Goal: Task Accomplishment & Management: Manage account settings

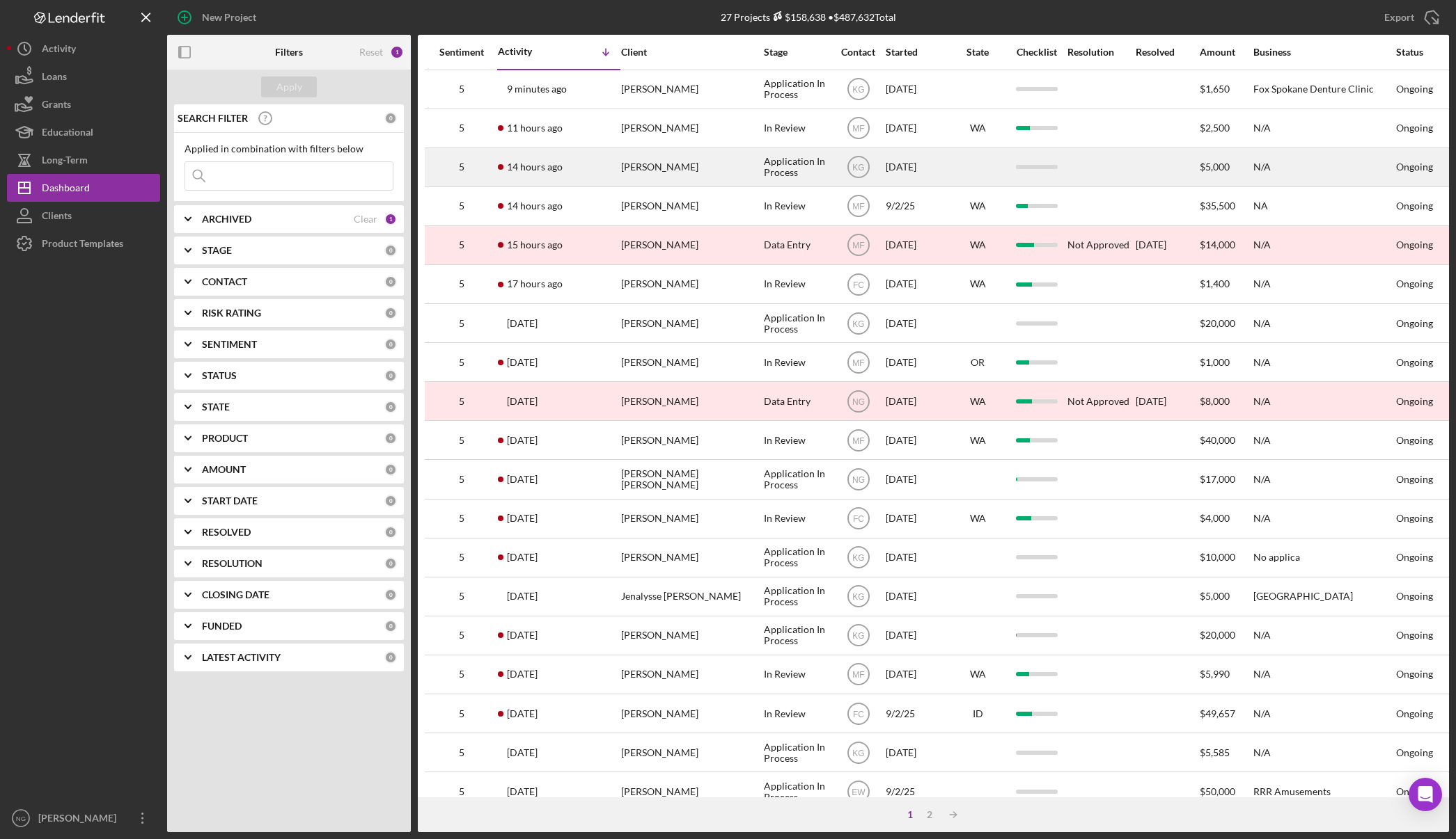
click at [649, 171] on div "[PERSON_NAME]" at bounding box center [691, 167] width 140 height 37
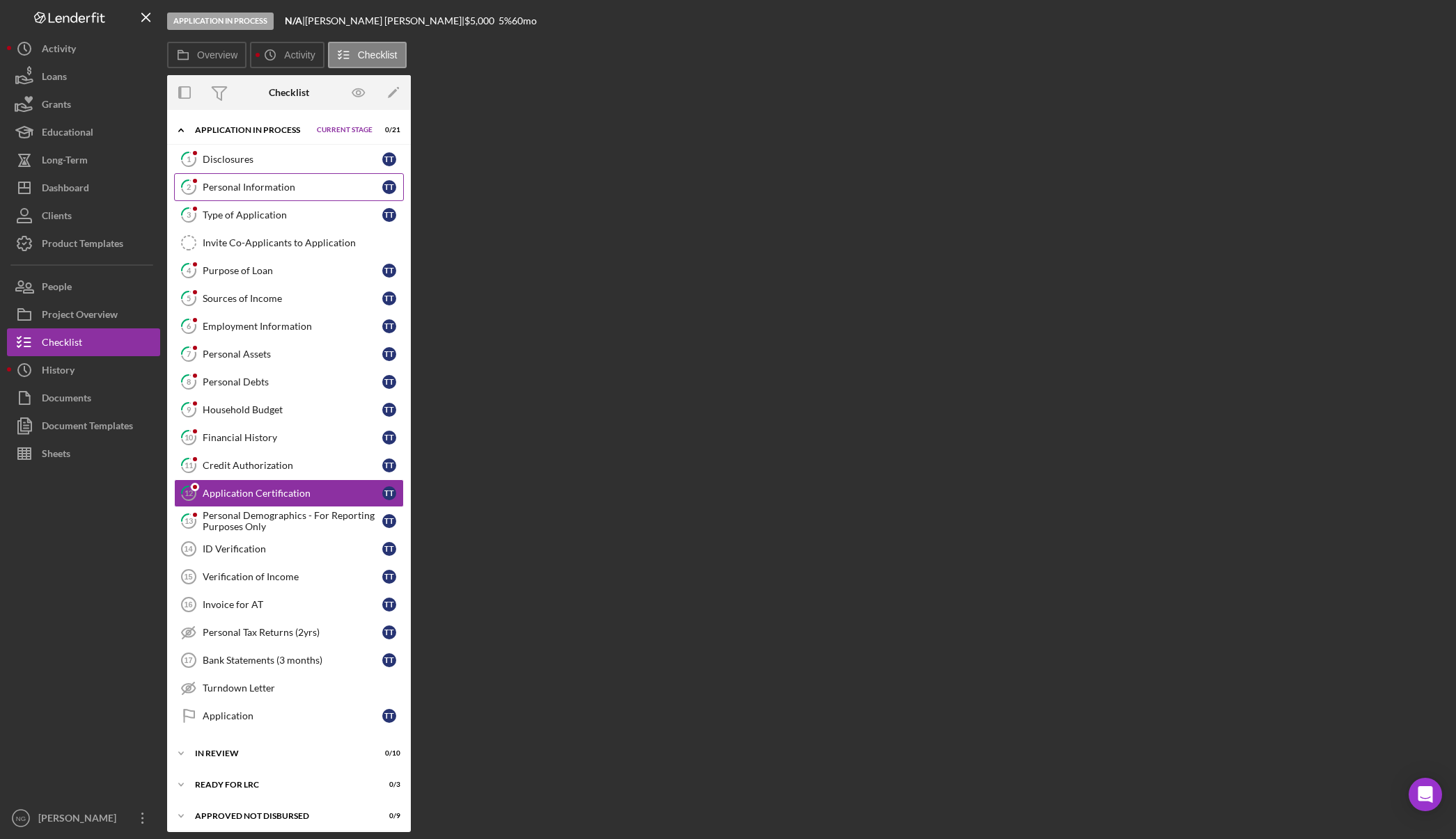
scroll to position [22, 0]
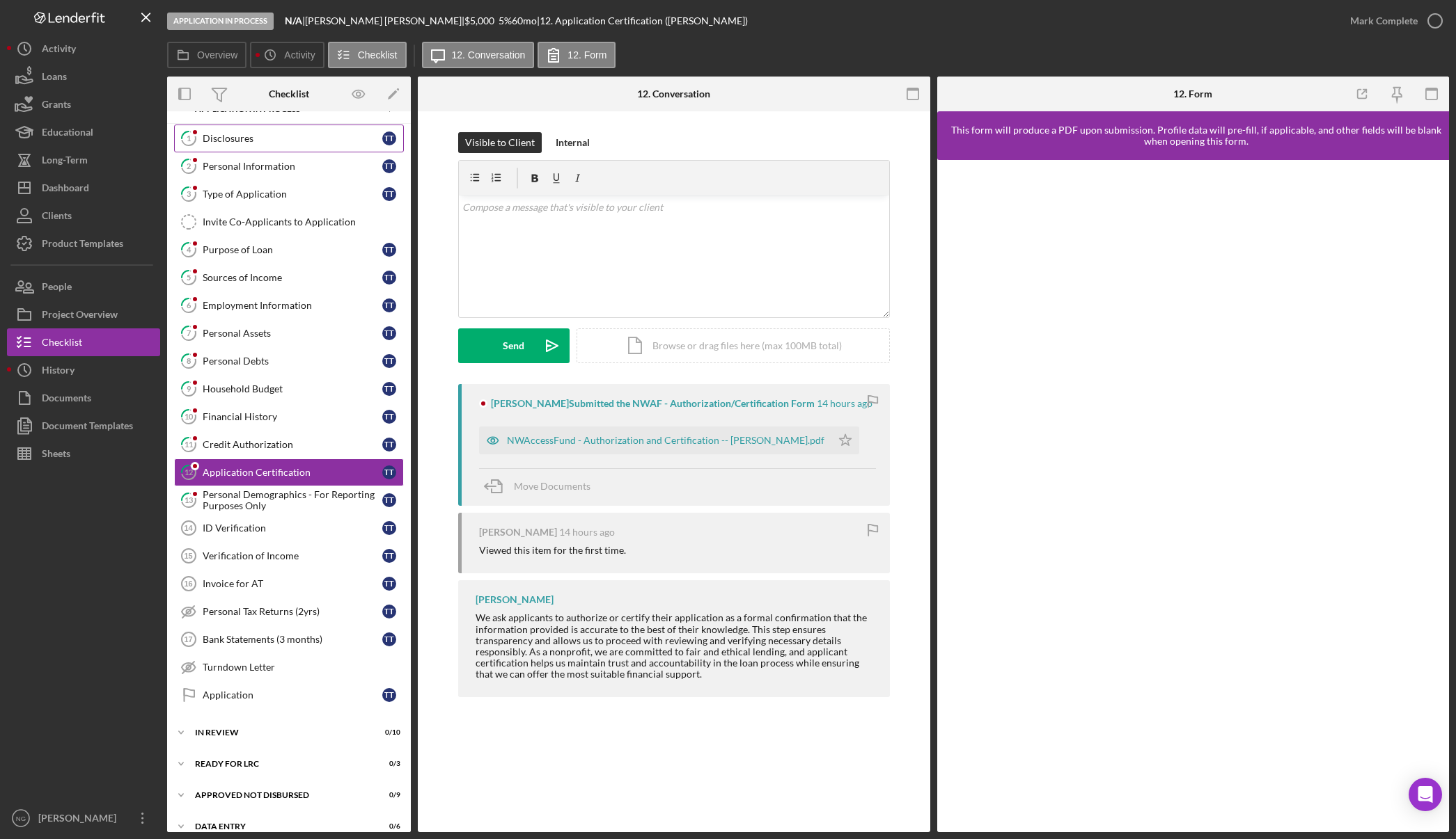
click at [241, 146] on link "1 Disclosures T T" at bounding box center [288, 138] width 229 height 28
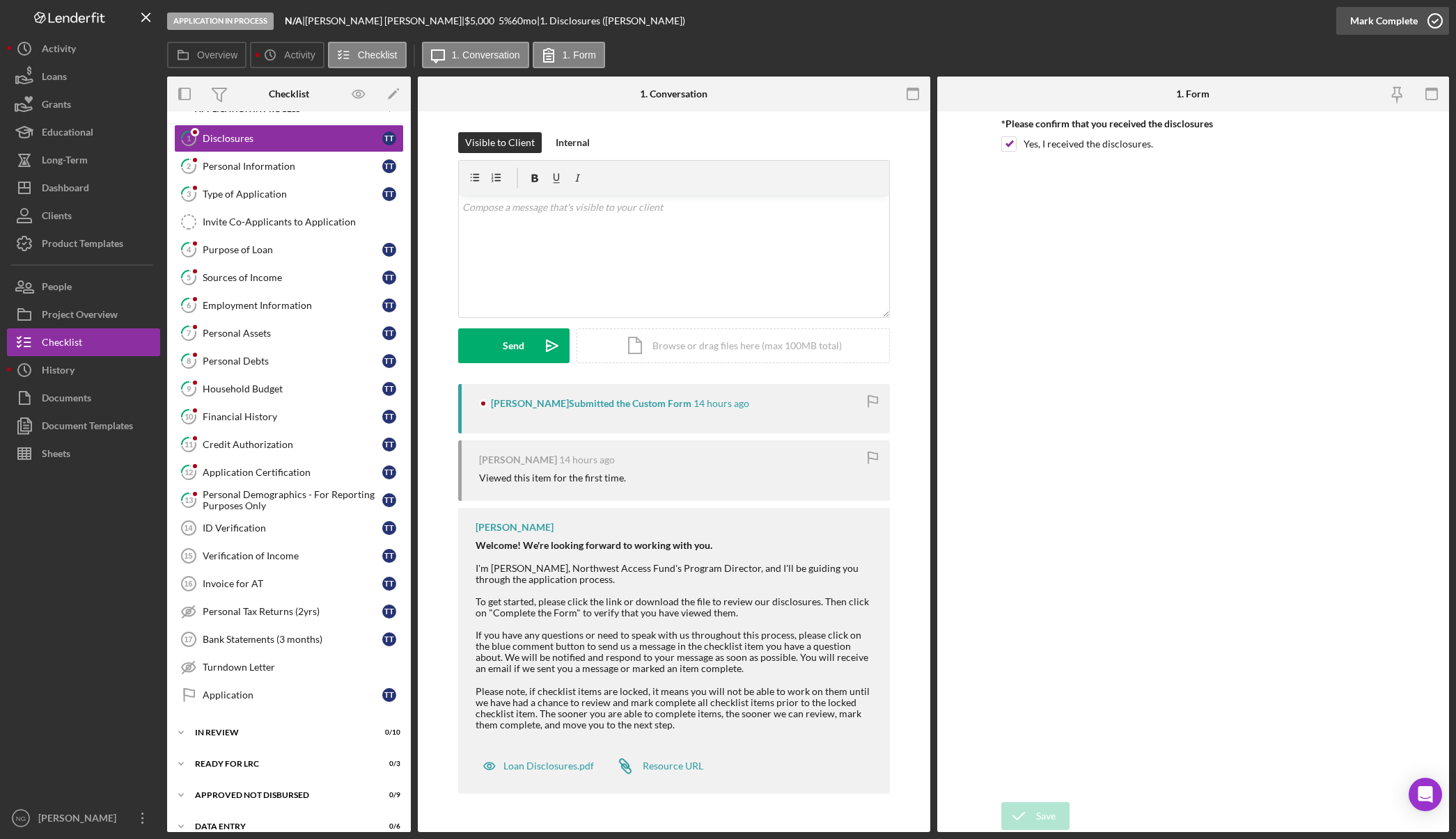
click at [1422, 18] on icon "button" at bounding box center [1435, 21] width 35 height 35
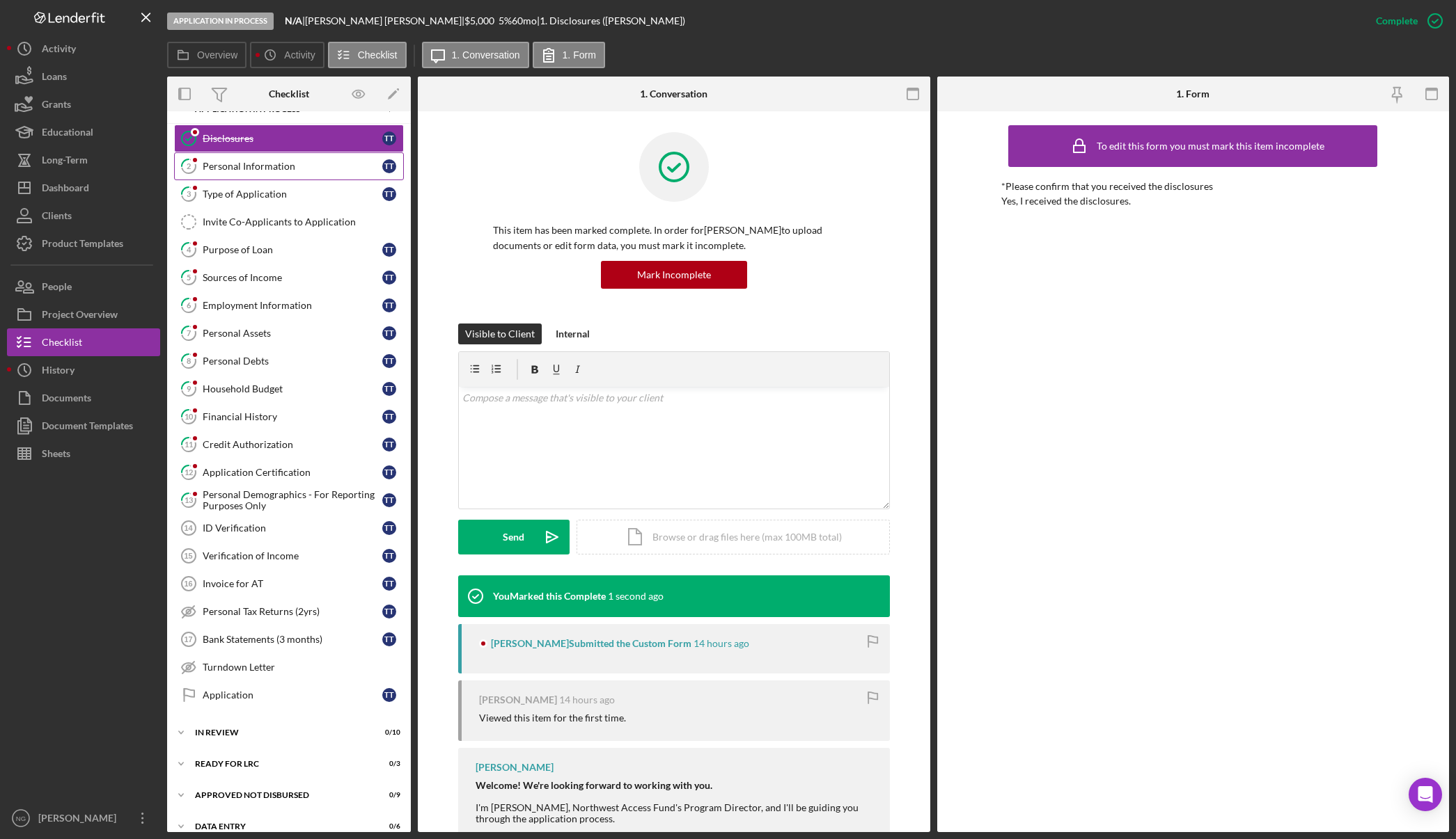
click at [276, 172] on div "Personal Information" at bounding box center [293, 166] width 180 height 11
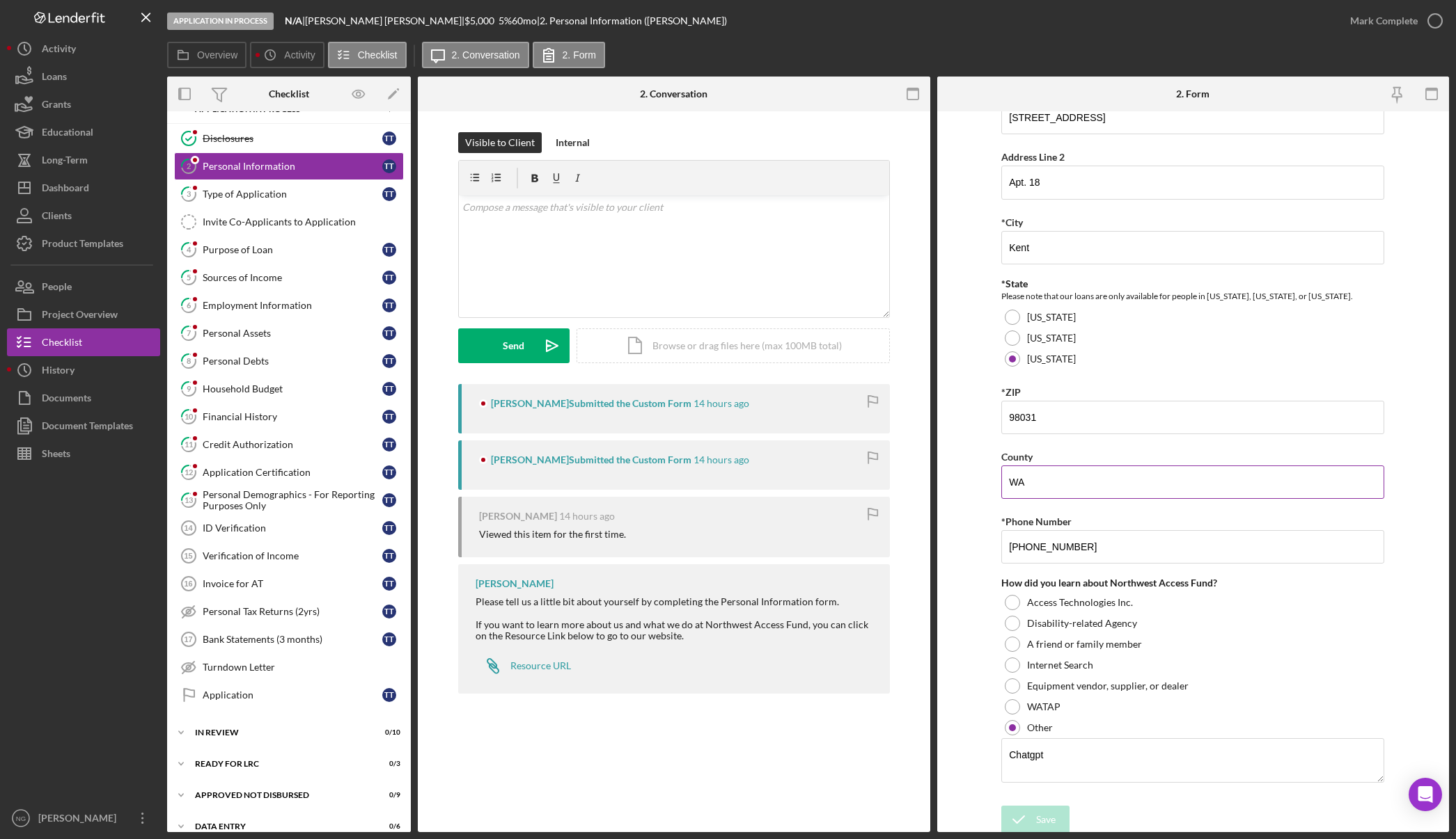
scroll to position [298, 0]
click at [1439, 19] on icon "button" at bounding box center [1435, 21] width 35 height 35
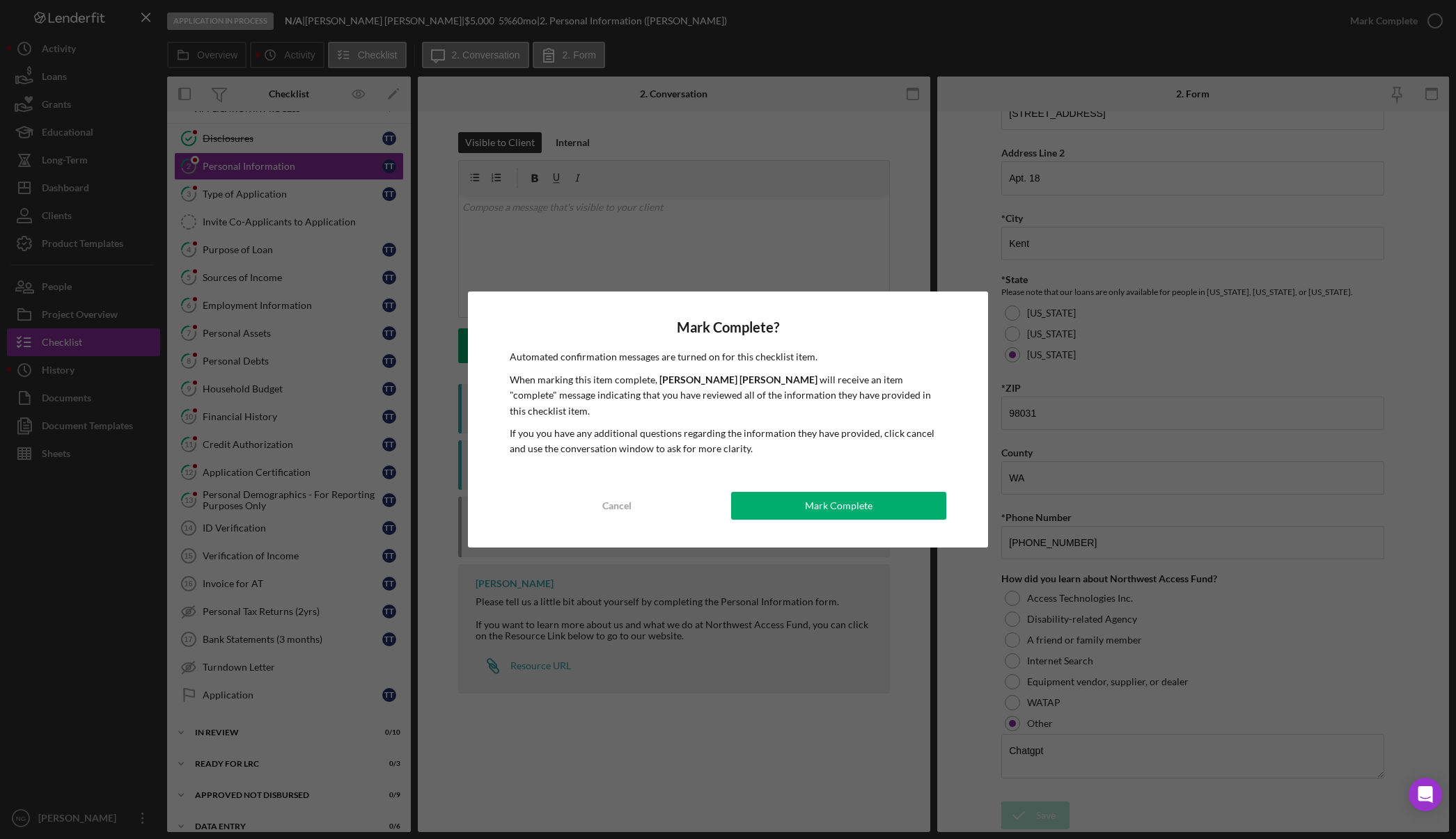
drag, startPoint x: 833, startPoint y: 498, endPoint x: 831, endPoint y: 492, distance: 6.3
click at [833, 498] on div "Mark Complete" at bounding box center [839, 506] width 68 height 28
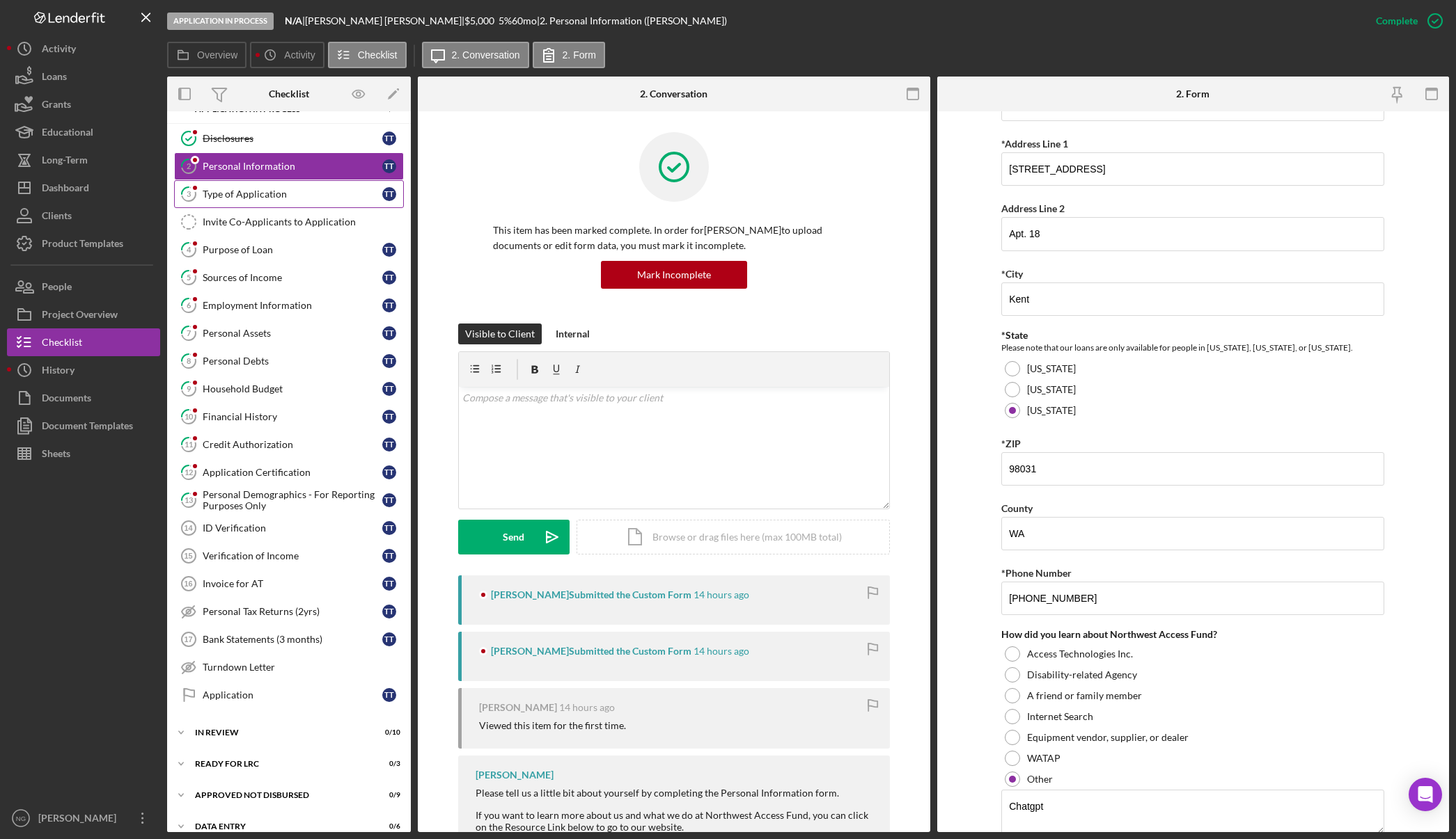
scroll to position [354, 0]
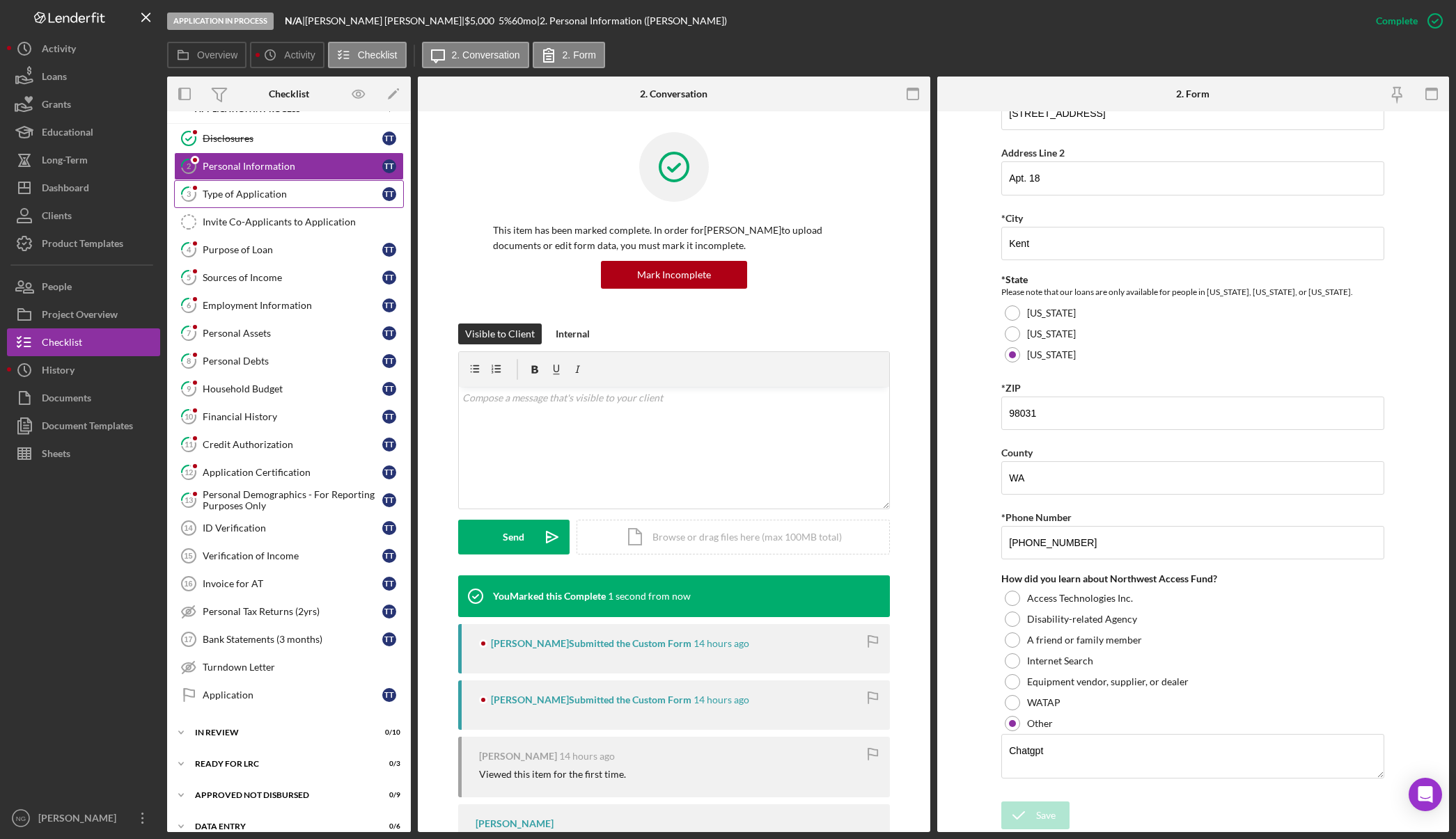
click at [312, 202] on link "3 Type of Application T T" at bounding box center [288, 194] width 229 height 28
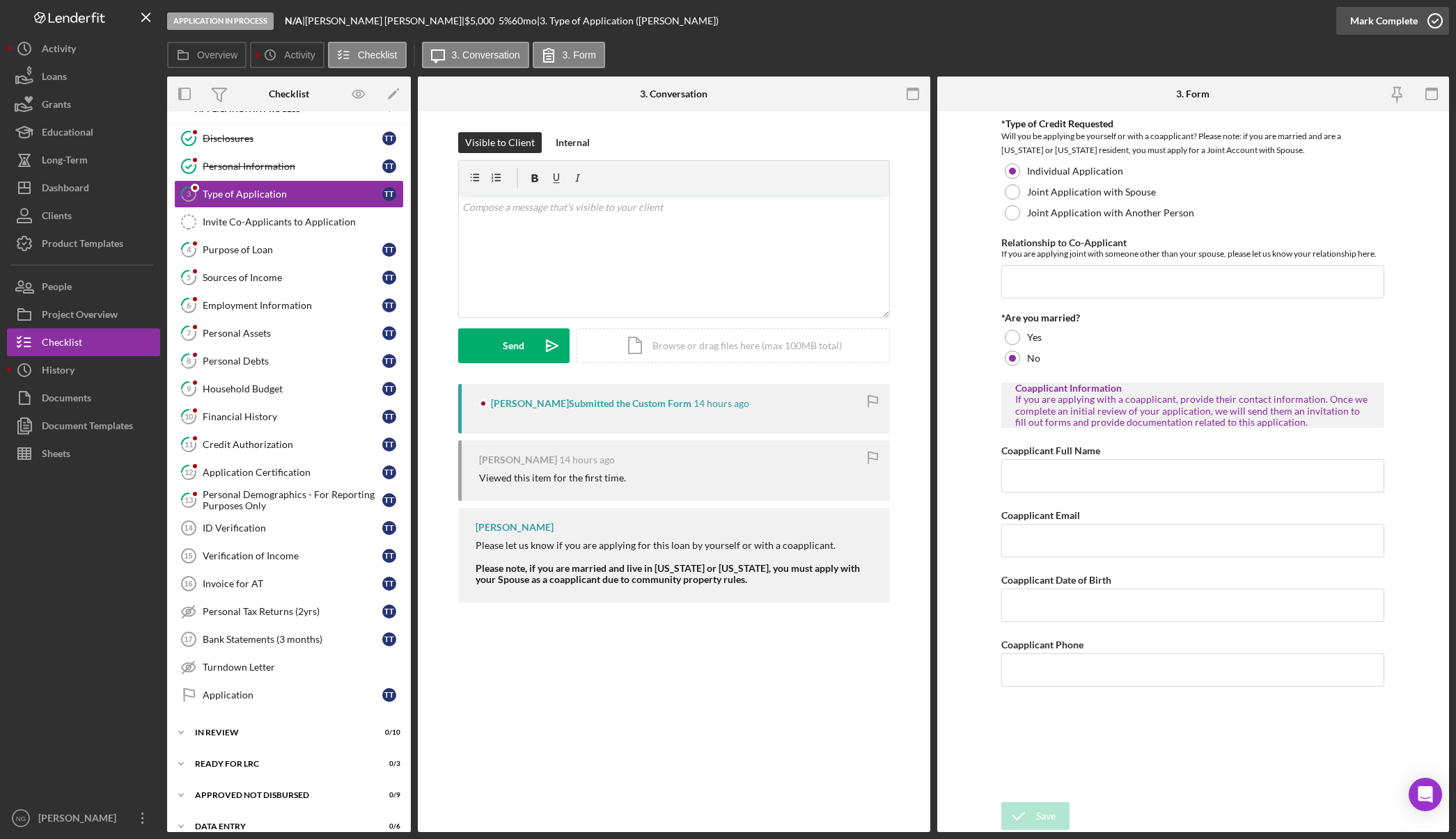
click at [1429, 26] on icon "button" at bounding box center [1435, 21] width 35 height 35
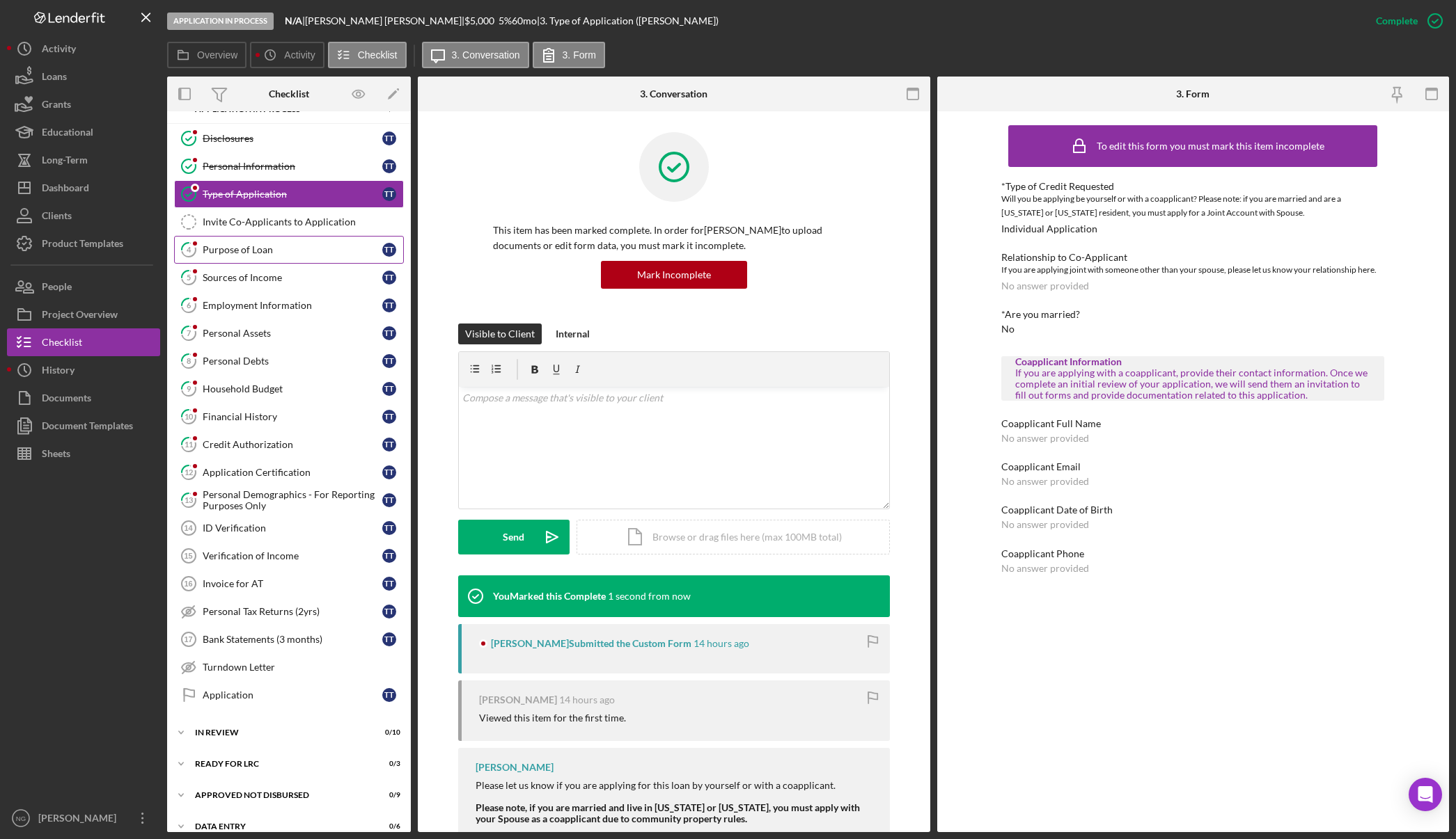
click at [256, 255] on div "Purpose of Loan" at bounding box center [293, 250] width 180 height 11
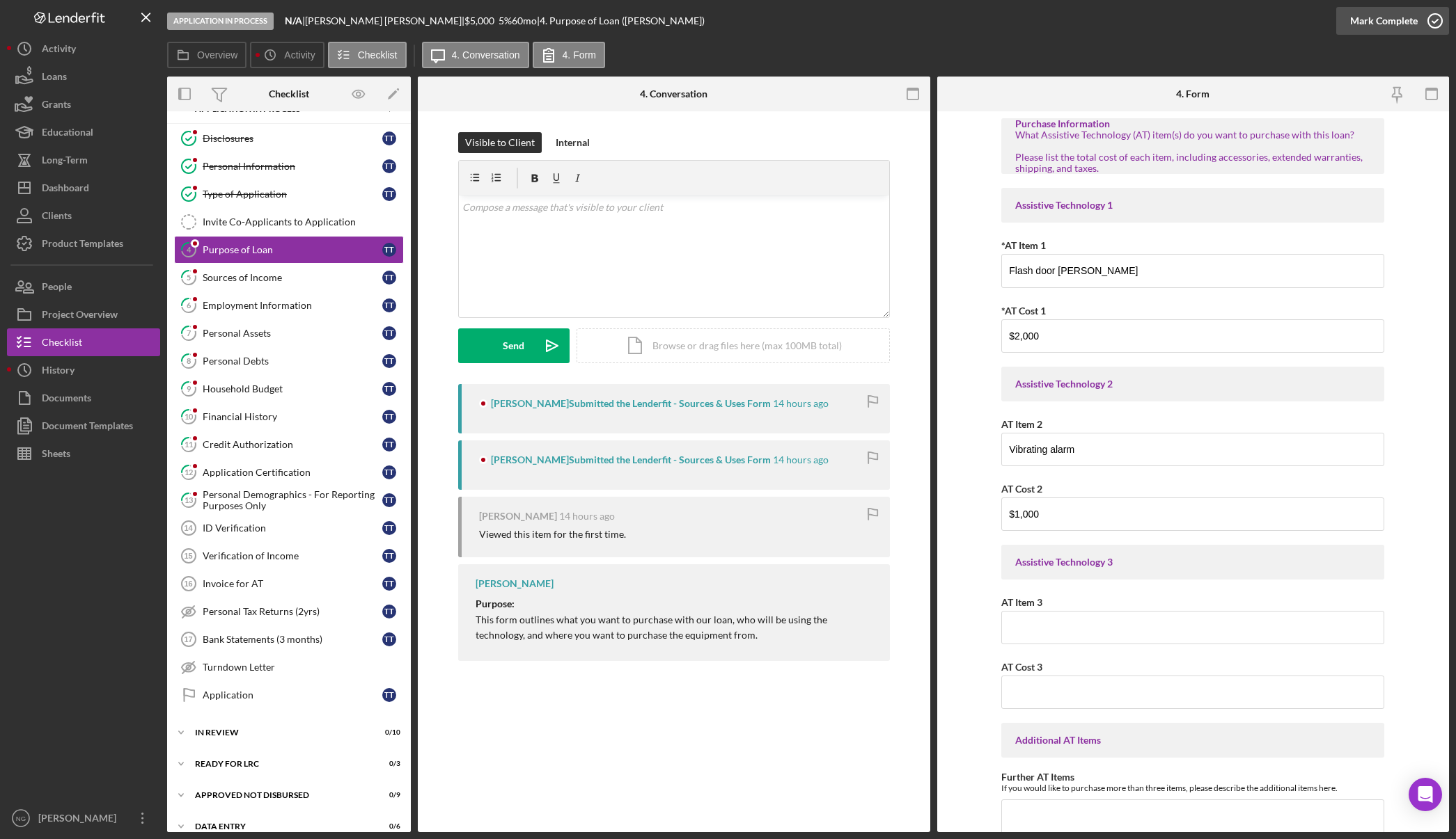
click at [1445, 16] on icon "button" at bounding box center [1435, 21] width 35 height 35
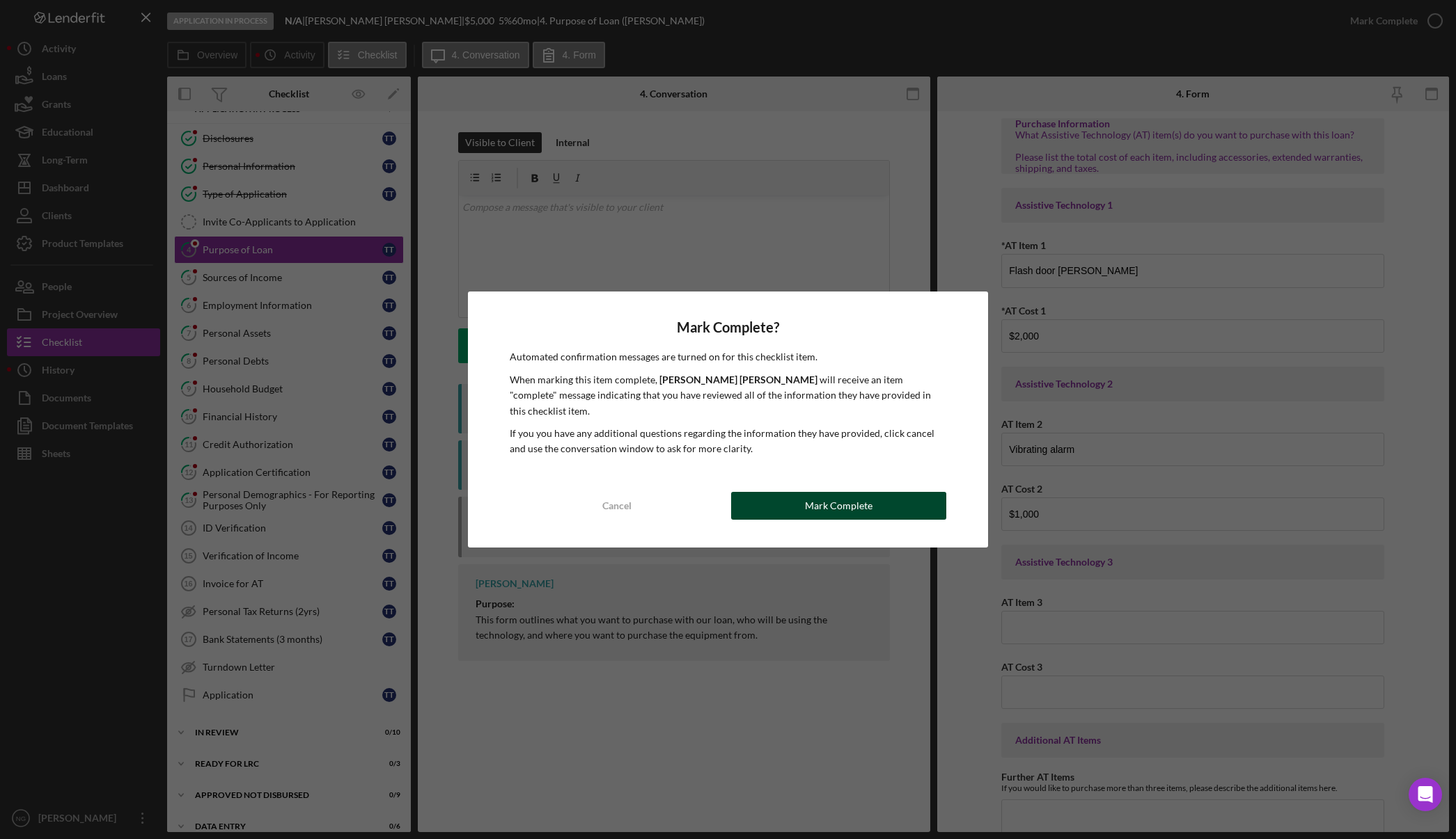
click at [864, 500] on div "Mark Complete" at bounding box center [839, 506] width 68 height 28
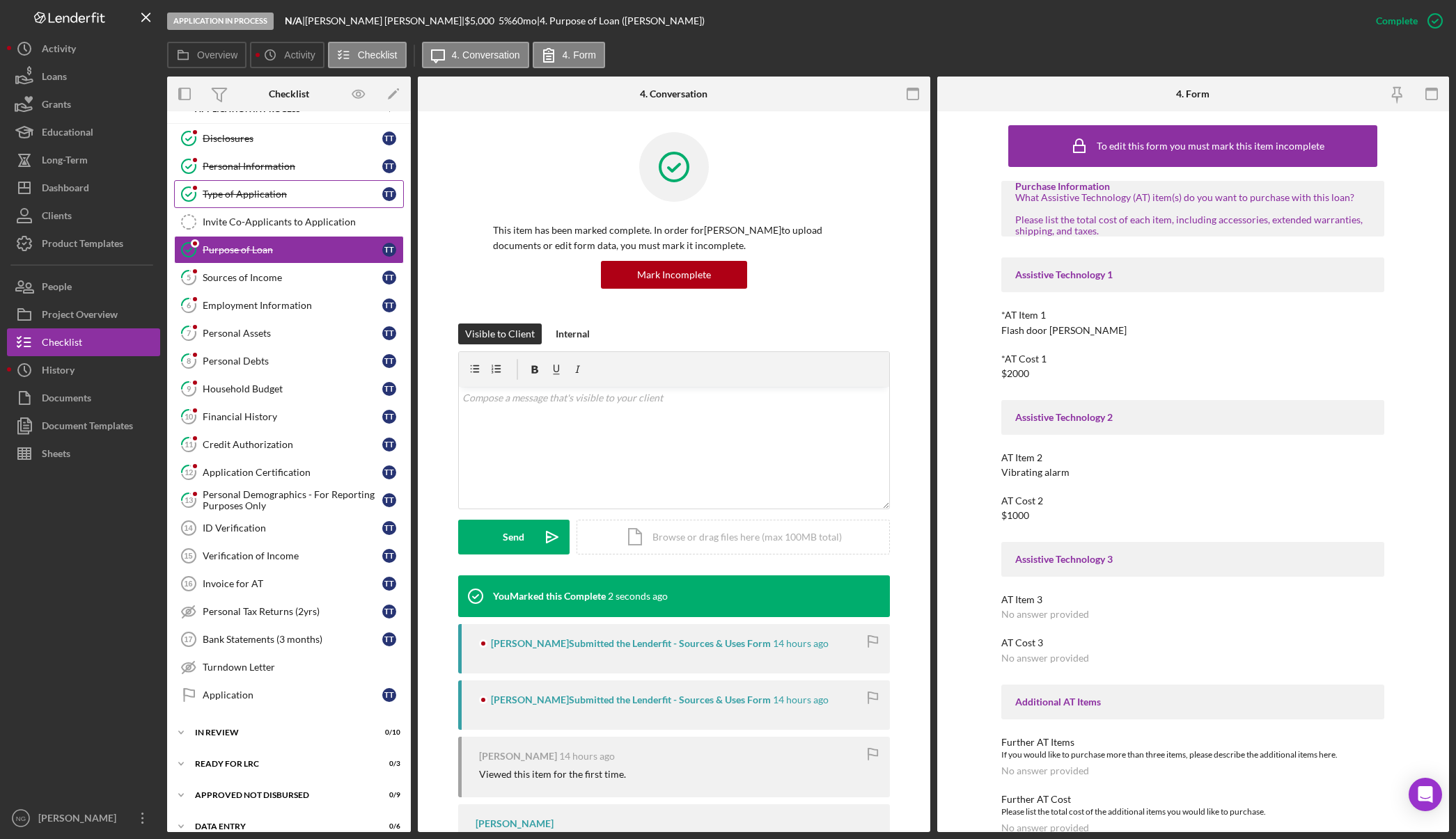
click at [322, 190] on div "Type of Application" at bounding box center [293, 194] width 180 height 11
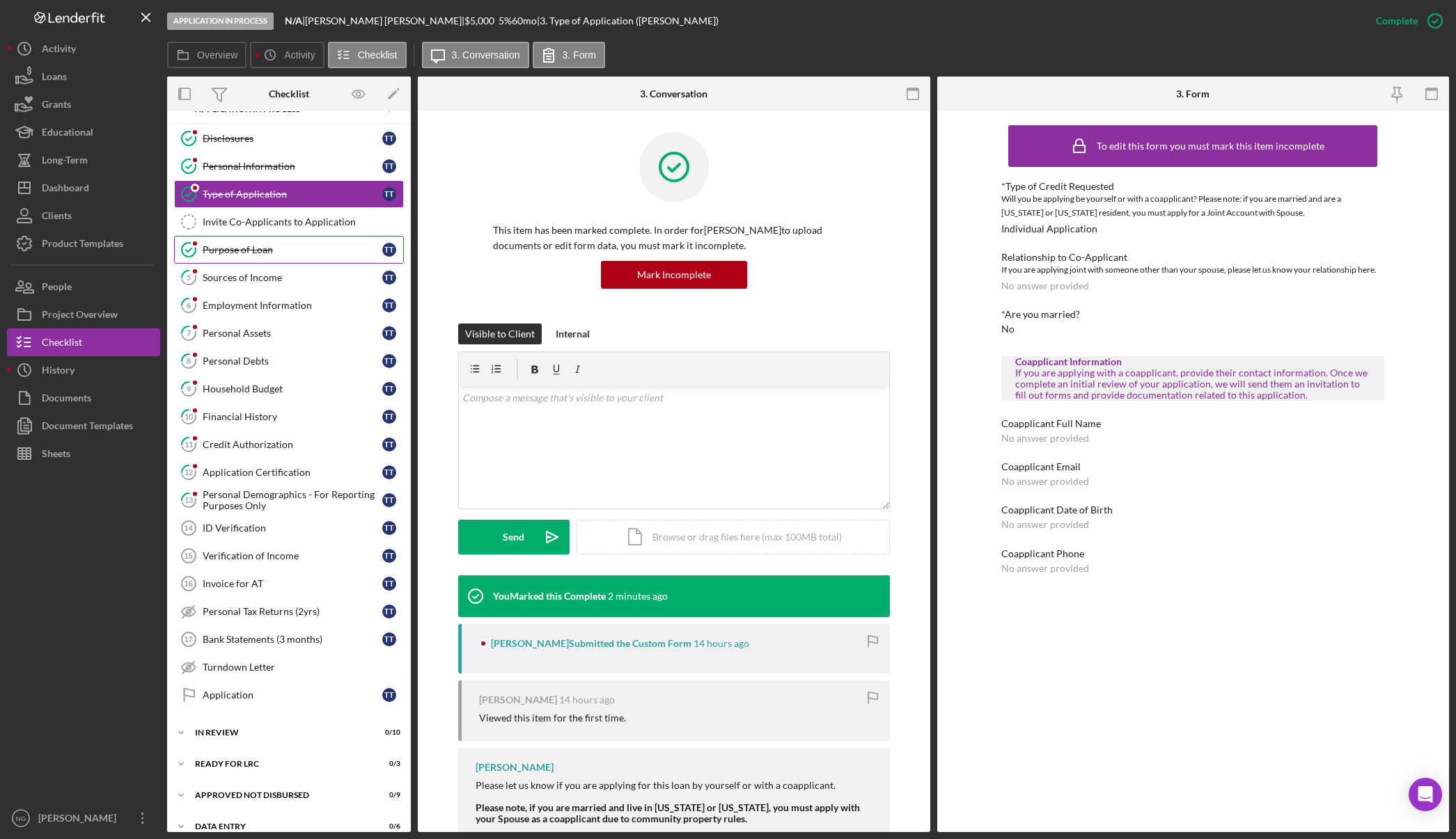
click at [286, 250] on div "Purpose of Loan" at bounding box center [293, 250] width 180 height 11
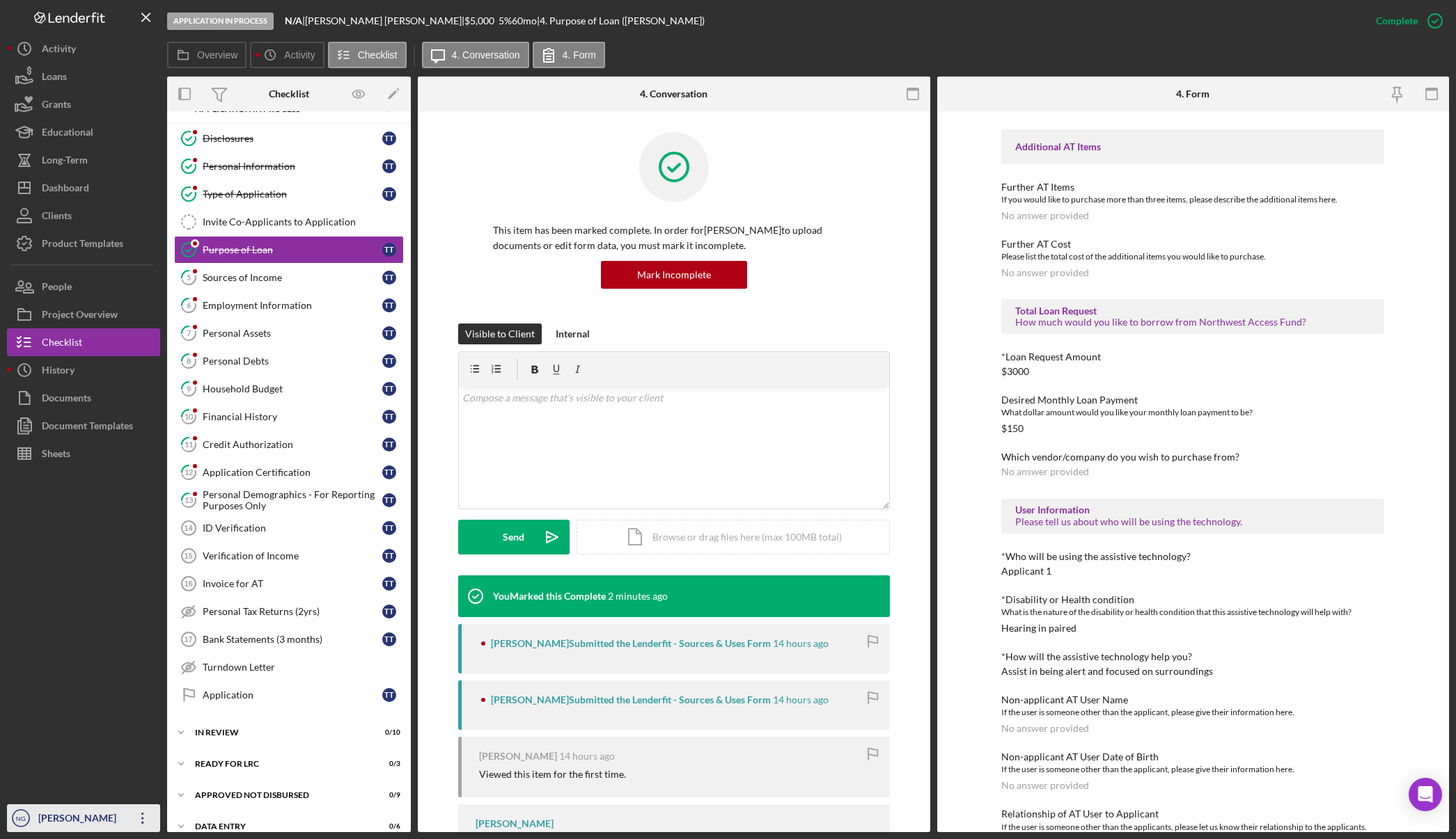
scroll to position [557, 0]
click at [285, 172] on div "Personal Information" at bounding box center [293, 166] width 180 height 11
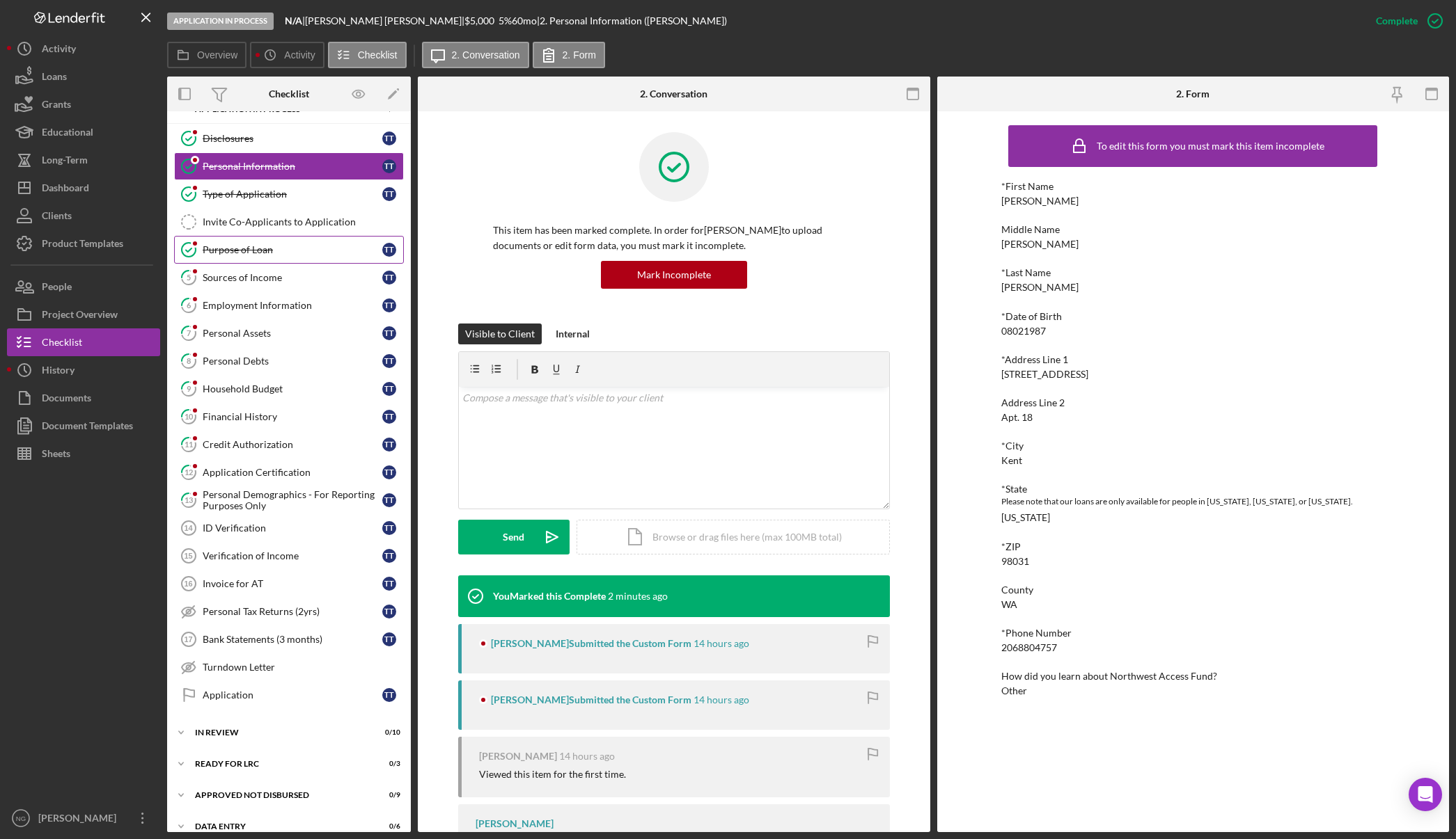
click at [239, 247] on div "Purpose of Loan" at bounding box center [293, 250] width 180 height 11
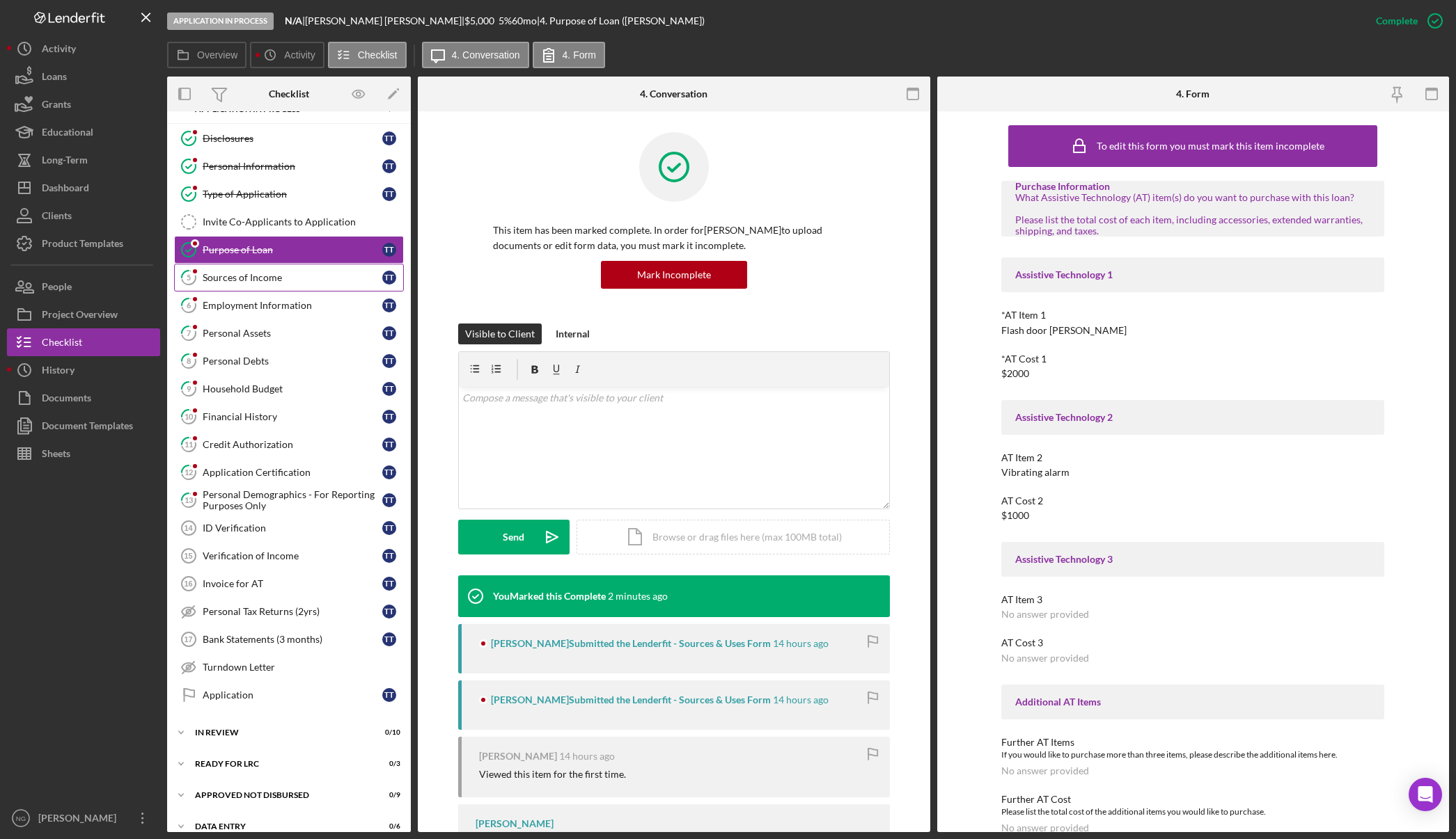
click at [271, 280] on div "Sources of Income" at bounding box center [293, 277] width 180 height 11
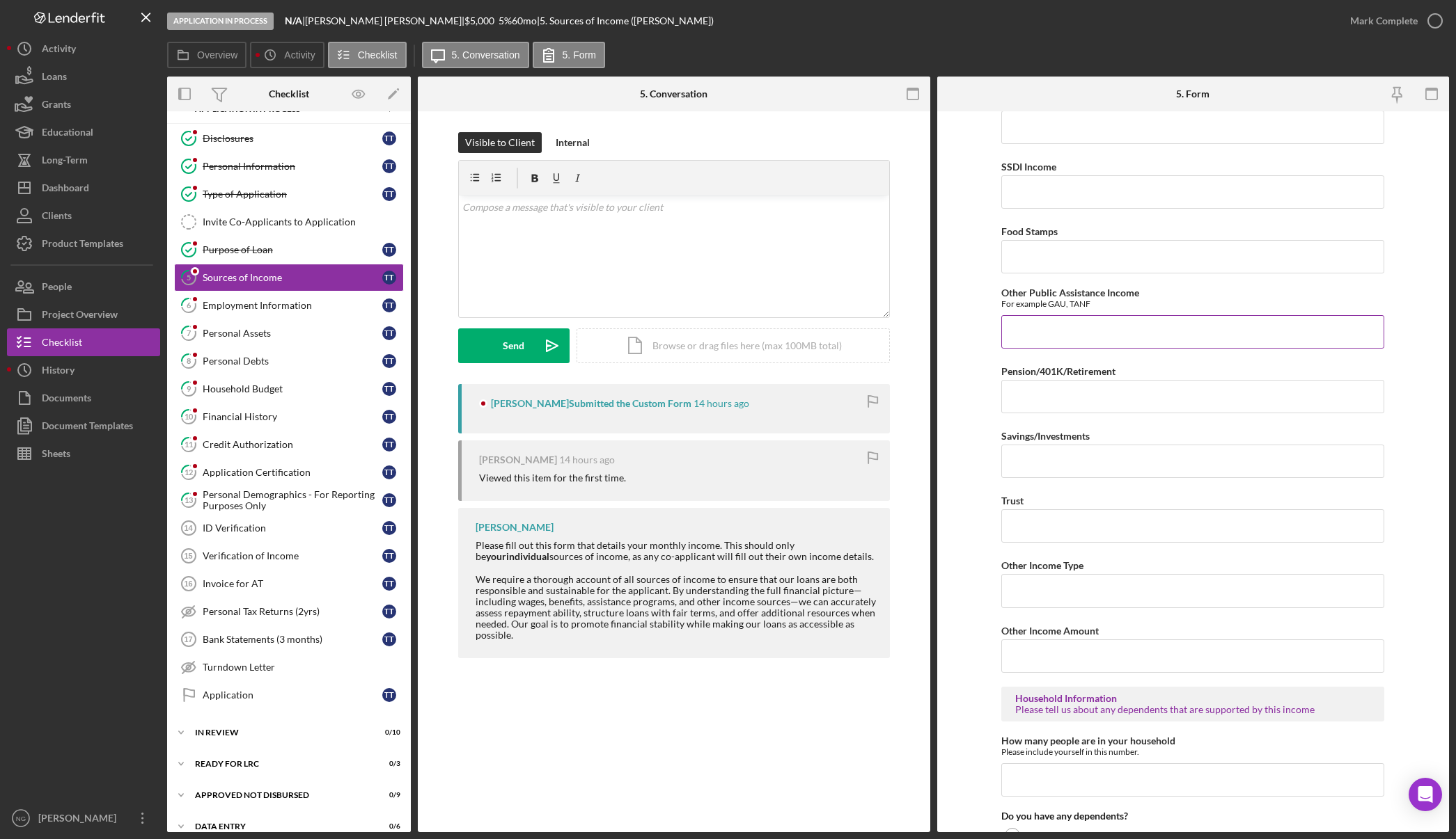
scroll to position [494, 0]
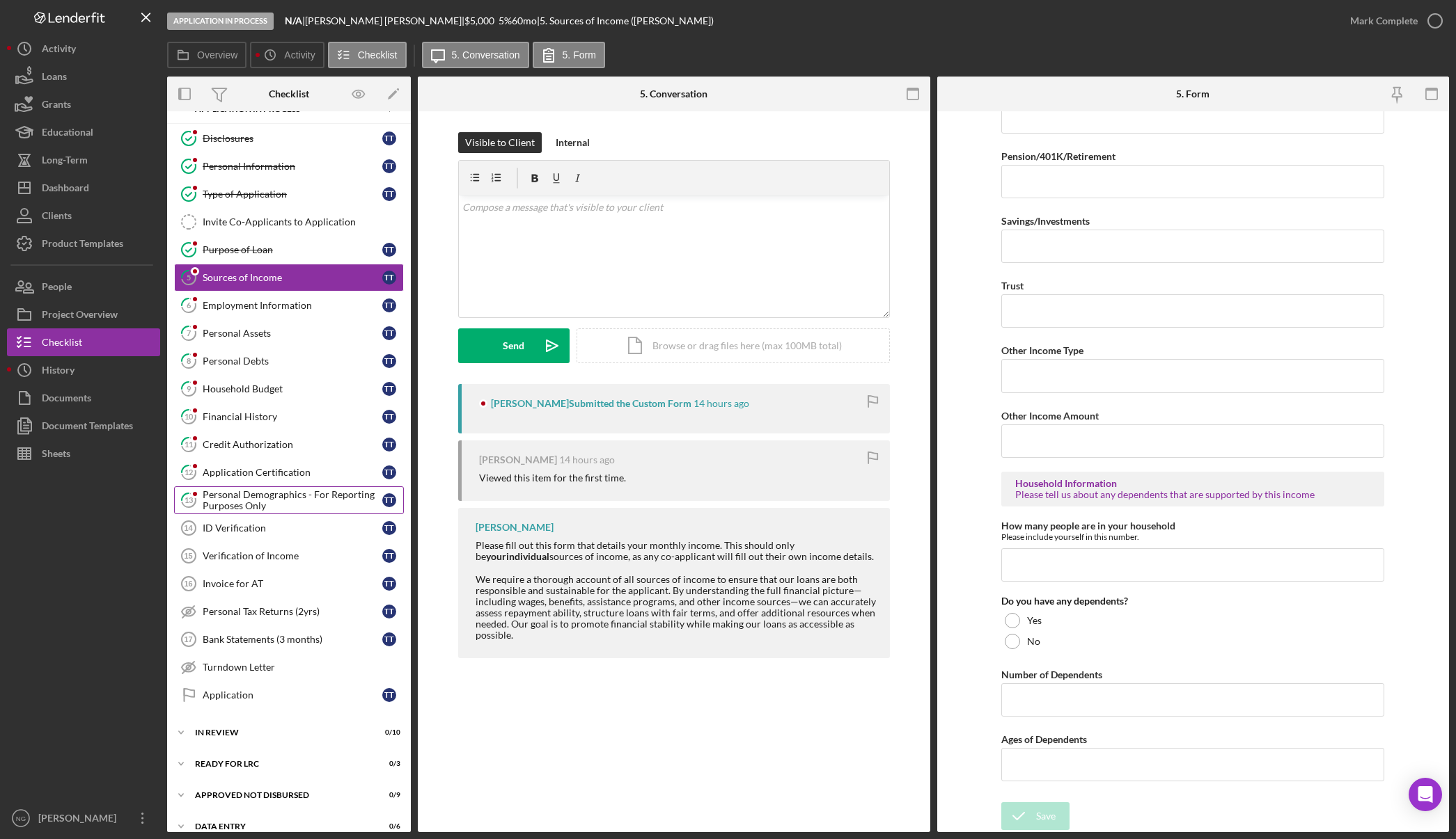
click at [284, 503] on div "Personal Demographics - For Reporting Purposes Only" at bounding box center [293, 500] width 180 height 22
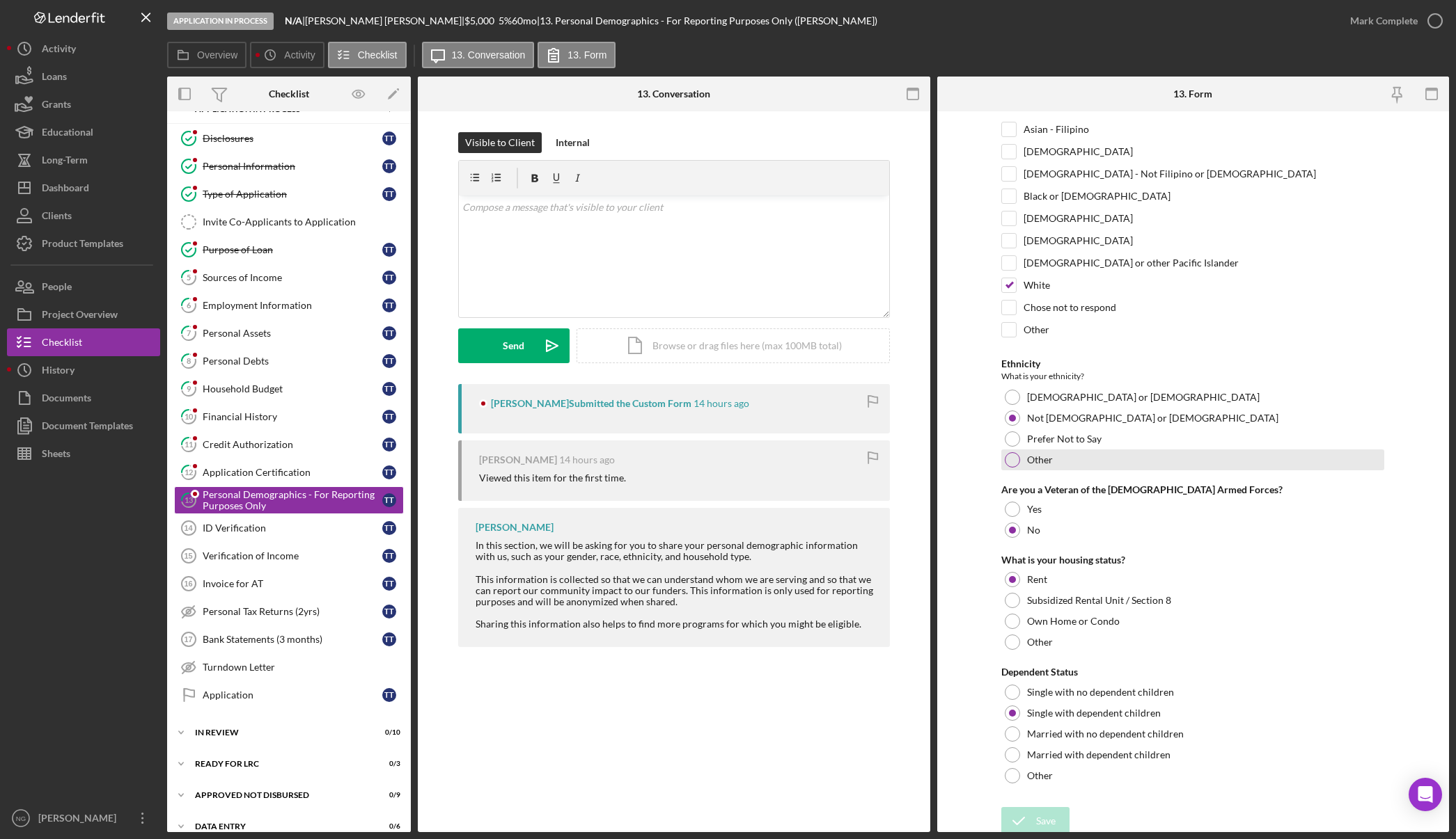
scroll to position [212, 0]
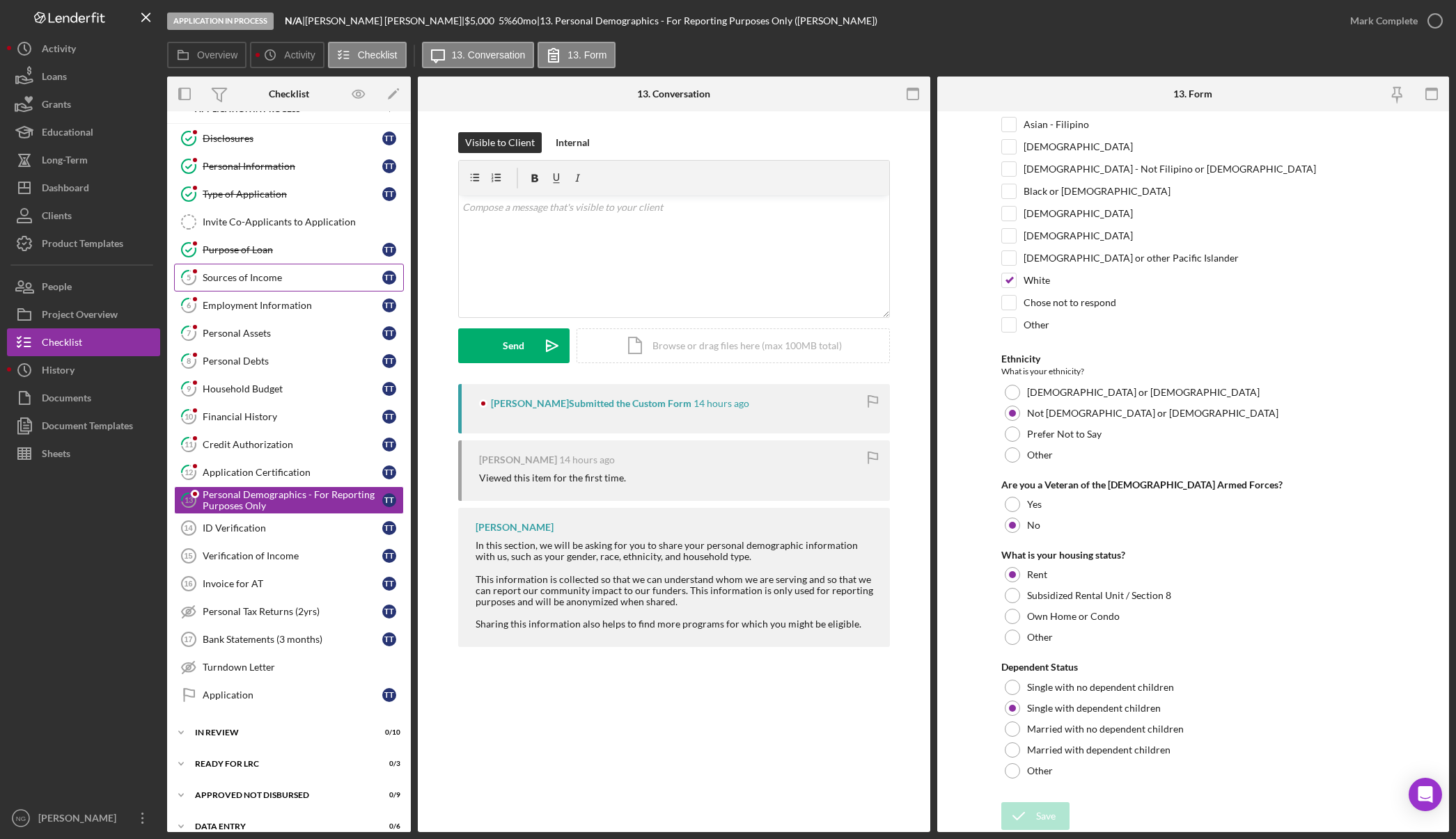
click at [269, 277] on div "Sources of Income" at bounding box center [293, 277] width 180 height 11
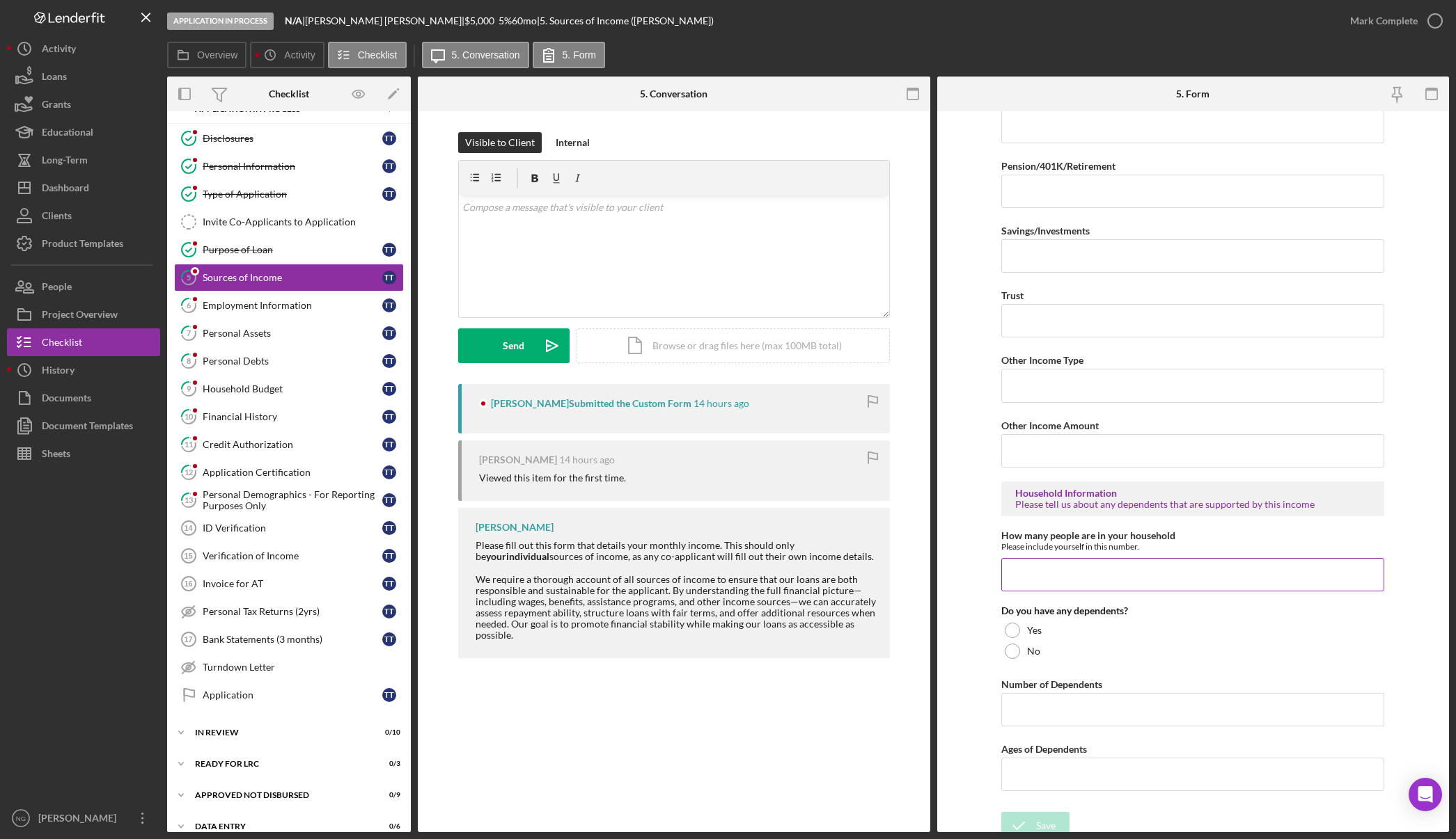
scroll to position [494, 0]
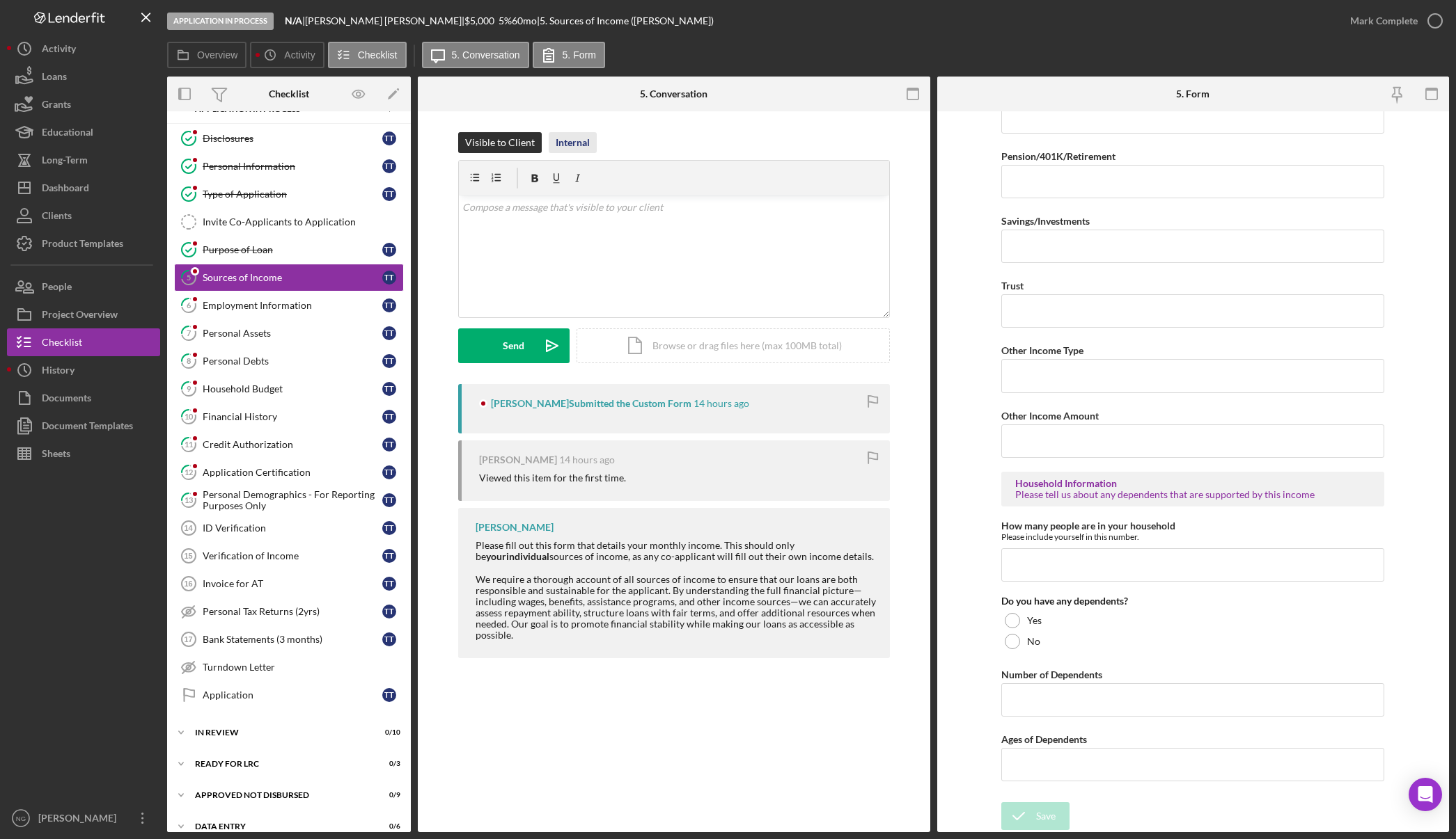
click at [557, 136] on div "Internal" at bounding box center [572, 143] width 34 height 21
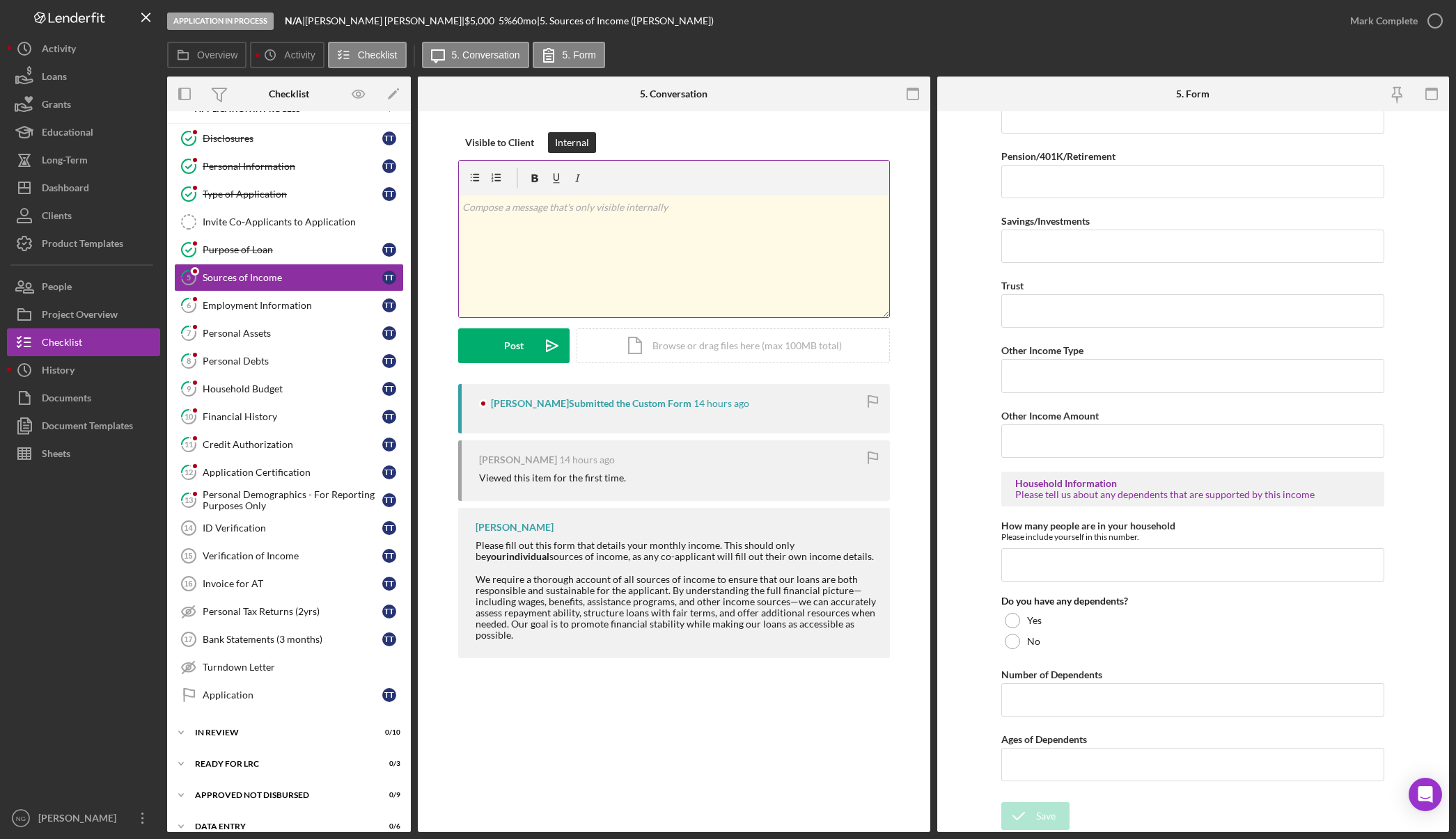
click at [570, 233] on div "v Color teal Color pink Remove color Add row above Add row below Add column bef…" at bounding box center [674, 257] width 430 height 122
click at [1433, 17] on icon "button" at bounding box center [1435, 21] width 35 height 35
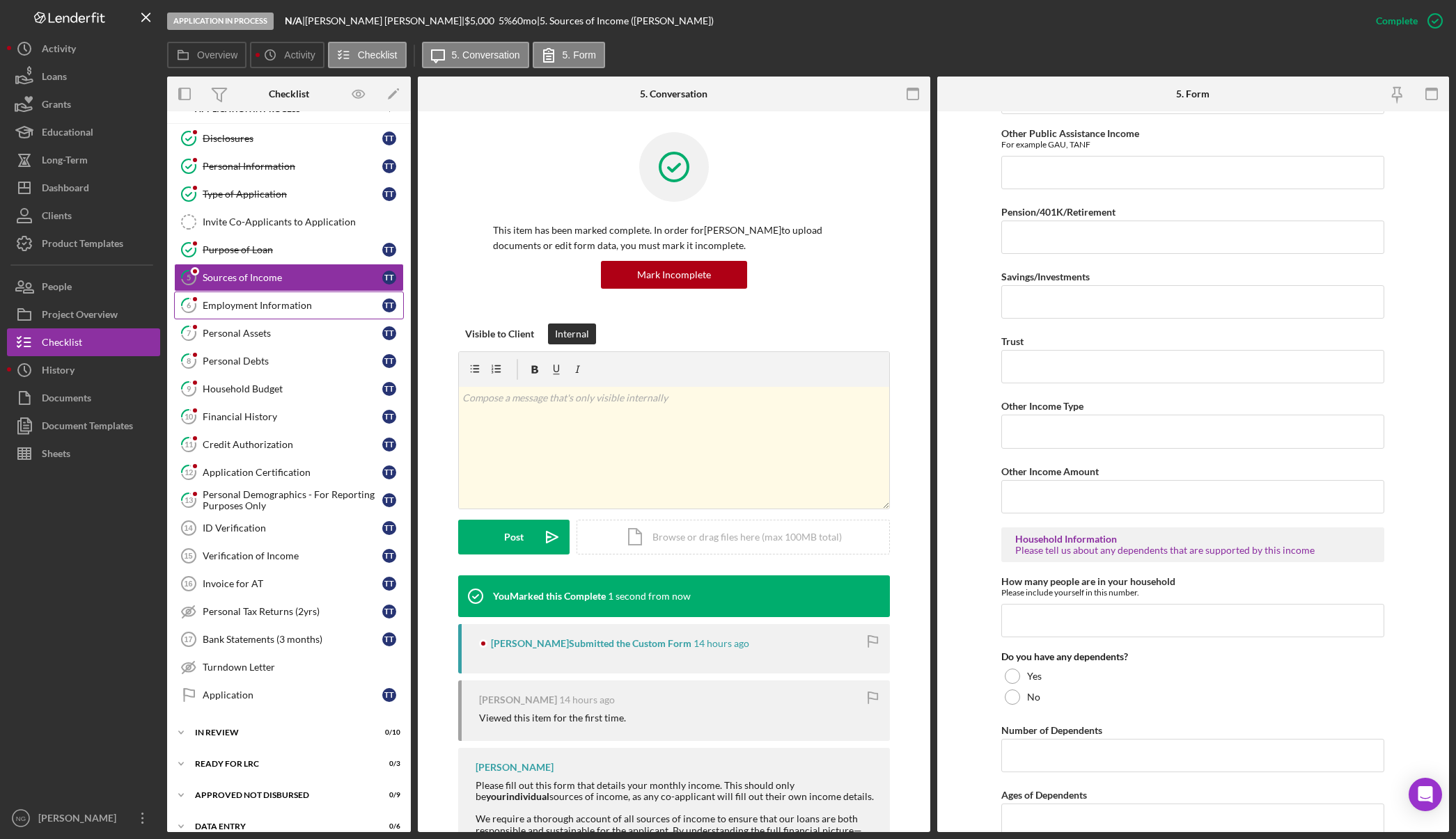
scroll to position [549, 0]
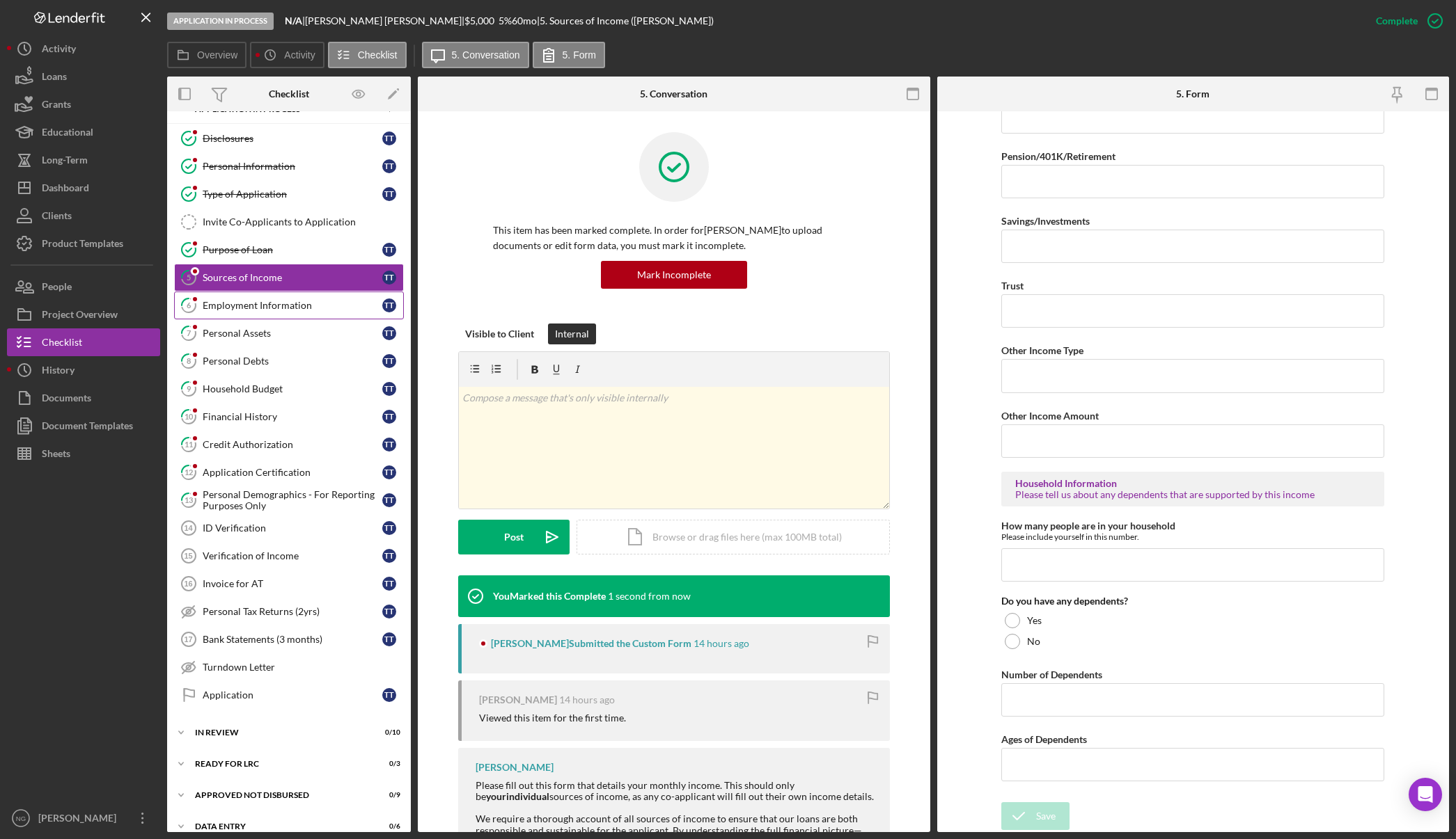
click at [286, 307] on div "Employment Information" at bounding box center [293, 306] width 180 height 11
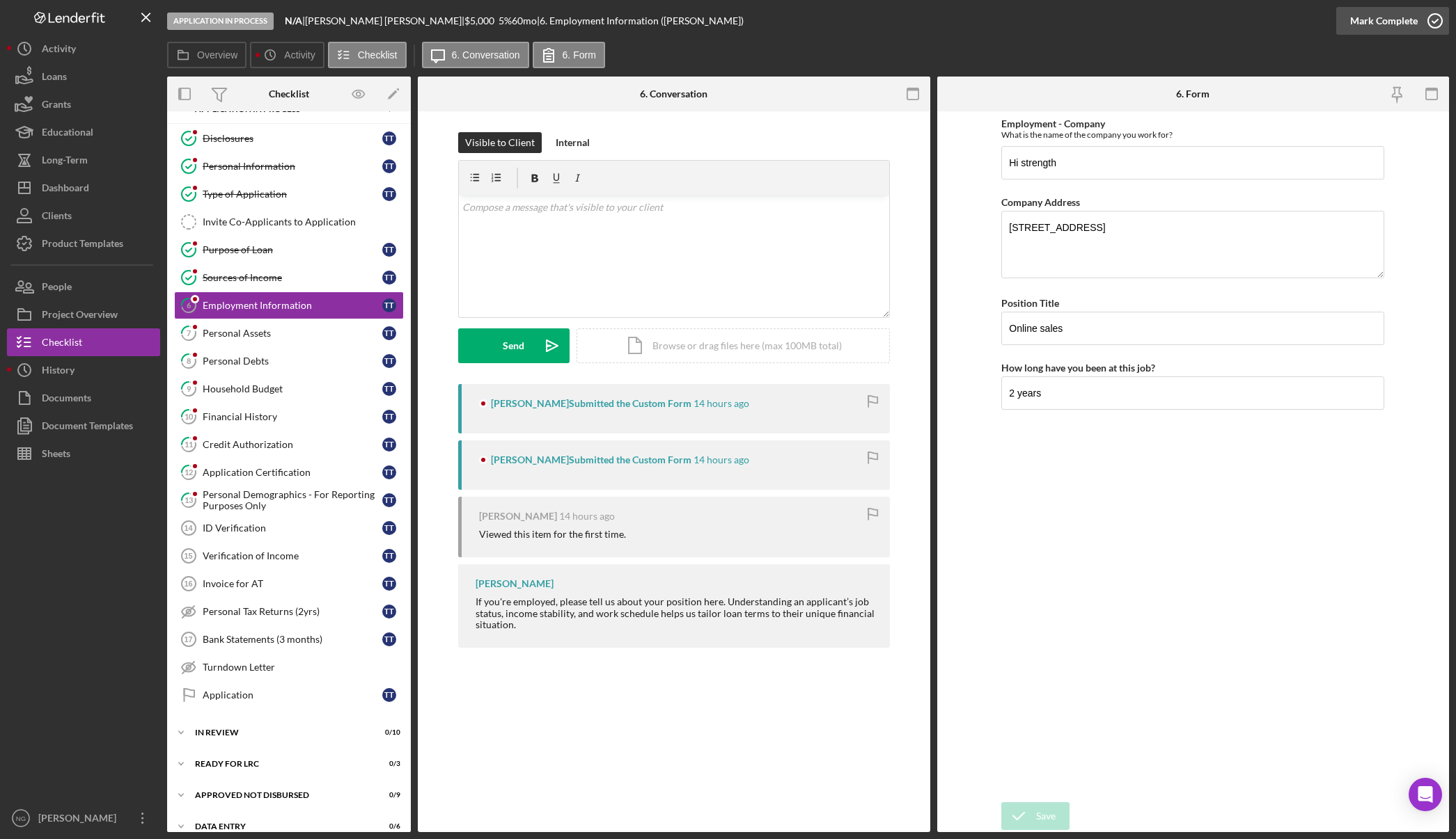
click at [1433, 17] on icon "button" at bounding box center [1435, 21] width 35 height 35
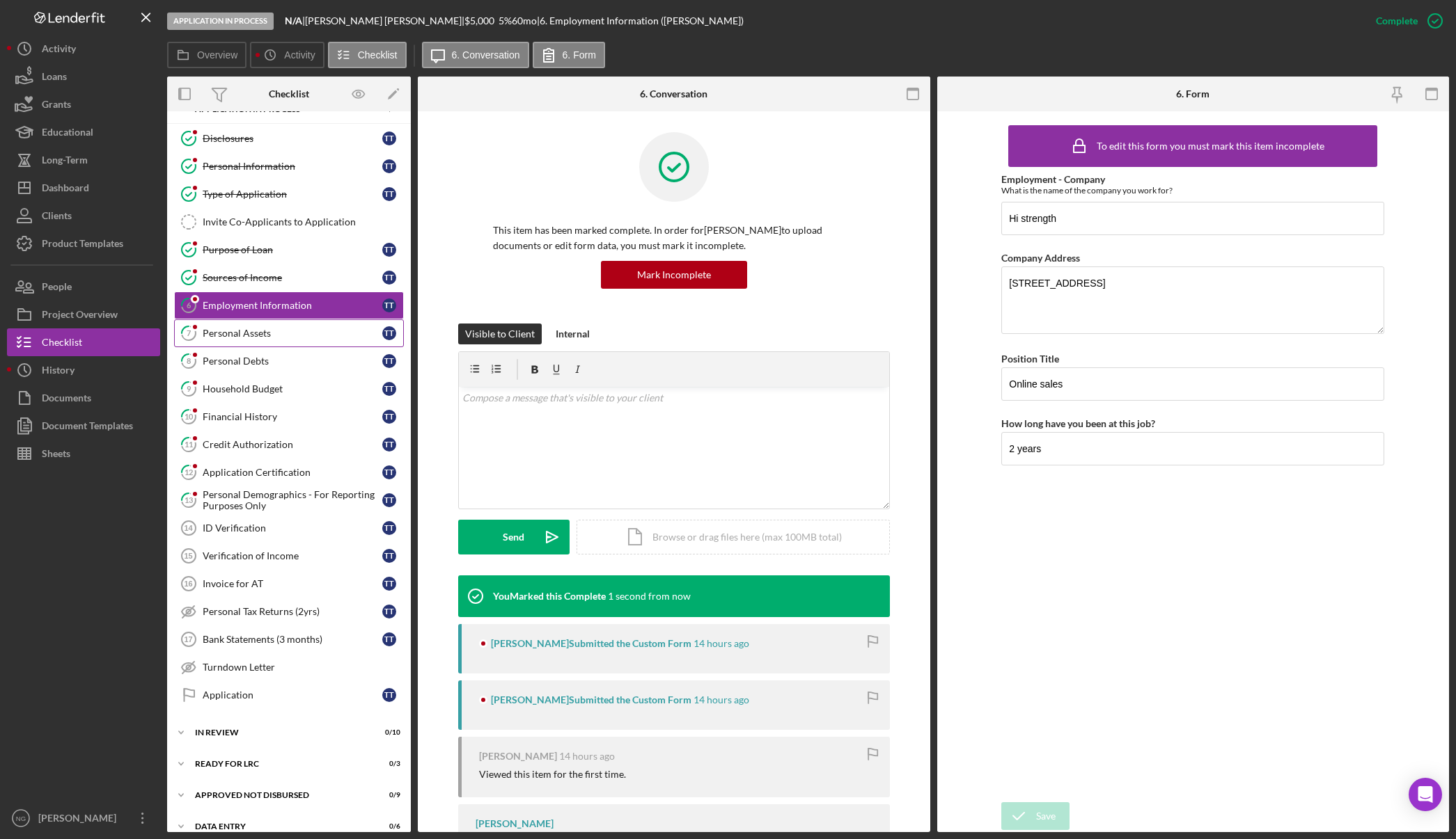
click at [268, 335] on div "Personal Assets" at bounding box center [293, 333] width 180 height 11
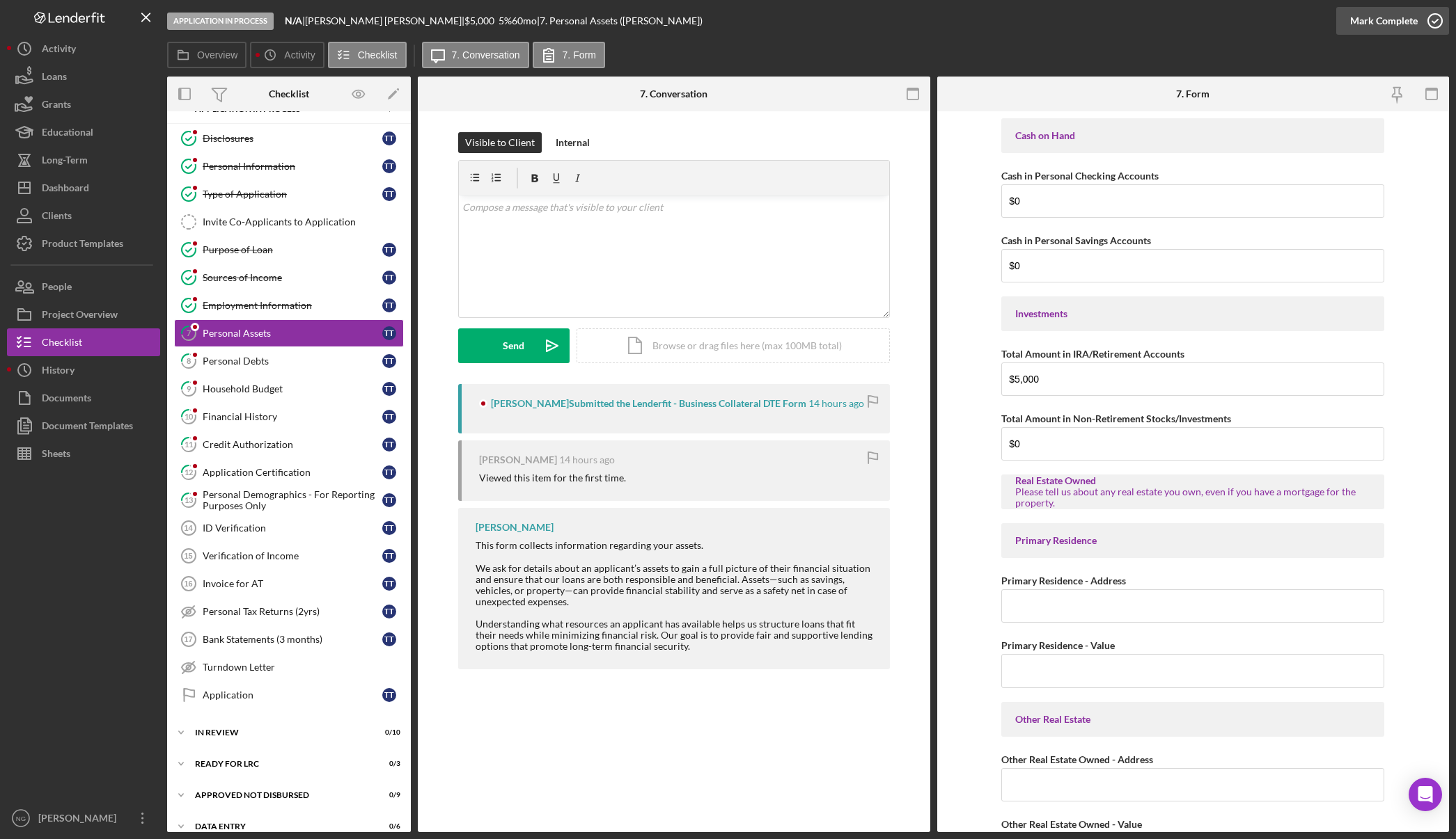
click at [1438, 24] on icon "button" at bounding box center [1435, 21] width 35 height 35
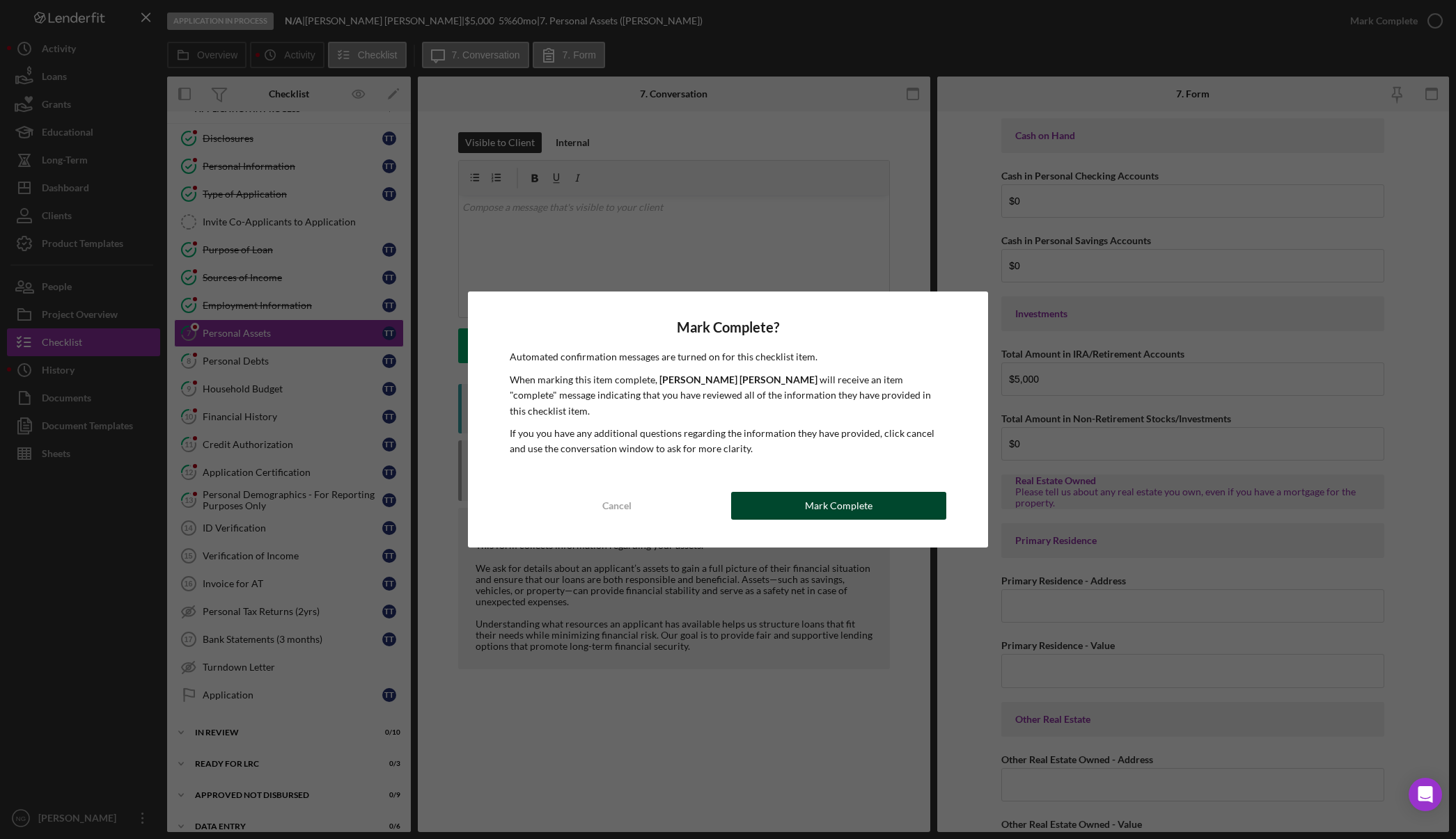
click at [819, 500] on div "Mark Complete" at bounding box center [839, 506] width 68 height 28
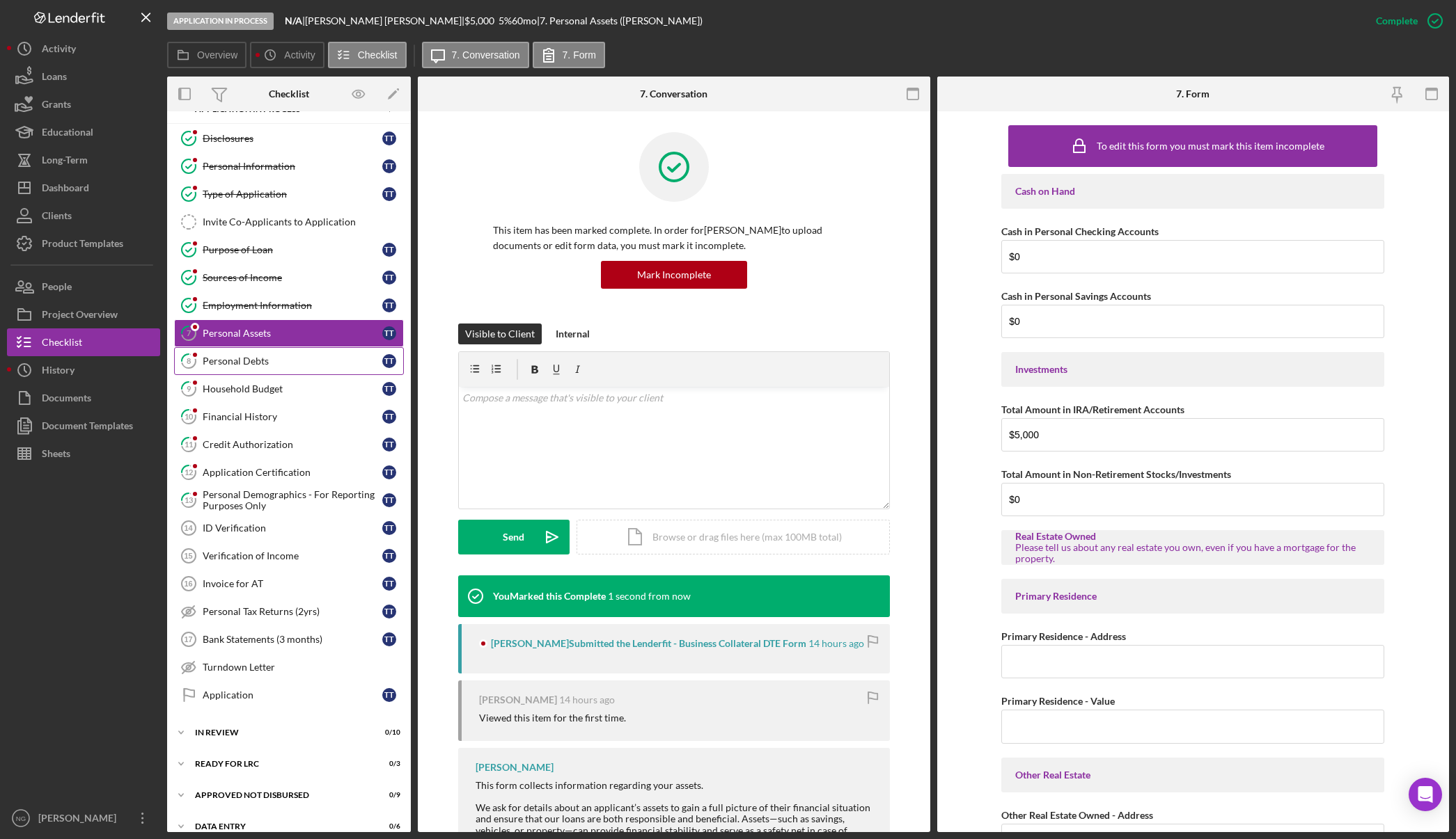
click at [326, 364] on div "Personal Debts" at bounding box center [293, 361] width 180 height 11
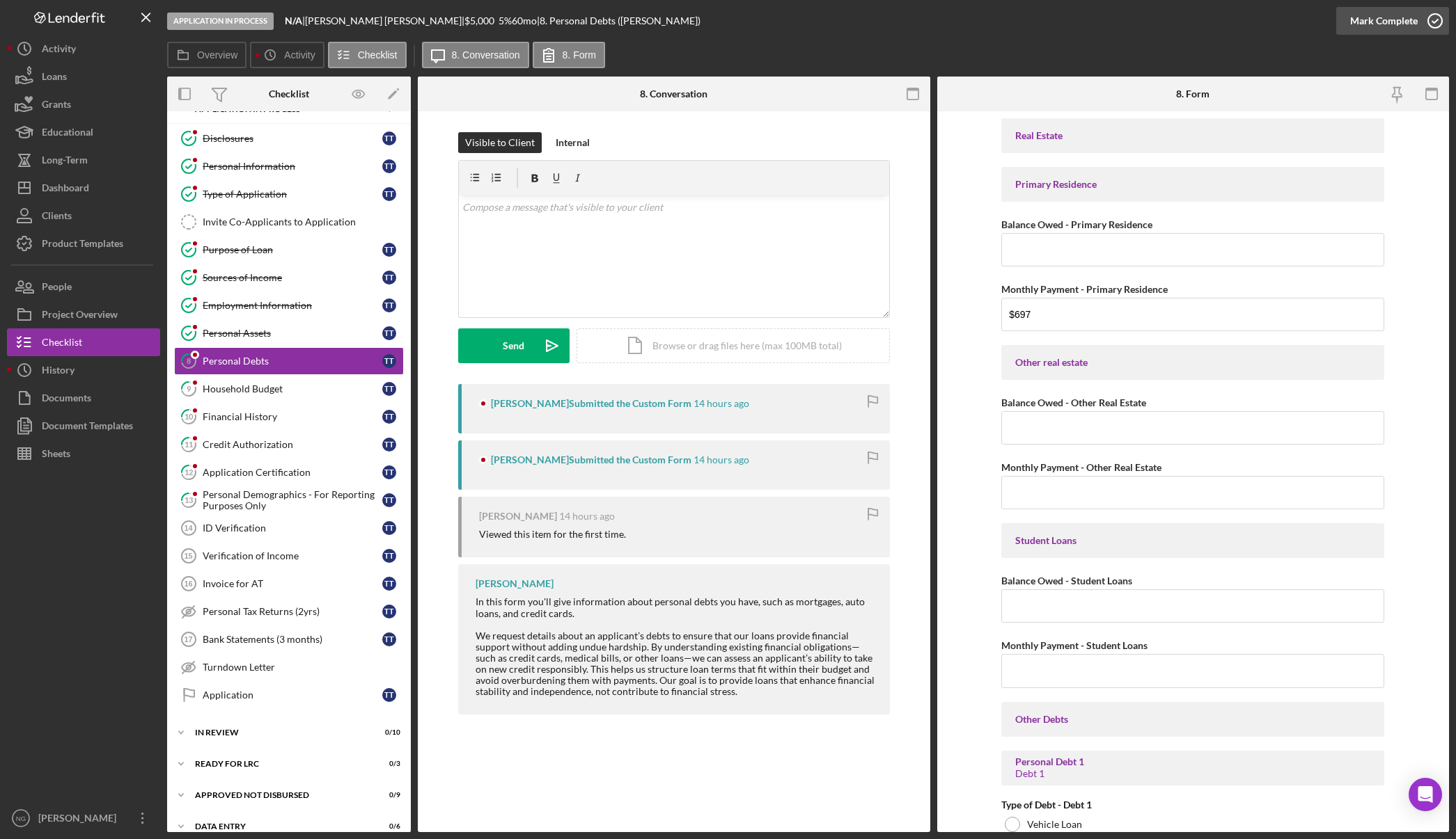
click at [1426, 24] on icon "button" at bounding box center [1435, 21] width 35 height 35
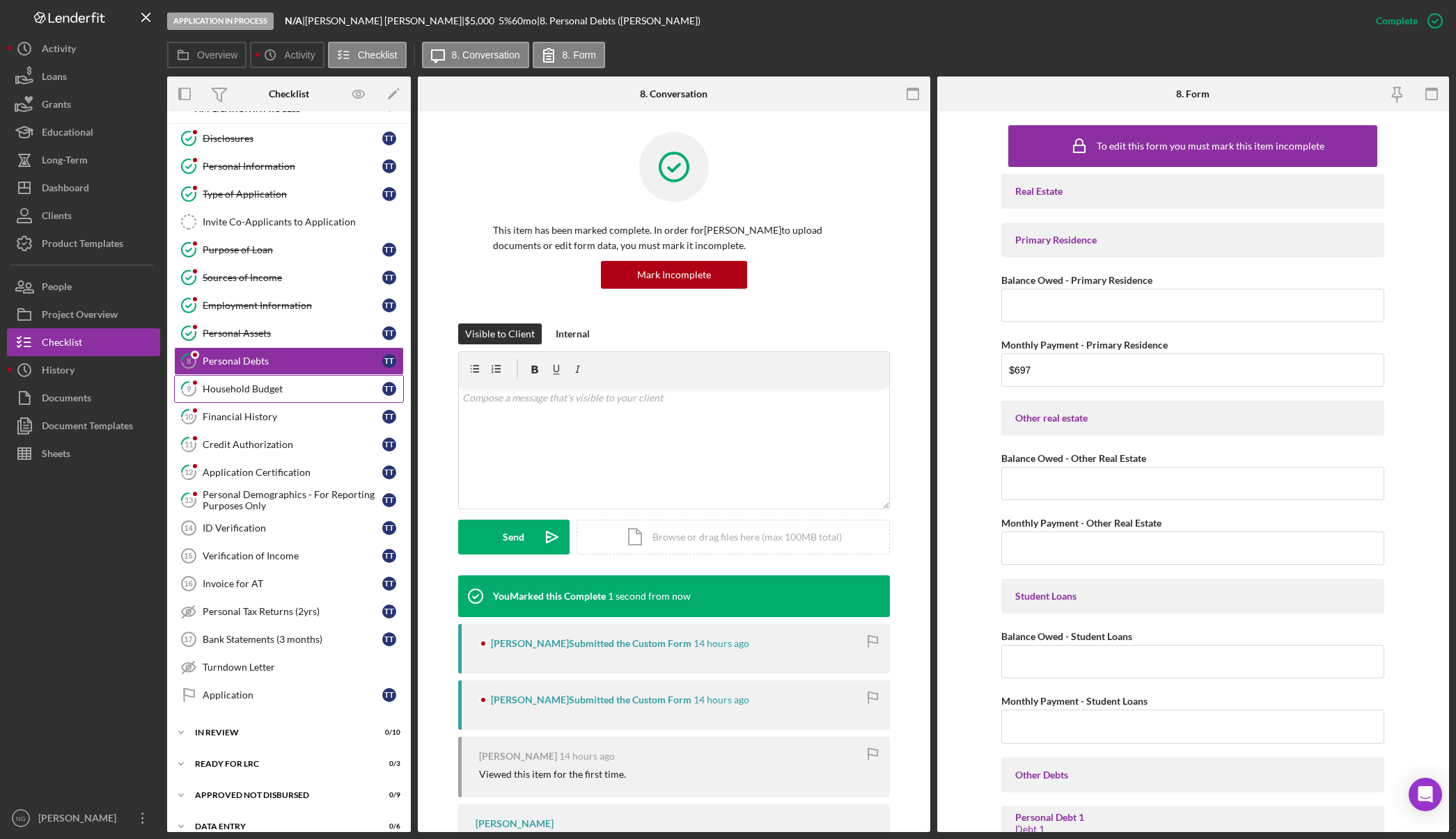
drag, startPoint x: 253, startPoint y: 383, endPoint x: 316, endPoint y: 387, distance: 63.1
click at [261, 382] on link "9 Household Budget T T" at bounding box center [288, 389] width 229 height 28
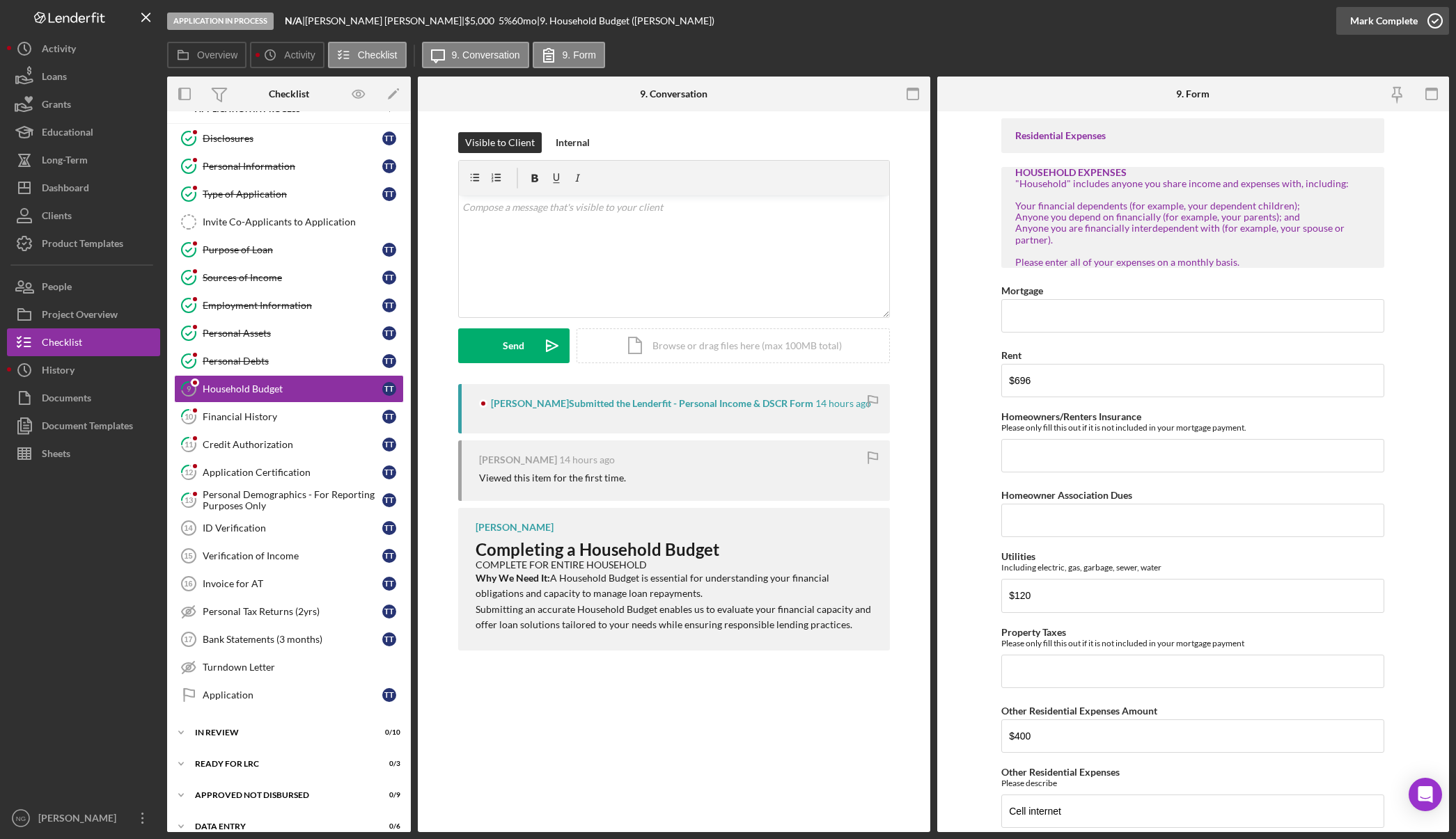
click at [1416, 18] on button "Mark Complete" at bounding box center [1393, 21] width 113 height 28
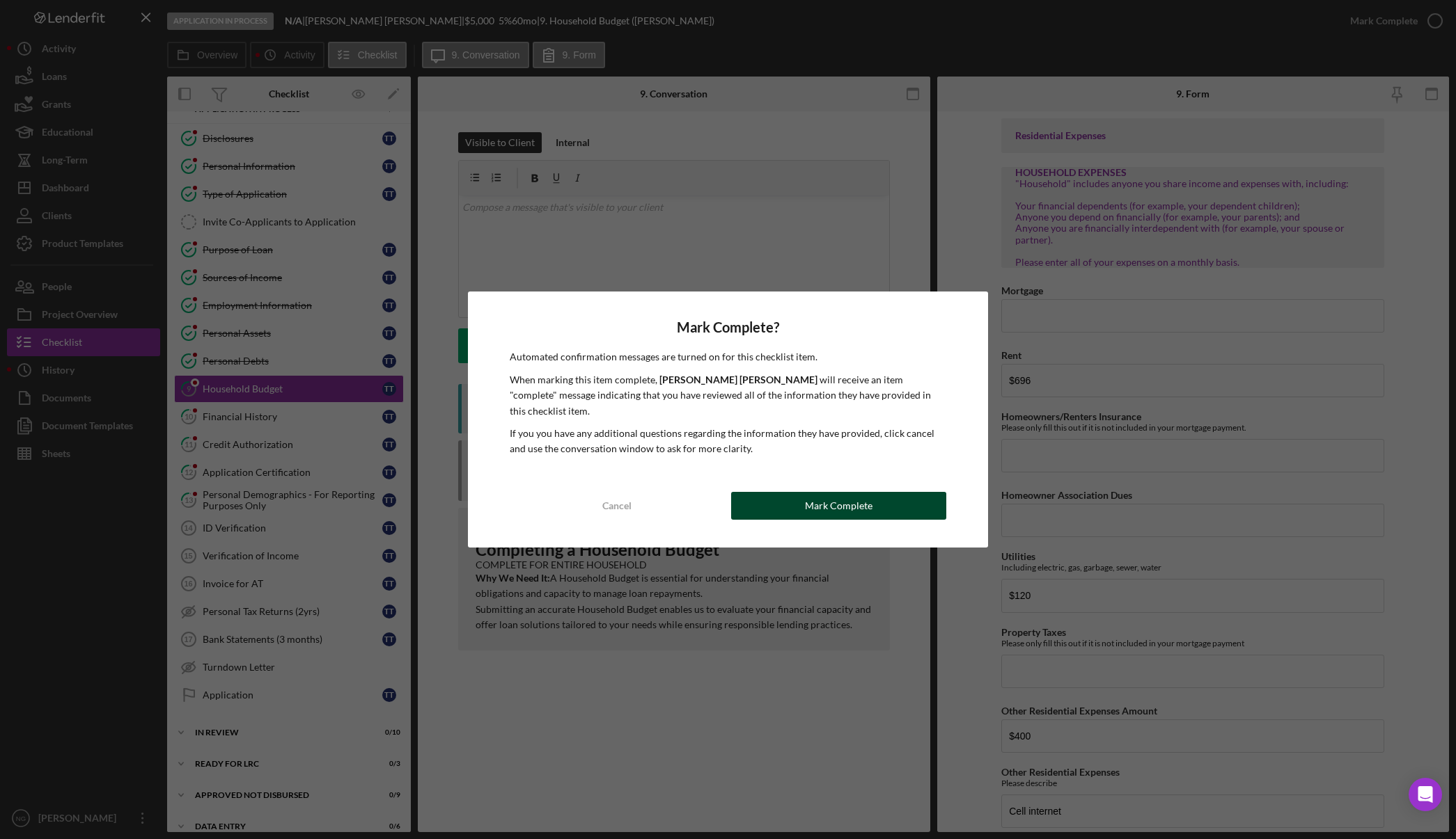
click at [829, 505] on div "Mark Complete" at bounding box center [839, 506] width 68 height 28
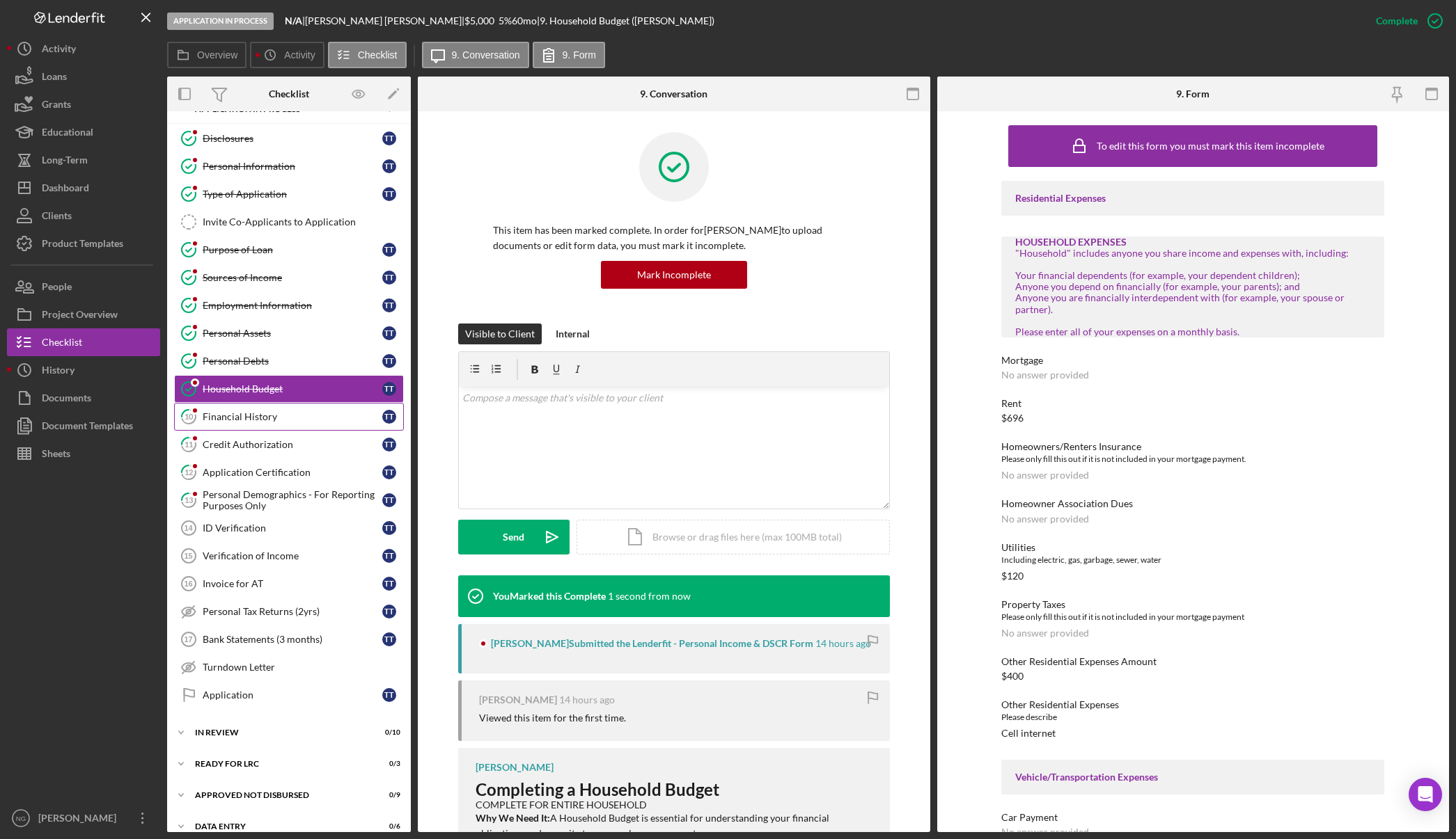
click at [237, 418] on div "Financial History" at bounding box center [293, 417] width 180 height 11
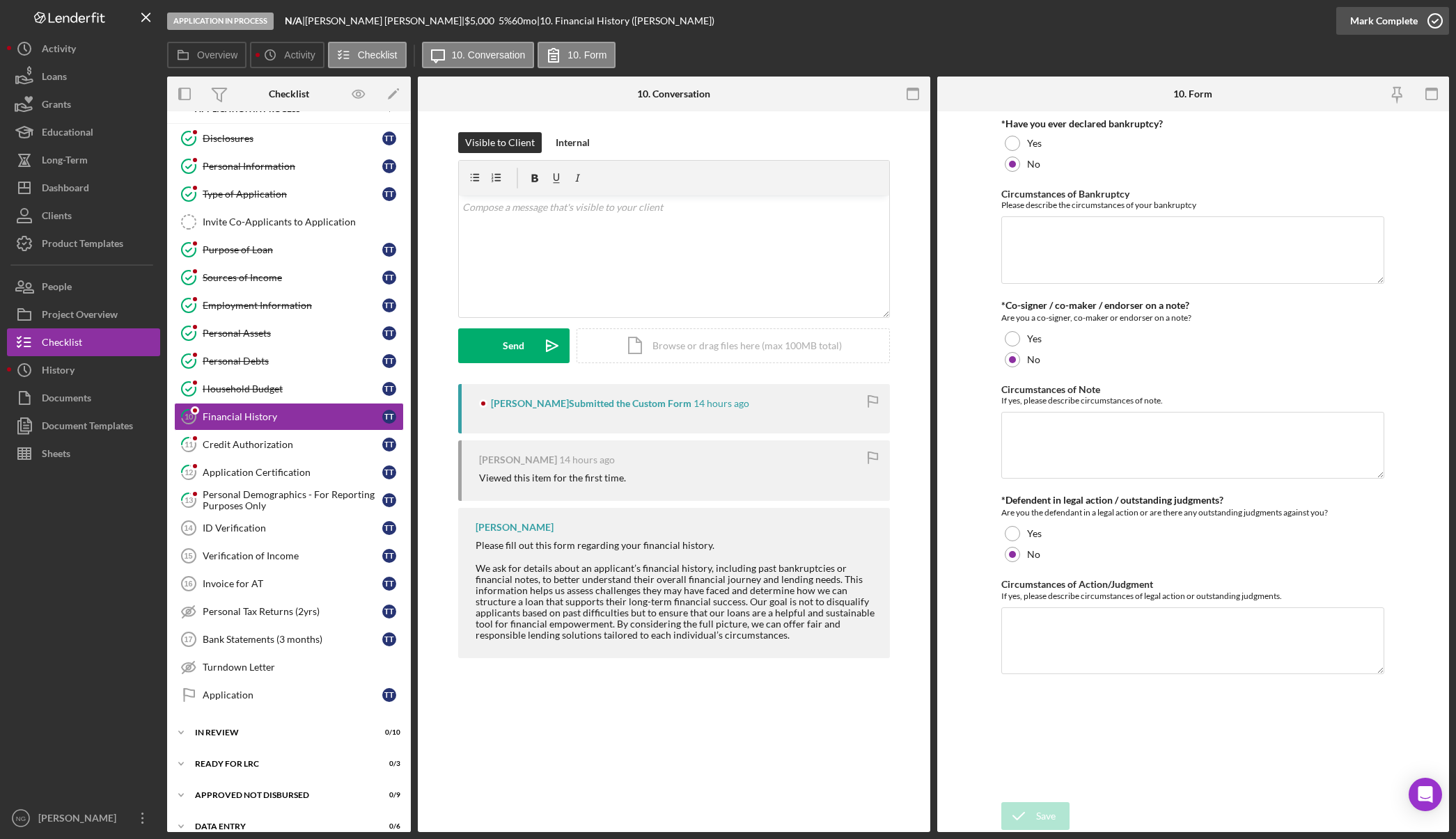
click at [1423, 23] on icon "button" at bounding box center [1435, 21] width 35 height 35
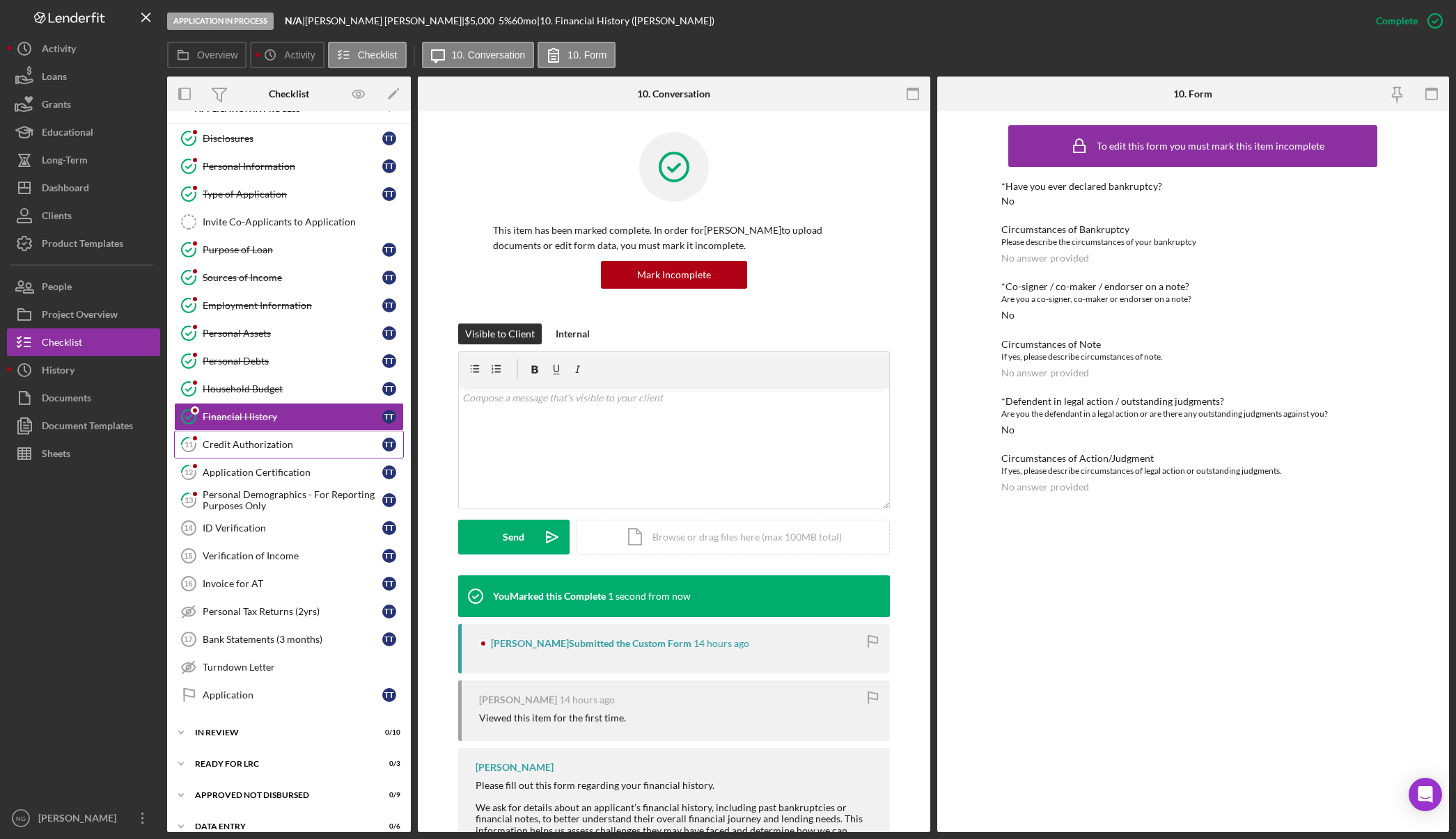
click at [245, 449] on div "Credit Authorization" at bounding box center [293, 444] width 180 height 11
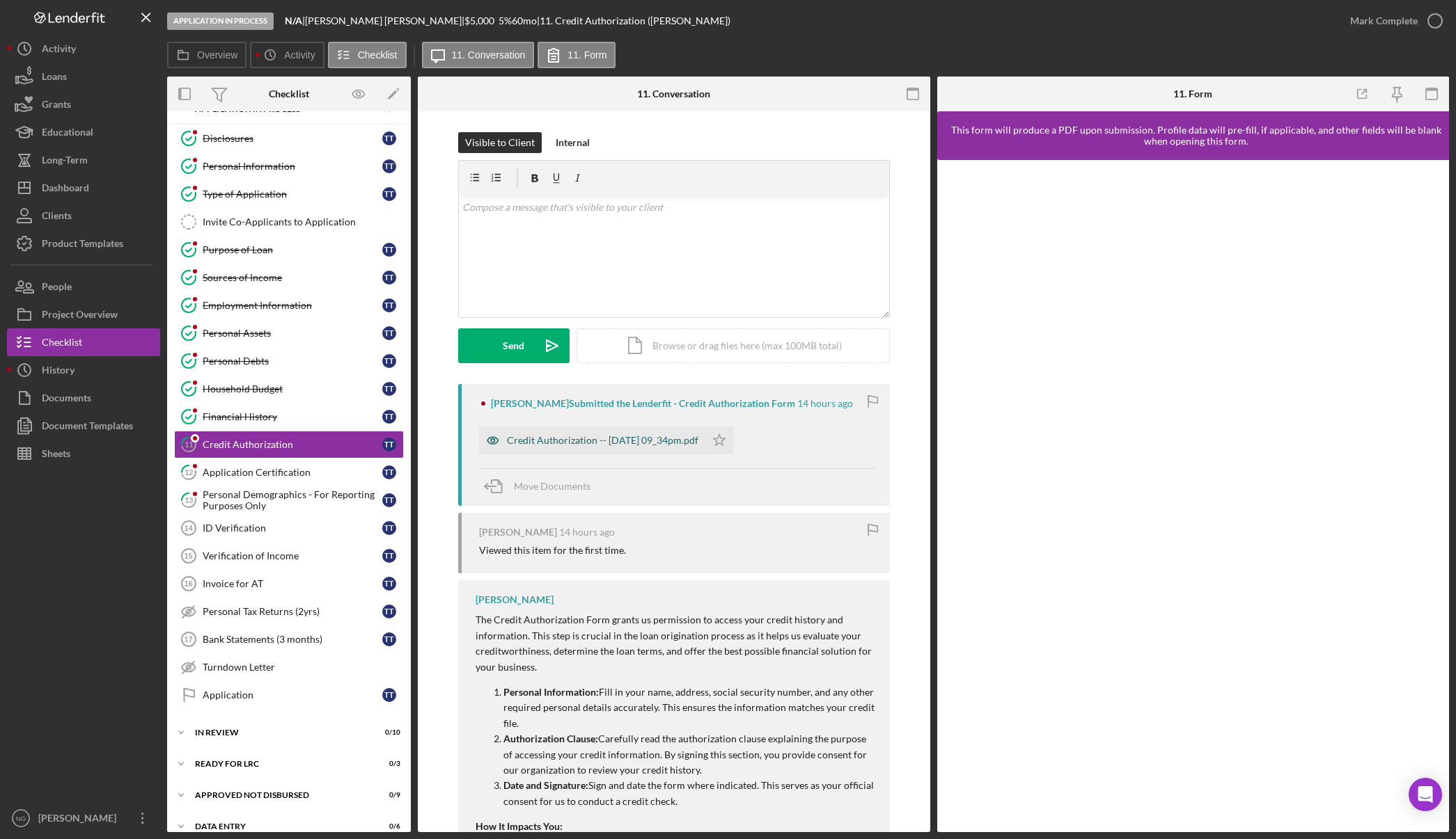
click at [632, 447] on div "Credit Authorization -- [DATE] 09_34pm.pdf" at bounding box center [592, 440] width 226 height 28
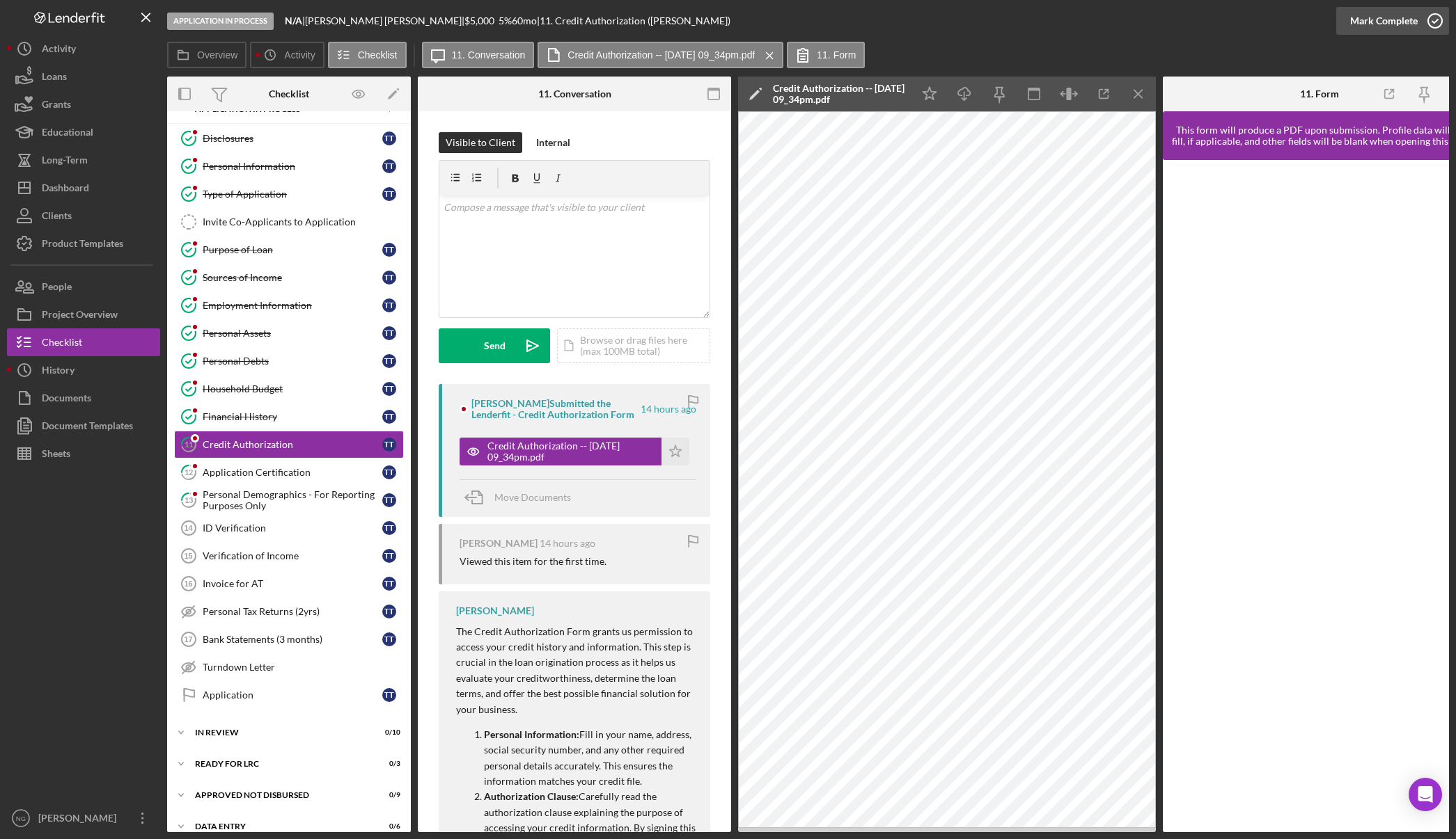
click at [1429, 22] on icon "button" at bounding box center [1435, 21] width 35 height 35
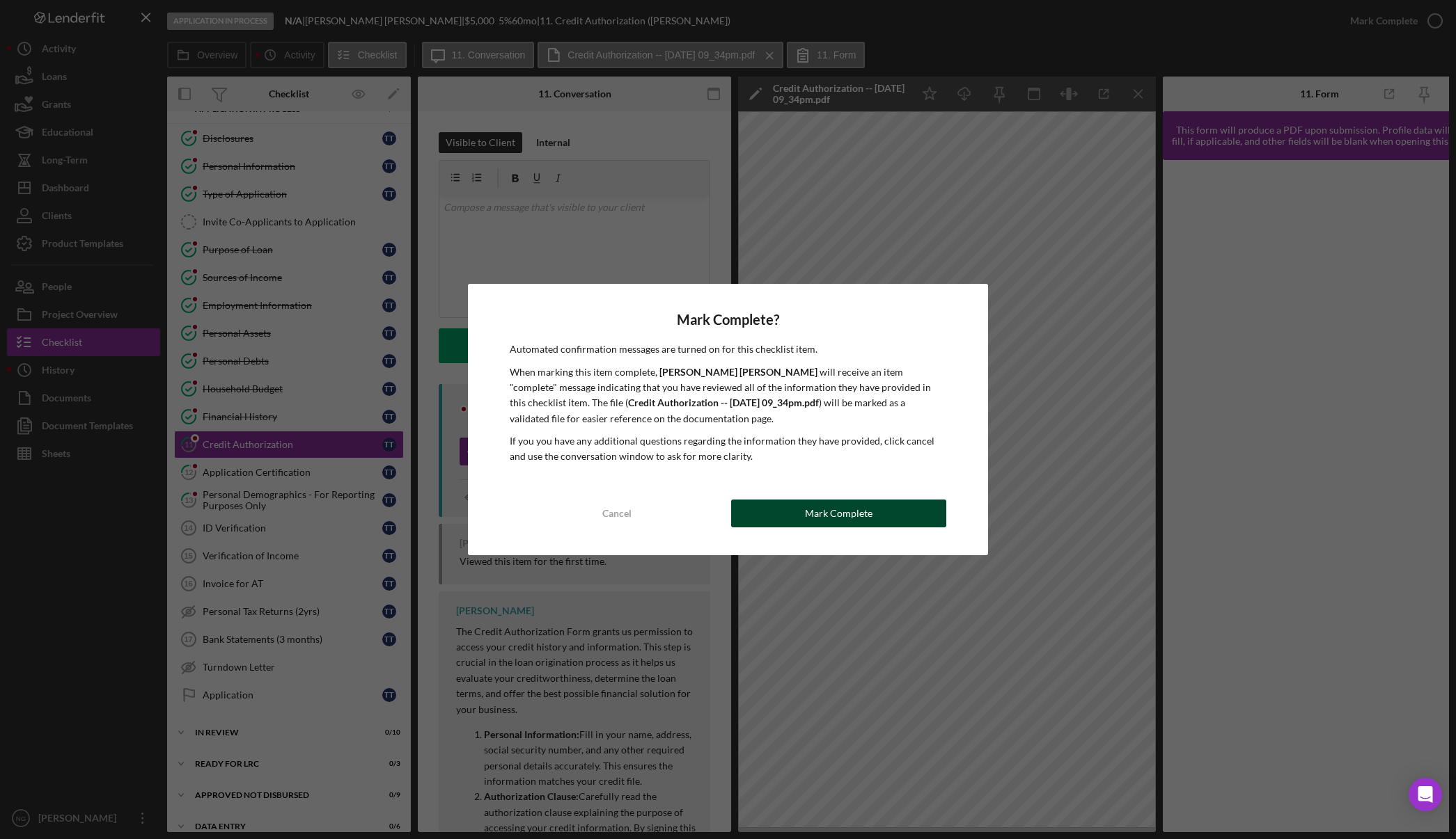
click at [818, 501] on div "Mark Complete" at bounding box center [839, 514] width 68 height 28
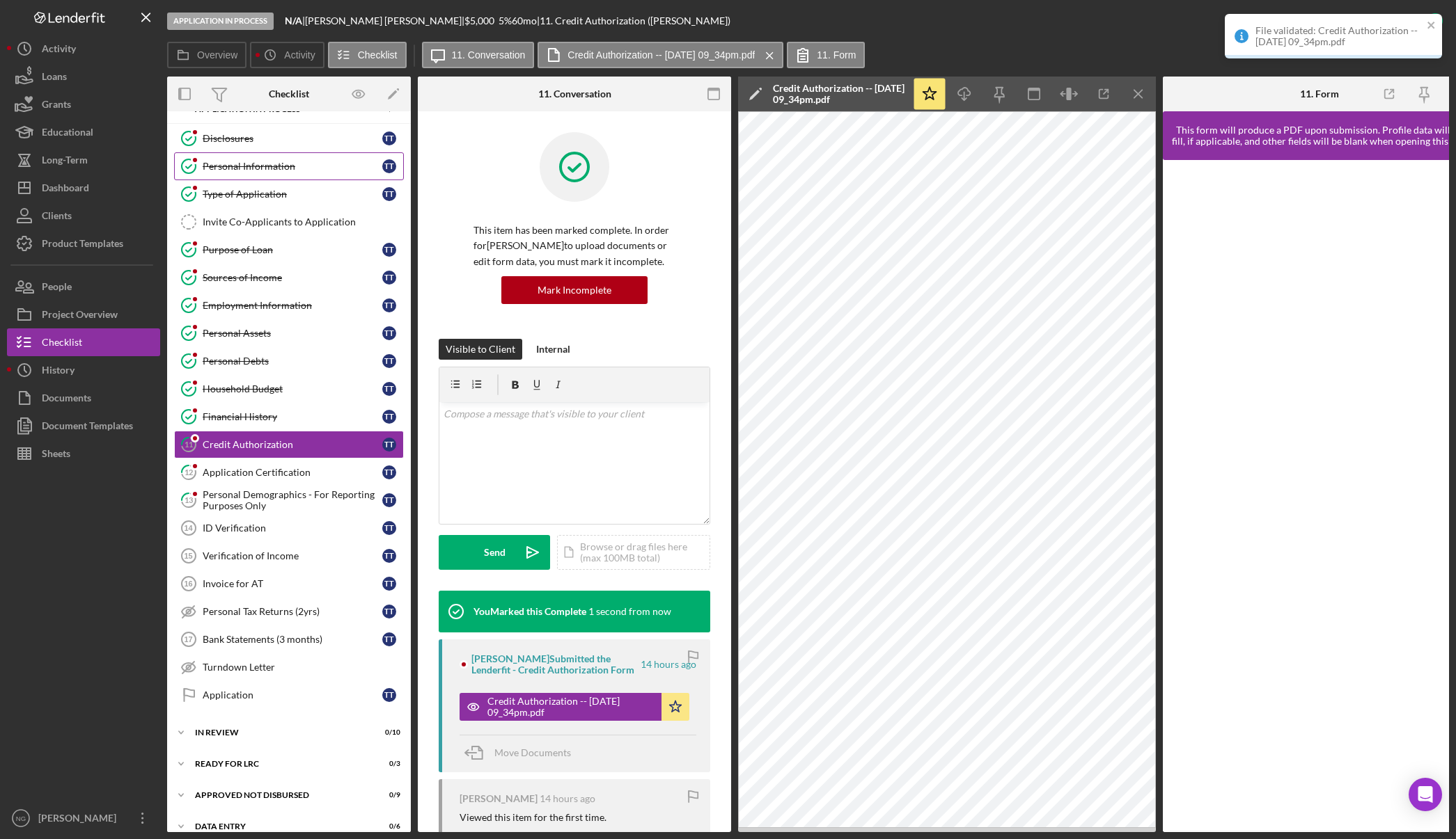
click at [284, 169] on div "Personal Information" at bounding box center [293, 166] width 180 height 11
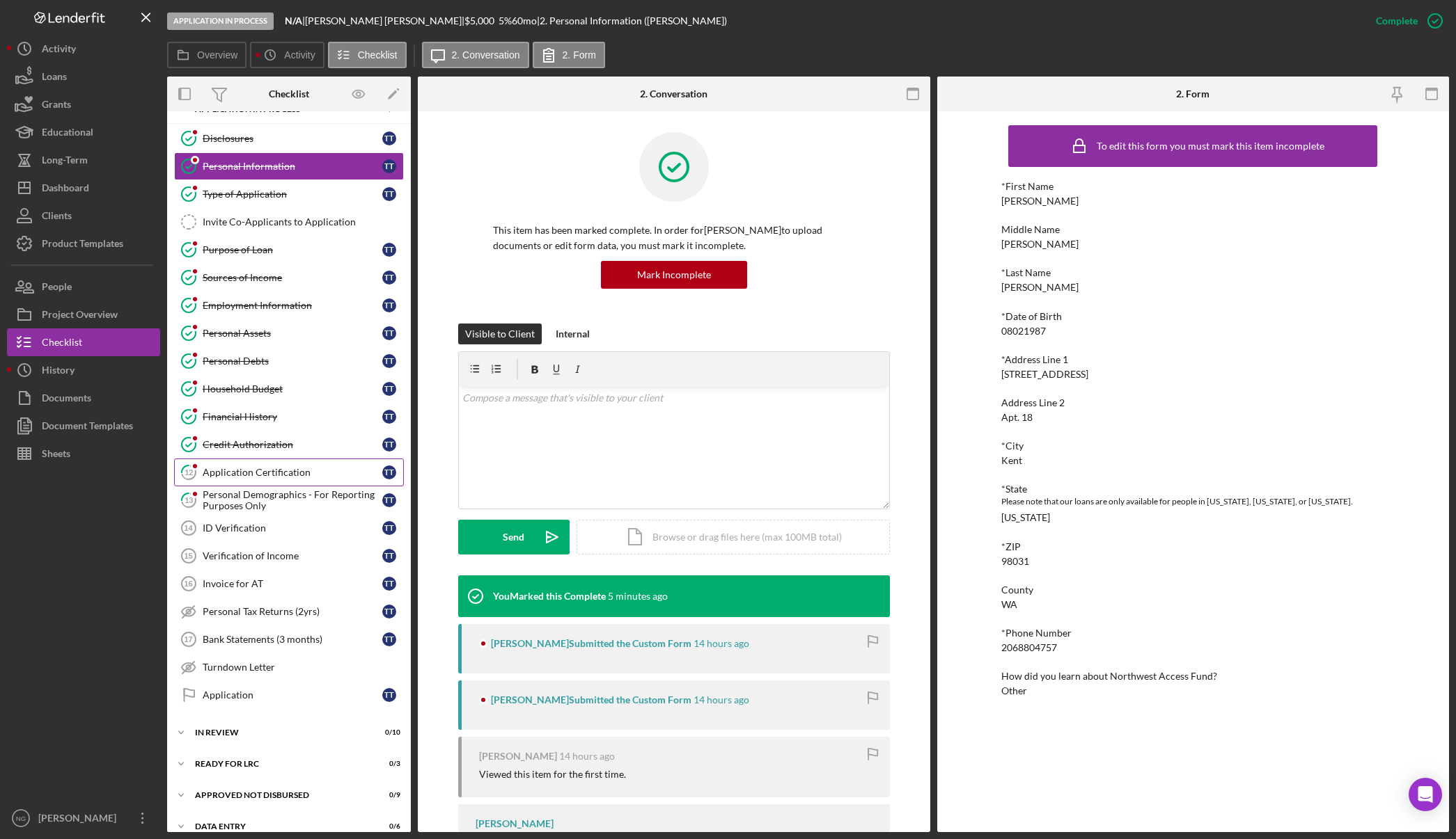
click at [309, 469] on div "Application Certification" at bounding box center [293, 472] width 180 height 11
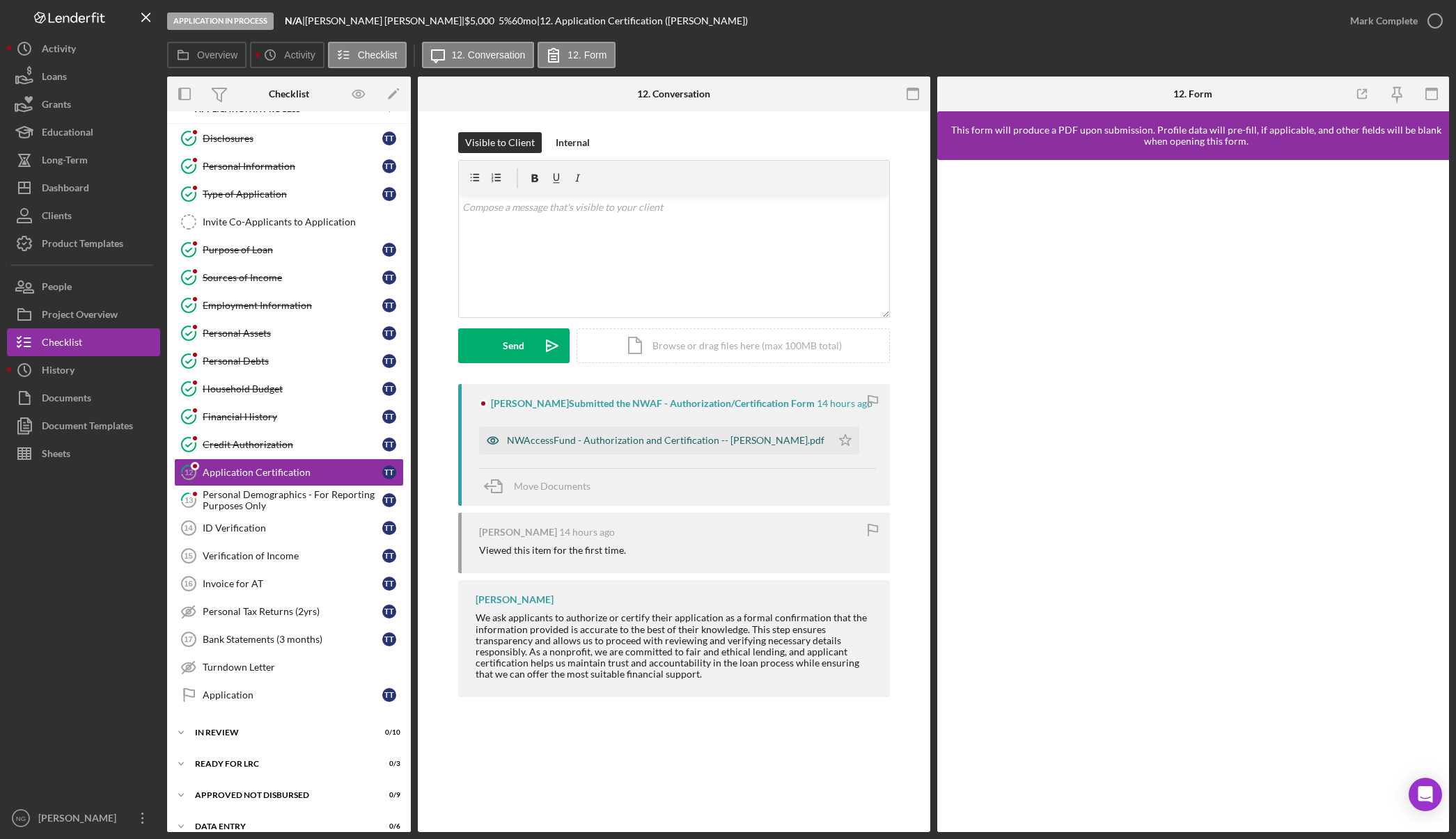
click at [583, 439] on div "NWAccessFund - Authorization and Certification -- Tiffany Thomas.pdf" at bounding box center [665, 440] width 317 height 11
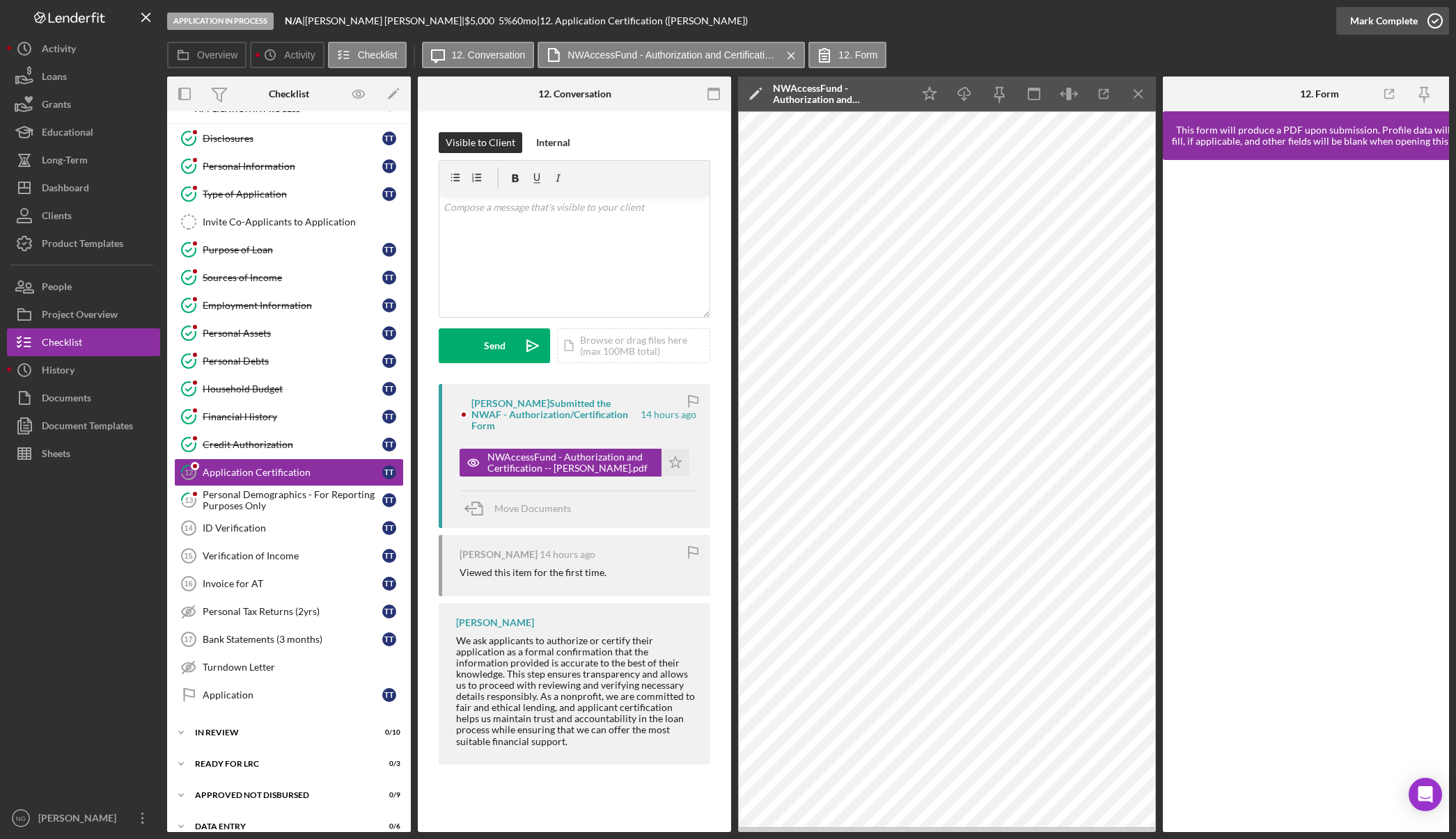
click at [1438, 25] on icon "button" at bounding box center [1435, 21] width 35 height 35
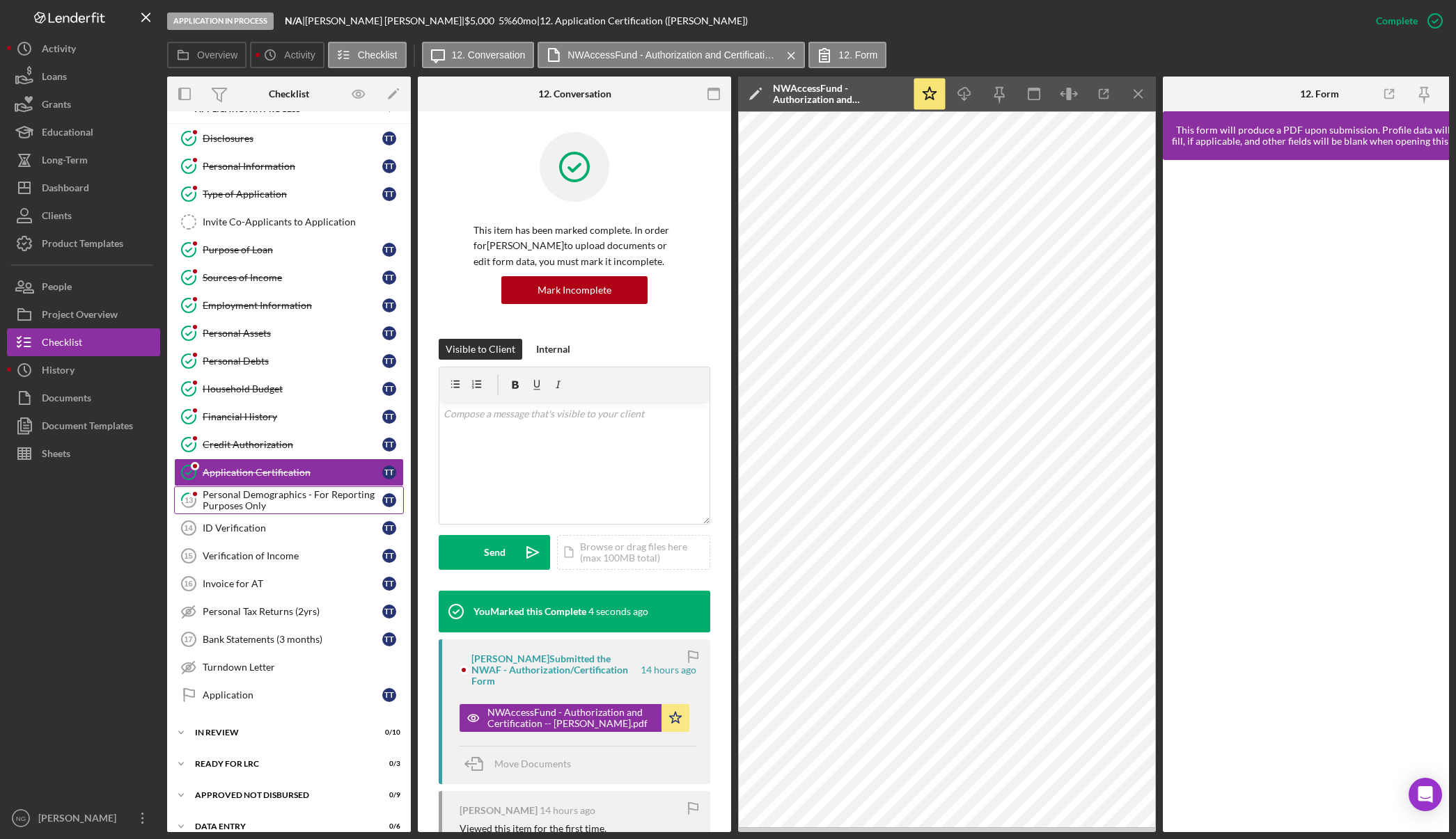
click at [294, 498] on div "Personal Demographics - For Reporting Purposes Only" at bounding box center [293, 500] width 180 height 22
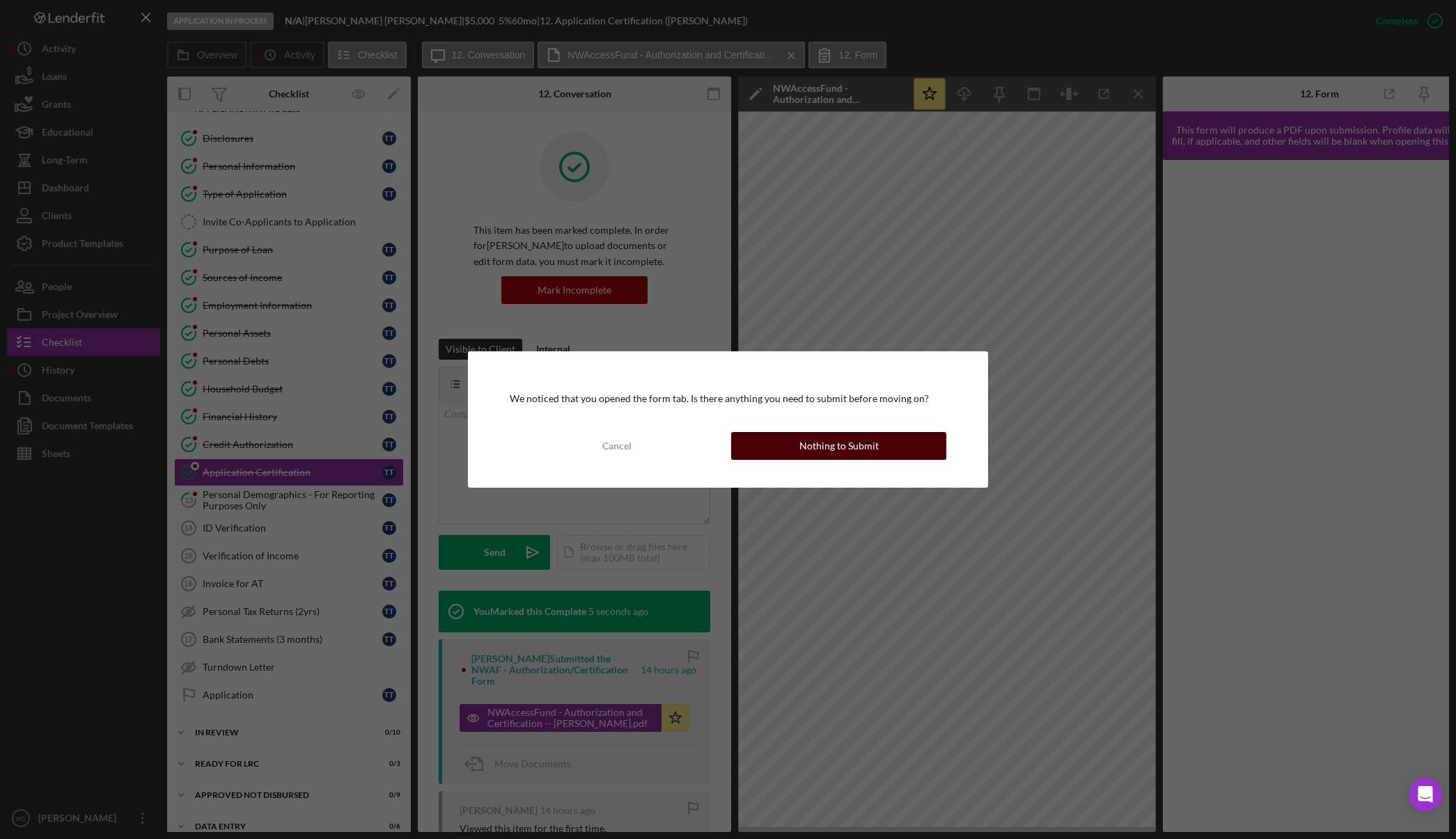
click at [858, 452] on div "Nothing to Submit" at bounding box center [839, 446] width 79 height 28
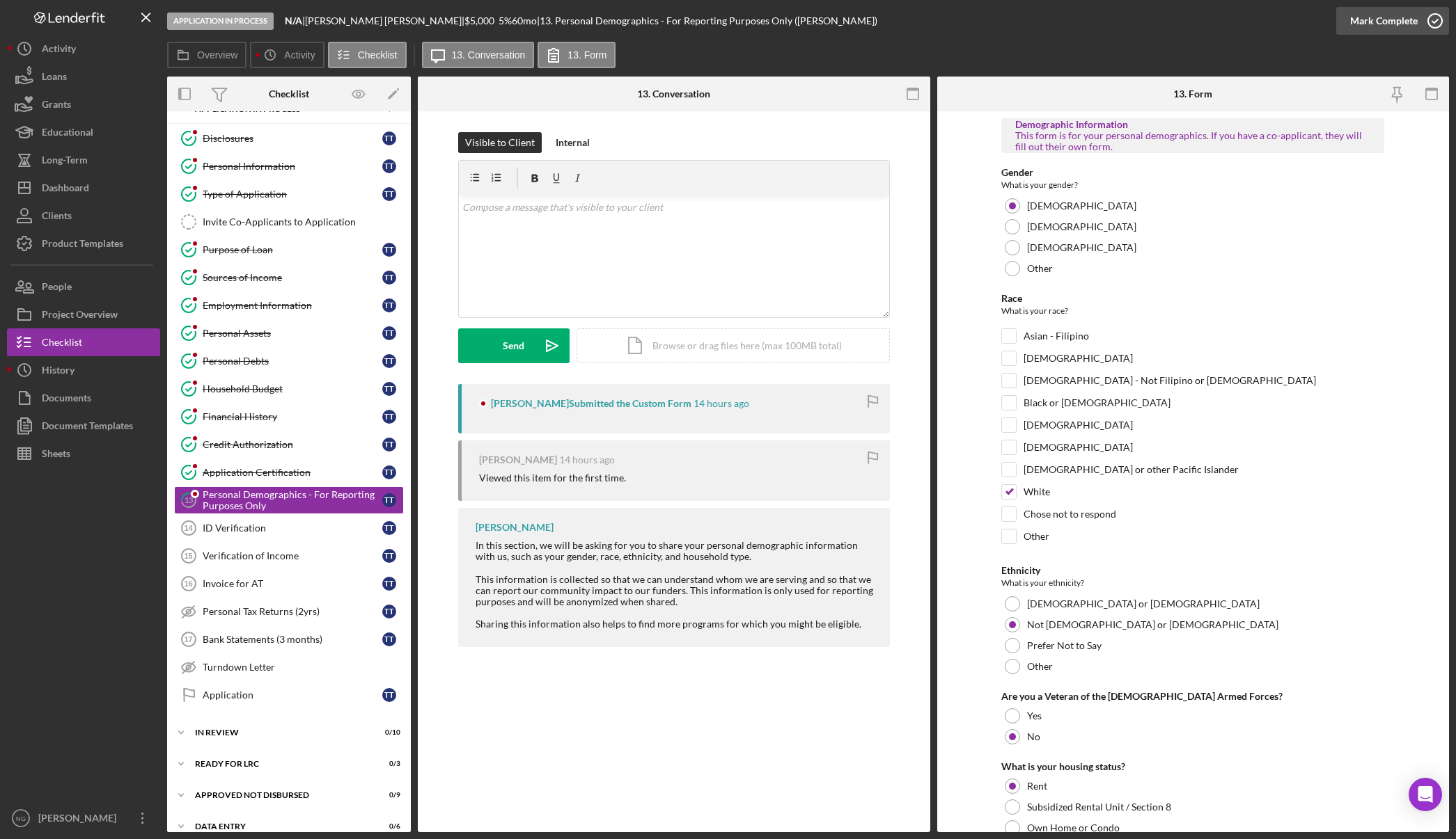
click at [1434, 22] on icon "button" at bounding box center [1435, 21] width 35 height 35
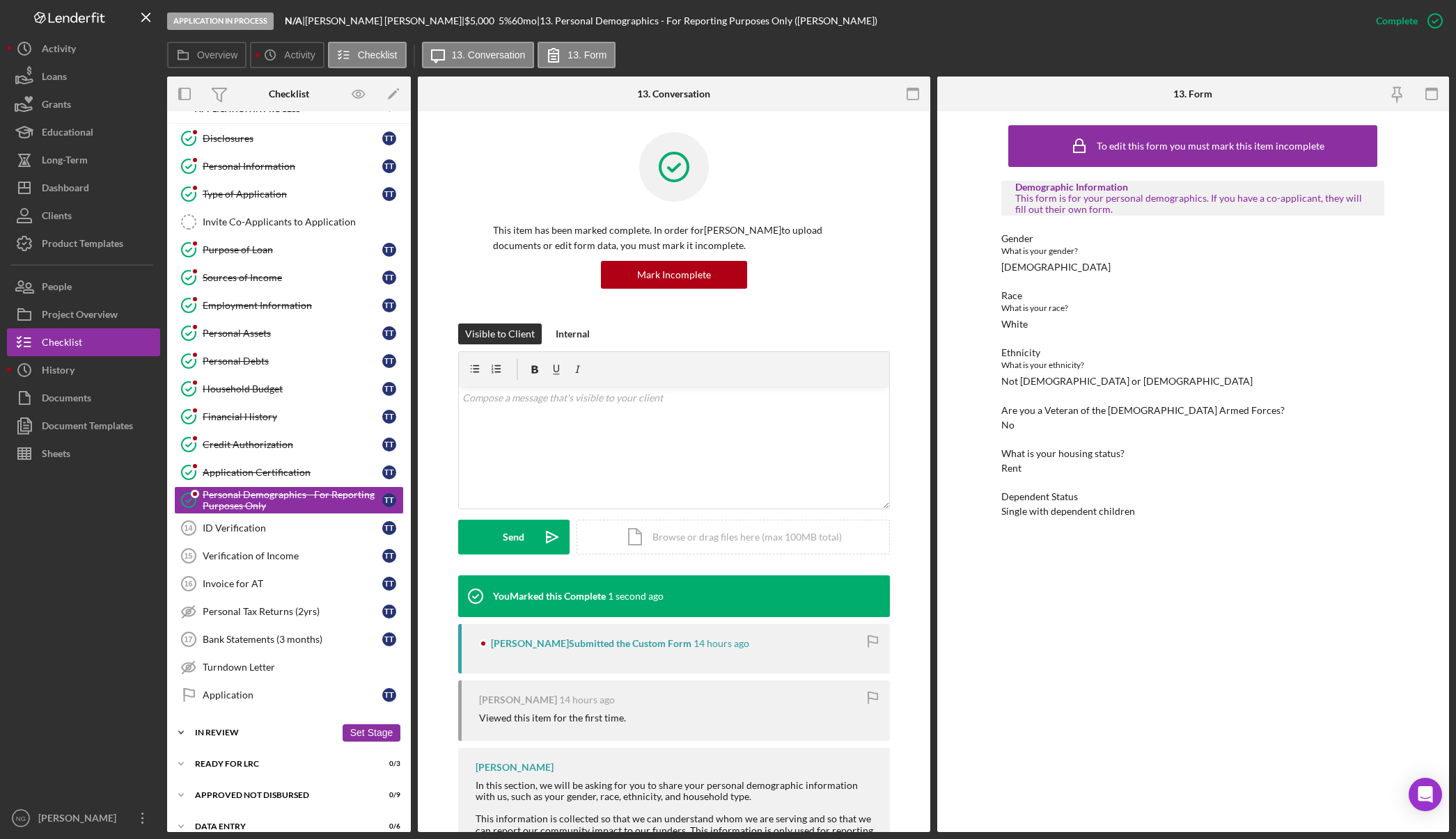
click at [241, 734] on div "In Review" at bounding box center [265, 732] width 140 height 8
click at [249, 762] on div "Assign Application Number" at bounding box center [303, 762] width 200 height 11
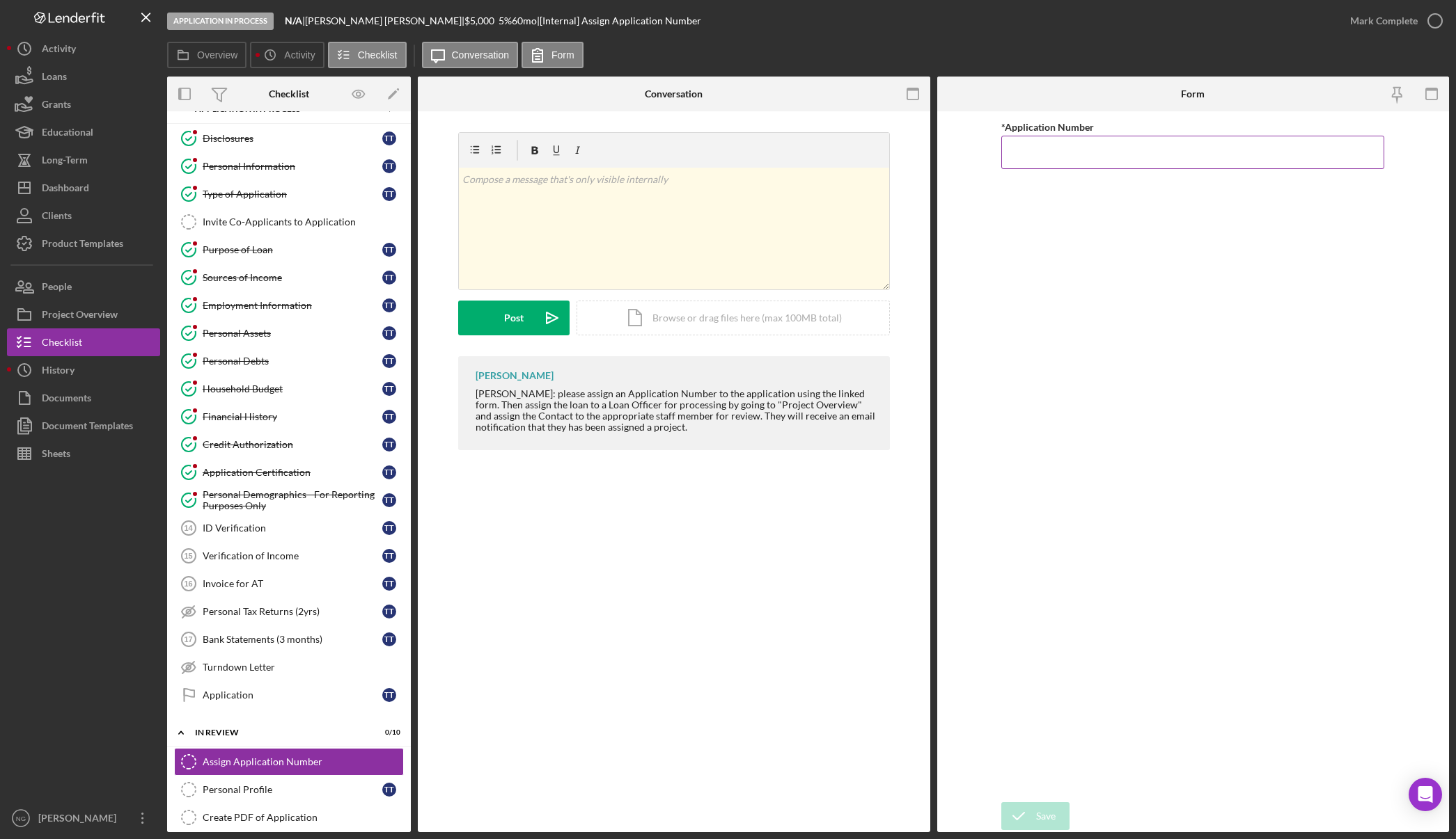
click at [1108, 156] on input "*Application Number" at bounding box center [1192, 152] width 383 height 34
type input "5535"
click at [1039, 817] on div "Save" at bounding box center [1046, 816] width 20 height 28
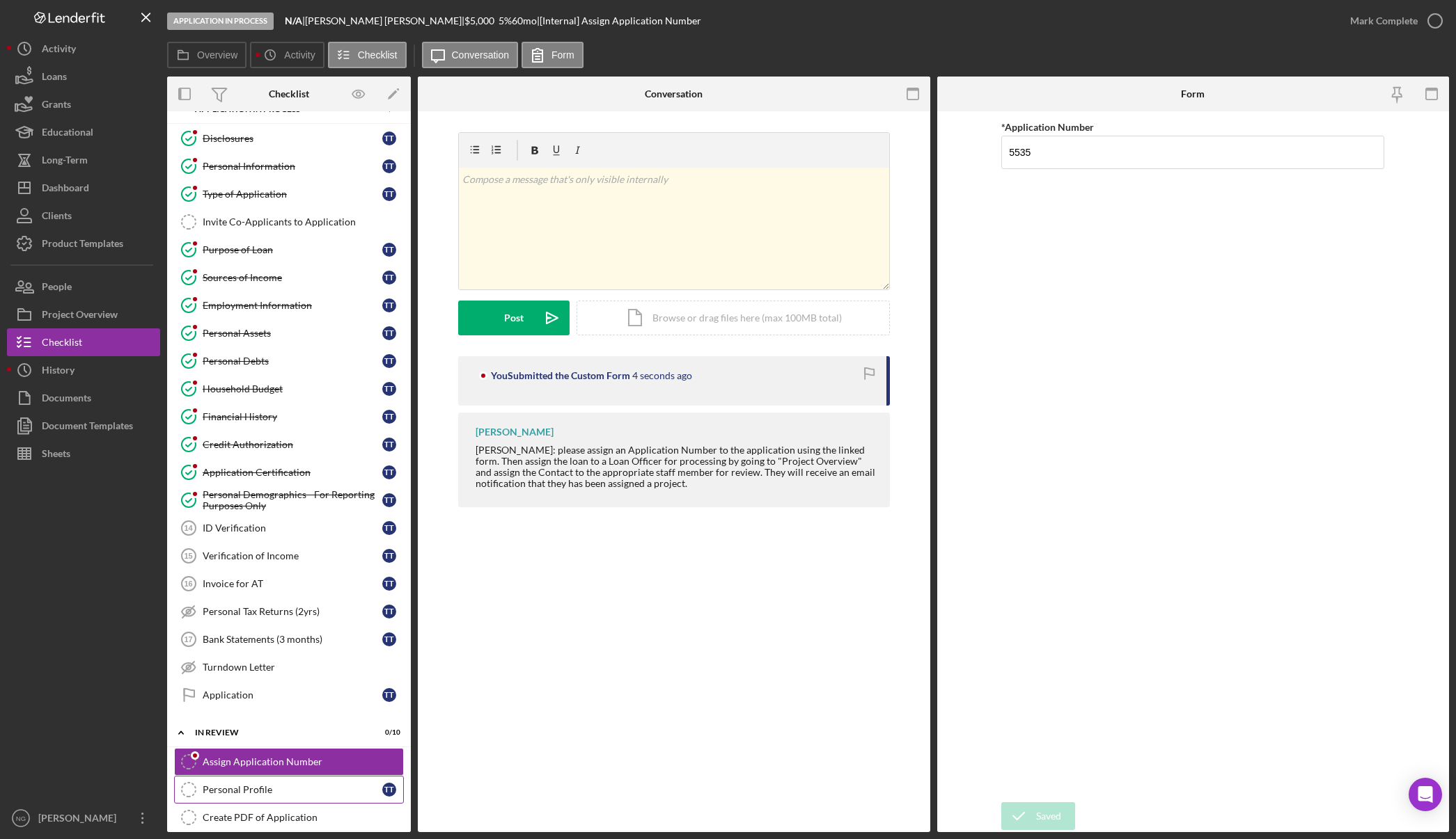
click at [335, 791] on div "Personal Profile" at bounding box center [293, 789] width 180 height 11
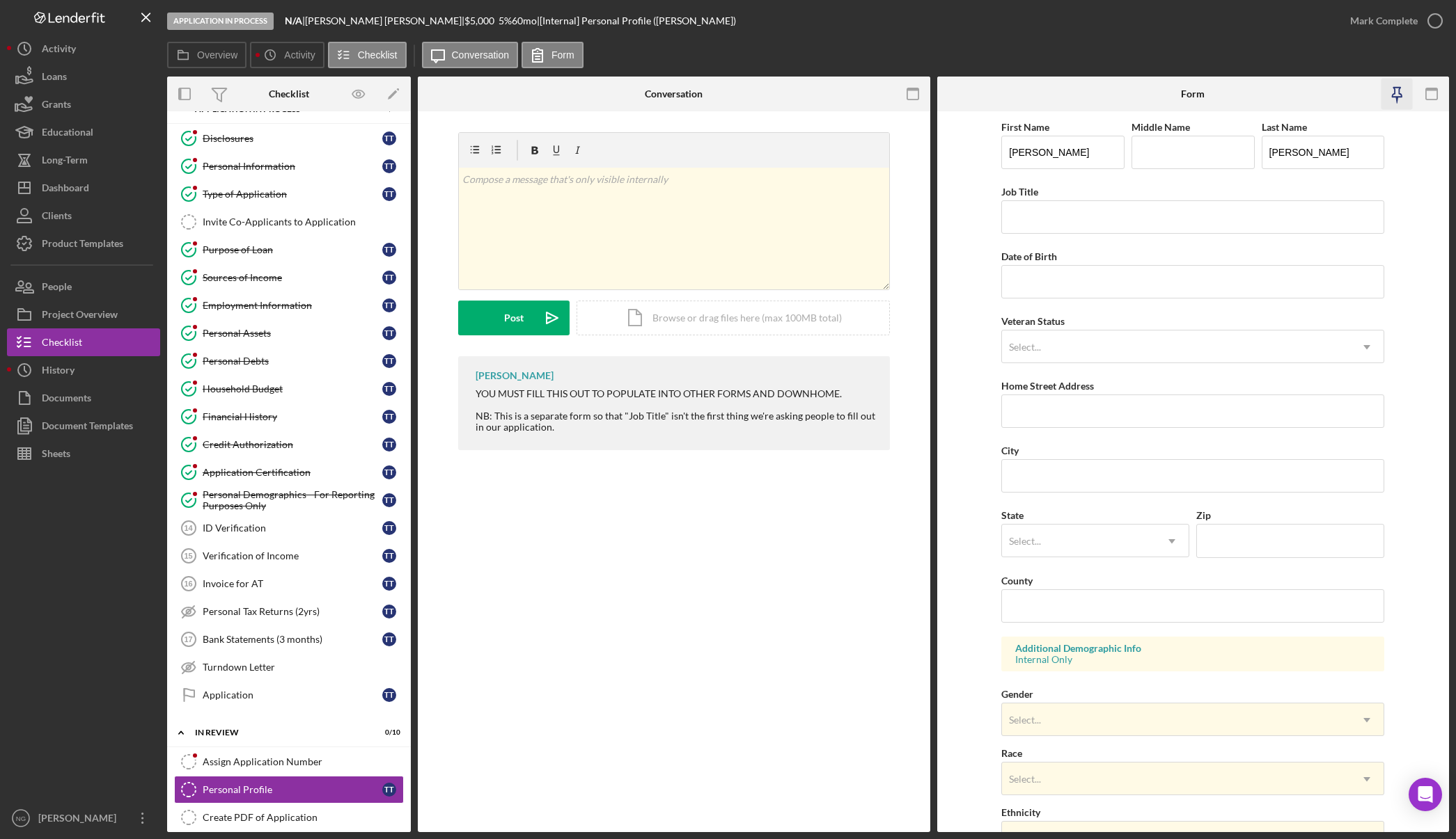
click at [1393, 89] on icon "button" at bounding box center [1397, 92] width 10 height 10
click at [908, 92] on icon "button" at bounding box center [912, 94] width 31 height 31
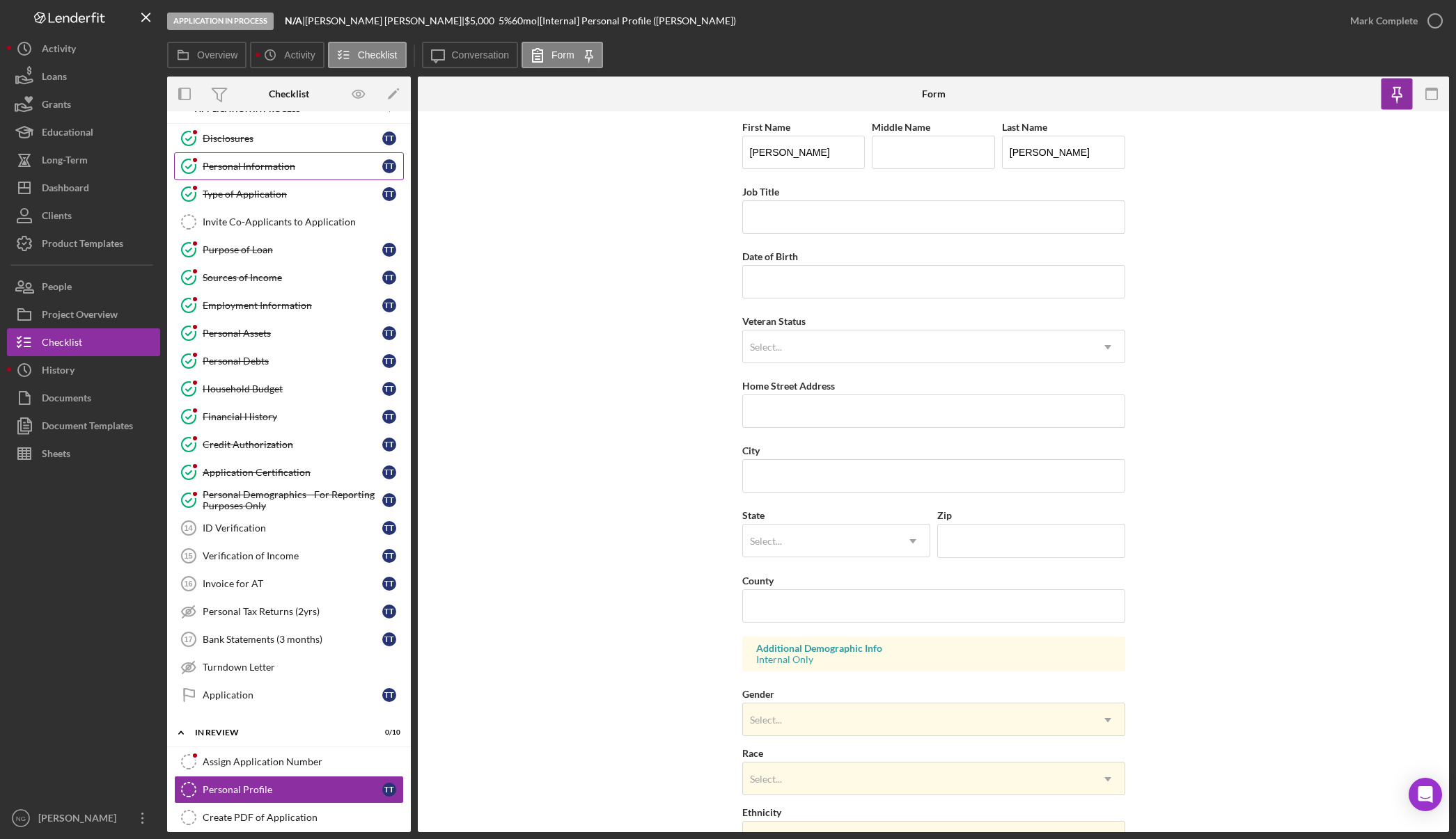
click at [268, 166] on div "Personal Information" at bounding box center [293, 166] width 180 height 11
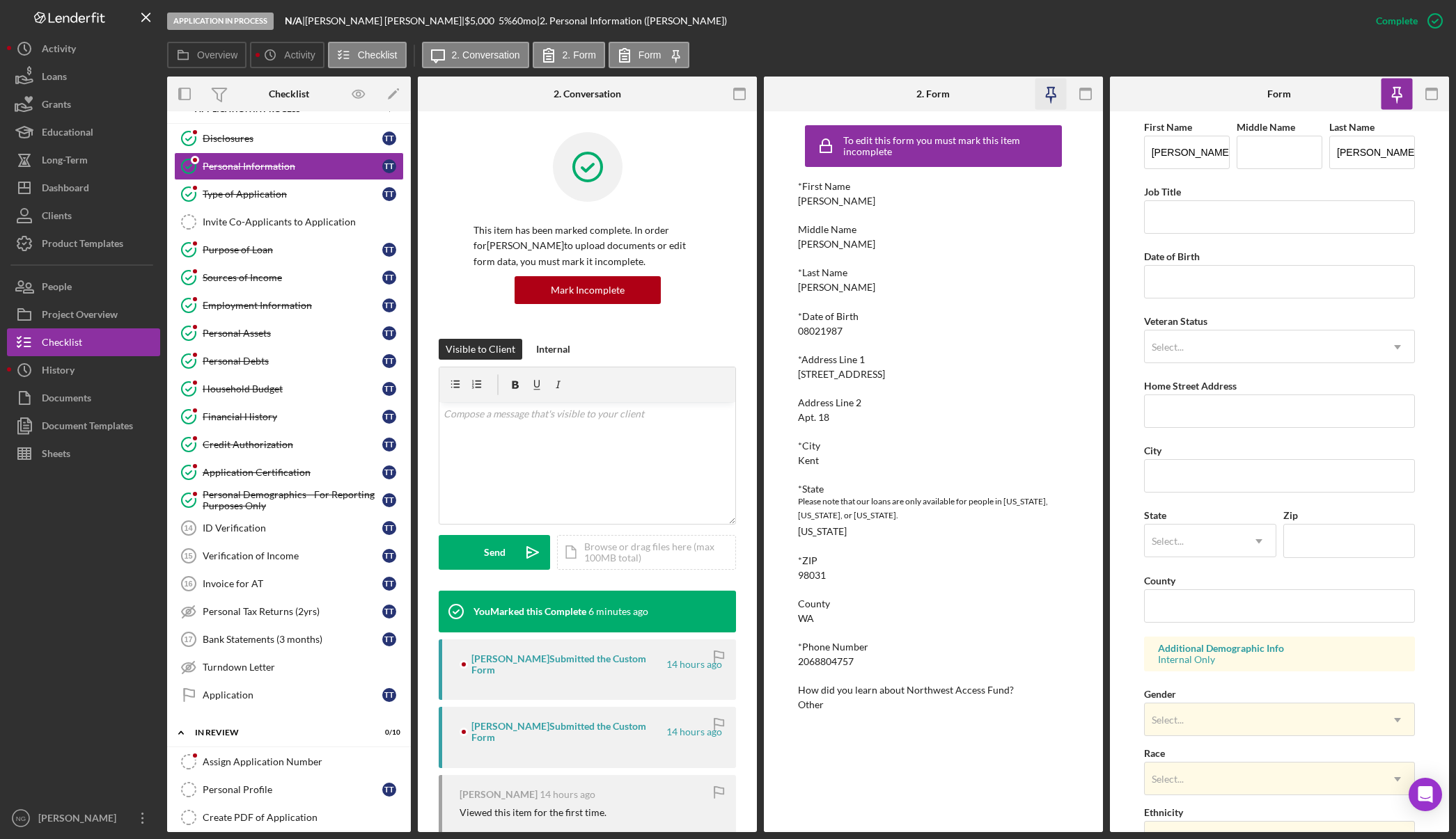
click at [1050, 92] on icon "button" at bounding box center [1050, 94] width 31 height 31
click at [737, 86] on icon "button" at bounding box center [739, 94] width 31 height 31
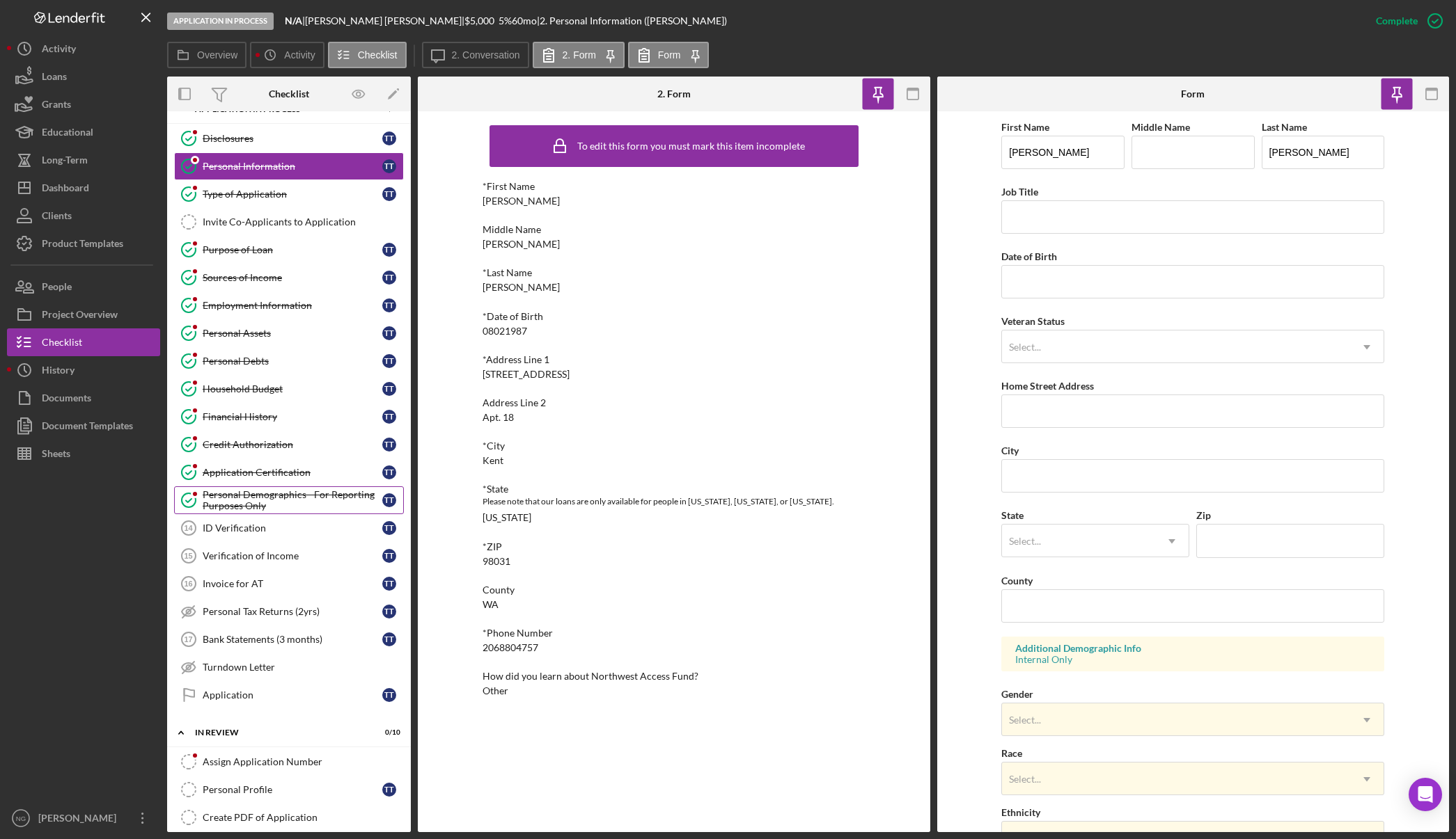
click at [313, 501] on div "Personal Demographics - For Reporting Purposes Only" at bounding box center [293, 500] width 180 height 22
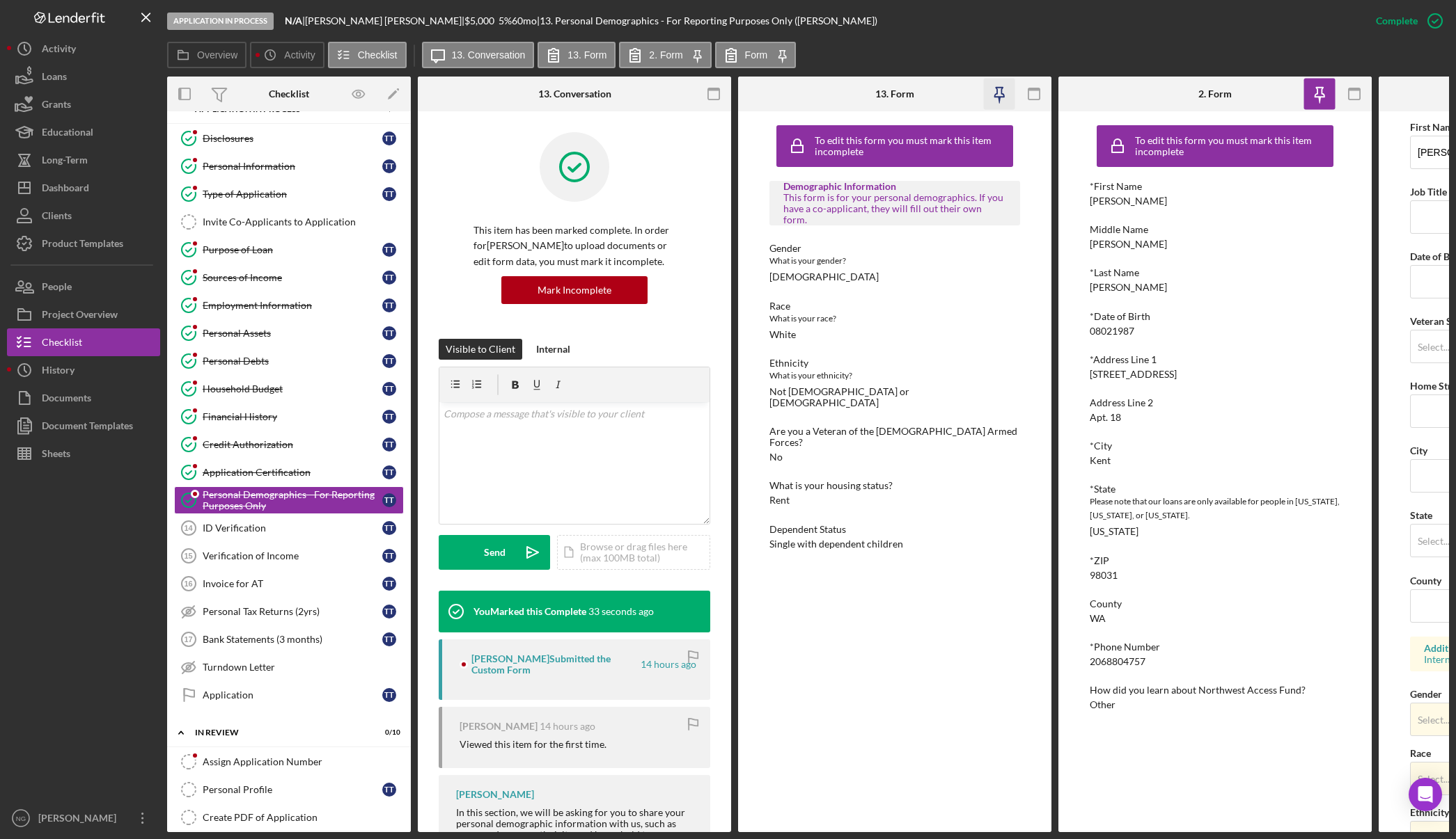
click at [996, 93] on icon "button" at bounding box center [999, 92] width 10 height 10
click at [708, 92] on rect "button" at bounding box center [714, 94] width 11 height 11
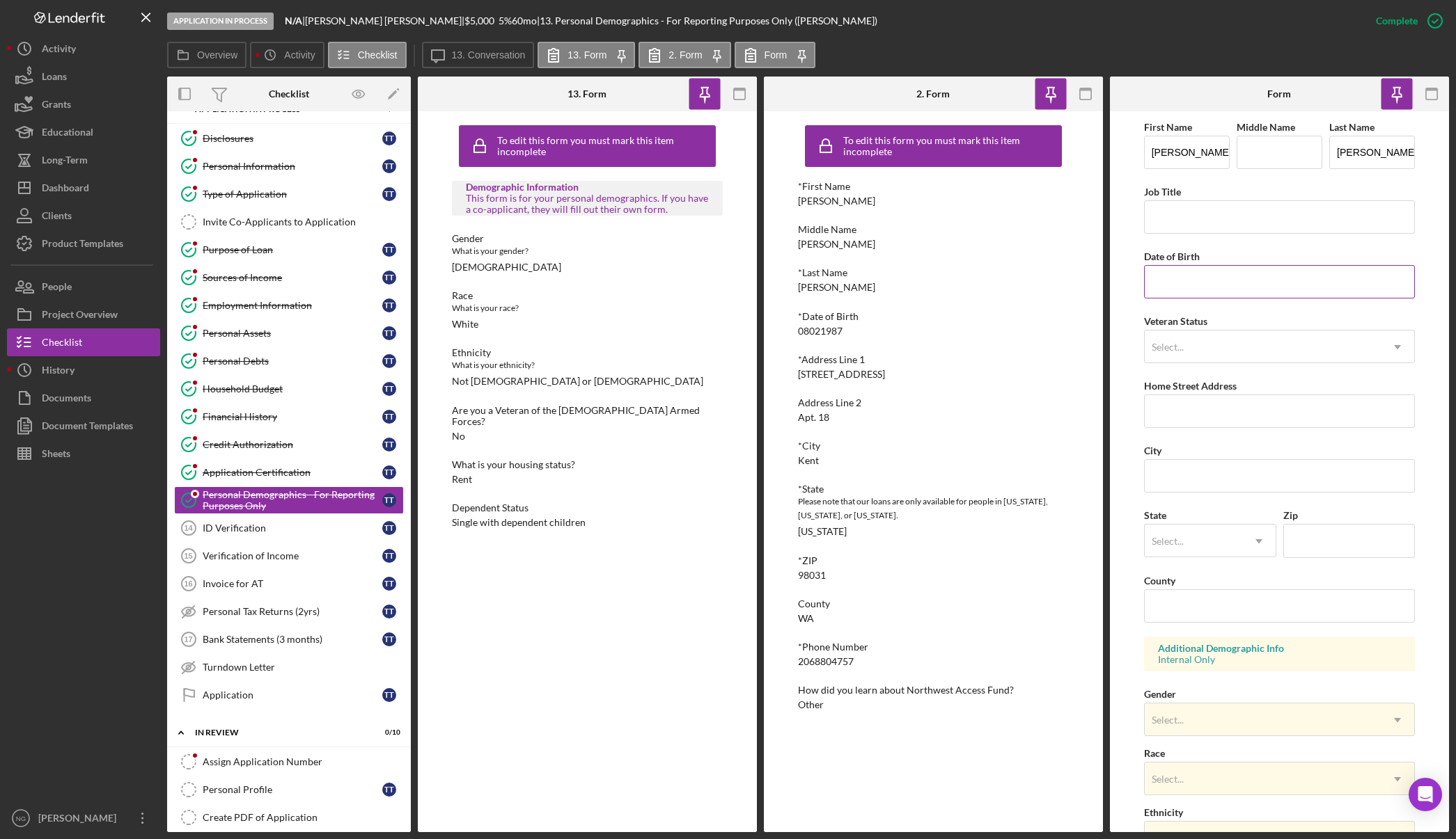
click at [1209, 263] on div "Date of Birth" at bounding box center [1280, 256] width 271 height 18
click at [1214, 277] on input "Date of Birth" at bounding box center [1280, 282] width 271 height 34
type input "08/02/1987"
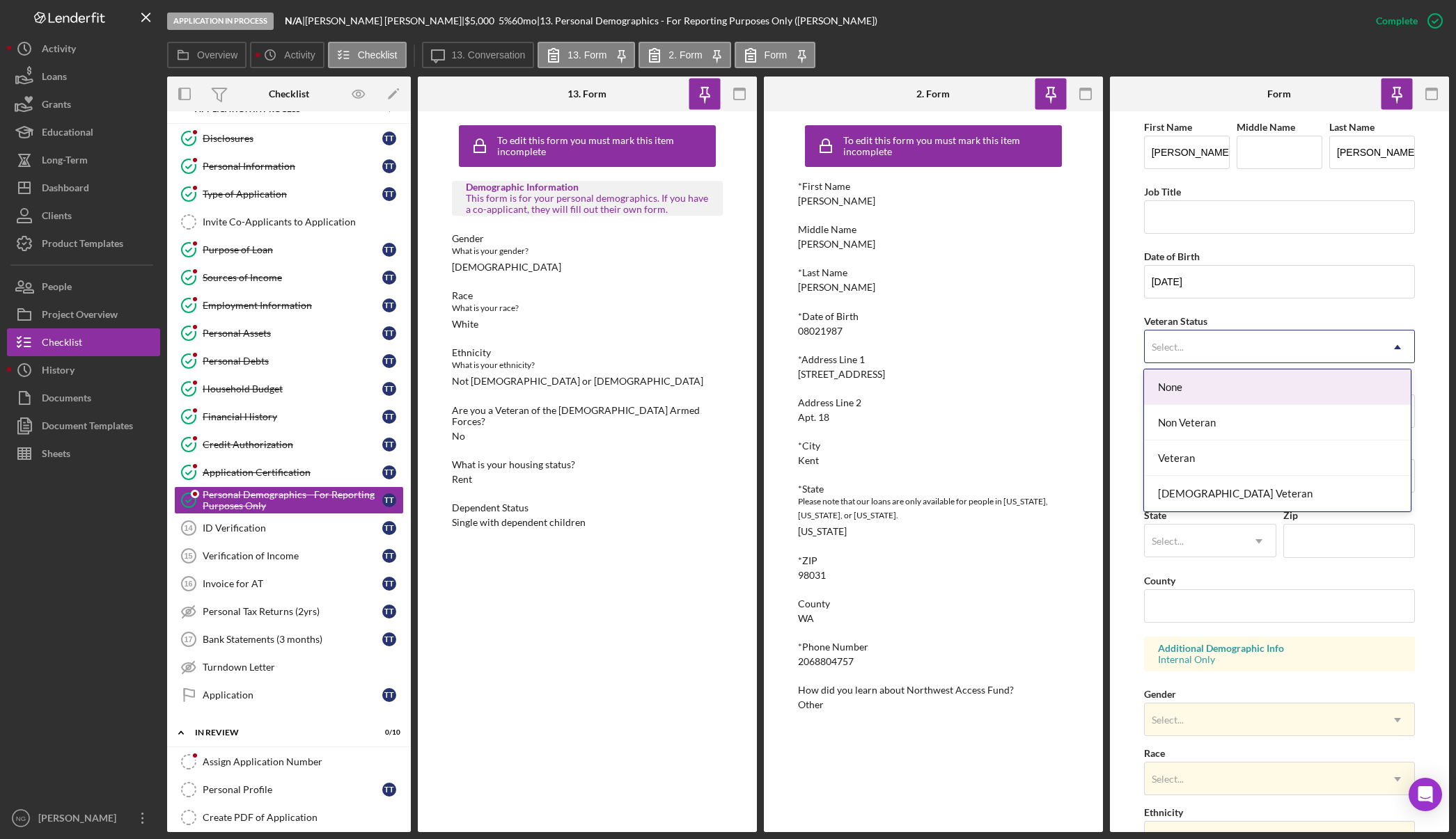
click at [1259, 346] on div "Select..." at bounding box center [1262, 347] width 237 height 32
click at [1233, 424] on div "Non Veteran" at bounding box center [1278, 423] width 267 height 36
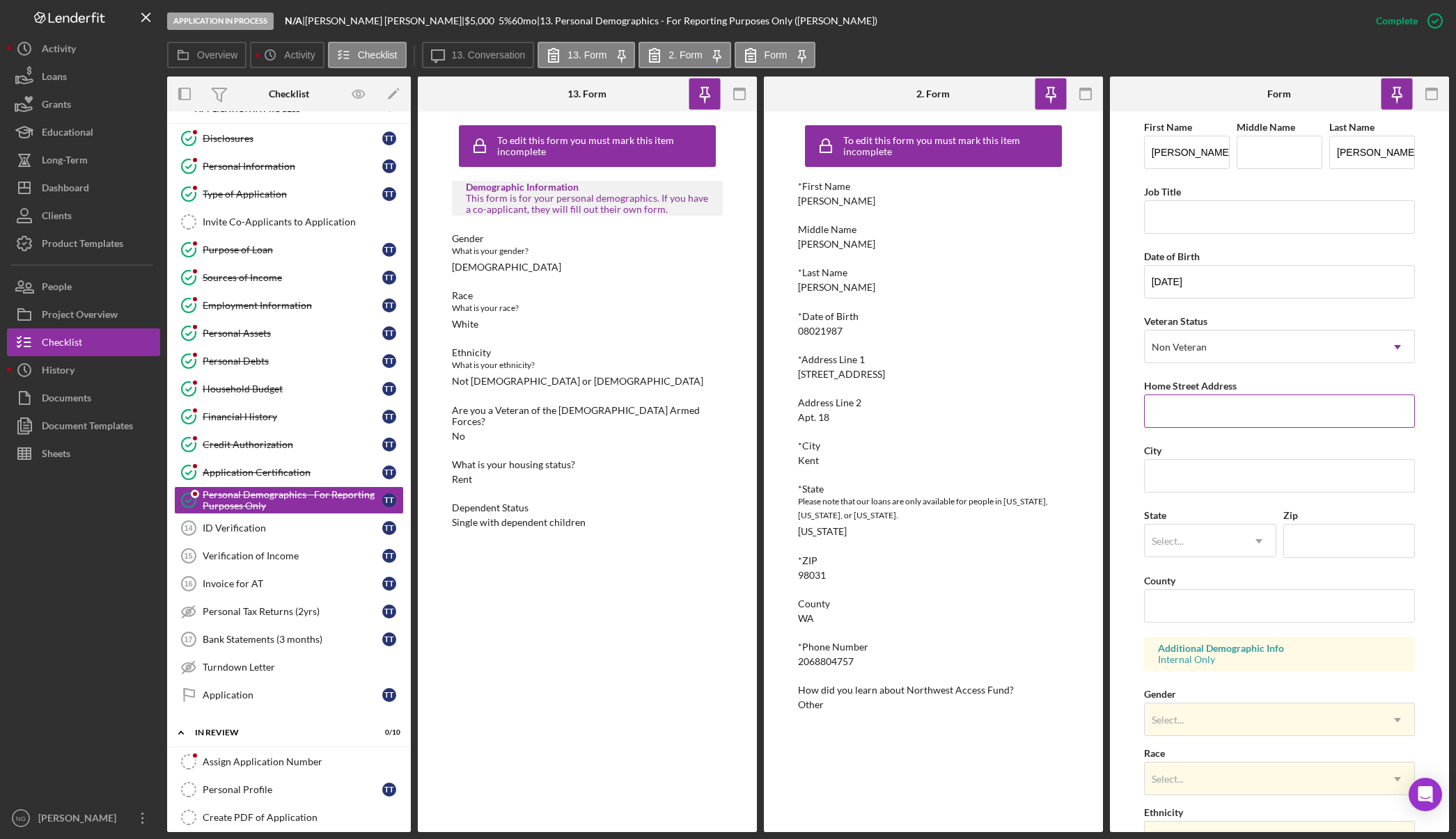
click at [1230, 413] on input "Home Street Address" at bounding box center [1280, 411] width 271 height 34
type input "23401 104th Ave SE"
type input "Kent"
click at [1325, 416] on input "23401 104th Ave SE" at bounding box center [1280, 411] width 271 height 34
type input "23401 104th Ave SE Apt. 18"
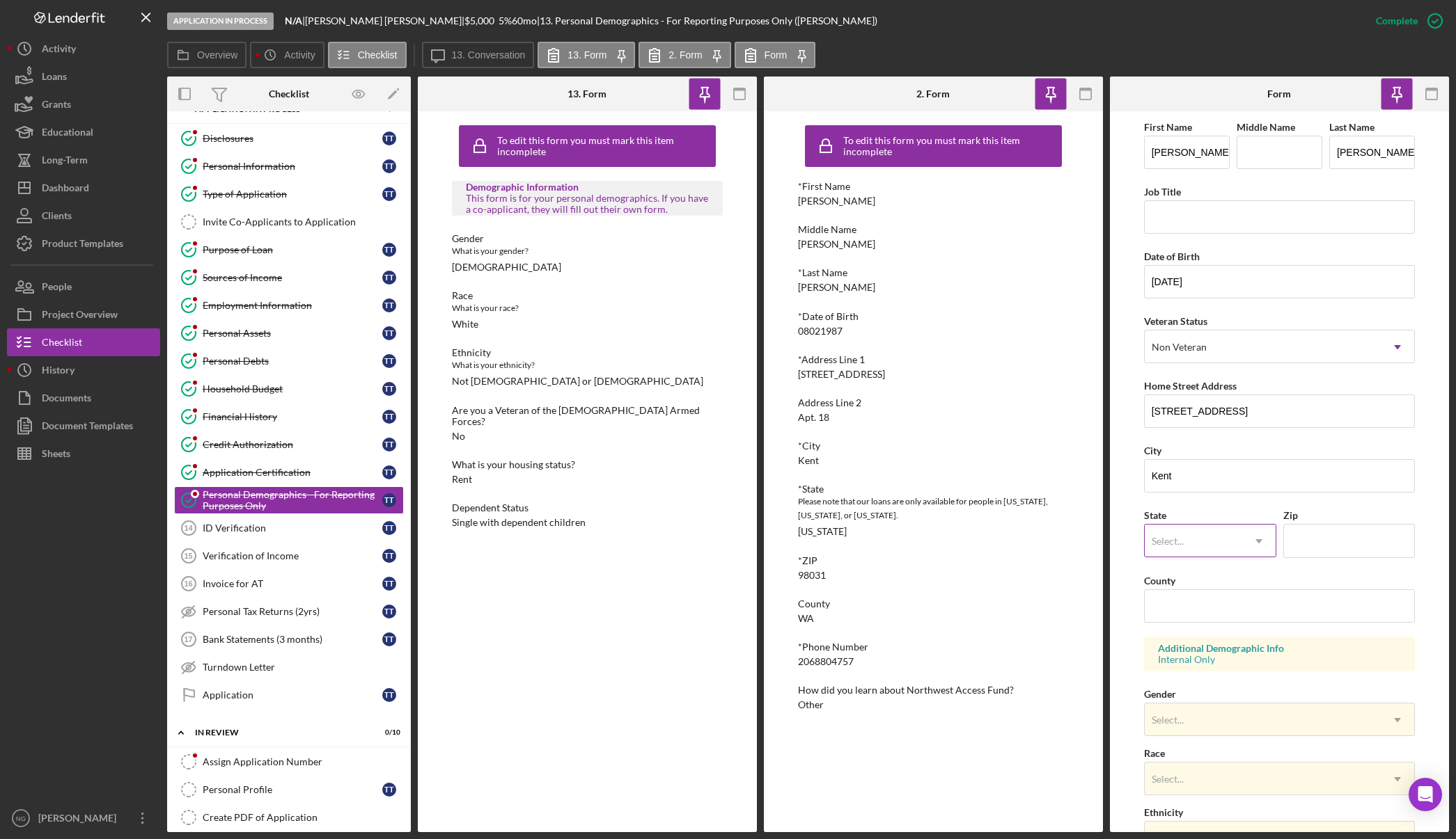
click at [1230, 552] on div "Select..." at bounding box center [1193, 542] width 98 height 32
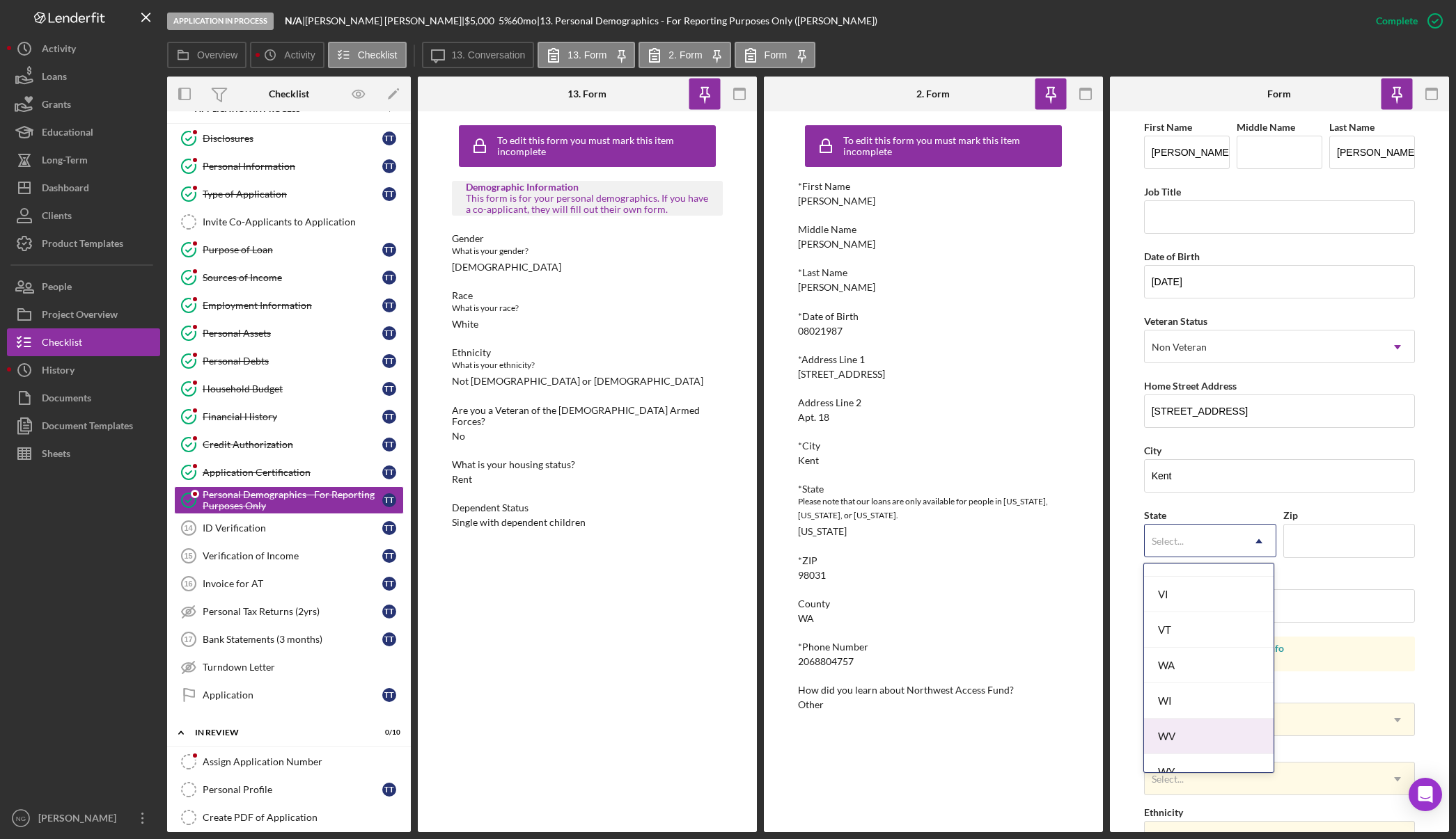
scroll to position [2489, 0]
click at [1221, 629] on div "WA" at bounding box center [1208, 613] width 129 height 36
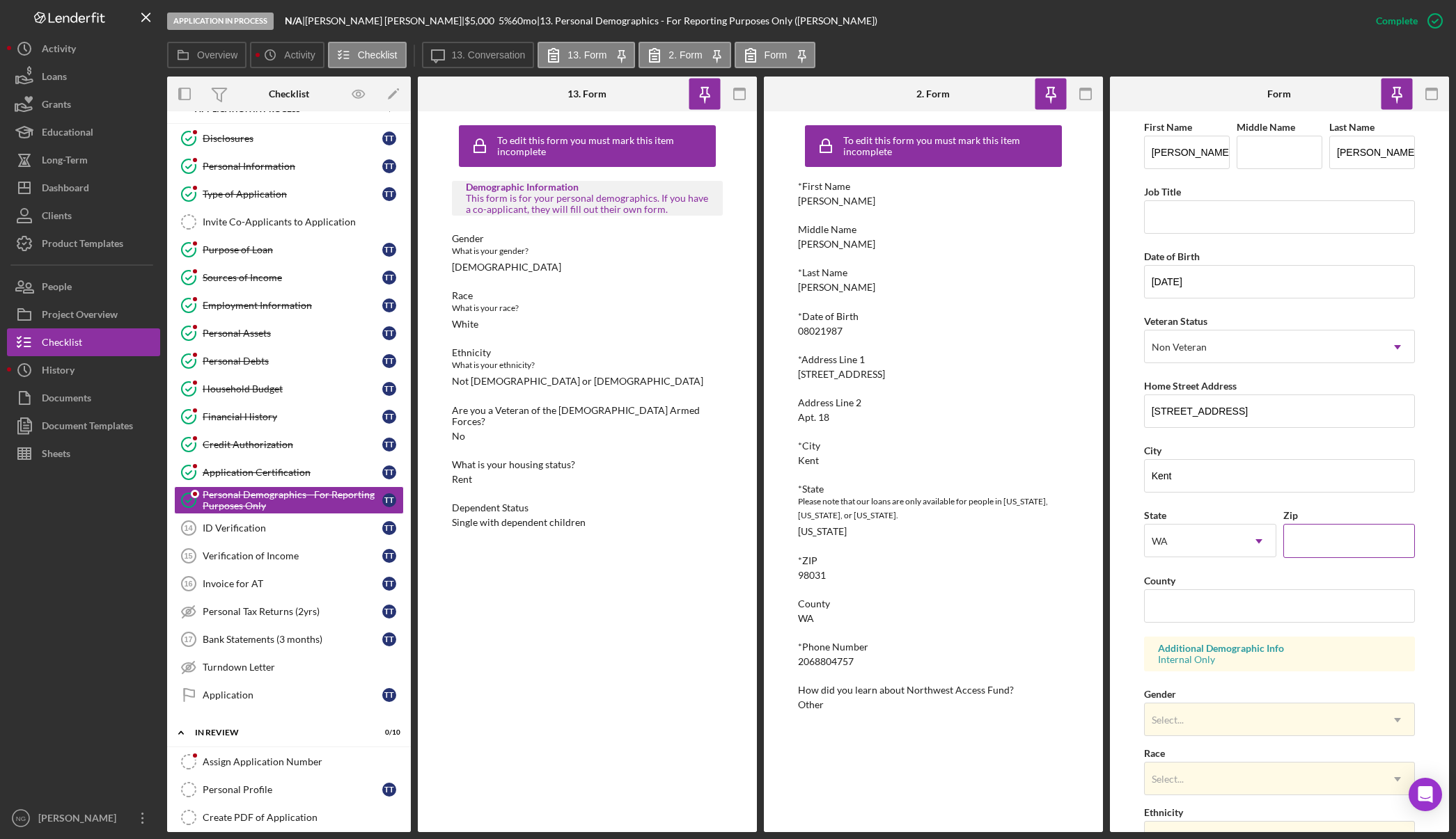
click at [1331, 537] on input "Zip" at bounding box center [1349, 541] width 133 height 34
type input "98031"
click at [1222, 604] on input "County" at bounding box center [1280, 607] width 271 height 34
click at [1294, 614] on input "County" at bounding box center [1280, 607] width 271 height 34
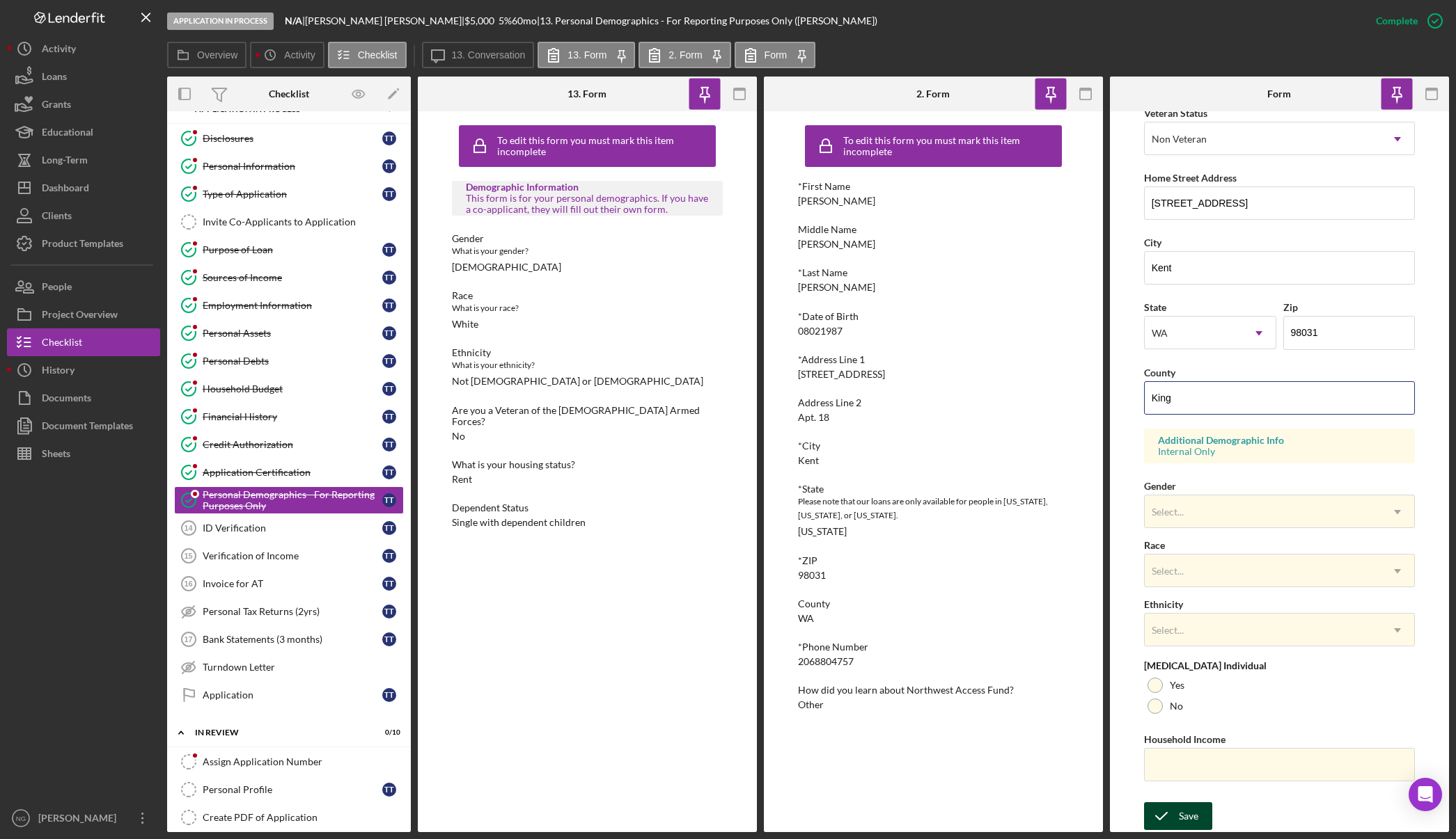
type input "King"
click at [1193, 818] on div "Save" at bounding box center [1188, 816] width 20 height 28
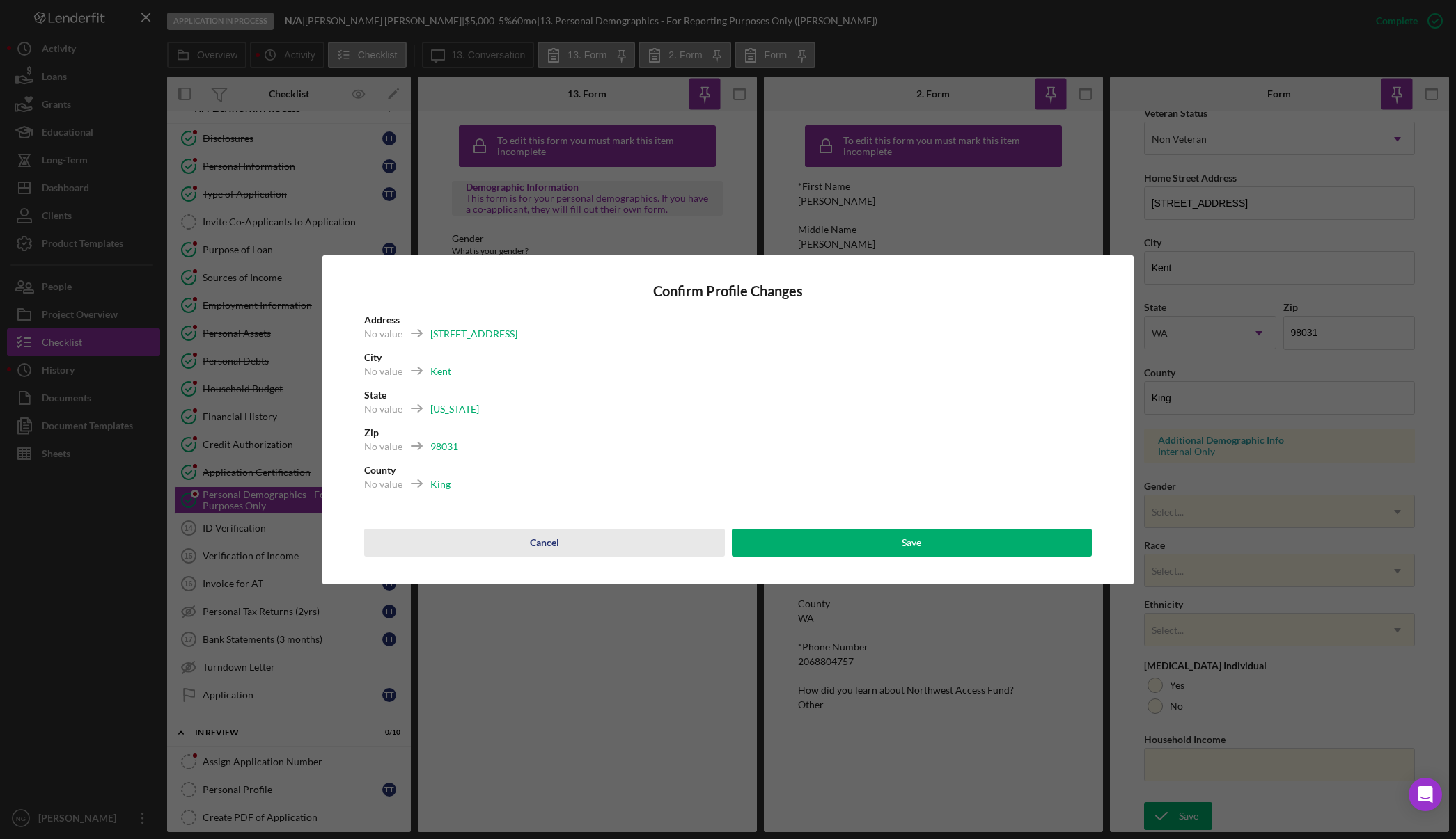
click at [572, 549] on button "Cancel" at bounding box center [544, 543] width 361 height 28
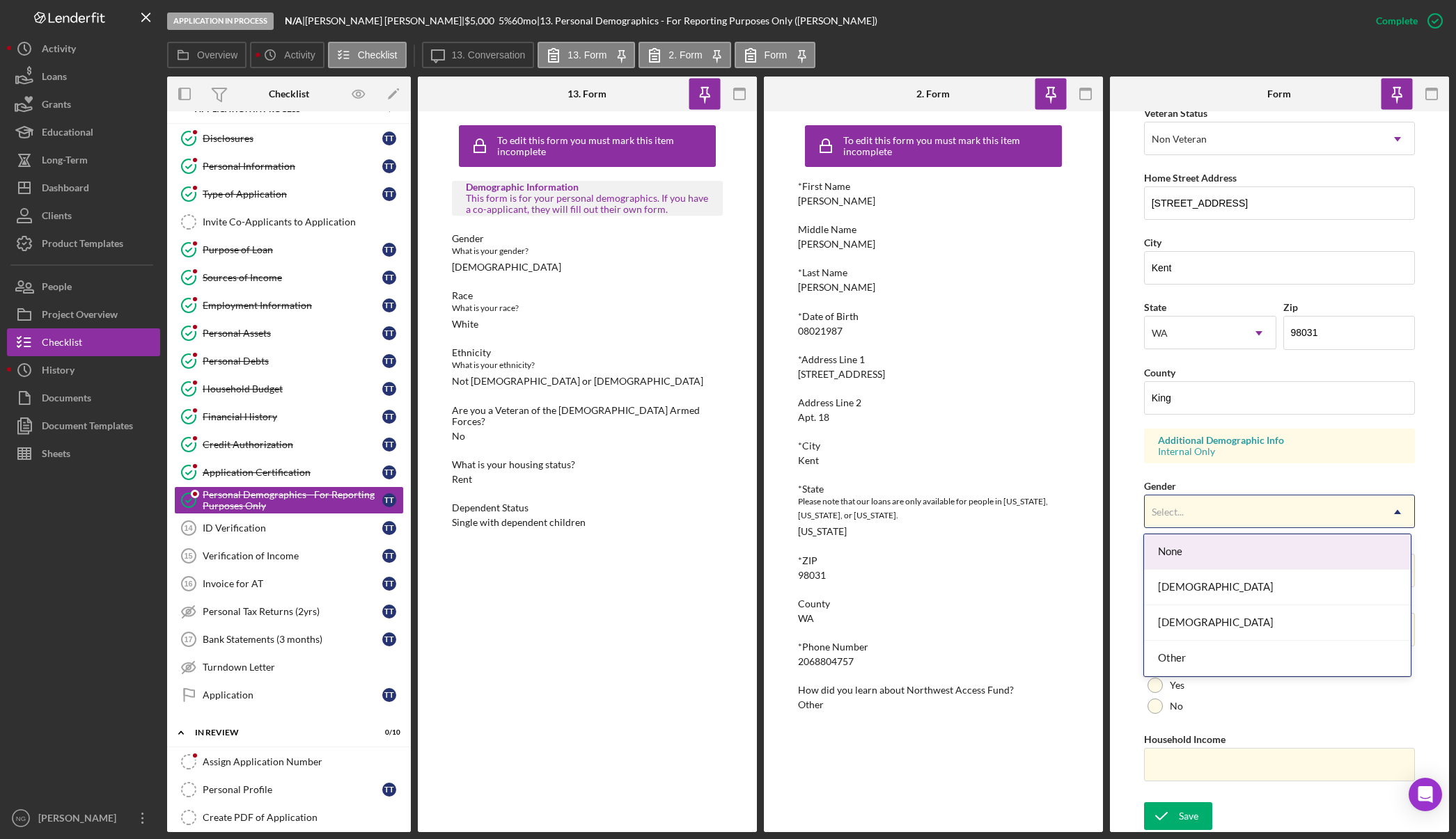
click at [1299, 510] on div "Select..." at bounding box center [1262, 512] width 237 height 32
click at [1230, 595] on div "Female" at bounding box center [1278, 588] width 267 height 36
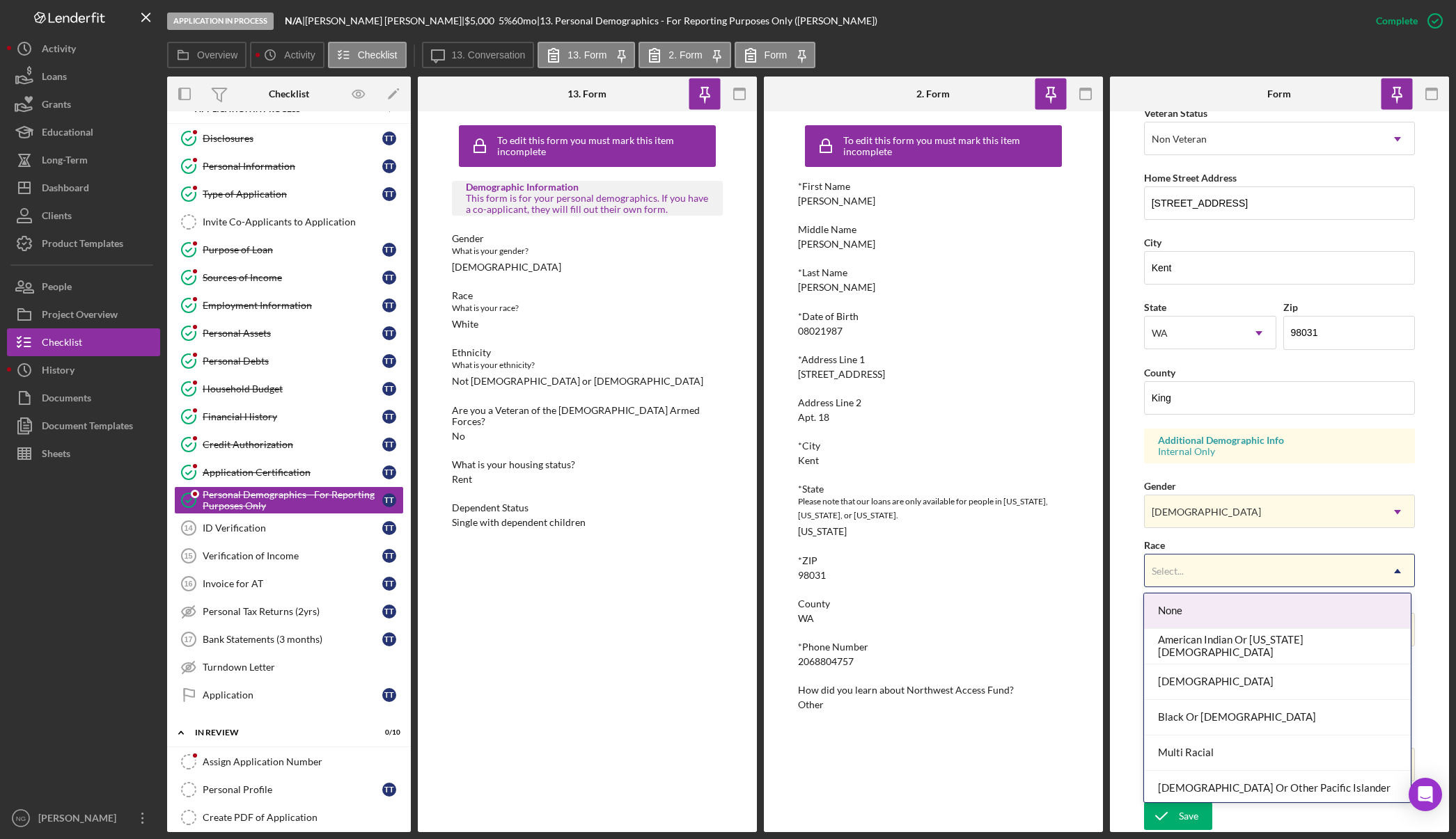
click at [1245, 578] on div "Select..." at bounding box center [1262, 572] width 237 height 32
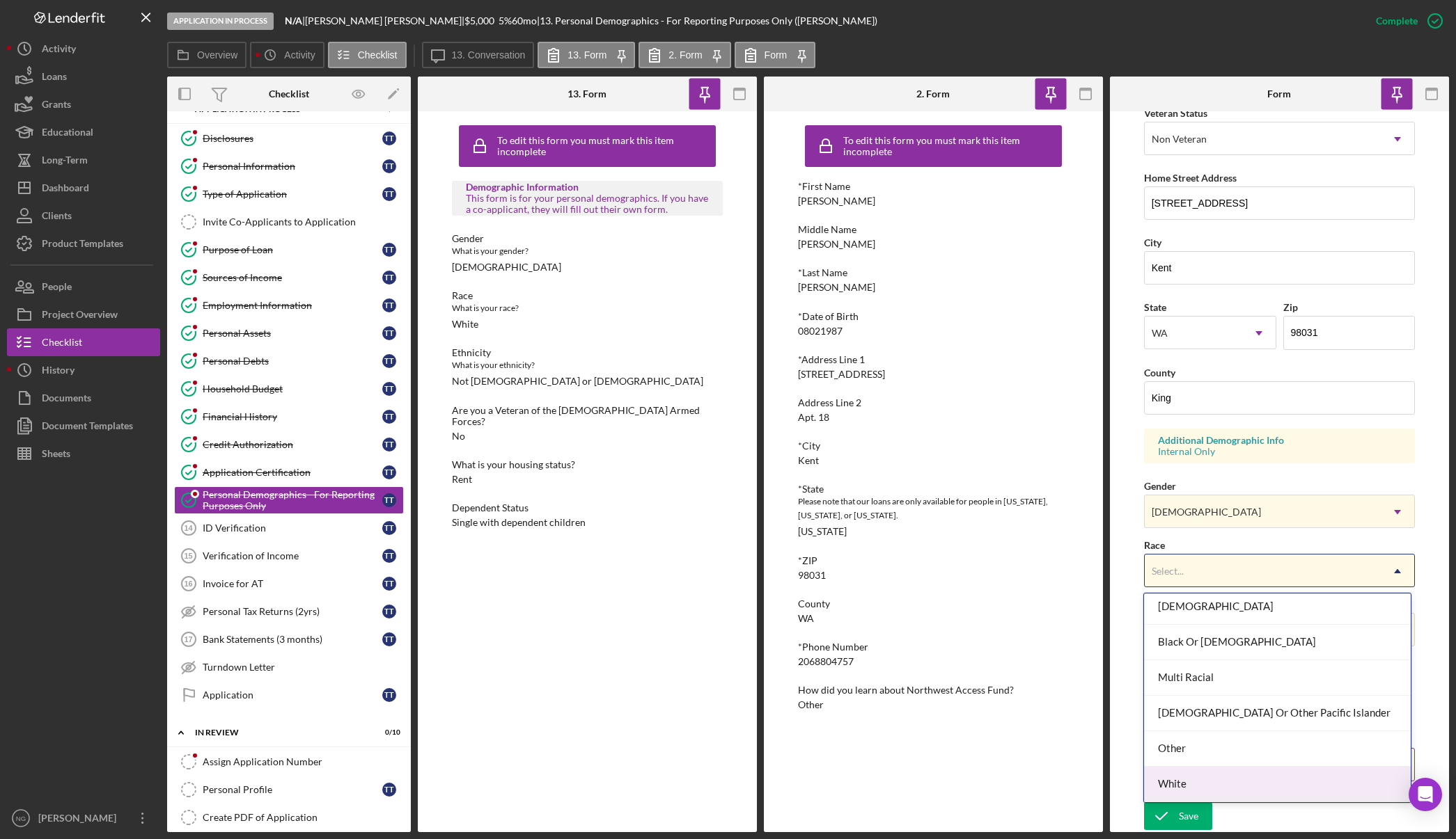
click at [1240, 780] on div "White" at bounding box center [1278, 784] width 267 height 36
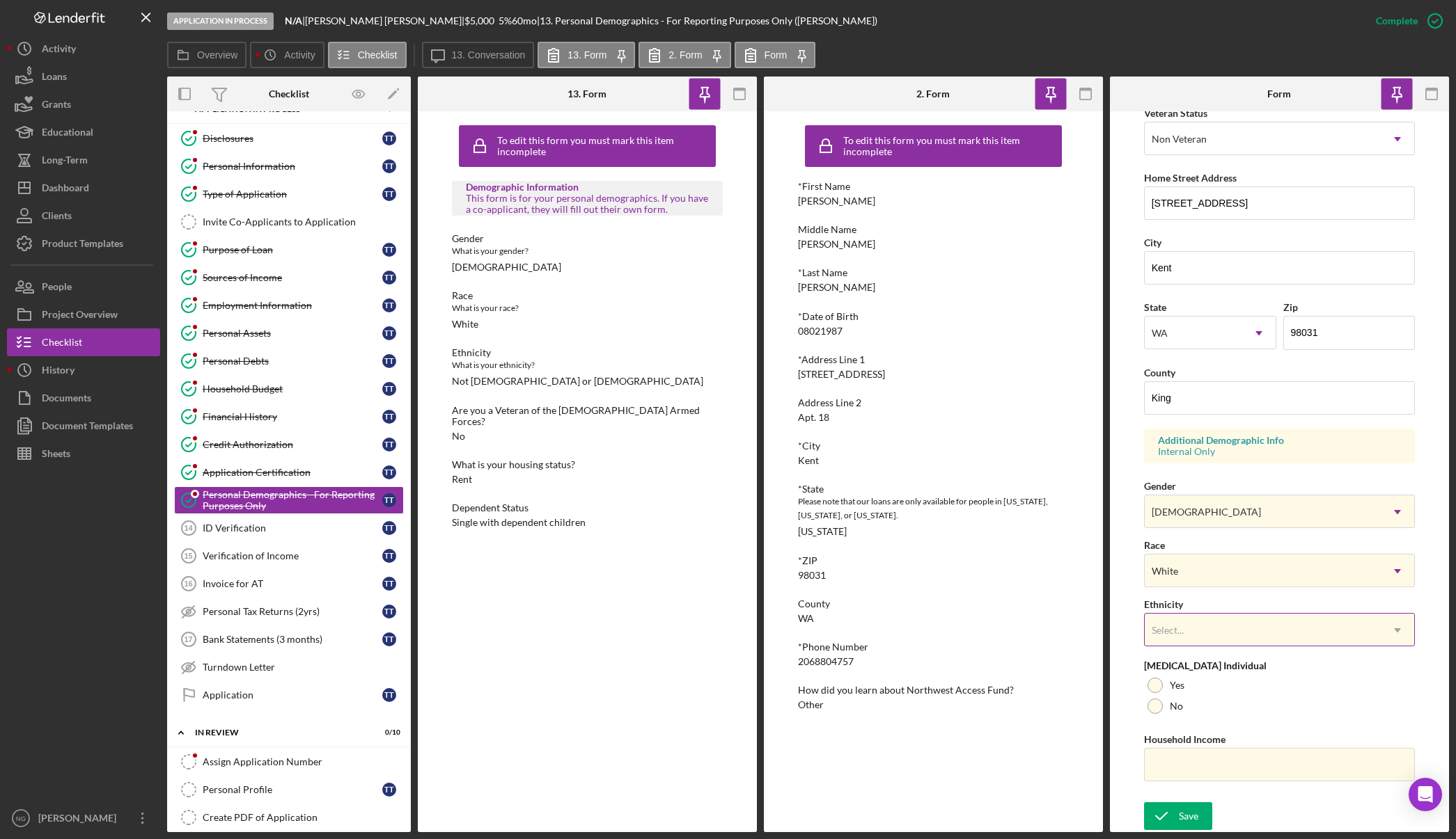
click at [1250, 623] on div "Select..." at bounding box center [1262, 630] width 237 height 32
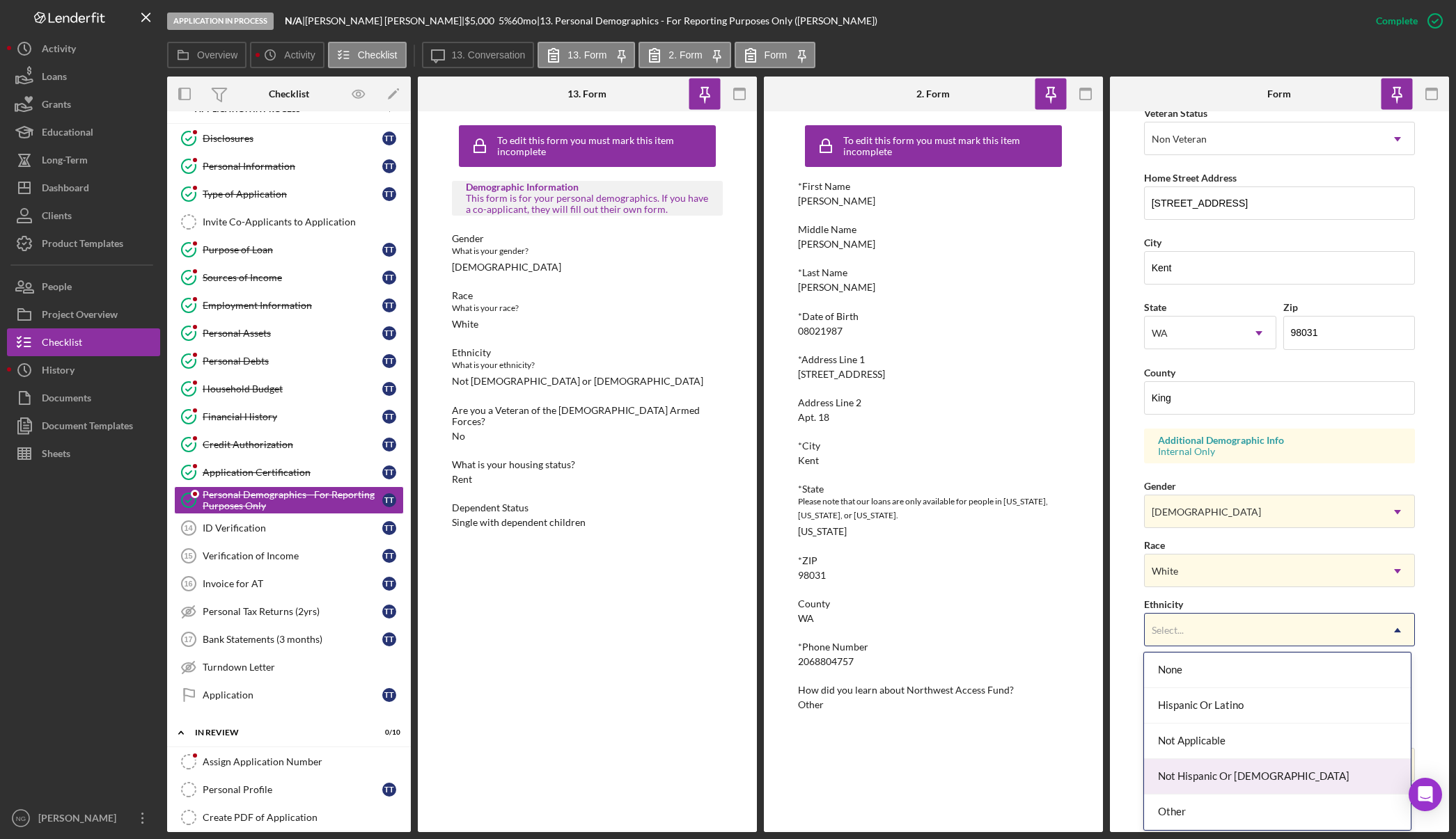
click at [1284, 780] on div "Not Hispanic Or Latino" at bounding box center [1278, 777] width 267 height 36
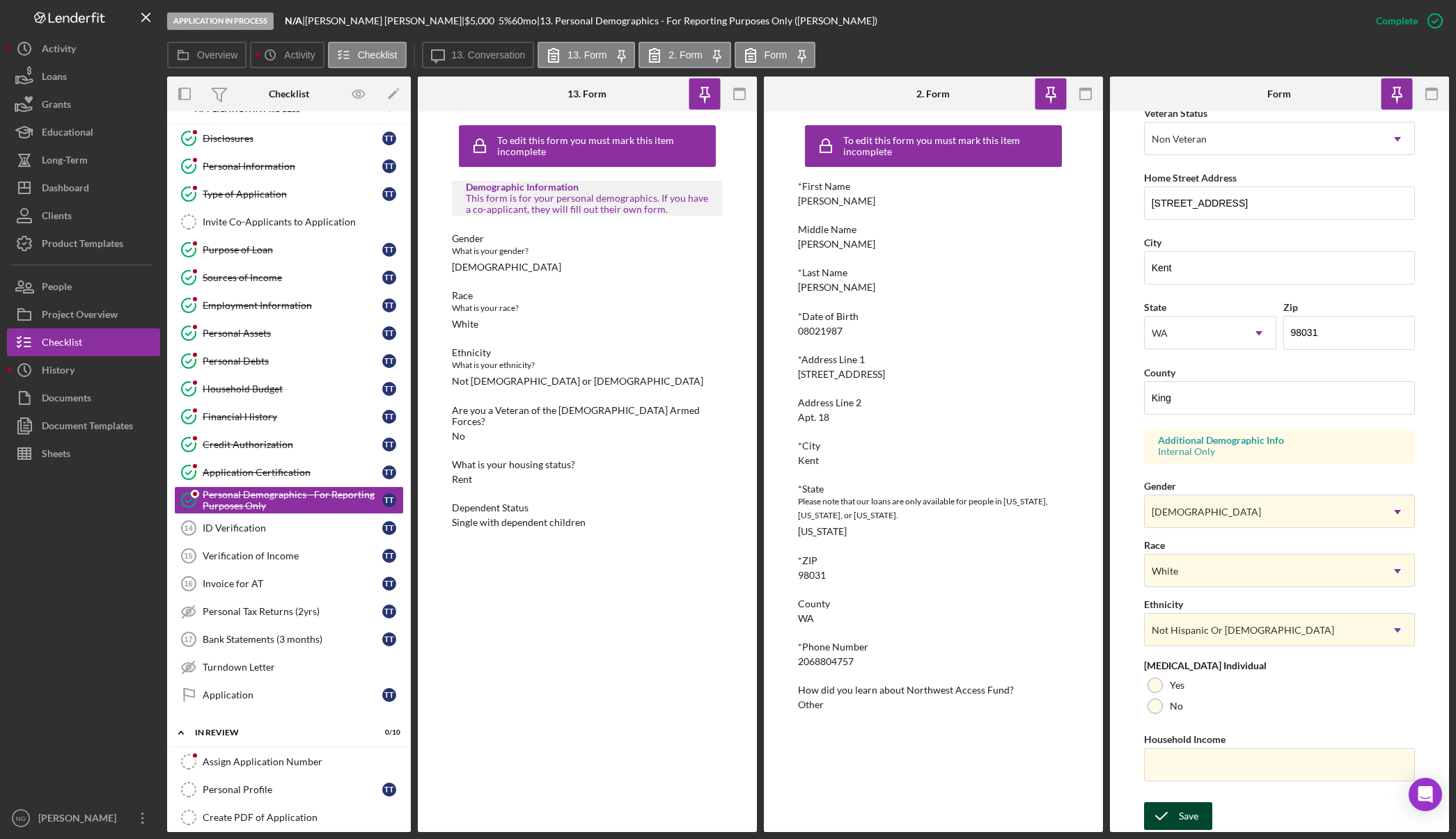
click at [1180, 818] on div "Save" at bounding box center [1188, 816] width 20 height 28
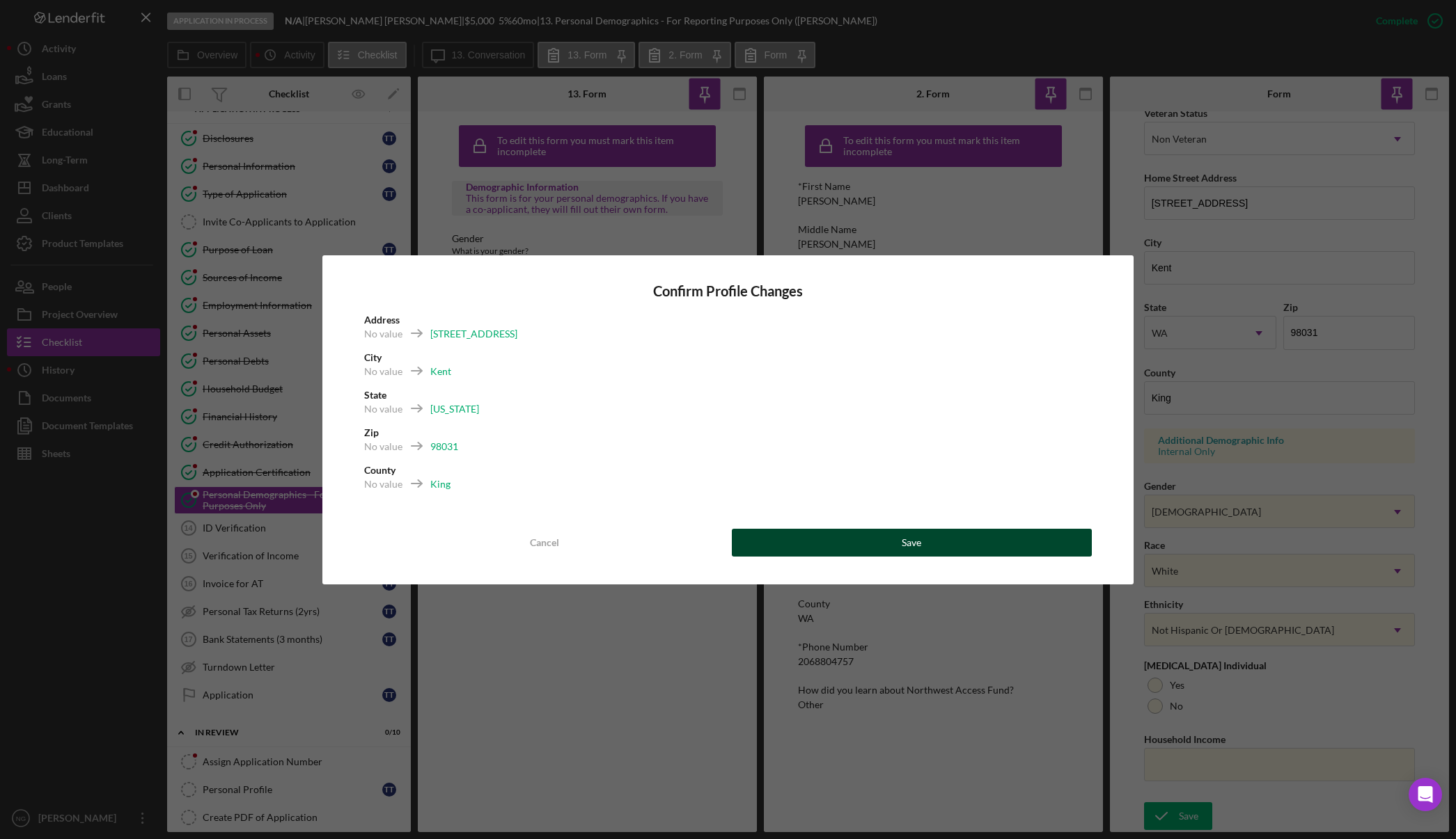
click at [954, 546] on button "Save" at bounding box center [912, 543] width 361 height 28
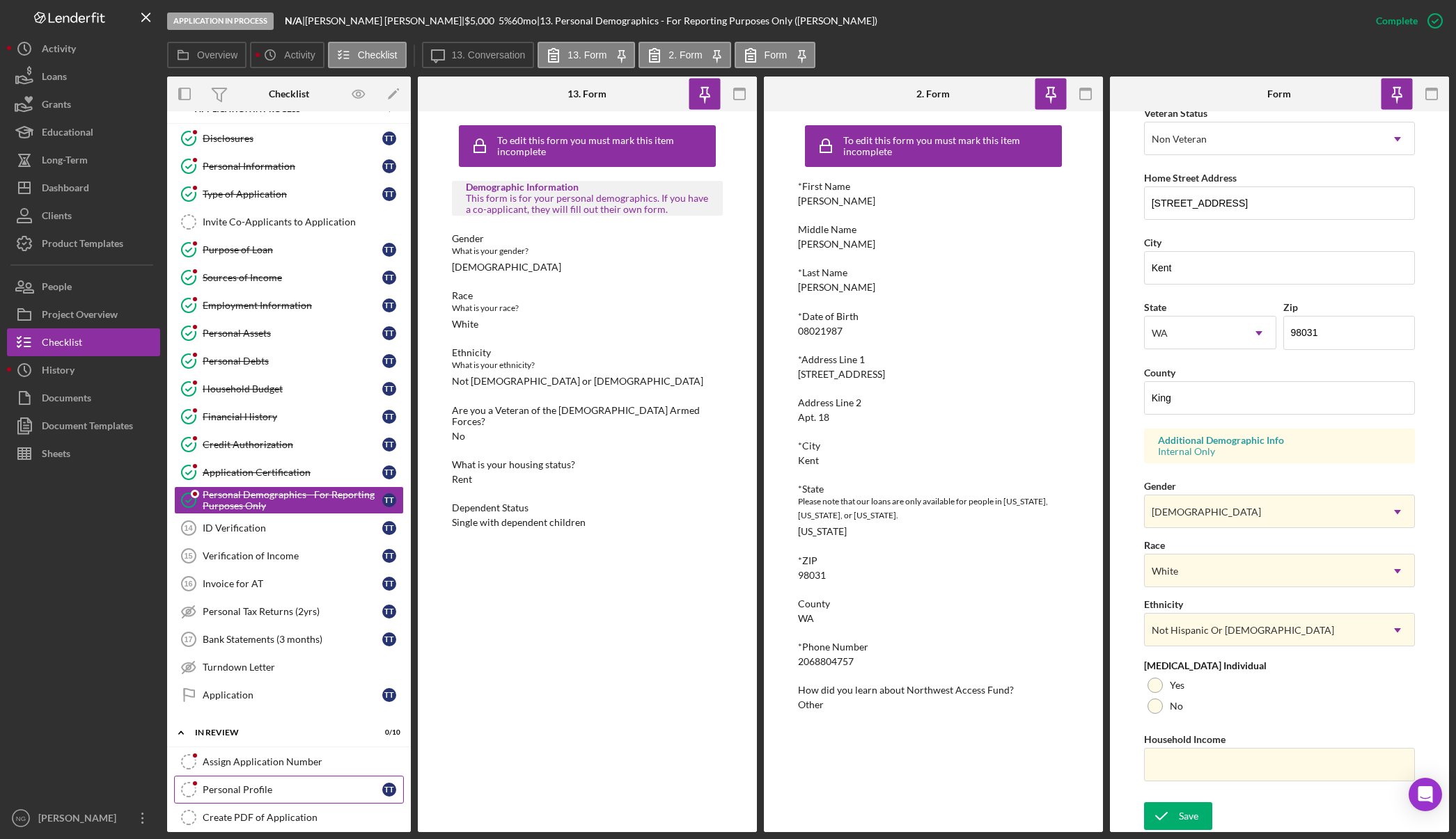
click at [238, 795] on div "Personal Profile" at bounding box center [293, 789] width 180 height 11
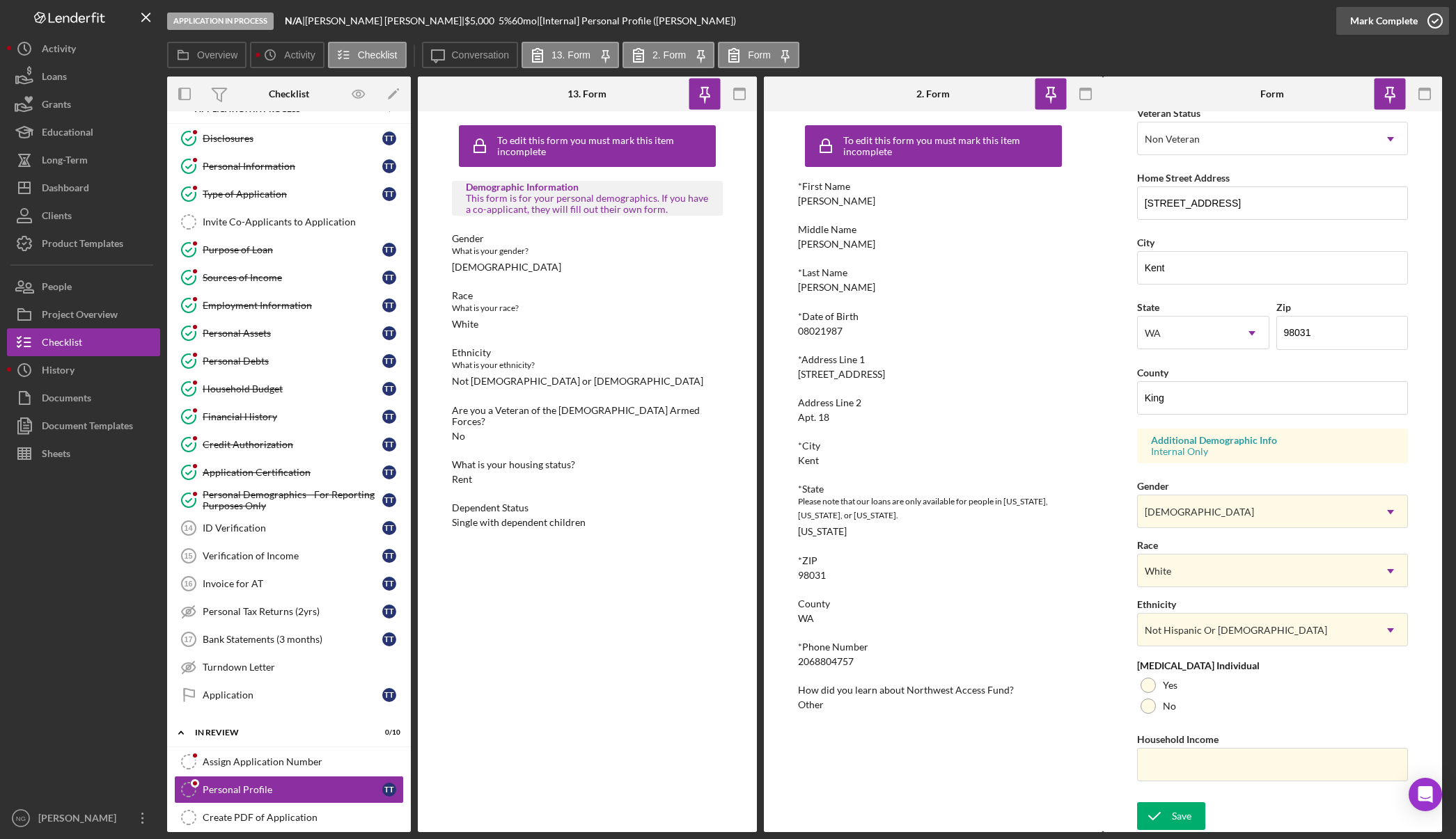
click at [1424, 20] on icon "button" at bounding box center [1435, 21] width 35 height 35
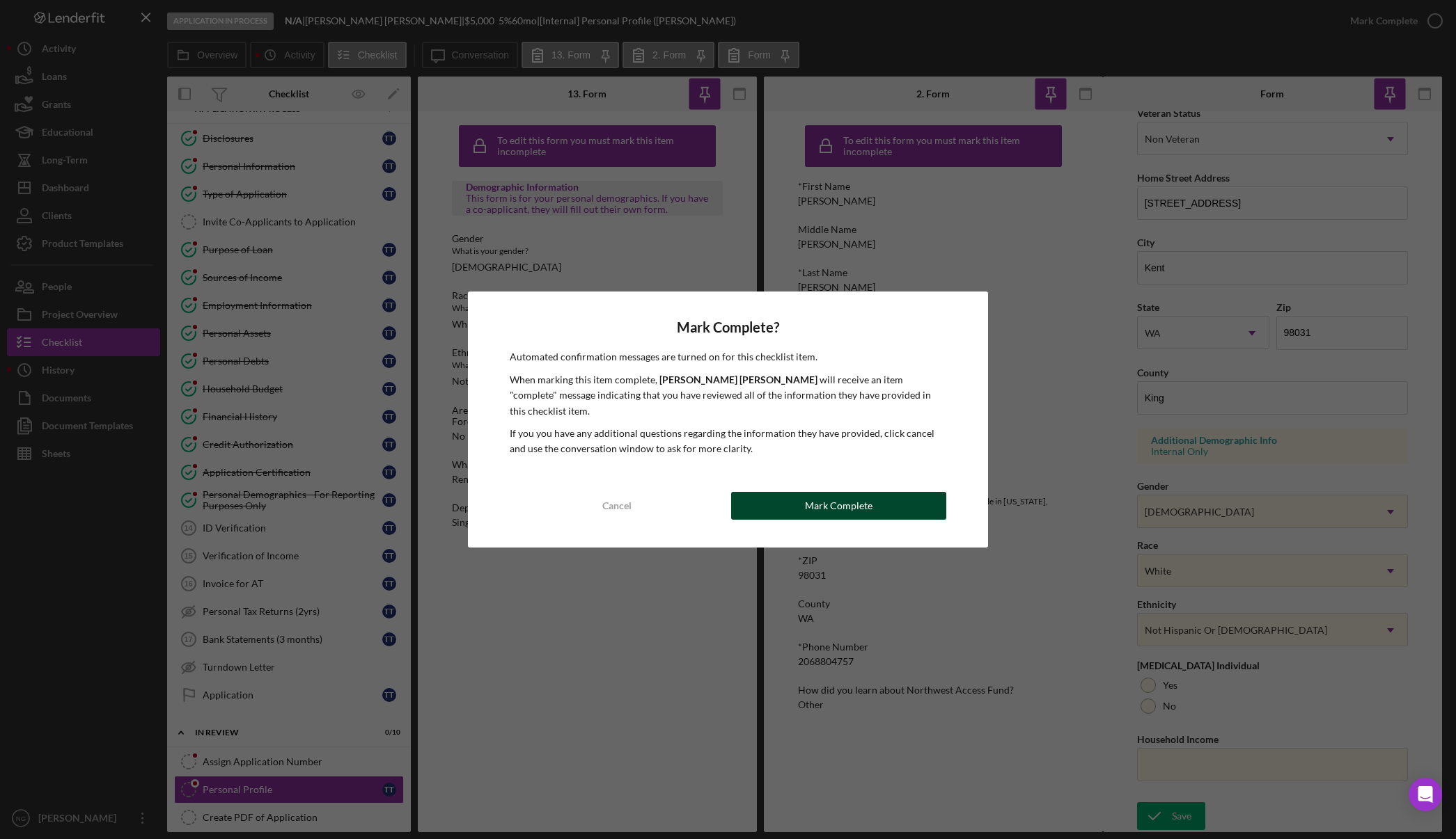
click at [826, 496] on div "Mark Complete" at bounding box center [839, 506] width 68 height 28
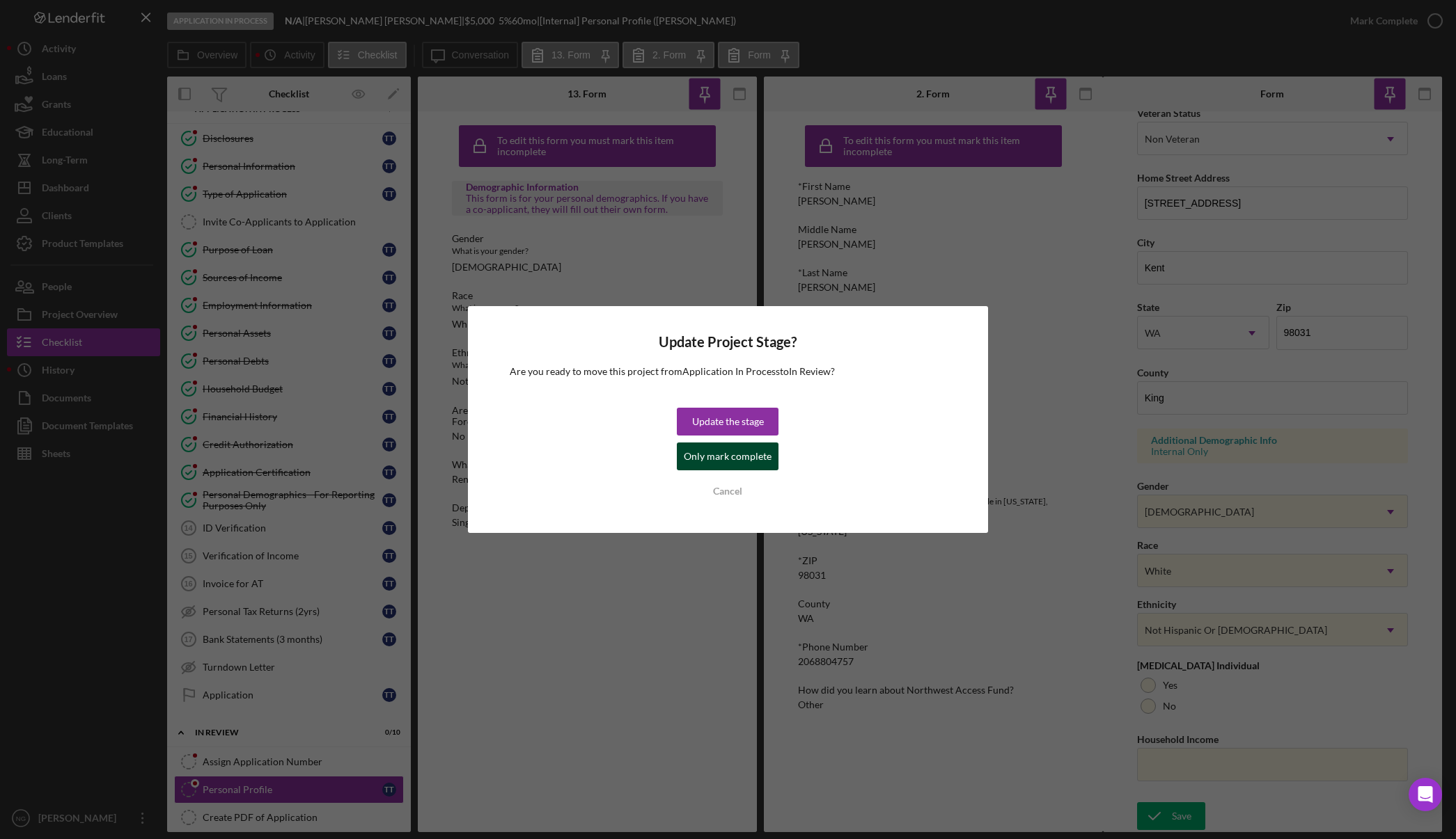
click at [741, 455] on div "Only mark complete" at bounding box center [727, 456] width 88 height 28
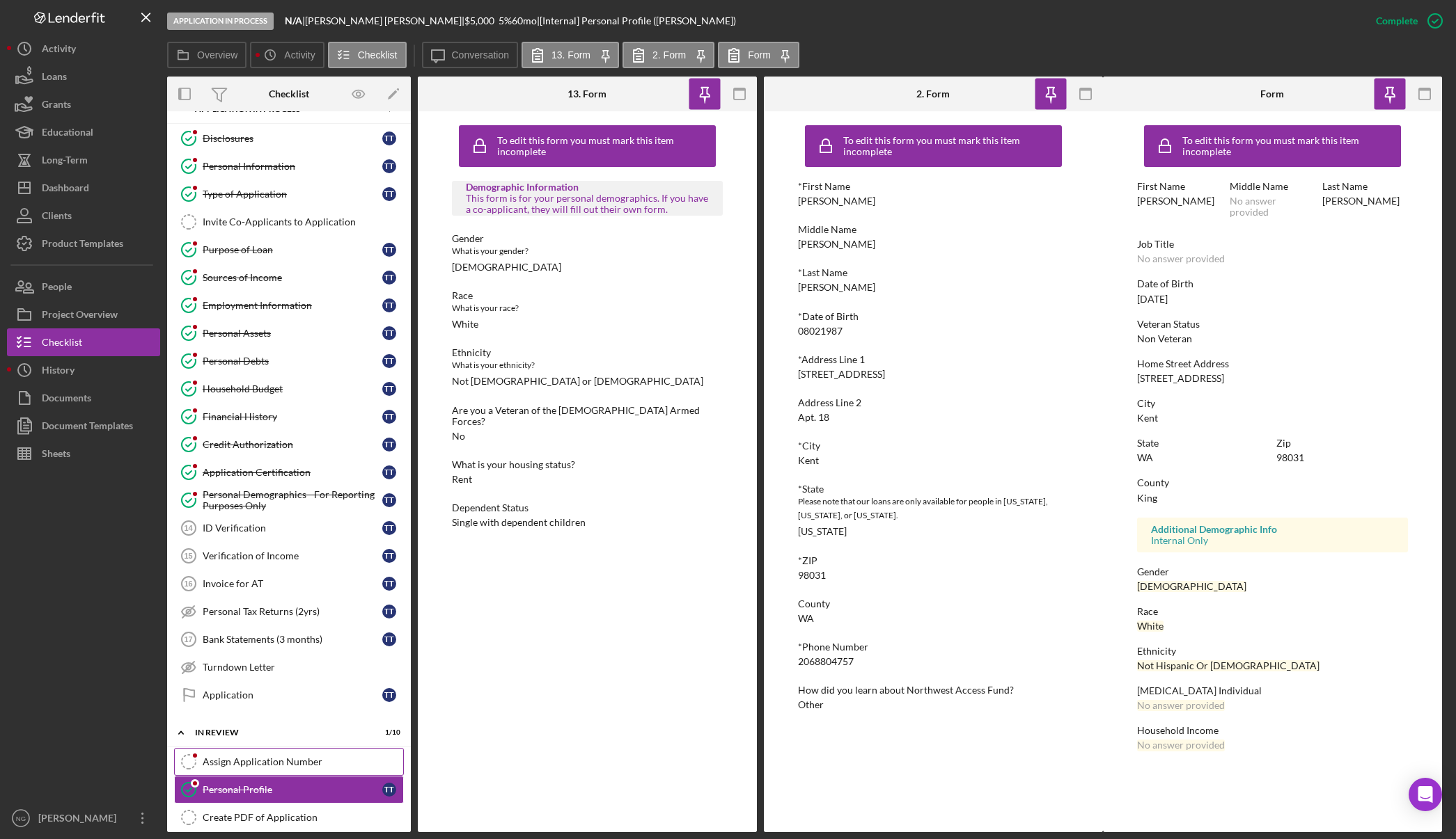
click at [228, 758] on div "Assign Application Number" at bounding box center [303, 762] width 200 height 11
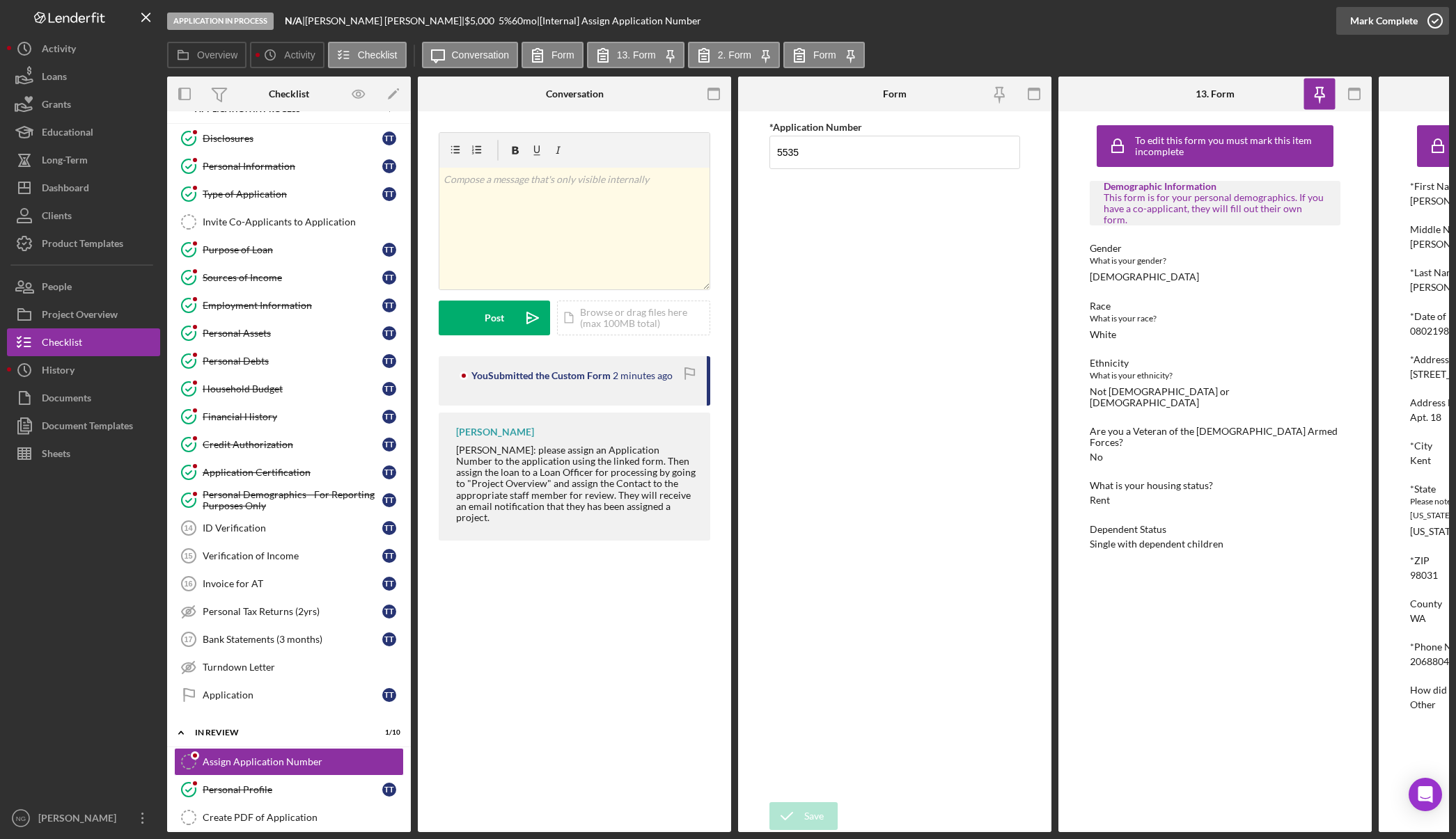
click at [1430, 22] on icon "button" at bounding box center [1435, 21] width 35 height 35
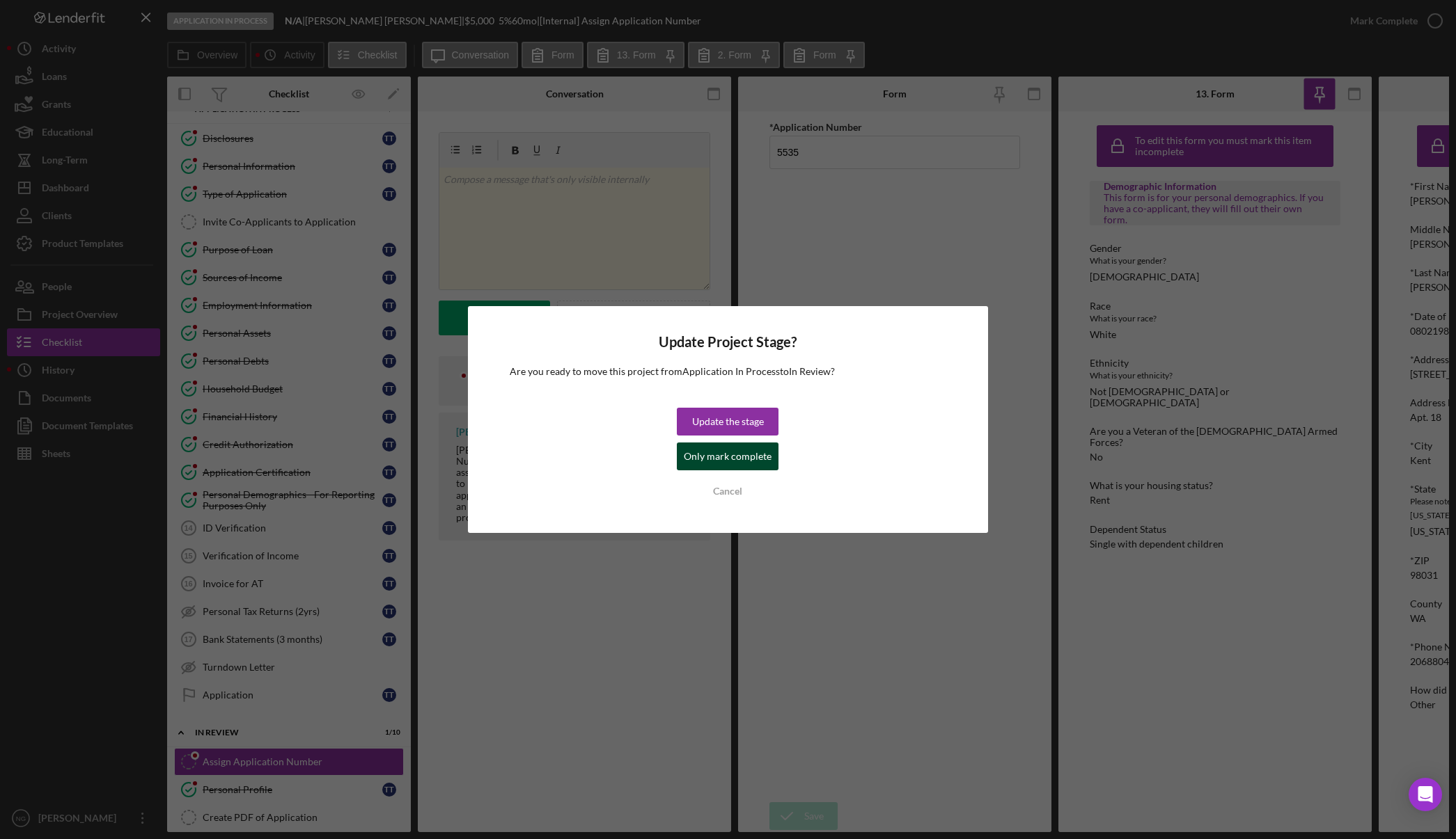
click at [723, 460] on div "Only mark complete" at bounding box center [727, 456] width 88 height 28
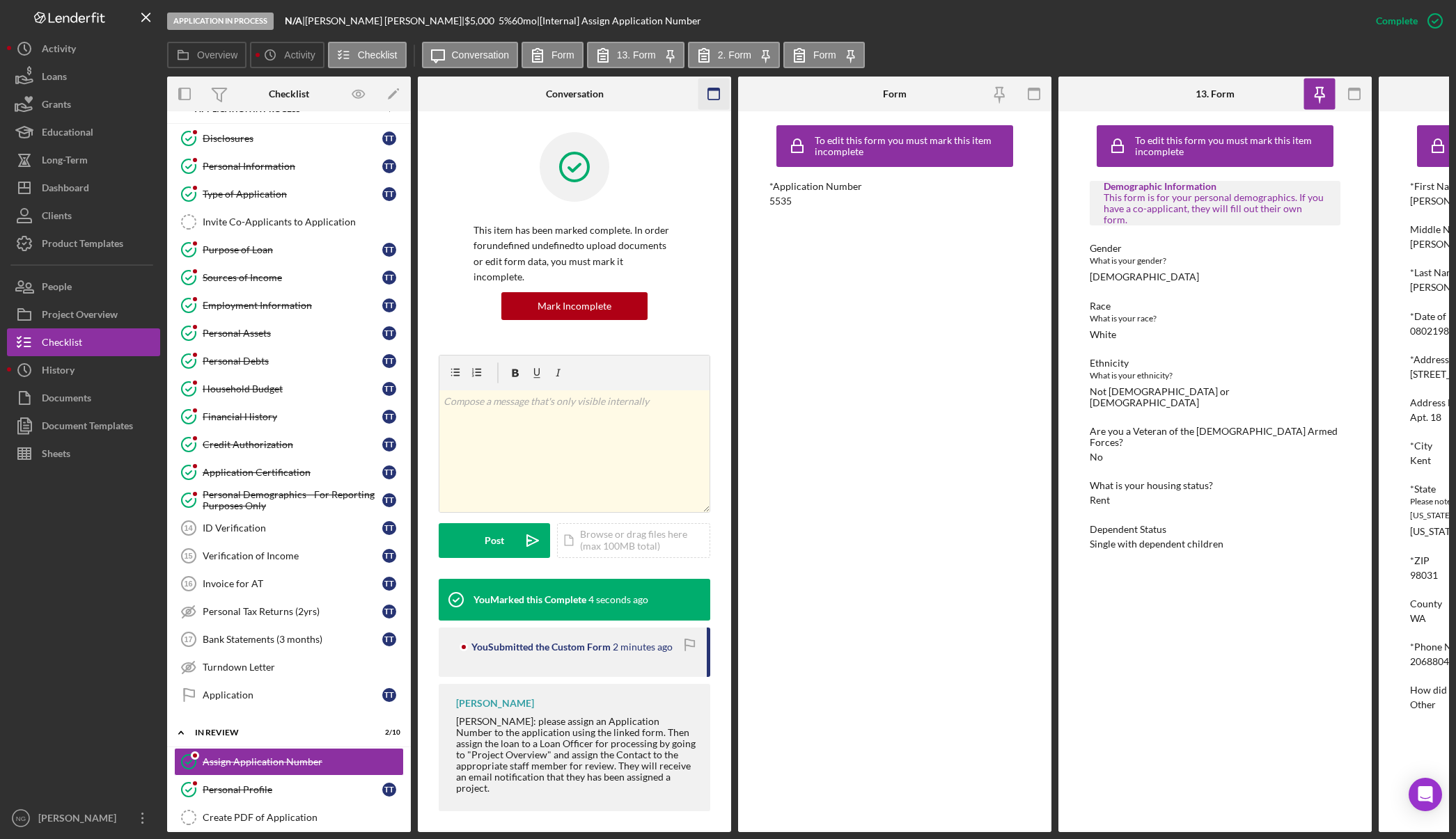
click at [714, 89] on rect "button" at bounding box center [714, 90] width 11 height 3
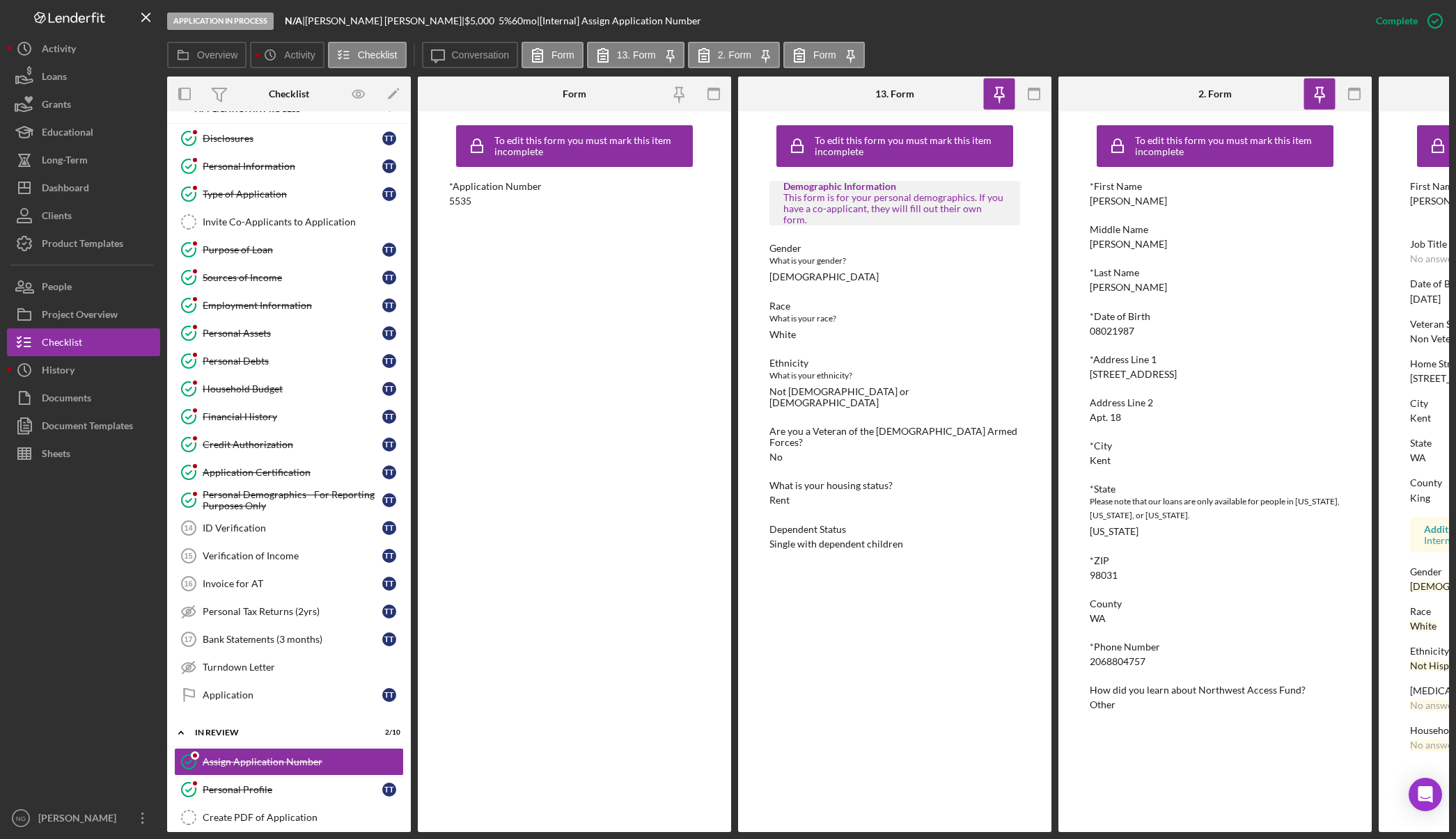
click at [714, 89] on rect "button" at bounding box center [714, 90] width 11 height 3
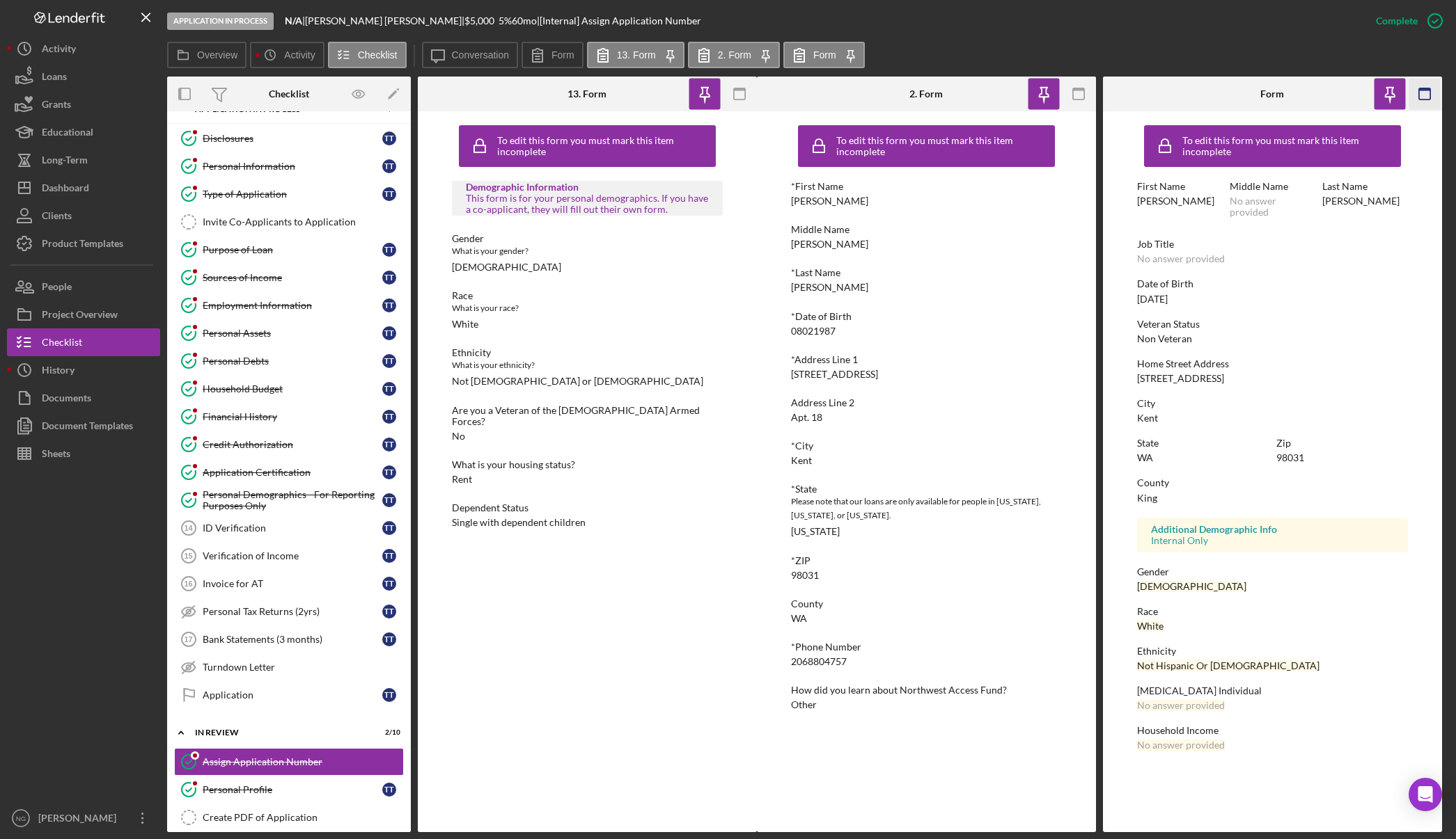
click at [1426, 96] on icon "button" at bounding box center [1424, 94] width 31 height 31
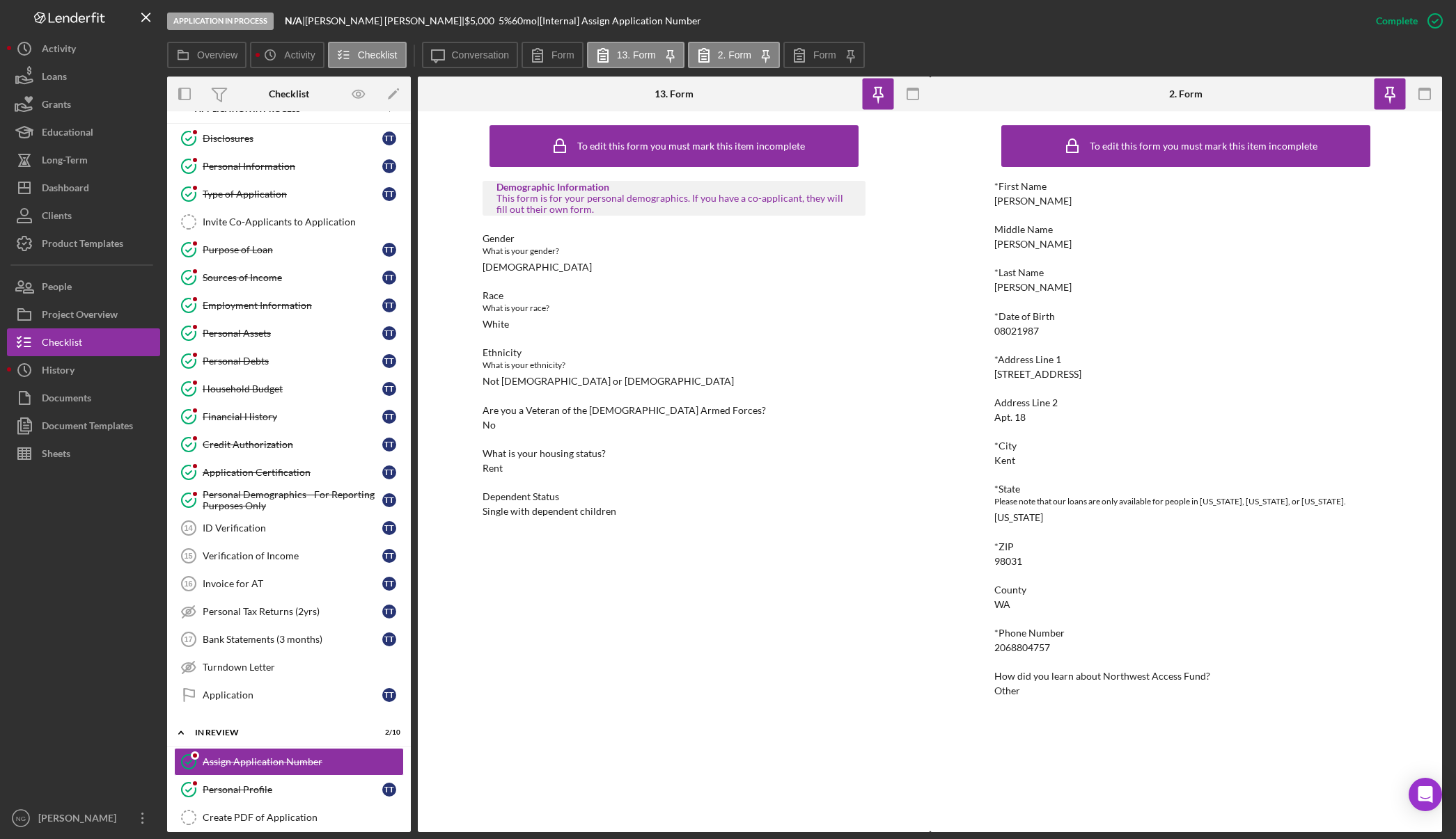
click at [1426, 96] on icon "button" at bounding box center [1424, 94] width 31 height 31
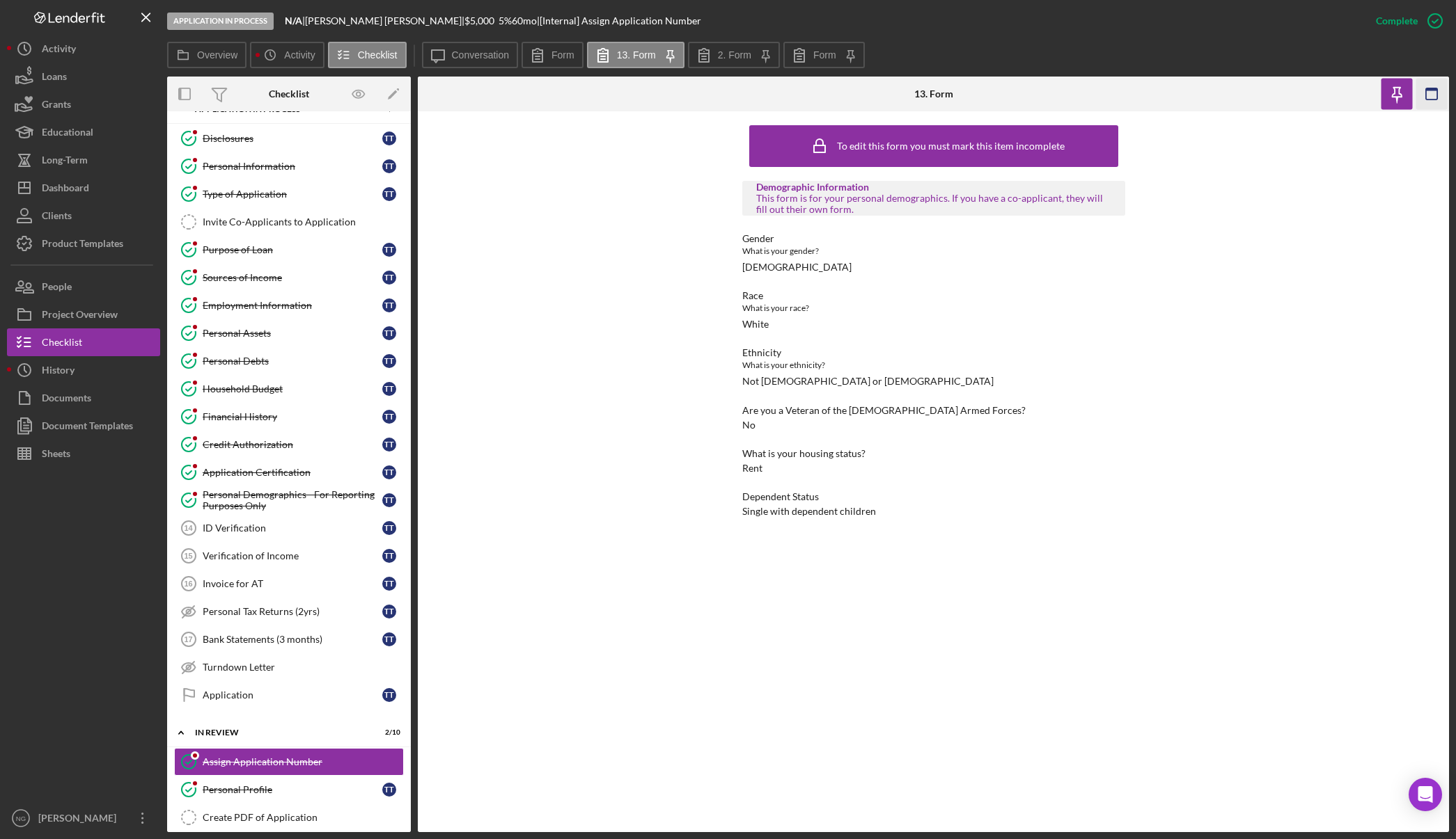
click at [1425, 92] on icon "button" at bounding box center [1432, 94] width 31 height 31
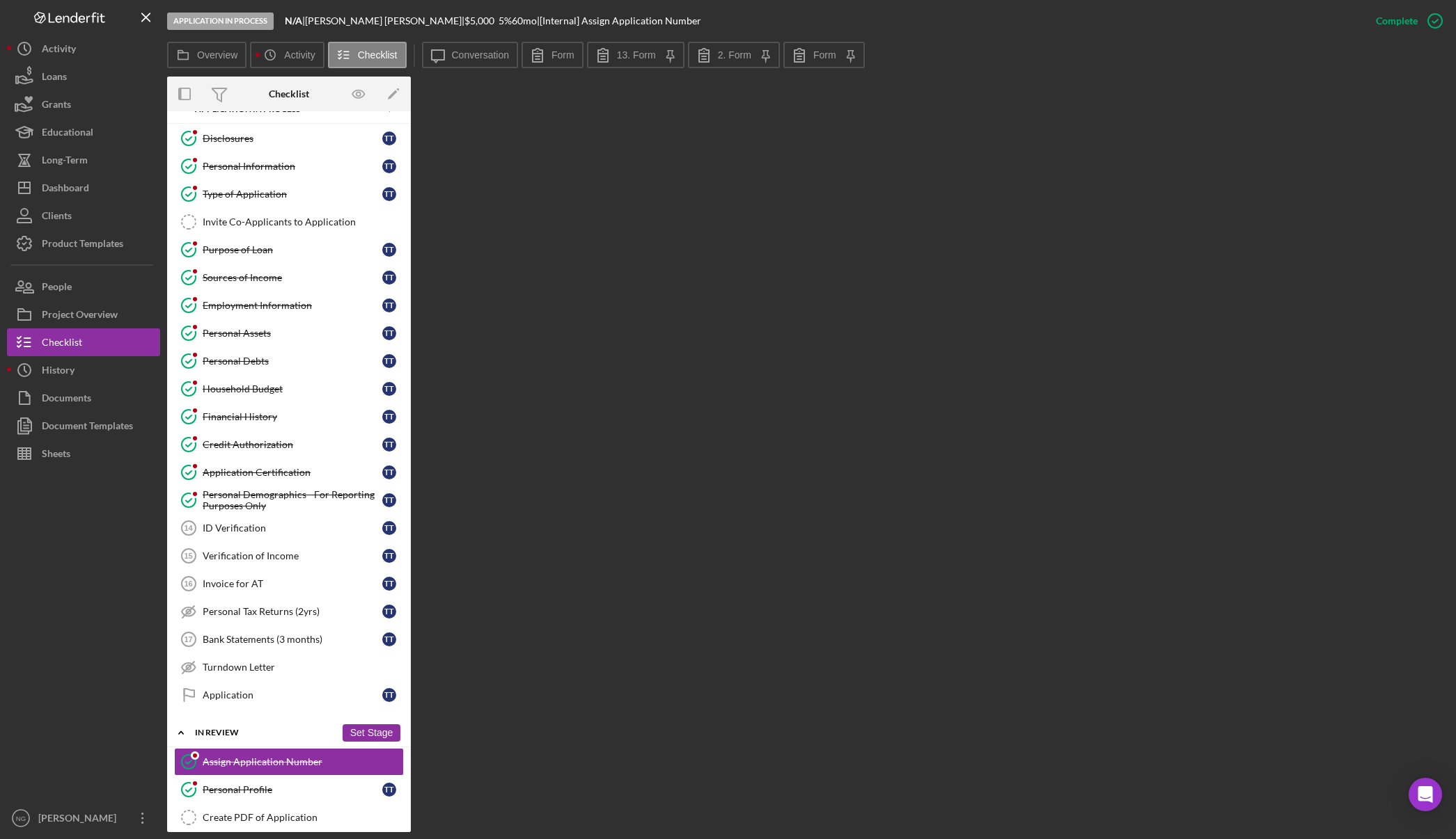
click at [385, 735] on button "Set Stage" at bounding box center [371, 733] width 58 height 18
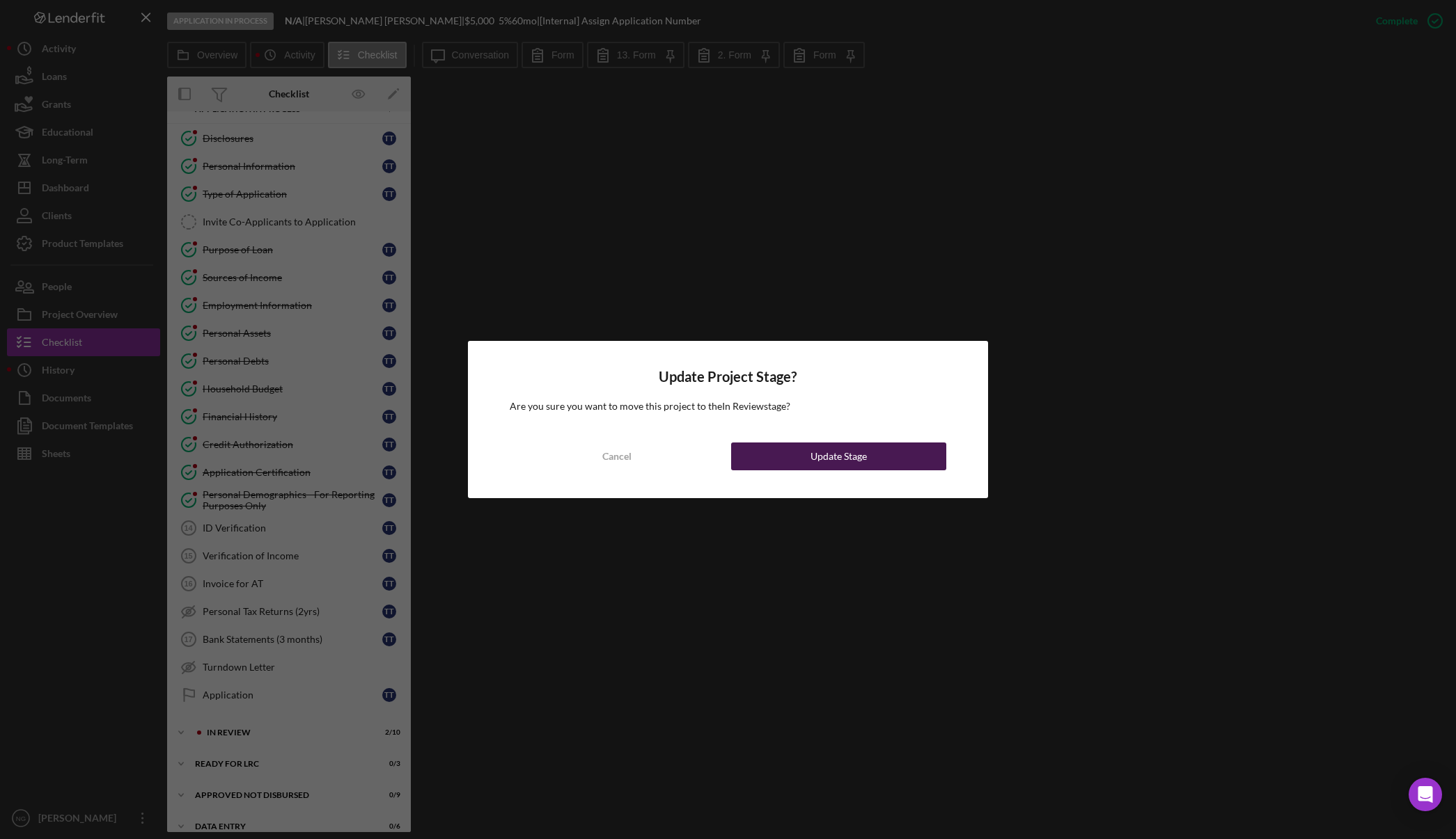
click at [858, 461] on div "Update Stage" at bounding box center [839, 456] width 56 height 28
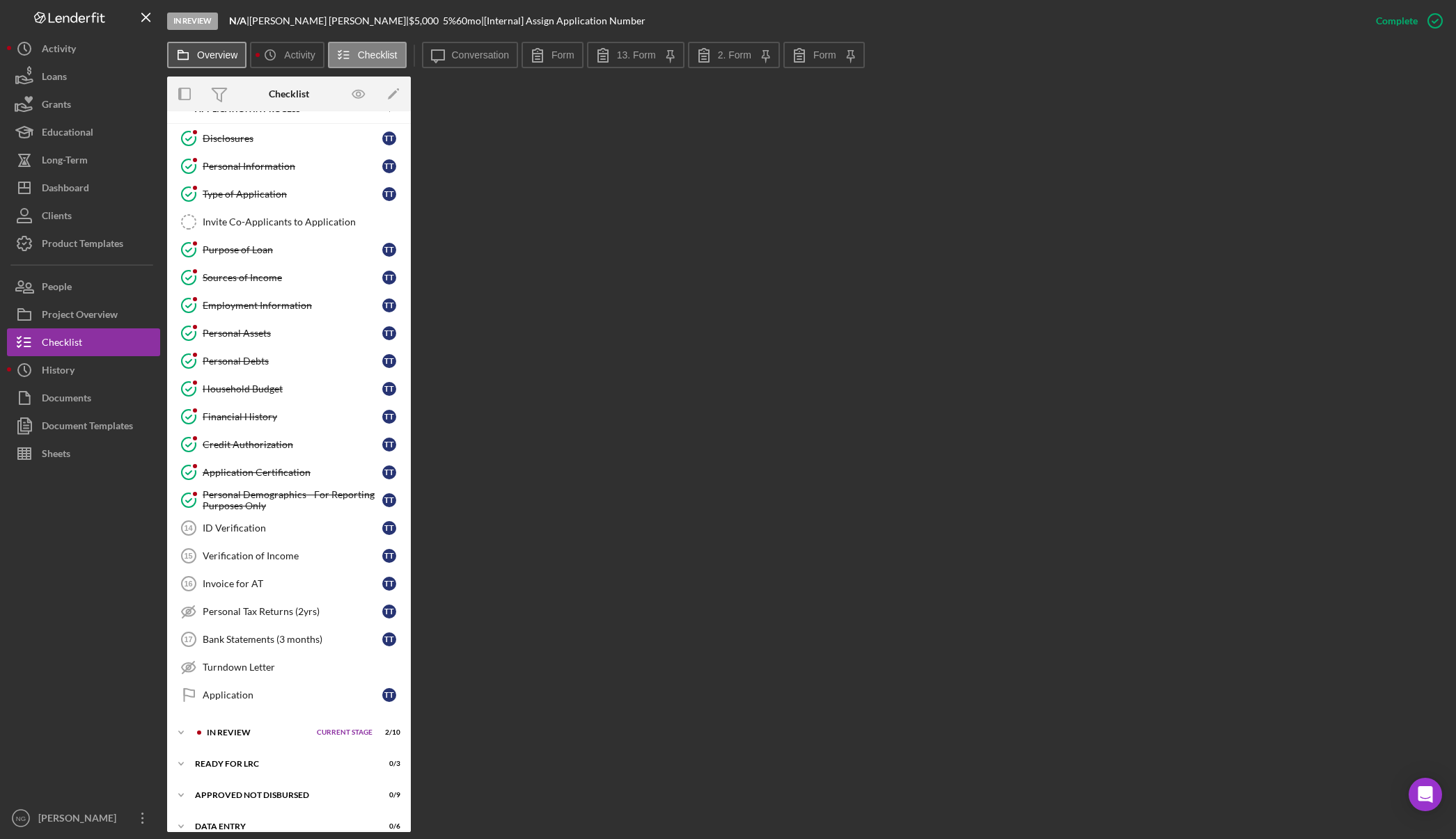
click at [198, 50] on label "Overview" at bounding box center [216, 55] width 40 height 11
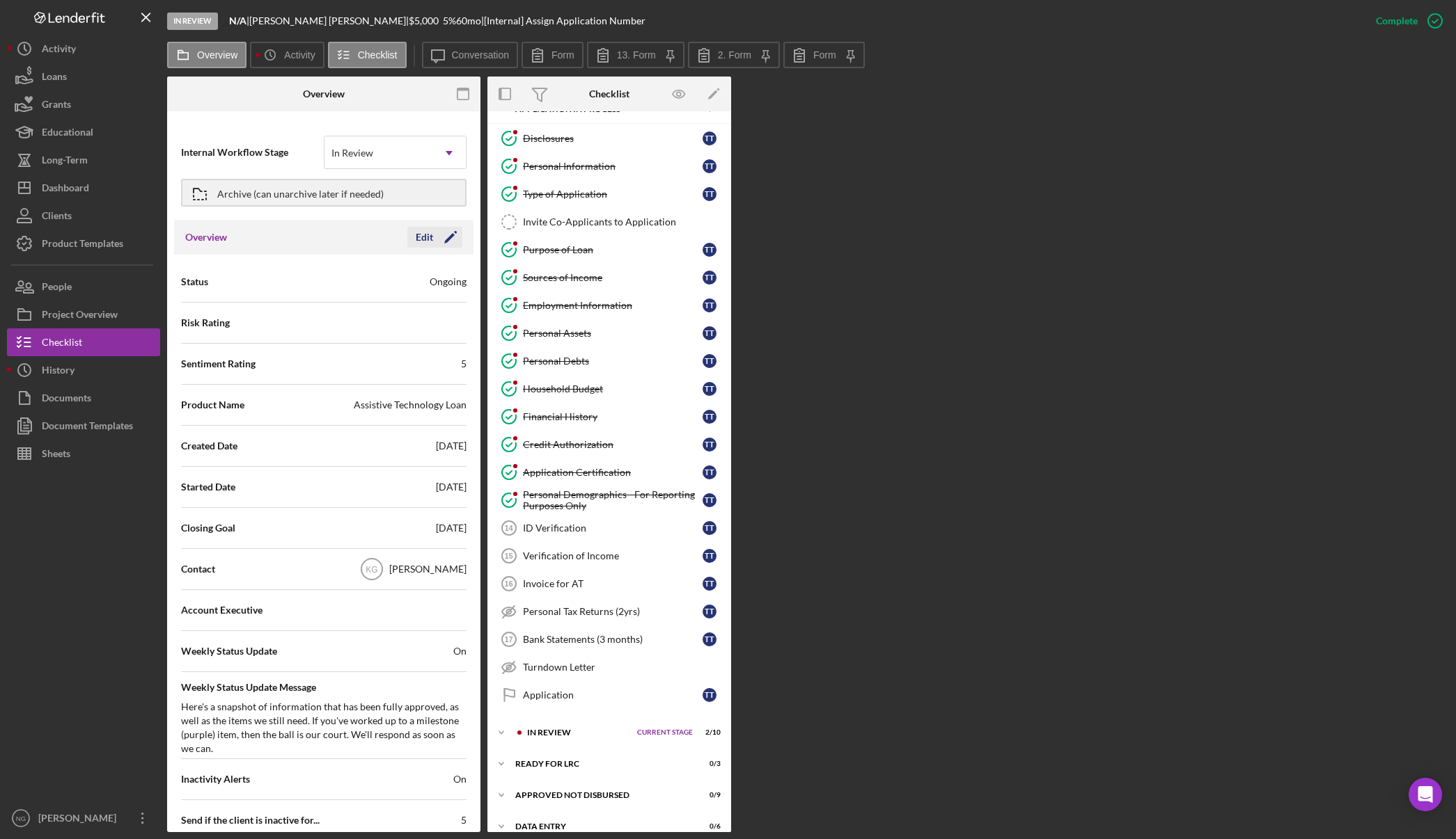
click at [437, 243] on icon "Icon/Edit" at bounding box center [451, 238] width 35 height 35
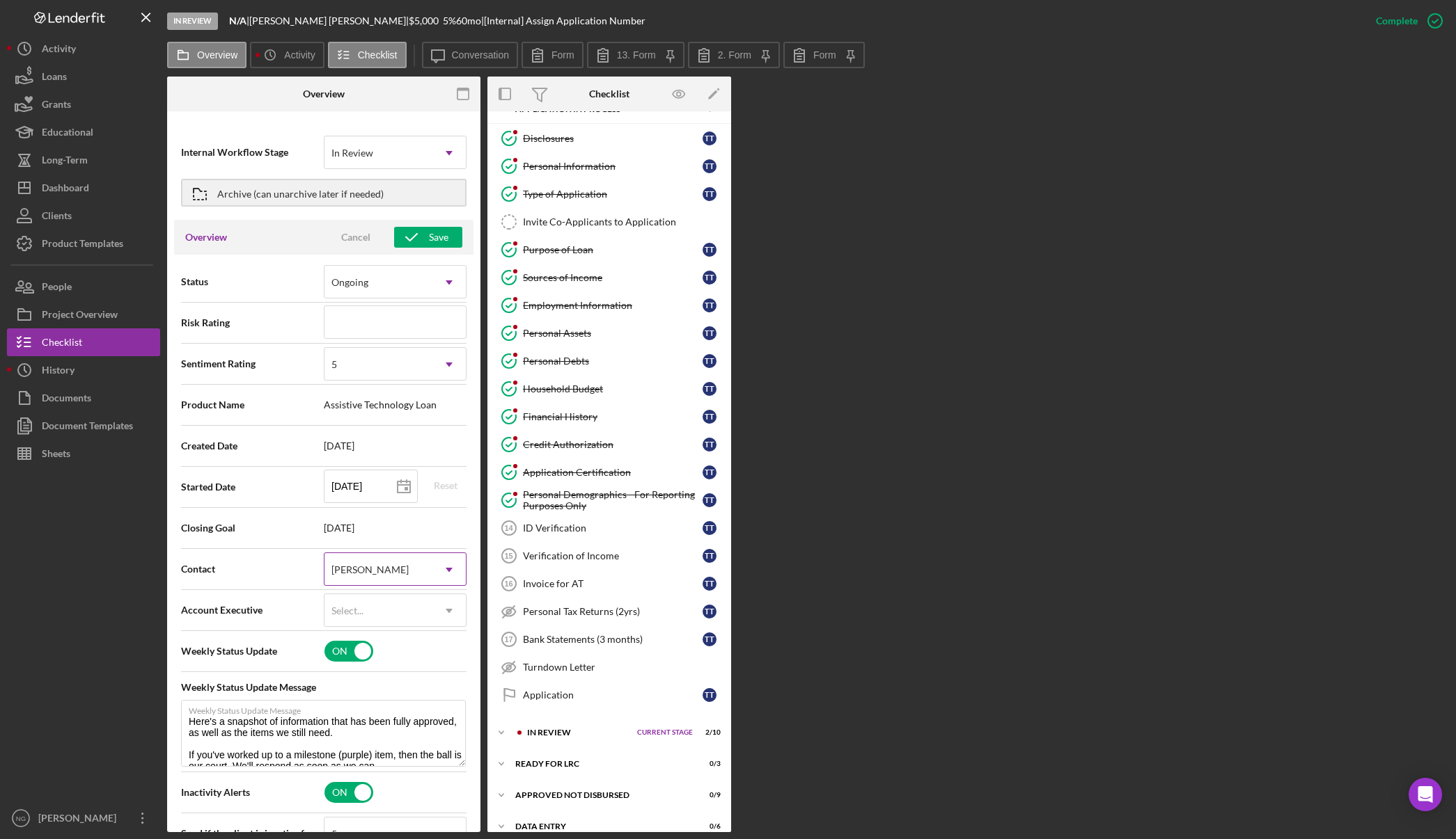
click at [380, 575] on div "Kathy Gilman" at bounding box center [370, 570] width 77 height 11
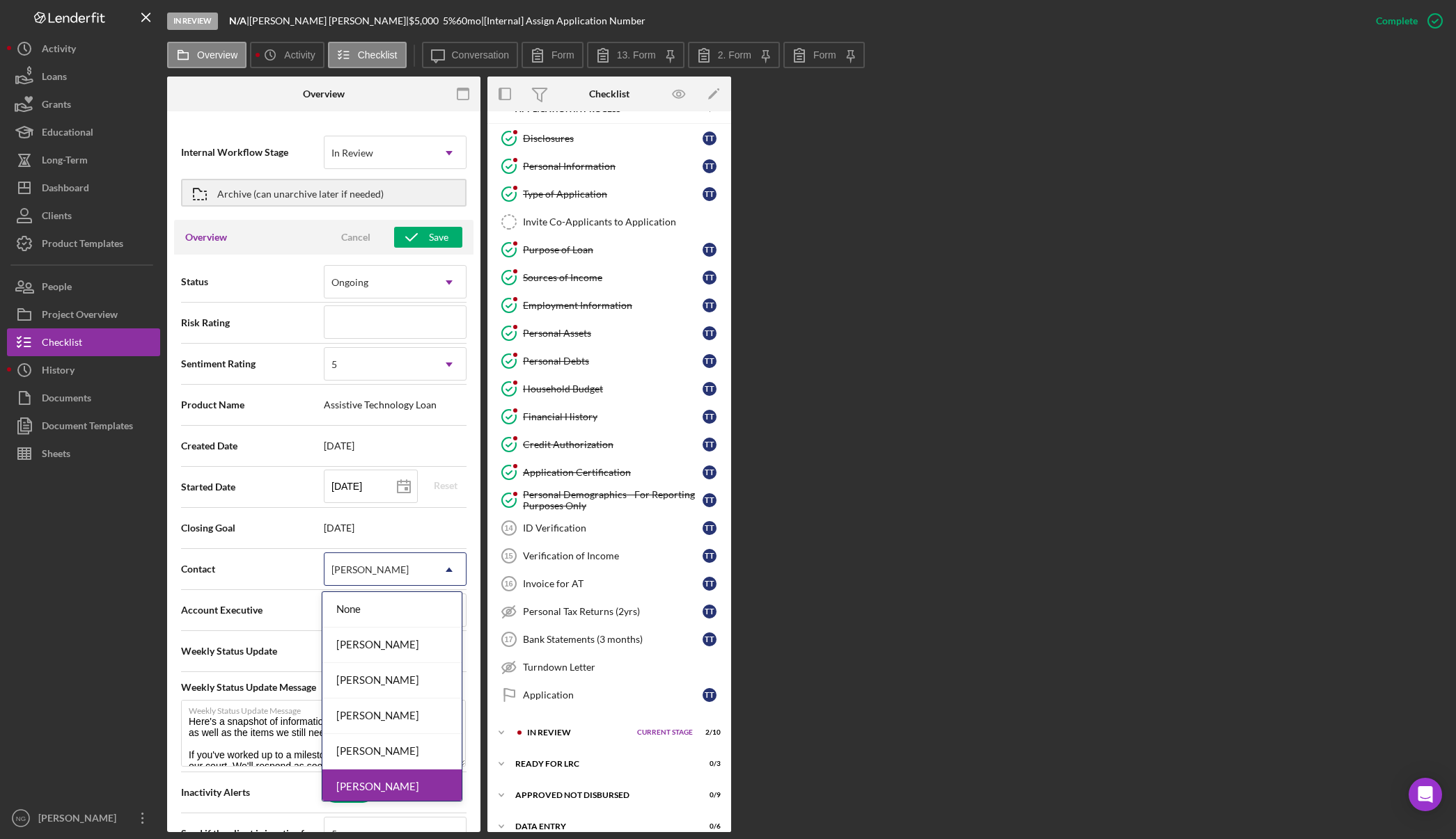
scroll to position [75, 0]
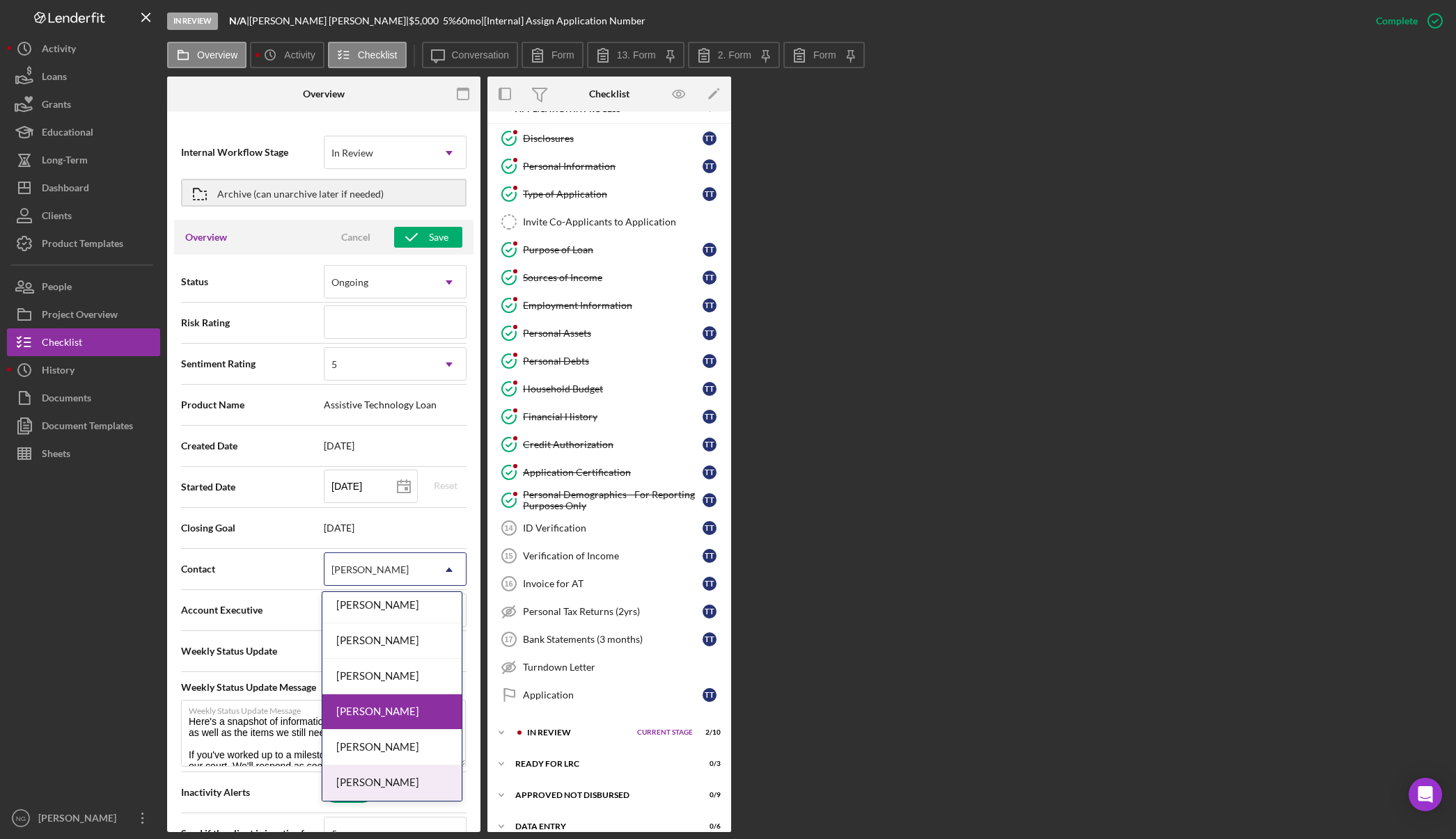
click at [376, 786] on div "Felicia Cardenas" at bounding box center [392, 783] width 140 height 36
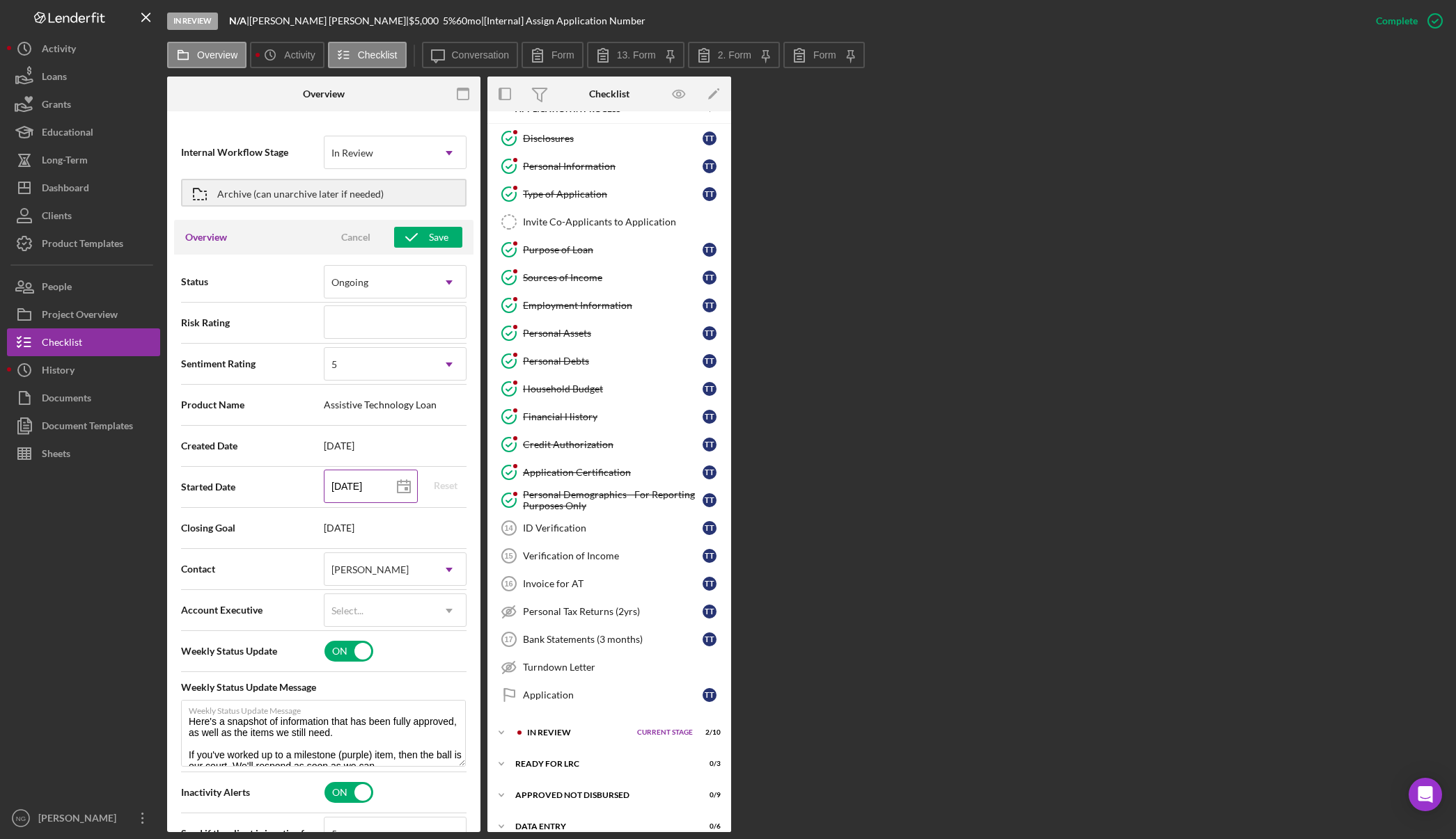
click at [380, 494] on input "09/10/2025" at bounding box center [370, 486] width 94 height 34
click at [419, 240] on icon "button" at bounding box center [412, 238] width 35 height 35
type textarea "Here's a snapshot of information that has been fully approved, as well as the i…"
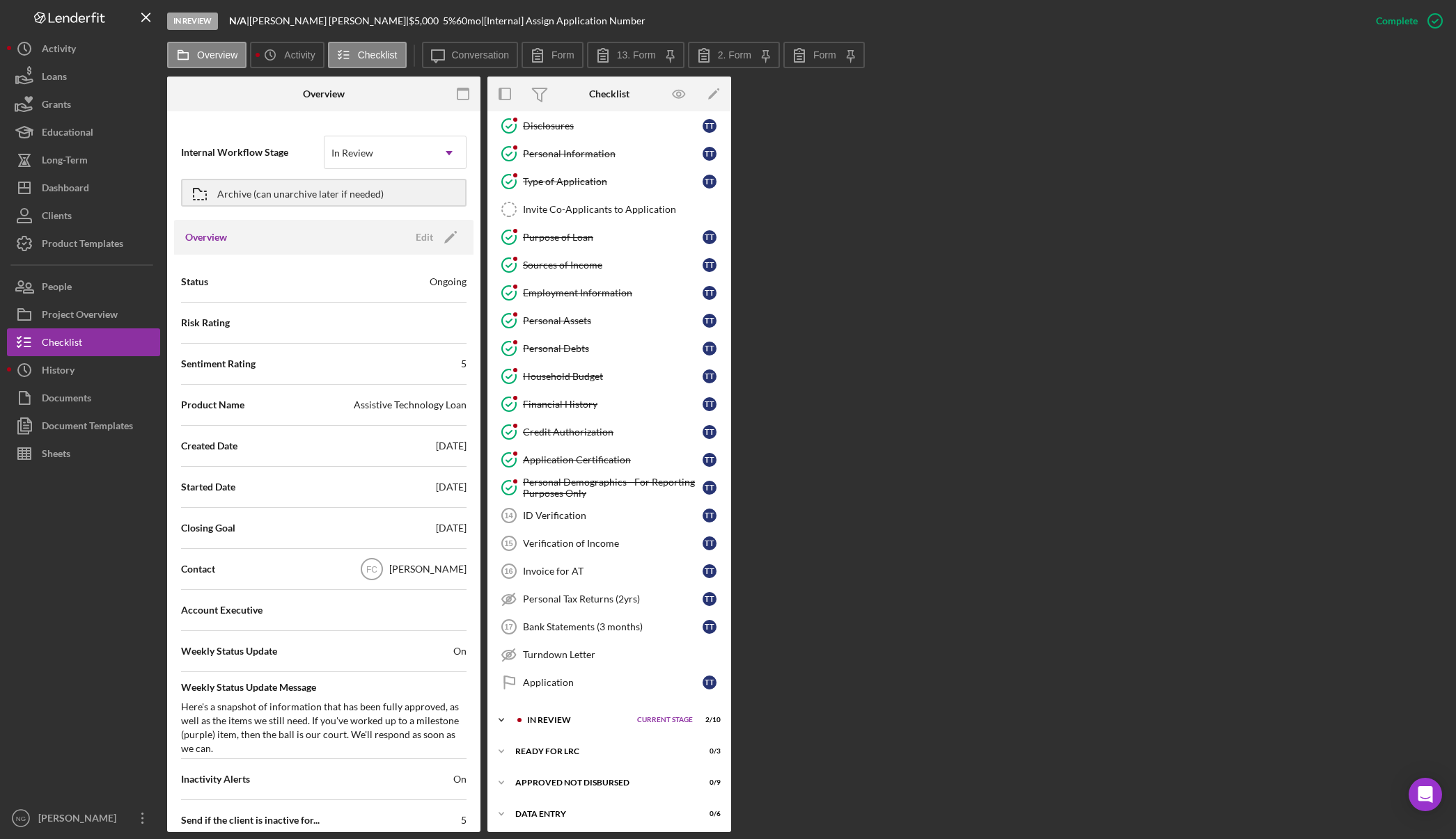
scroll to position [38, 0]
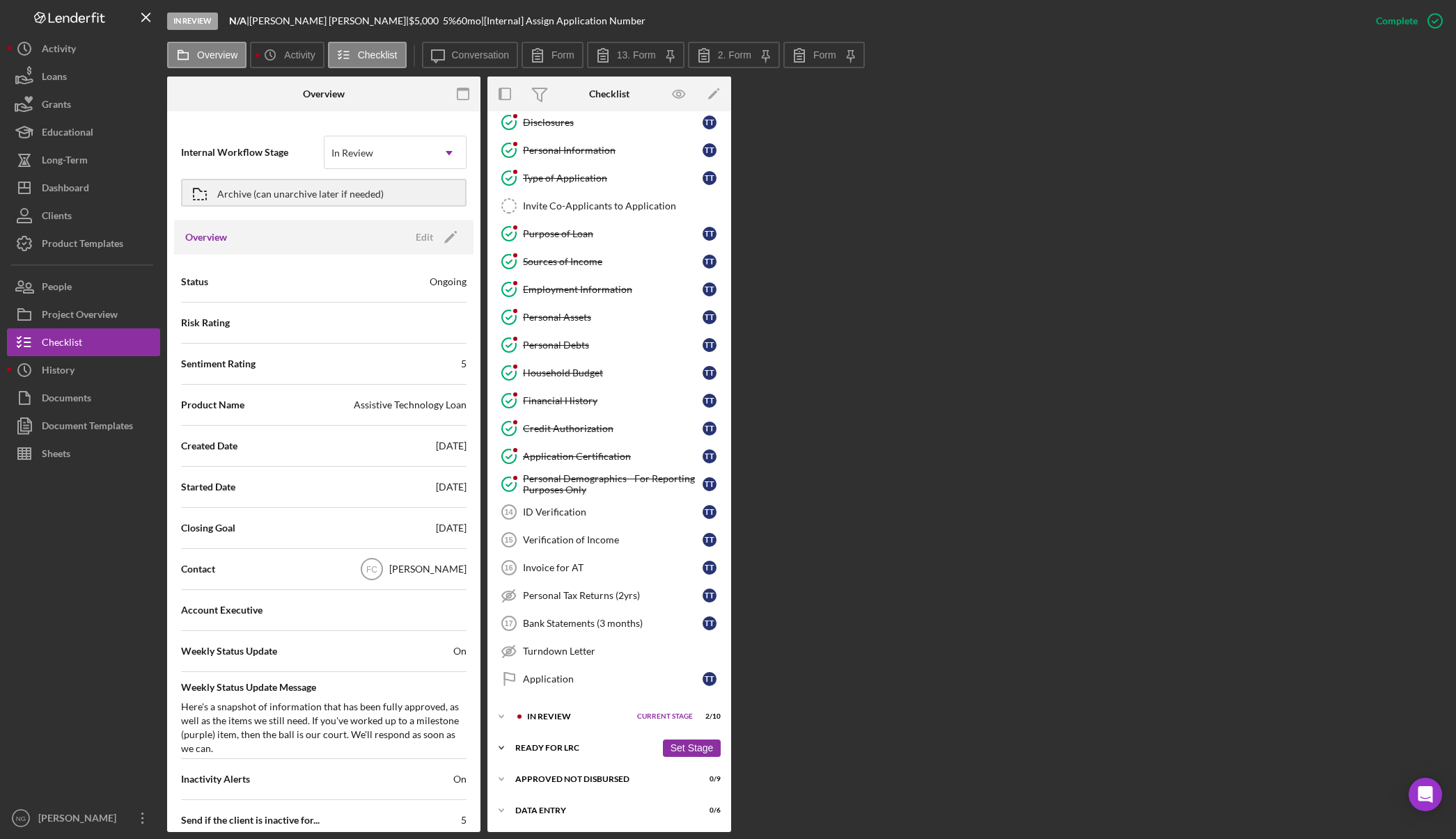
click at [535, 745] on div "Ready for LRC" at bounding box center [585, 748] width 140 height 8
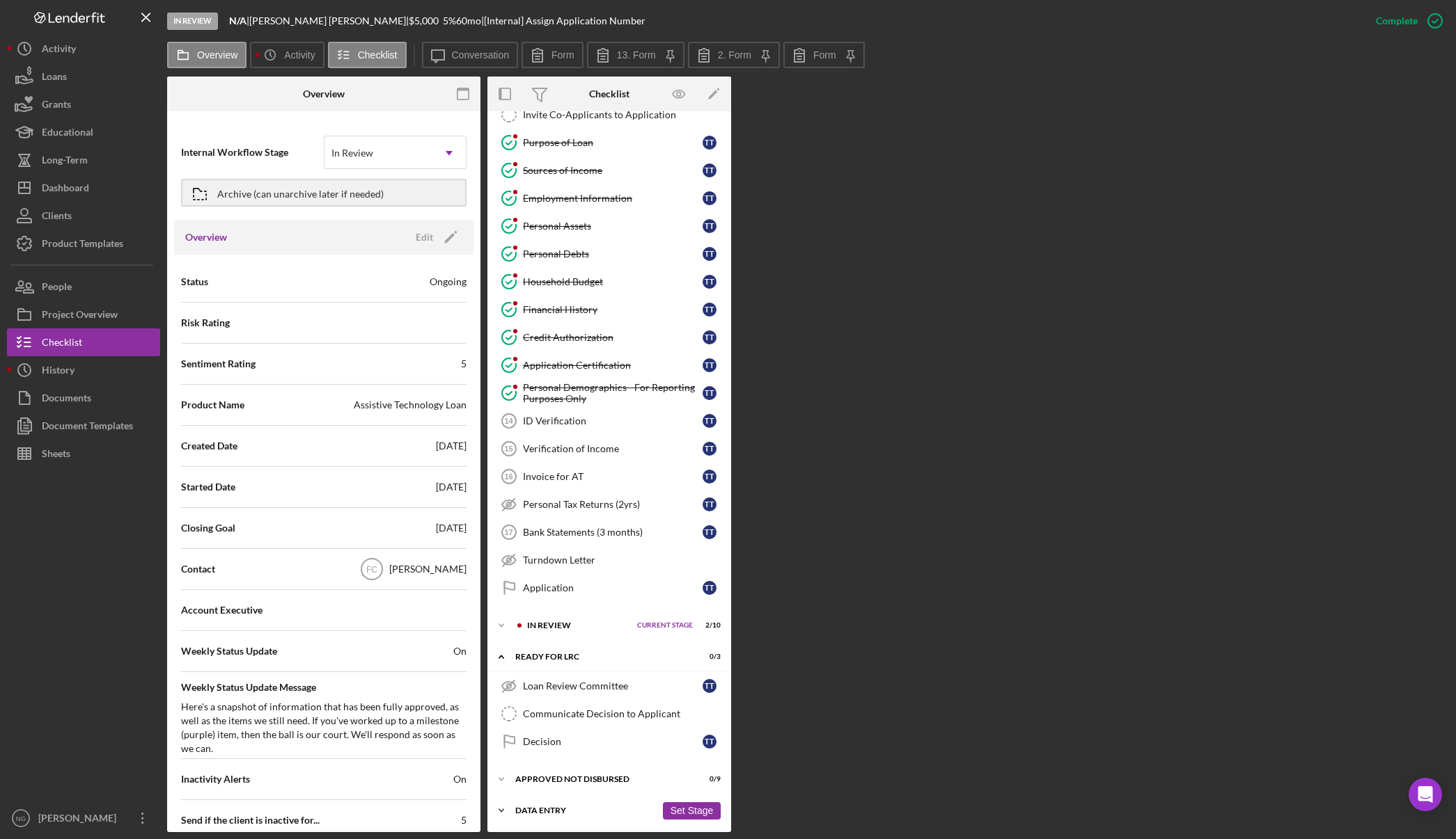
click at [541, 809] on div "Data Entry" at bounding box center [585, 810] width 140 height 8
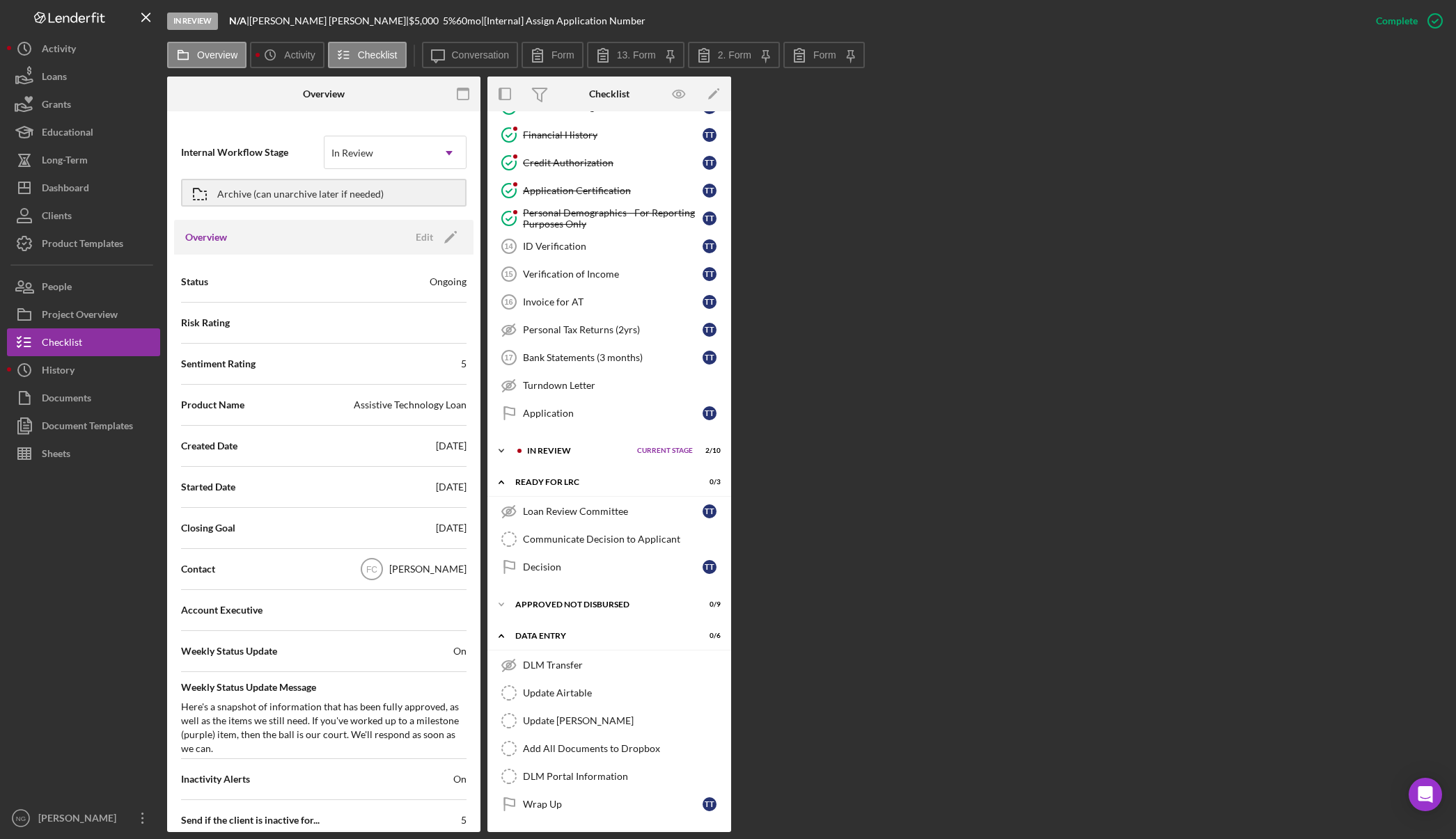
click at [574, 447] on div "In Review" at bounding box center [578, 450] width 103 height 8
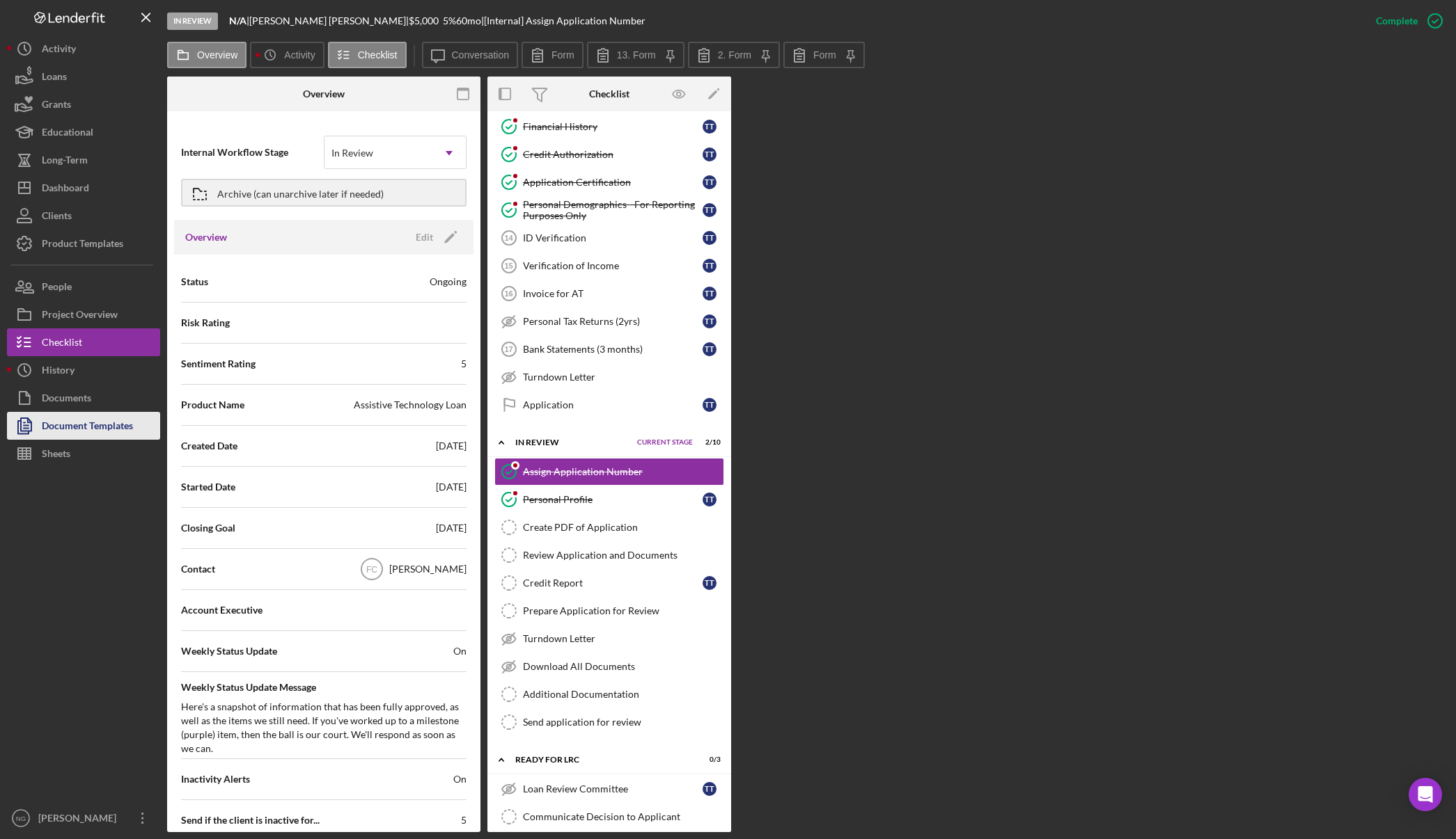
click at [97, 421] on div "Document Templates" at bounding box center [88, 428] width 91 height 31
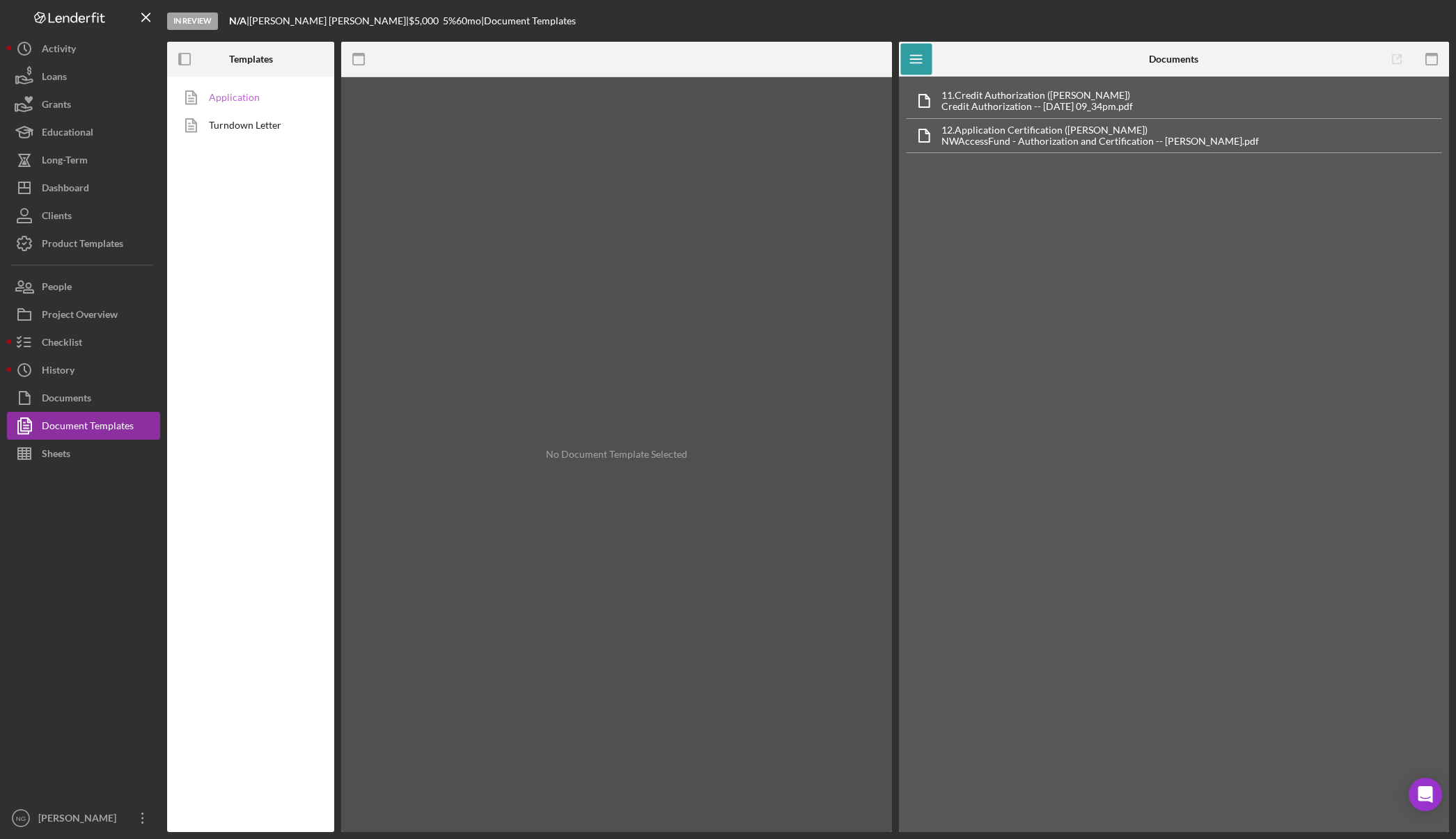
click at [246, 92] on link "Application" at bounding box center [247, 98] width 146 height 28
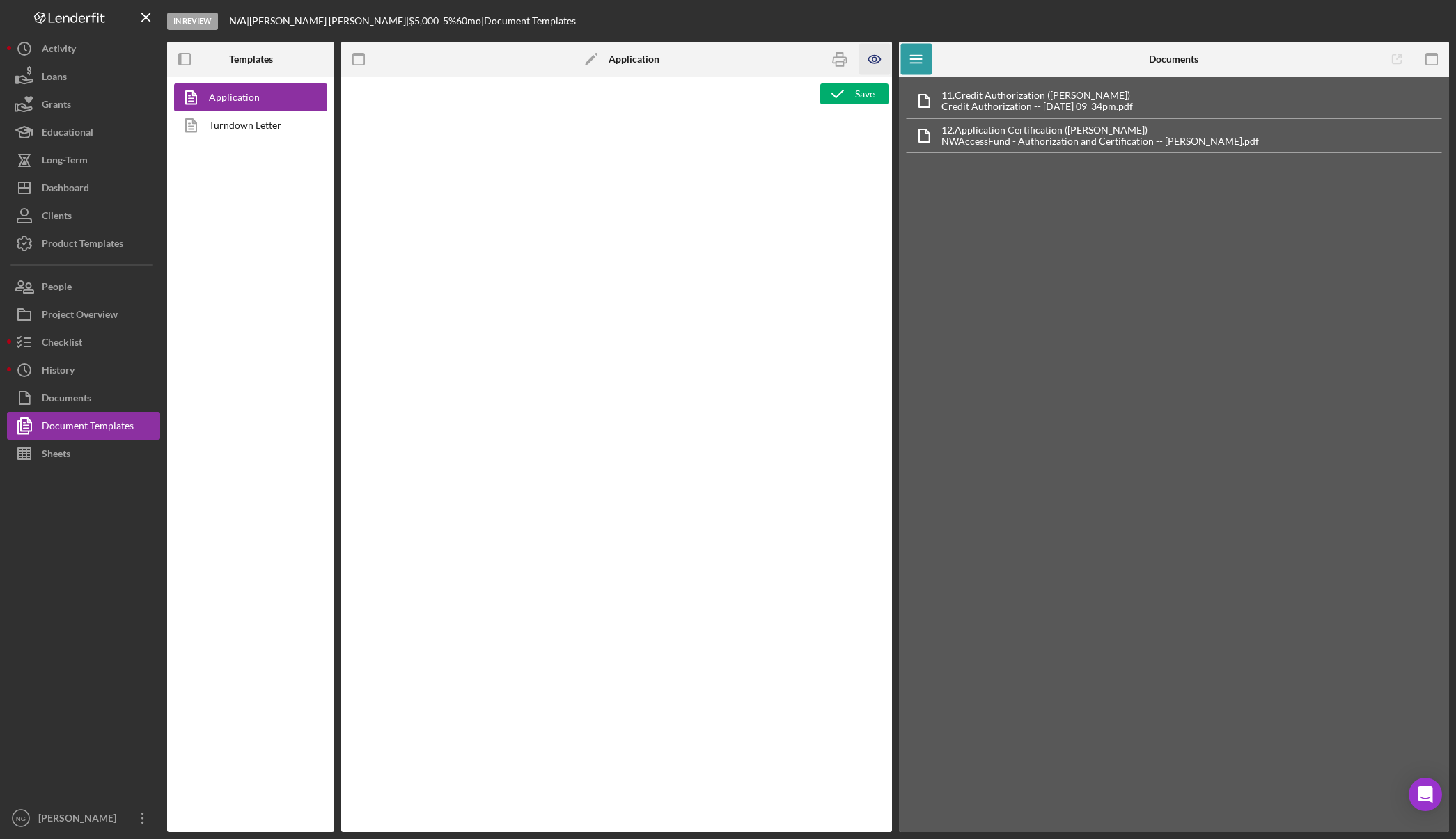
type textarea "<div class="WordSection1"> <p style="margin: 0in; font-size: 12pt; font-family:…"
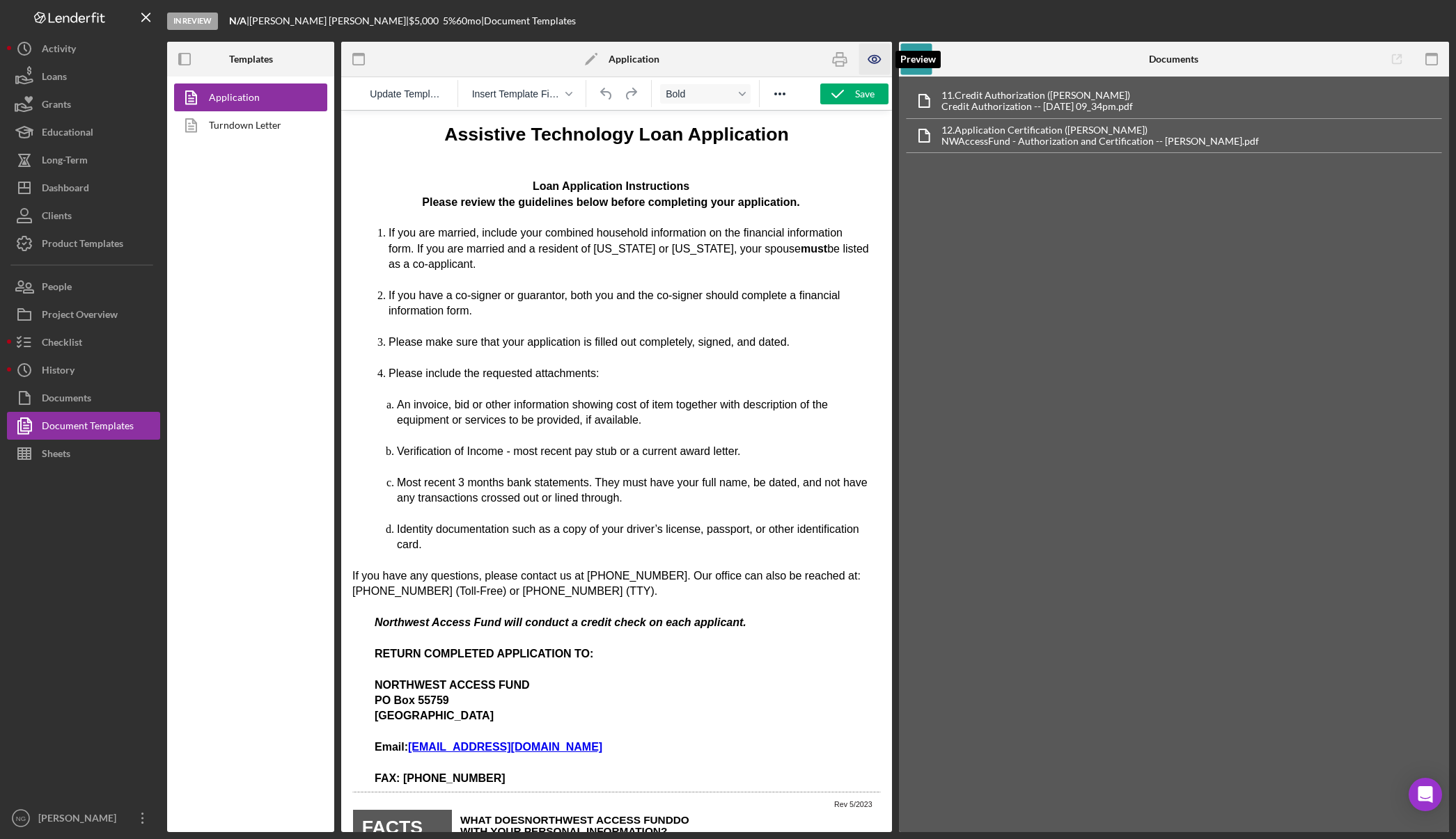
click at [875, 62] on icon "button" at bounding box center [874, 59] width 31 height 31
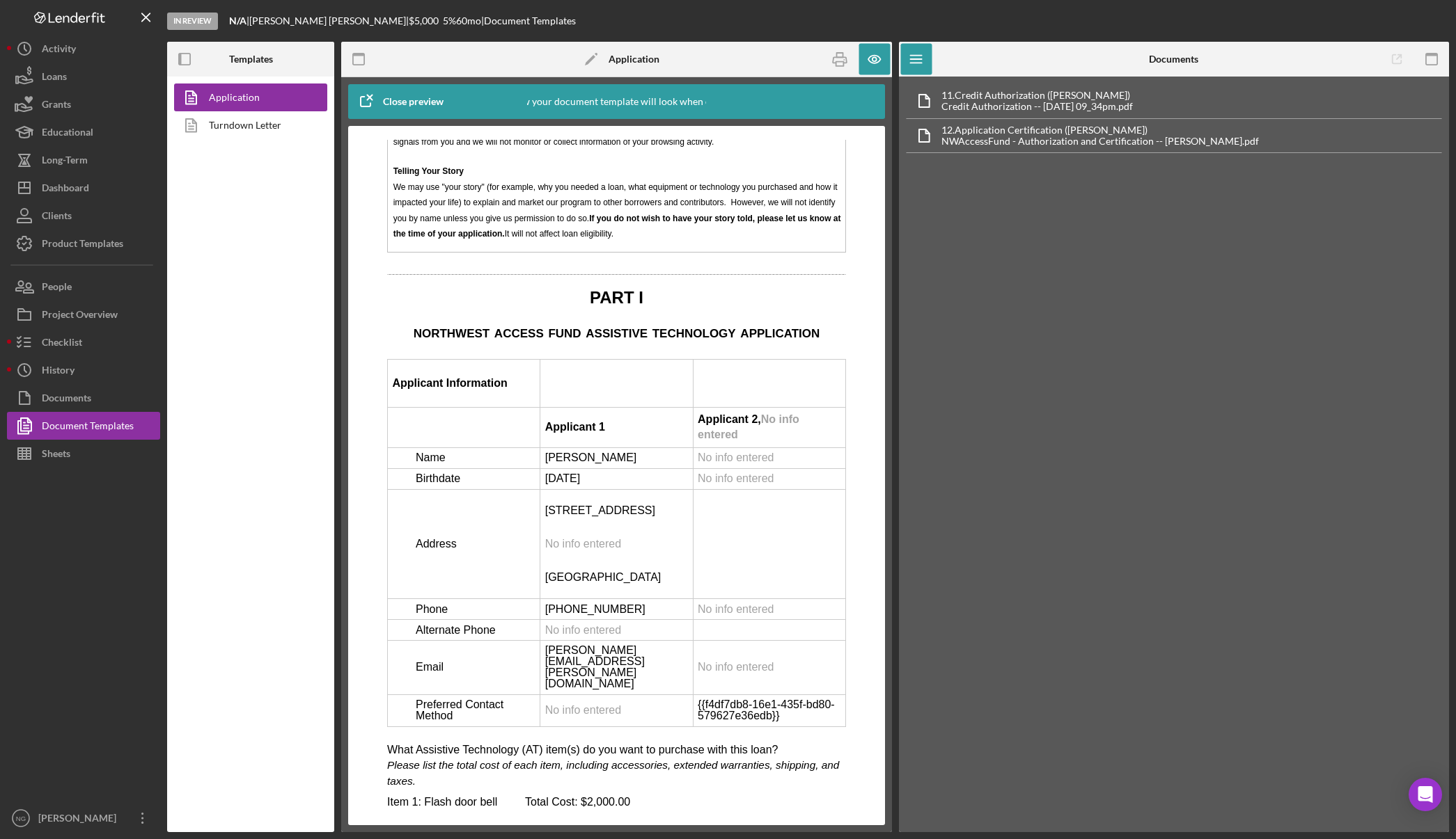
scroll to position [2088, 0]
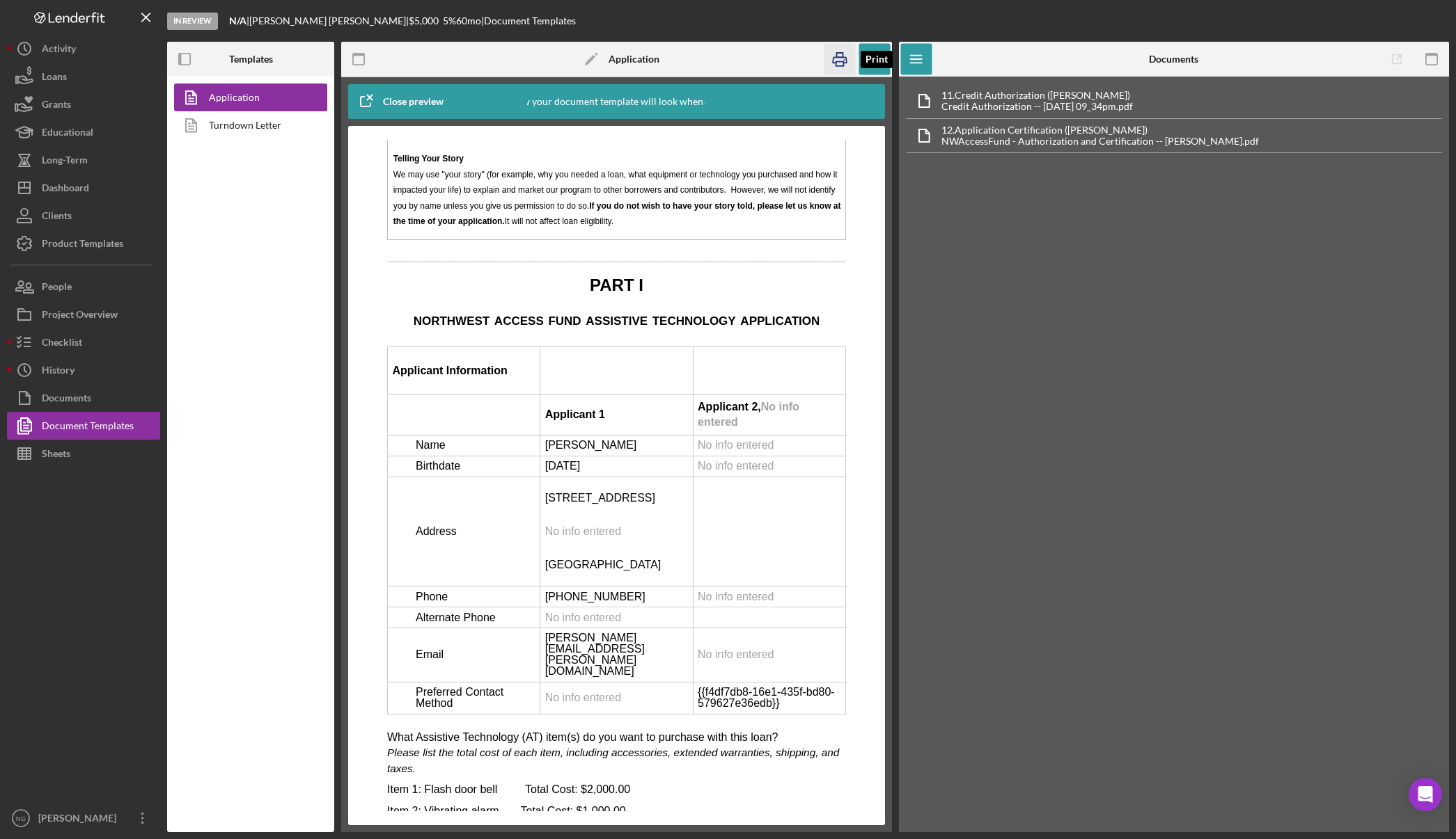
click at [839, 60] on icon "button" at bounding box center [839, 59] width 31 height 31
click at [81, 332] on div "Checklist" at bounding box center [62, 344] width 40 height 31
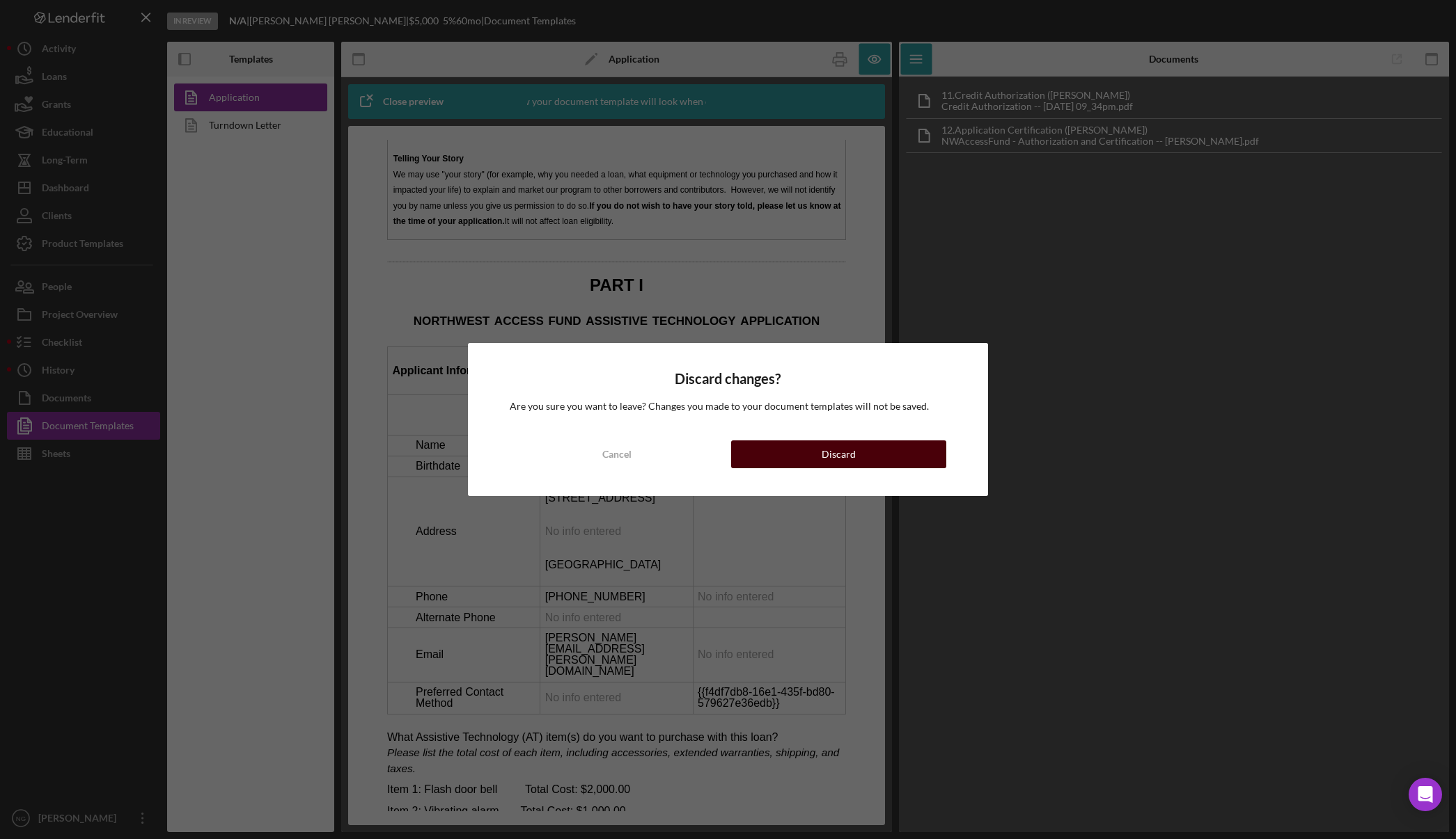
click at [817, 453] on button "Discard" at bounding box center [839, 454] width 215 height 28
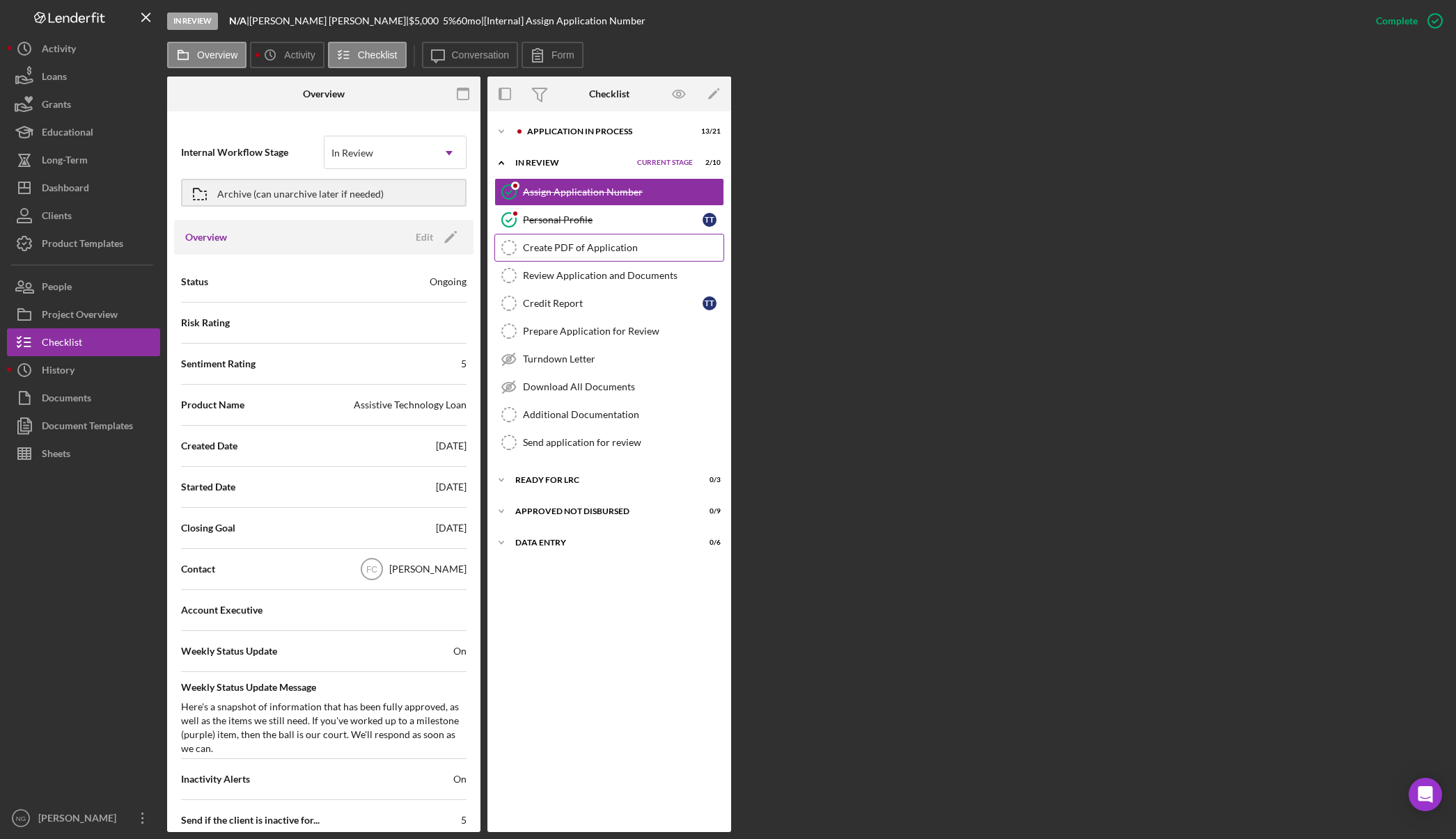
click at [605, 246] on div "Create PDF of Application" at bounding box center [623, 248] width 200 height 11
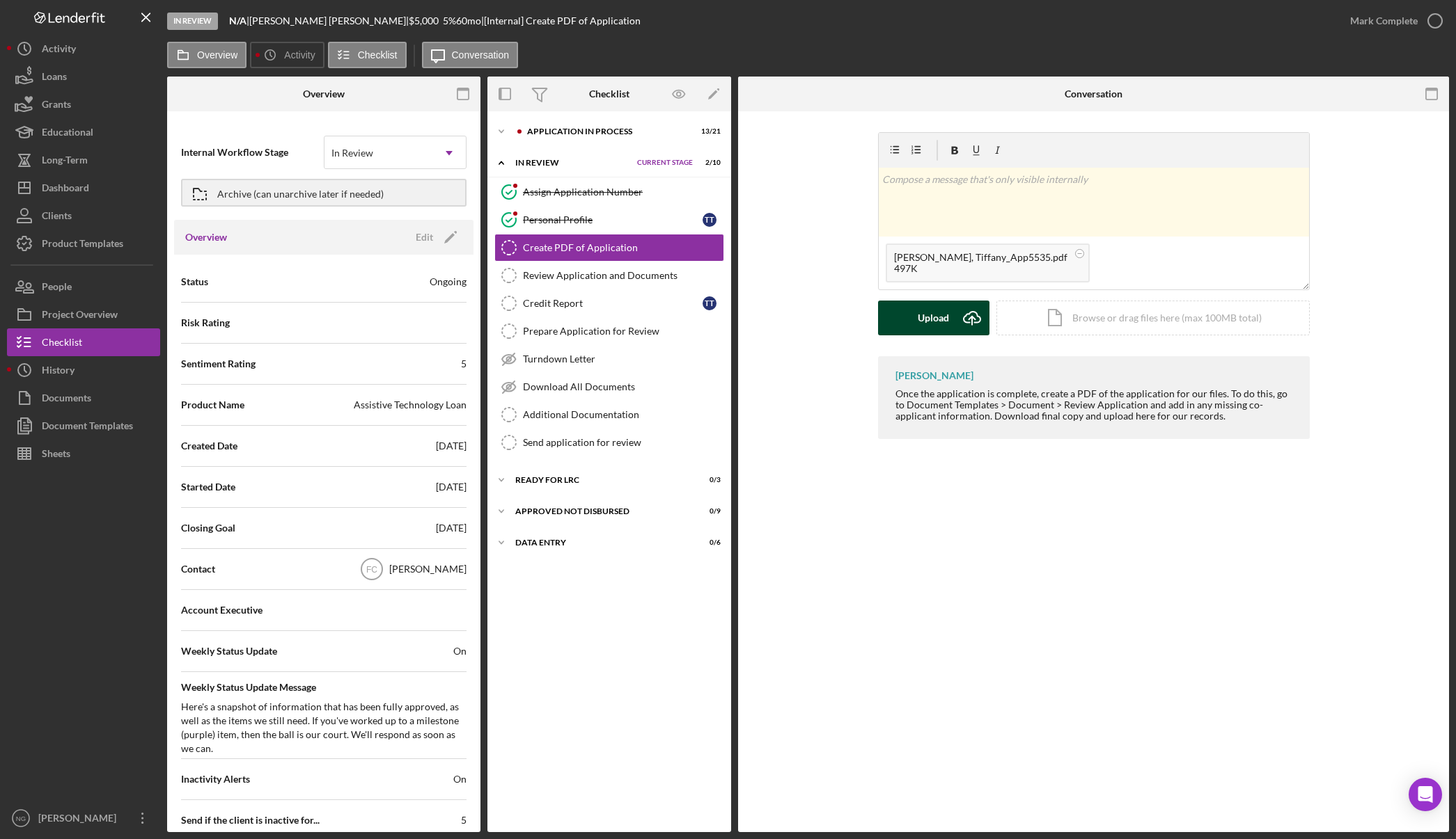
click at [944, 321] on div "Upload" at bounding box center [933, 319] width 31 height 35
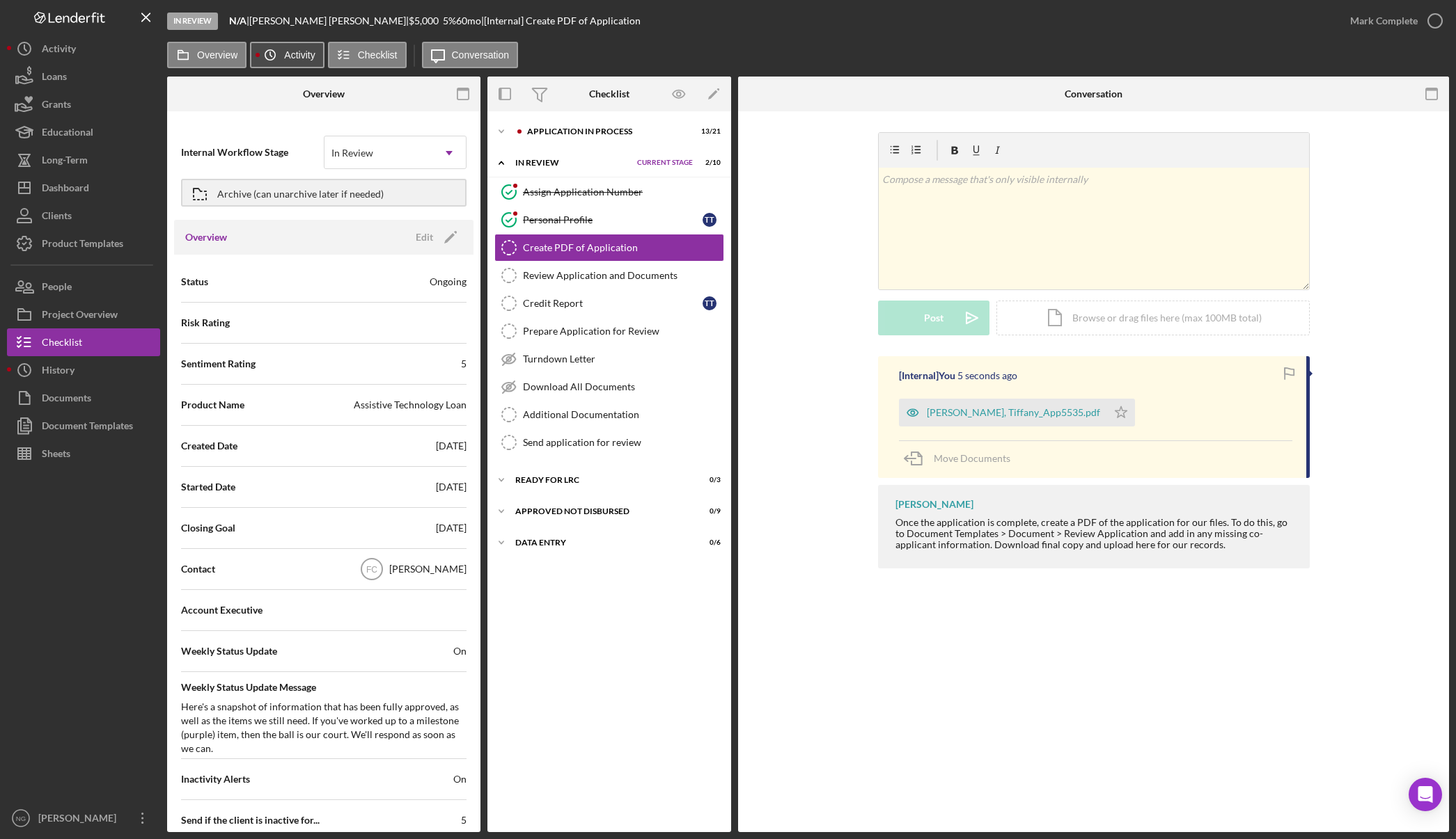
click at [279, 51] on icon "Icon/History" at bounding box center [270, 55] width 28 height 28
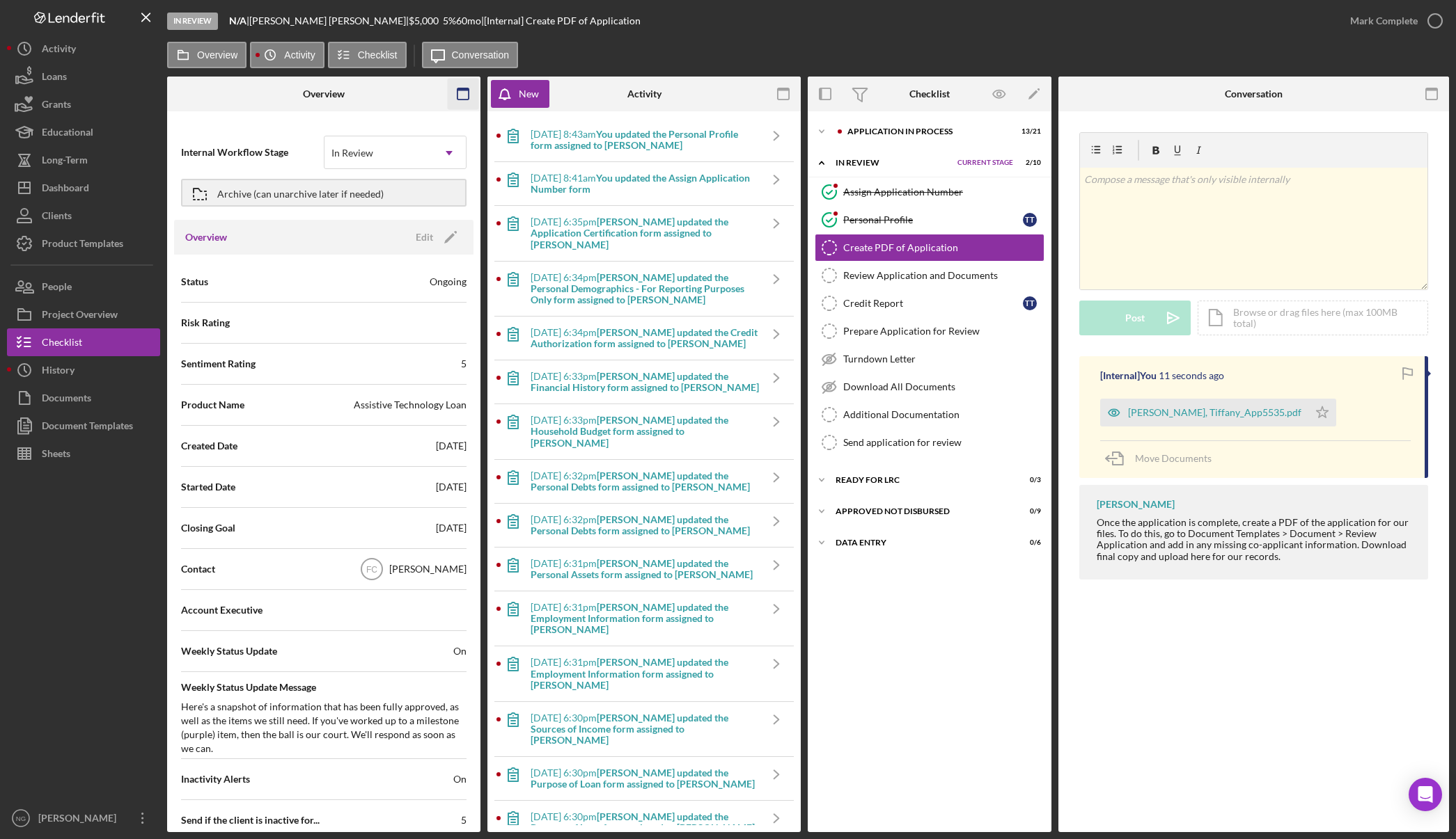
click at [466, 91] on icon "button" at bounding box center [463, 94] width 31 height 31
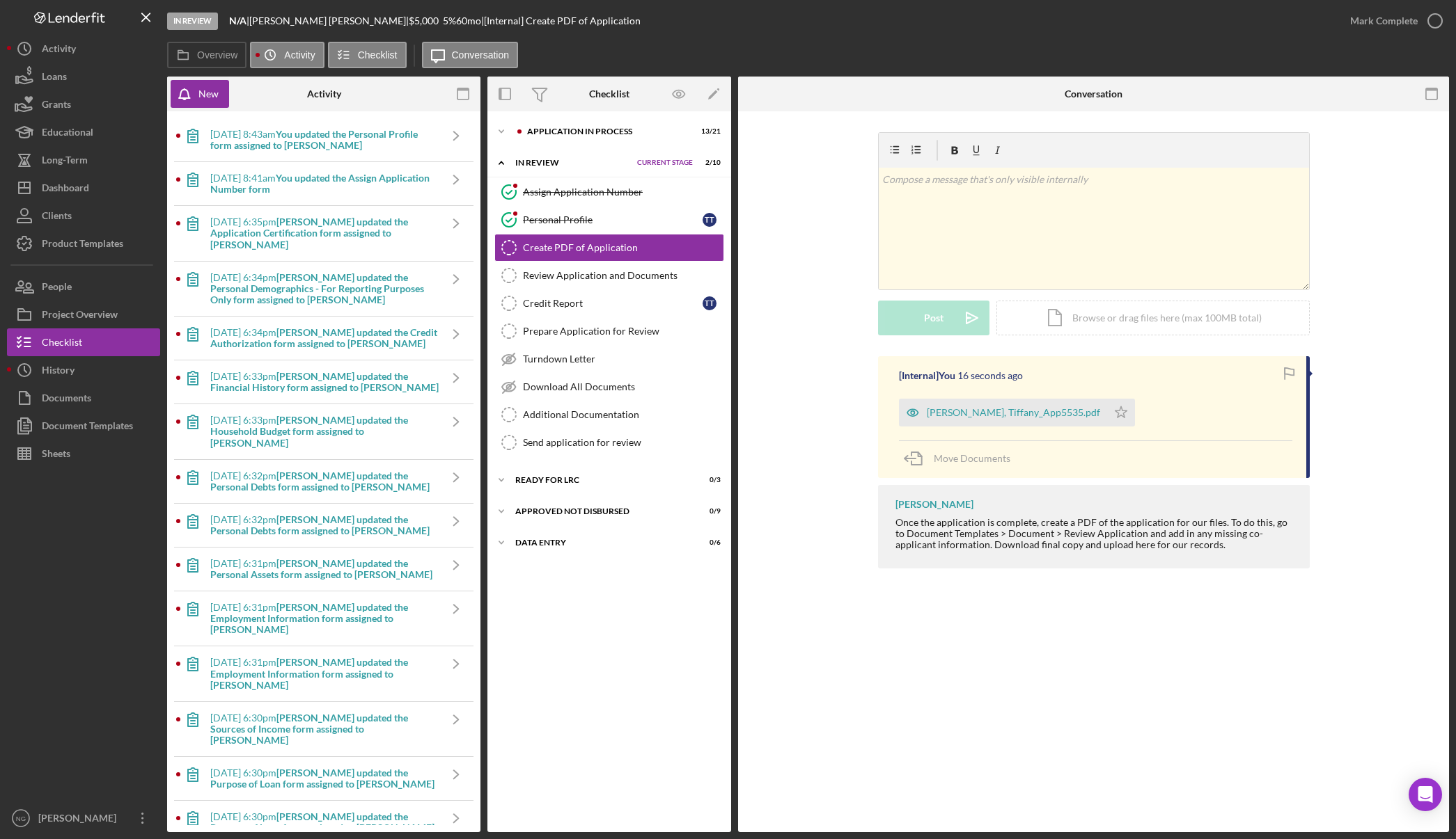
click at [466, 91] on icon "button" at bounding box center [463, 94] width 31 height 31
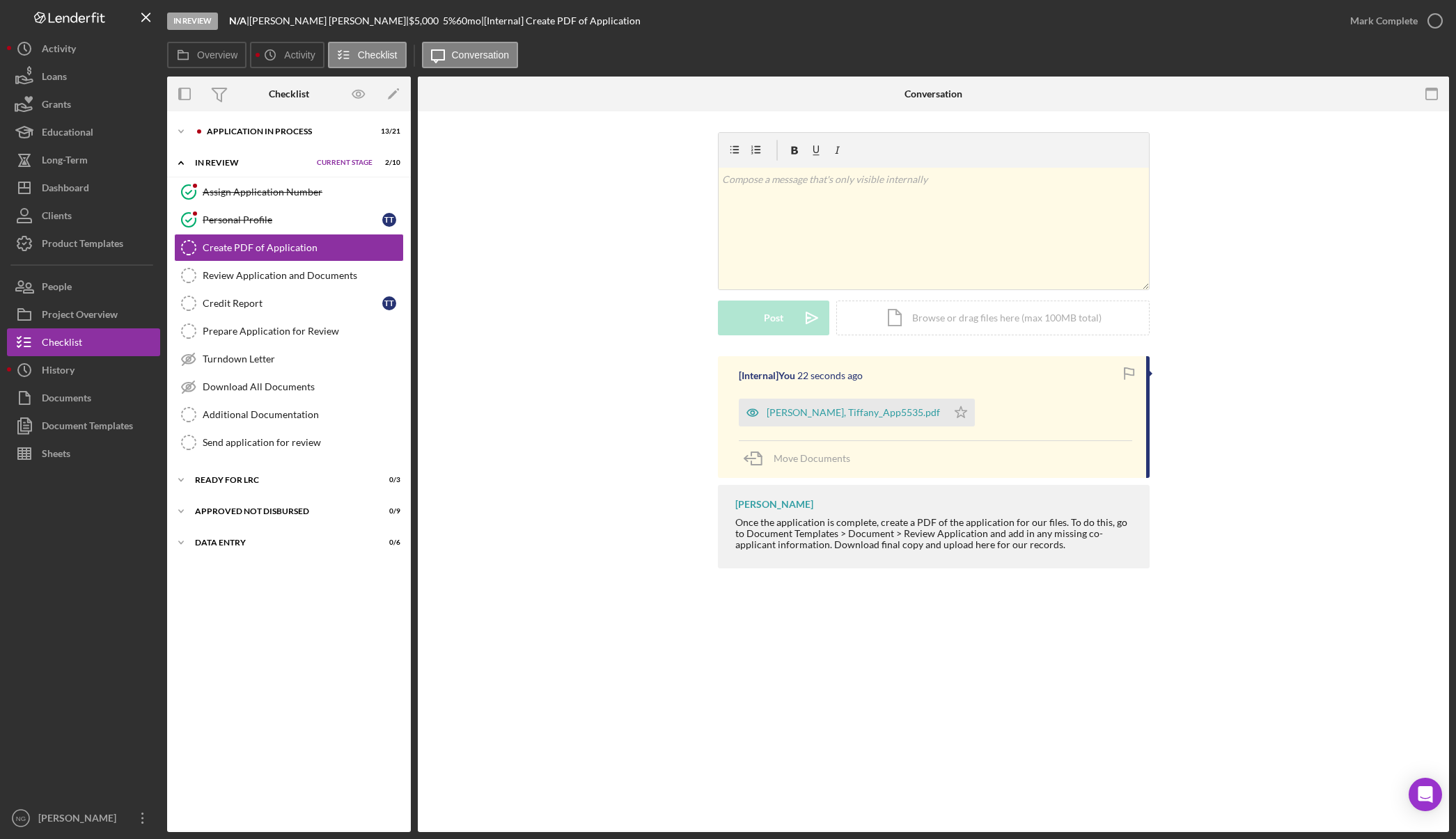
click at [229, 166] on div "In Review" at bounding box center [252, 162] width 115 height 8
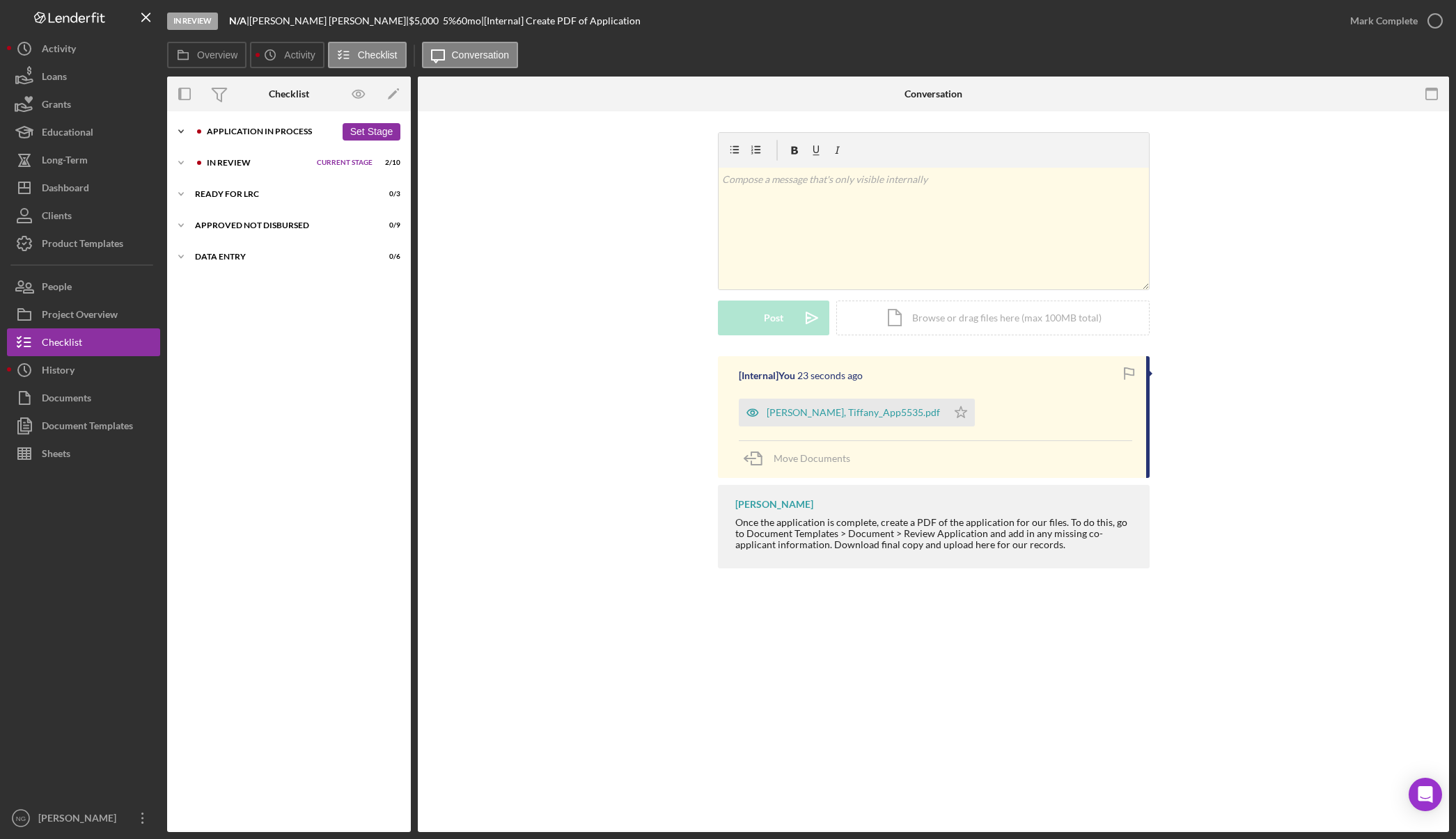
click at [252, 136] on div "Icon/Expander Application In Process 13 / 21 Set Stage" at bounding box center [289, 131] width 244 height 28
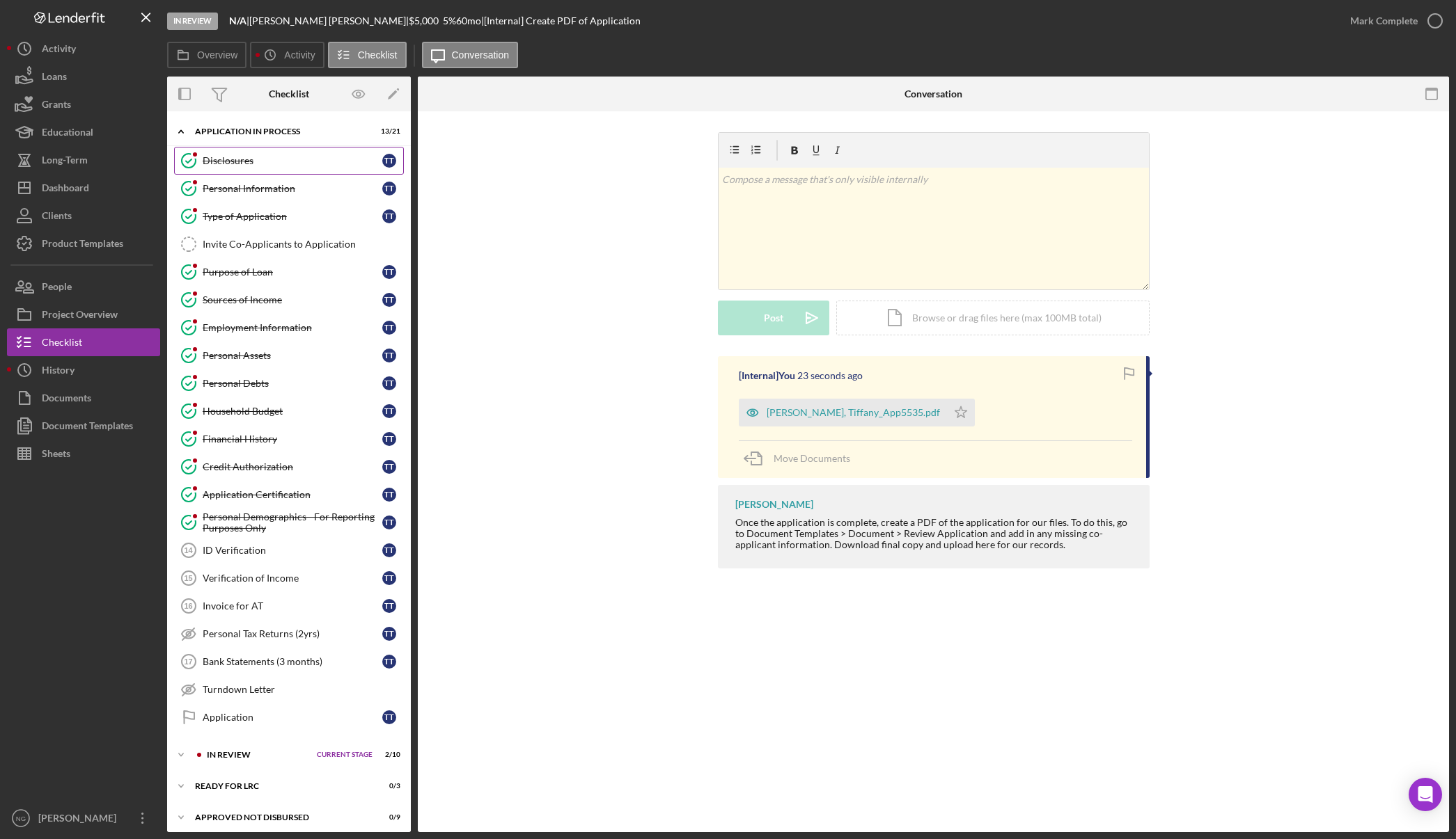
click at [246, 162] on div "Disclosures" at bounding box center [293, 161] width 180 height 11
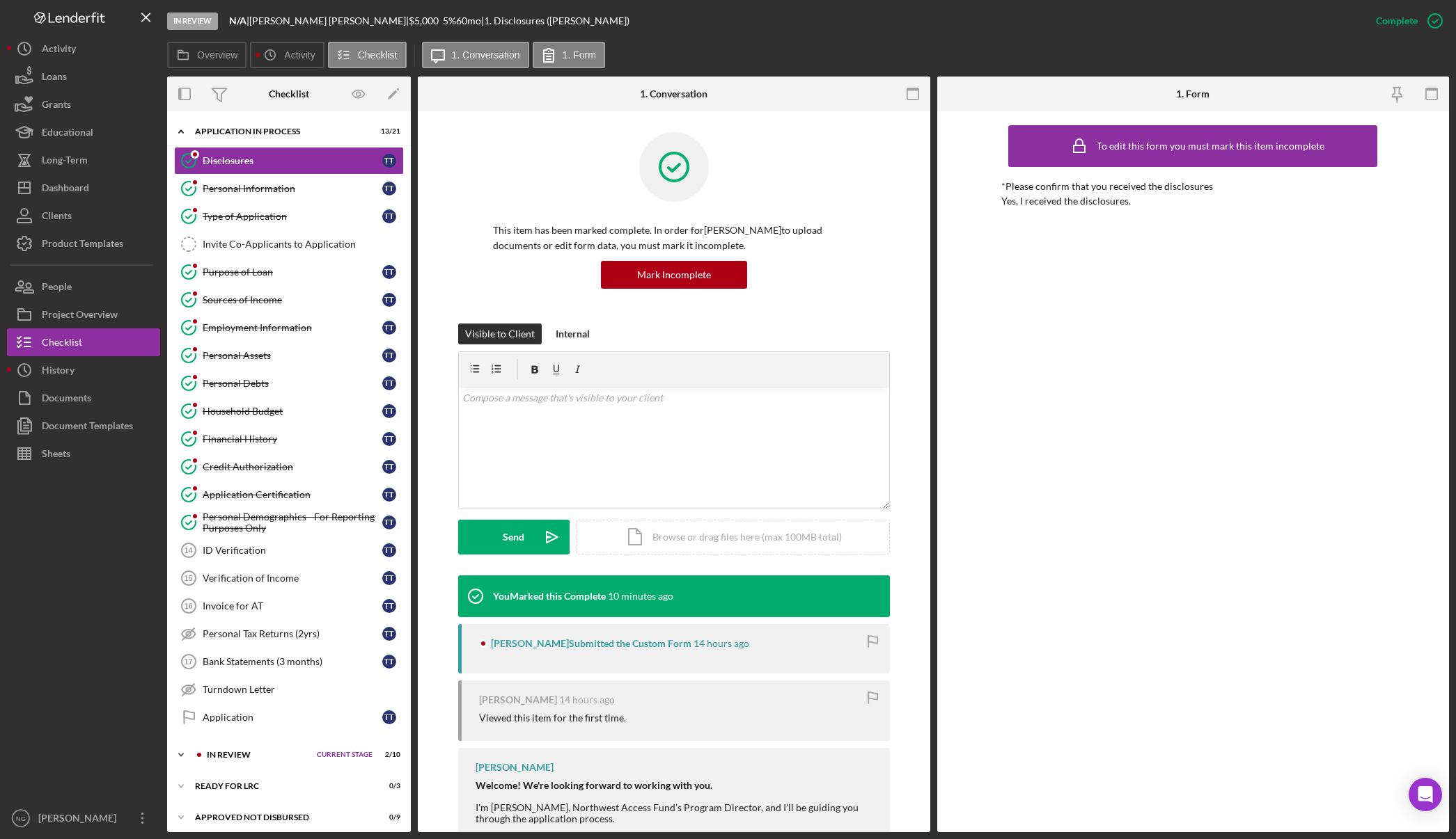
click at [280, 741] on div "Icon/Expander In Review Current Stage 2 / 10 Set Stage" at bounding box center [289, 755] width 244 height 28
click at [278, 834] on div "Create PDF of Application" at bounding box center [303, 840] width 200 height 11
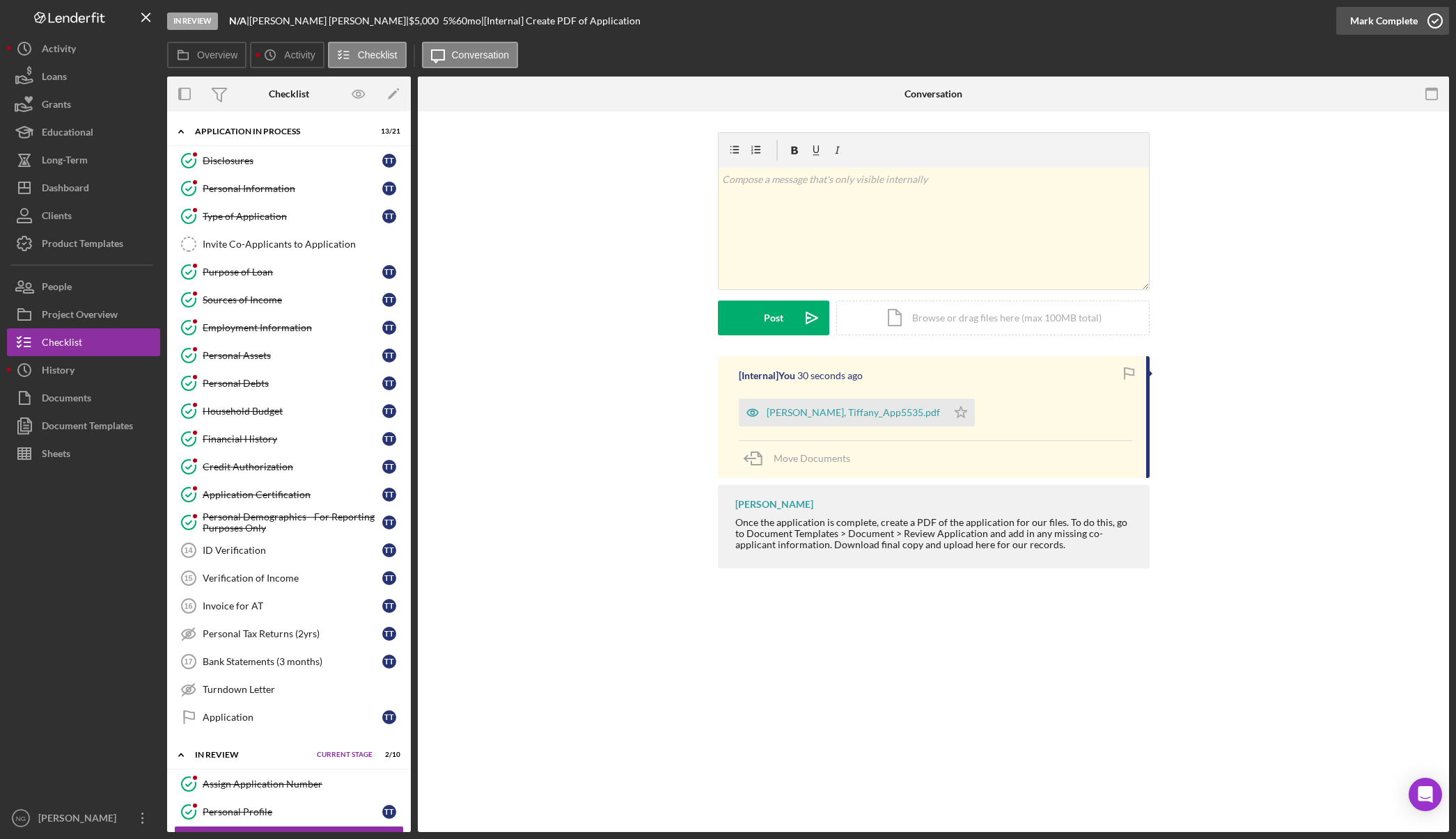
click at [1425, 14] on icon "button" at bounding box center [1435, 21] width 35 height 35
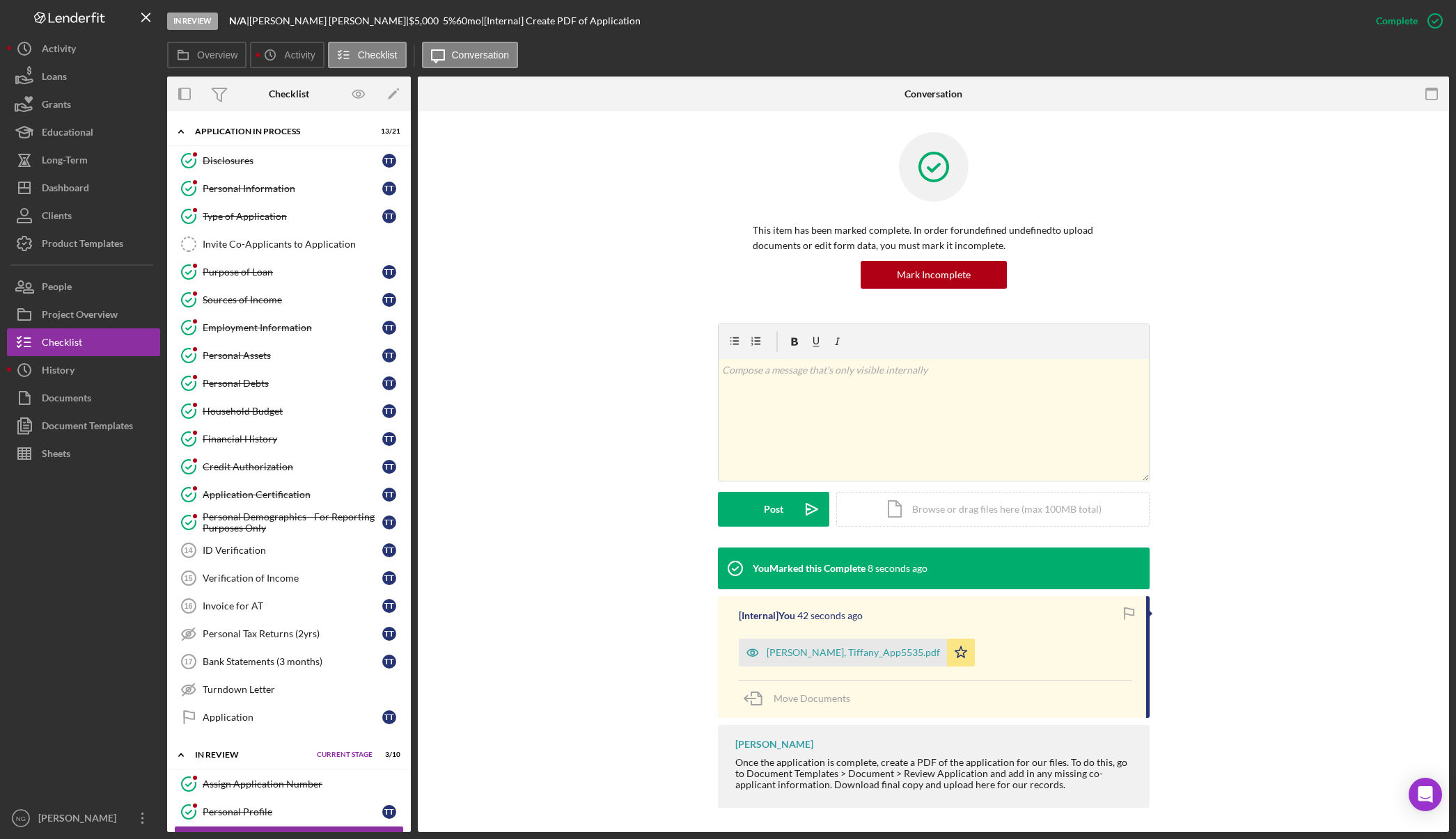
click at [82, 181] on div "Dashboard" at bounding box center [66, 189] width 47 height 31
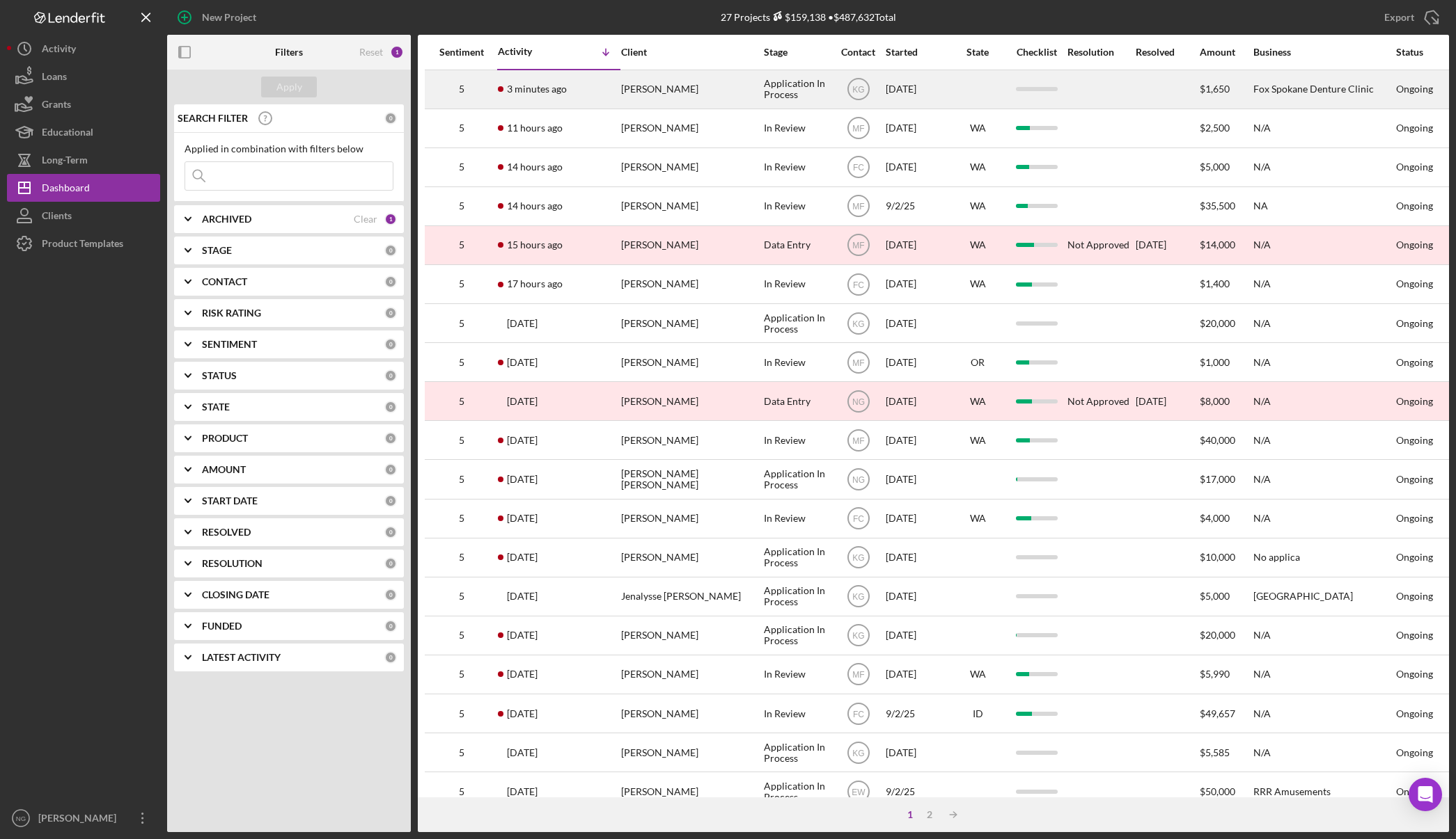
click at [595, 91] on div "3 minutes ago KELLY LITTELL" at bounding box center [559, 89] width 122 height 37
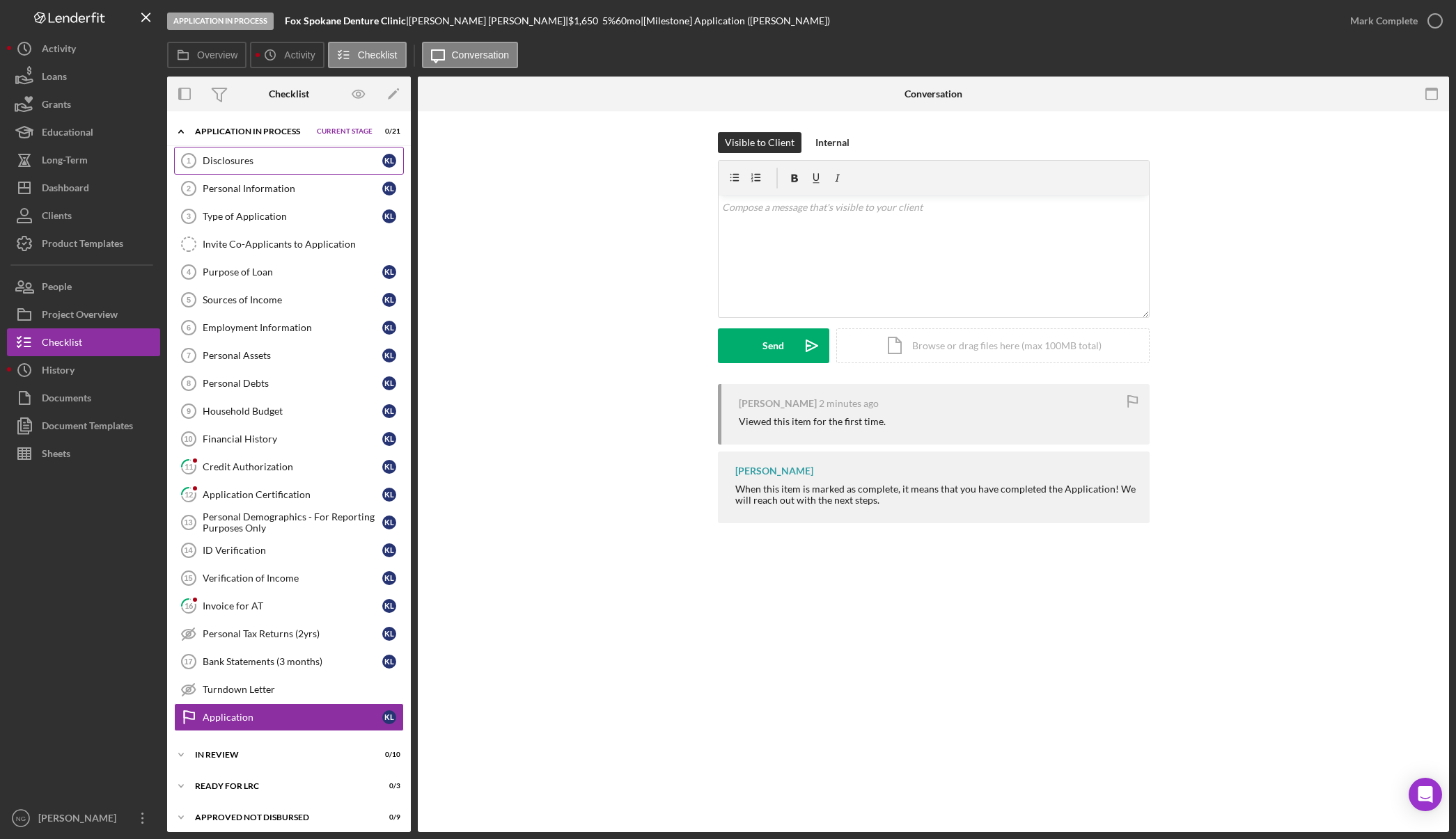
click at [285, 165] on div "Disclosures" at bounding box center [293, 161] width 180 height 11
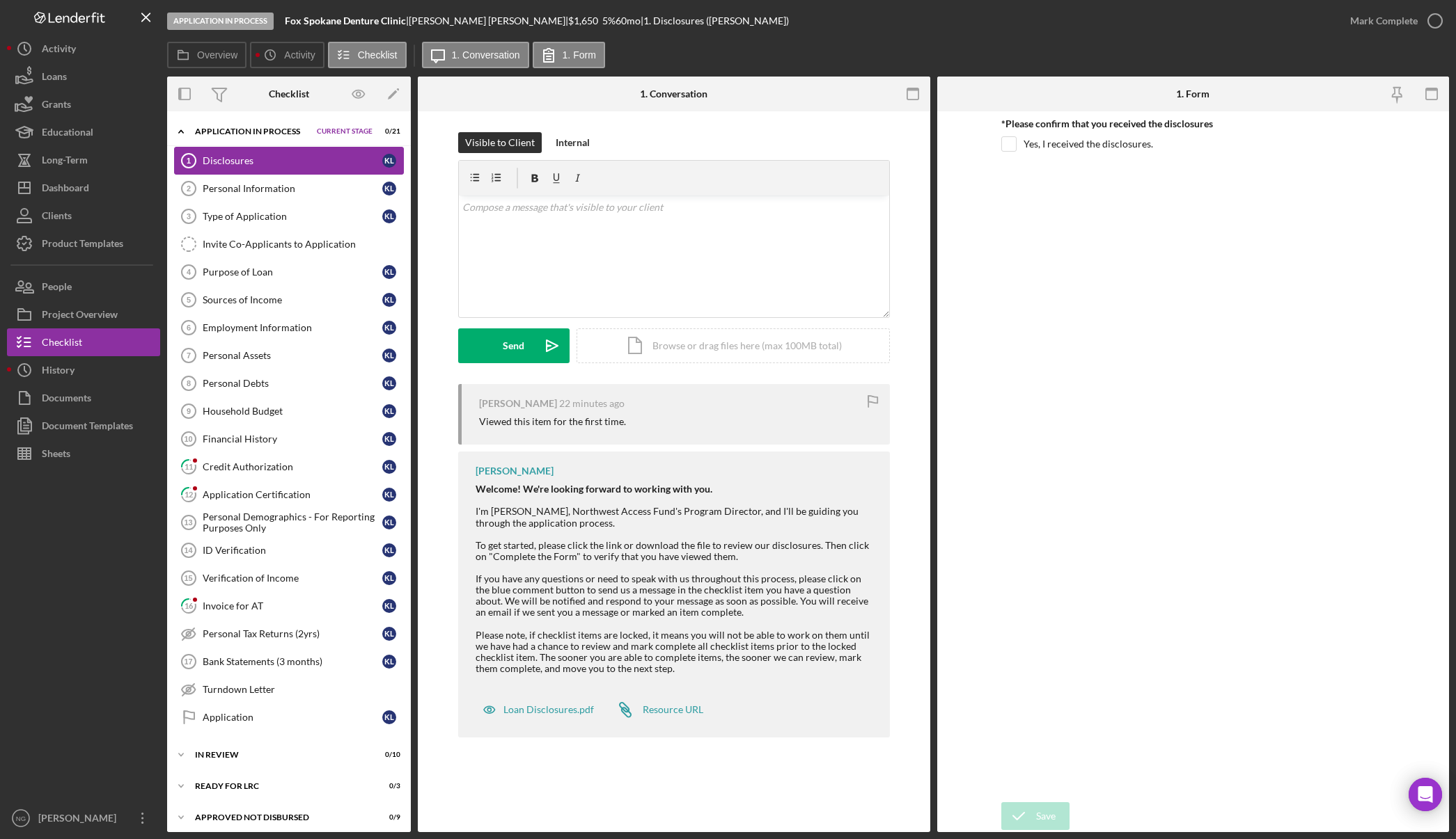
click at [252, 164] on div "Disclosures" at bounding box center [293, 161] width 180 height 11
click at [245, 159] on div "Disclosures" at bounding box center [293, 161] width 180 height 11
click at [275, 473] on link "11 Credit Authorization K L" at bounding box center [288, 467] width 229 height 28
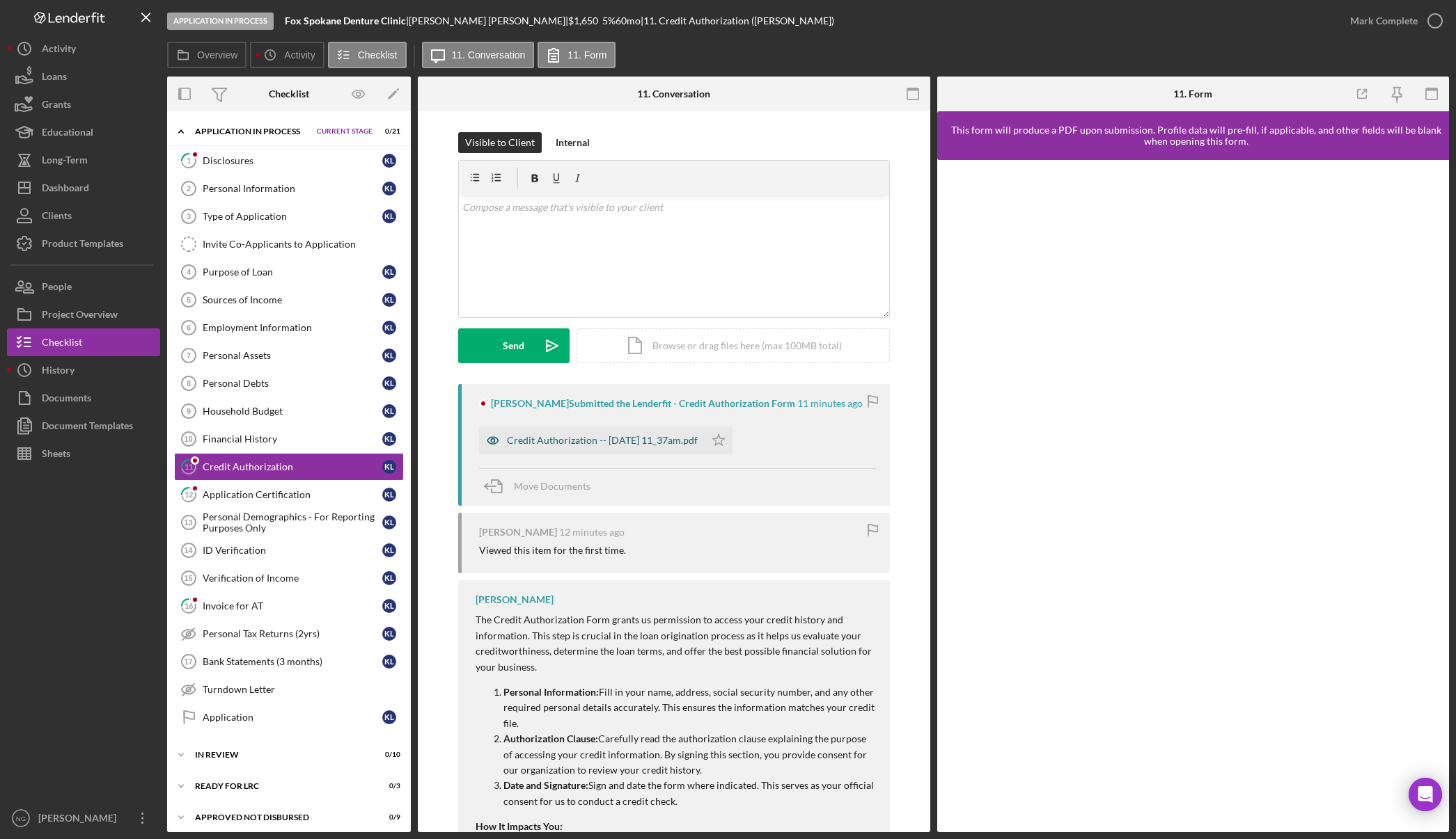
click at [648, 443] on div "Credit Authorization -- 2025-09-10 11_37am.pdf" at bounding box center [602, 440] width 191 height 11
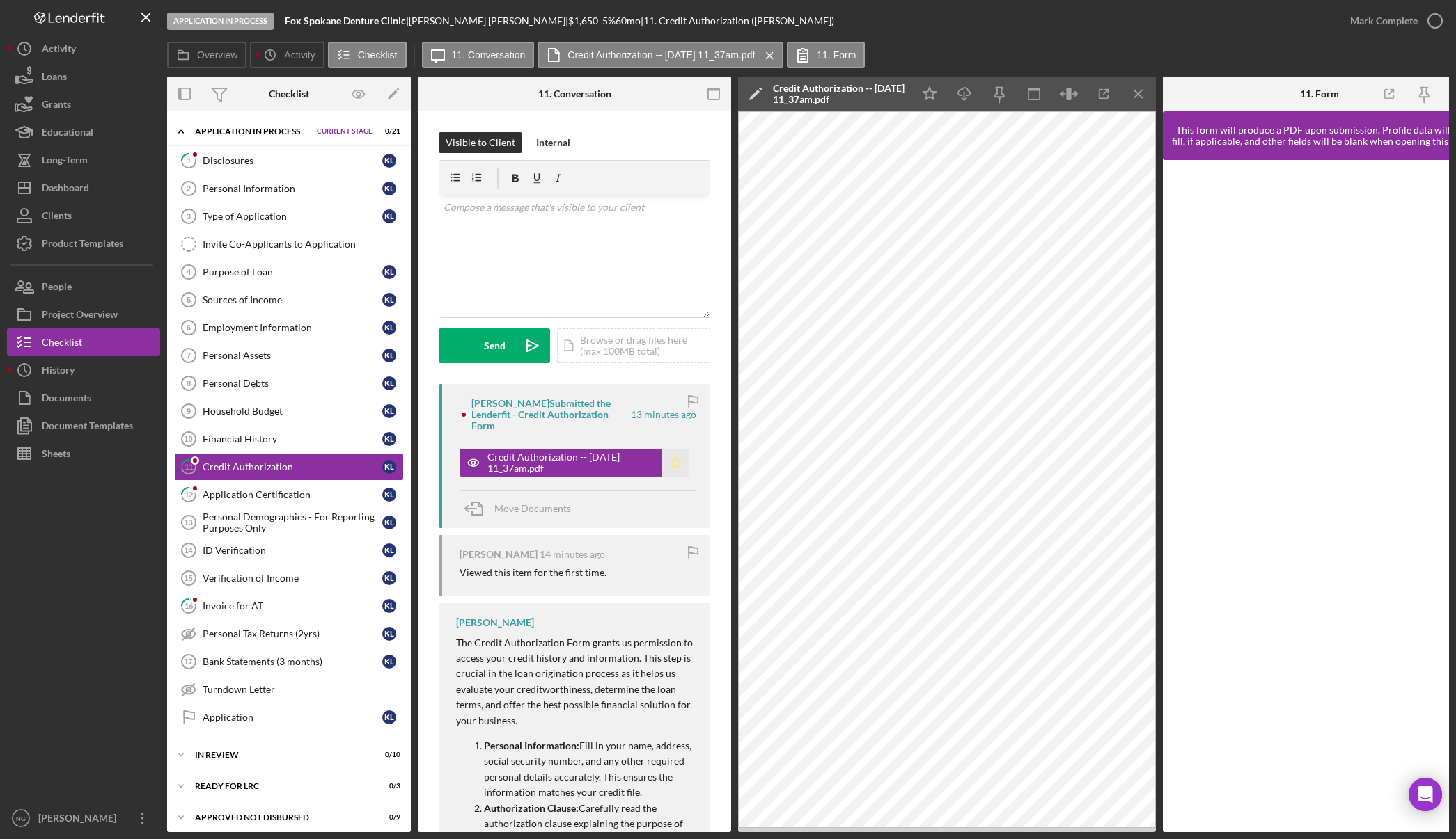
click at [671, 459] on icon "Icon/Star" at bounding box center [675, 463] width 28 height 28
click at [1432, 20] on icon "button" at bounding box center [1435, 21] width 35 height 35
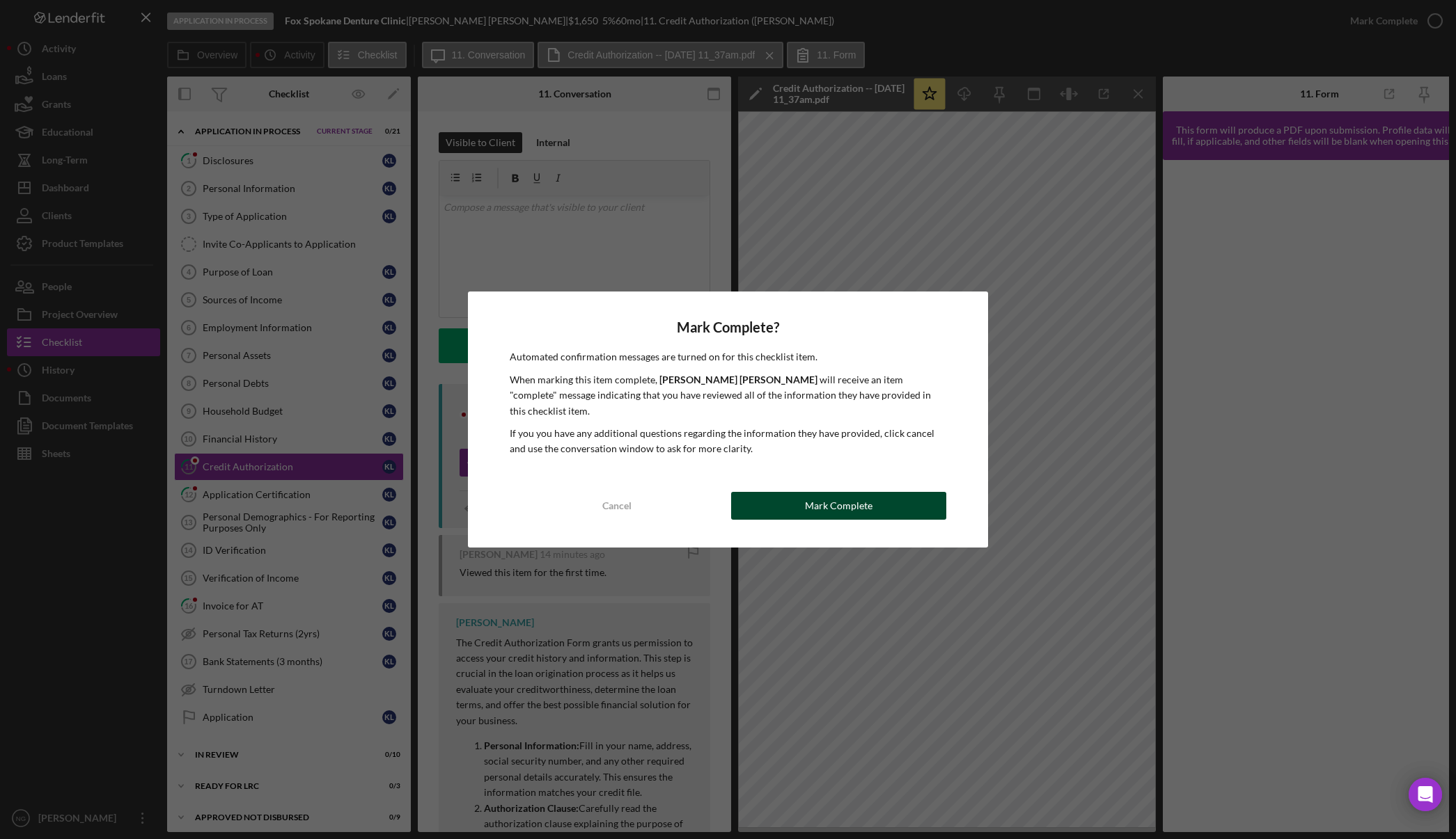
click at [900, 500] on button "Mark Complete" at bounding box center [839, 506] width 215 height 28
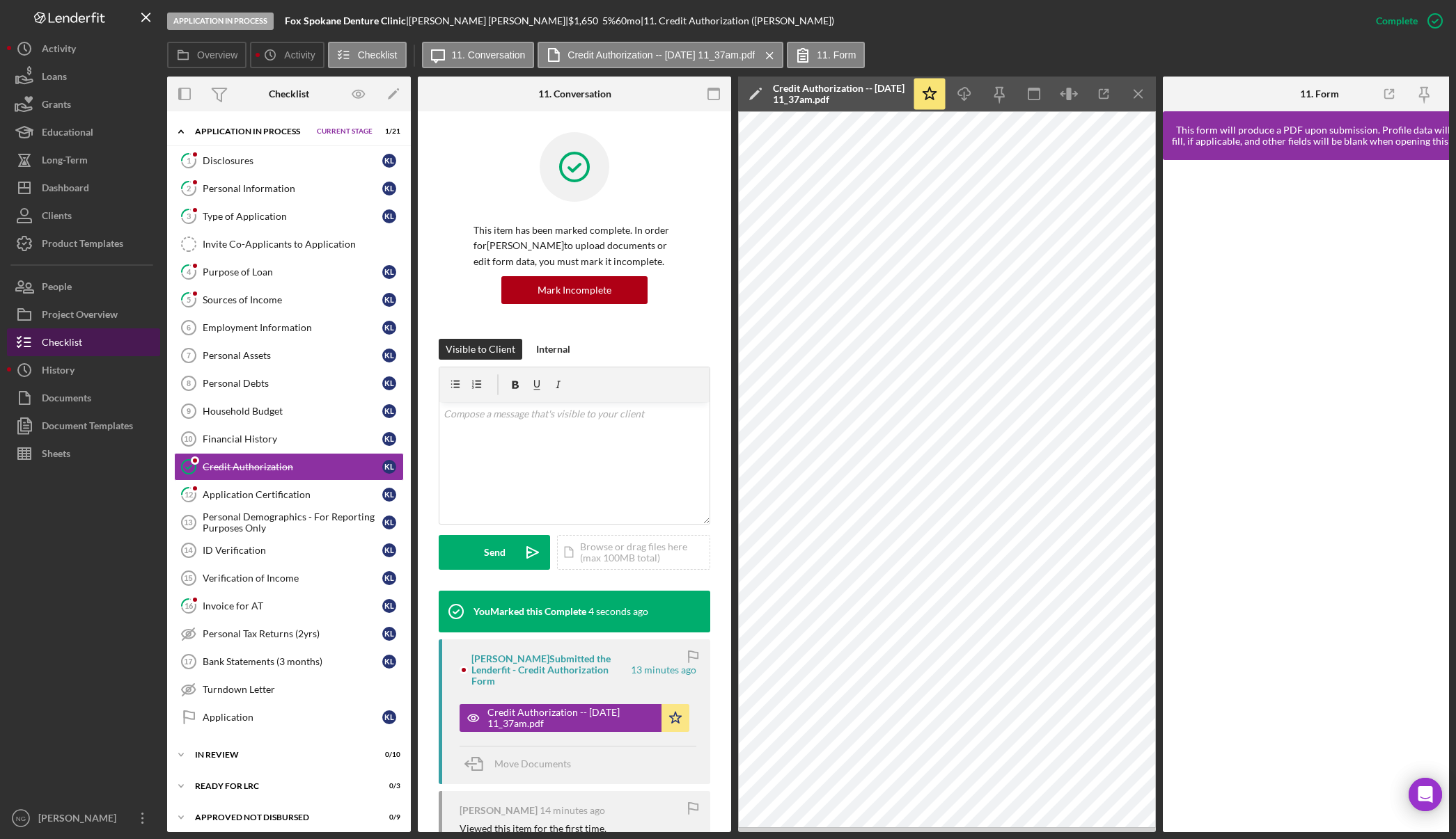
click at [72, 344] on div "Checklist" at bounding box center [62, 344] width 40 height 31
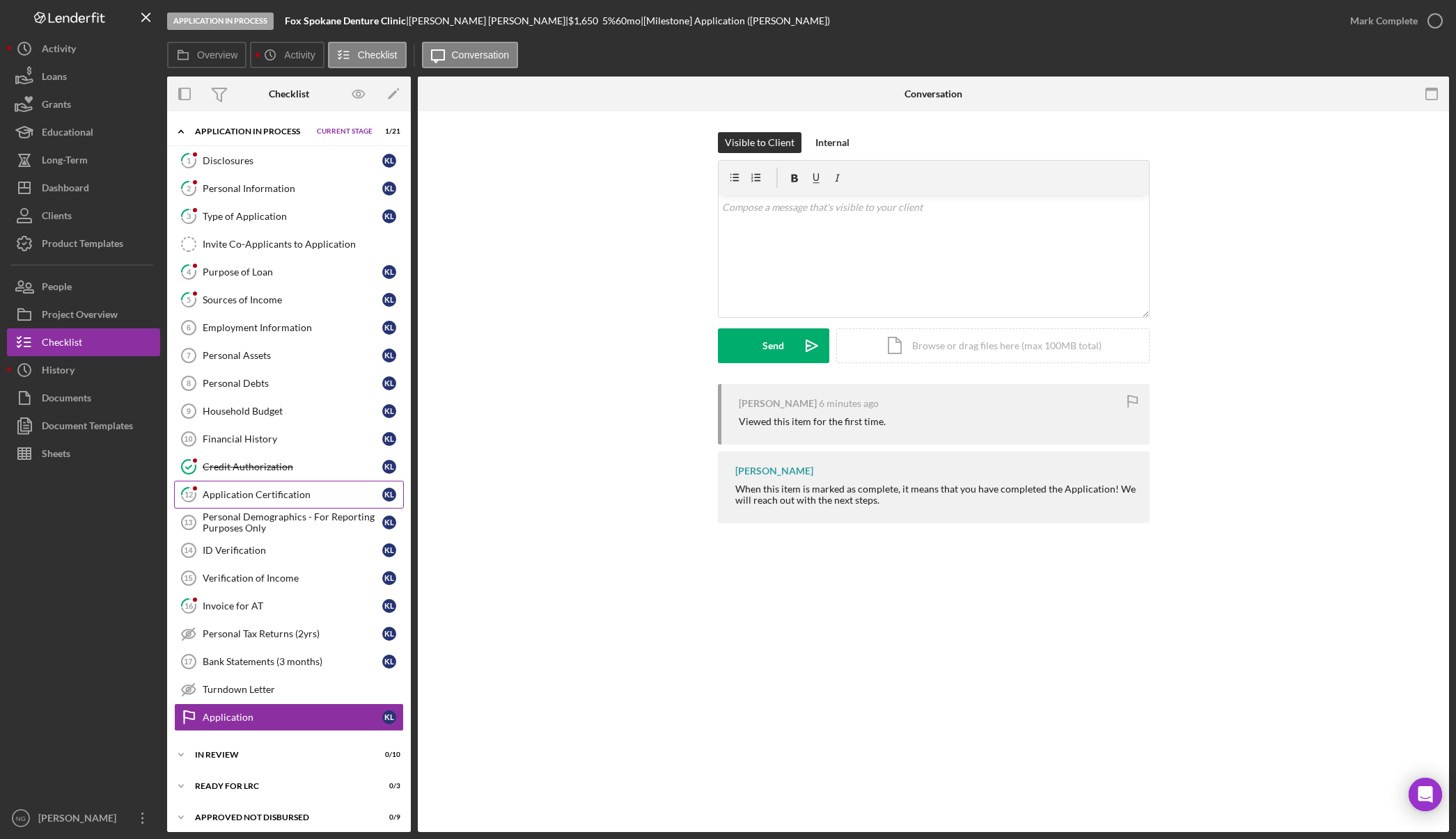
click at [252, 501] on link "12 Application Certification K L" at bounding box center [288, 495] width 229 height 28
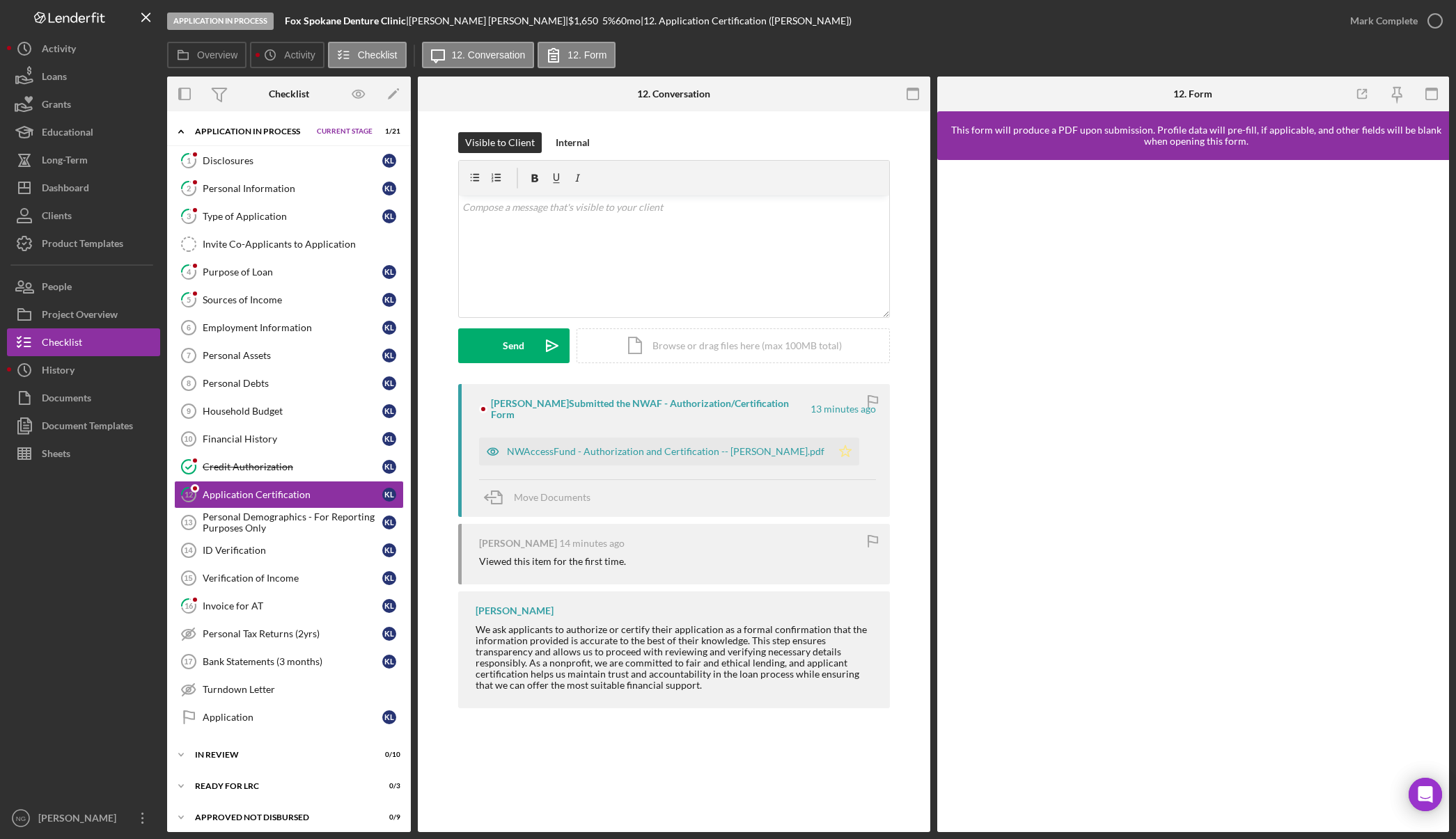
click at [831, 442] on icon "Icon/Star" at bounding box center [845, 451] width 28 height 28
click at [1398, 18] on div "Mark Complete" at bounding box center [1384, 21] width 68 height 28
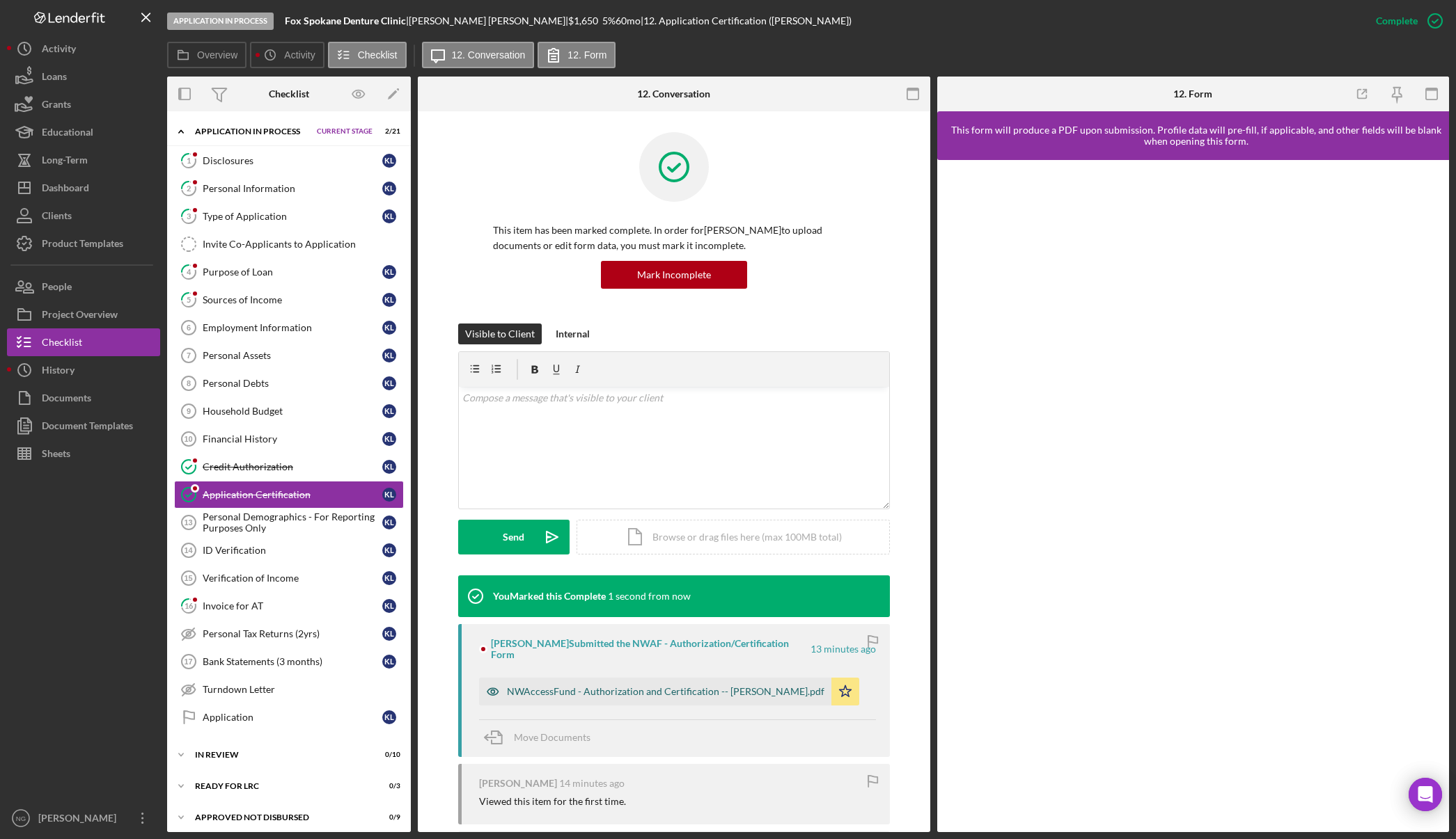
click at [591, 686] on div "NWAccessFund - Authorization and Certification -- KELLY LITTELL.pdf" at bounding box center [665, 691] width 317 height 11
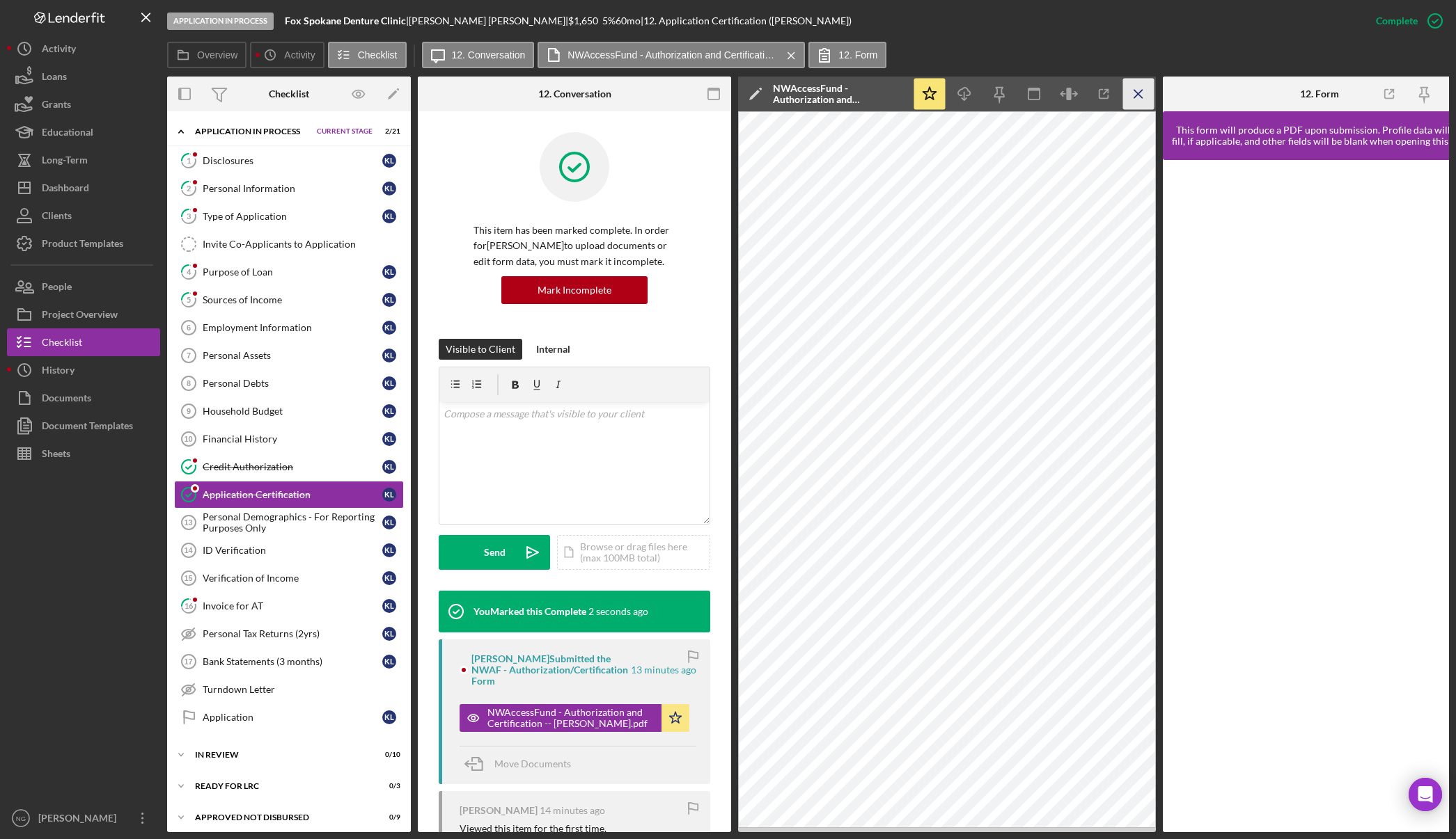
click at [1140, 93] on icon "Icon/Menu Close" at bounding box center [1138, 94] width 31 height 31
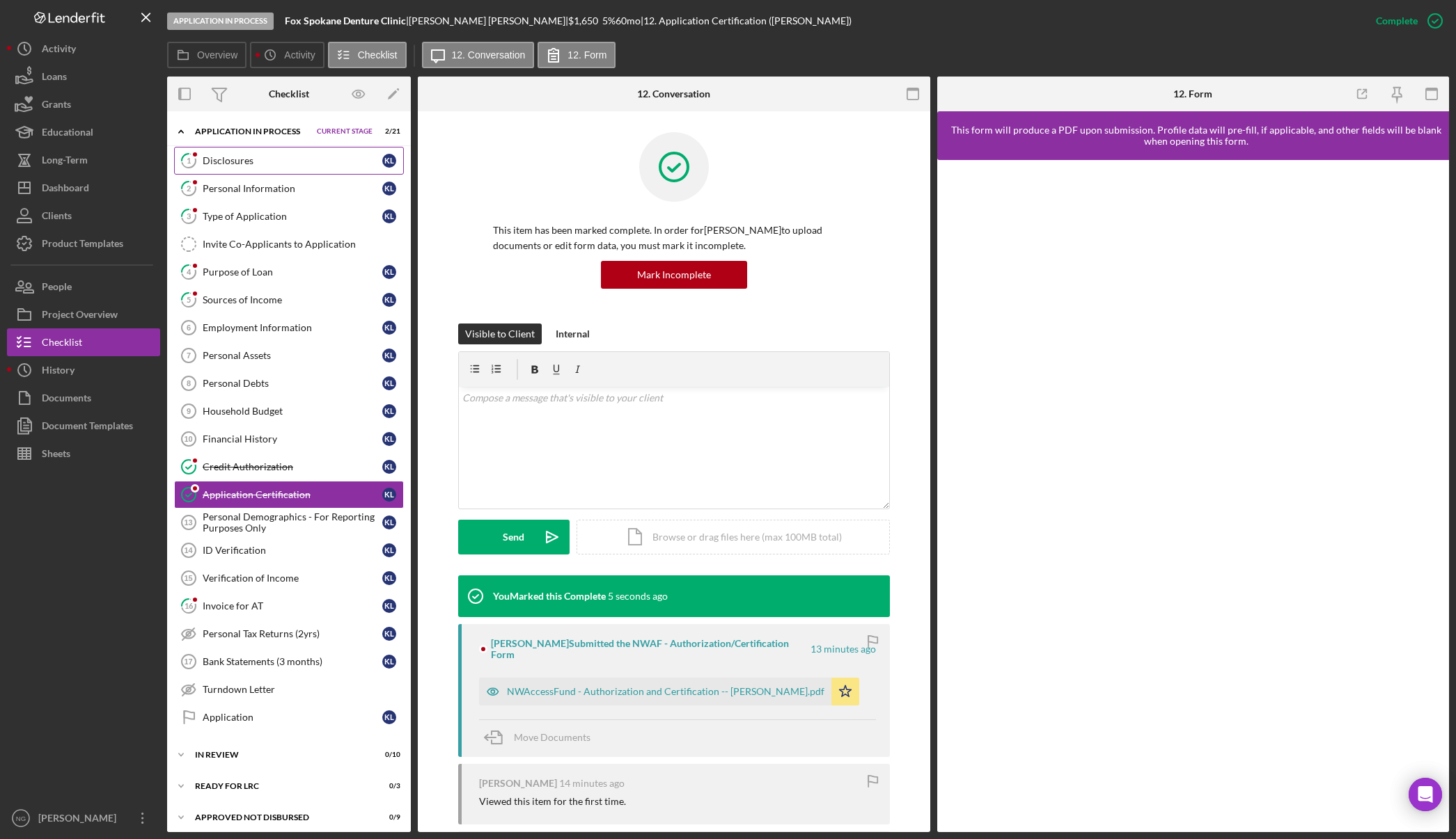
click at [305, 162] on div "Disclosures" at bounding box center [293, 161] width 180 height 11
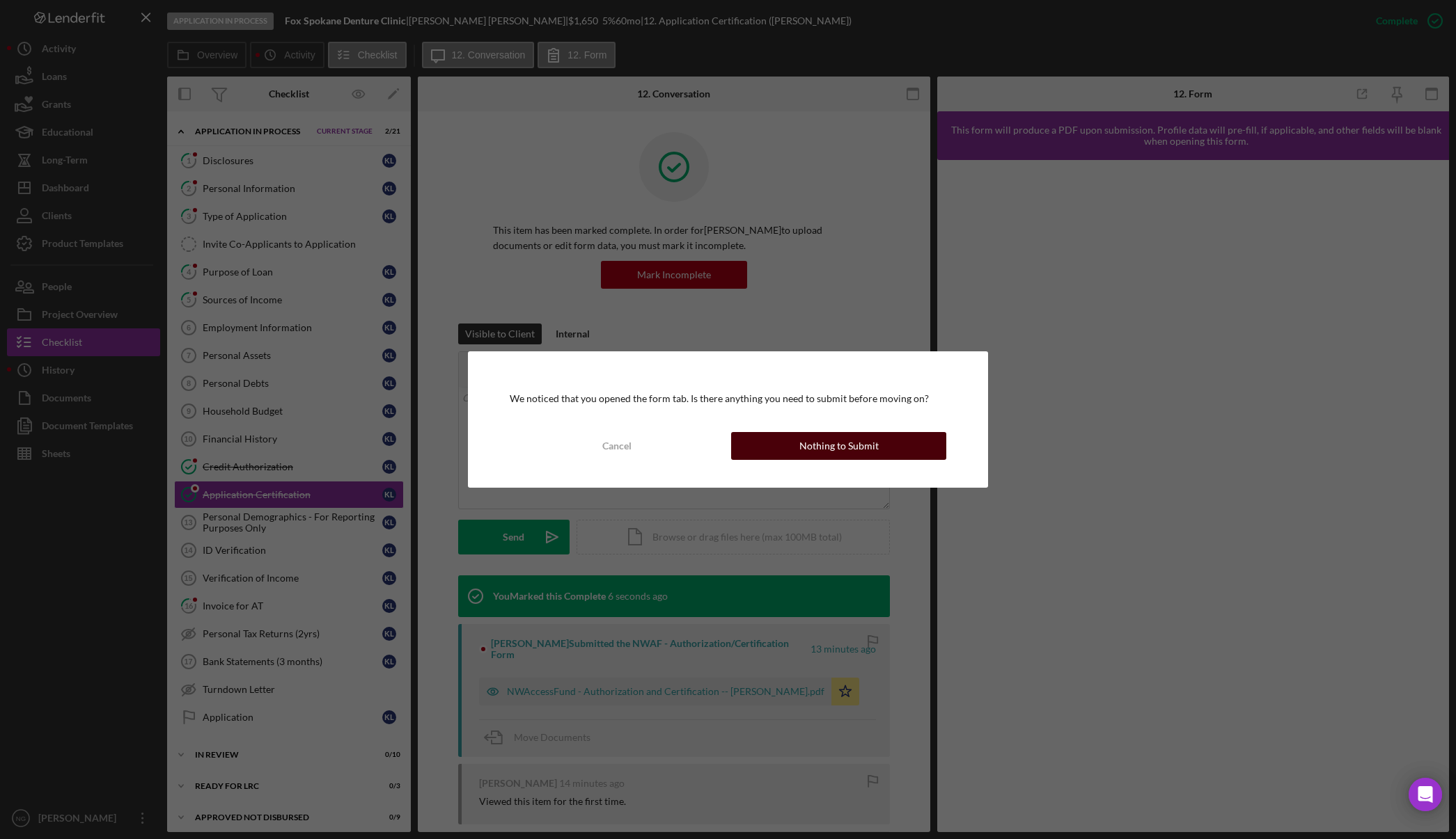
click at [891, 442] on button "Nothing to Submit" at bounding box center [839, 446] width 215 height 28
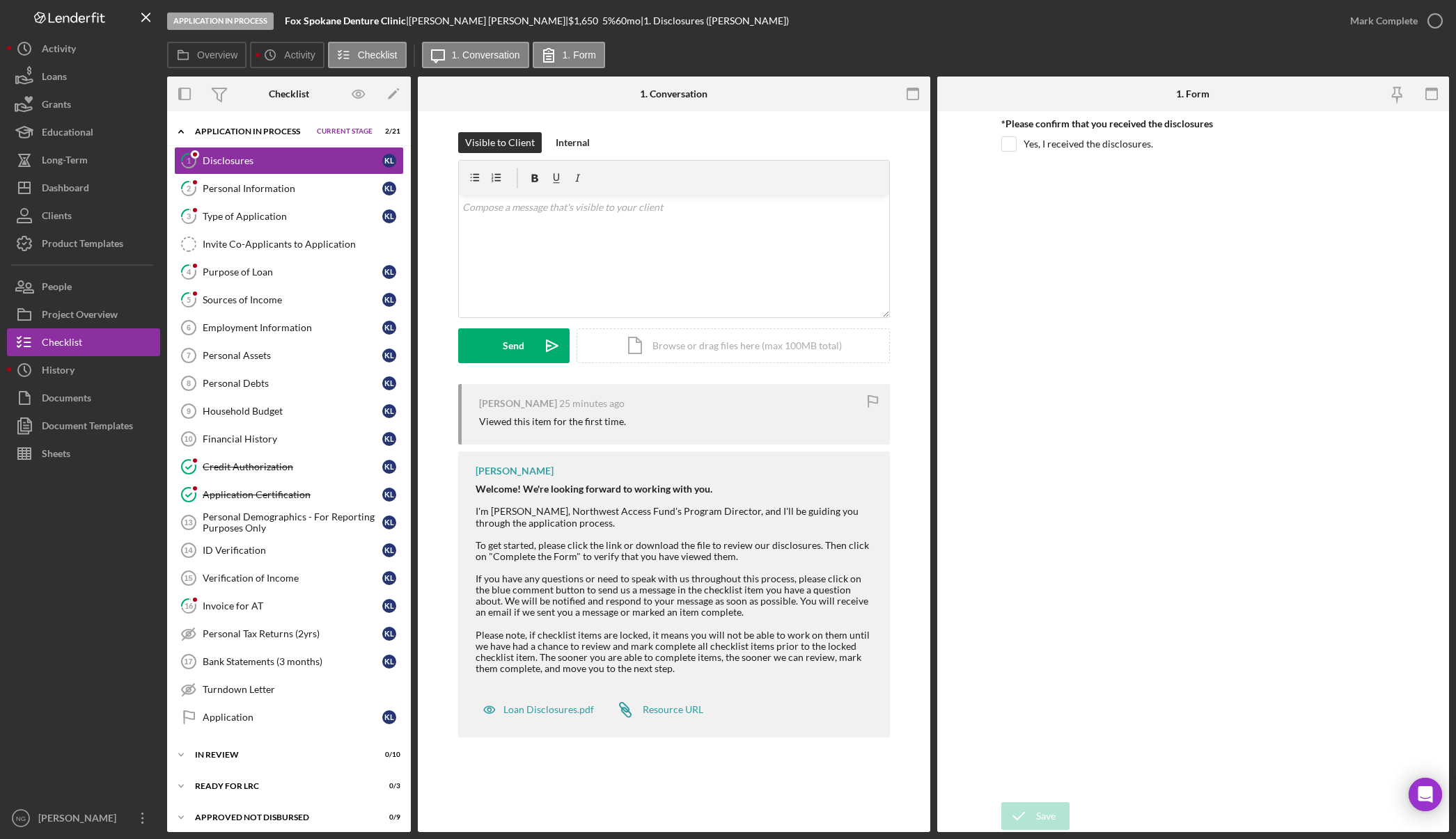
checkbox input "true"
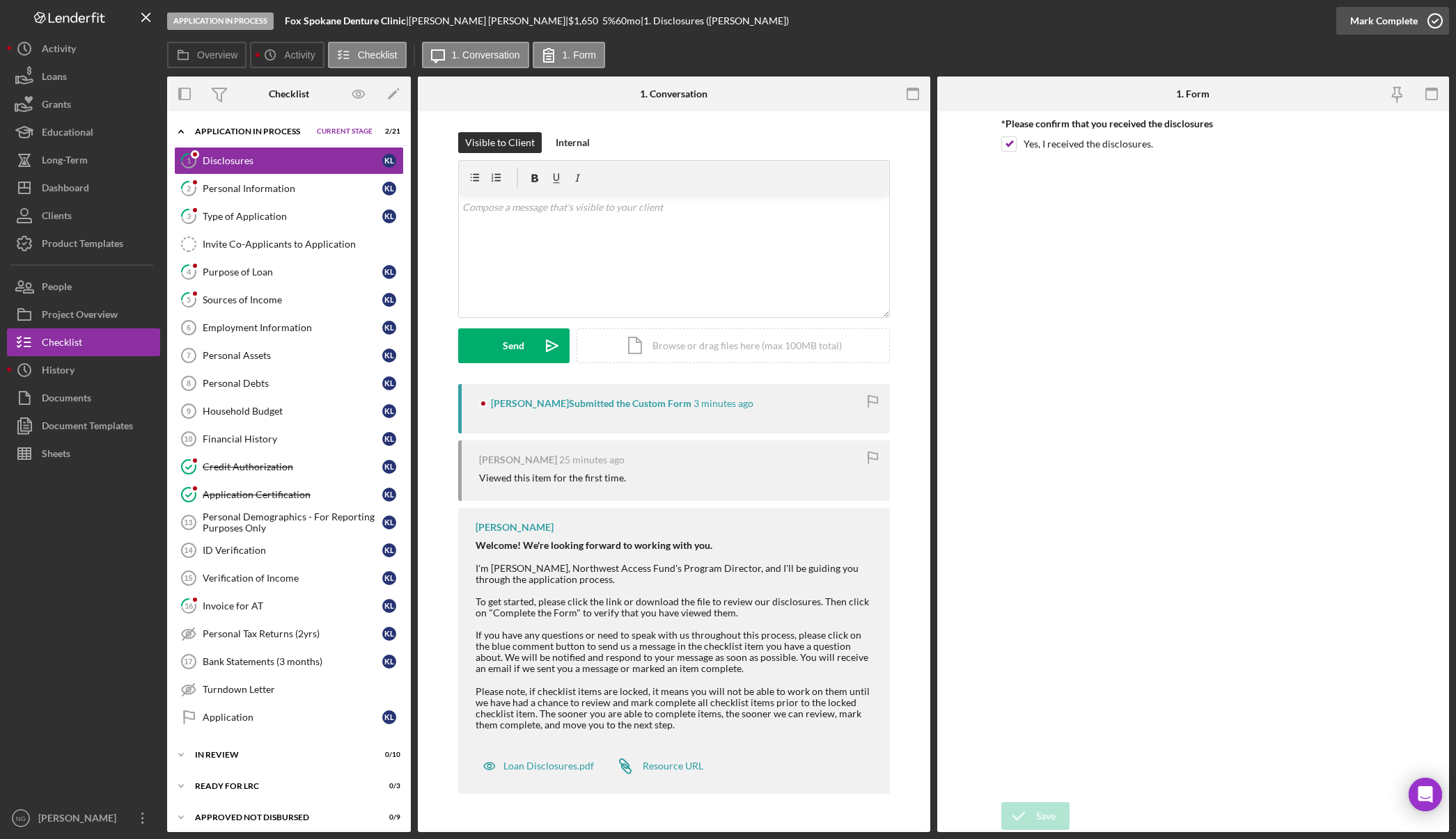
click at [1445, 25] on icon "button" at bounding box center [1435, 21] width 35 height 35
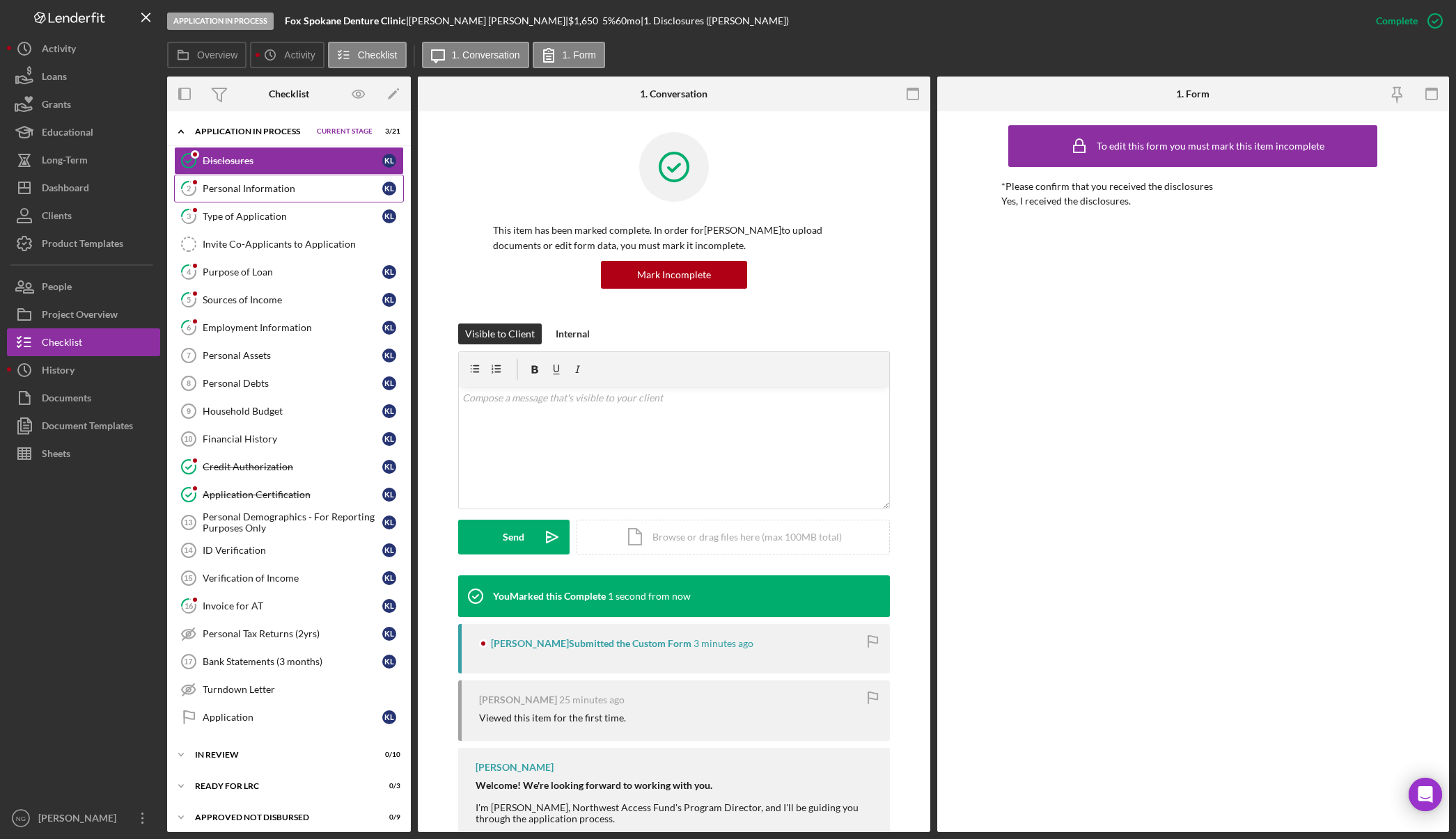
click at [297, 183] on div "Personal Information" at bounding box center [293, 188] width 180 height 11
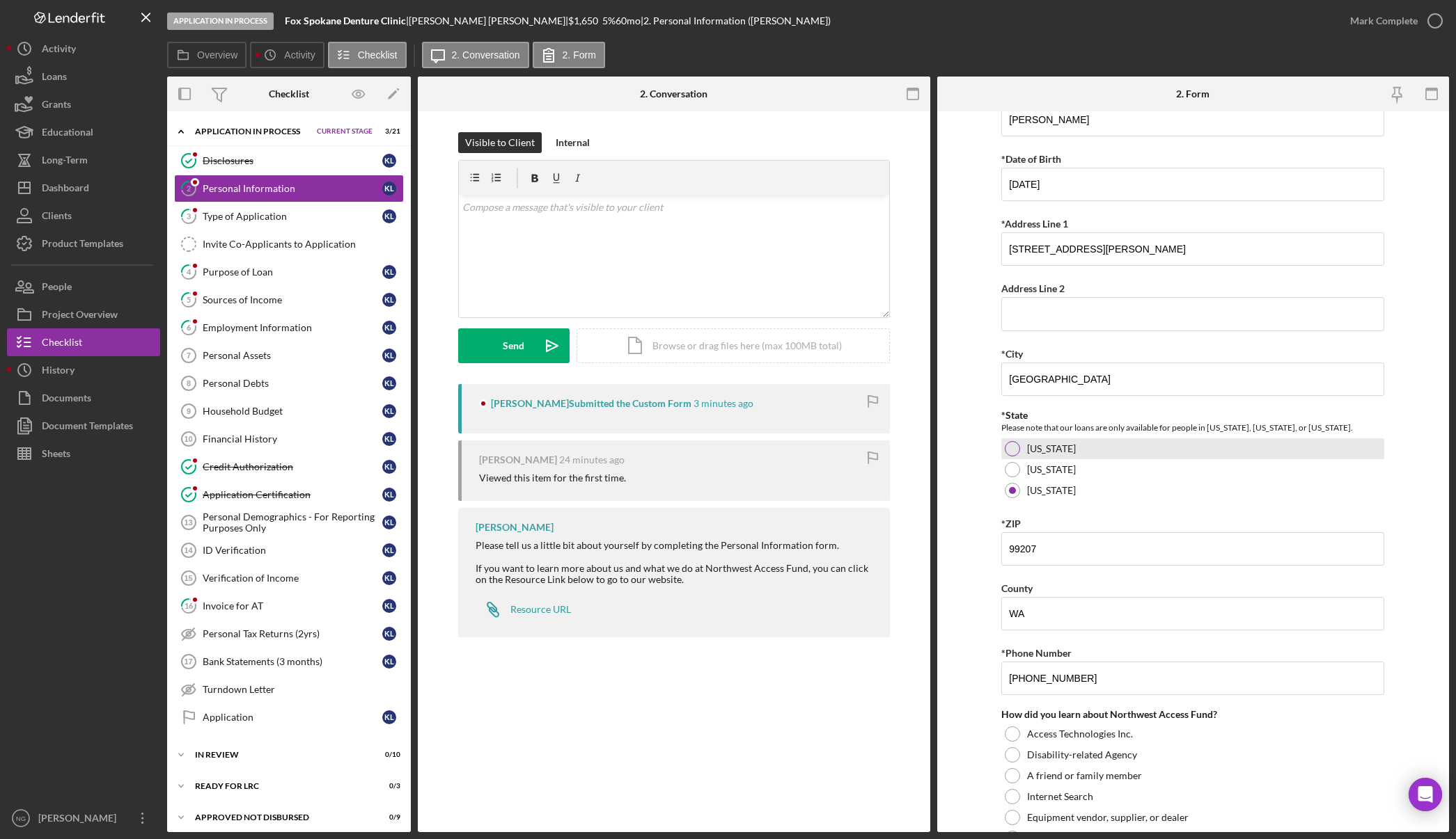
scroll to position [298, 0]
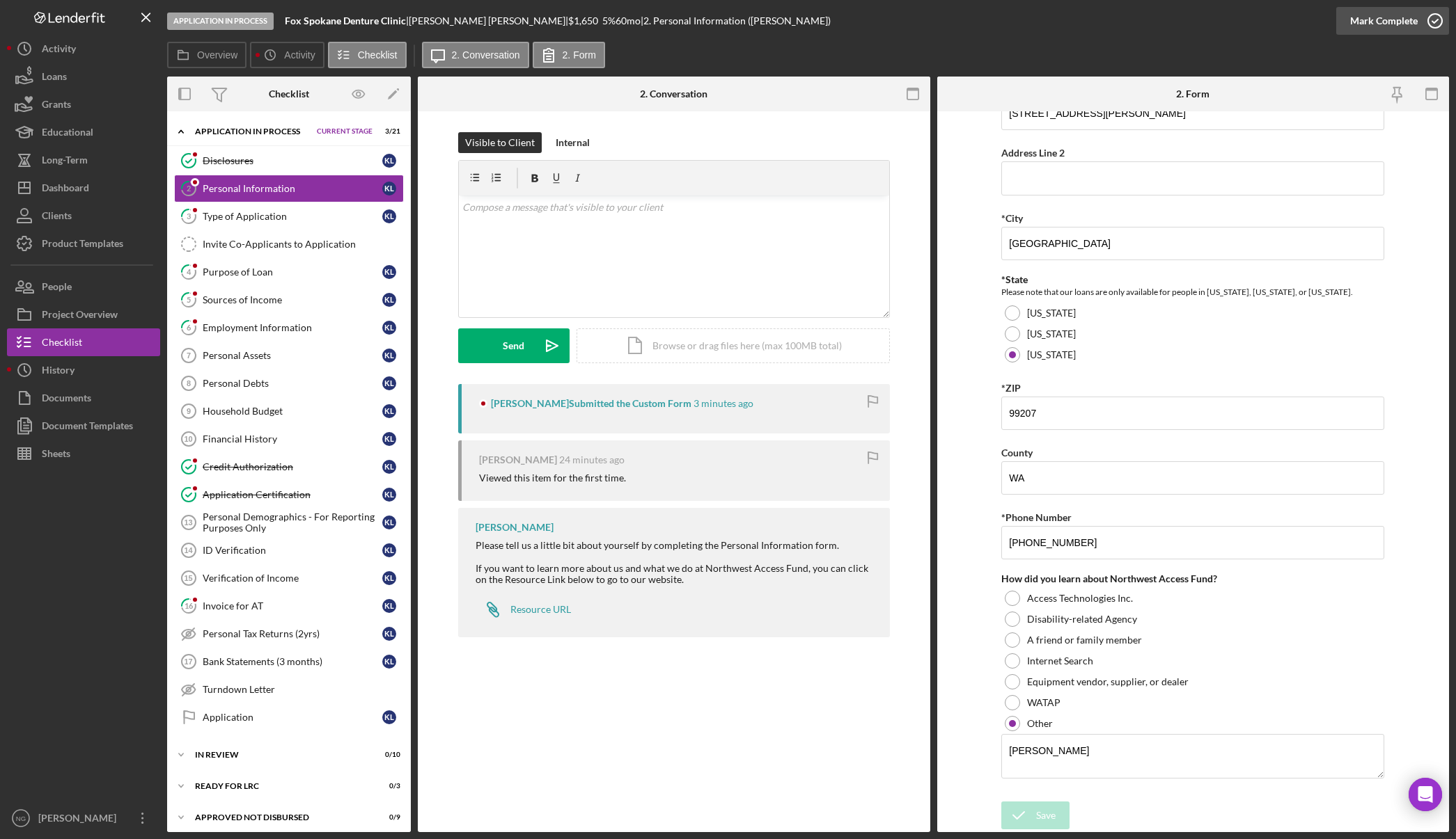
click at [1427, 20] on icon "button" at bounding box center [1435, 21] width 35 height 35
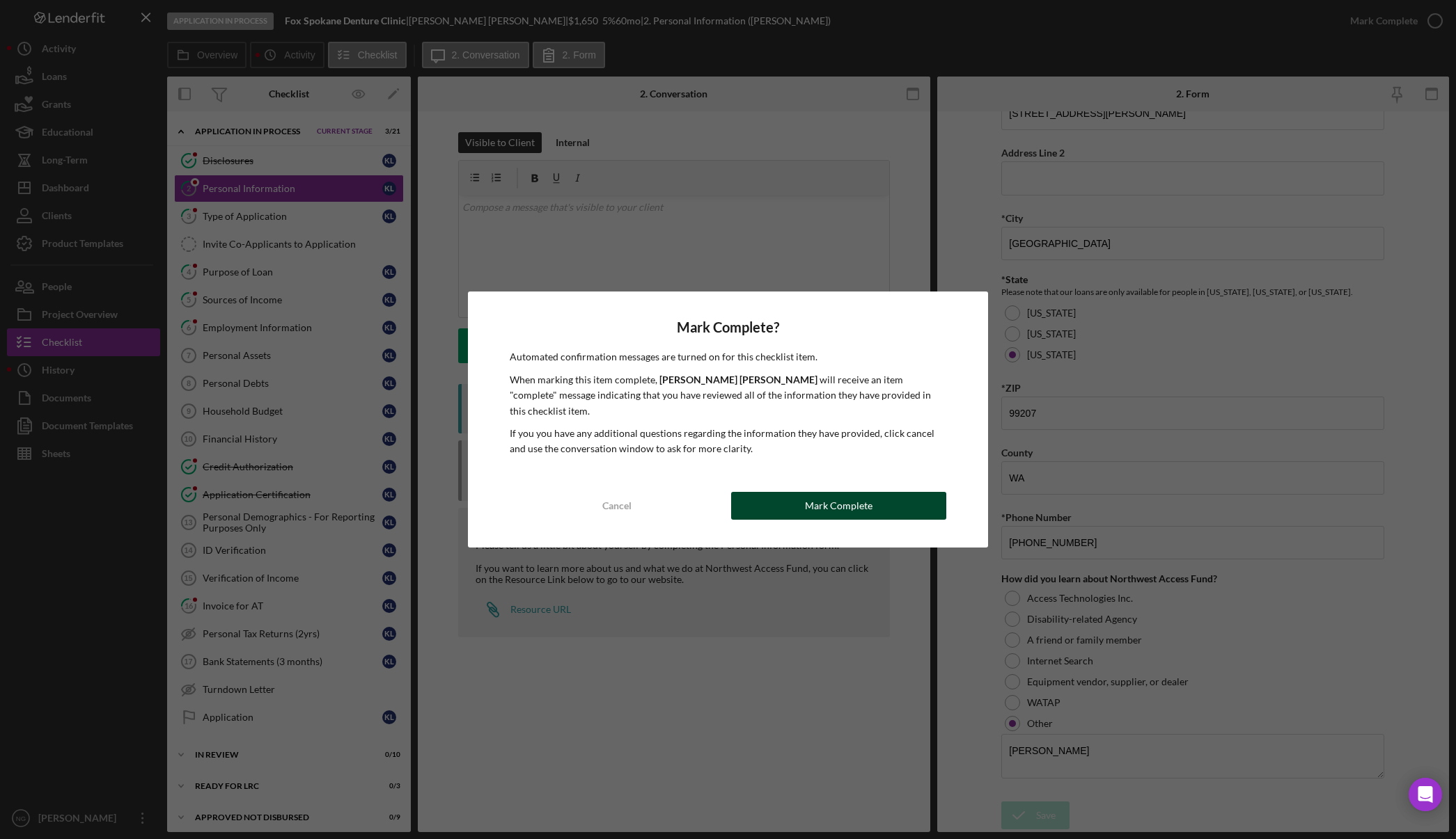
click at [794, 495] on button "Mark Complete" at bounding box center [839, 506] width 215 height 28
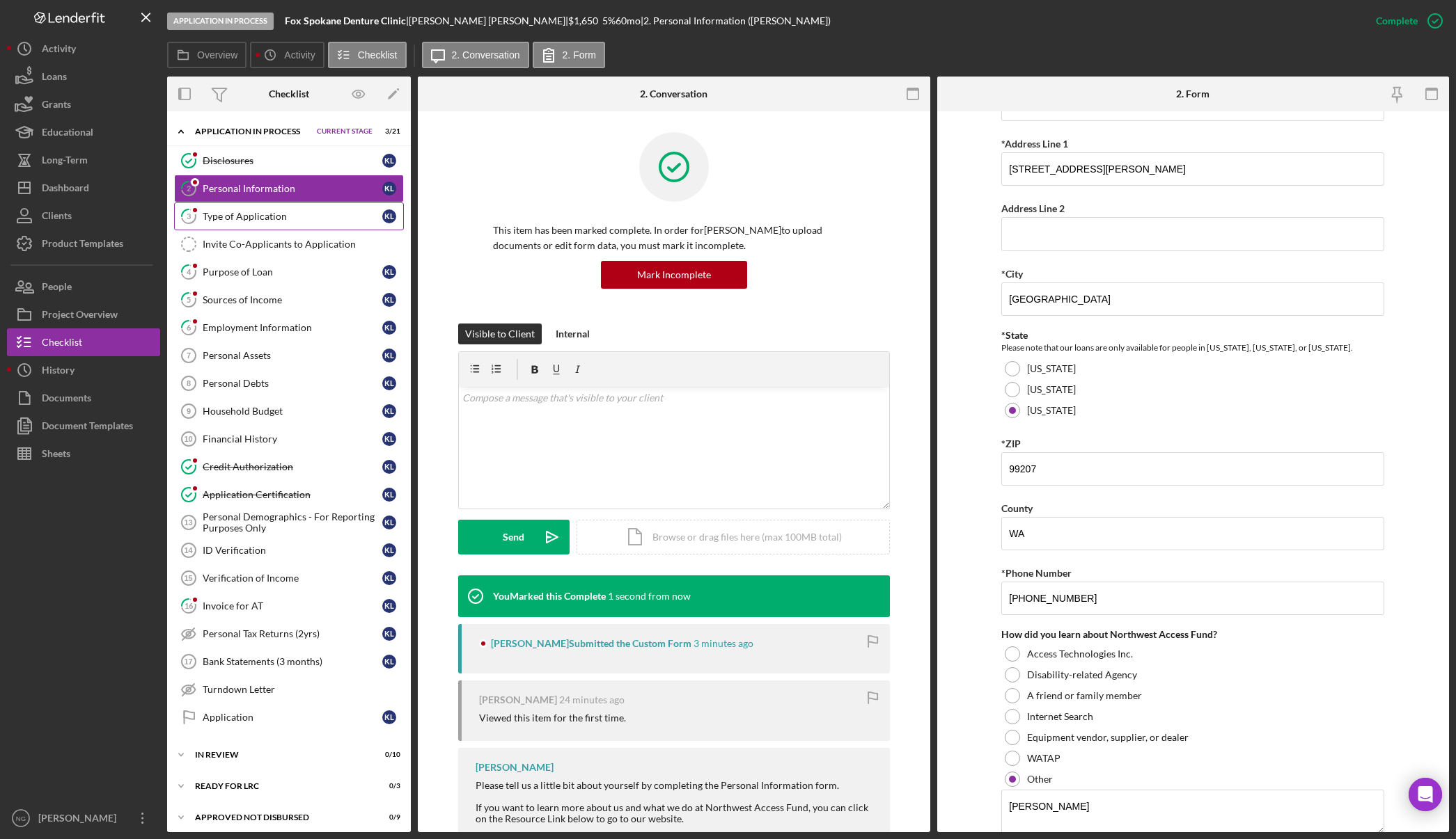
scroll to position [354, 0]
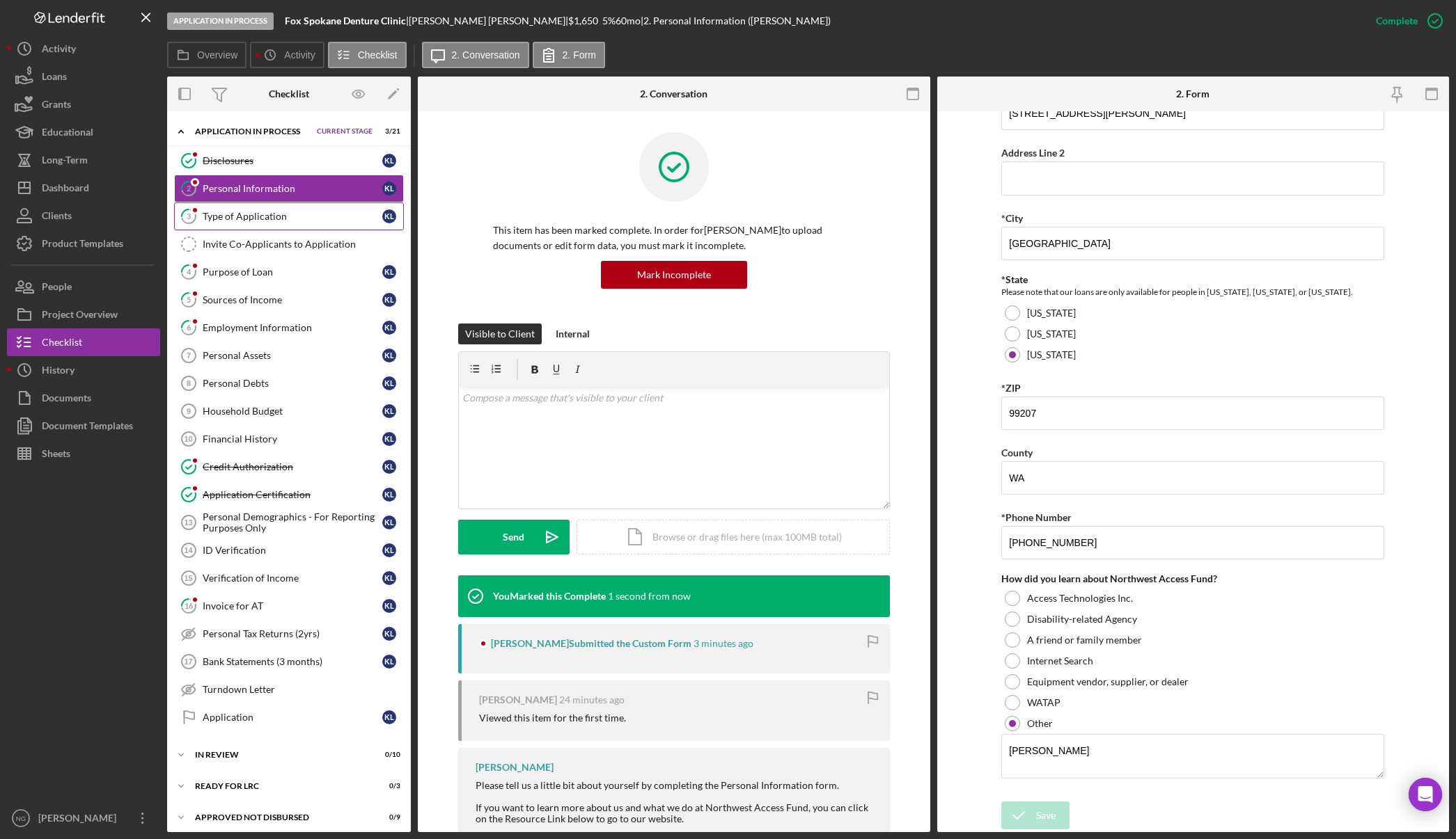
click at [290, 220] on div "Type of Application" at bounding box center [293, 216] width 180 height 11
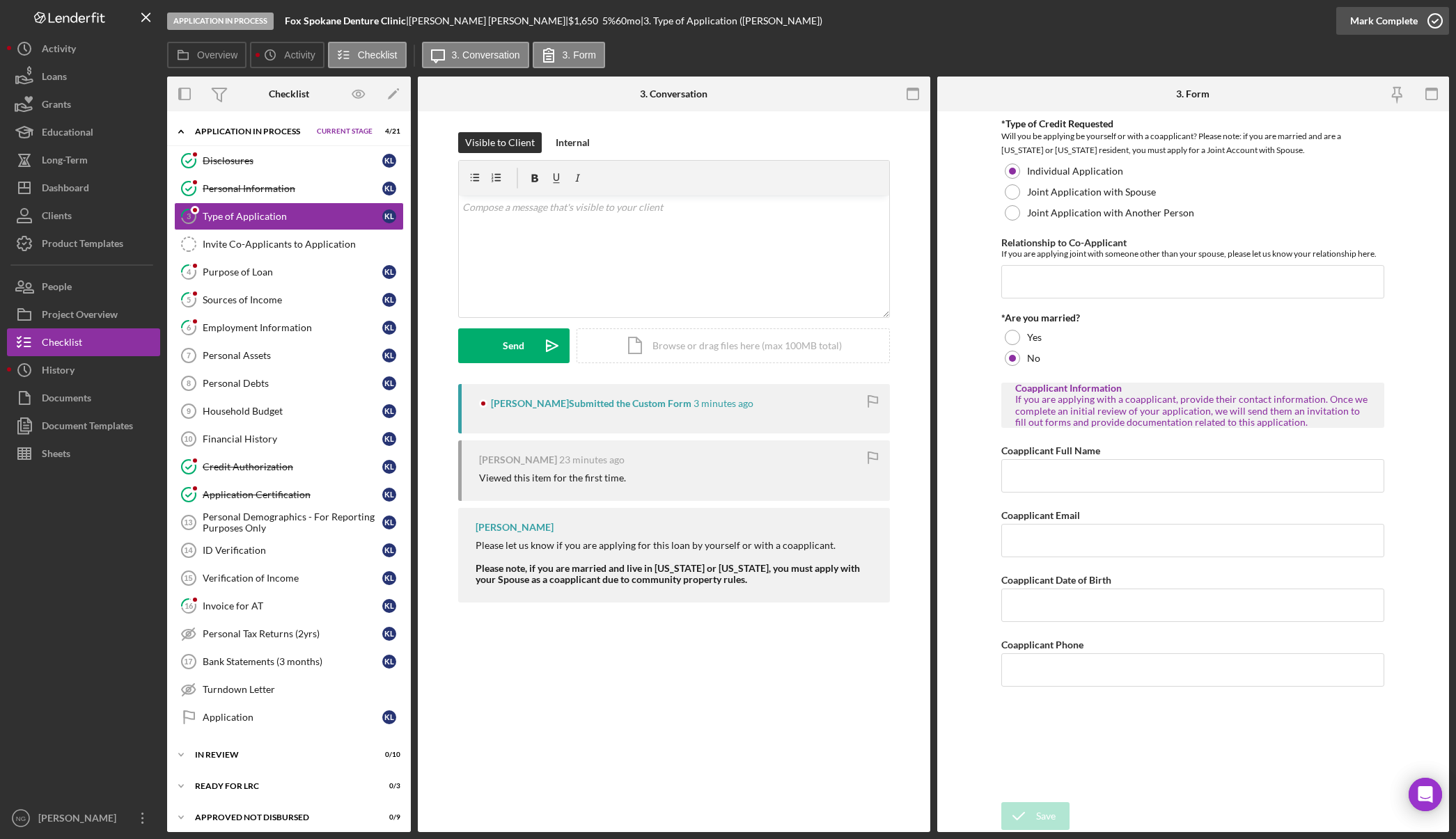
click at [1438, 24] on icon "button" at bounding box center [1435, 21] width 35 height 35
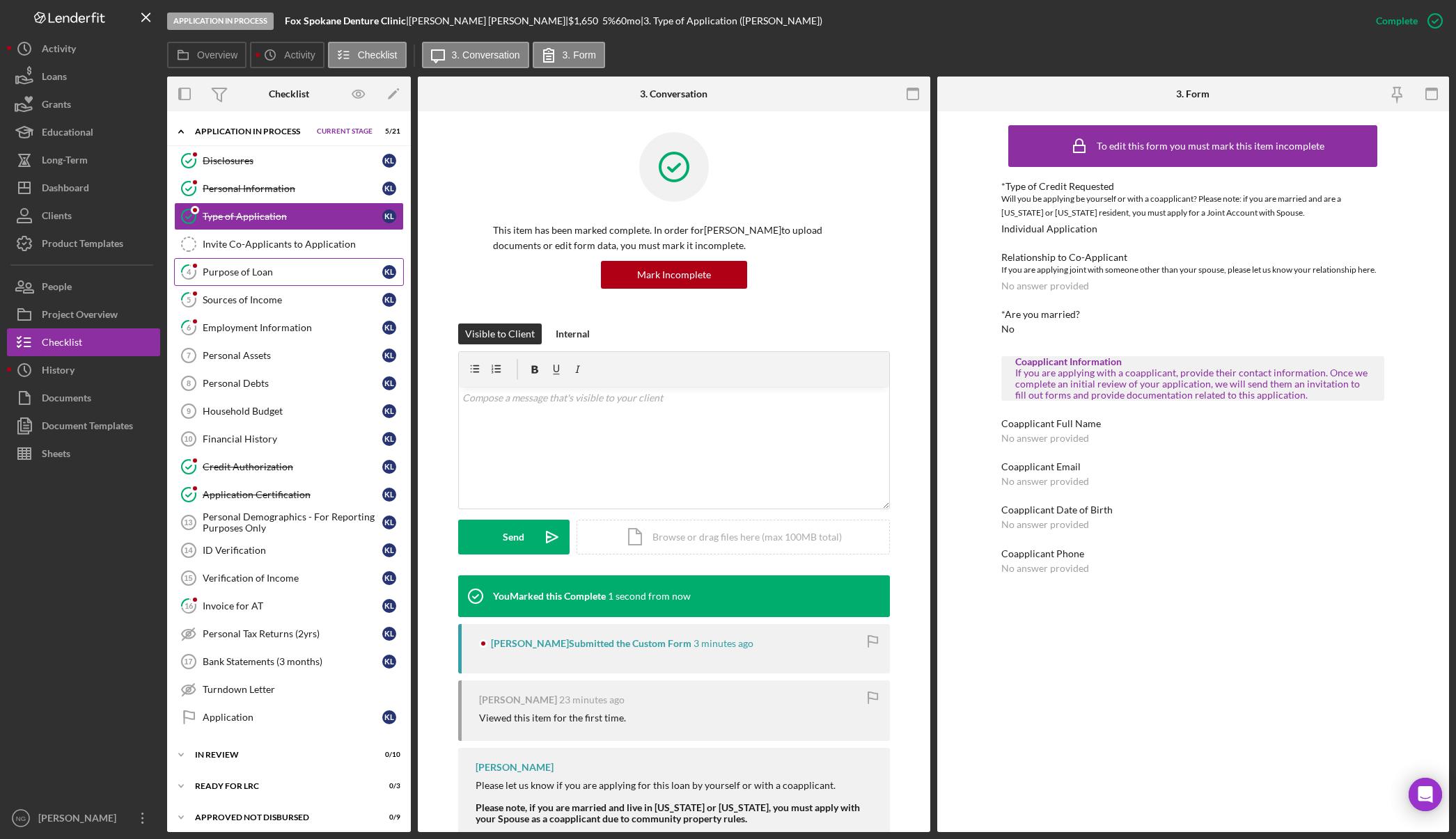
click at [275, 273] on div "Purpose of Loan" at bounding box center [293, 272] width 180 height 11
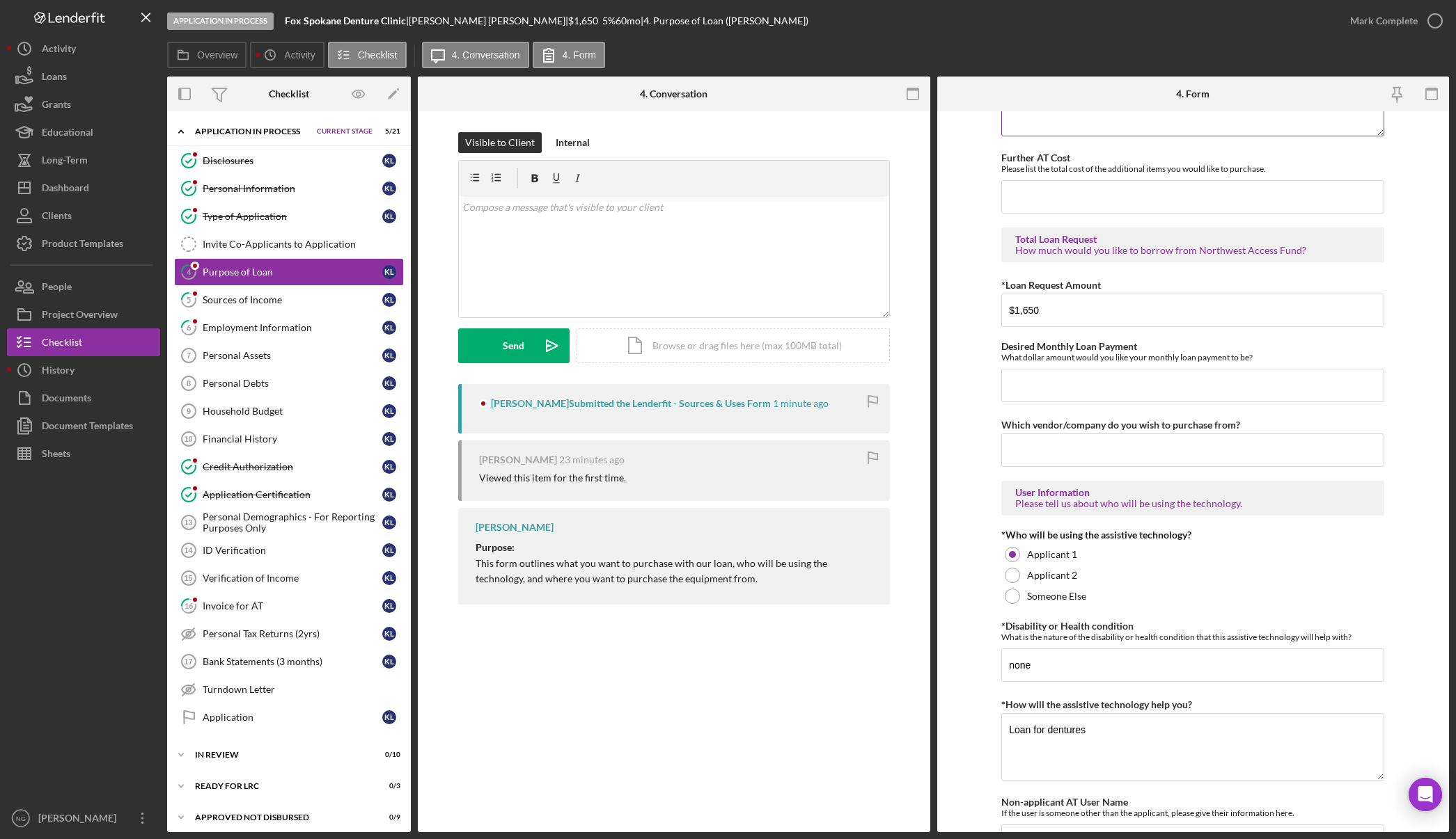
scroll to position [766, 0]
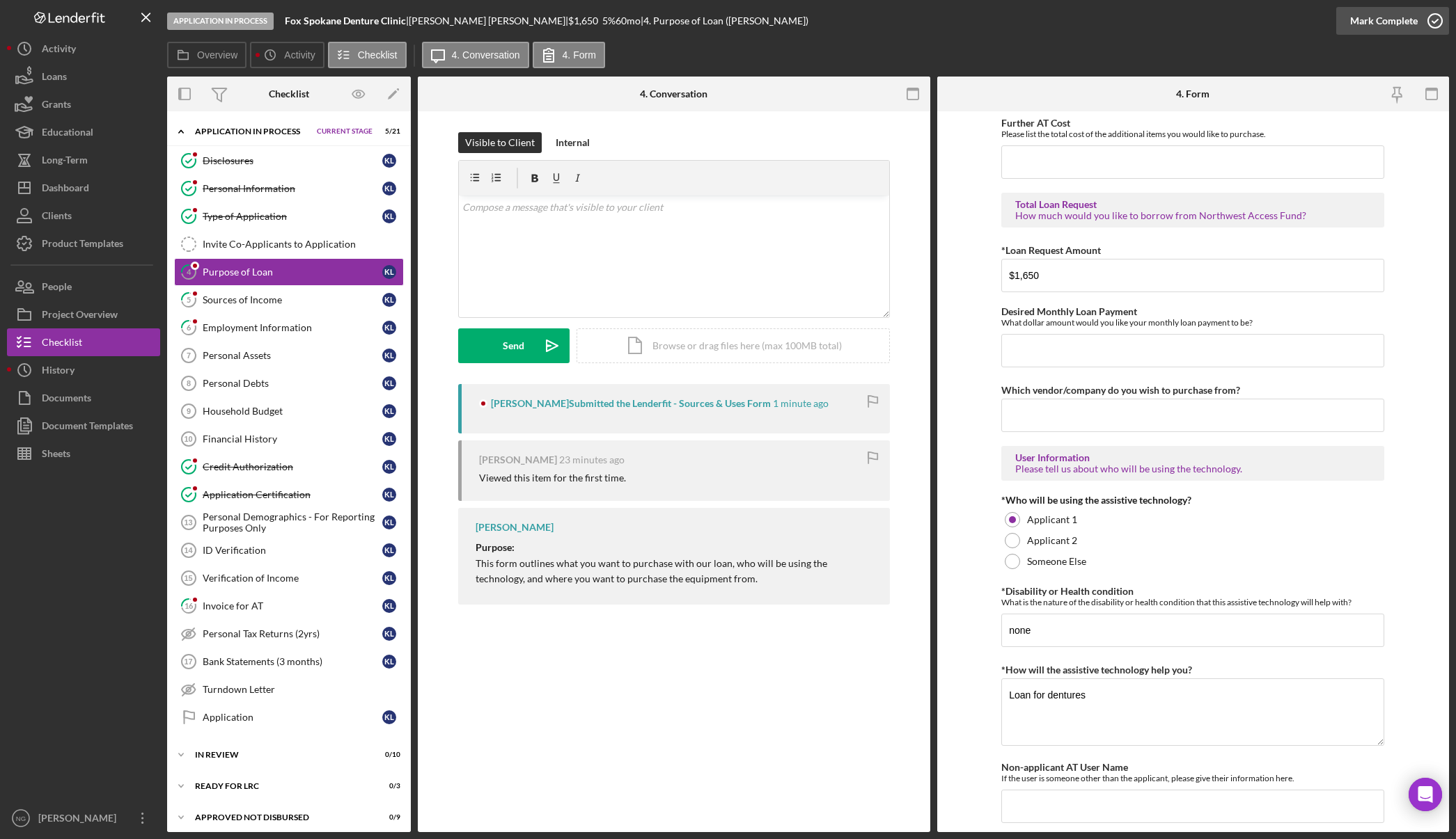
click at [1435, 18] on icon "button" at bounding box center [1435, 21] width 35 height 35
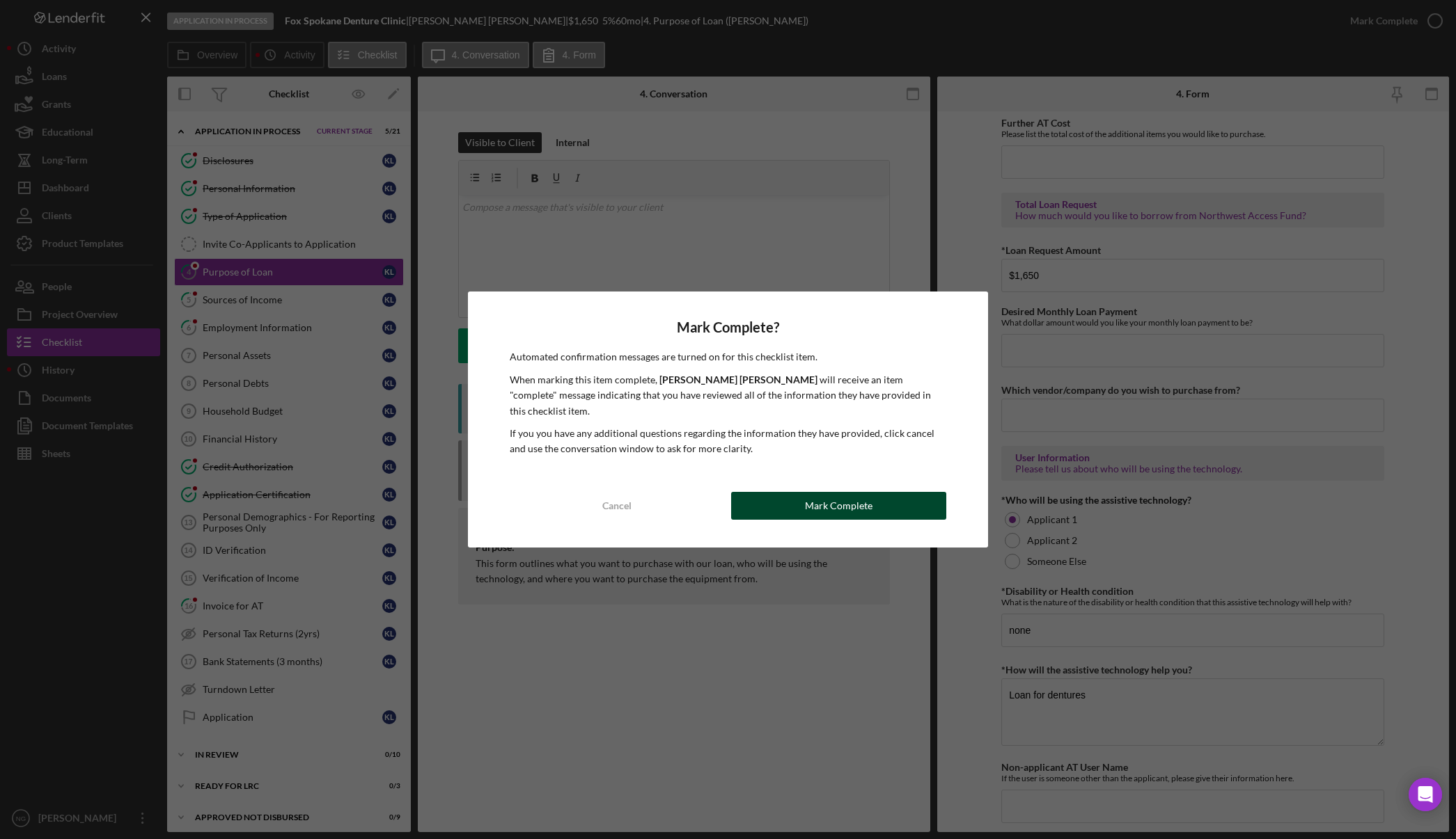
click at [834, 495] on div "Mark Complete" at bounding box center [839, 506] width 68 height 28
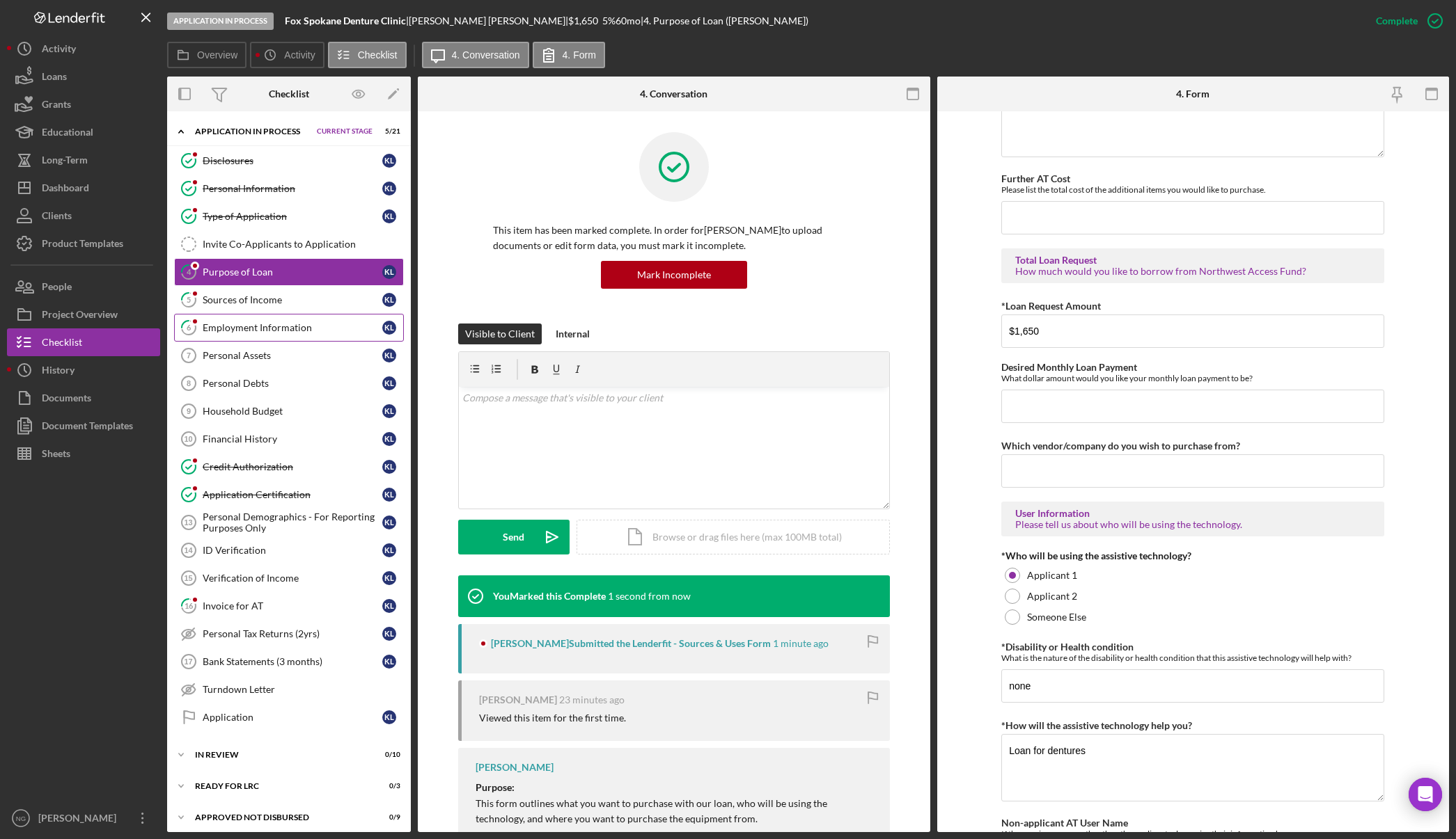
scroll to position [821, 0]
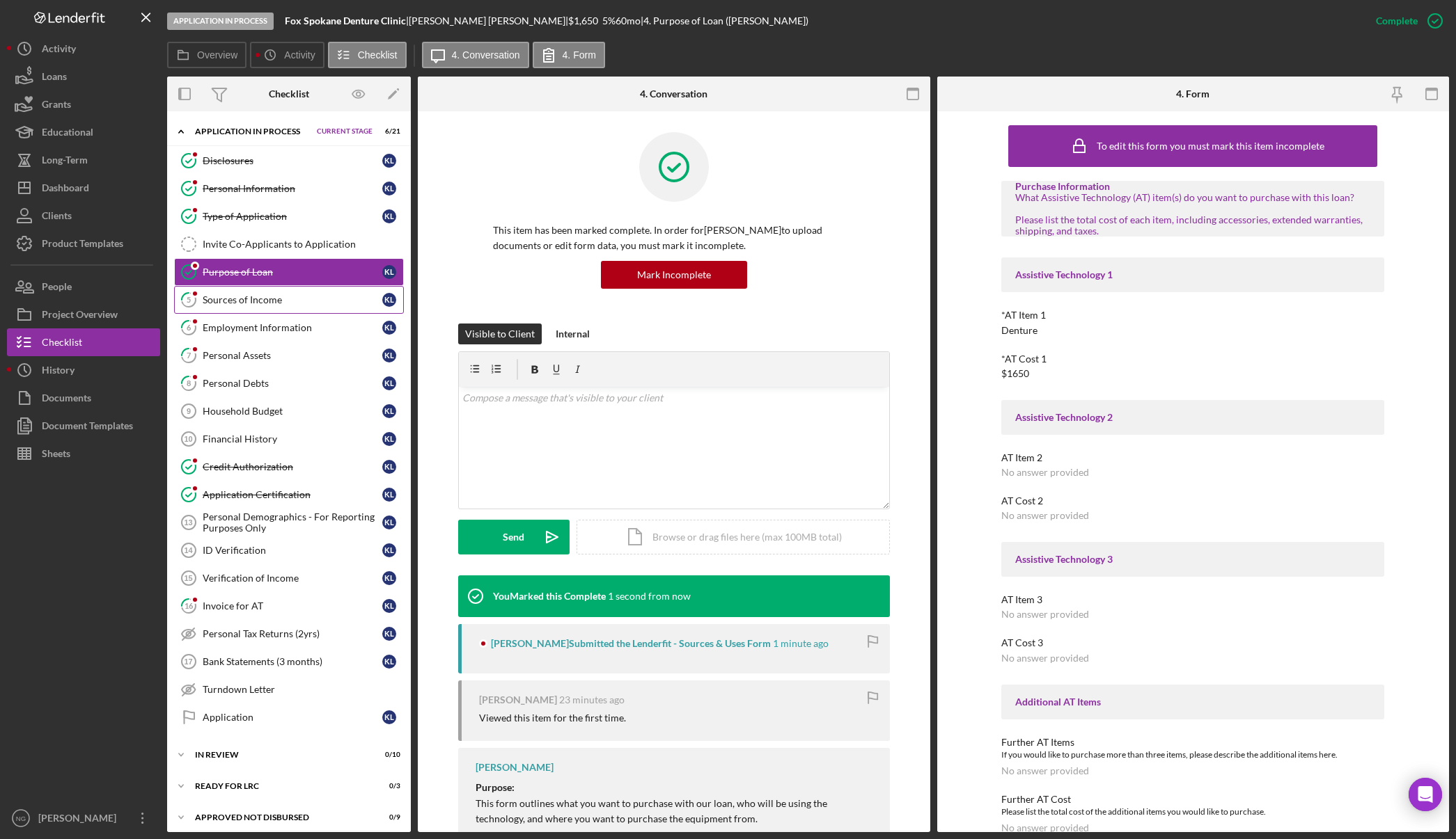
click at [290, 309] on link "5 Sources of Income K L" at bounding box center [288, 299] width 229 height 28
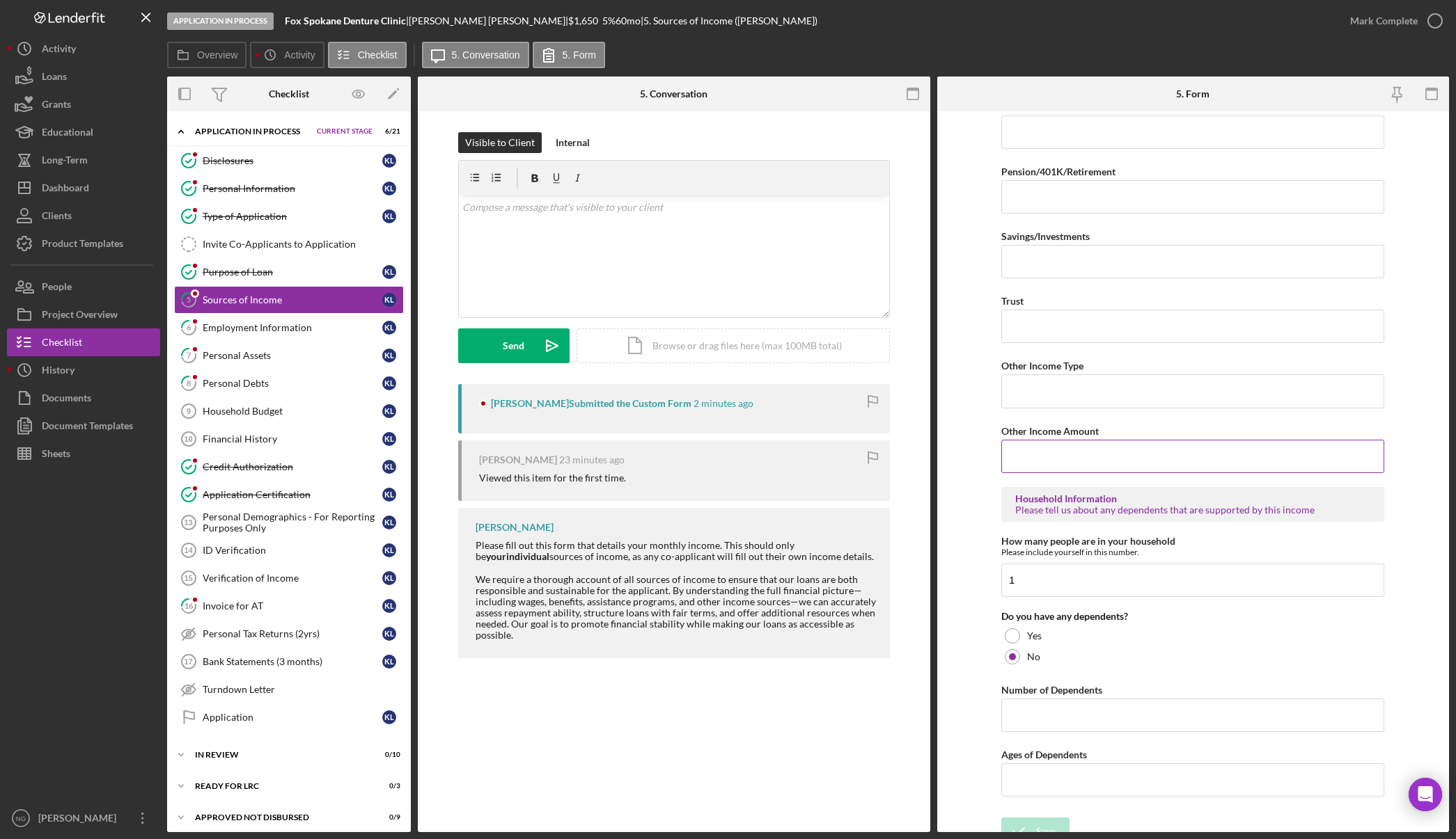
scroll to position [494, 0]
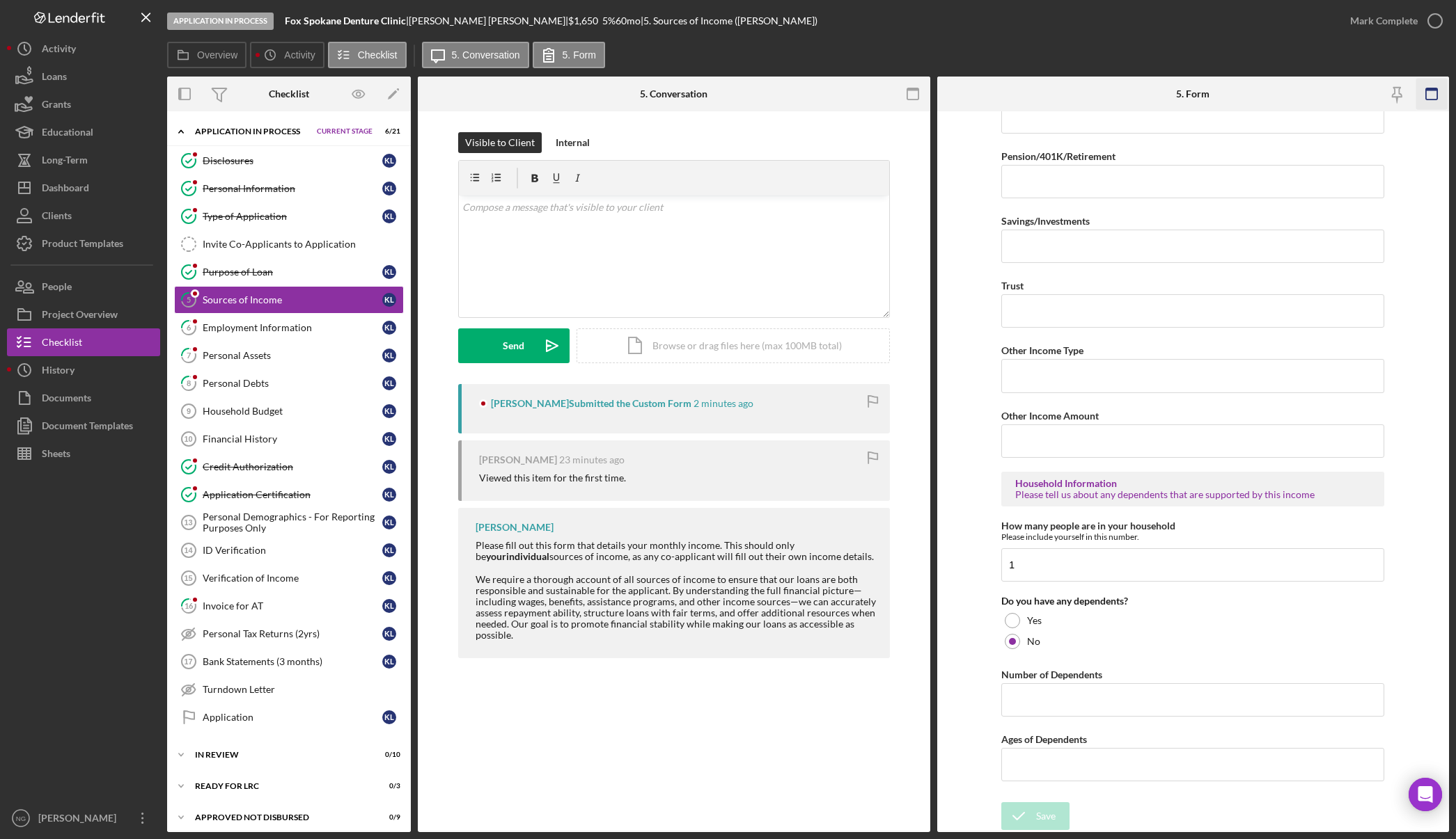
click at [1432, 91] on icon "button" at bounding box center [1432, 94] width 31 height 31
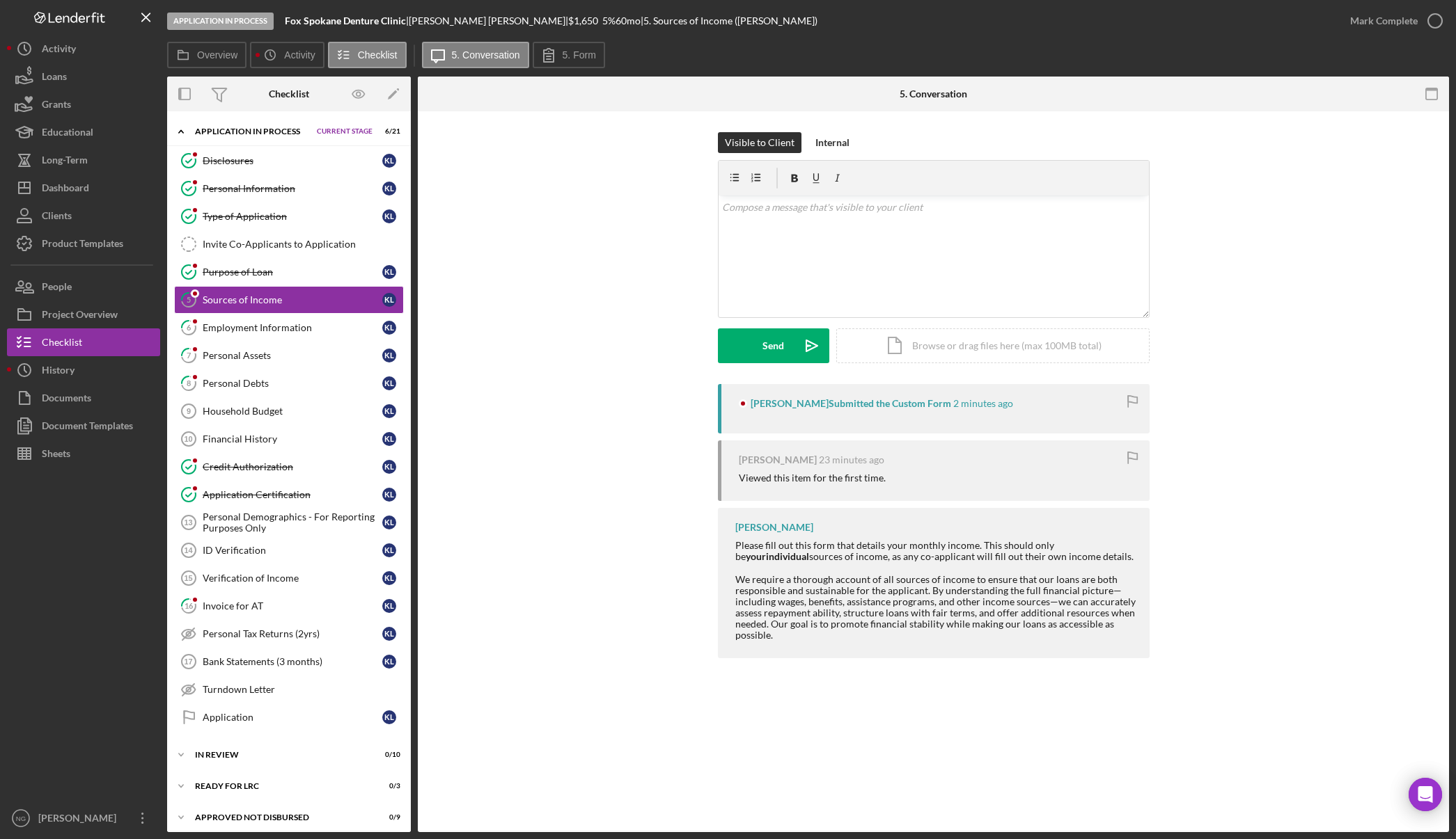
click at [1432, 91] on icon "button" at bounding box center [1432, 94] width 31 height 31
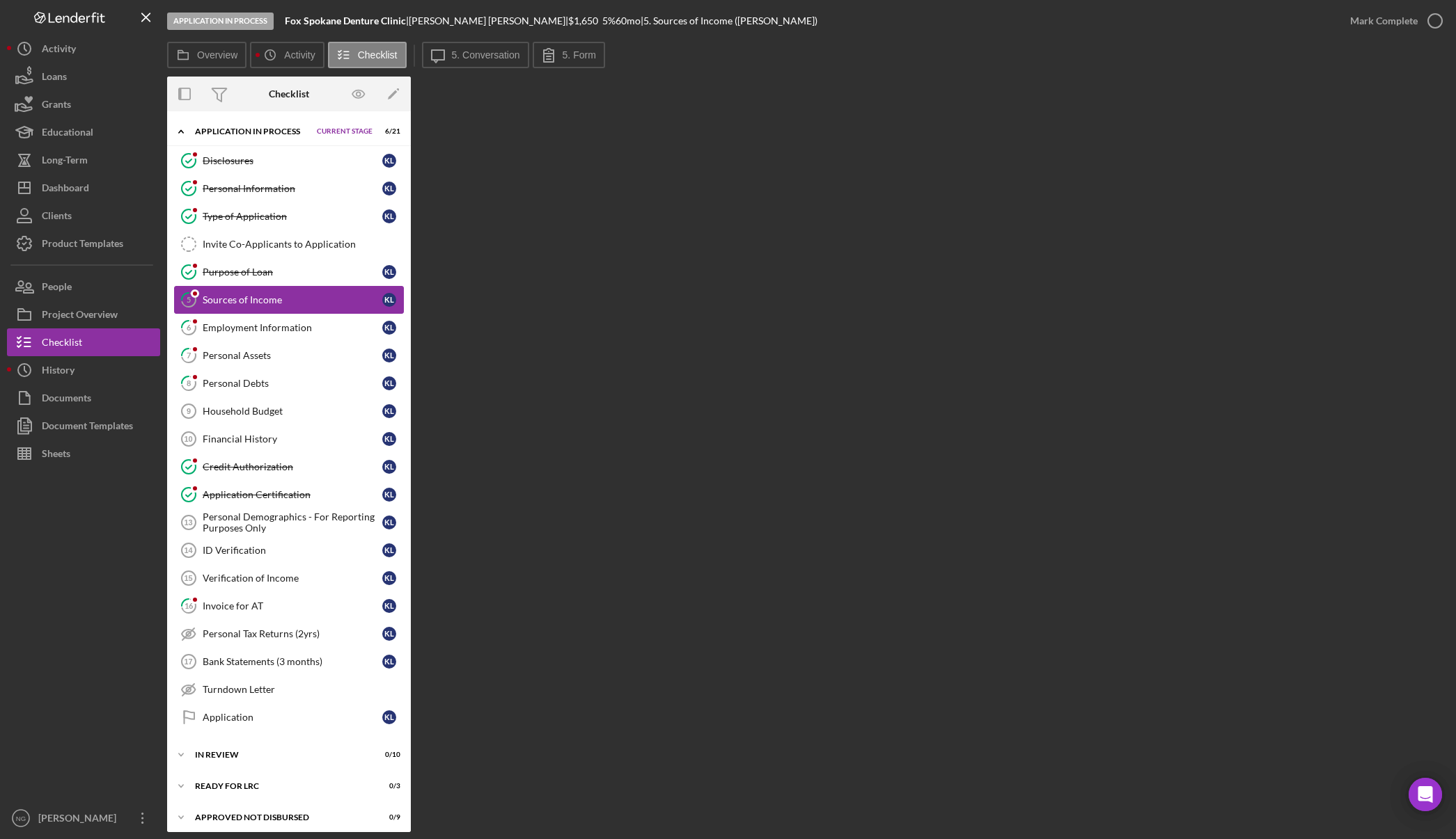
click at [316, 299] on div "Sources of Income" at bounding box center [293, 299] width 180 height 11
drag, startPoint x: 502, startPoint y: 61, endPoint x: 509, endPoint y: 60, distance: 7.1
click at [502, 60] on button "Icon/Message 5. Conversation" at bounding box center [475, 55] width 107 height 27
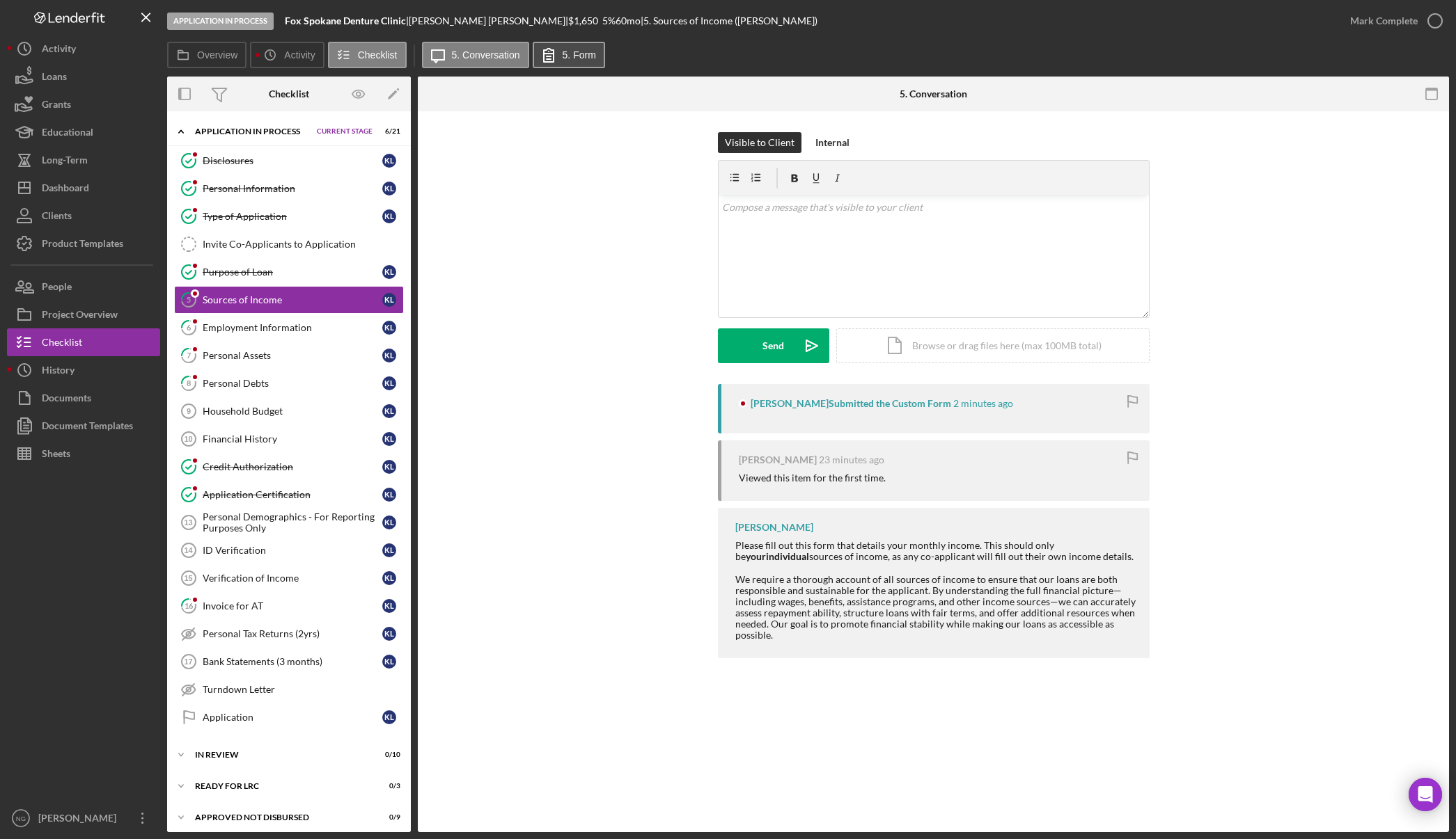
click at [596, 58] on button "5. Form" at bounding box center [569, 55] width 72 height 27
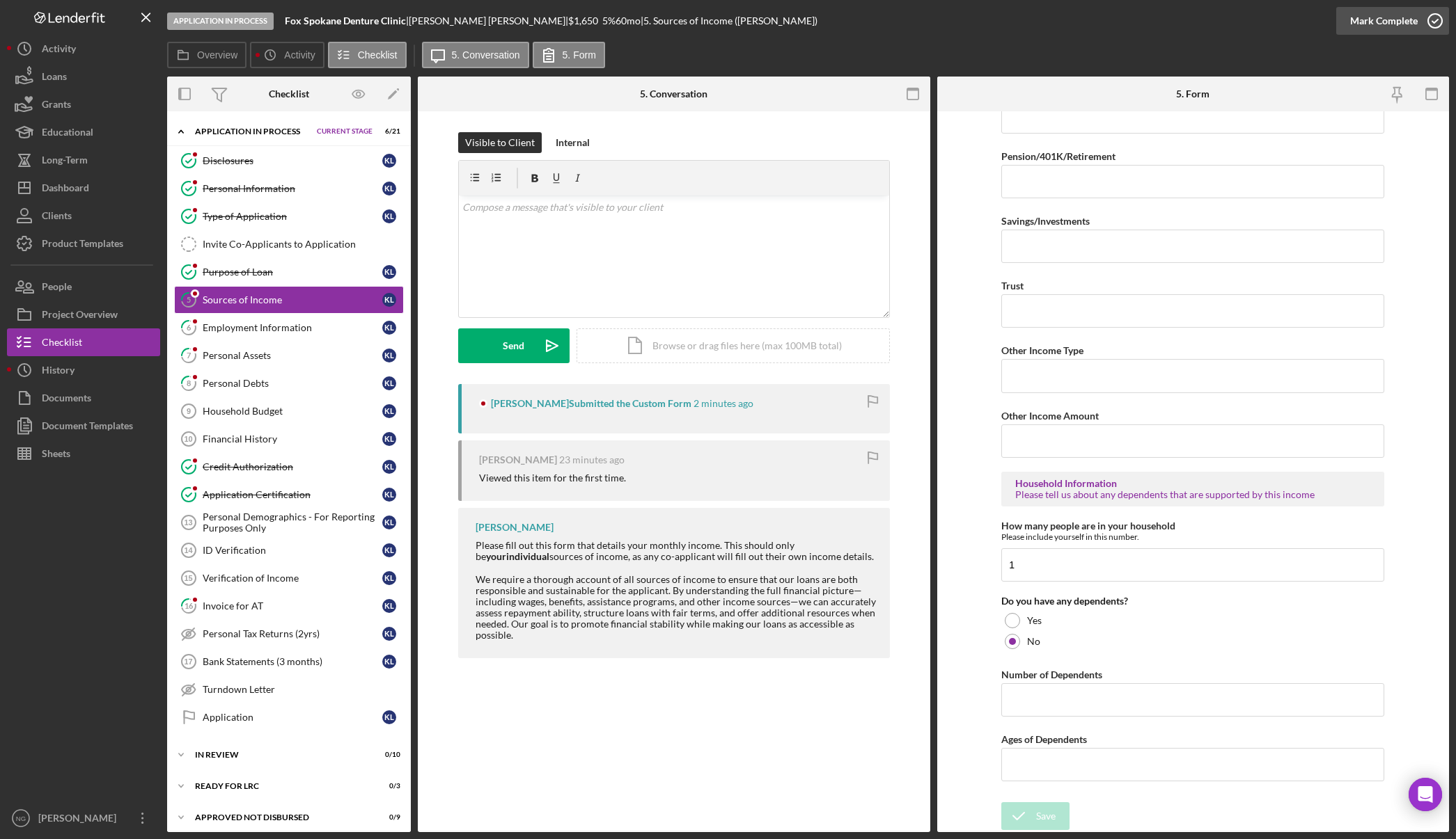
click at [1441, 20] on icon "button" at bounding box center [1435, 21] width 35 height 35
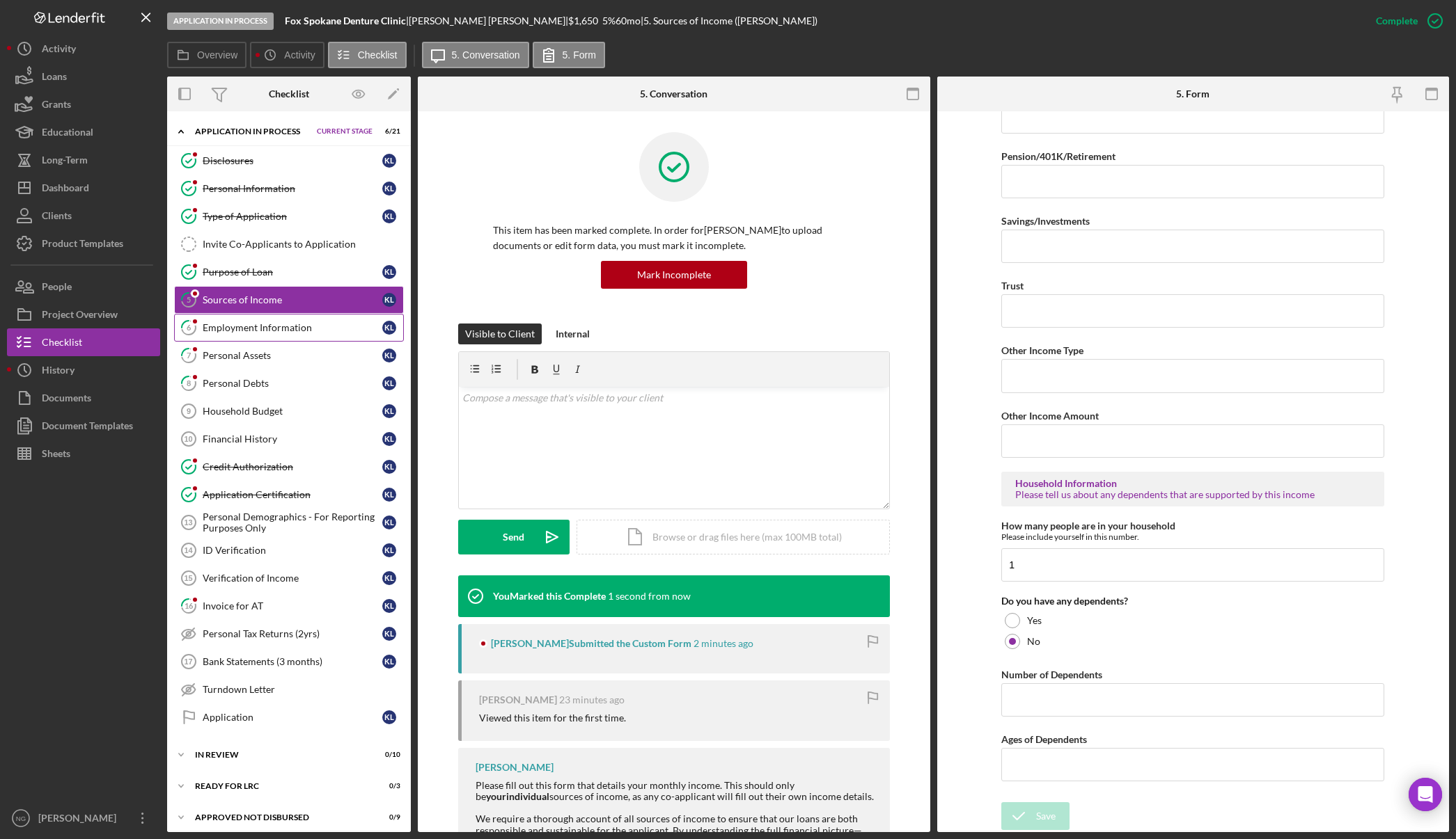
click at [300, 336] on link "6 Employment Information K L" at bounding box center [288, 328] width 229 height 28
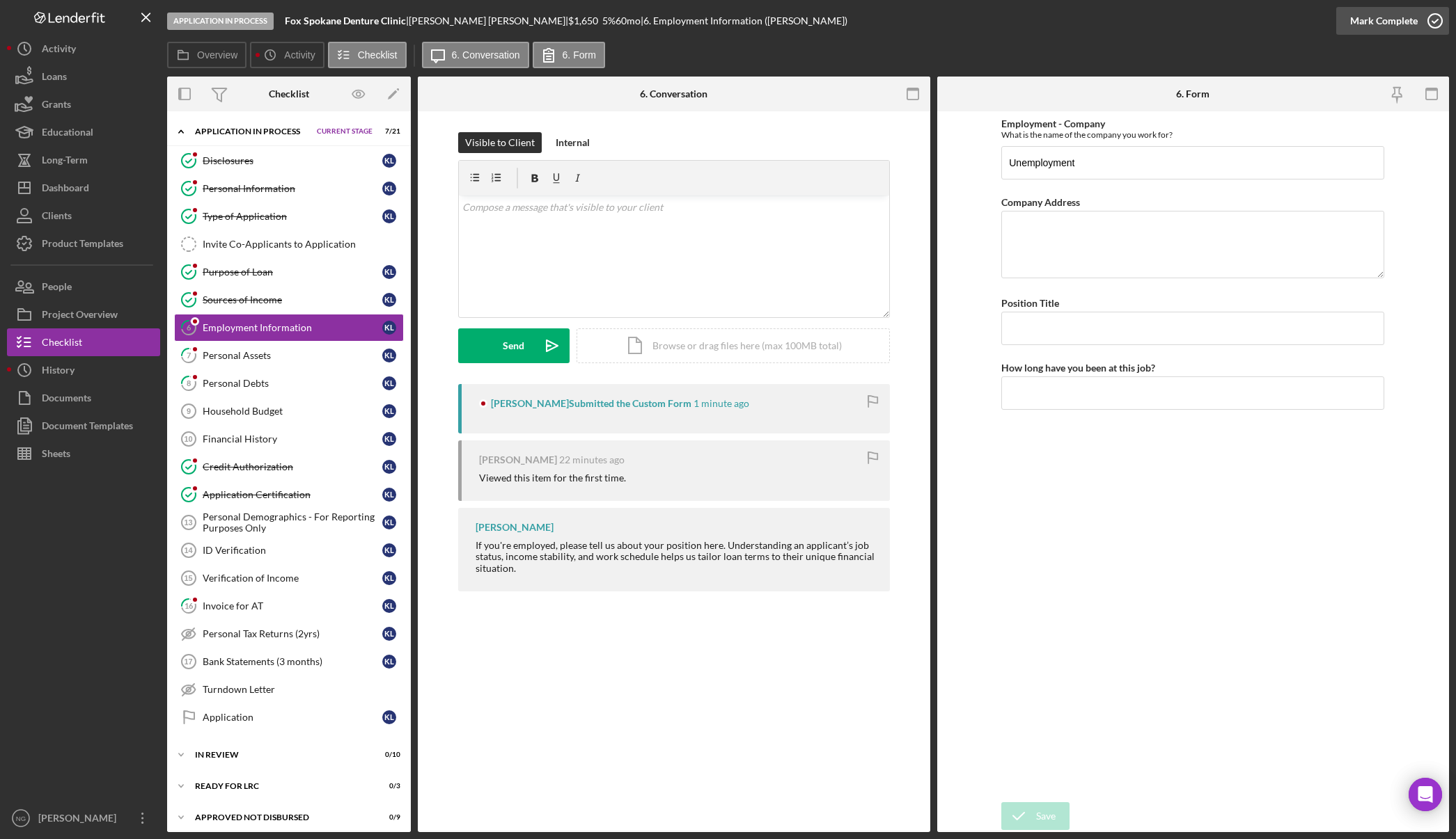
click at [1440, 21] on icon "button" at bounding box center [1435, 21] width 35 height 35
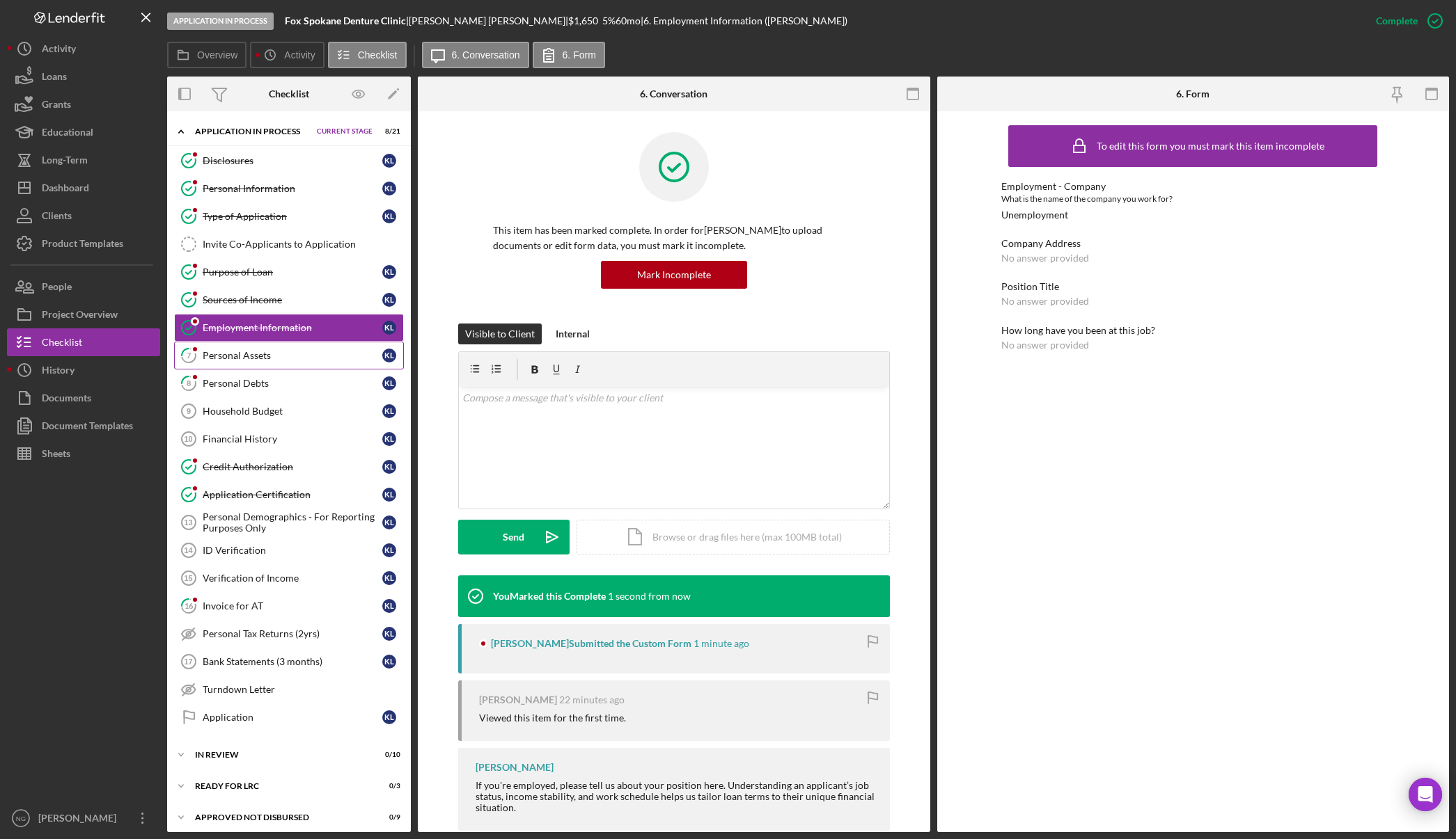
click at [316, 365] on link "7 Personal Assets K L" at bounding box center [288, 355] width 229 height 28
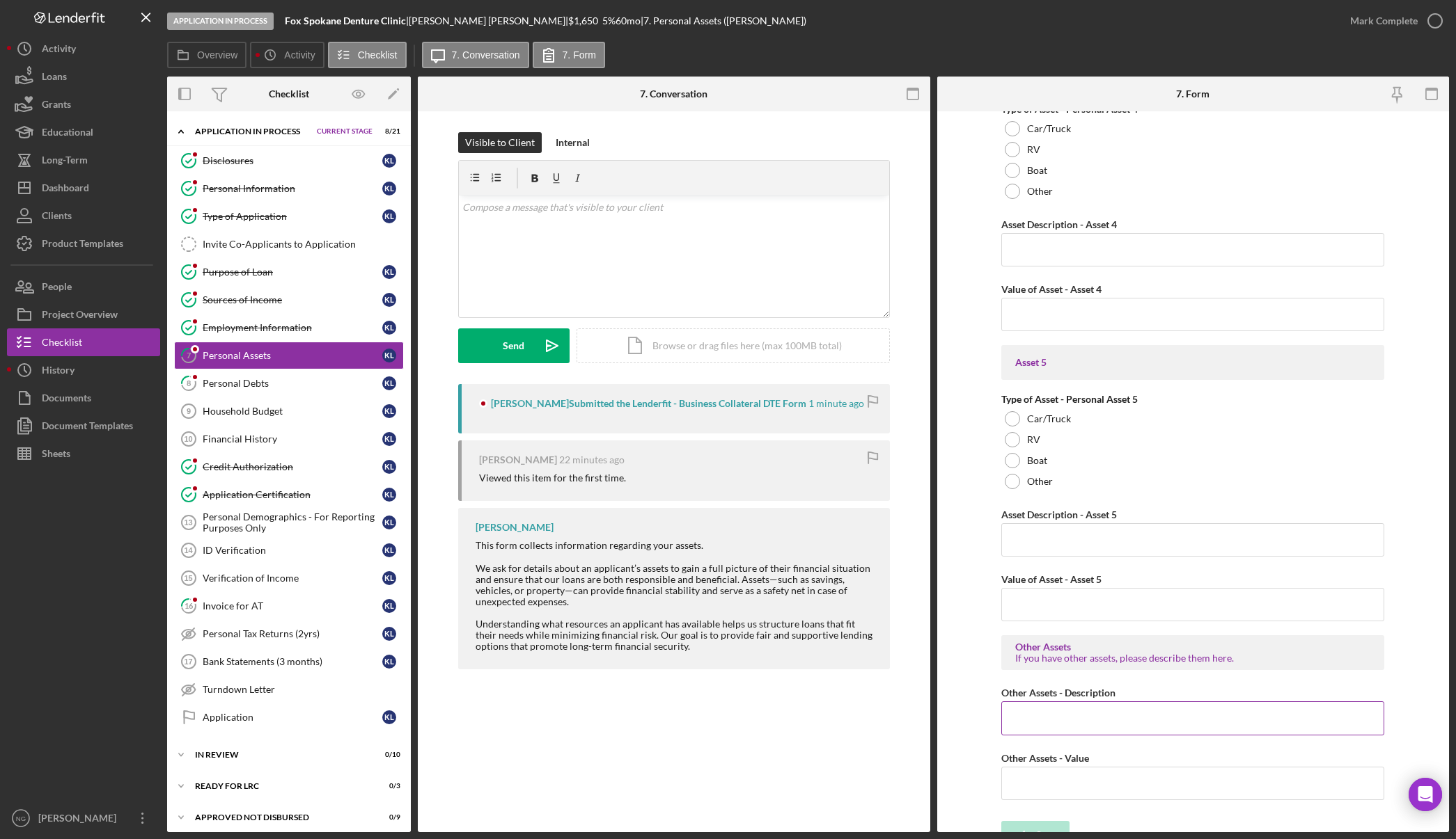
scroll to position [1795, 0]
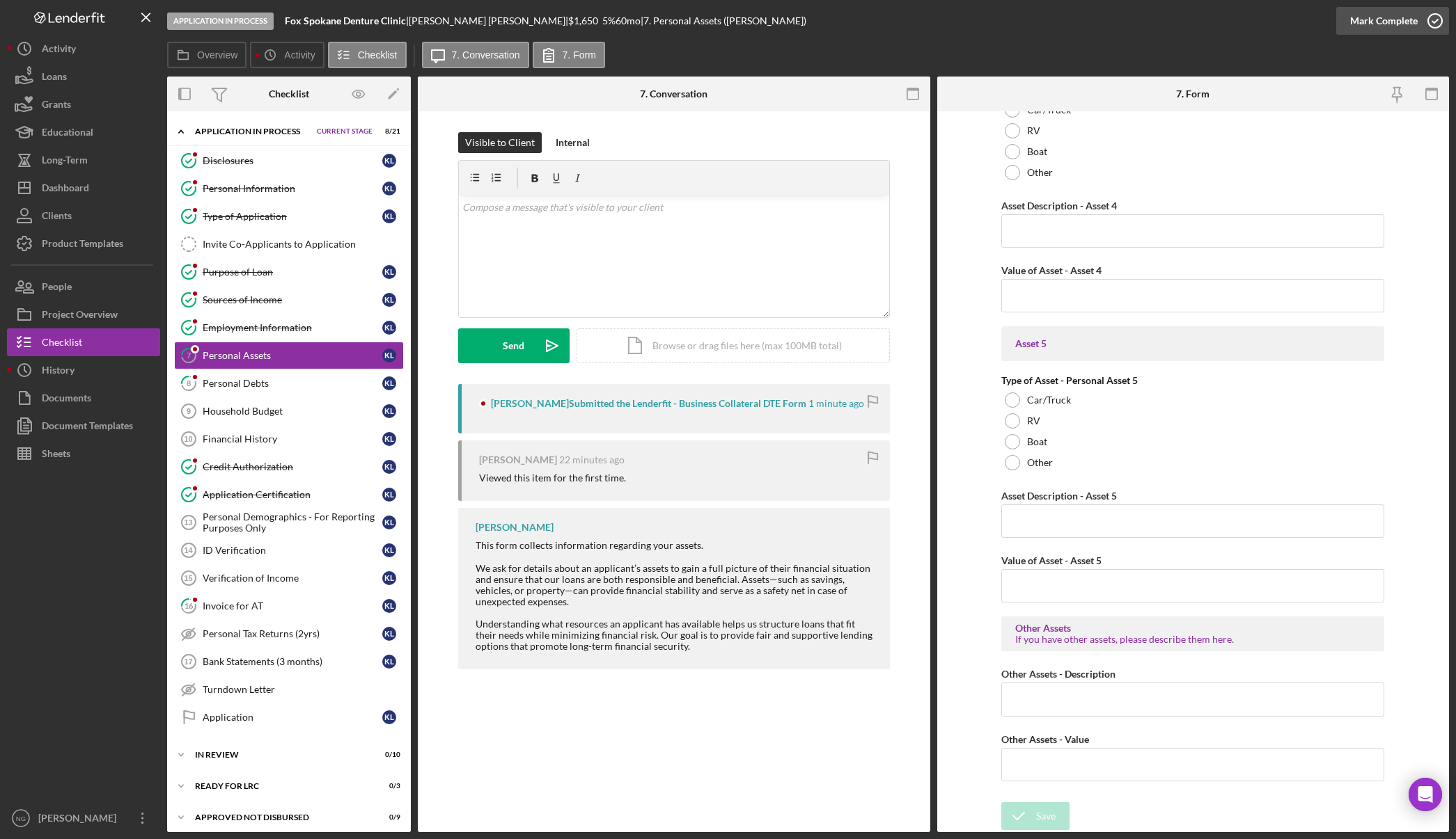
click at [1430, 18] on icon "button" at bounding box center [1435, 21] width 35 height 35
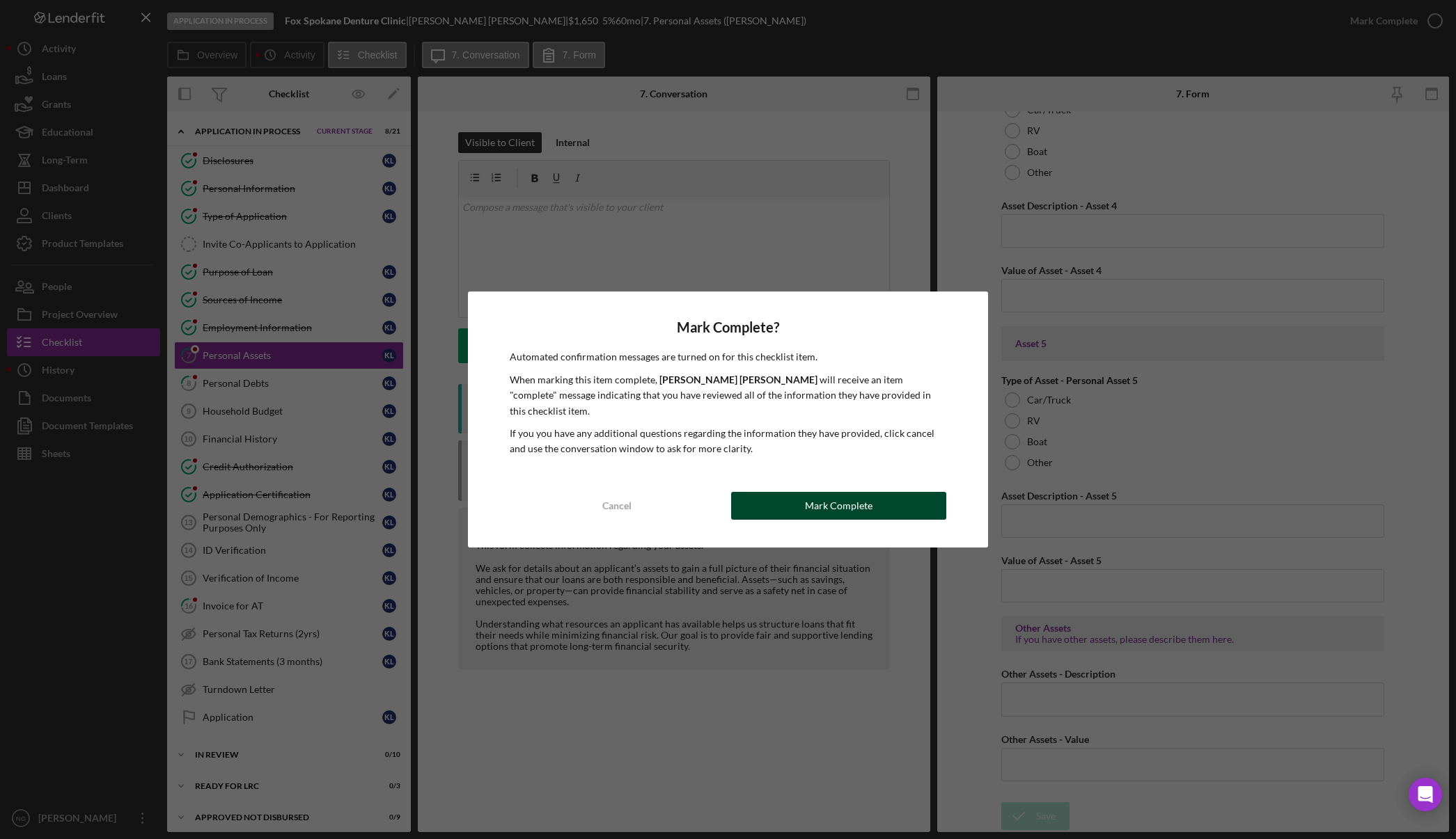
click at [826, 498] on div "Mark Complete" at bounding box center [839, 506] width 68 height 28
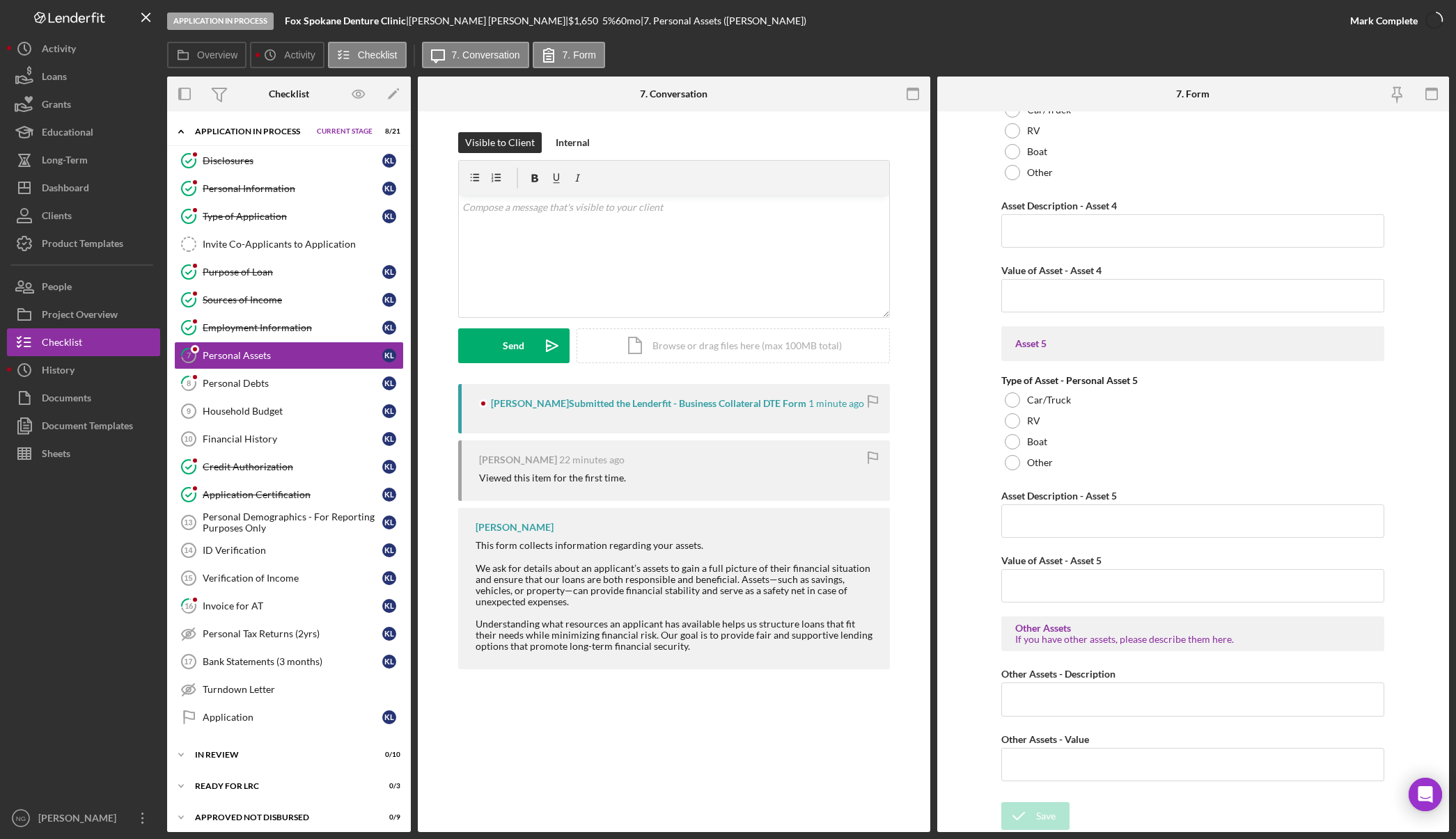
scroll to position [1851, 0]
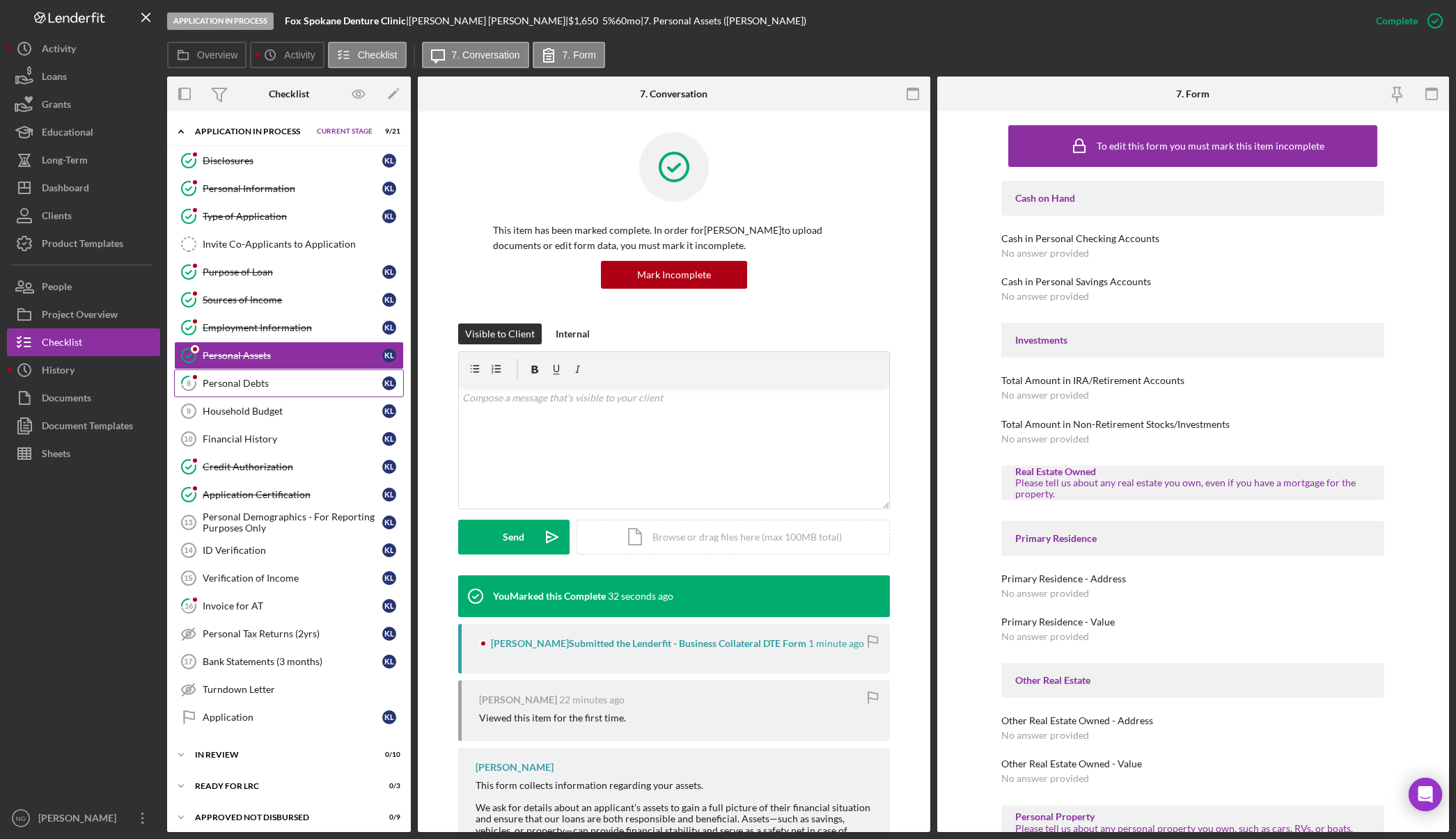
click at [253, 385] on div "Personal Debts" at bounding box center [293, 383] width 180 height 11
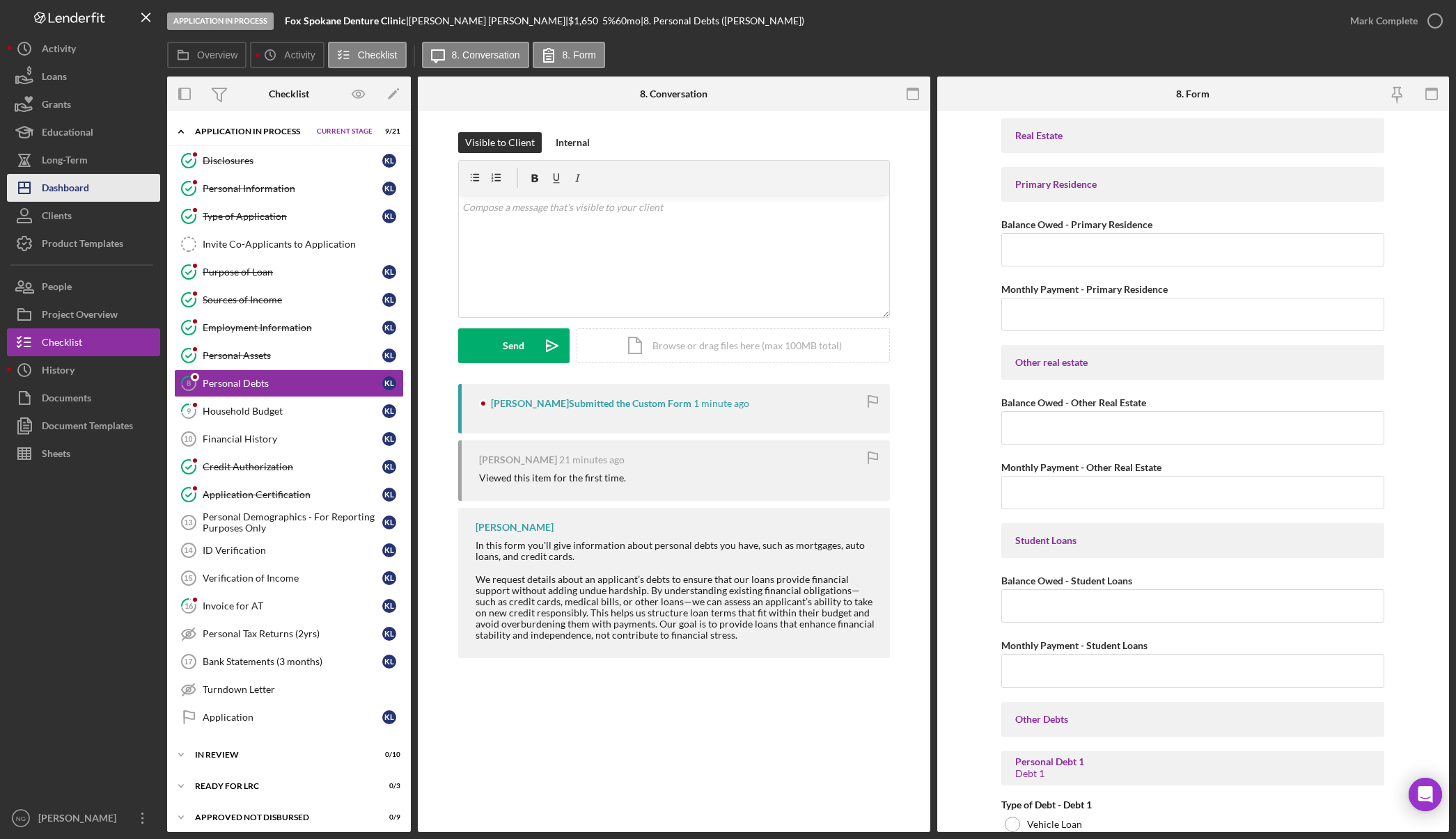
click at [63, 196] on div "Dashboard" at bounding box center [66, 189] width 47 height 31
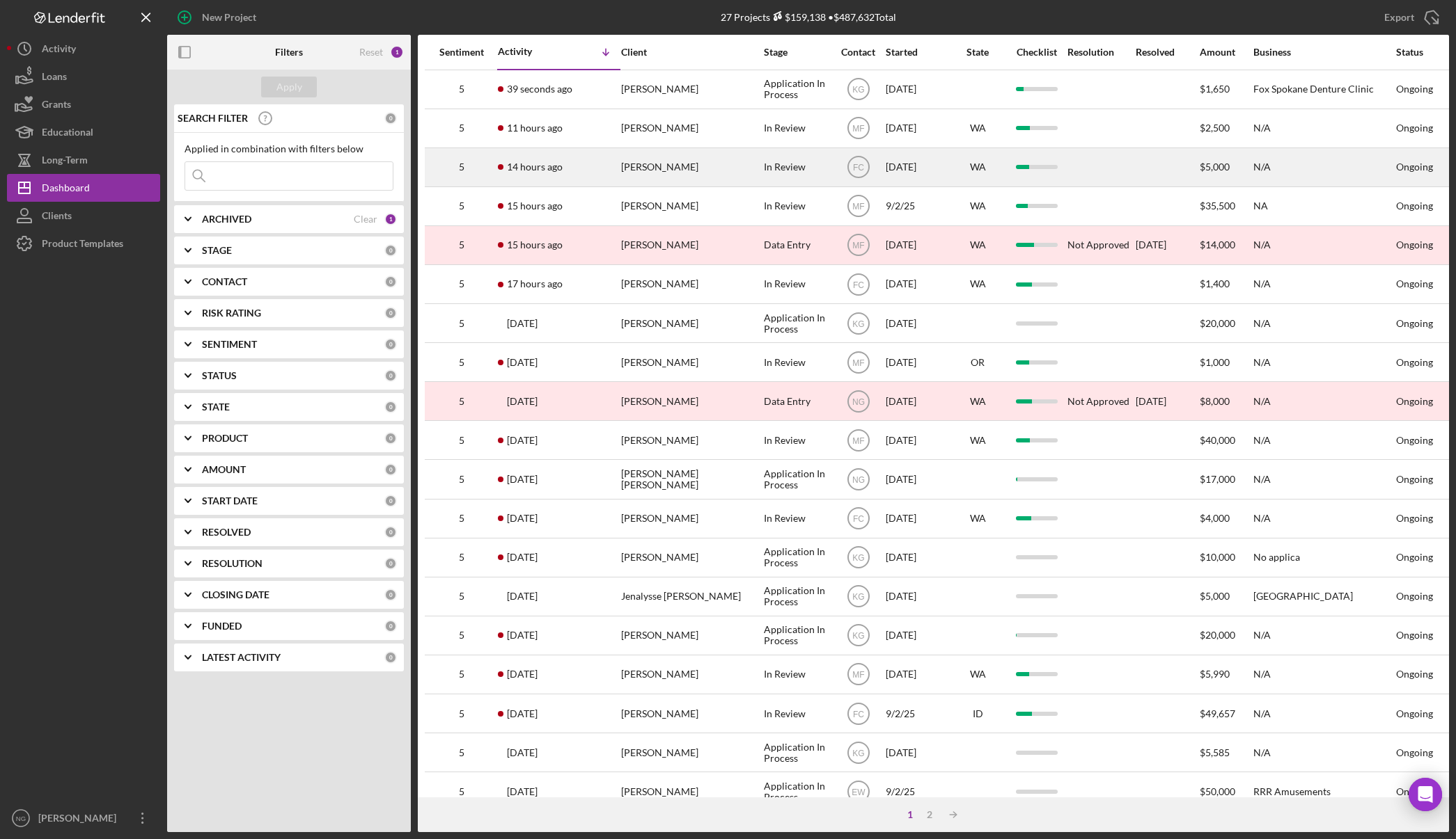
click at [633, 162] on div "[PERSON_NAME]" at bounding box center [691, 167] width 140 height 37
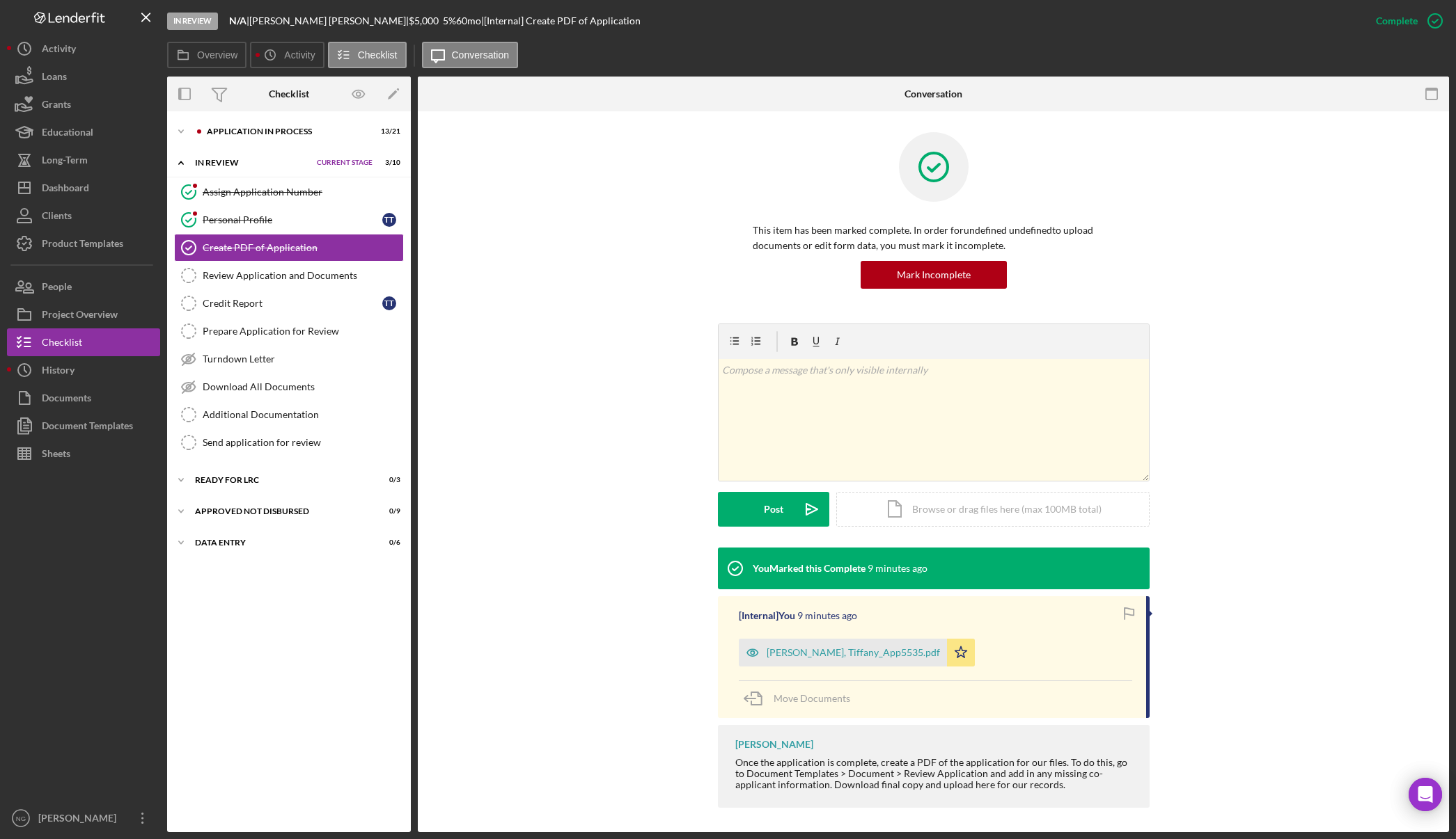
click at [508, 363] on div "v Color teal Color pink Remove color Add row above Add row below Add column bef…" at bounding box center [933, 436] width 989 height 224
click at [288, 132] on div "Application In Process" at bounding box center [271, 131] width 129 height 8
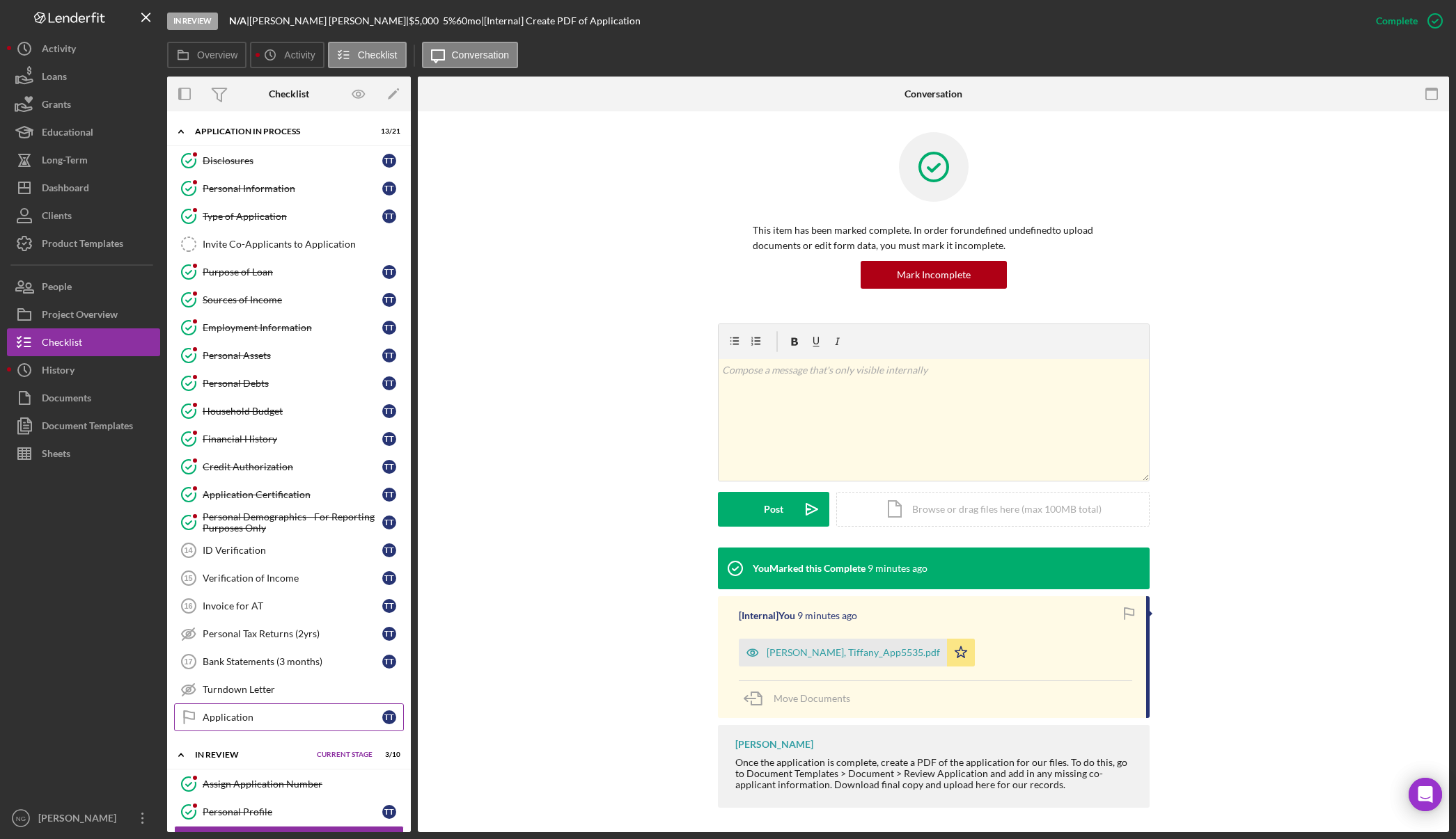
click at [255, 719] on div "Application" at bounding box center [293, 717] width 180 height 11
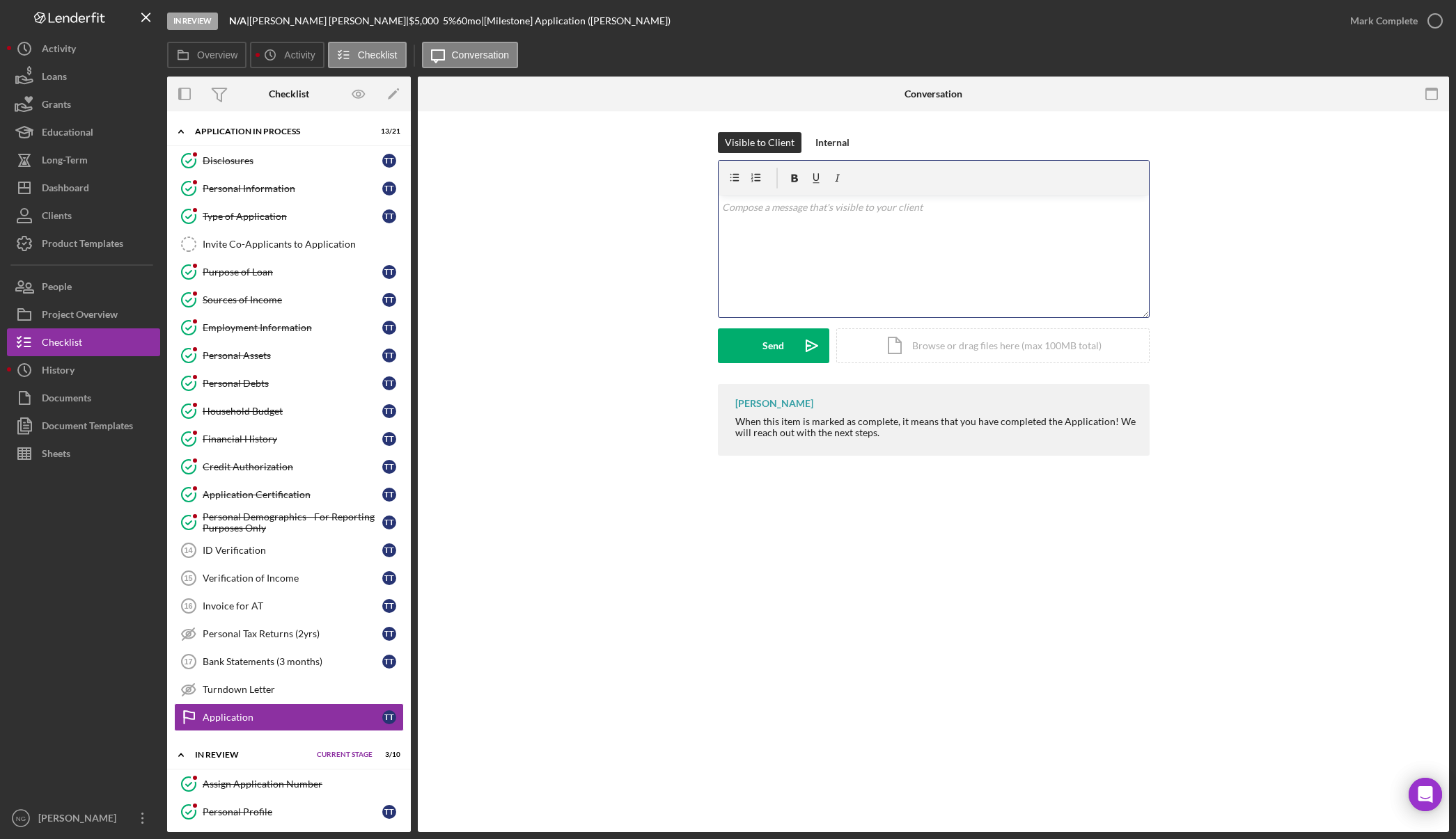
click at [750, 215] on div "v Color teal Color pink Remove color Add row above Add row below Add column bef…" at bounding box center [933, 257] width 430 height 122
drag, startPoint x: 750, startPoint y: 215, endPoint x: 268, endPoint y: 492, distance: 555.9
click at [268, 492] on div "Application Certification" at bounding box center [293, 495] width 180 height 11
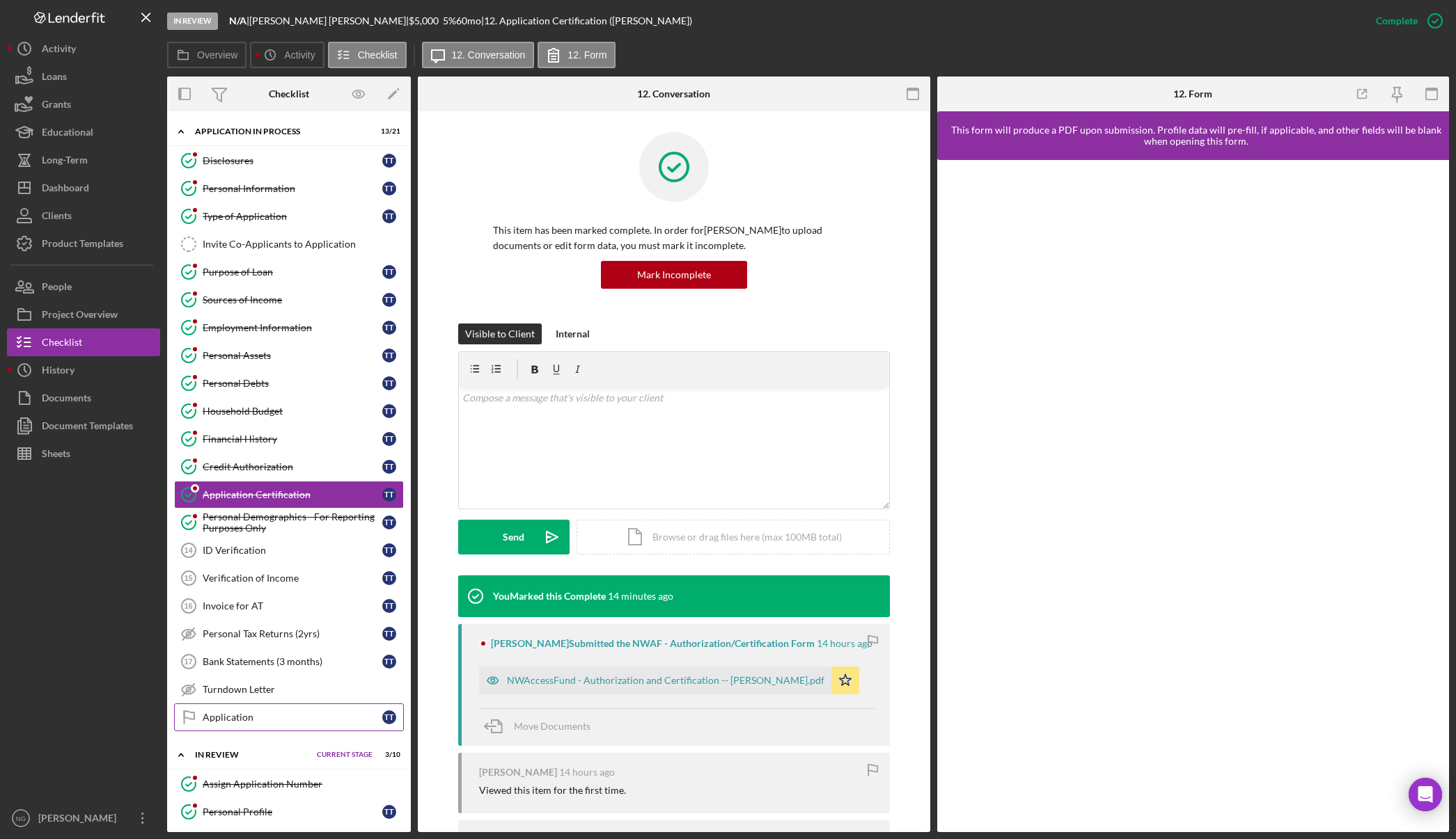
click at [245, 718] on div "Application" at bounding box center [293, 717] width 180 height 11
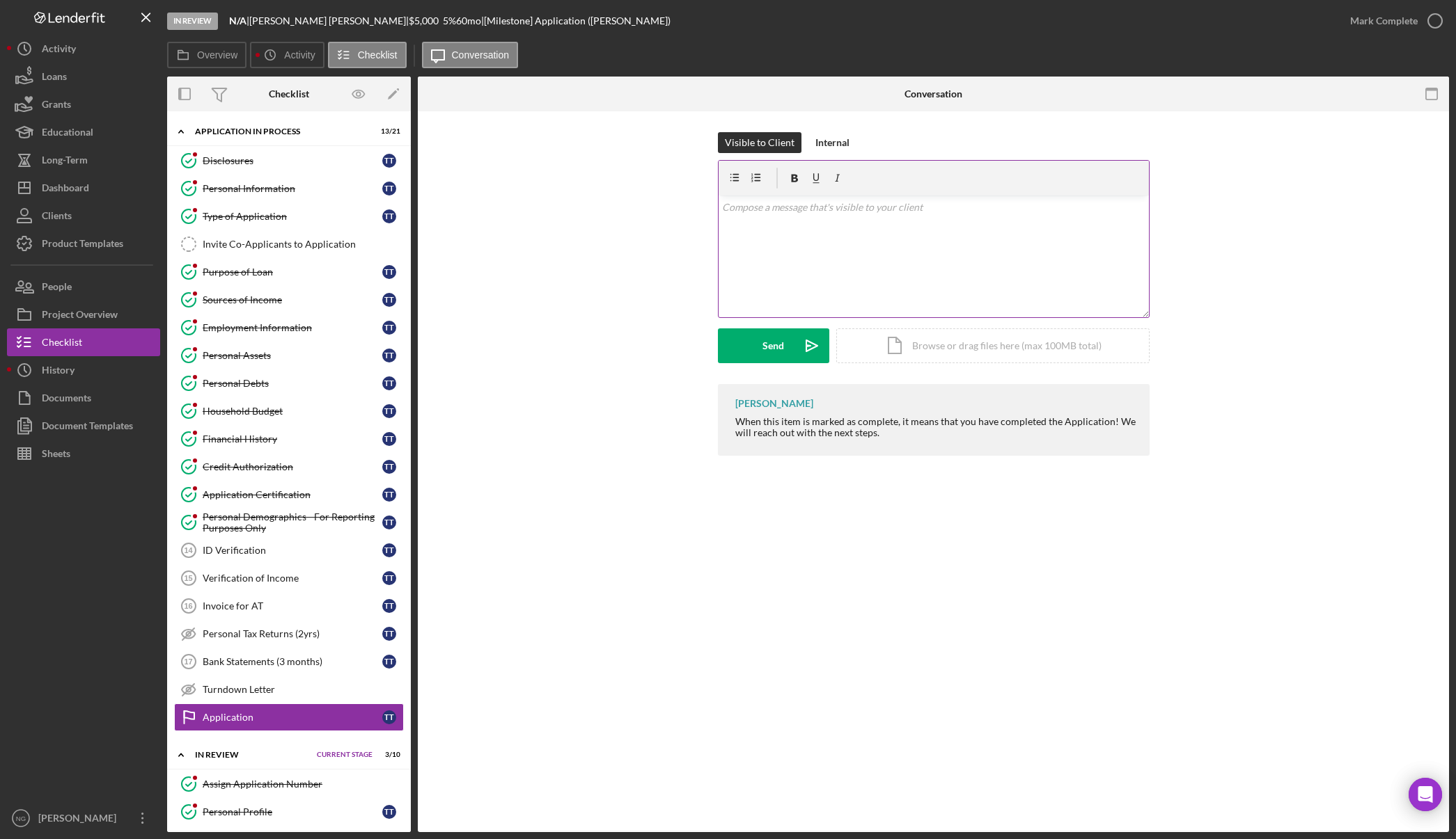
click at [745, 217] on div "v Color teal Color pink Remove color Add row above Add row below Add column bef…" at bounding box center [933, 257] width 430 height 122
paste div
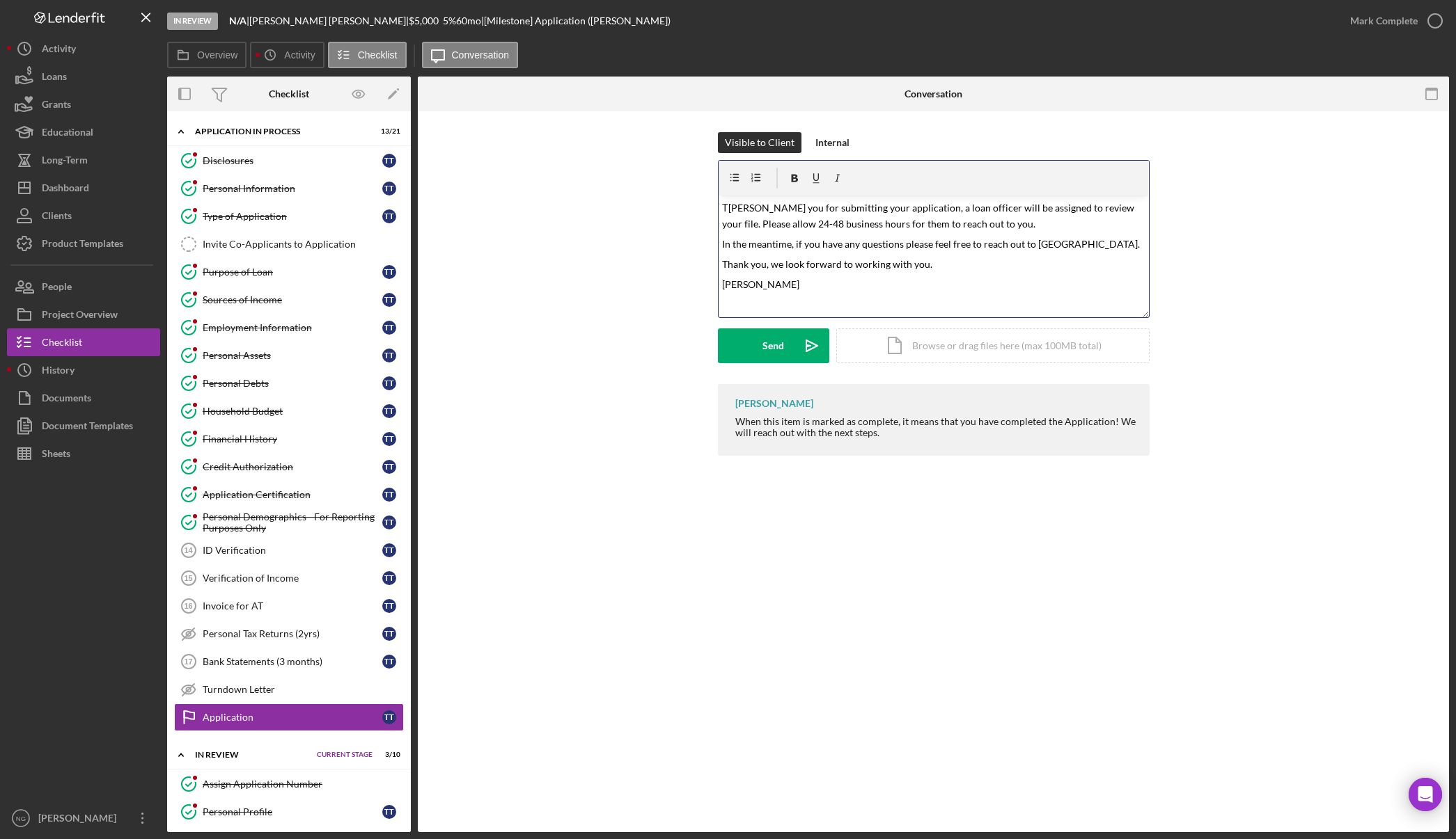
click at [720, 204] on div "v Color teal Color pink Remove color Add row above Add row below Add column bef…" at bounding box center [933, 257] width 430 height 122
click at [994, 245] on p "[PERSON_NAME] you for submitting your application, a loan officer will be assig…" at bounding box center [933, 236] width 422 height 33
click at [686, 347] on div "Visible to Client Internal v Color teal Color pink Remove color Add row above A…" at bounding box center [933, 258] width 989 height 252
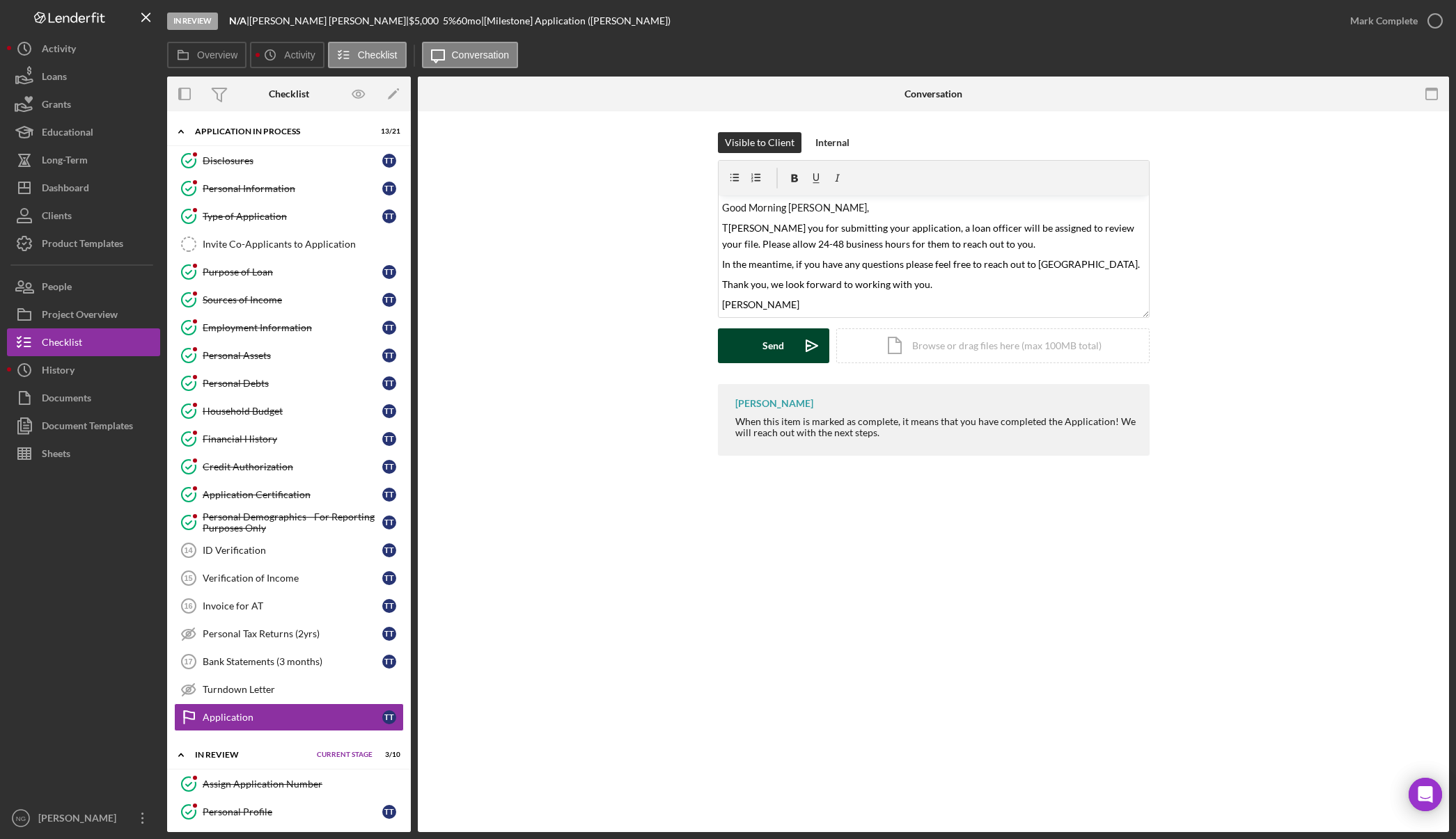
click at [778, 344] on div "Send" at bounding box center [773, 346] width 21 height 35
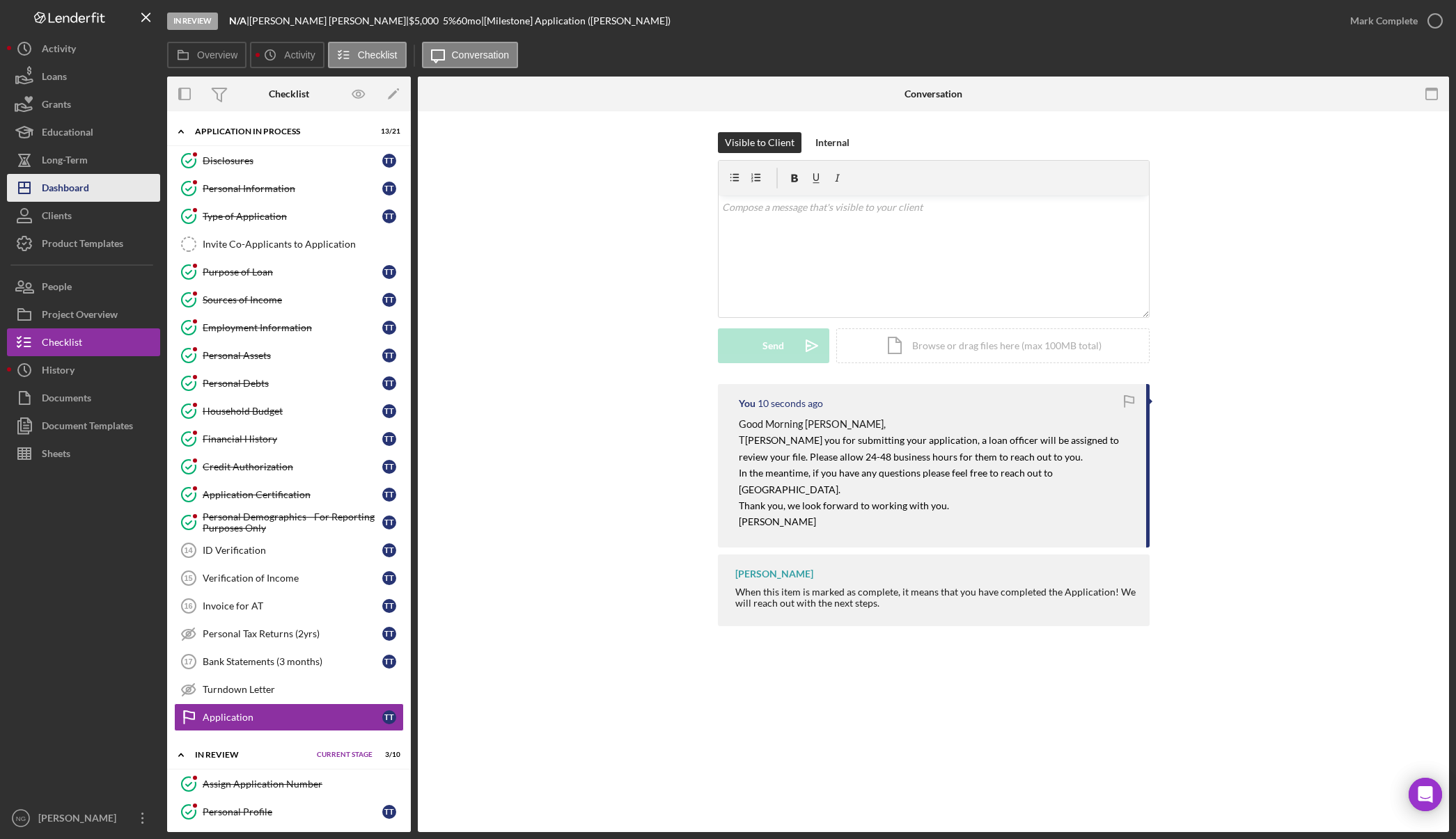
click at [58, 190] on div "Dashboard" at bounding box center [66, 189] width 47 height 31
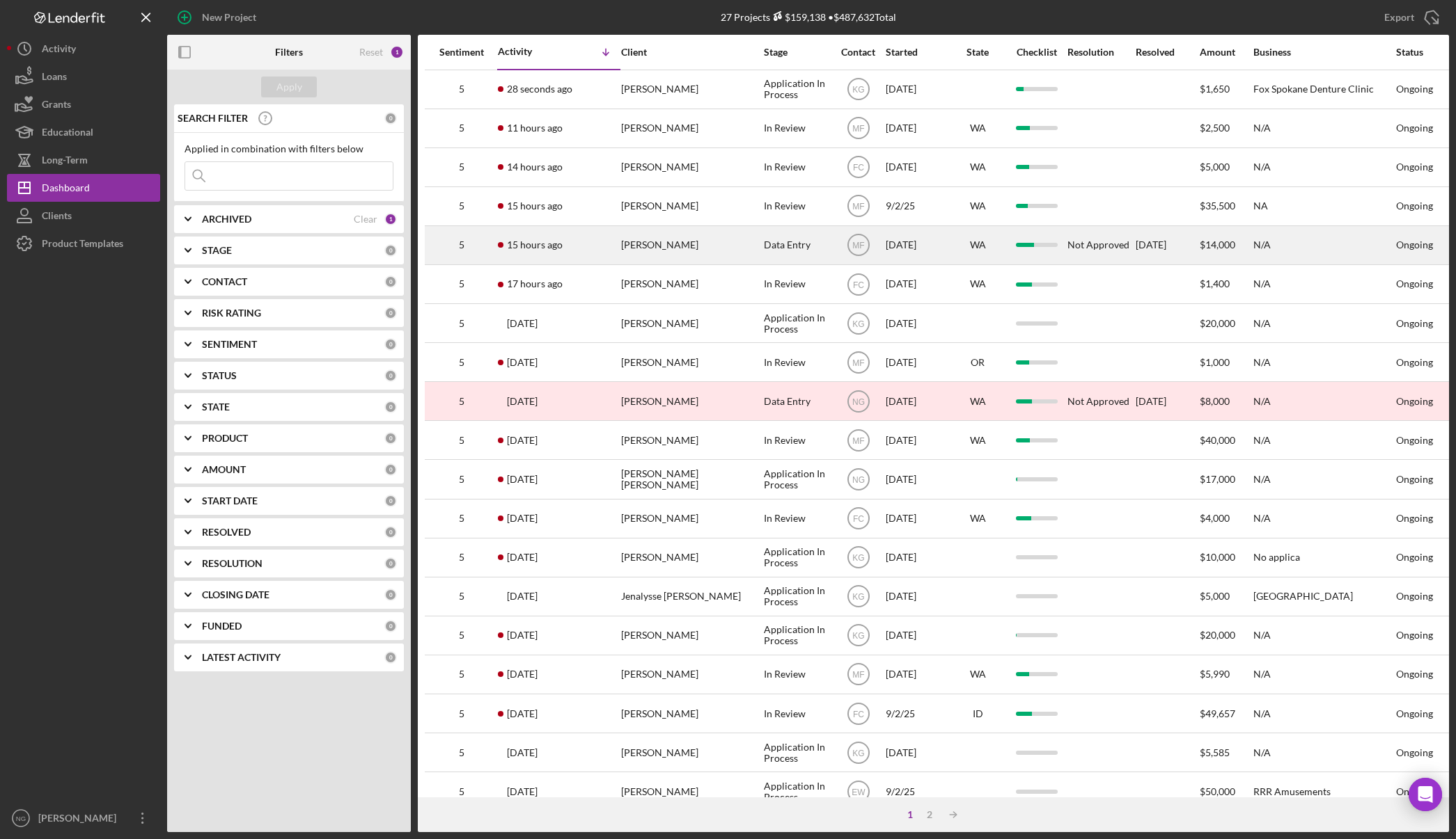
click at [646, 244] on div "[PERSON_NAME]" at bounding box center [691, 245] width 140 height 37
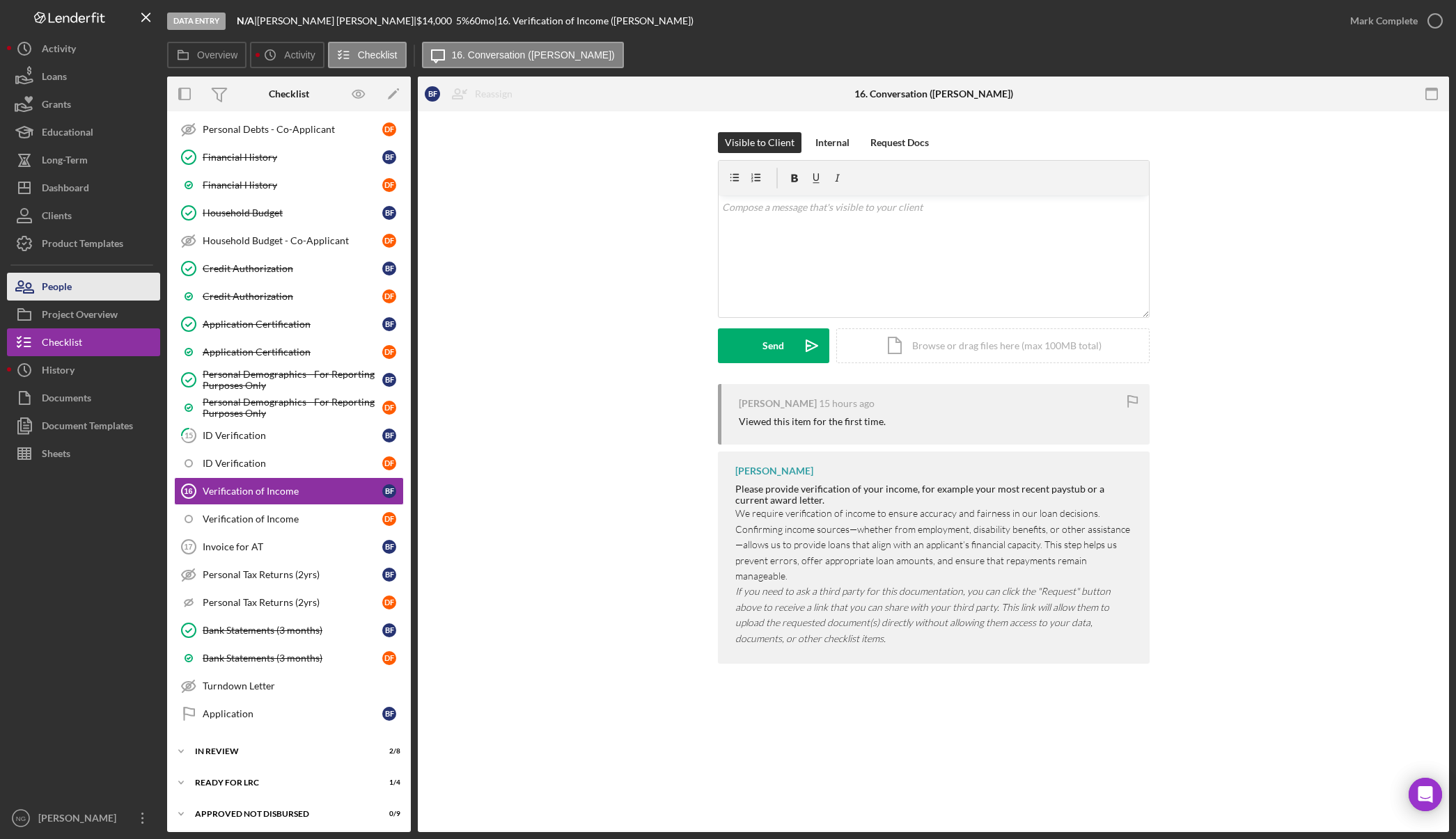
scroll to position [470, 0]
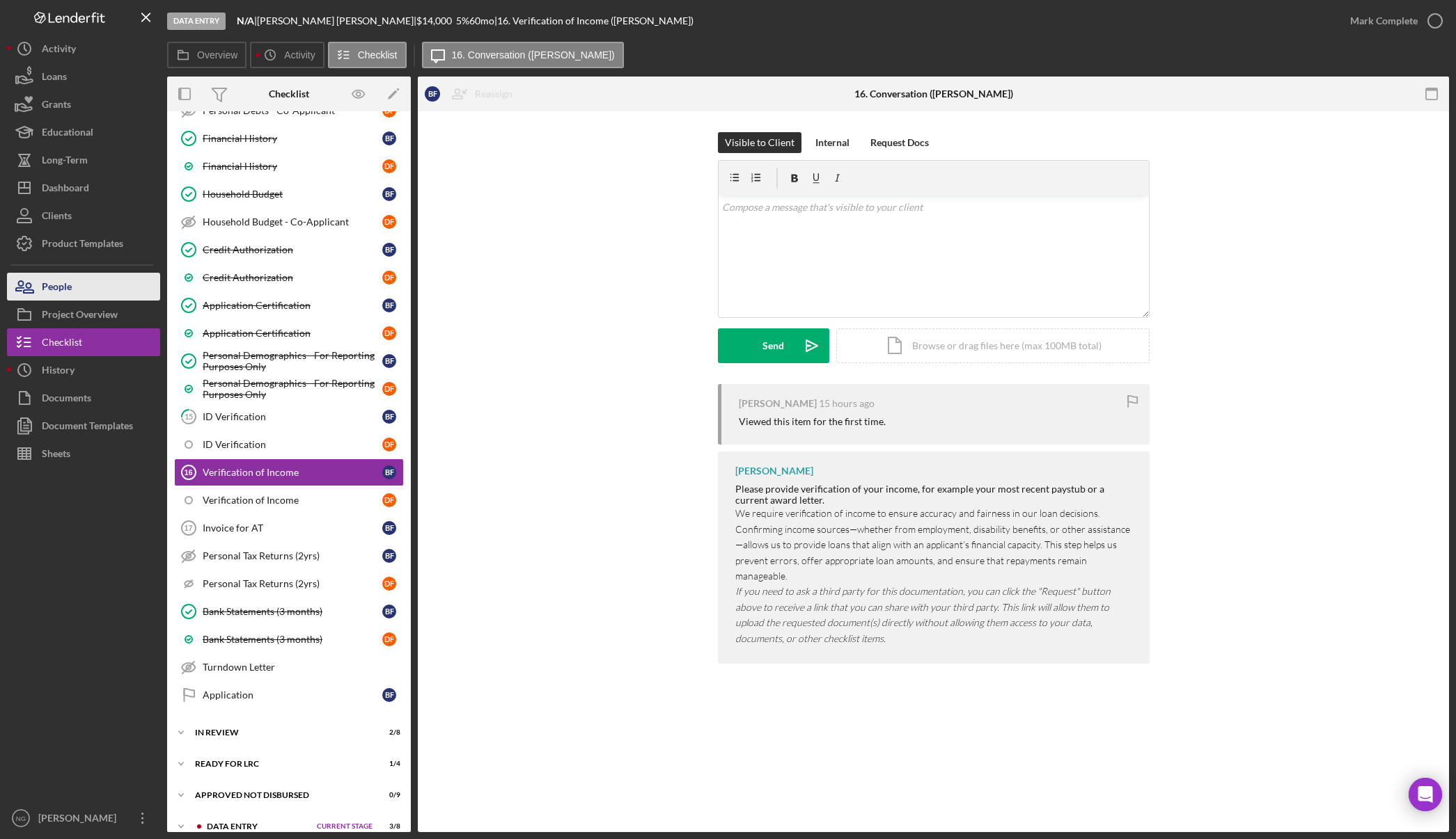
click at [88, 290] on button "People" at bounding box center [83, 287] width 153 height 28
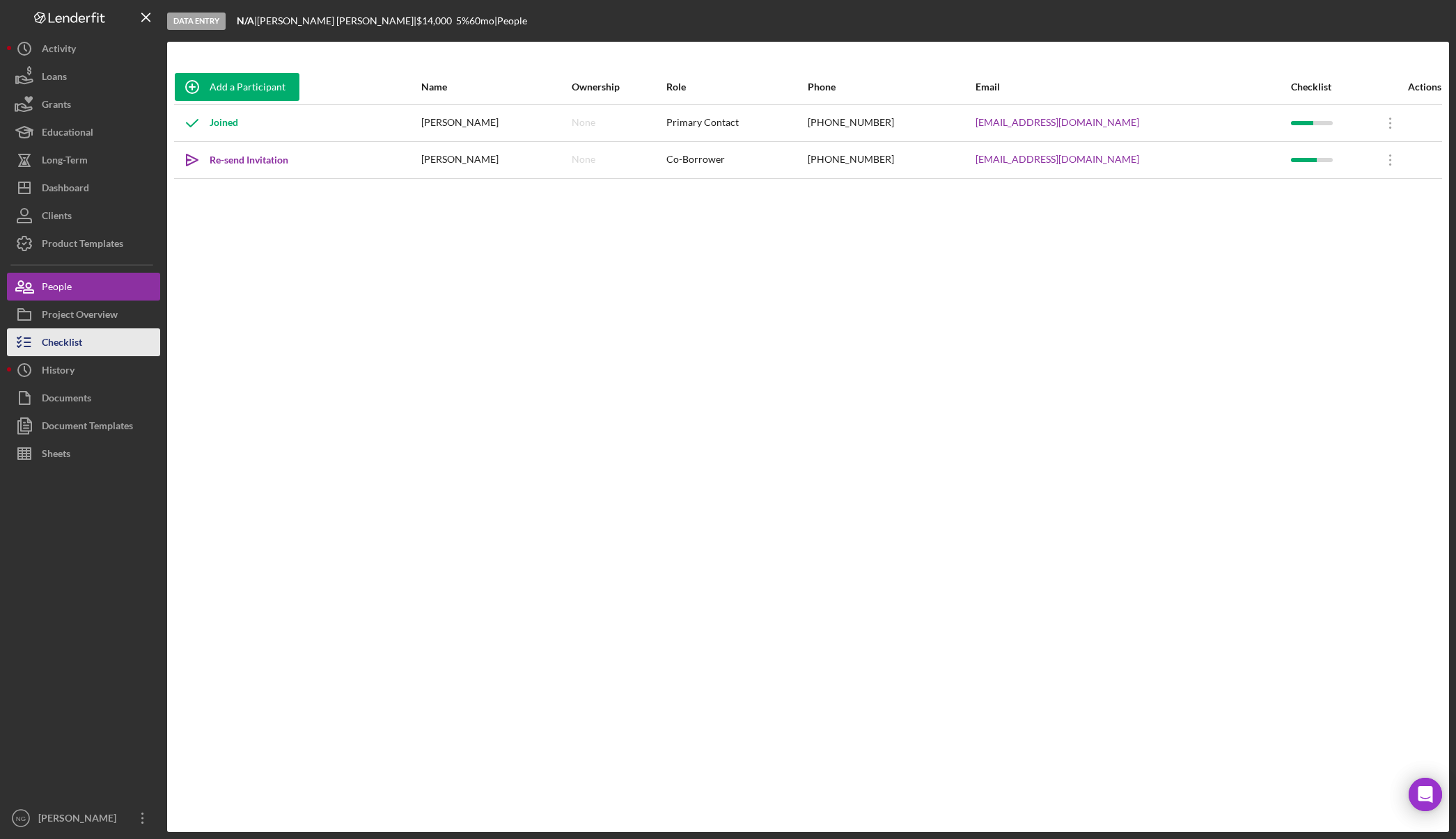
click at [71, 342] on div "Checklist" at bounding box center [62, 344] width 40 height 31
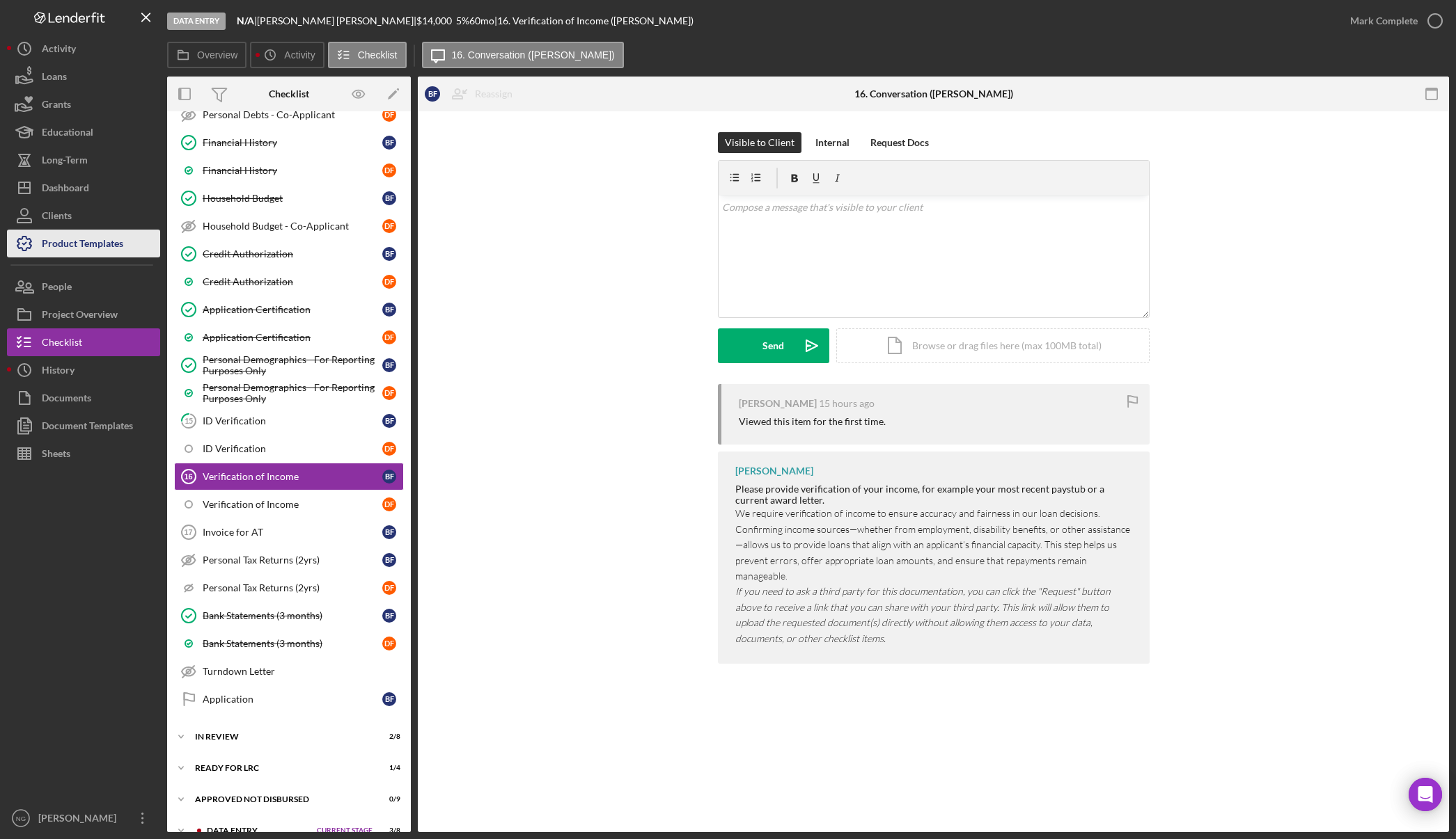
scroll to position [470, 0]
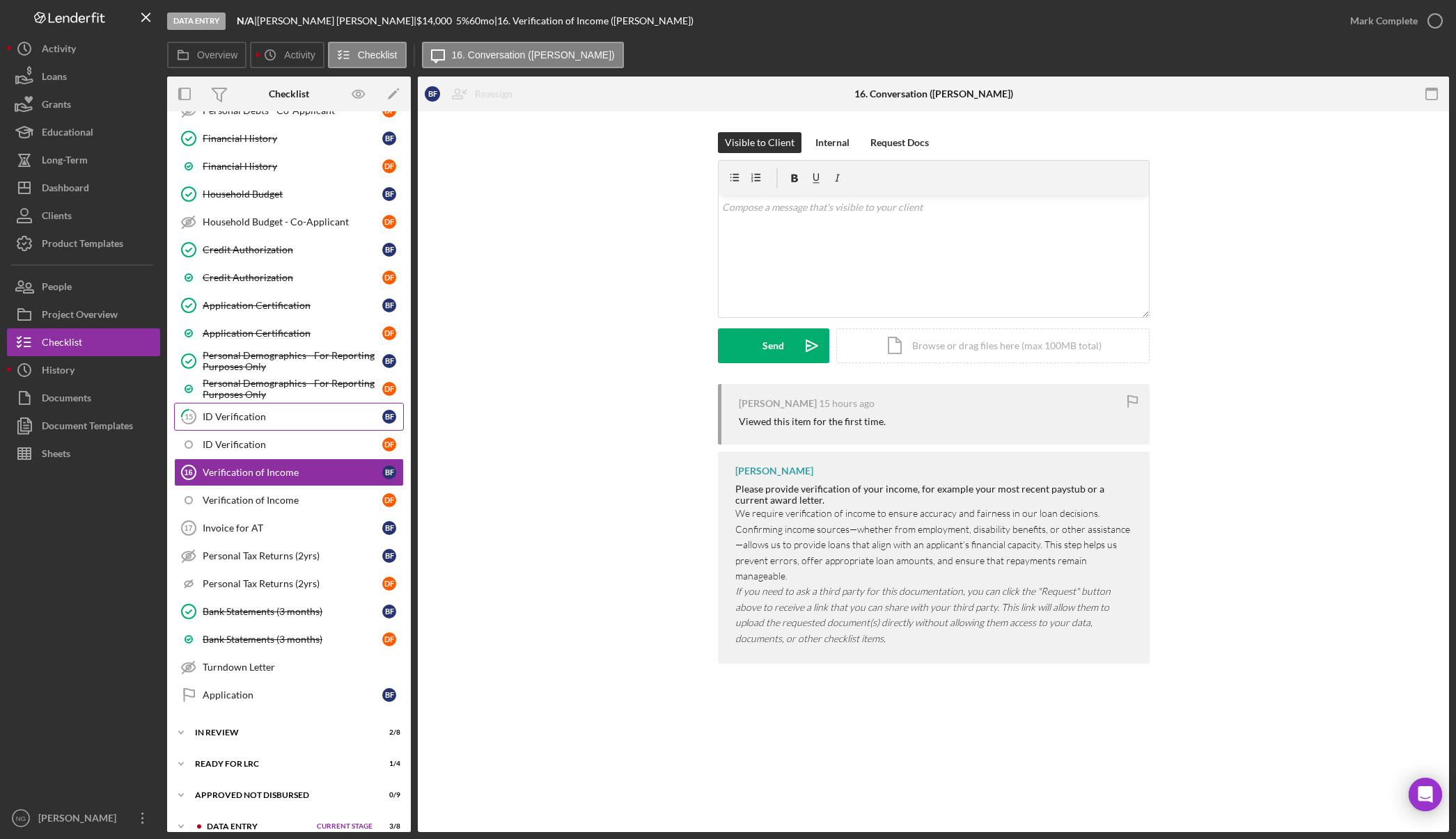
click at [286, 418] on div "ID Verification" at bounding box center [293, 417] width 180 height 11
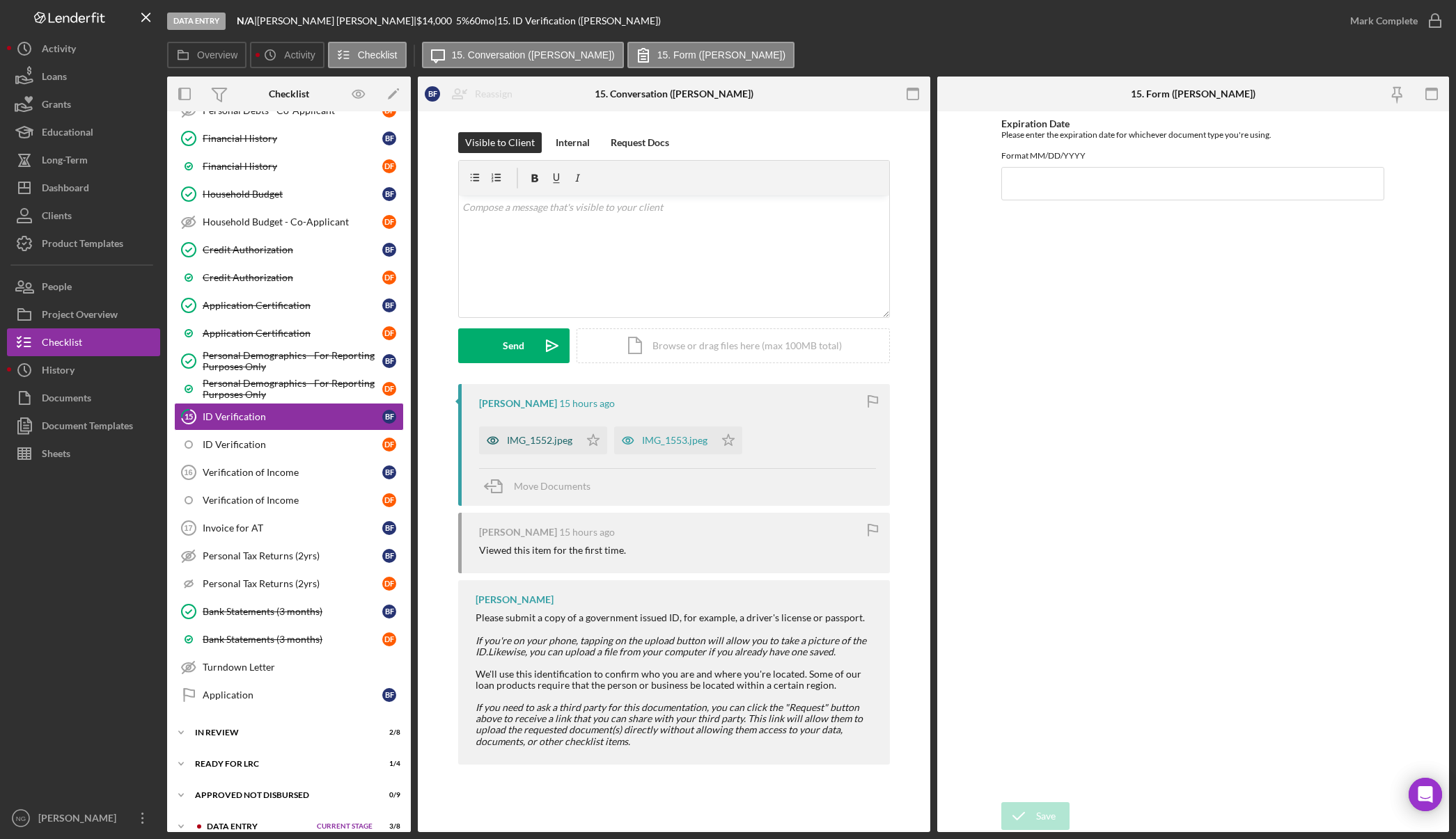
click at [537, 444] on div "IMG_1552.jpeg" at bounding box center [540, 440] width 66 height 11
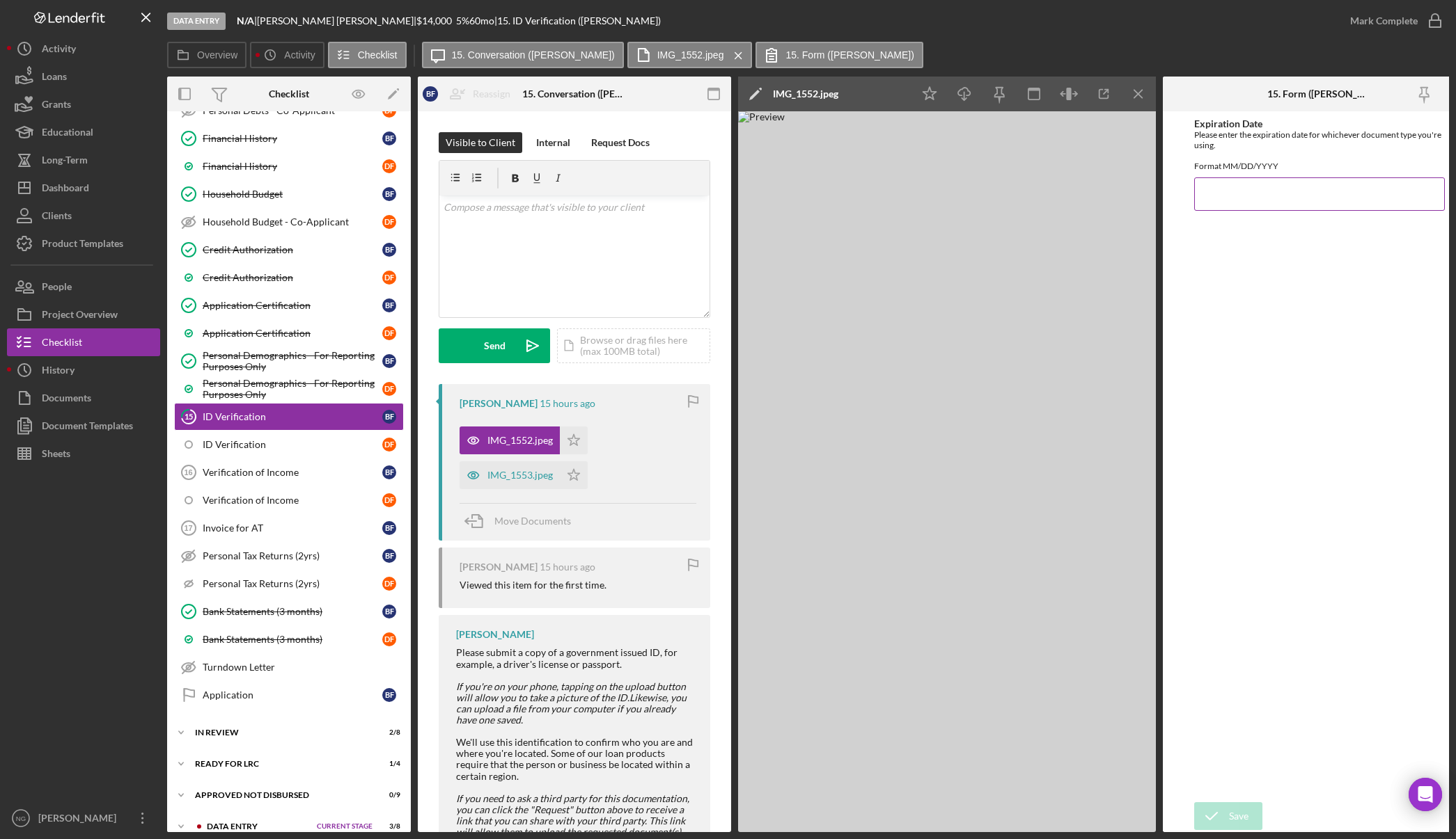
click at [1255, 199] on input "Expiration Date" at bounding box center [1319, 194] width 251 height 34
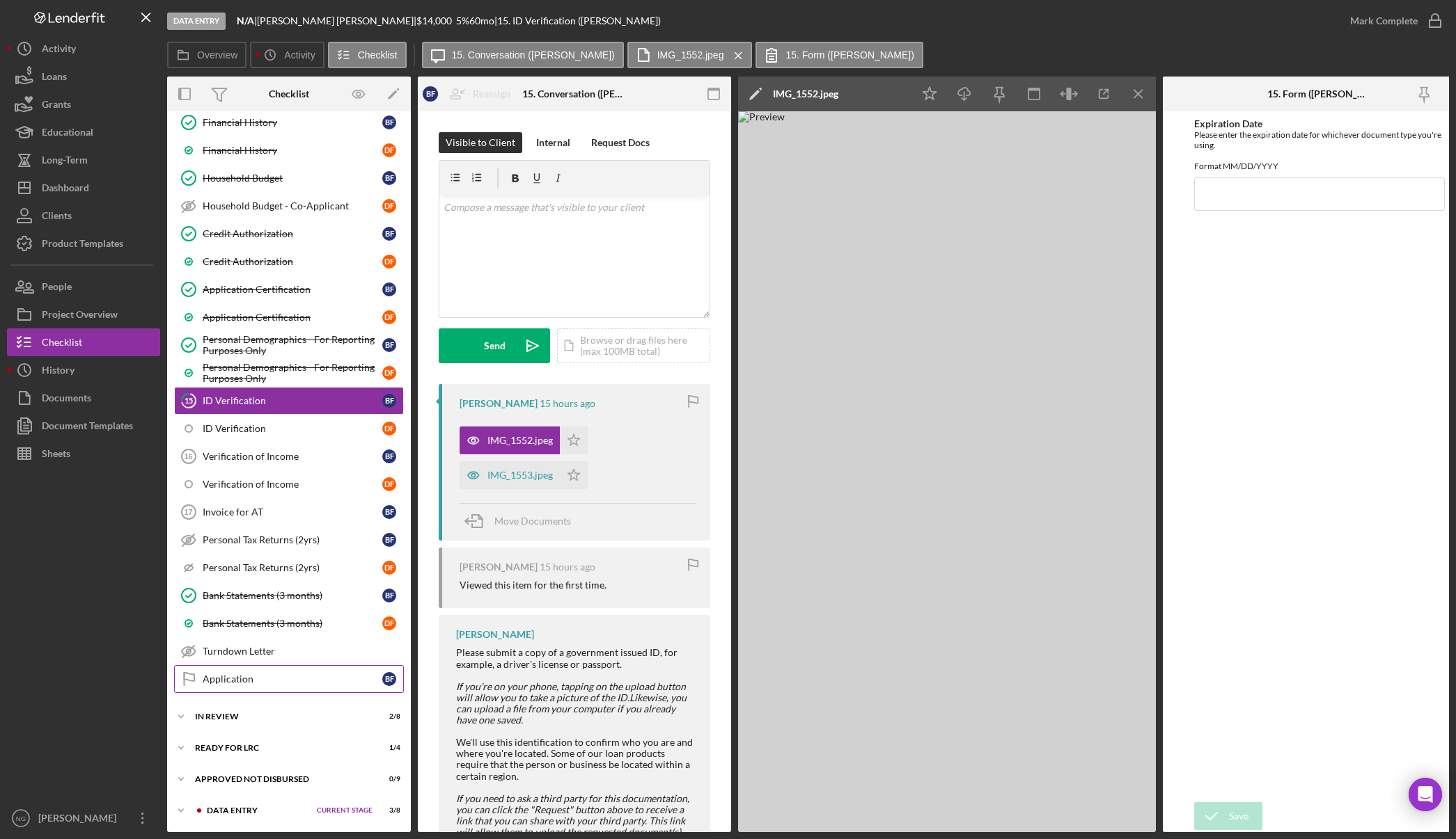
click at [323, 675] on div "Application" at bounding box center [293, 679] width 180 height 11
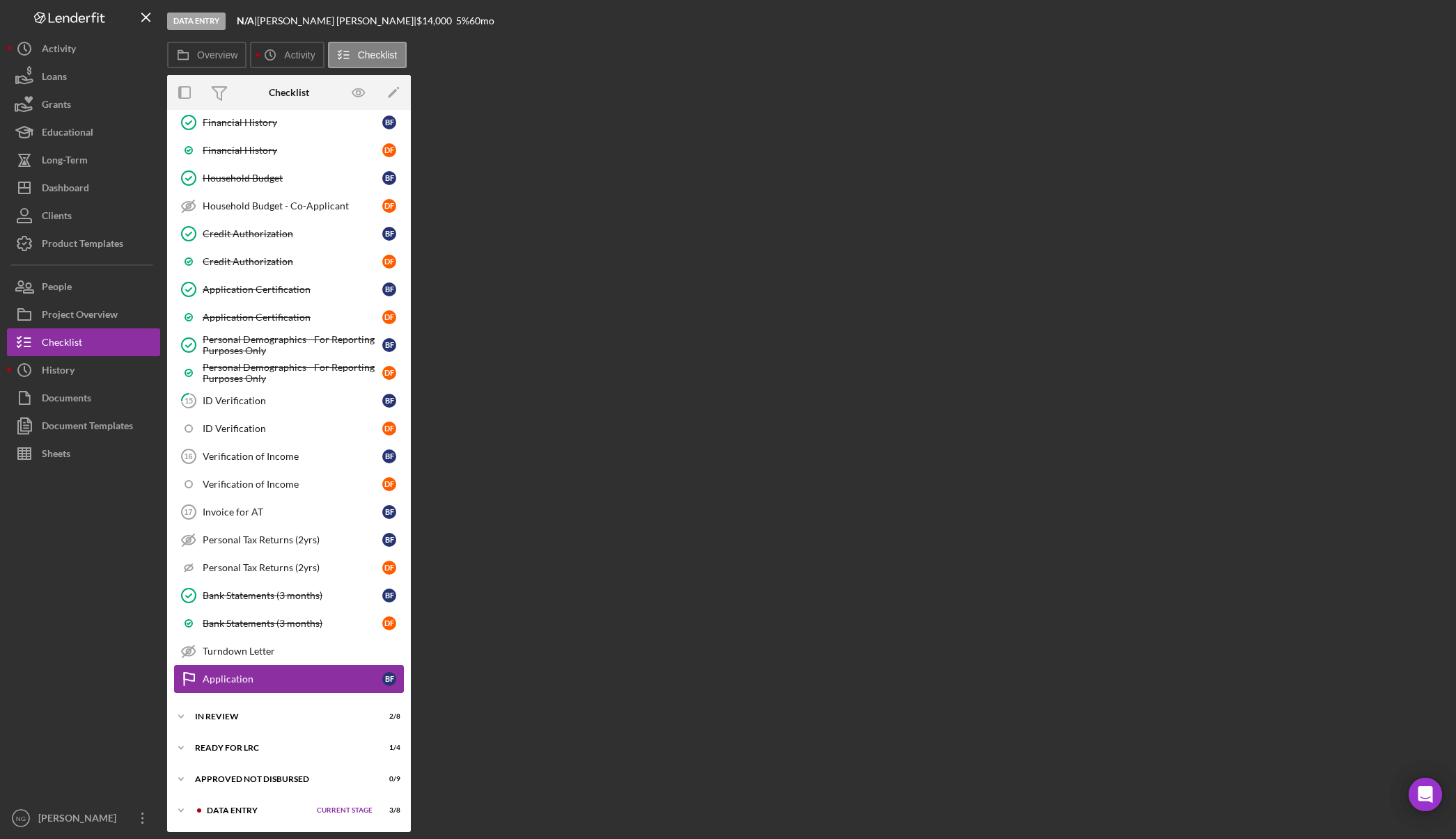
scroll to position [486, 0]
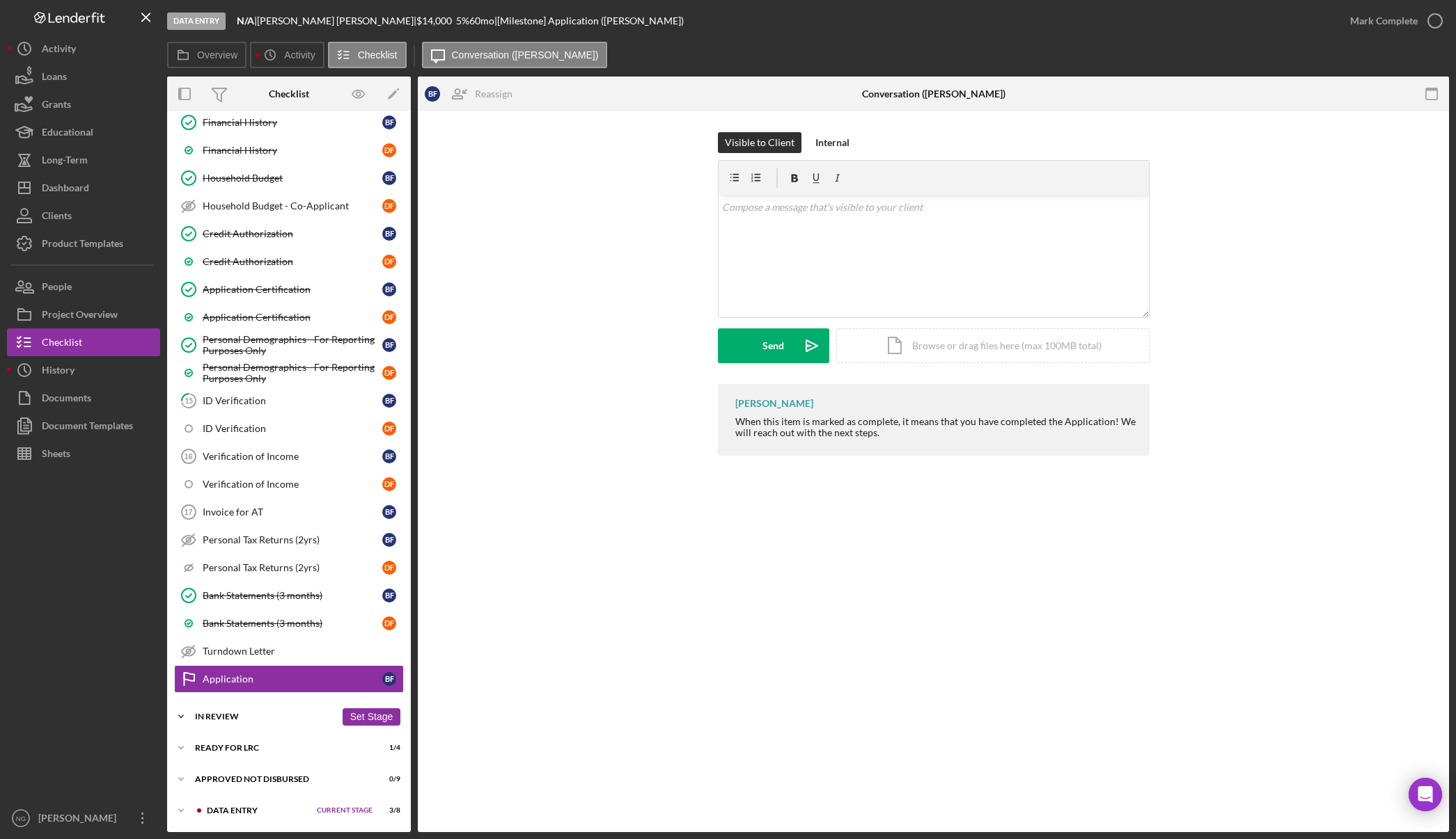
click at [234, 720] on div "In Review" at bounding box center [265, 716] width 140 height 8
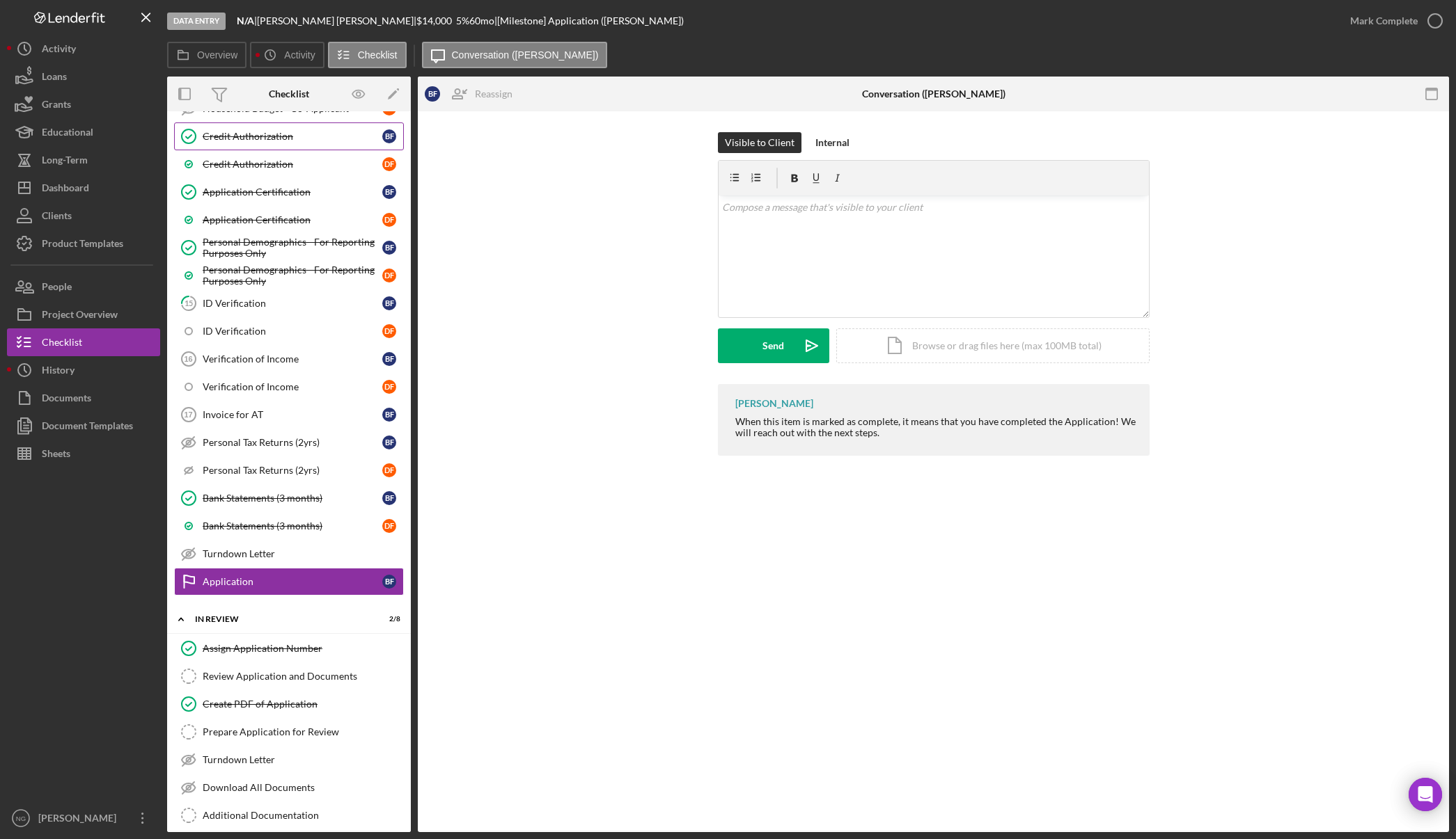
scroll to position [696, 0]
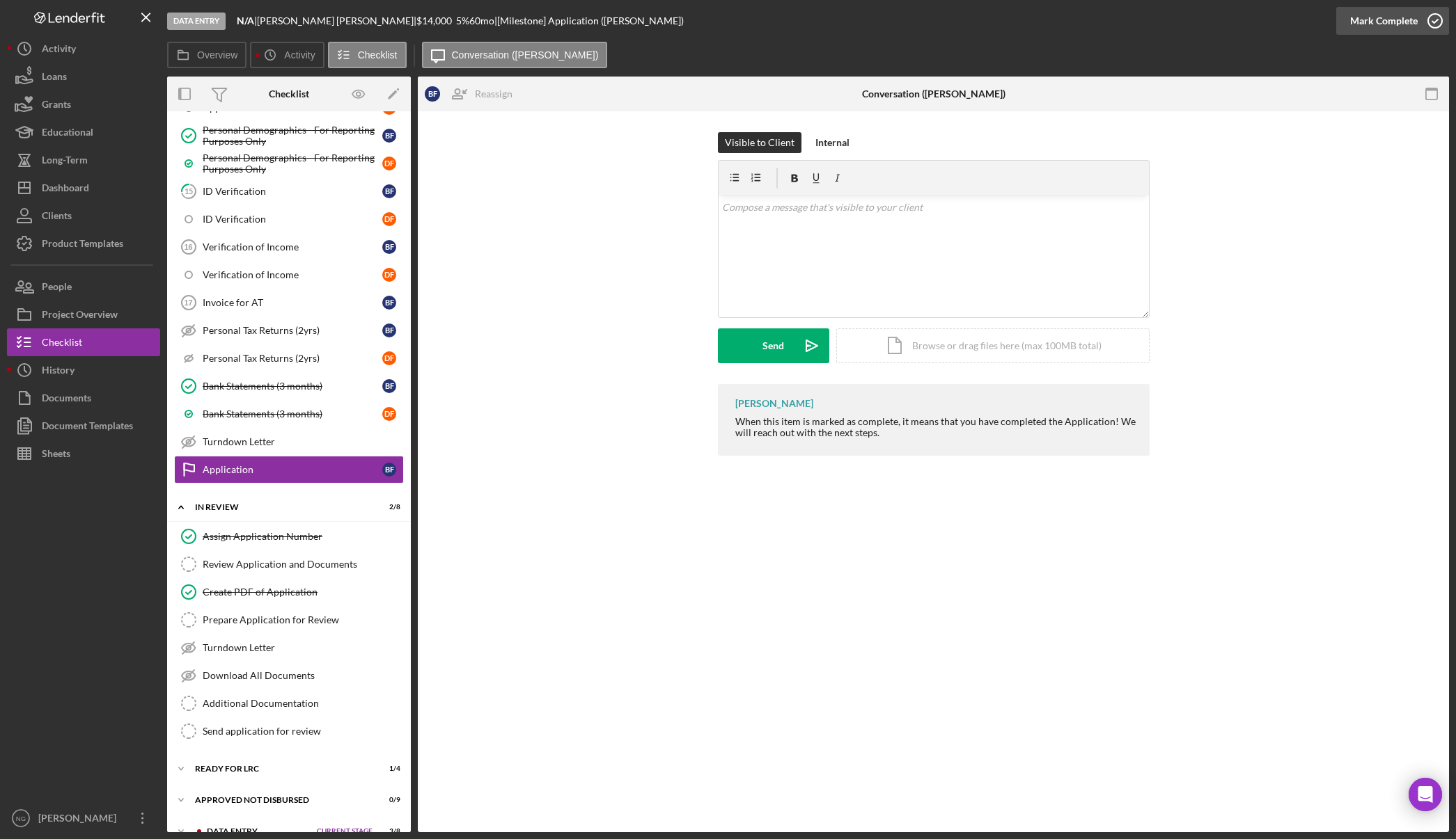
click at [1432, 19] on icon "button" at bounding box center [1435, 21] width 35 height 35
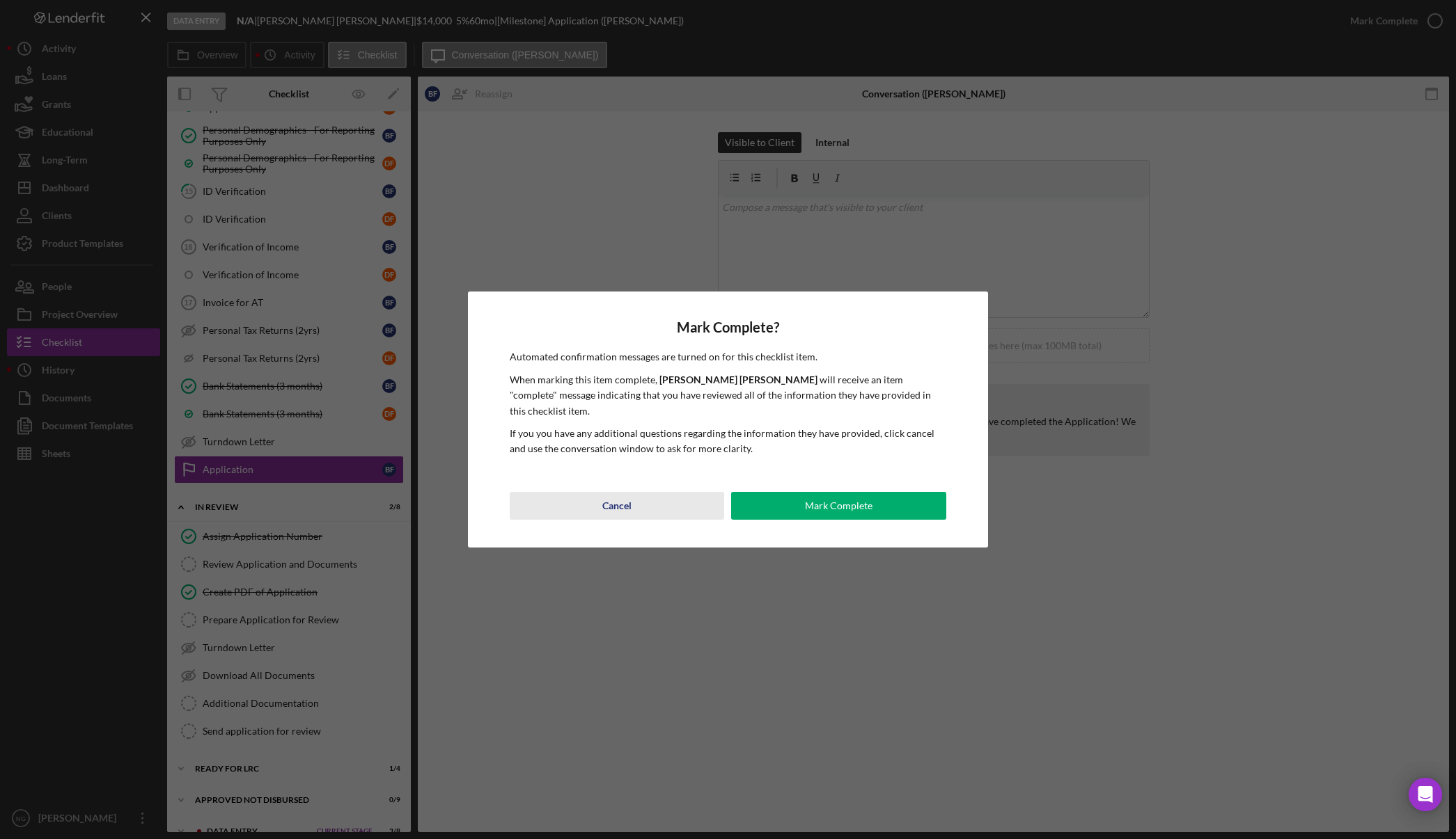
click at [620, 496] on div "Cancel" at bounding box center [617, 506] width 29 height 28
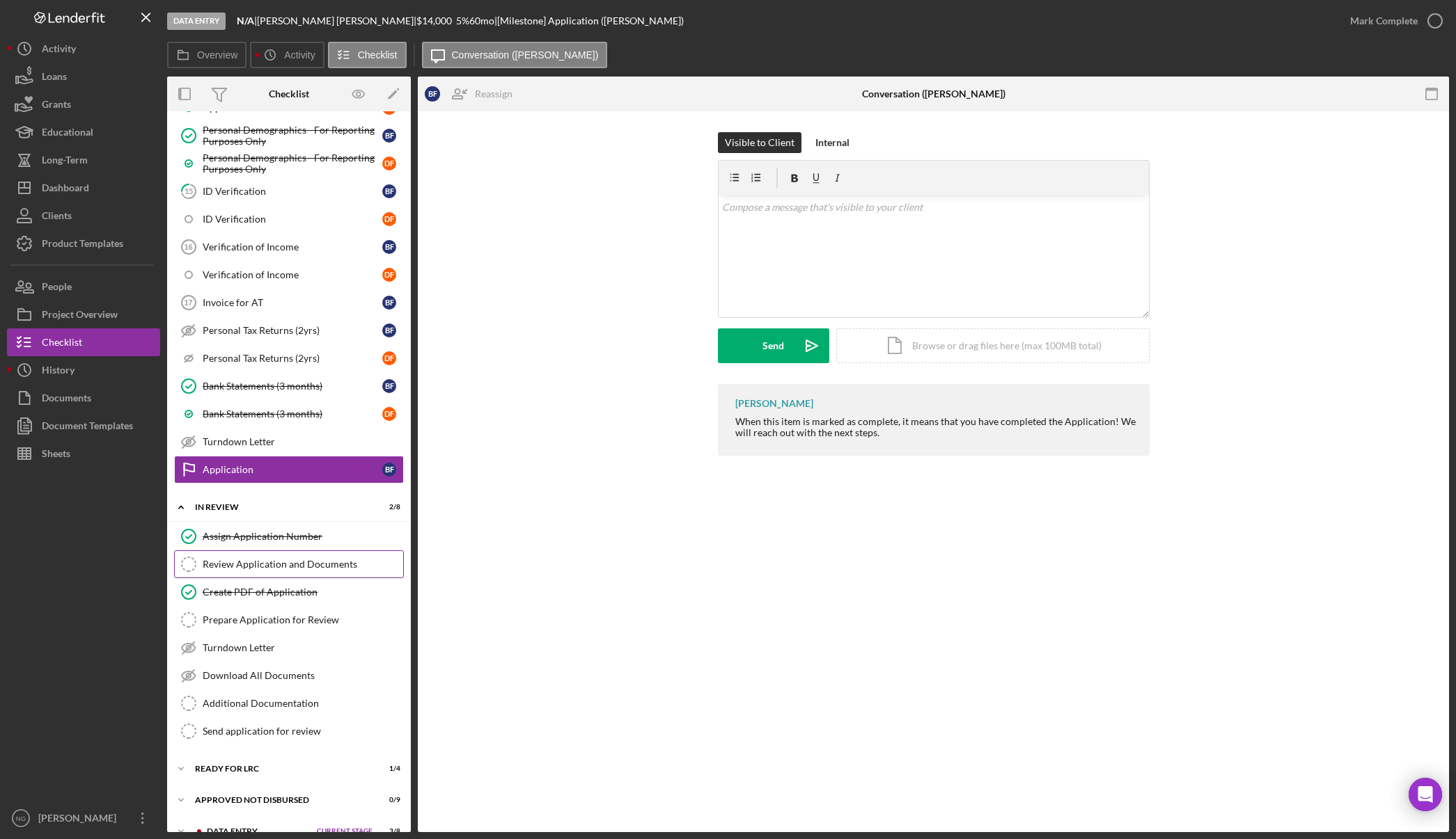
click at [284, 565] on div "Review Application and Documents" at bounding box center [303, 564] width 200 height 11
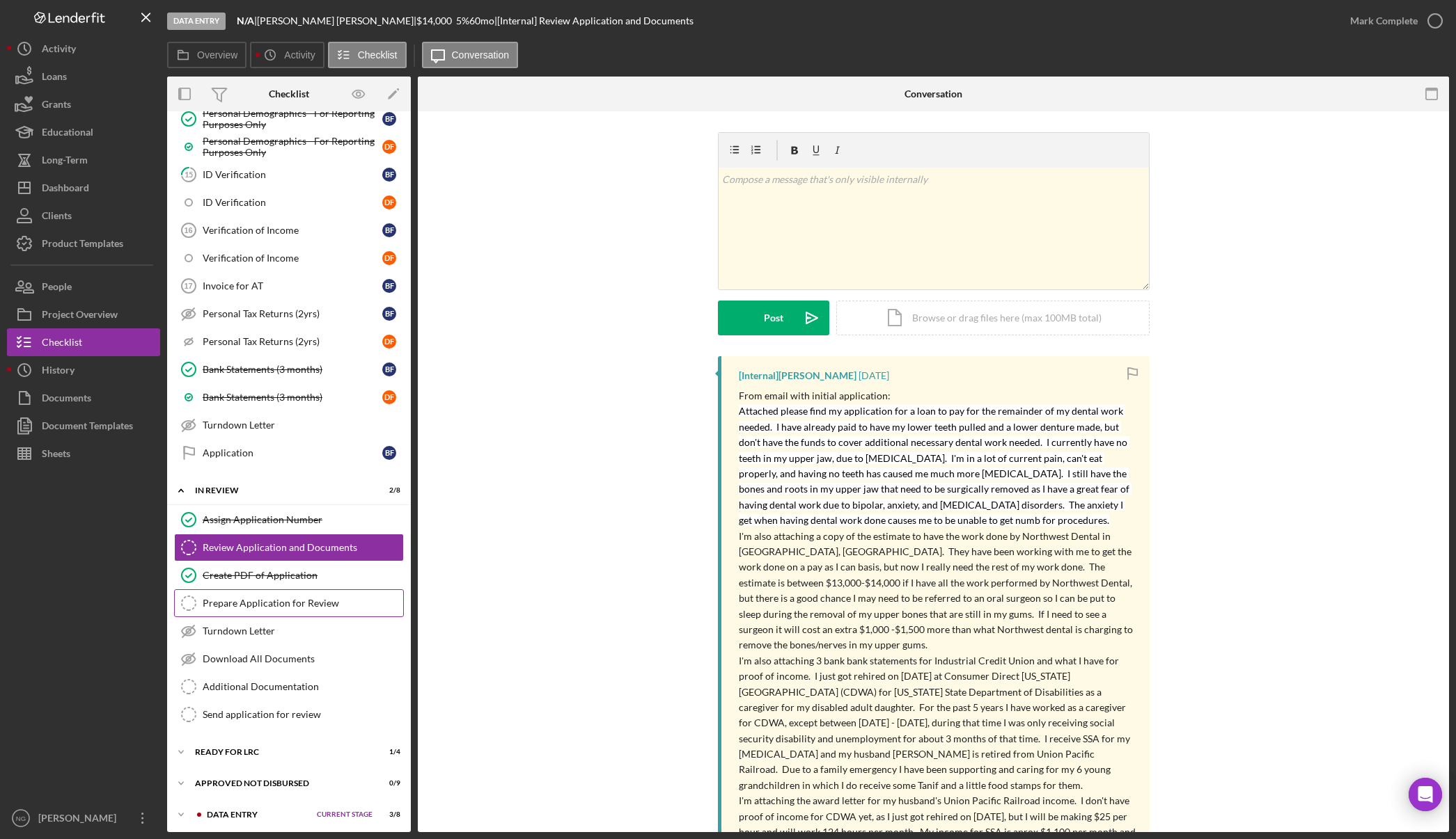
scroll to position [717, 0]
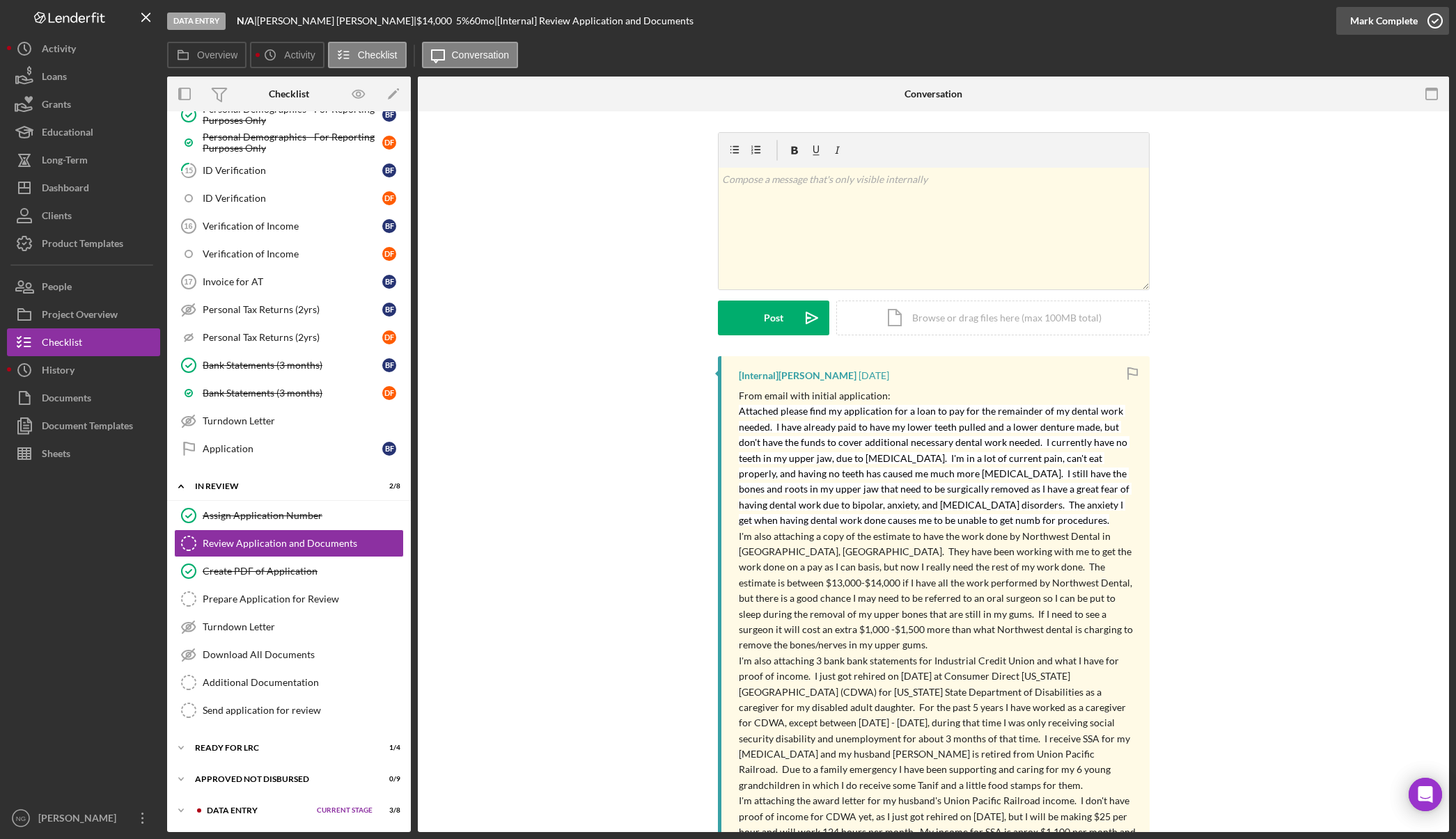
click at [1436, 21] on icon "button" at bounding box center [1435, 21] width 35 height 35
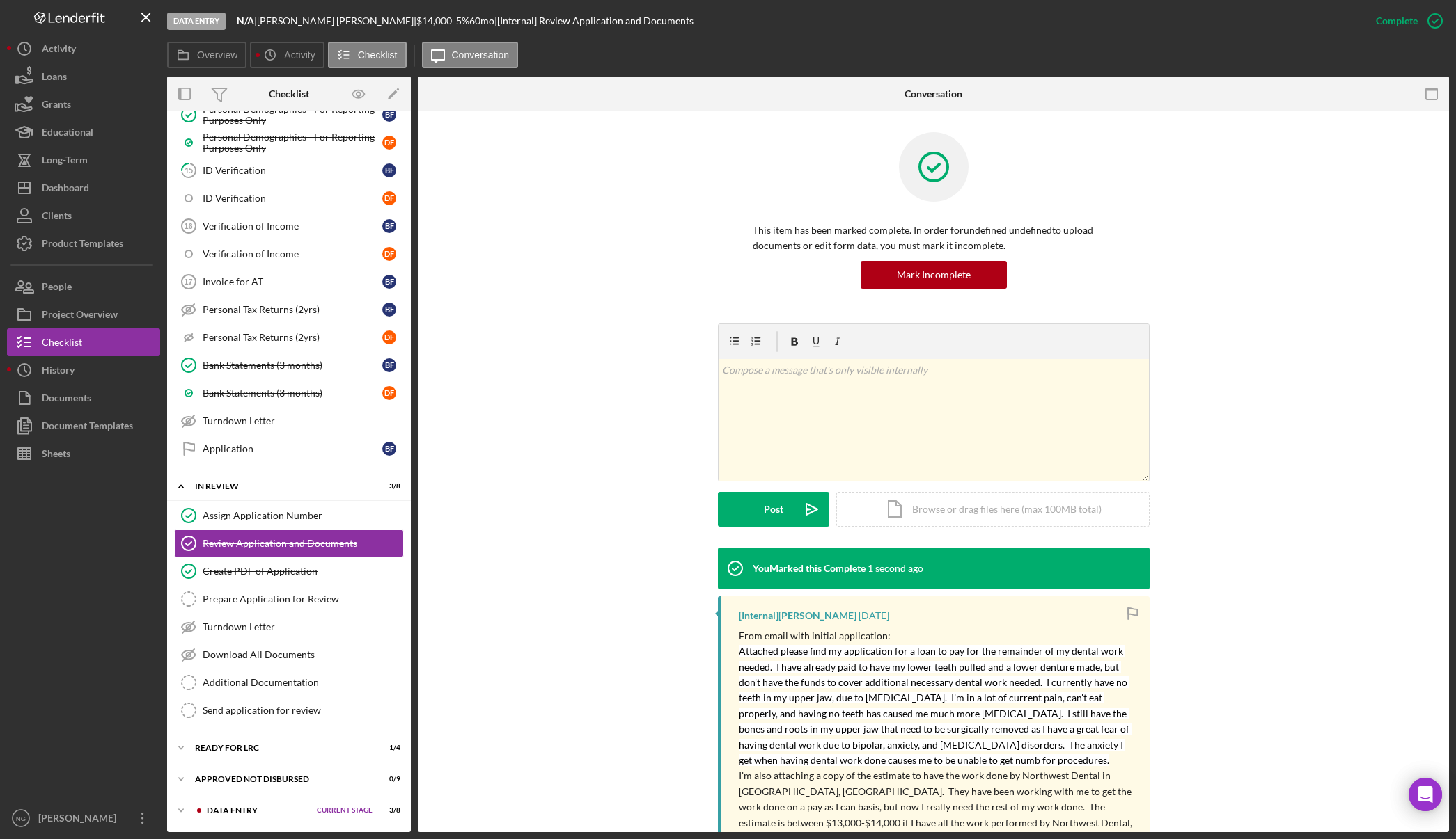
click at [0, 0] on icon "button" at bounding box center [0, 0] width 0 height 0
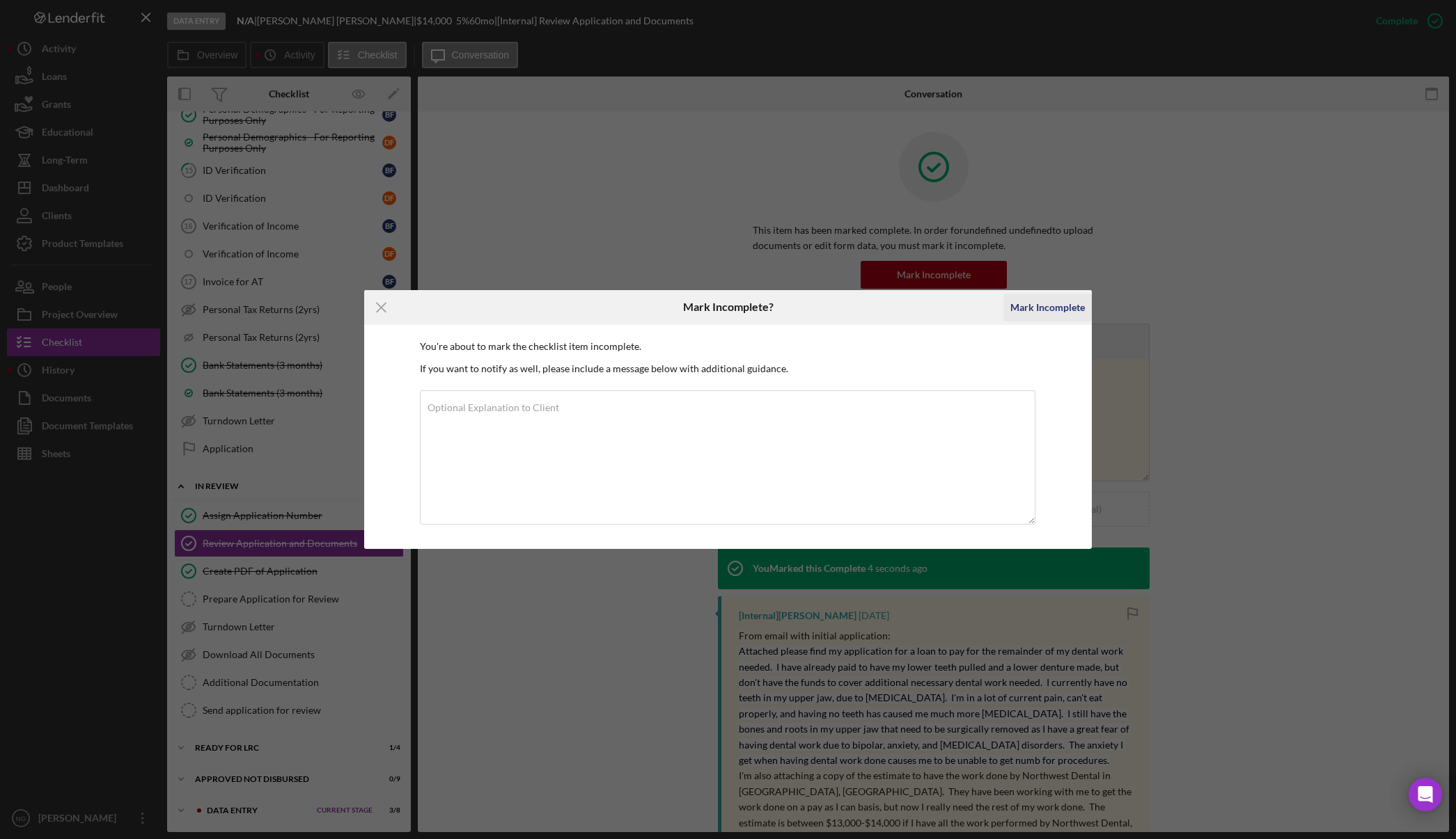
click at [1038, 309] on div "Mark Incomplete" at bounding box center [1047, 307] width 75 height 28
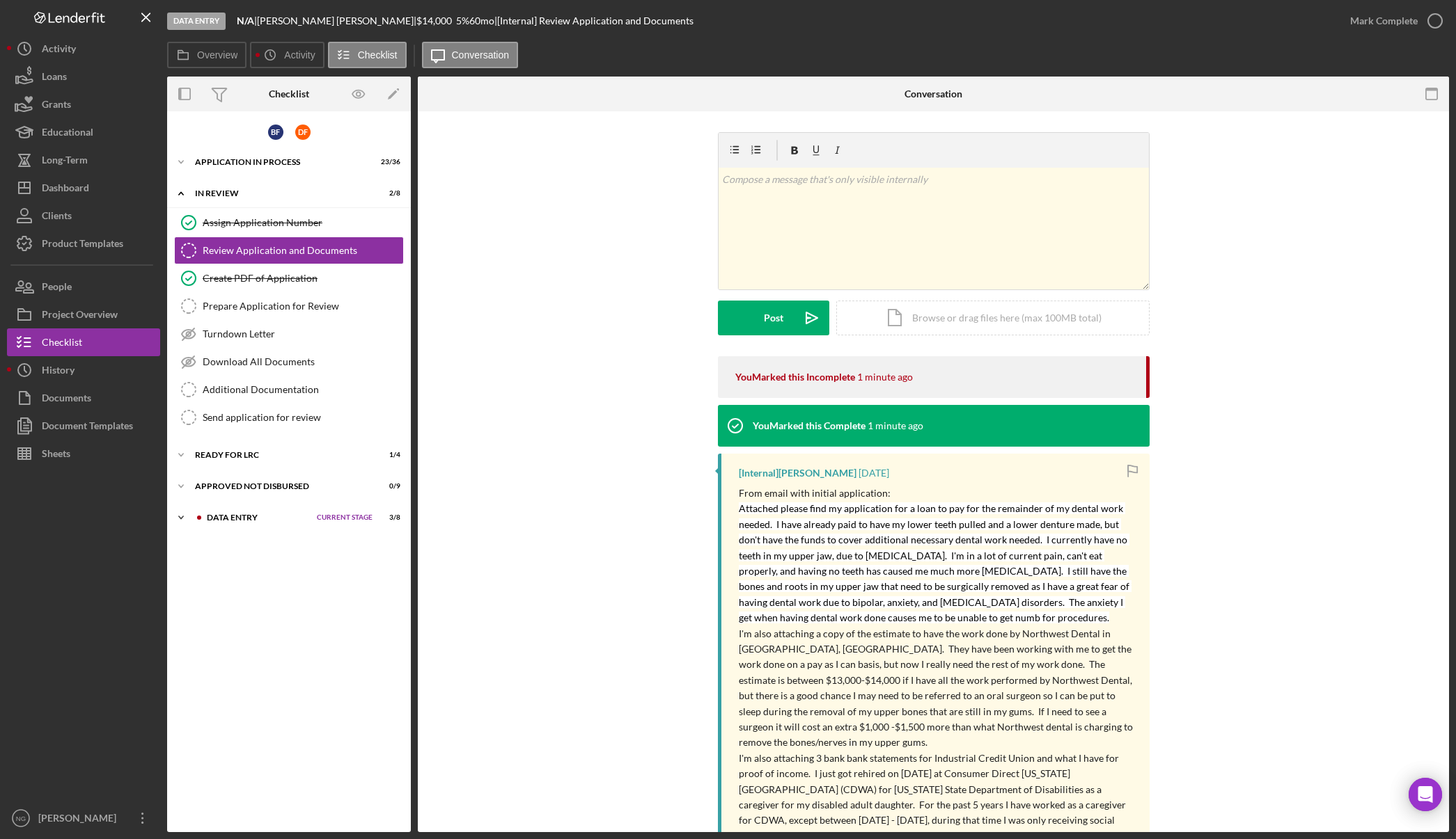
click at [242, 518] on div "Data Entry" at bounding box center [258, 517] width 103 height 8
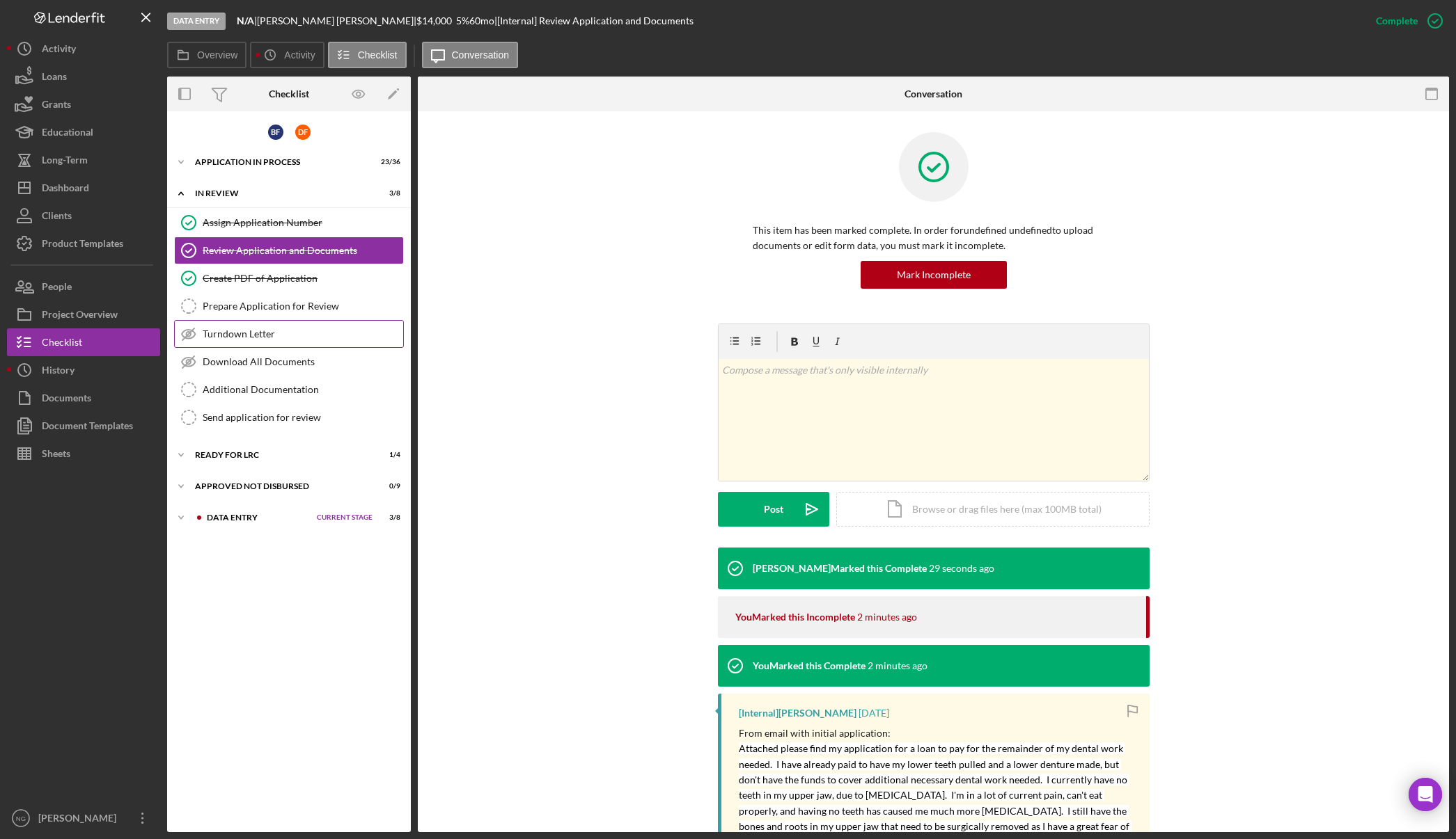
click at [277, 336] on div "Turndown Letter" at bounding box center [303, 334] width 200 height 11
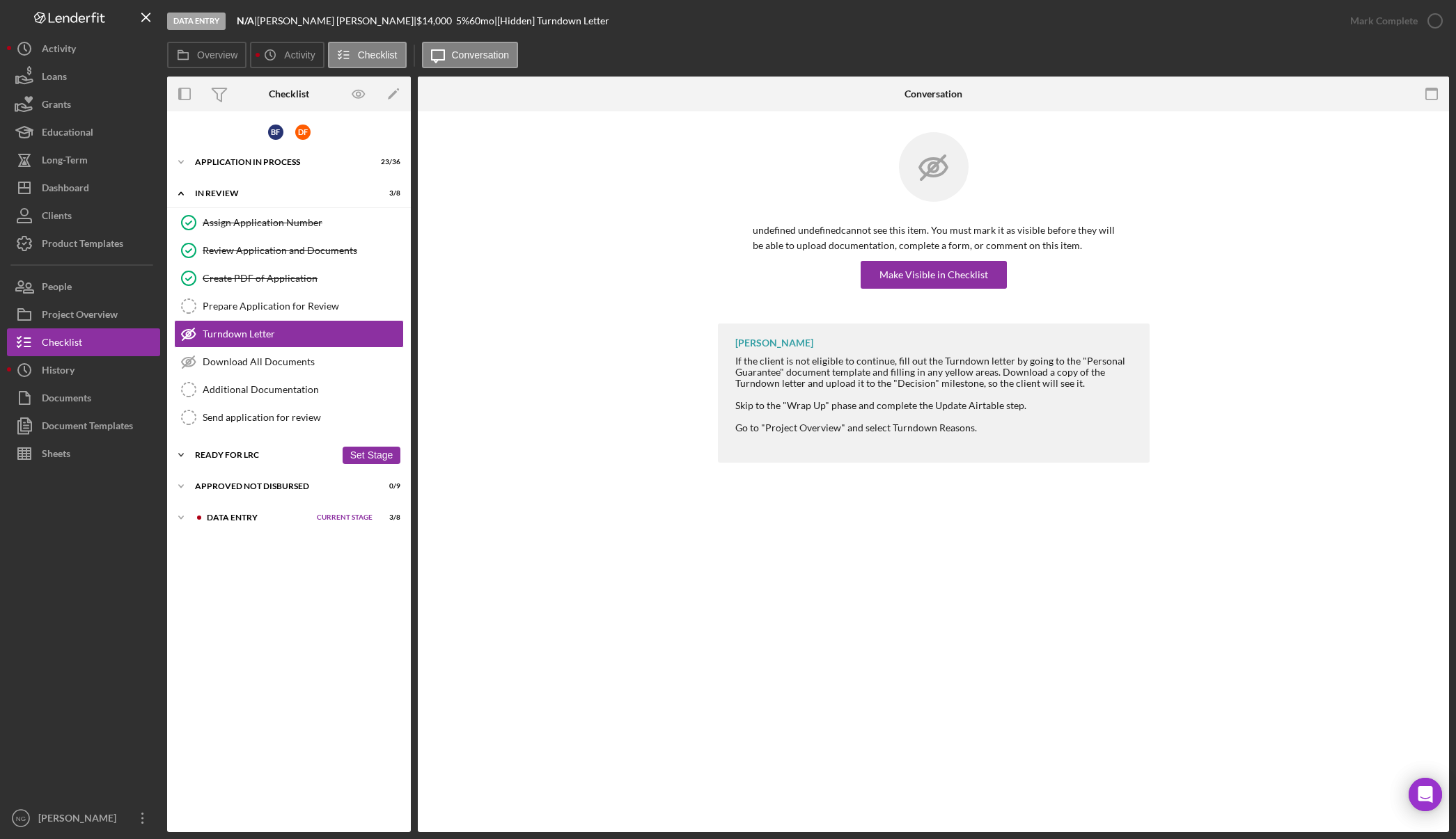
click at [317, 456] on div "Ready for LRC" at bounding box center [265, 455] width 140 height 8
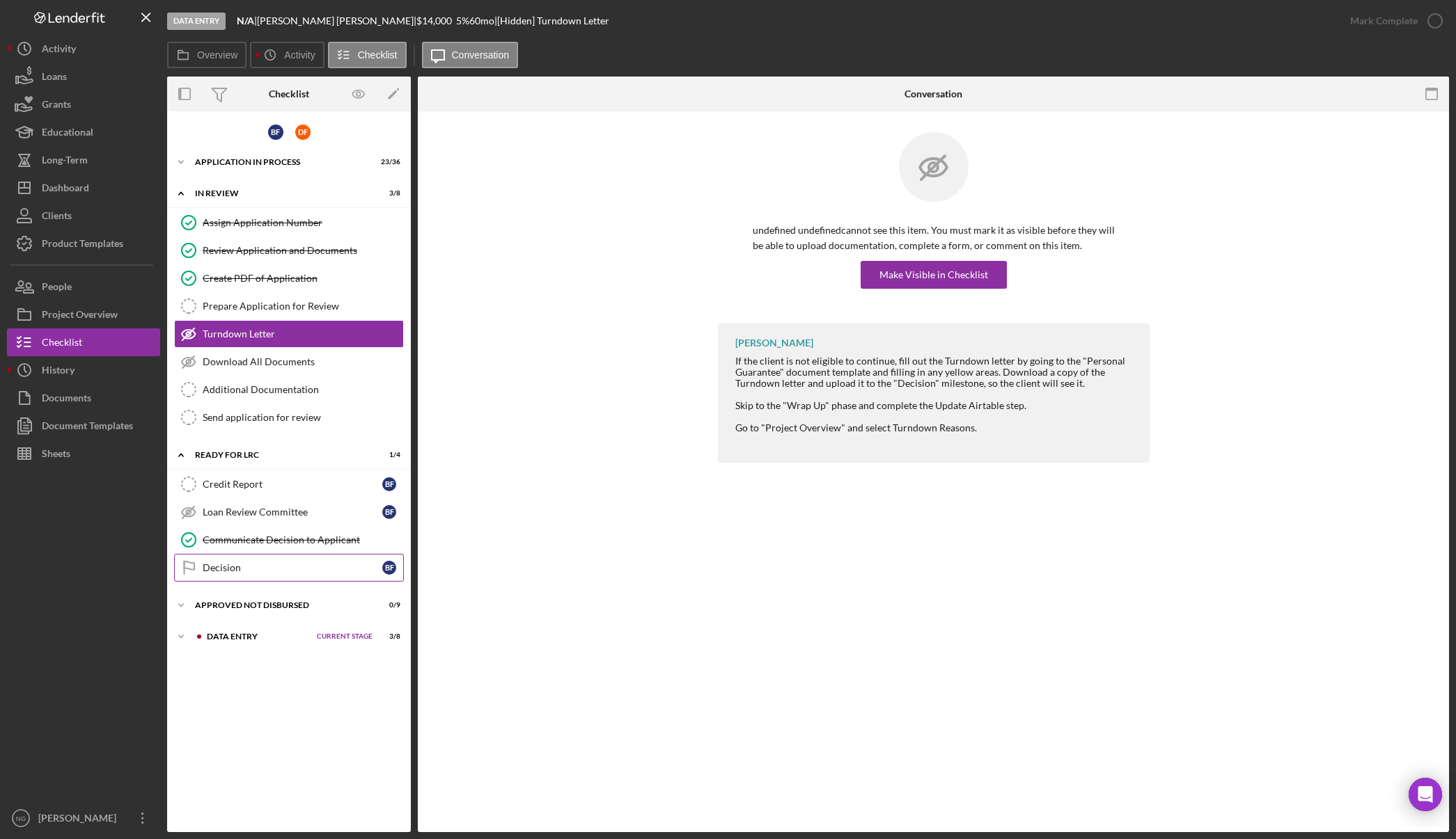
click at [216, 572] on div "Decision" at bounding box center [293, 568] width 180 height 11
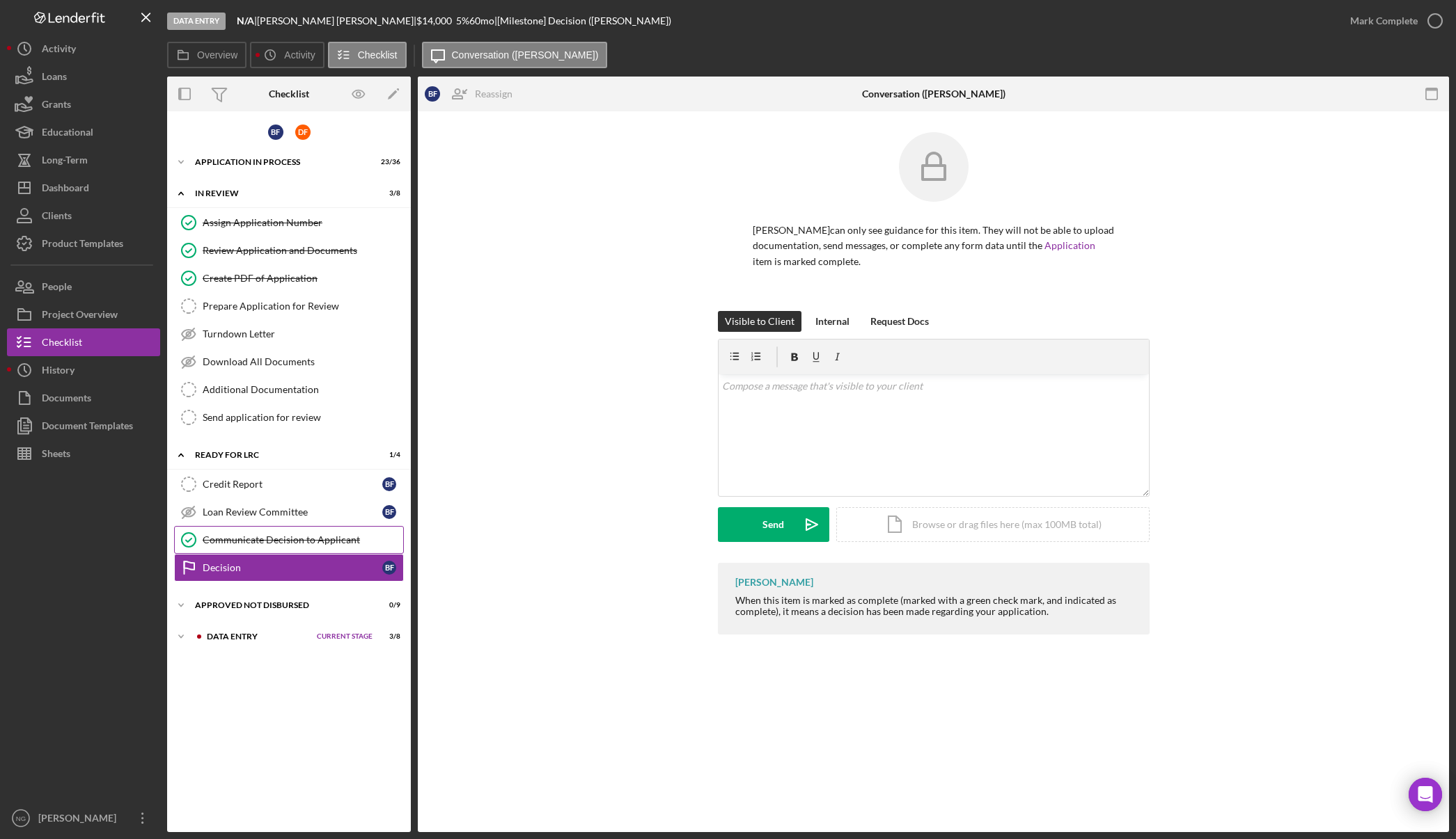
click at [221, 536] on div "Communicate Decision to Applicant" at bounding box center [303, 540] width 200 height 11
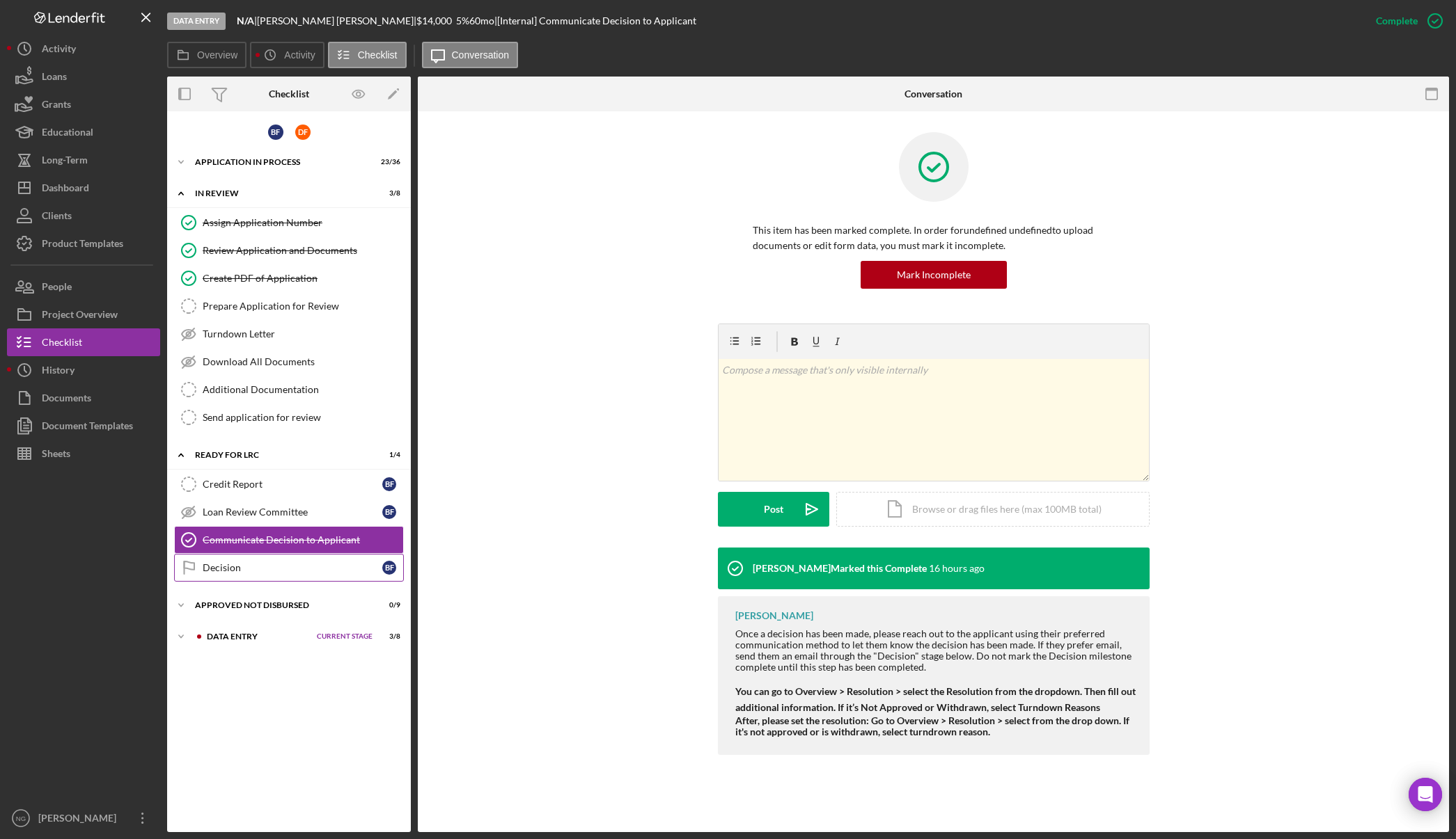
click at [220, 565] on div "Decision" at bounding box center [293, 568] width 180 height 11
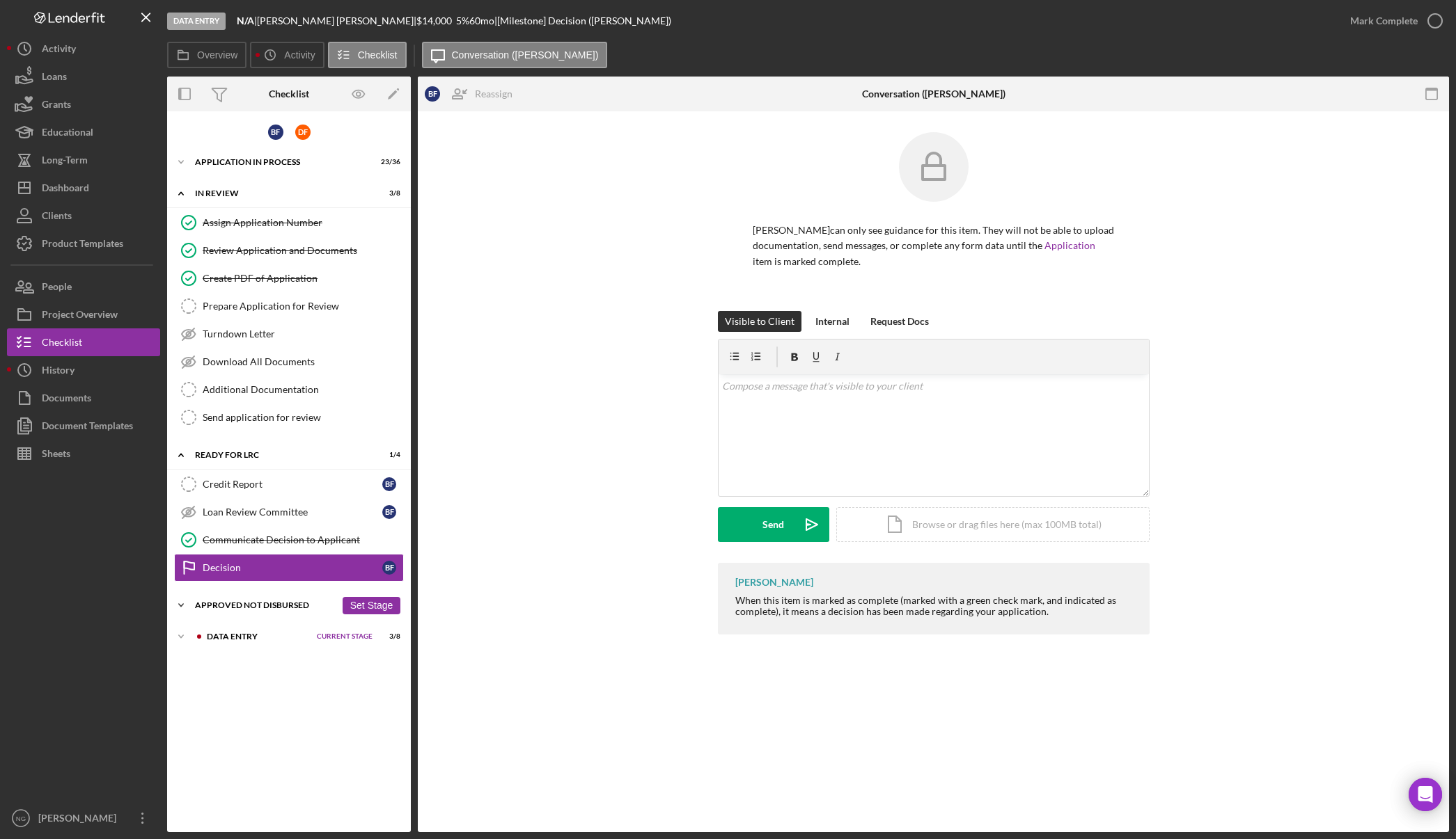
click at [245, 604] on div "Approved Not Disbursed" at bounding box center [265, 605] width 140 height 8
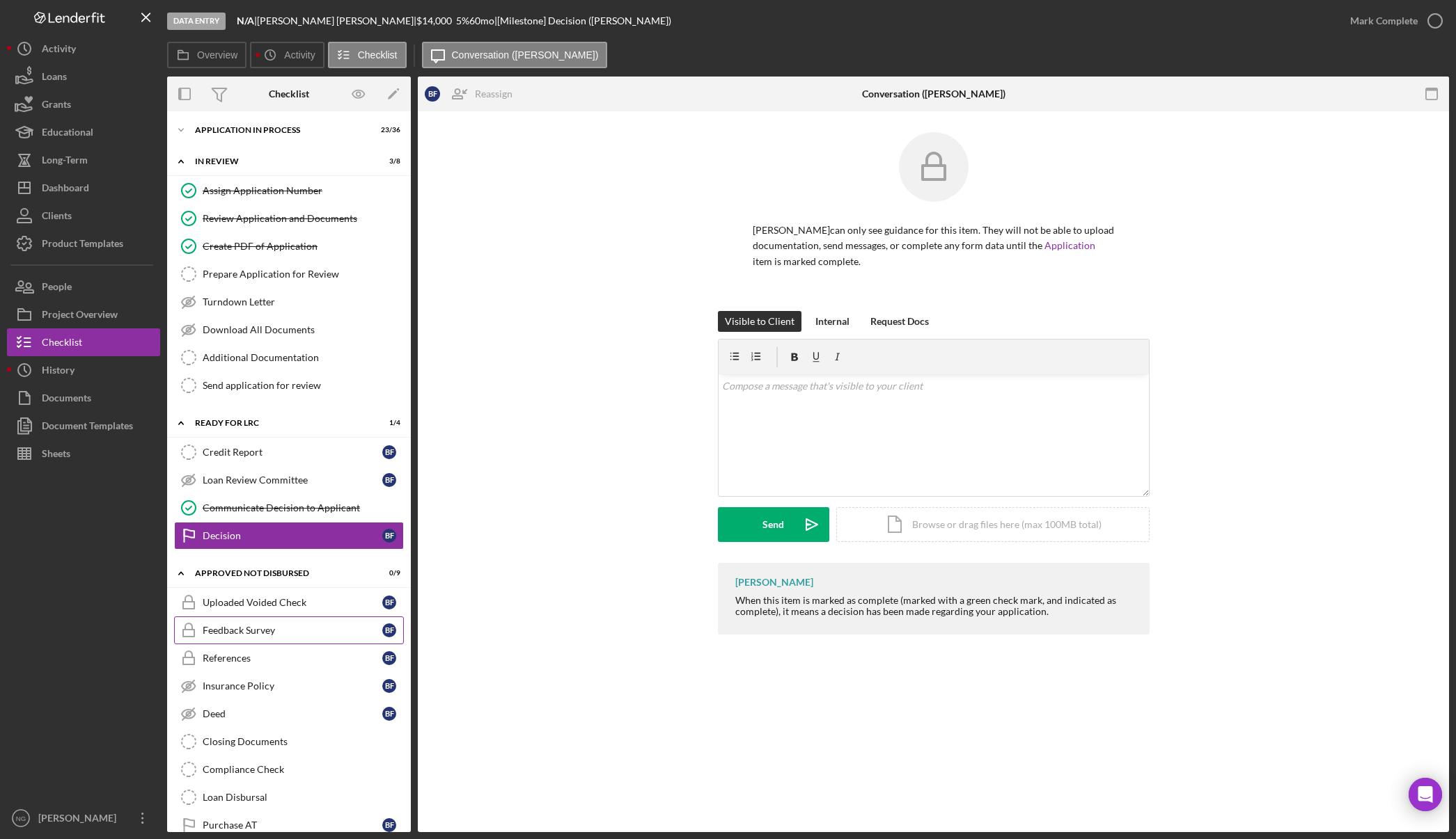
scroll to position [85, 0]
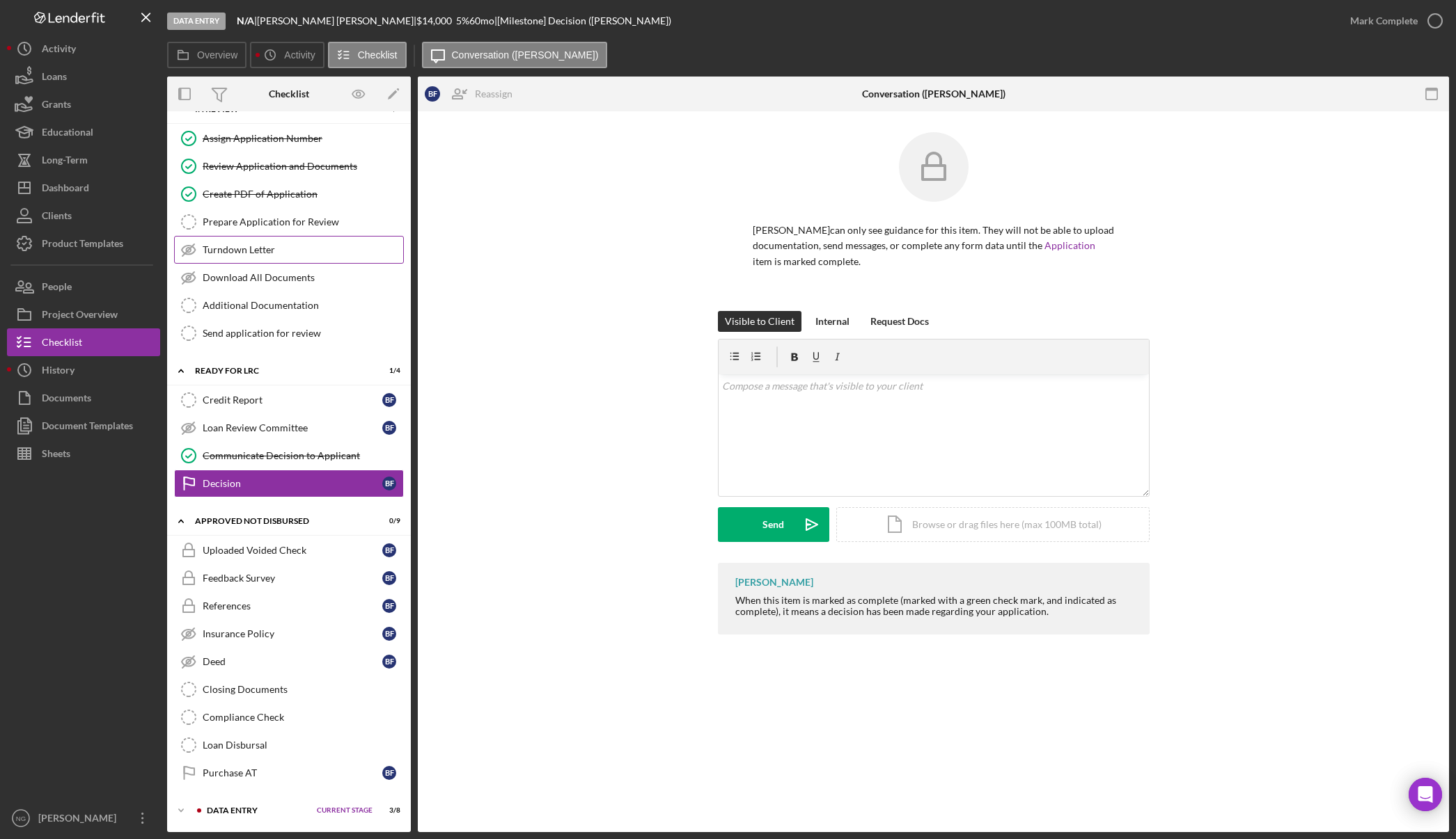
click at [258, 245] on div "Turndown Letter" at bounding box center [303, 250] width 200 height 11
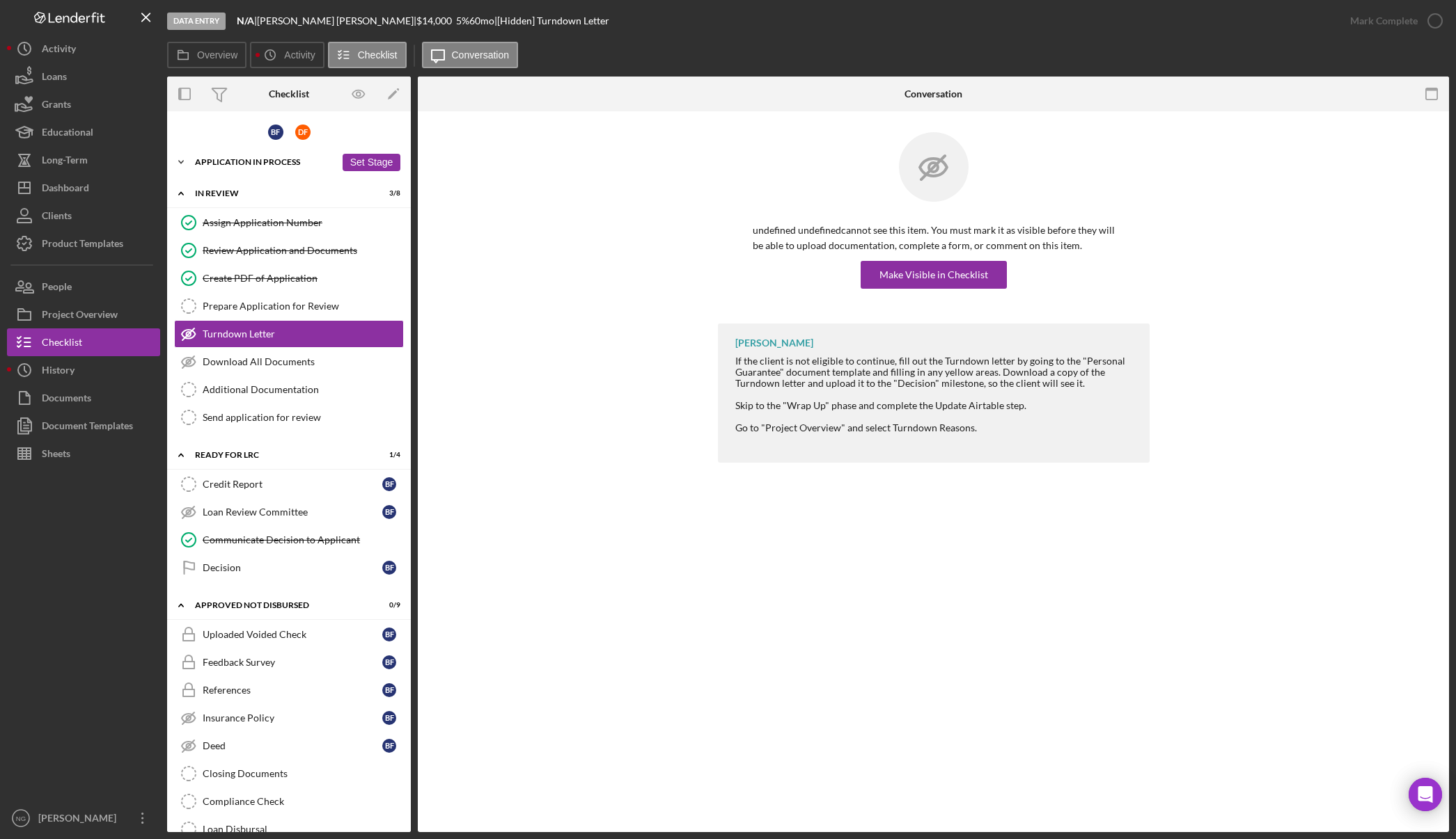
click at [249, 162] on div "Application In Process" at bounding box center [265, 162] width 140 height 8
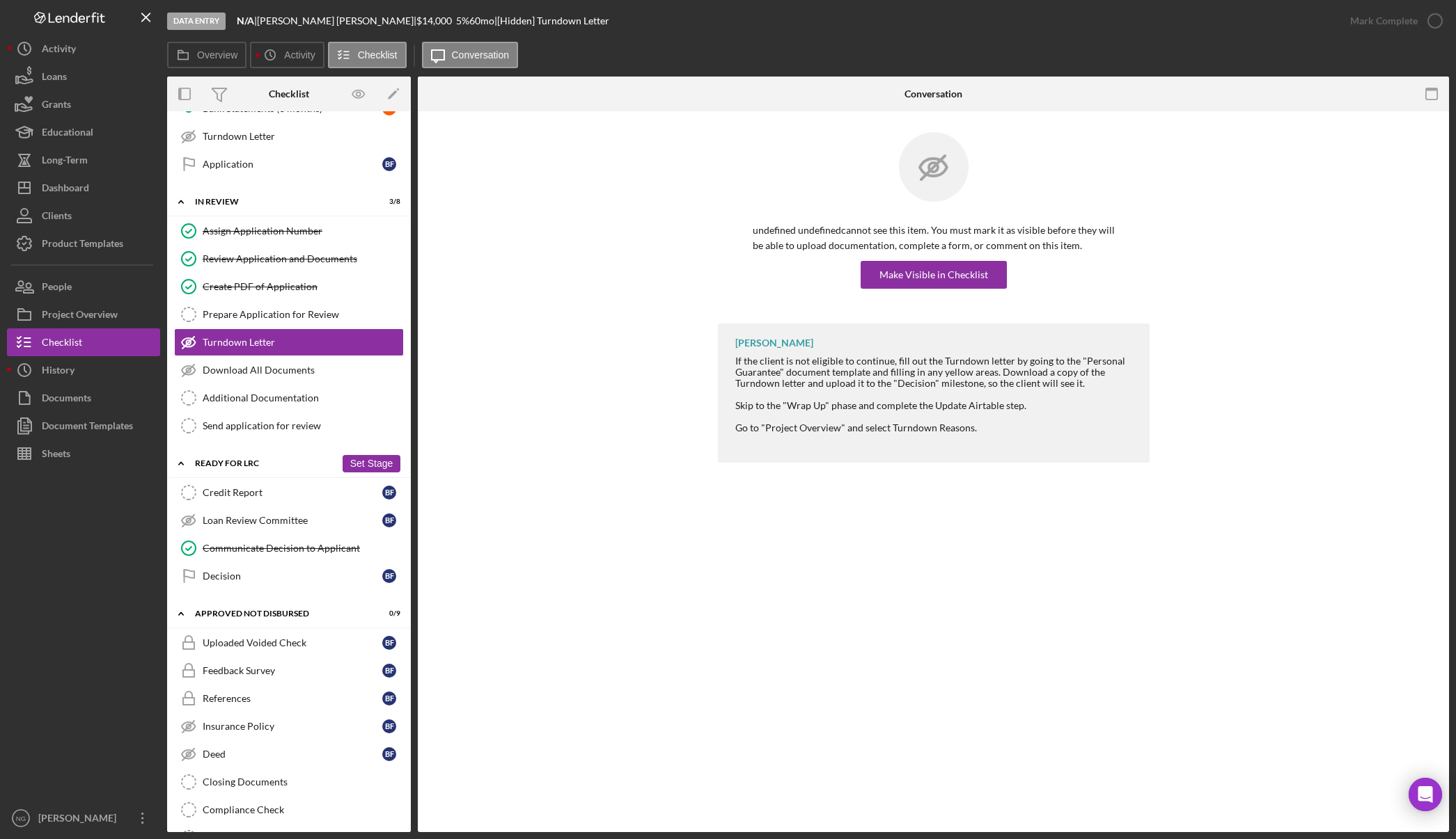
scroll to position [1044, 0]
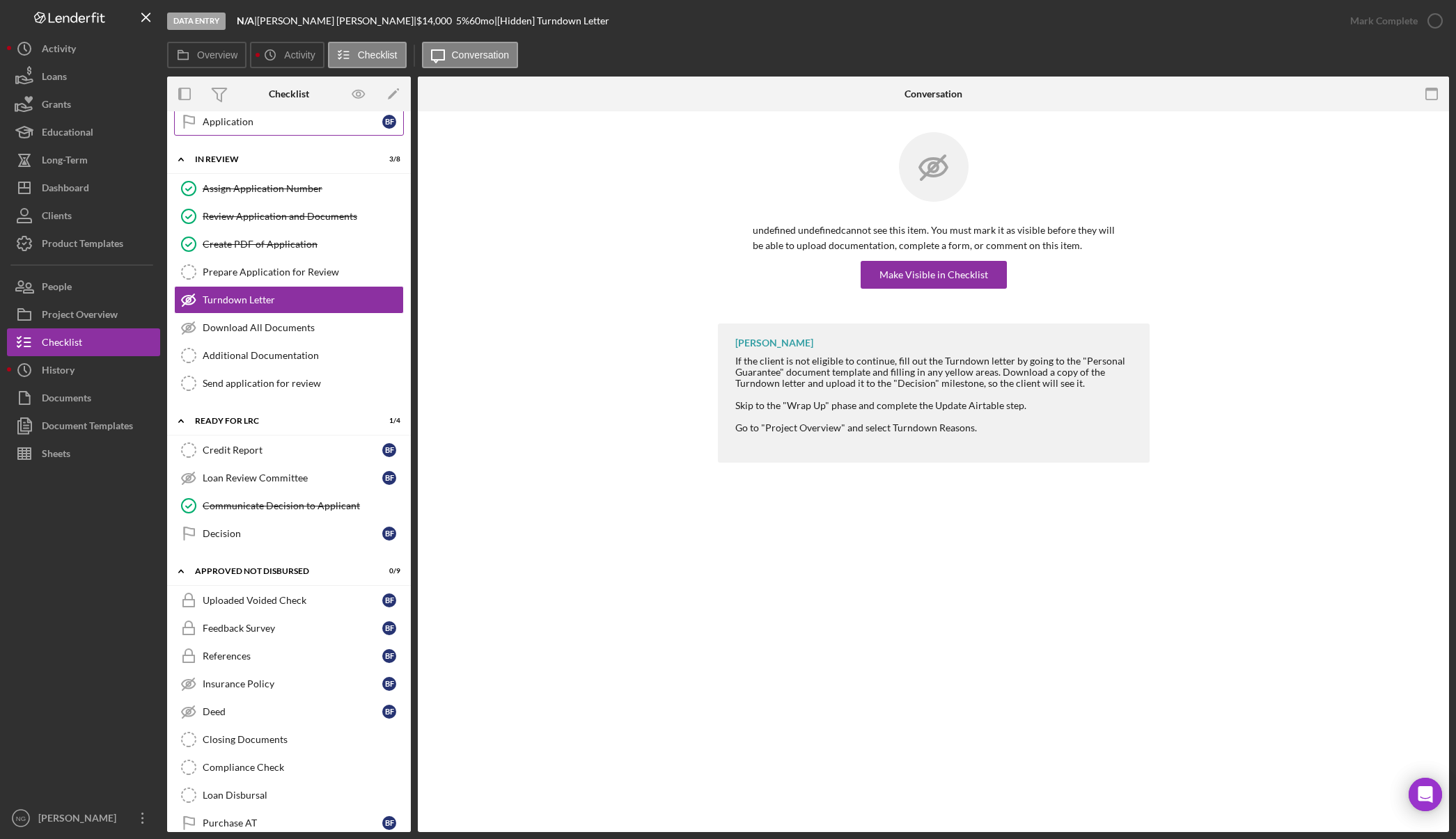
click at [252, 123] on div "Application" at bounding box center [293, 122] width 180 height 11
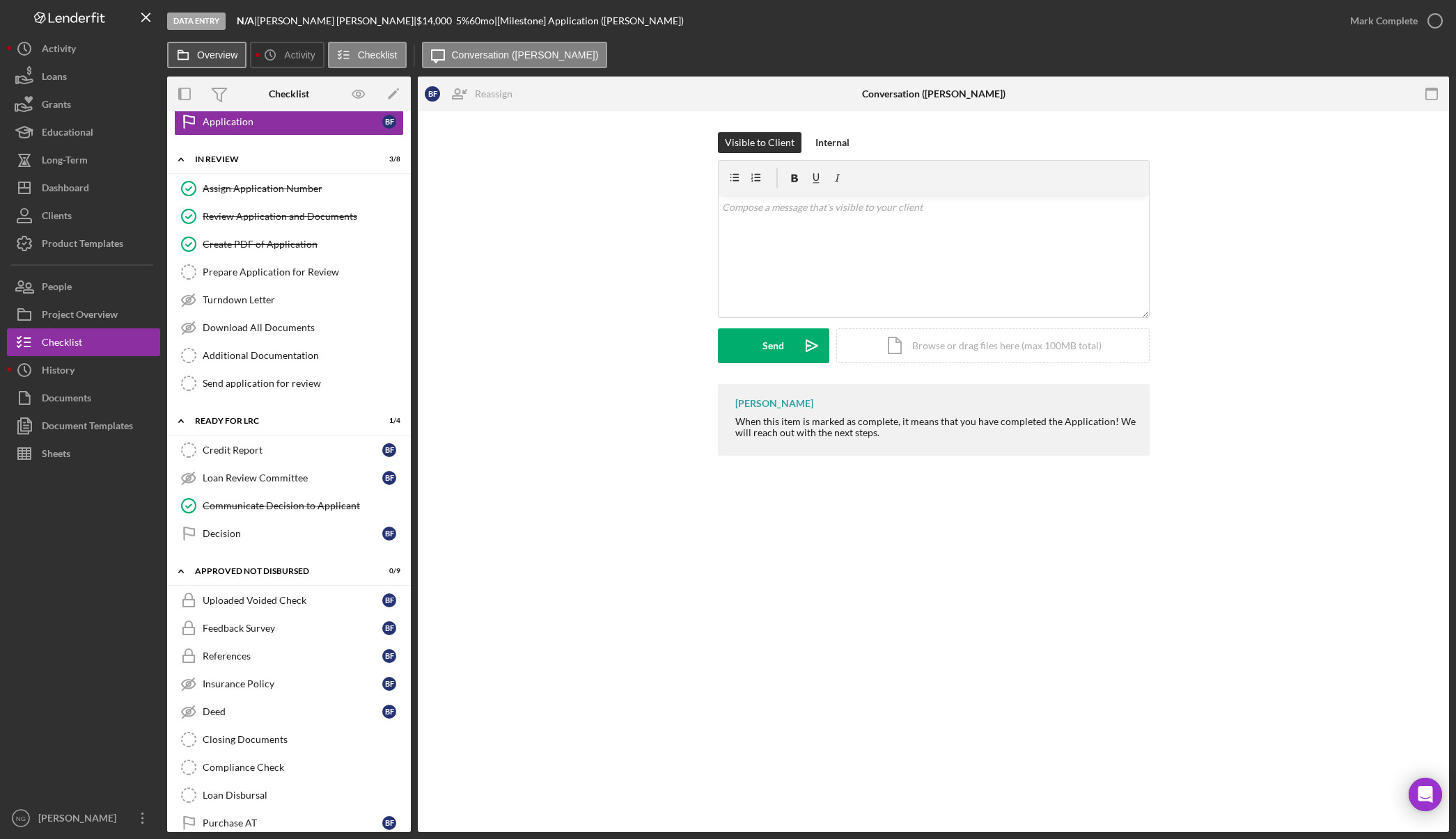
click at [211, 56] on label "Overview" at bounding box center [216, 55] width 40 height 11
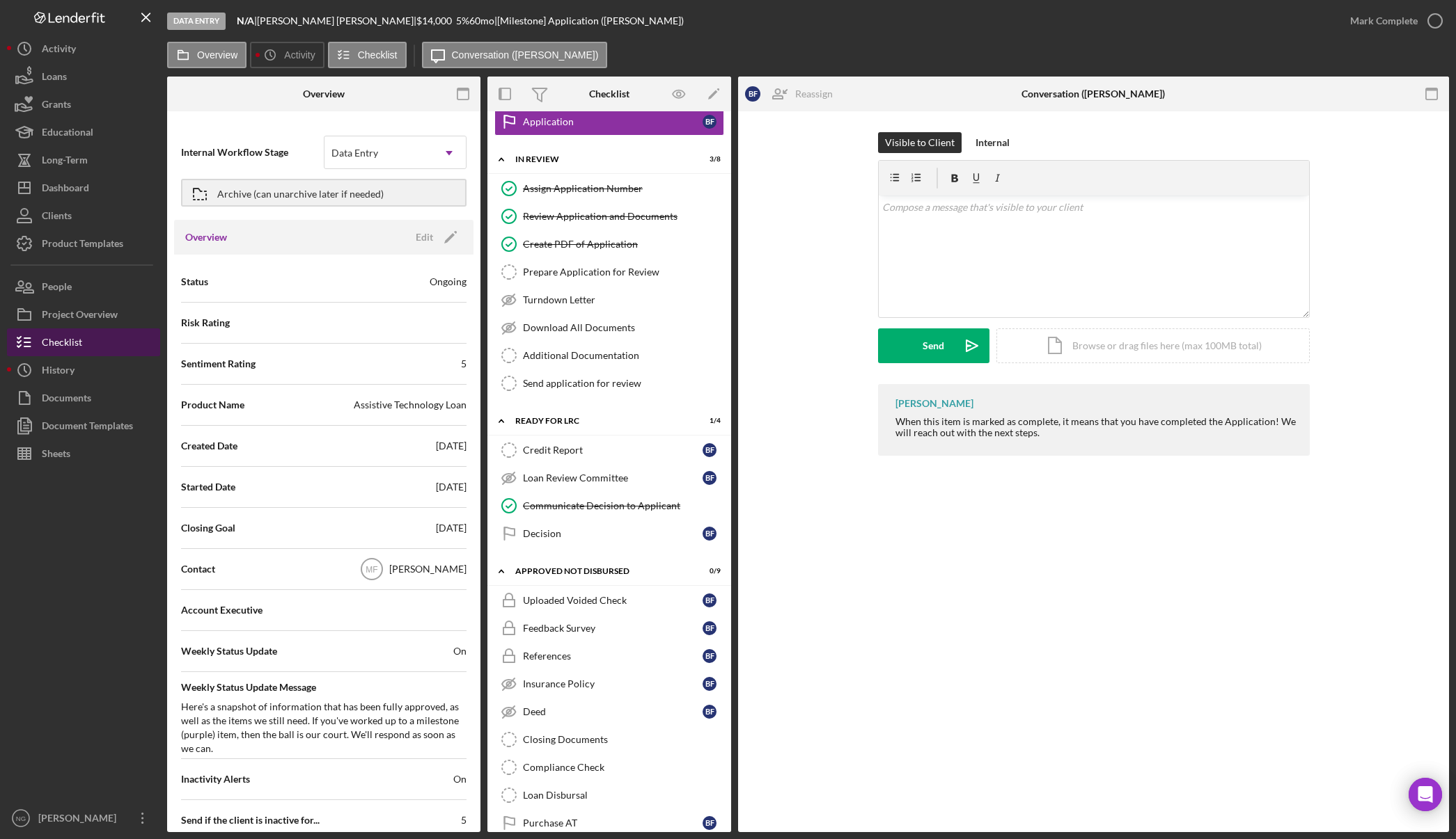
click at [104, 344] on button "Checklist" at bounding box center [83, 342] width 153 height 28
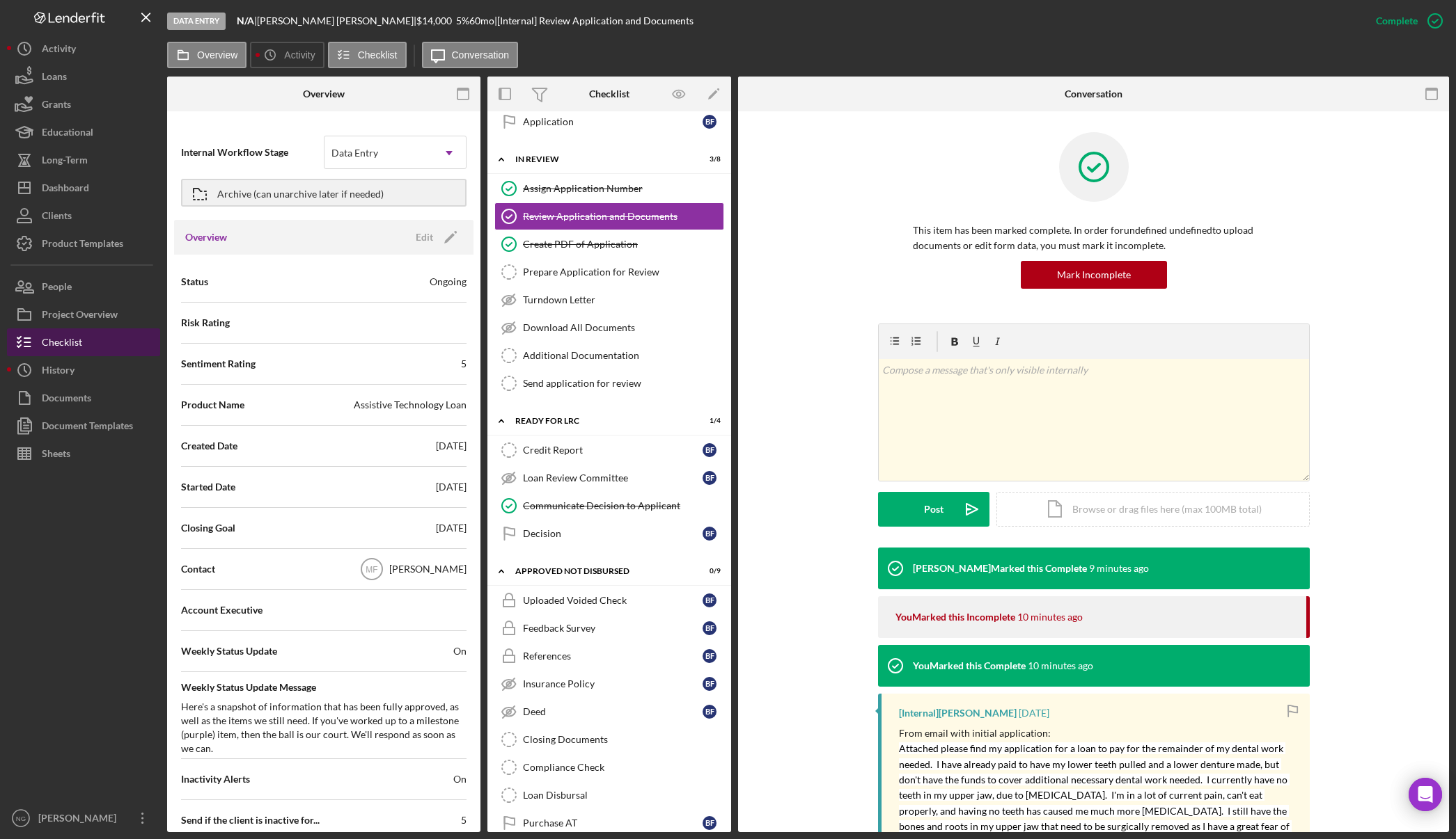
click at [85, 341] on button "Checklist" at bounding box center [83, 342] width 153 height 28
click at [463, 92] on icon "button" at bounding box center [463, 94] width 31 height 31
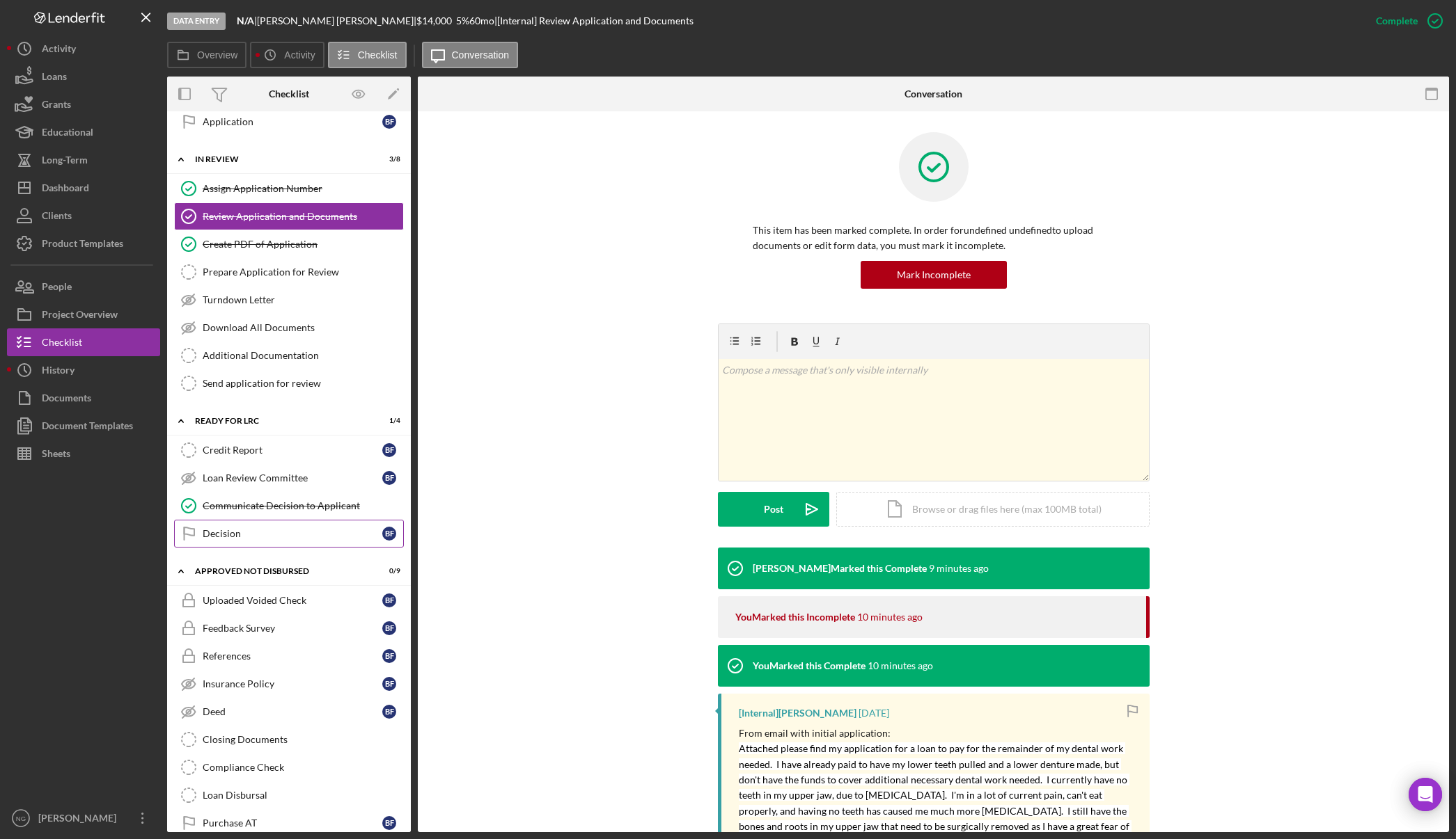
click at [240, 534] on div "Decision" at bounding box center [293, 533] width 180 height 11
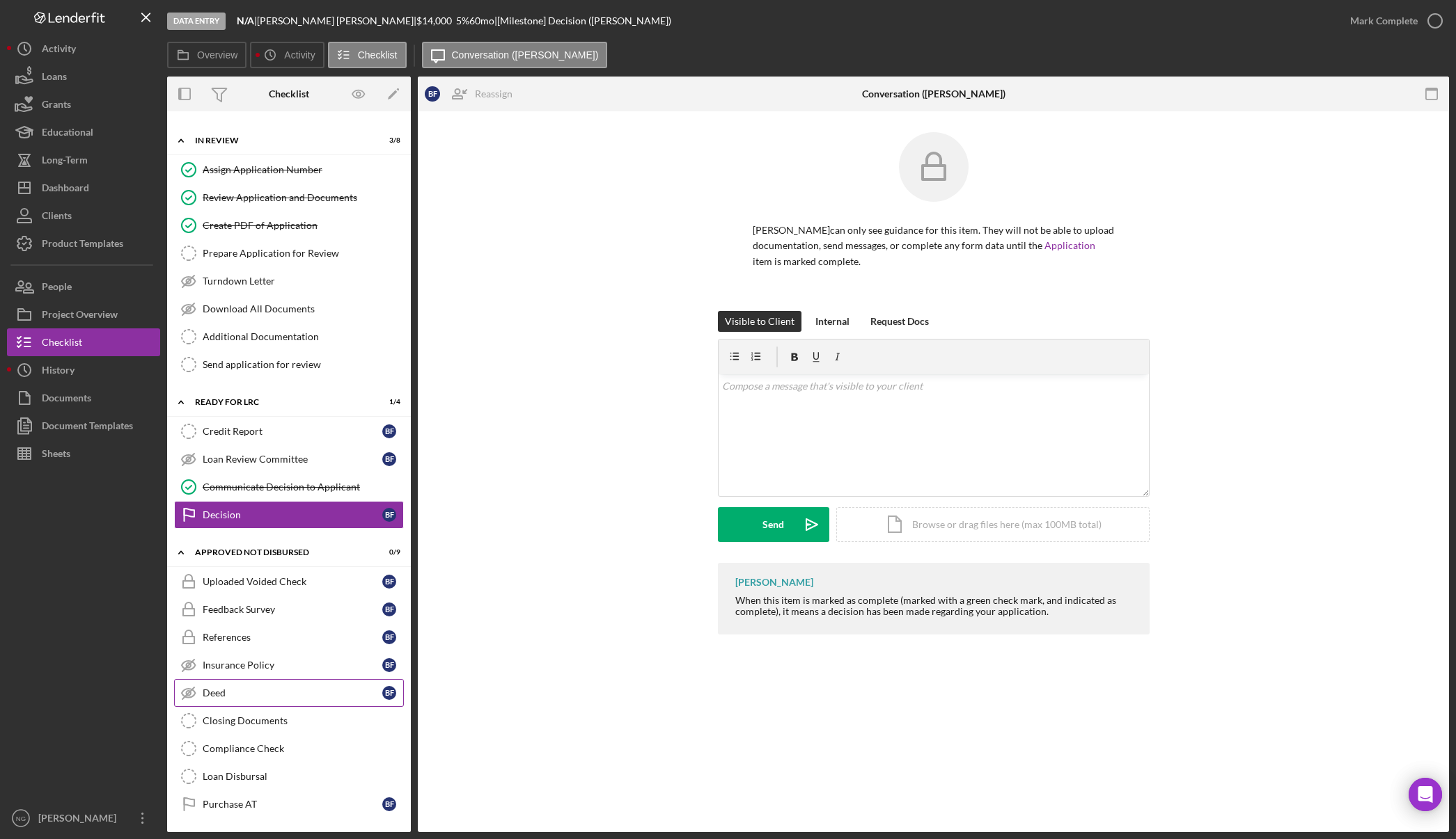
scroll to position [1094, 0]
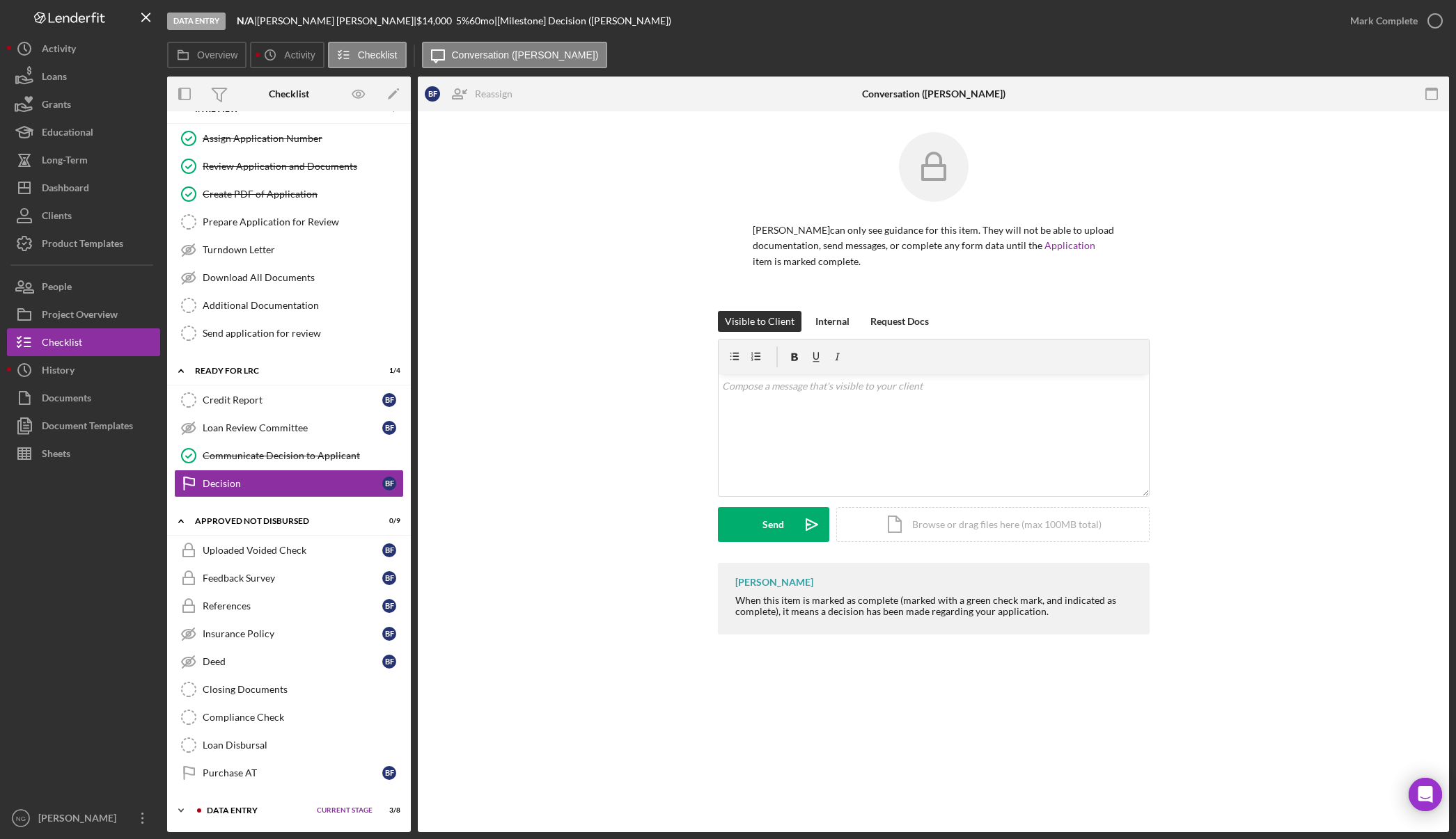
click at [274, 812] on div "Data Entry" at bounding box center [258, 810] width 103 height 8
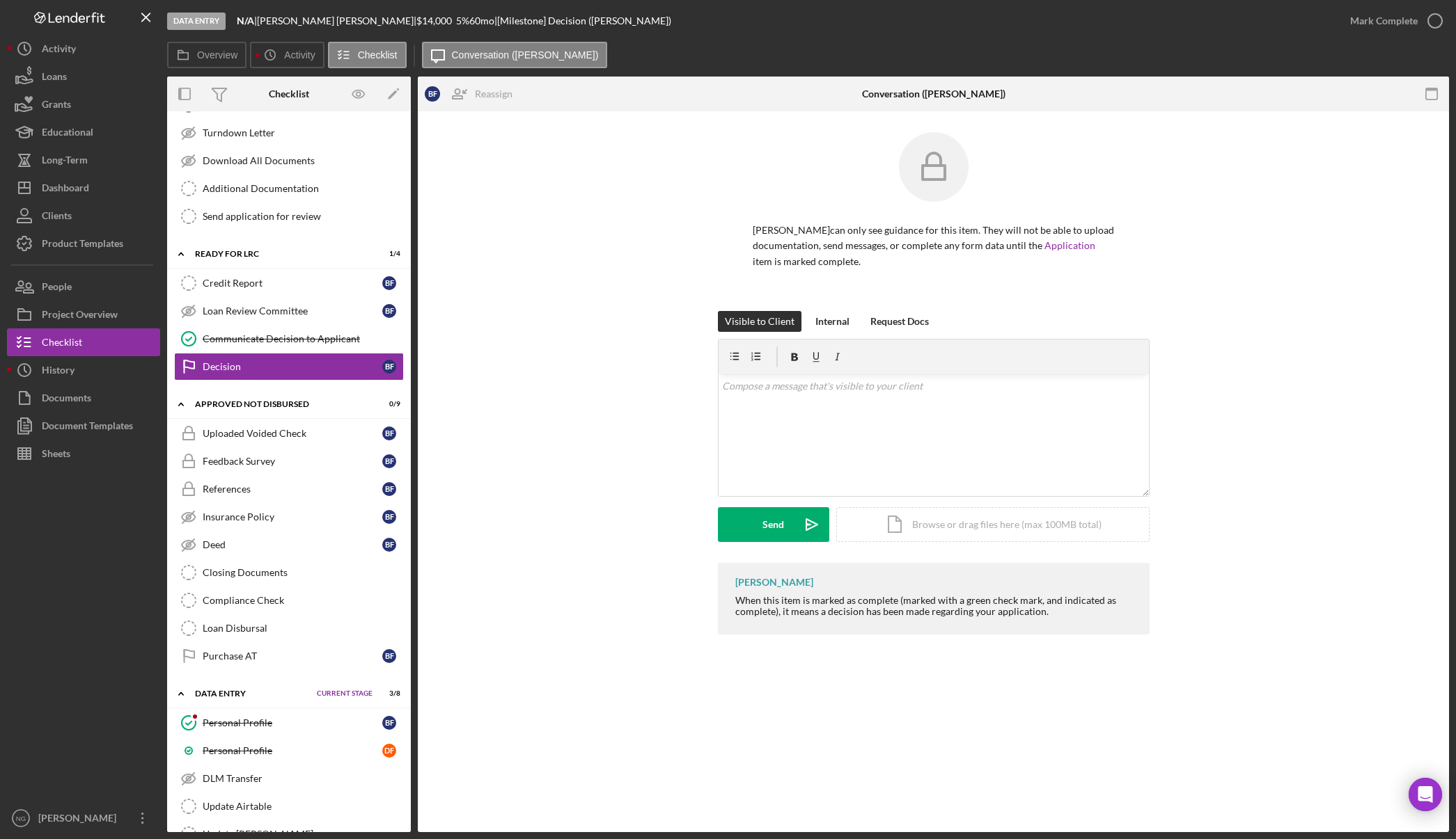
scroll to position [1324, 0]
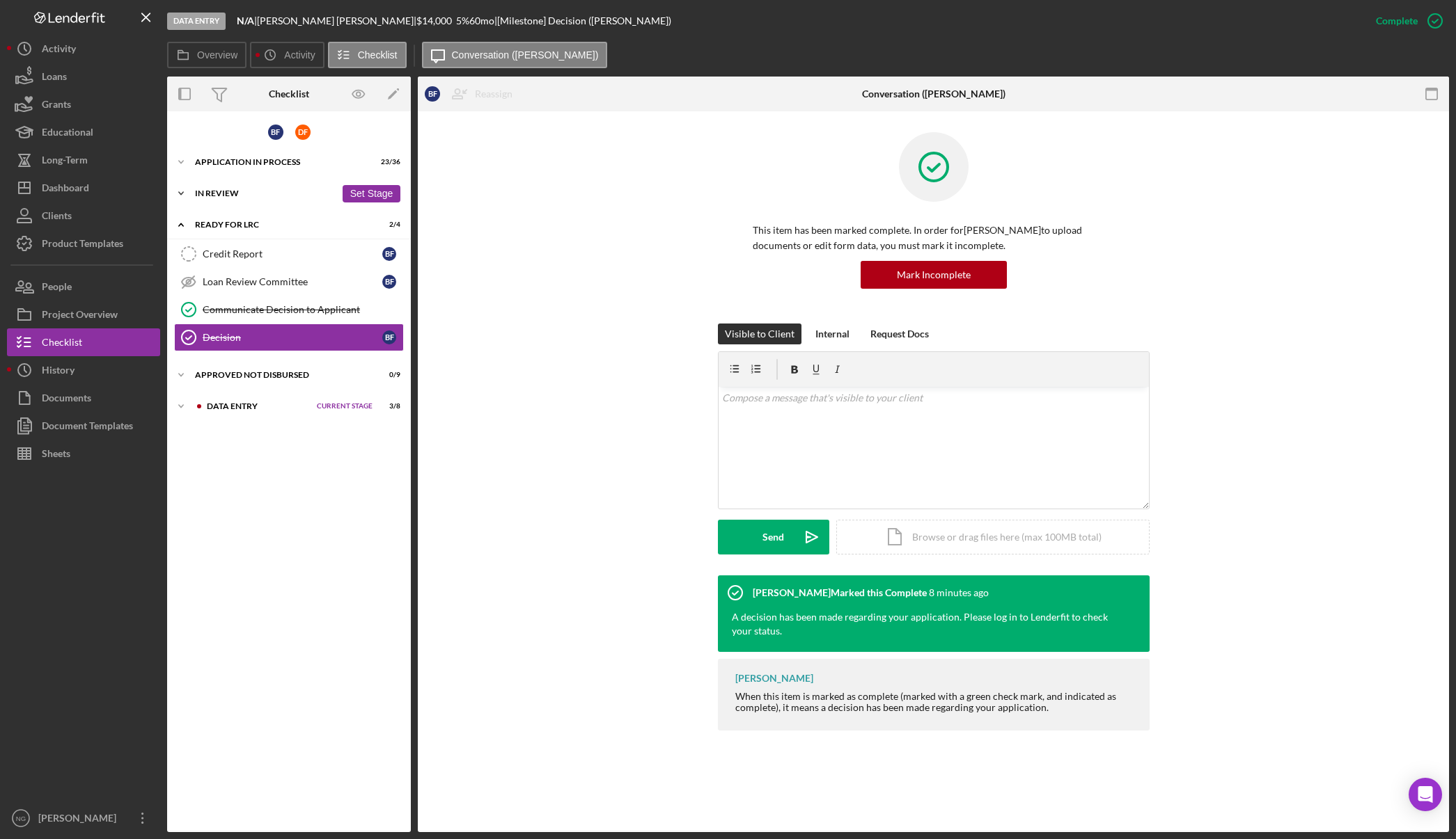
click at [273, 200] on div "Icon/Expander In Review 3 / 8 Set Stage" at bounding box center [289, 194] width 244 height 28
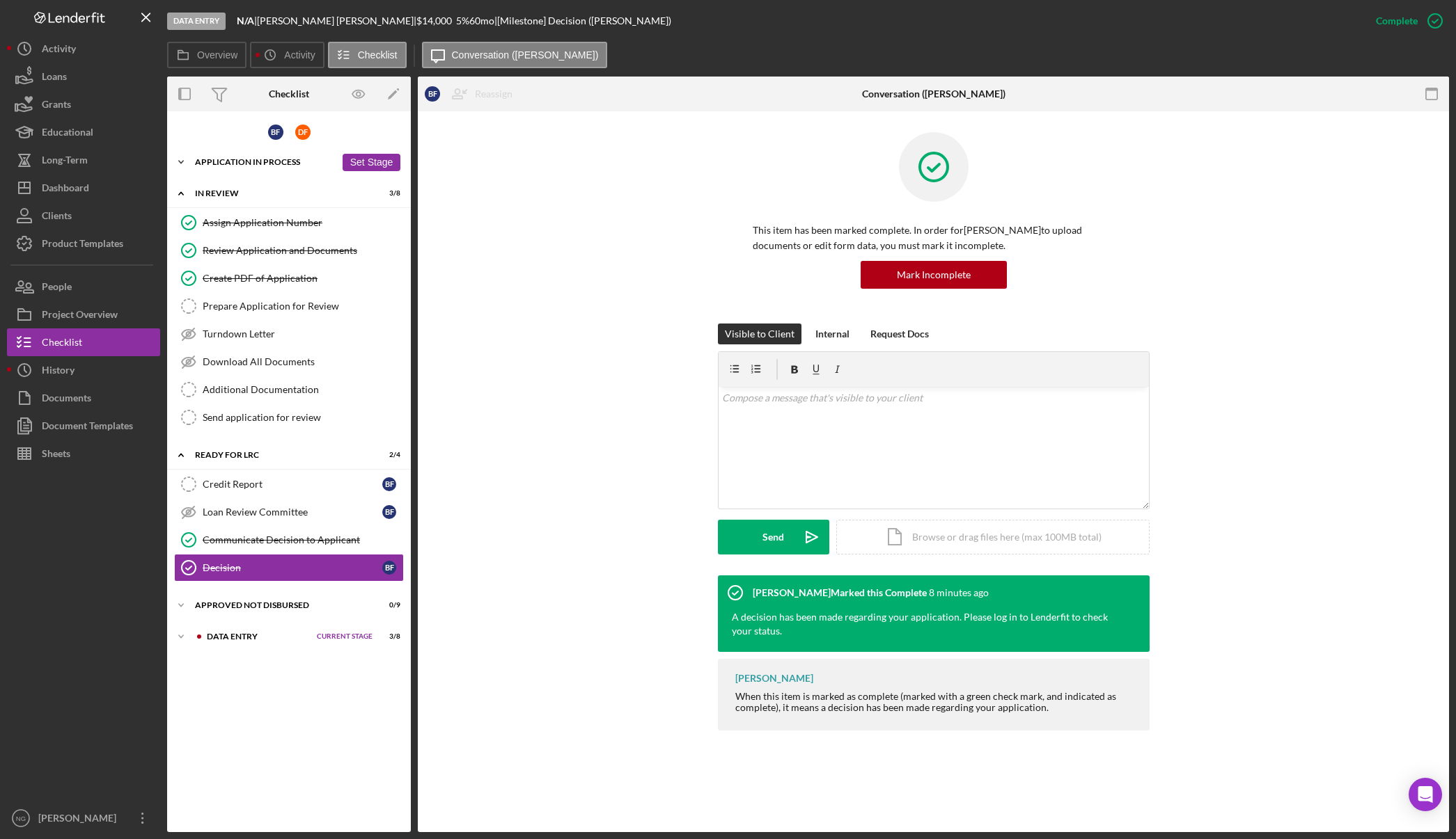
click at [265, 170] on div "Icon/Expander Application In Process 23 / 36 Set Stage" at bounding box center [289, 162] width 244 height 28
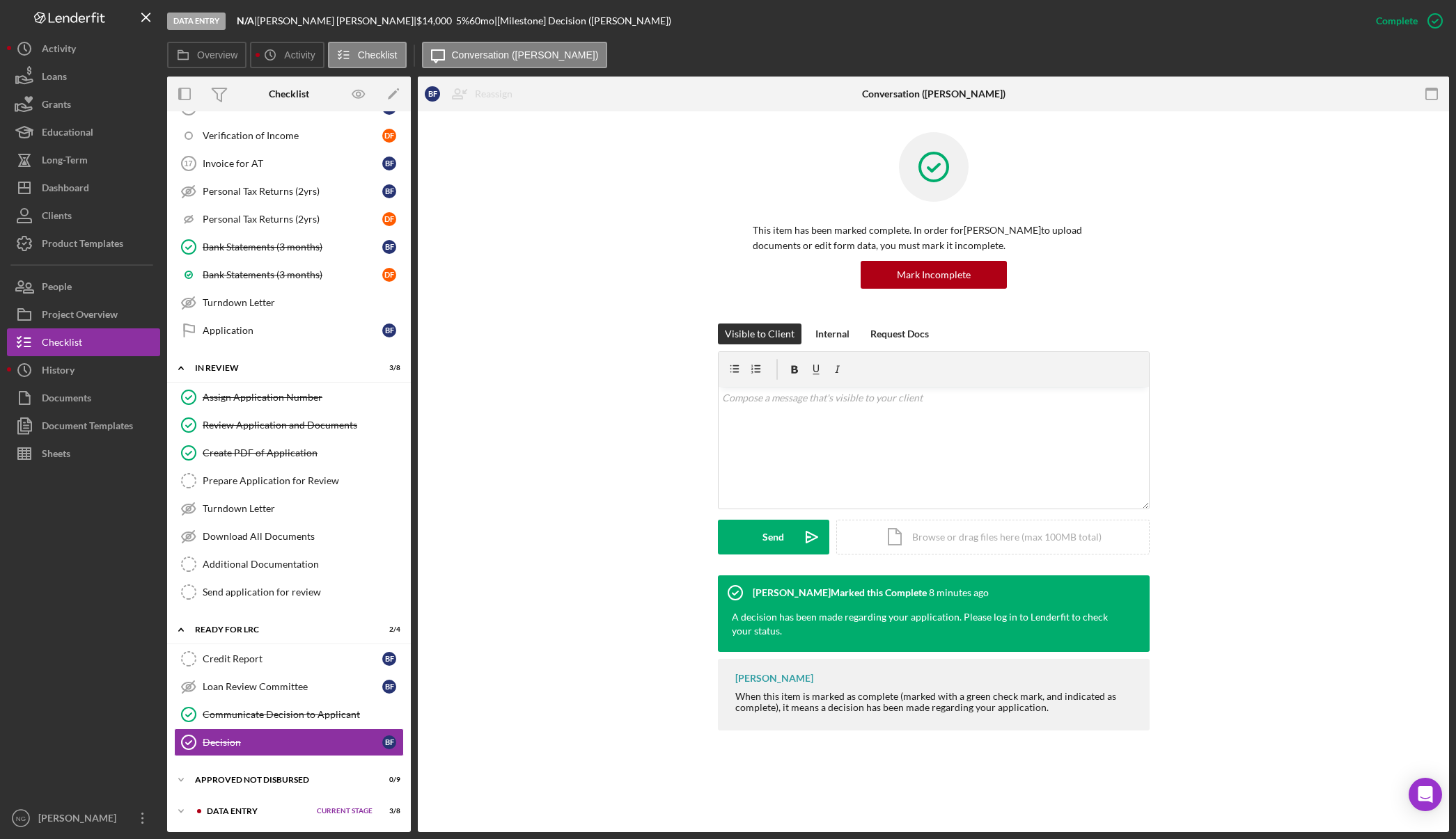
scroll to position [836, 0]
click at [602, 424] on div "Visible to Client Internal Request Docs v Color teal Color pink Remove color Ad…" at bounding box center [933, 450] width 989 height 252
click at [269, 326] on div "Application" at bounding box center [293, 330] width 180 height 11
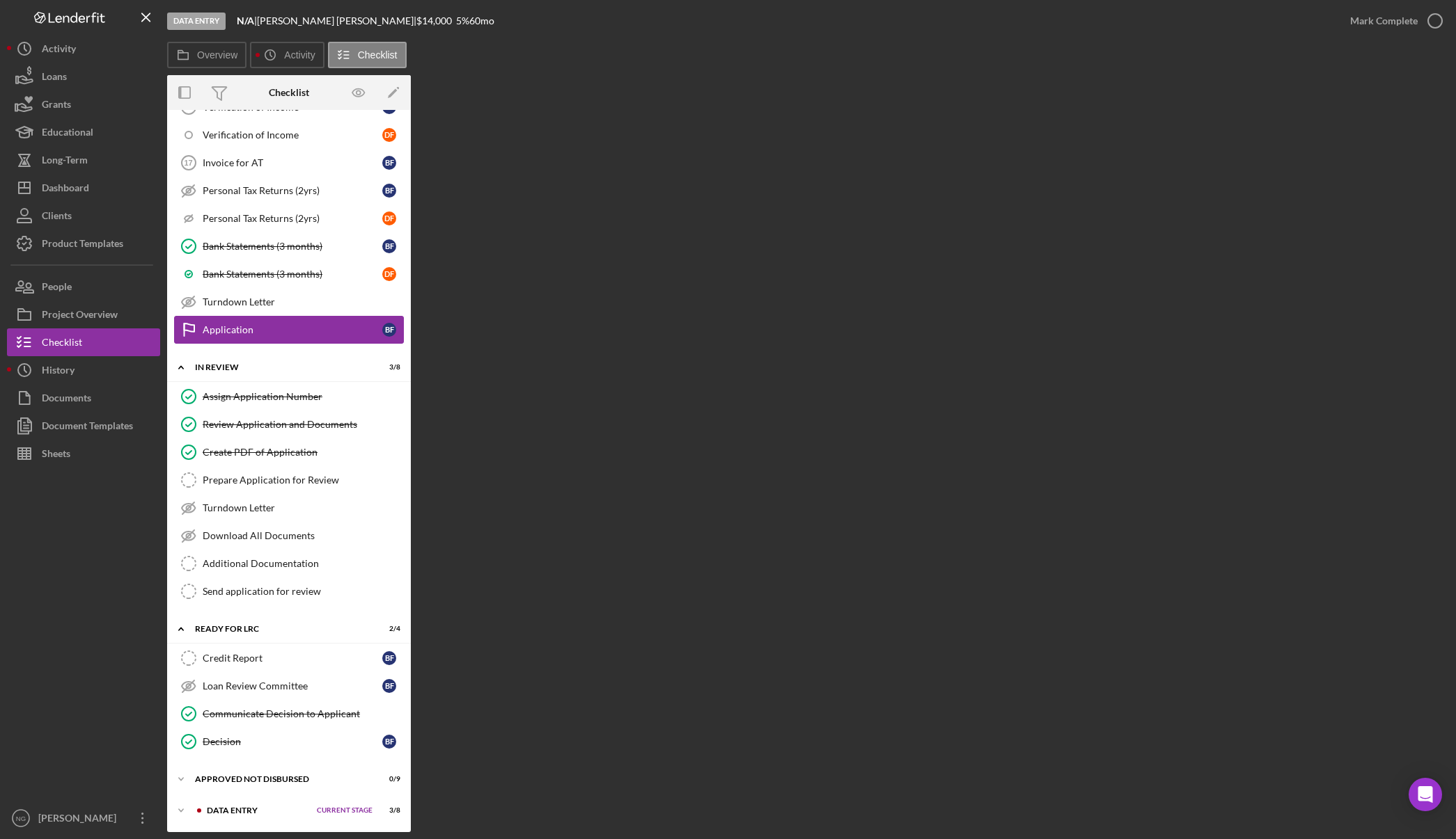
scroll to position [836, 0]
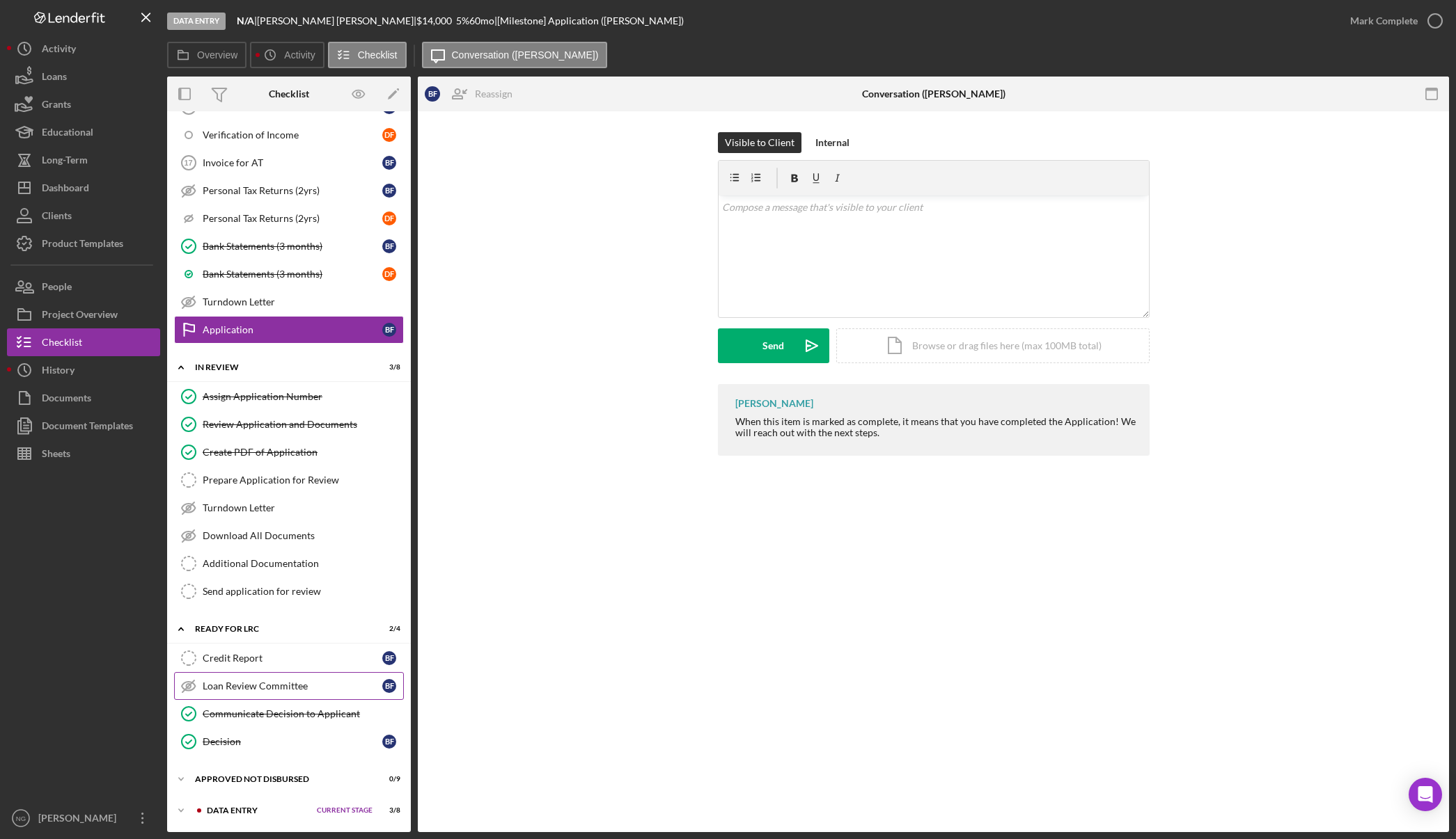
click at [290, 675] on link "Loan Review Committee Loan Review Committee B F" at bounding box center [288, 686] width 229 height 28
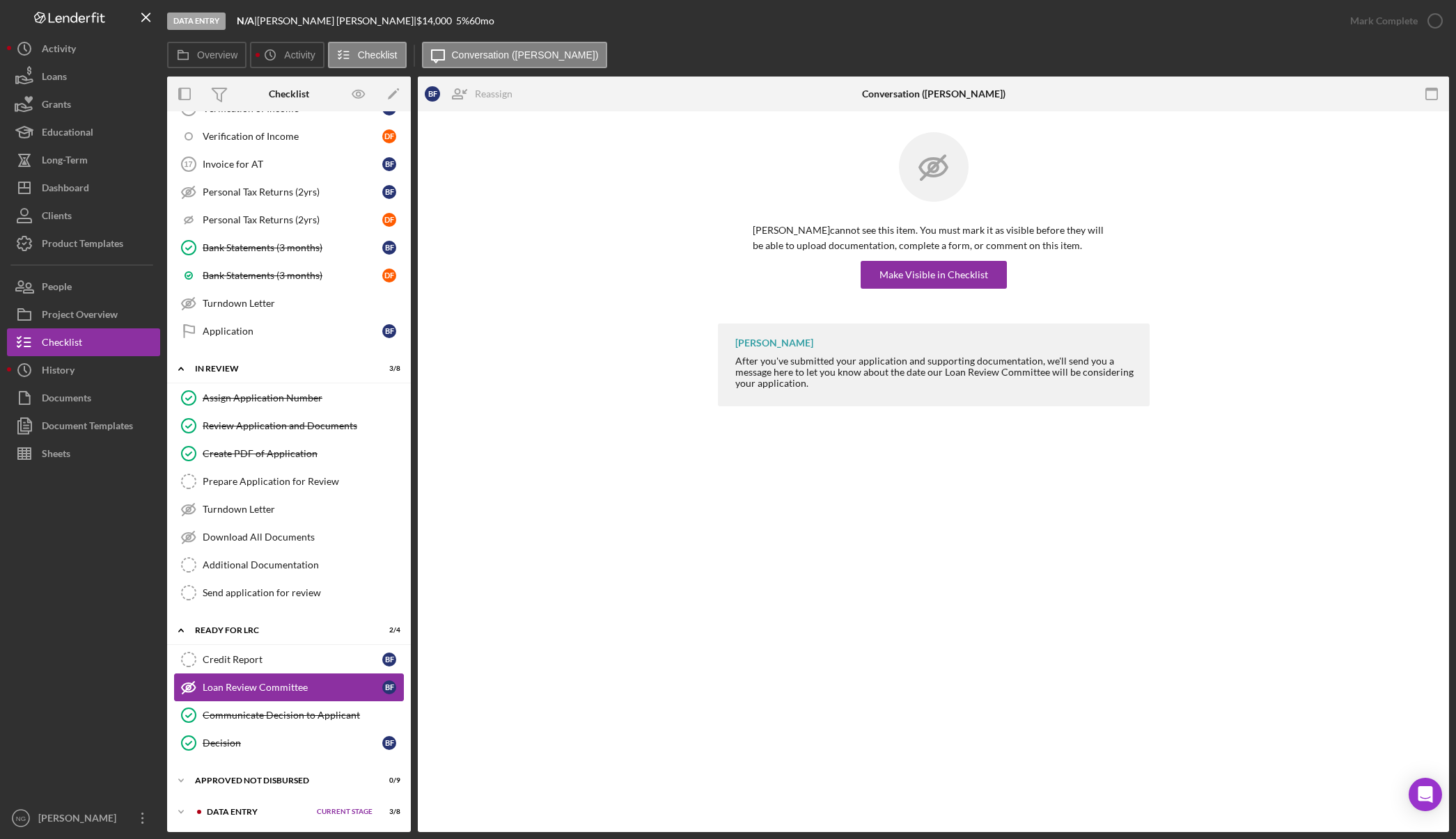
scroll to position [836, 0]
click at [277, 782] on div "Approved Not Disbursed" at bounding box center [265, 779] width 140 height 8
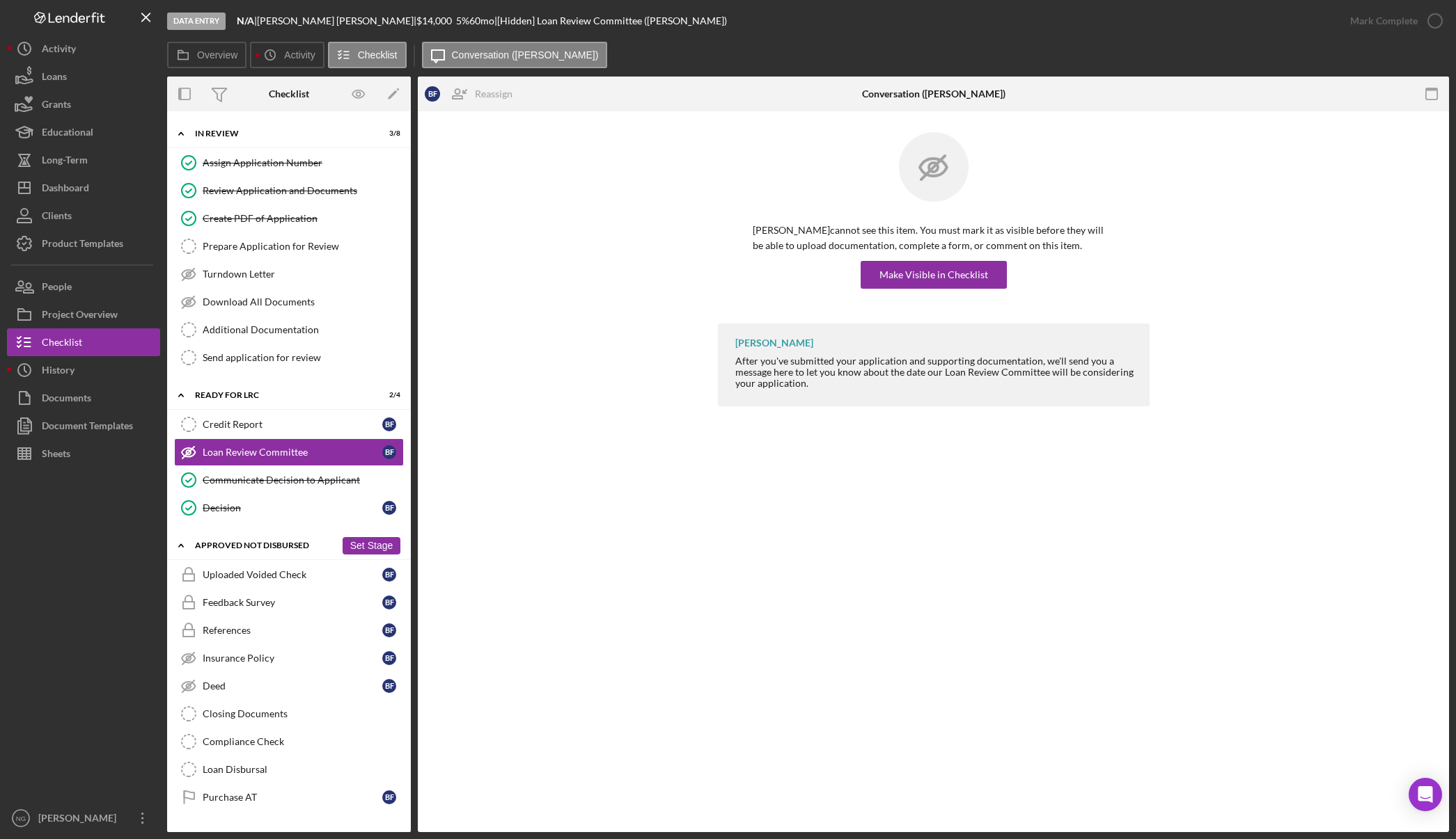
scroll to position [1094, 0]
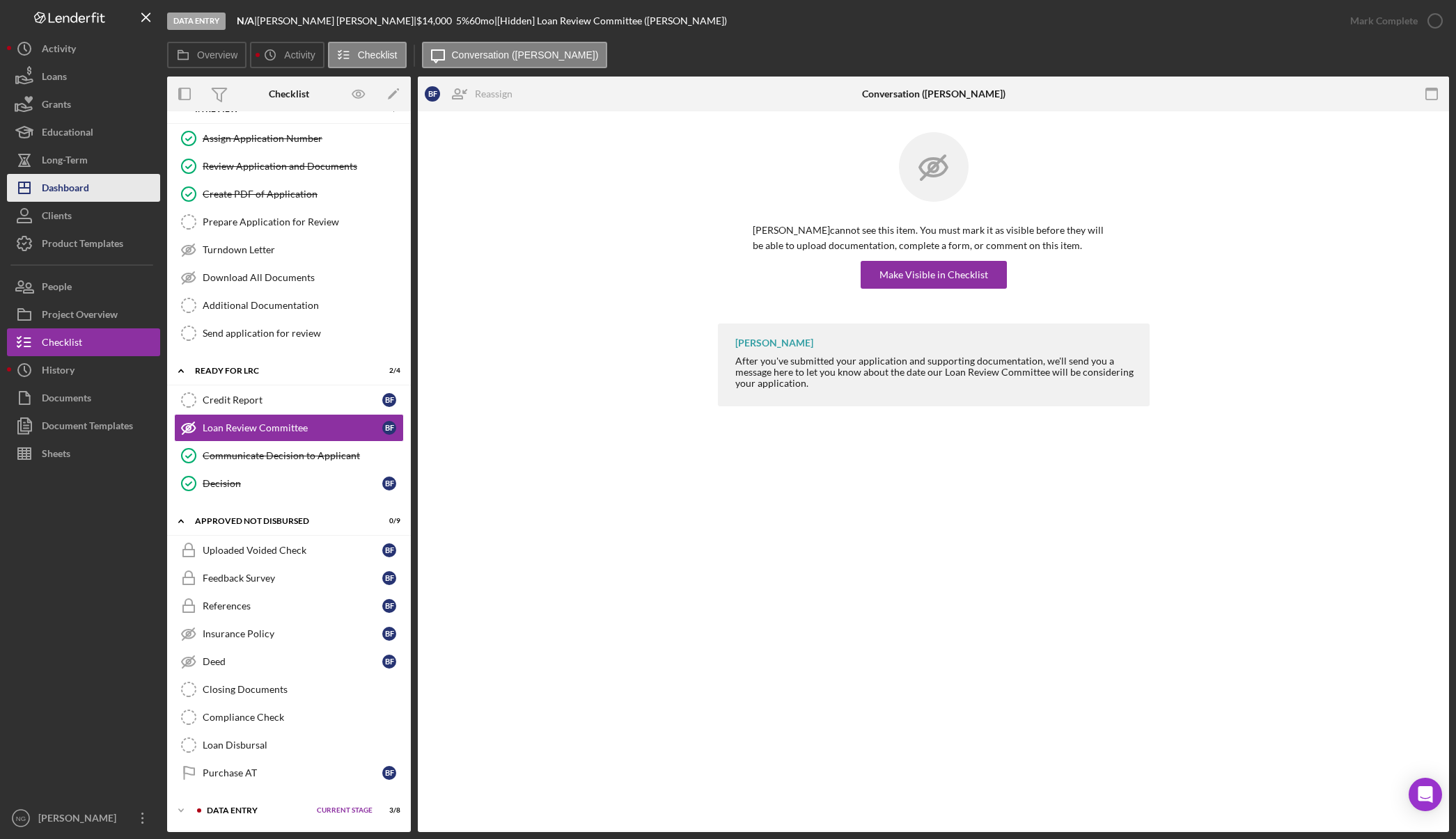
click at [83, 194] on div "Dashboard" at bounding box center [66, 189] width 47 height 31
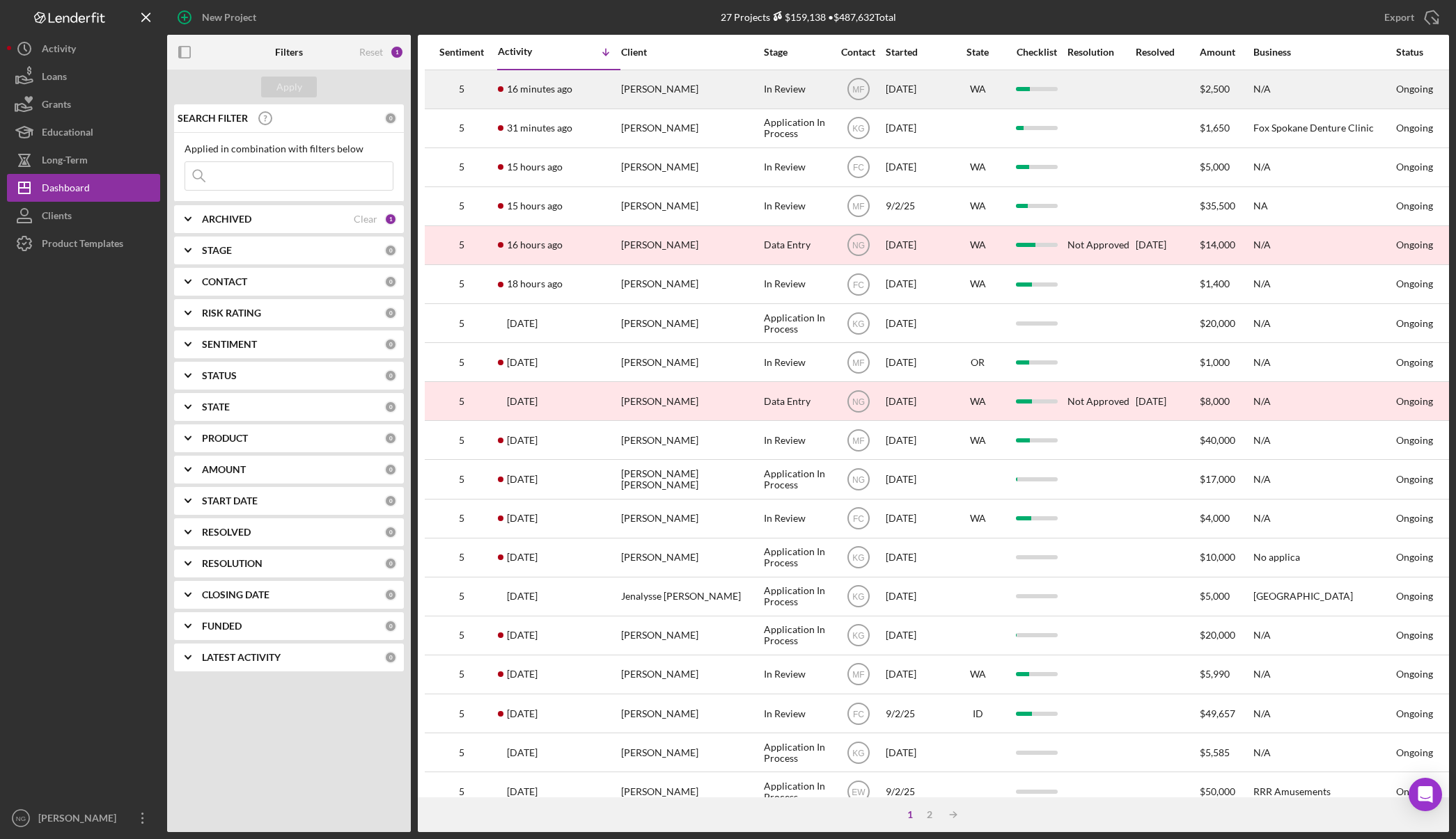
click at [702, 88] on div "[PERSON_NAME]" at bounding box center [691, 89] width 140 height 37
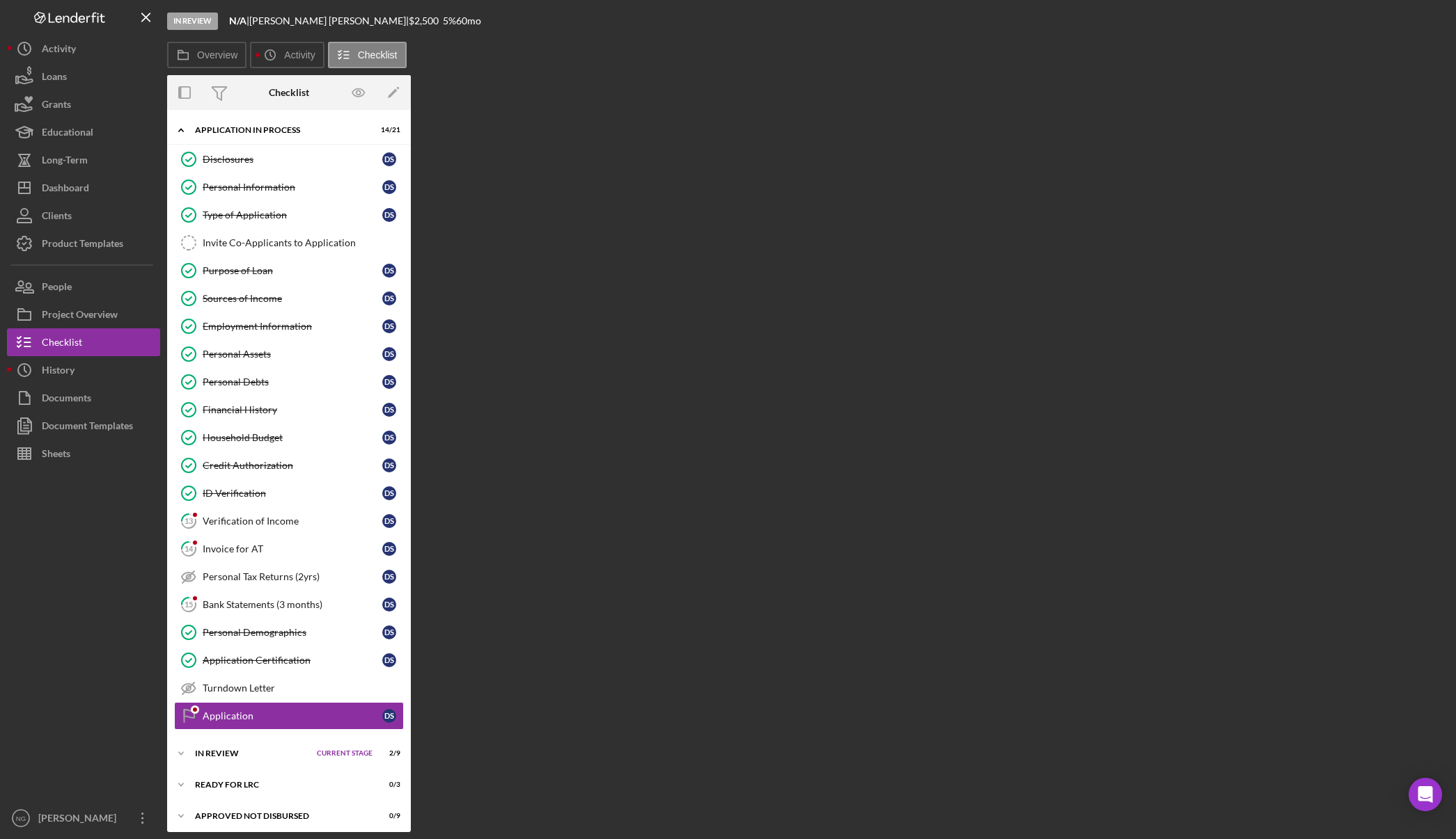
scroll to position [37, 0]
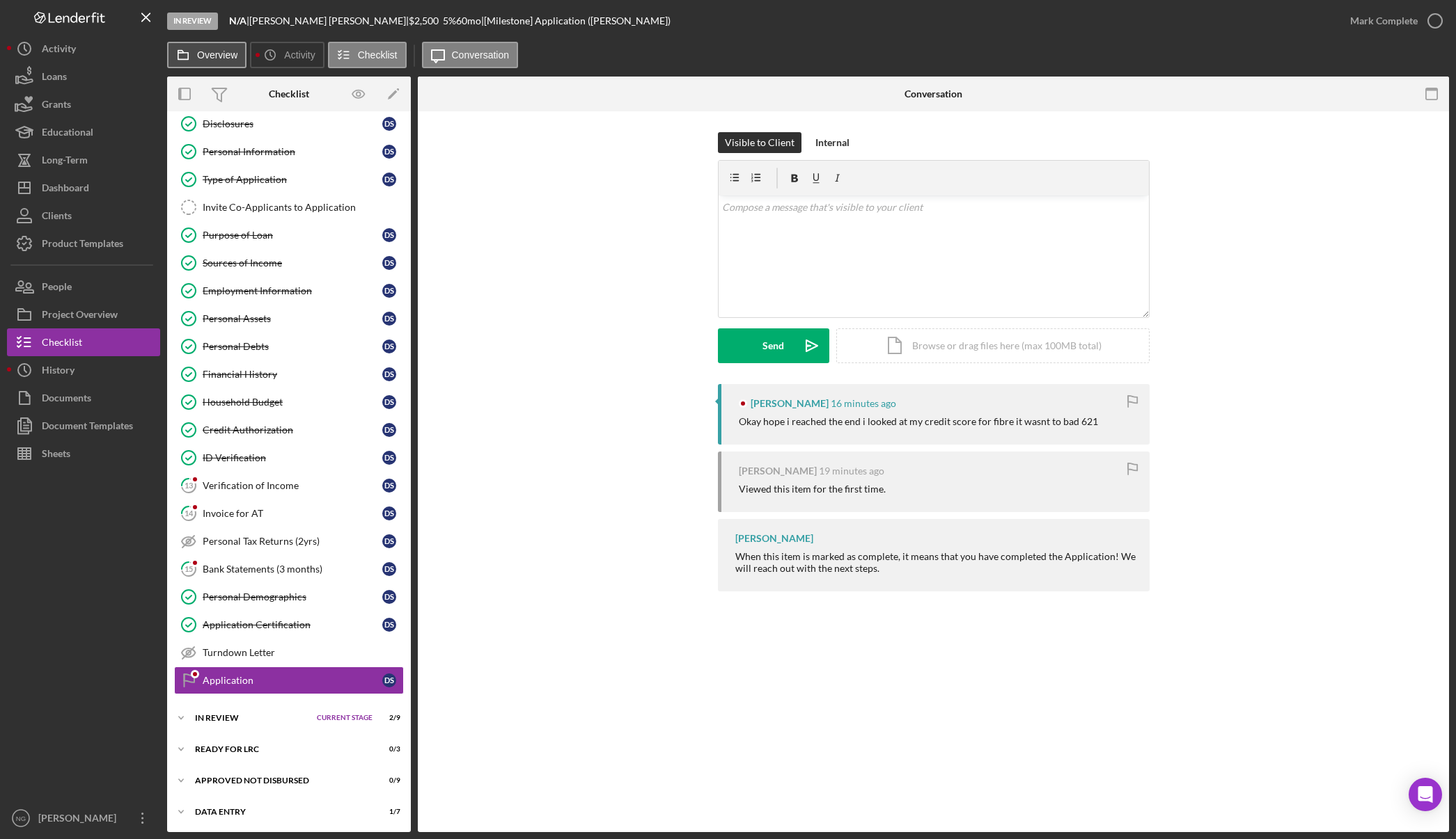
click at [221, 56] on label "Overview" at bounding box center [216, 55] width 40 height 11
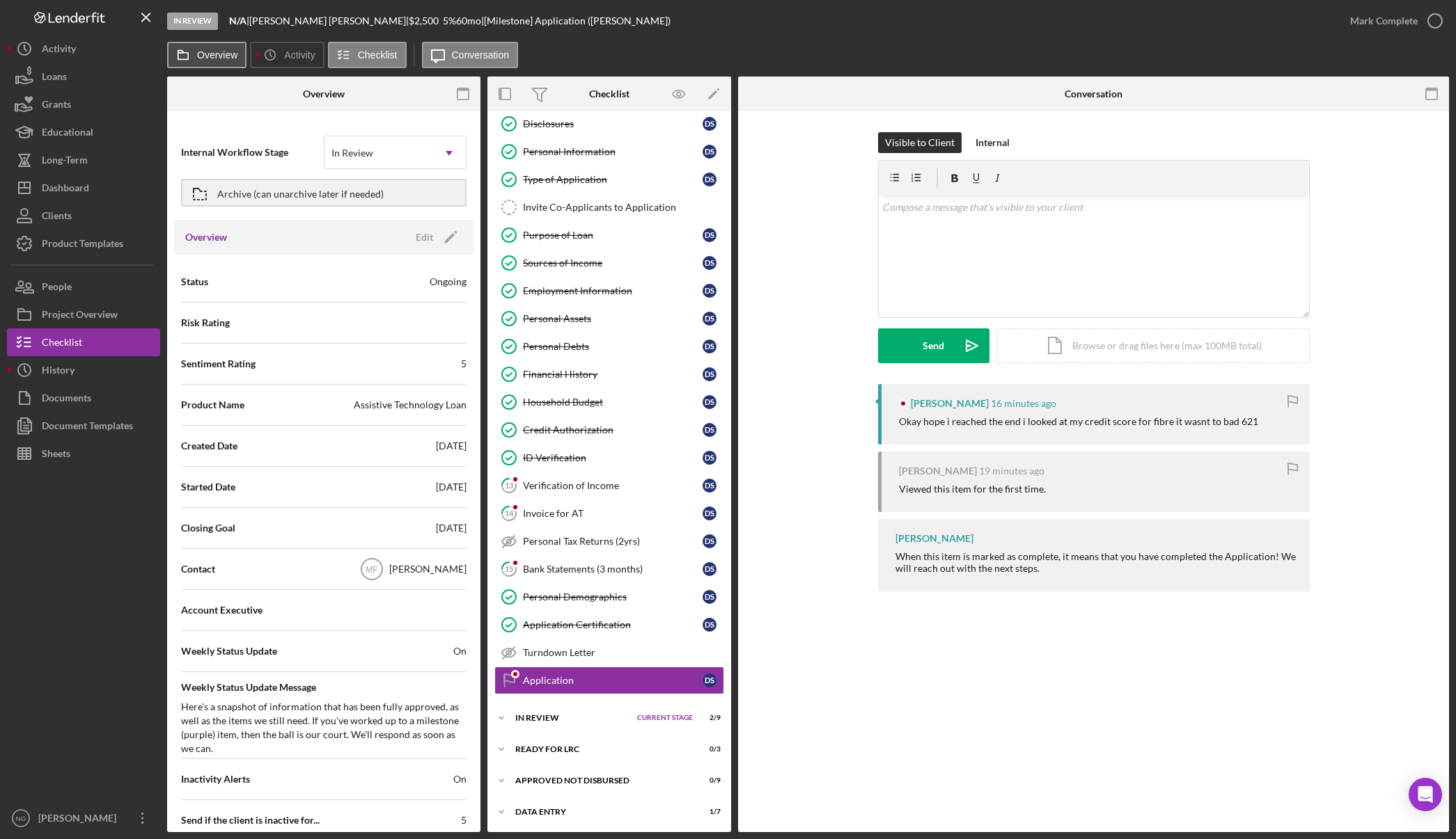
click at [221, 56] on label "Overview" at bounding box center [216, 55] width 40 height 11
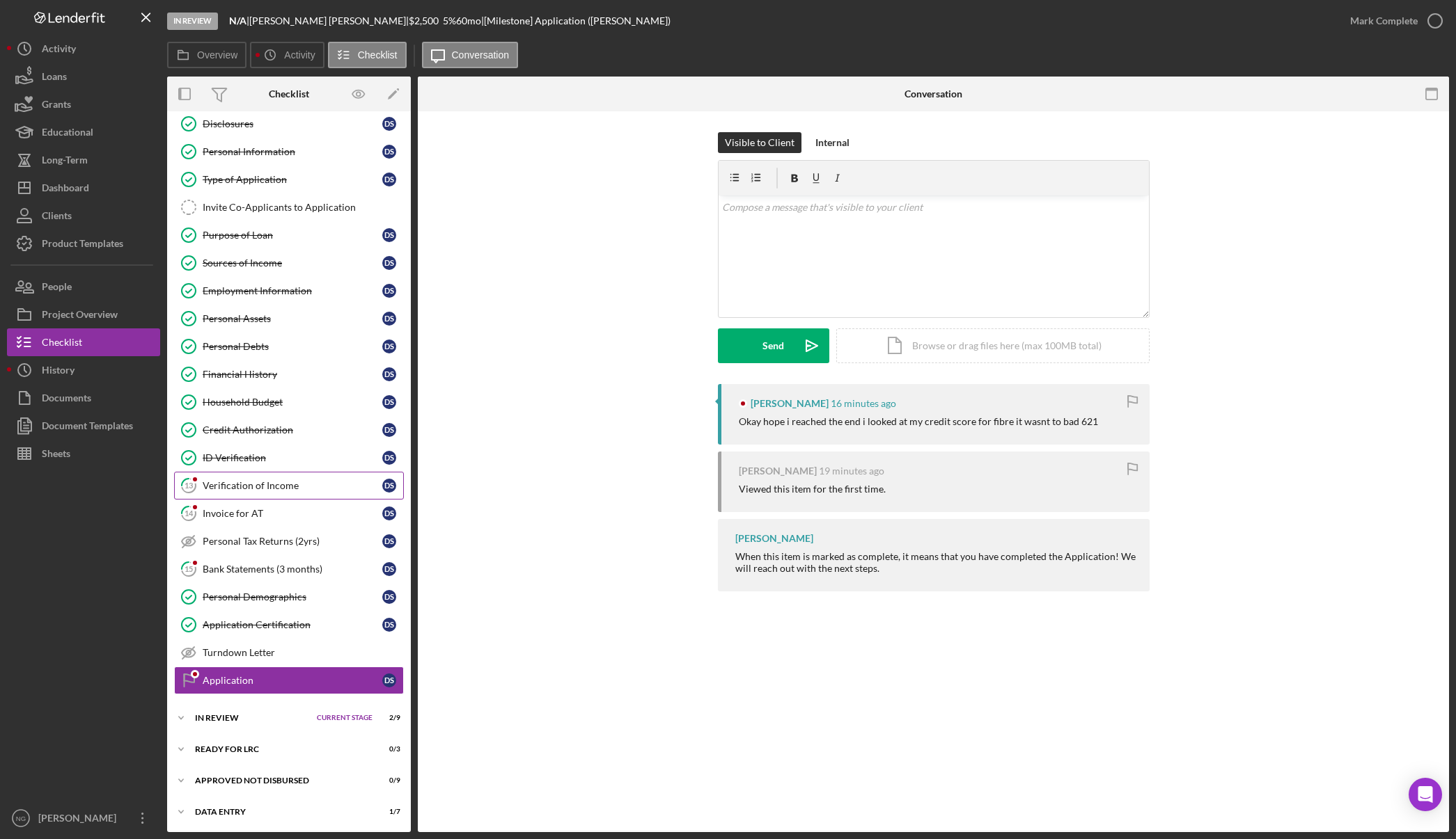
scroll to position [38, 0]
click at [234, 713] on div "In Review" at bounding box center [252, 716] width 115 height 8
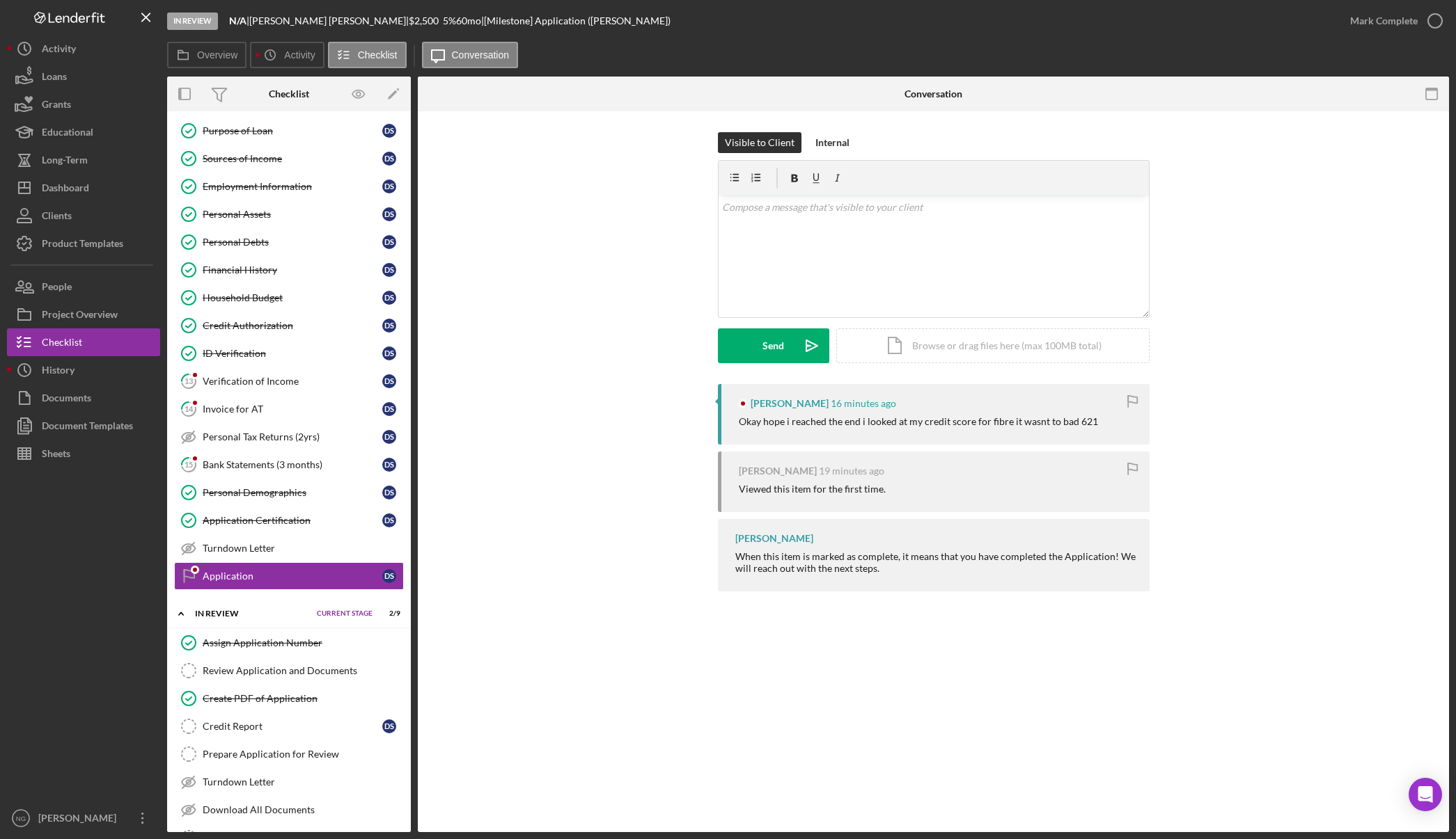
scroll to position [296, 0]
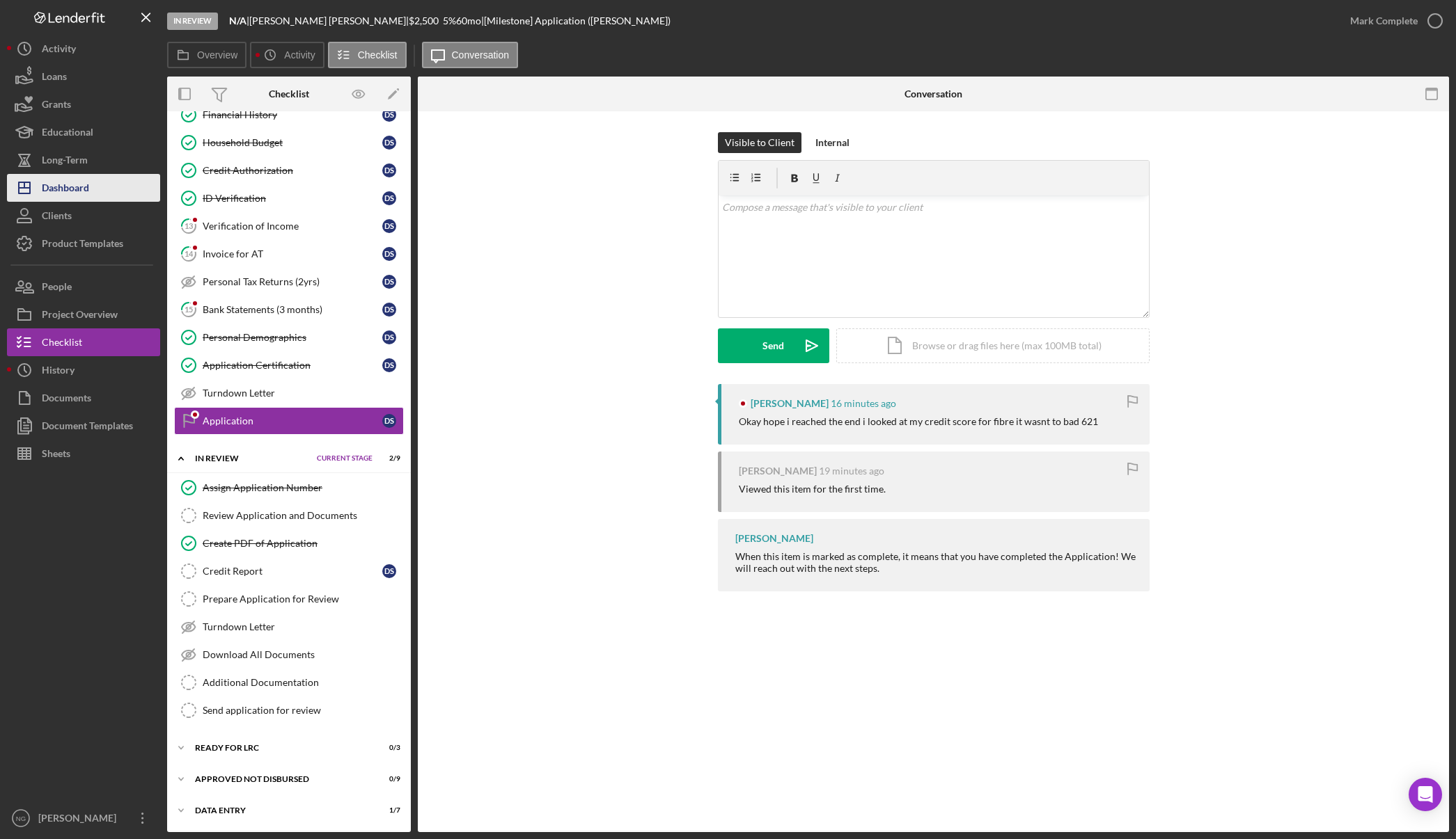
click at [73, 193] on div "Dashboard" at bounding box center [66, 189] width 47 height 31
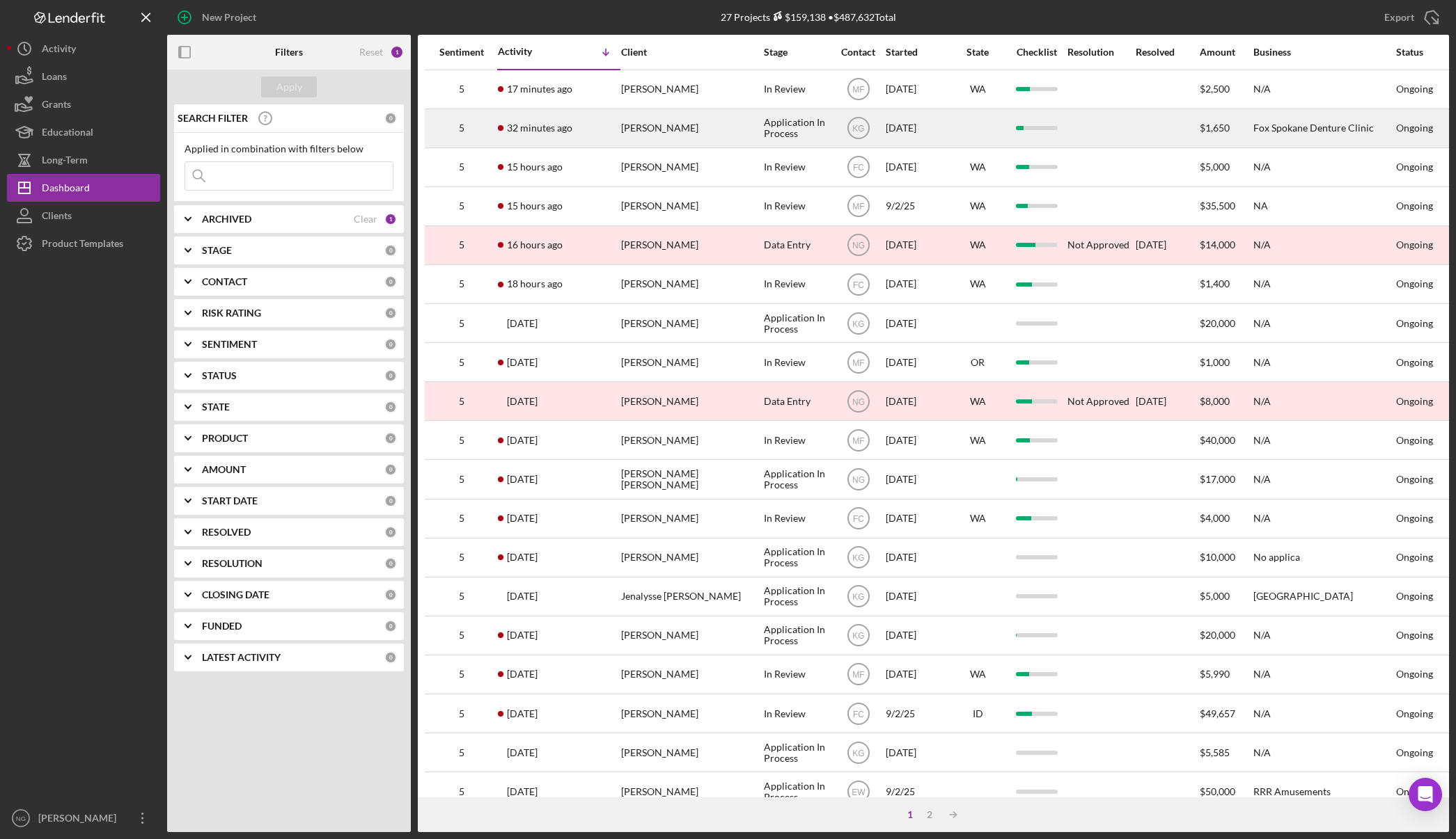
click at [681, 126] on div "[PERSON_NAME]" at bounding box center [691, 128] width 140 height 37
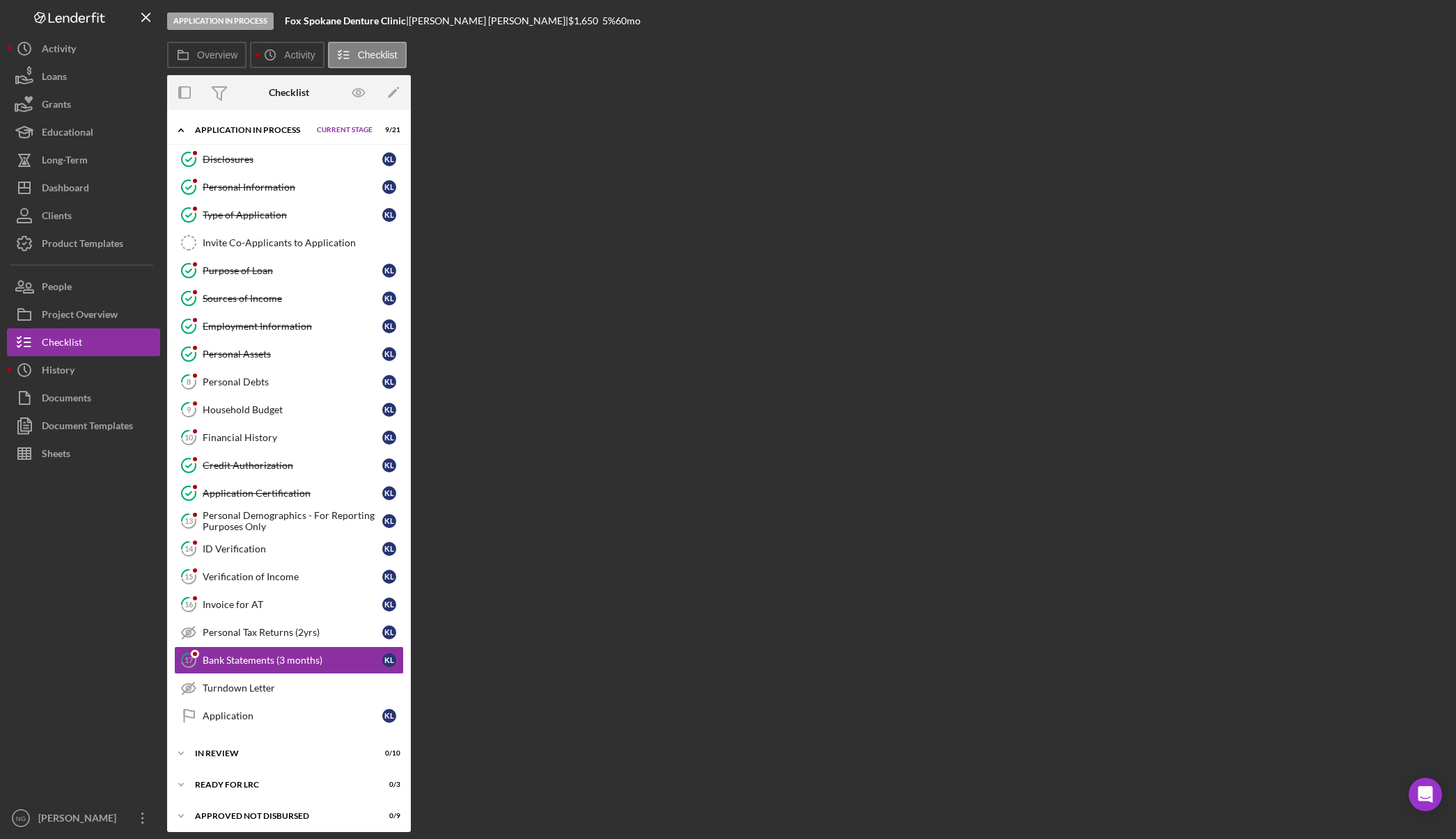
scroll to position [37, 0]
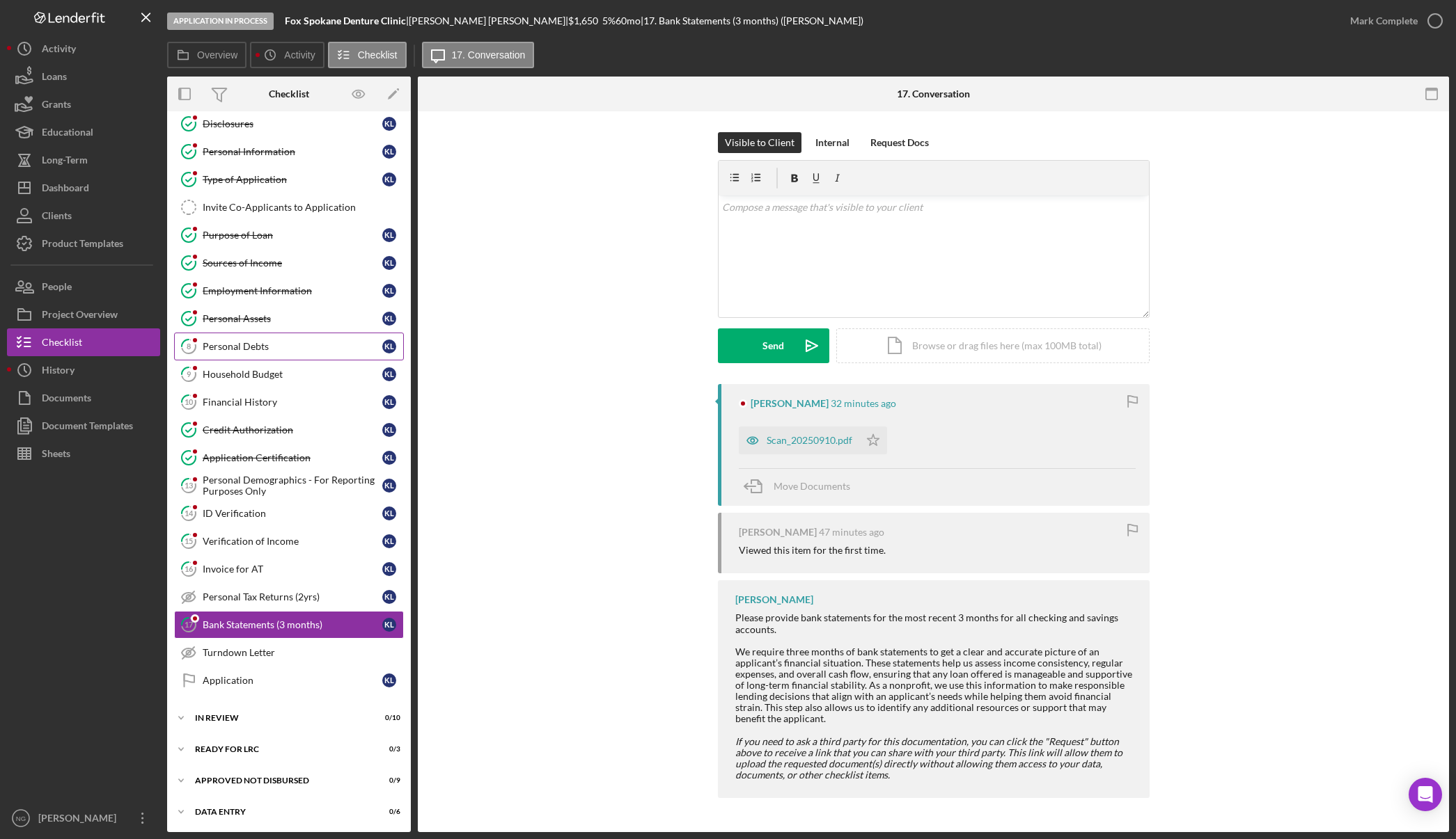
click at [236, 354] on link "8 Personal Debts K L" at bounding box center [288, 347] width 229 height 28
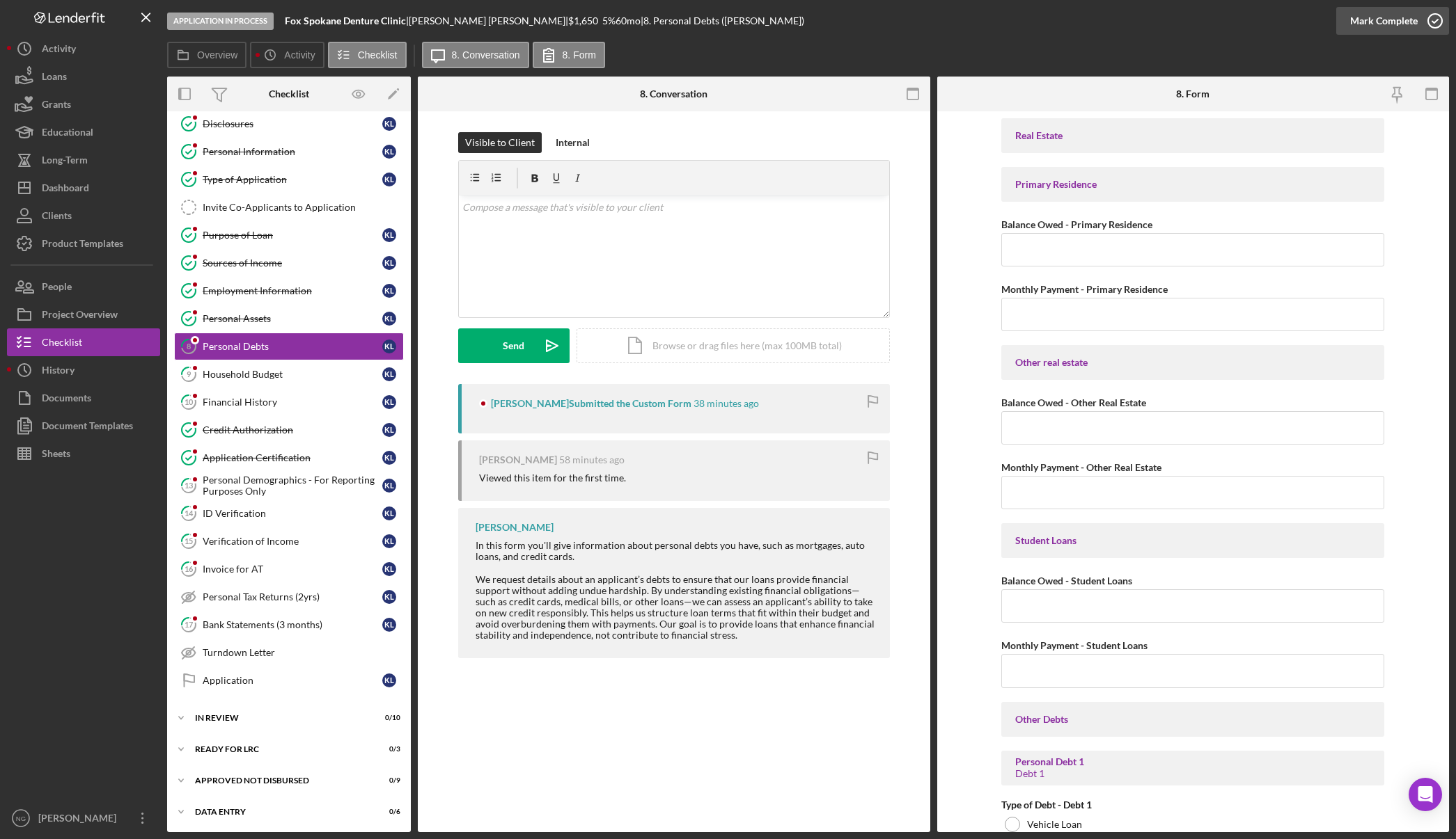
click at [1429, 27] on icon "button" at bounding box center [1435, 21] width 35 height 35
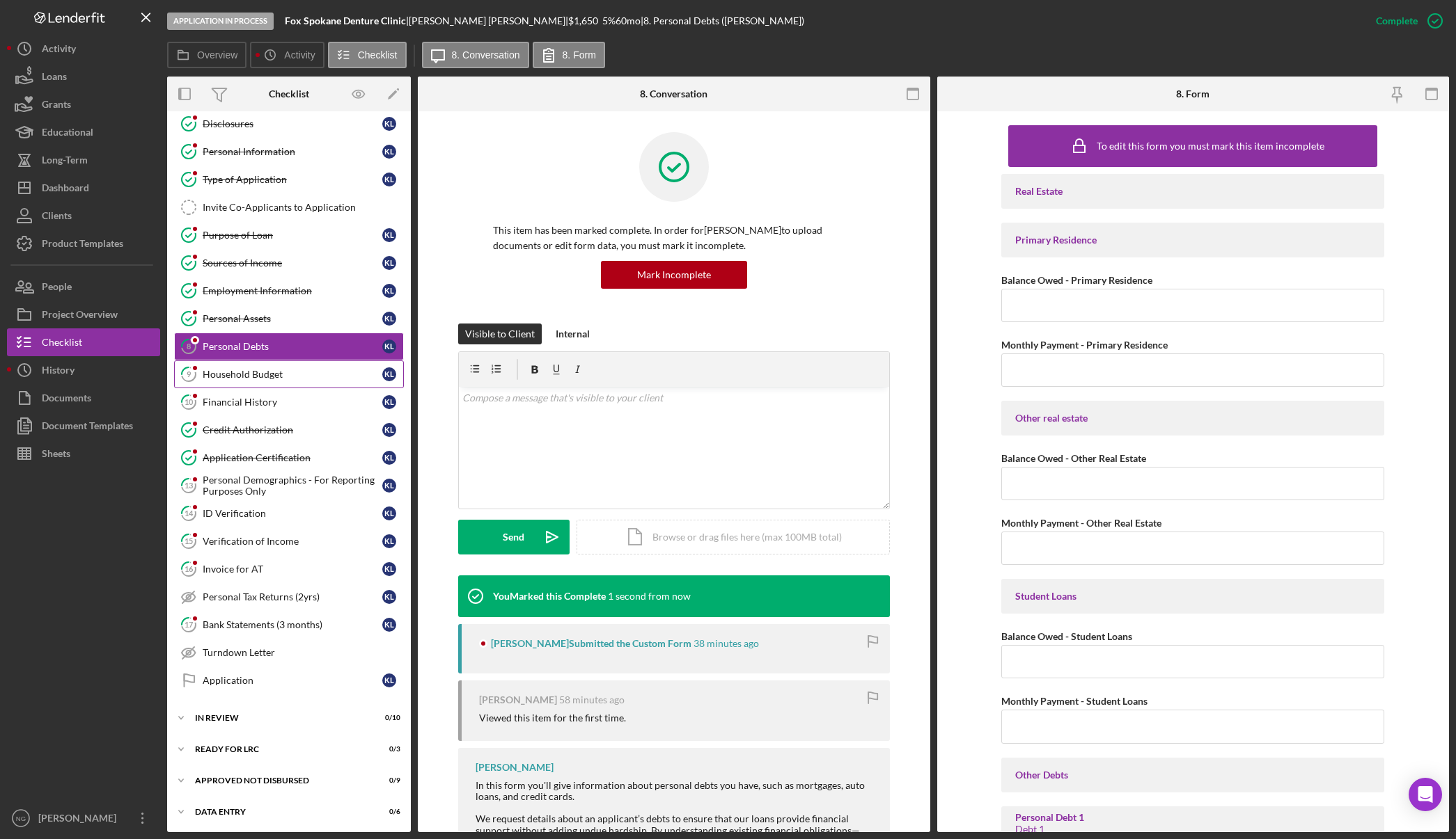
click at [248, 373] on div "Household Budget" at bounding box center [293, 374] width 180 height 11
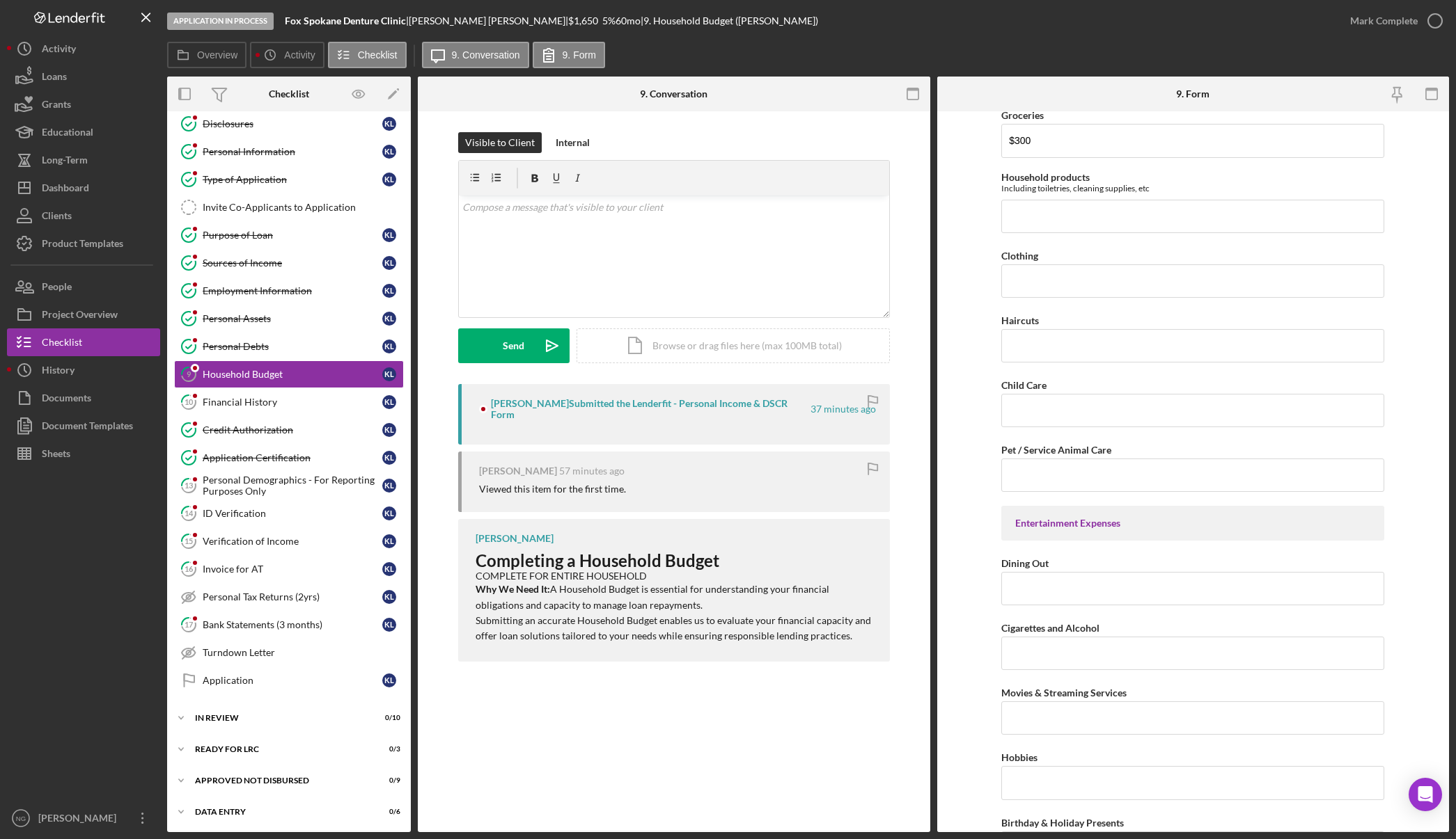
scroll to position [2573, 0]
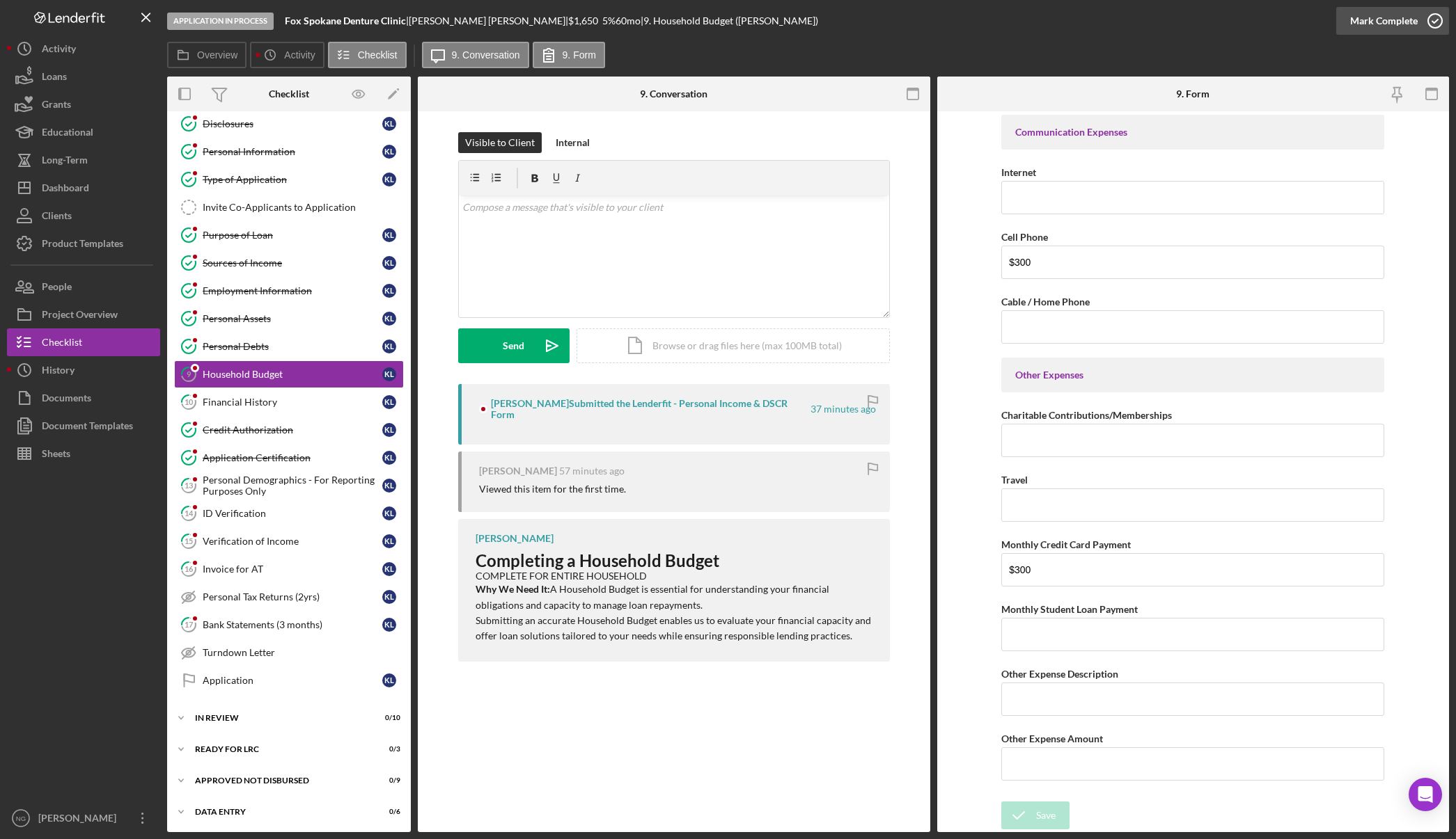
click at [1438, 26] on icon "button" at bounding box center [1435, 21] width 35 height 35
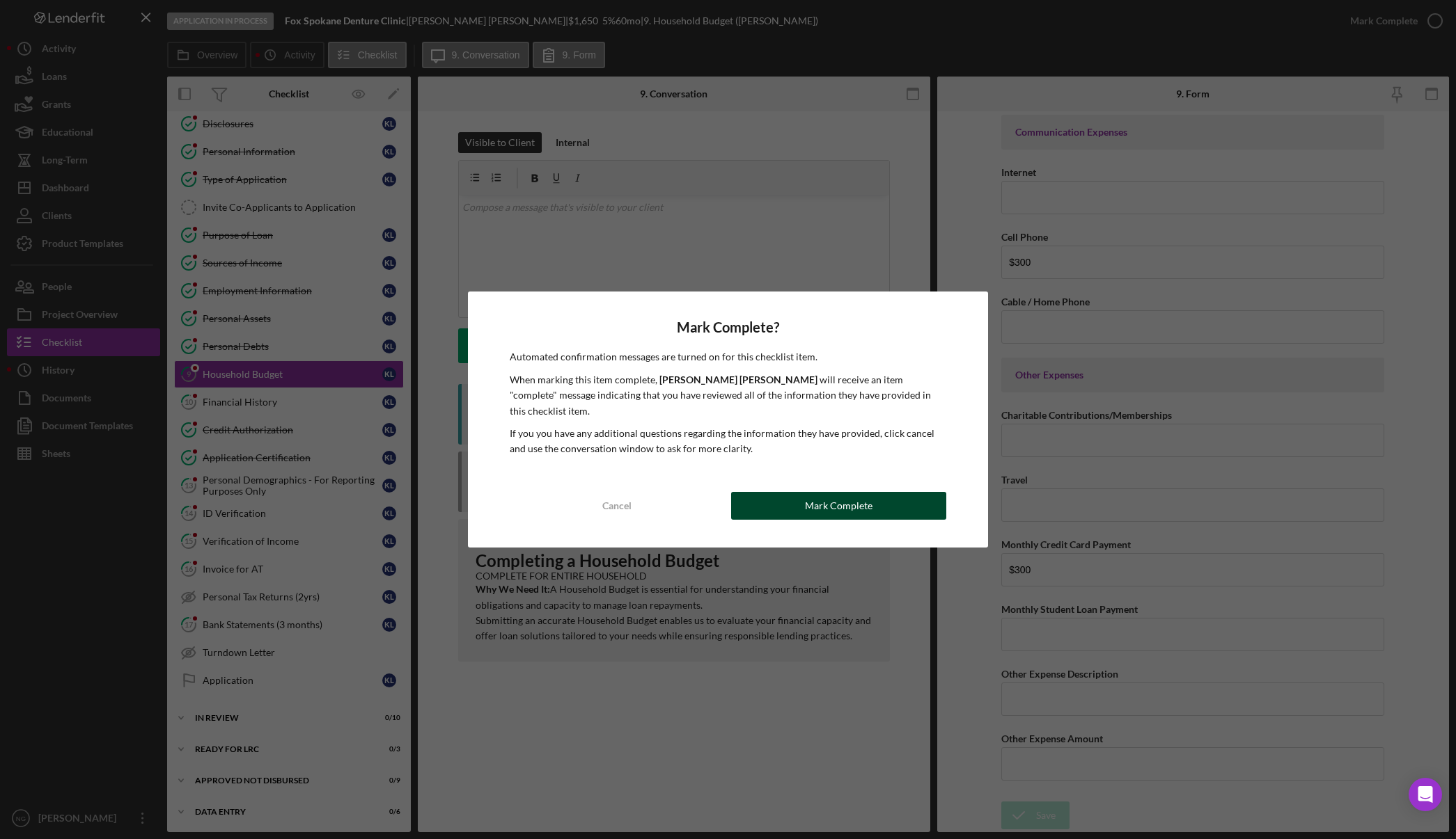
click at [880, 492] on button "Mark Complete" at bounding box center [839, 506] width 215 height 28
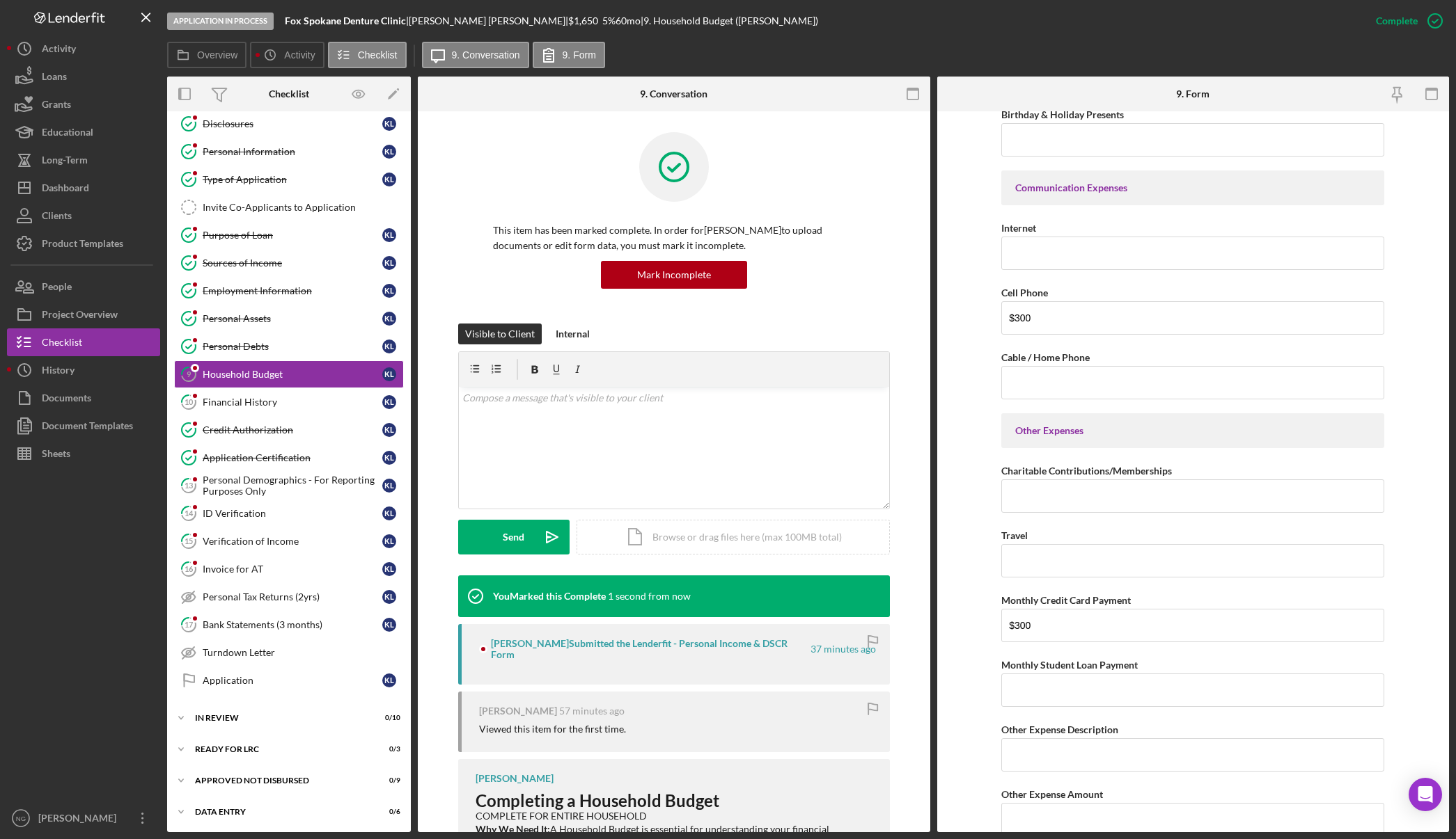
scroll to position [2629, 0]
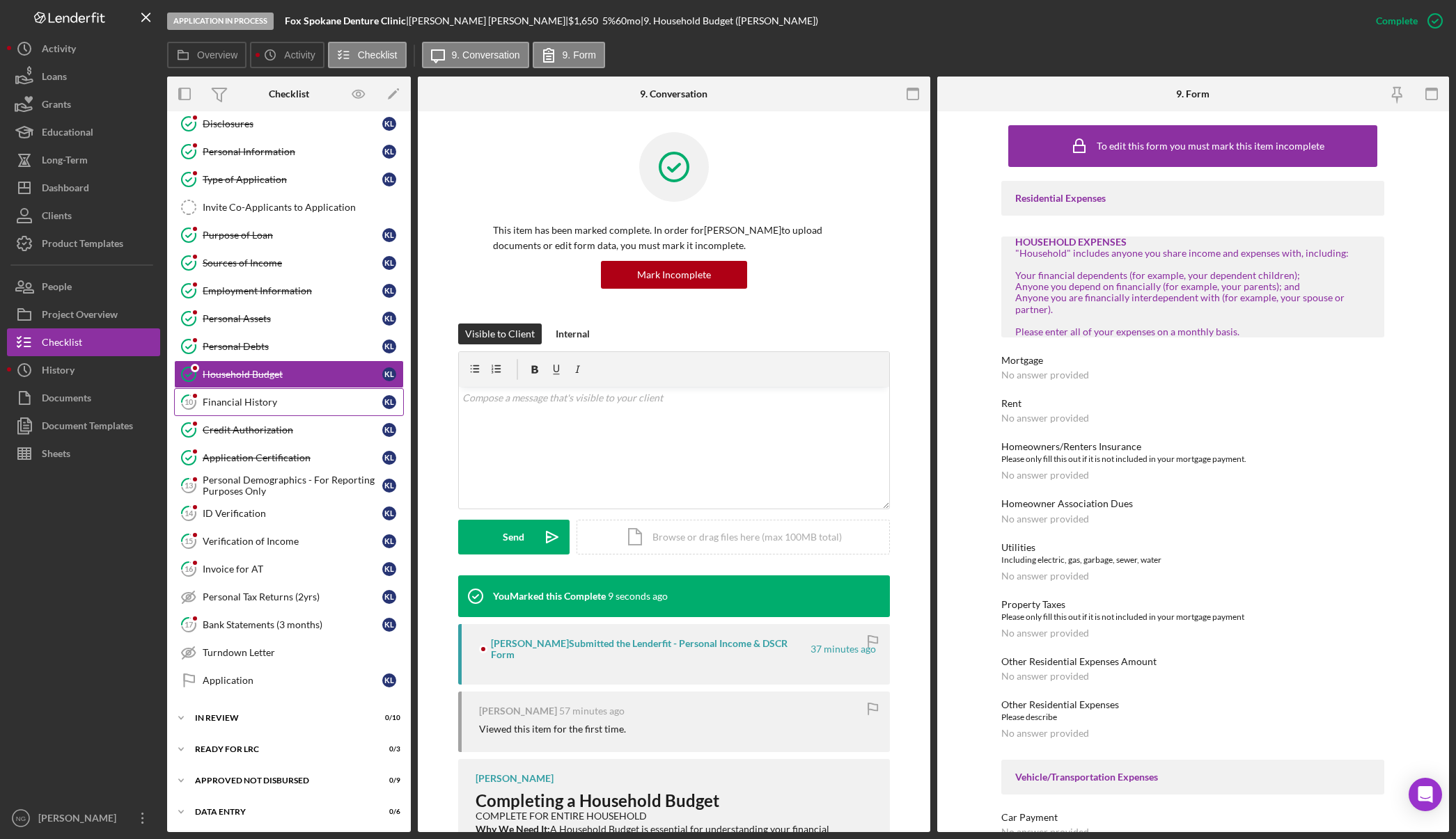
click at [256, 408] on link "10 Financial History K L" at bounding box center [288, 402] width 229 height 28
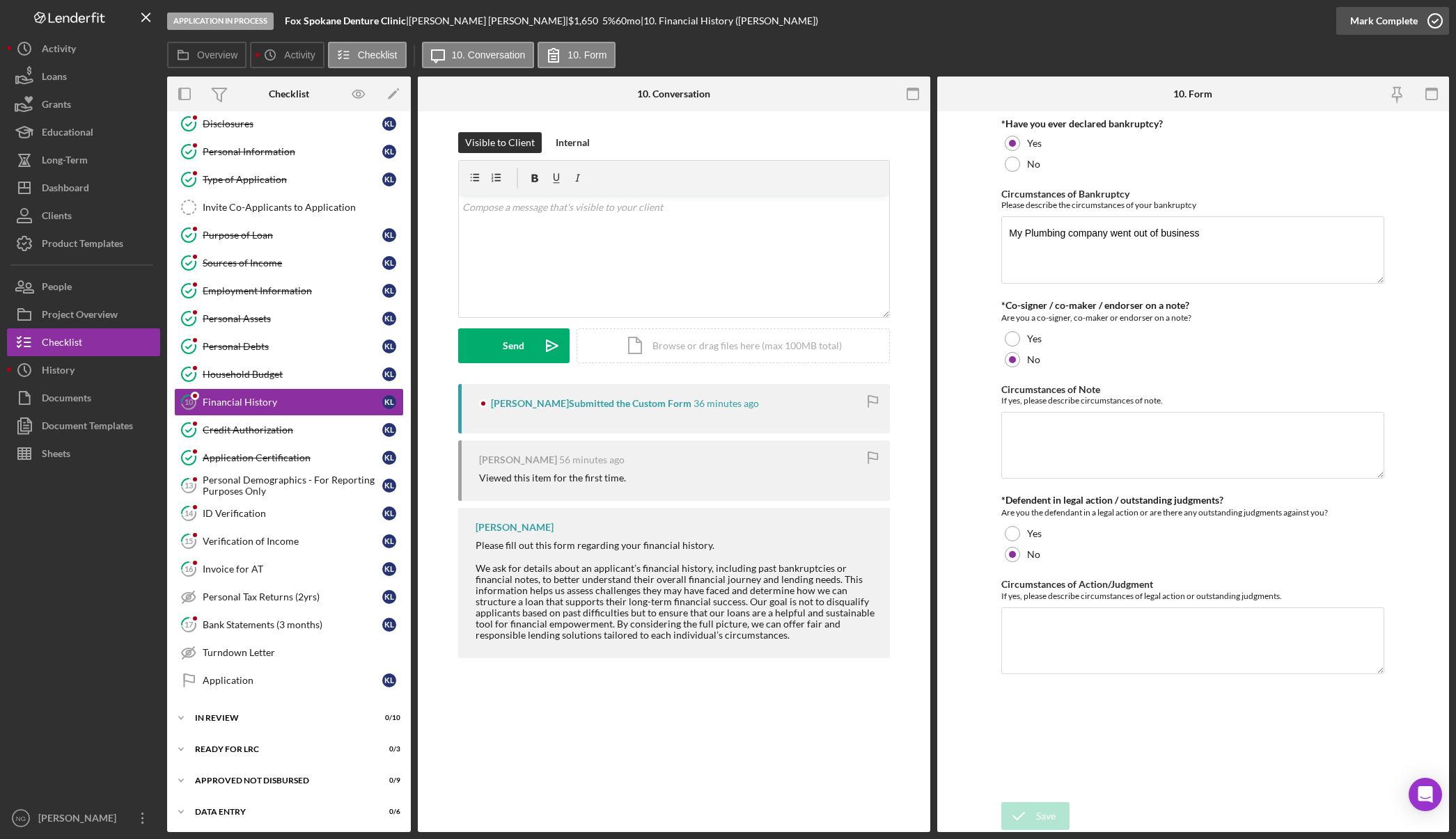
click at [1433, 14] on circle "button" at bounding box center [1435, 21] width 14 height 14
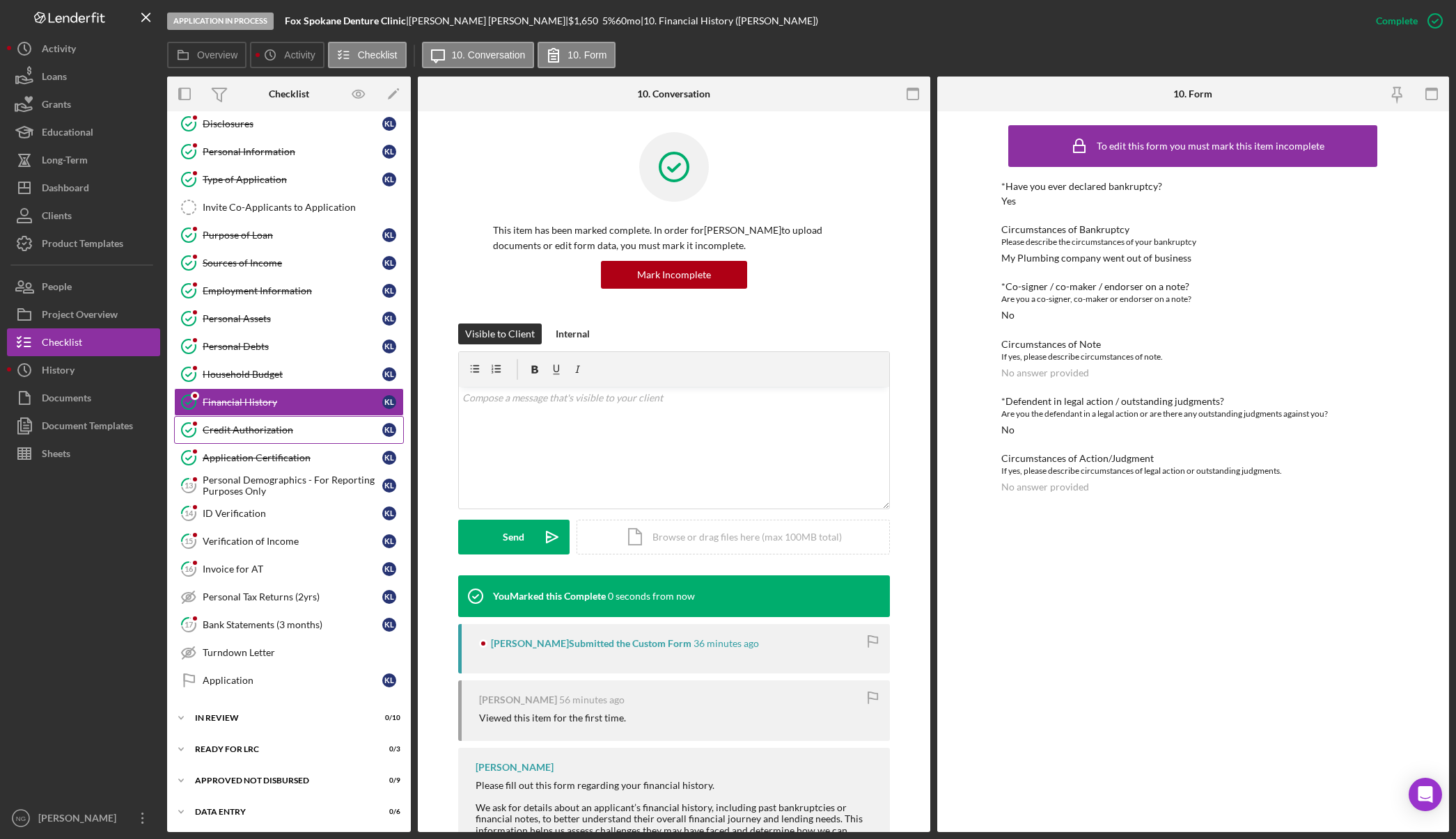
click at [287, 431] on div "Credit Authorization" at bounding box center [293, 430] width 180 height 11
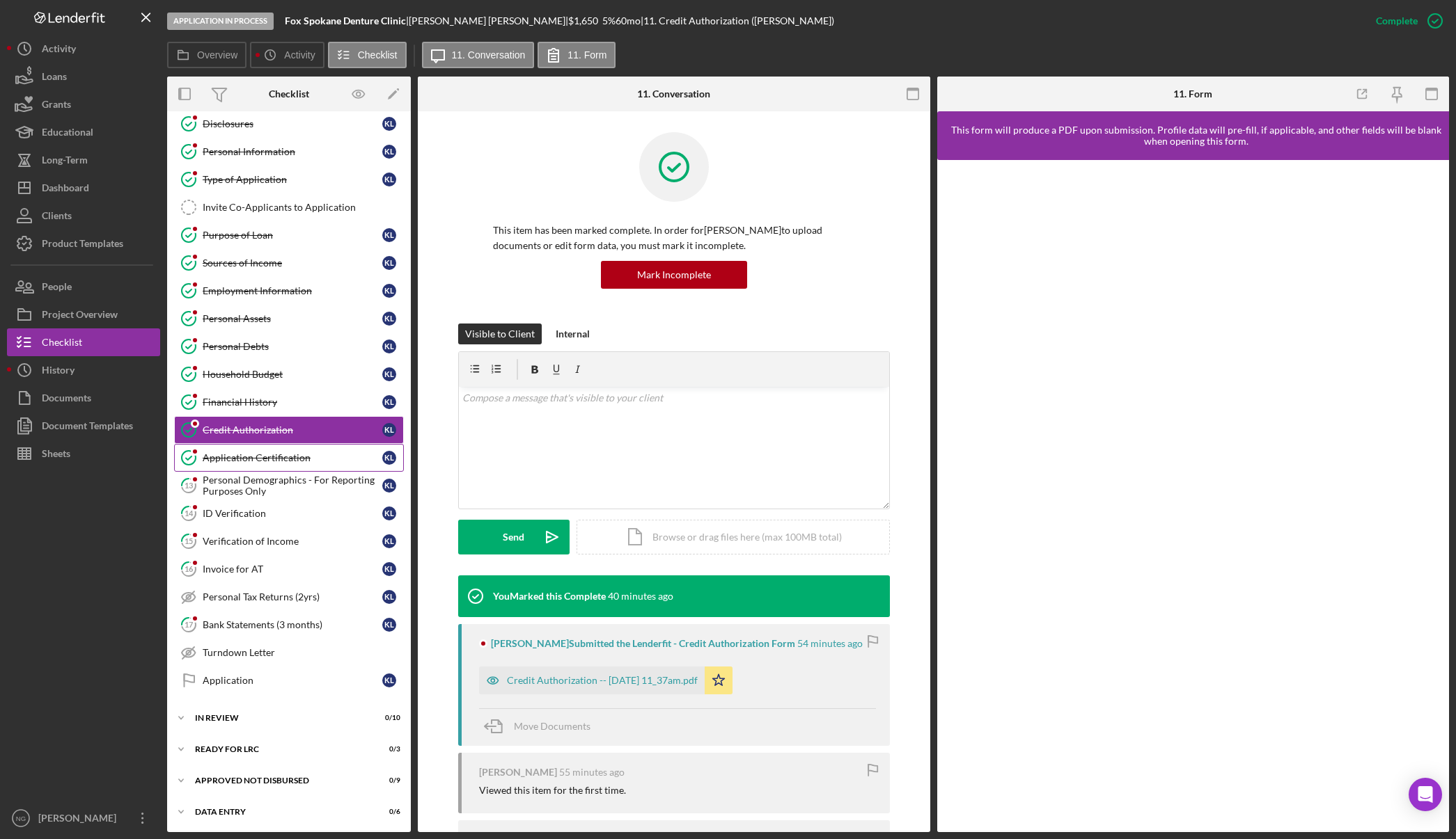
click at [302, 462] on div "Application Certification" at bounding box center [293, 458] width 180 height 11
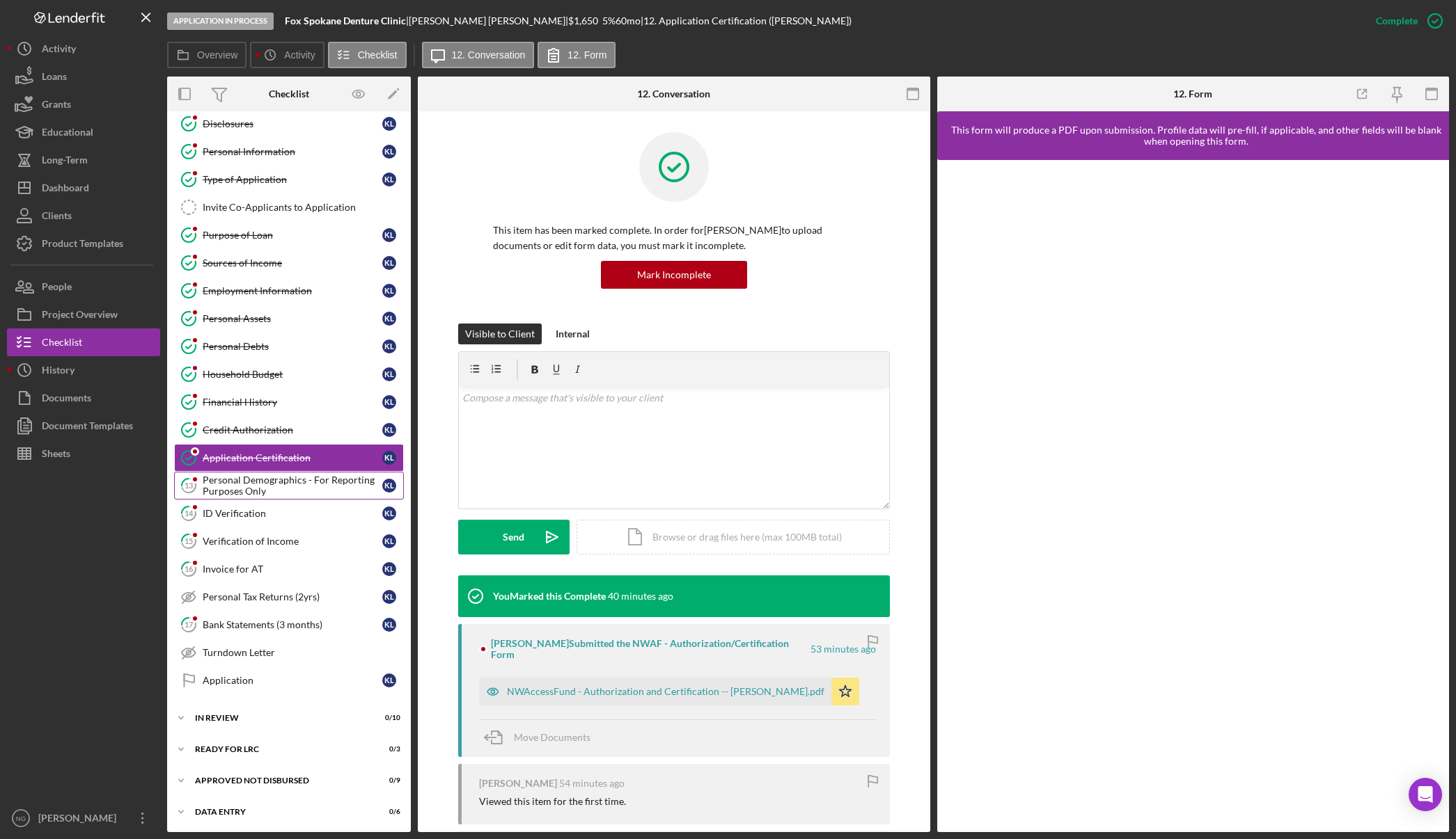
click at [300, 483] on div "Personal Demographics - For Reporting Purposes Only" at bounding box center [293, 485] width 180 height 22
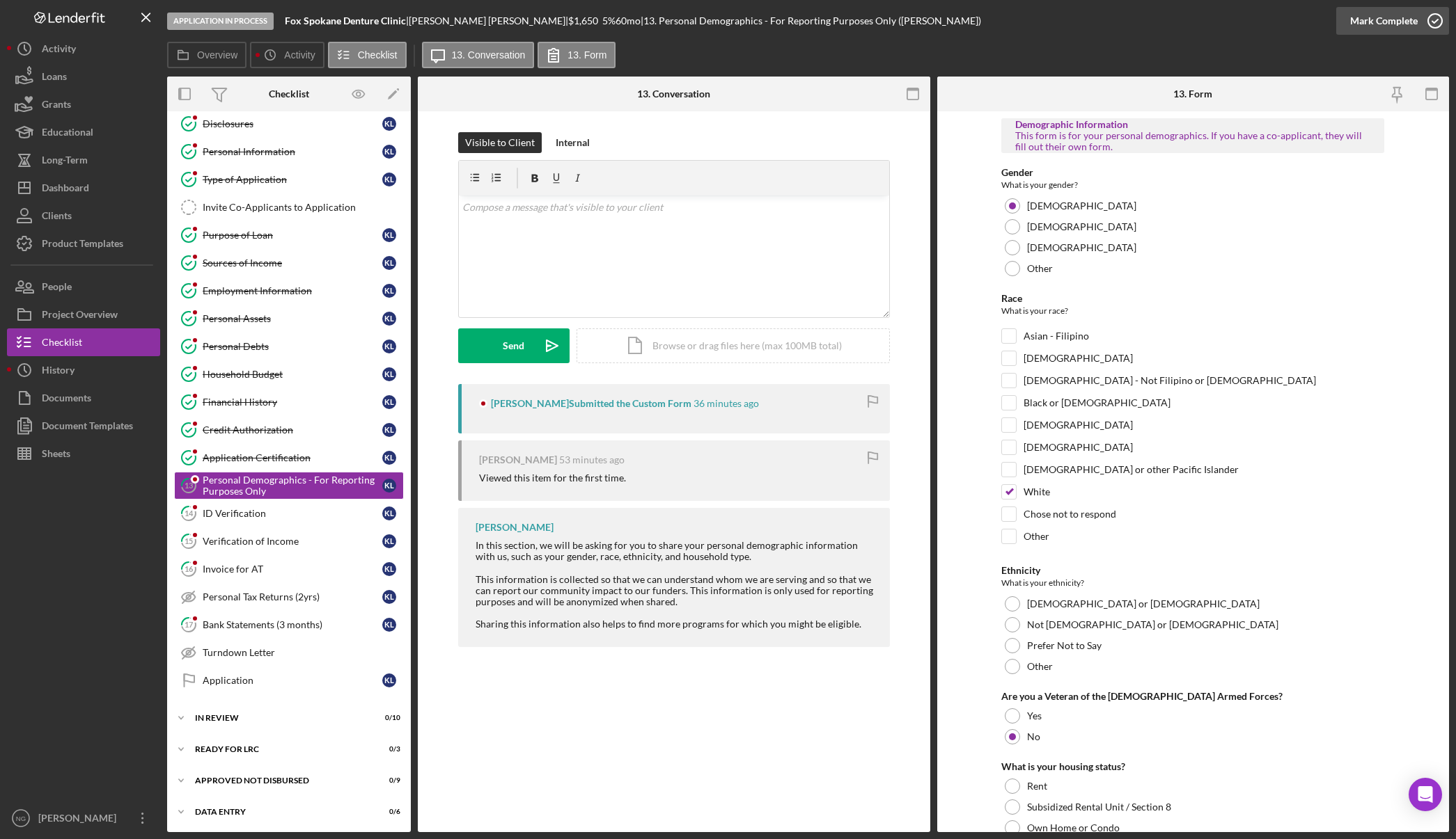
click at [1433, 23] on icon "button" at bounding box center [1435, 21] width 35 height 35
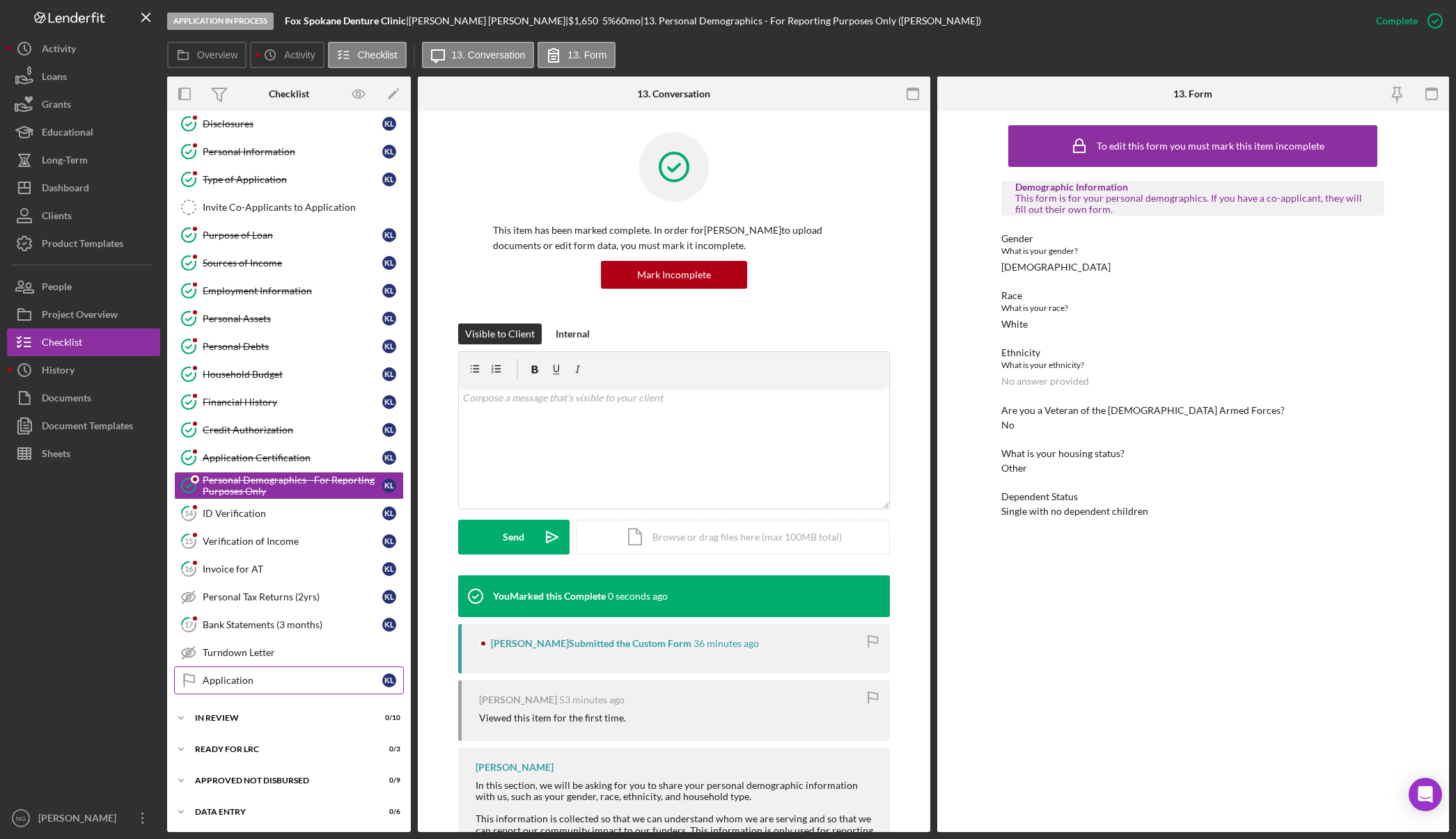
scroll to position [38, 0]
click at [245, 804] on div "Icon/Expander Data Entry 0 / 6 Set Stage" at bounding box center [289, 811] width 244 height 28
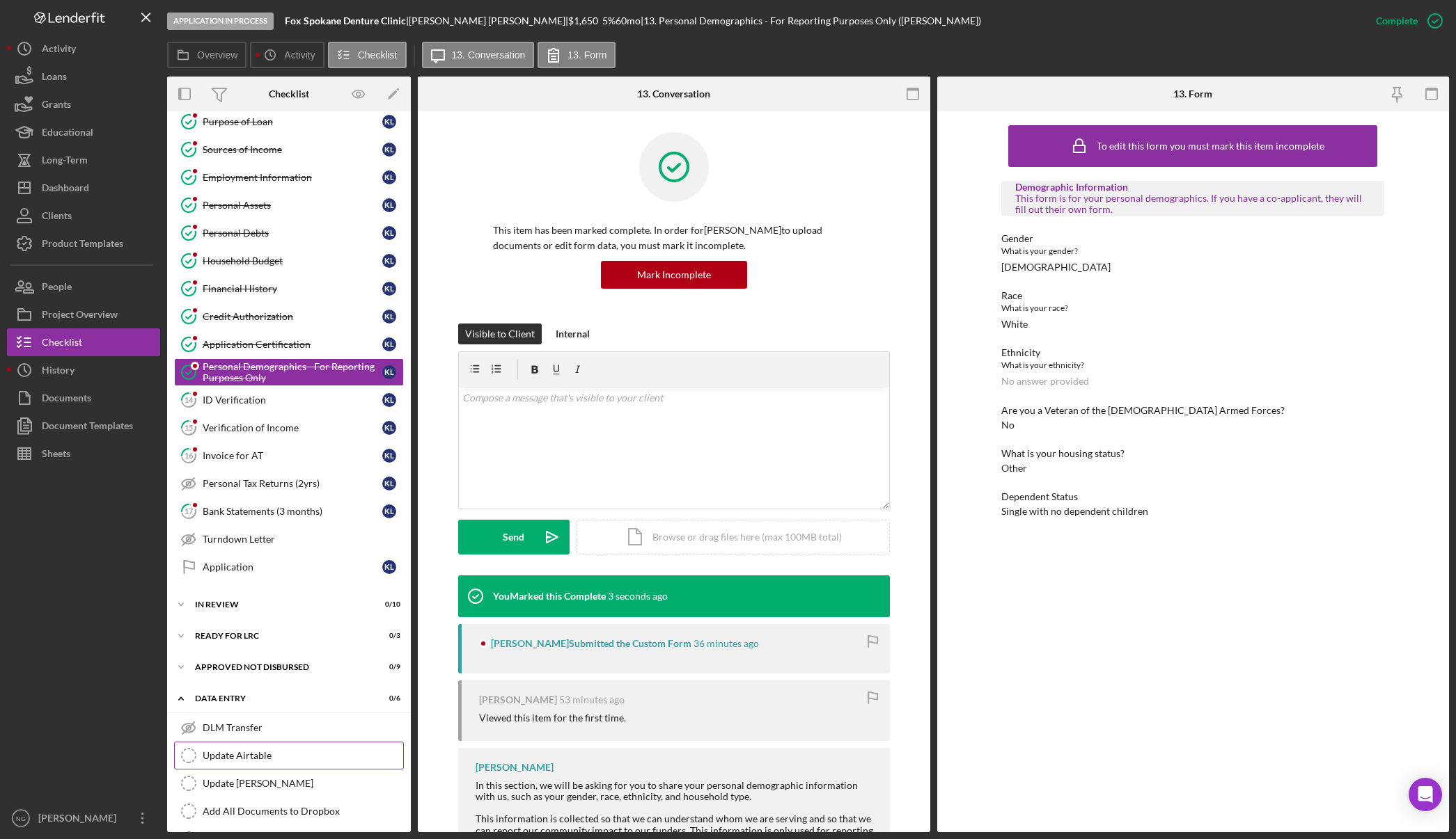
scroll to position [213, 0]
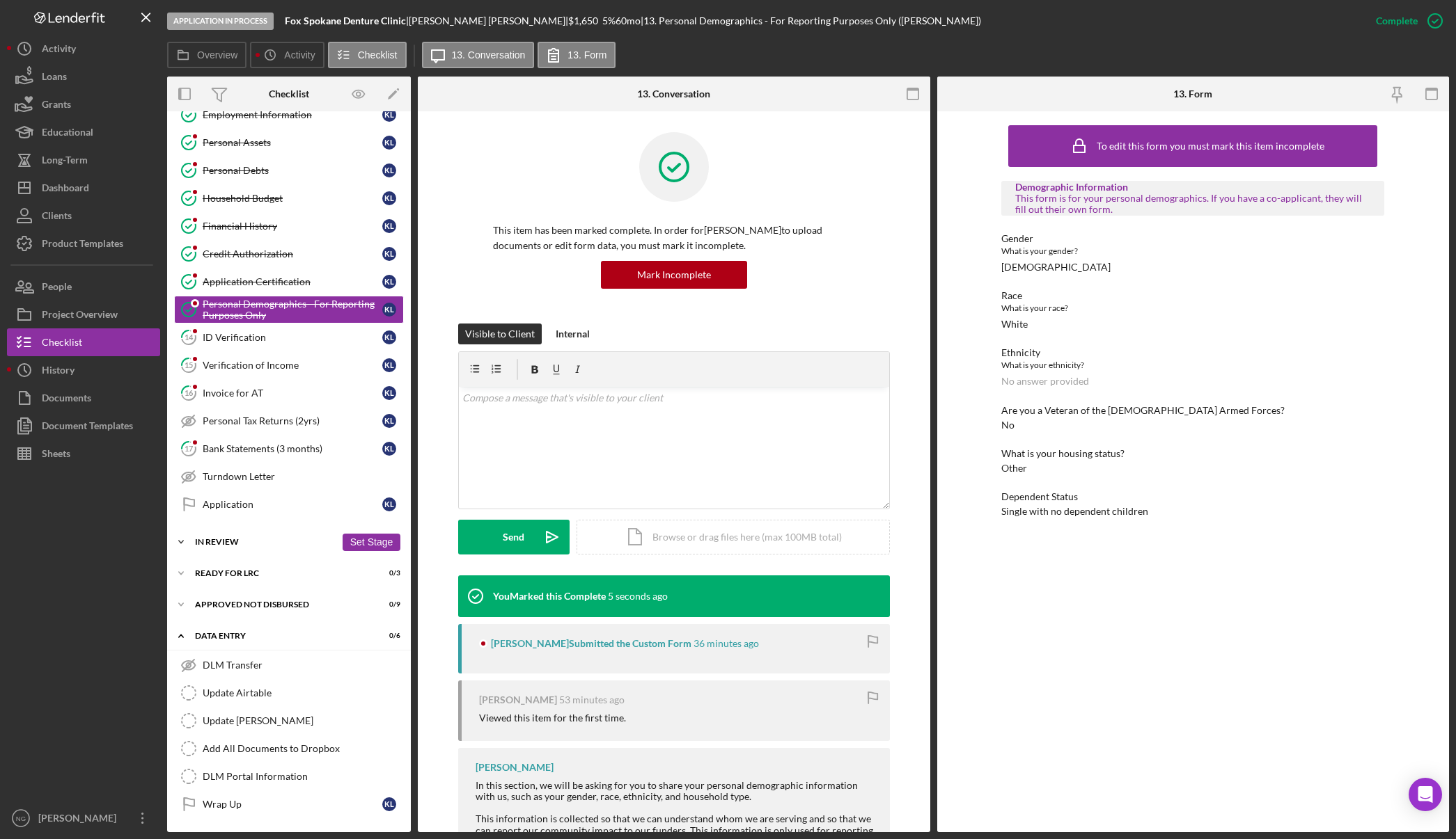
click at [249, 537] on div "Icon/Expander In Review 0 / 10 Set Stage" at bounding box center [289, 542] width 244 height 28
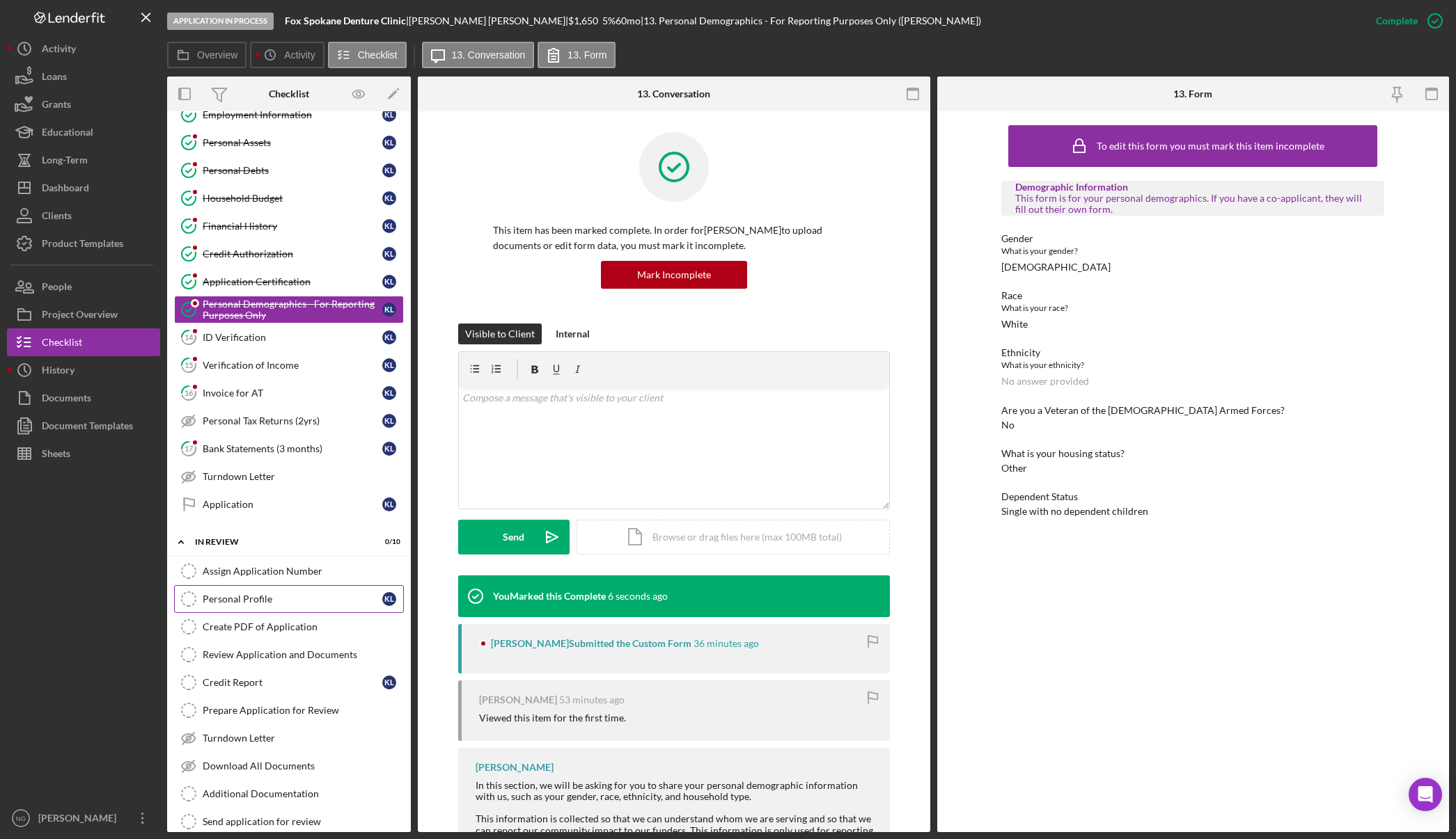
click at [255, 594] on div "Personal Profile" at bounding box center [293, 599] width 180 height 11
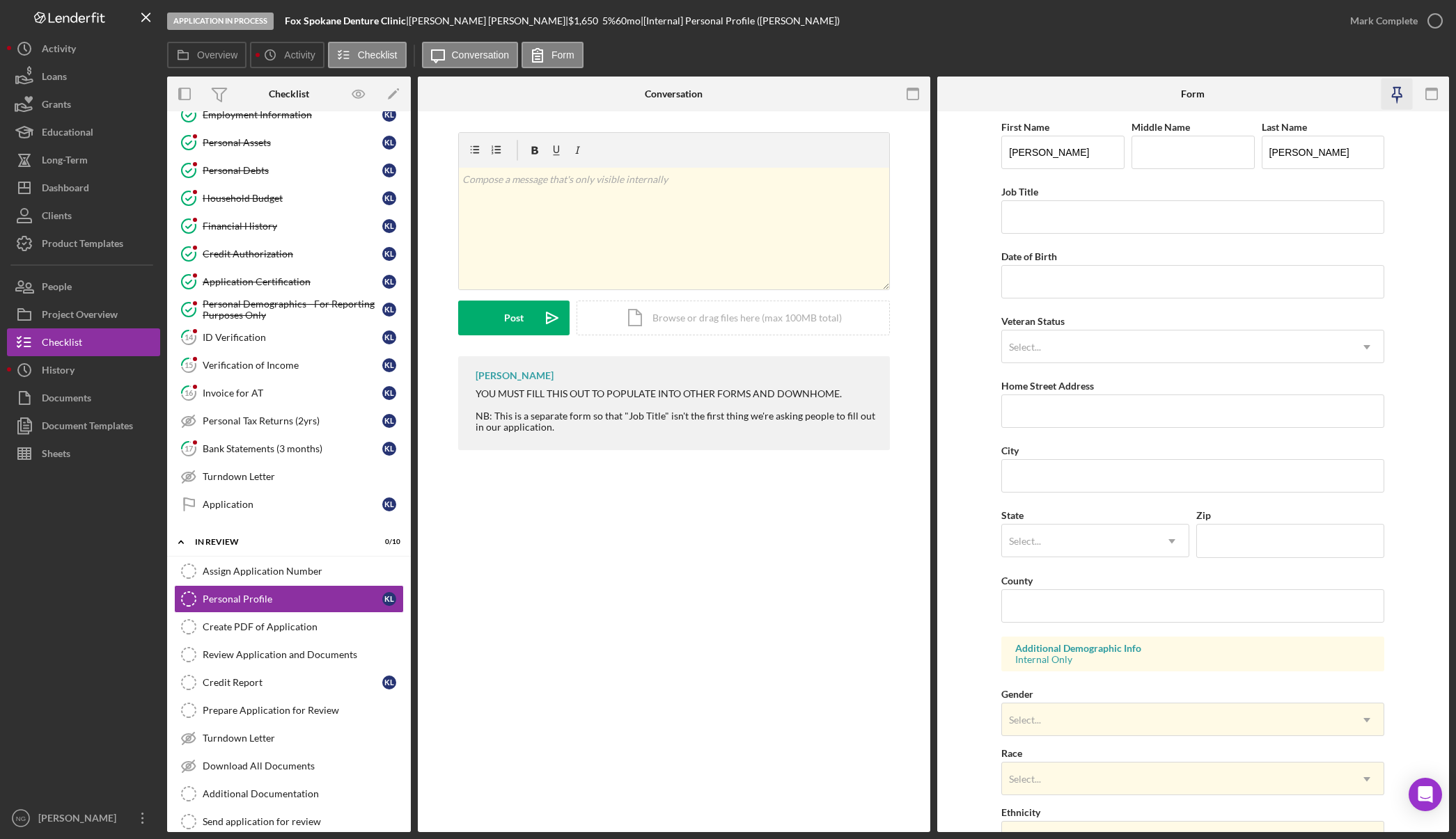
click at [1396, 95] on icon "button" at bounding box center [1397, 94] width 31 height 31
click at [918, 97] on rect "button" at bounding box center [912, 94] width 11 height 11
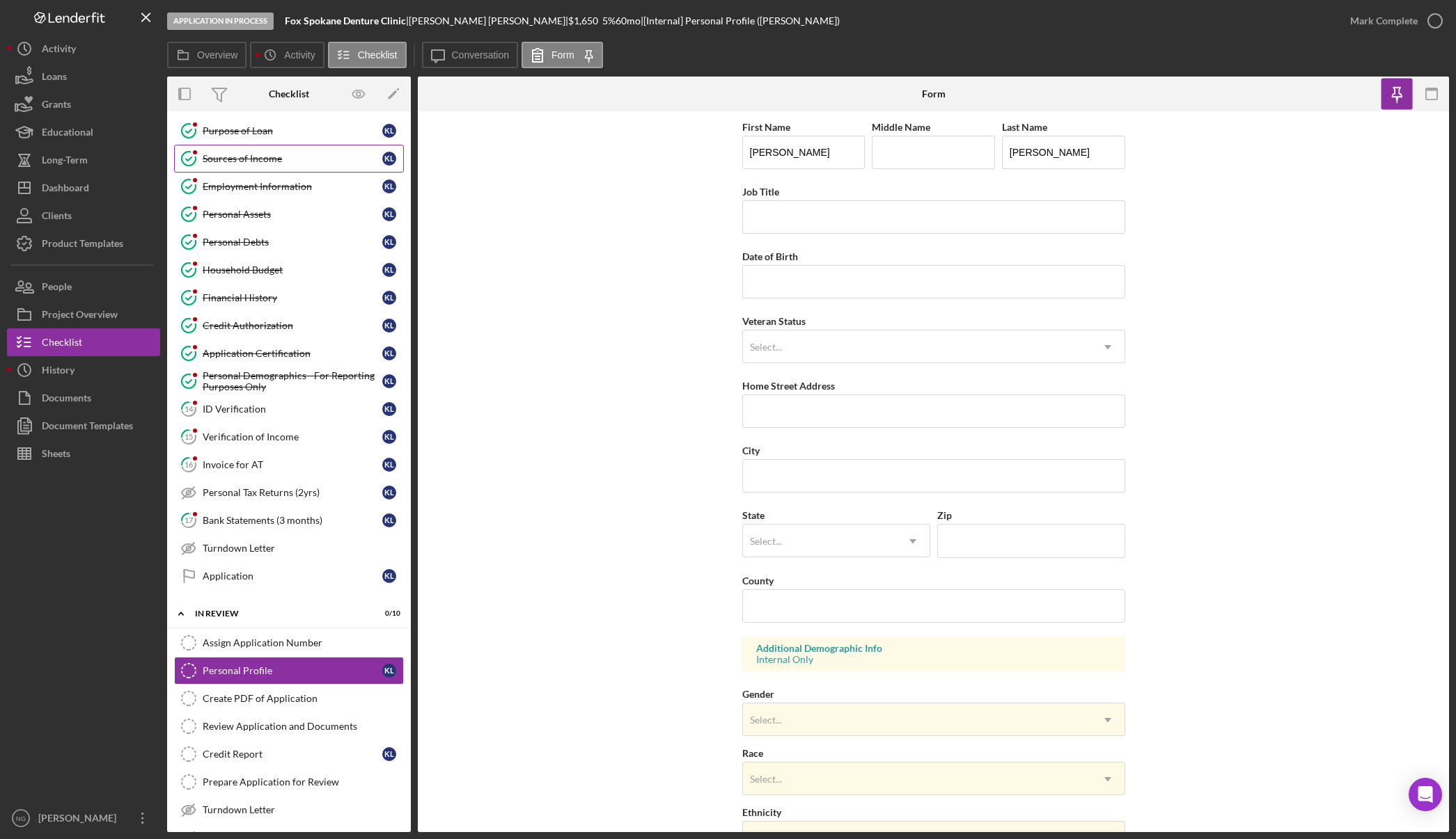
scroll to position [74, 0]
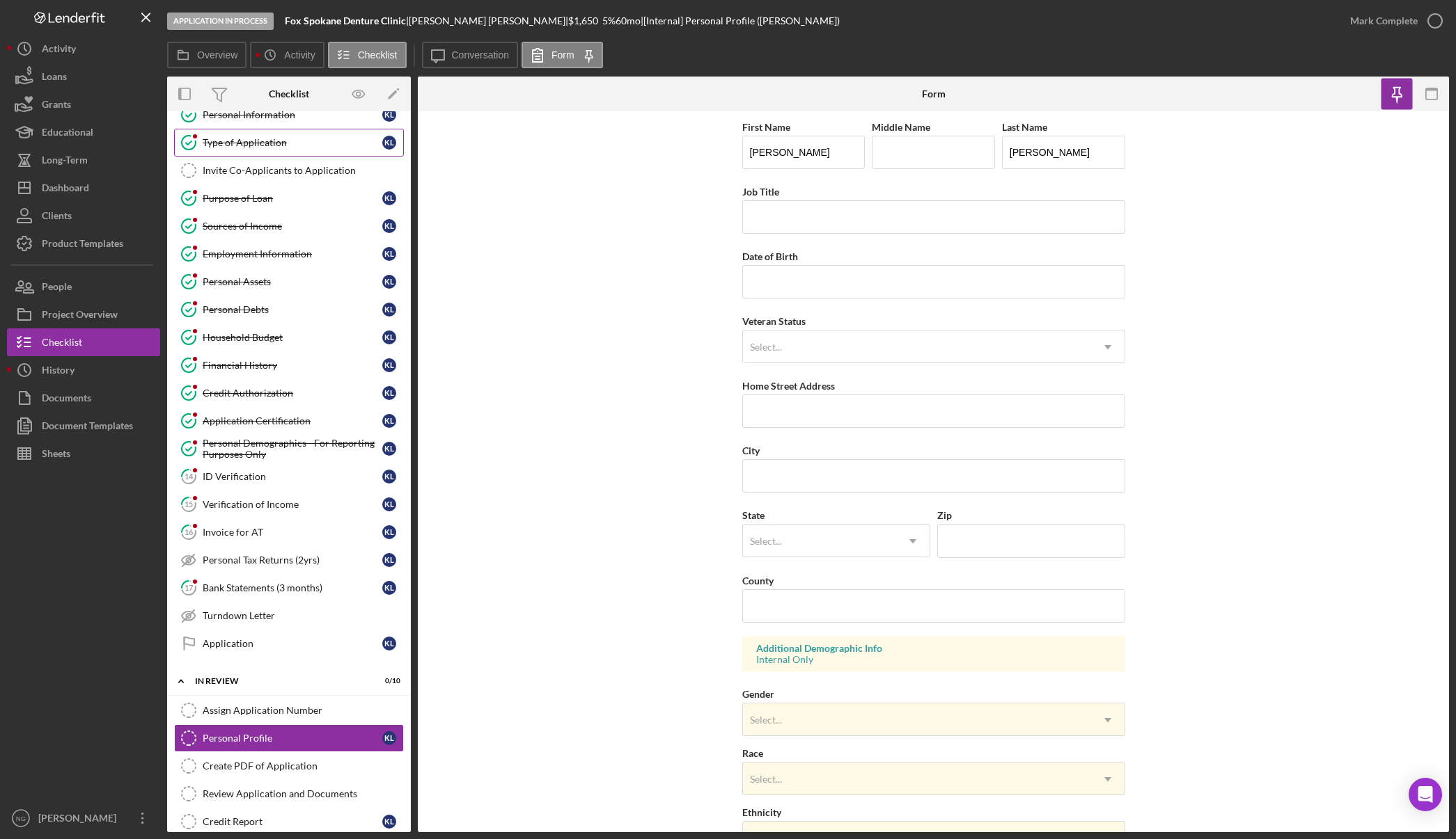
click at [290, 145] on div "Type of Application" at bounding box center [293, 143] width 180 height 11
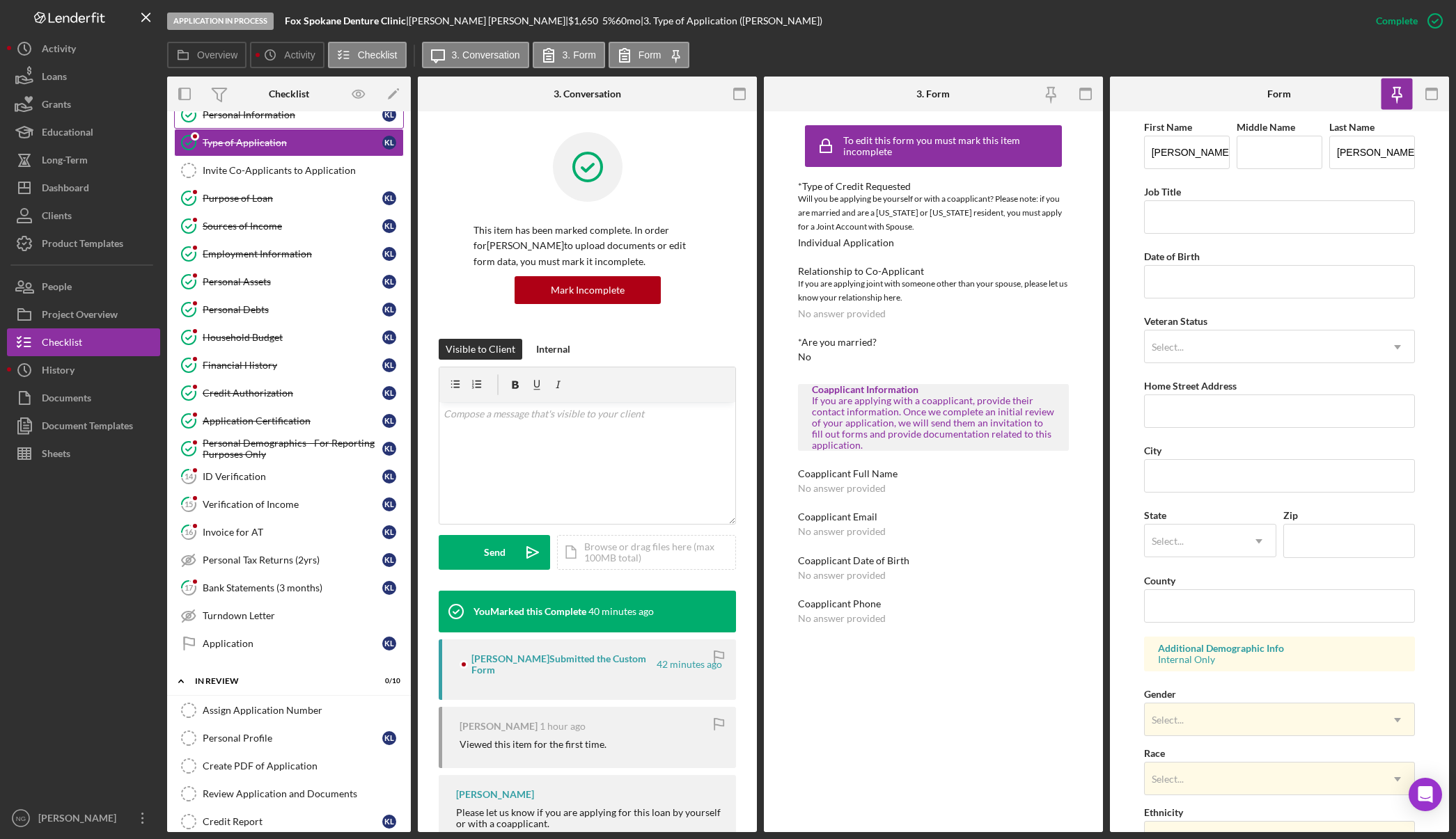
click at [300, 124] on link "Personal Information Personal Information K L" at bounding box center [288, 114] width 229 height 28
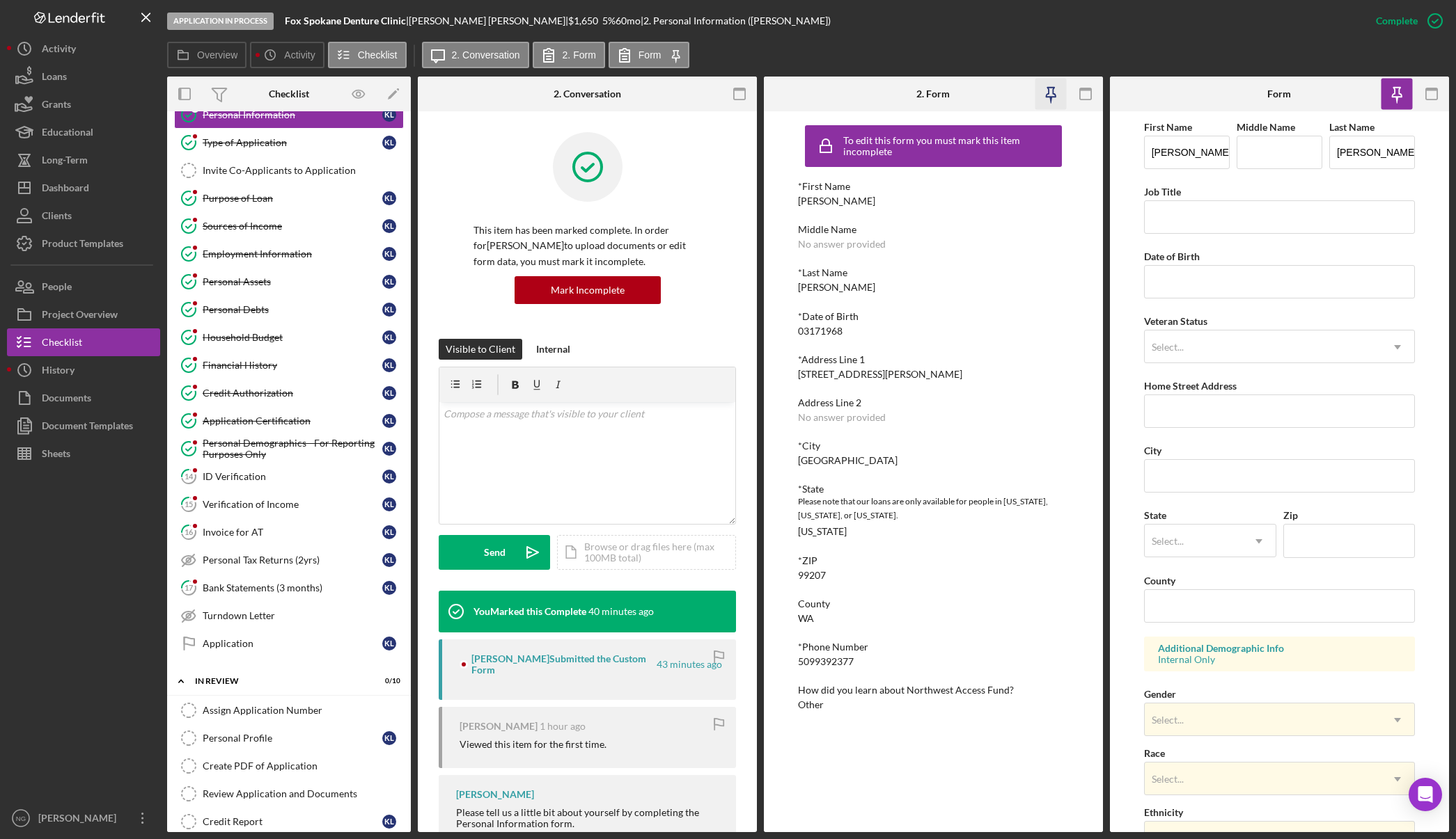
click at [1050, 85] on icon "button" at bounding box center [1050, 94] width 31 height 31
click at [732, 89] on icon "button" at bounding box center [739, 94] width 31 height 31
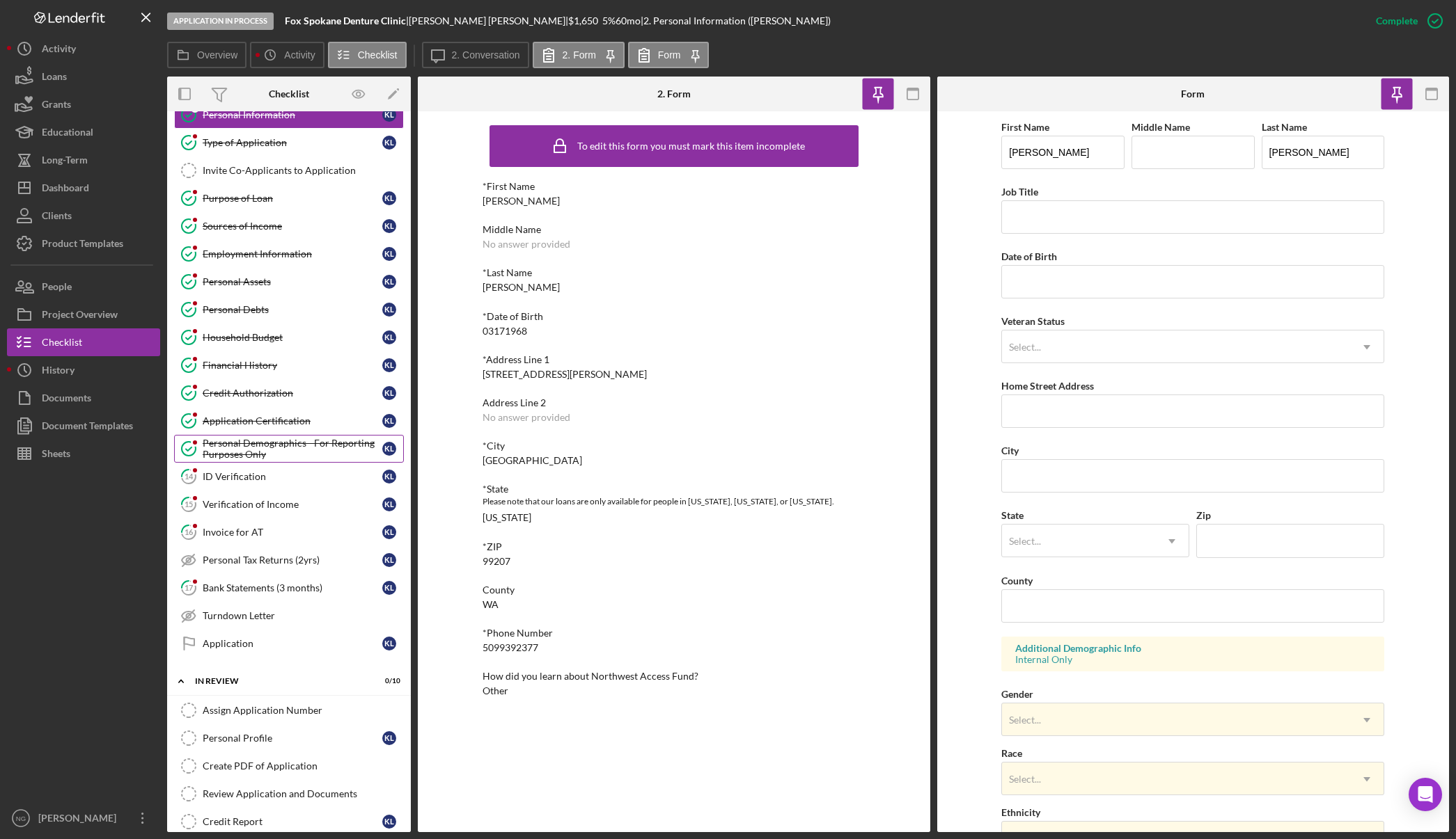
click at [263, 452] on div "Personal Demographics - For Reporting Purposes Only" at bounding box center [293, 448] width 180 height 22
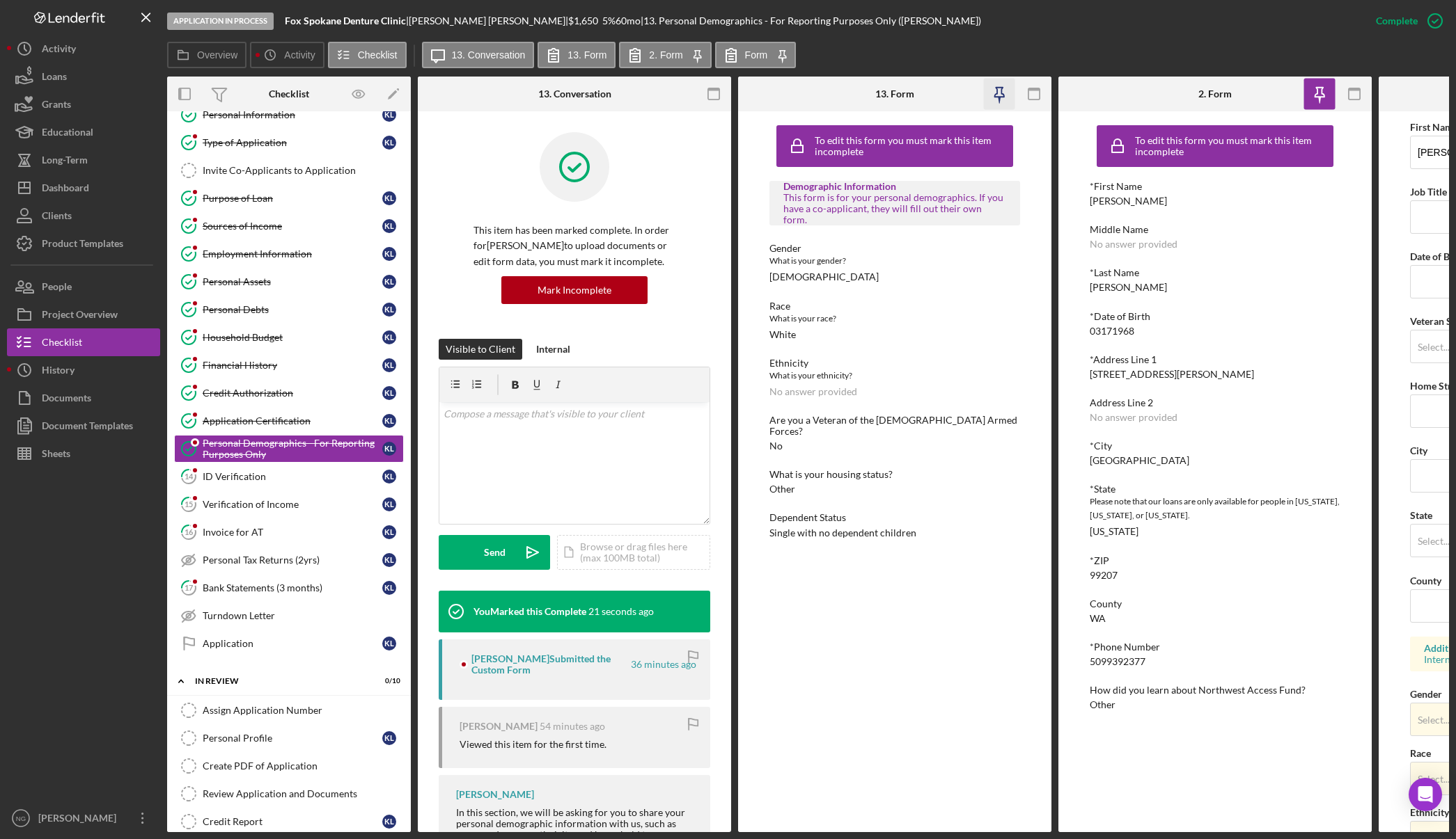
click at [999, 93] on icon "button" at bounding box center [999, 94] width 31 height 31
click at [708, 92] on rect "button" at bounding box center [714, 94] width 11 height 11
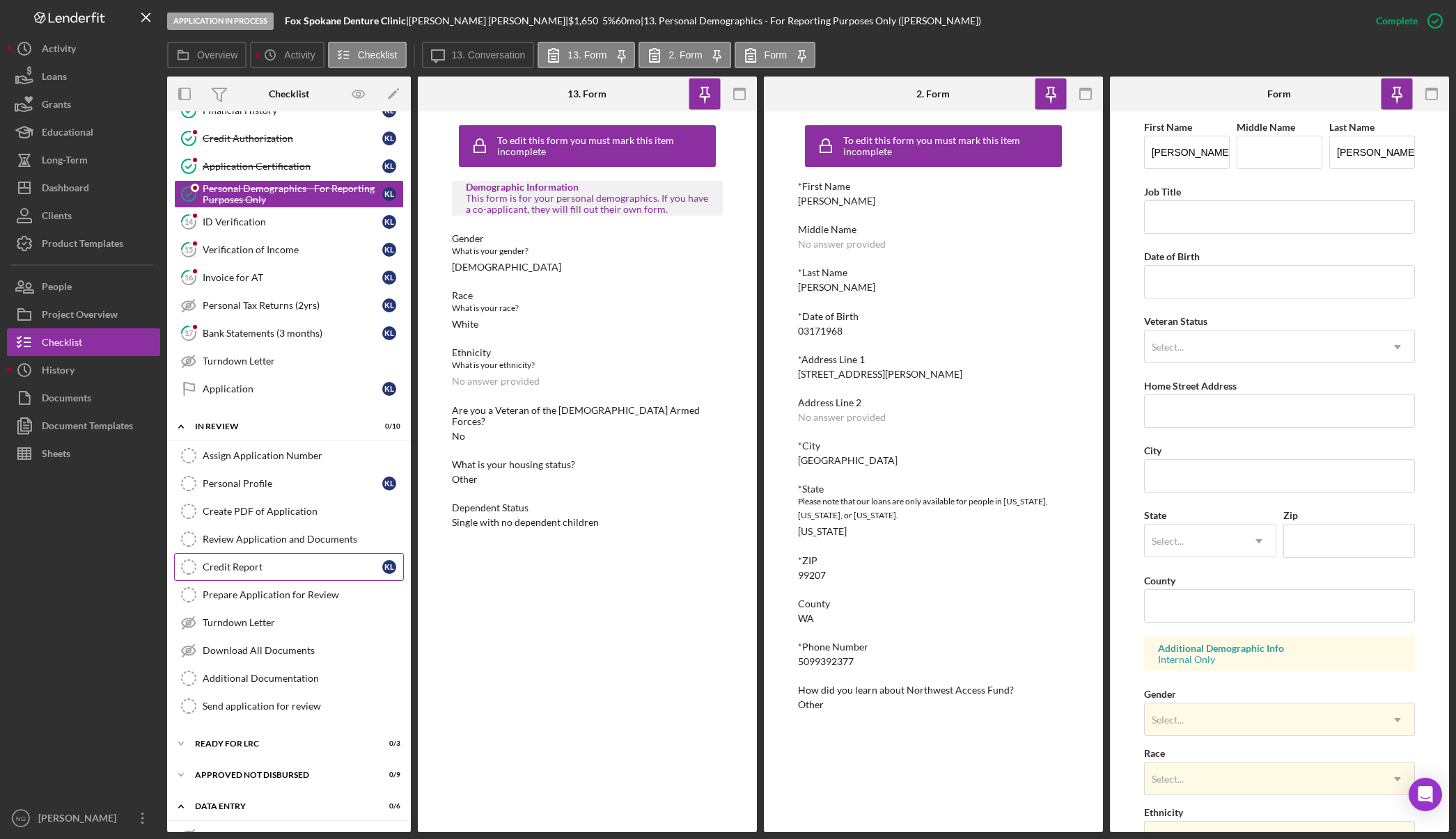
scroll to position [421, 0]
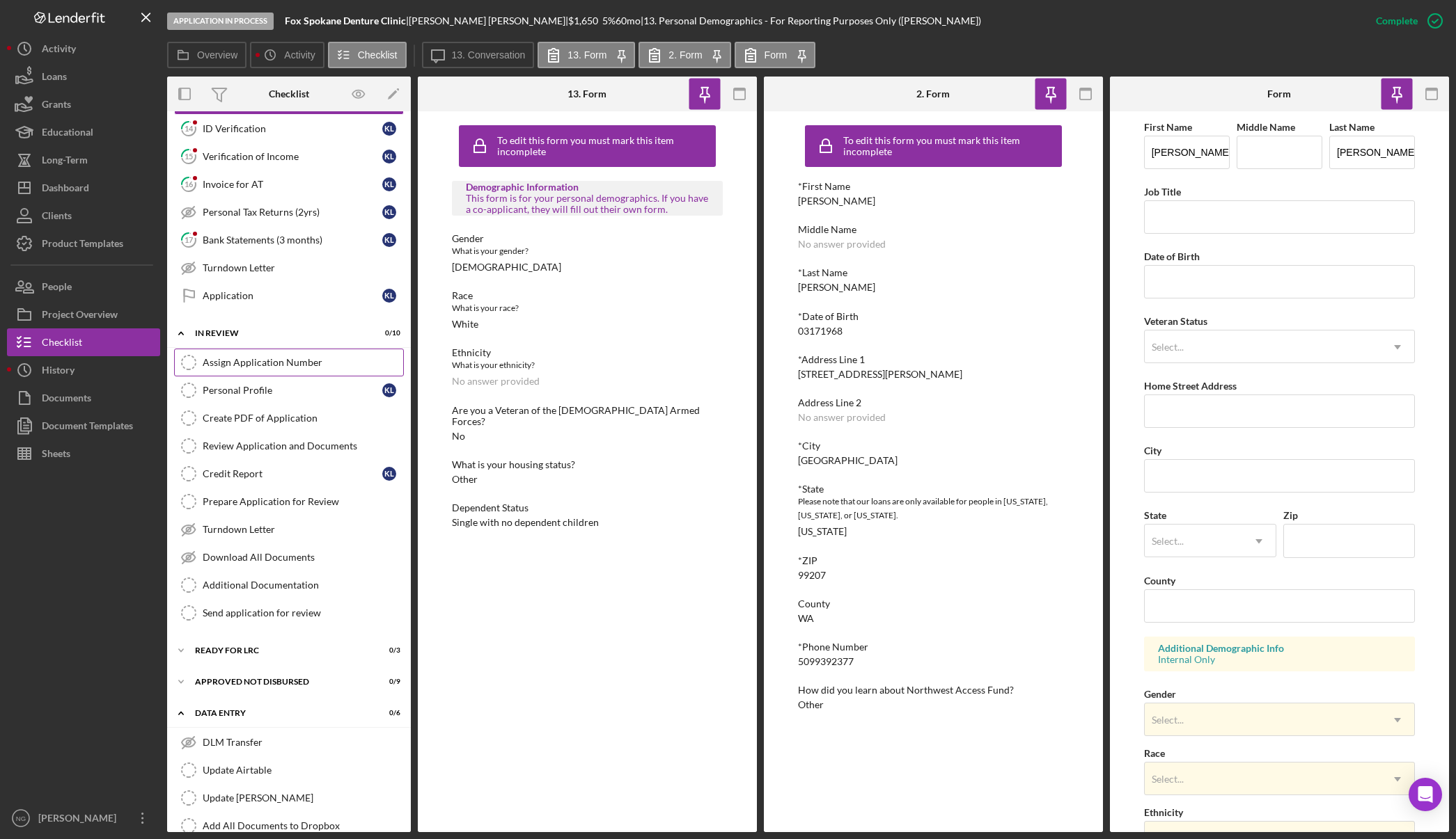
click at [261, 367] on div "Assign Application Number" at bounding box center [303, 363] width 200 height 11
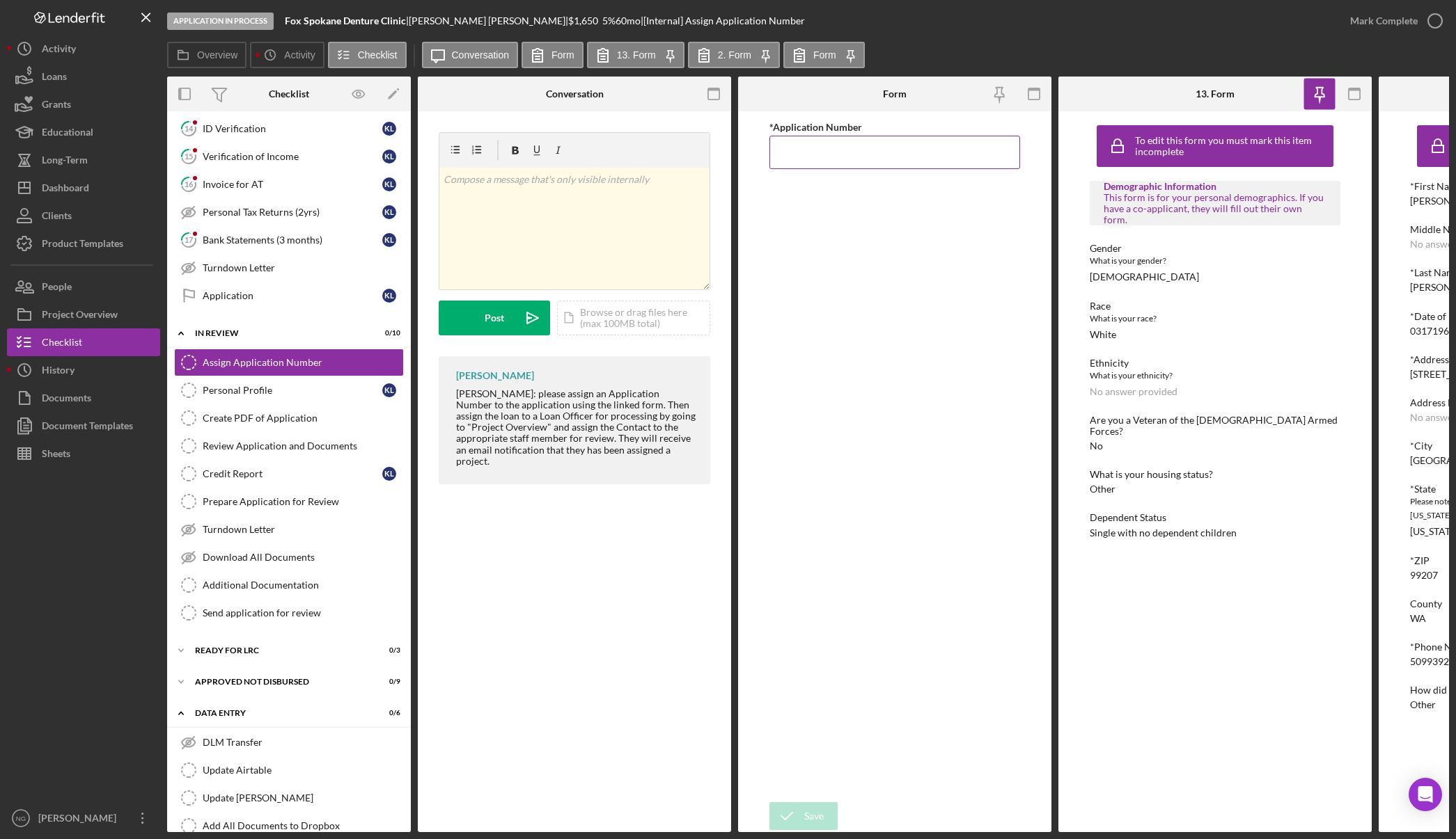
click at [821, 158] on input "*Application Number" at bounding box center [894, 152] width 251 height 34
type input "5536"
click at [793, 806] on icon "submit" at bounding box center [787, 816] width 35 height 35
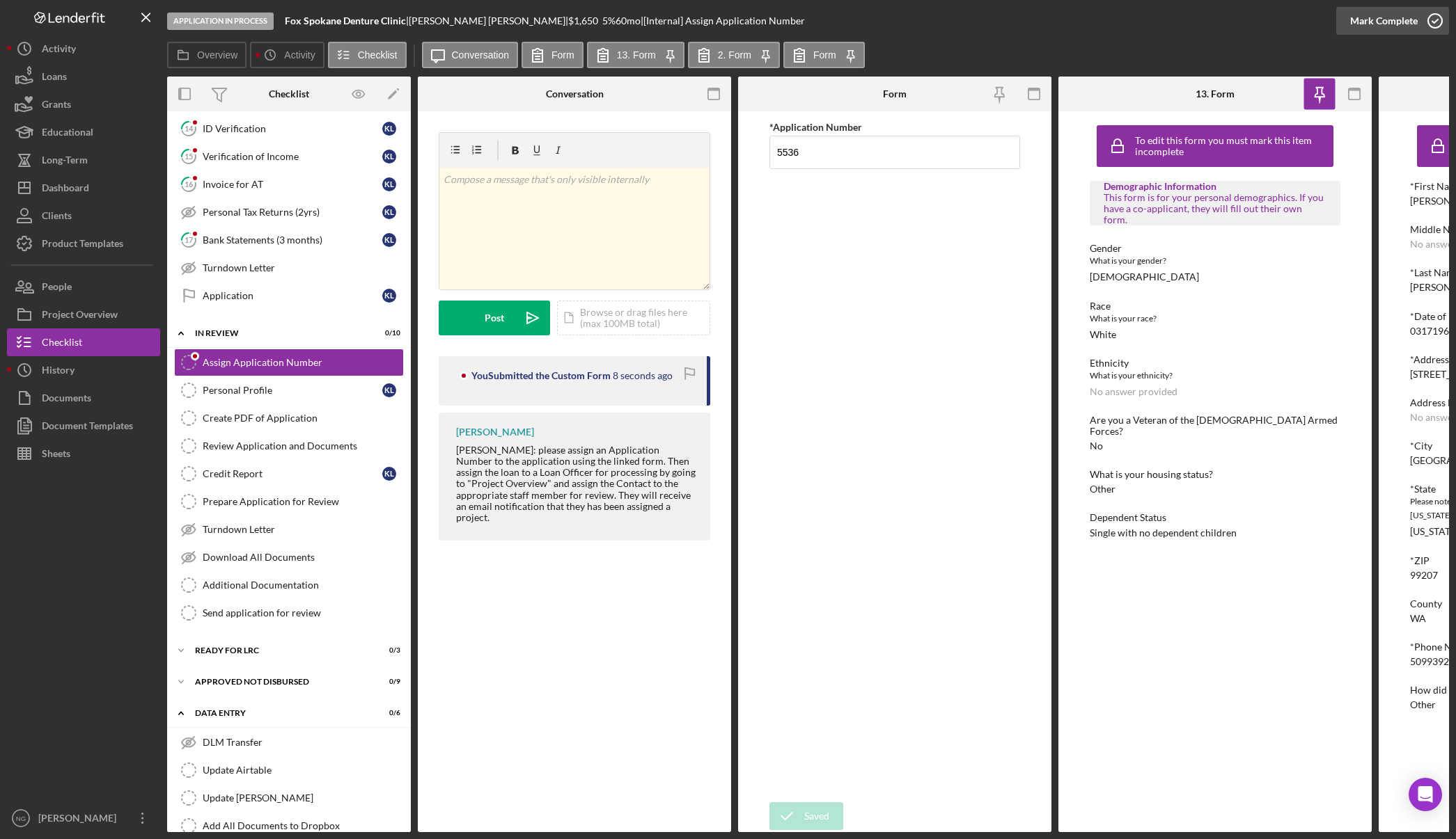
click at [1430, 21] on icon "button" at bounding box center [1435, 21] width 35 height 35
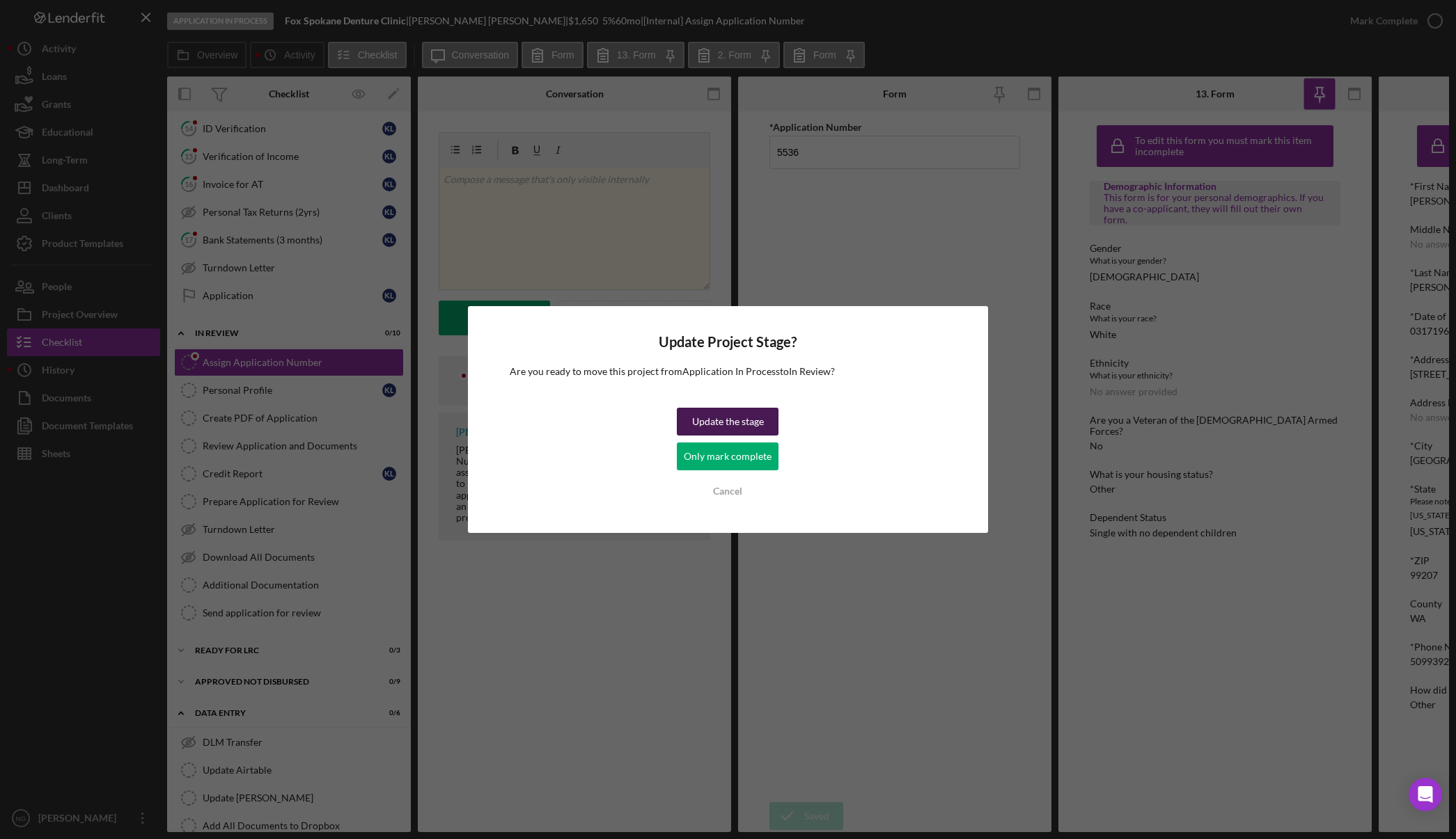
click at [751, 418] on div "Update the stage" at bounding box center [728, 421] width 72 height 28
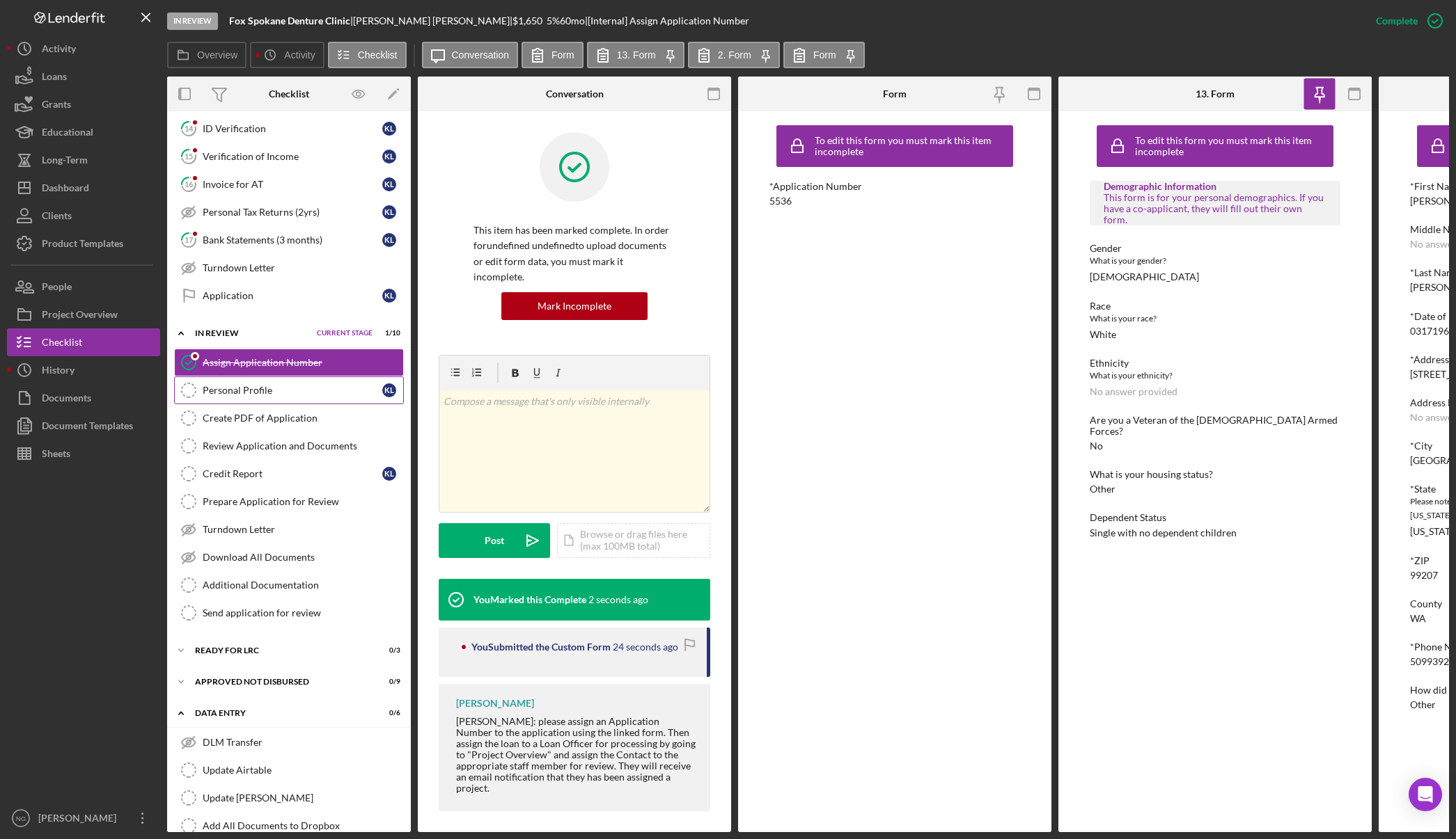
click at [275, 393] on div "Personal Profile" at bounding box center [293, 390] width 180 height 11
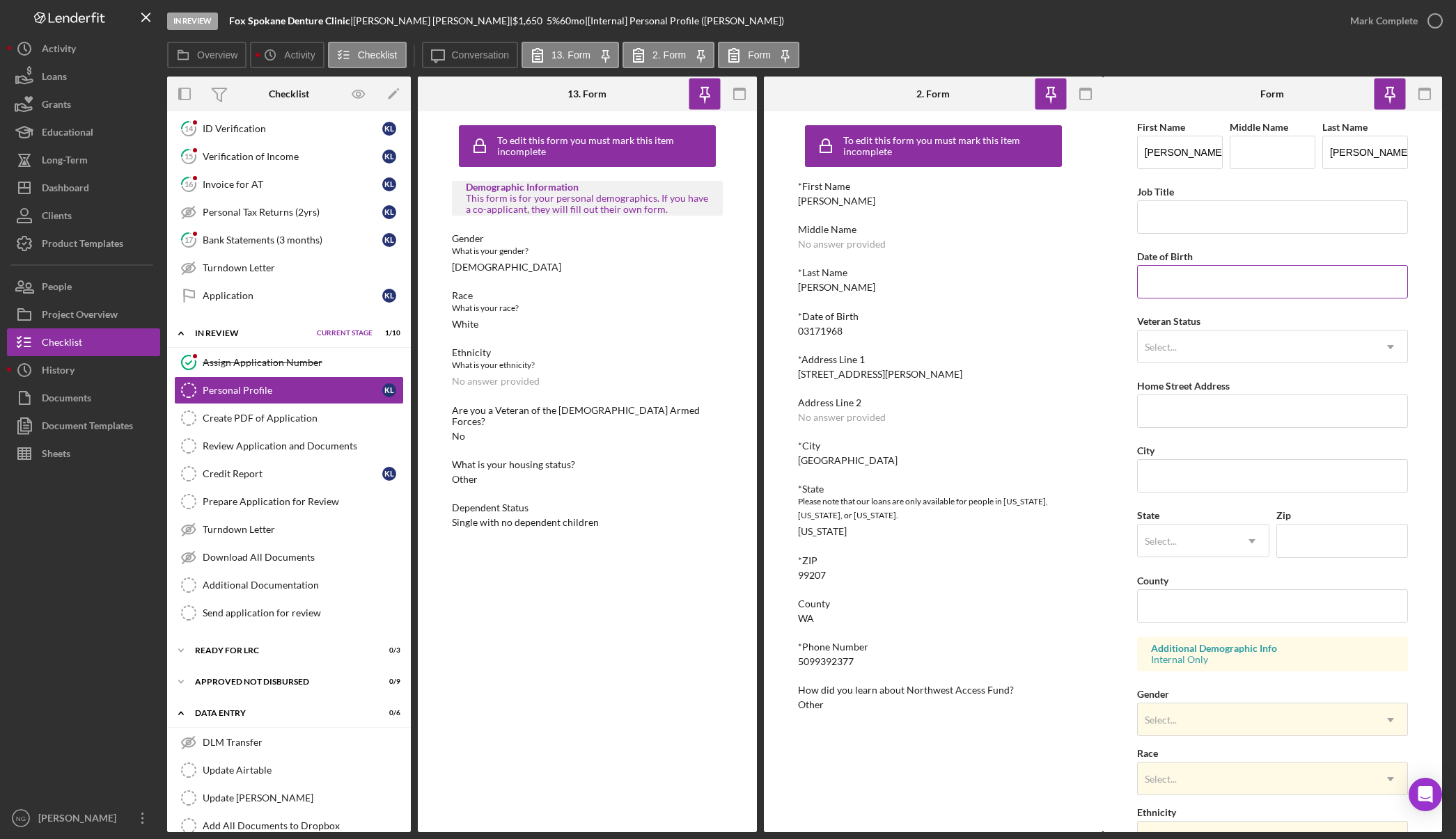
click at [1197, 273] on input "Date of Birth" at bounding box center [1272, 282] width 271 height 34
type input "03/17/1968"
click at [1198, 347] on div "Select..." at bounding box center [1256, 347] width 237 height 32
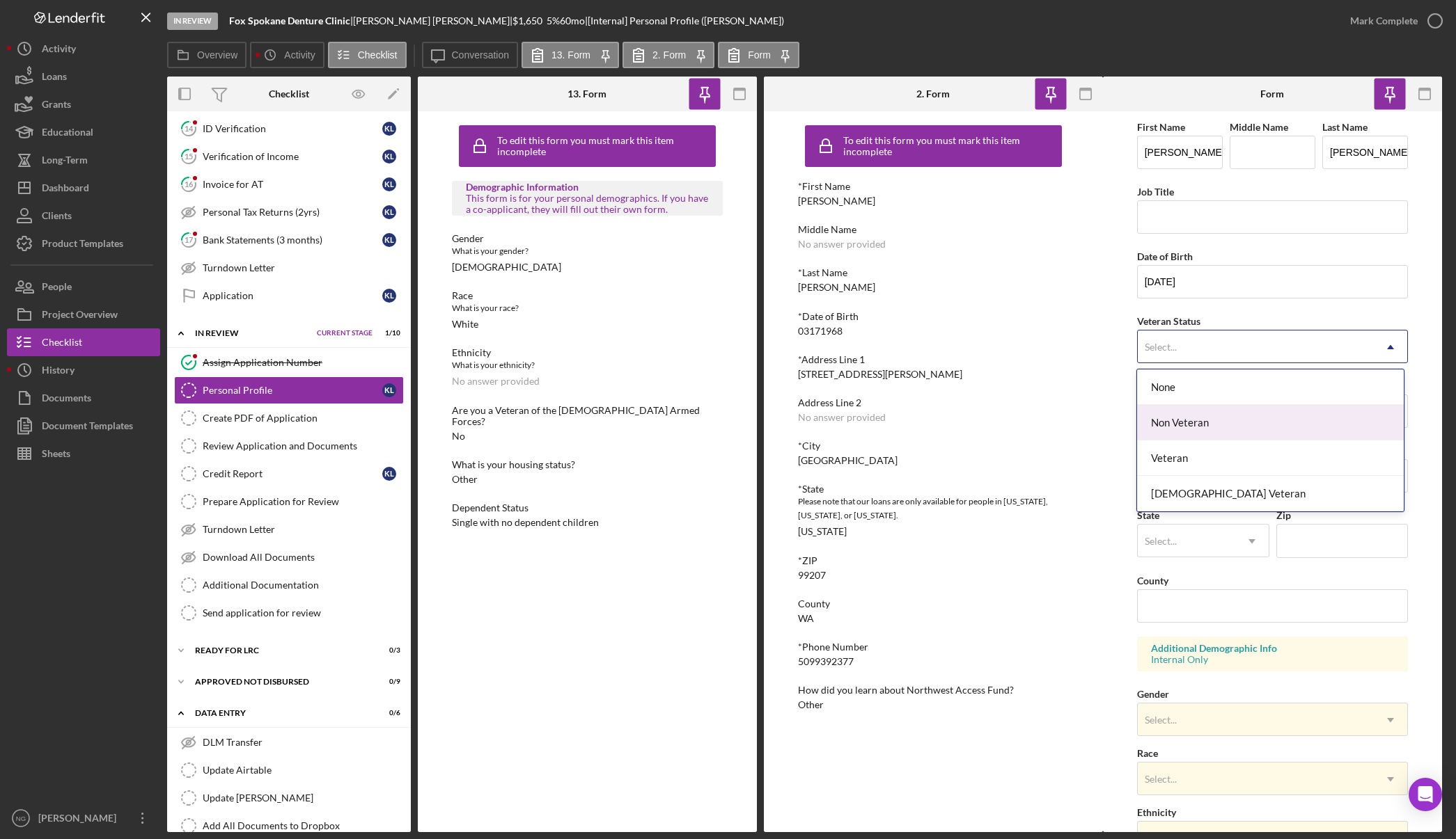
click at [1201, 421] on div "Non Veteran" at bounding box center [1270, 423] width 267 height 36
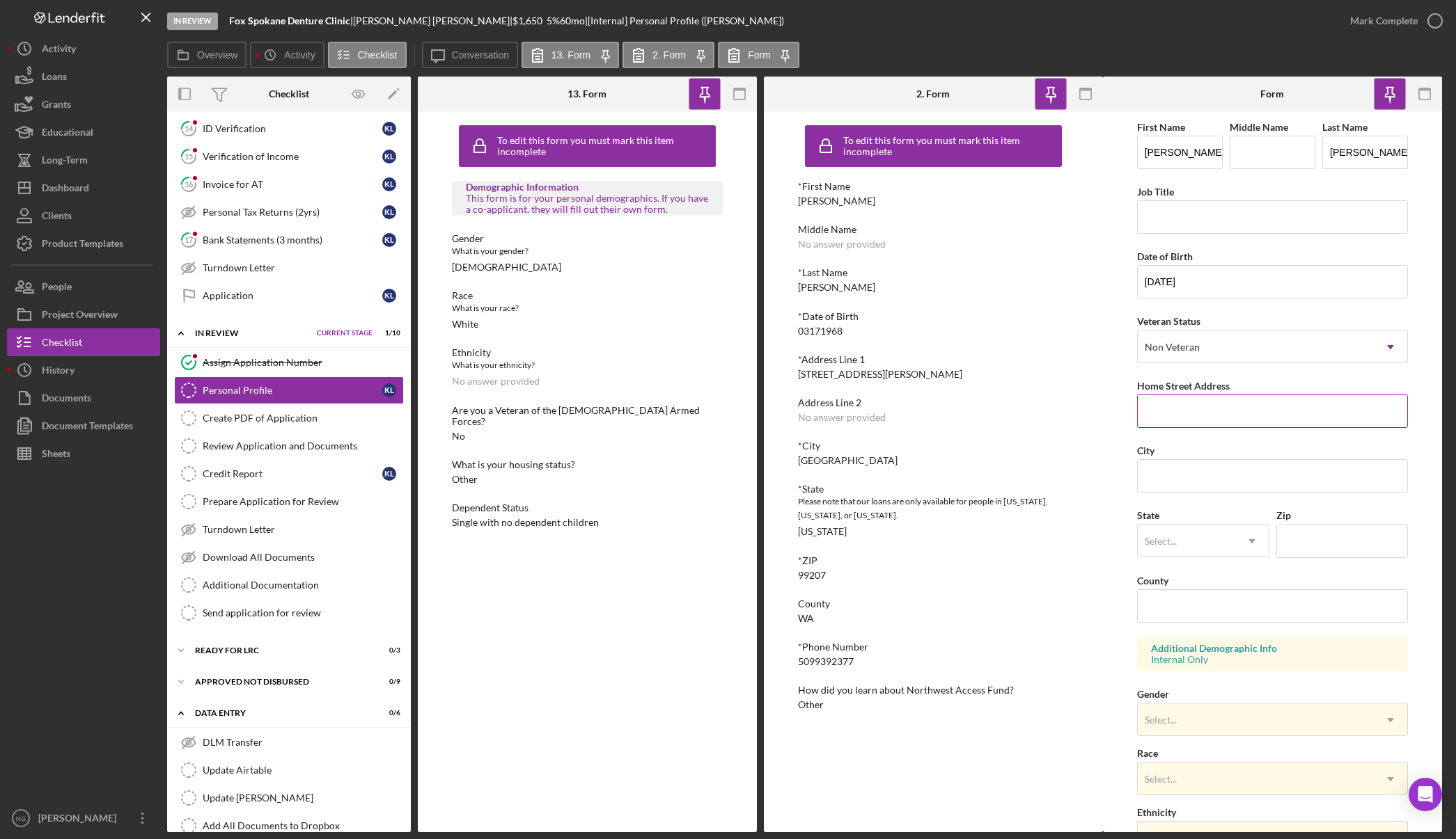
click at [1201, 421] on input "Home Street Address" at bounding box center [1272, 411] width 271 height 34
type input "2224 East Heroy Avenue"
type input "Spokane"
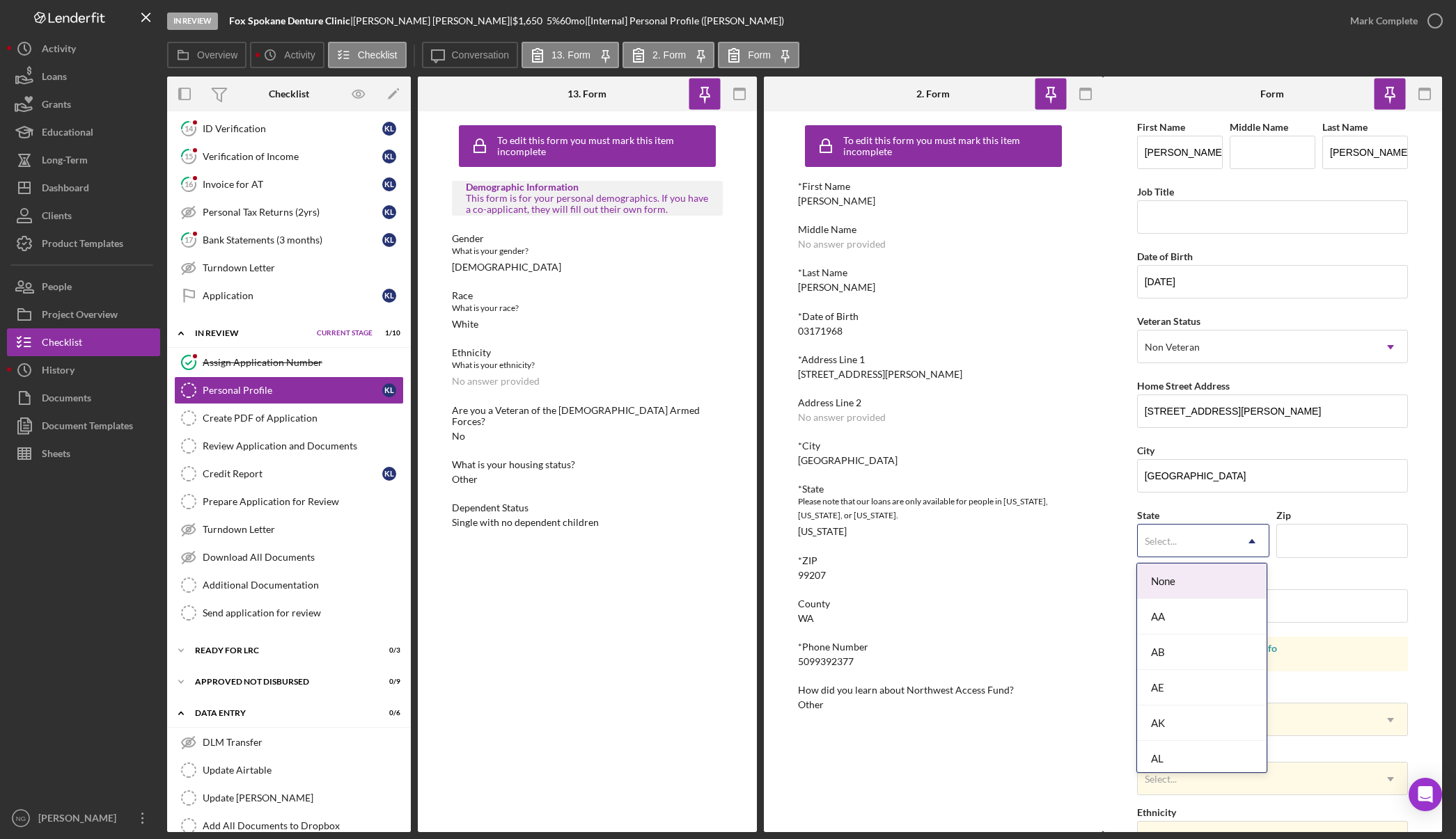
click at [1178, 533] on div "Select..." at bounding box center [1186, 542] width 98 height 32
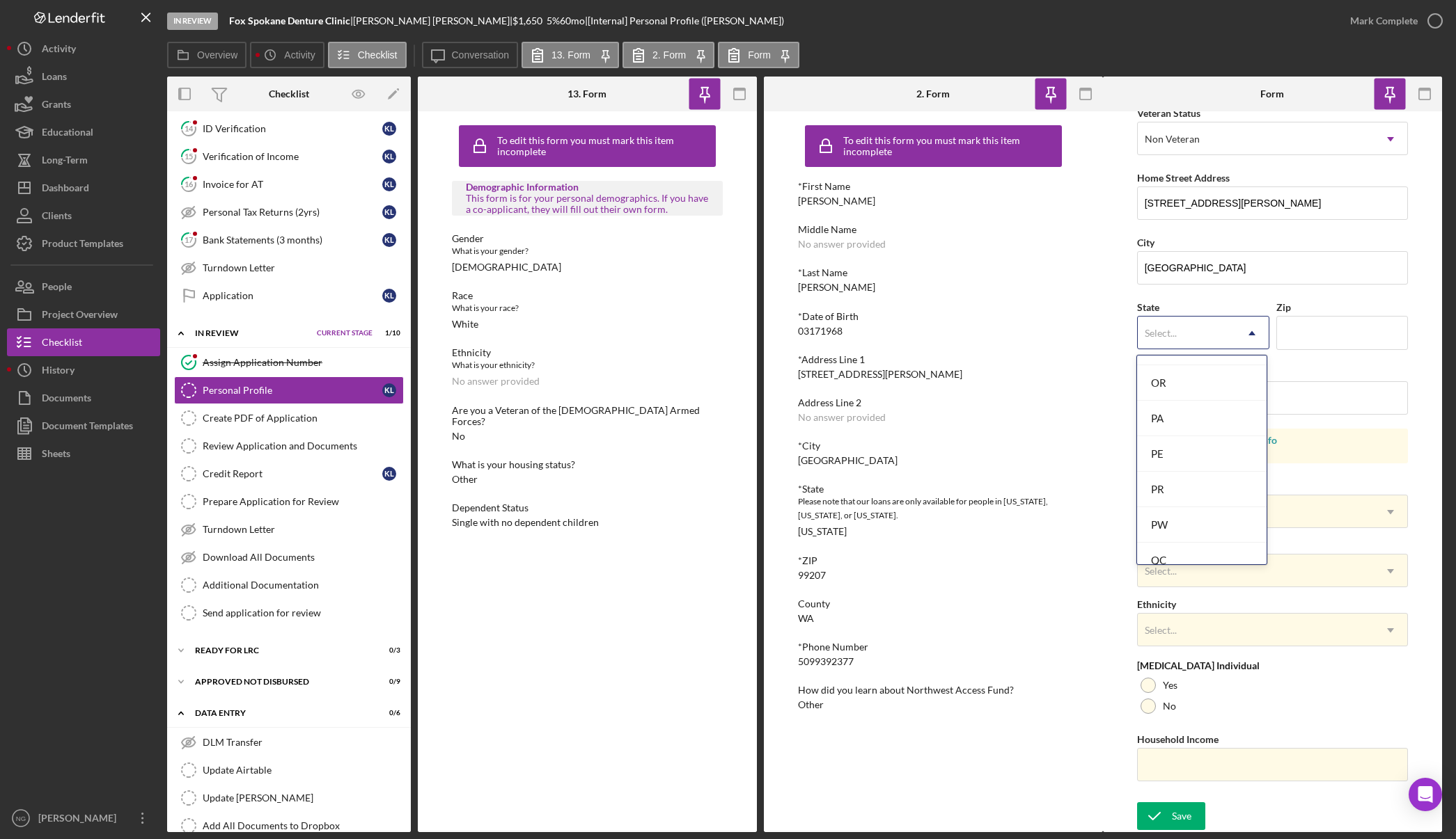
scroll to position [2489, 0]
click at [1192, 409] on div "WA" at bounding box center [1201, 405] width 129 height 36
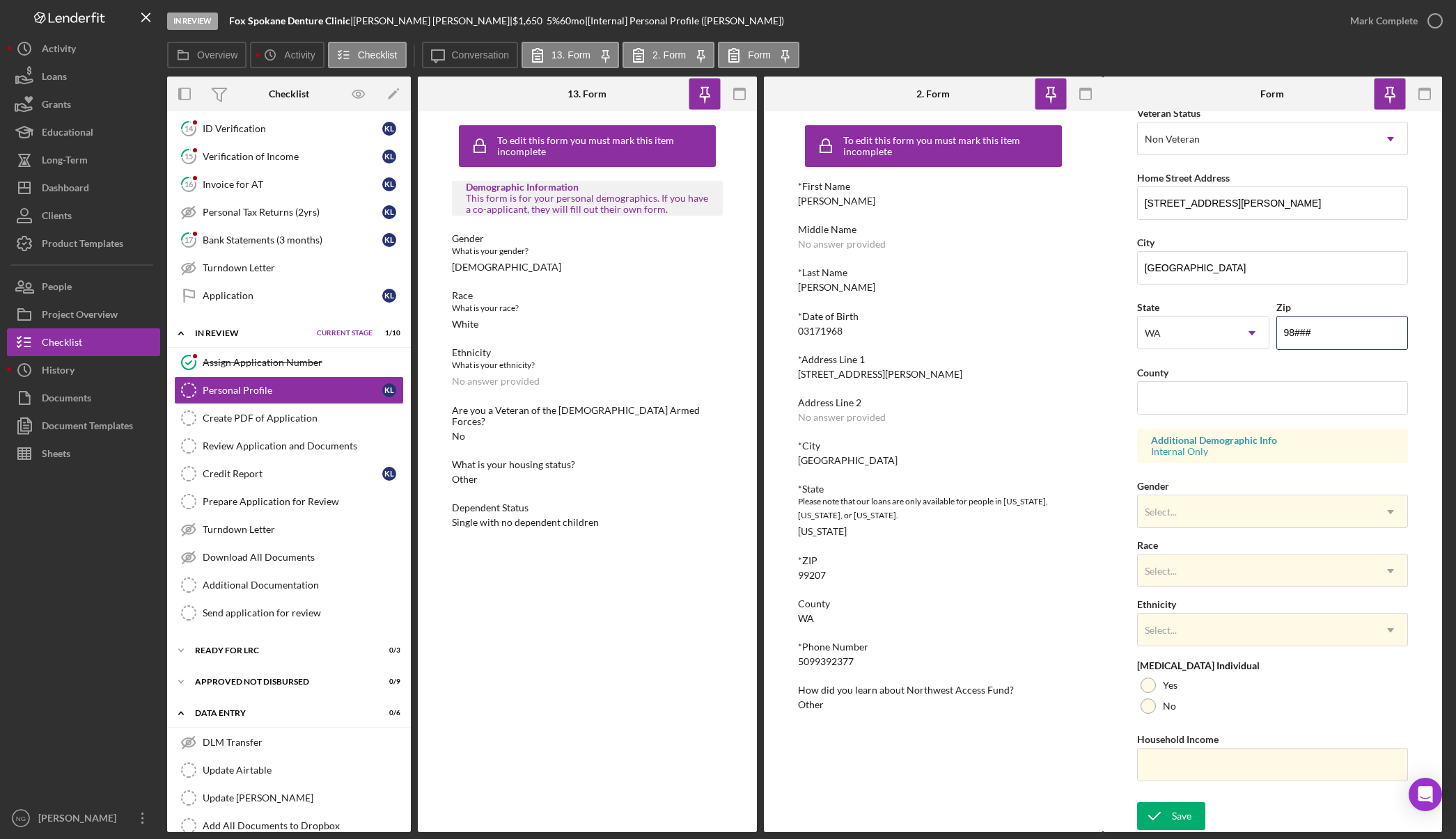
type input "9####"
type input "99207"
click at [1227, 403] on input "County" at bounding box center [1272, 398] width 271 height 34
type input "Spokane"
click at [1236, 517] on div "Select..." at bounding box center [1256, 512] width 237 height 32
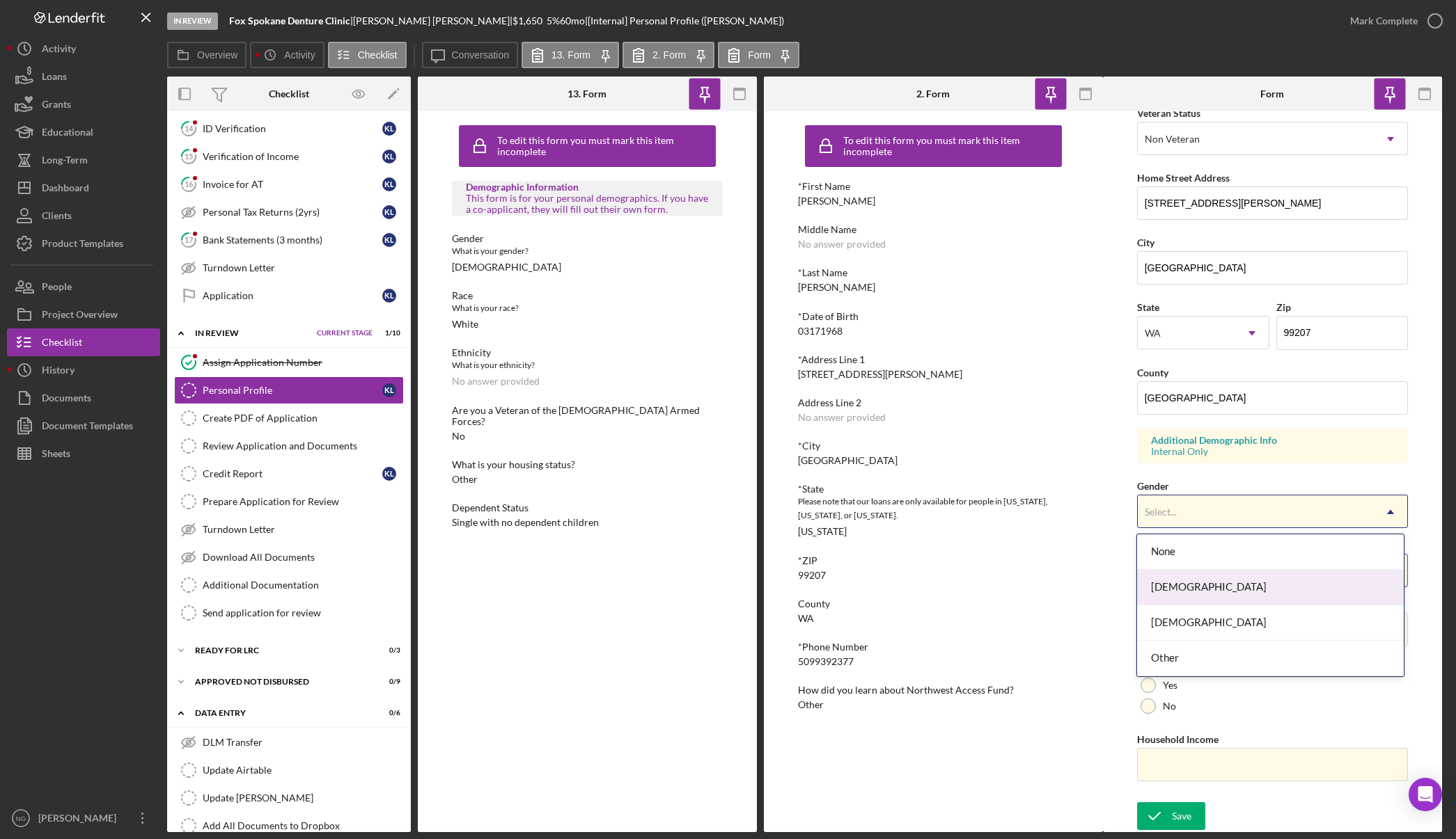
click at [1208, 578] on div "Female" at bounding box center [1270, 588] width 267 height 36
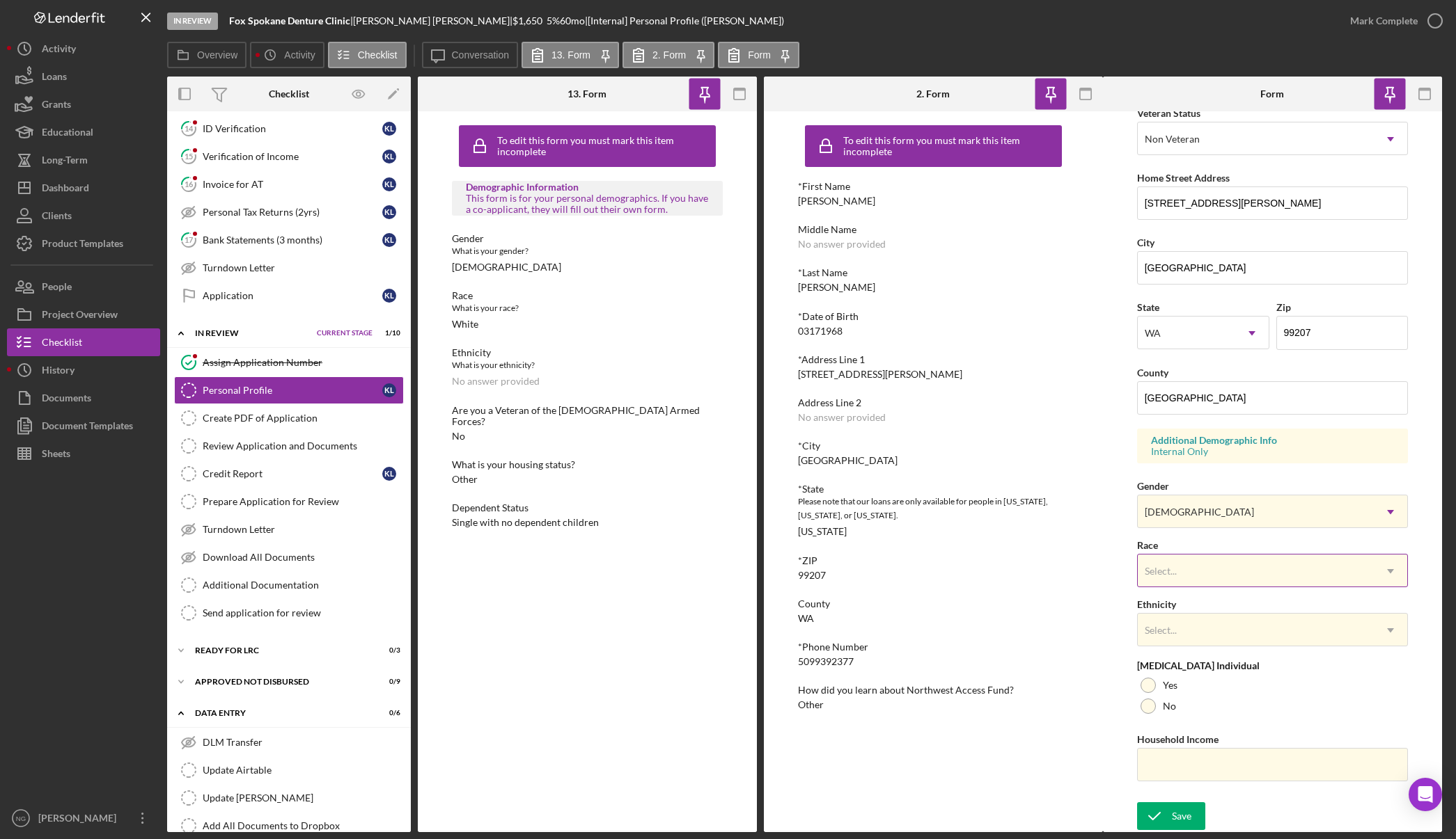
click at [1204, 572] on div "Select..." at bounding box center [1256, 572] width 237 height 32
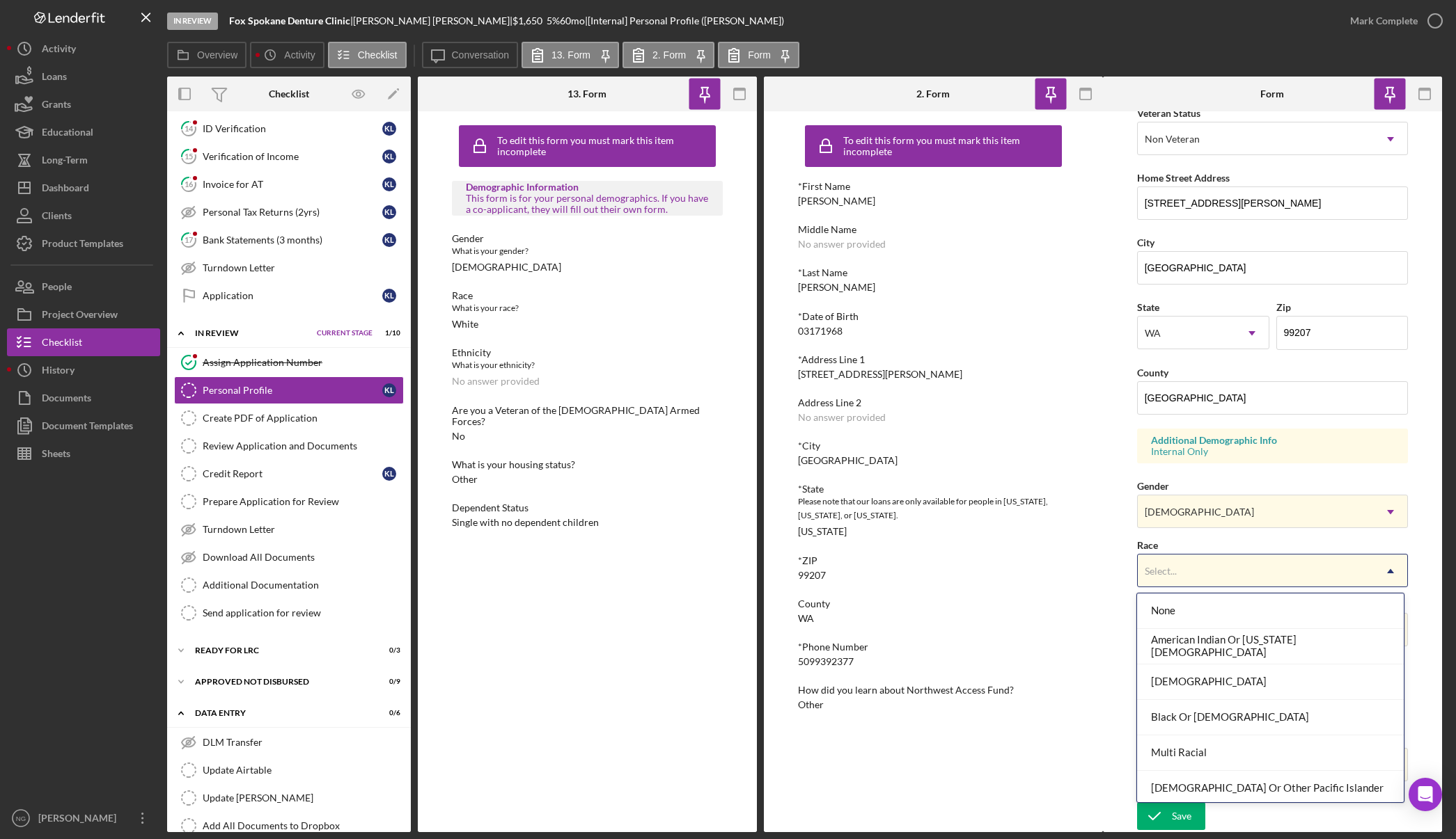
scroll to position [75, 0]
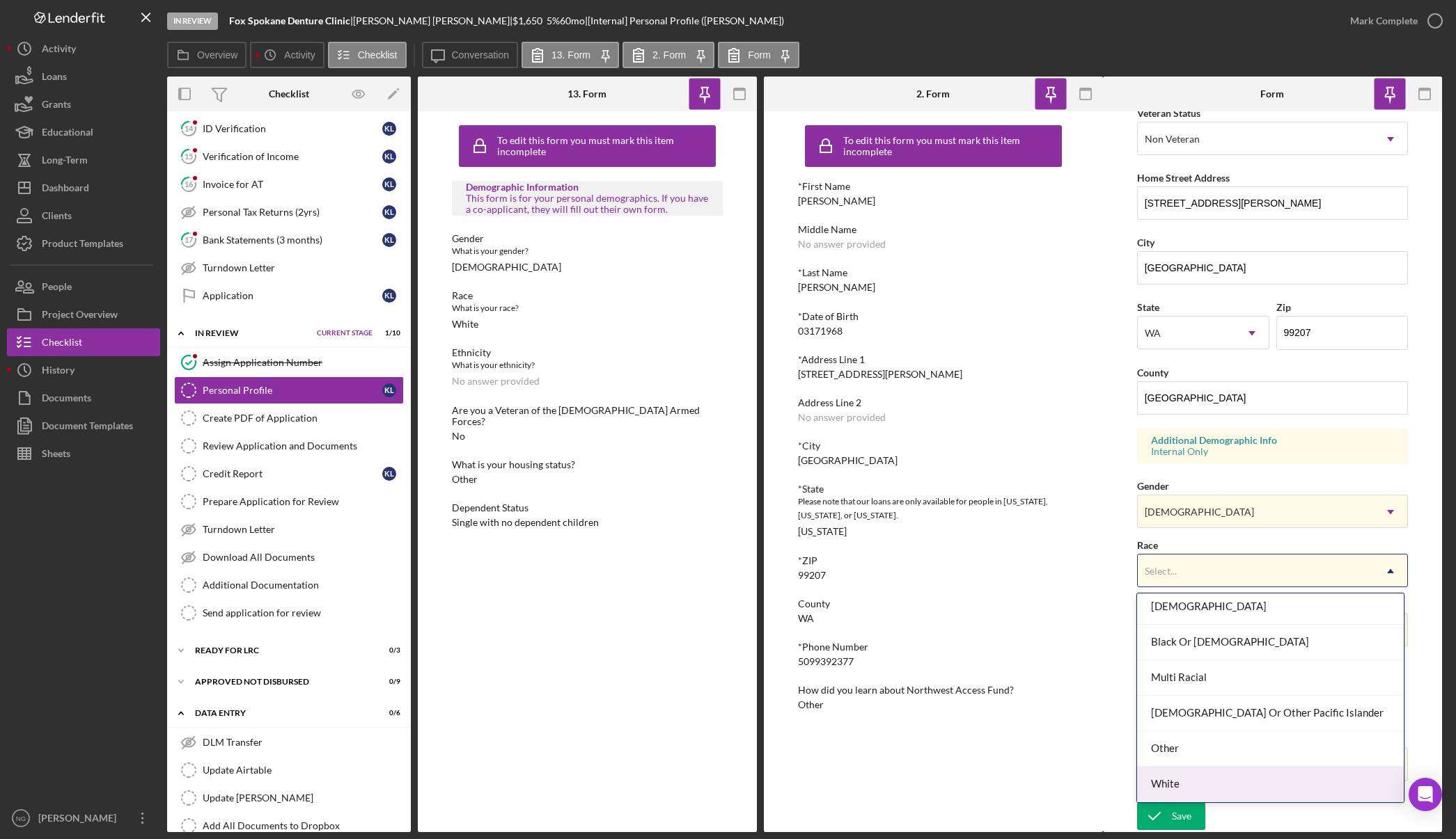
click at [1208, 781] on div "White" at bounding box center [1270, 784] width 267 height 36
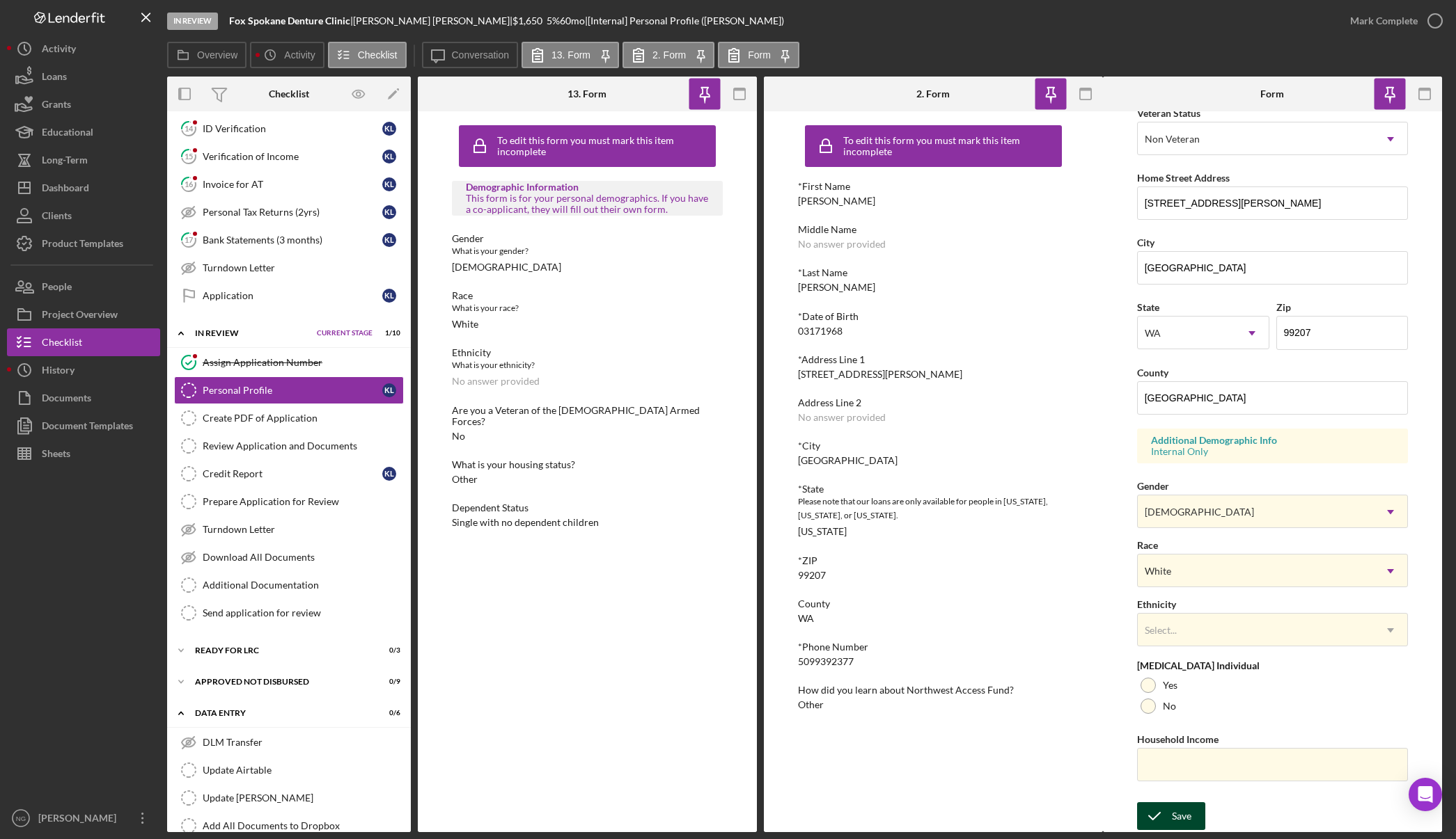
click at [1189, 822] on div "Save" at bounding box center [1182, 816] width 20 height 28
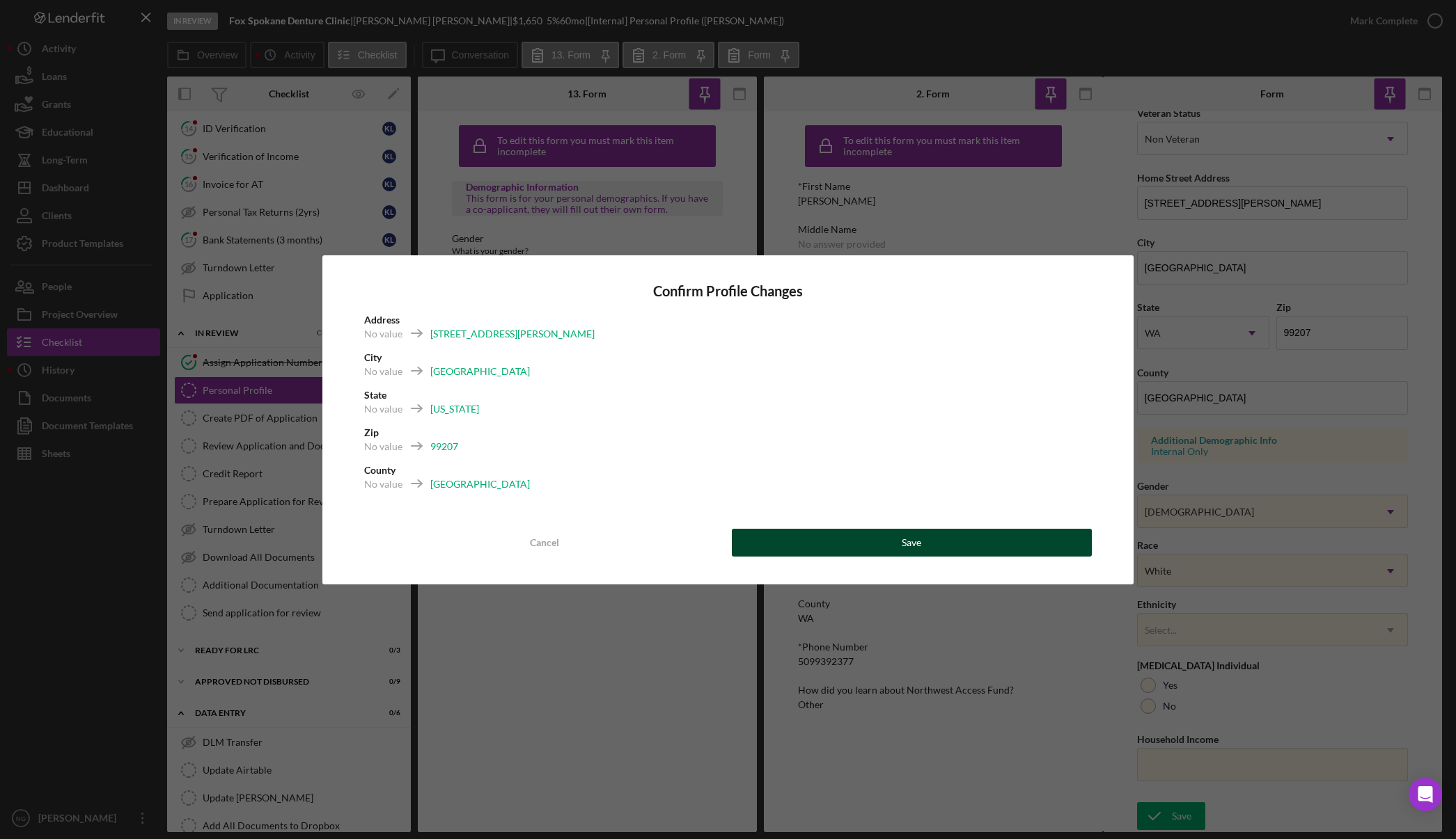
click at [942, 549] on button "Save" at bounding box center [912, 543] width 361 height 28
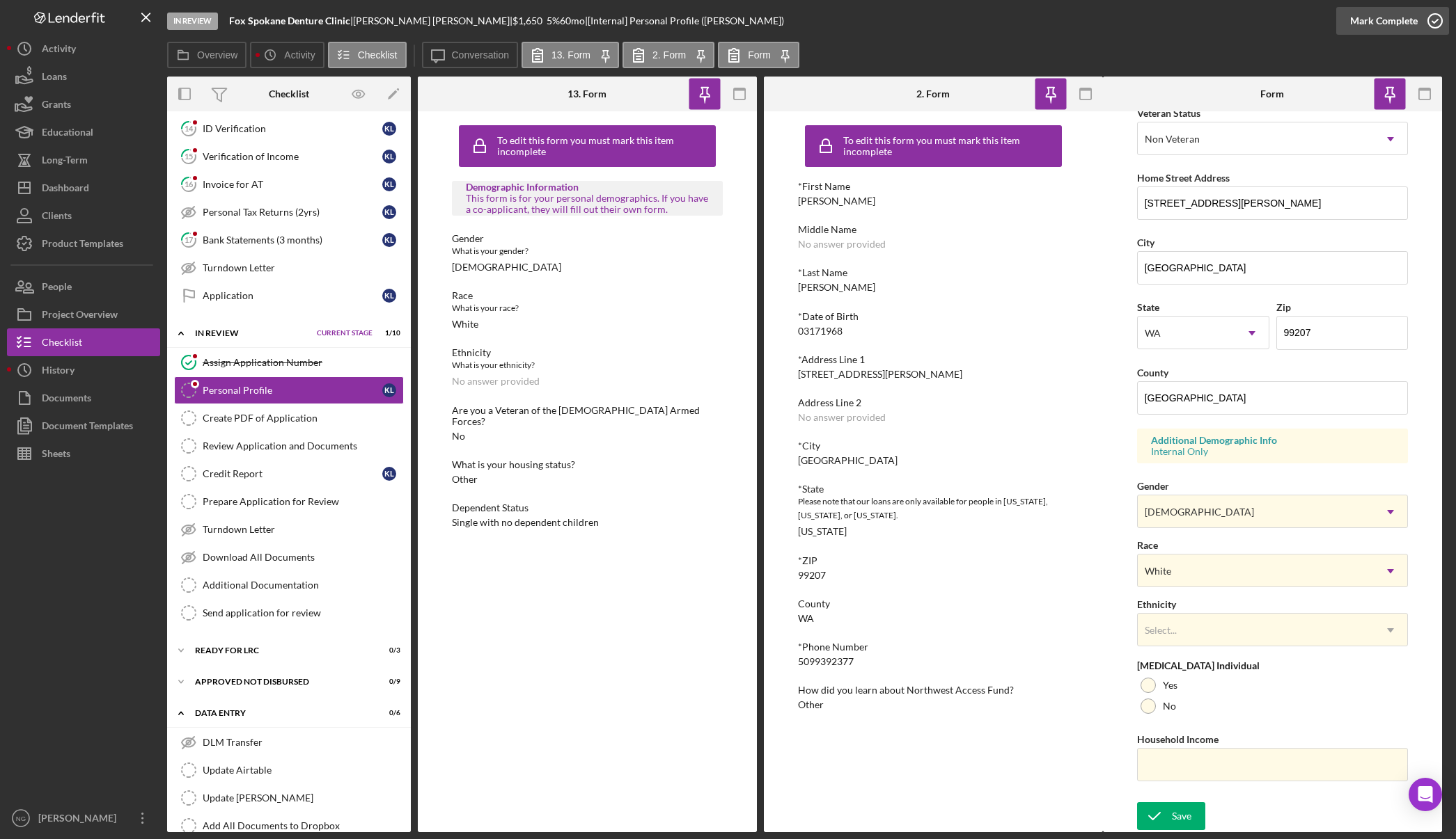
click at [1431, 26] on icon "button" at bounding box center [1435, 21] width 35 height 35
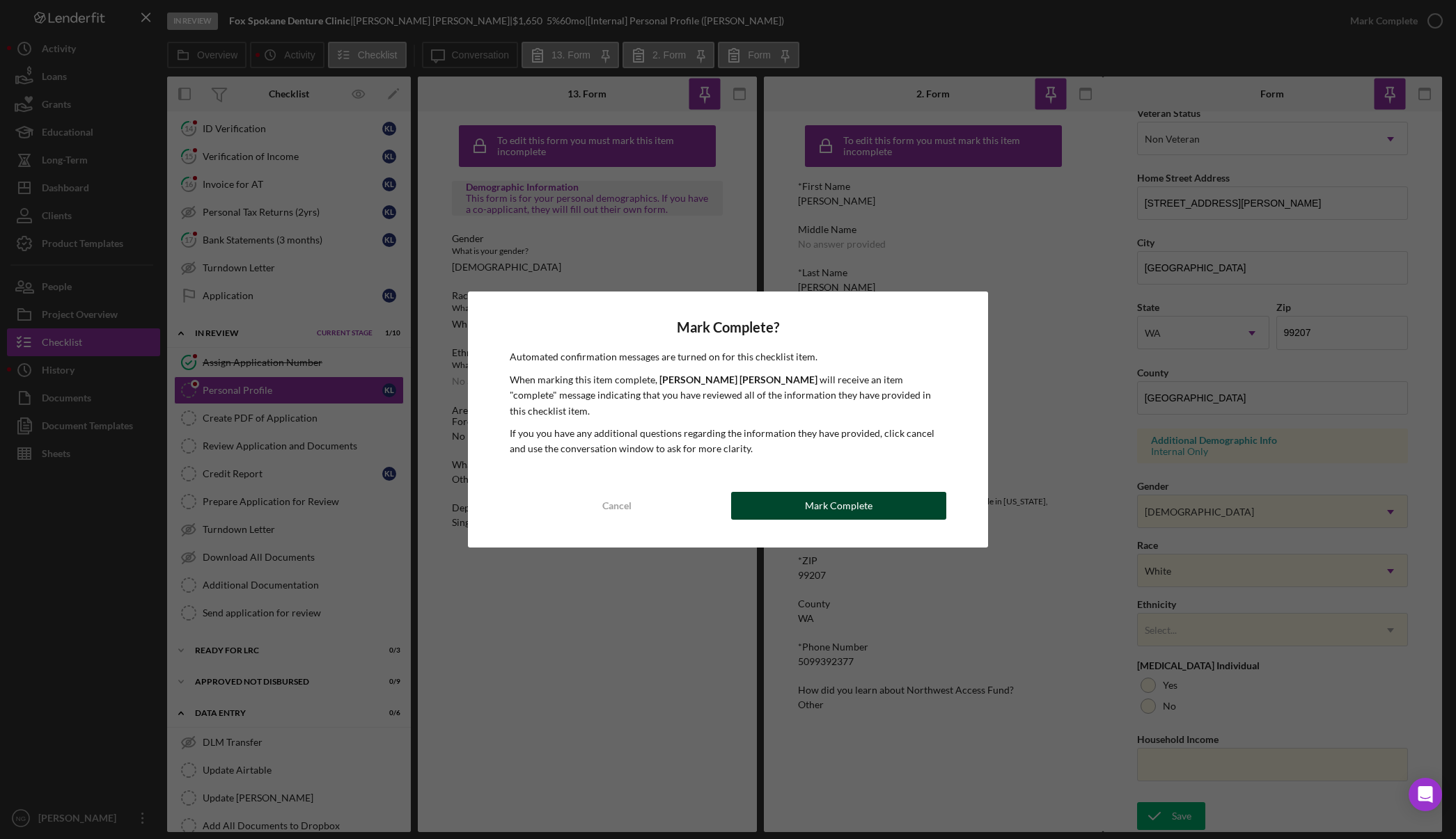
click at [898, 492] on button "Mark Complete" at bounding box center [839, 506] width 215 height 28
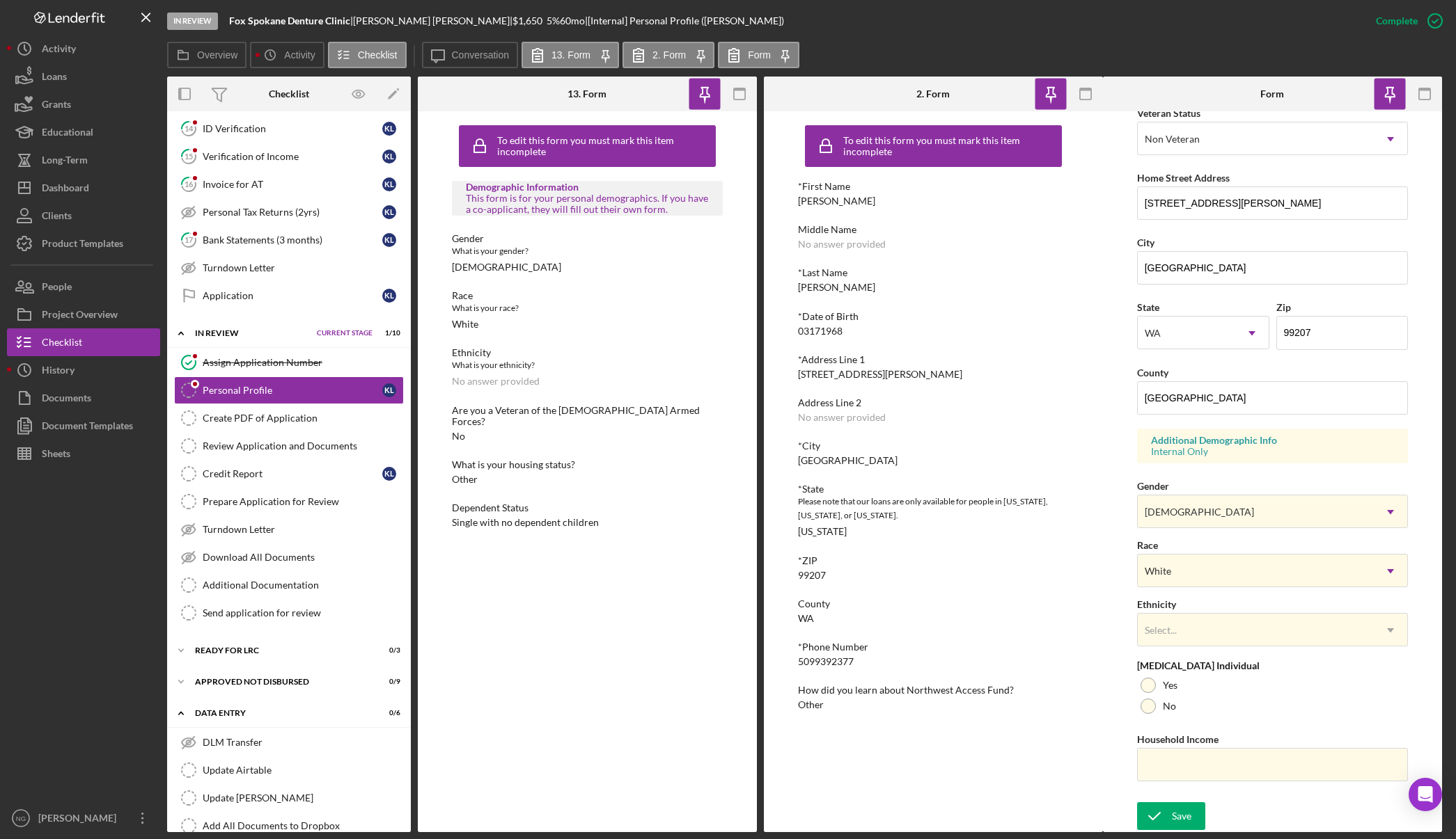
scroll to position [0, 0]
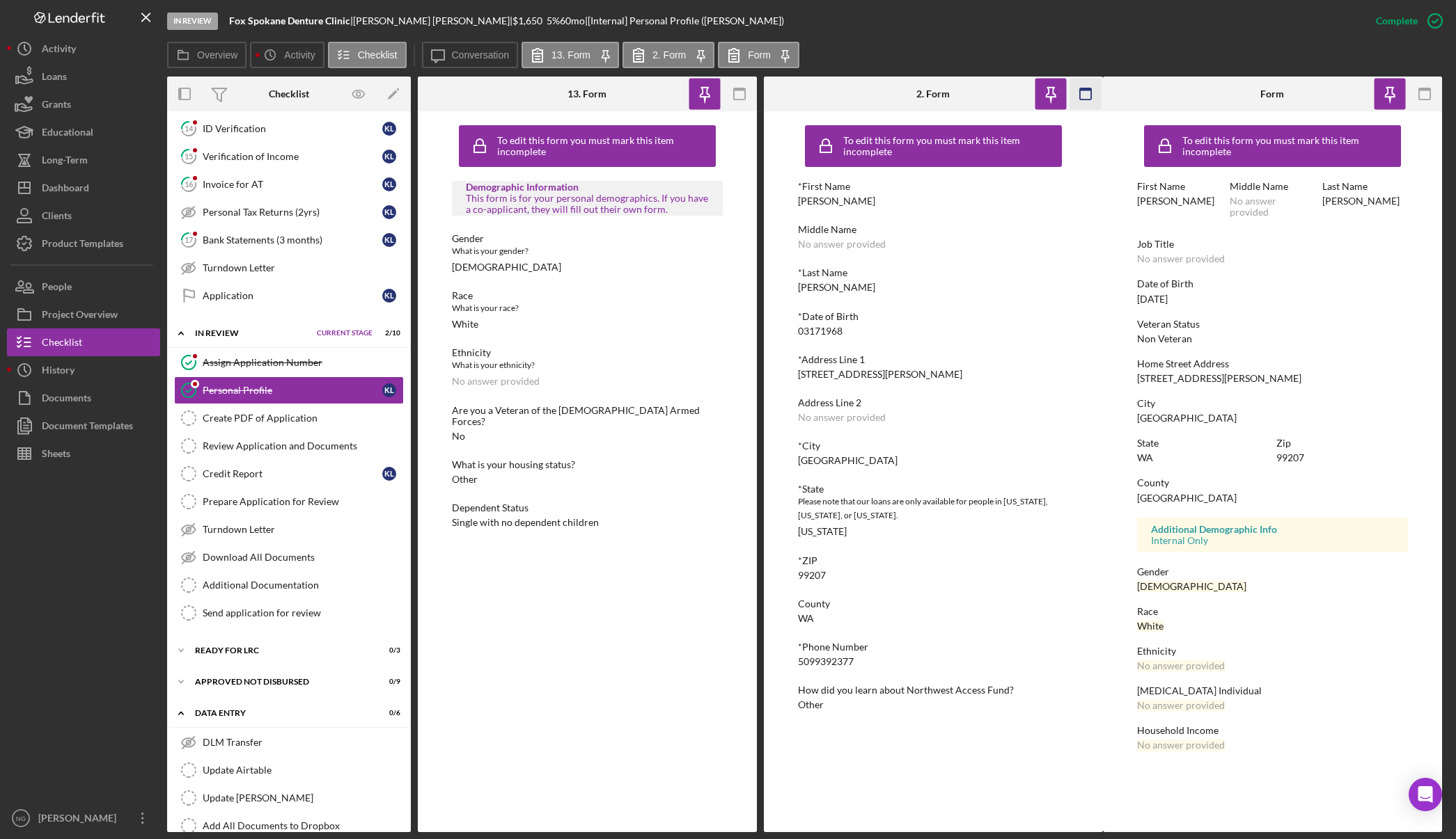
click at [1419, 87] on icon "button" at bounding box center [1424, 94] width 31 height 31
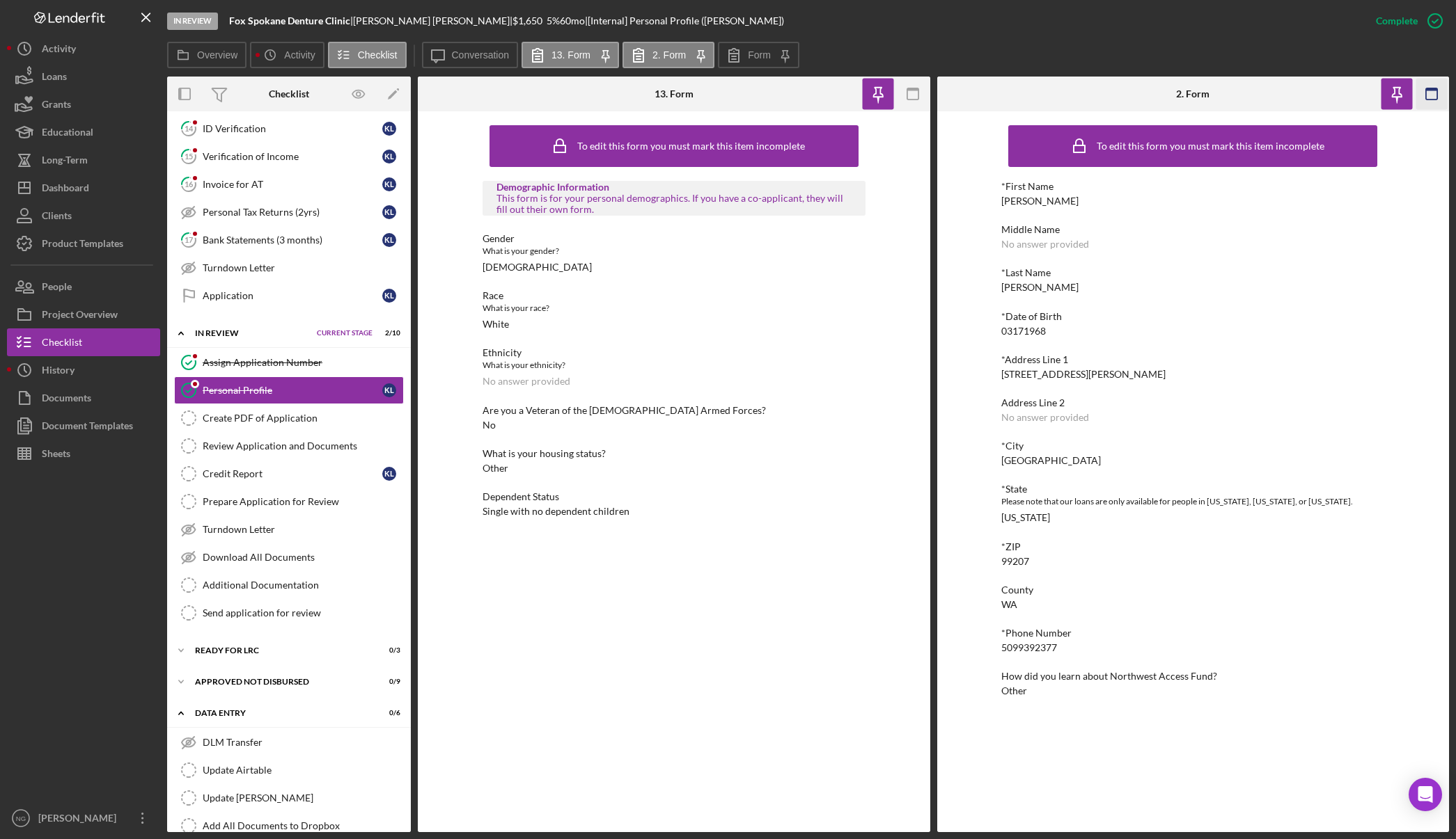
click at [1422, 91] on icon "button" at bounding box center [1432, 94] width 31 height 31
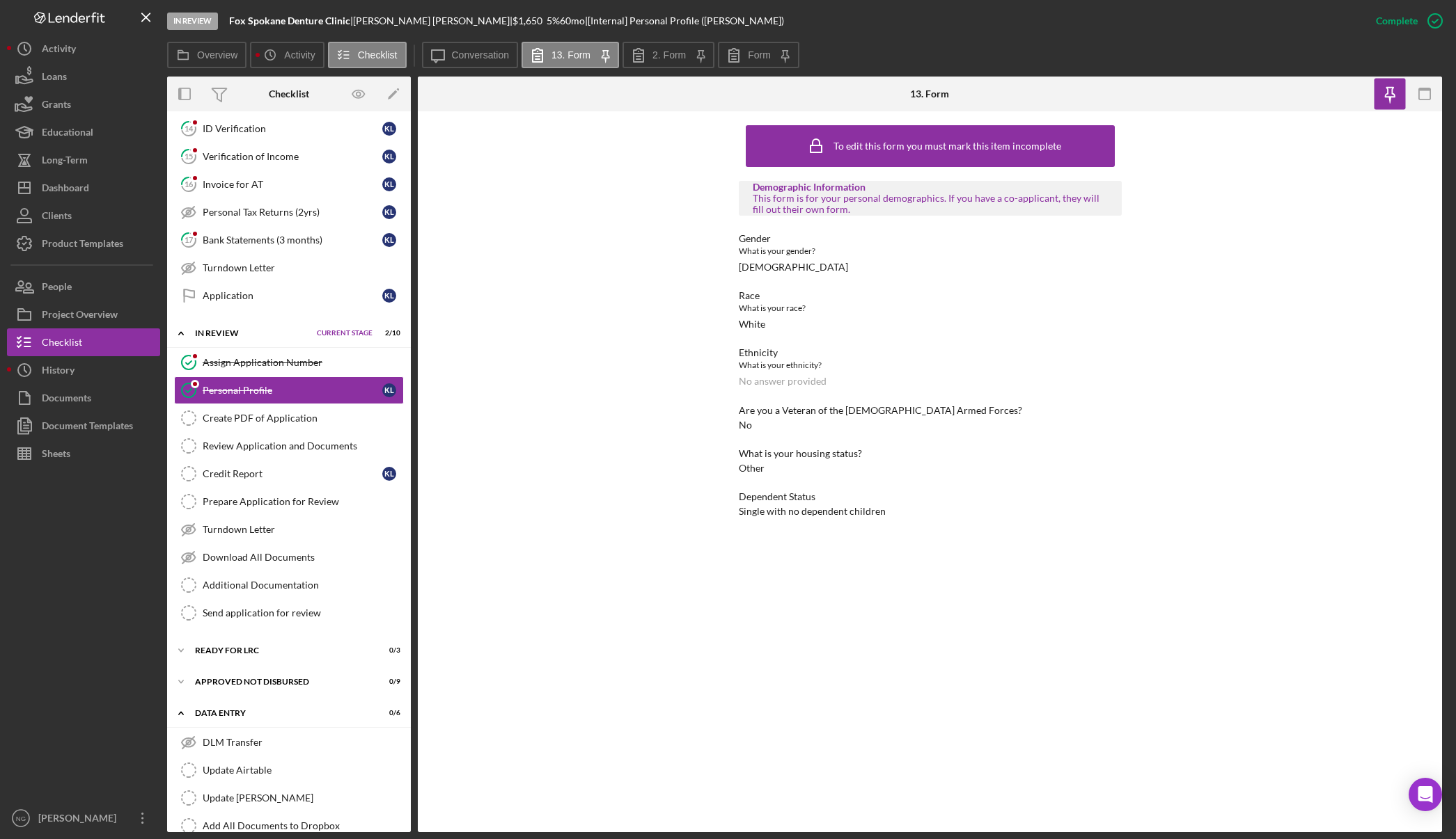
click at [1422, 91] on rect "button" at bounding box center [1424, 90] width 11 height 3
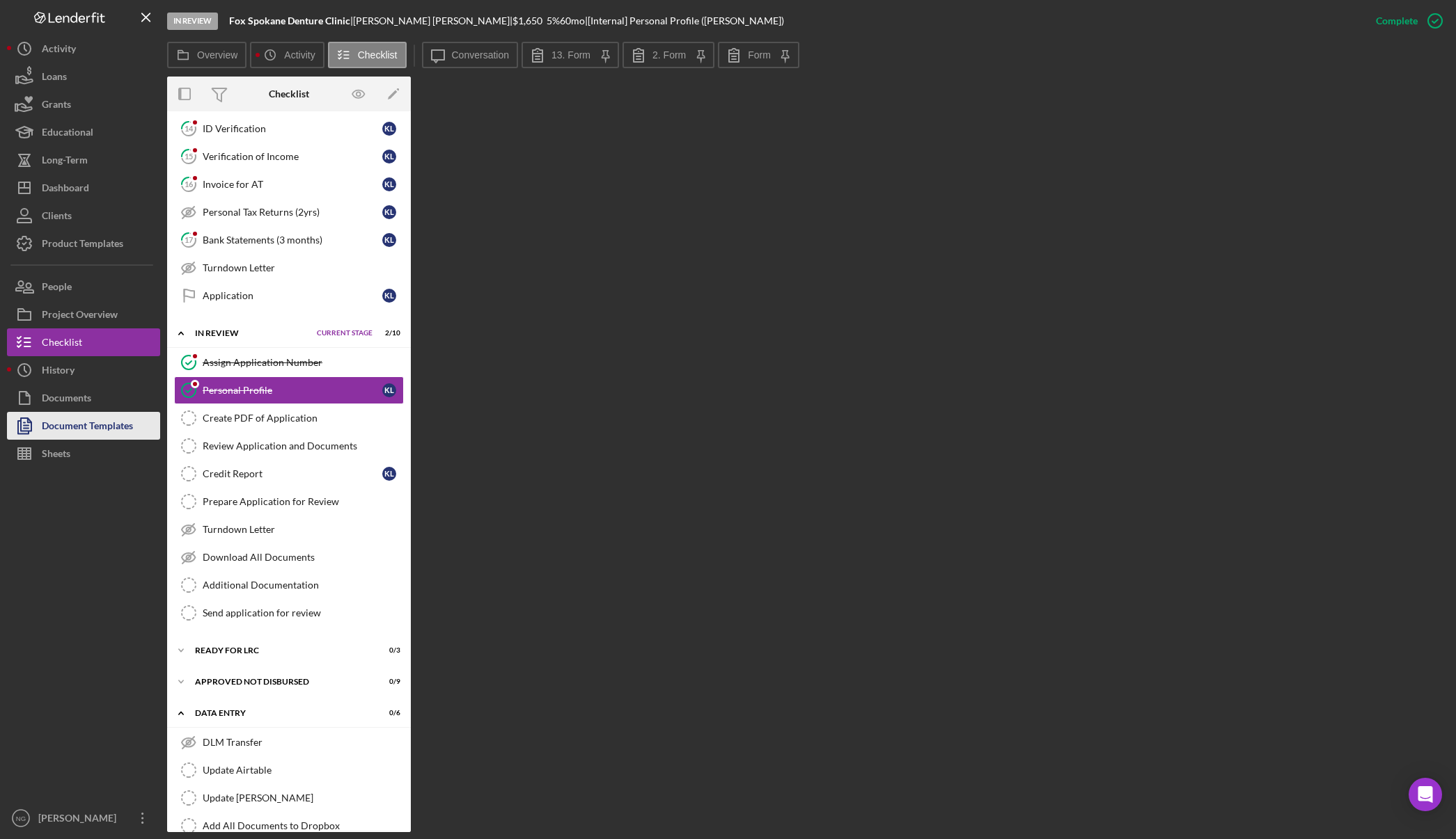
click at [76, 430] on div "Document Templates" at bounding box center [88, 428] width 91 height 31
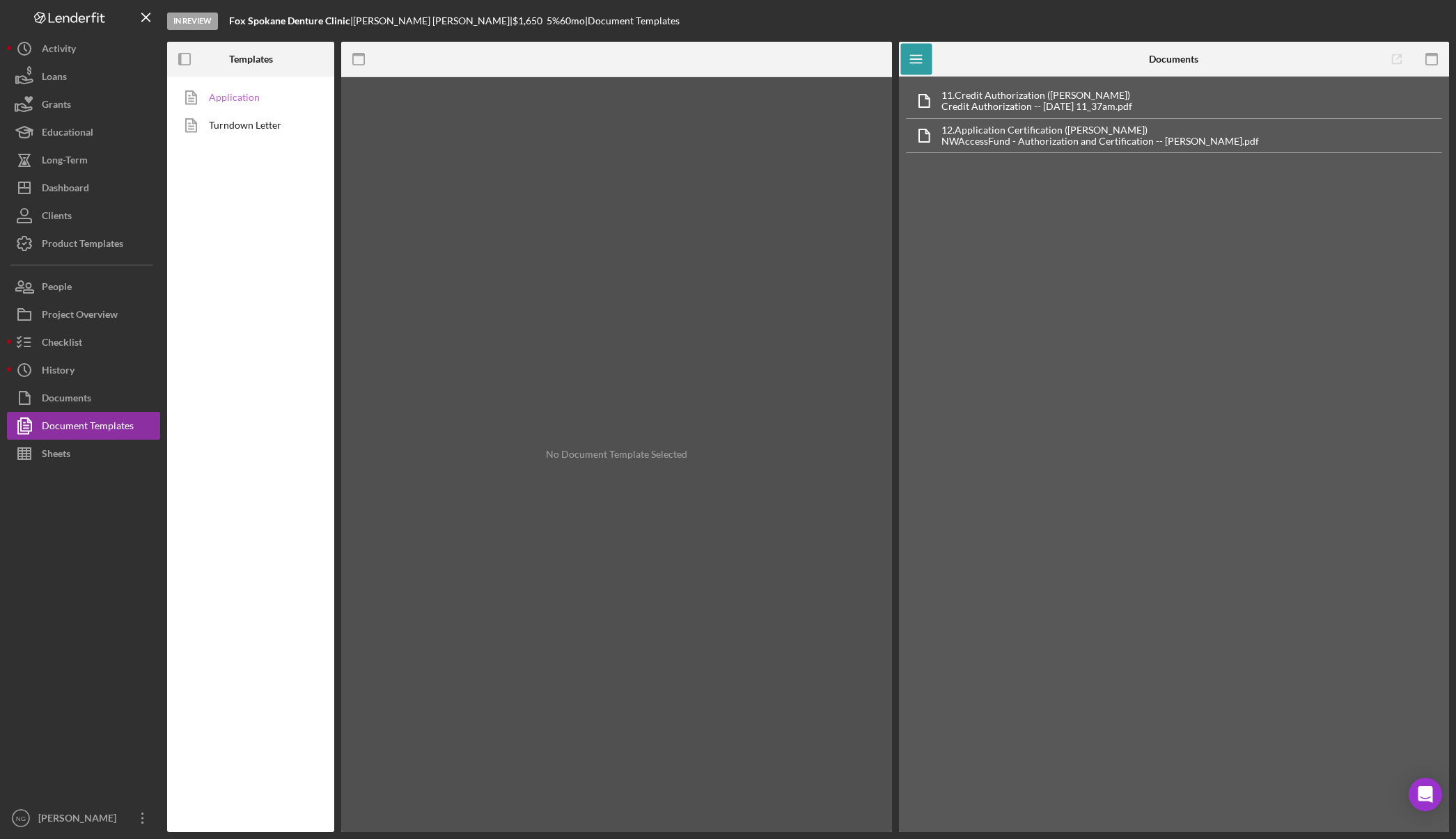
click at [245, 94] on link "Application" at bounding box center [247, 98] width 146 height 28
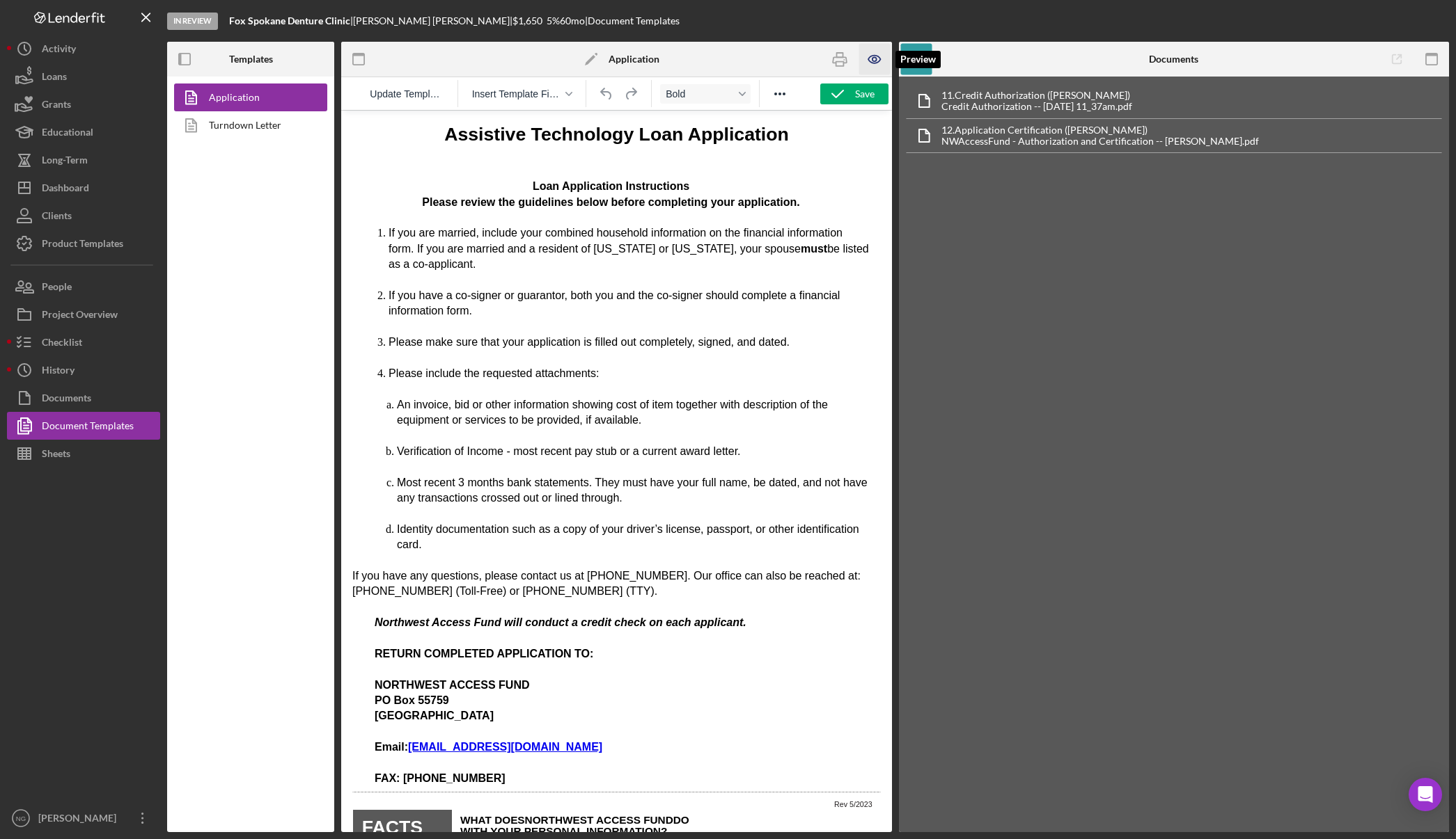
click at [876, 57] on icon "button" at bounding box center [874, 59] width 31 height 31
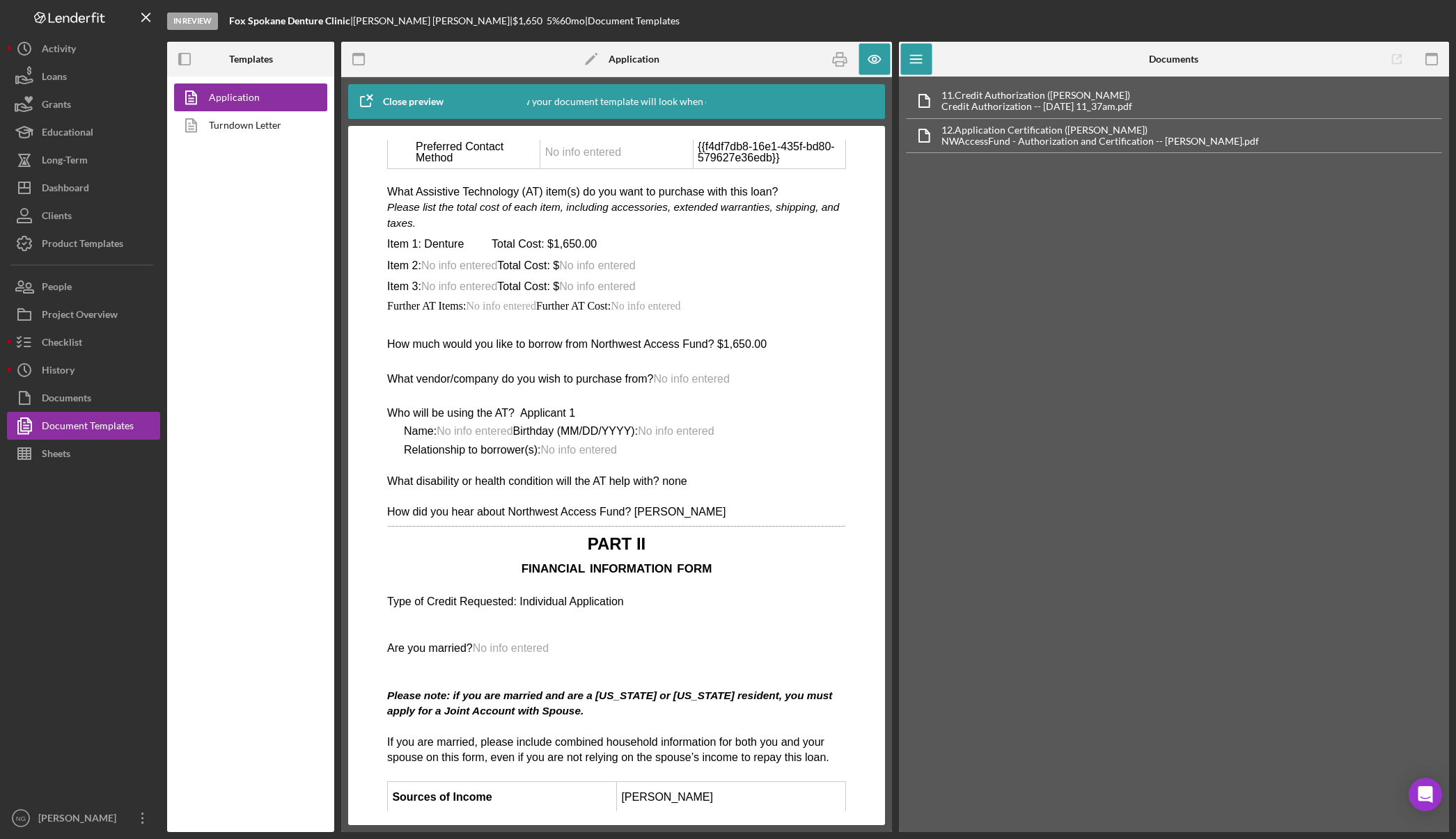
scroll to position [2366, 0]
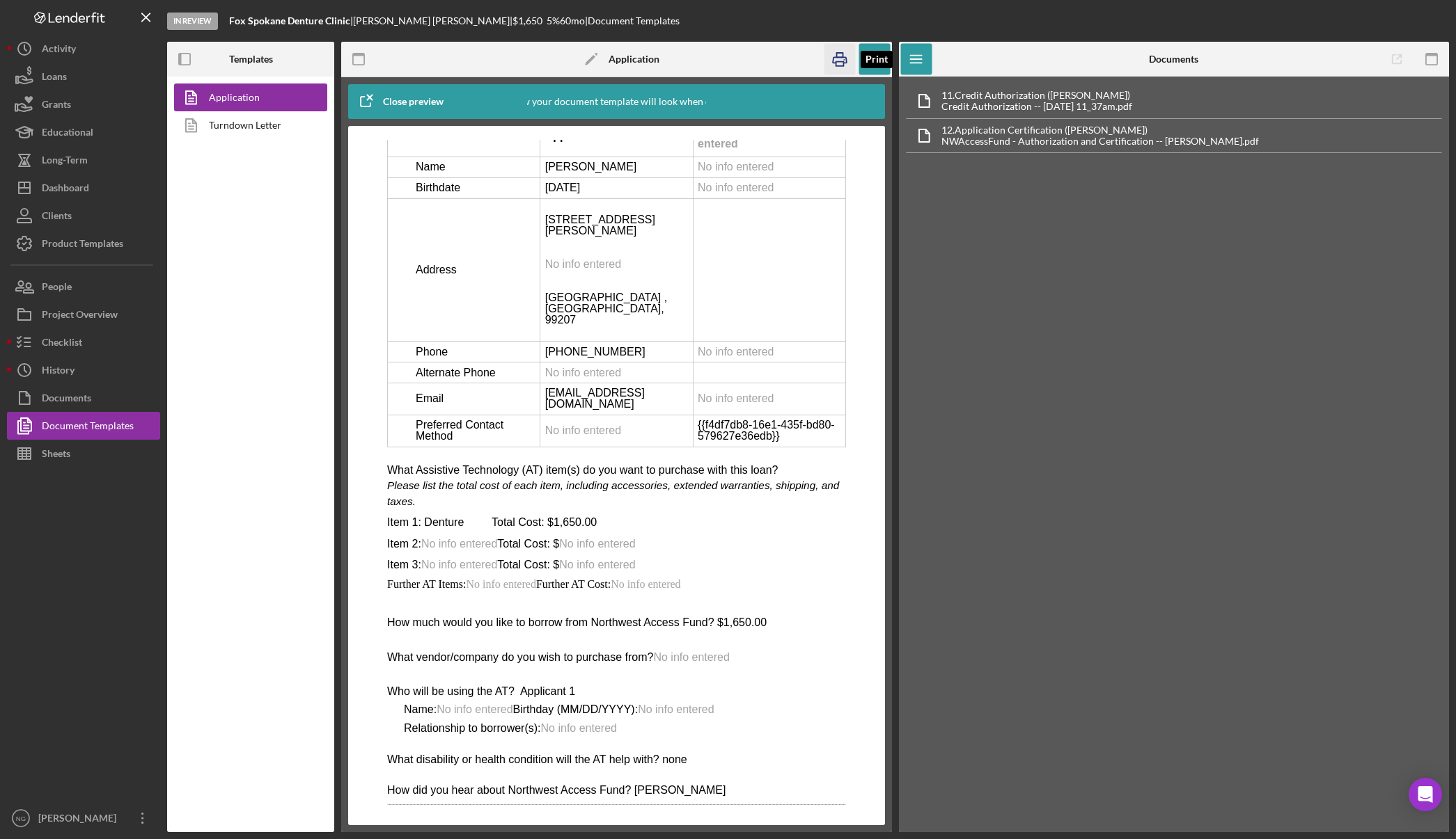
click at [841, 56] on icon "button" at bounding box center [839, 59] width 31 height 31
click at [57, 343] on div "Checklist" at bounding box center [62, 344] width 40 height 31
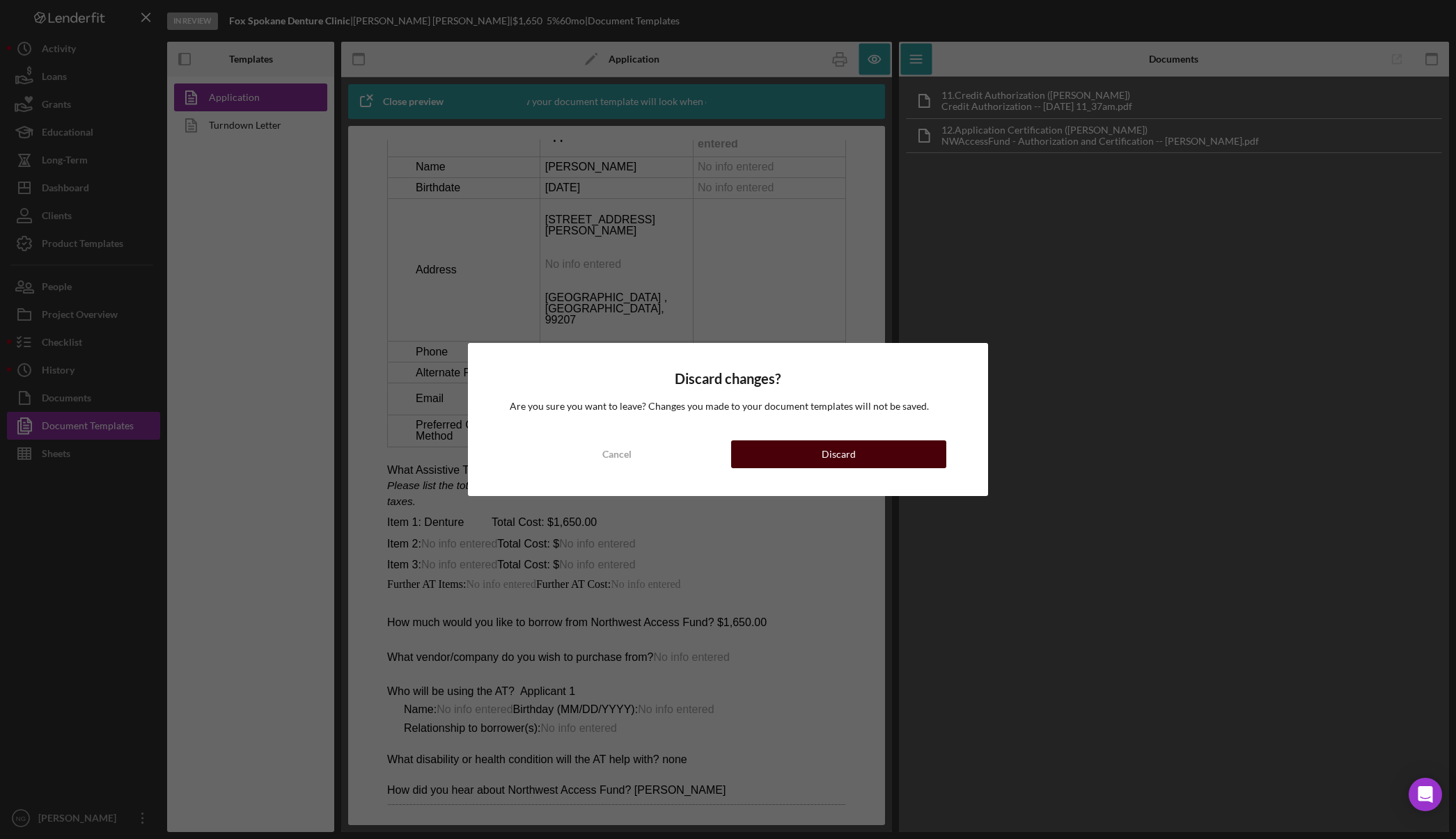
click at [797, 461] on button "Discard" at bounding box center [839, 454] width 215 height 28
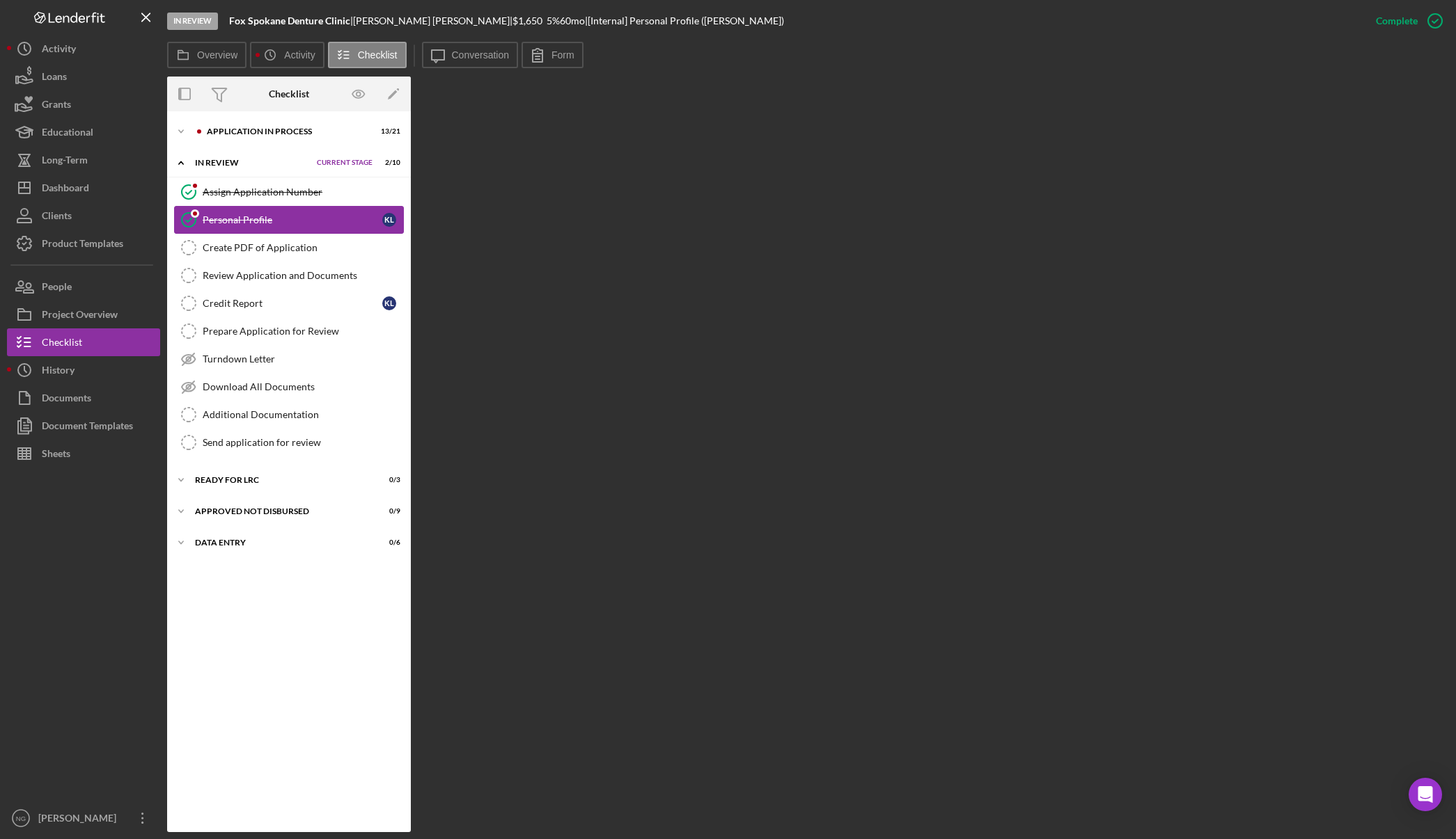
click at [246, 219] on div "Personal Profile" at bounding box center [293, 219] width 180 height 11
click at [560, 53] on label "Form" at bounding box center [563, 55] width 23 height 11
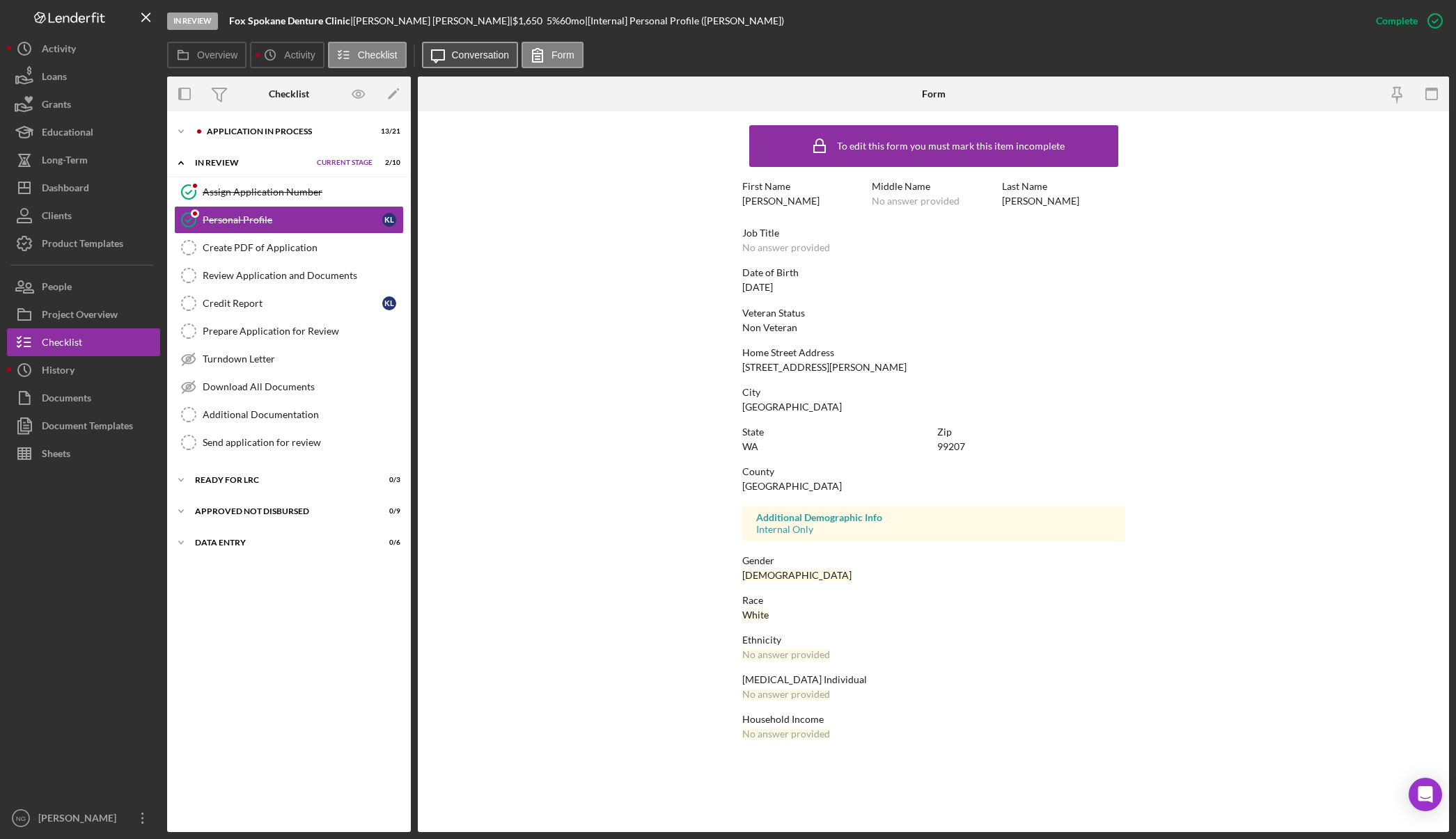
click at [491, 60] on label "Conversation" at bounding box center [481, 55] width 58 height 11
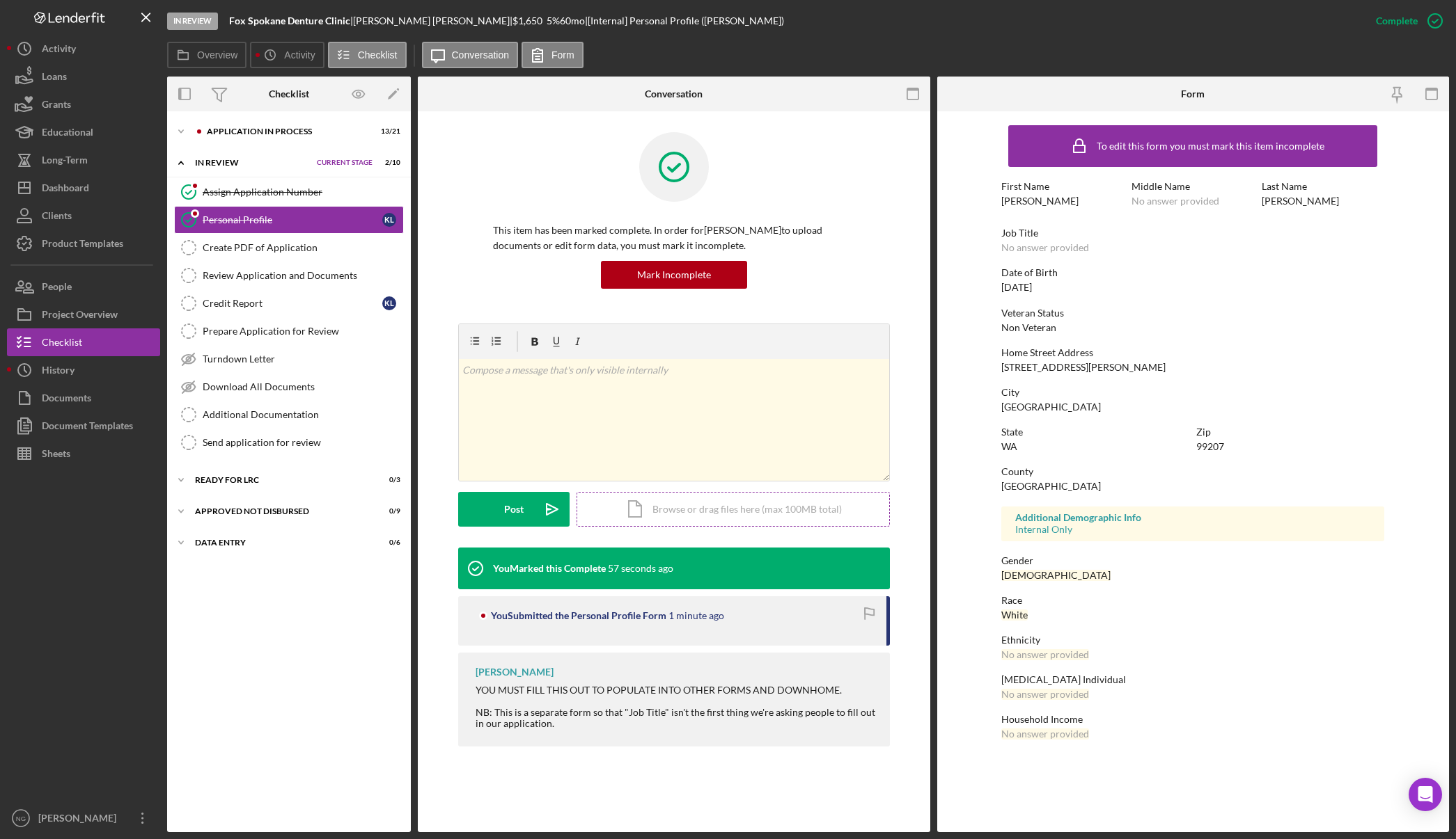
click at [690, 512] on div "Icon/Document Browse or drag files here (max 100MB total) Tap to choose files o…" at bounding box center [733, 510] width 313 height 35
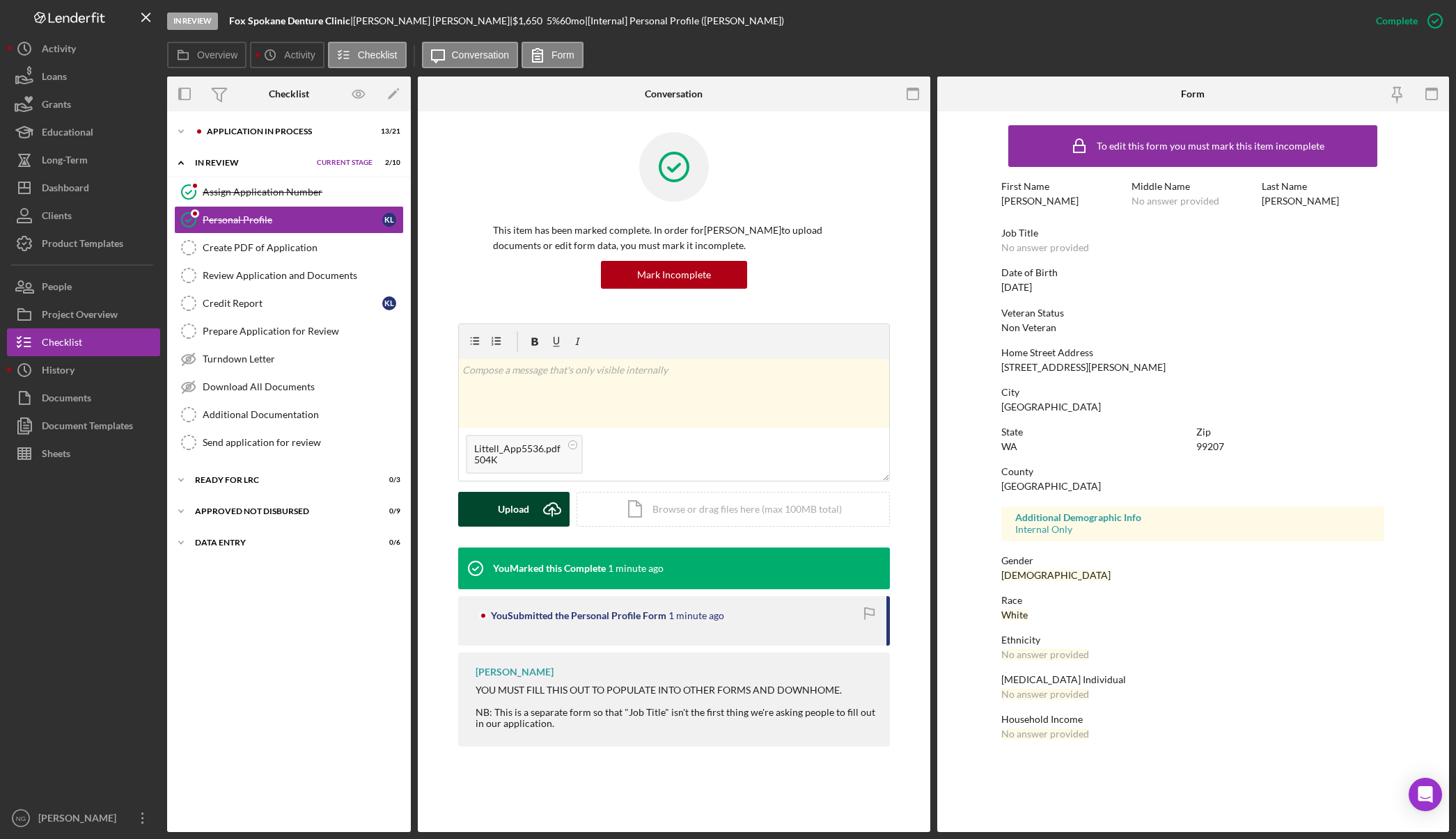
click at [512, 513] on div "Upload" at bounding box center [513, 510] width 31 height 35
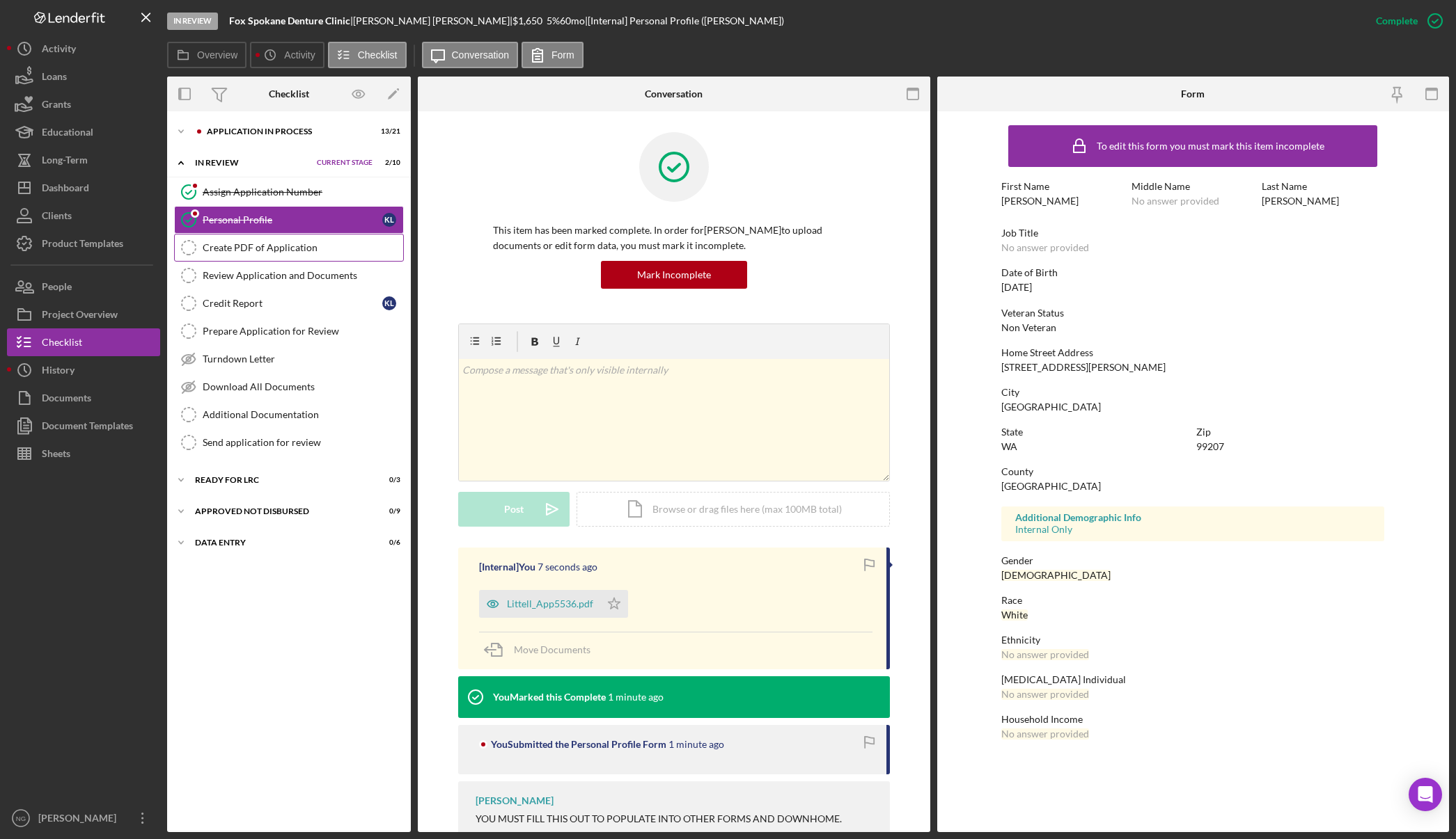
click at [325, 247] on div "Create PDF of Application" at bounding box center [303, 248] width 200 height 11
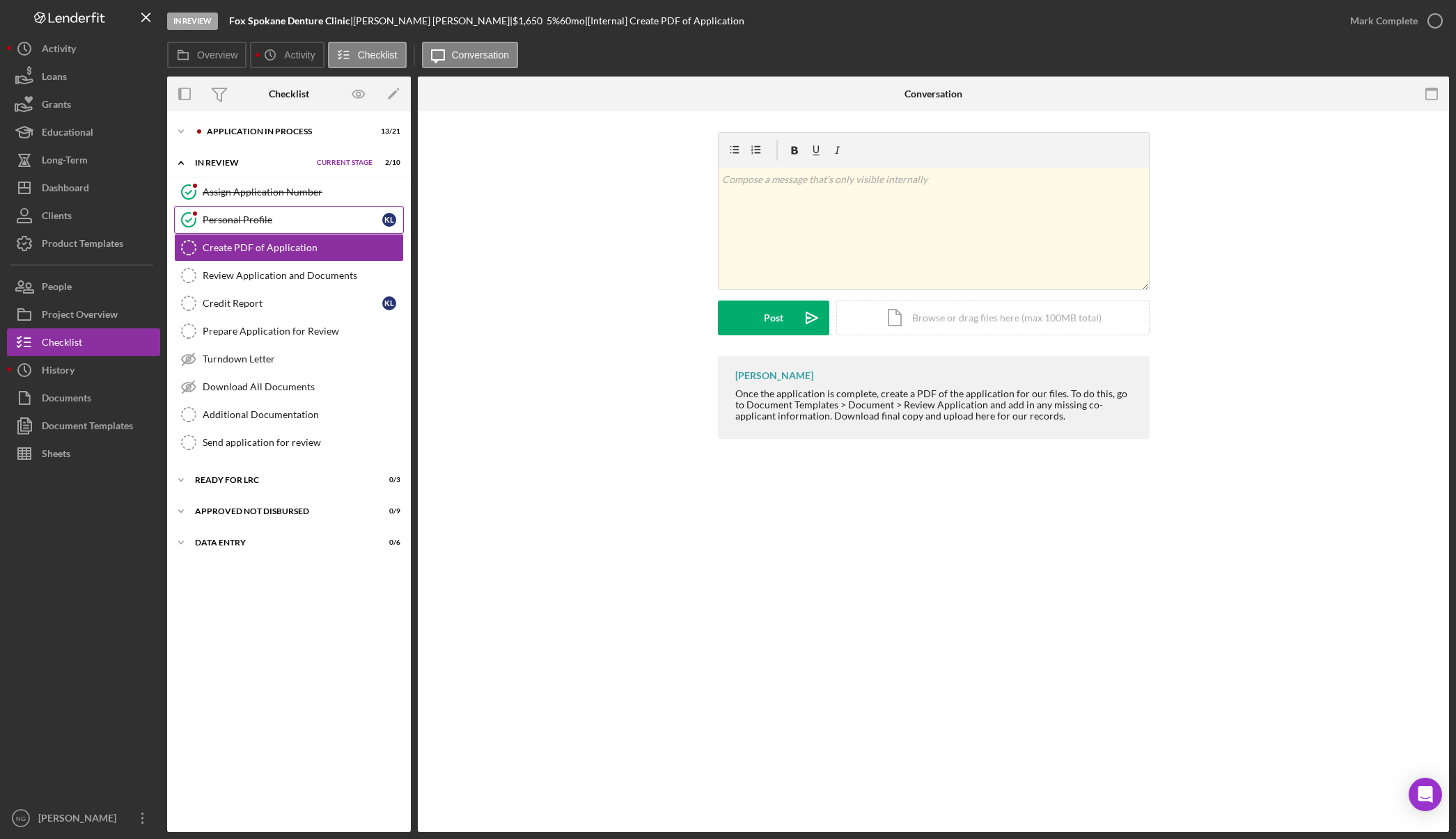
click at [332, 221] on div "Personal Profile" at bounding box center [293, 219] width 180 height 11
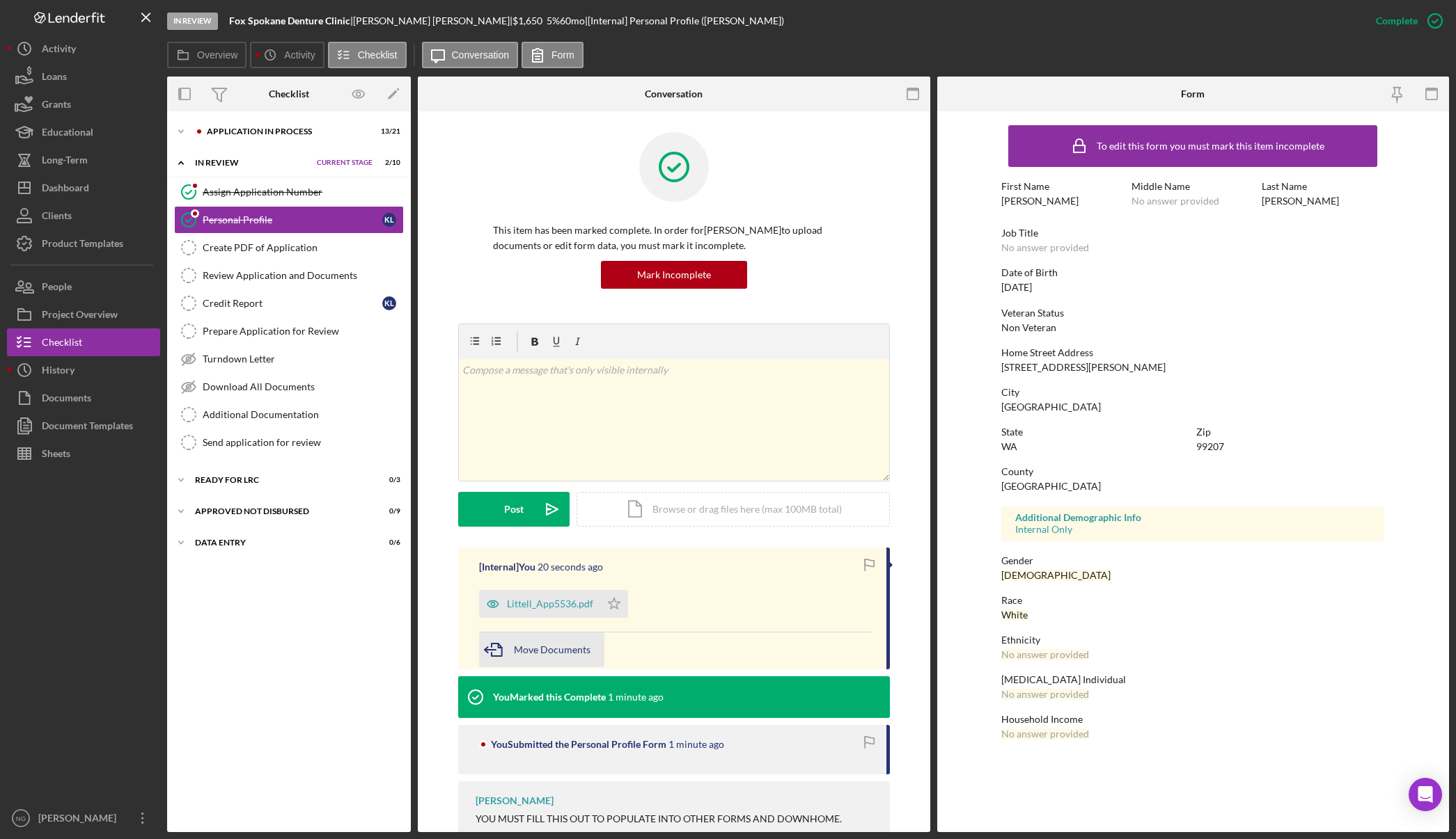
click at [548, 651] on span "Move Documents" at bounding box center [552, 650] width 76 height 12
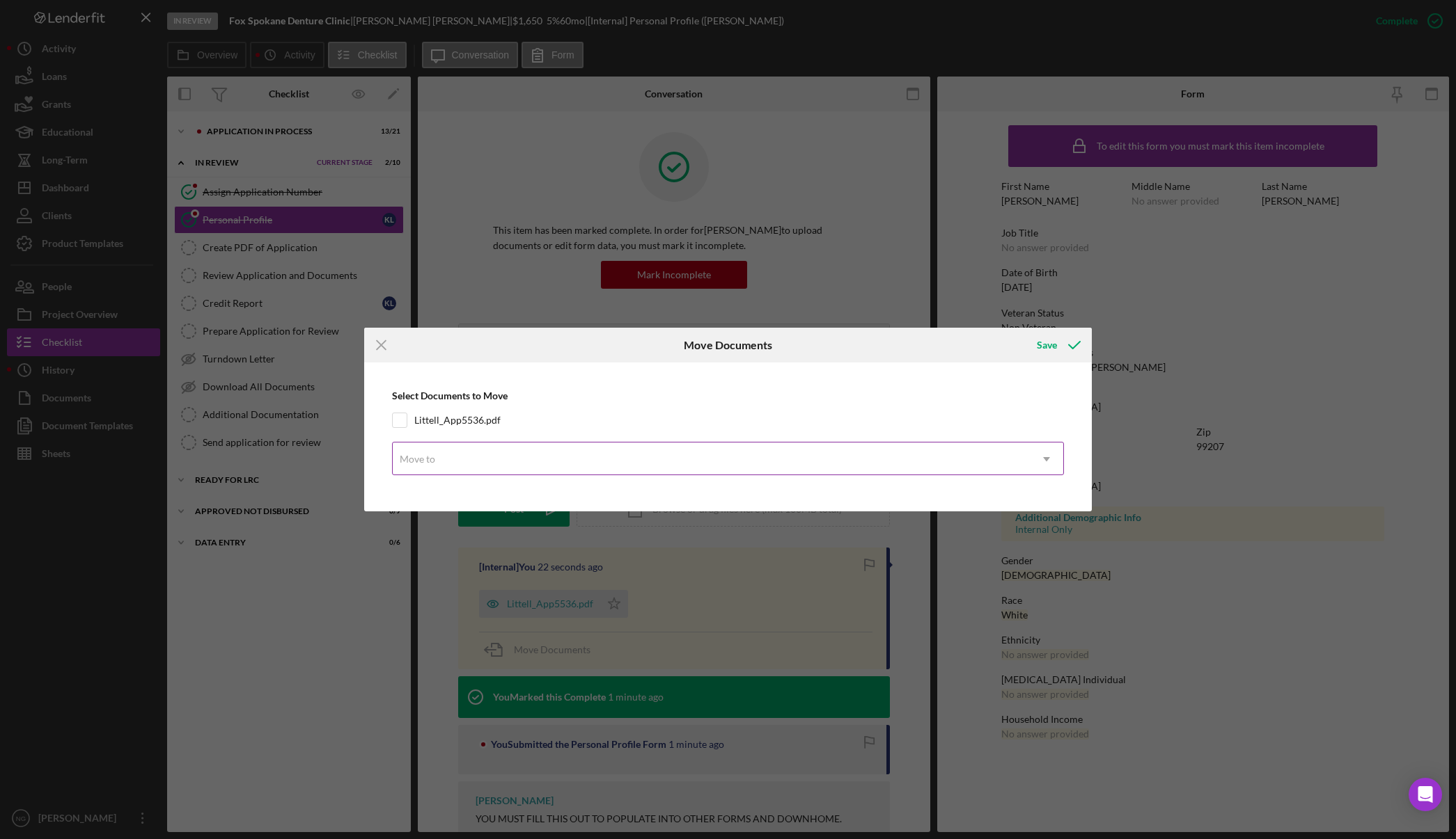
click at [497, 460] on div "Move to" at bounding box center [711, 460] width 638 height 32
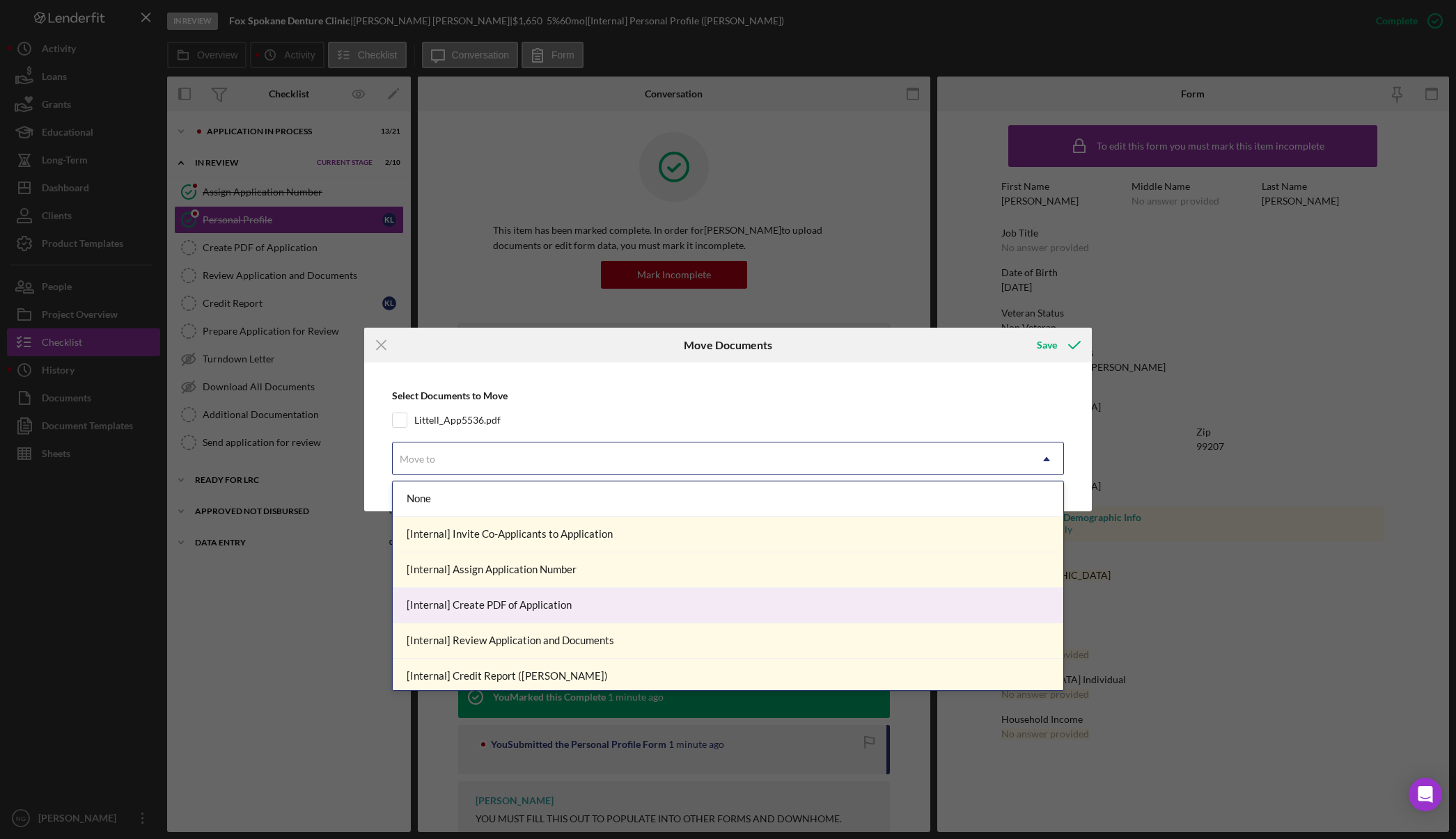
click at [548, 607] on div "[Internal] Create PDF of Application" at bounding box center [728, 606] width 671 height 36
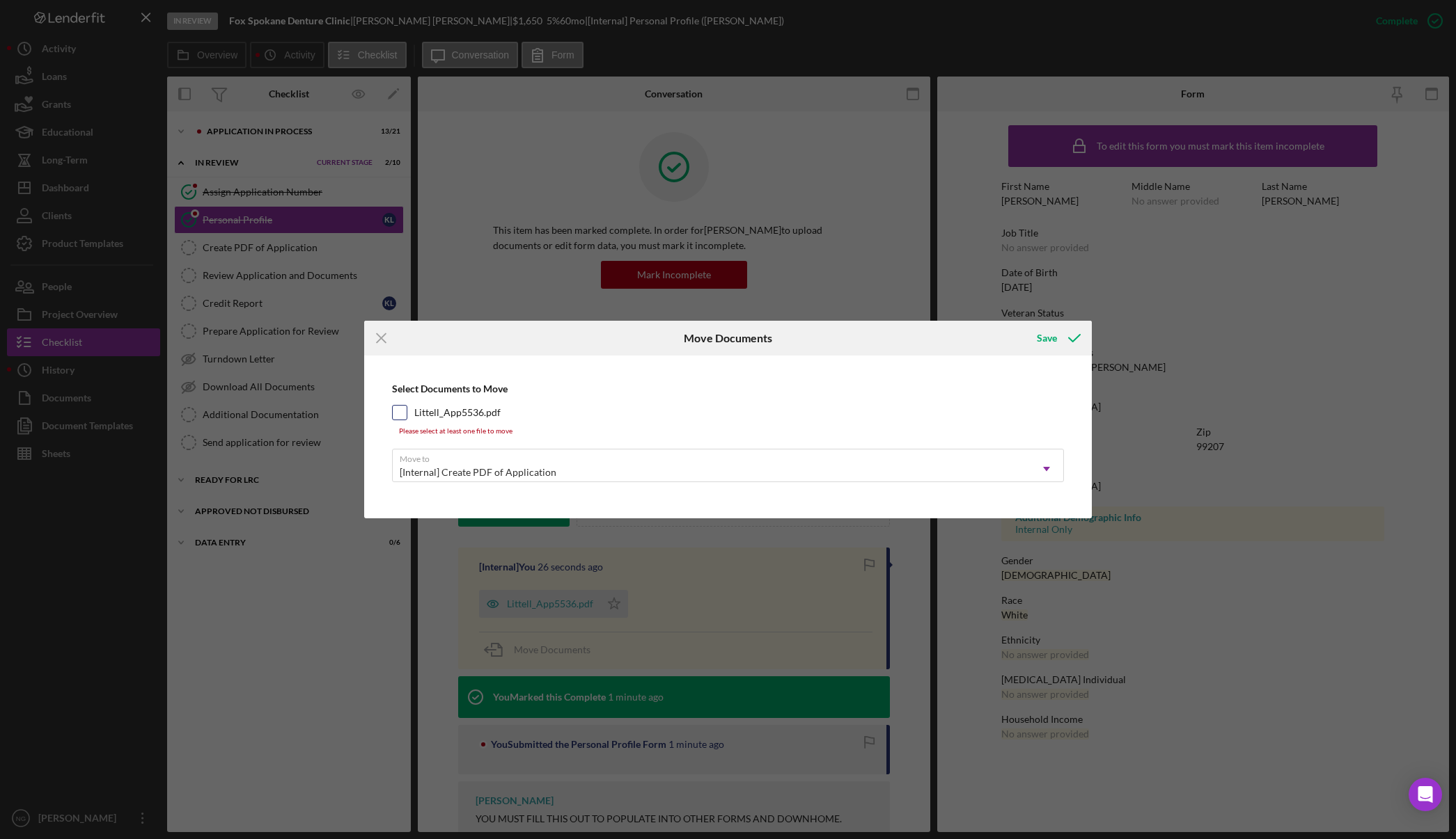
click at [402, 415] on input "Littell_App5536.pdf" at bounding box center [399, 412] width 14 height 14
checkbox input "true"
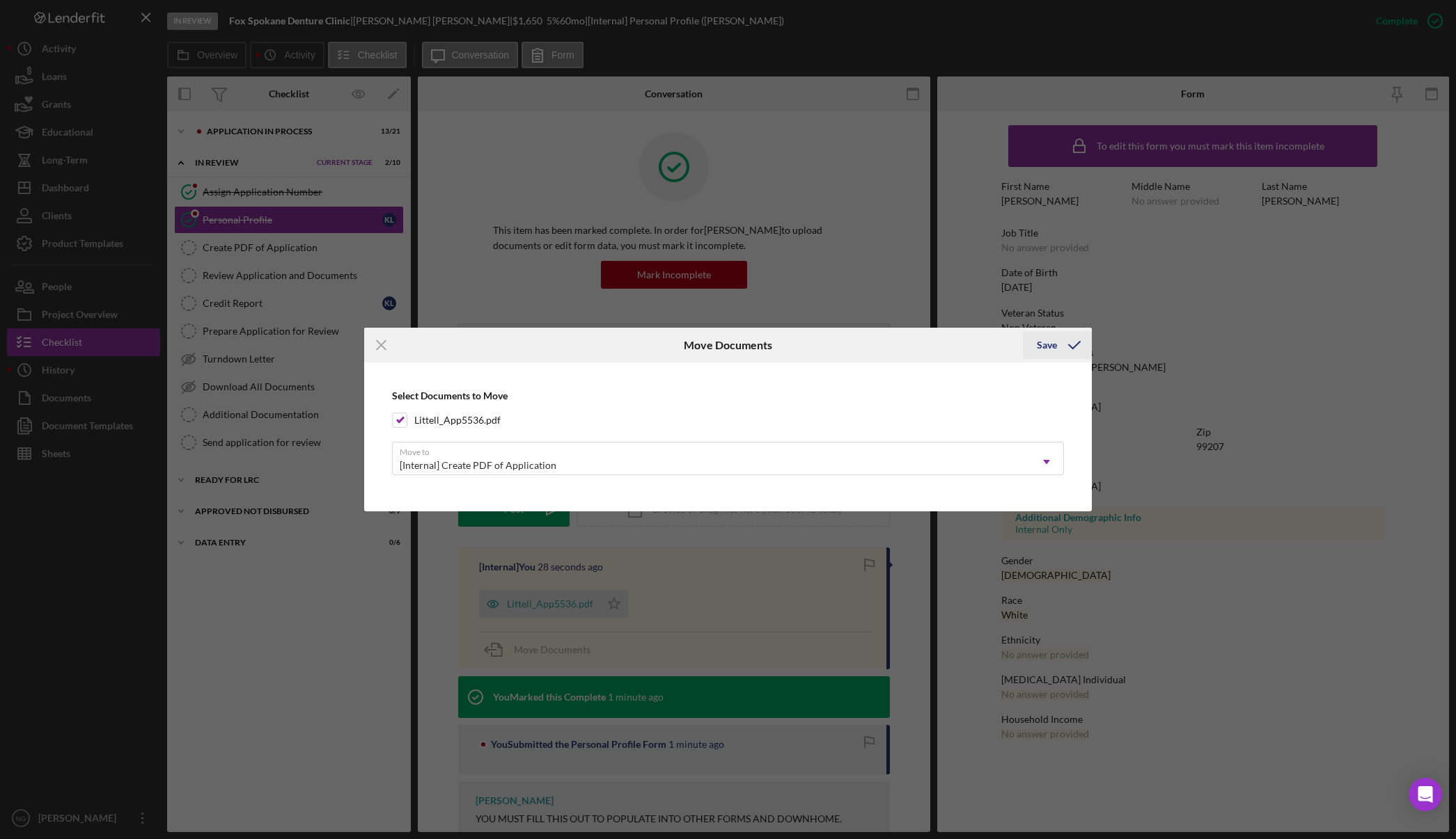
click at [1061, 347] on icon "submit" at bounding box center [1074, 345] width 35 height 35
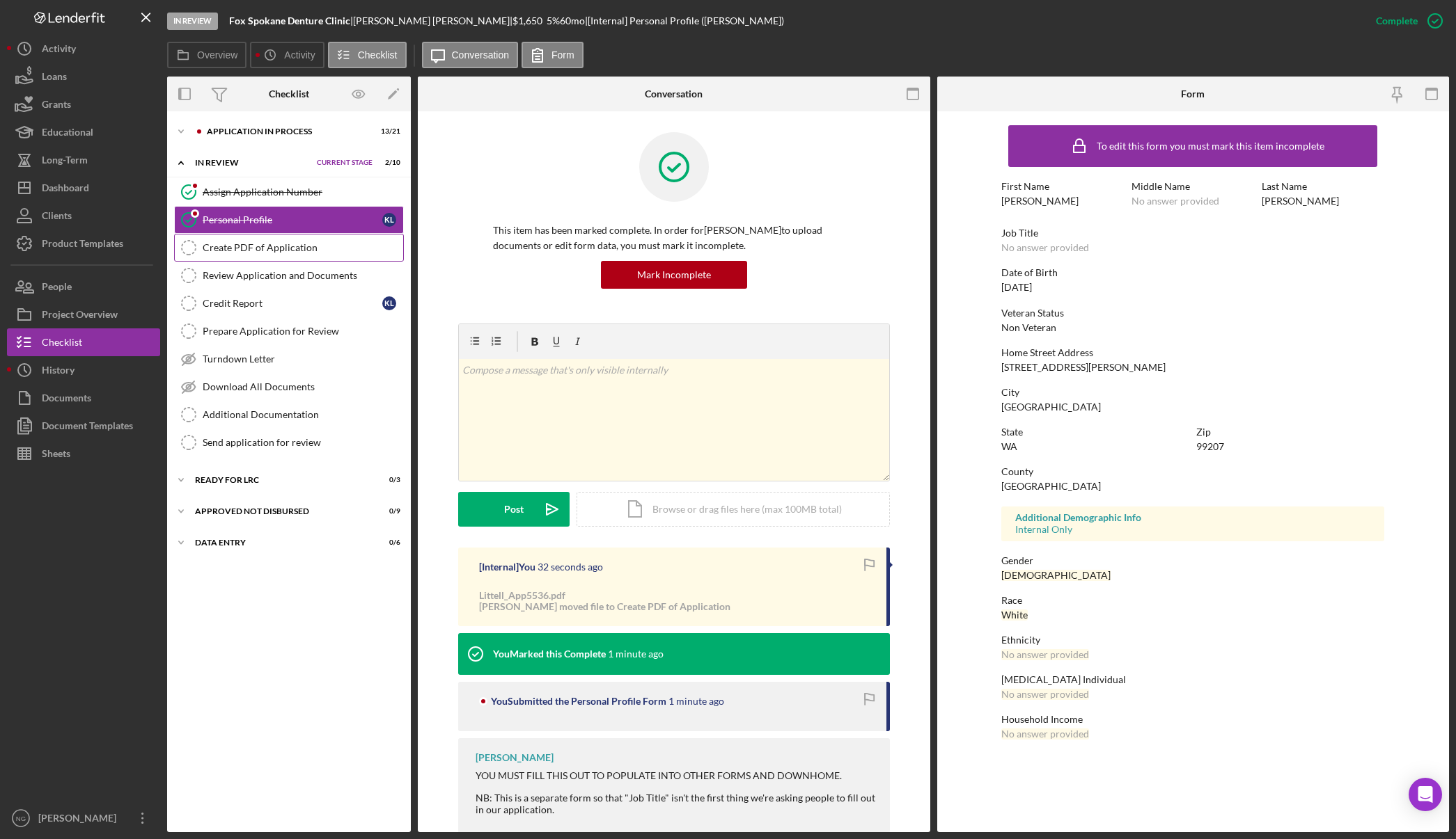
click at [277, 242] on div "Create PDF of Application" at bounding box center [303, 248] width 200 height 11
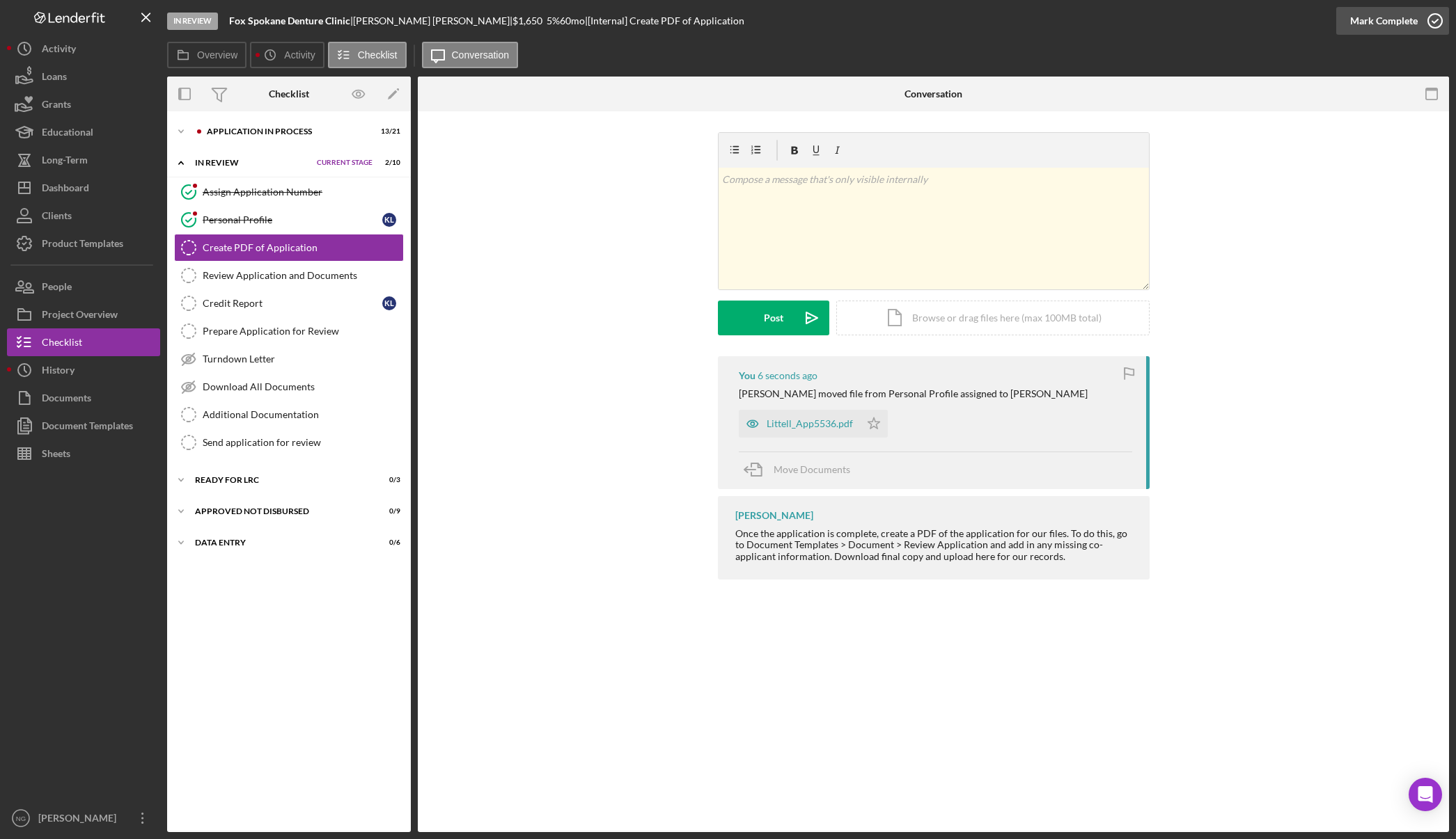
click at [1432, 25] on icon "button" at bounding box center [1435, 21] width 35 height 35
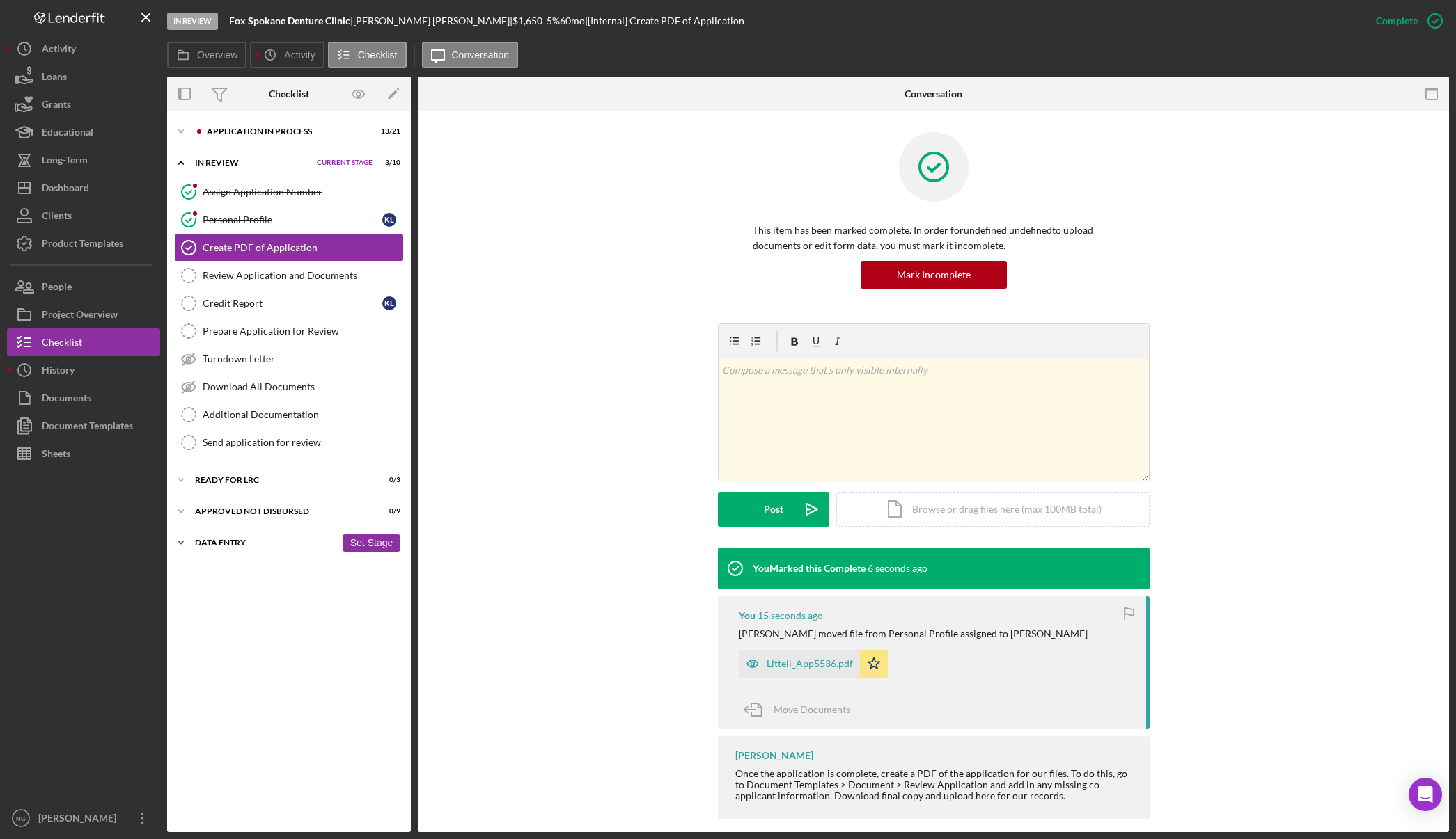
click at [255, 539] on div "Data Entry" at bounding box center [265, 543] width 140 height 8
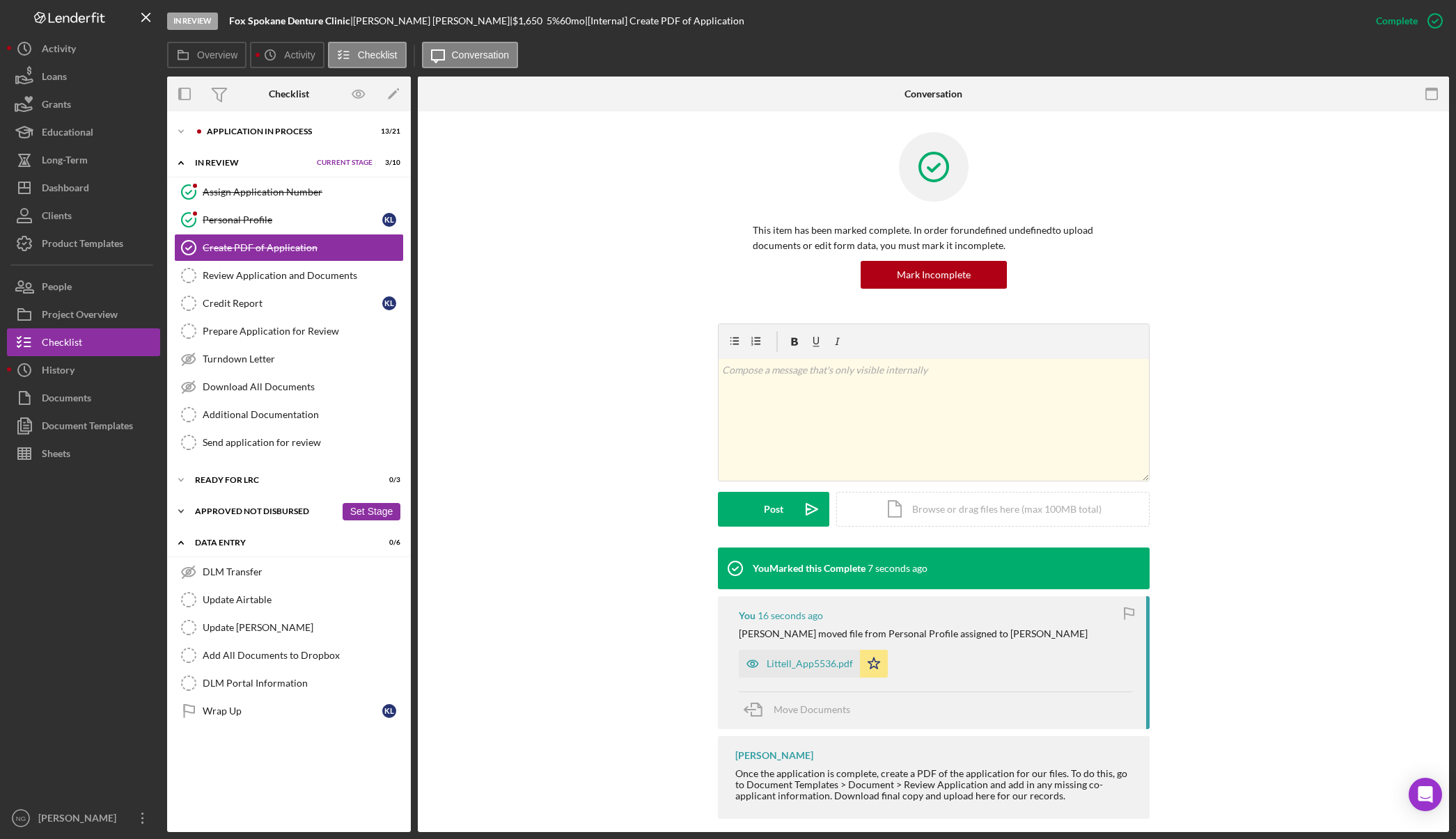
click at [269, 516] on div "Icon/Expander Approved Not Disbursed 0 / 9 Set Stage" at bounding box center [289, 511] width 244 height 28
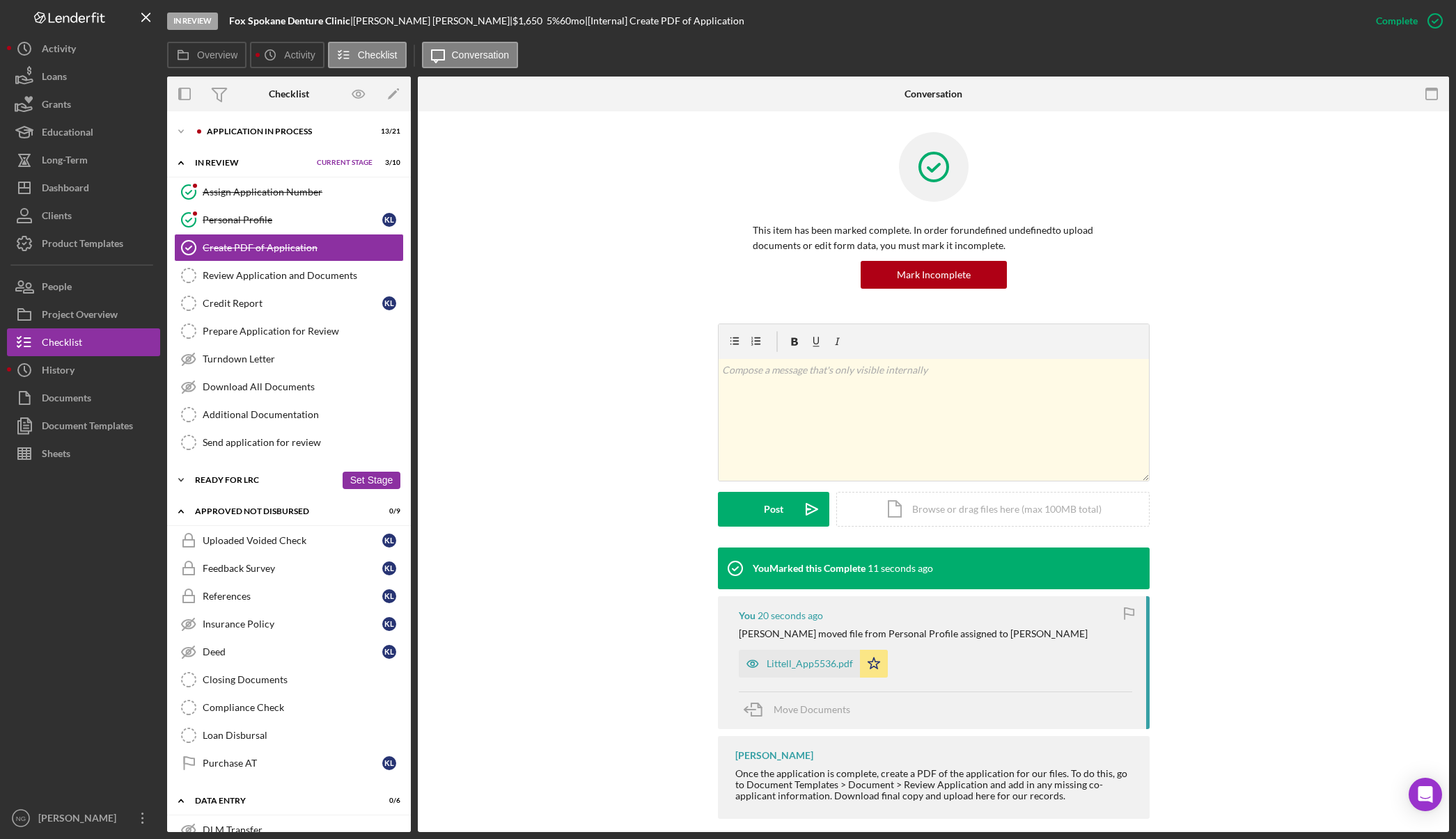
click at [274, 485] on div "Icon/Expander Ready for LRC 0 / 3 Set Stage" at bounding box center [289, 480] width 244 height 28
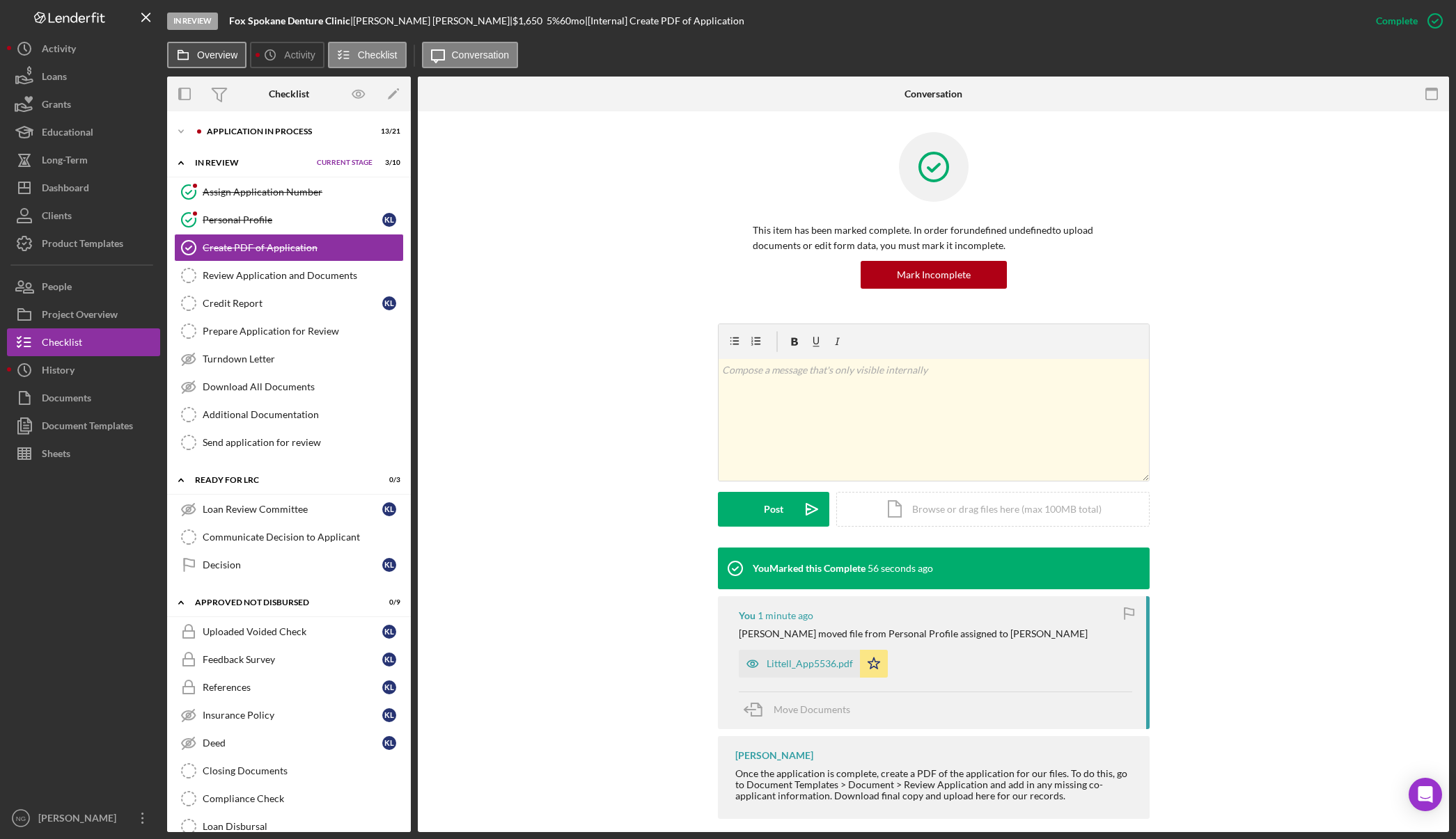
click at [213, 54] on label "Overview" at bounding box center [216, 55] width 40 height 11
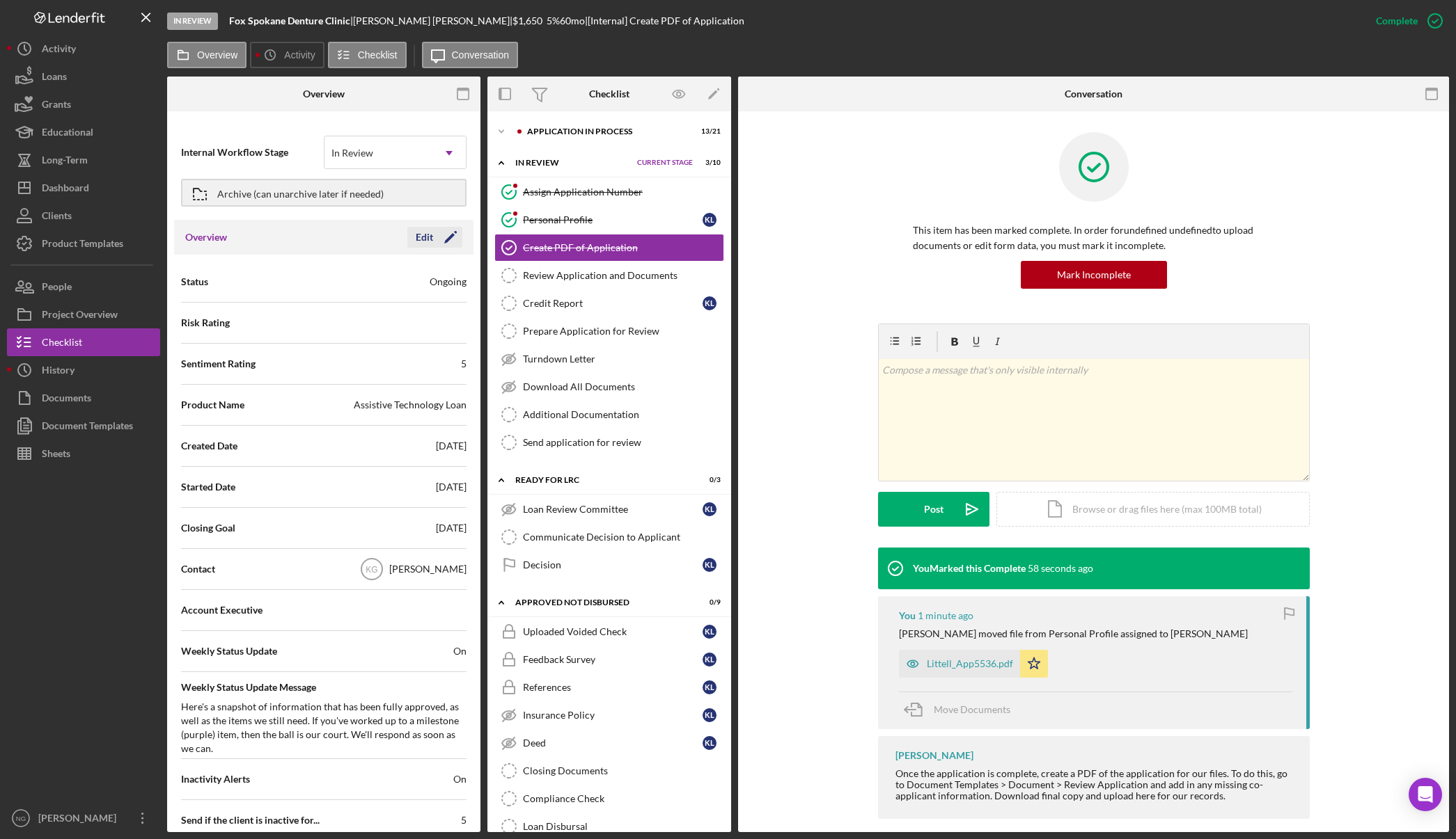
click at [439, 235] on icon "Icon/Edit" at bounding box center [451, 238] width 35 height 35
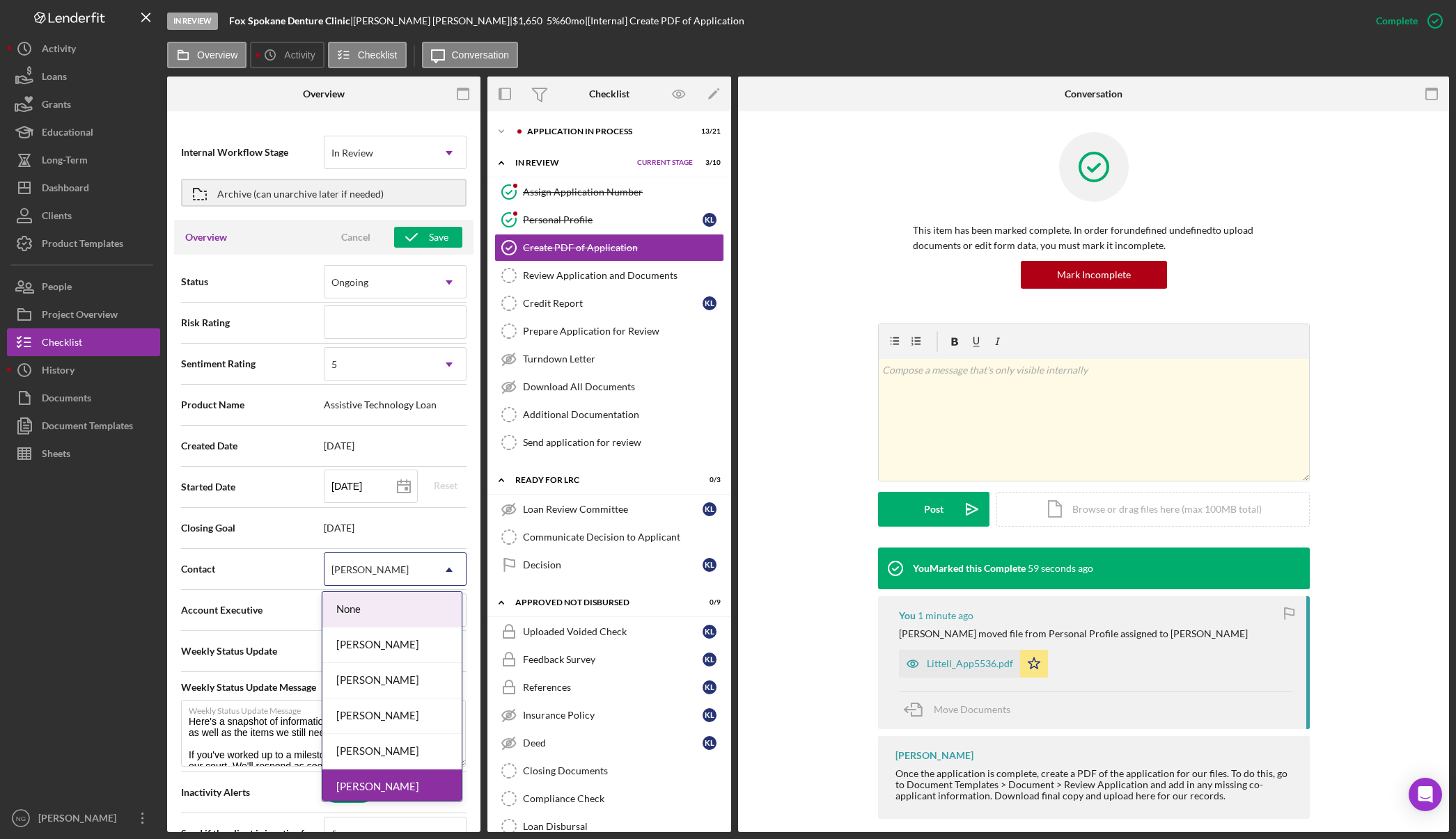
click at [419, 564] on div "Kathy Gilman" at bounding box center [379, 570] width 108 height 32
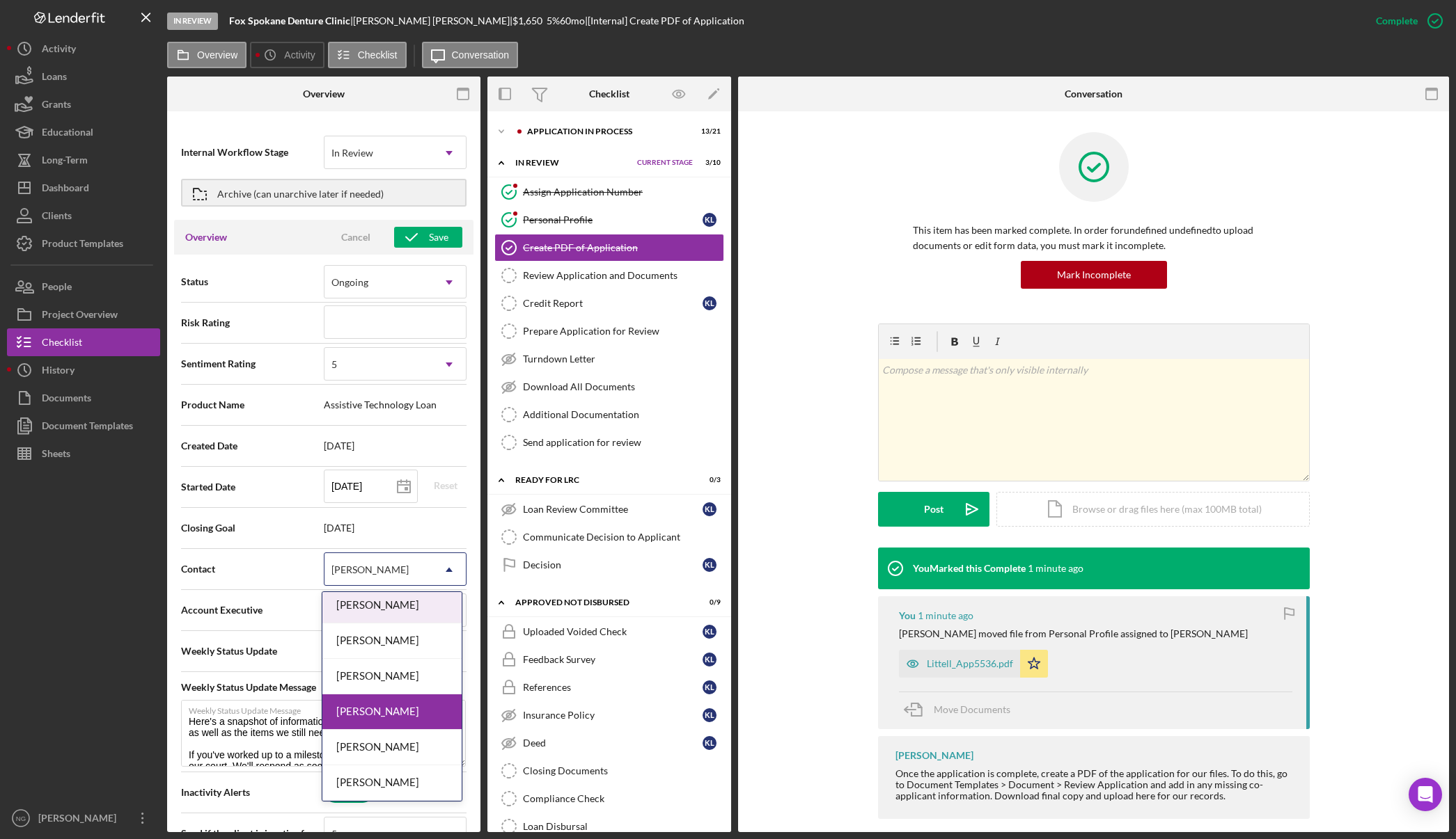
click at [385, 612] on div "Monie Frost" at bounding box center [392, 606] width 140 height 36
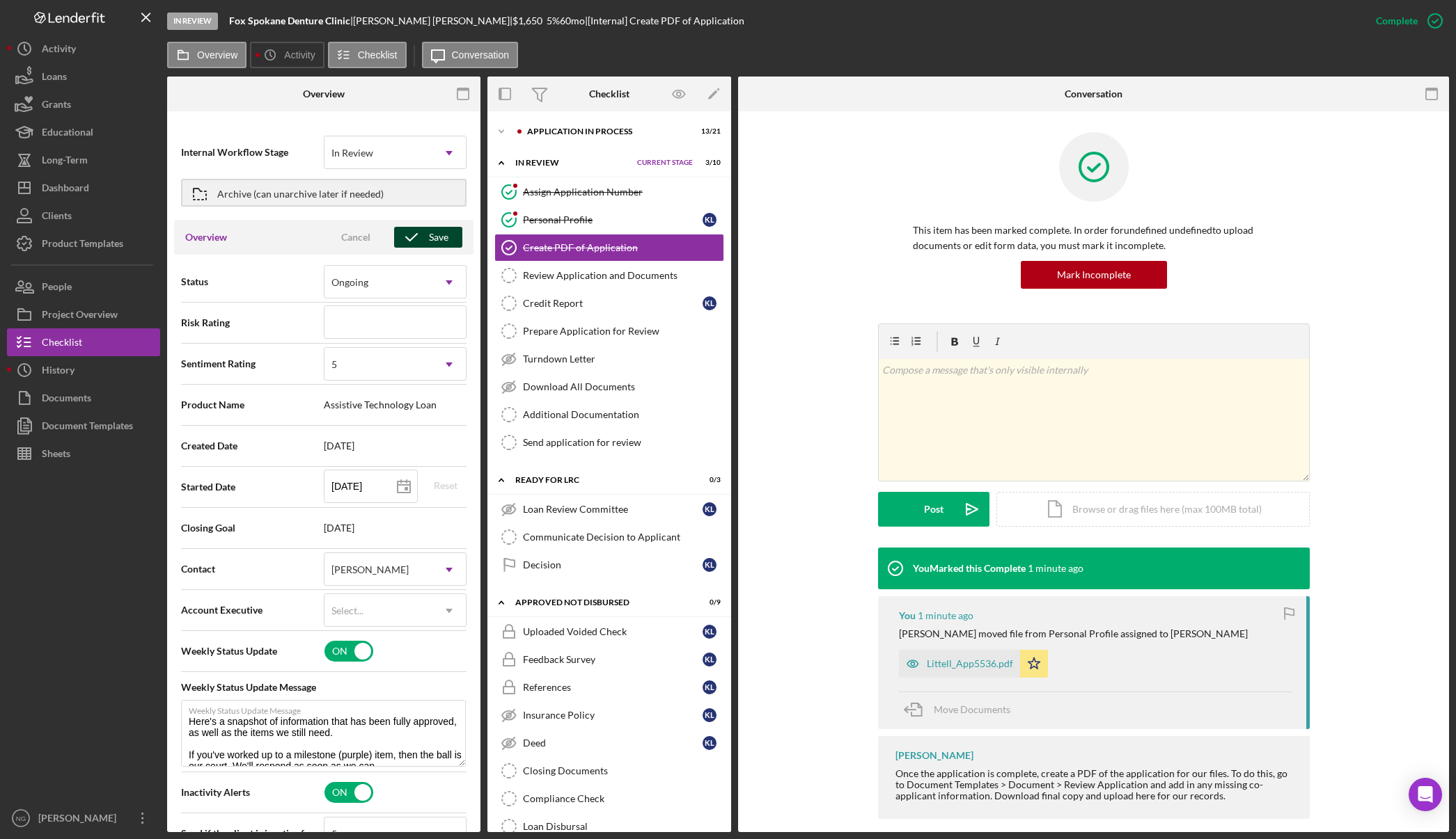
click at [422, 239] on icon "button" at bounding box center [412, 238] width 35 height 35
type textarea "Here's a snapshot of information that has been fully approved, as well as the i…"
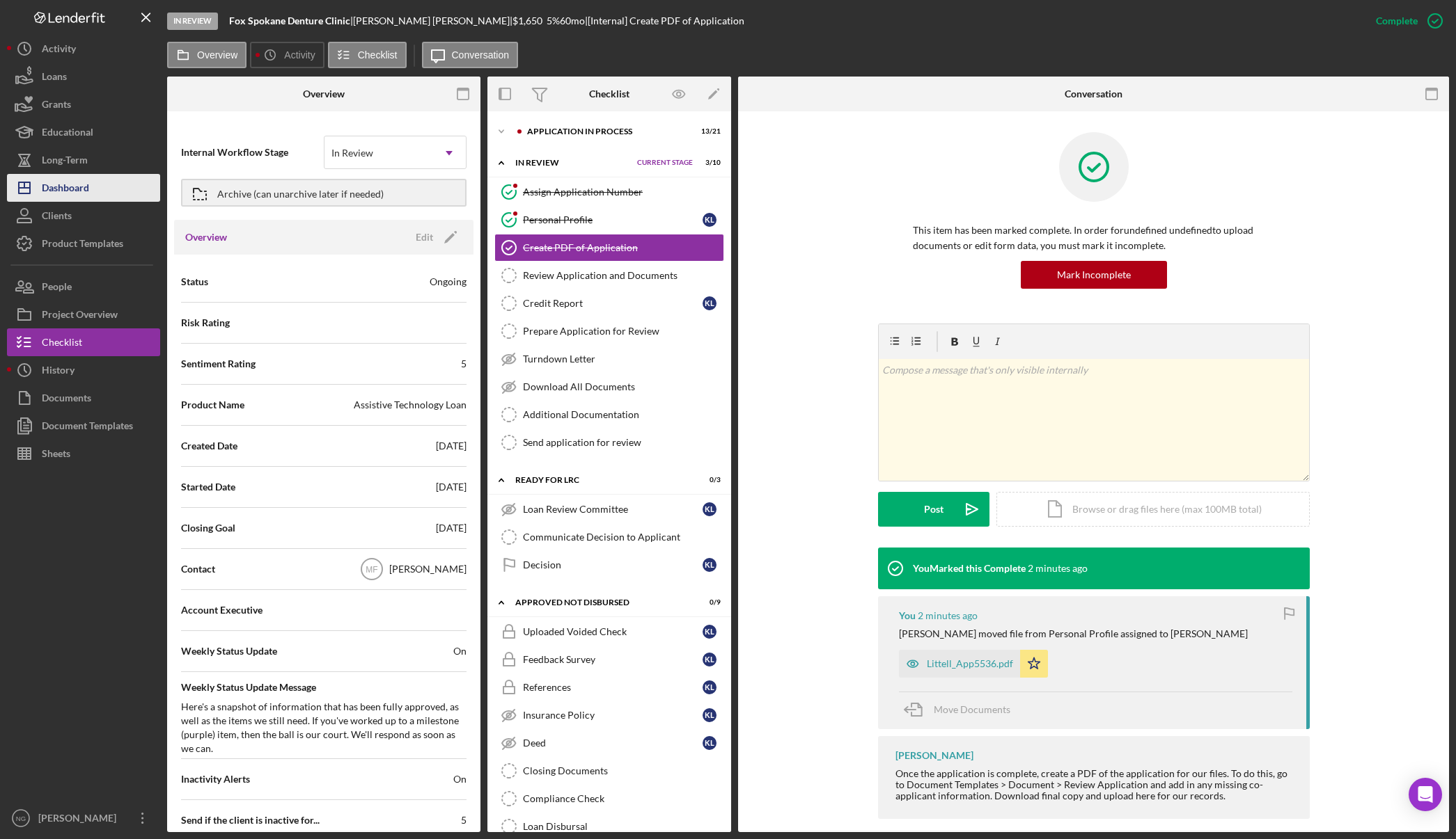
click at [82, 183] on div "Dashboard" at bounding box center [66, 189] width 47 height 31
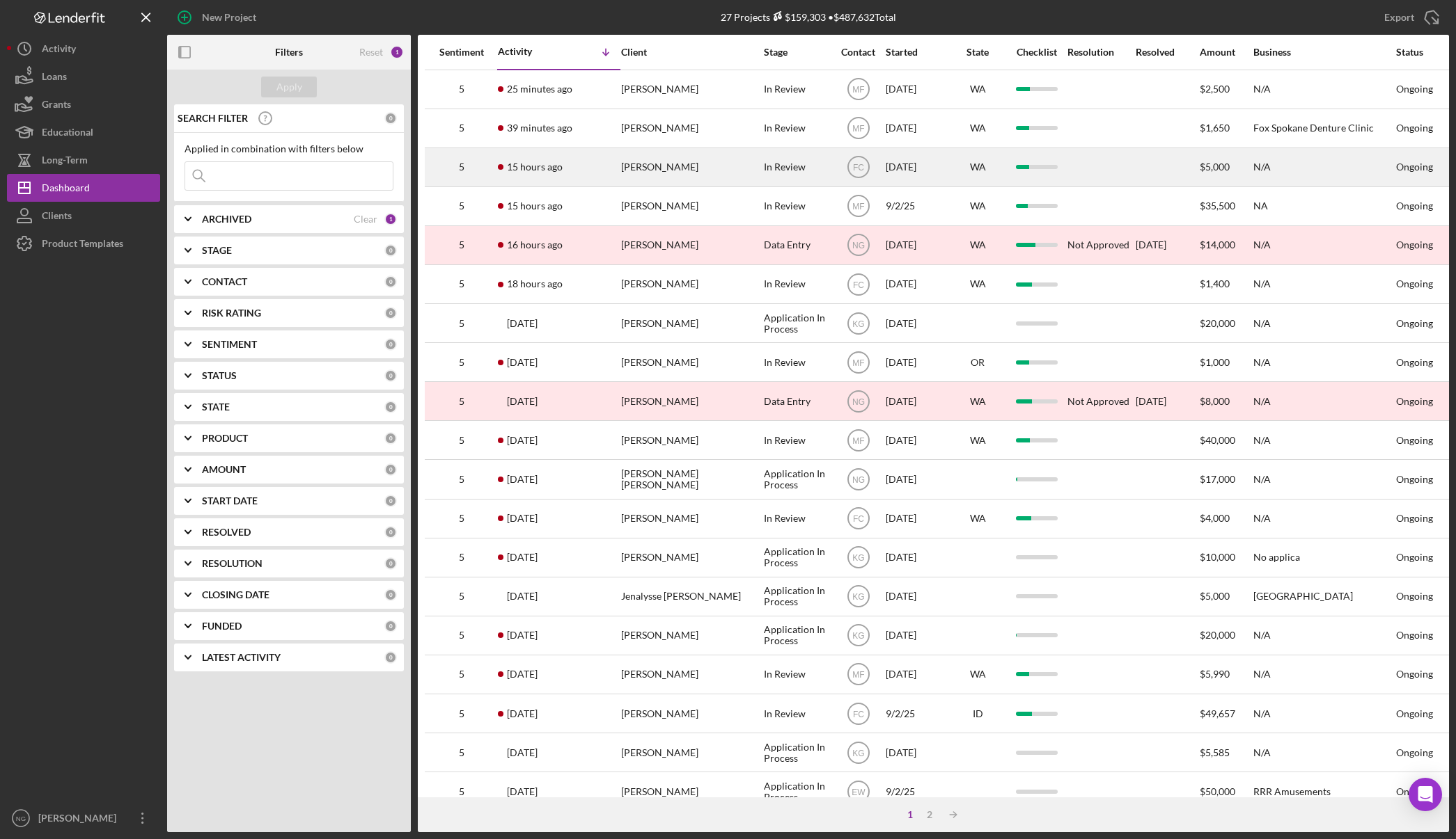
click at [686, 168] on div "[PERSON_NAME]" at bounding box center [691, 167] width 140 height 37
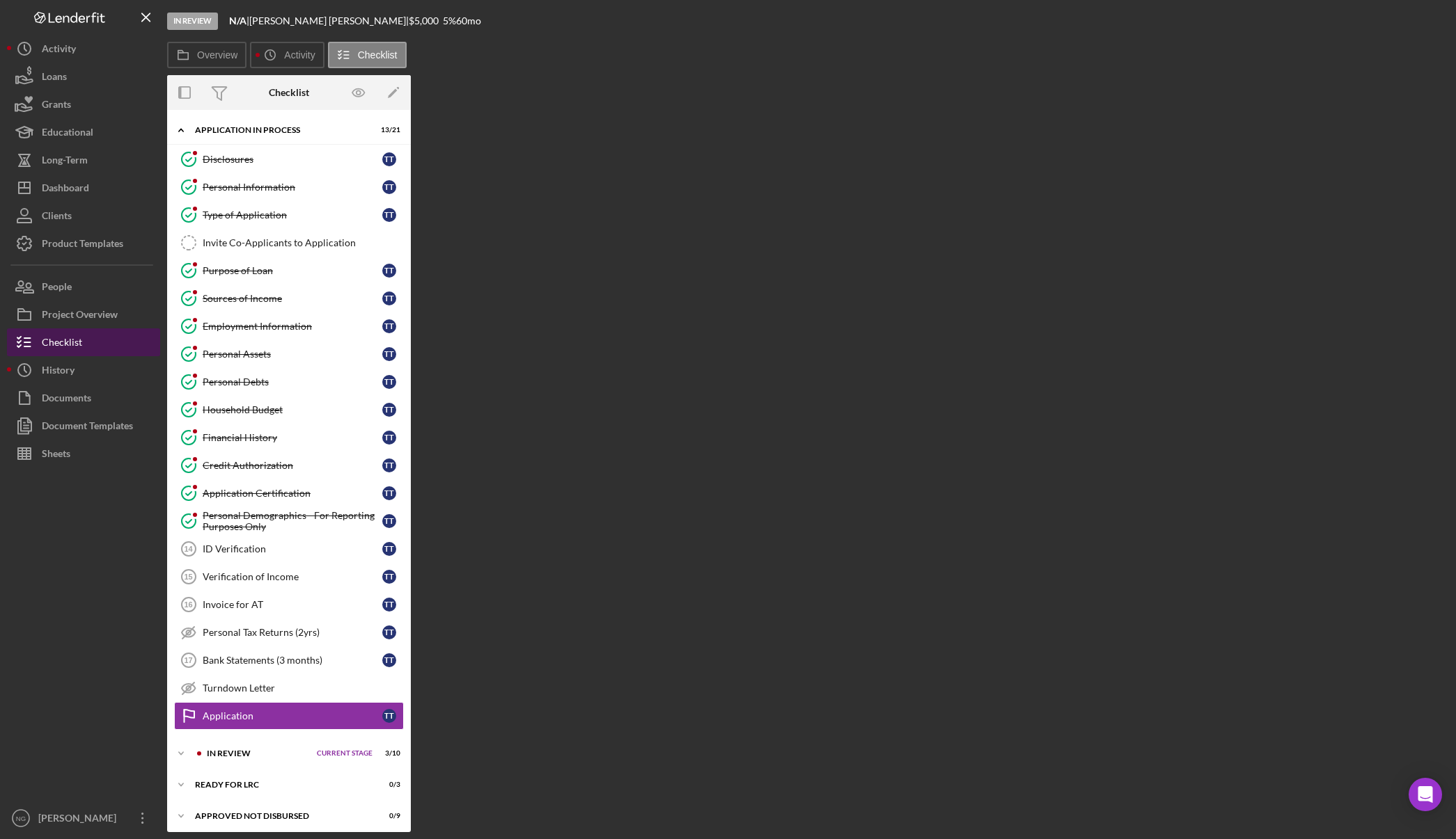
scroll to position [37, 0]
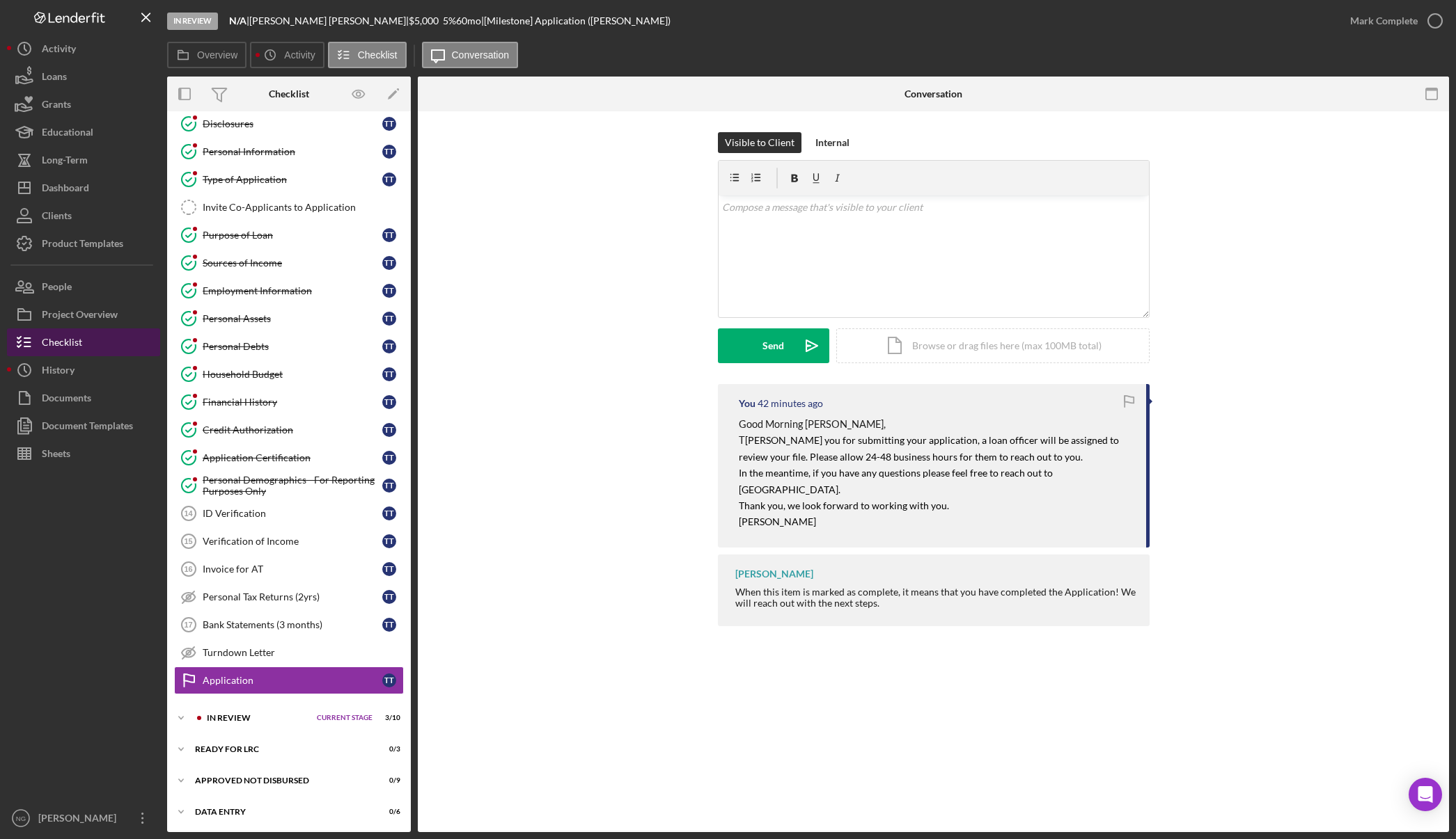
click at [69, 343] on div "Checklist" at bounding box center [62, 344] width 40 height 31
click at [237, 722] on div "Icon/Expander In Review Current Stage 3 / 10 Set Stage" at bounding box center [289, 716] width 244 height 28
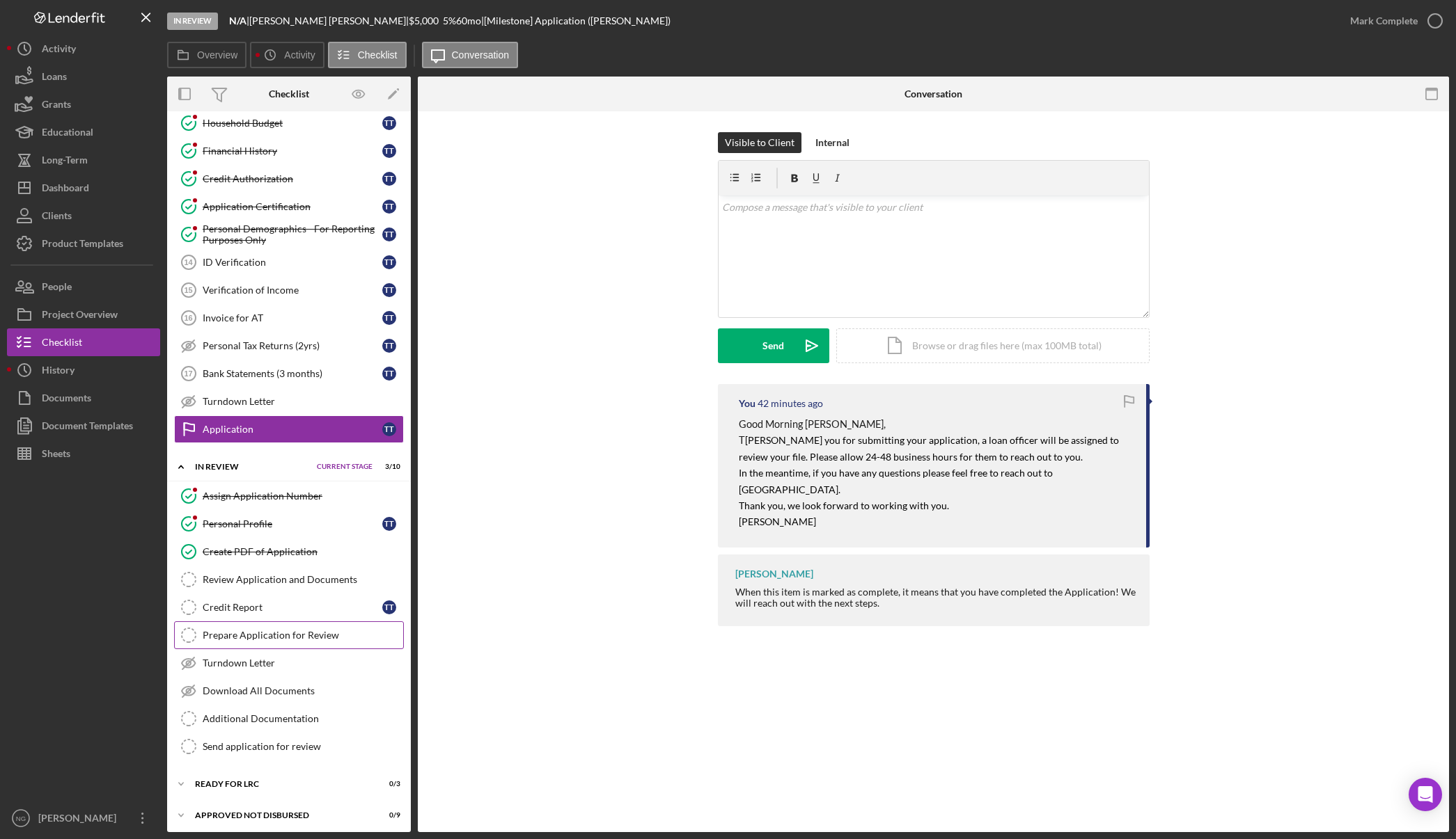
scroll to position [325, 0]
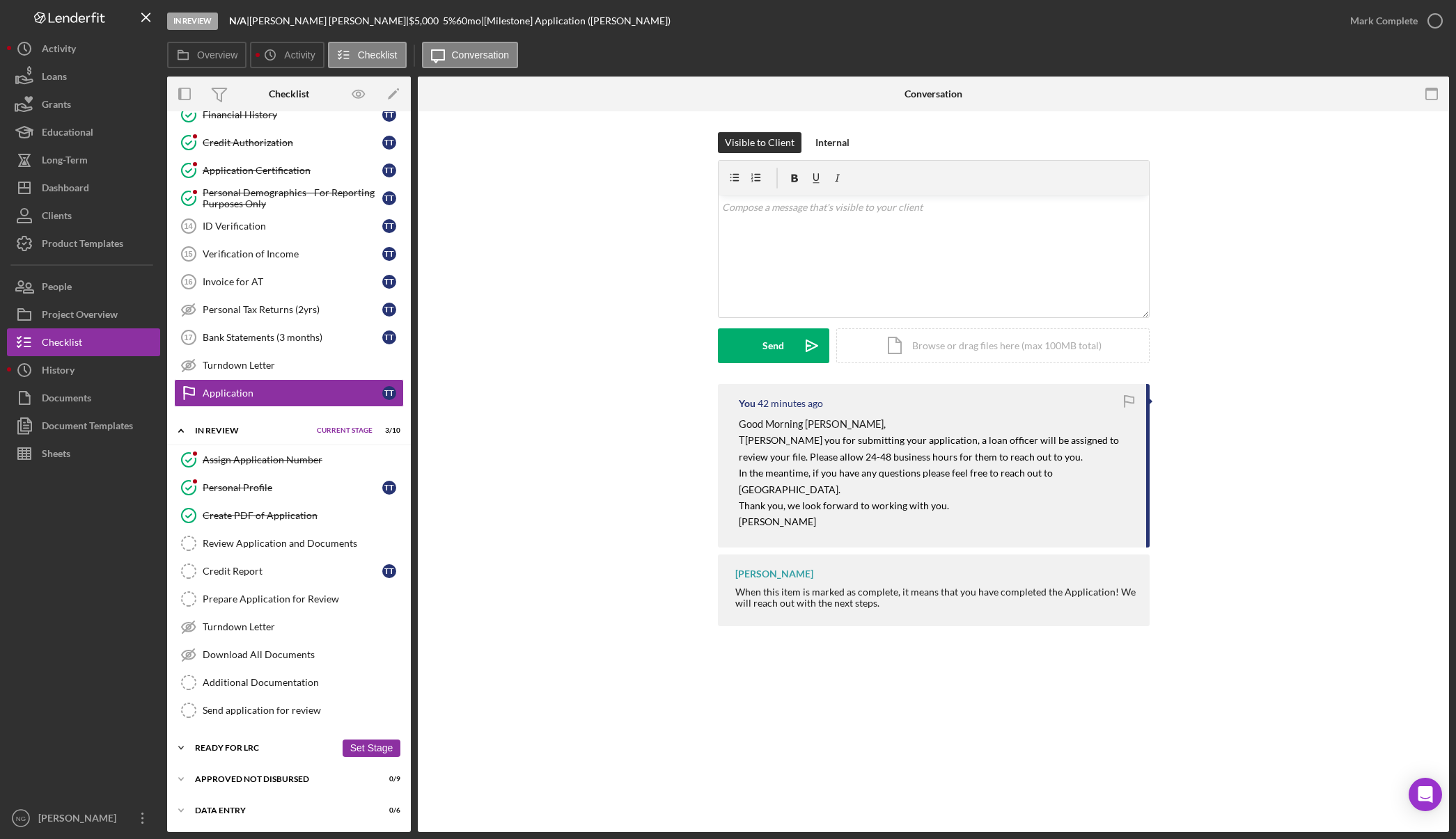
click at [227, 744] on div "Ready for LRC" at bounding box center [265, 748] width 140 height 8
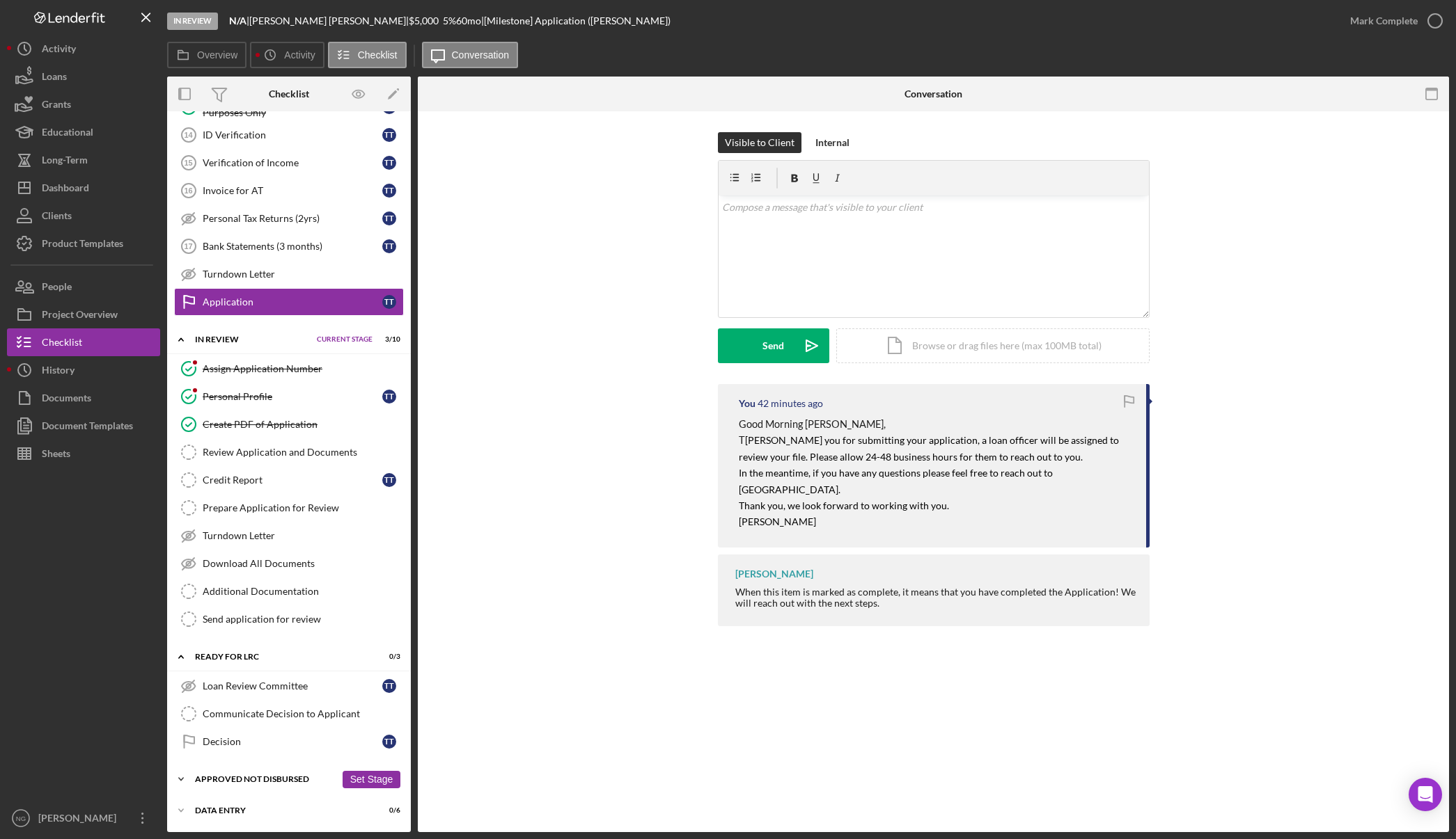
click at [258, 781] on div "Approved Not Disbursed" at bounding box center [265, 779] width 140 height 8
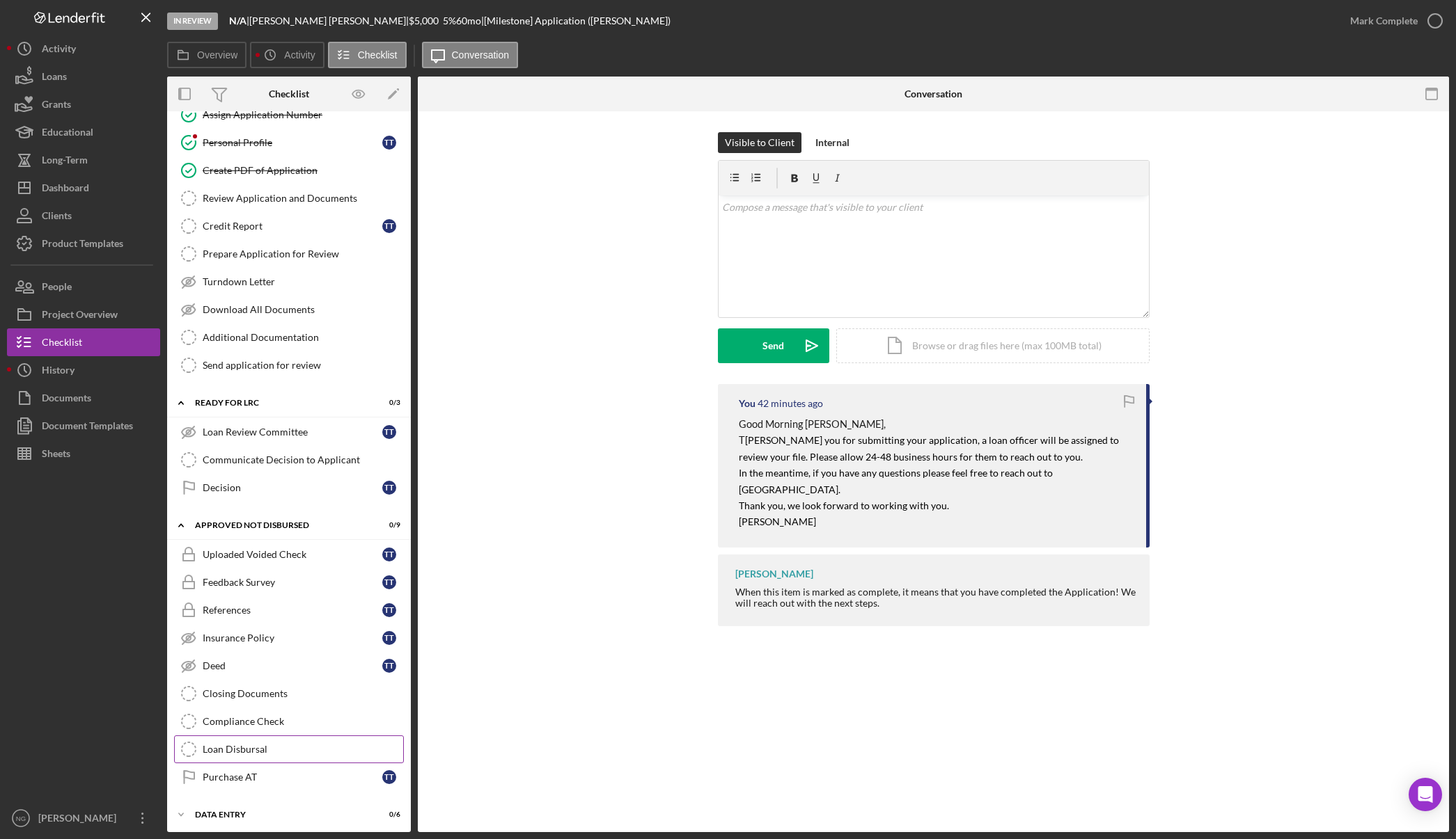
scroll to position [674, 0]
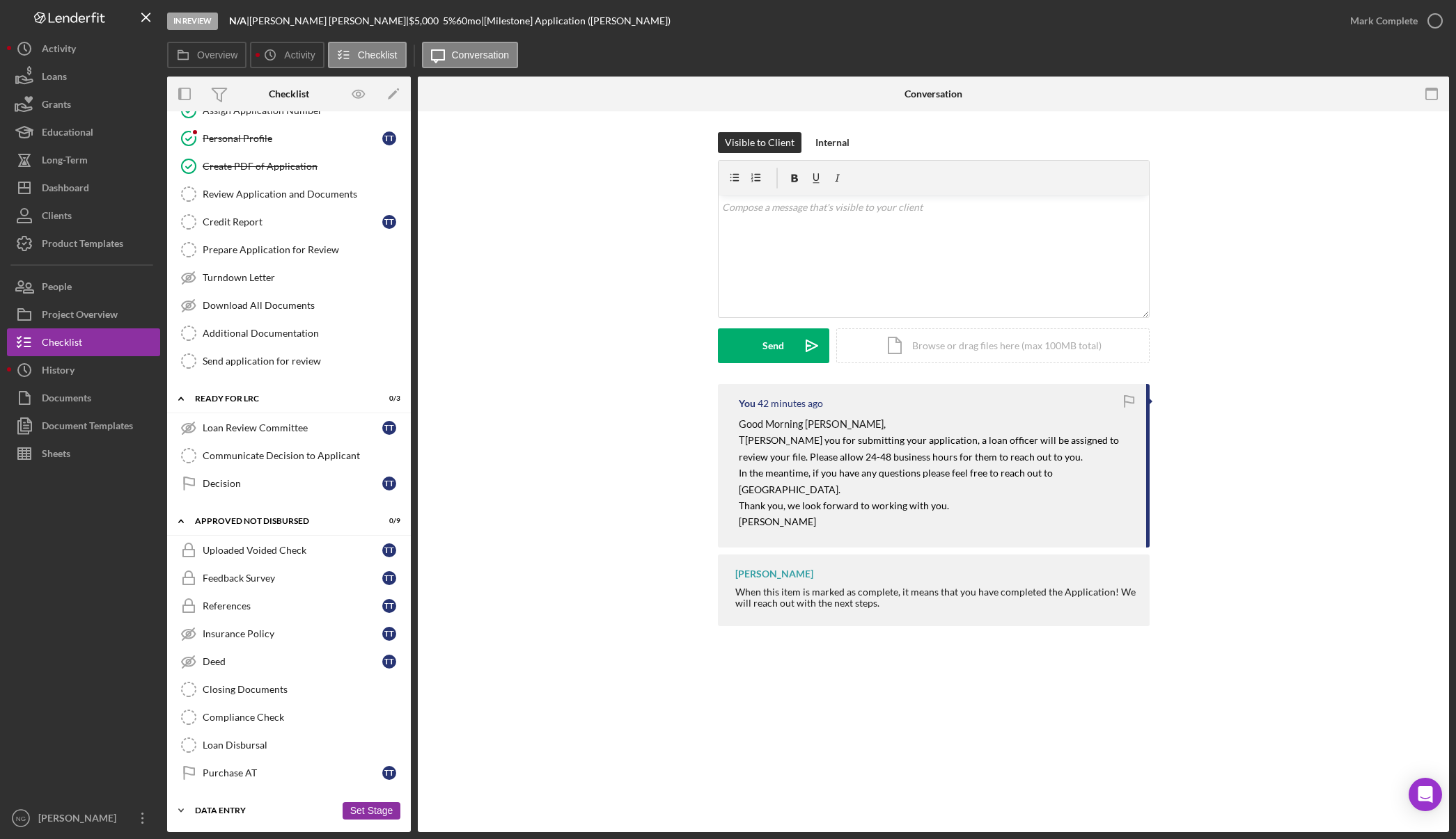
click at [252, 800] on div "Icon/Expander Data Entry 0 / 6 Set Stage" at bounding box center [289, 811] width 244 height 28
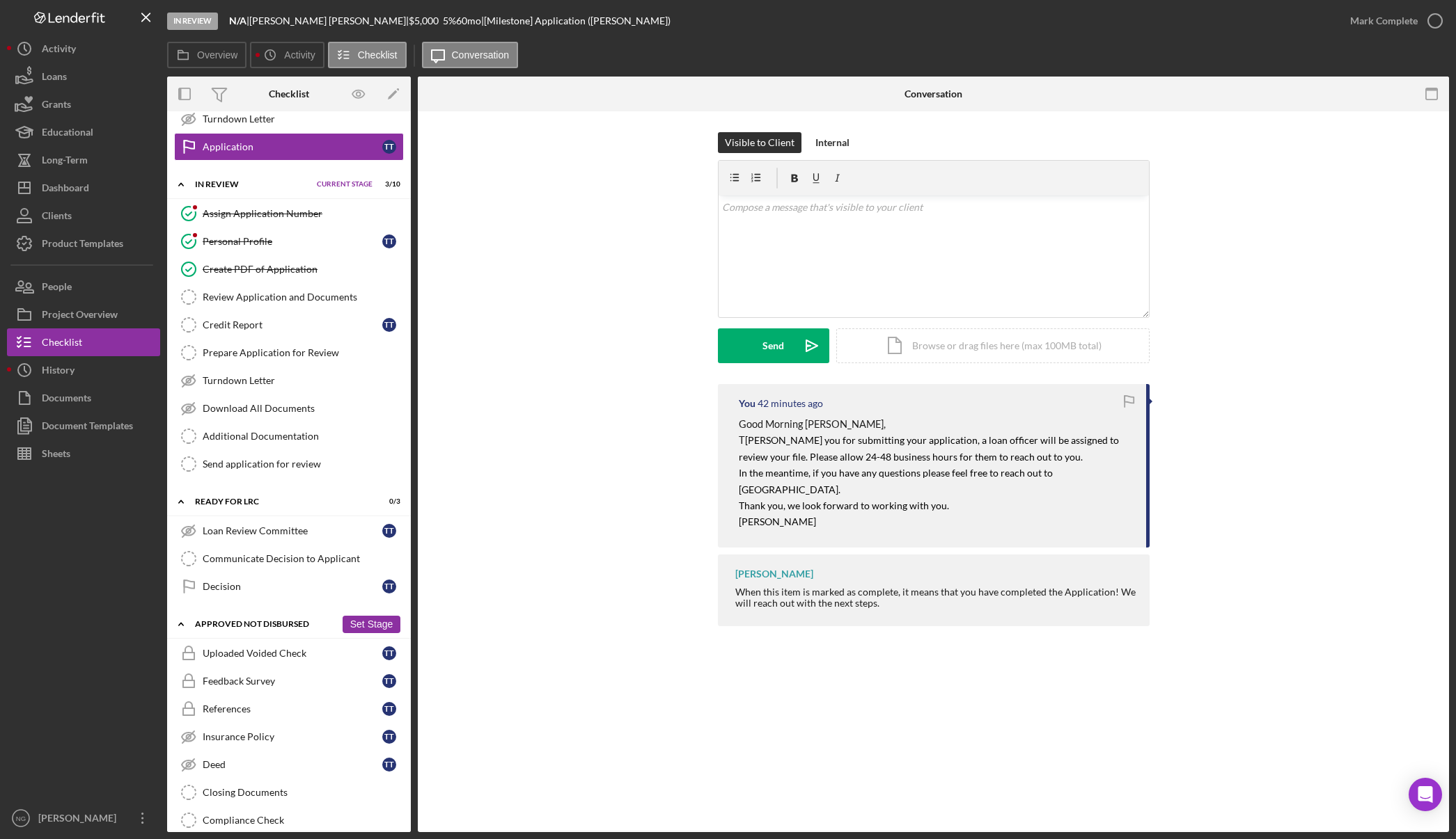
scroll to position [570, 0]
click at [581, 288] on div "Visible to Client Internal v Color teal Color pink Remove color Add row above A…" at bounding box center [933, 258] width 989 height 252
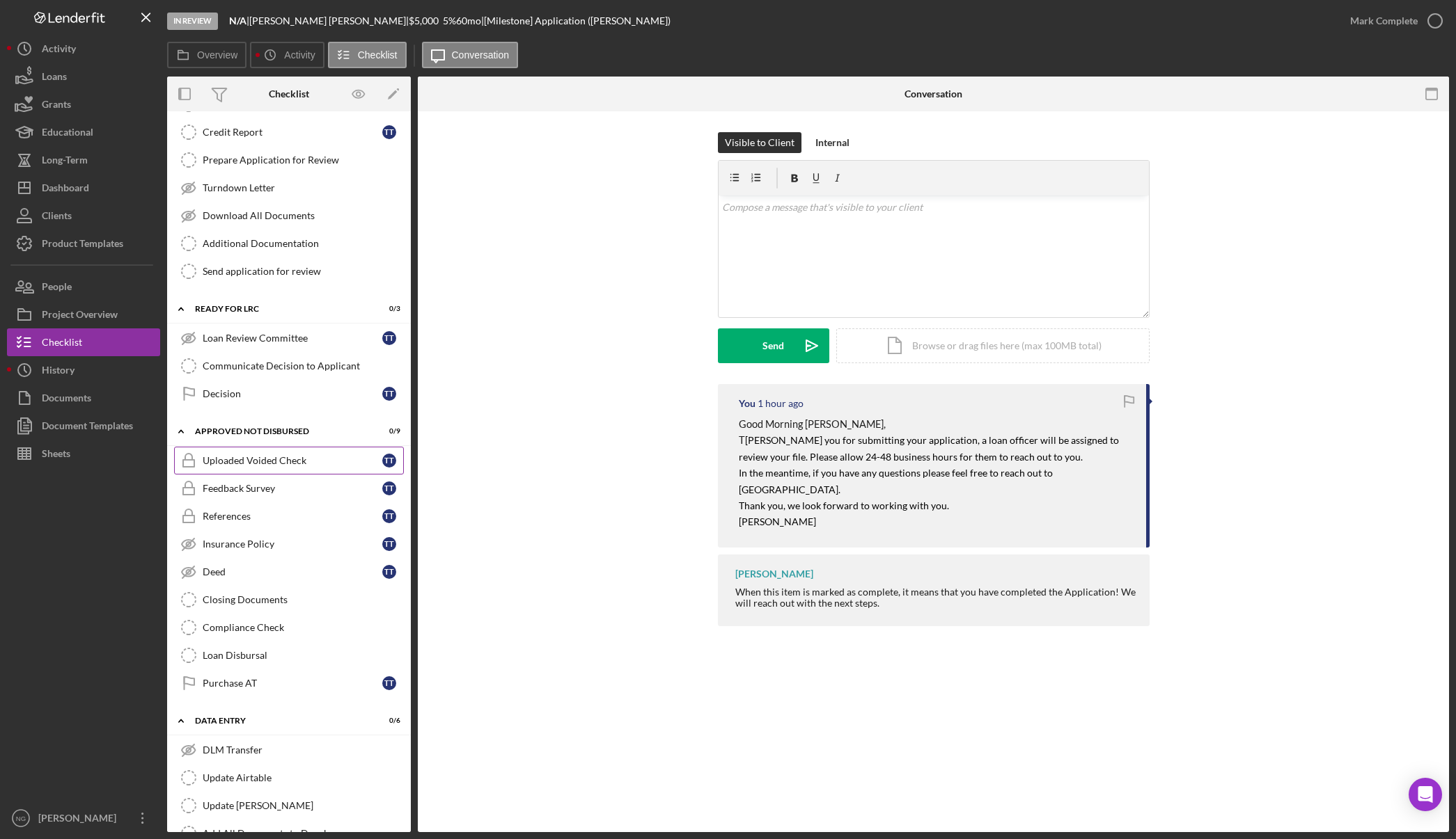
scroll to position [848, 0]
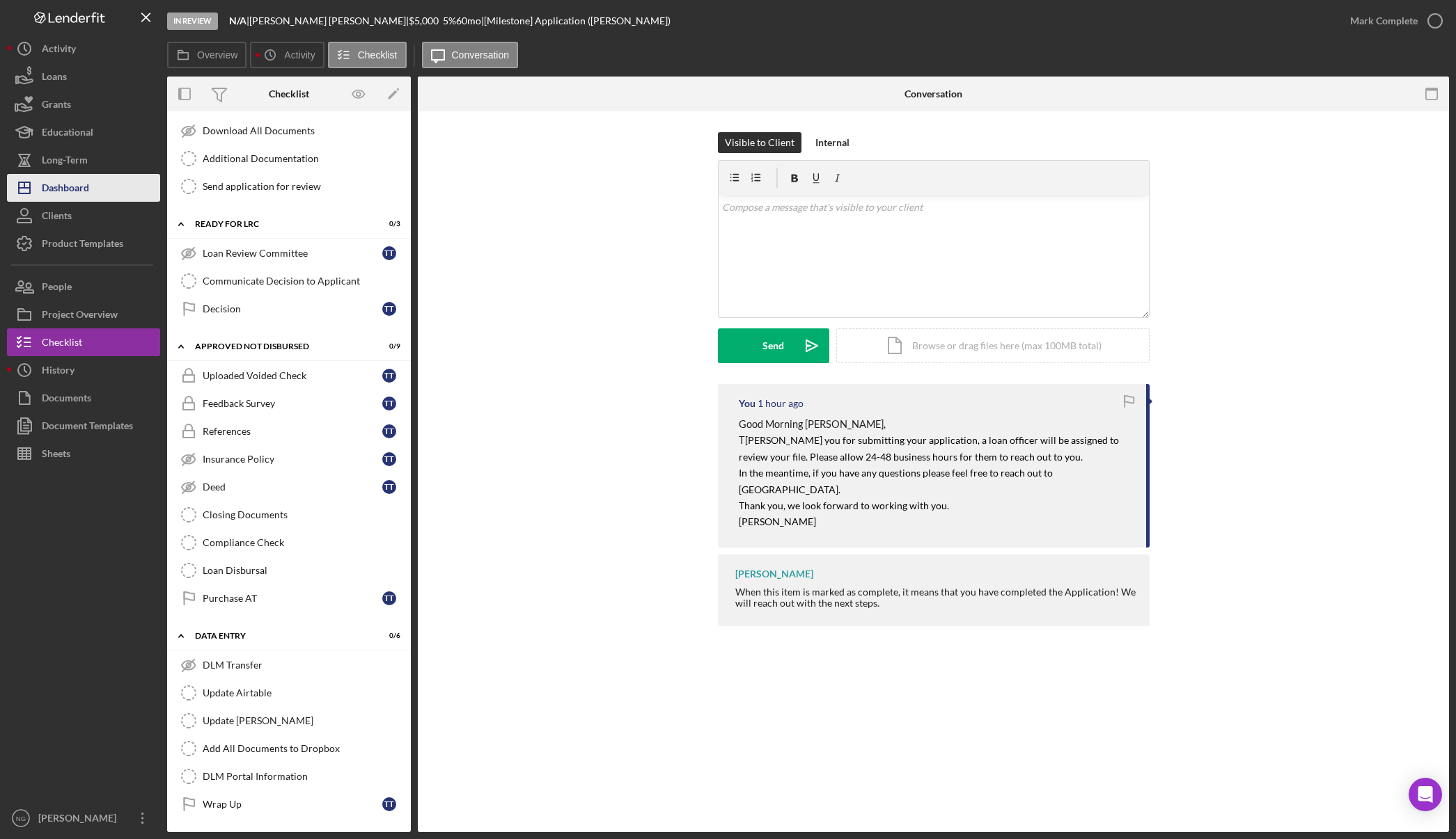
click at [91, 188] on button "Icon/Dashboard Dashboard" at bounding box center [83, 187] width 153 height 28
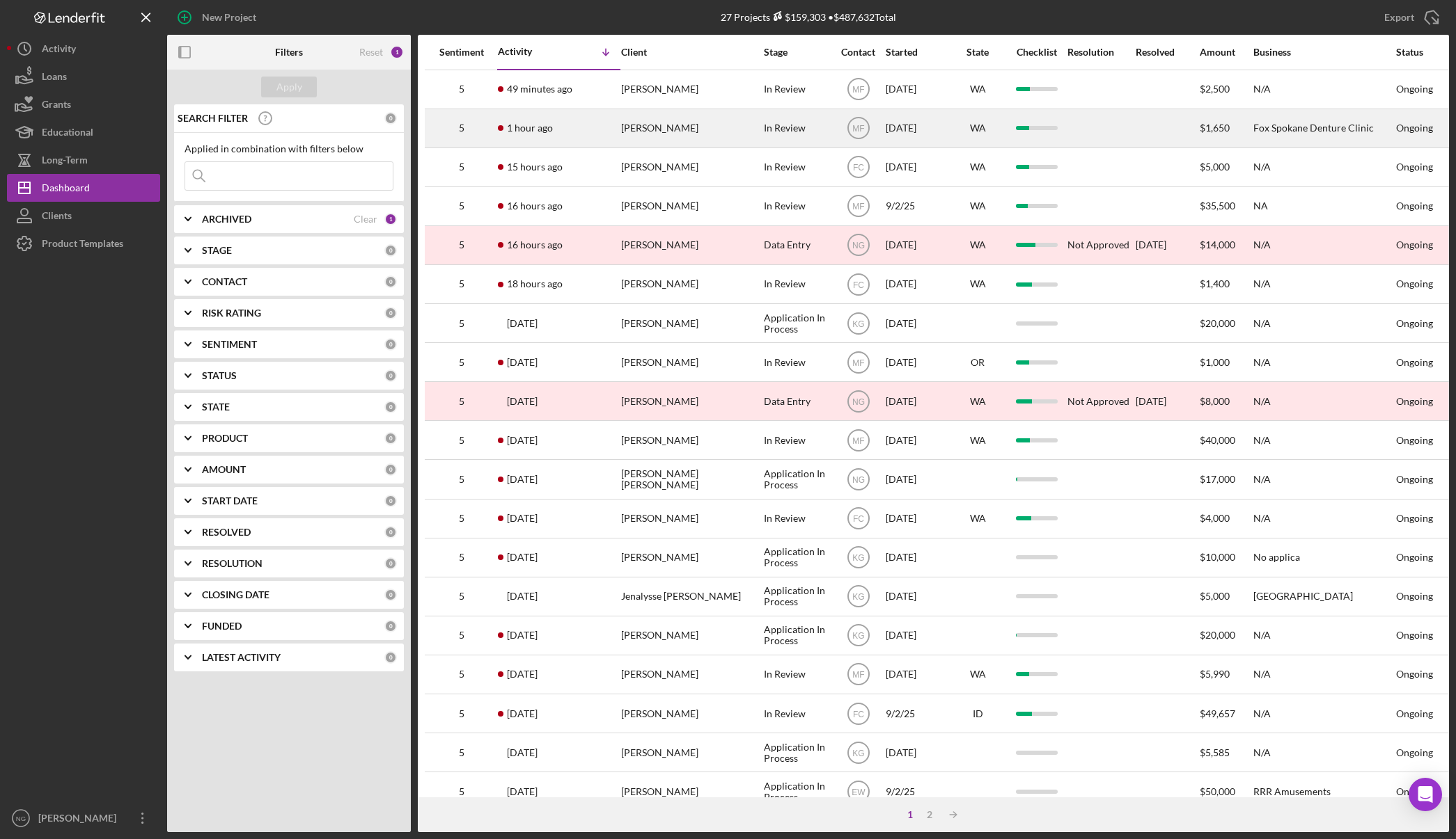
click at [586, 130] on div "1 hour ago KELLY LITTELL" at bounding box center [559, 128] width 122 height 37
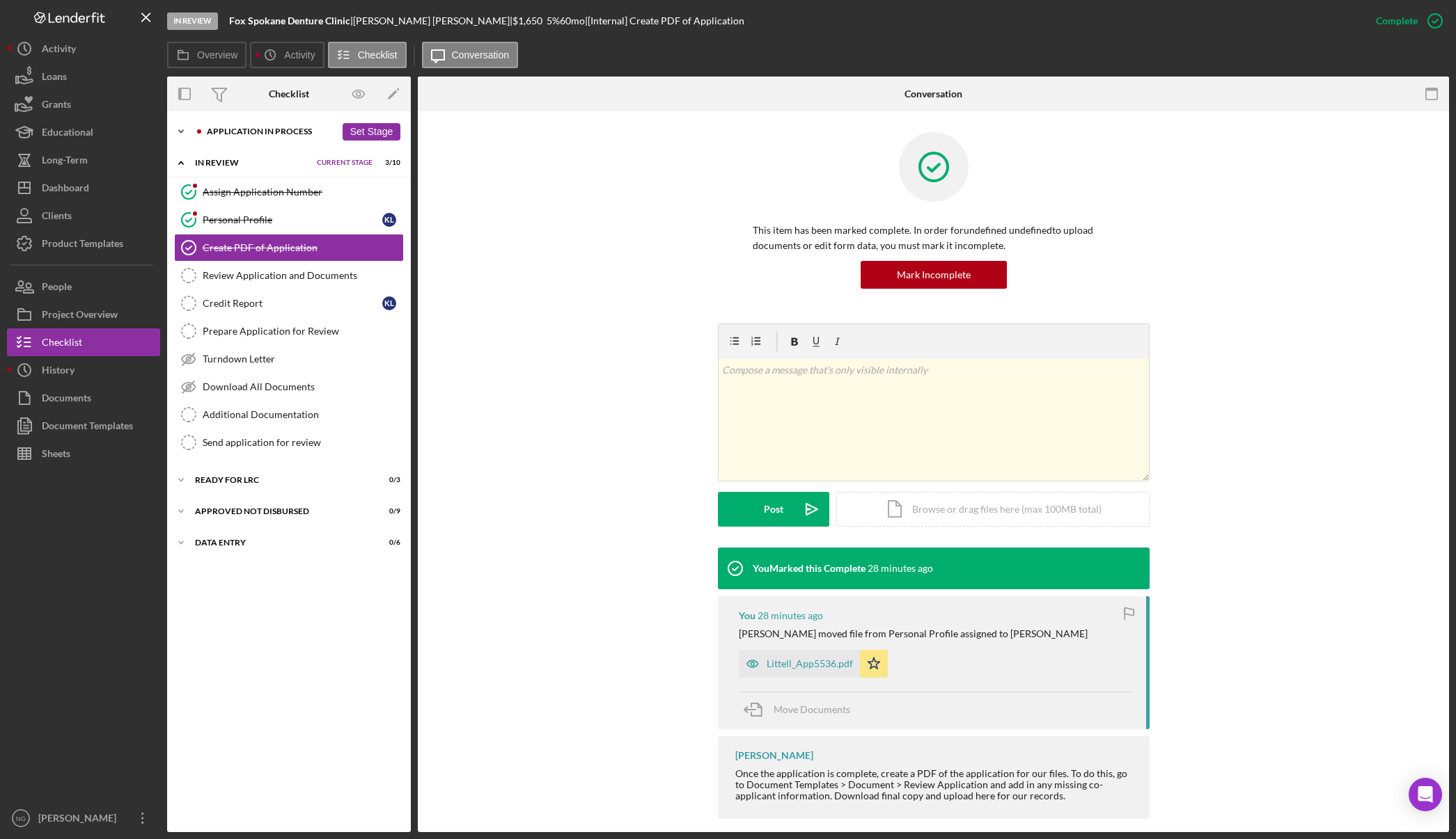
click at [242, 133] on div "Application In Process" at bounding box center [271, 131] width 129 height 8
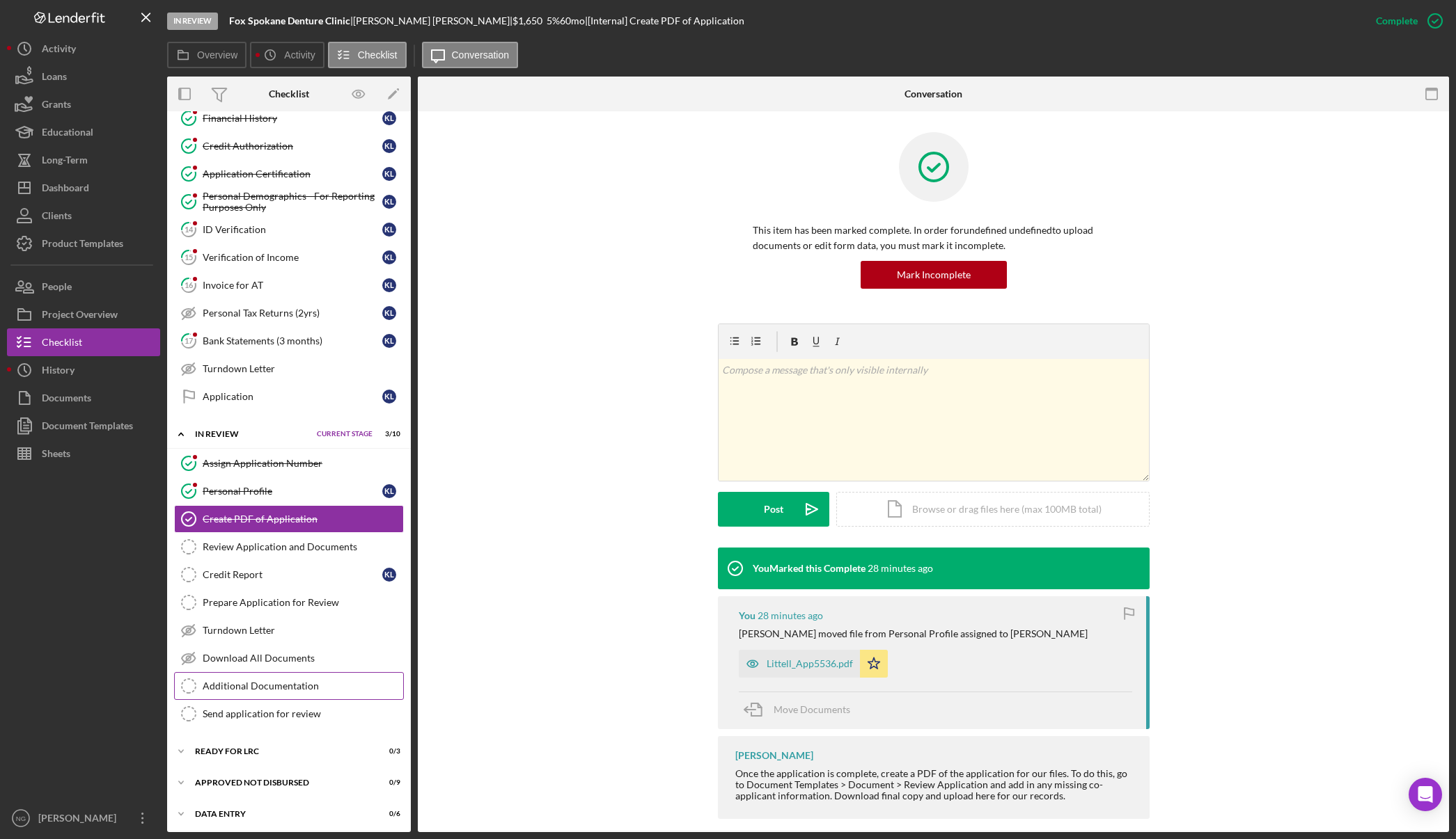
scroll to position [325, 0]
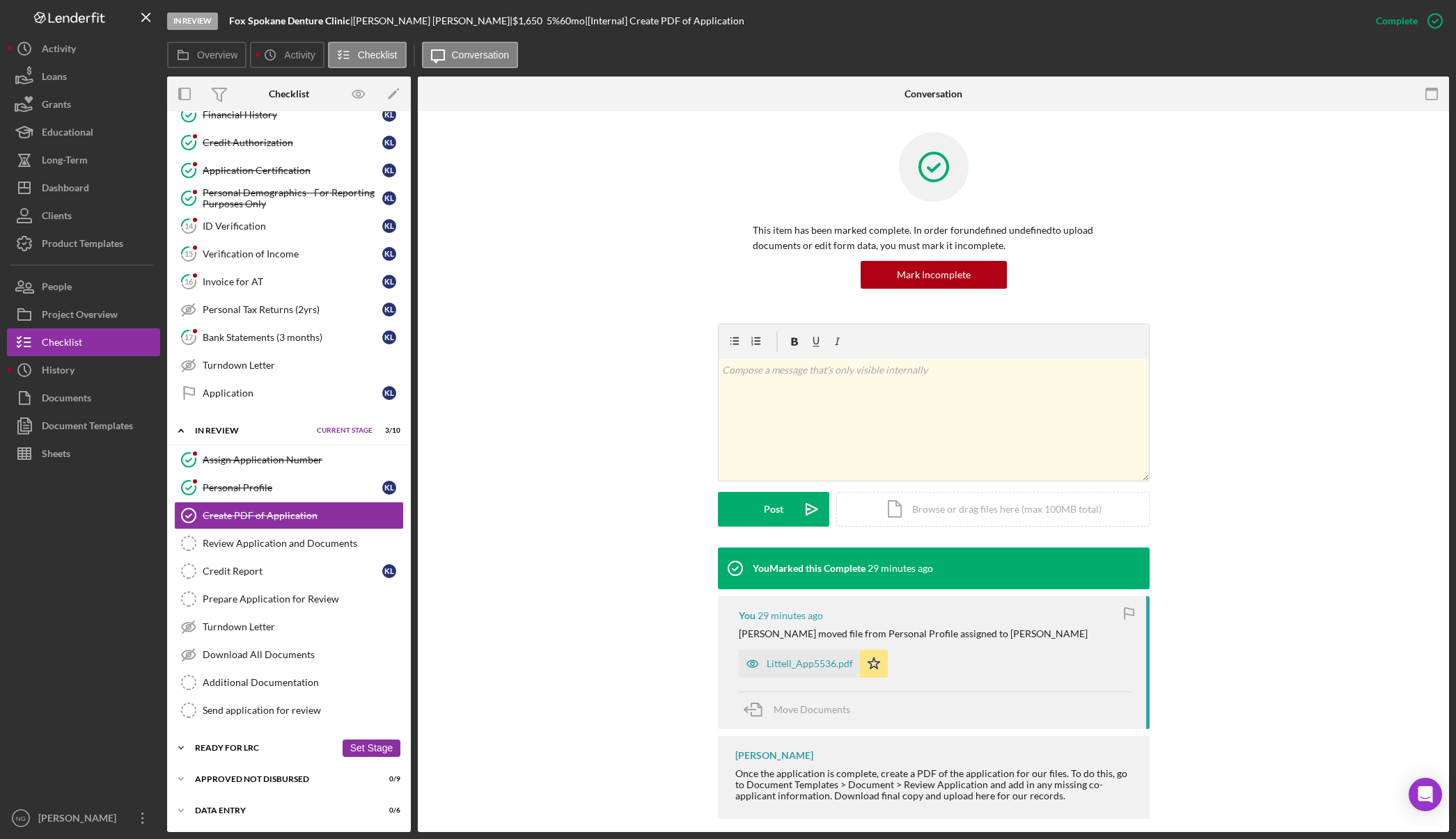
click at [242, 749] on div "Ready for LRC" at bounding box center [265, 748] width 140 height 8
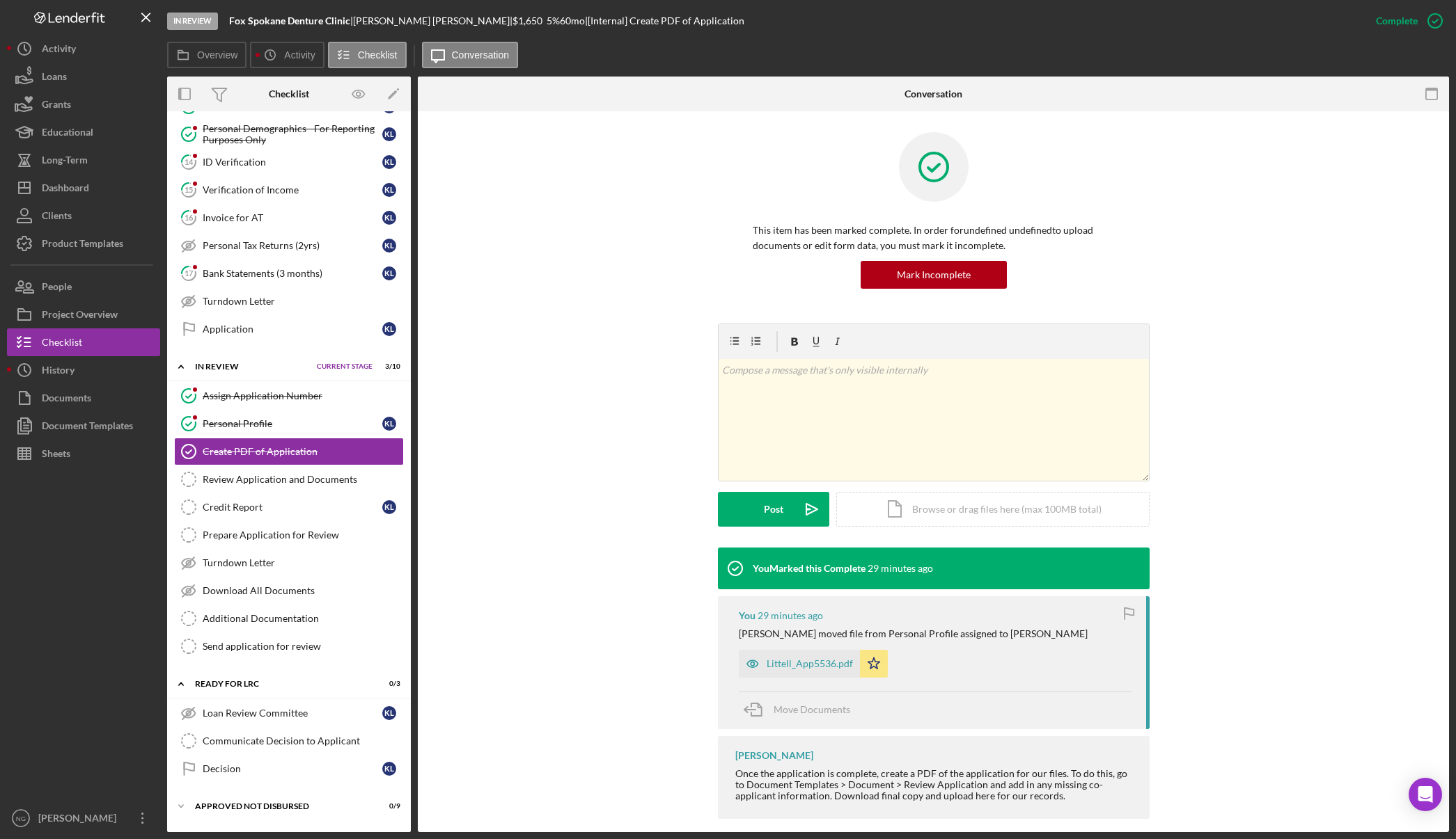
scroll to position [415, 0]
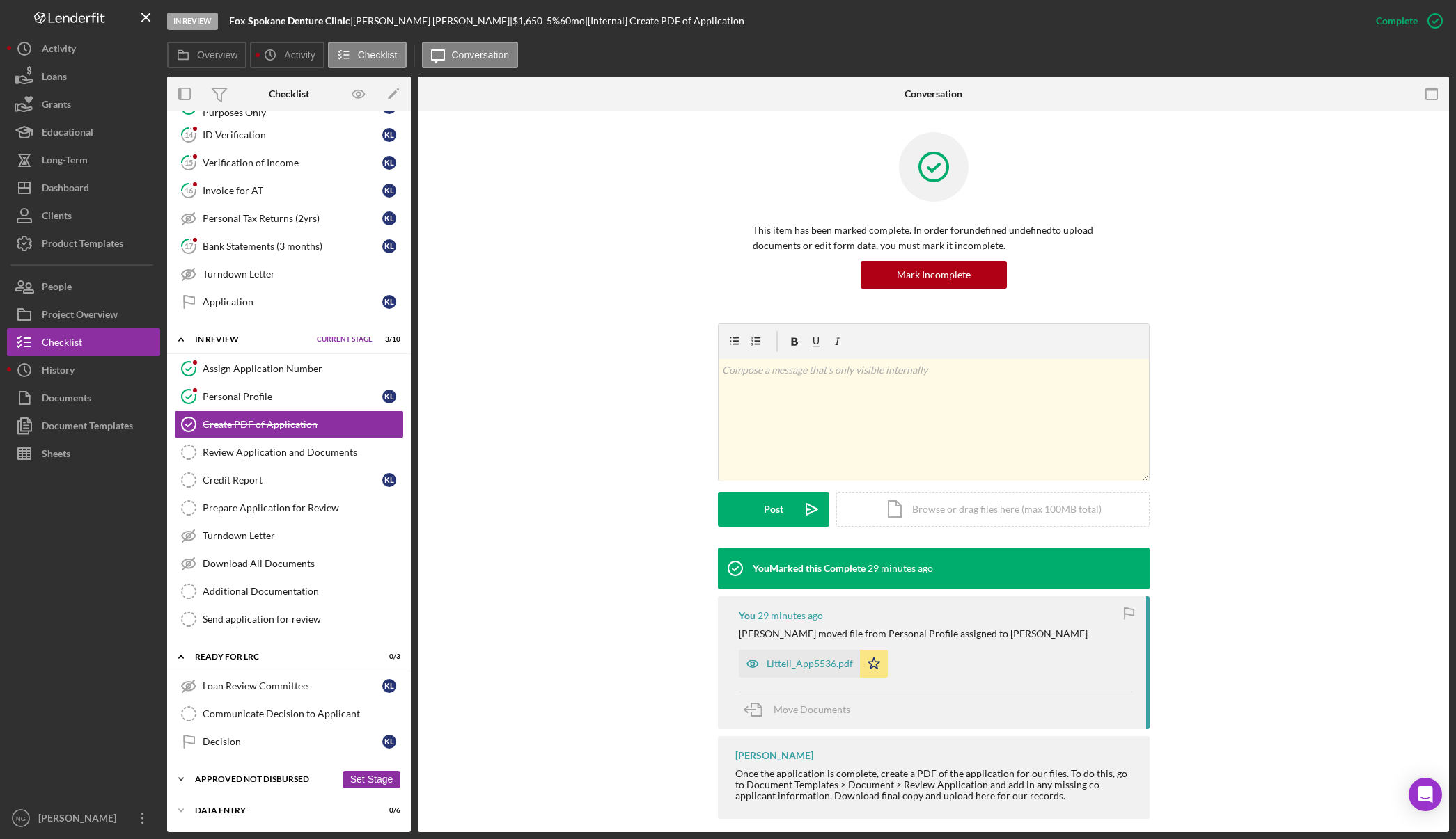
click at [257, 780] on div "Approved Not Disbursed" at bounding box center [265, 779] width 140 height 8
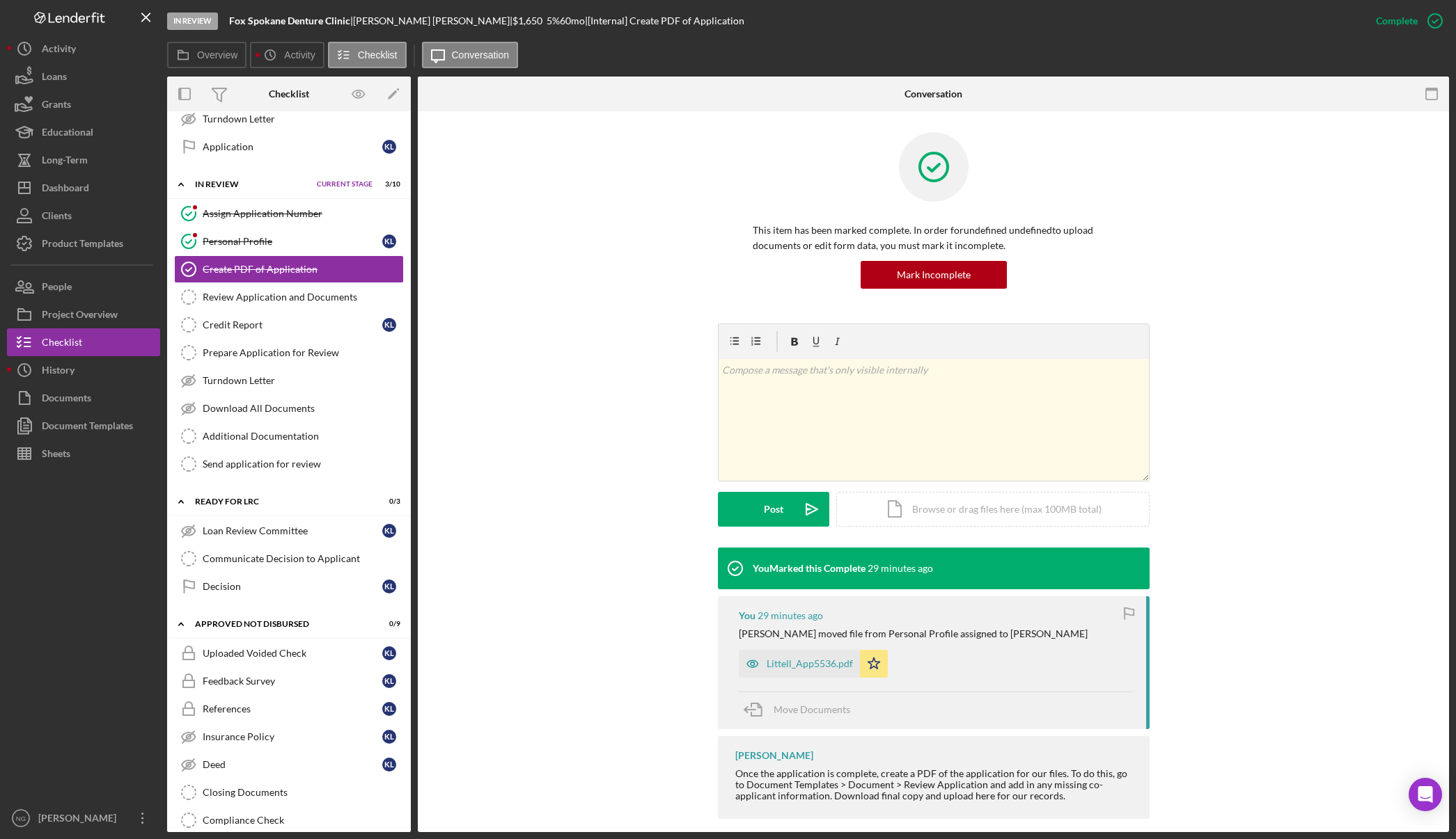
scroll to position [534, 0]
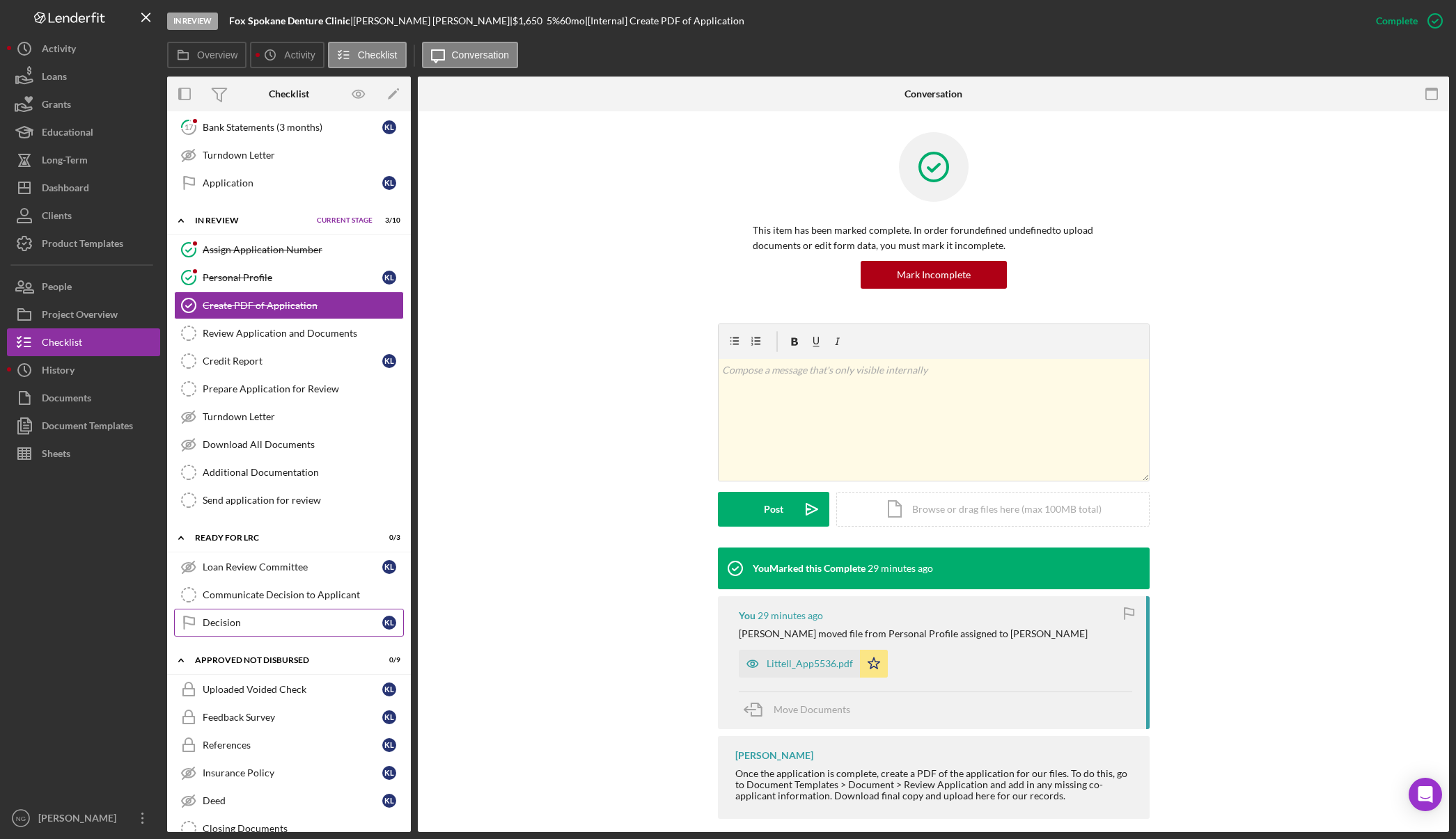
click at [245, 626] on div "Decision" at bounding box center [293, 623] width 180 height 11
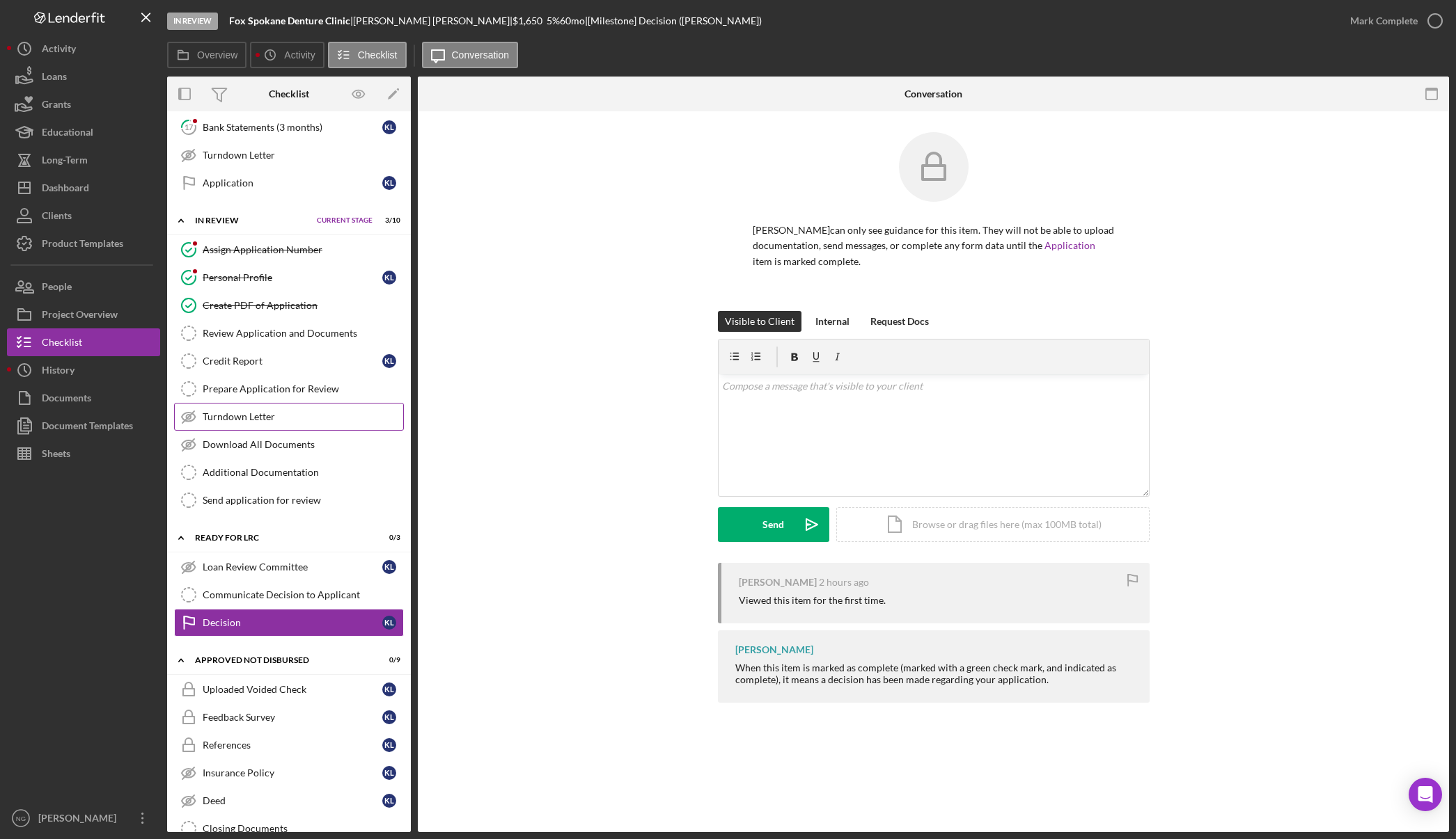
click at [300, 421] on div "Turndown Letter" at bounding box center [303, 417] width 200 height 11
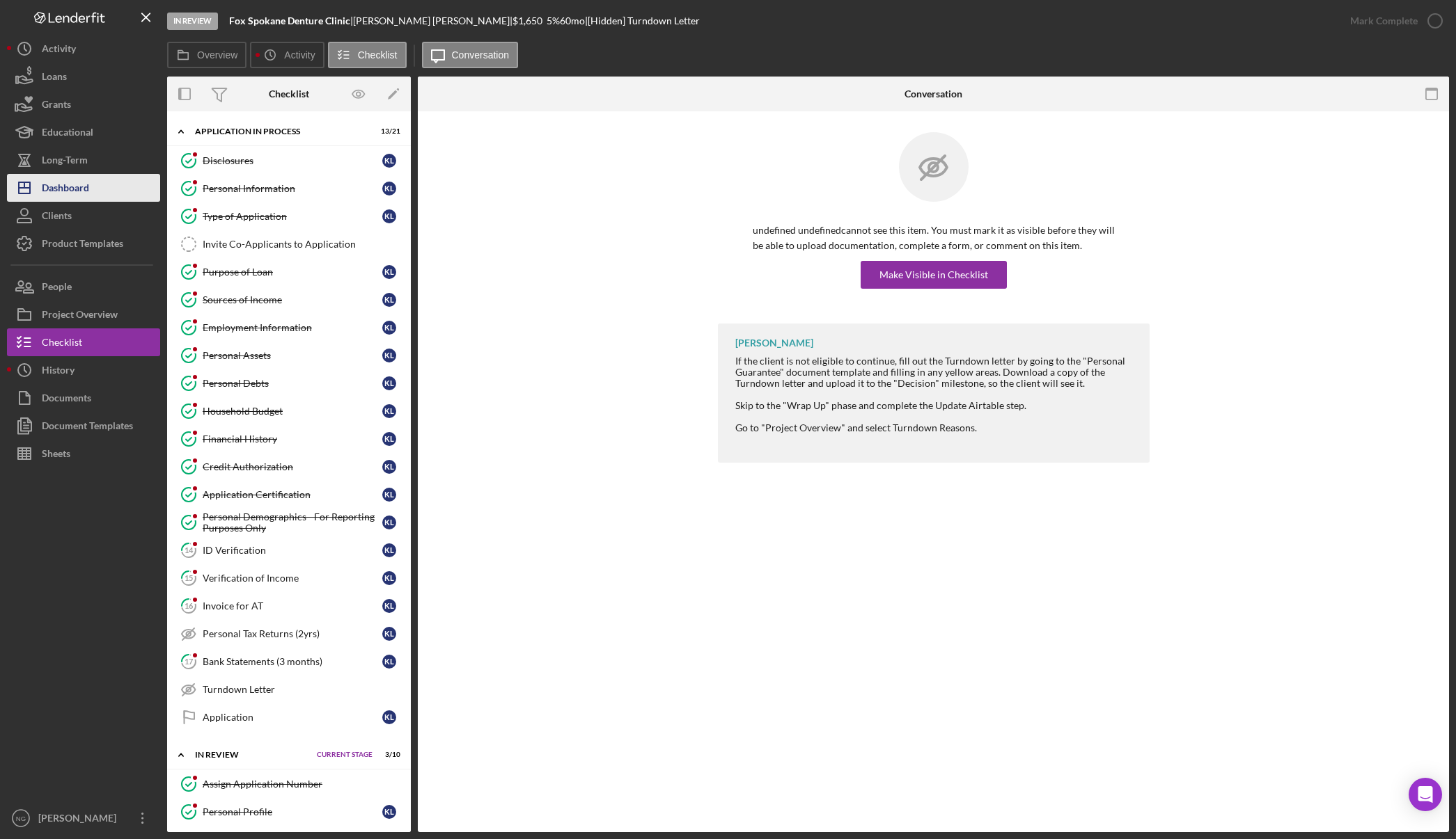
click at [77, 184] on div "Dashboard" at bounding box center [66, 189] width 47 height 31
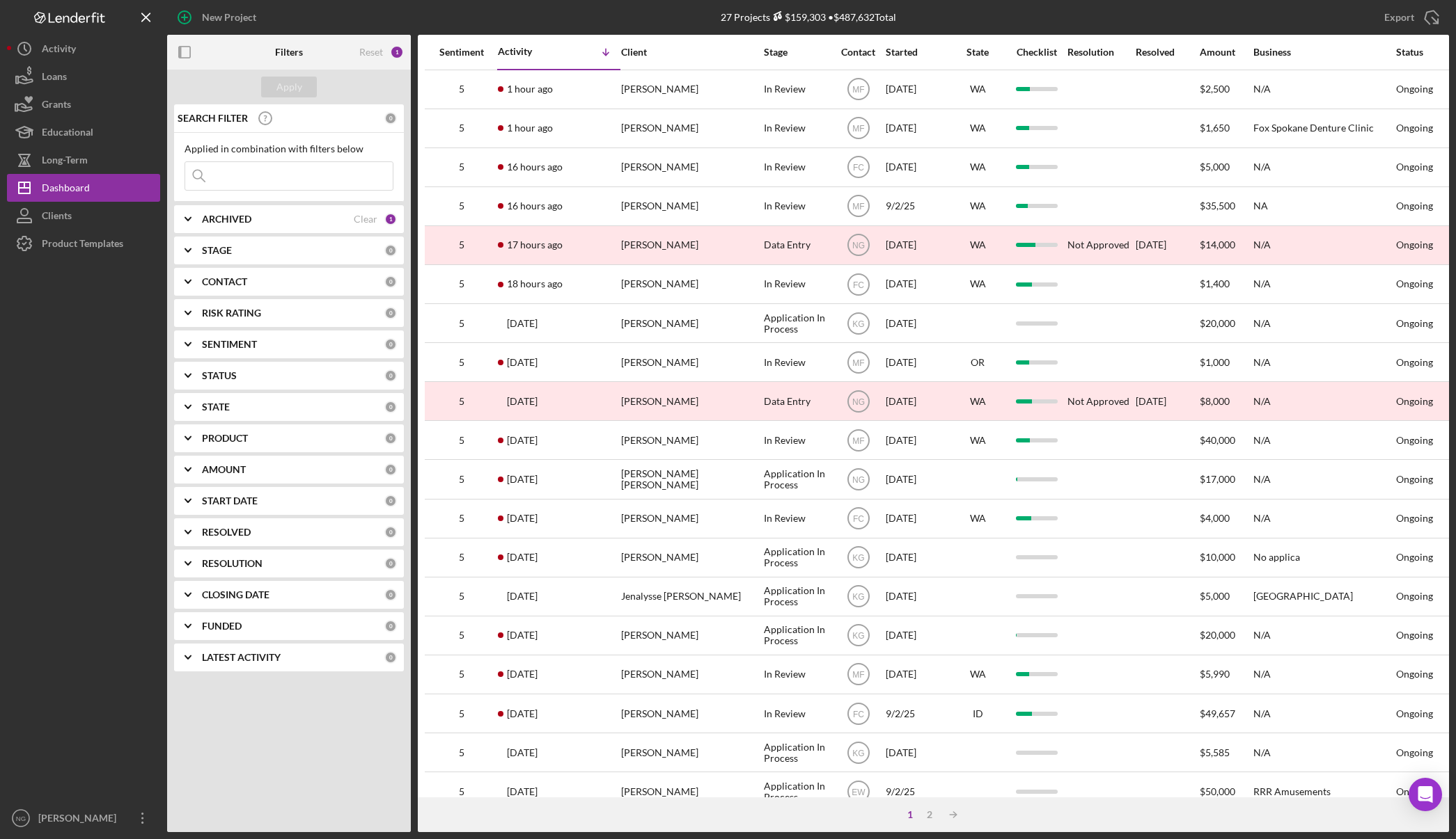
click at [355, 748] on div "Apply SEARCH FILTER 0 Applied in combination with filters below Icon/Menu Close…" at bounding box center [289, 450] width 244 height 763
click at [65, 485] on div at bounding box center [83, 531] width 153 height 547
click at [344, 742] on div "Apply SEARCH FILTER 0 Applied in combination with filters below Icon/Menu Close…" at bounding box center [289, 450] width 244 height 763
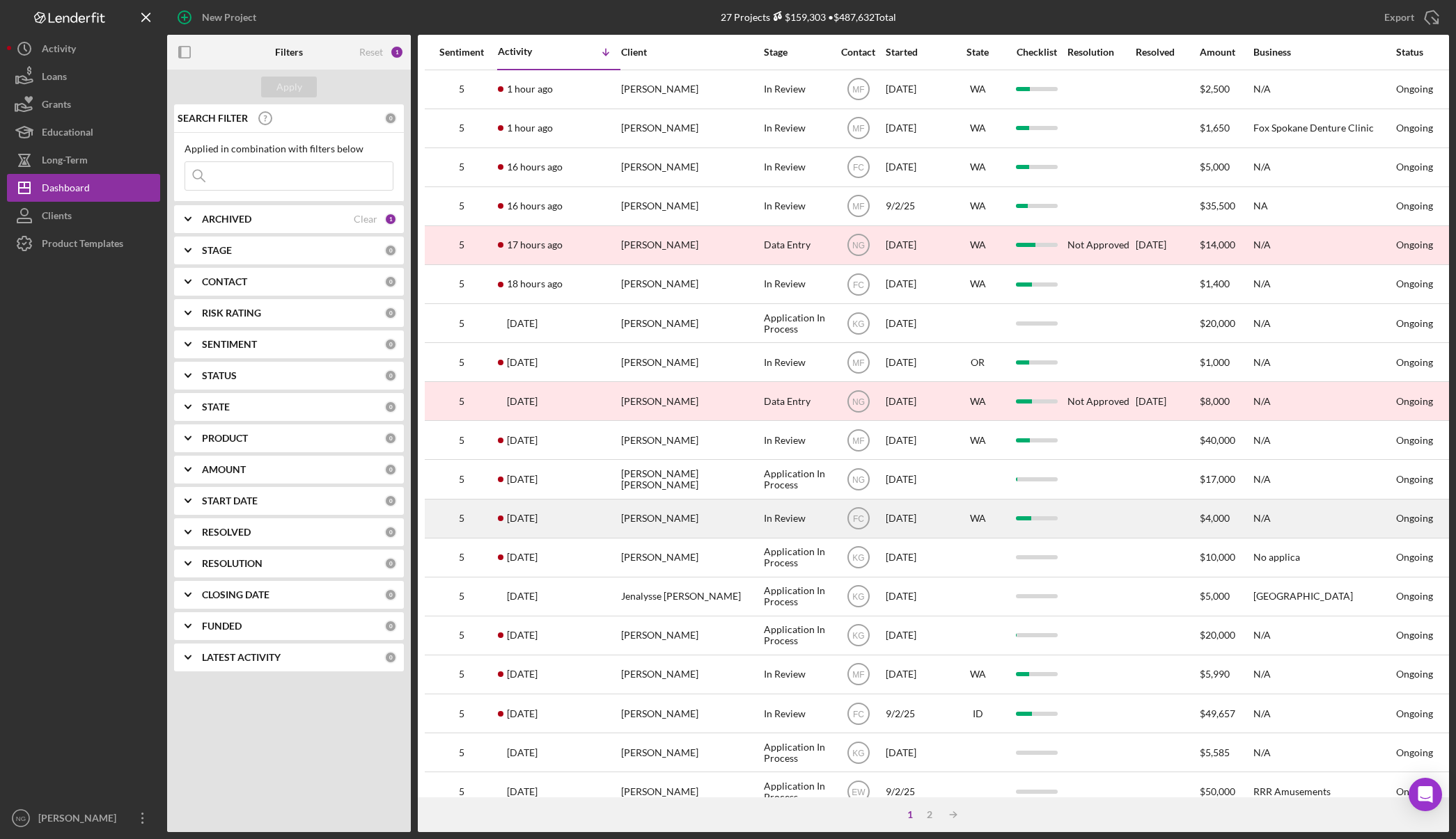
click at [664, 514] on div "[PERSON_NAME]" at bounding box center [691, 519] width 140 height 37
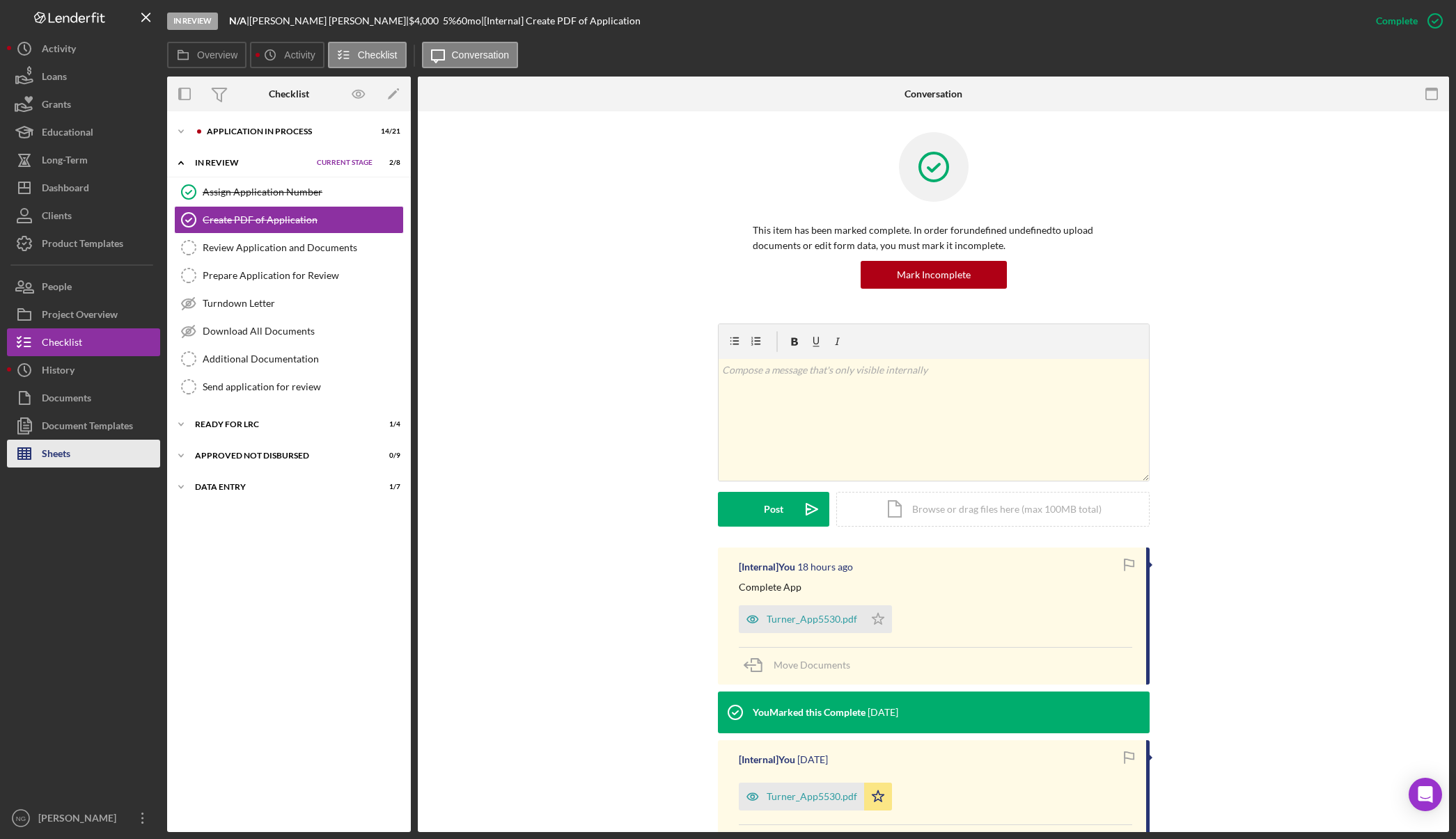
click at [91, 456] on button "Sheets" at bounding box center [83, 453] width 153 height 28
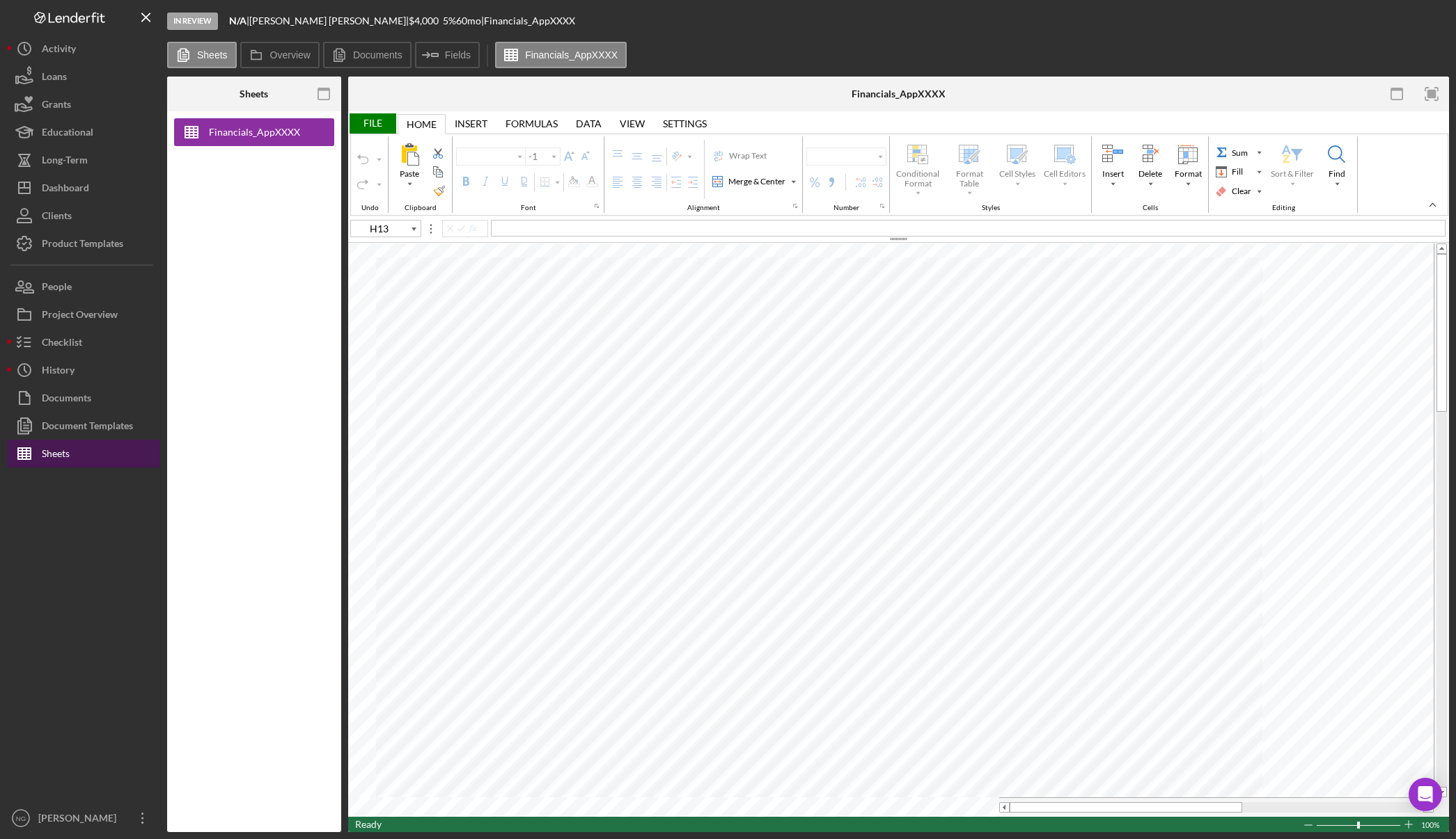
type input "Arial"
type input "10"
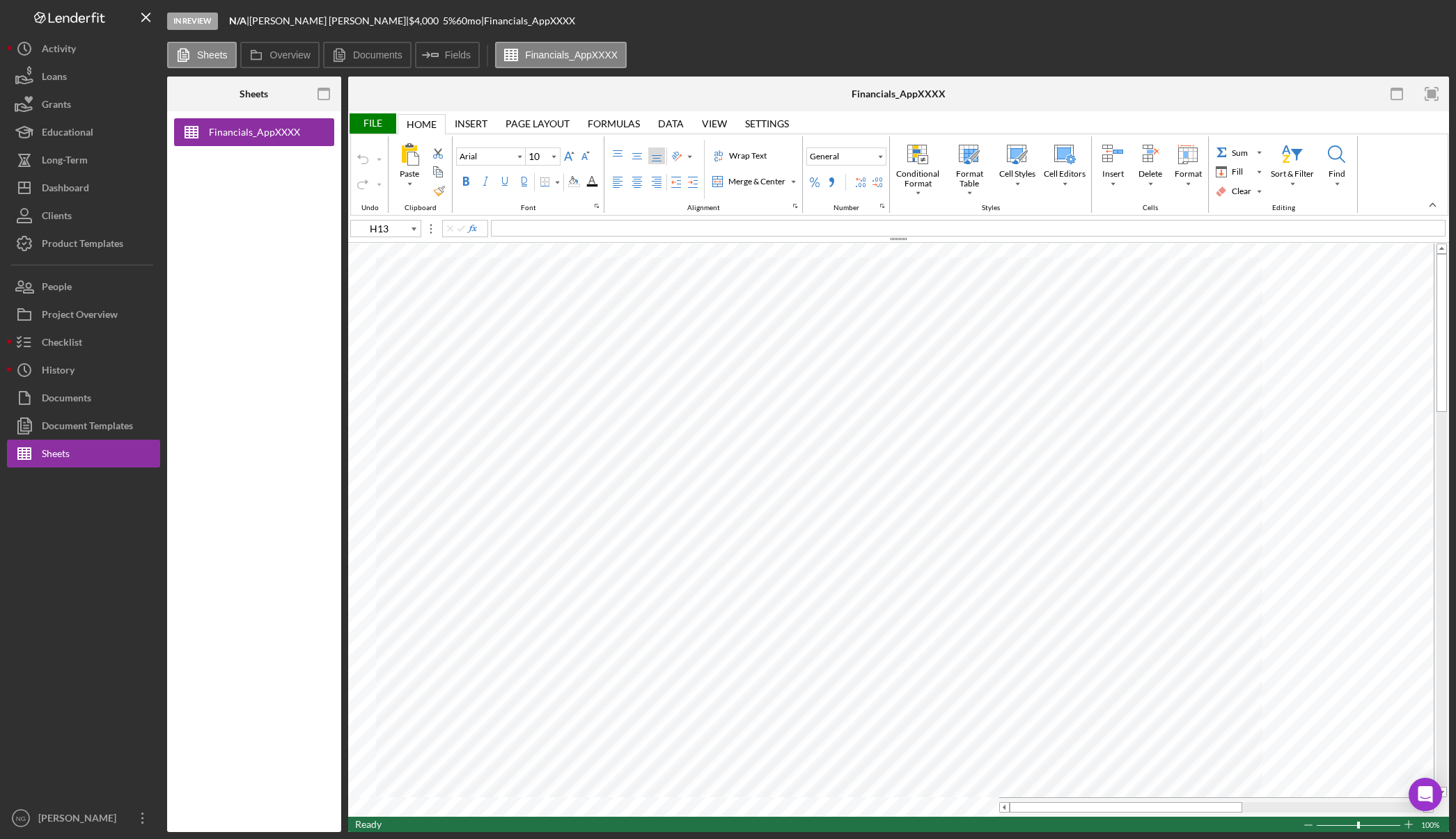
click at [377, 123] on div "File" at bounding box center [372, 123] width 48 height 20
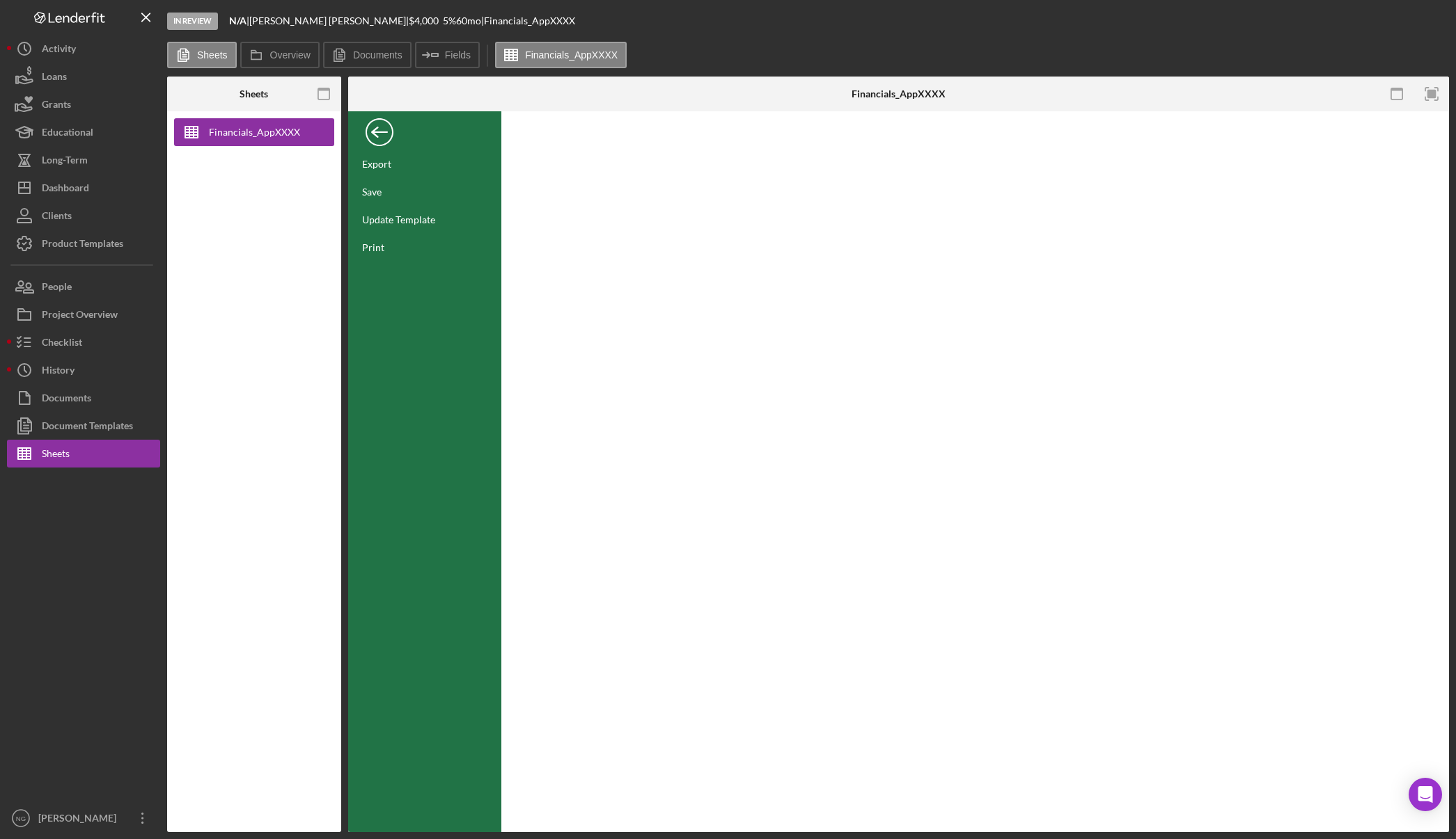
click at [377, 123] on div "Back" at bounding box center [379, 129] width 28 height 28
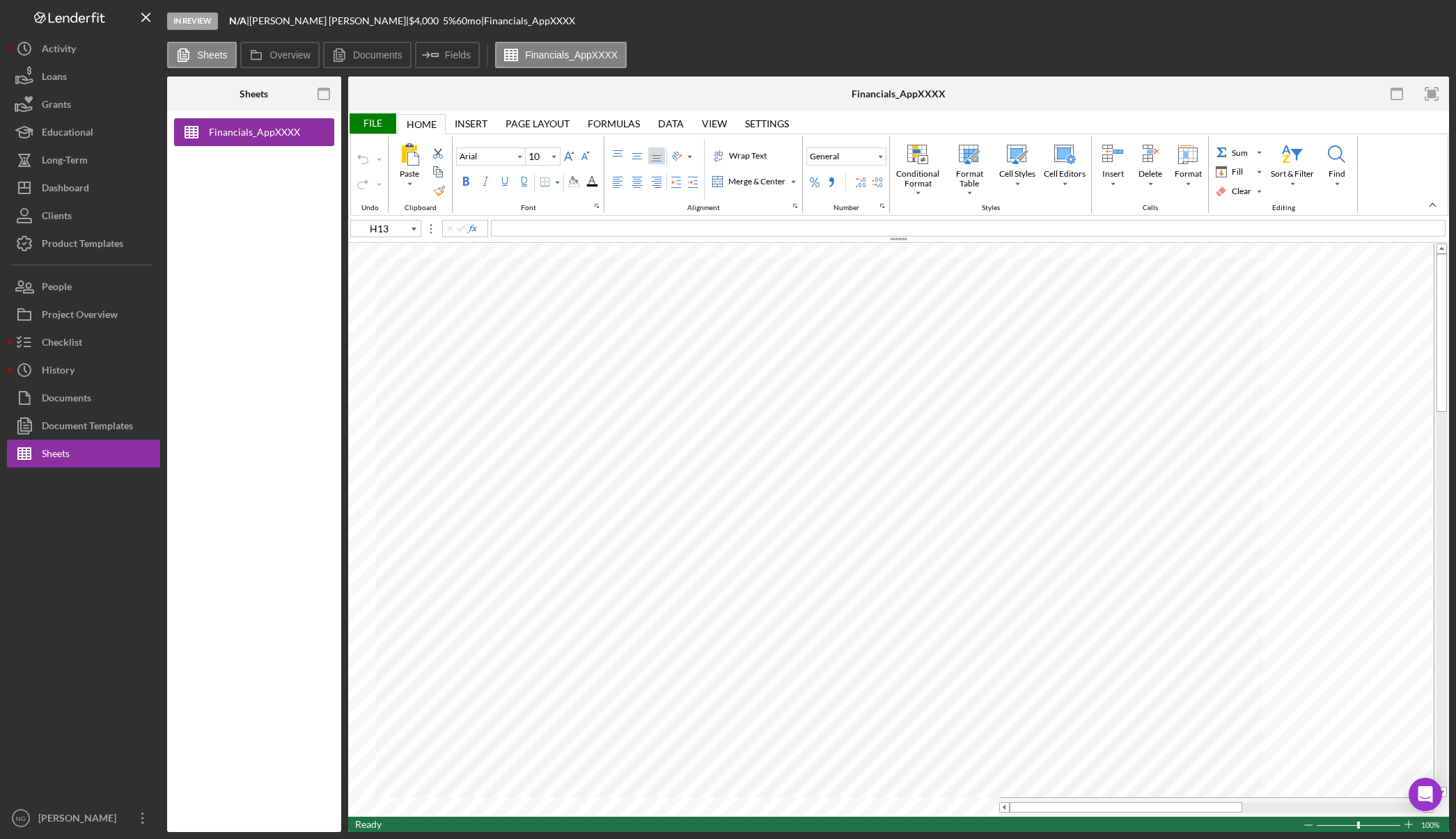
click at [299, 359] on div "Financials_AppXXXX" at bounding box center [254, 472] width 174 height 721
click at [59, 424] on div "Document Templates" at bounding box center [88, 428] width 91 height 31
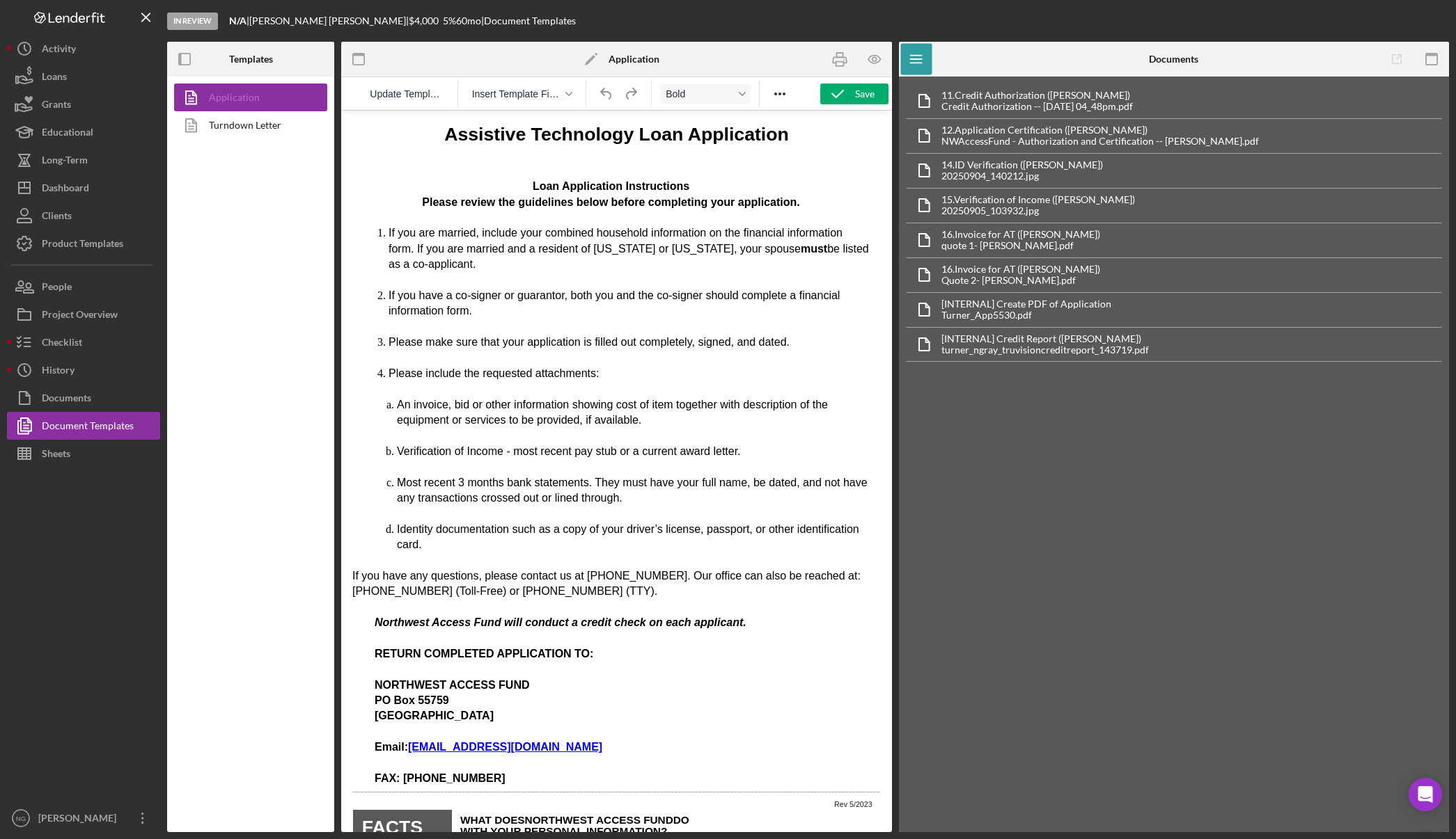
click at [262, 91] on link "Application" at bounding box center [247, 98] width 146 height 28
click at [74, 188] on div "Dashboard" at bounding box center [66, 189] width 47 height 31
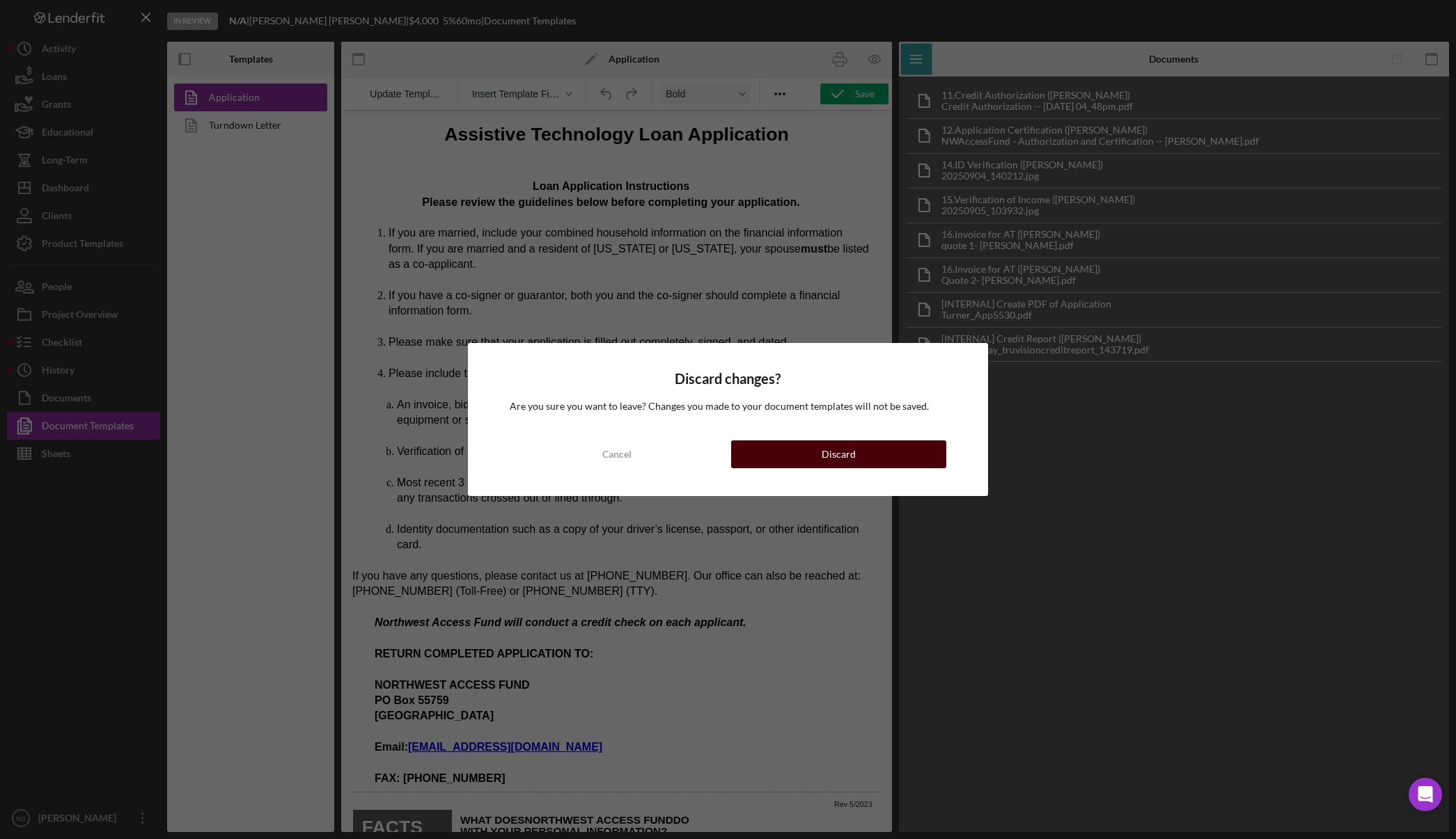
click at [836, 446] on div "Discard" at bounding box center [839, 454] width 34 height 28
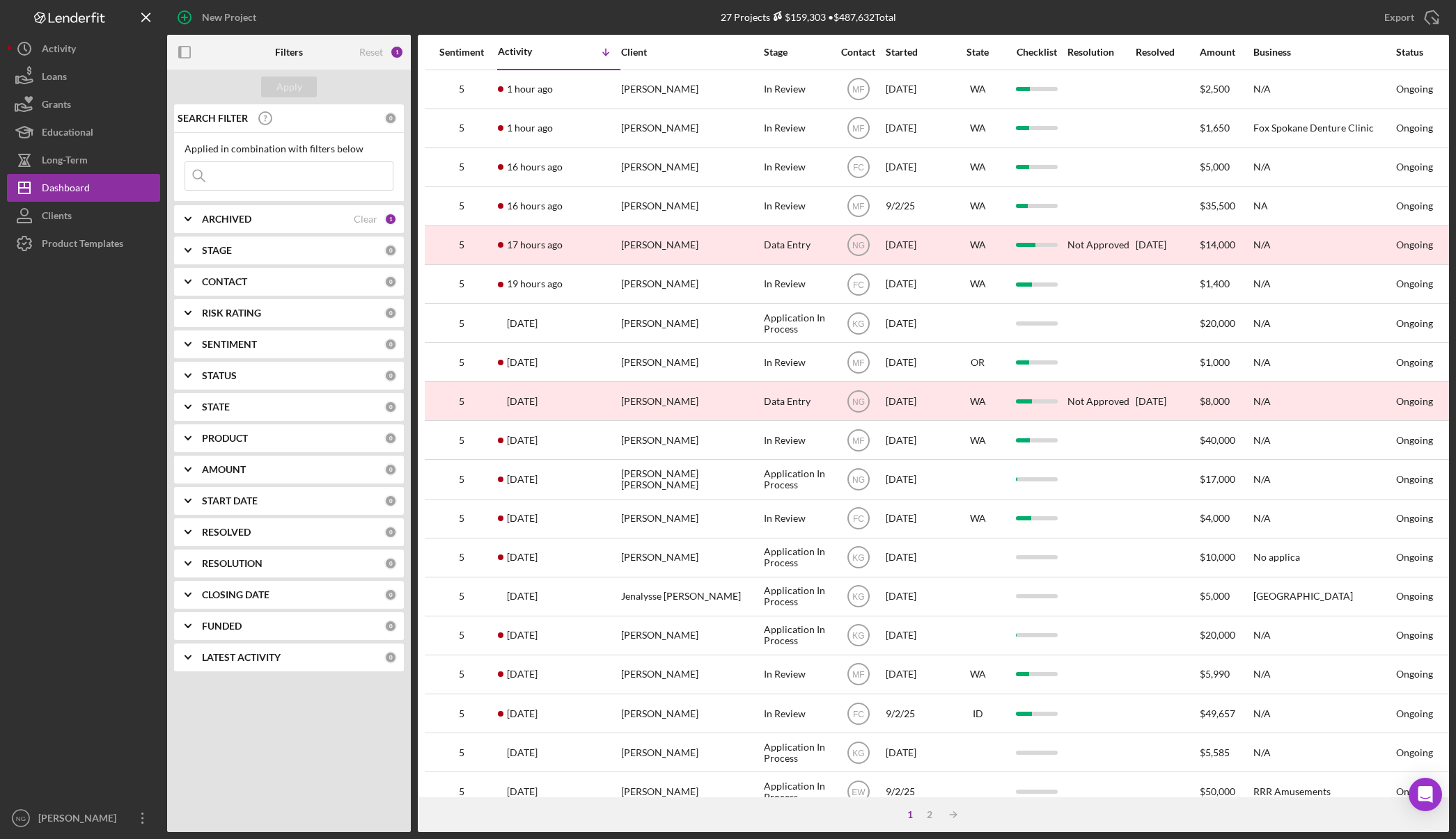
click at [90, 539] on div at bounding box center [83, 531] width 153 height 547
click at [78, 193] on div "Dashboard" at bounding box center [66, 189] width 48 height 31
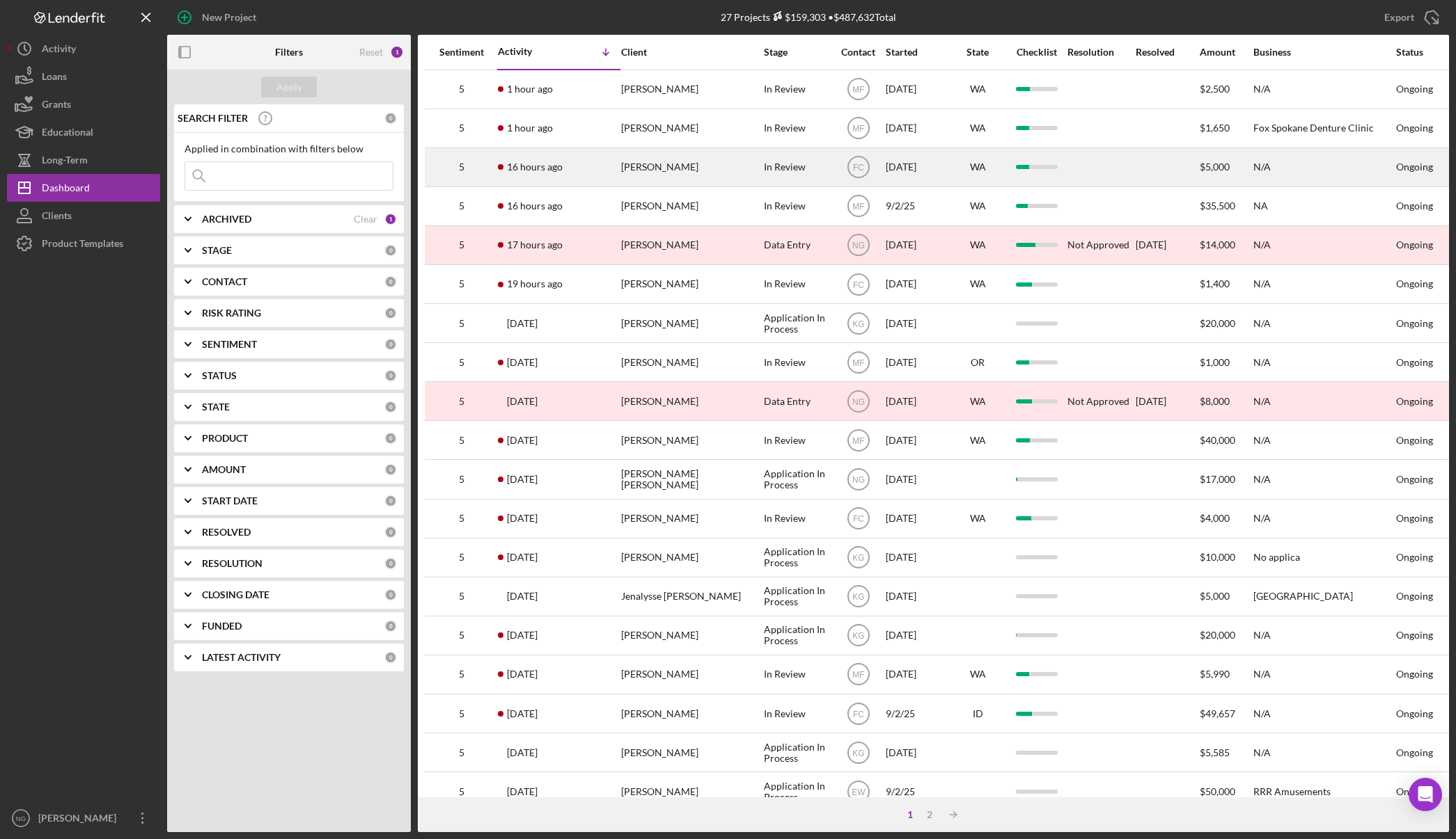
click at [742, 163] on div "[PERSON_NAME]" at bounding box center [691, 167] width 140 height 37
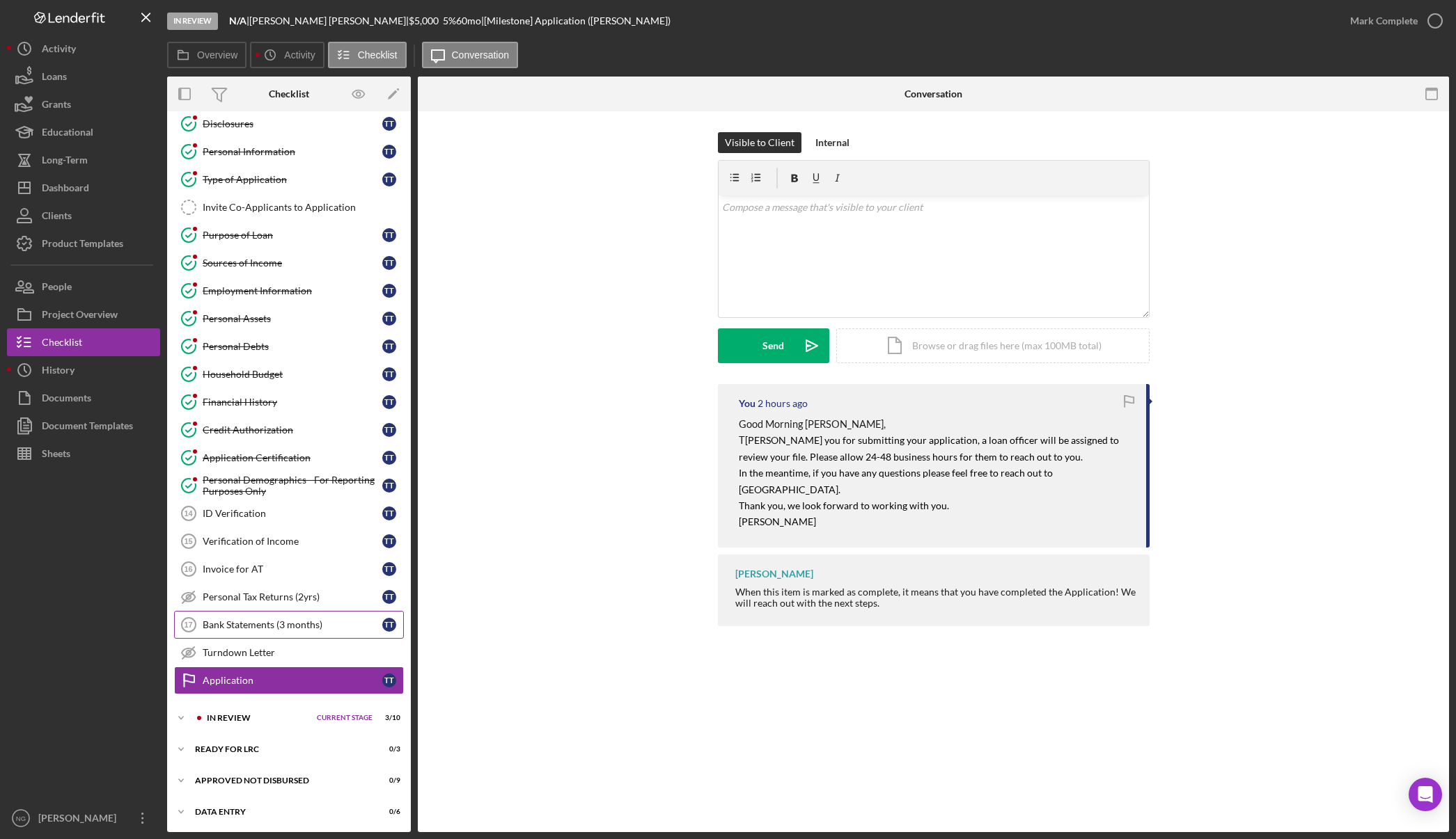
scroll to position [38, 0]
click at [261, 716] on div "In Review" at bounding box center [258, 716] width 103 height 8
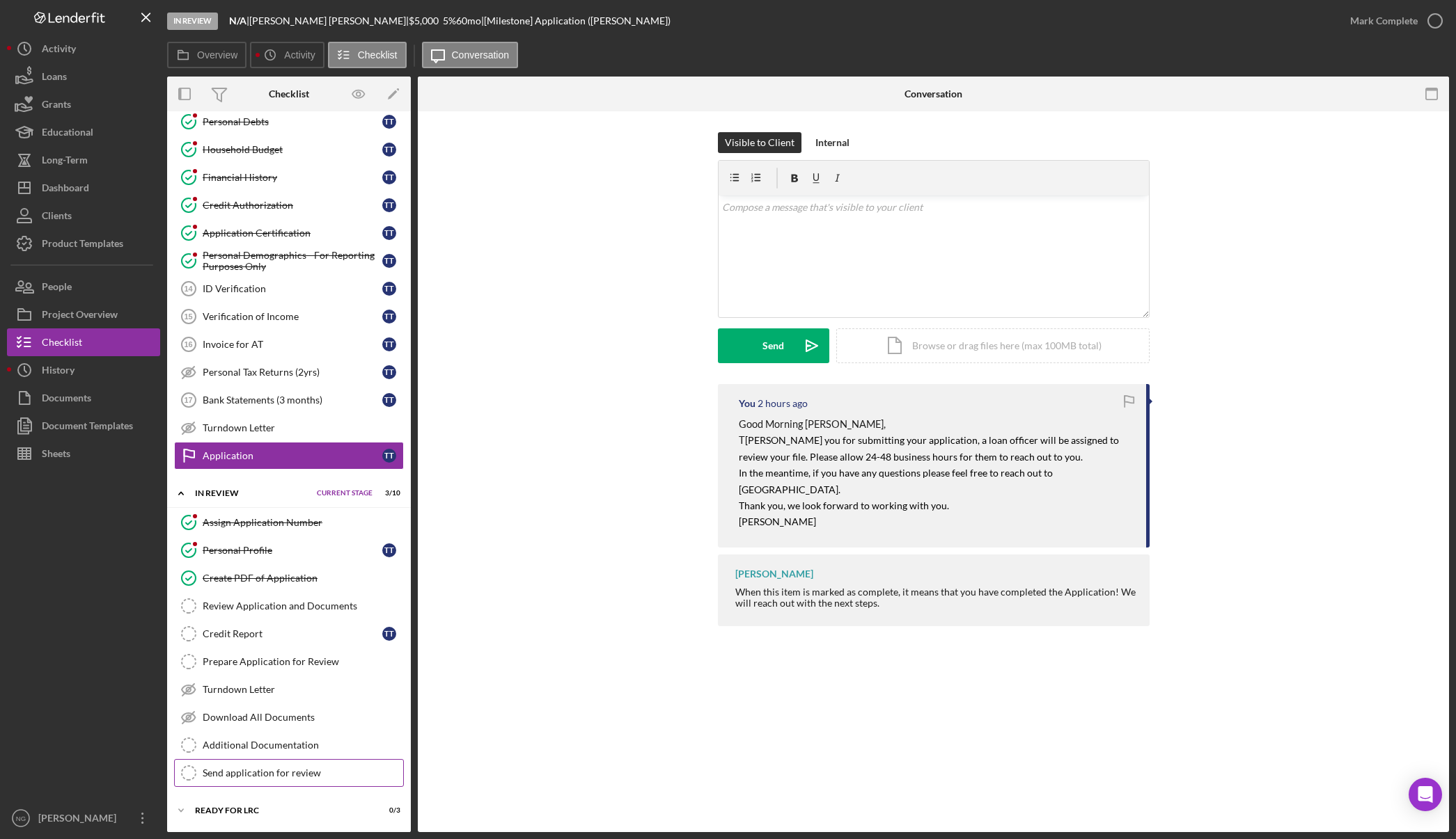
scroll to position [317, 0]
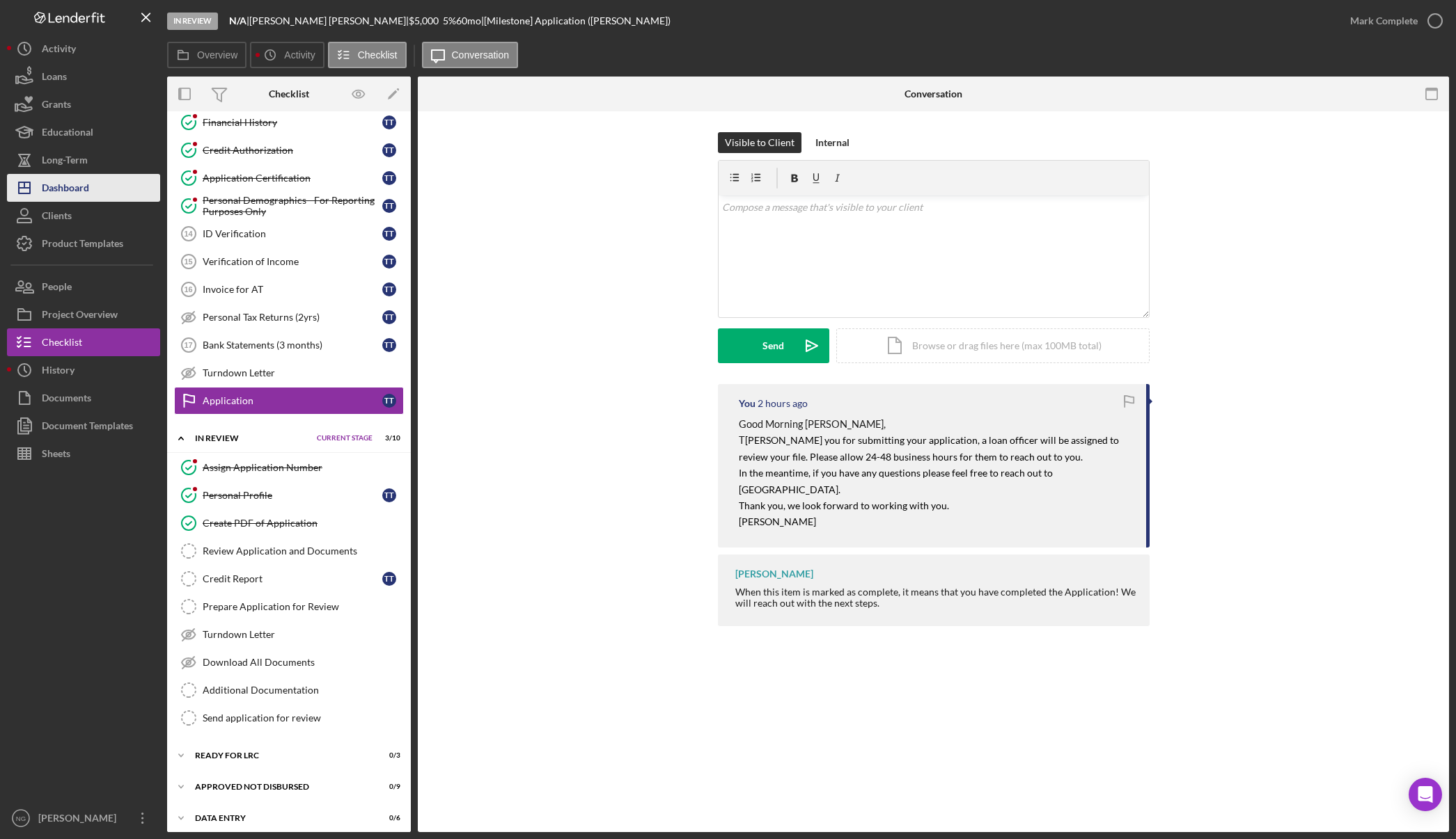
click at [84, 184] on div "Dashboard" at bounding box center [66, 189] width 47 height 31
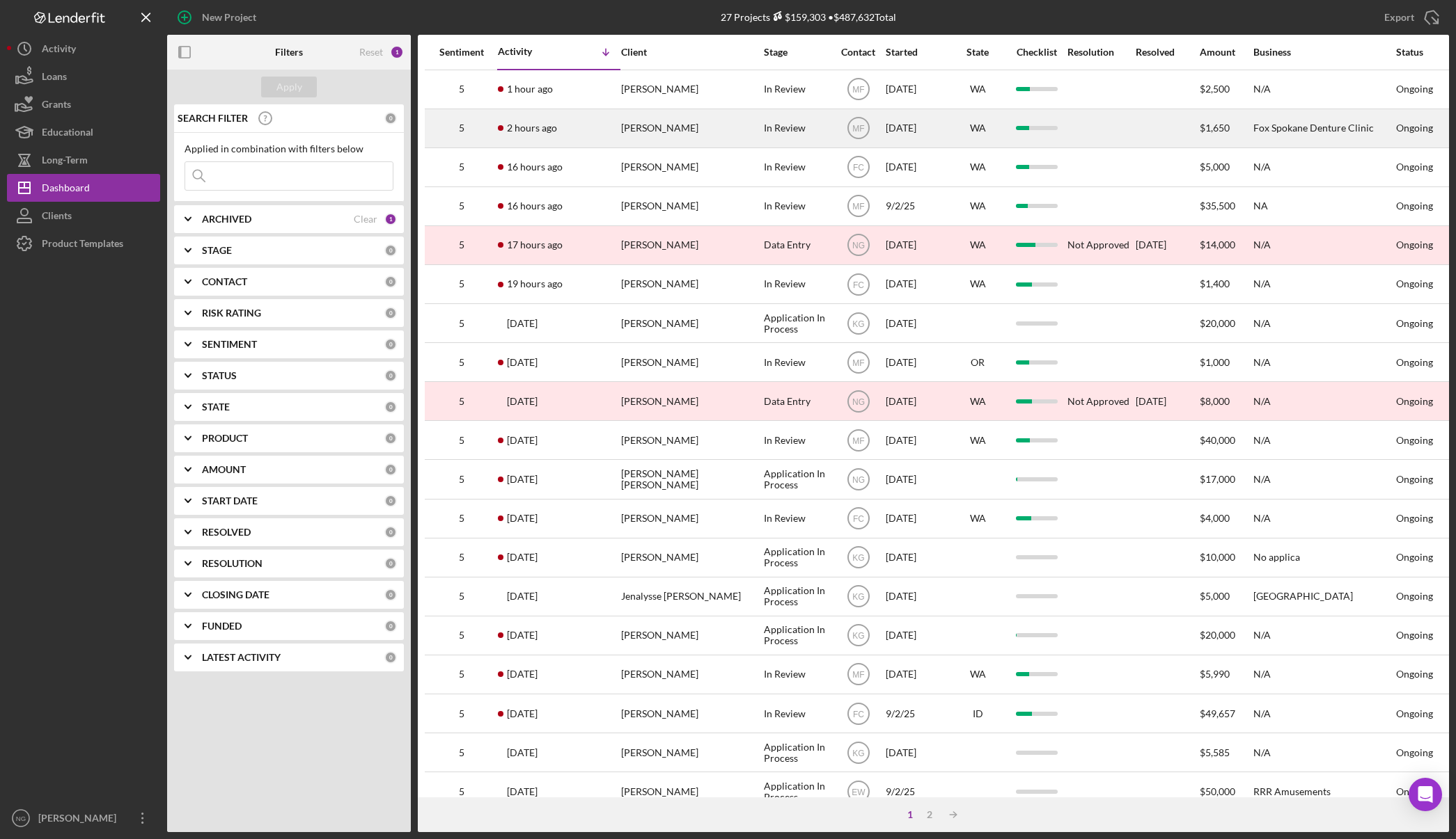
click at [746, 125] on div "[PERSON_NAME]" at bounding box center [691, 128] width 140 height 37
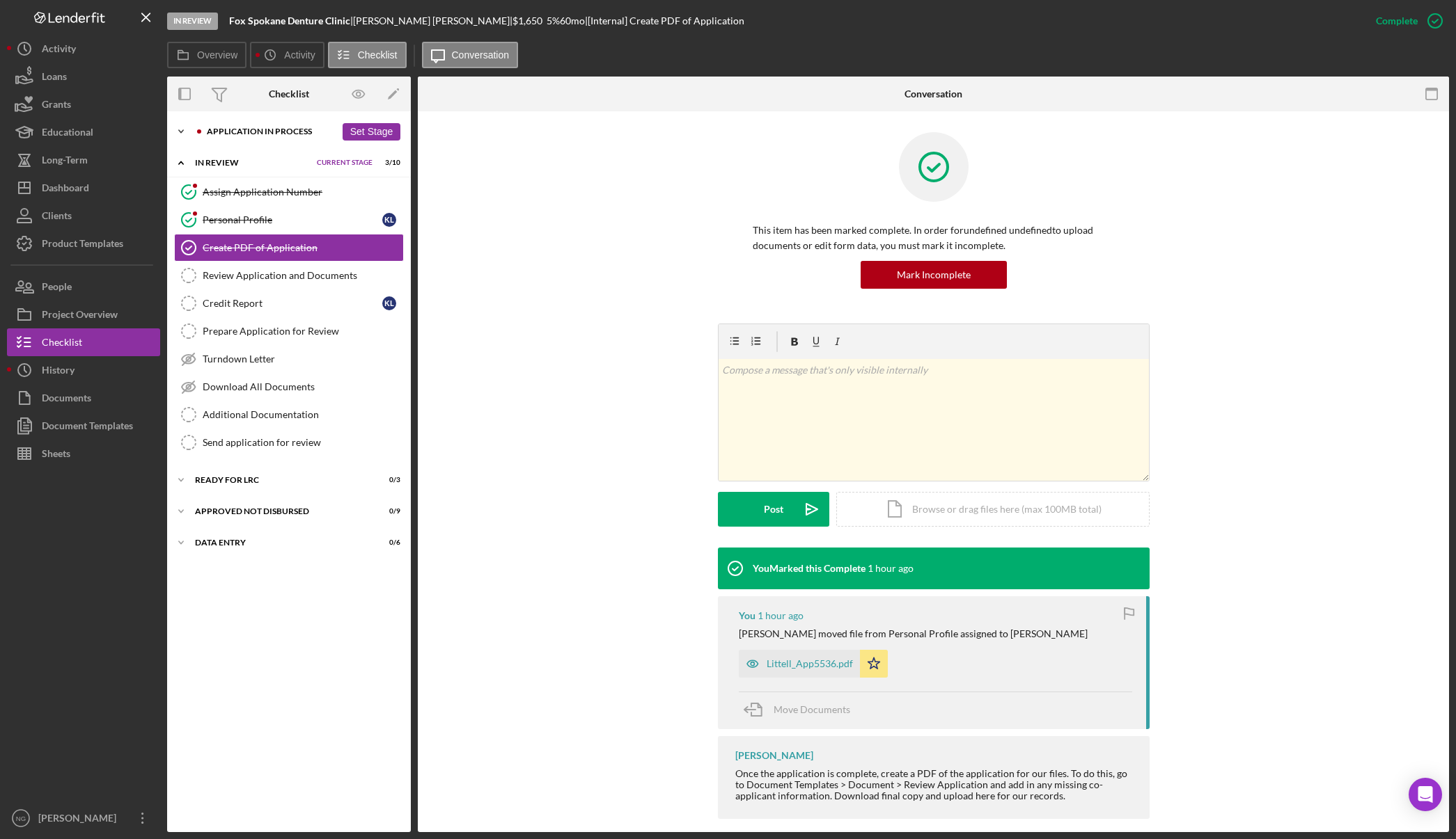
click at [283, 132] on div "Application In Process" at bounding box center [271, 131] width 129 height 8
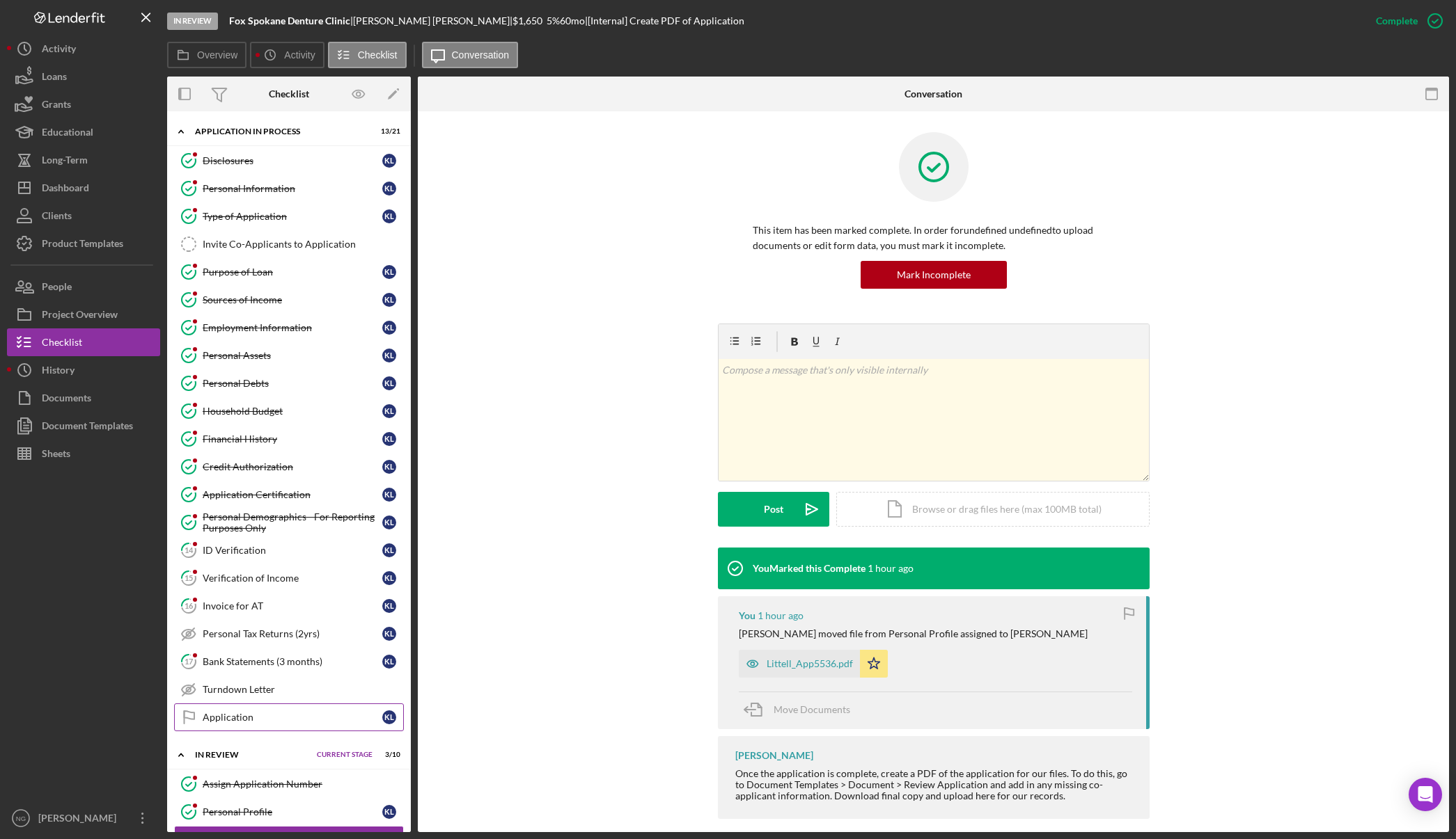
click at [249, 713] on div "Application" at bounding box center [293, 717] width 180 height 11
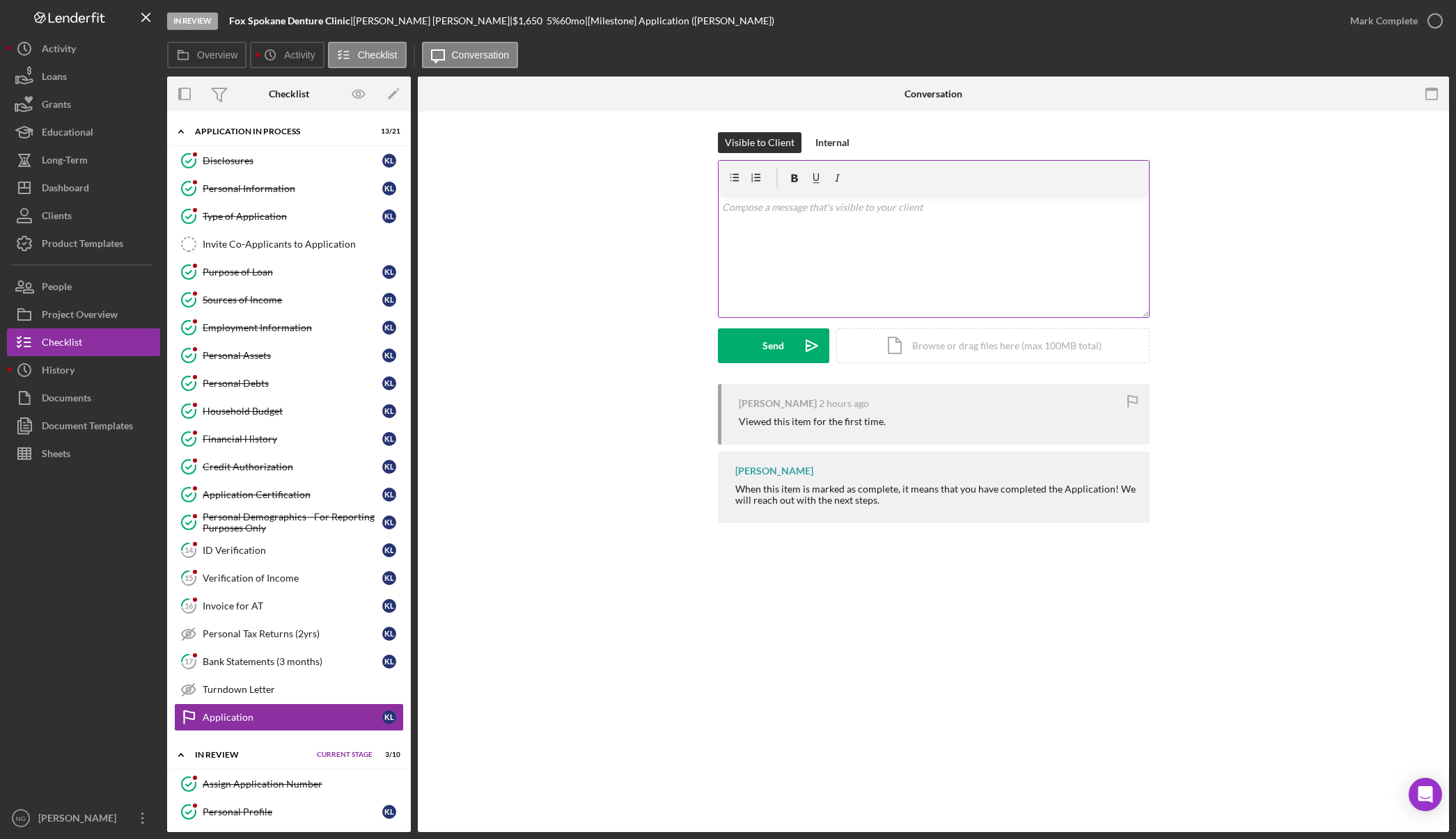
click at [850, 273] on div "v Color teal Color pink Remove color Add row above Add row below Add column bef…" at bounding box center [933, 257] width 430 height 122
paste div
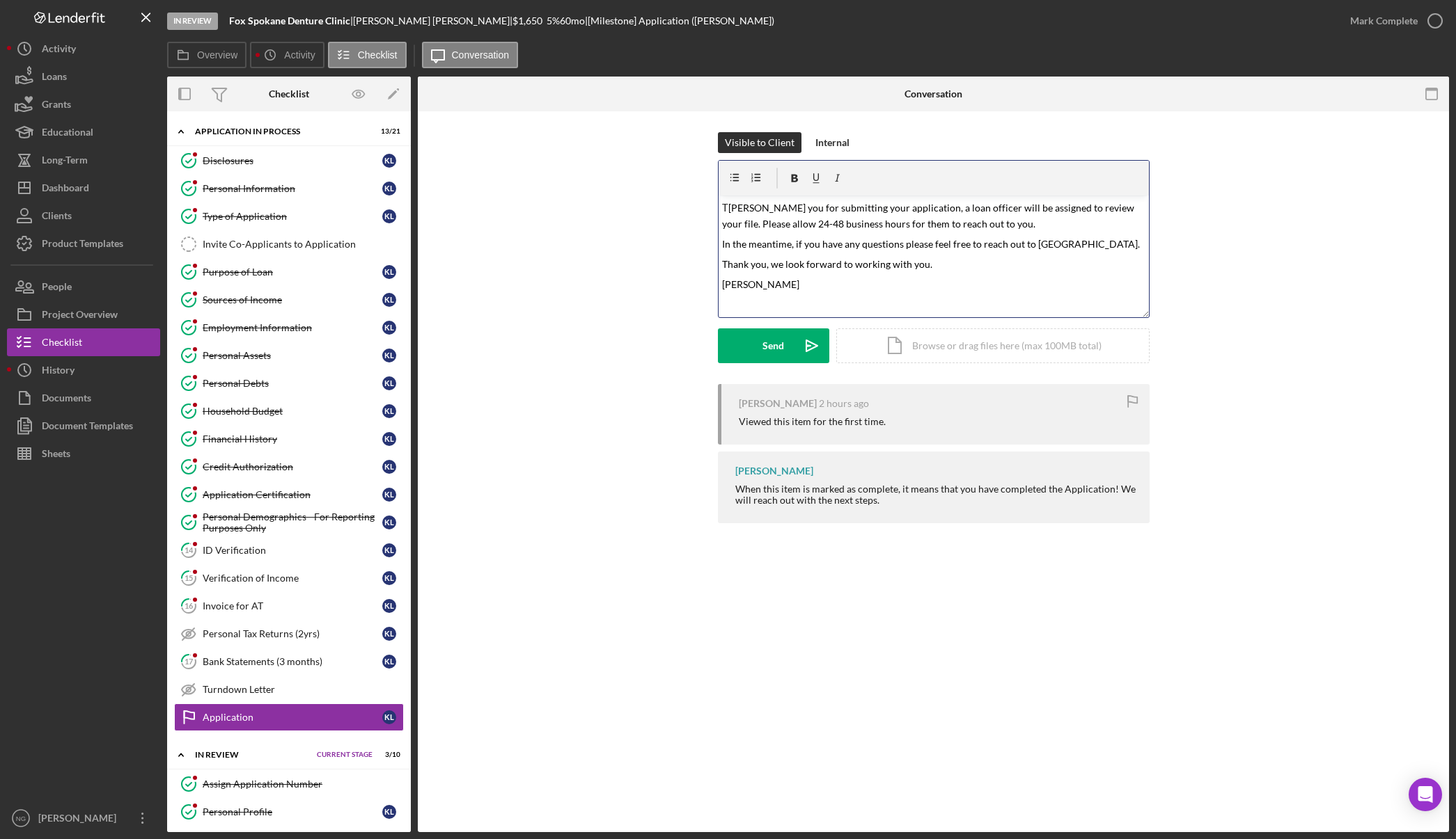
click at [723, 208] on span "T hank you for submitting your application, a loan officer will be assigned to …" at bounding box center [928, 216] width 414 height 28
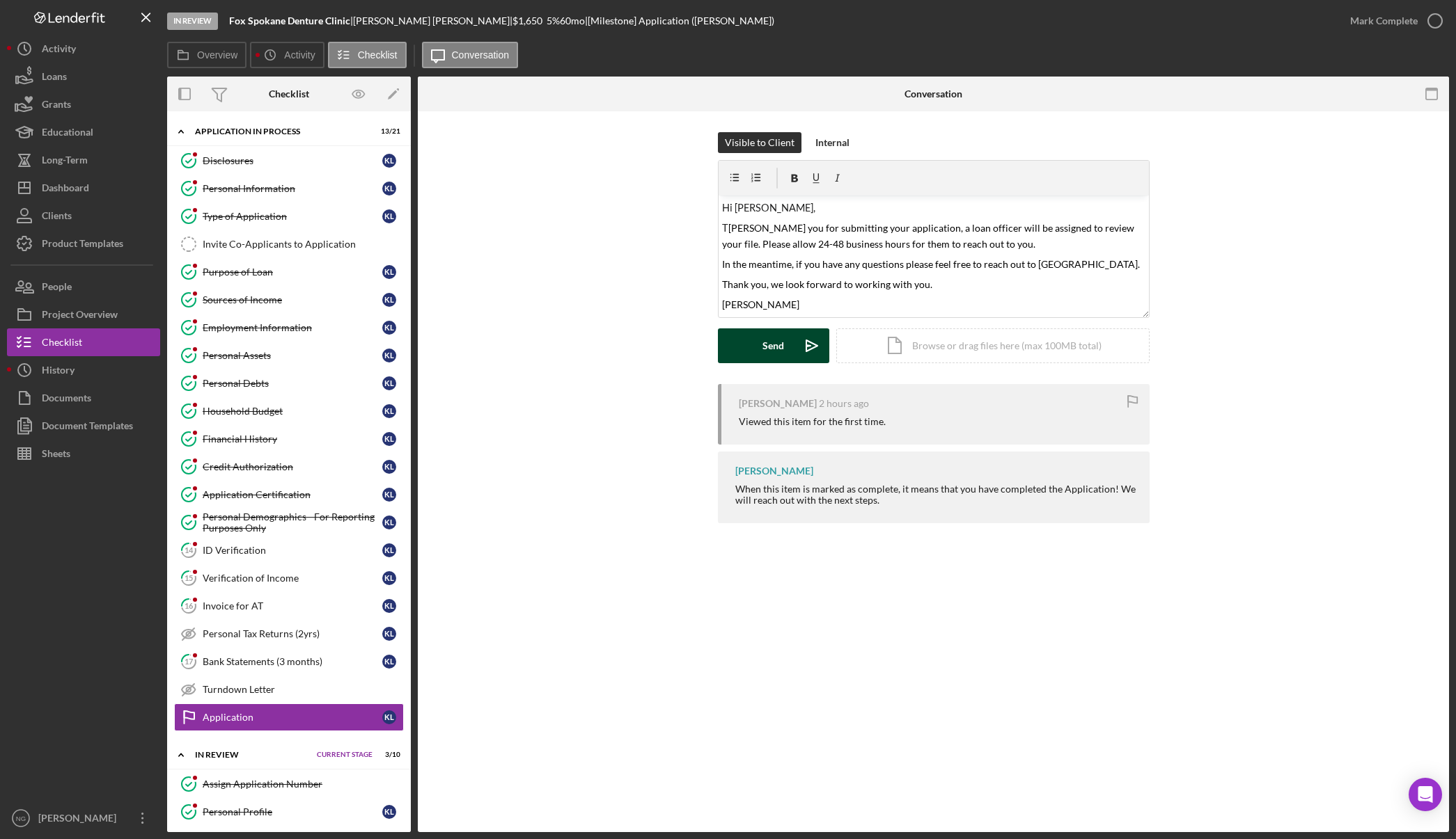
click at [792, 347] on button "Send Icon/icon-invite-send" at bounding box center [774, 346] width 111 height 35
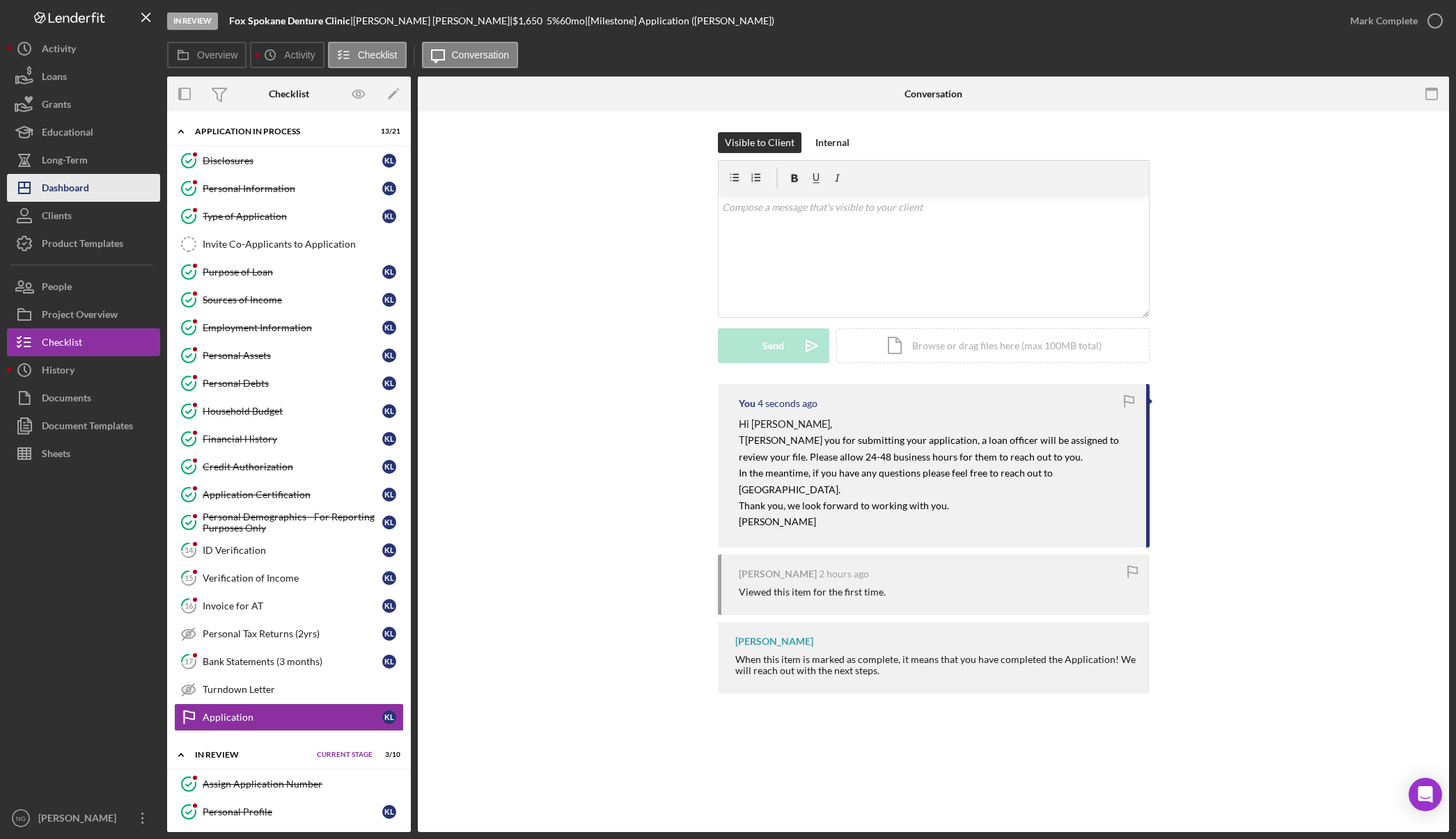
click at [85, 182] on div "Dashboard" at bounding box center [66, 189] width 47 height 31
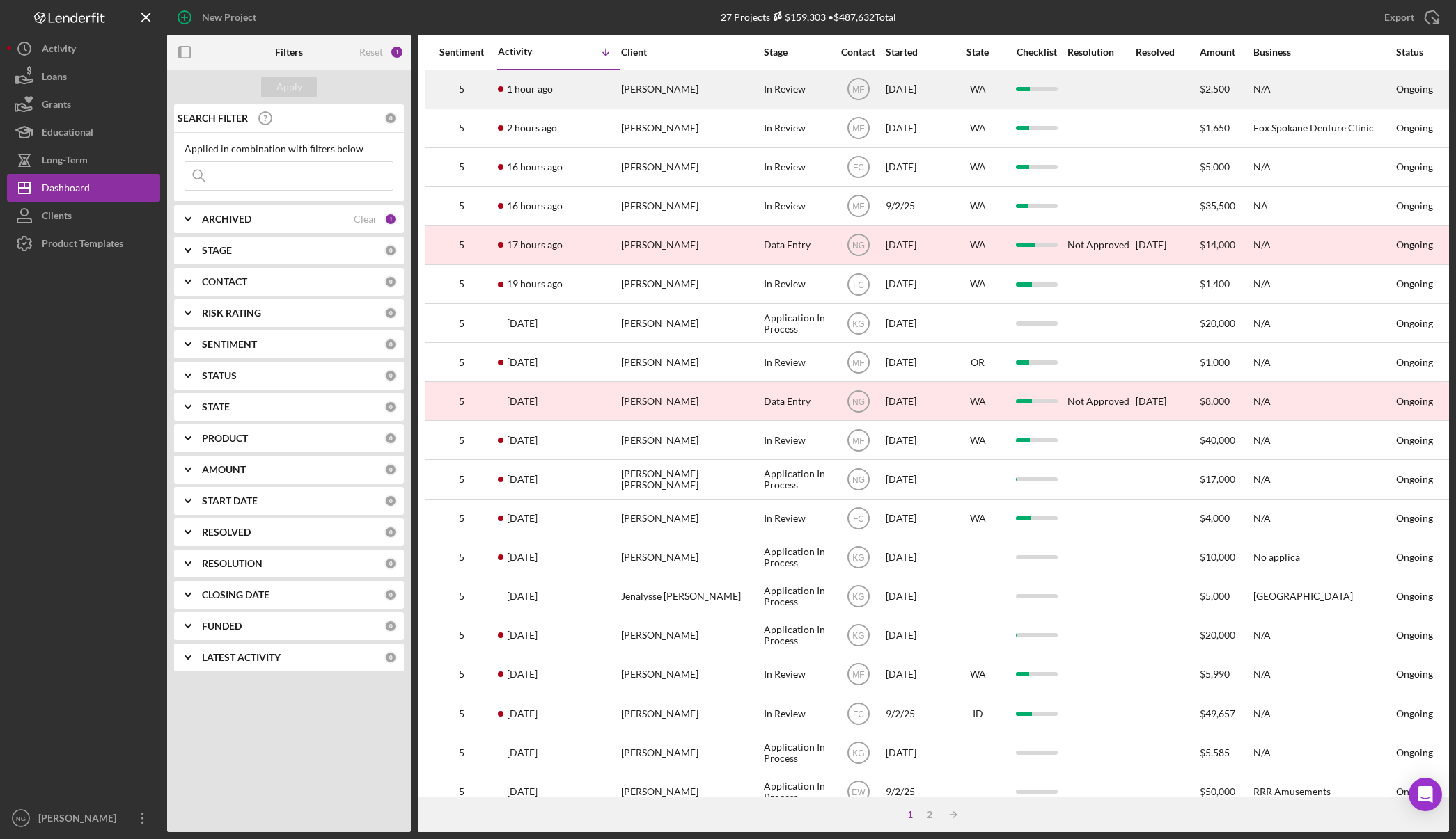
click at [598, 100] on div "1 hour ago David Schoonover" at bounding box center [559, 89] width 122 height 37
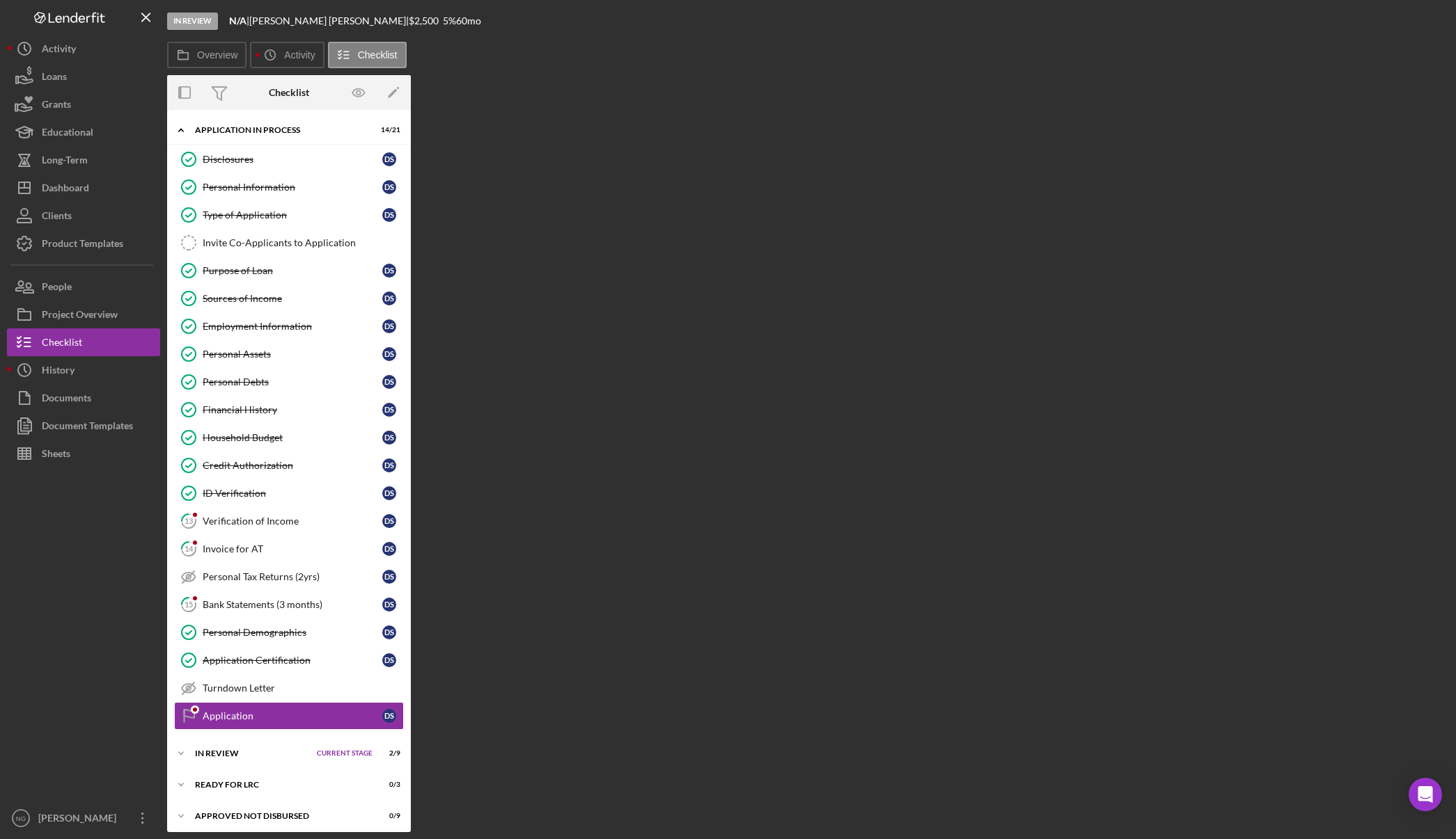
scroll to position [37, 0]
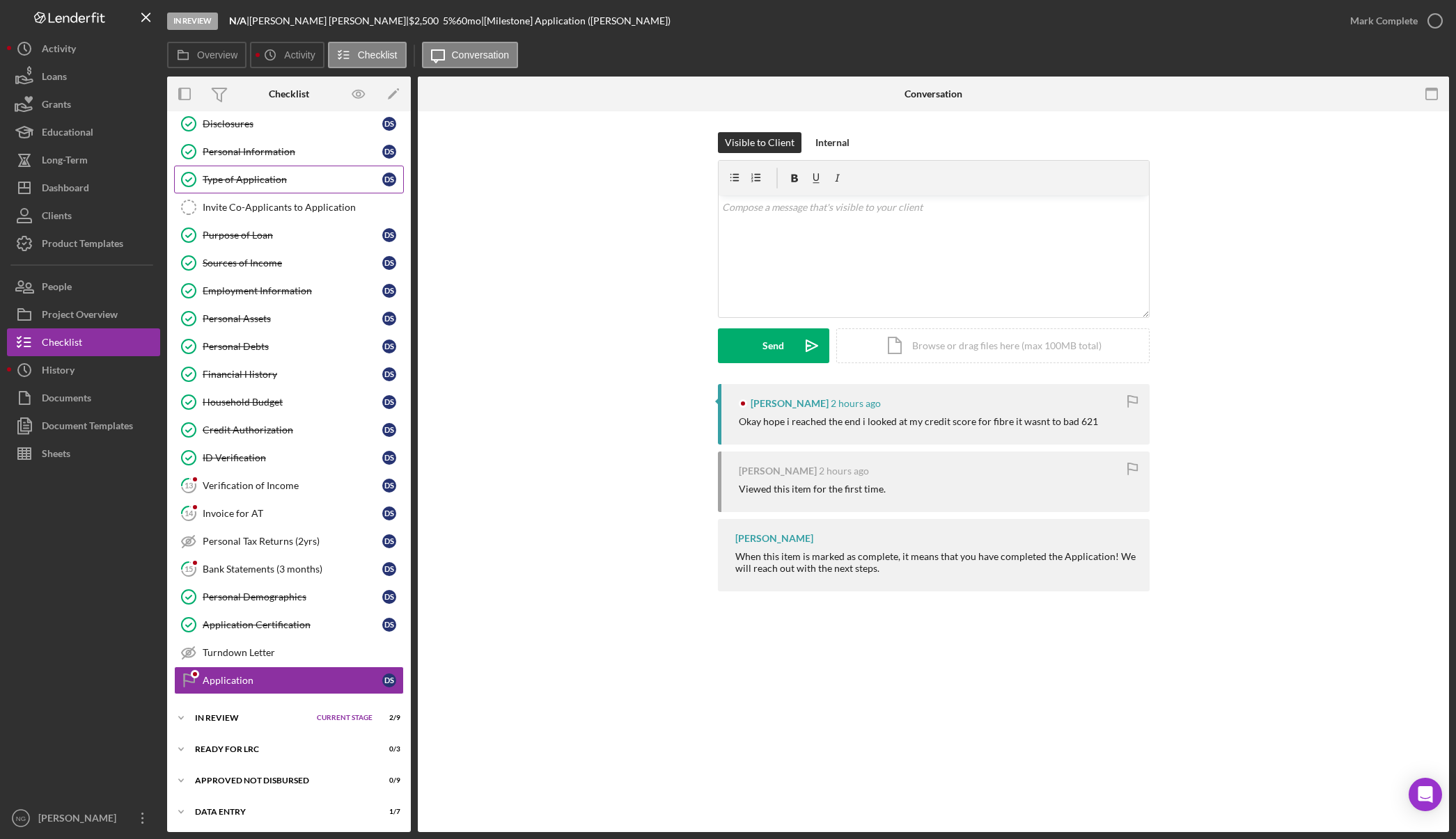
click at [253, 180] on div "Type of Application" at bounding box center [293, 179] width 180 height 11
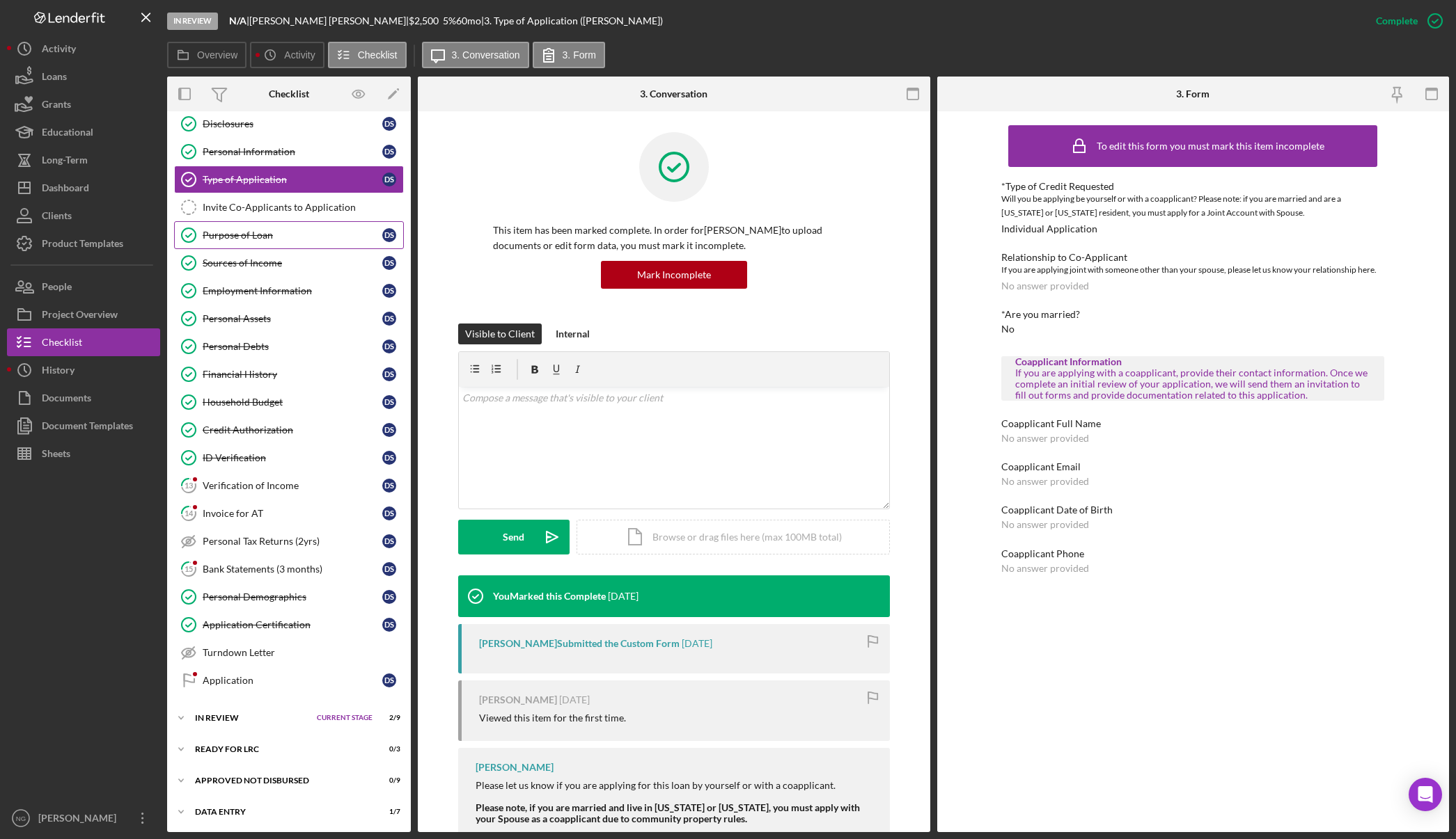
click at [252, 245] on link "Purpose of Loan Purpose of Loan D S" at bounding box center [288, 235] width 229 height 28
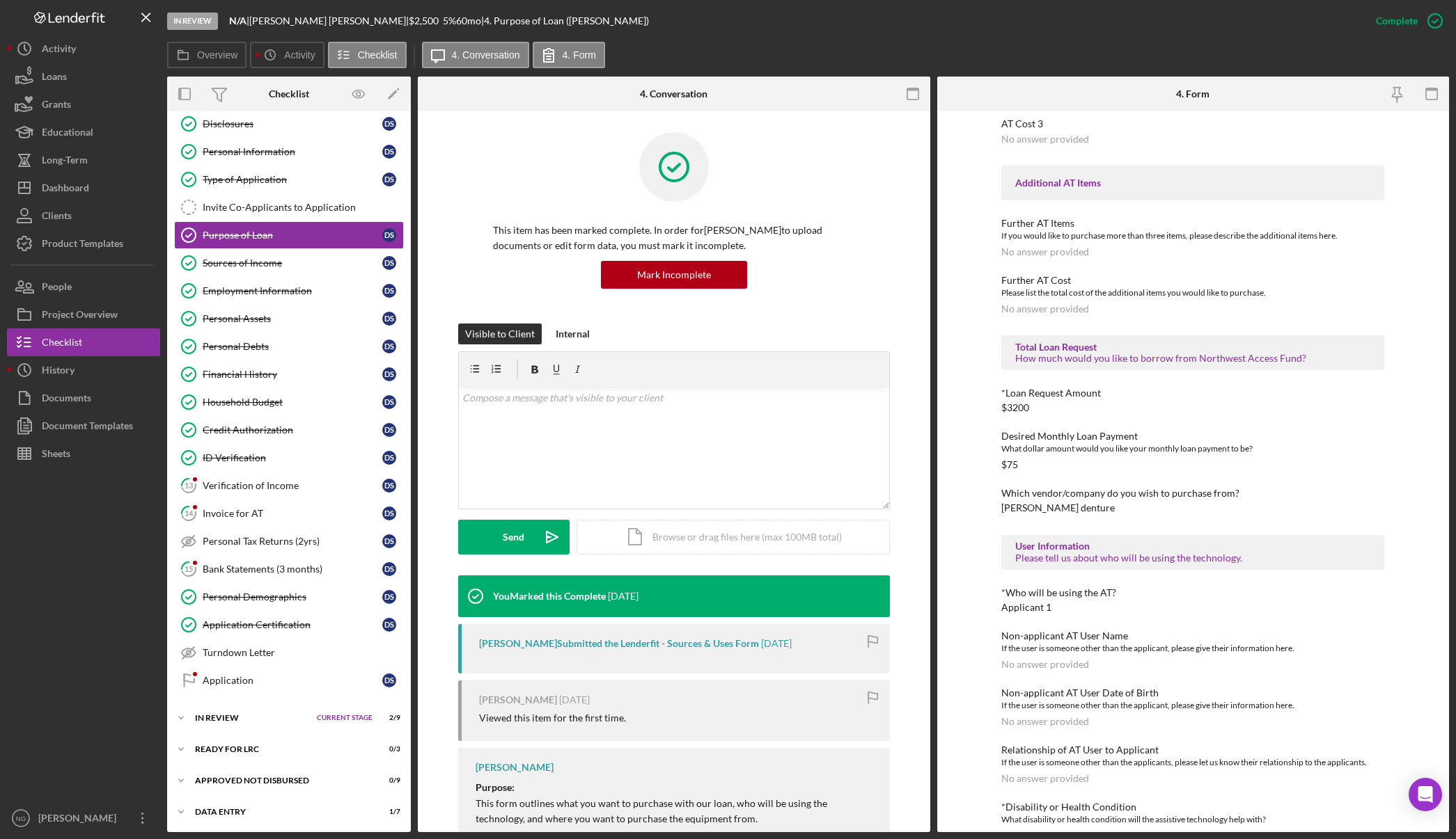
scroll to position [549, 0]
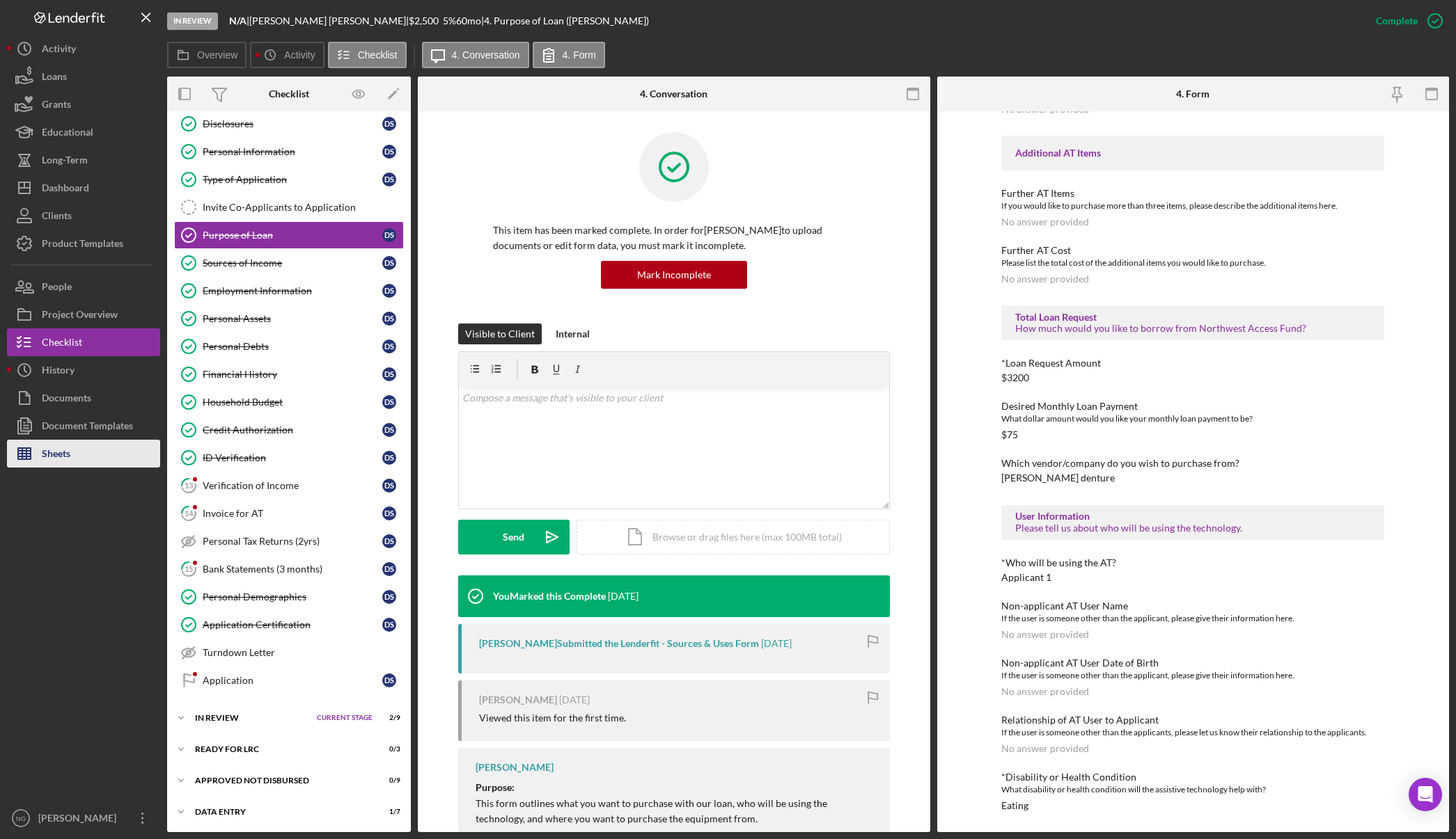
drag, startPoint x: 50, startPoint y: 457, endPoint x: 107, endPoint y: 444, distance: 58.5
click at [50, 457] on div "Sheets" at bounding box center [56, 455] width 28 height 31
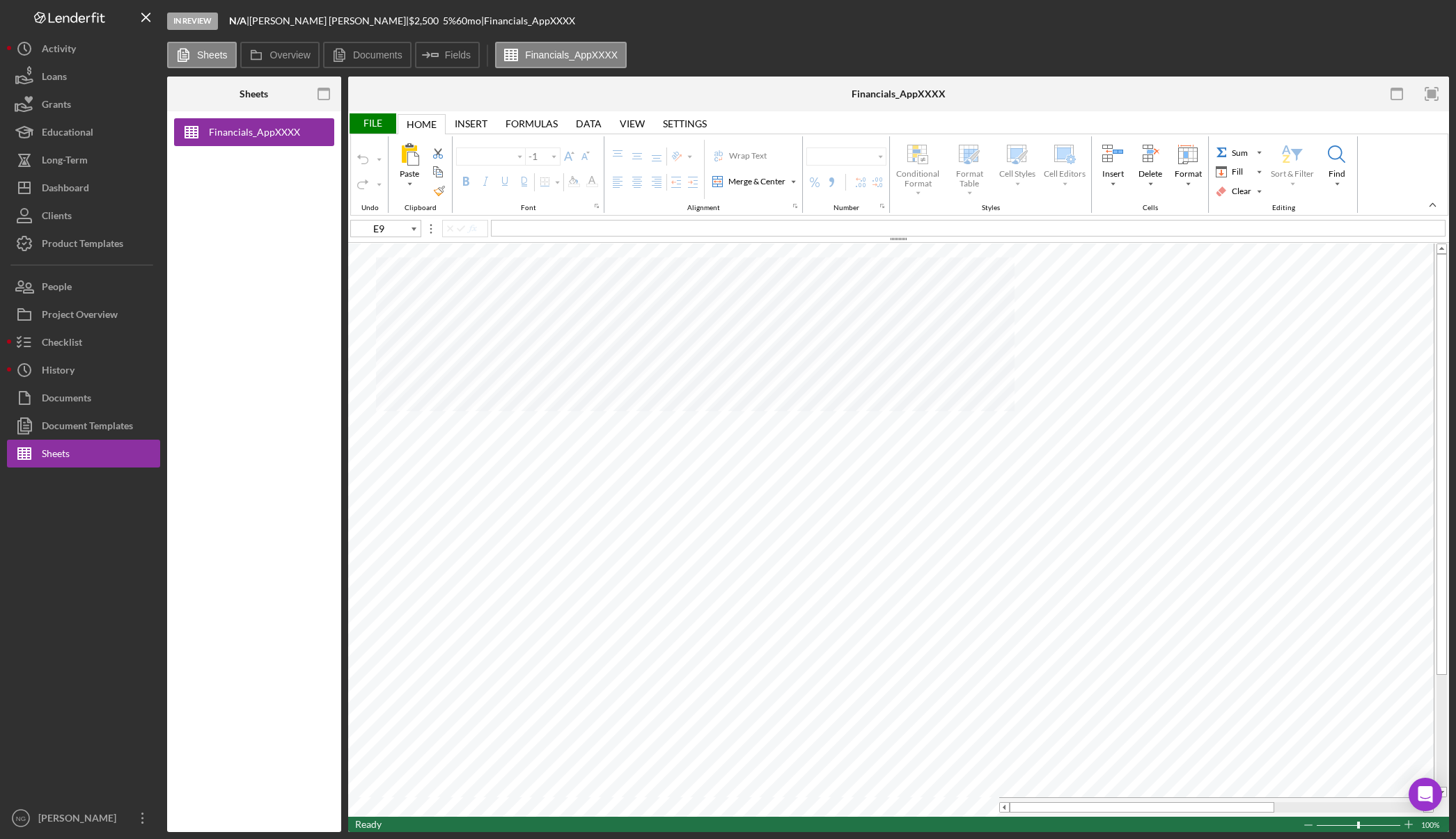
type input "Arial"
type input "10"
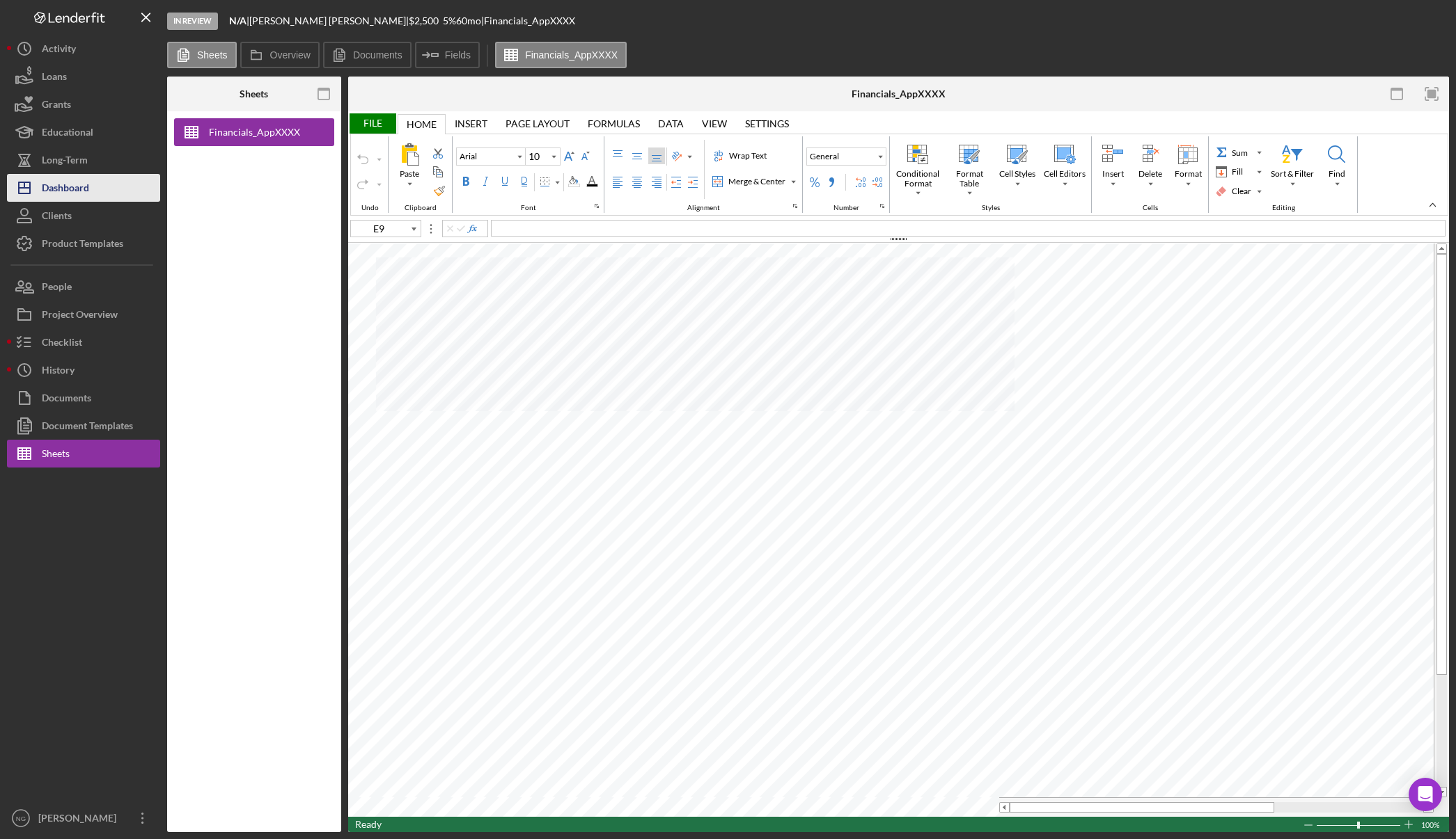
click at [69, 197] on div "Dashboard" at bounding box center [66, 189] width 47 height 31
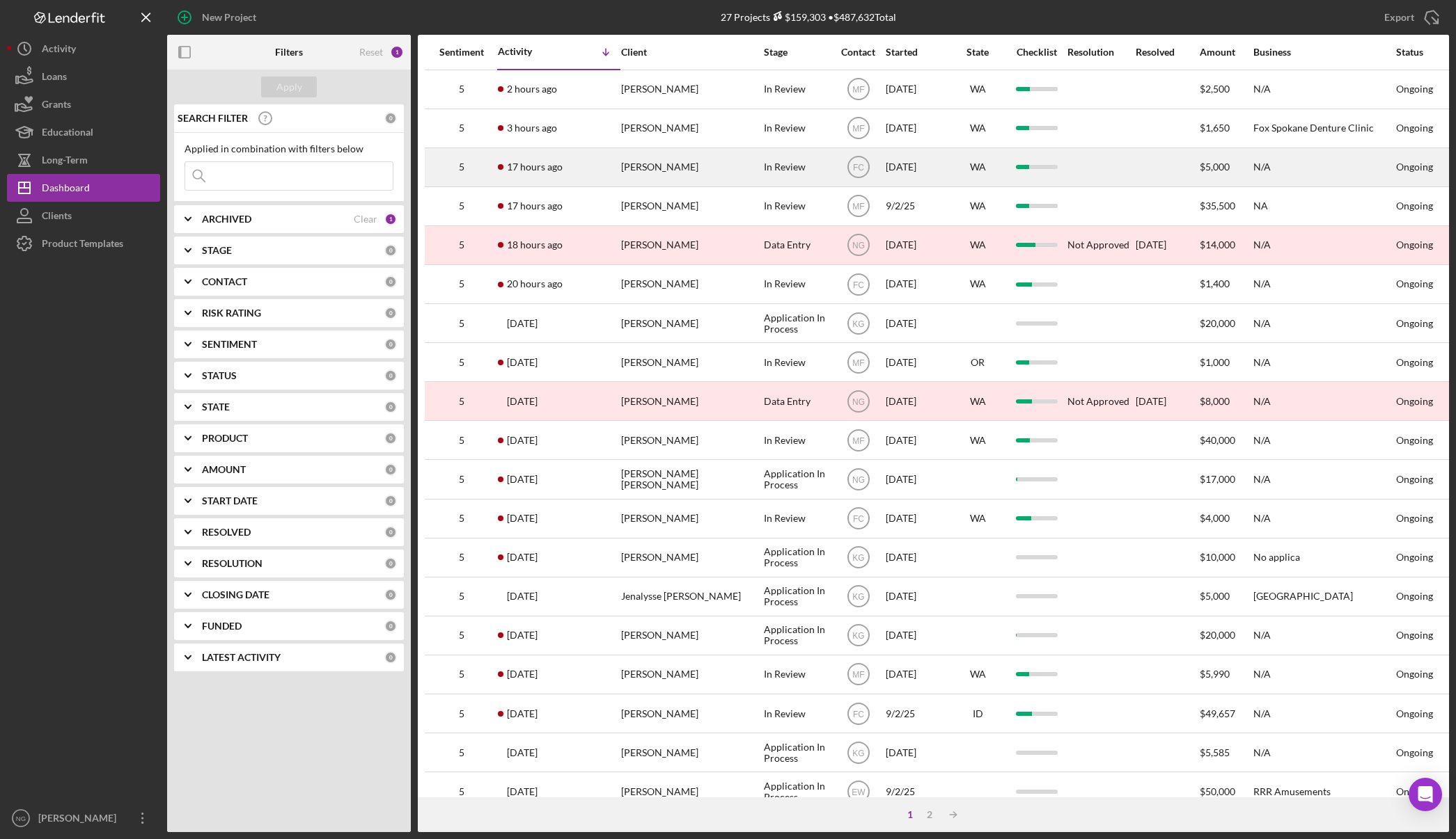
click at [688, 162] on div "[PERSON_NAME]" at bounding box center [691, 167] width 140 height 37
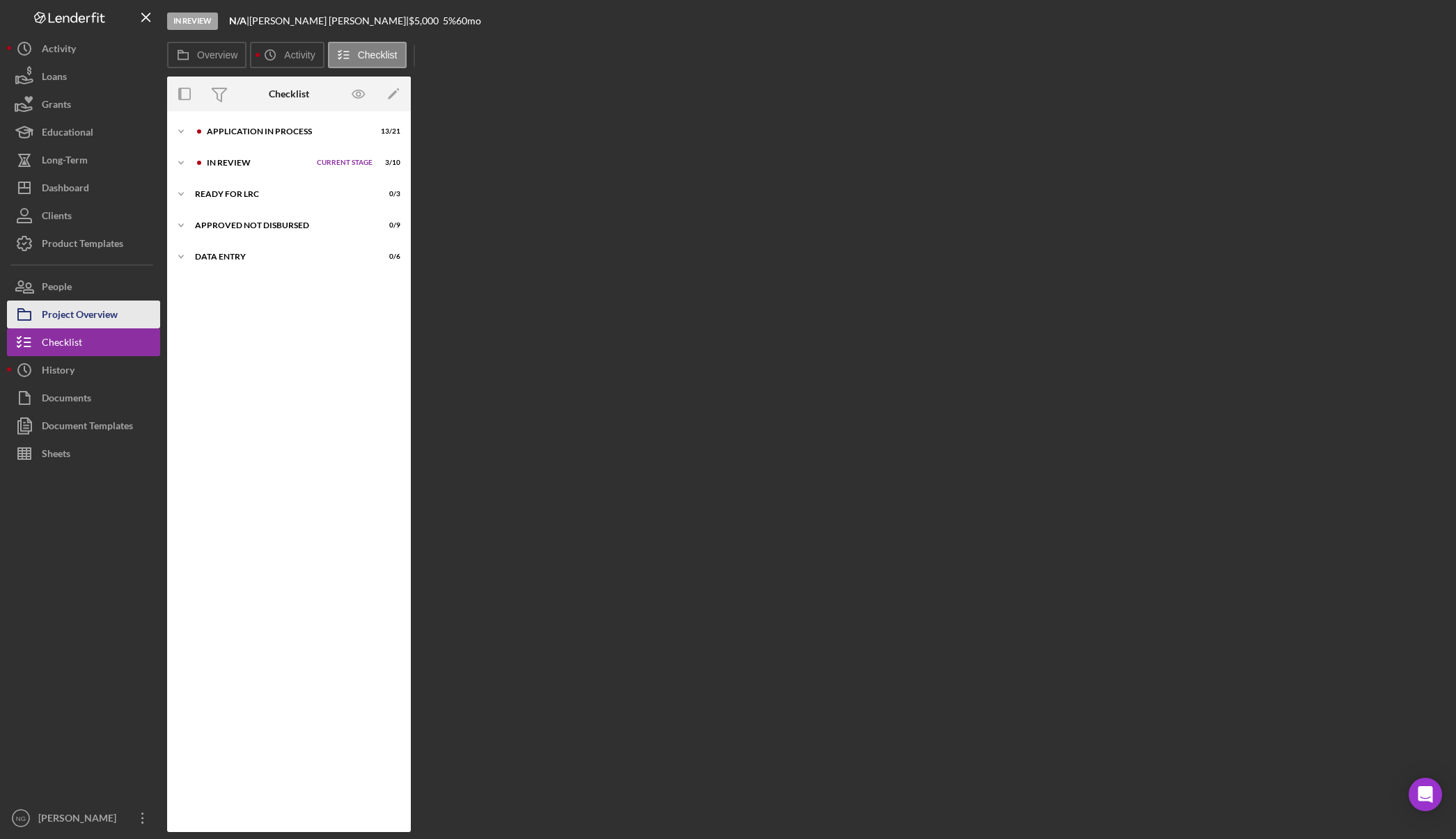
scroll to position [37, 0]
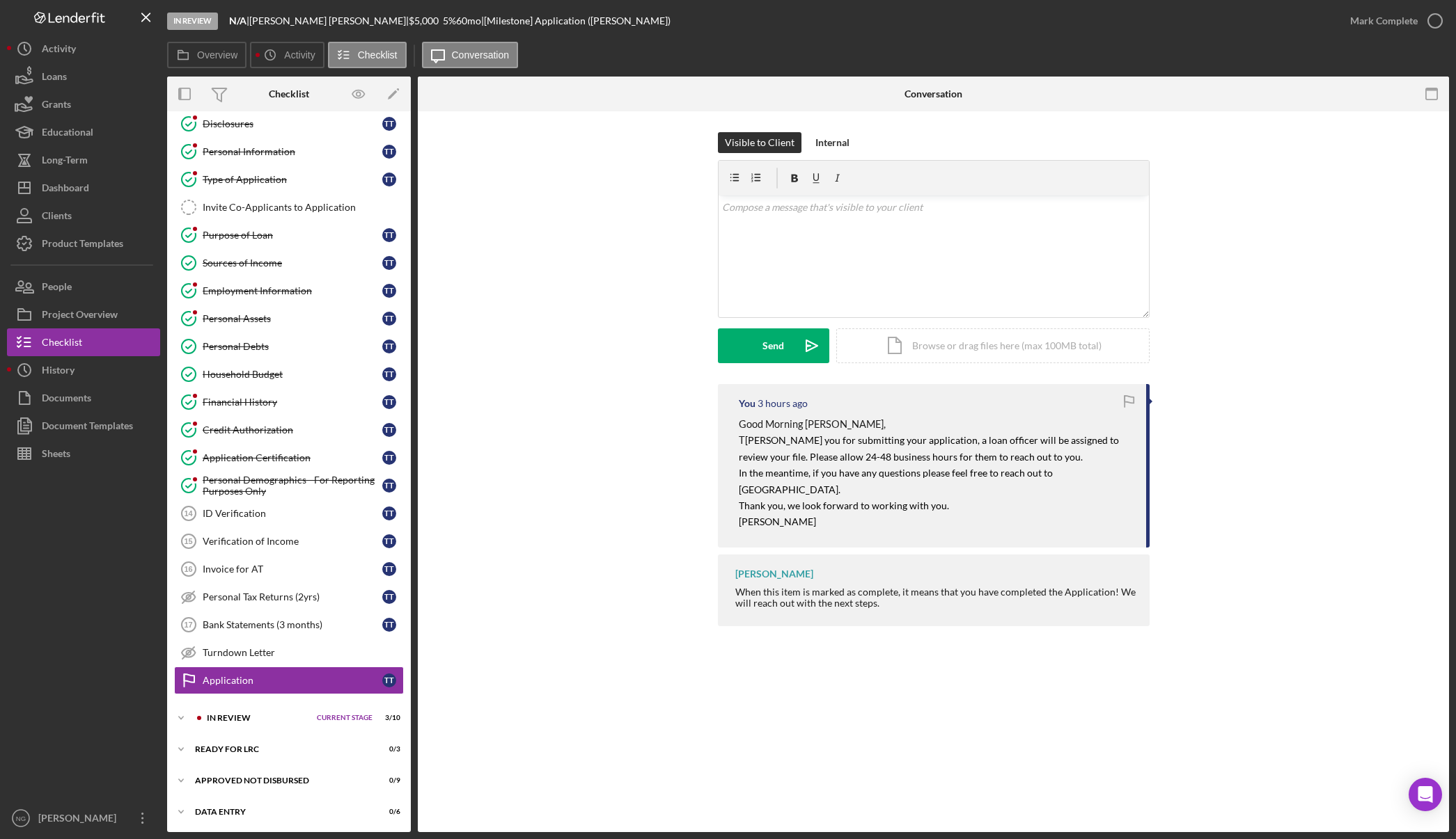
click at [671, 265] on div "Visible to Client Internal v Color teal Color pink Remove color Add row above A…" at bounding box center [933, 258] width 989 height 252
click at [276, 176] on div "Type of Application" at bounding box center [293, 179] width 180 height 11
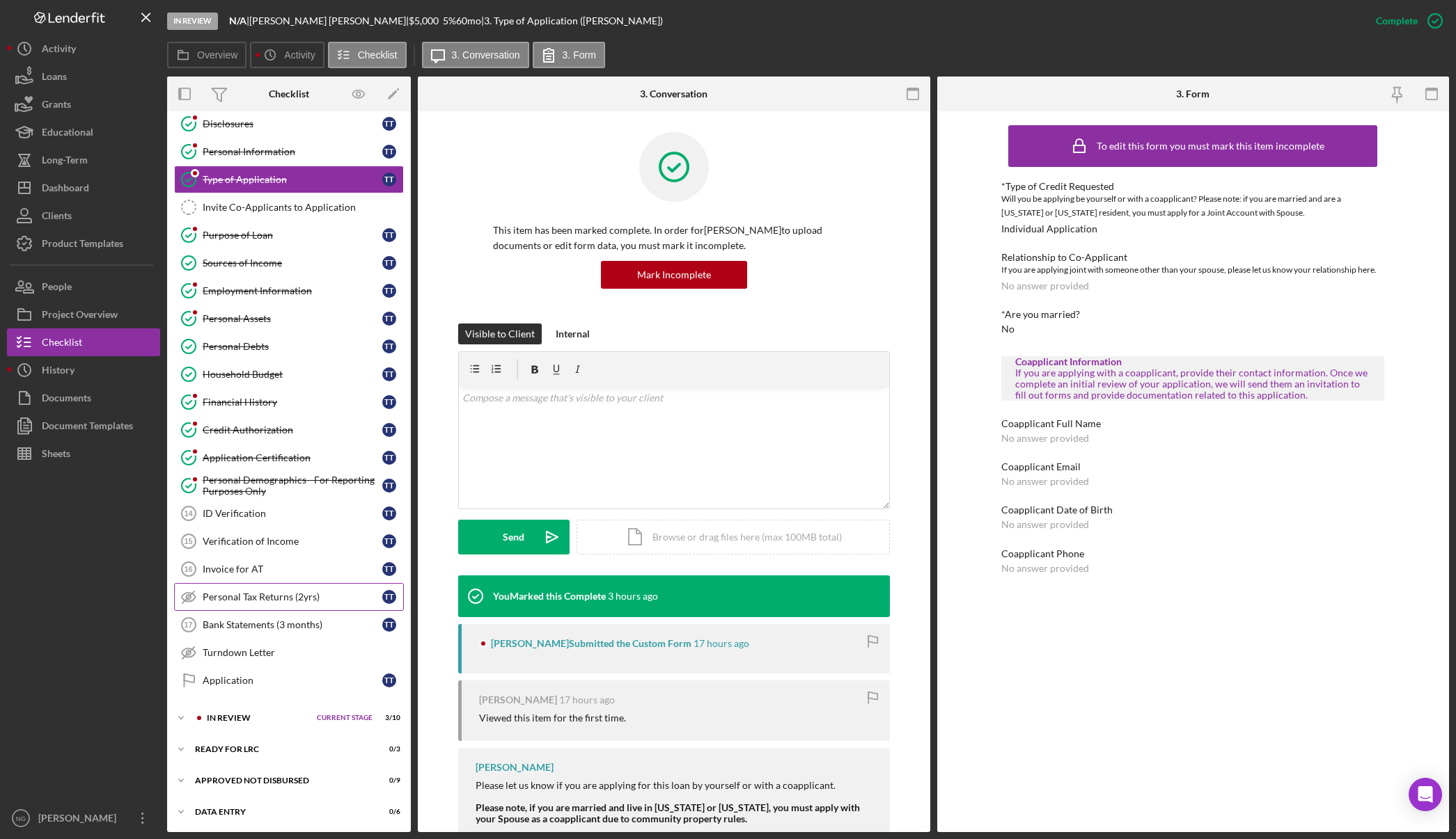
scroll to position [38, 0]
click at [268, 426] on div "Credit Authorization" at bounding box center [293, 428] width 180 height 11
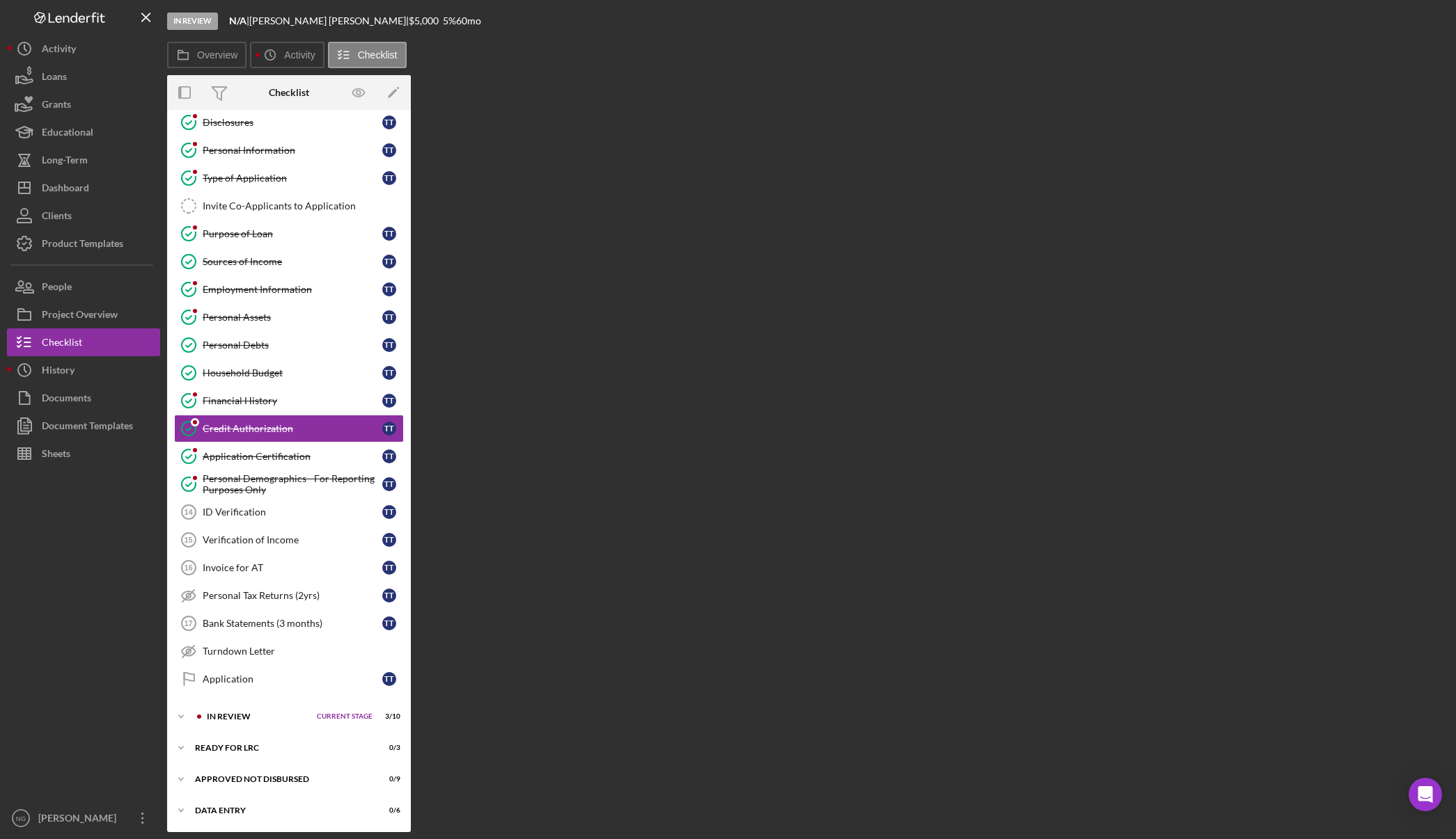
scroll to position [38, 0]
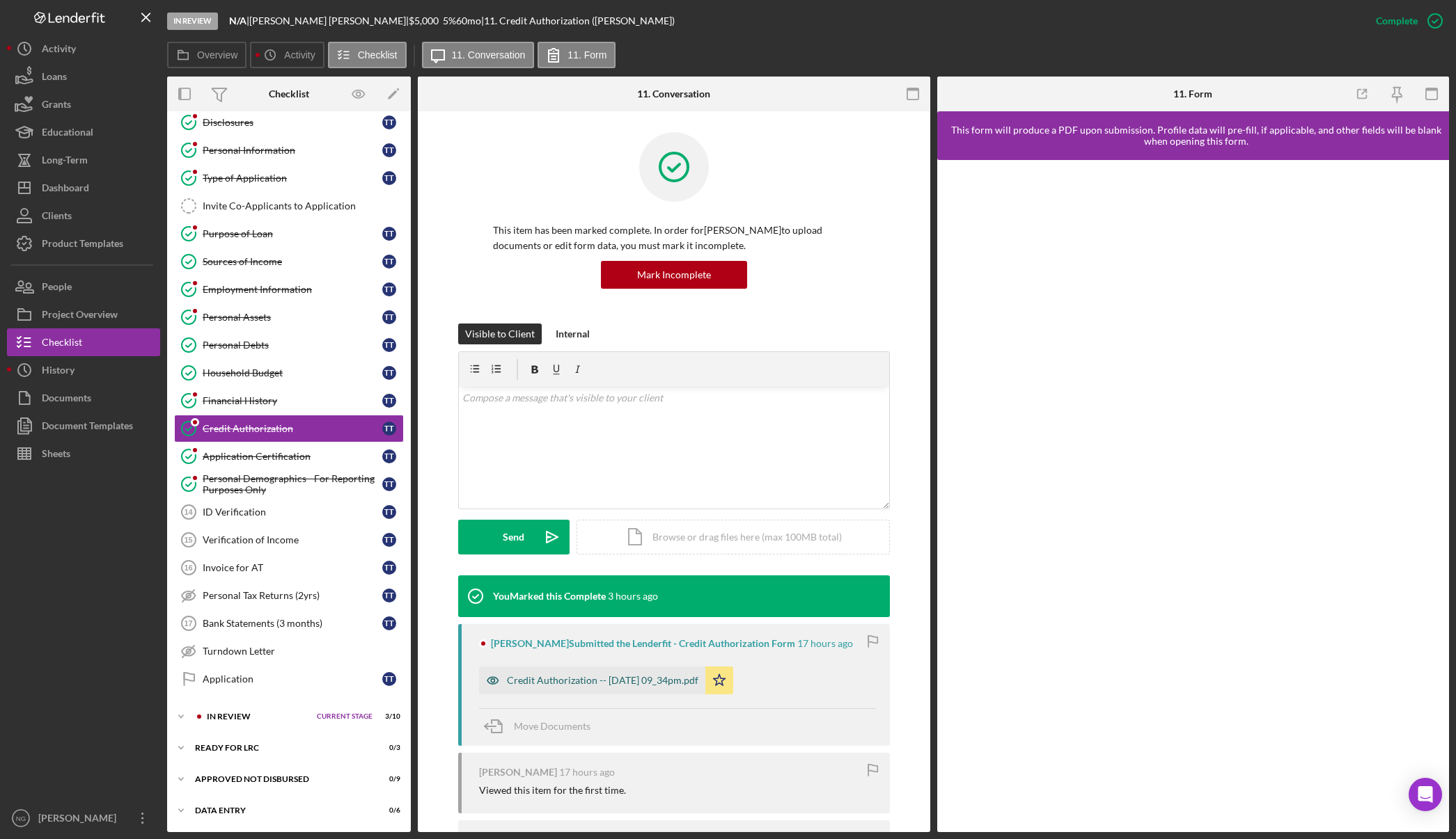
click at [599, 684] on div "Credit Authorization -- 2025-09-09 09_34pm.pdf" at bounding box center [602, 680] width 191 height 11
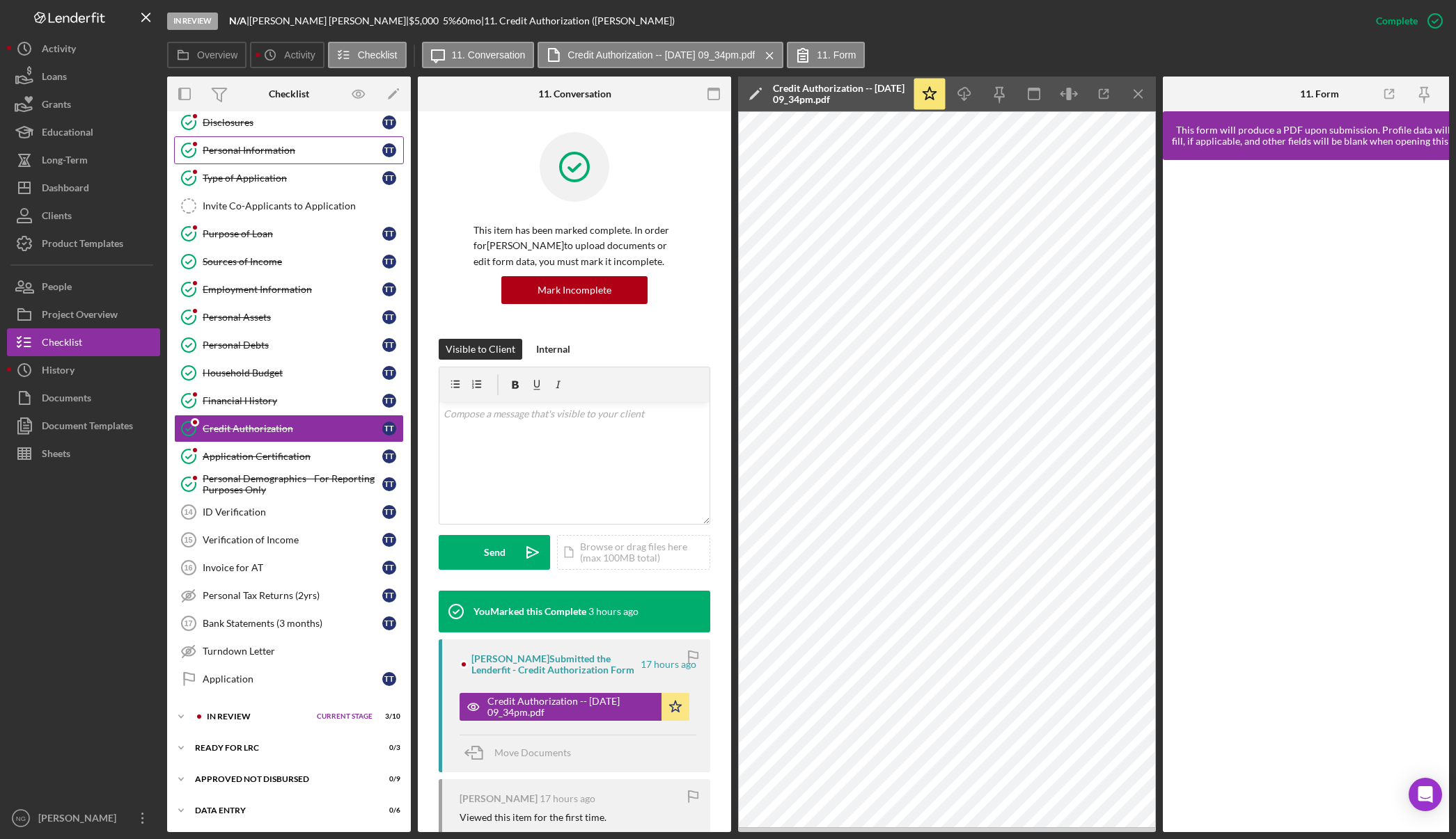
click at [264, 152] on div "Personal Information" at bounding box center [293, 150] width 180 height 11
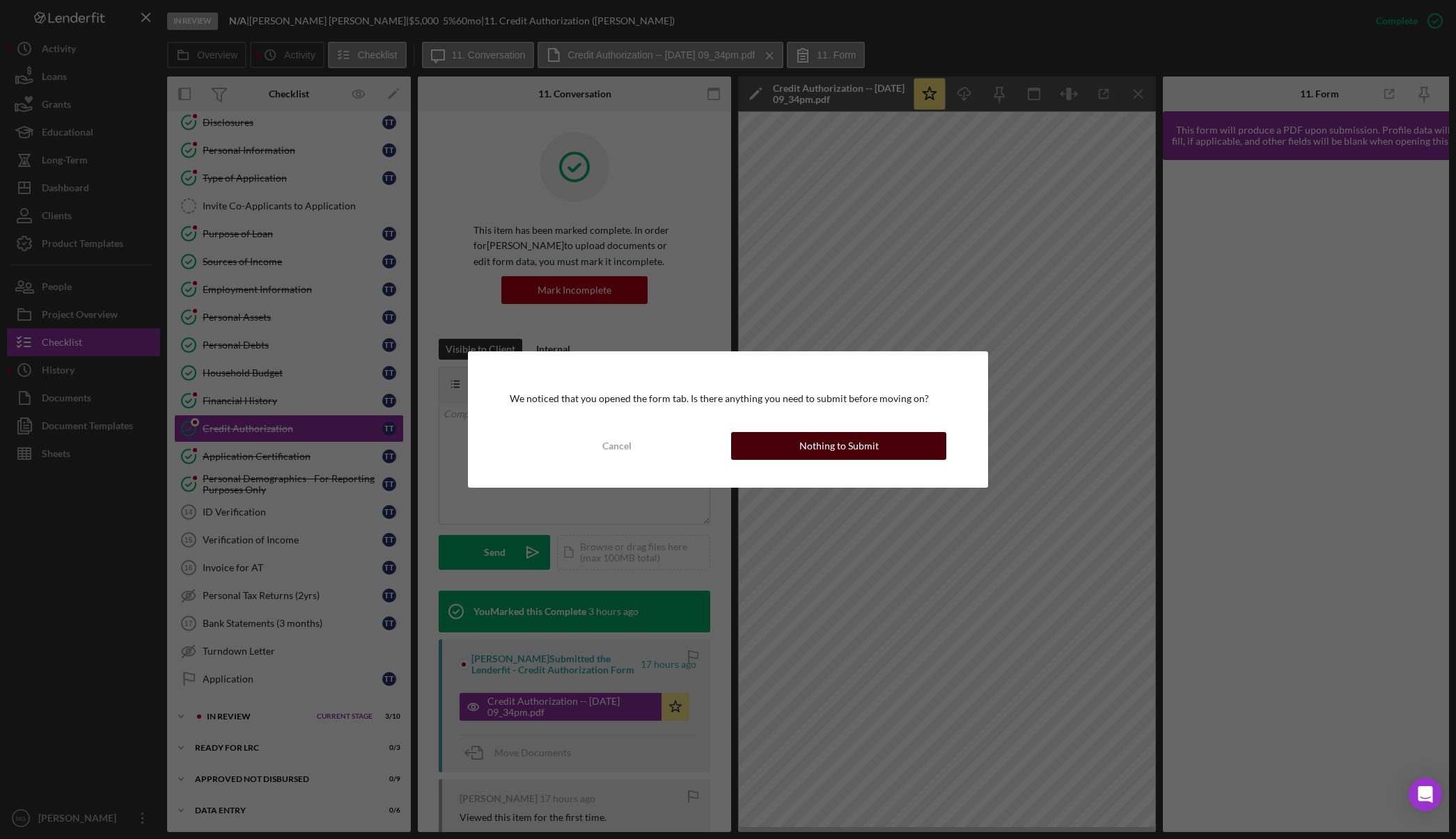
click at [881, 445] on button "Nothing to Submit" at bounding box center [839, 446] width 215 height 28
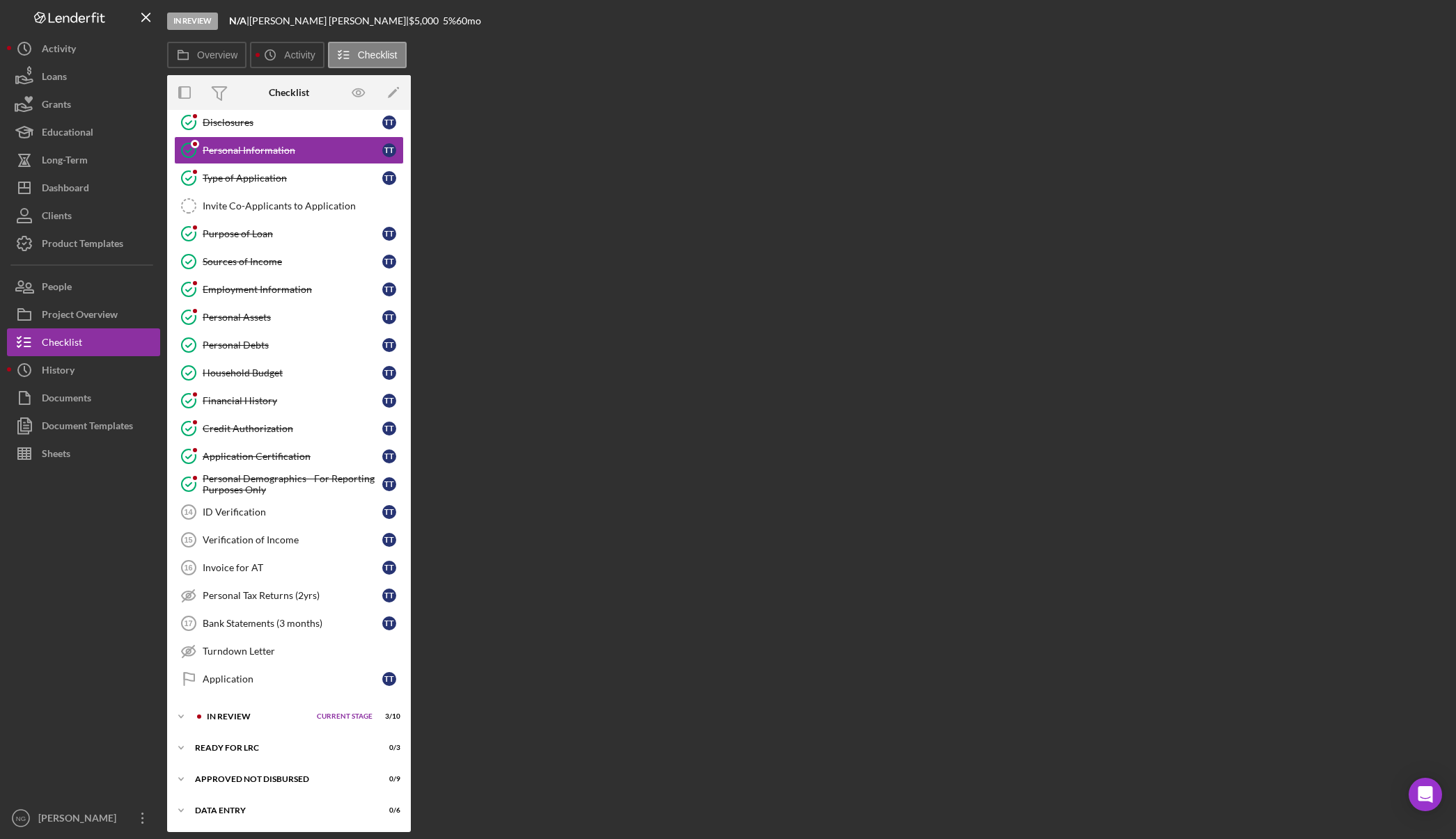
scroll to position [38, 0]
click at [598, 52] on button "2. Form" at bounding box center [569, 55] width 72 height 27
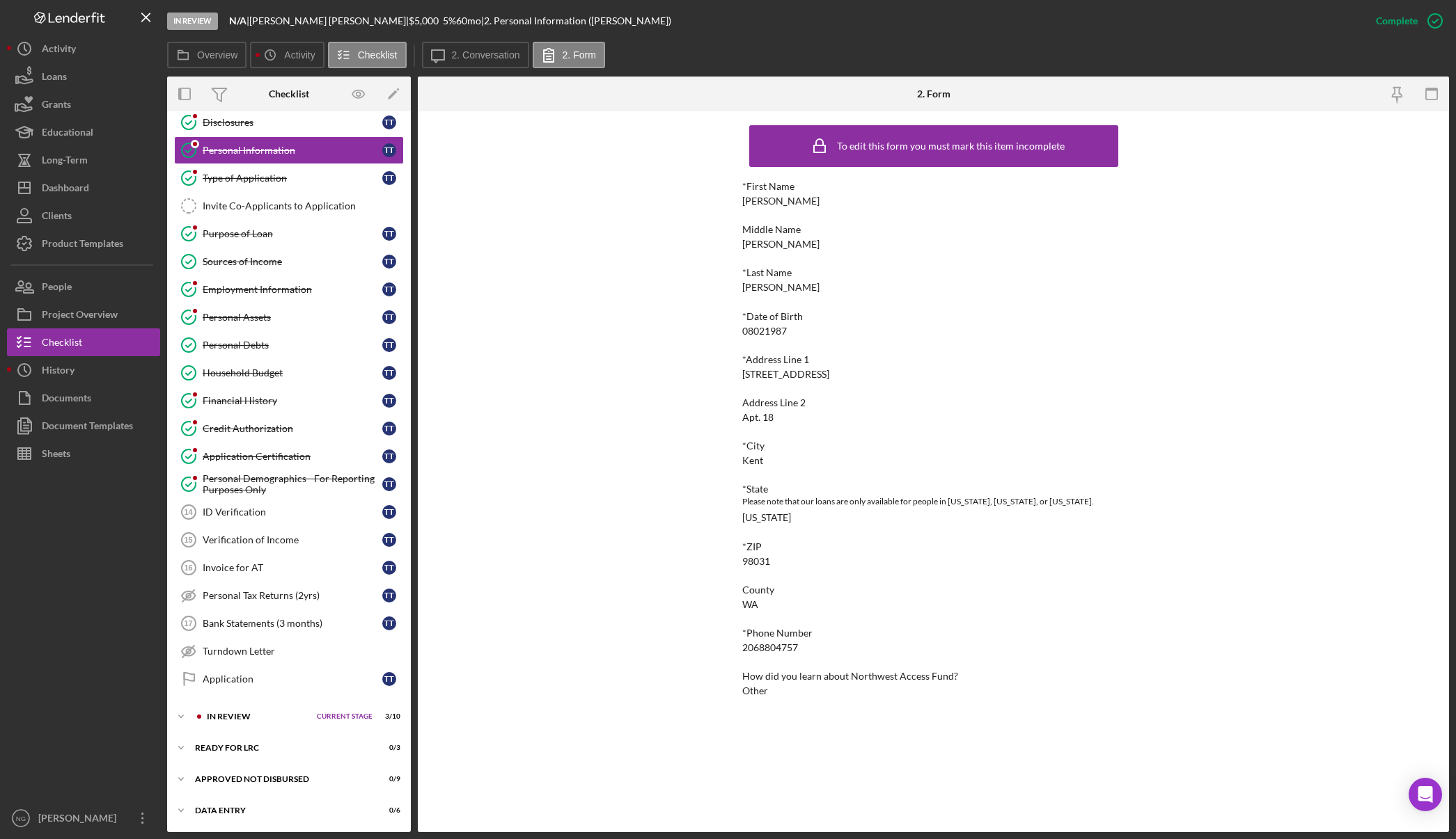
click at [556, 362] on div "To edit this form you must mark this item incomplete *First Name Tiffany Middle…" at bounding box center [933, 472] width 1031 height 721
click at [92, 342] on button "Checklist" at bounding box center [83, 342] width 153 height 28
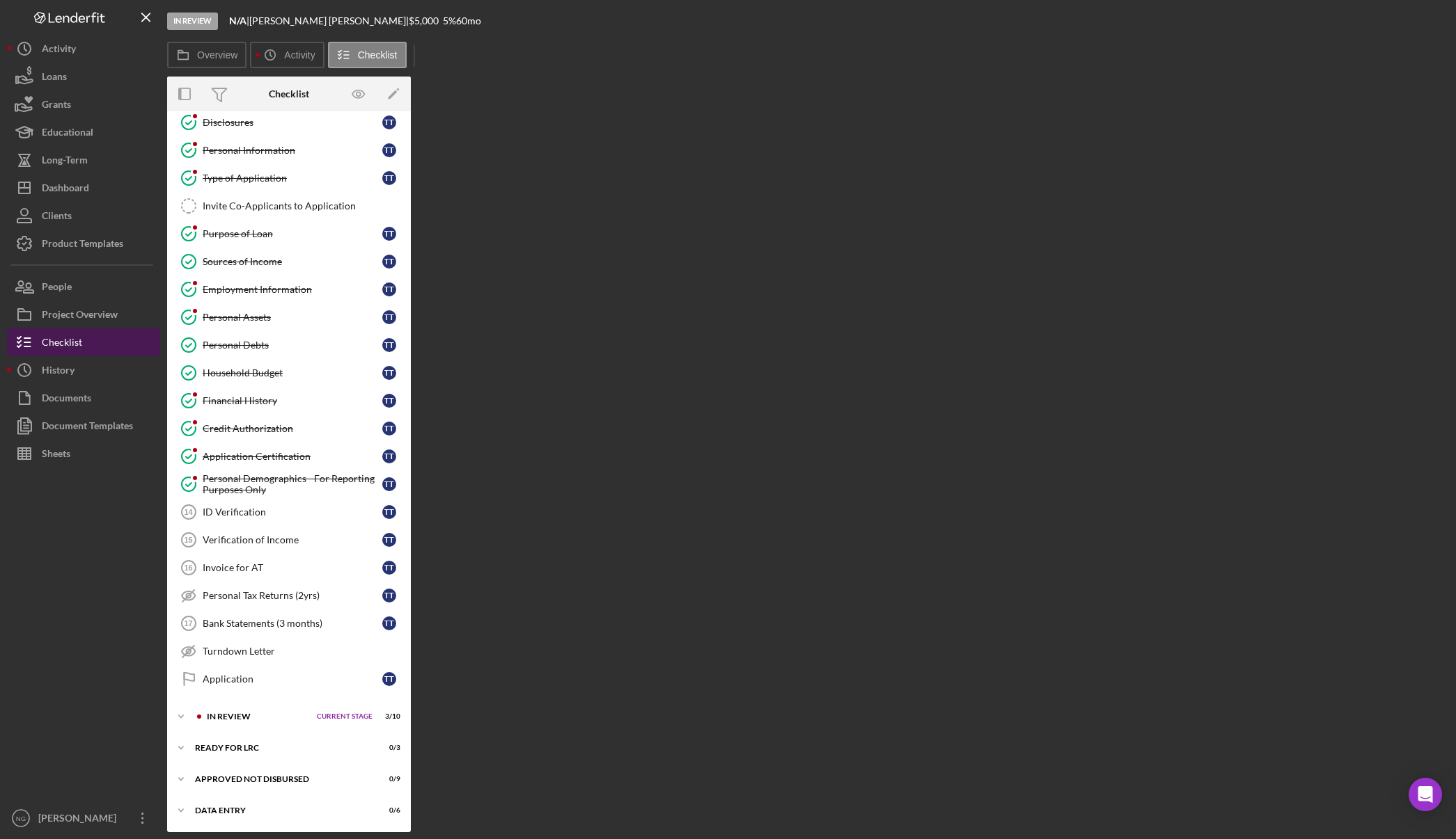
scroll to position [38, 0]
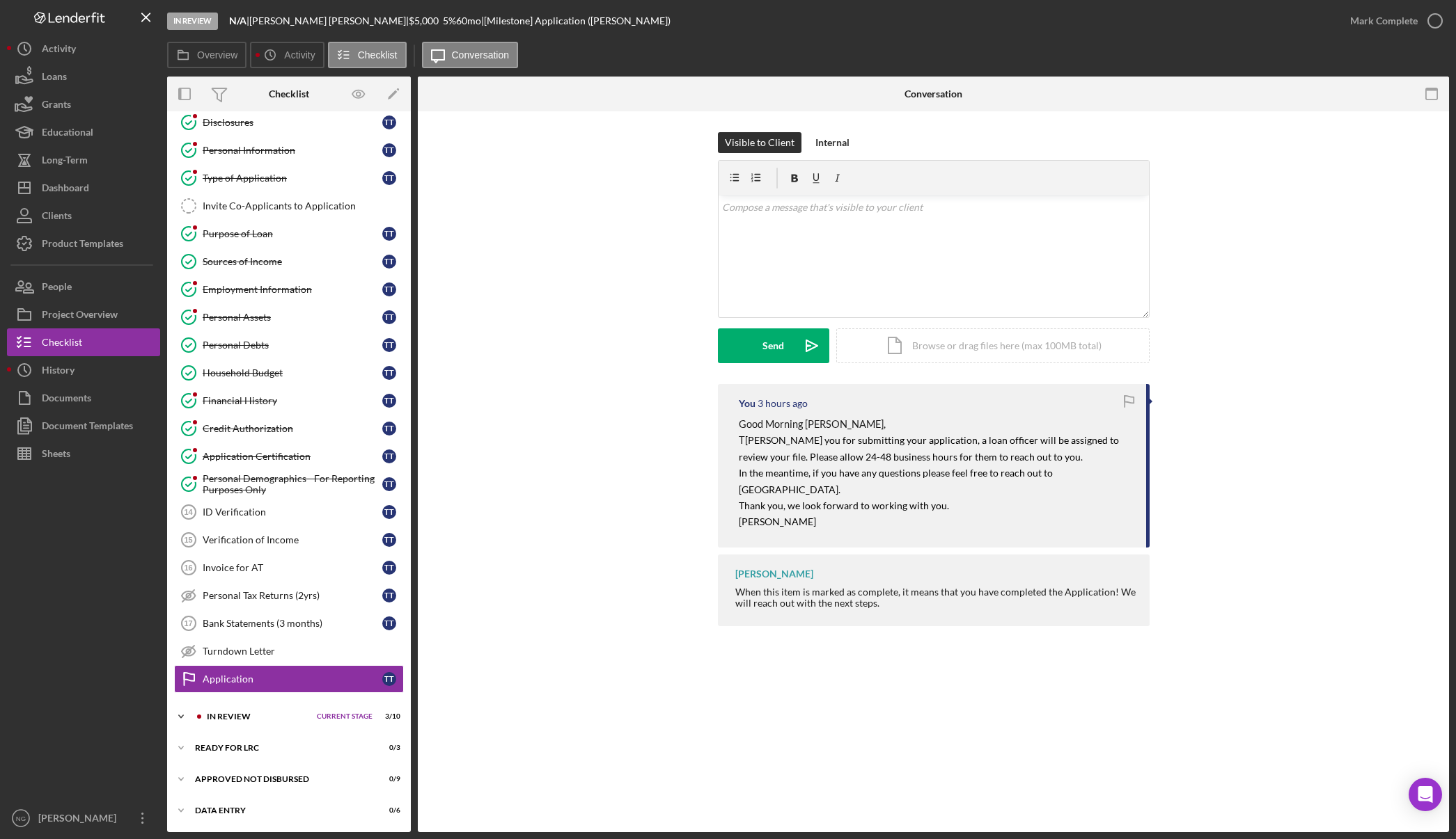
click at [232, 719] on div "In Review" at bounding box center [258, 716] width 103 height 8
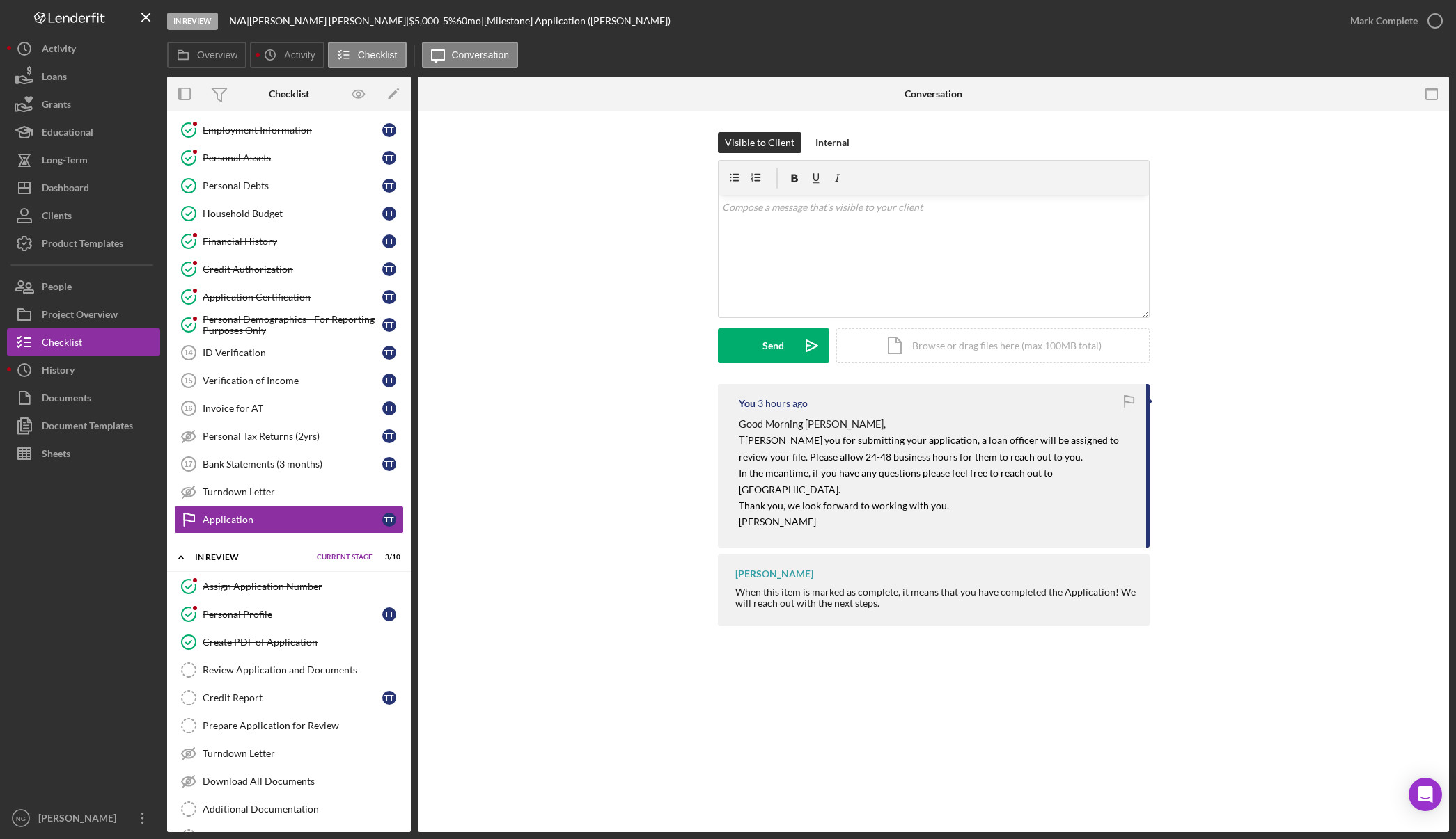
scroll to position [325, 0]
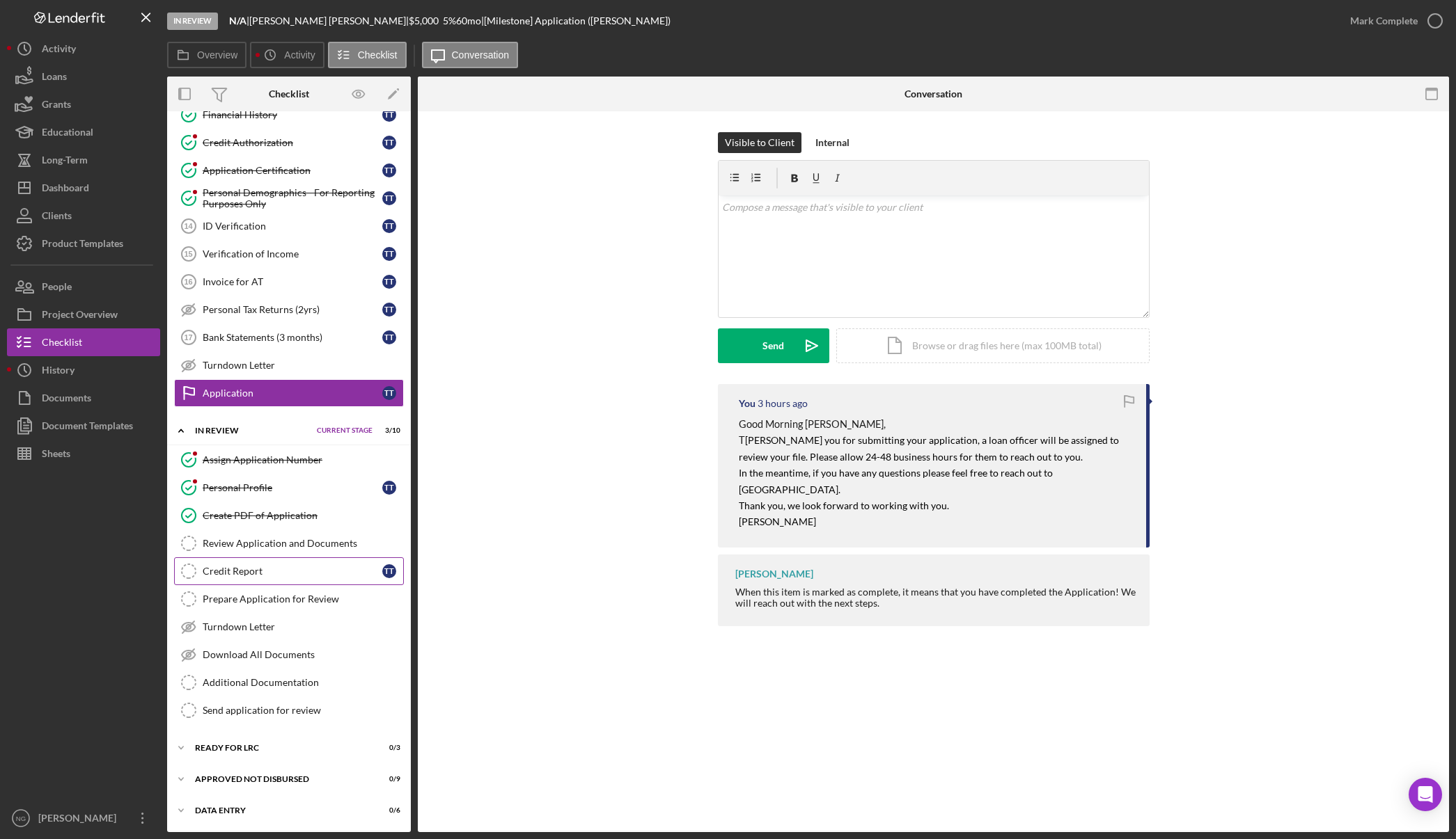
click at [251, 575] on div "Credit Report" at bounding box center [293, 571] width 180 height 11
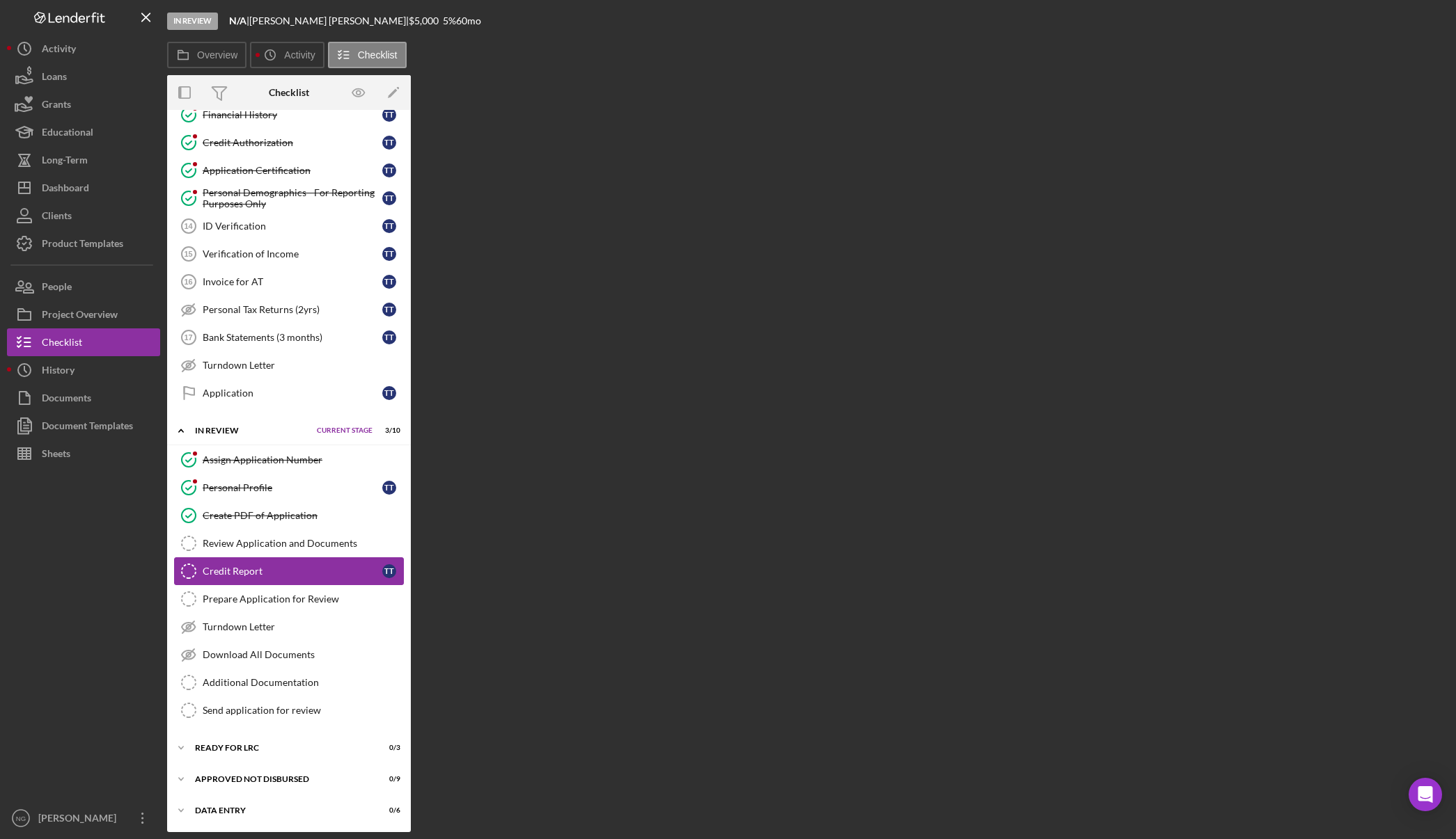
scroll to position [325, 0]
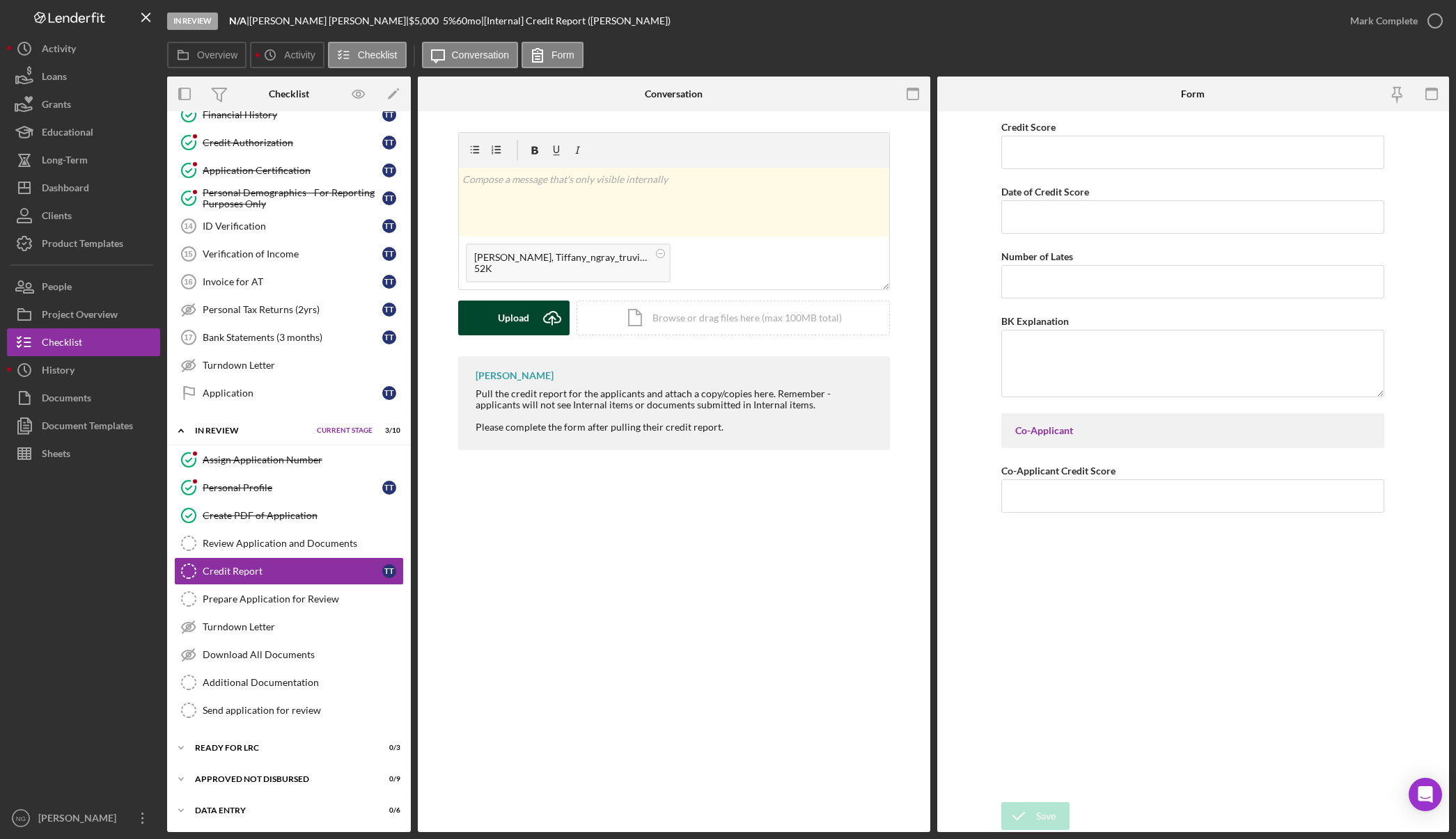
click at [522, 312] on div "Upload" at bounding box center [513, 319] width 31 height 35
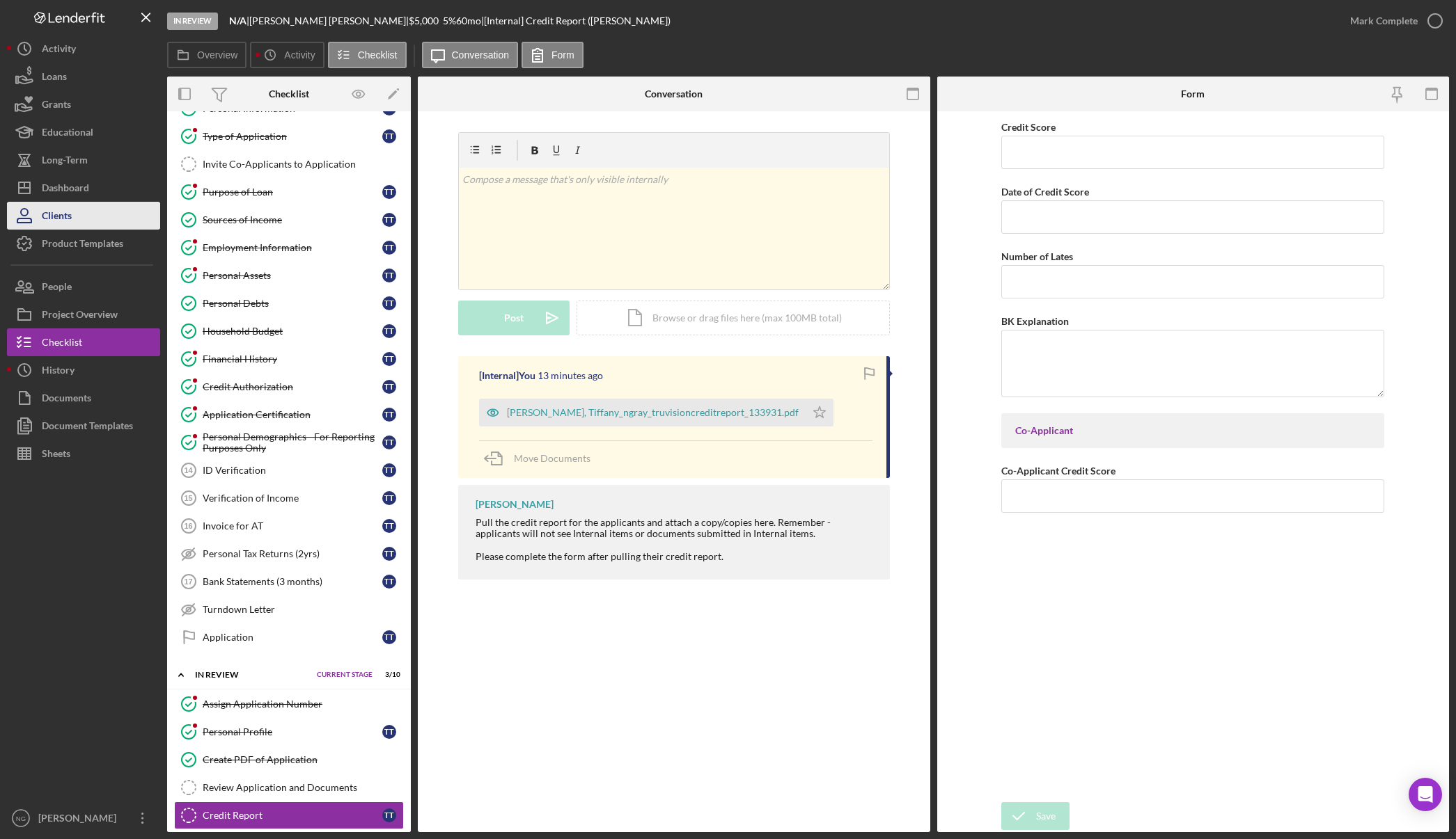
scroll to position [0, 0]
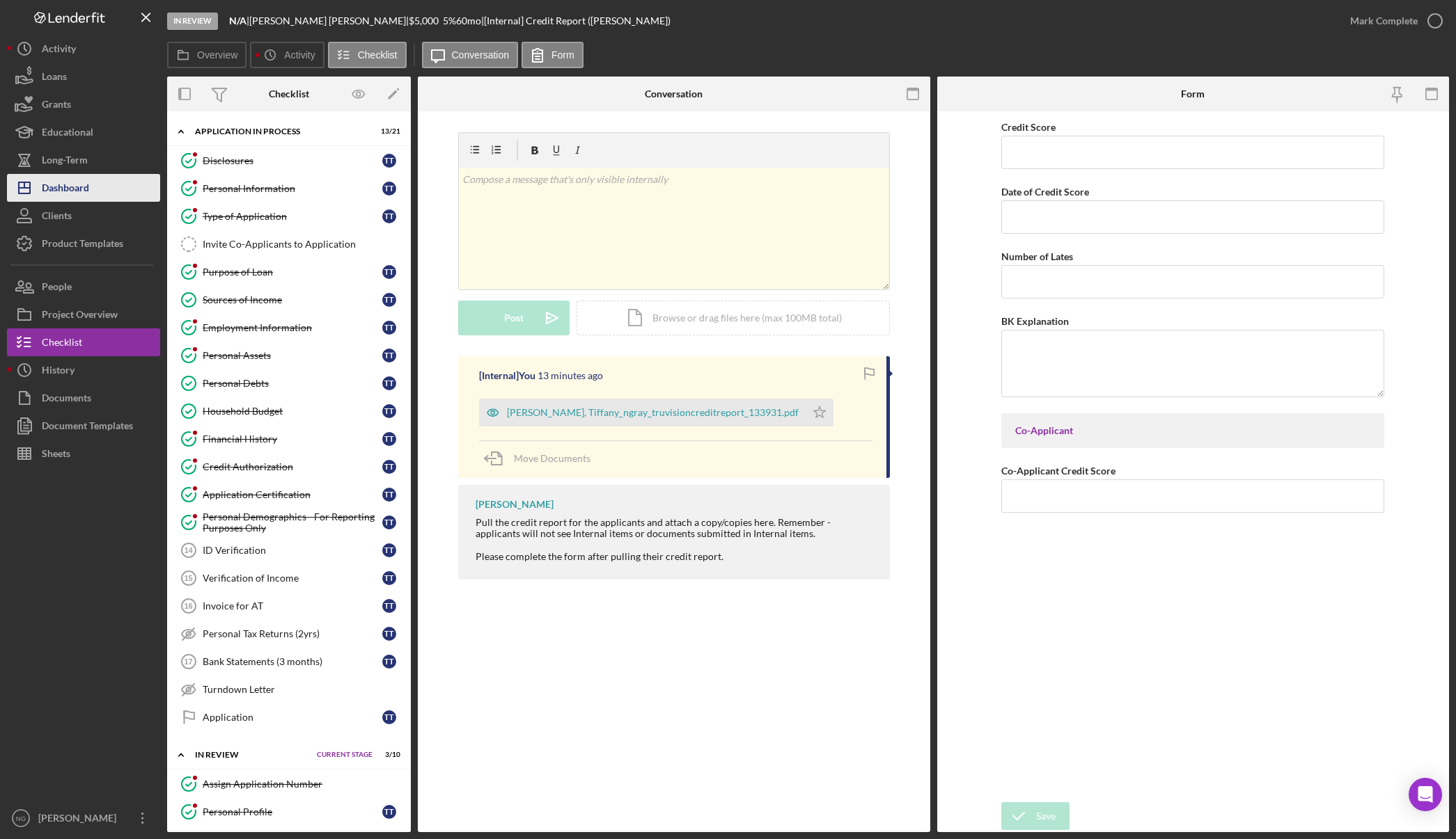
drag, startPoint x: 104, startPoint y: 191, endPoint x: 139, endPoint y: 191, distance: 35.0
click at [104, 191] on button "Icon/Dashboard Dashboard" at bounding box center [83, 187] width 153 height 28
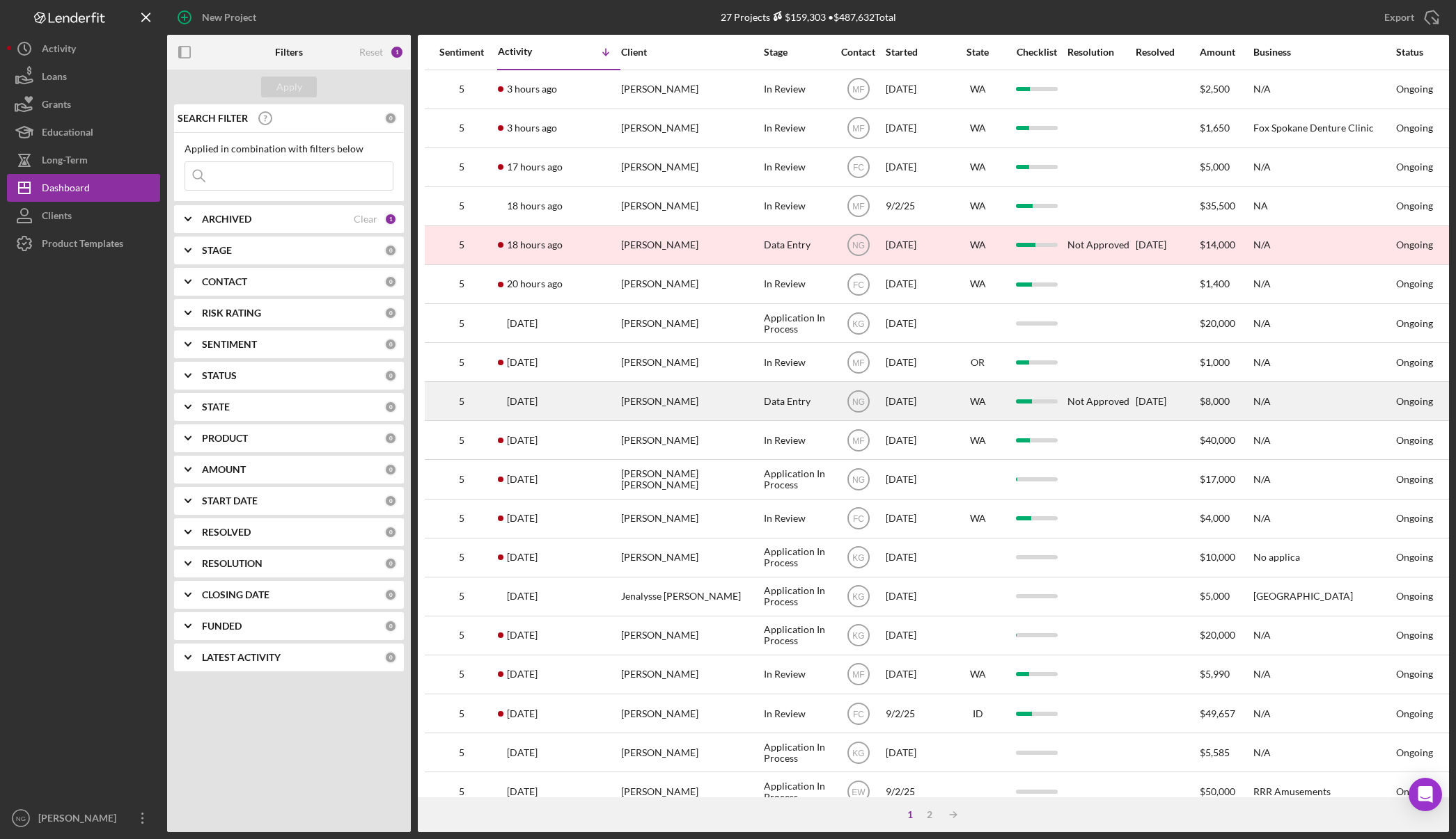
click at [718, 397] on div "[PERSON_NAME]" at bounding box center [691, 401] width 140 height 37
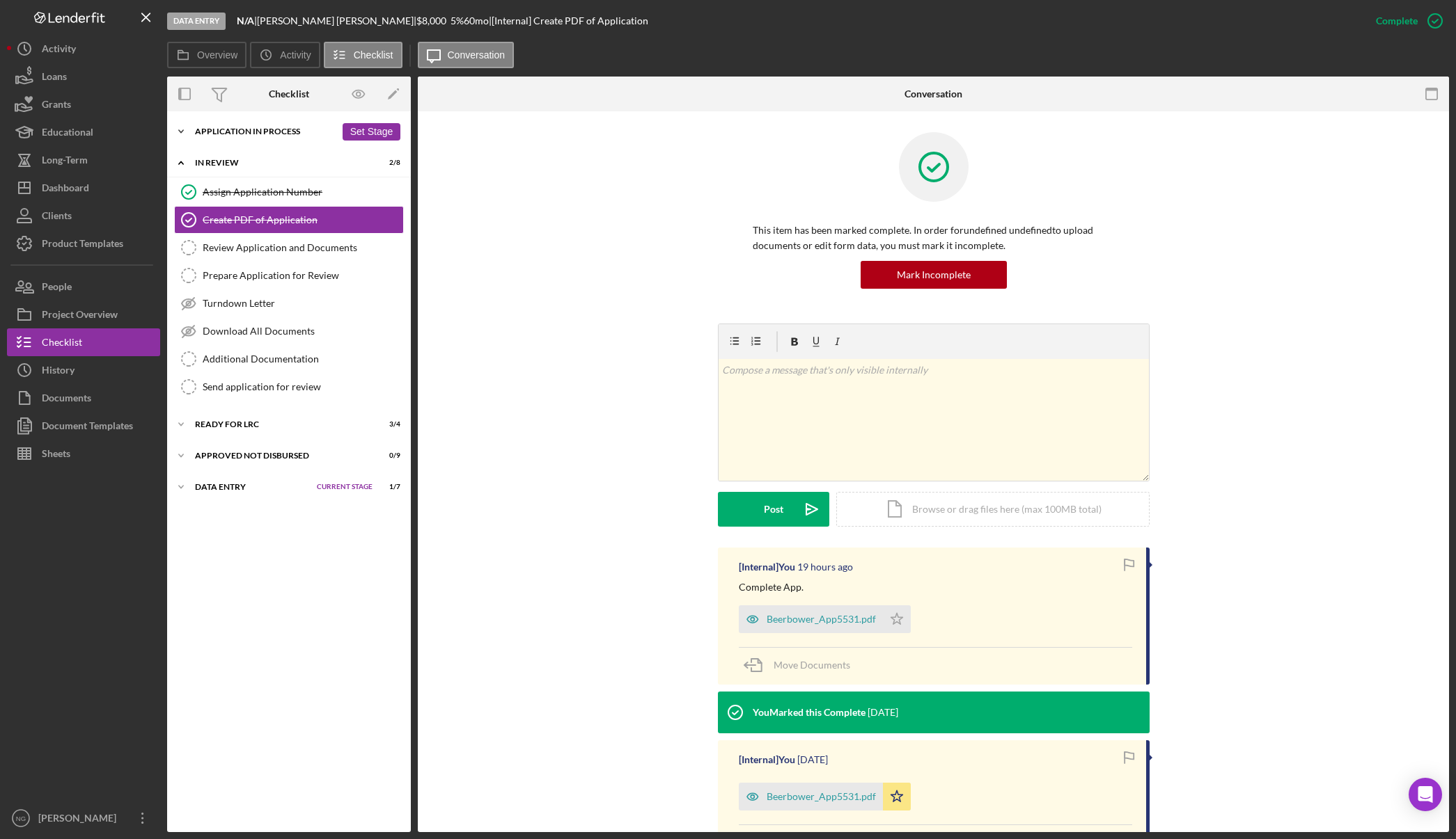
click at [287, 130] on div "Application In Process" at bounding box center [265, 131] width 140 height 8
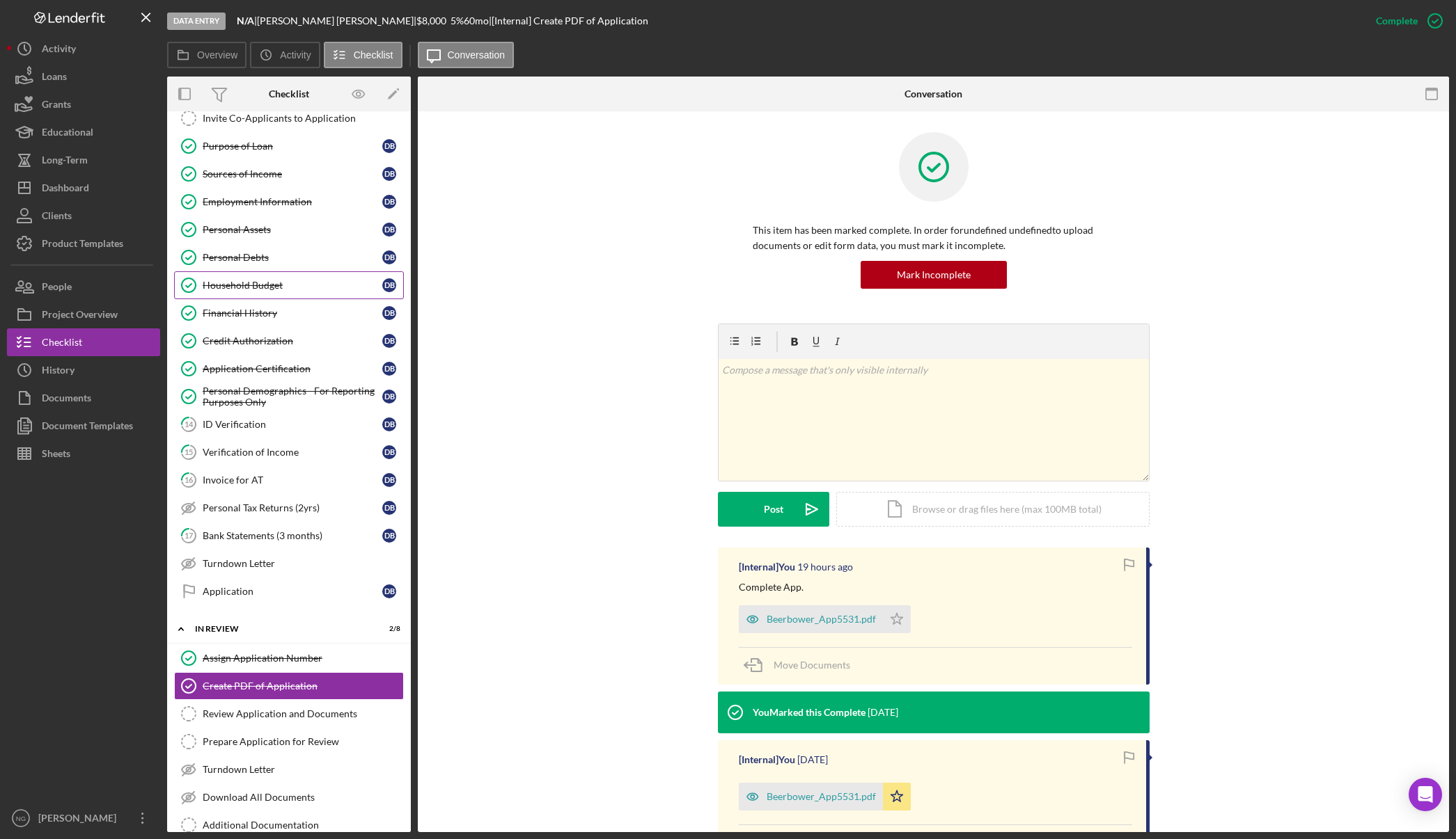
scroll to position [269, 0]
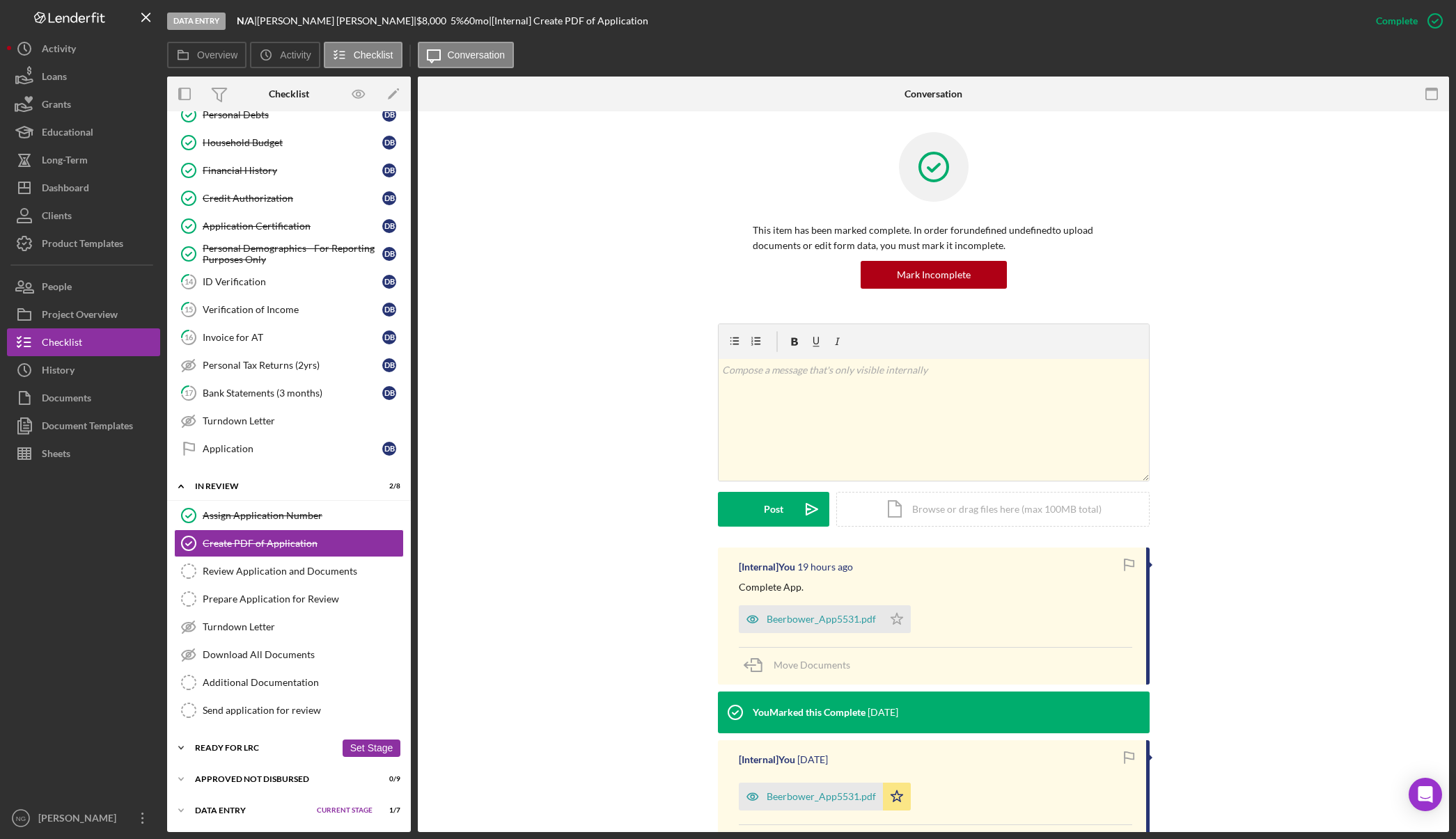
click at [255, 743] on div "Icon/Expander Ready for LRC 3 / 4 Set Stage" at bounding box center [289, 748] width 244 height 28
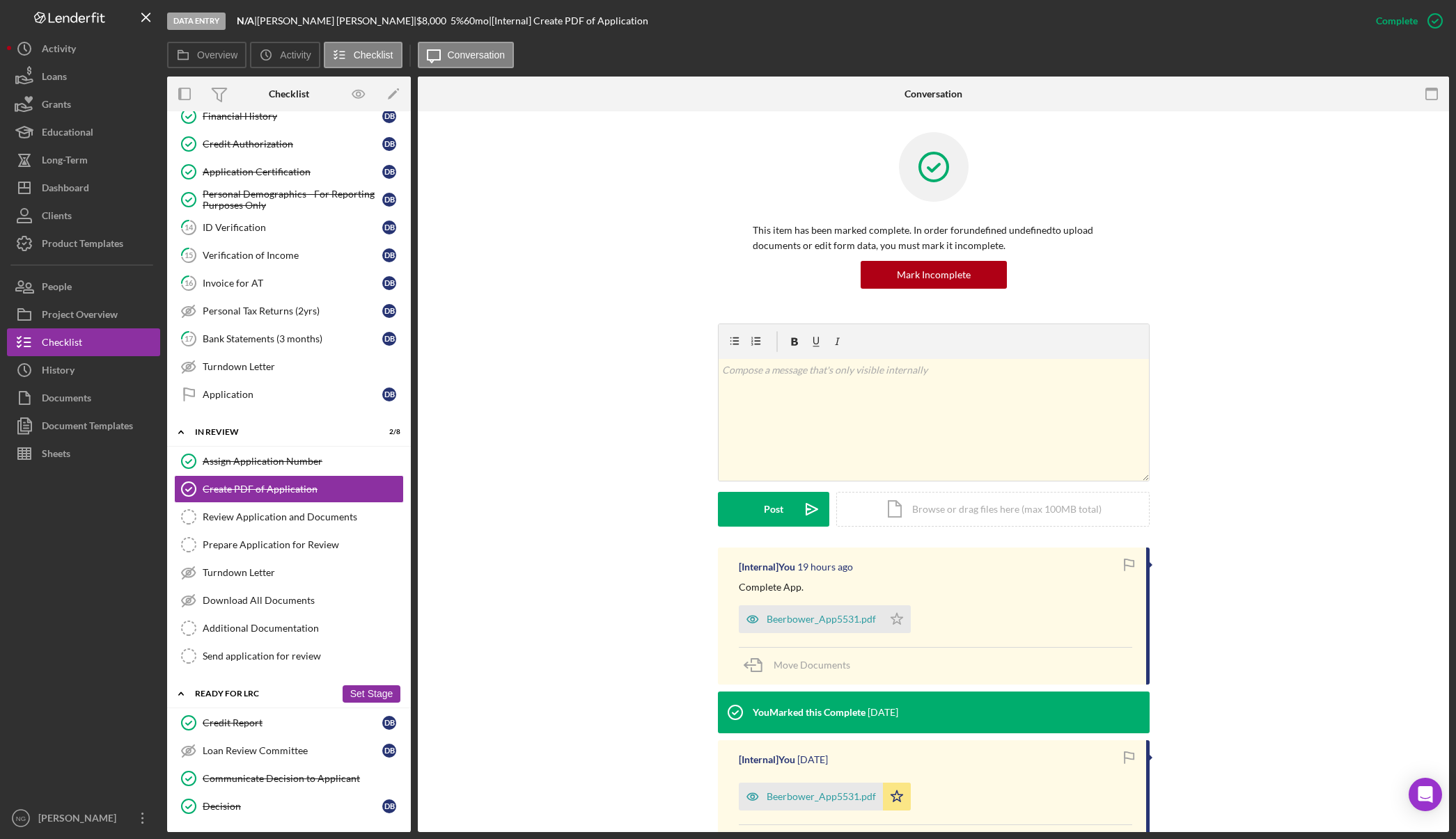
scroll to position [388, 0]
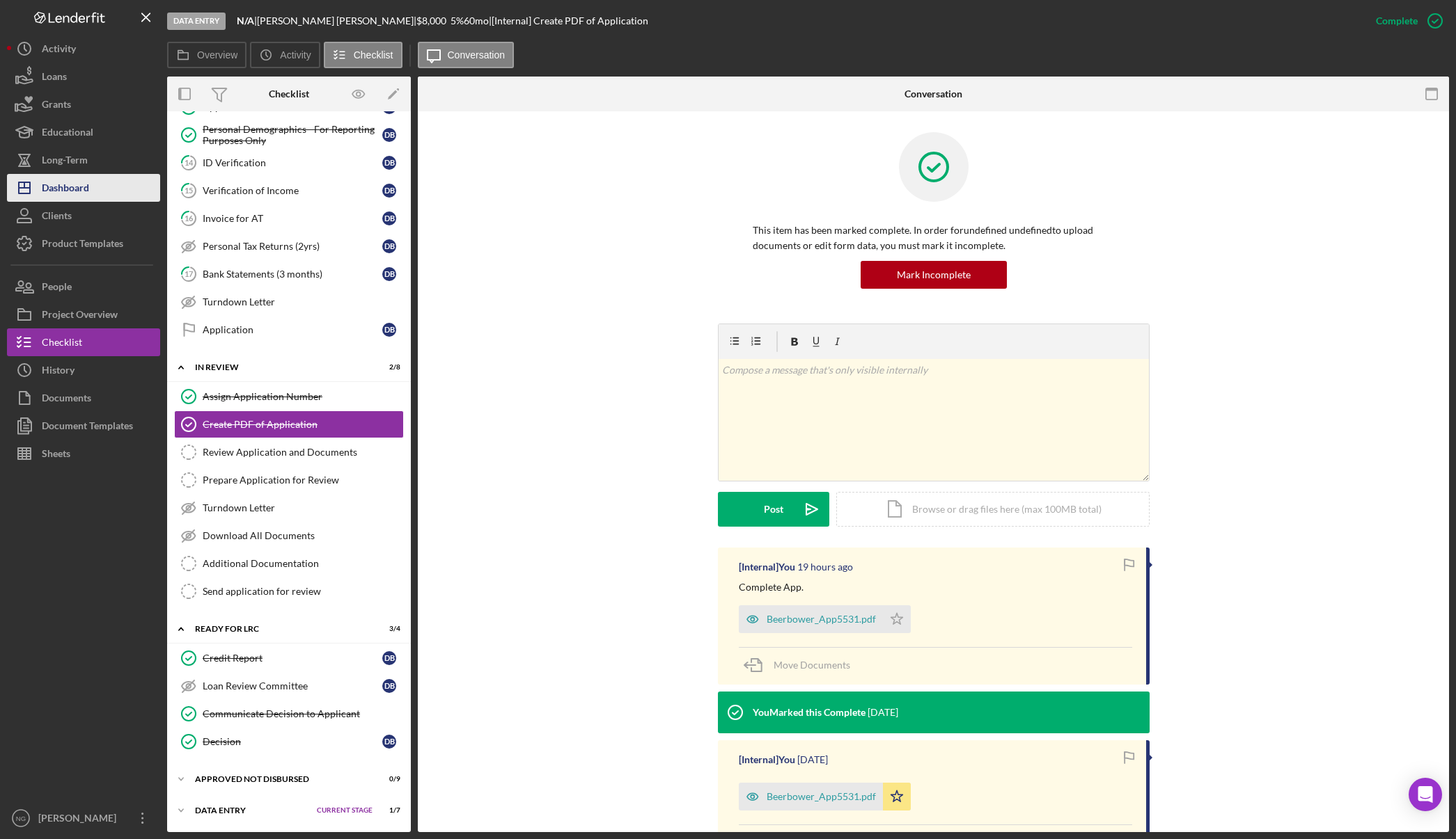
click at [106, 192] on button "Icon/Dashboard Dashboard" at bounding box center [83, 187] width 153 height 28
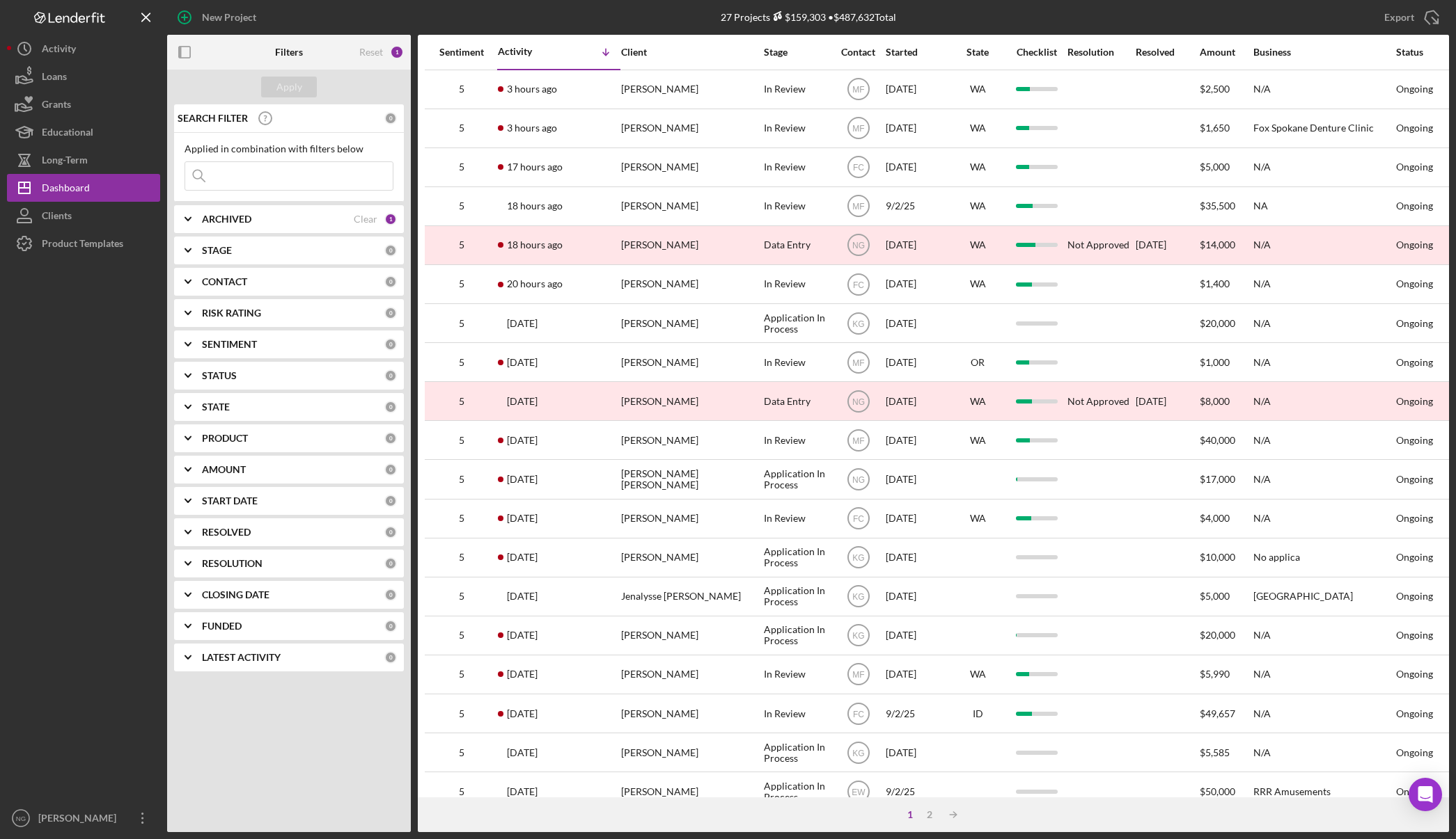
click at [857, 47] on div "Contact" at bounding box center [858, 52] width 52 height 11
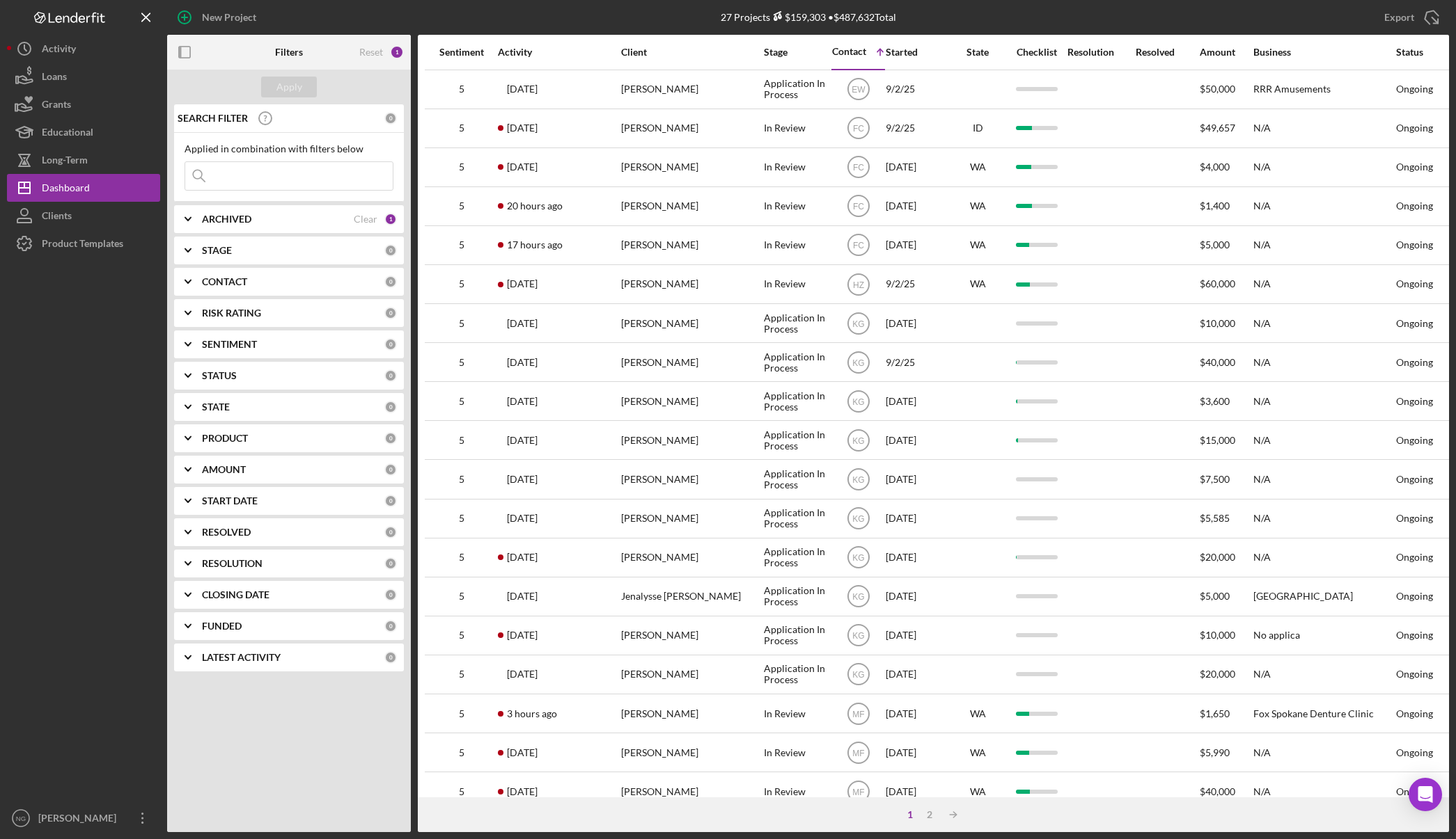
click at [860, 55] on div "Contact" at bounding box center [848, 51] width 34 height 11
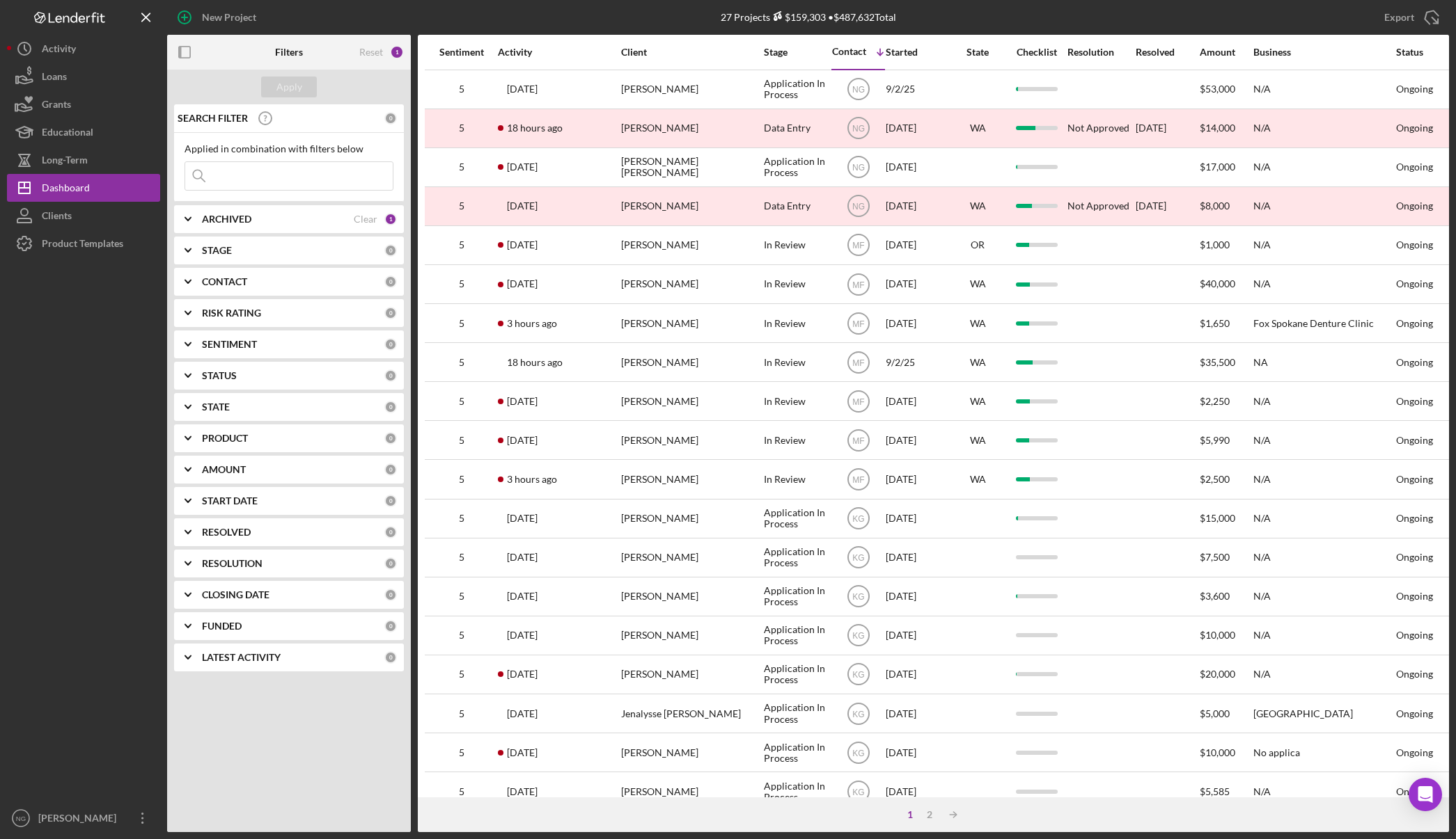
click at [518, 53] on div "Activity" at bounding box center [559, 52] width 122 height 11
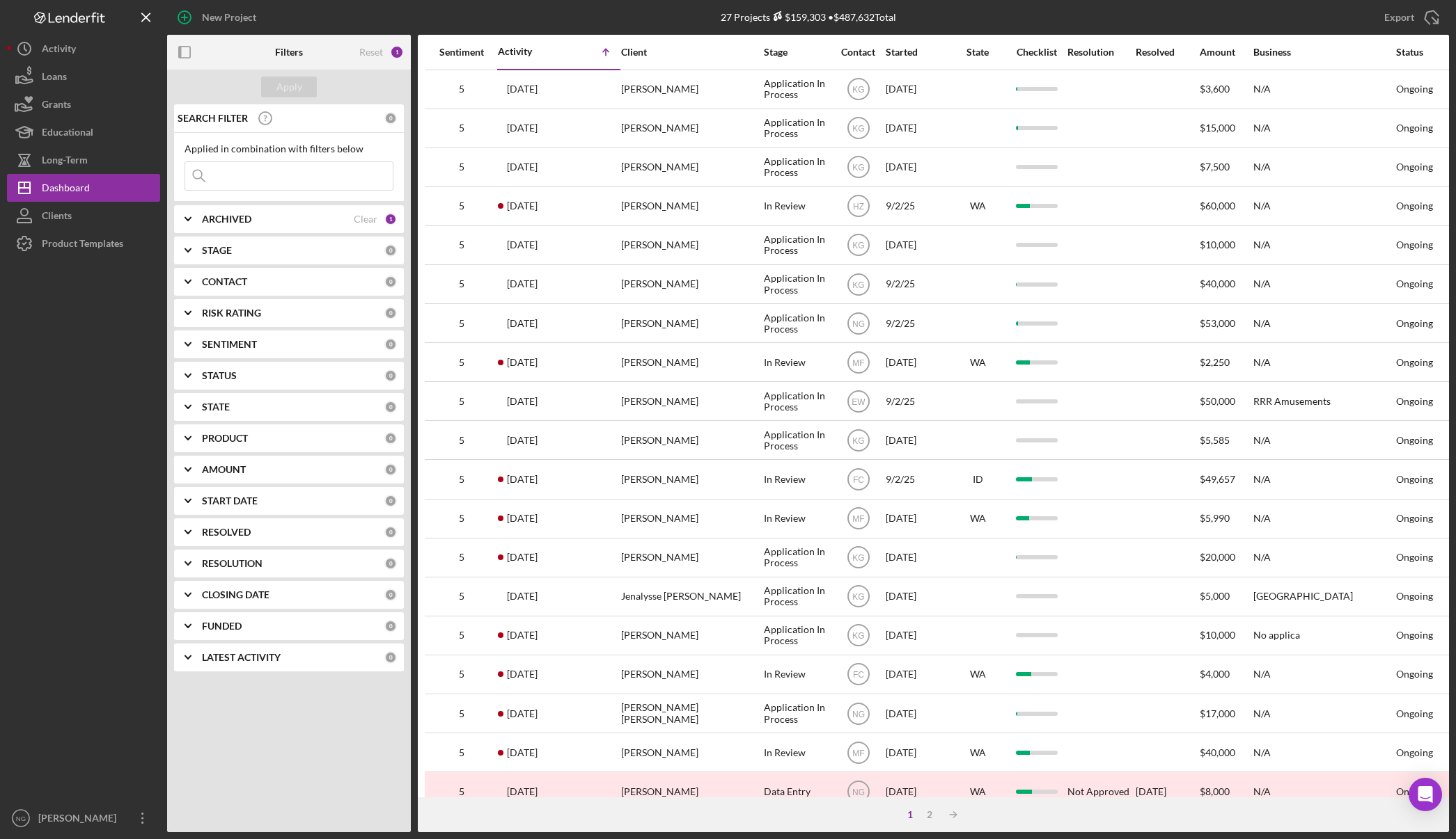
click at [548, 50] on div "Activity" at bounding box center [528, 51] width 61 height 11
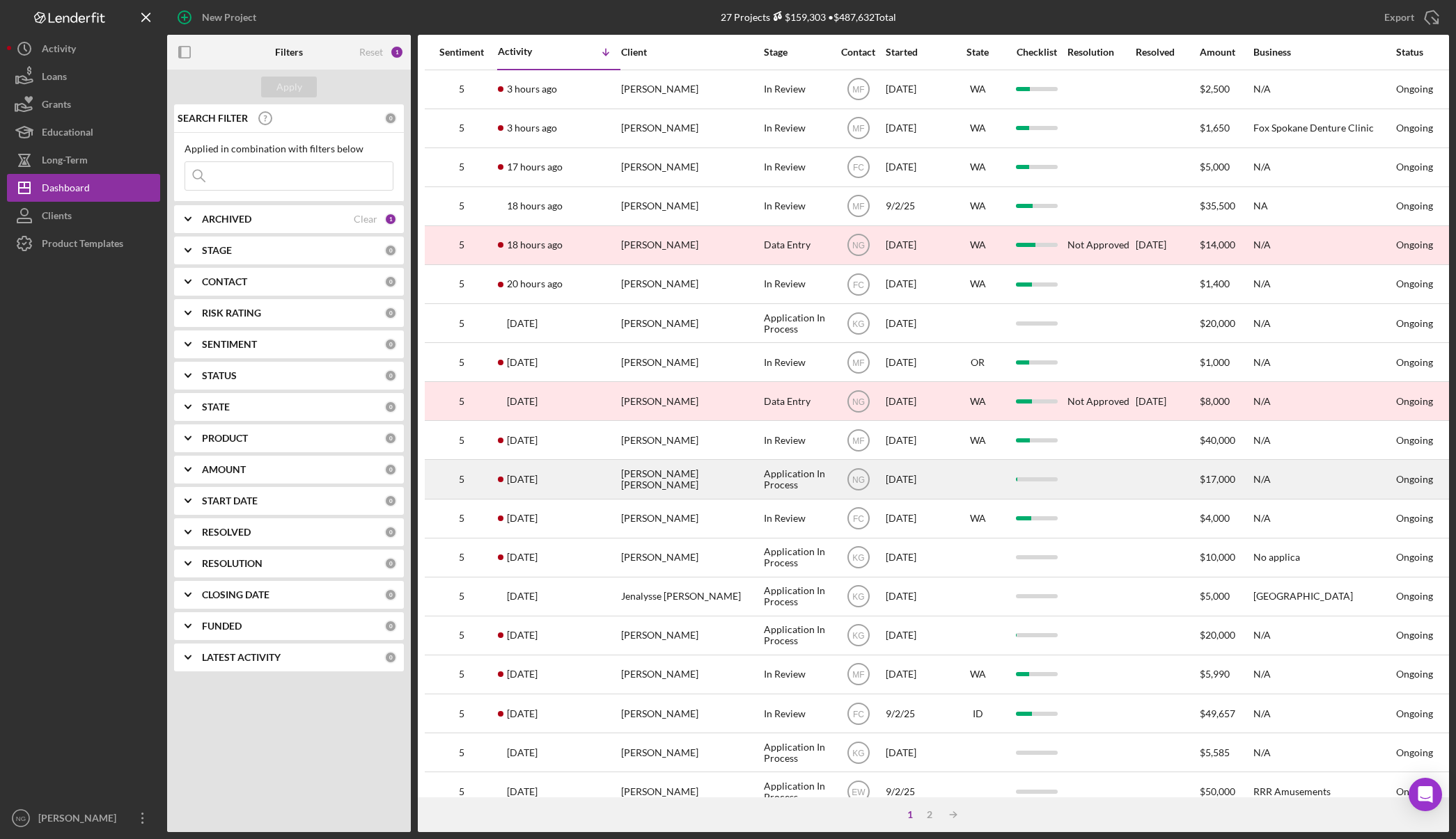
click at [815, 485] on div "Application In Process" at bounding box center [797, 479] width 67 height 37
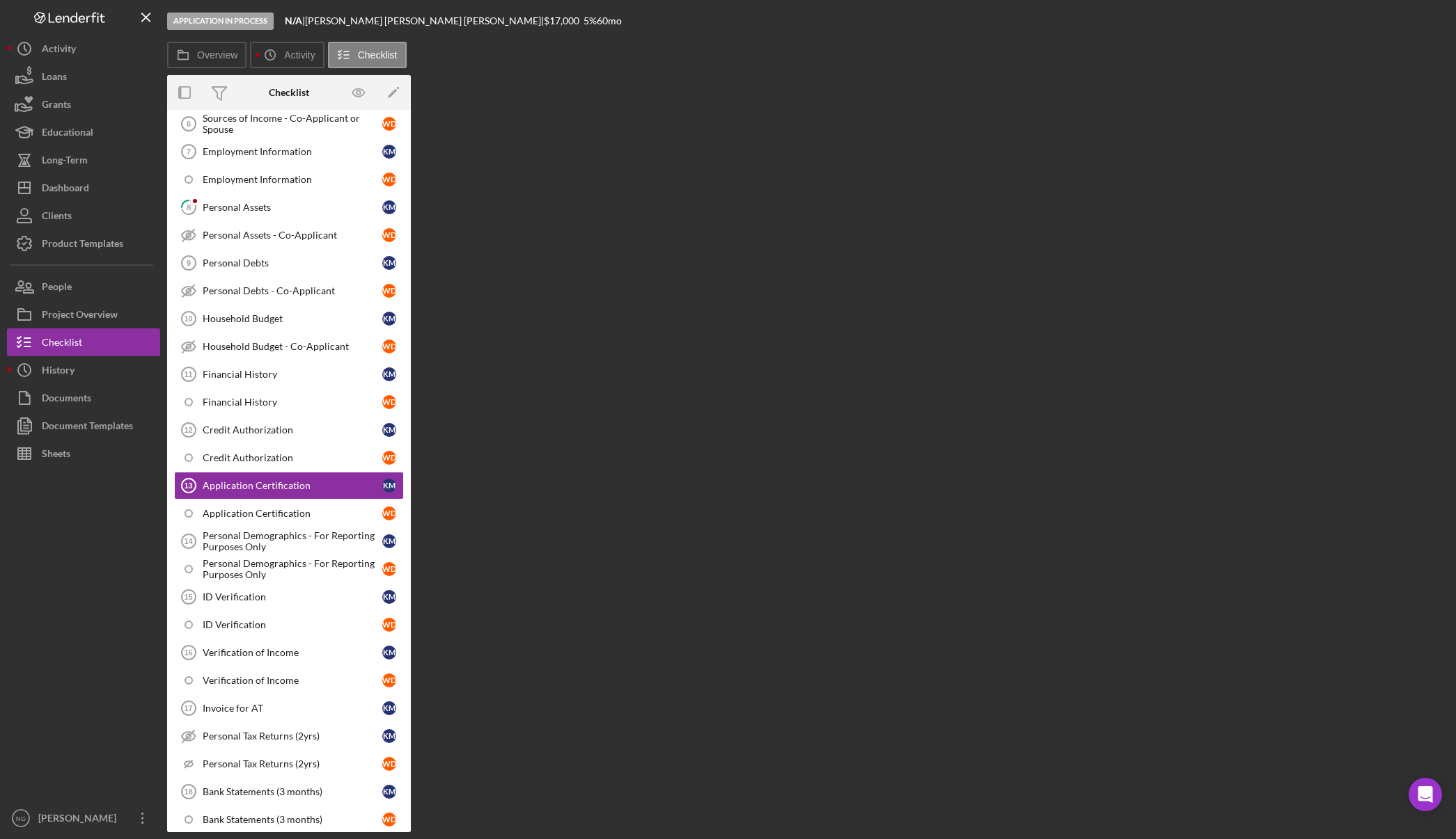
scroll to position [303, 0]
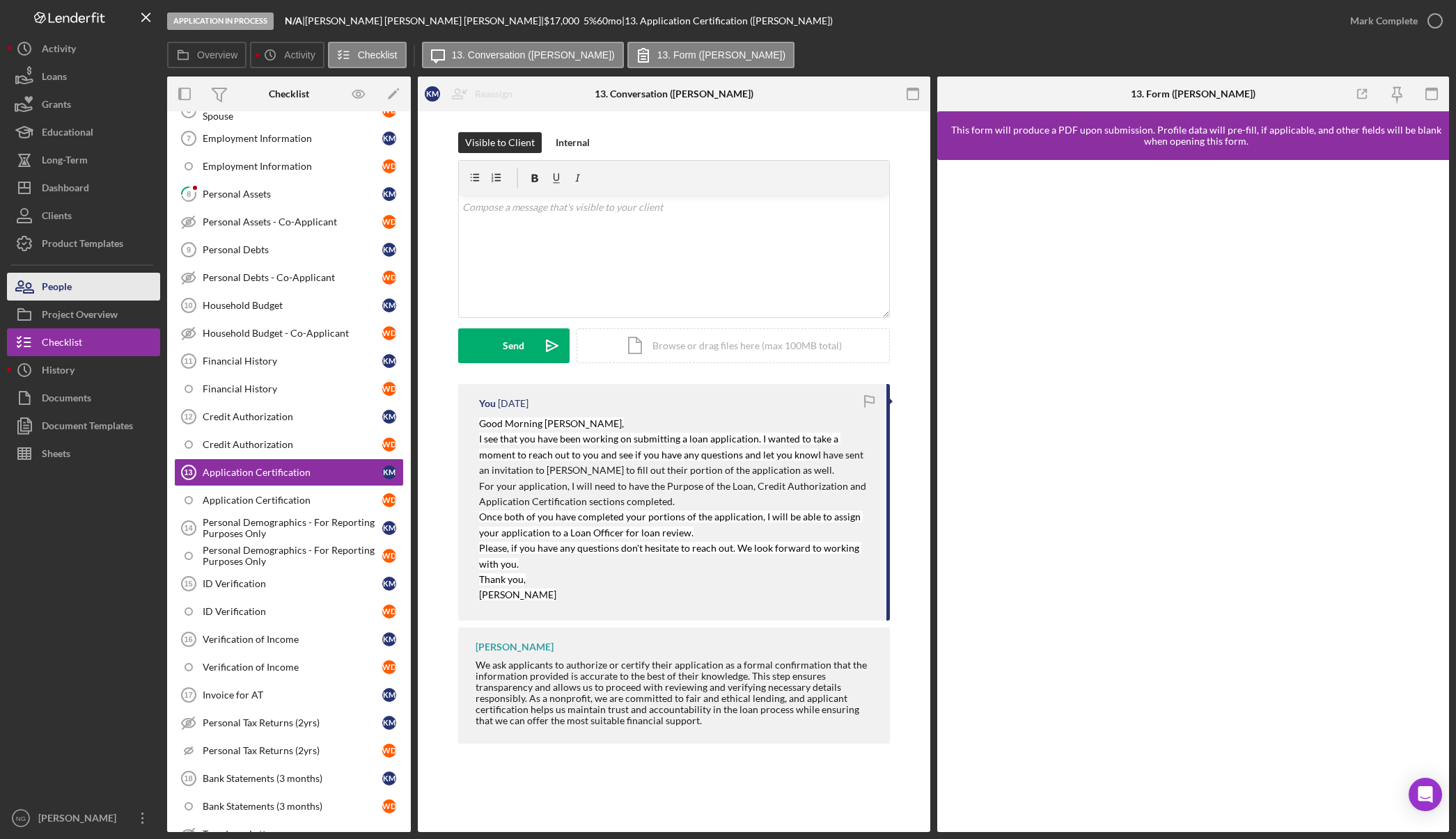
click at [89, 285] on button "People" at bounding box center [83, 287] width 153 height 28
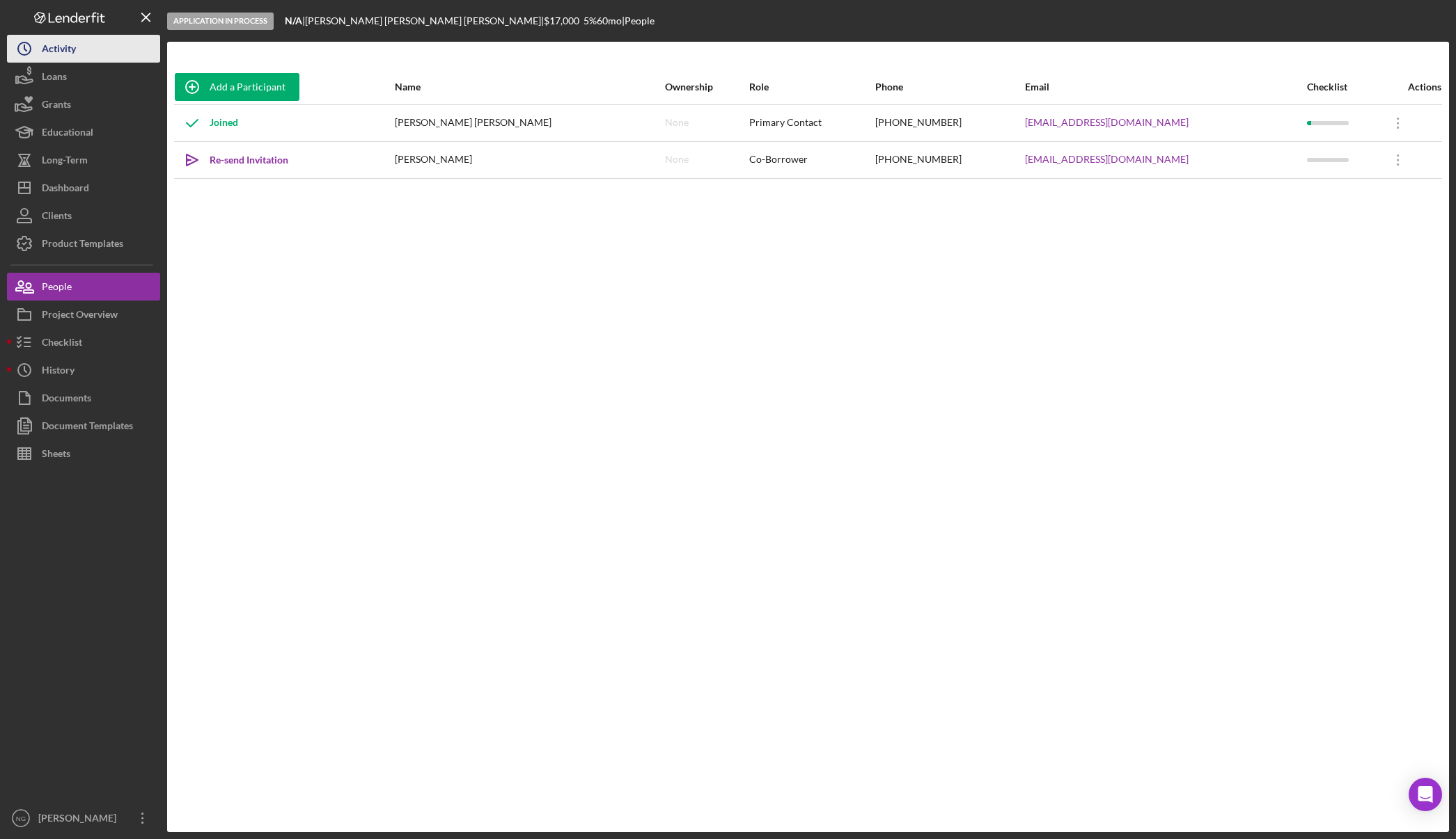
click at [98, 43] on button "Icon/History Activity" at bounding box center [83, 49] width 153 height 28
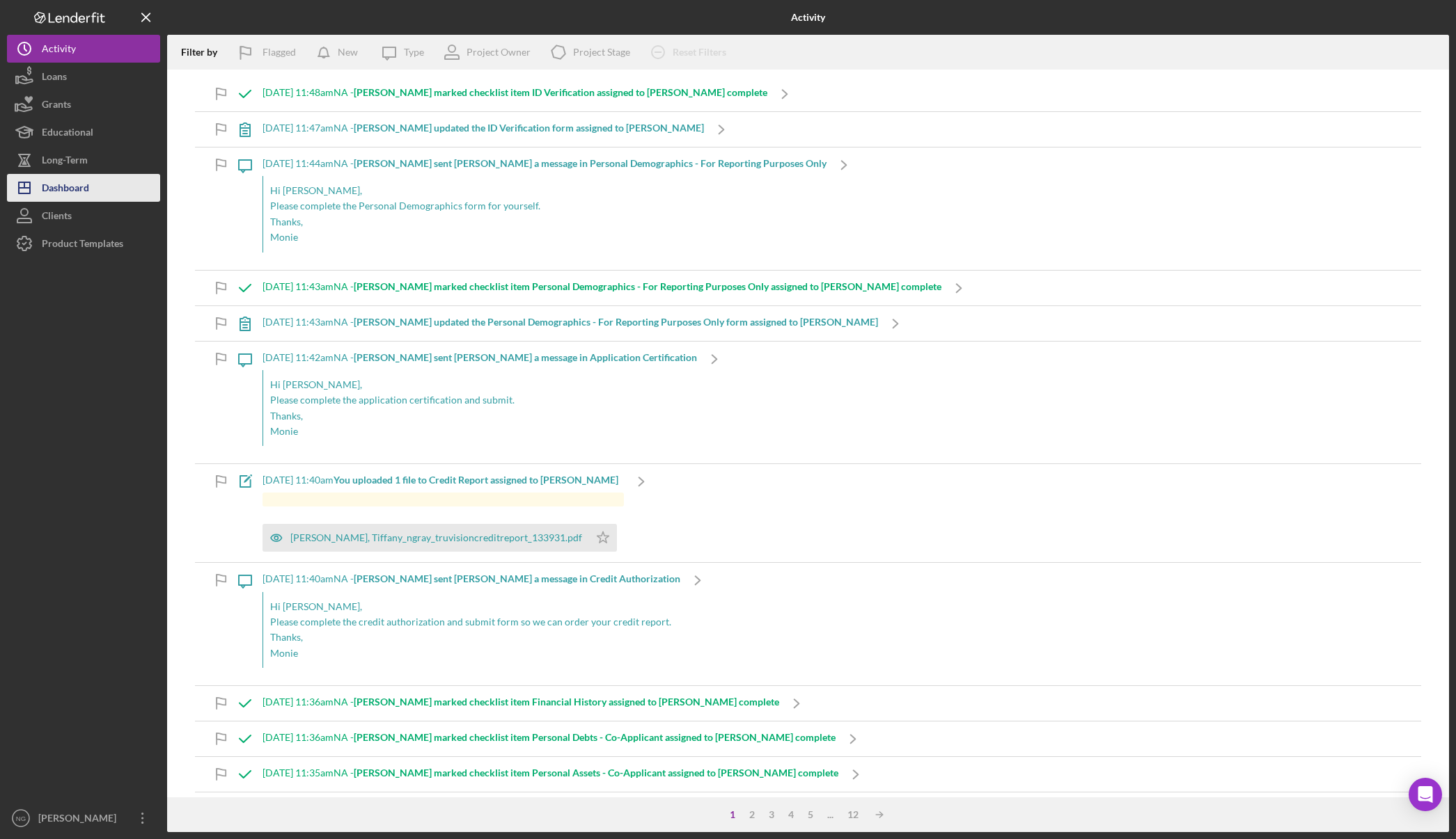
click at [96, 189] on button "Icon/Dashboard Dashboard" at bounding box center [83, 187] width 153 height 28
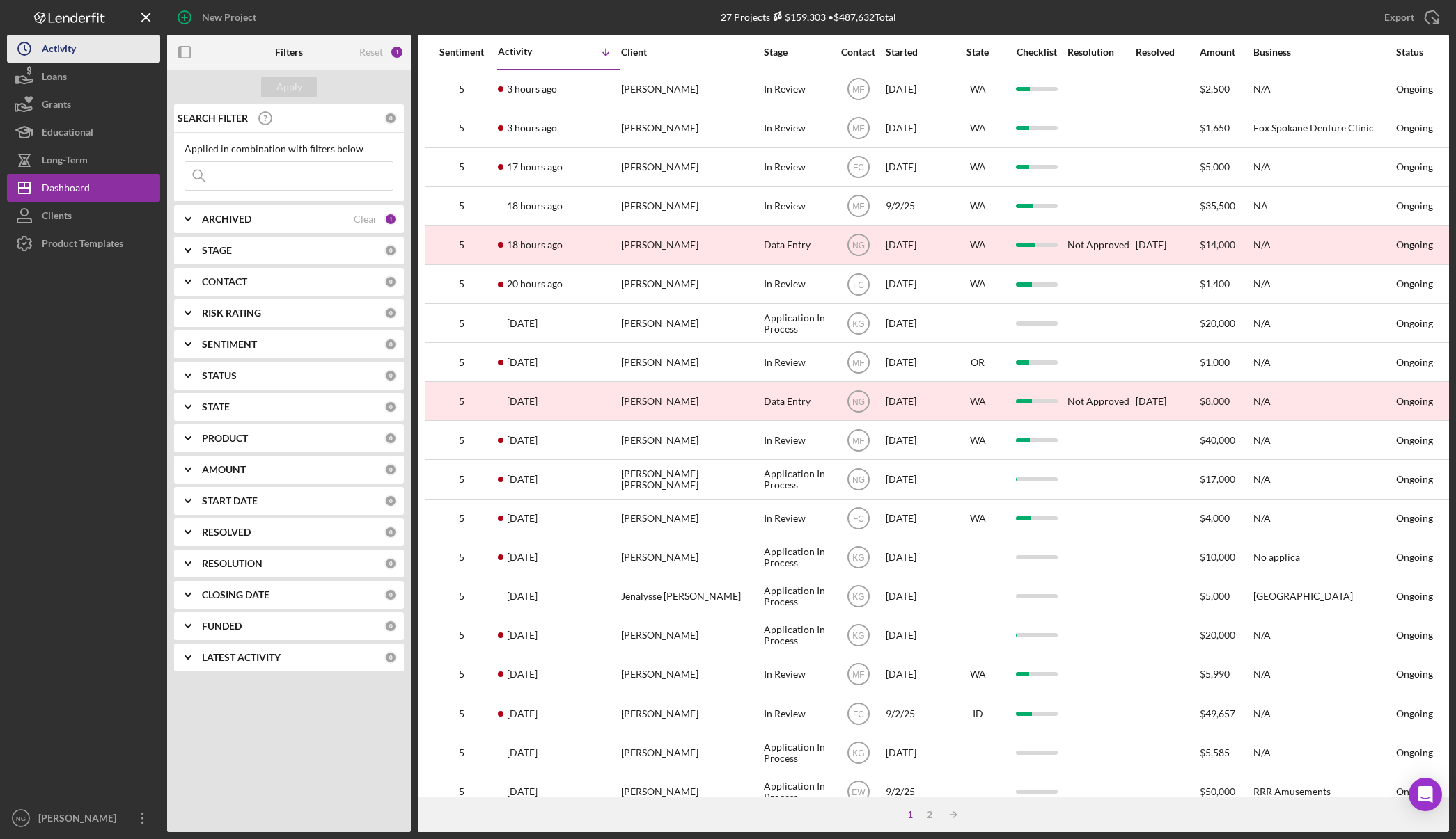
click at [85, 50] on button "Icon/History Activity" at bounding box center [83, 49] width 153 height 28
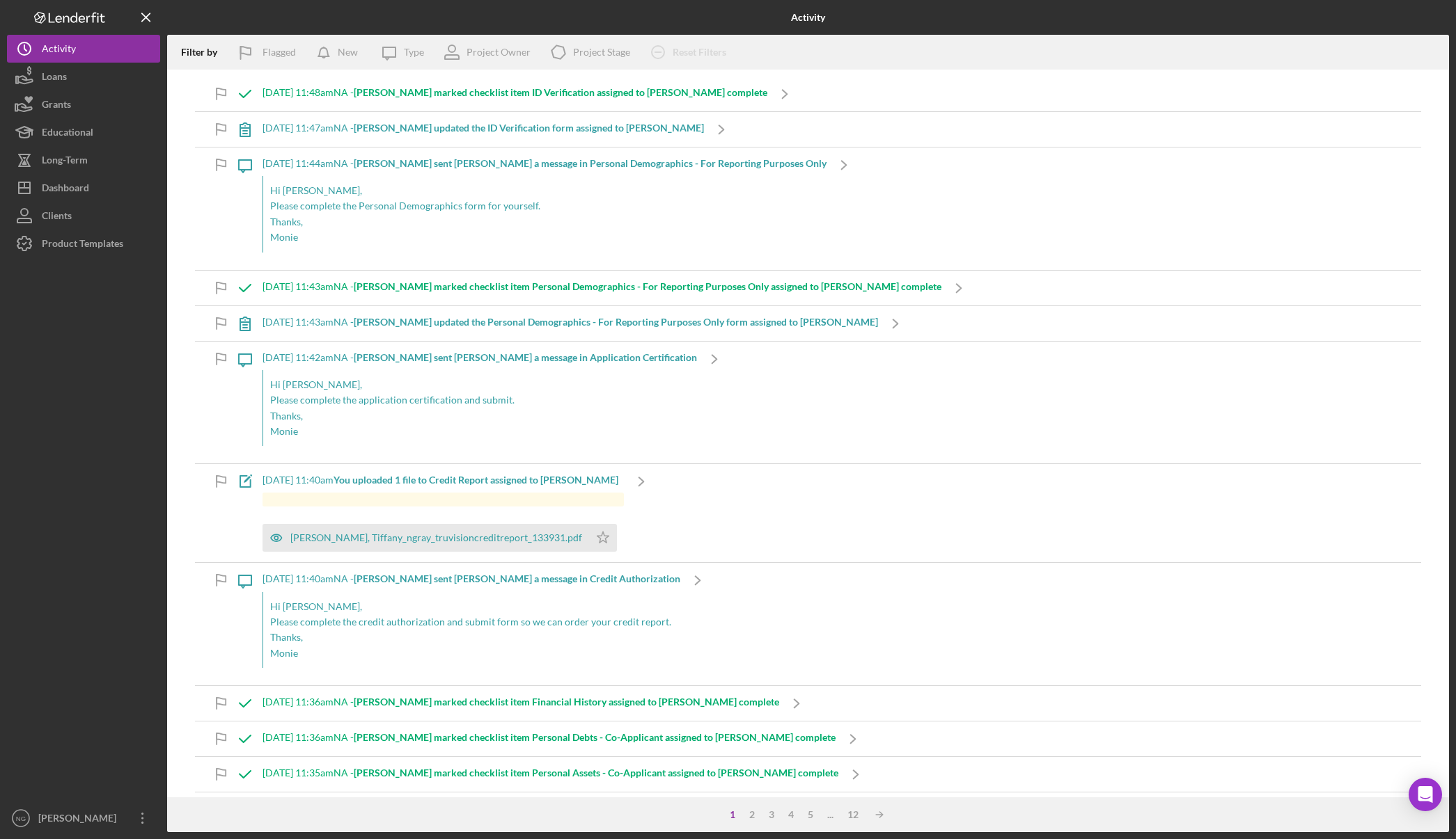
click at [467, 580] on b "Monie F. sent Teresa W. a message in Credit Authorization" at bounding box center [517, 579] width 326 height 12
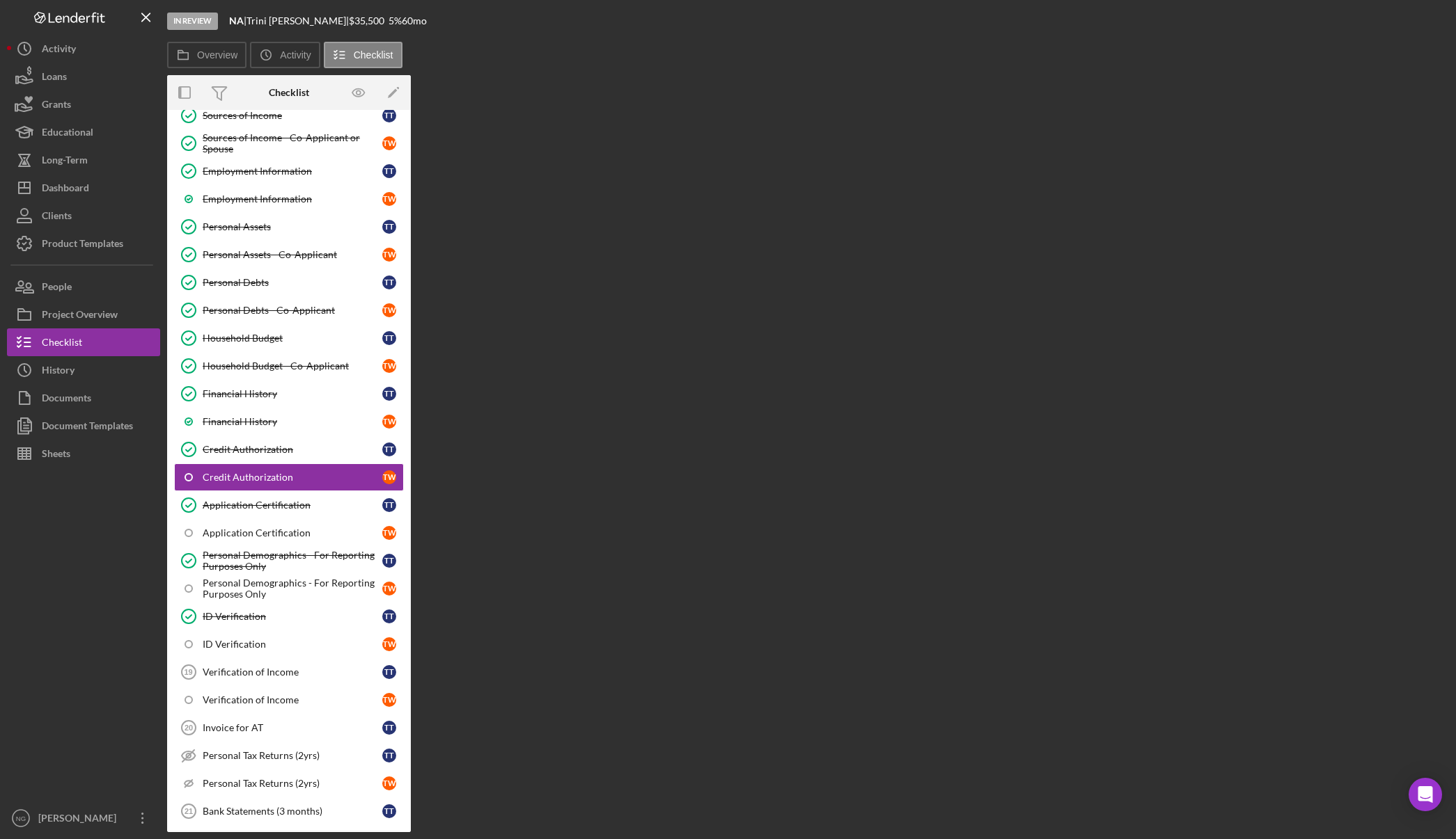
scroll to position [277, 0]
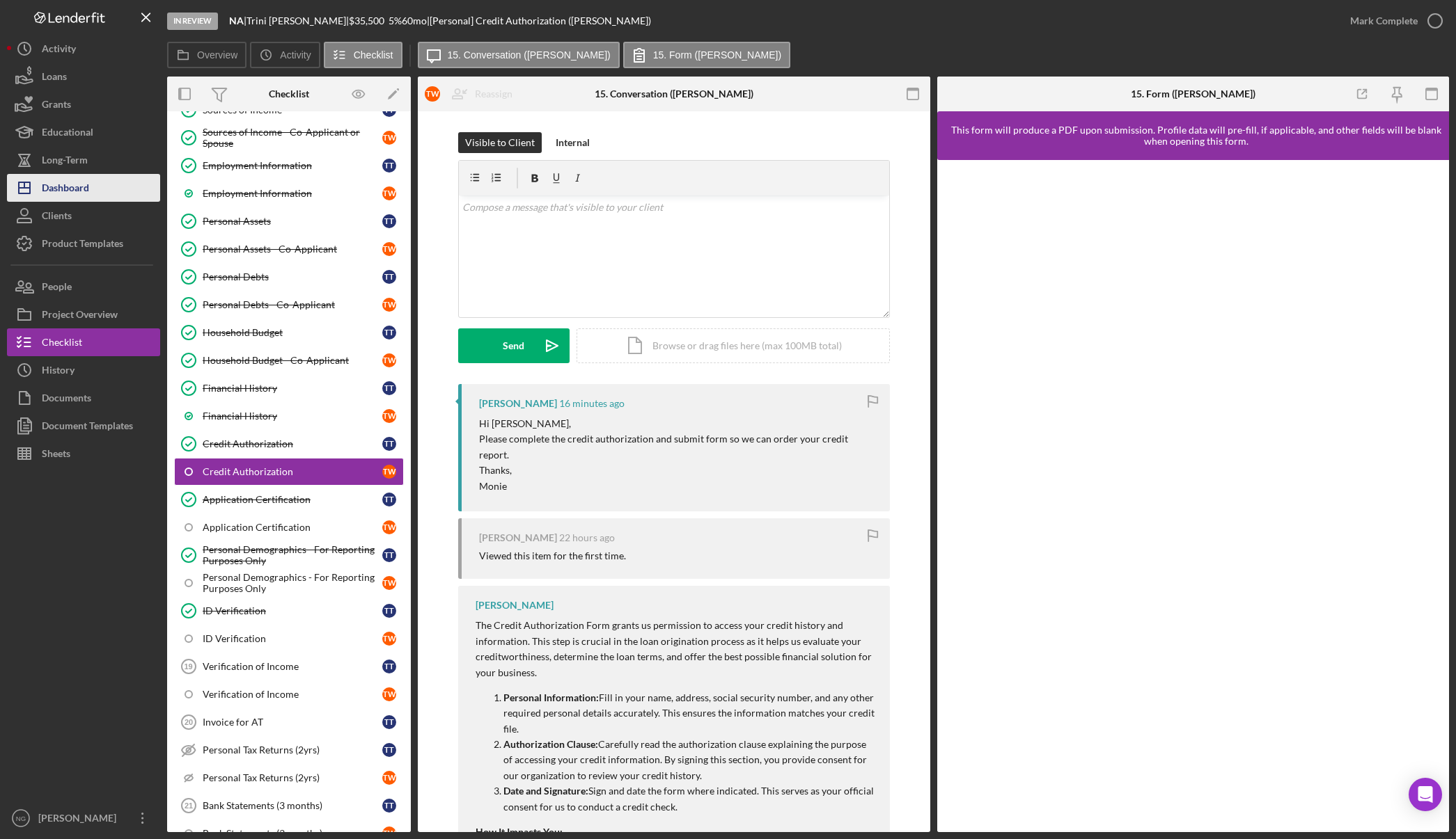
click at [57, 192] on div "Dashboard" at bounding box center [66, 189] width 47 height 31
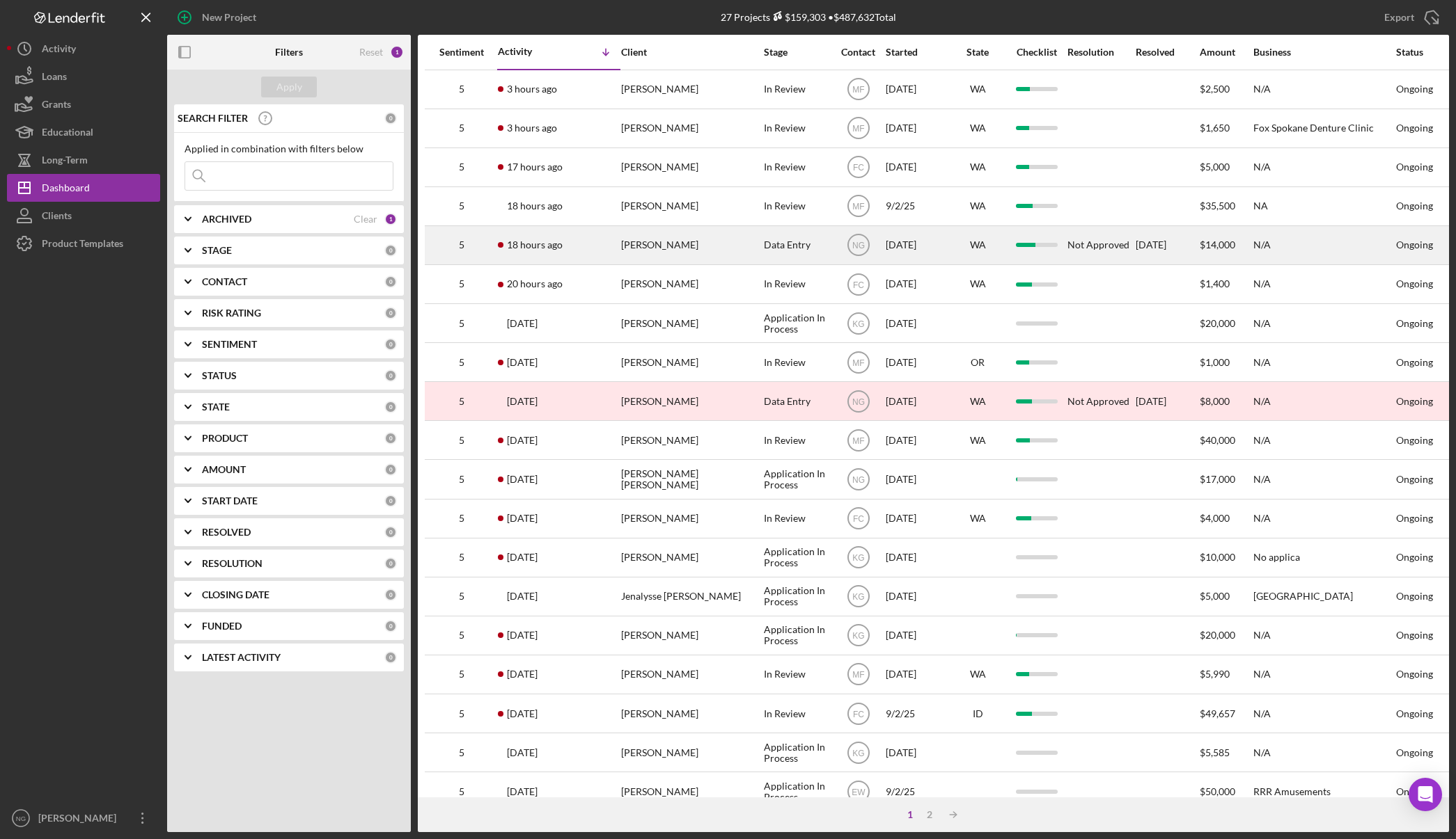
click at [685, 242] on div "[PERSON_NAME]" at bounding box center [691, 245] width 140 height 37
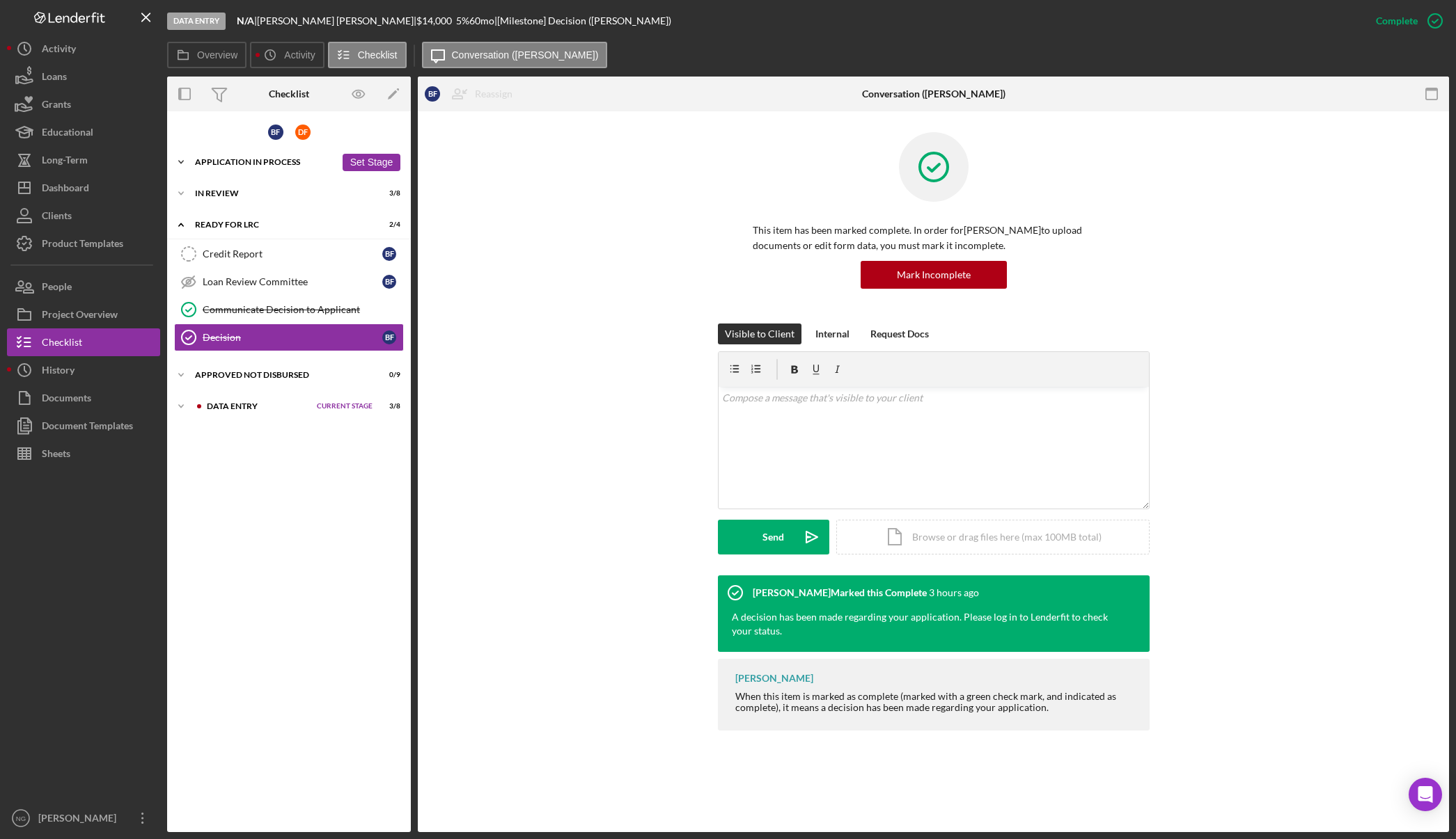
click at [244, 166] on div "Icon/Expander Application In Process 23 / 36 Set Stage" at bounding box center [289, 162] width 244 height 28
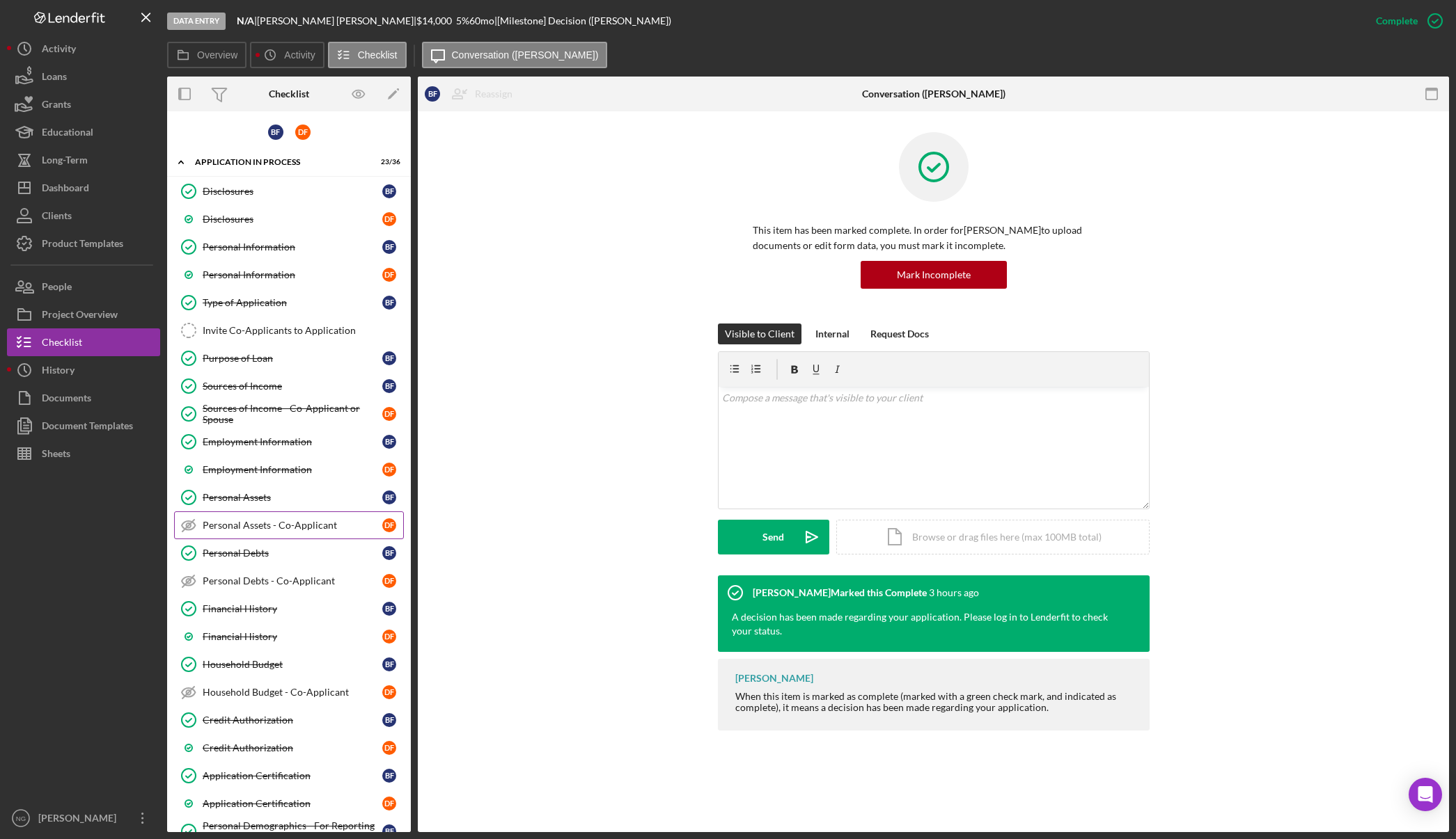
click at [302, 526] on div "Personal Assets - Co-Applicant" at bounding box center [293, 525] width 180 height 11
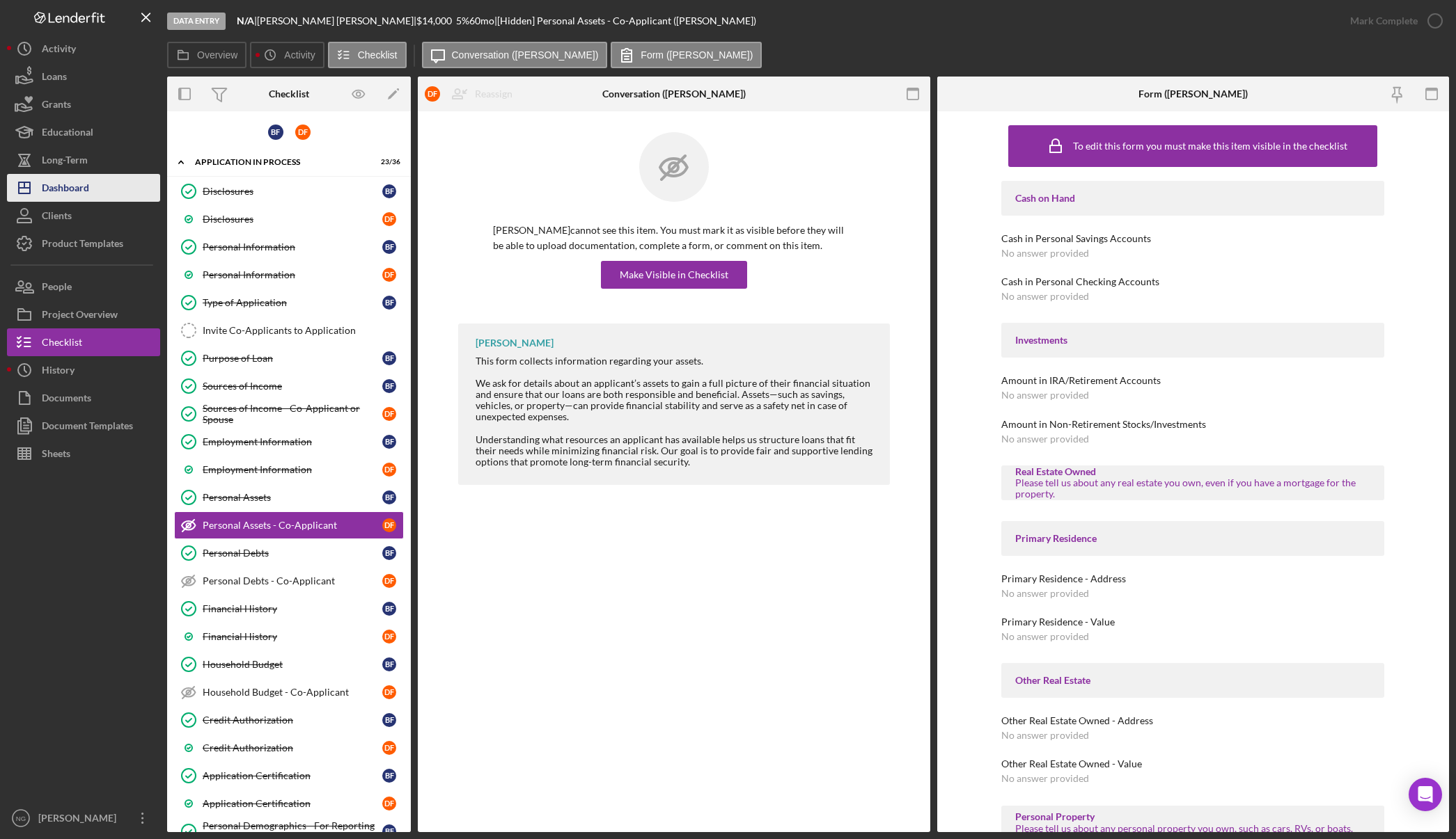
click at [57, 184] on div "Dashboard" at bounding box center [66, 189] width 47 height 31
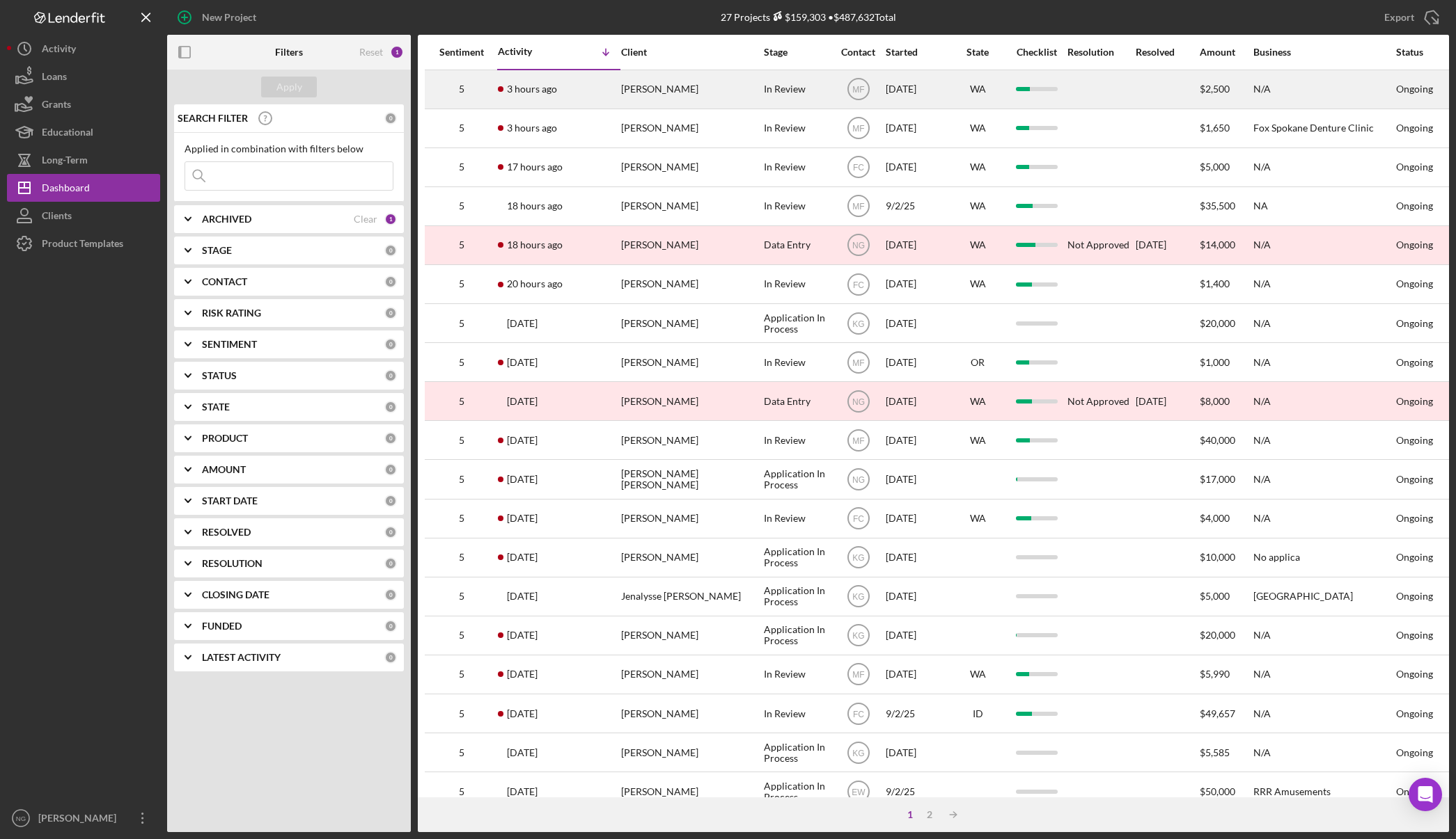
click at [644, 94] on div "[PERSON_NAME]" at bounding box center [691, 89] width 140 height 37
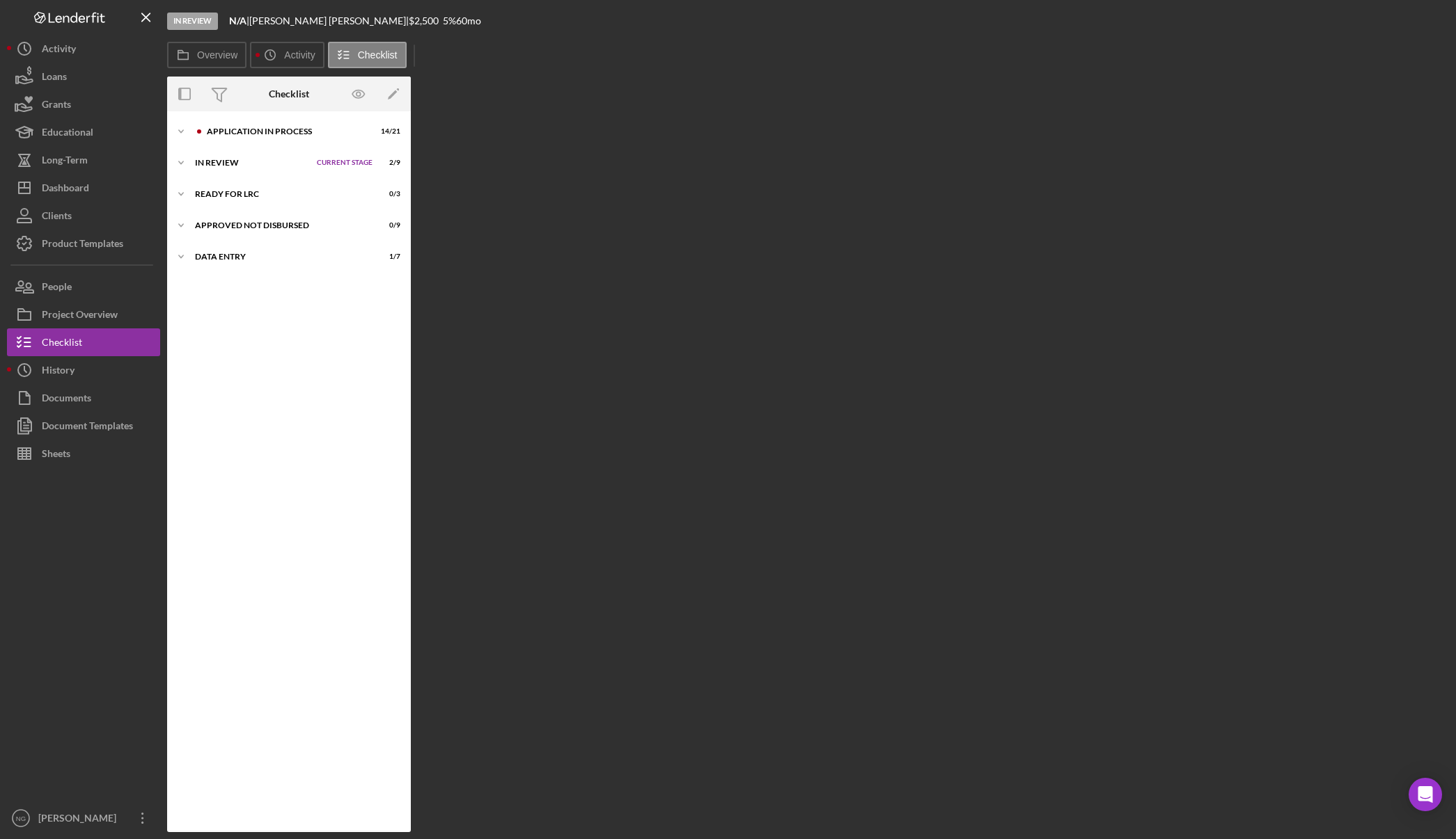
scroll to position [37, 0]
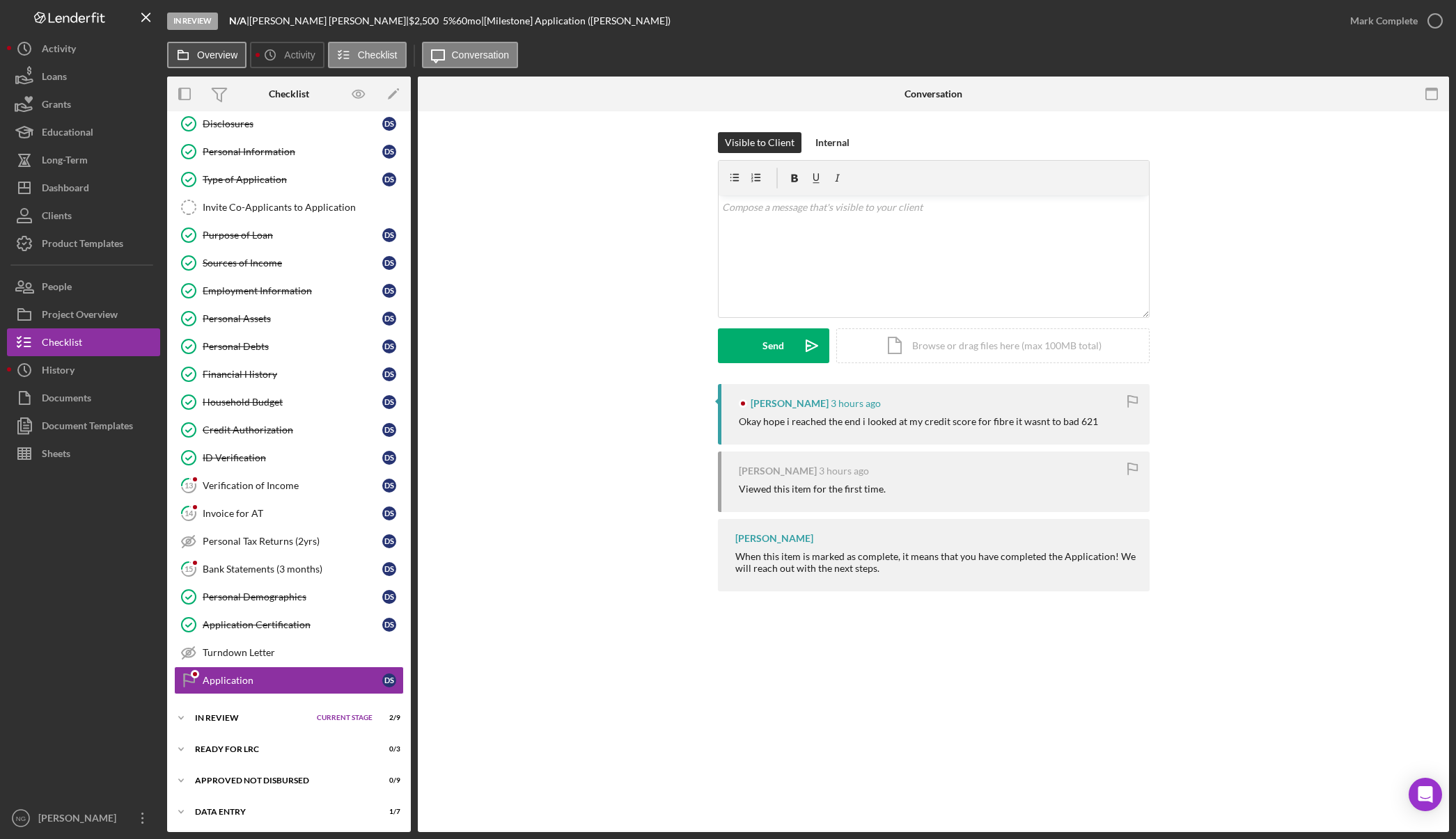
click at [229, 59] on label "Overview" at bounding box center [216, 55] width 40 height 11
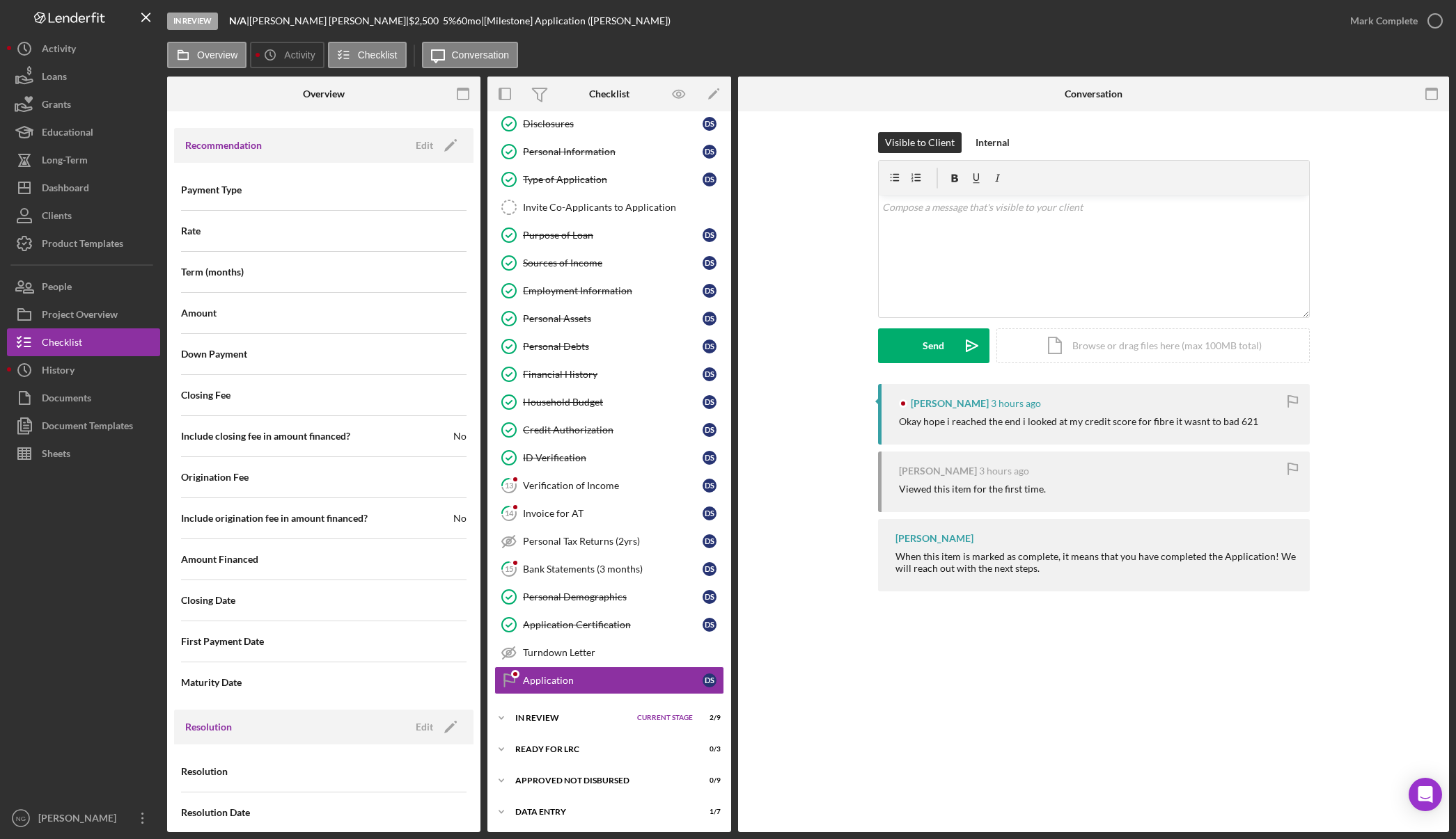
scroll to position [1355, 0]
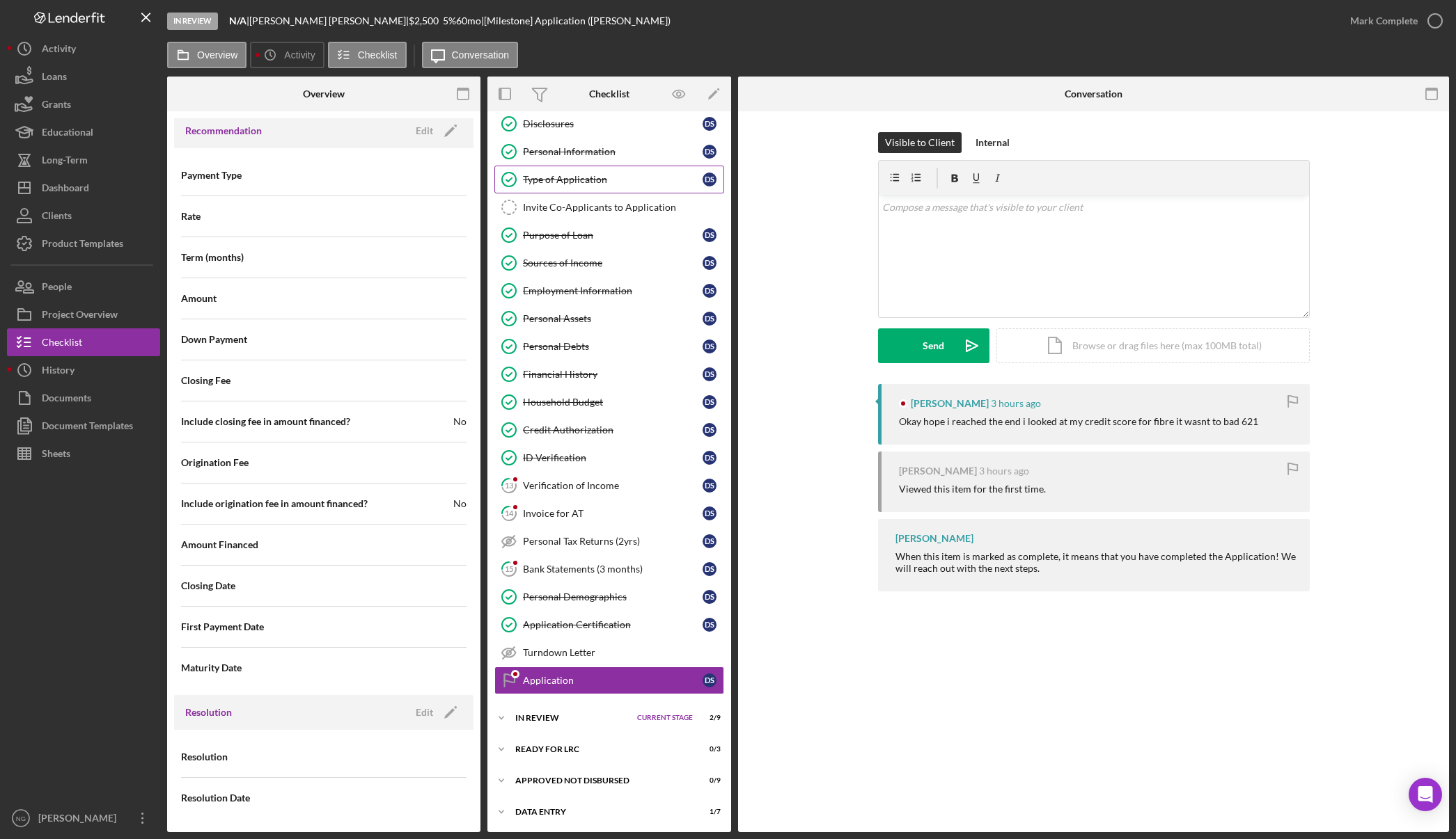
click at [596, 183] on div "Type of Application" at bounding box center [613, 179] width 180 height 11
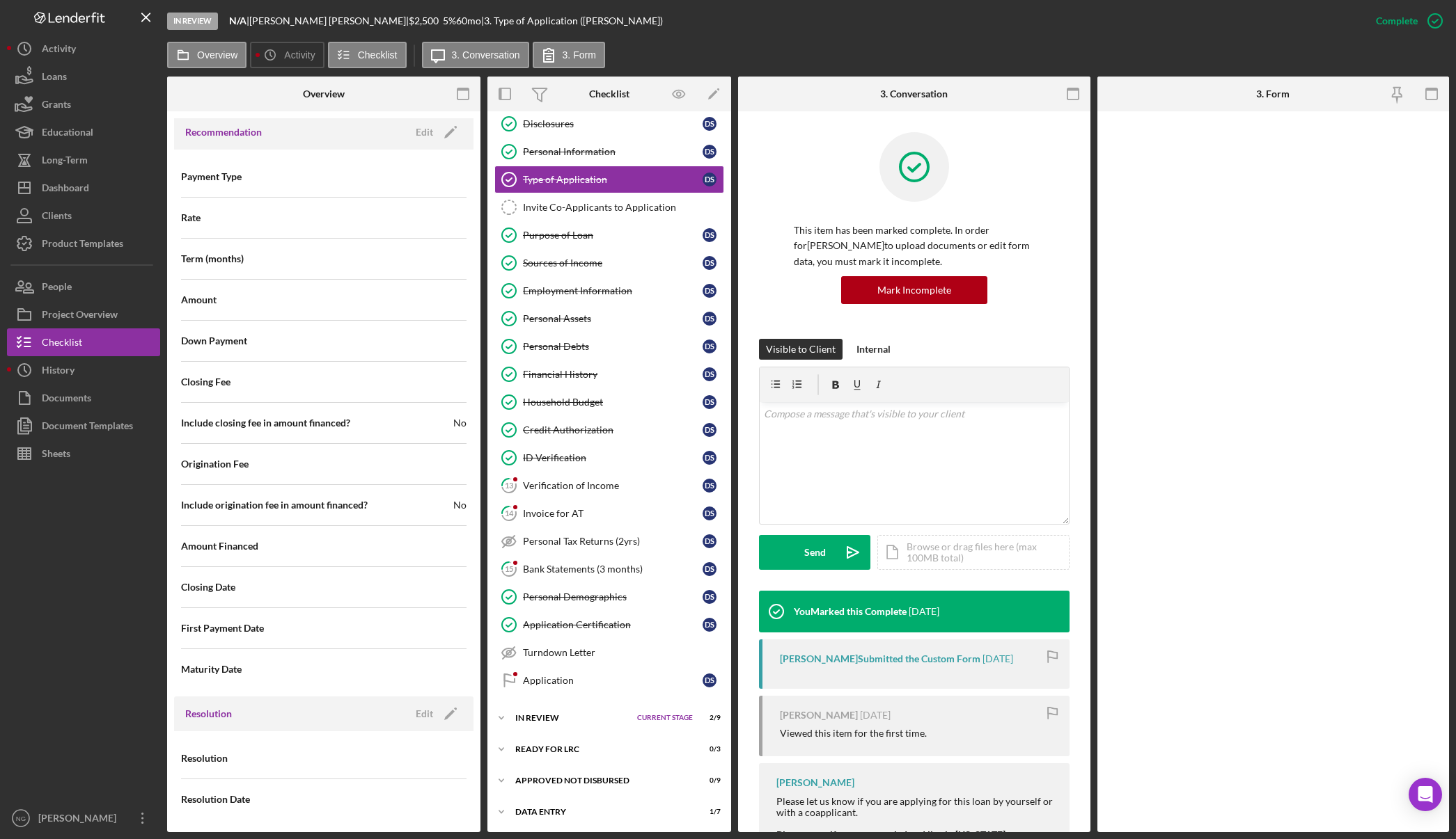
scroll to position [1355, 0]
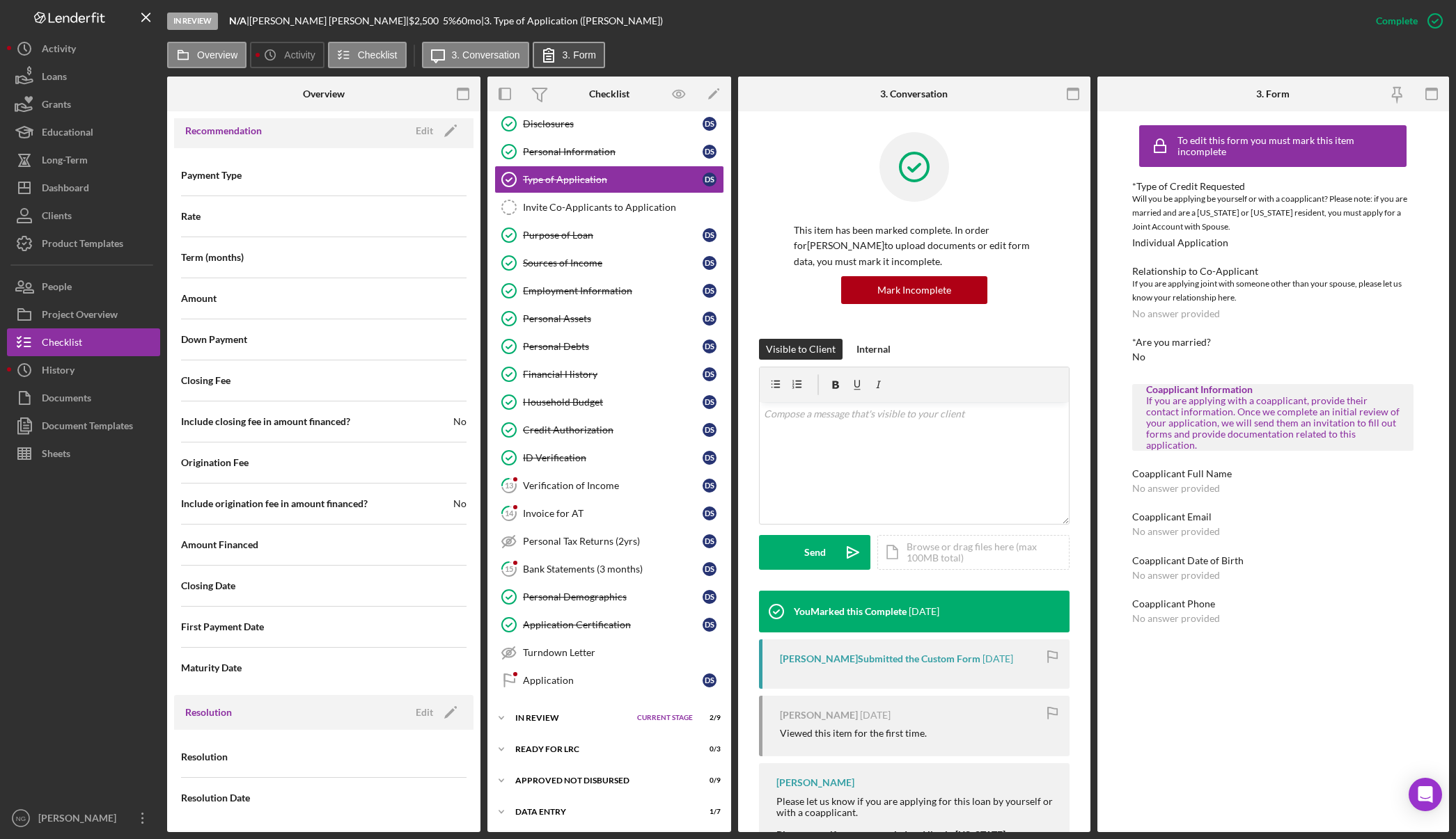
click at [590, 49] on button "3. Form" at bounding box center [569, 55] width 72 height 27
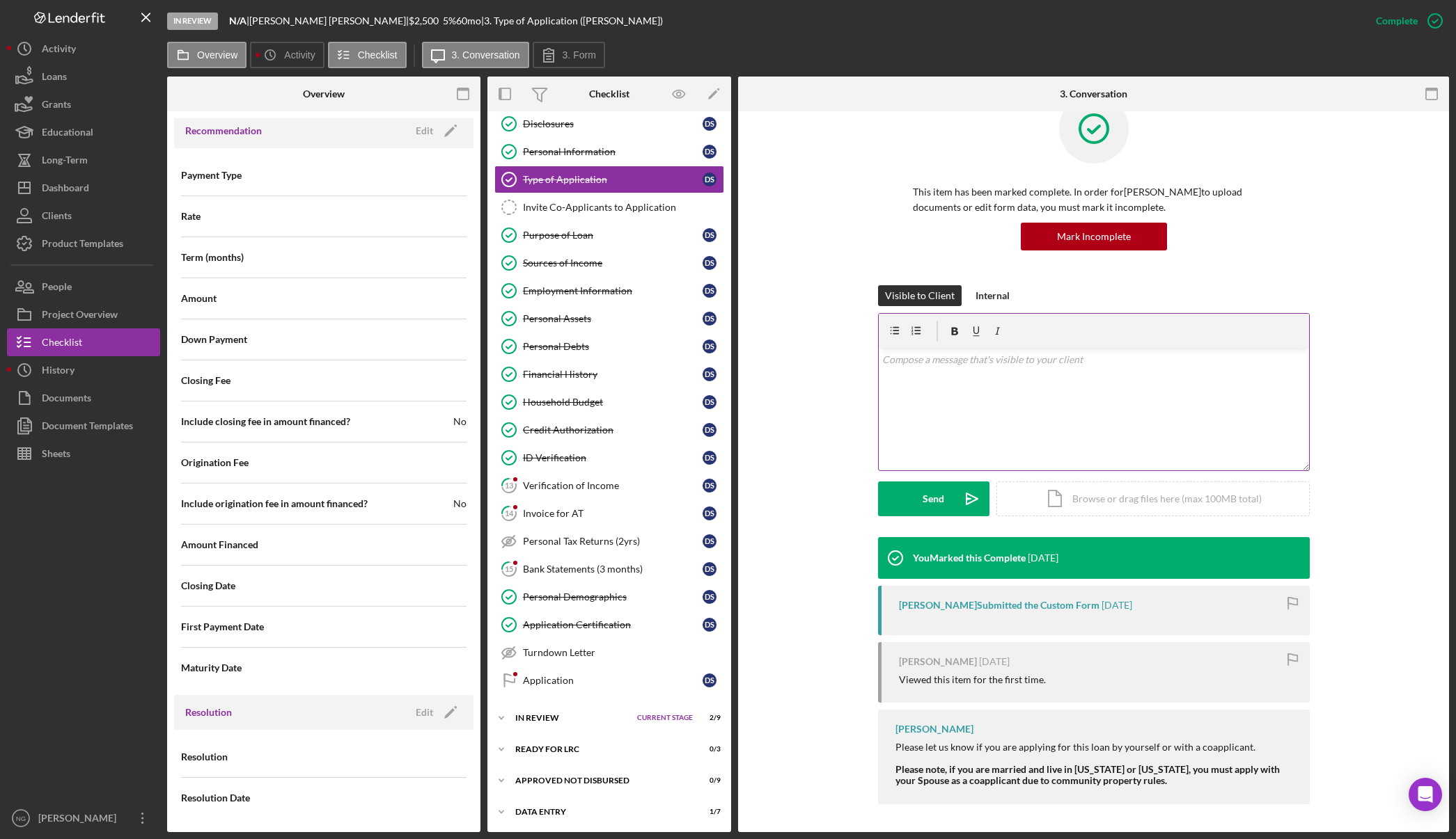
scroll to position [0, 0]
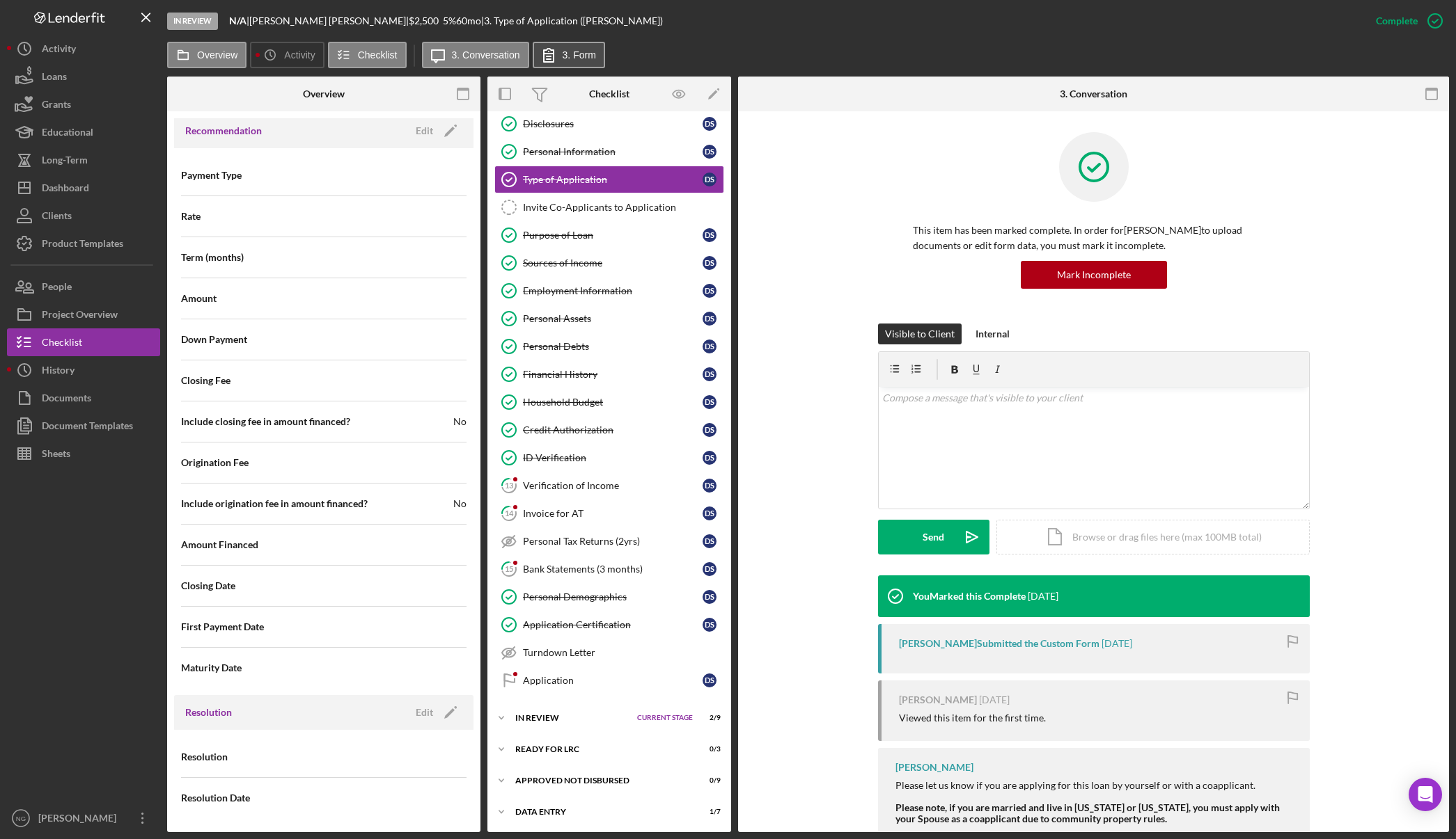
click at [566, 53] on label "3. Form" at bounding box center [579, 55] width 34 height 11
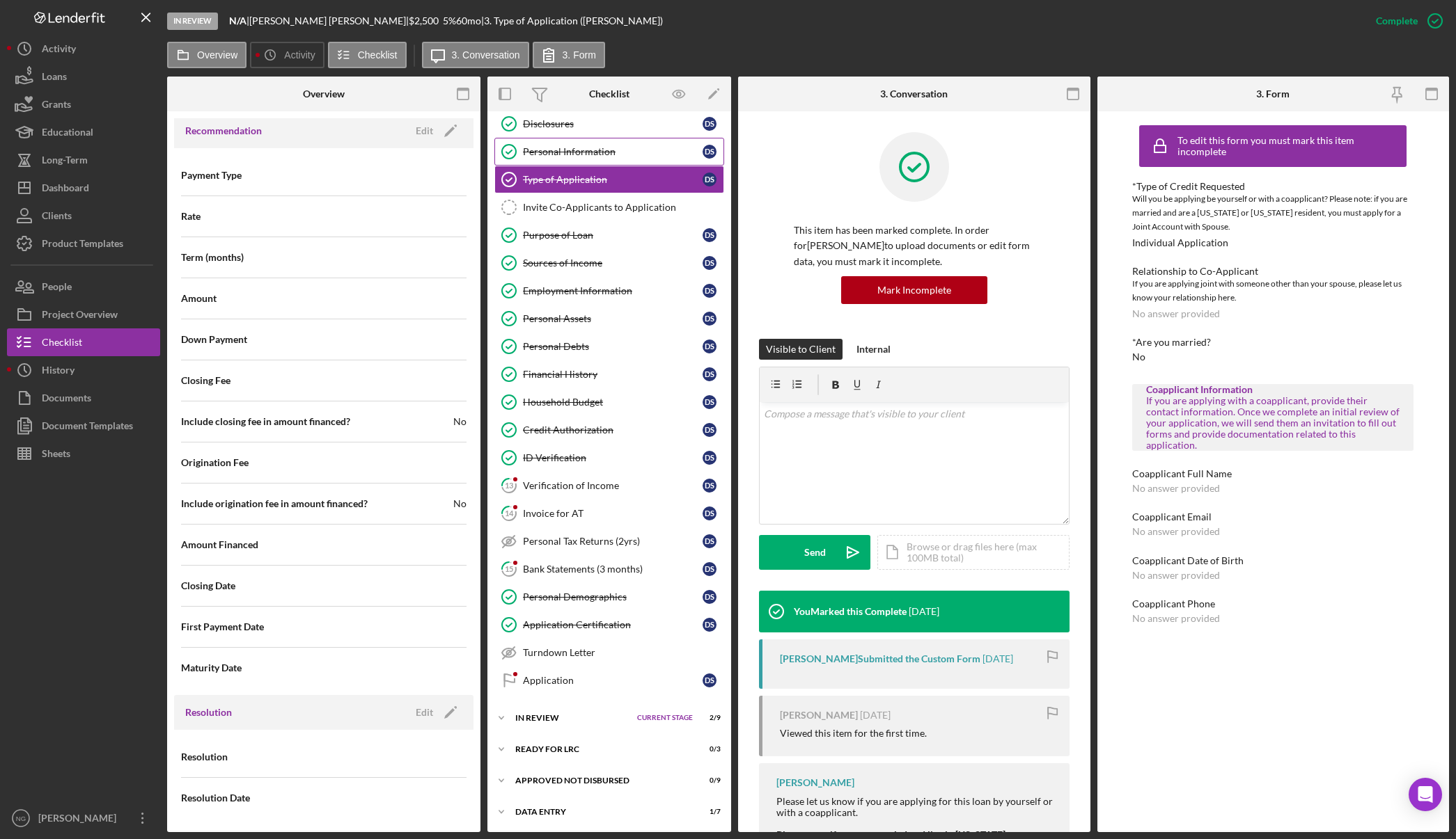
click at [593, 147] on div "Personal Information" at bounding box center [613, 152] width 180 height 11
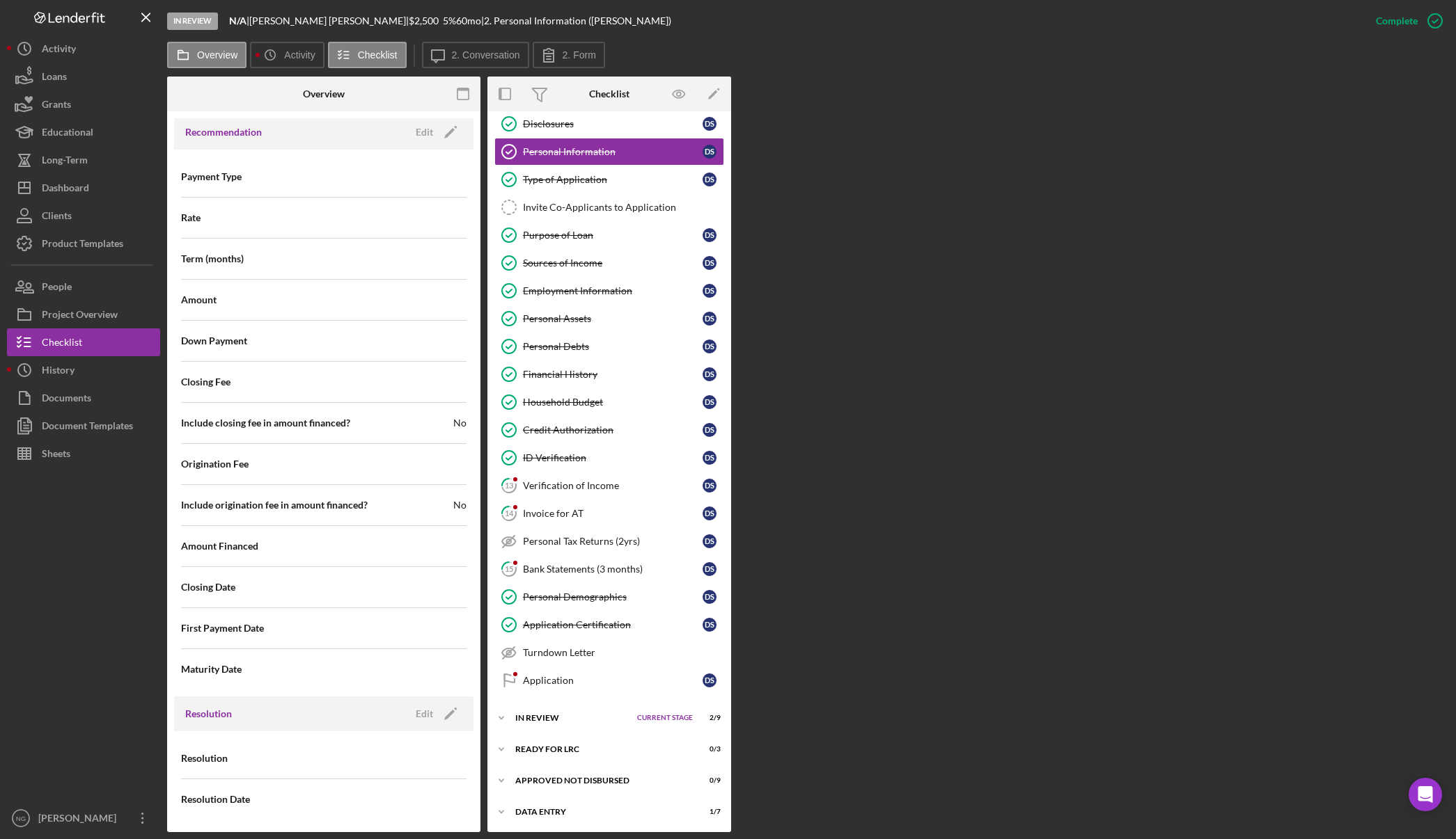
scroll to position [1355, 0]
click at [568, 236] on div "Purpose of Loan" at bounding box center [613, 235] width 180 height 11
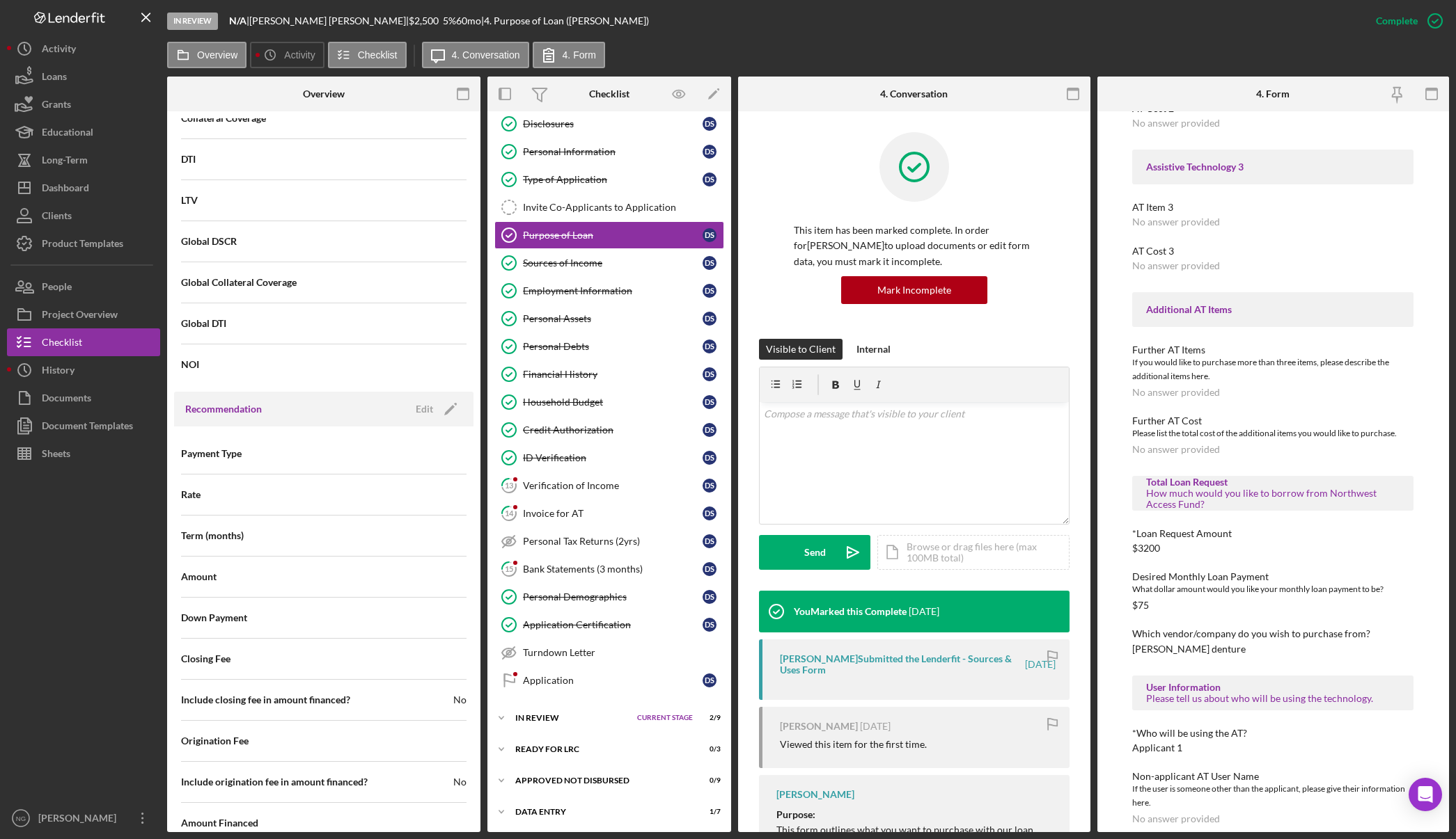
scroll to position [418, 0]
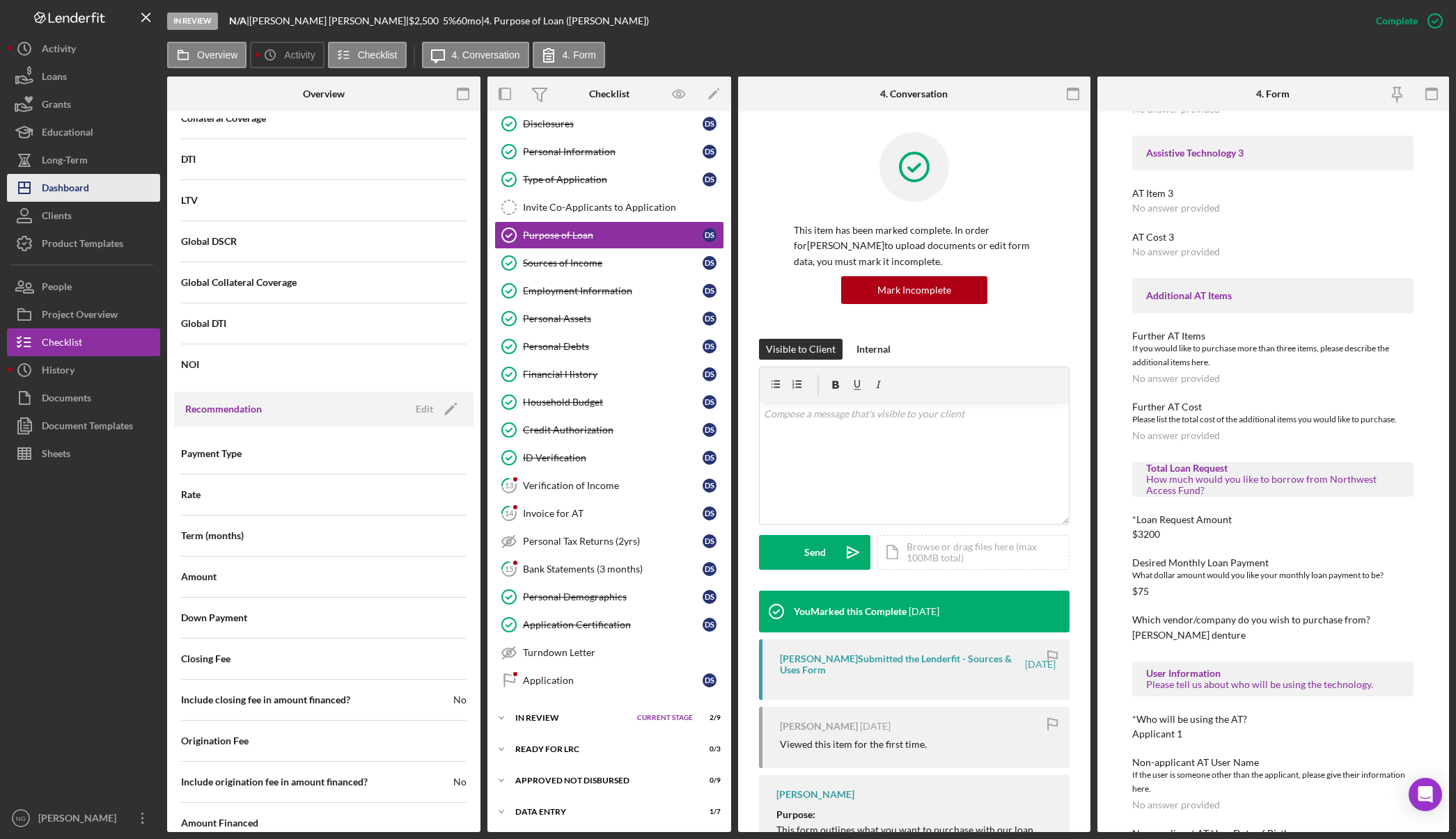
click at [73, 181] on div "Dashboard" at bounding box center [66, 189] width 47 height 31
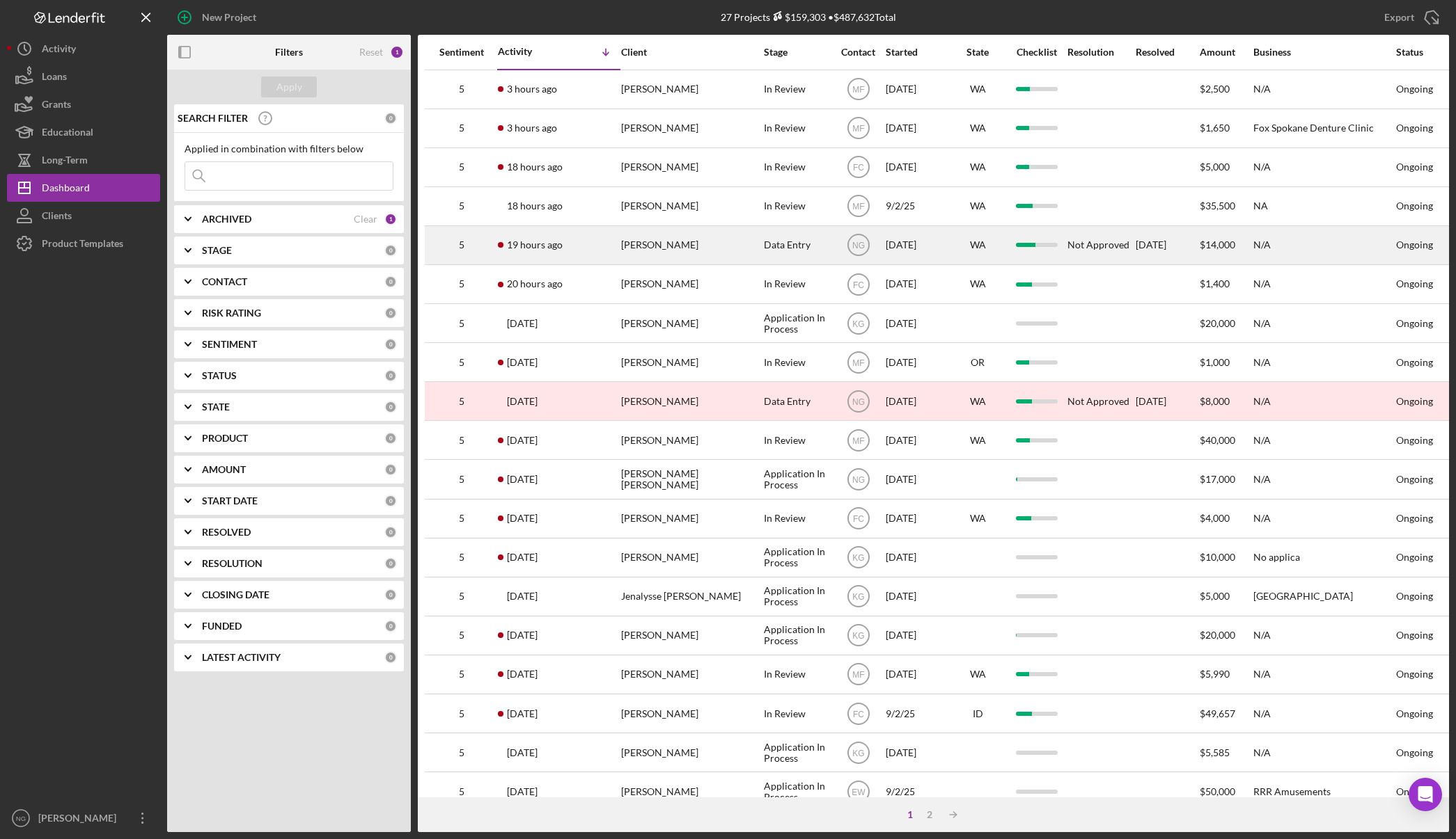
click at [701, 245] on div "[PERSON_NAME]" at bounding box center [691, 245] width 140 height 37
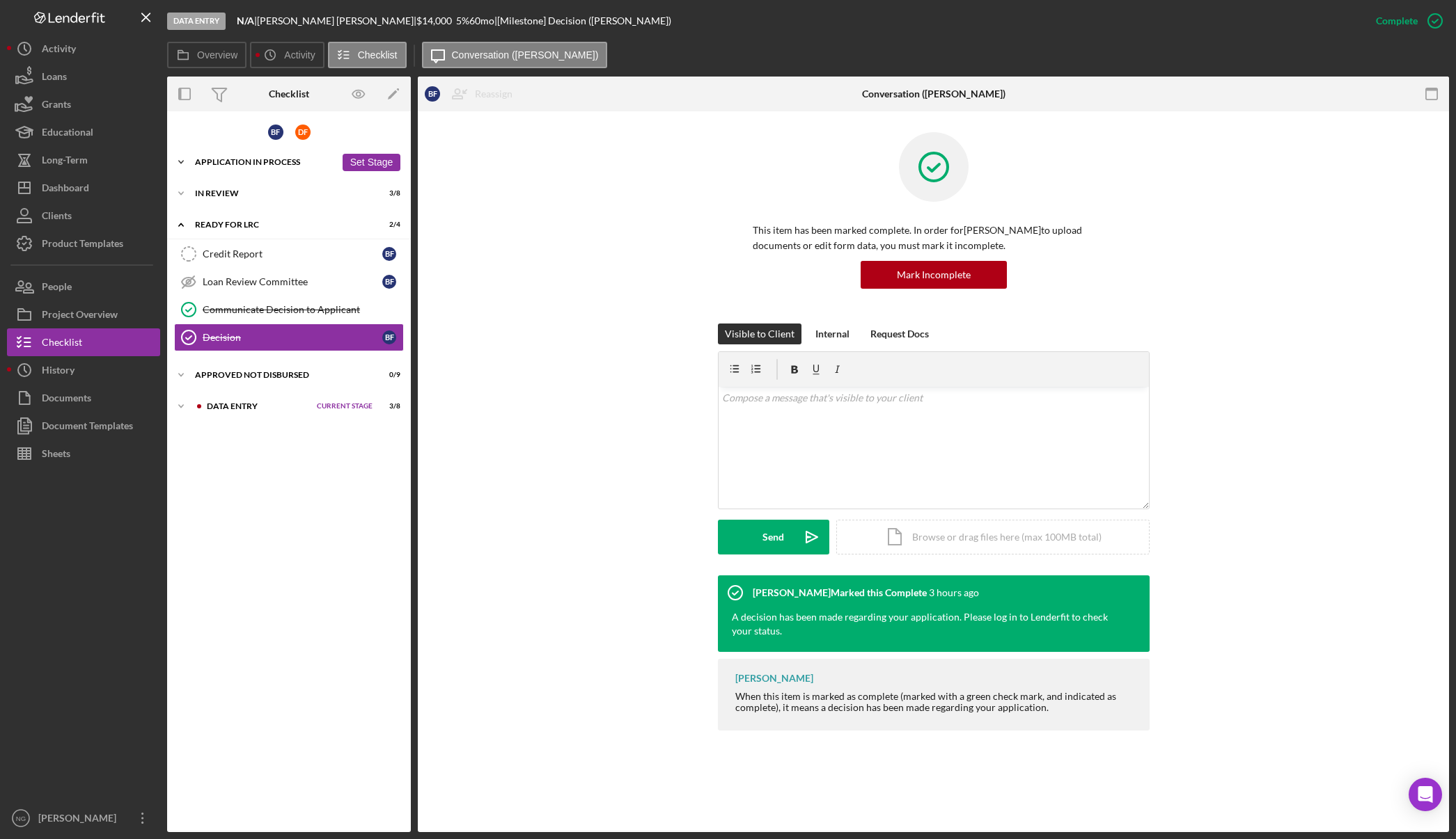
click at [290, 160] on div "Application In Process" at bounding box center [265, 162] width 140 height 8
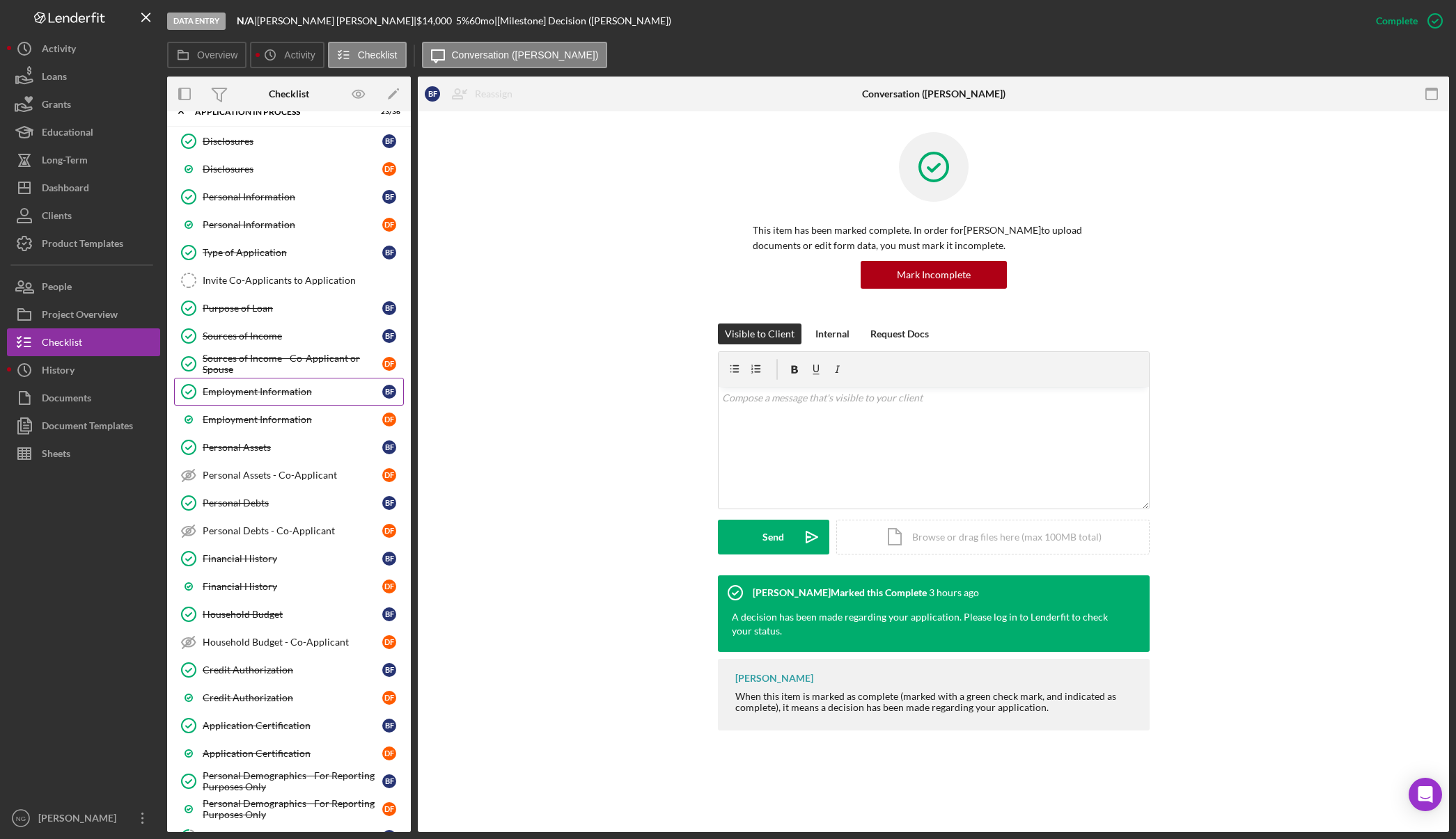
scroll to position [69, 0]
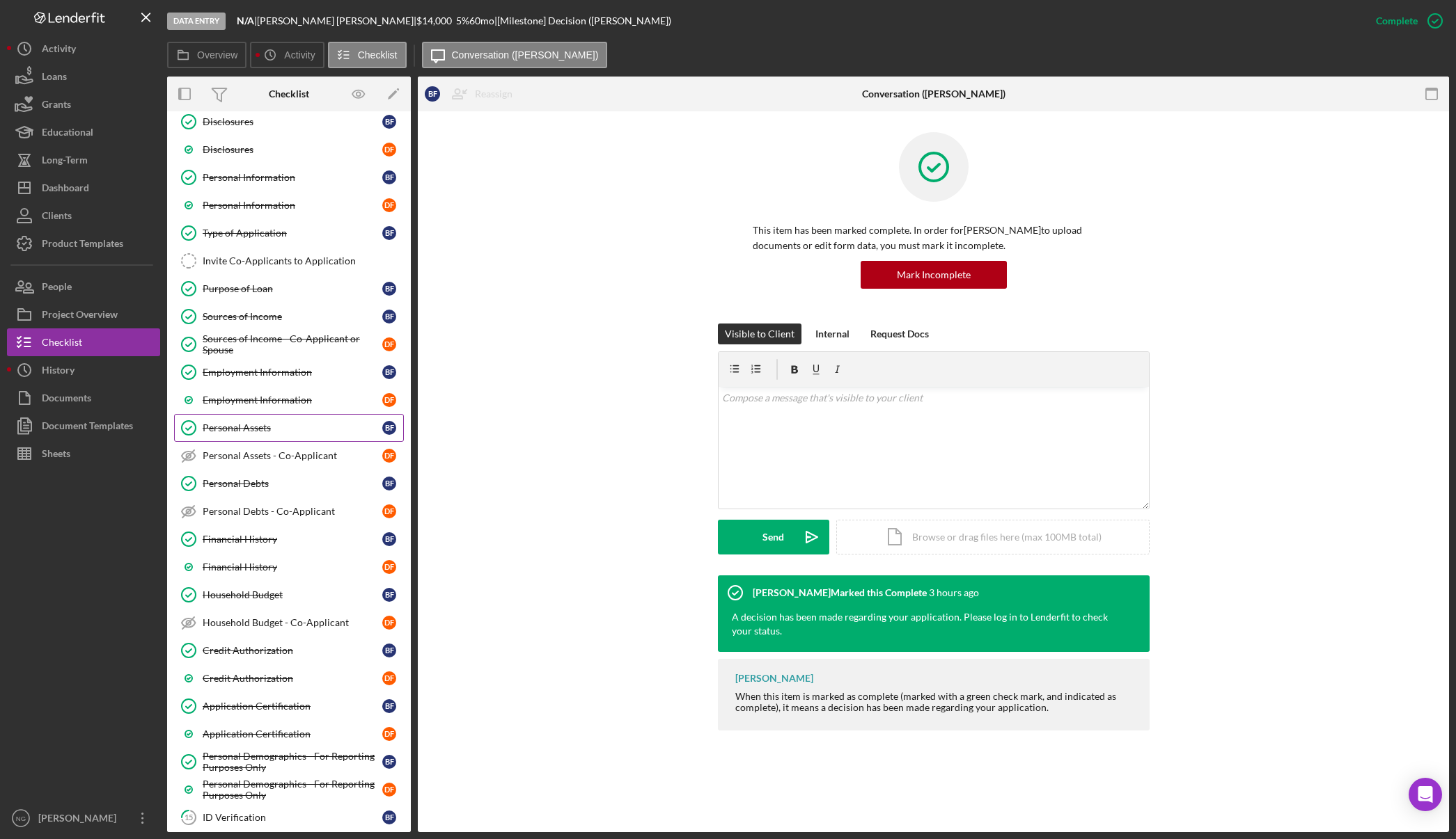
click at [284, 432] on div "Personal Assets" at bounding box center [293, 428] width 180 height 11
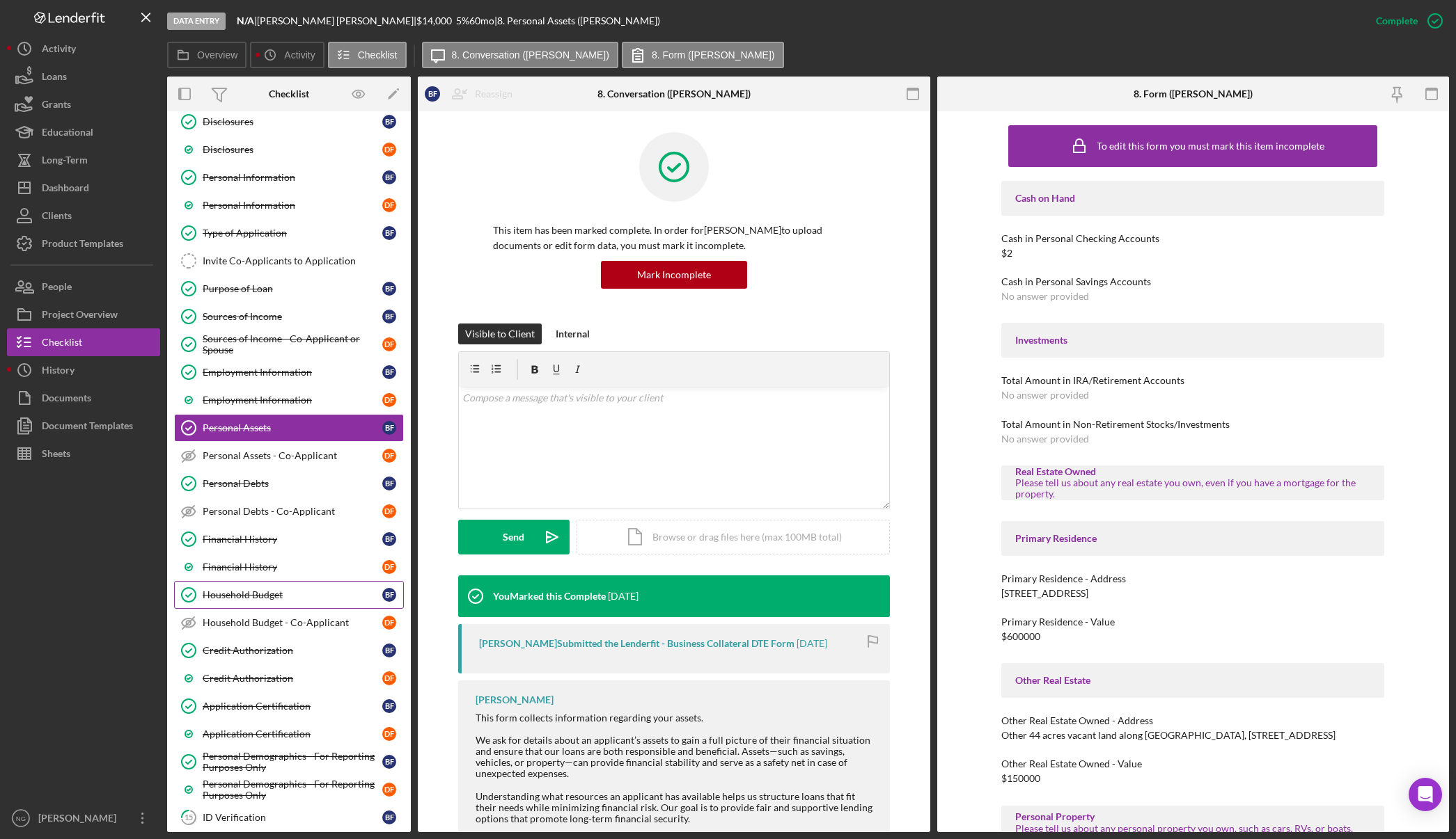
click at [249, 599] on div "Household Budget" at bounding box center [293, 595] width 180 height 11
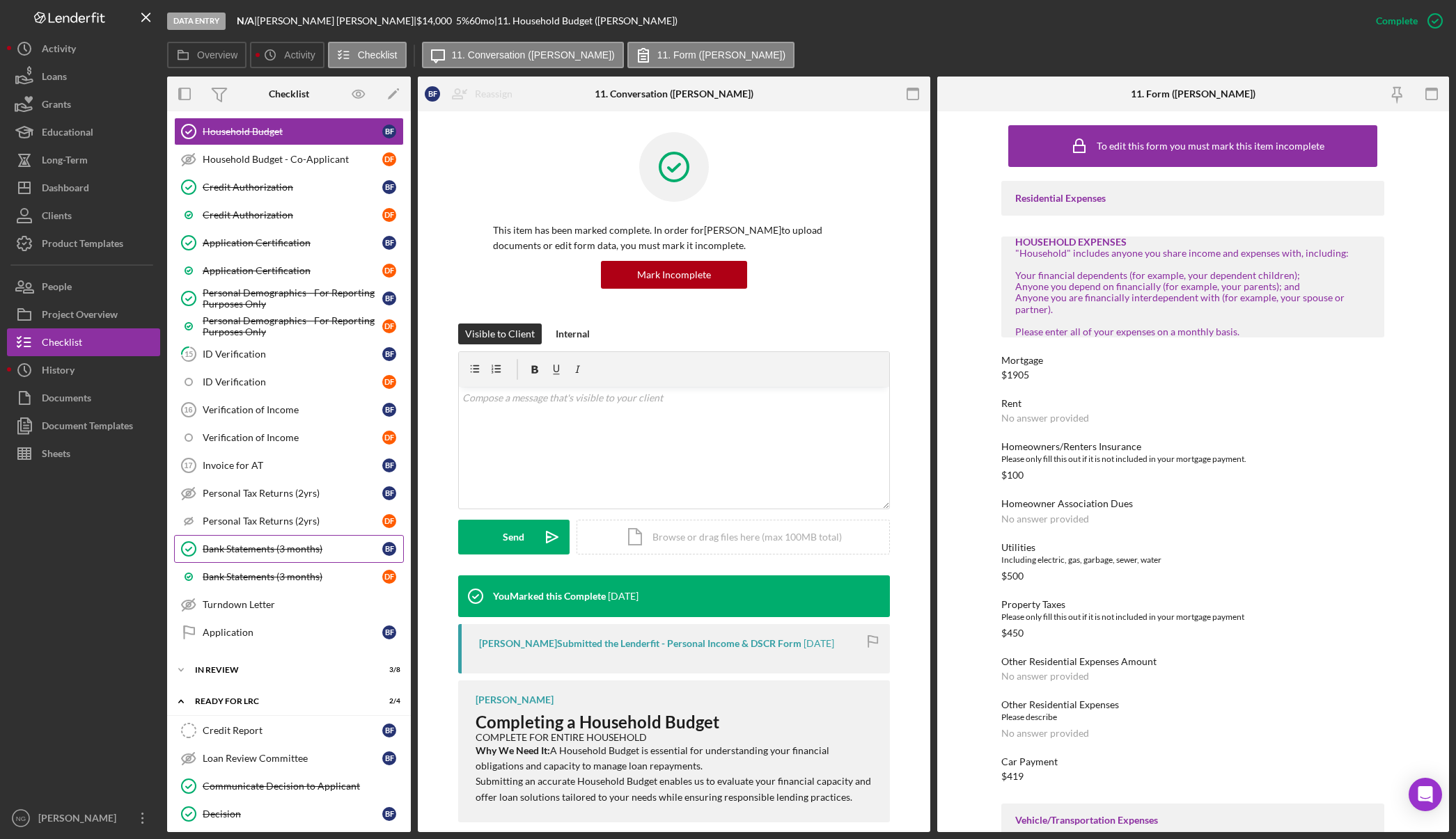
scroll to position [557, 0]
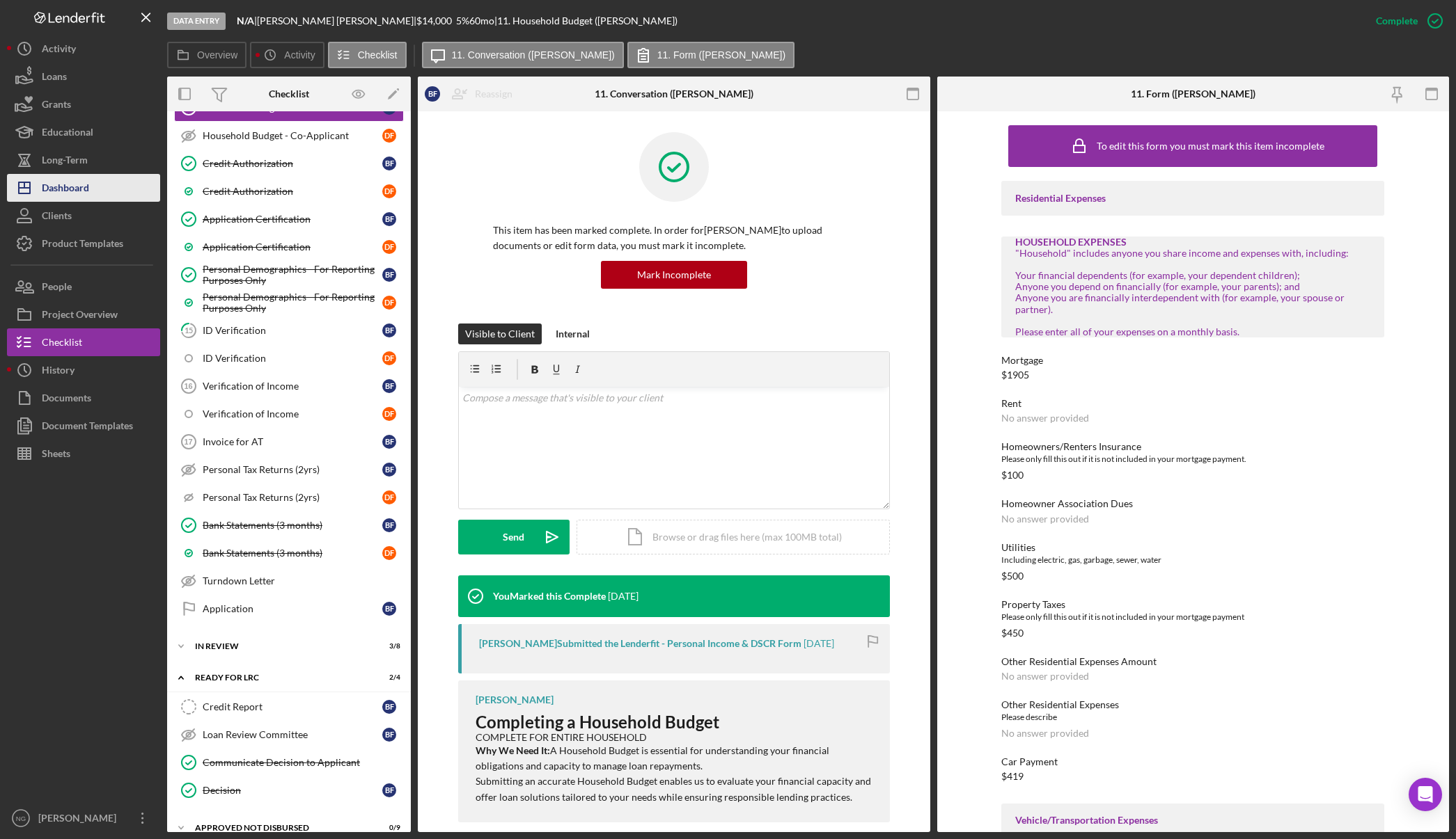
click at [89, 184] on div "Dashboard" at bounding box center [66, 189] width 47 height 31
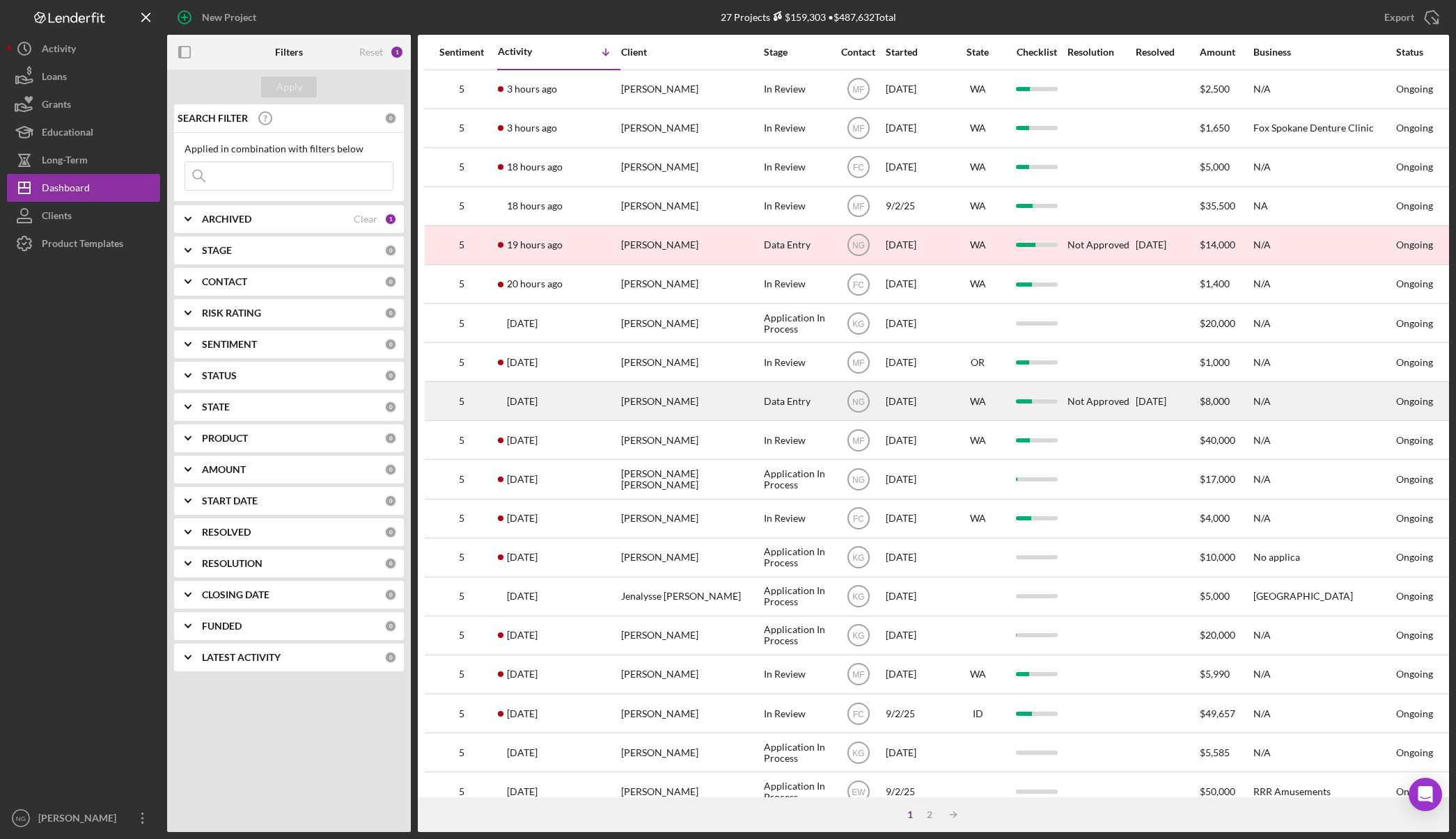
click at [638, 408] on div "[PERSON_NAME]" at bounding box center [691, 401] width 140 height 37
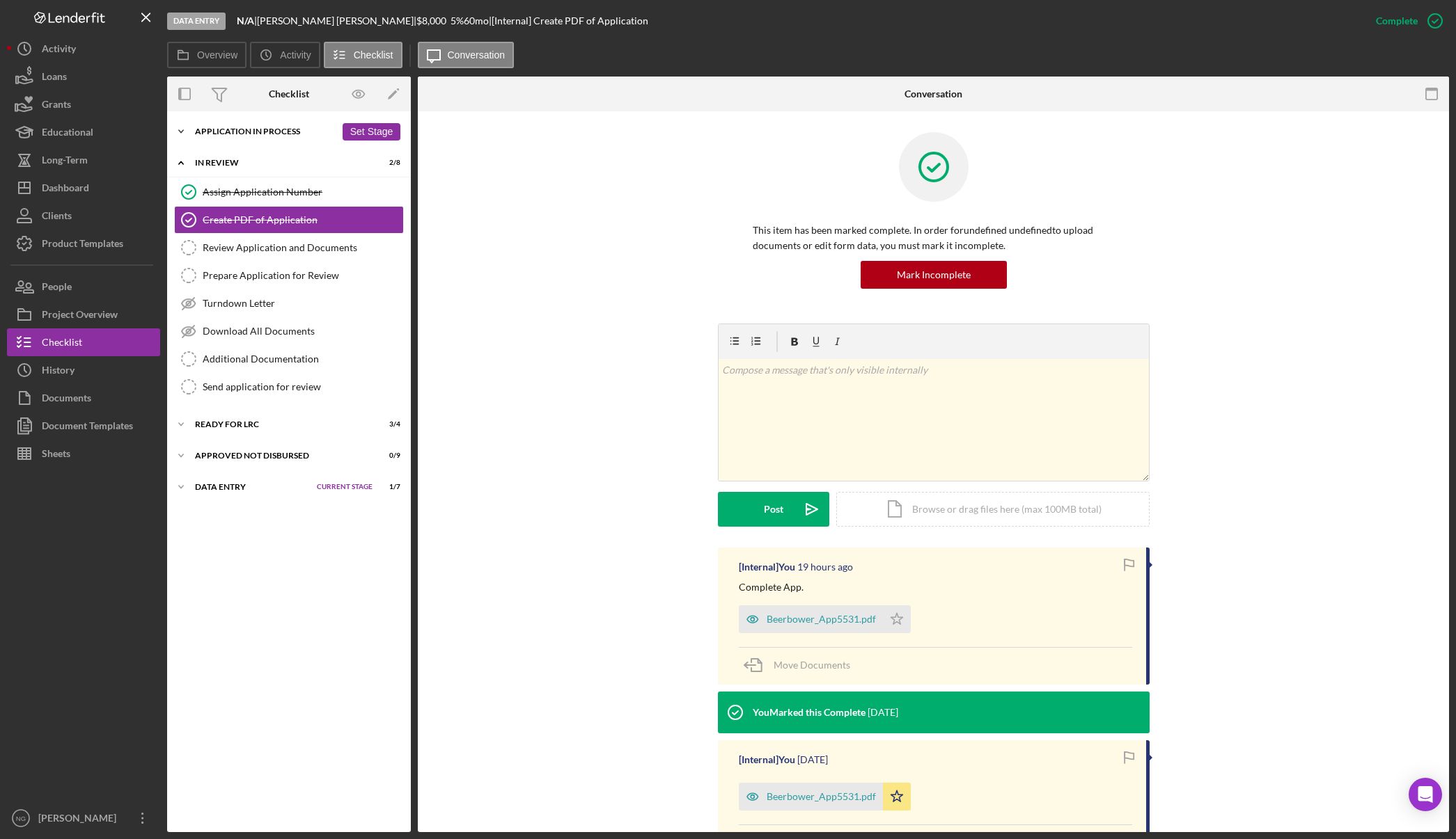
click at [282, 136] on div "Icon/Expander Application In Process 13 / 21 Set Stage" at bounding box center [289, 131] width 244 height 28
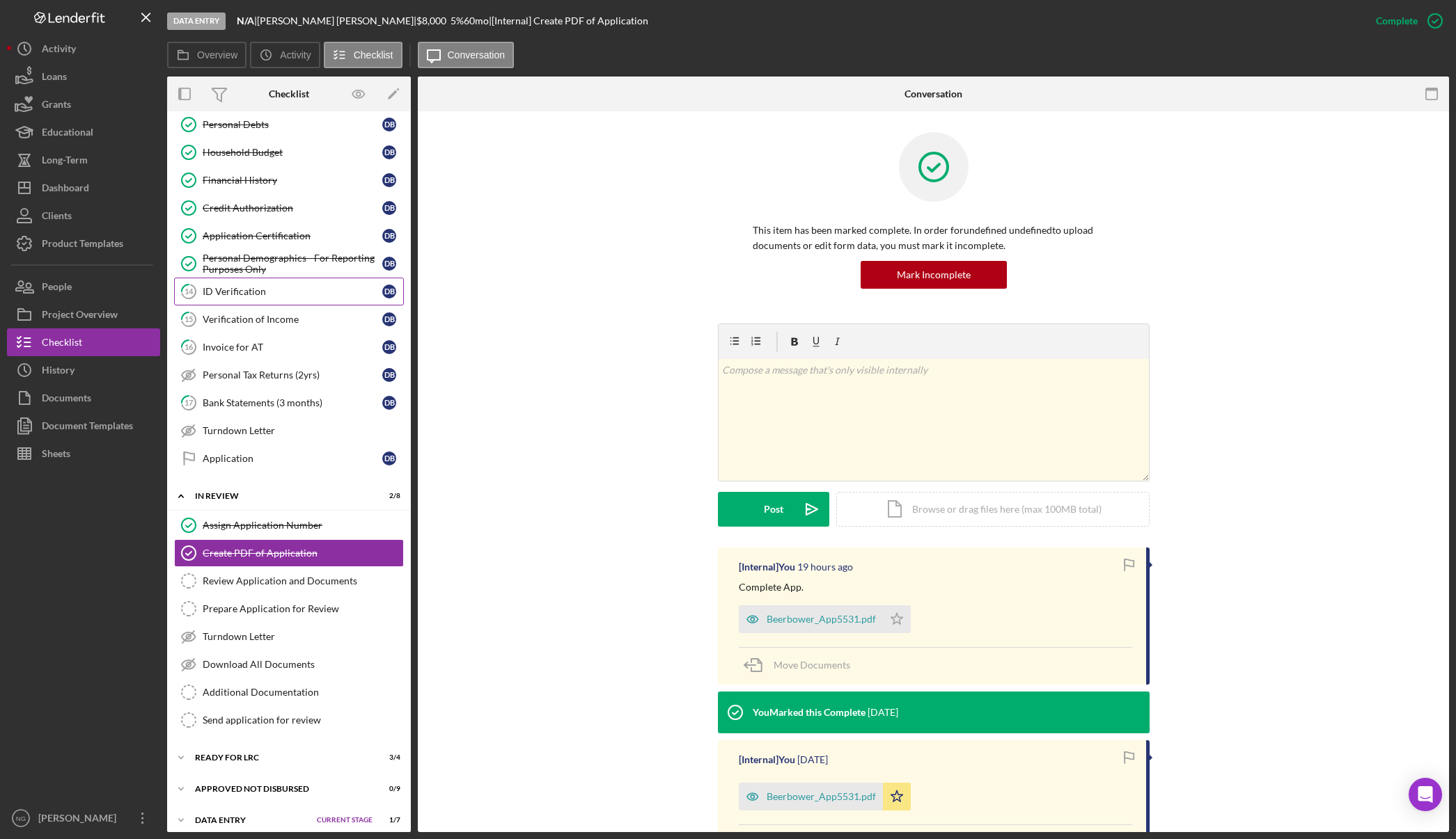
scroll to position [269, 0]
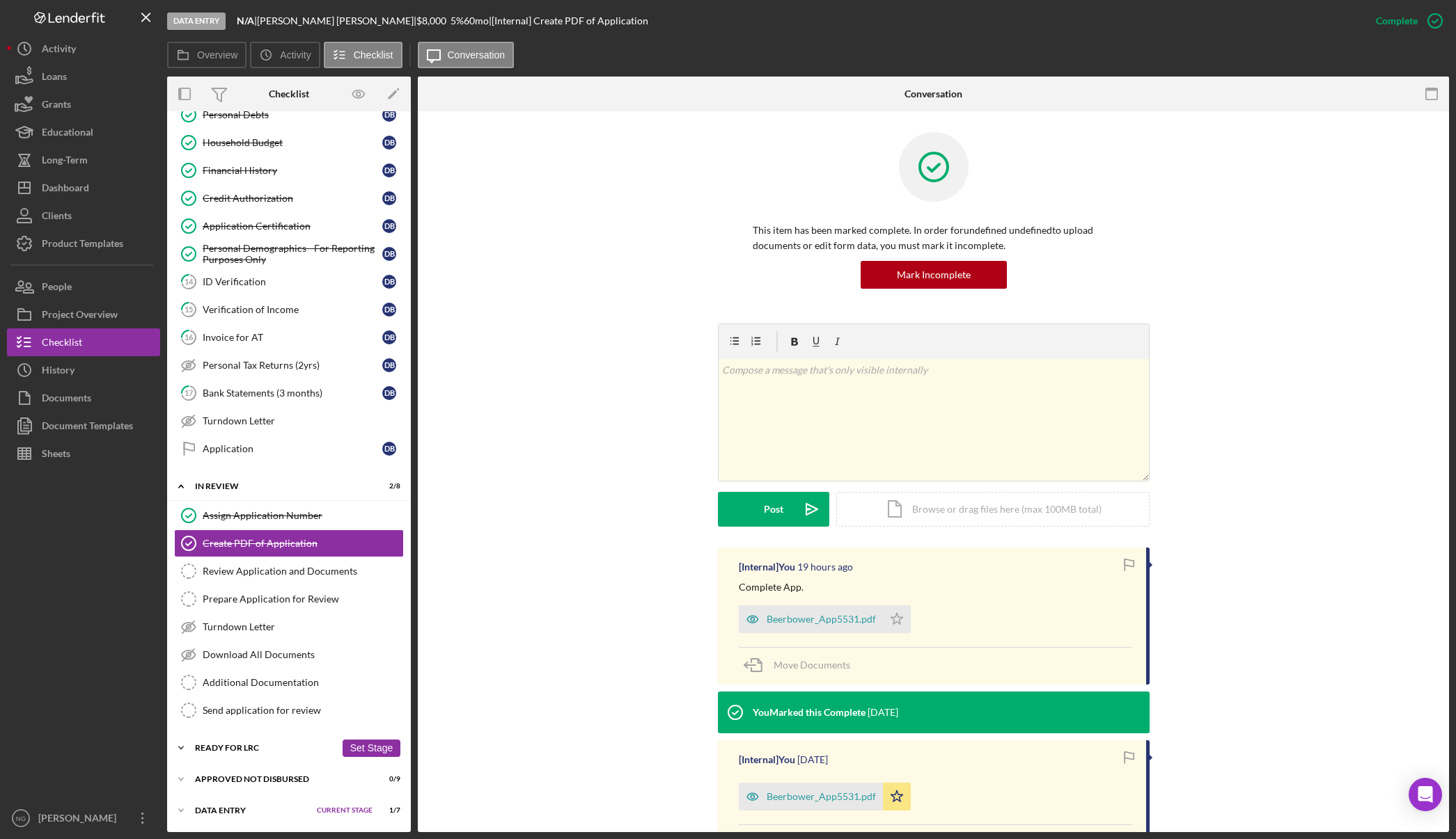
click at [253, 746] on div "Ready for LRC" at bounding box center [265, 748] width 140 height 8
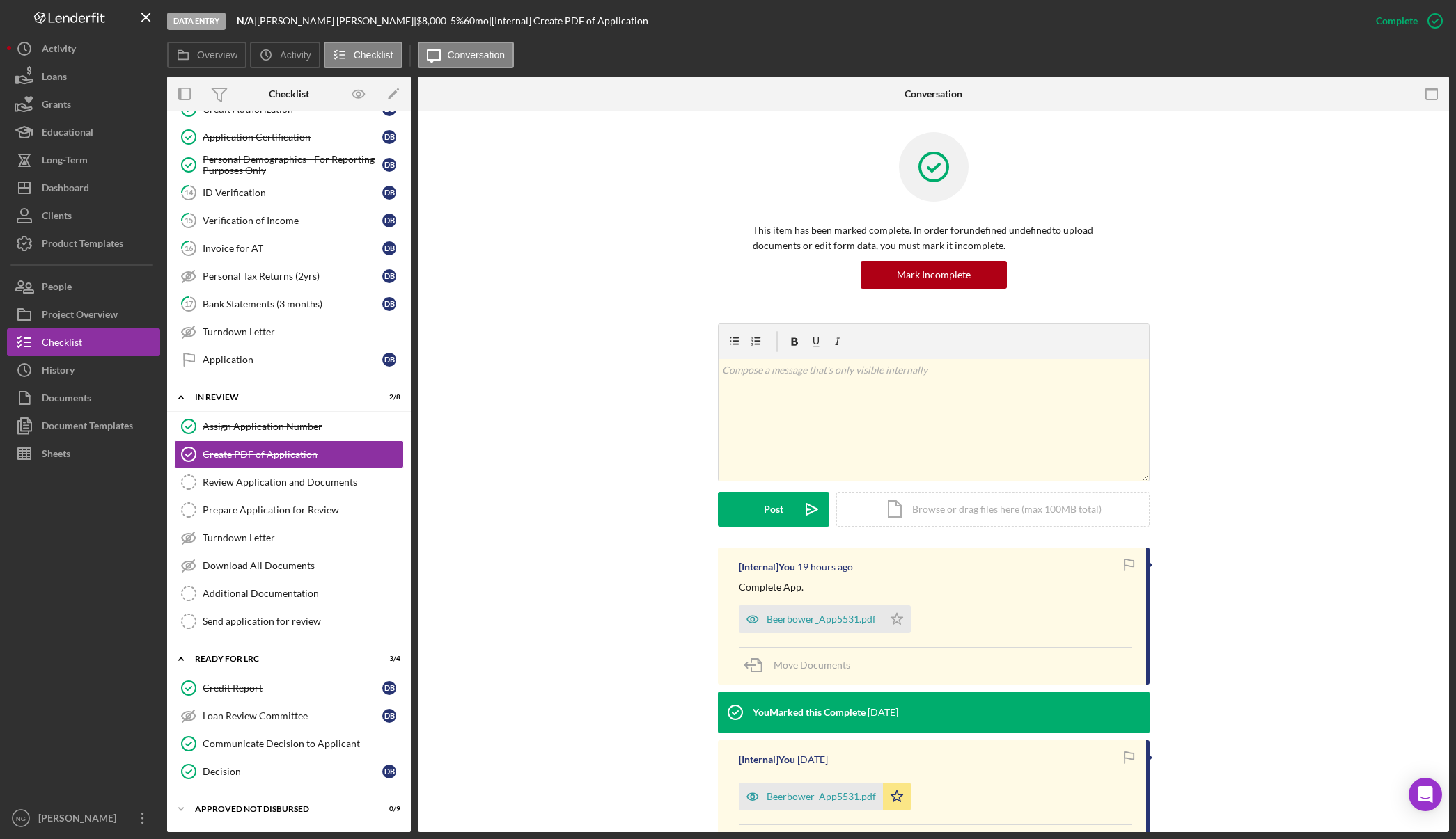
scroll to position [388, 0]
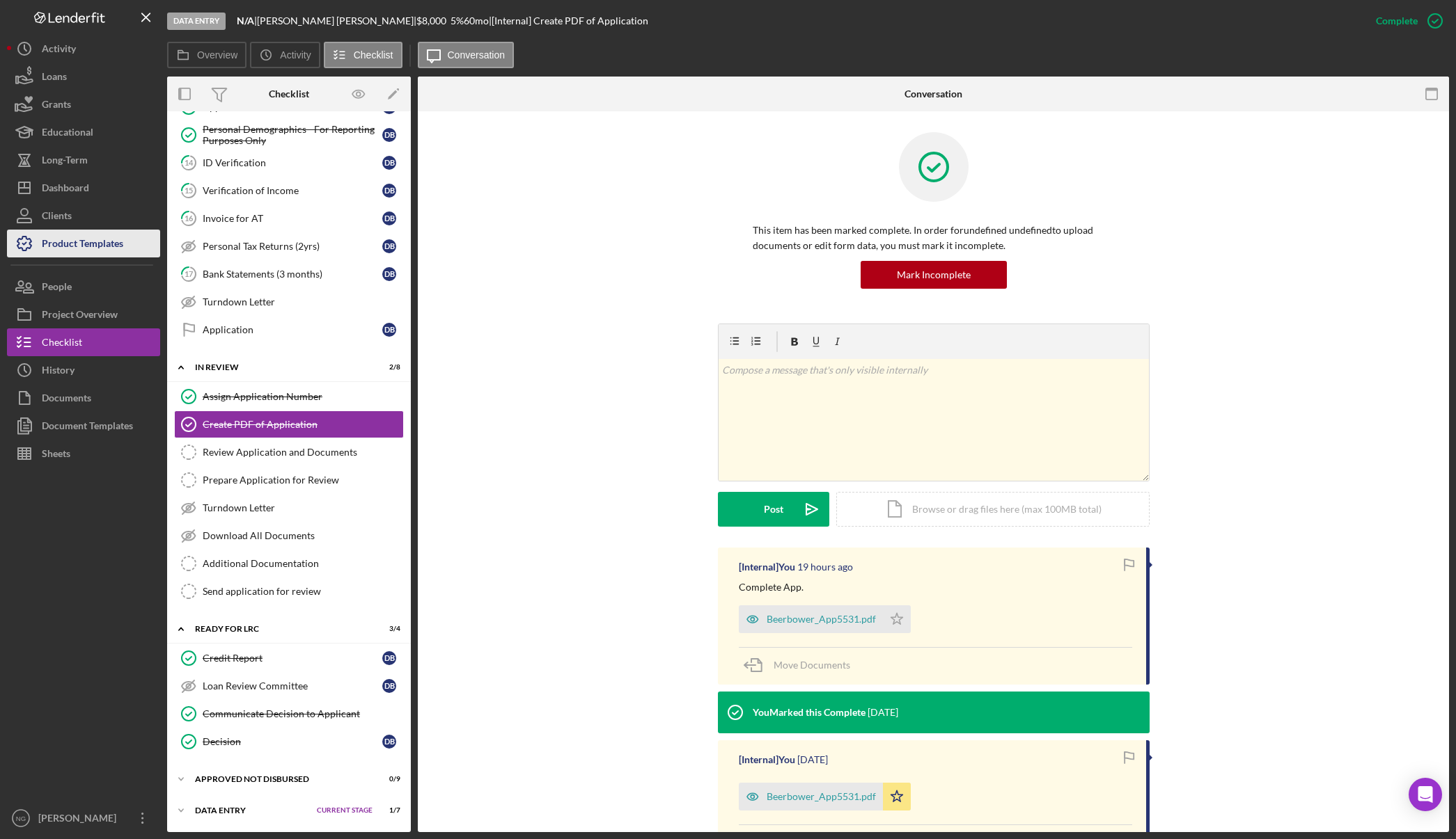
click at [98, 248] on div "Product Templates" at bounding box center [82, 245] width 82 height 31
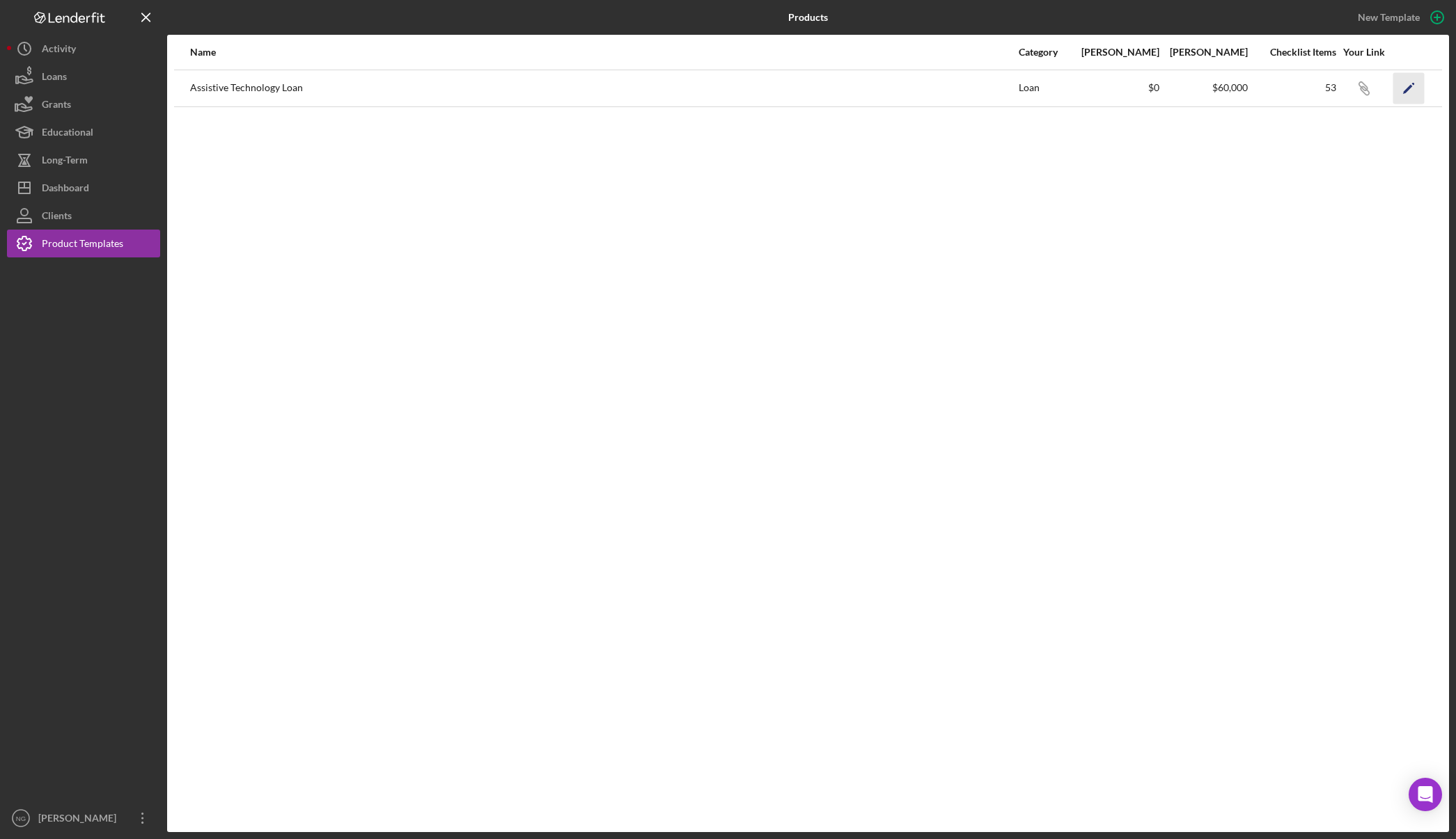
click at [1407, 92] on icon "Icon/Edit" at bounding box center [1408, 88] width 31 height 31
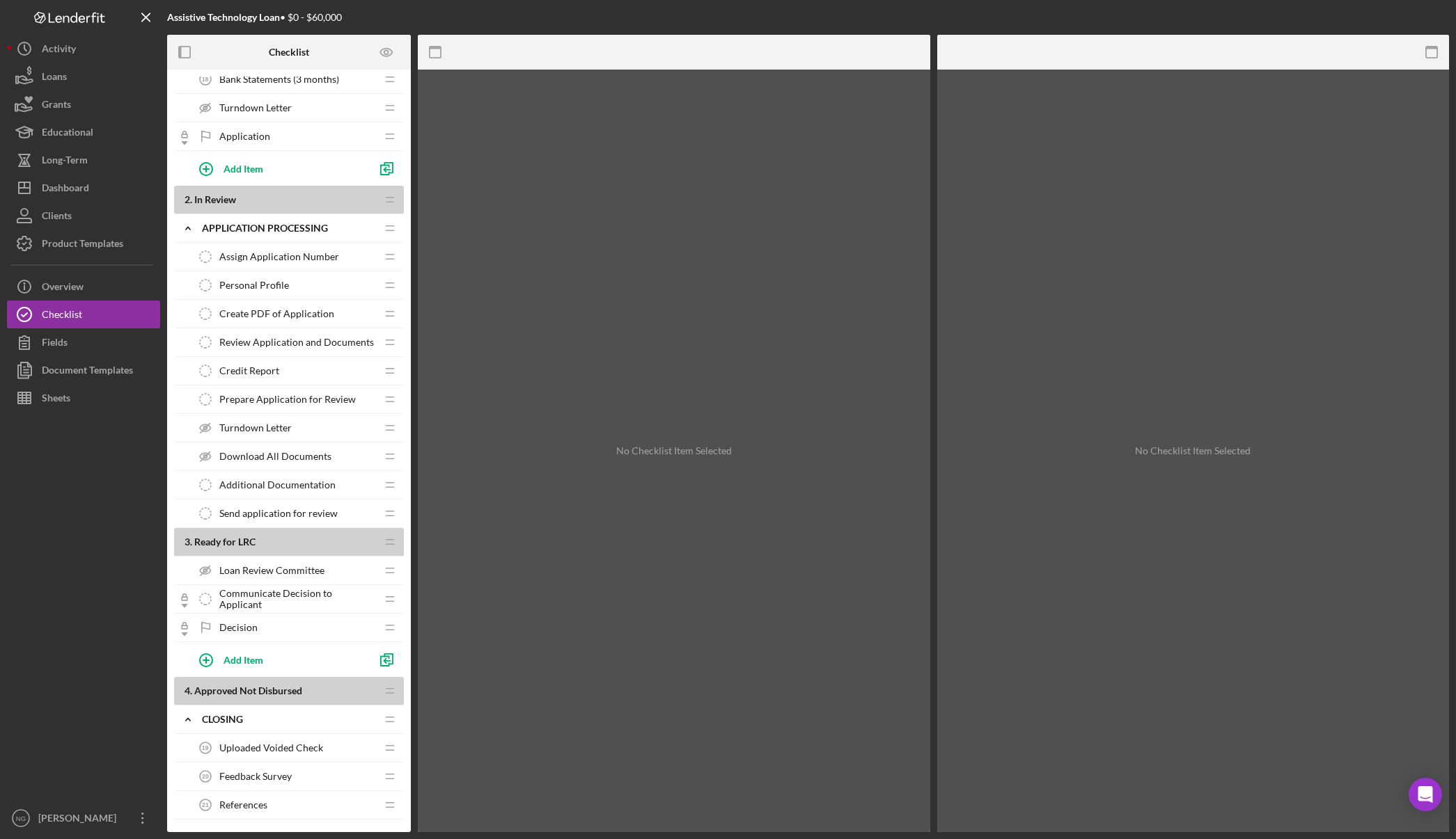
scroll to position [766, 0]
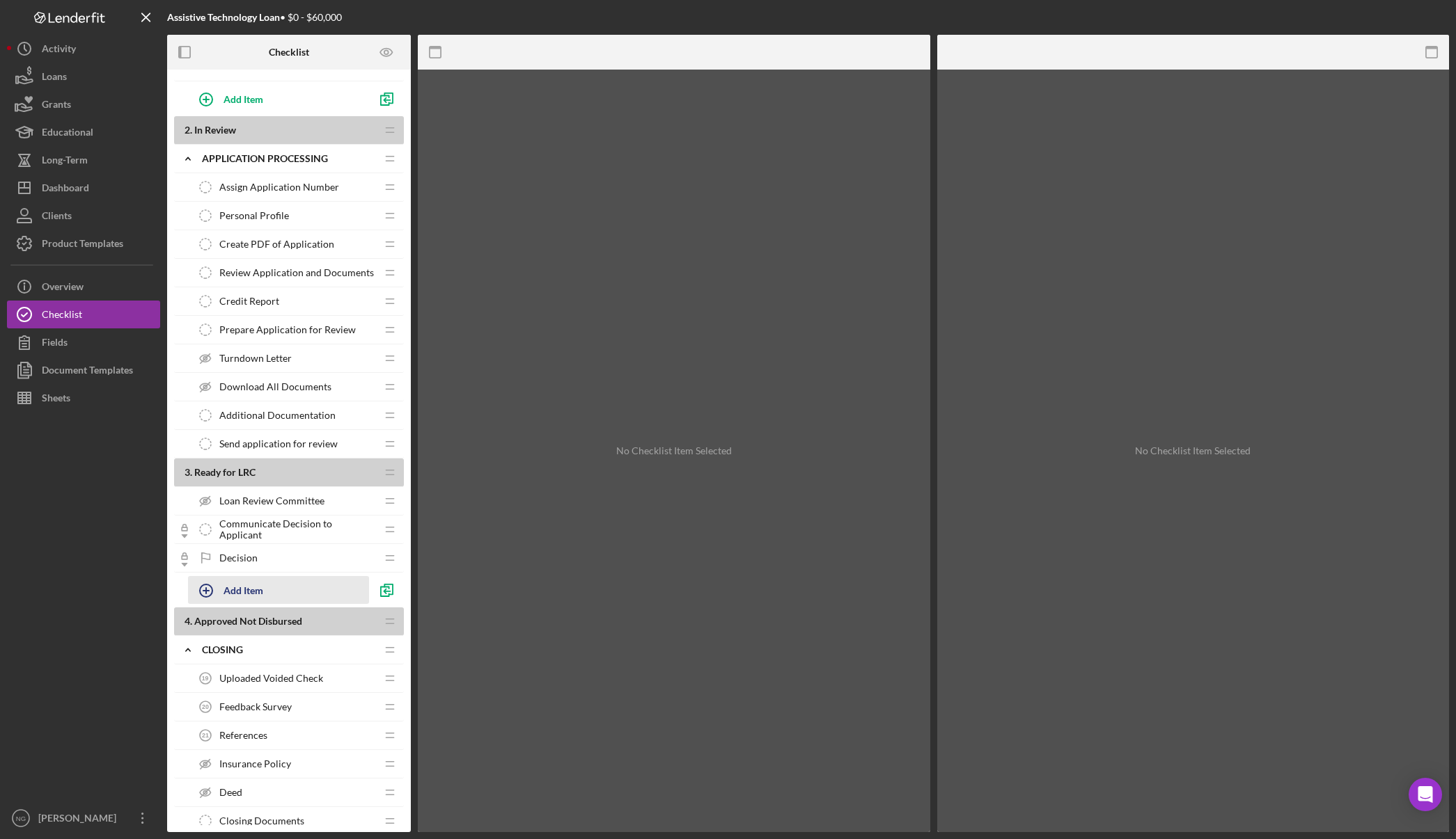
click at [258, 590] on div "Add Item" at bounding box center [243, 590] width 40 height 27
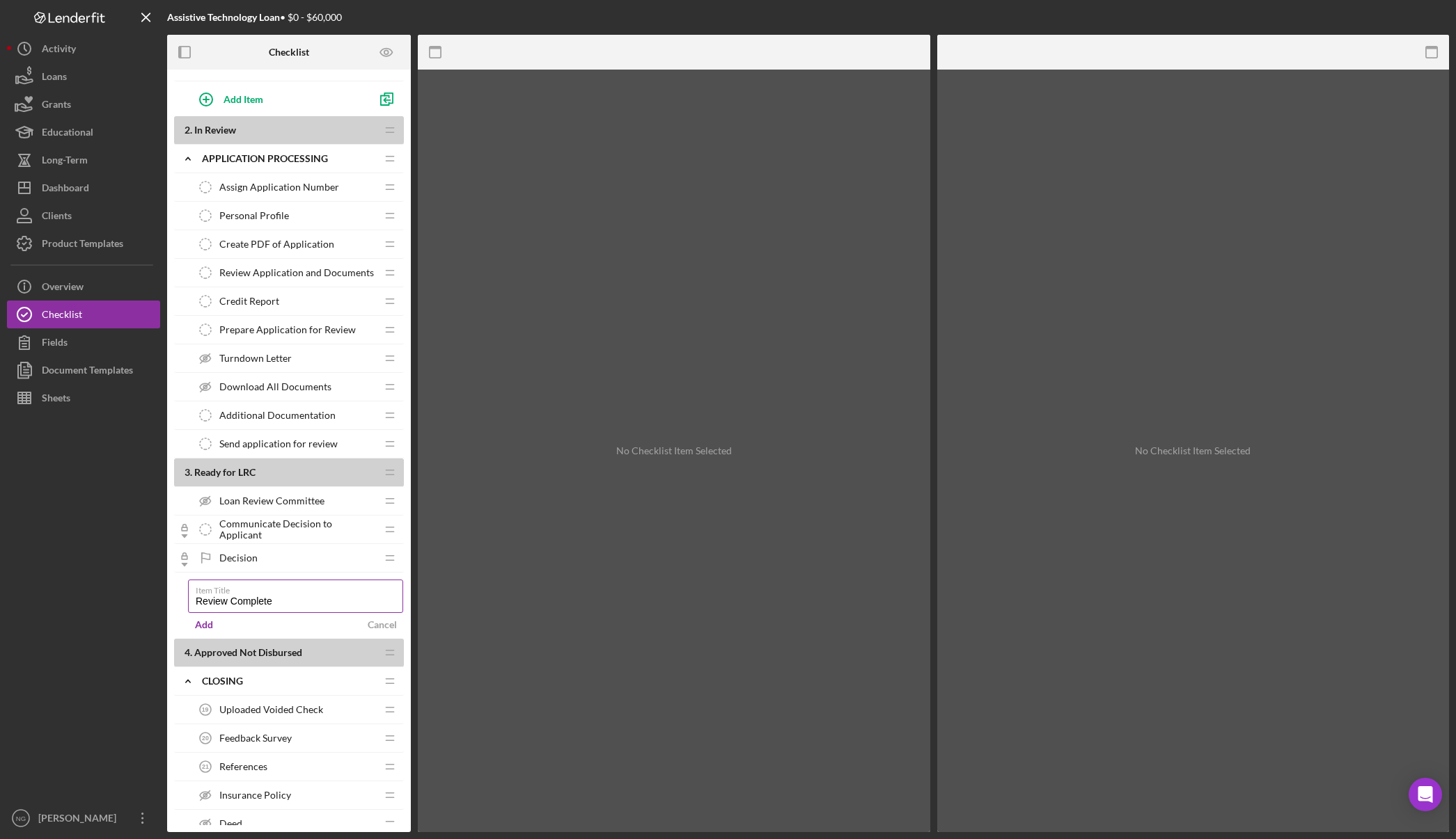
drag, startPoint x: 296, startPoint y: 603, endPoint x: 192, endPoint y: 604, distance: 104.0
click at [192, 604] on input "Review Complete" at bounding box center [296, 597] width 215 height 34
type input "Loan Officer Decision"
click at [200, 630] on div "Add" at bounding box center [204, 624] width 18 height 21
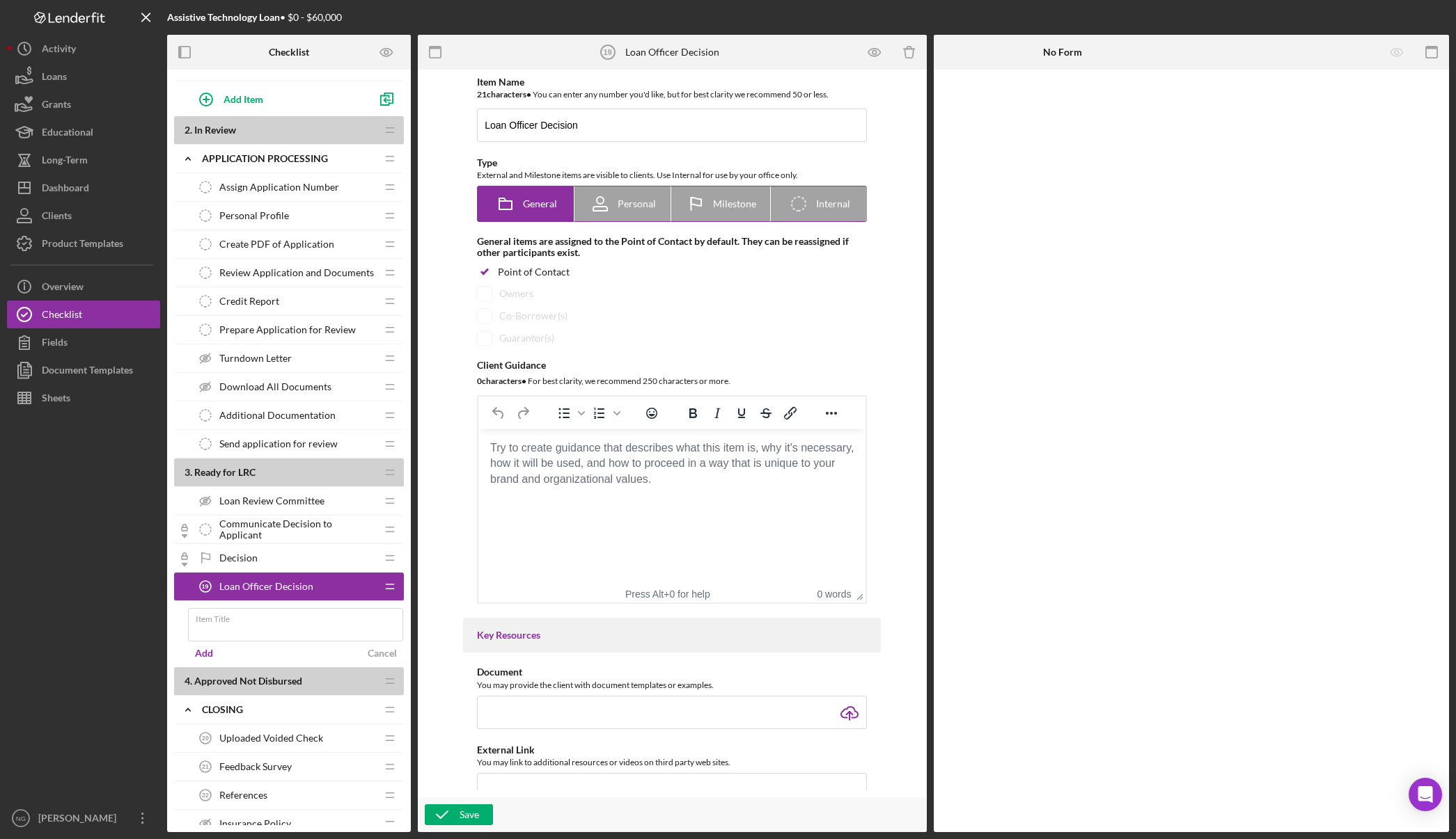
click at [746, 206] on span "Milestone" at bounding box center [734, 203] width 43 height 11
radio input "false"
radio input "true"
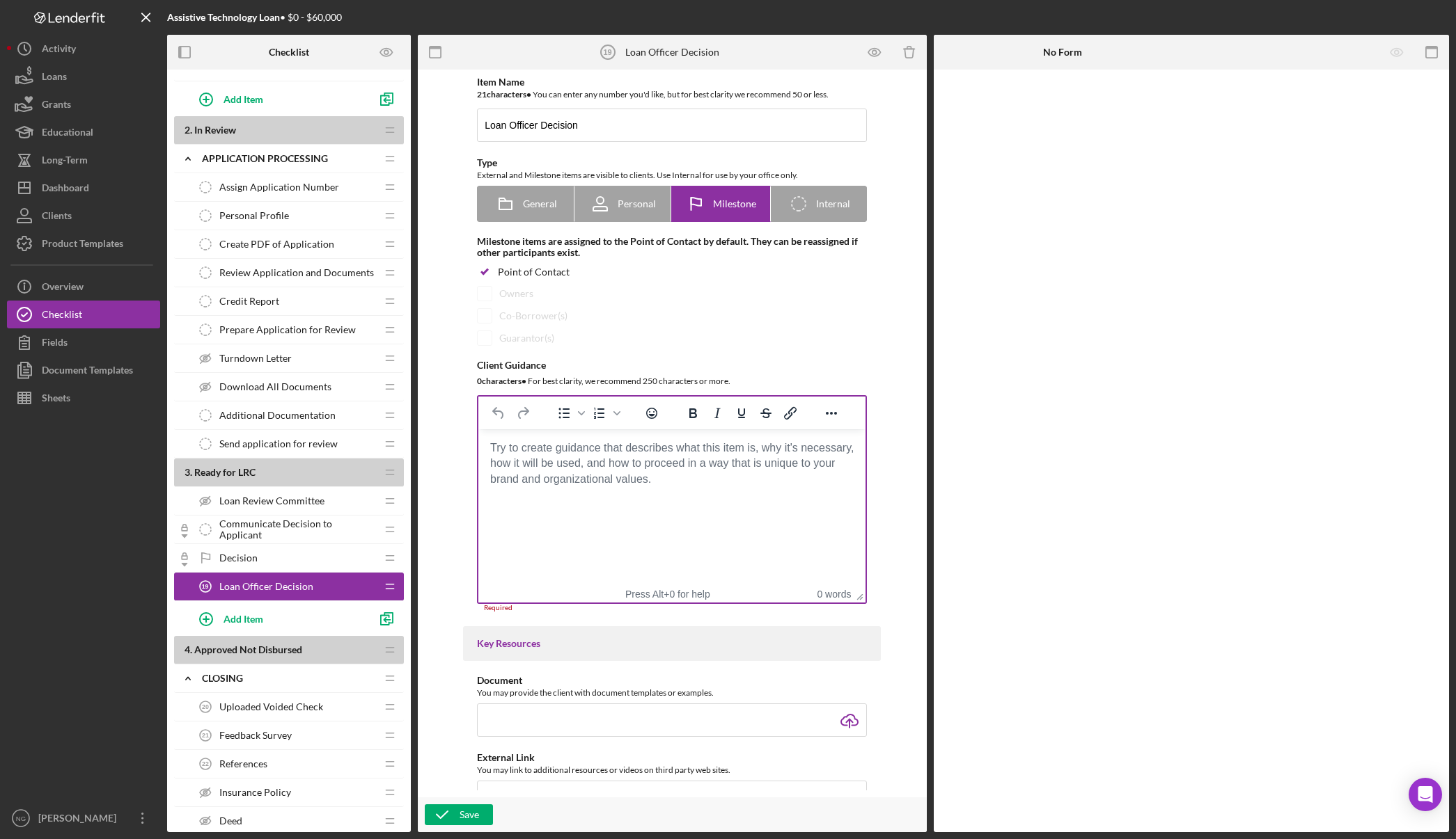
click at [670, 467] on html at bounding box center [672, 447] width 387 height 37
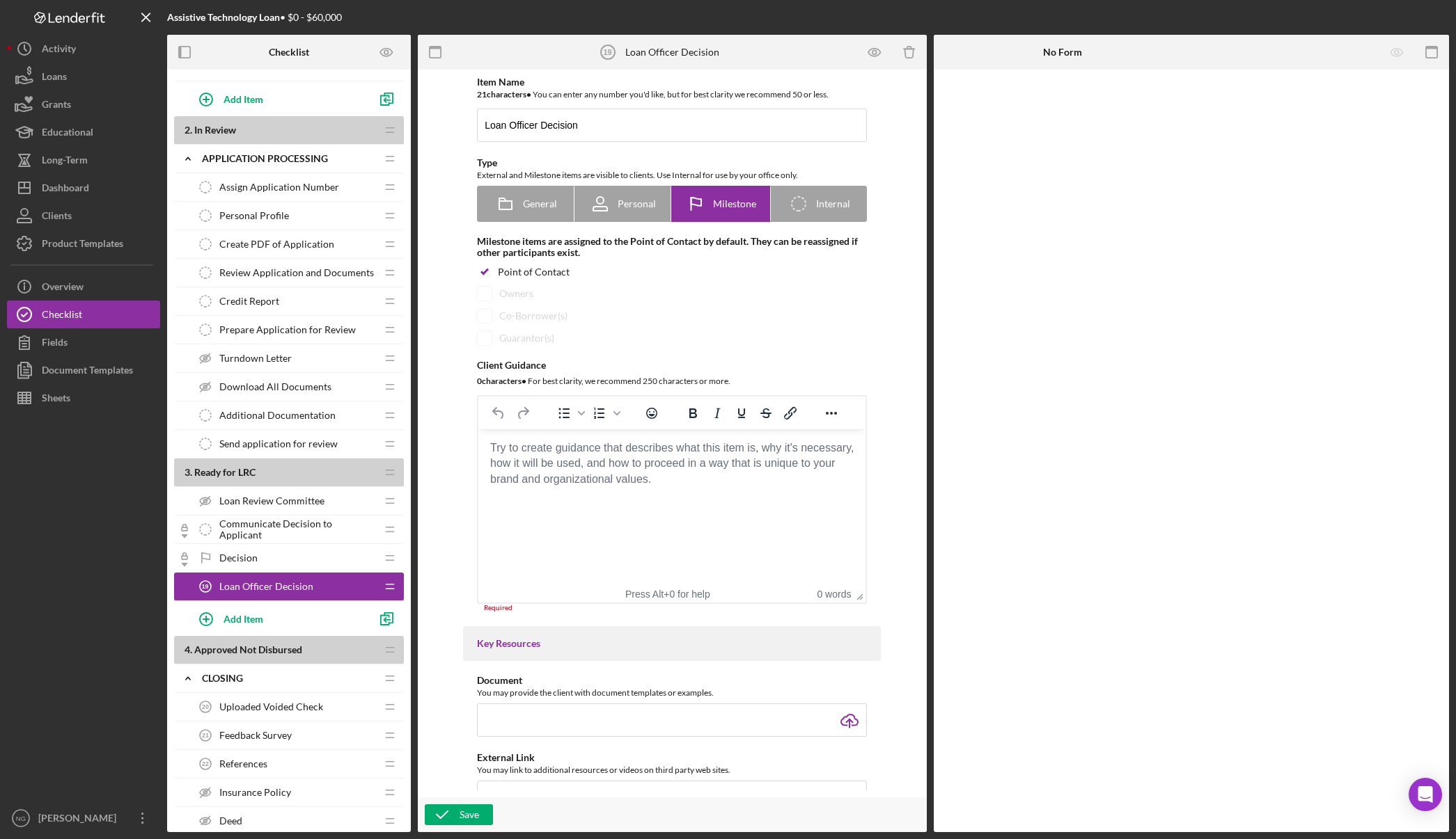
click at [680, 456] on body "Rich Text Area. Press ALT-0 for help." at bounding box center [672, 448] width 365 height 15
click at [246, 557] on span "Decision" at bounding box center [239, 558] width 38 height 11
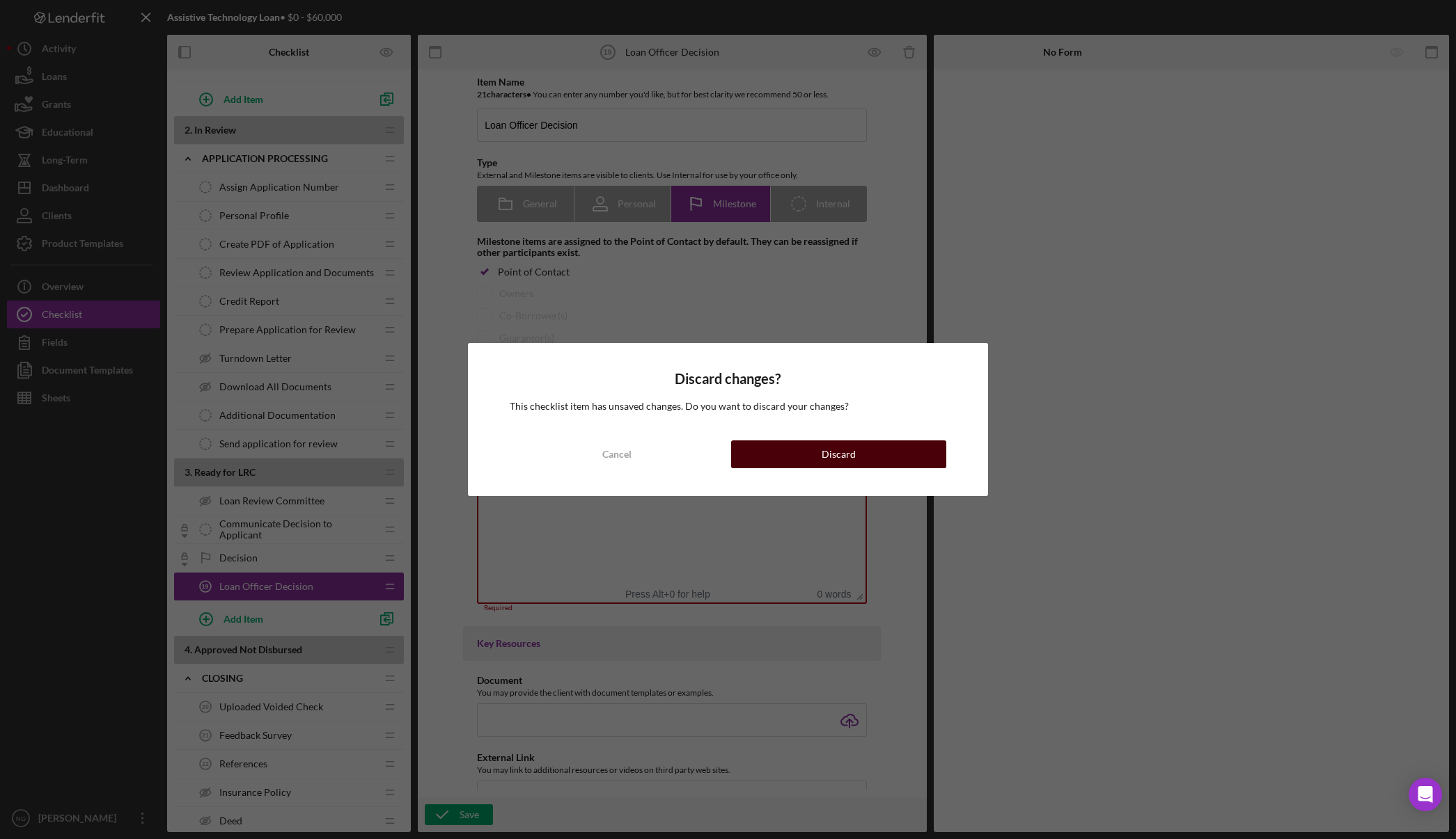
click at [846, 451] on div "Discard" at bounding box center [839, 454] width 34 height 28
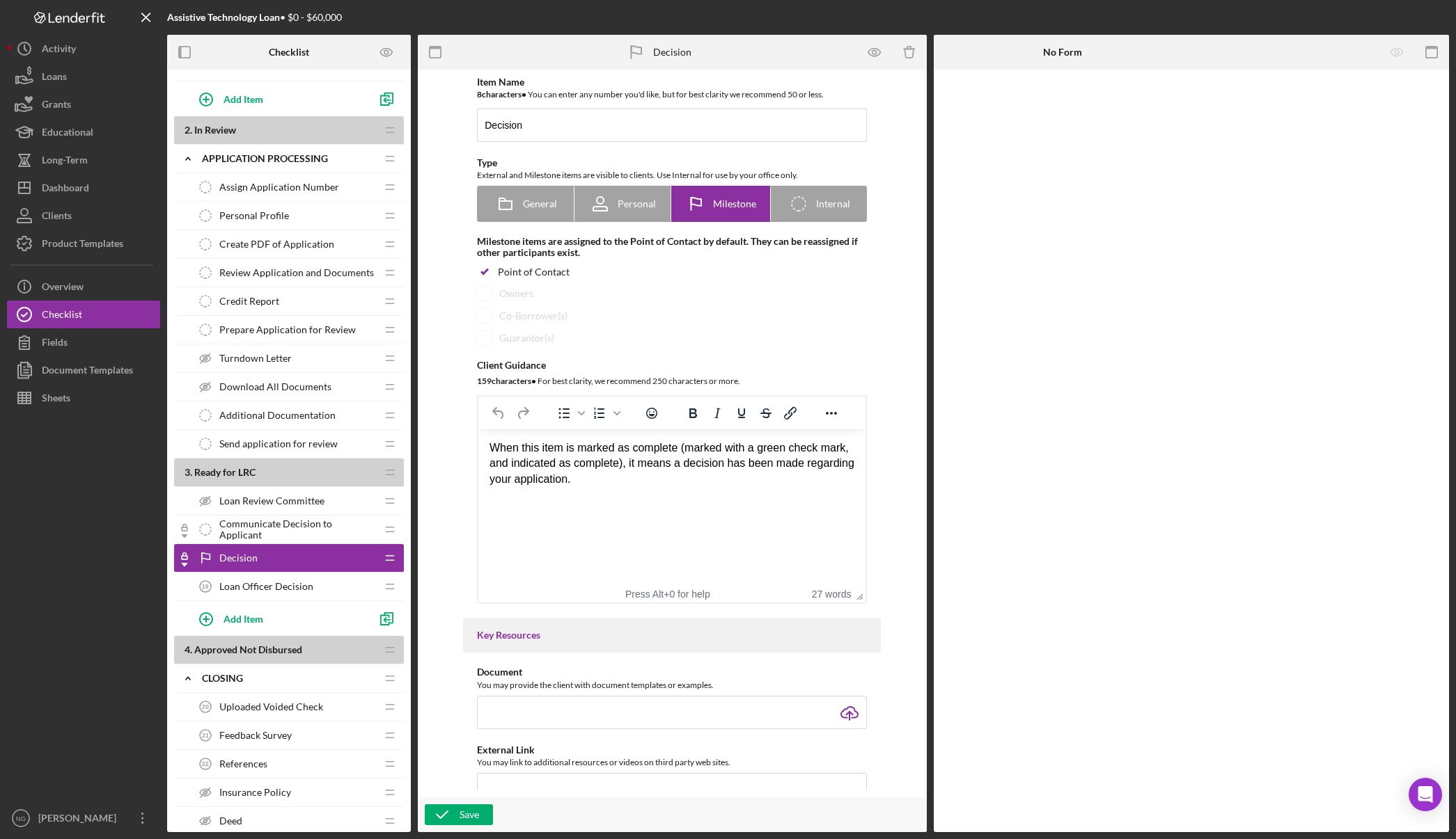
drag, startPoint x: 595, startPoint y: 494, endPoint x: 500, endPoint y: 449, distance: 105.1
click at [500, 449] on html "When this item is marked as complete (marked with a green check mark, and indic…" at bounding box center [672, 463] width 387 height 69
drag, startPoint x: 491, startPoint y: 446, endPoint x: 592, endPoint y: 486, distance: 108.6
click at [592, 486] on div "When this item is marked as complete (marked with a green check mark, and indic…" at bounding box center [672, 463] width 365 height 46
copy div "When this item is marked as complete (marked with a green check mark, and indic…"
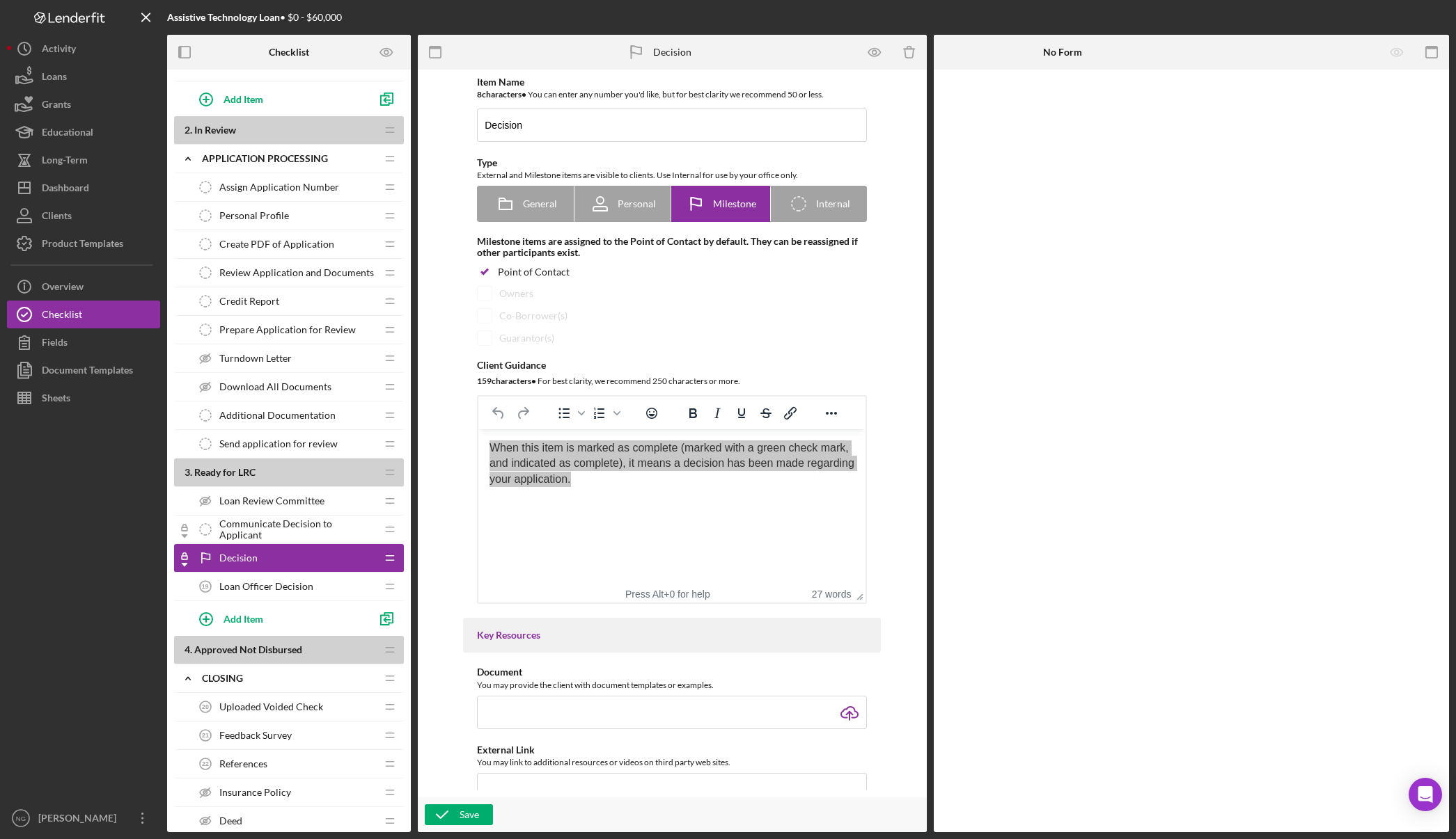
click at [282, 585] on span "Loan Officer Decision" at bounding box center [266, 587] width 94 height 11
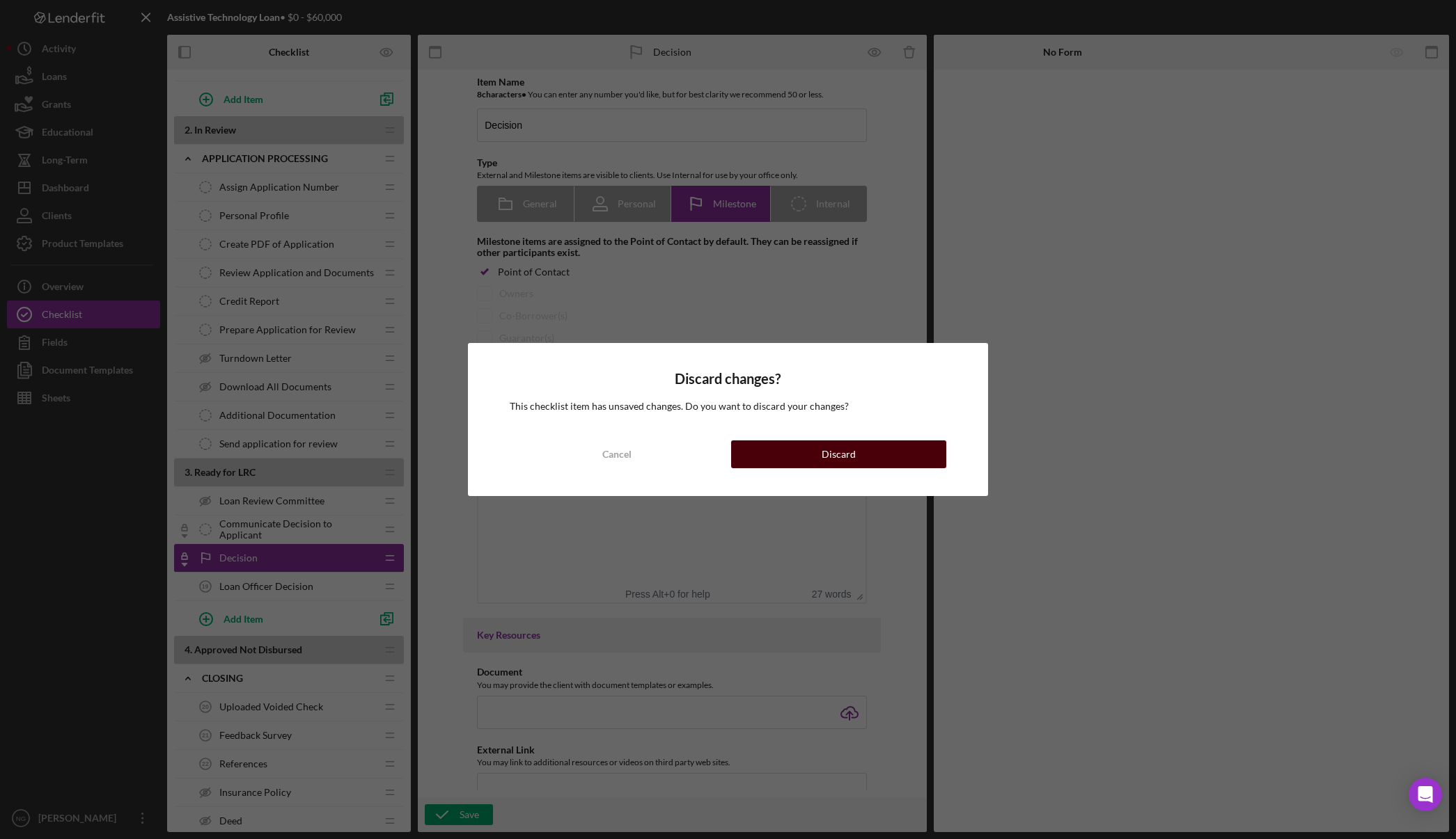
click at [813, 458] on button "Discard" at bounding box center [839, 454] width 215 height 28
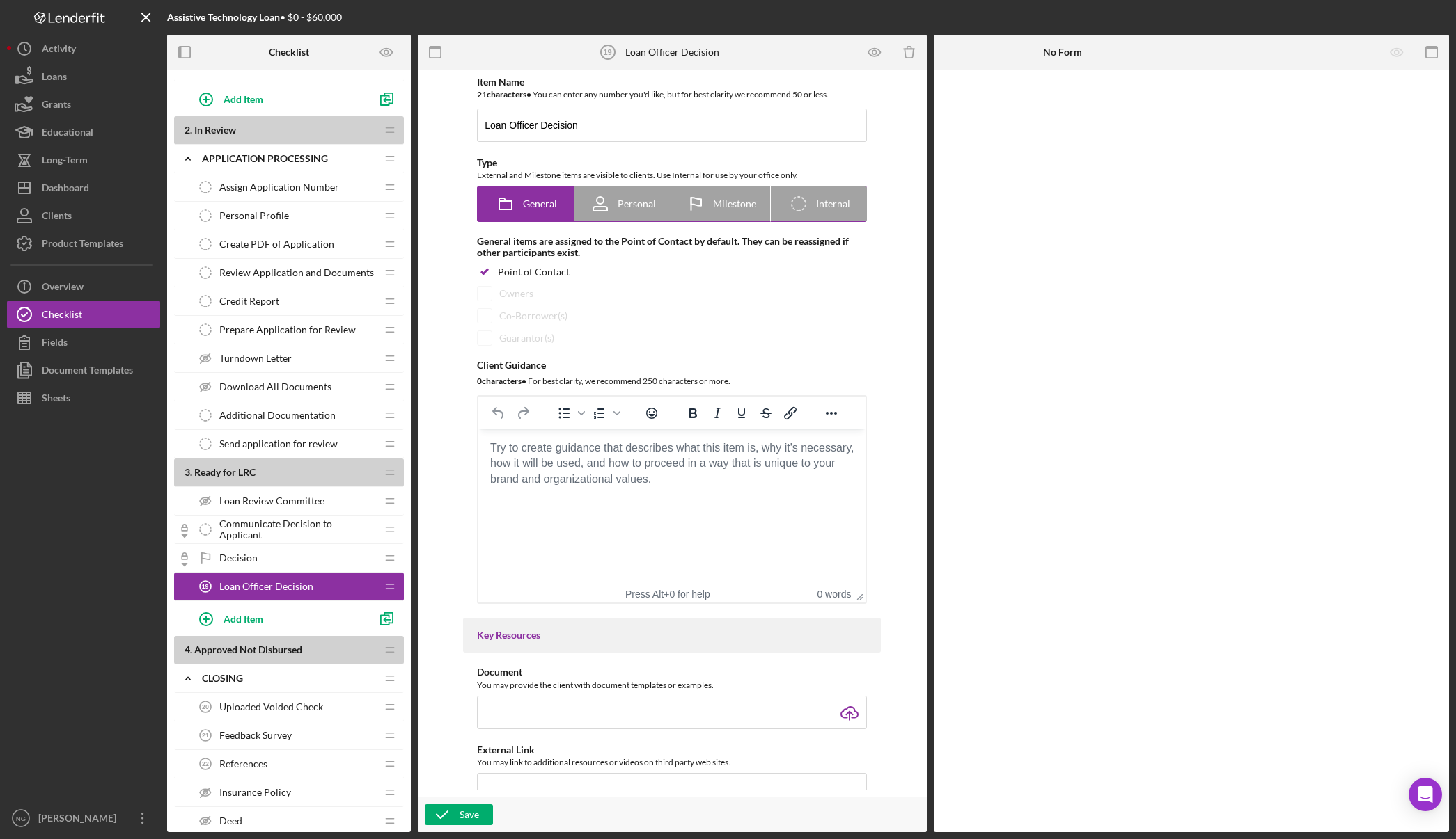
click at [730, 200] on span "Milestone" at bounding box center [734, 203] width 43 height 11
radio input "false"
radio input "true"
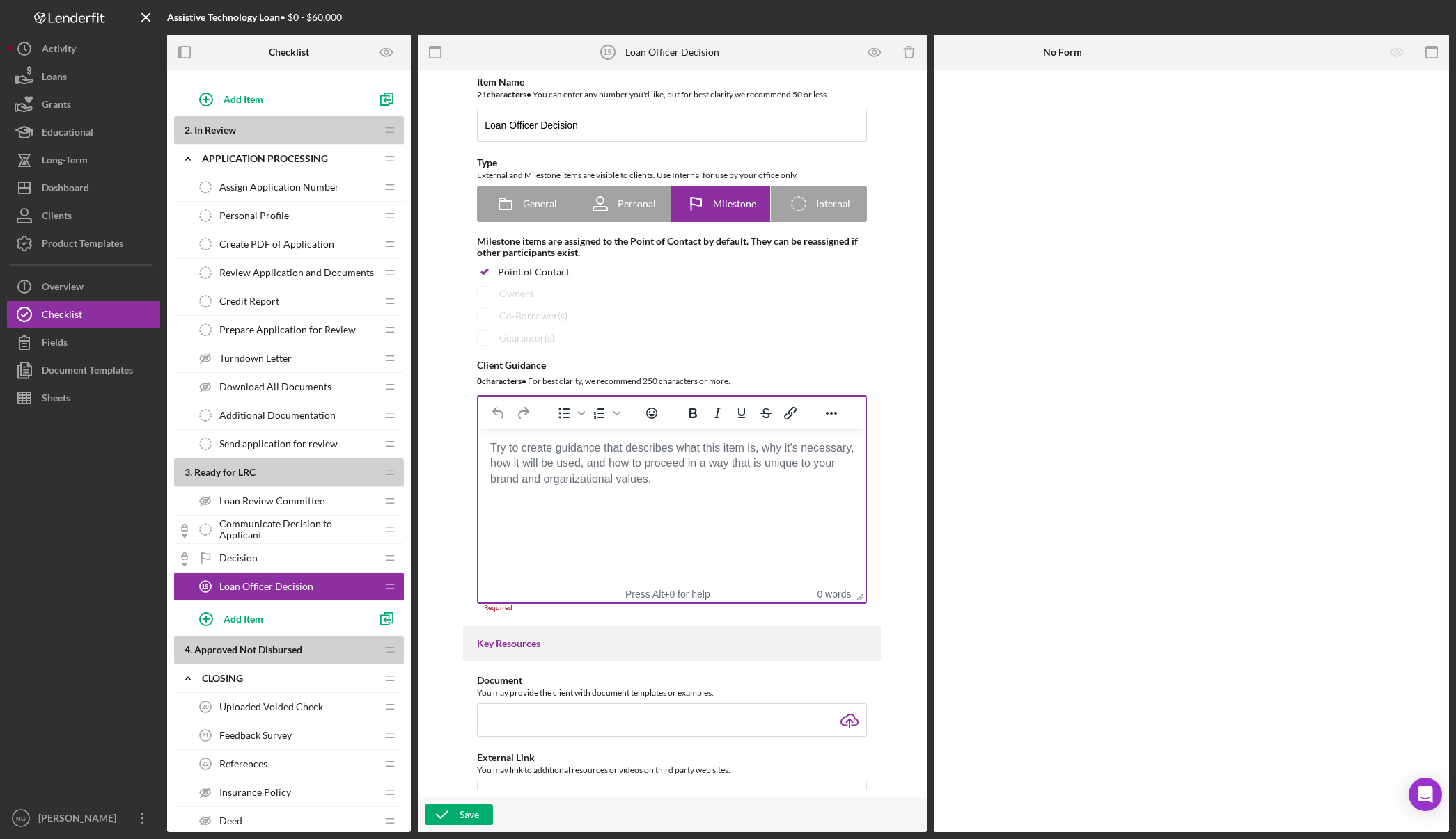
click at [494, 447] on body "Rich Text Area. Press ALT-0 for help." at bounding box center [672, 448] width 365 height 15
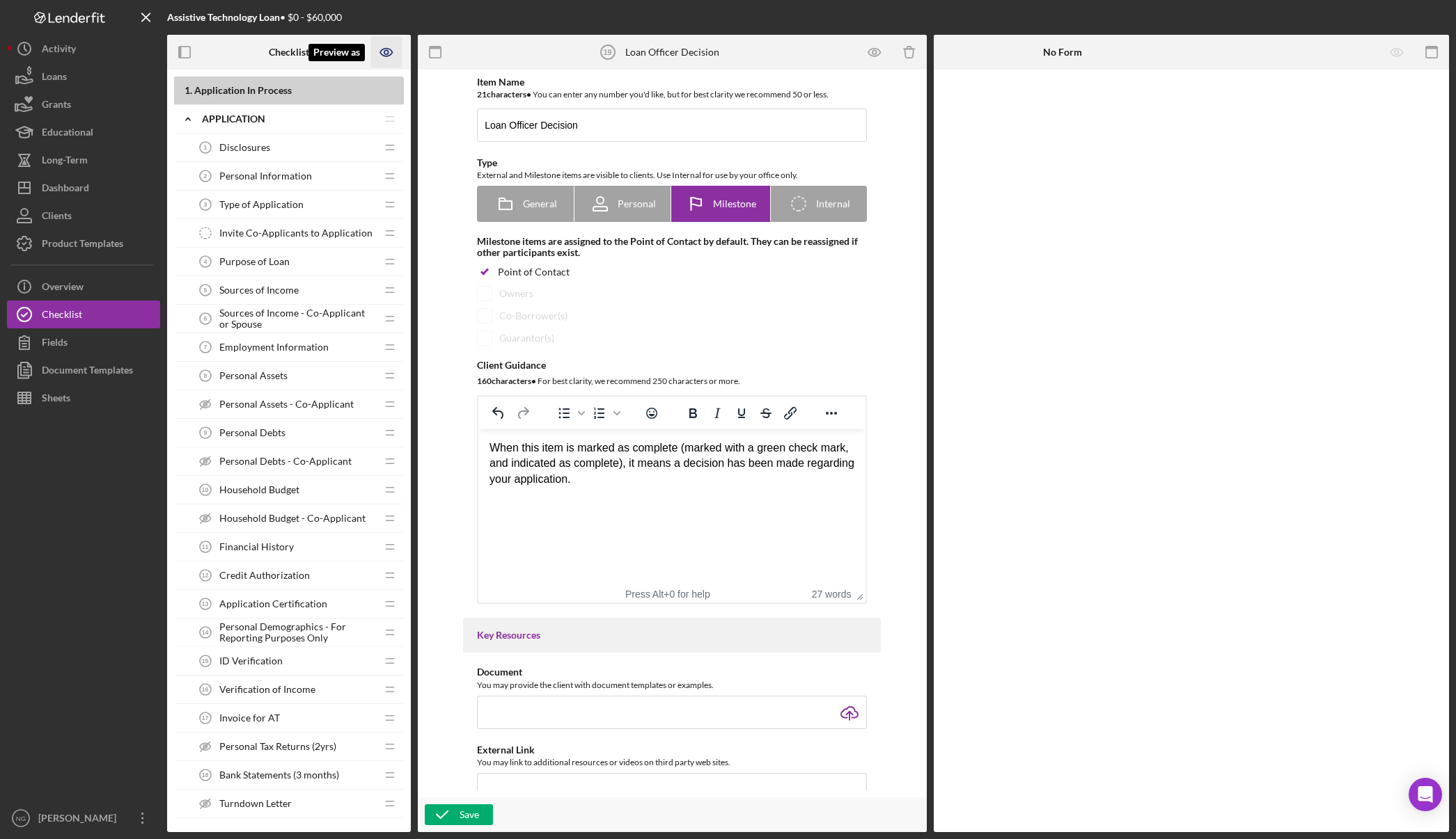
click at [384, 52] on icon "Preview as" at bounding box center [386, 52] width 4 height 4
click at [390, 85] on link "Point of Contact" at bounding box center [391, 91] width 85 height 28
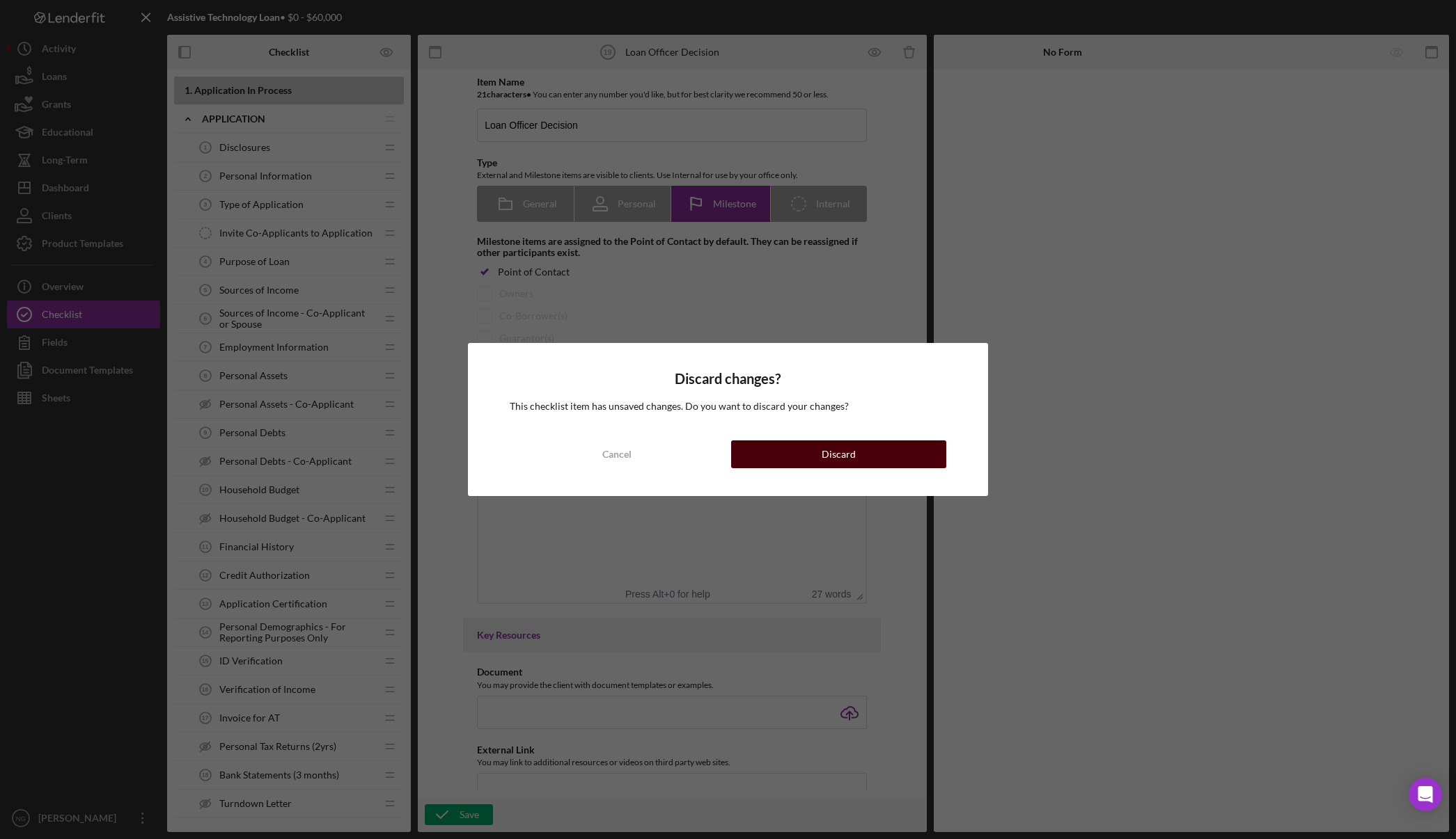
click at [793, 456] on button "Discard" at bounding box center [839, 454] width 215 height 28
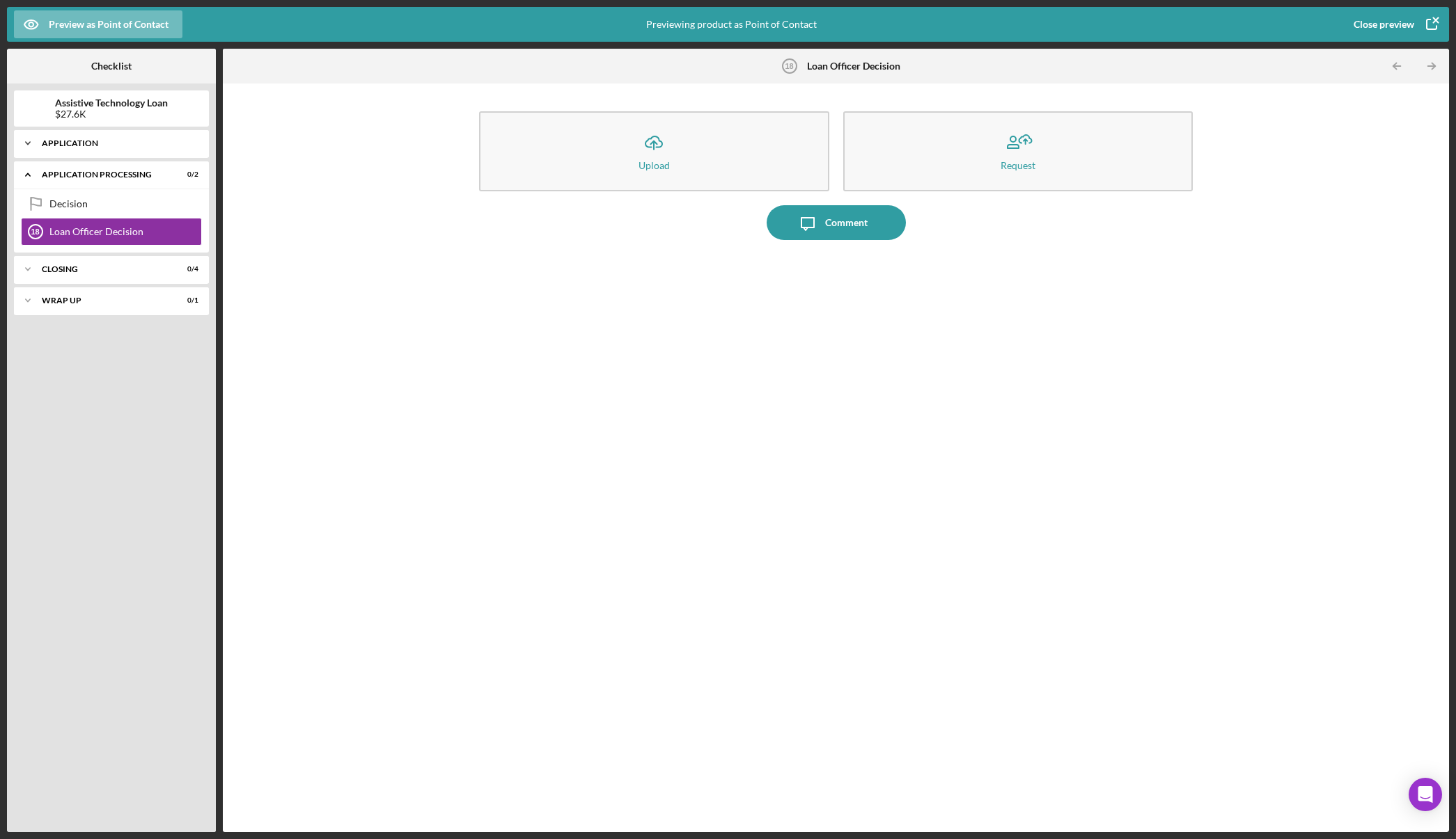
click at [92, 146] on div "Application" at bounding box center [117, 143] width 149 height 8
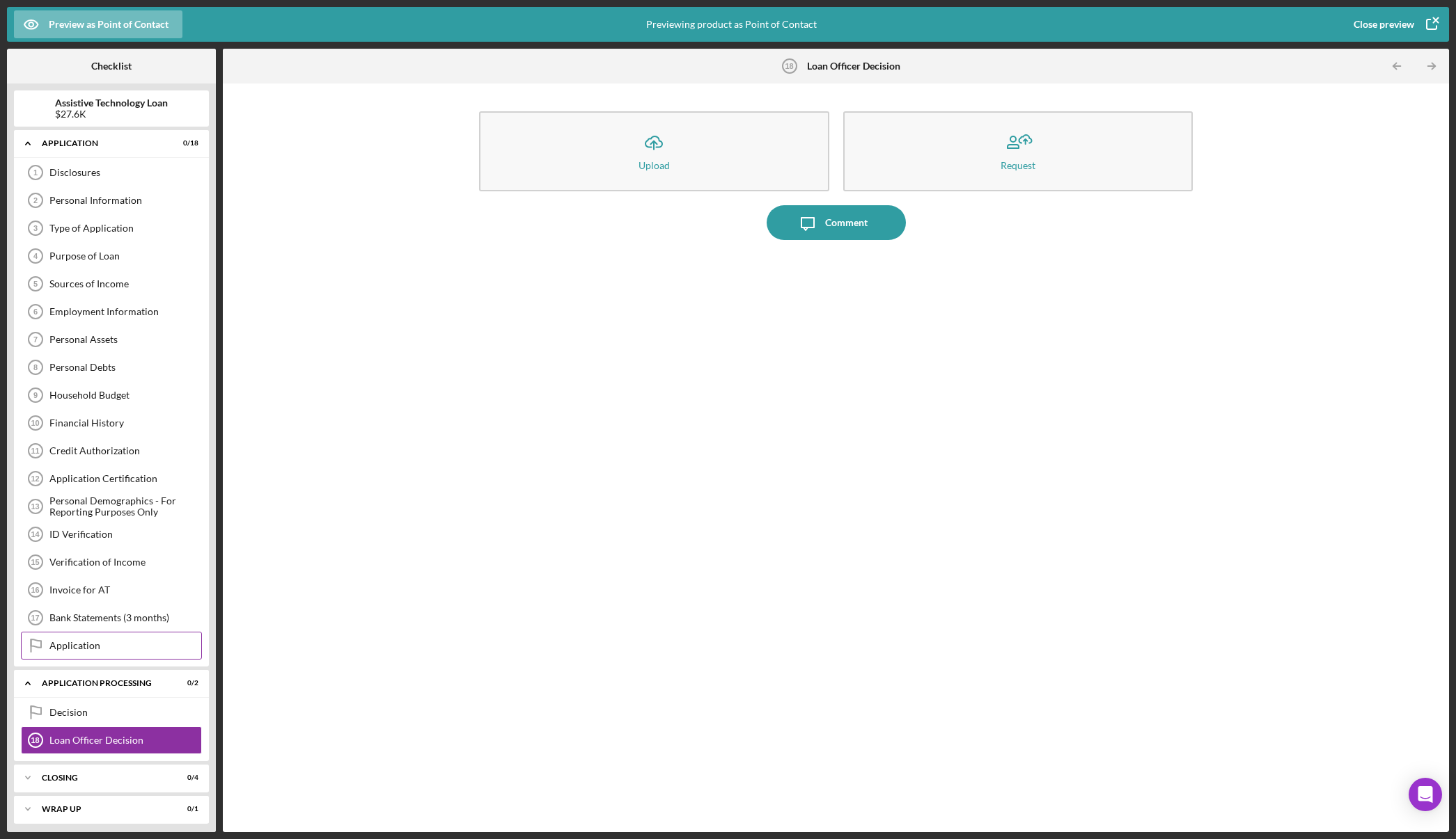
click at [80, 652] on div "Application Application" at bounding box center [111, 645] width 181 height 28
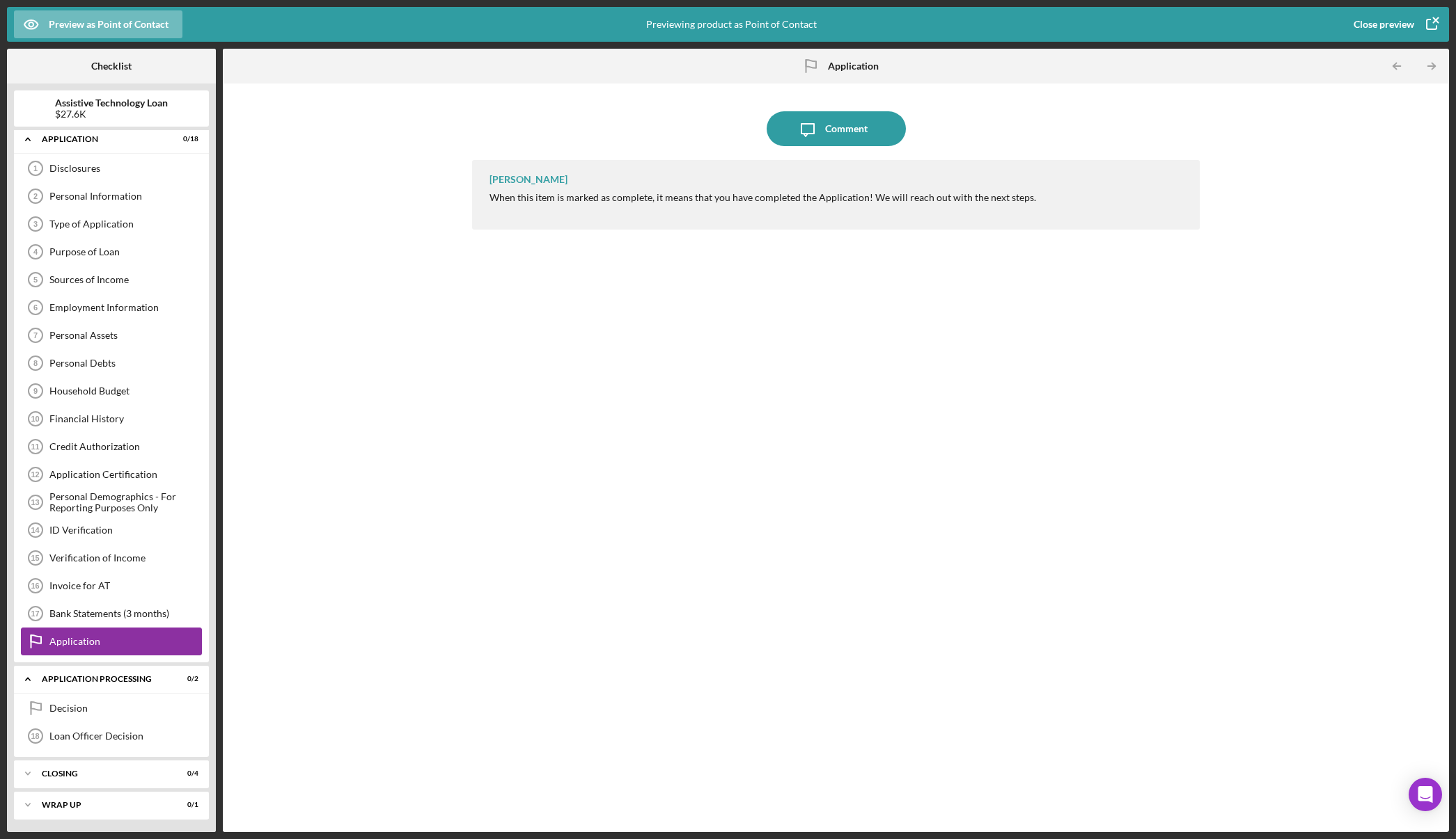
scroll to position [5, 0]
click at [70, 140] on div "Application" at bounding box center [117, 137] width 149 height 8
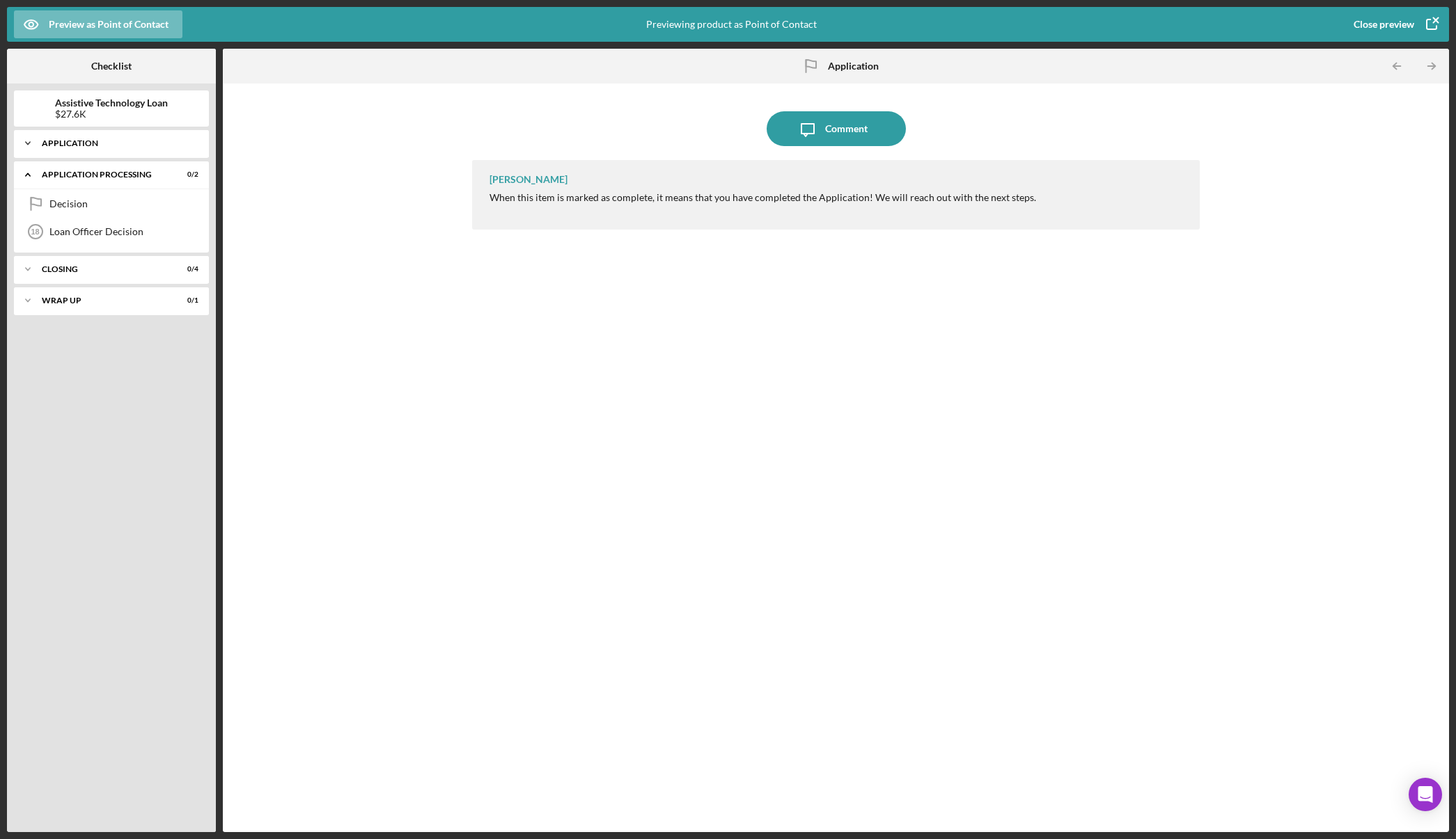
scroll to position [0, 0]
click at [72, 205] on div "Decision" at bounding box center [125, 203] width 152 height 11
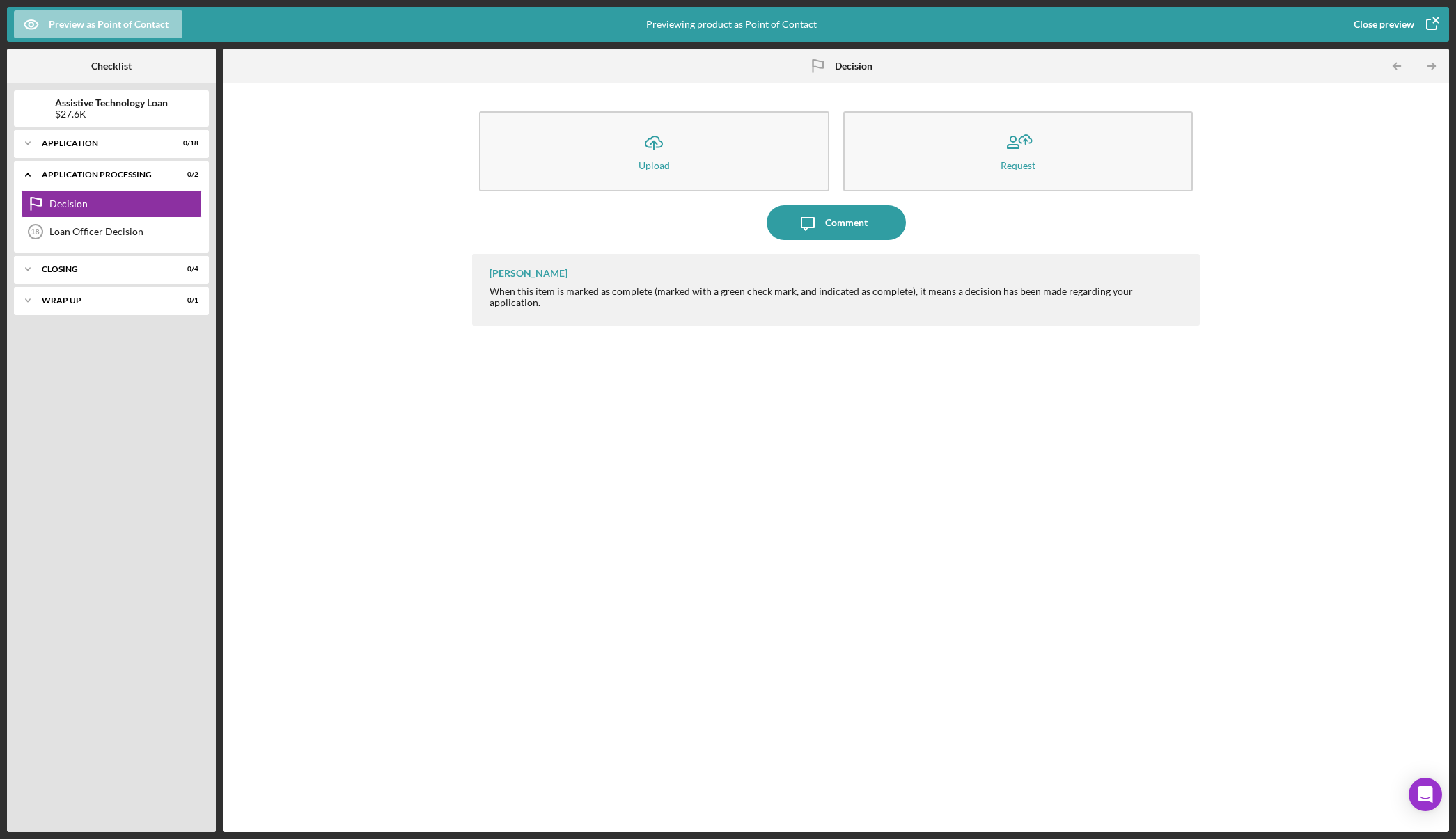
click at [146, 23] on div "Preview as Point of Contact" at bounding box center [108, 24] width 120 height 28
click at [123, 28] on div "Preview as Point of Contact" at bounding box center [108, 24] width 120 height 28
drag, startPoint x: 284, startPoint y: 14, endPoint x: 325, endPoint y: 30, distance: 44.0
click at [289, 14] on div "Preview as Point of Contact" at bounding box center [252, 24] width 478 height 35
click at [1431, 20] on icon "button" at bounding box center [1432, 24] width 35 height 35
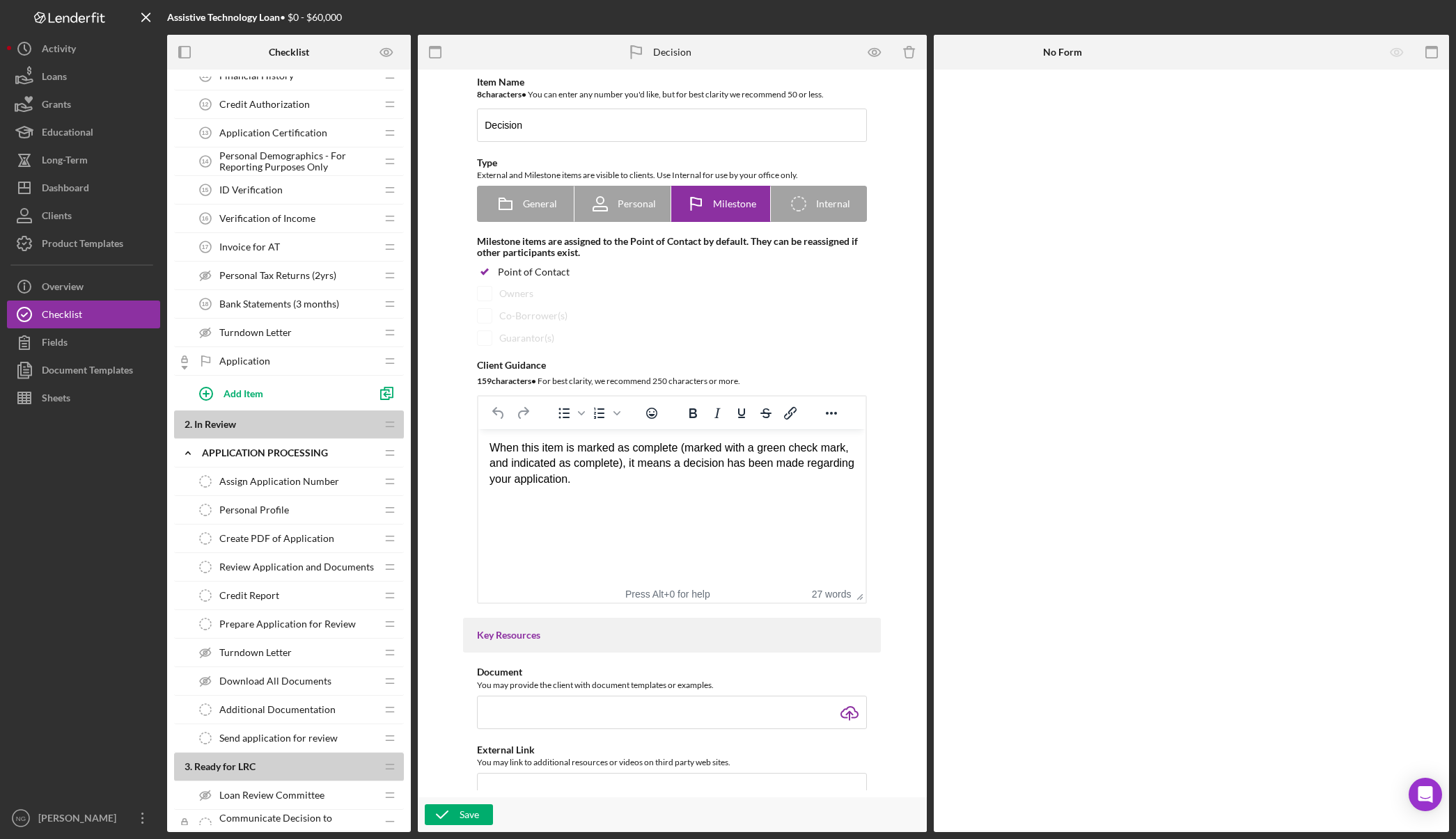
scroll to position [626, 0]
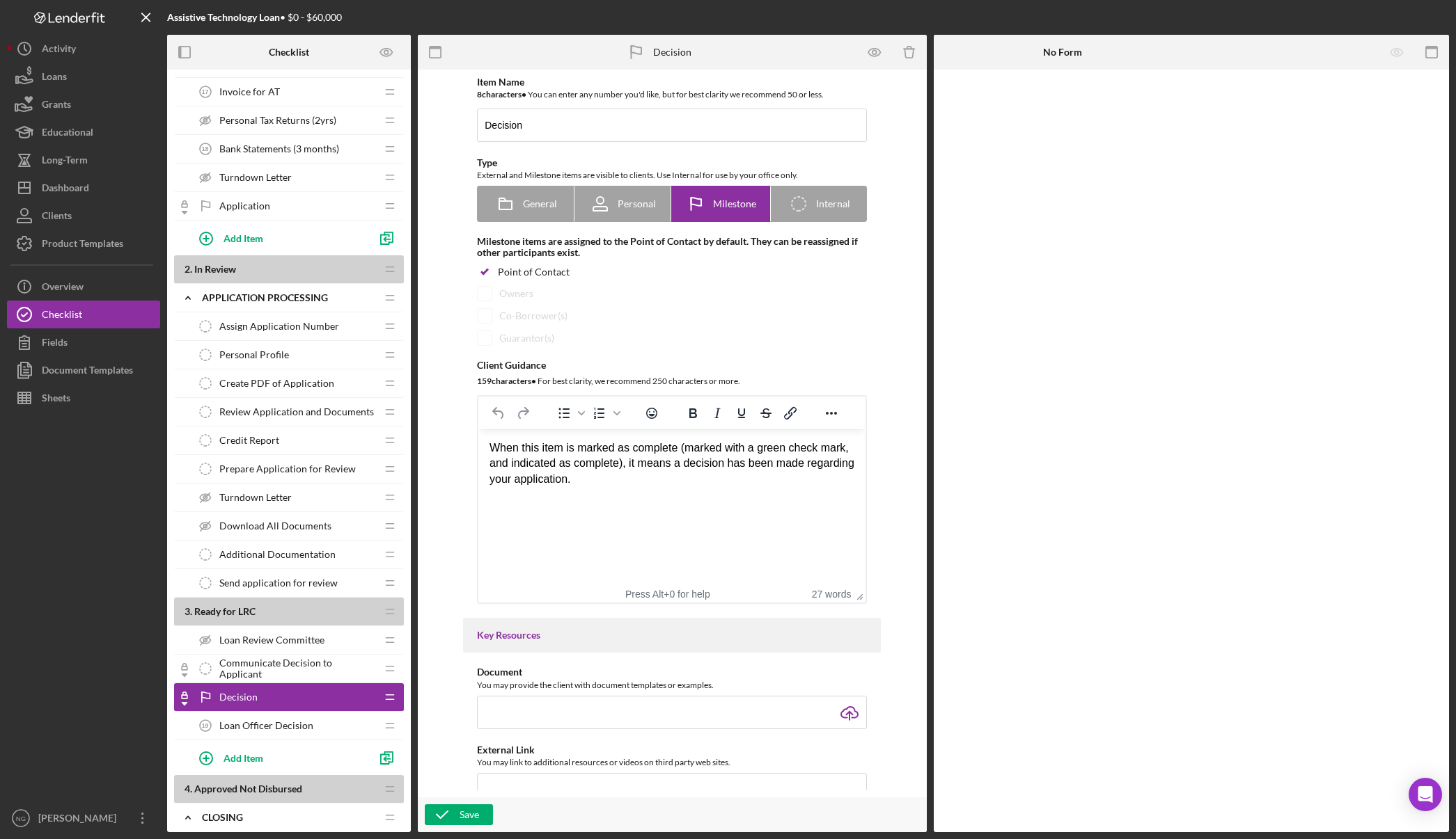
click at [227, 497] on span "Turndown Letter" at bounding box center [255, 498] width 72 height 11
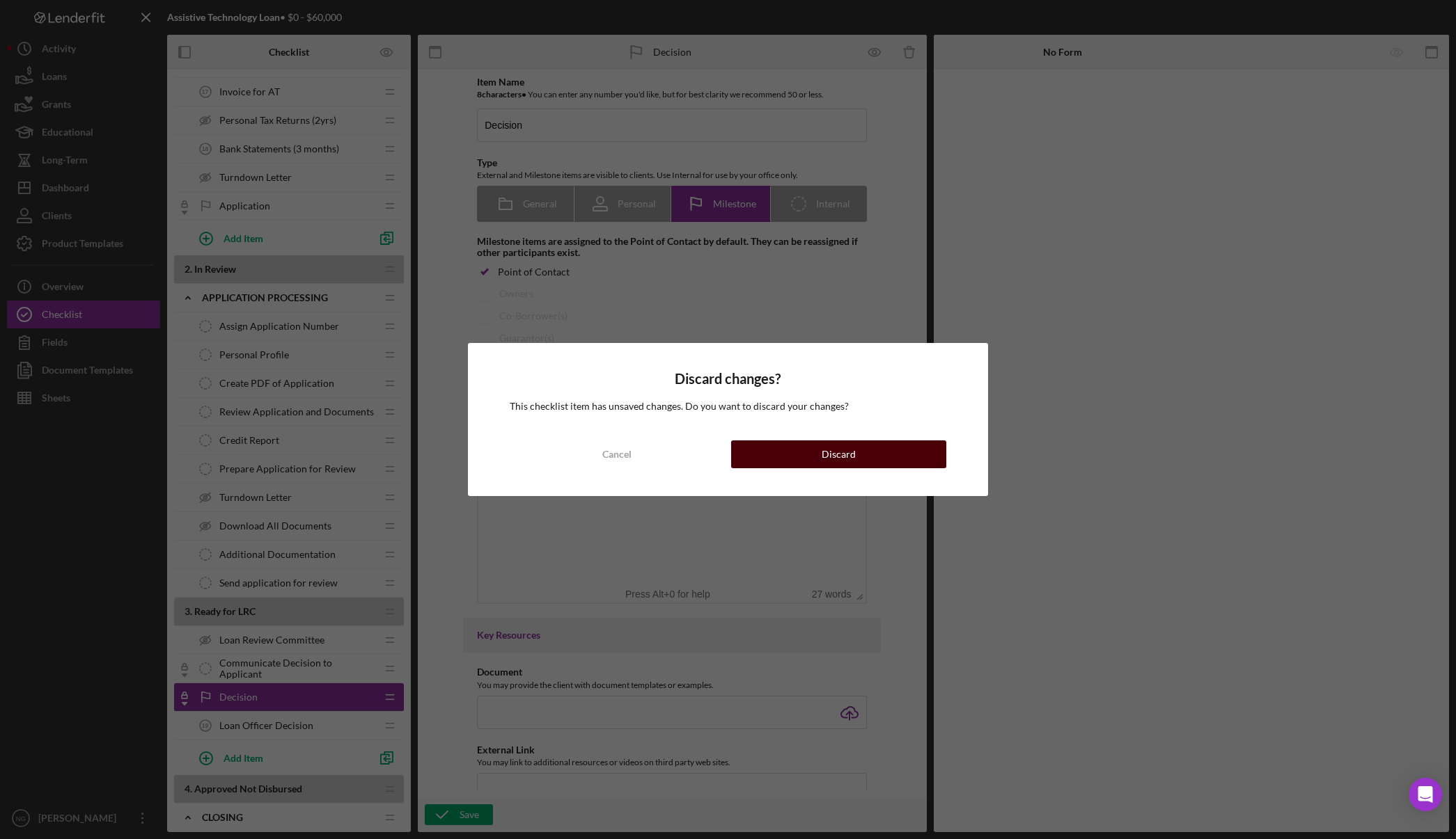
click at [886, 459] on button "Discard" at bounding box center [839, 454] width 215 height 28
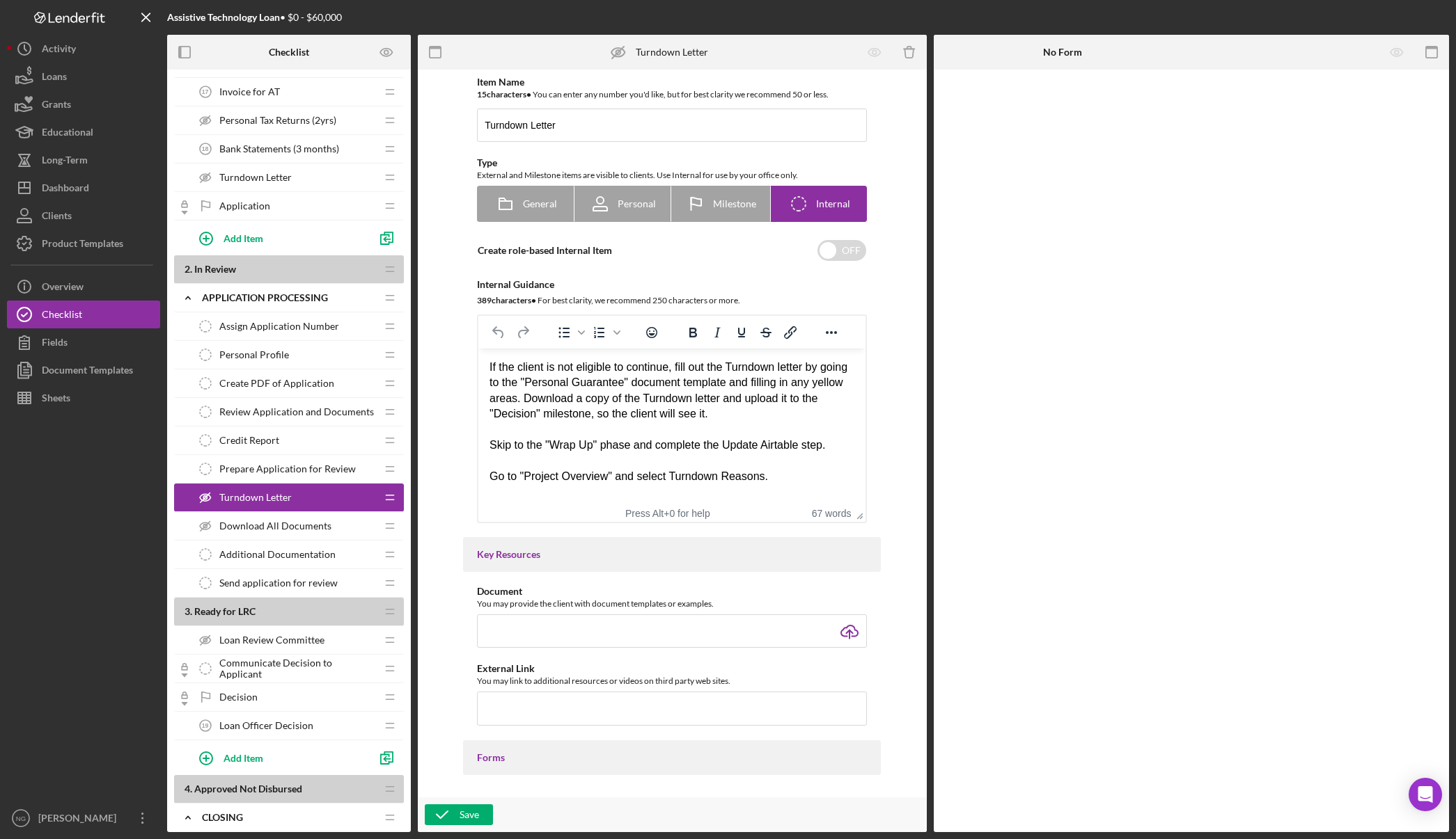
click at [391, 729] on icon "Icon/Drag" at bounding box center [390, 725] width 28 height 28
click at [346, 728] on div "Loan Officer Decision 19 Loan Officer Decision" at bounding box center [284, 727] width 181 height 28
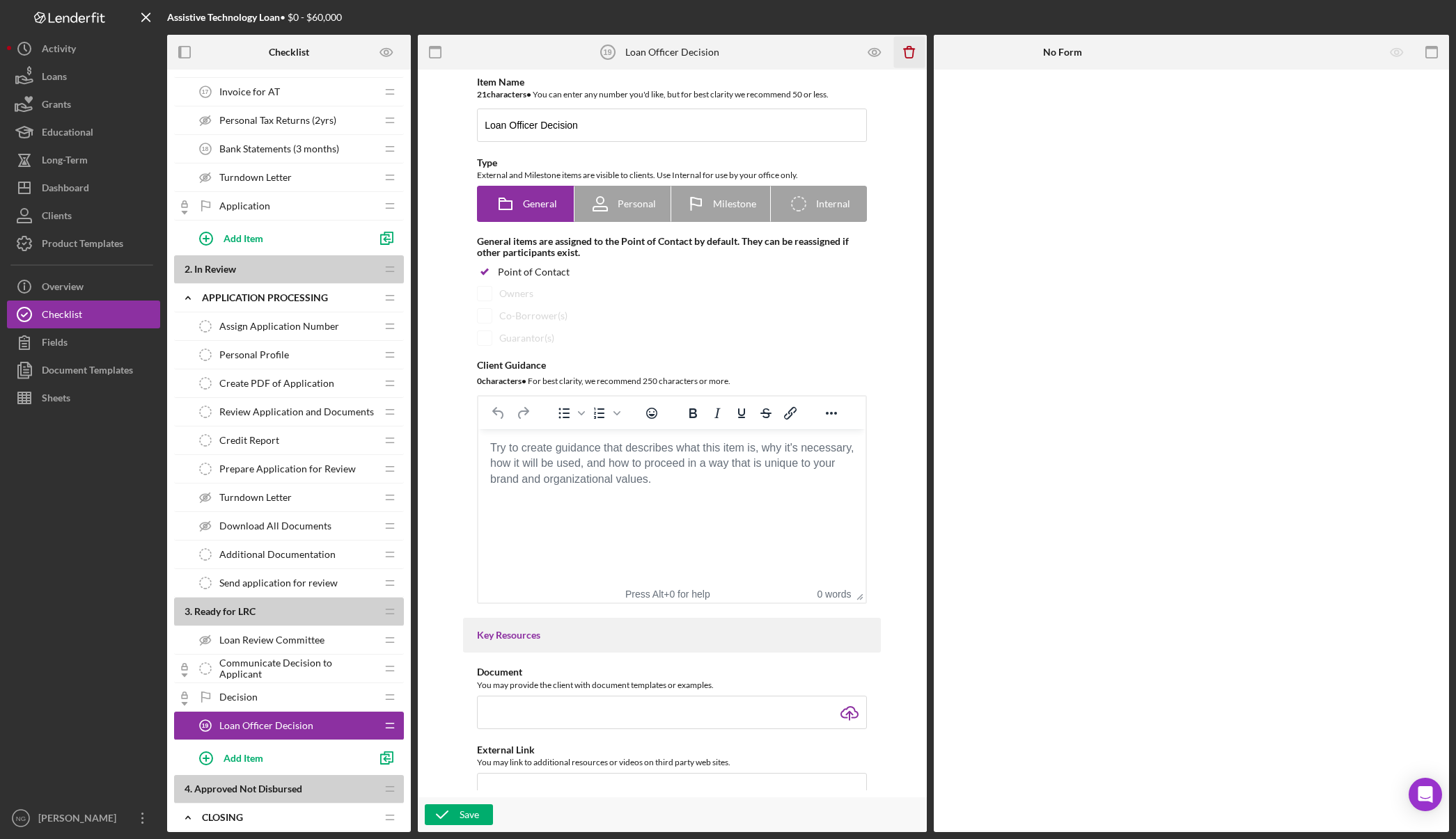
click at [906, 53] on icon "Icon/Delete" at bounding box center [909, 52] width 31 height 31
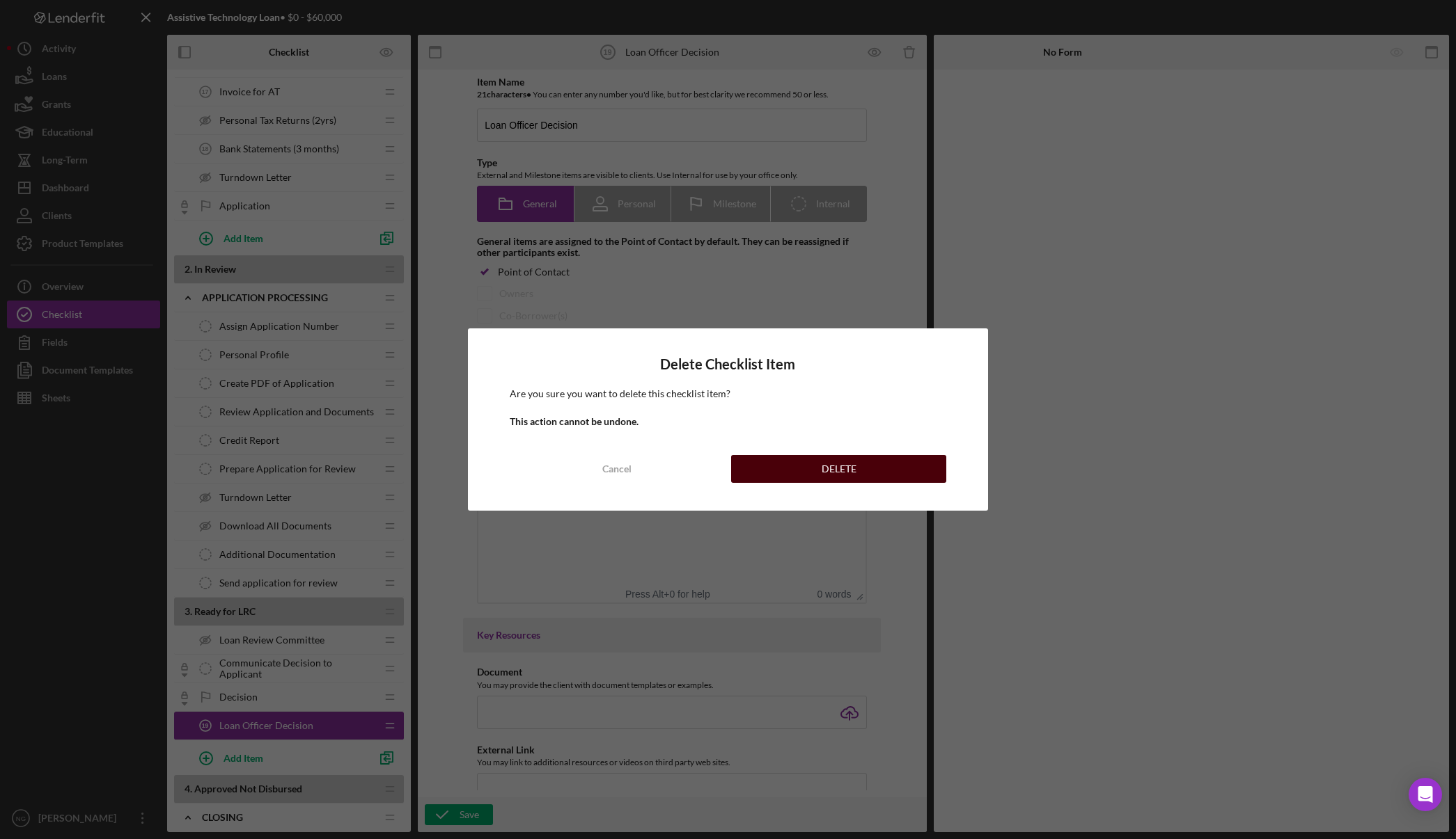
click at [871, 470] on button "DELETE" at bounding box center [839, 469] width 215 height 28
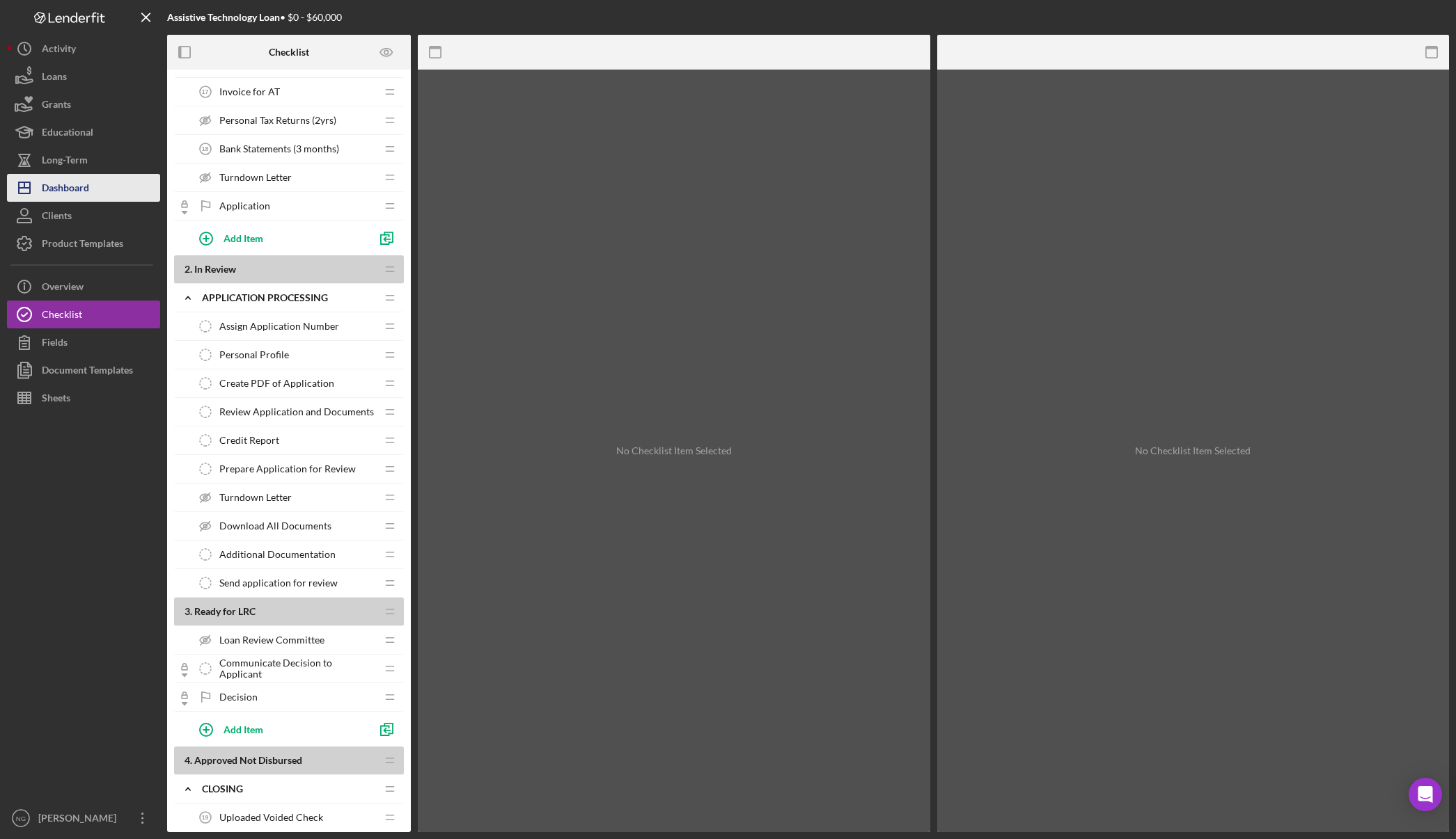
click at [49, 195] on div "Dashboard" at bounding box center [66, 189] width 47 height 31
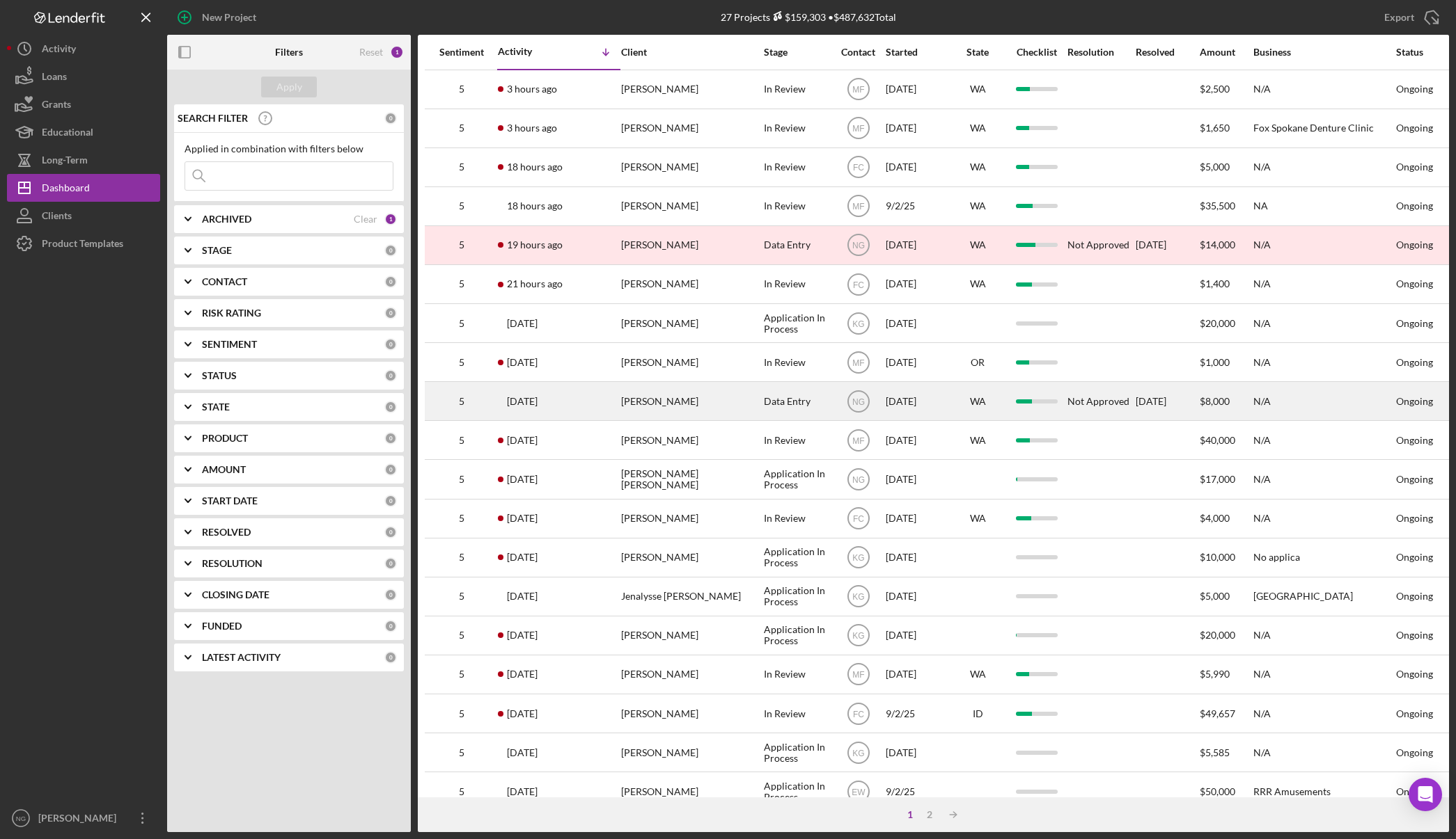
click at [587, 405] on div "4 days ago Dominique Beerbower" at bounding box center [559, 401] width 122 height 37
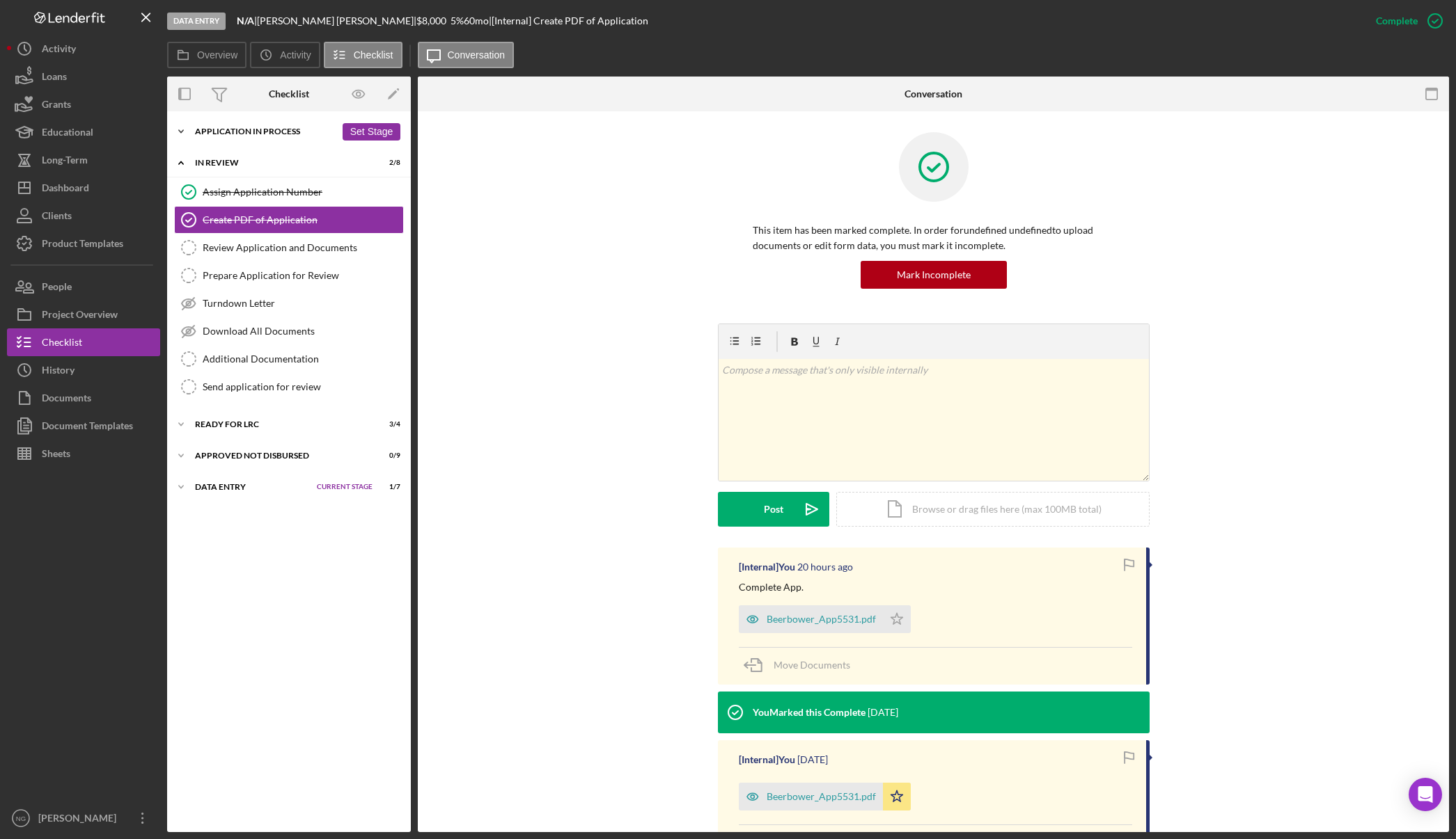
click at [249, 133] on div "Application In Process" at bounding box center [265, 131] width 140 height 8
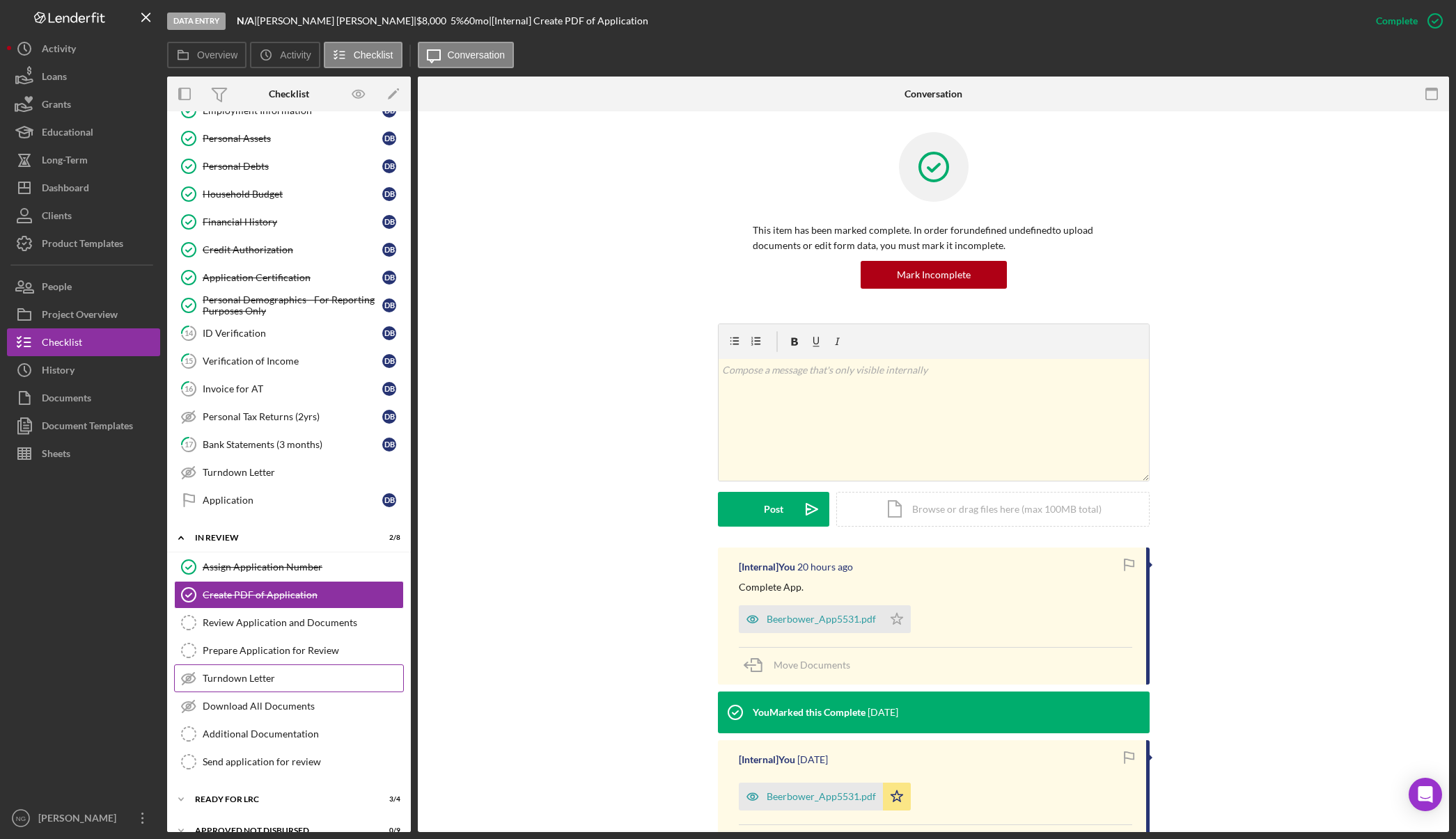
scroll to position [269, 0]
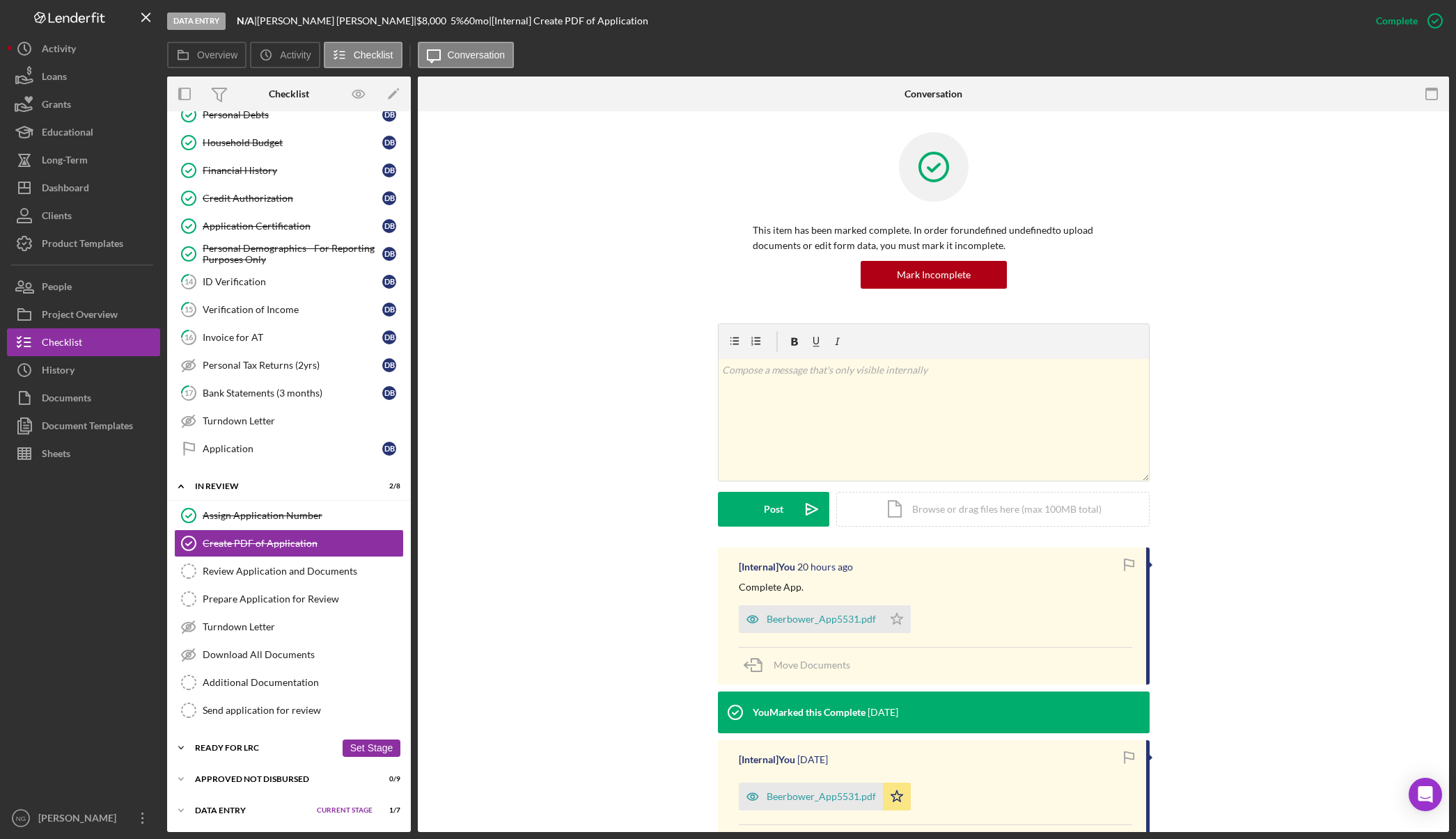
click at [245, 745] on div "Ready for LRC" at bounding box center [265, 748] width 140 height 8
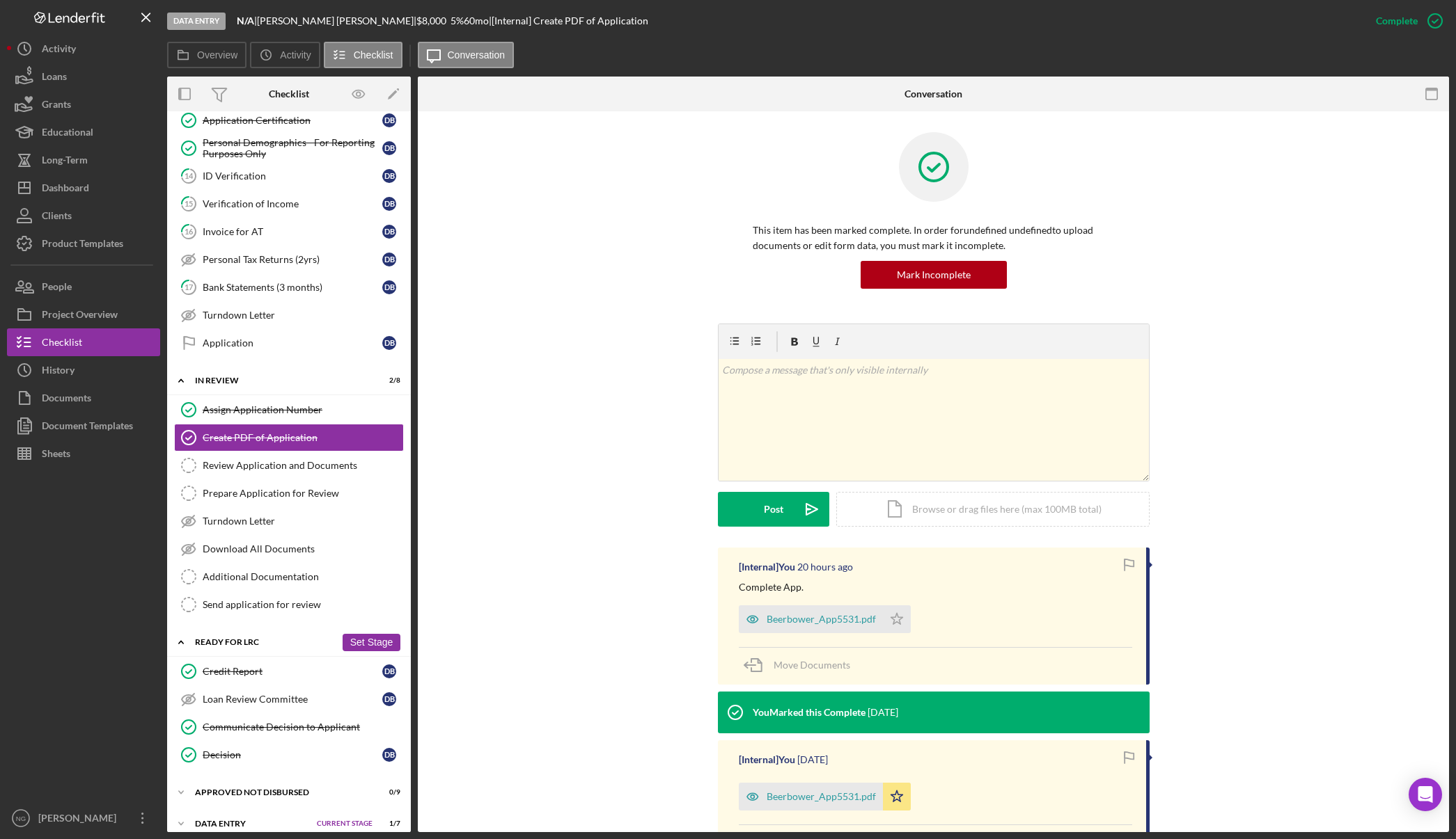
scroll to position [388, 0]
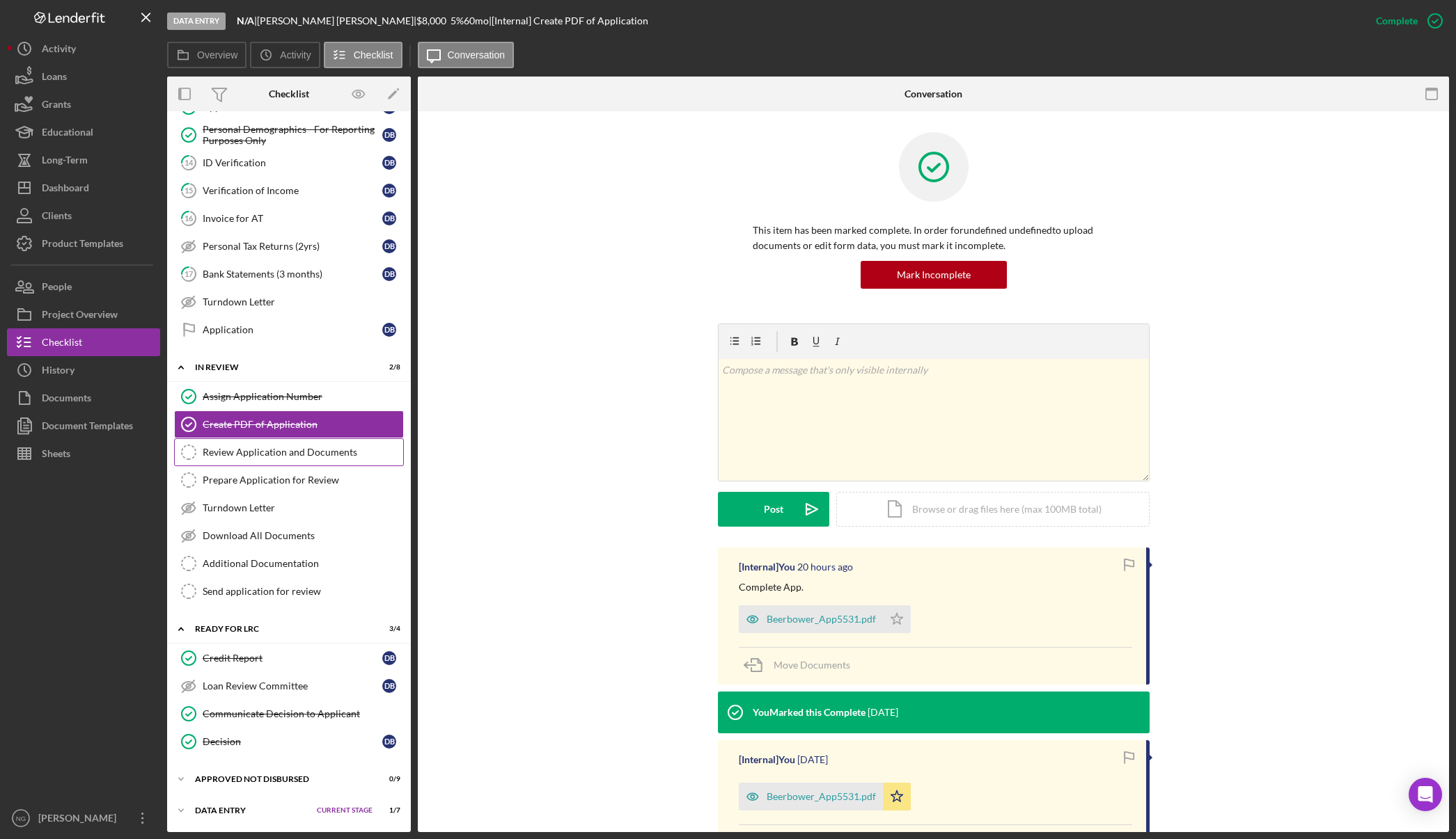
click at [308, 453] on div "Review Application and Documents" at bounding box center [303, 452] width 200 height 11
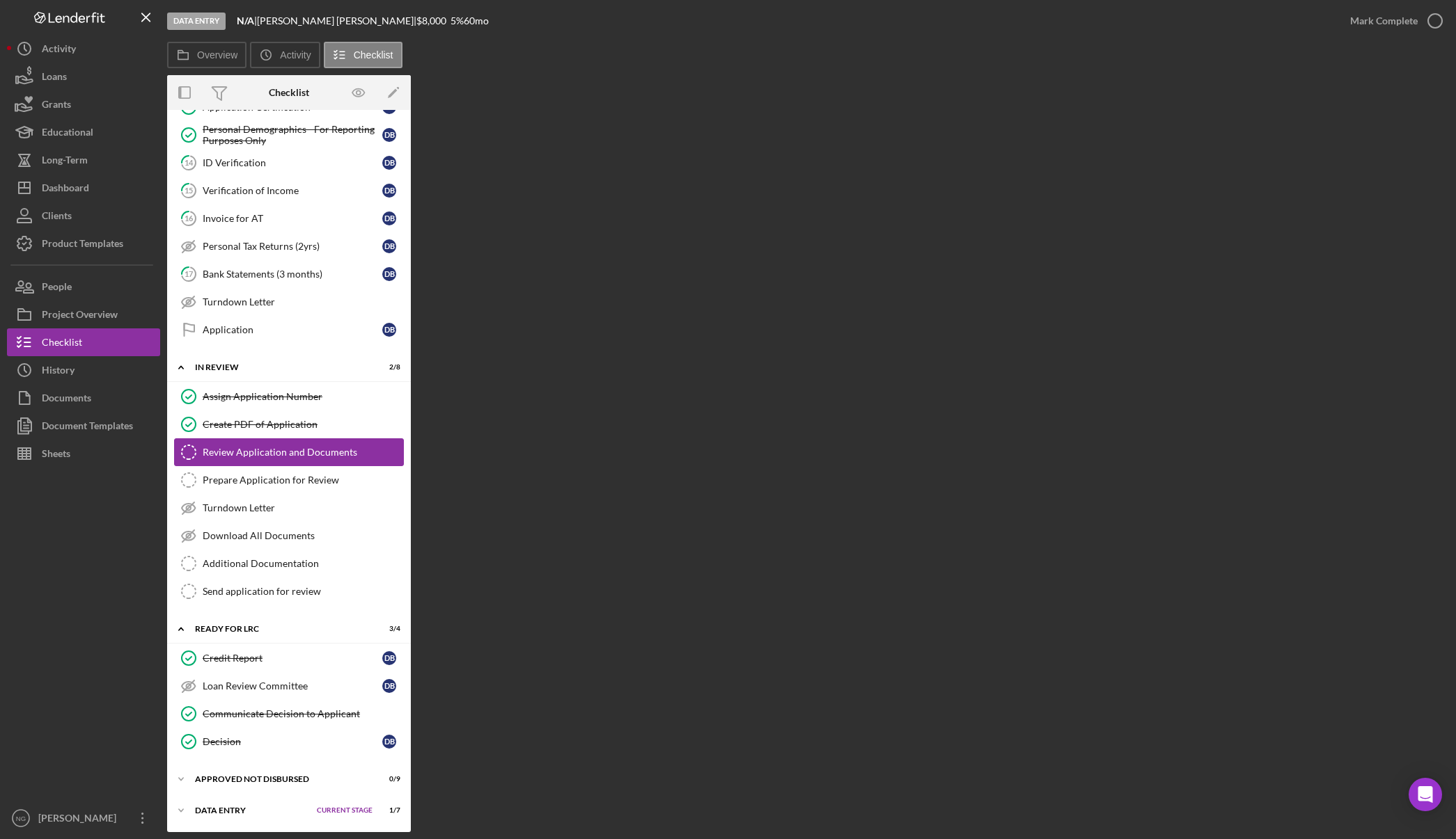
scroll to position [388, 0]
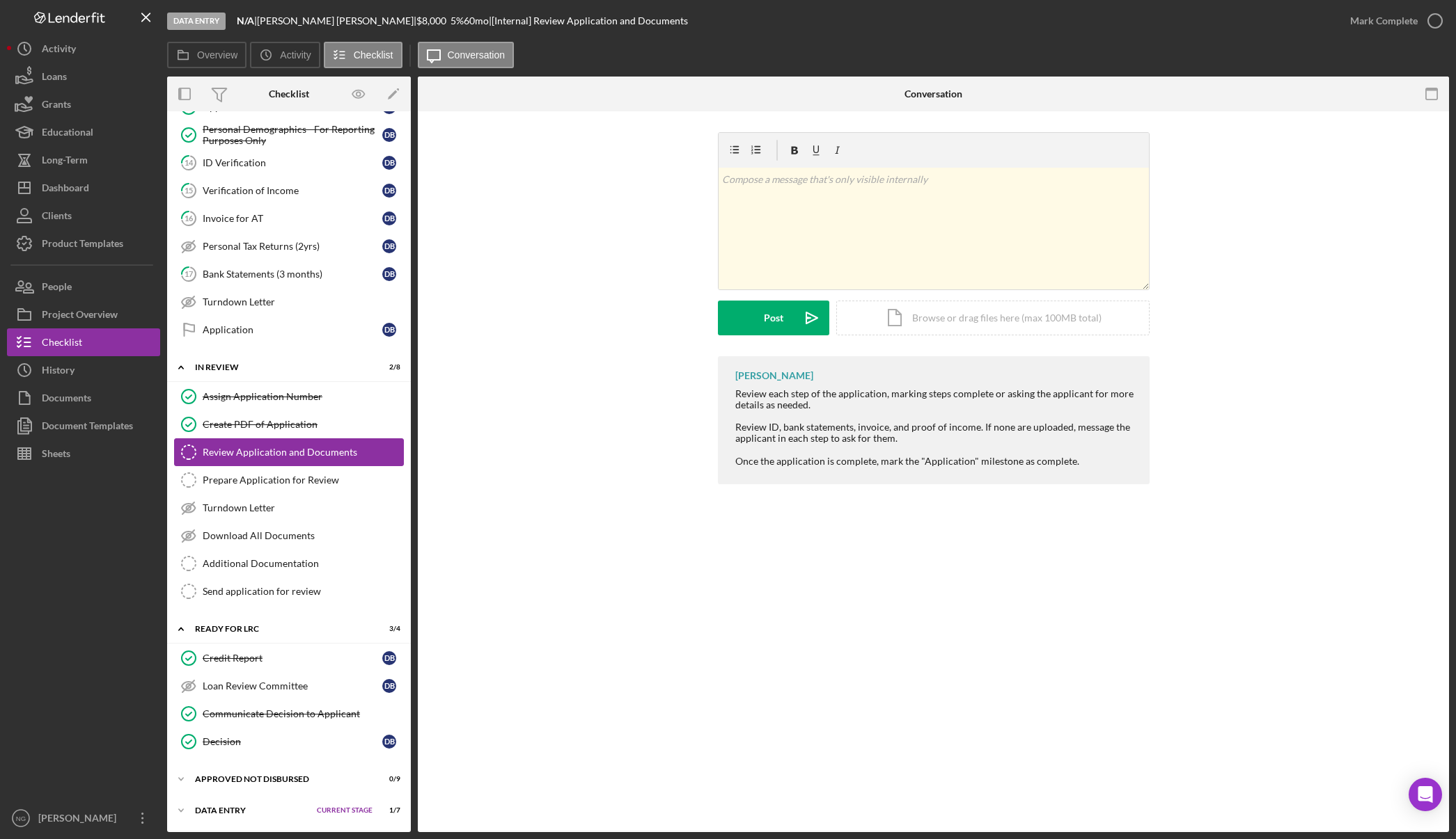
click at [308, 454] on div "Review Application and Documents" at bounding box center [303, 452] width 200 height 11
click at [1435, 20] on icon "button" at bounding box center [1435, 21] width 35 height 35
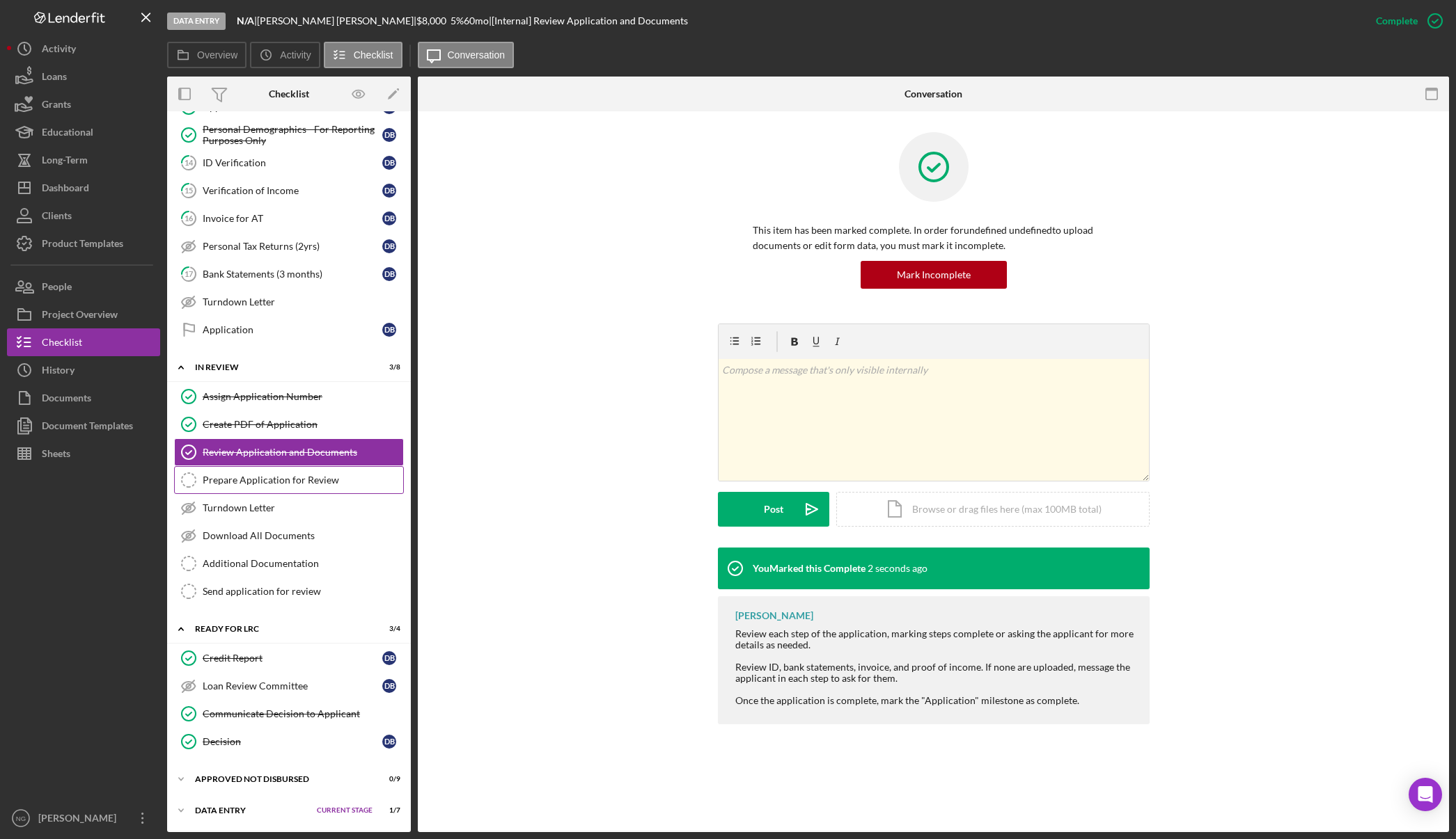
click at [306, 487] on link "Prepare Application for Review Prepare Application for Review" at bounding box center [288, 480] width 229 height 28
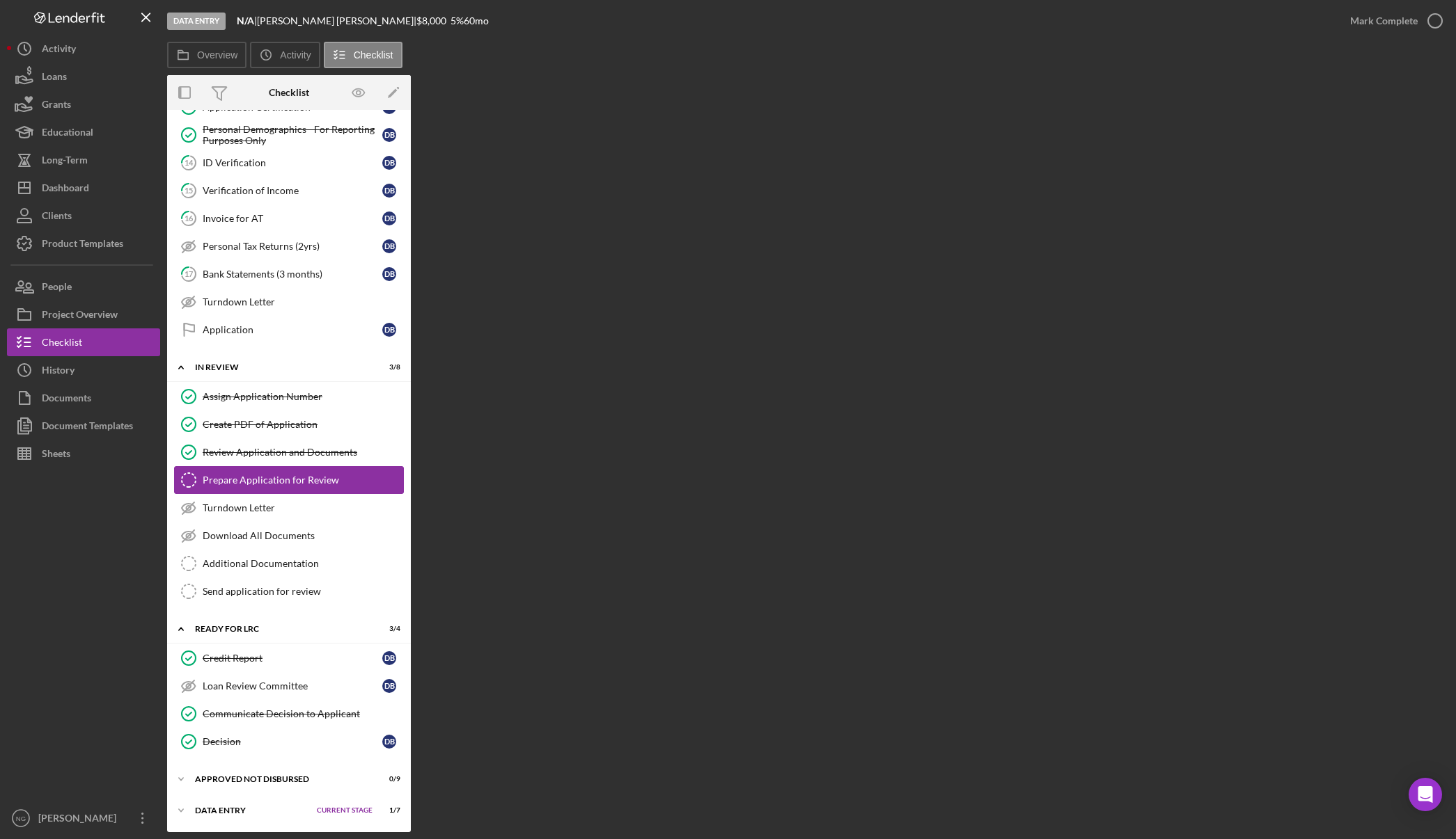
scroll to position [388, 0]
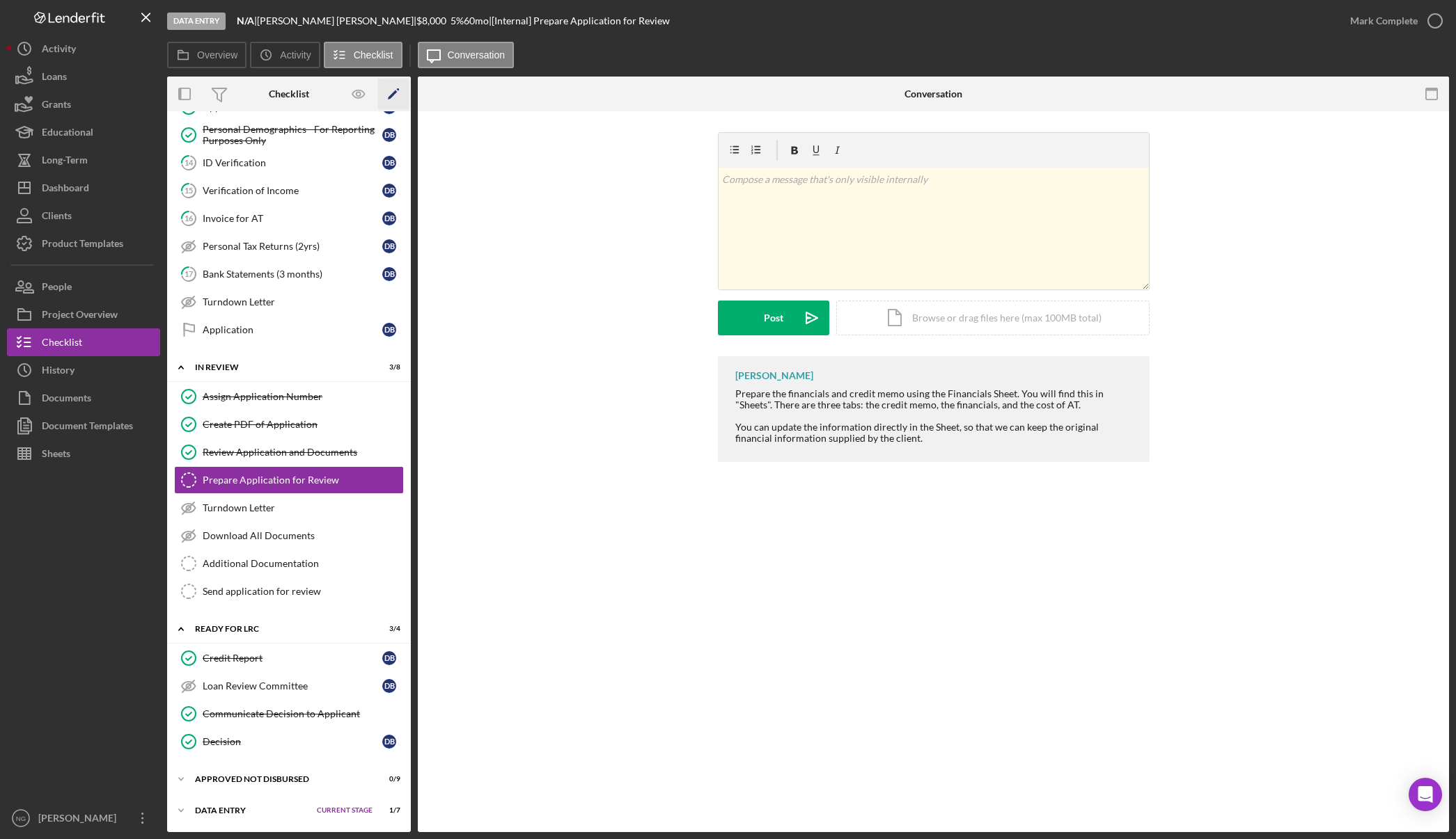
click at [397, 90] on icon "Icon/Edit" at bounding box center [393, 94] width 31 height 31
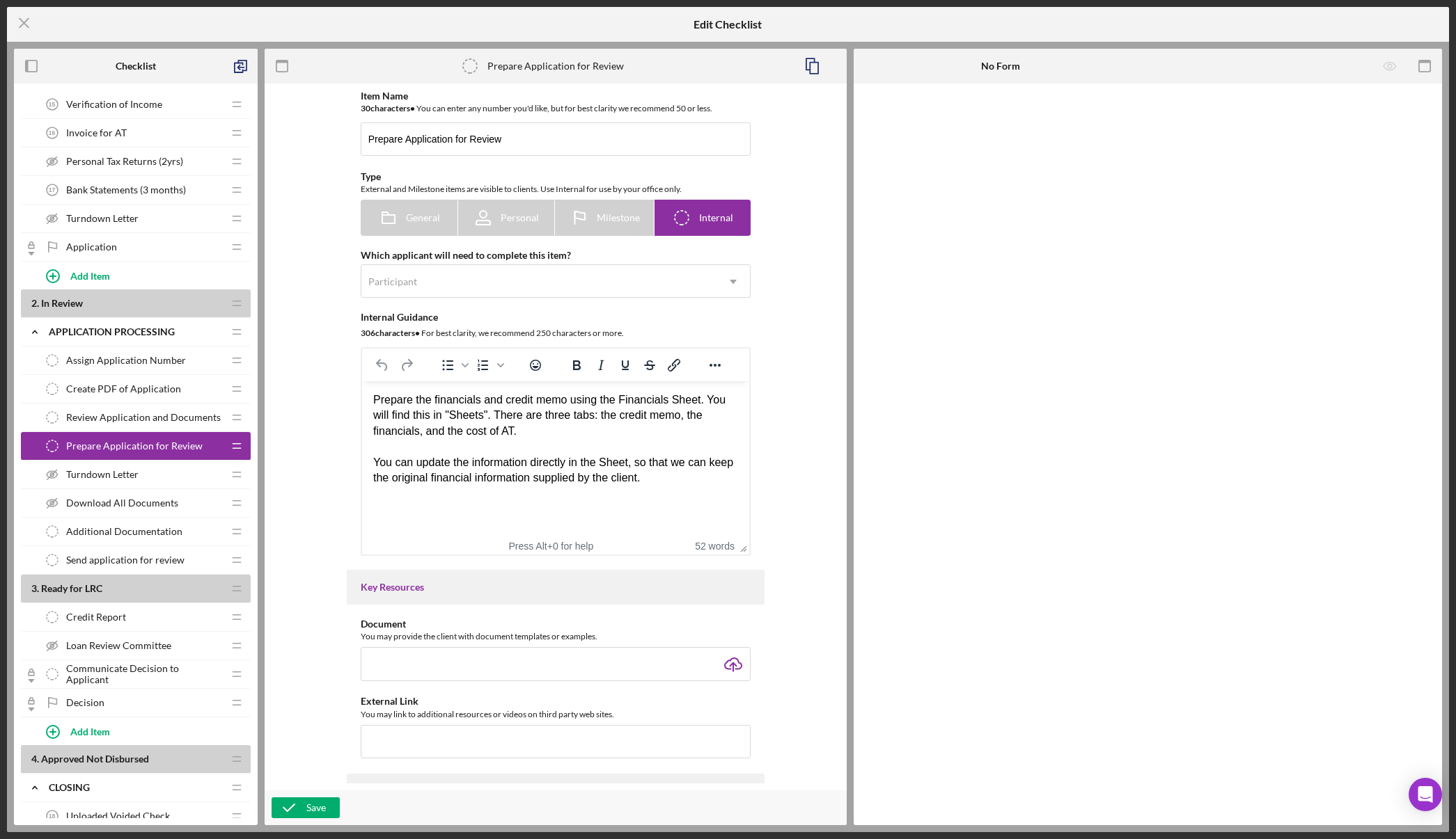
scroll to position [487, 0]
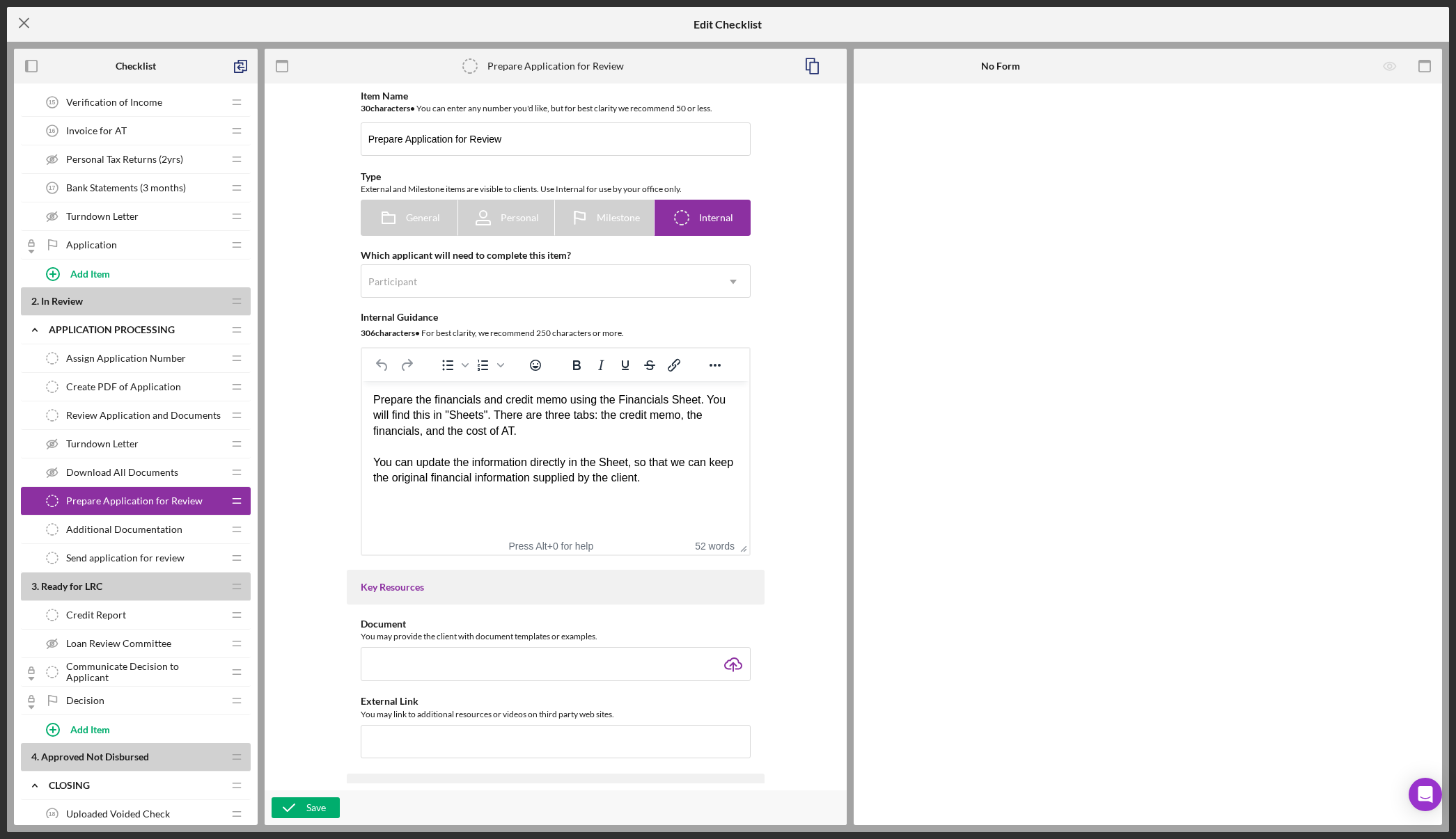
click at [28, 20] on icon "Icon/Menu Close" at bounding box center [24, 23] width 35 height 35
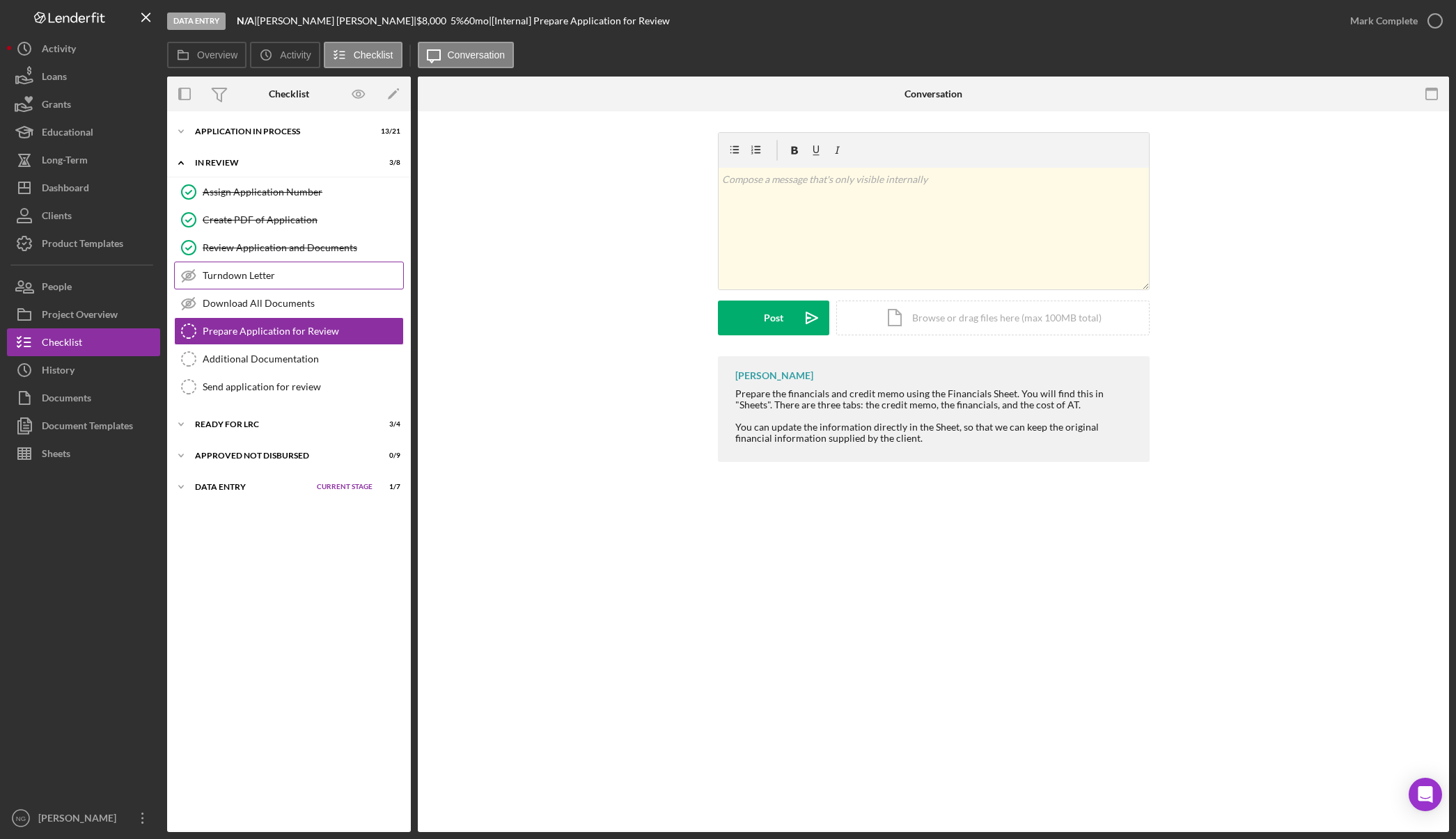
click at [303, 265] on link "Turndown Letter Turndown Letter" at bounding box center [288, 275] width 229 height 28
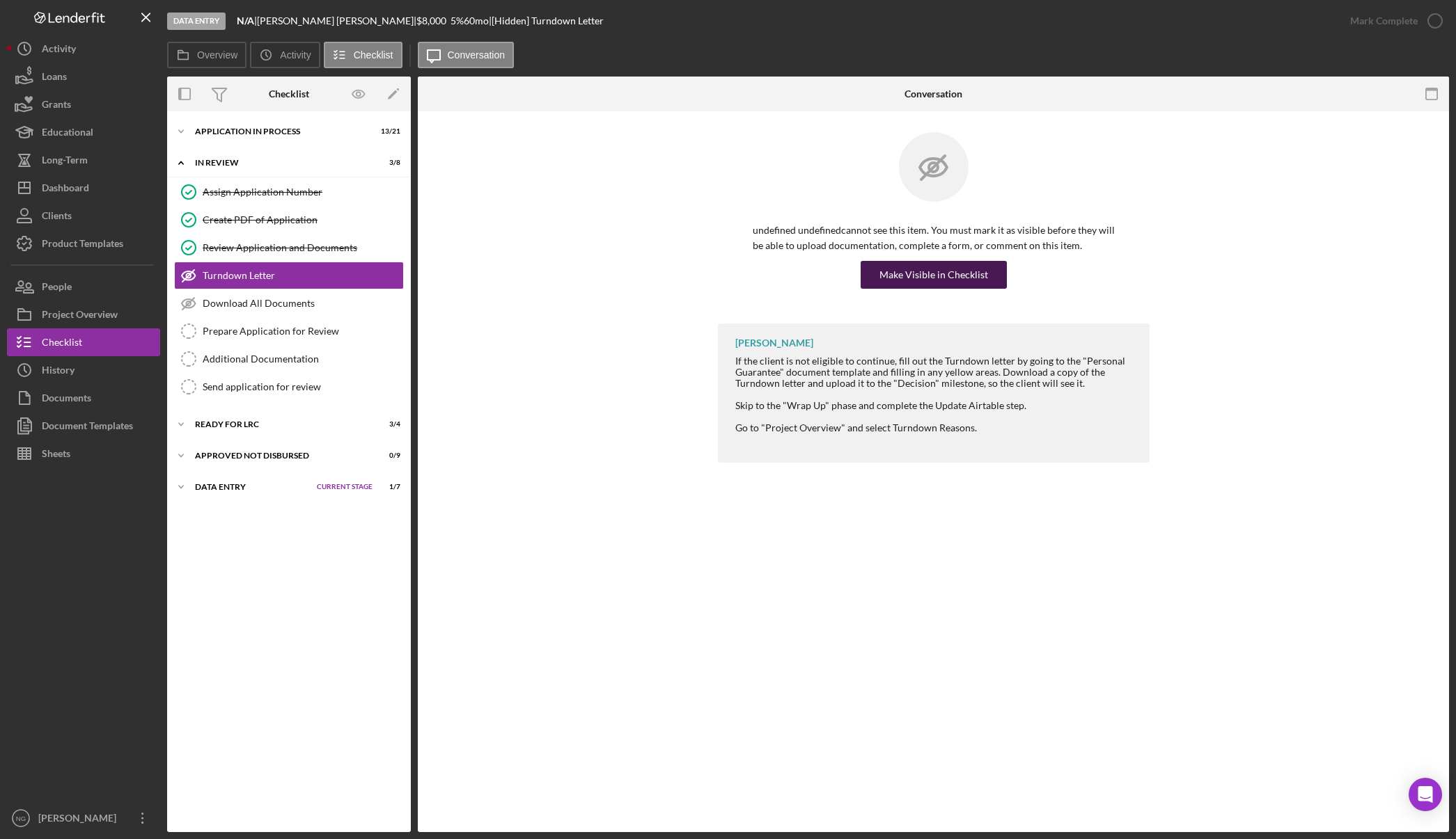
click at [919, 267] on div "Make Visible in Checklist" at bounding box center [933, 274] width 108 height 28
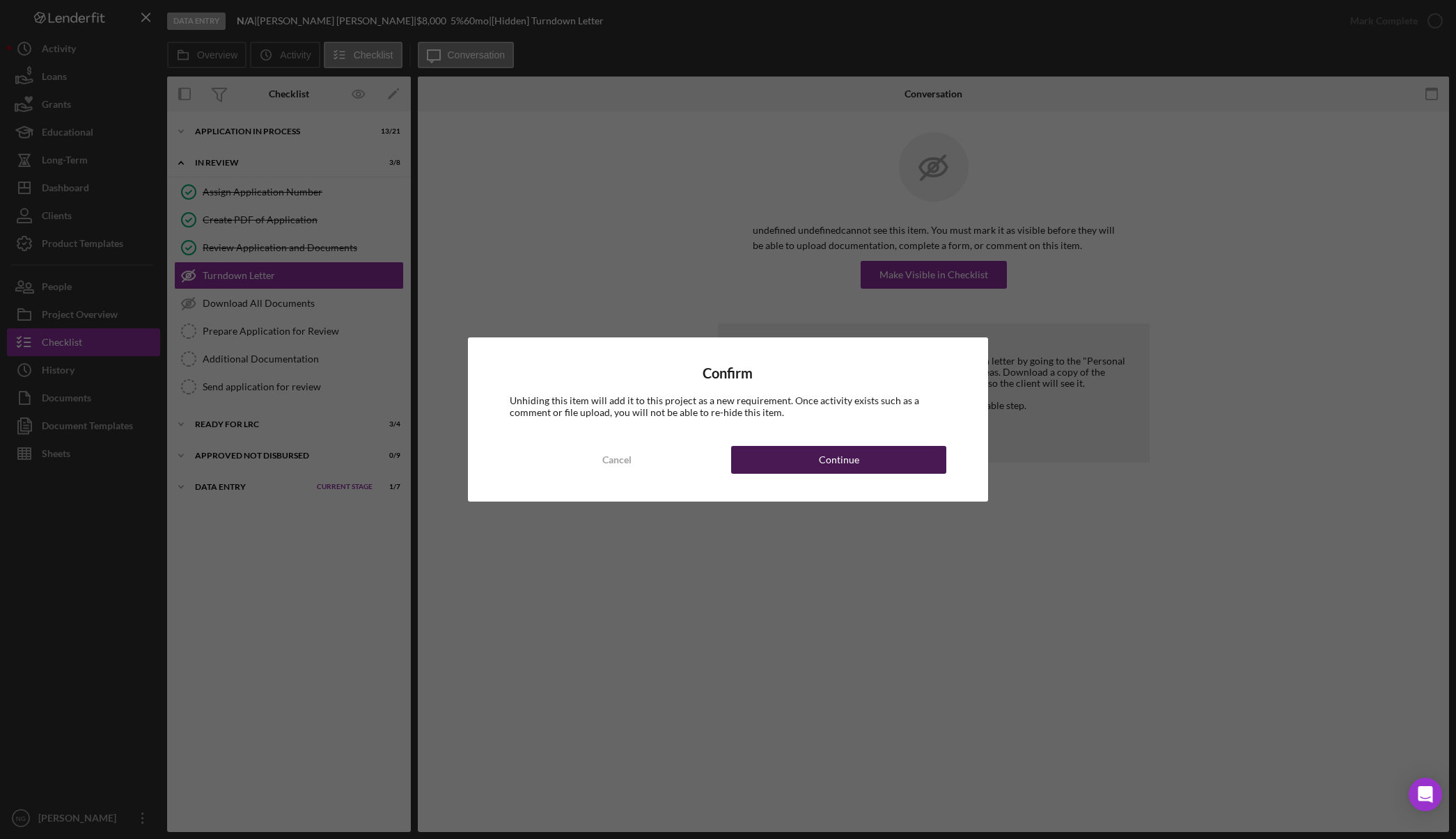
click at [810, 460] on button "Continue" at bounding box center [839, 460] width 215 height 28
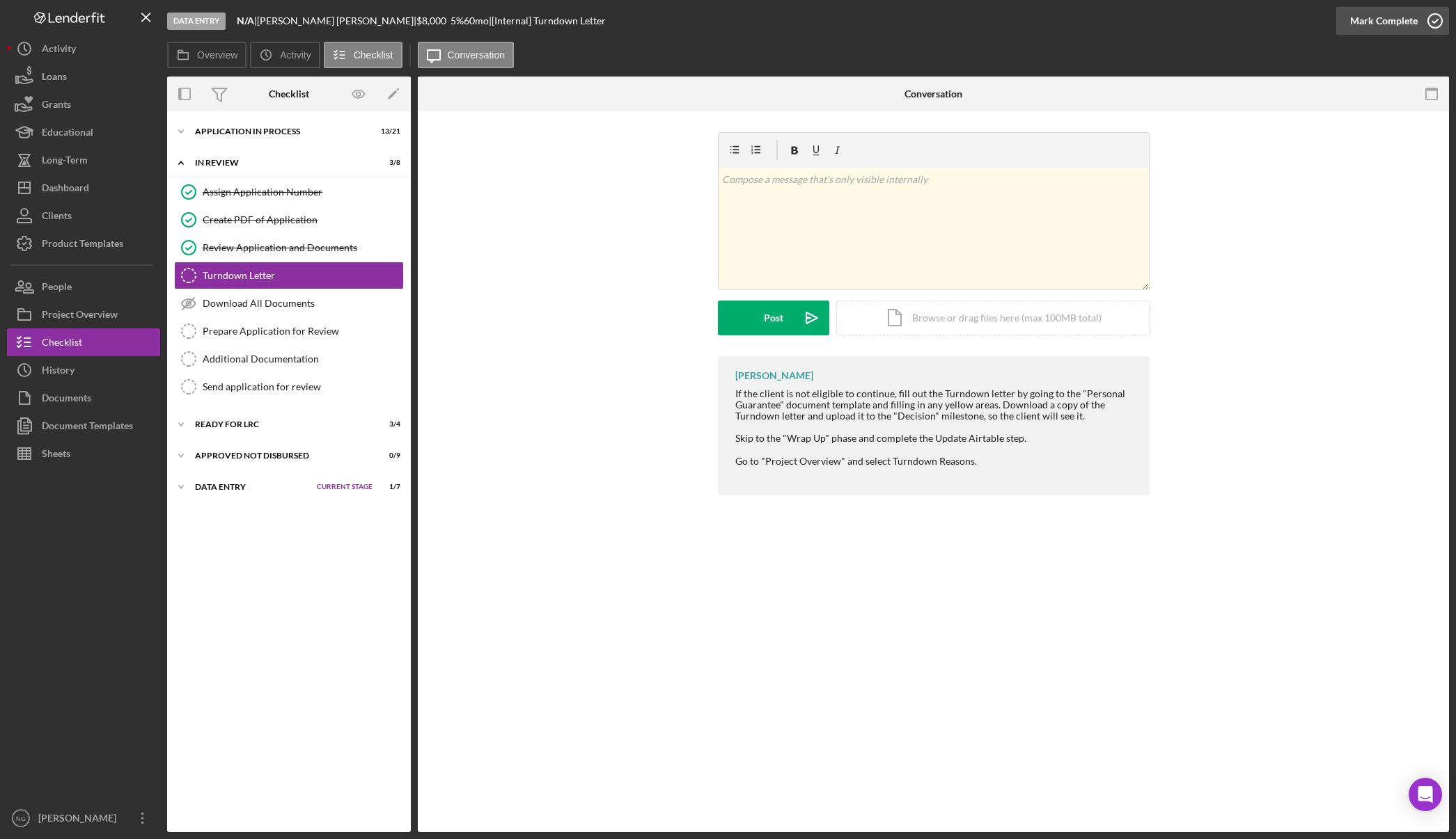
click at [1436, 14] on icon "button" at bounding box center [1435, 21] width 35 height 35
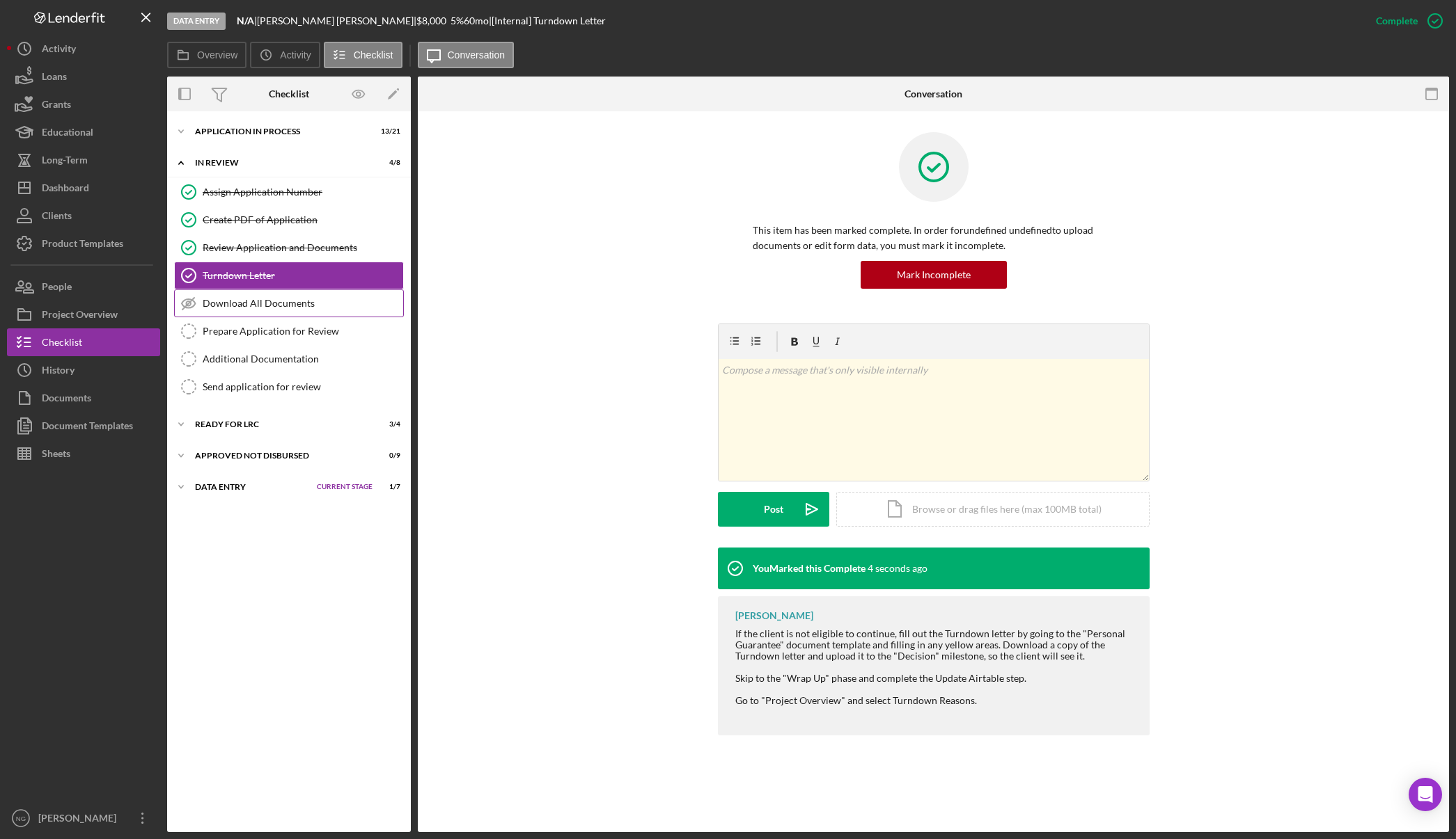
click at [317, 305] on div "Download All Documents" at bounding box center [303, 303] width 200 height 11
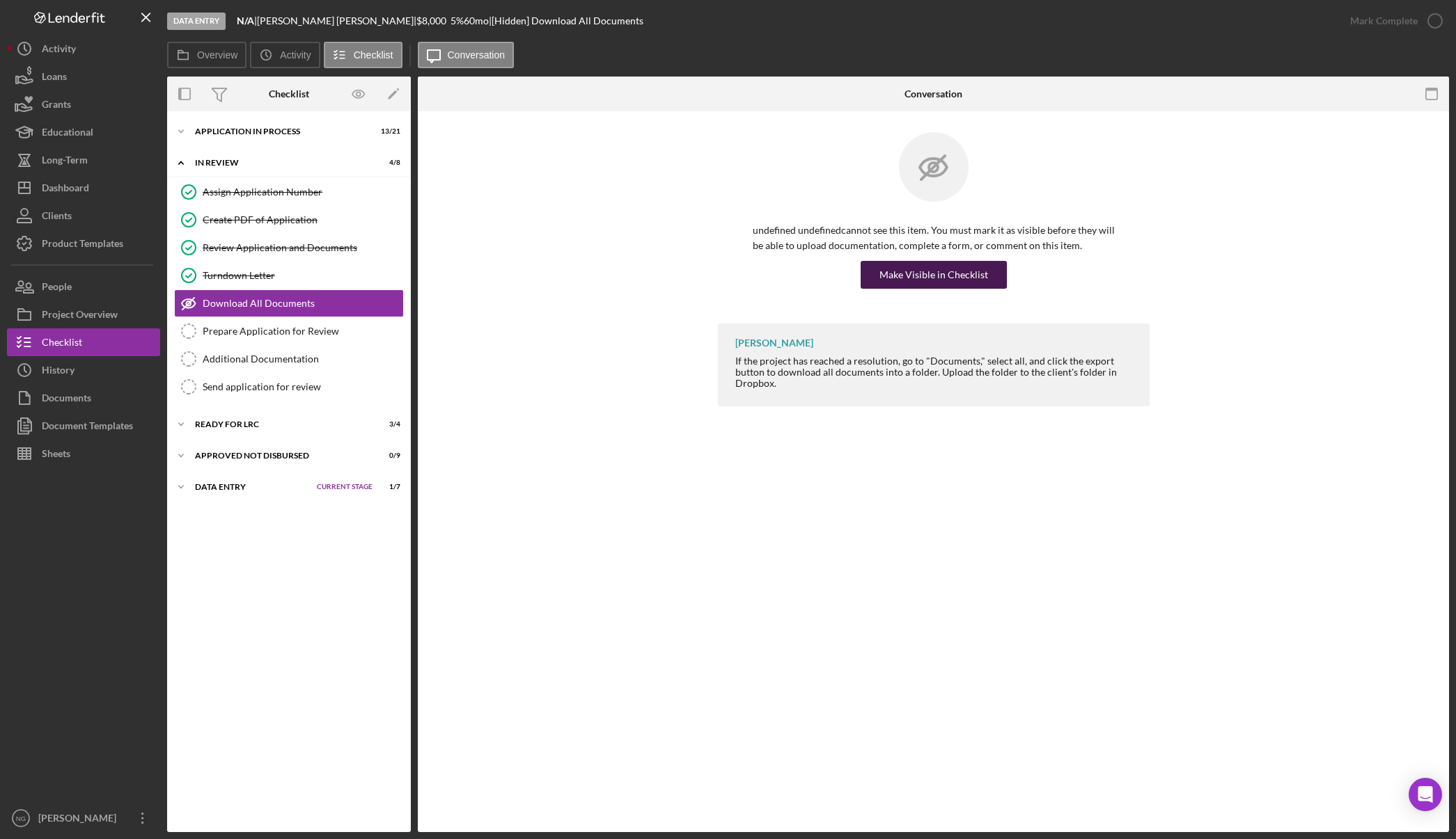
click at [964, 277] on div "Make Visible in Checklist" at bounding box center [933, 274] width 108 height 28
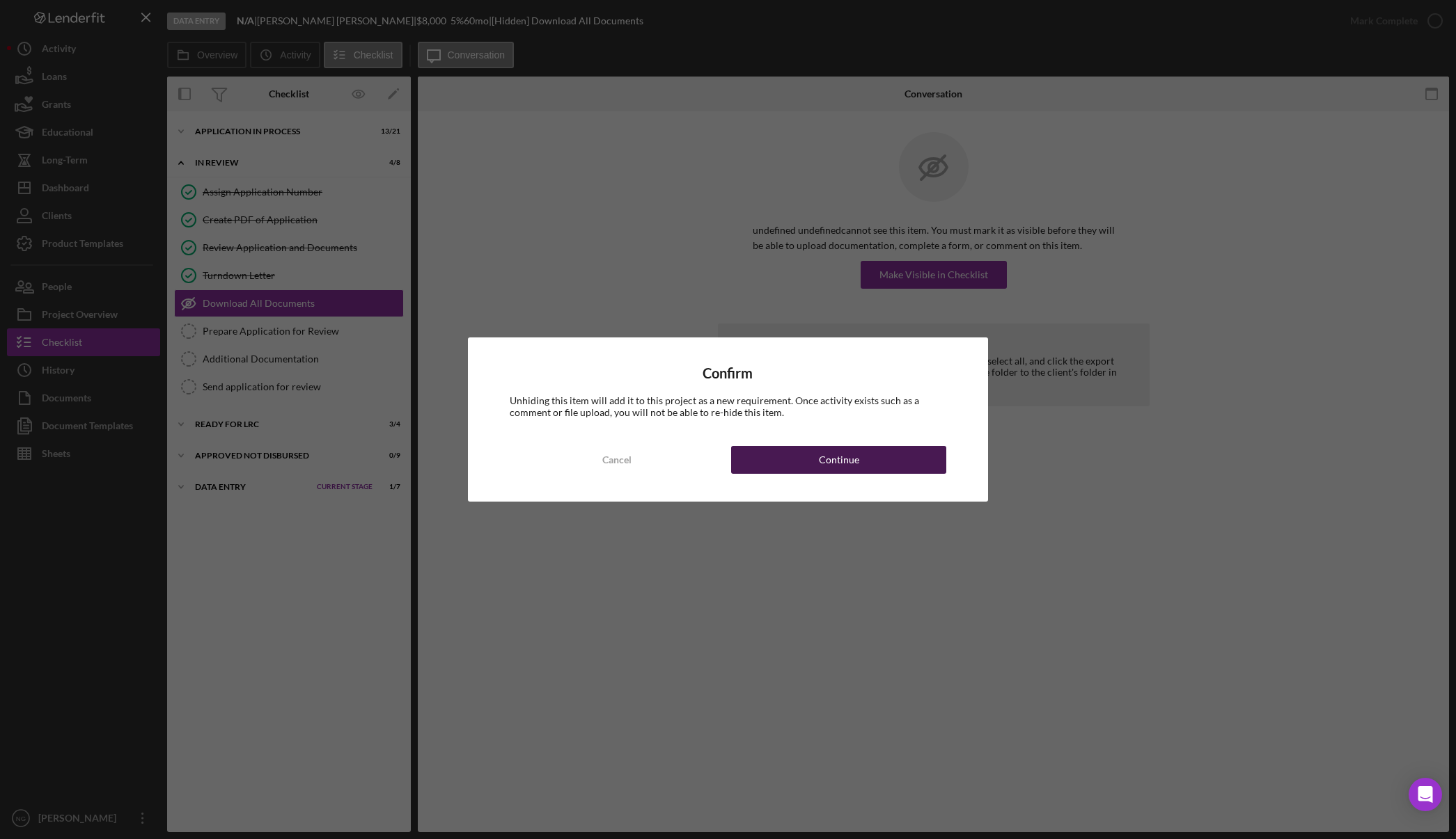
click at [864, 450] on button "Continue" at bounding box center [839, 460] width 215 height 28
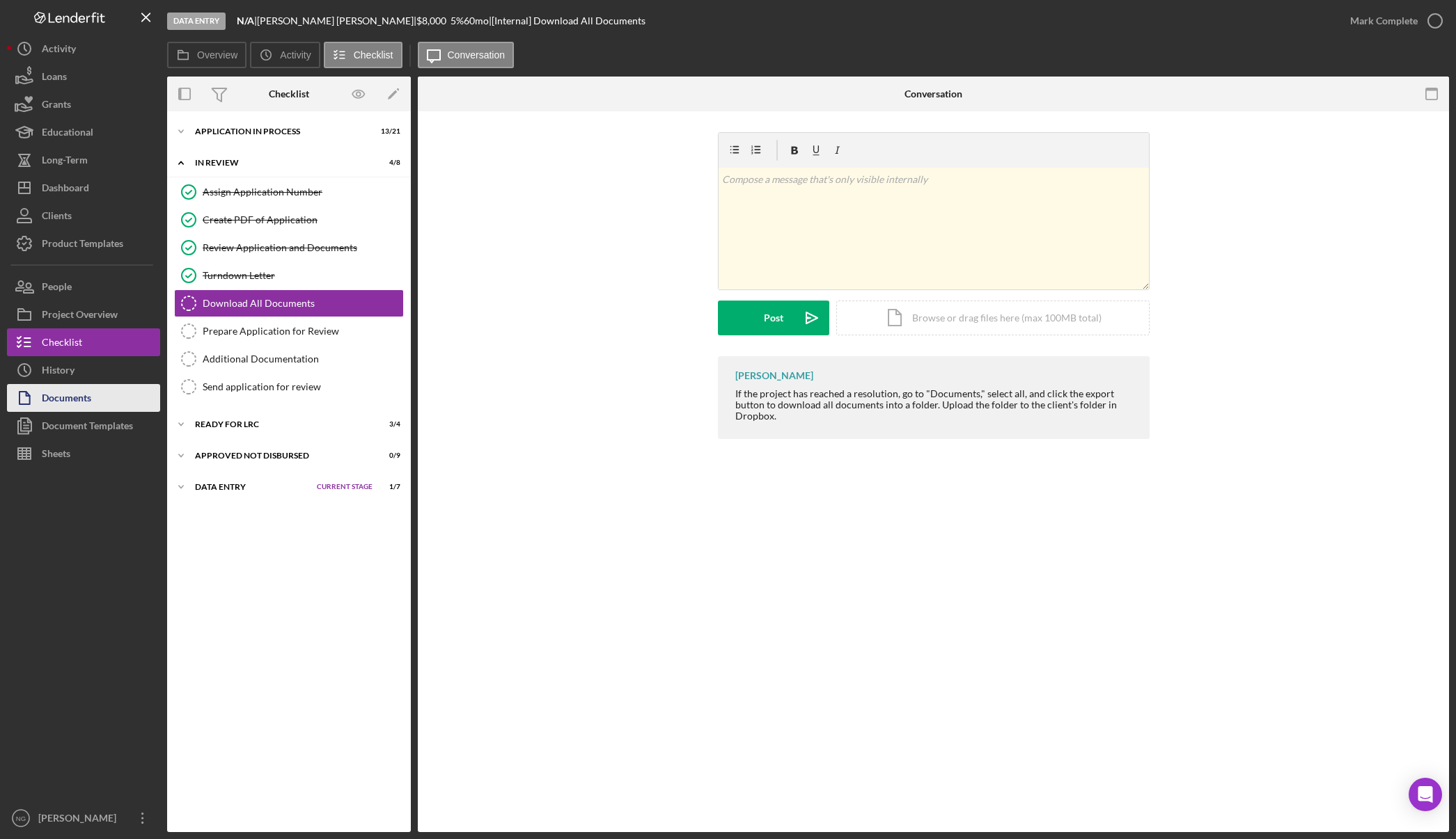
click at [116, 397] on button "Documents" at bounding box center [83, 398] width 153 height 28
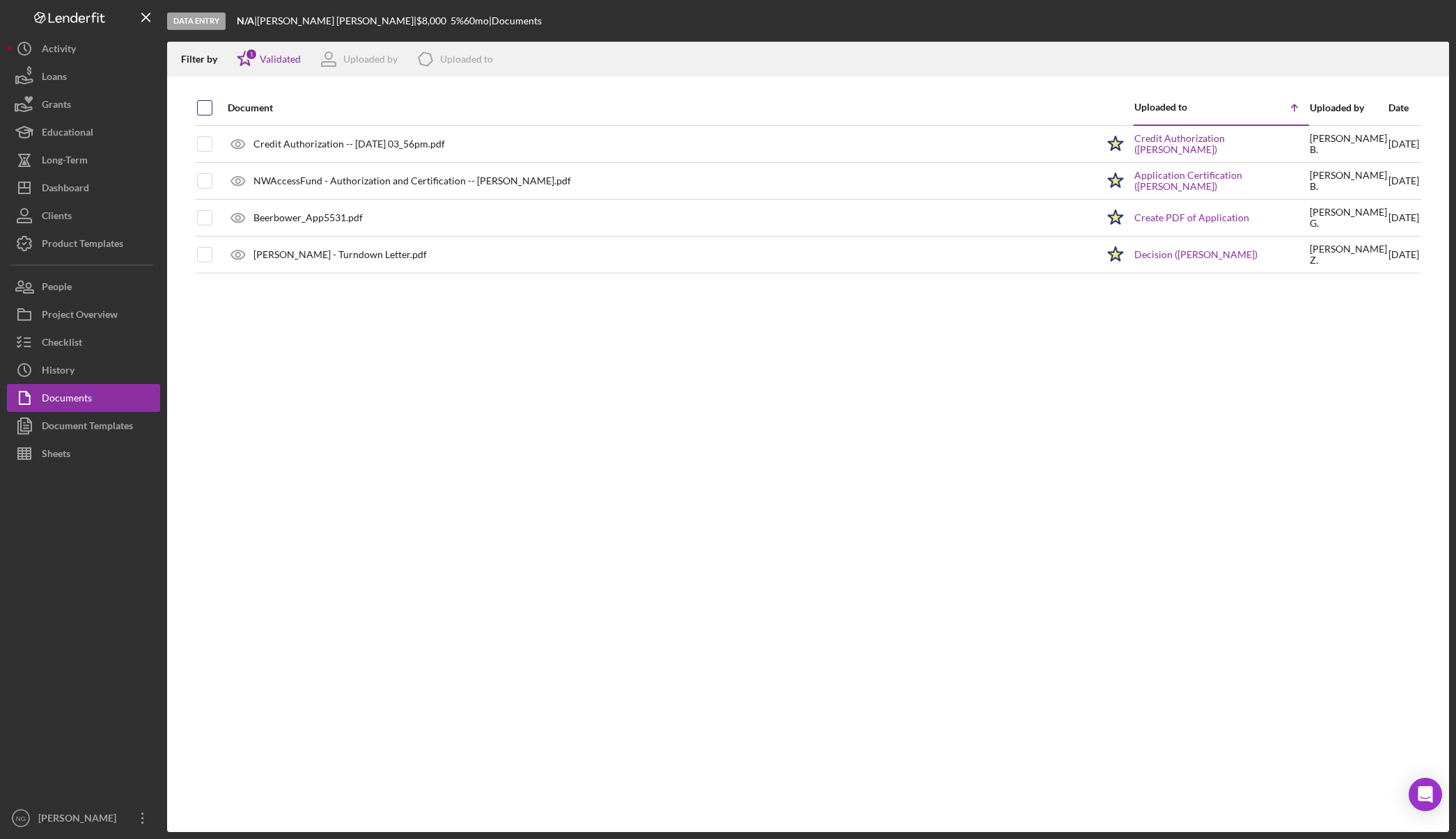
click at [209, 104] on input "checkbox" at bounding box center [204, 107] width 14 height 14
checkbox input "true"
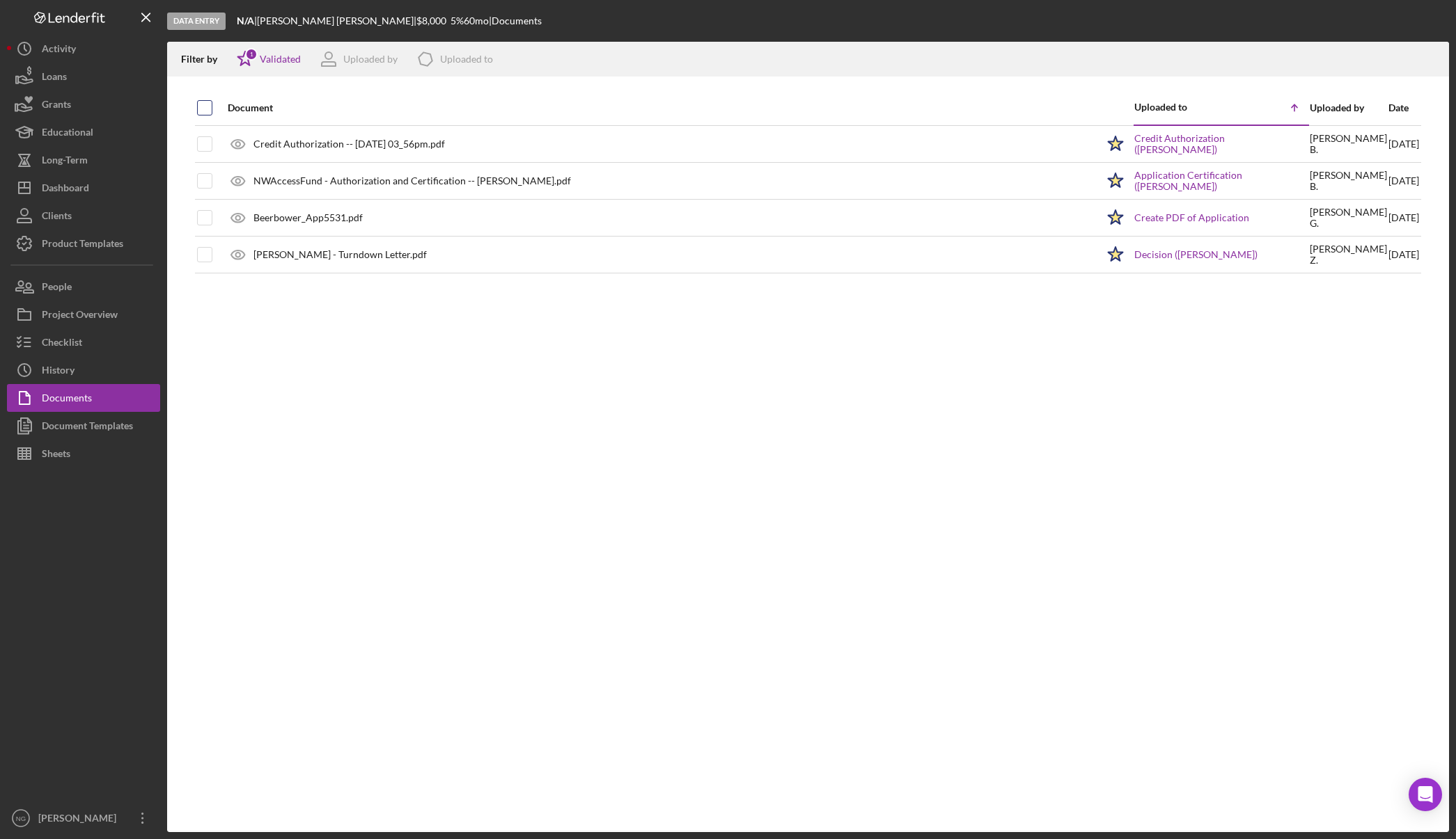
checkbox input "true"
click at [1426, 62] on icon "Icon/Download" at bounding box center [1432, 59] width 31 height 31
click at [72, 344] on div "Checklist" at bounding box center [62, 344] width 40 height 31
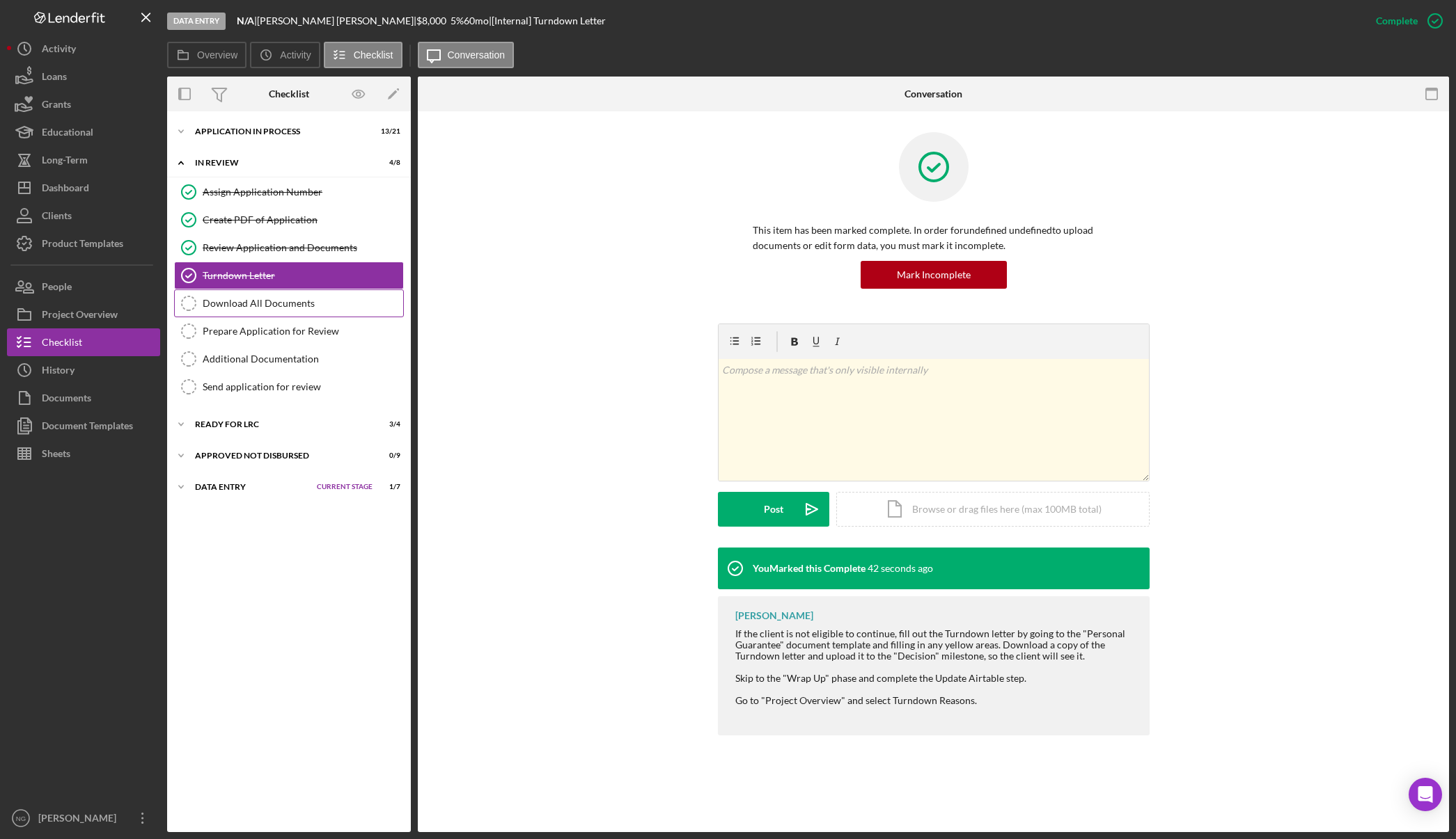
click at [236, 299] on div "Download All Documents" at bounding box center [303, 303] width 200 height 11
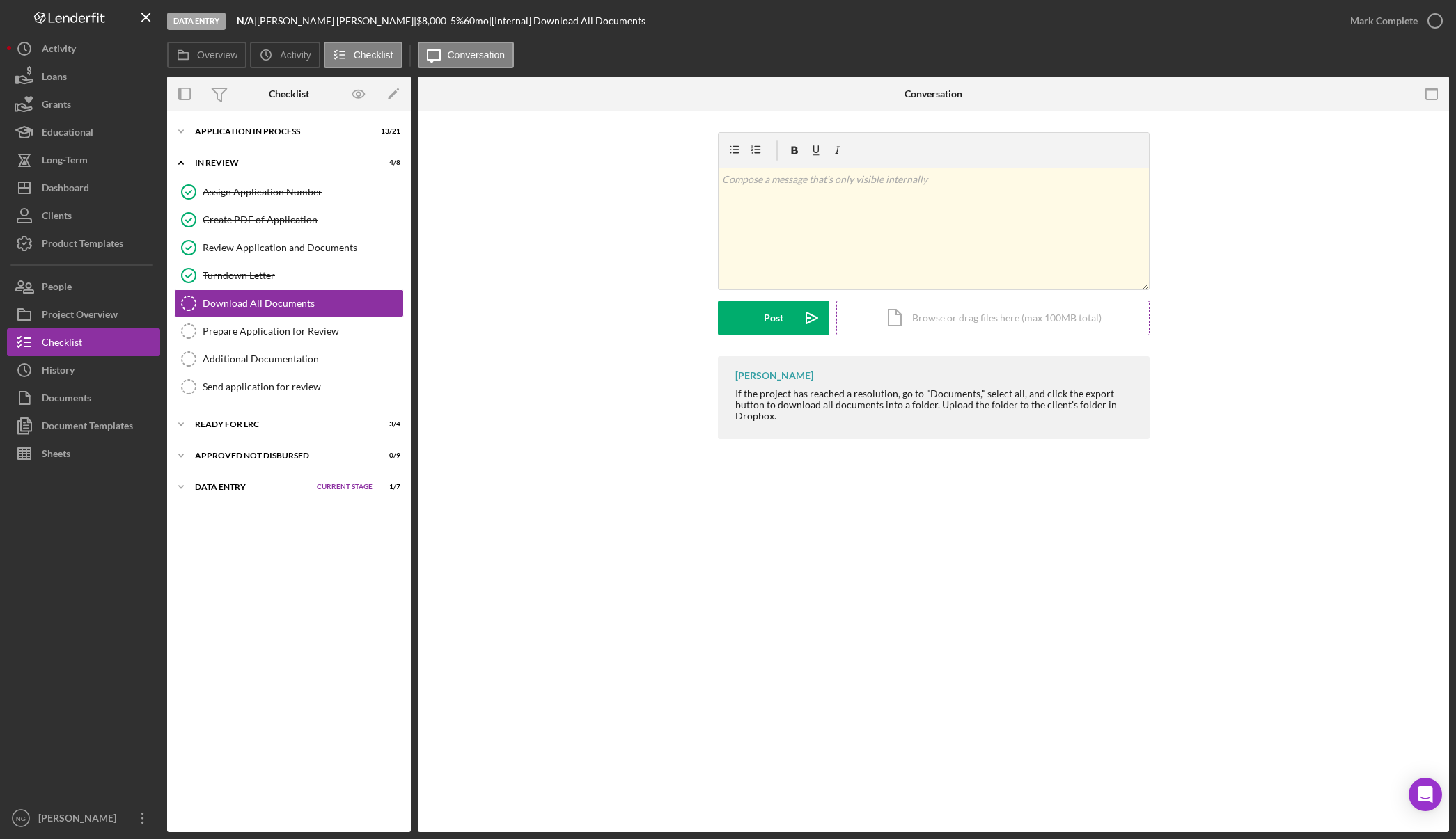
click at [1040, 319] on div "Icon/Document Browse or drag files here (max 100MB total) Tap to choose files o…" at bounding box center [993, 319] width 313 height 35
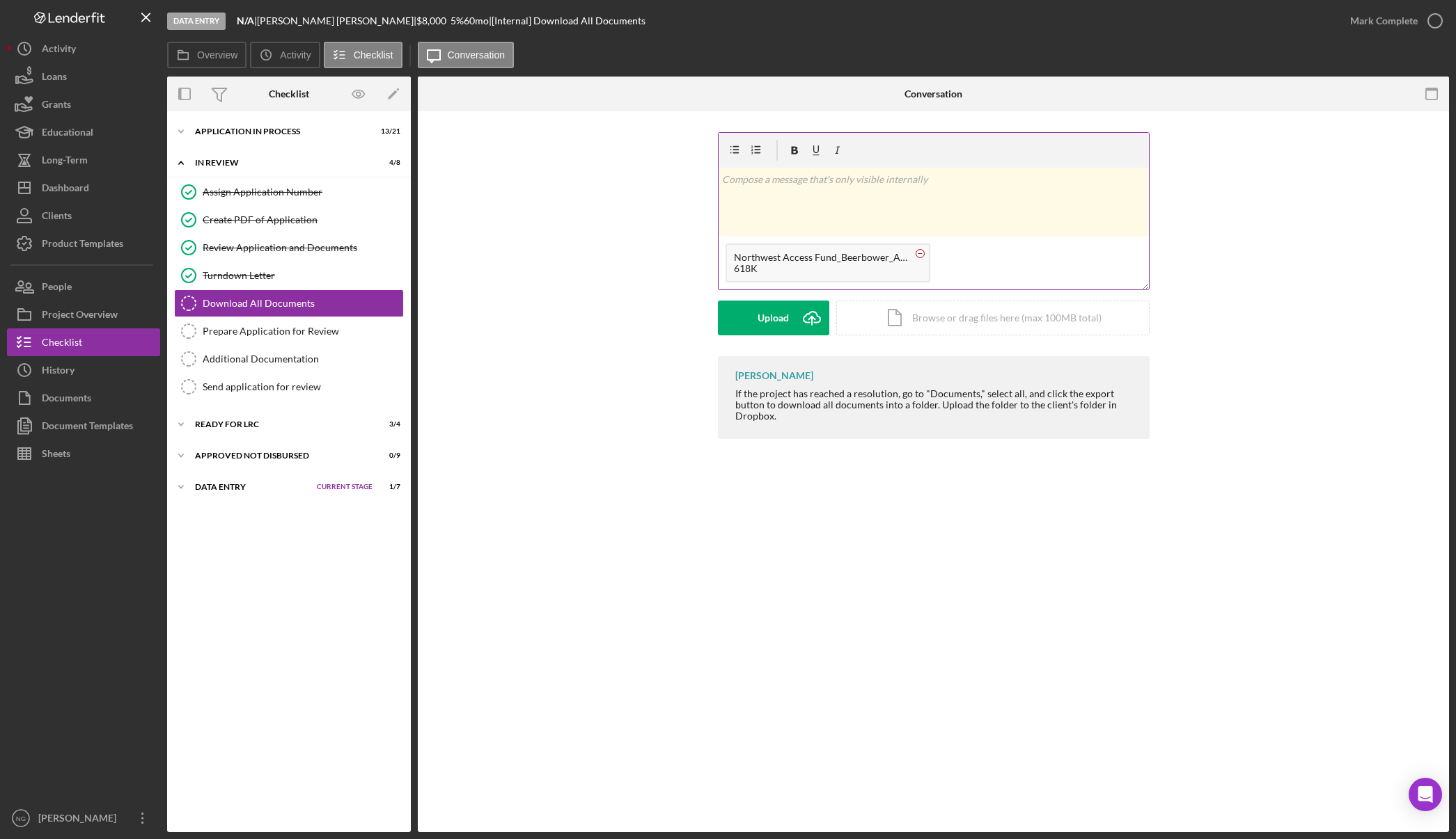
click at [921, 255] on circle at bounding box center [919, 253] width 8 height 8
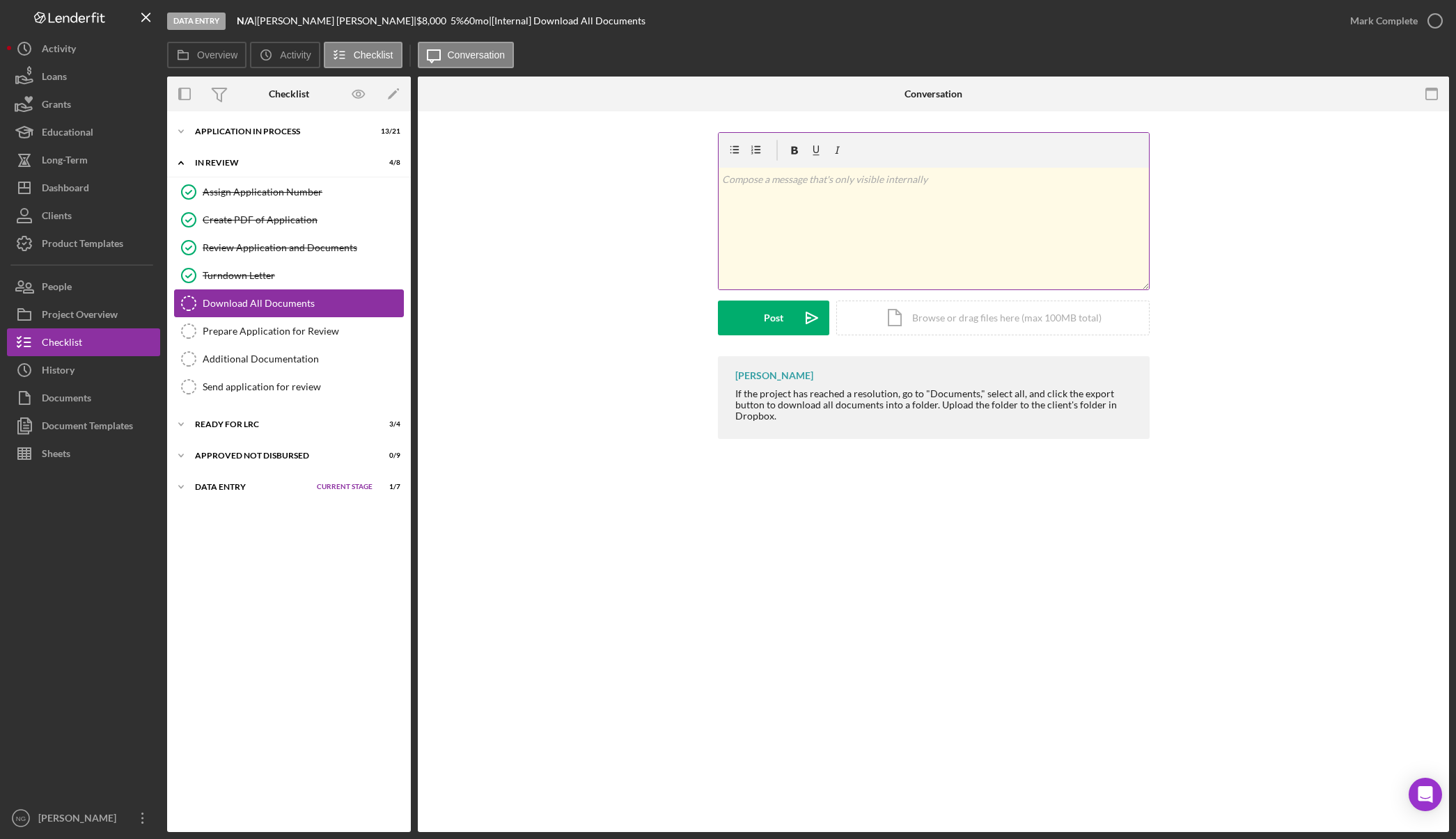
click at [307, 301] on div "Download All Documents" at bounding box center [303, 303] width 200 height 11
click at [1435, 19] on icon "button" at bounding box center [1435, 21] width 35 height 35
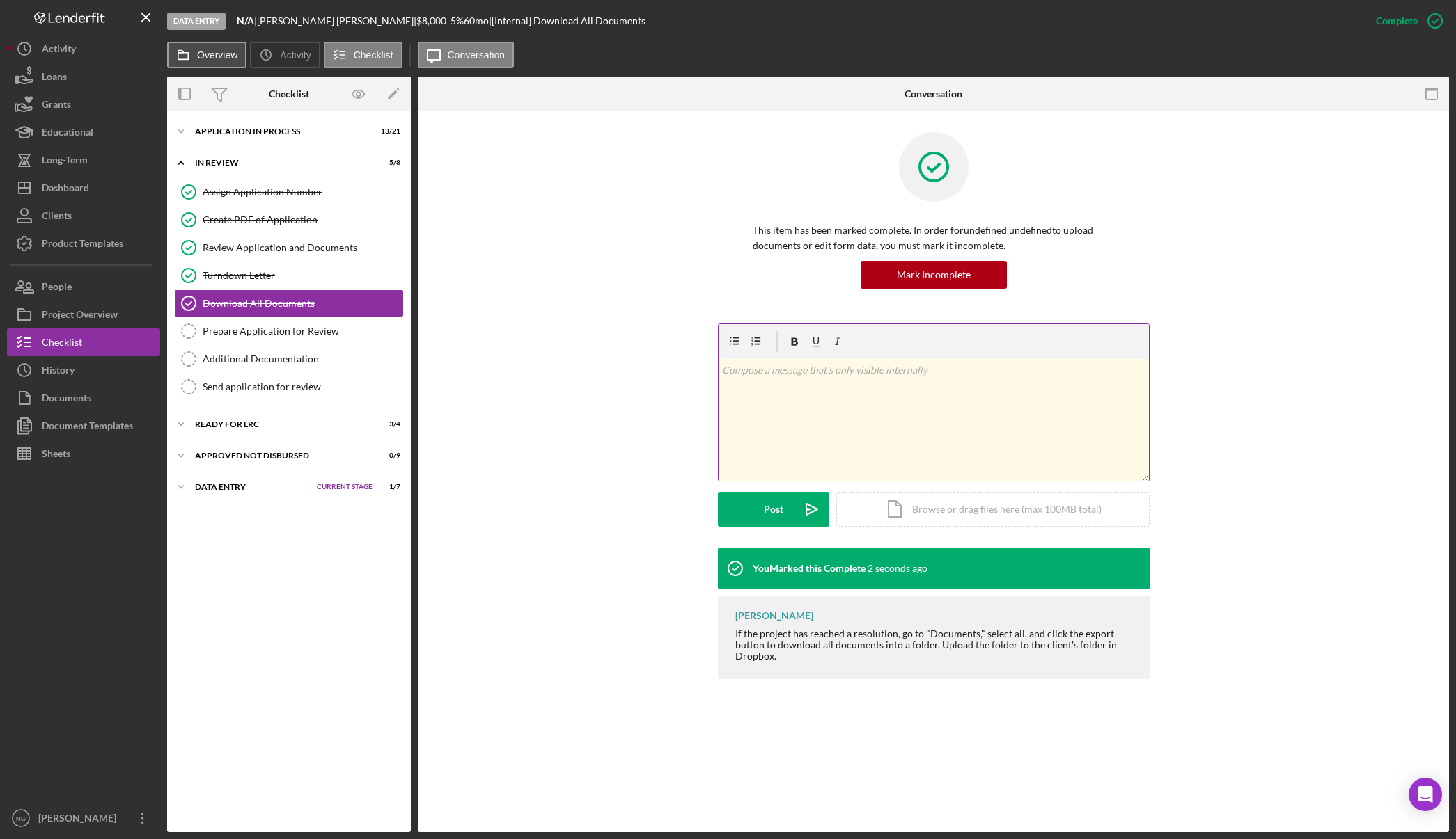
click at [221, 50] on label "Overview" at bounding box center [216, 55] width 40 height 11
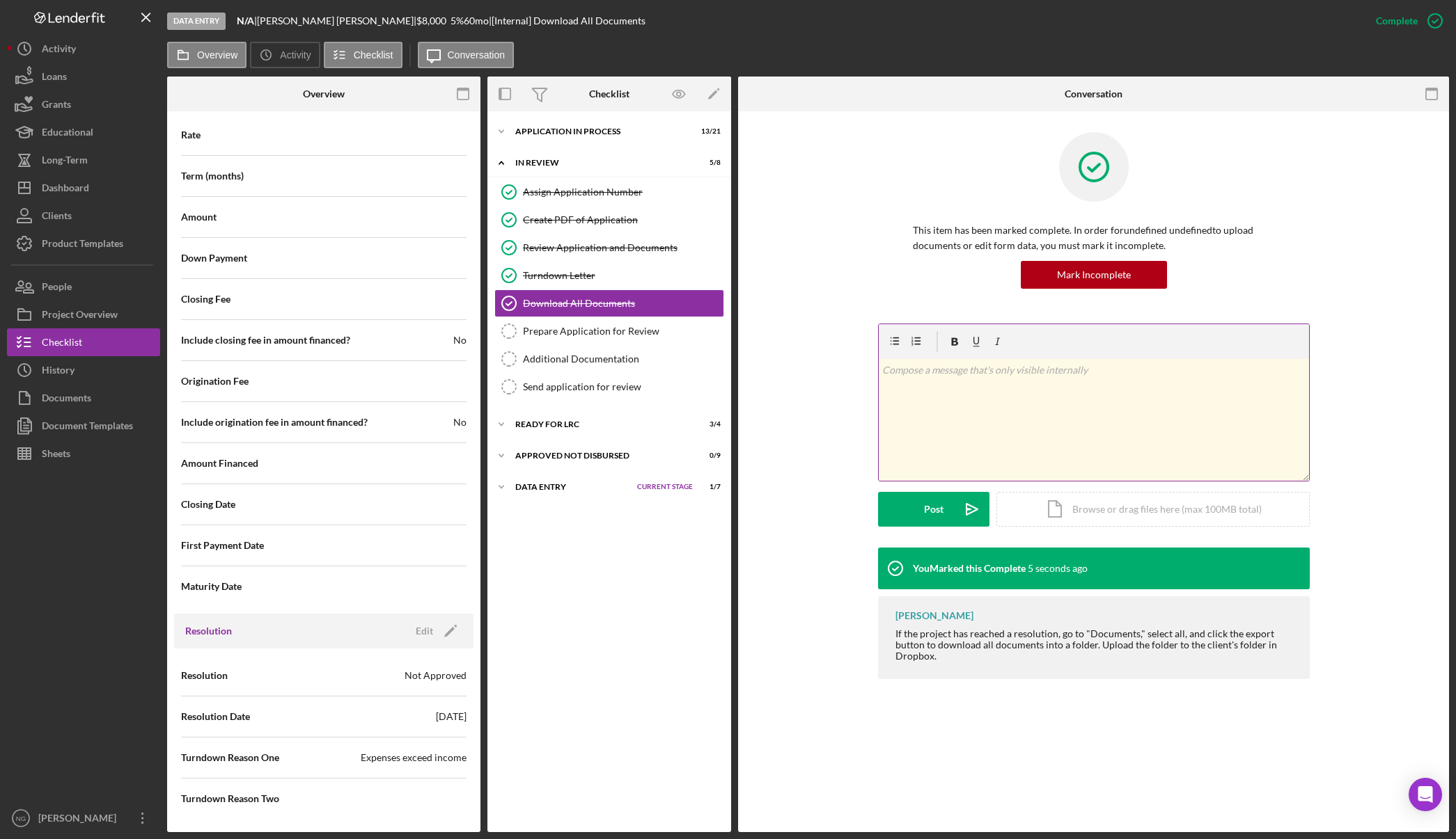
scroll to position [1437, 0]
click at [461, 94] on icon "button" at bounding box center [463, 94] width 31 height 31
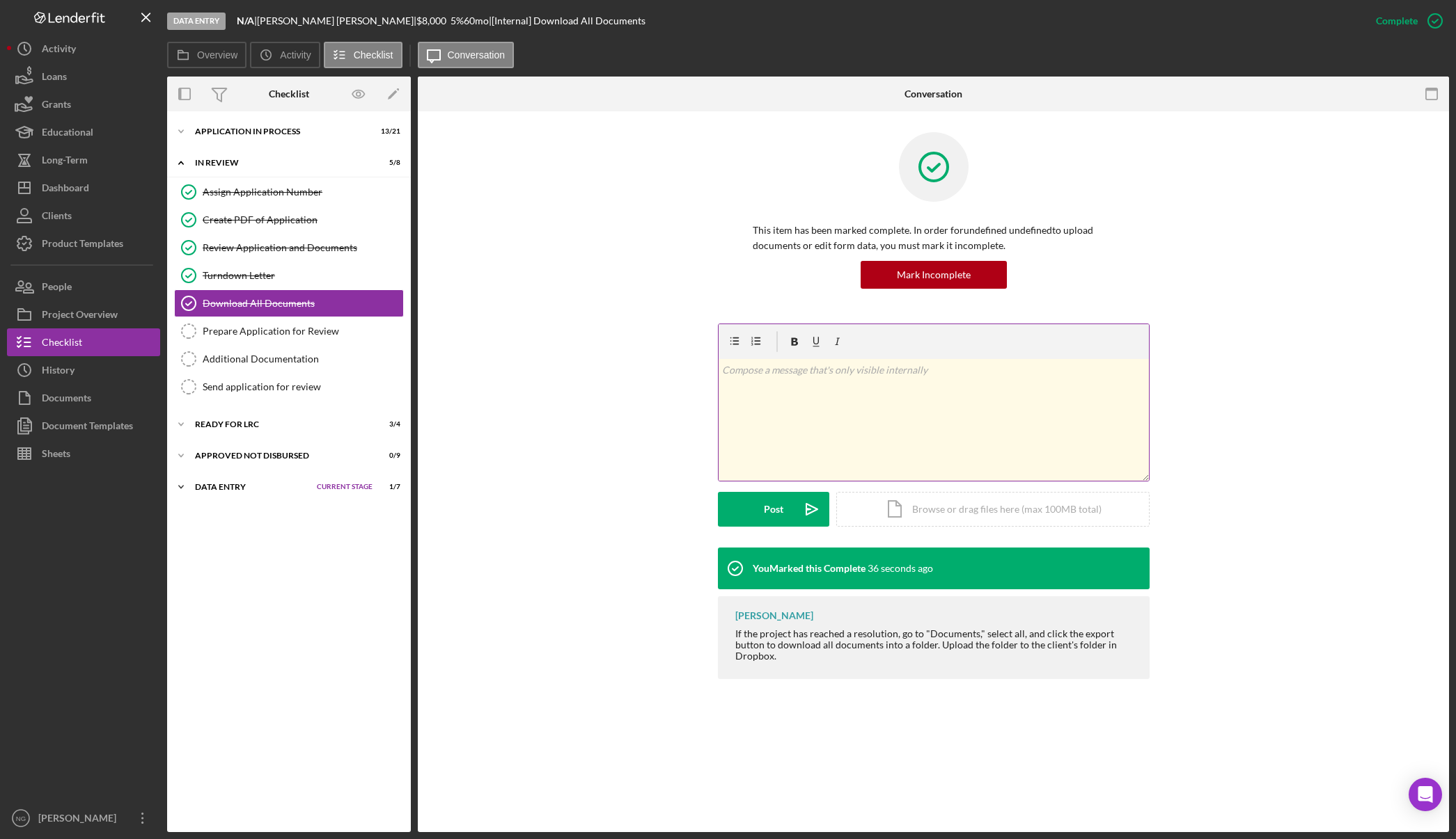
click at [263, 482] on div "Icon/Expander Data Entry Current Stage 1 / 7 Set Stage" at bounding box center [289, 487] width 244 height 28
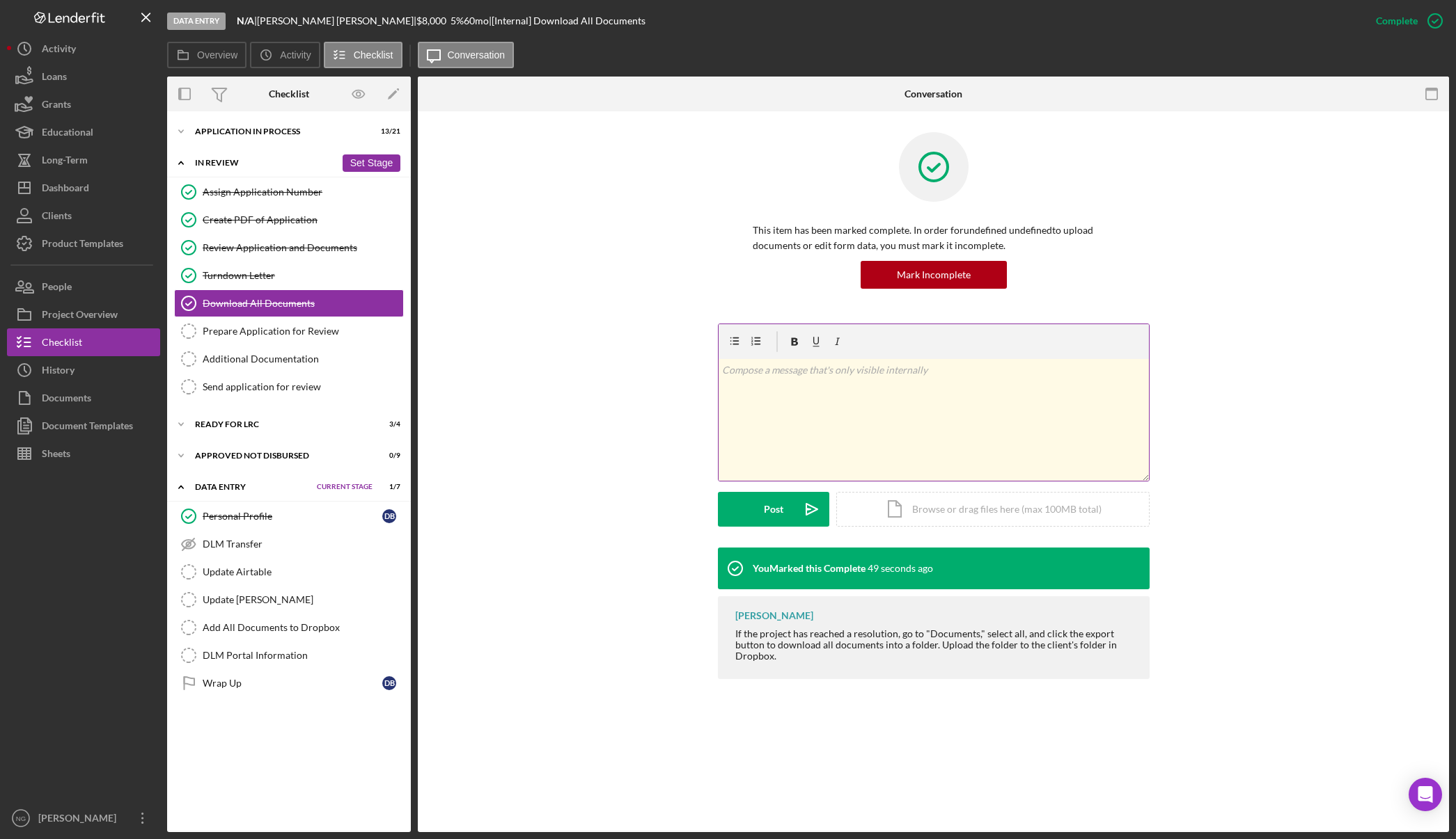
click at [375, 163] on button "Set Stage" at bounding box center [371, 163] width 58 height 18
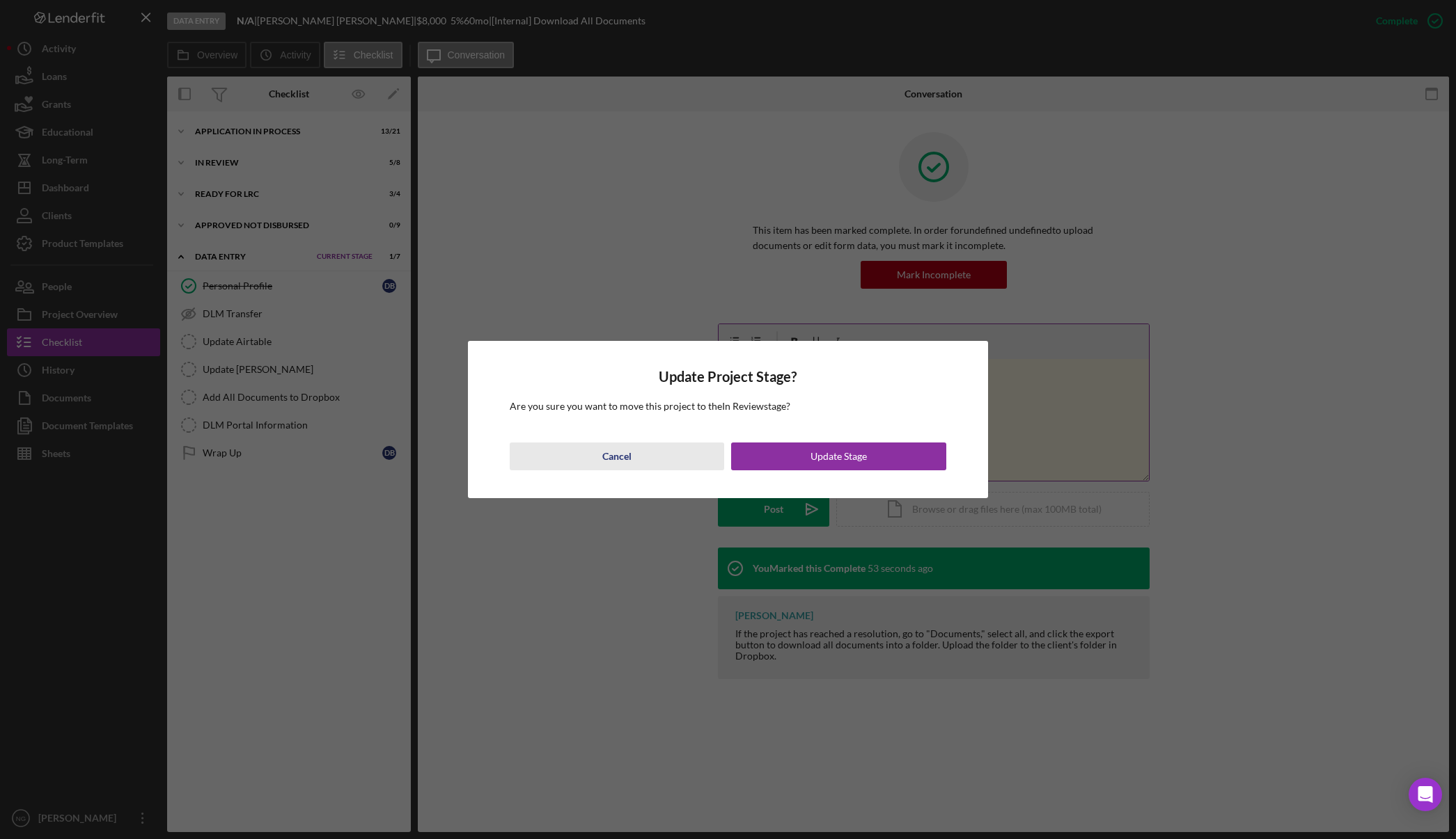
click at [610, 460] on div "Cancel" at bounding box center [617, 456] width 29 height 28
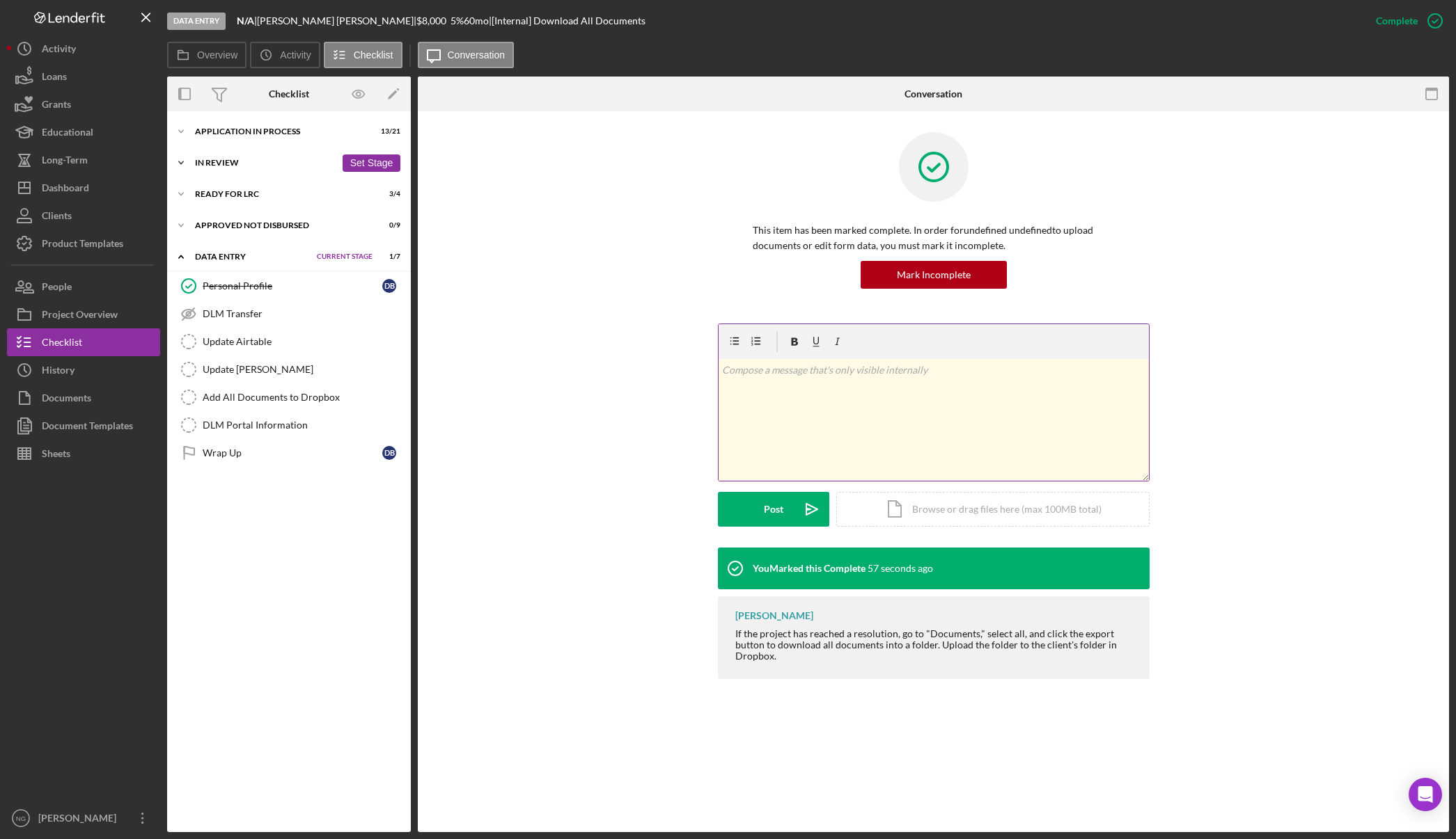
click at [277, 165] on div "In Review" at bounding box center [265, 162] width 140 height 8
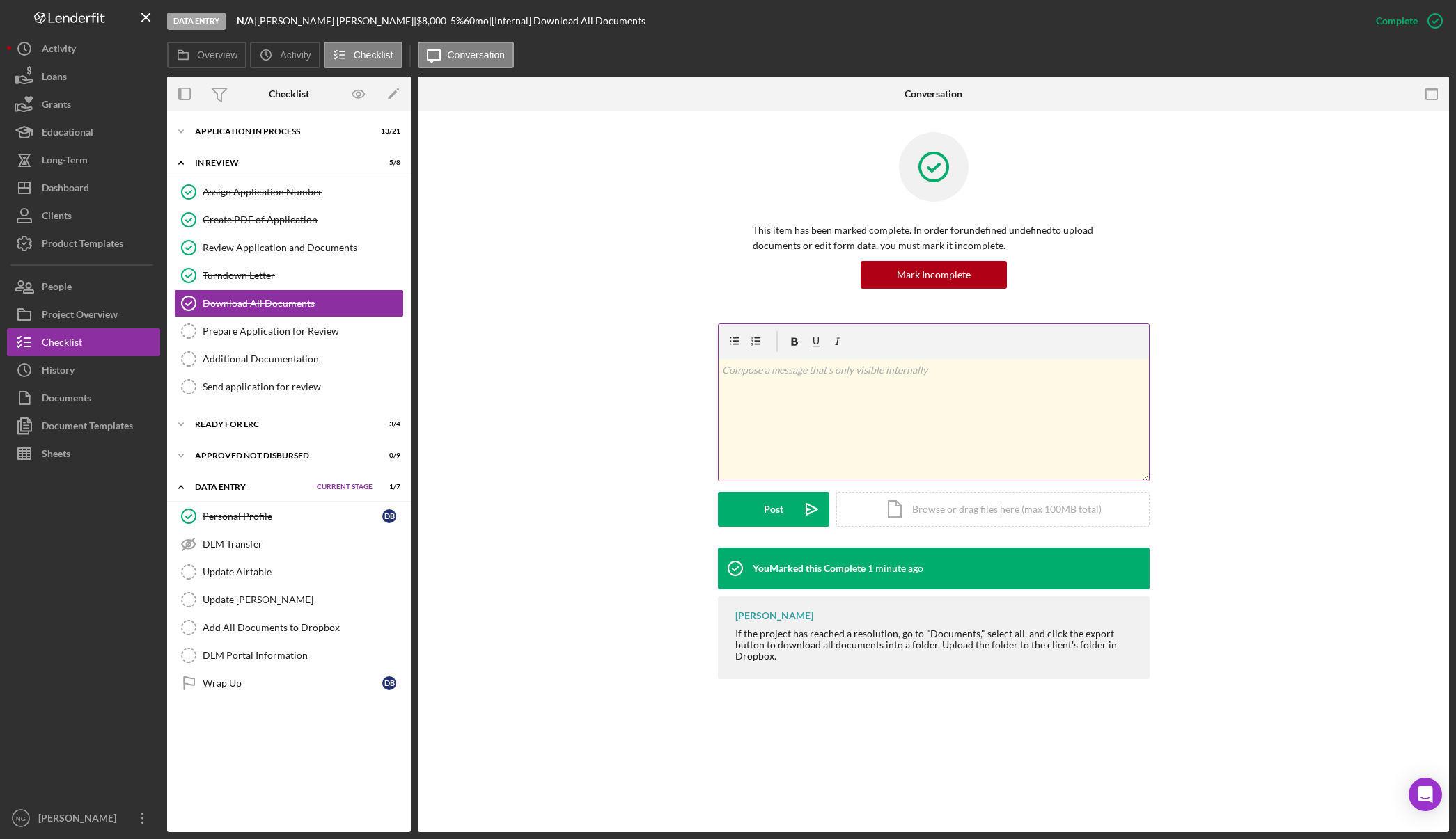
click at [228, 493] on div "Icon/Expander Data Entry Current Stage 1 / 7 Set Stage" at bounding box center [289, 487] width 244 height 28
click at [309, 421] on div "Ready for LRC" at bounding box center [265, 424] width 140 height 8
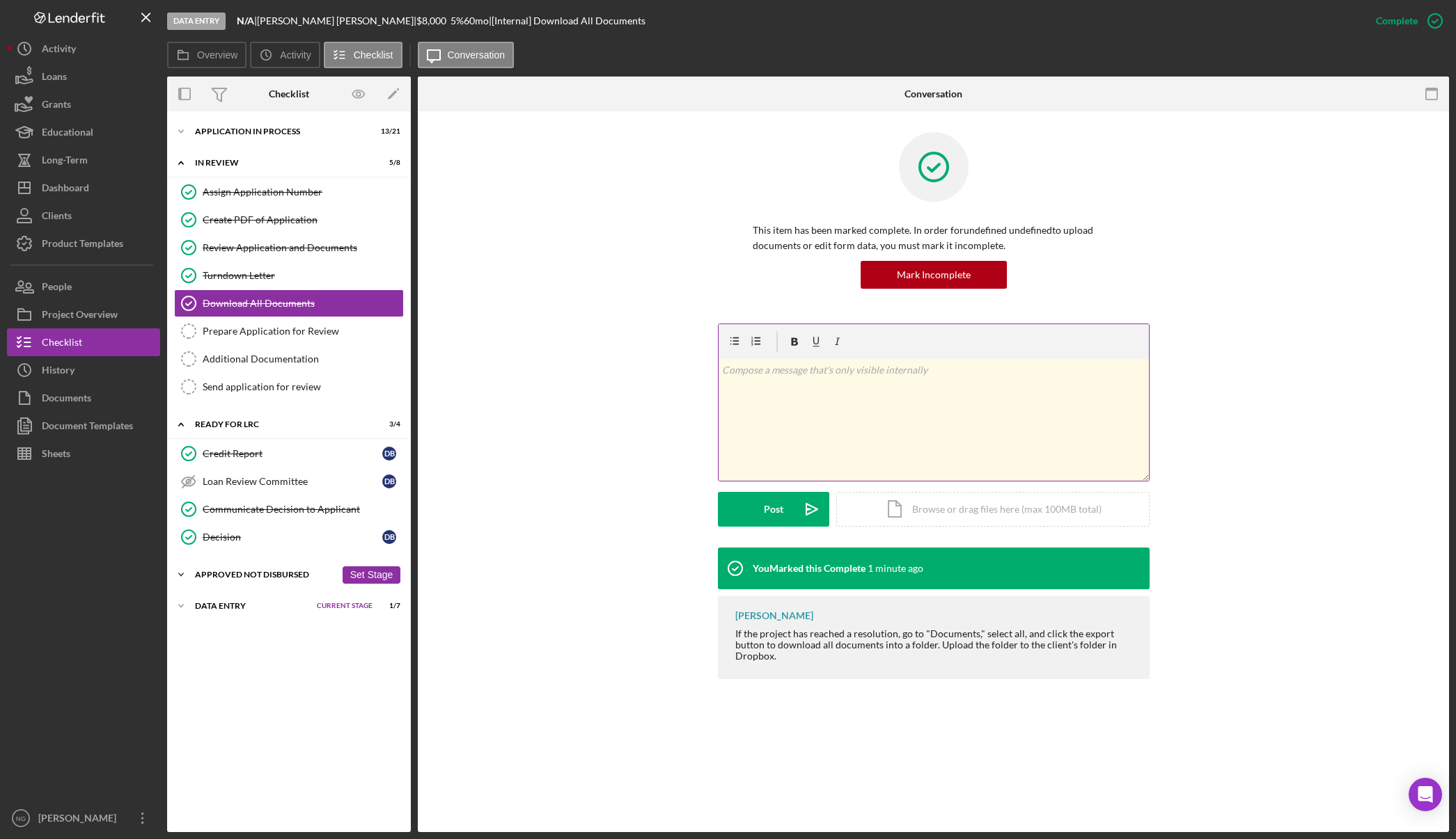
click at [278, 571] on div "Approved Not Disbursed" at bounding box center [265, 575] width 140 height 8
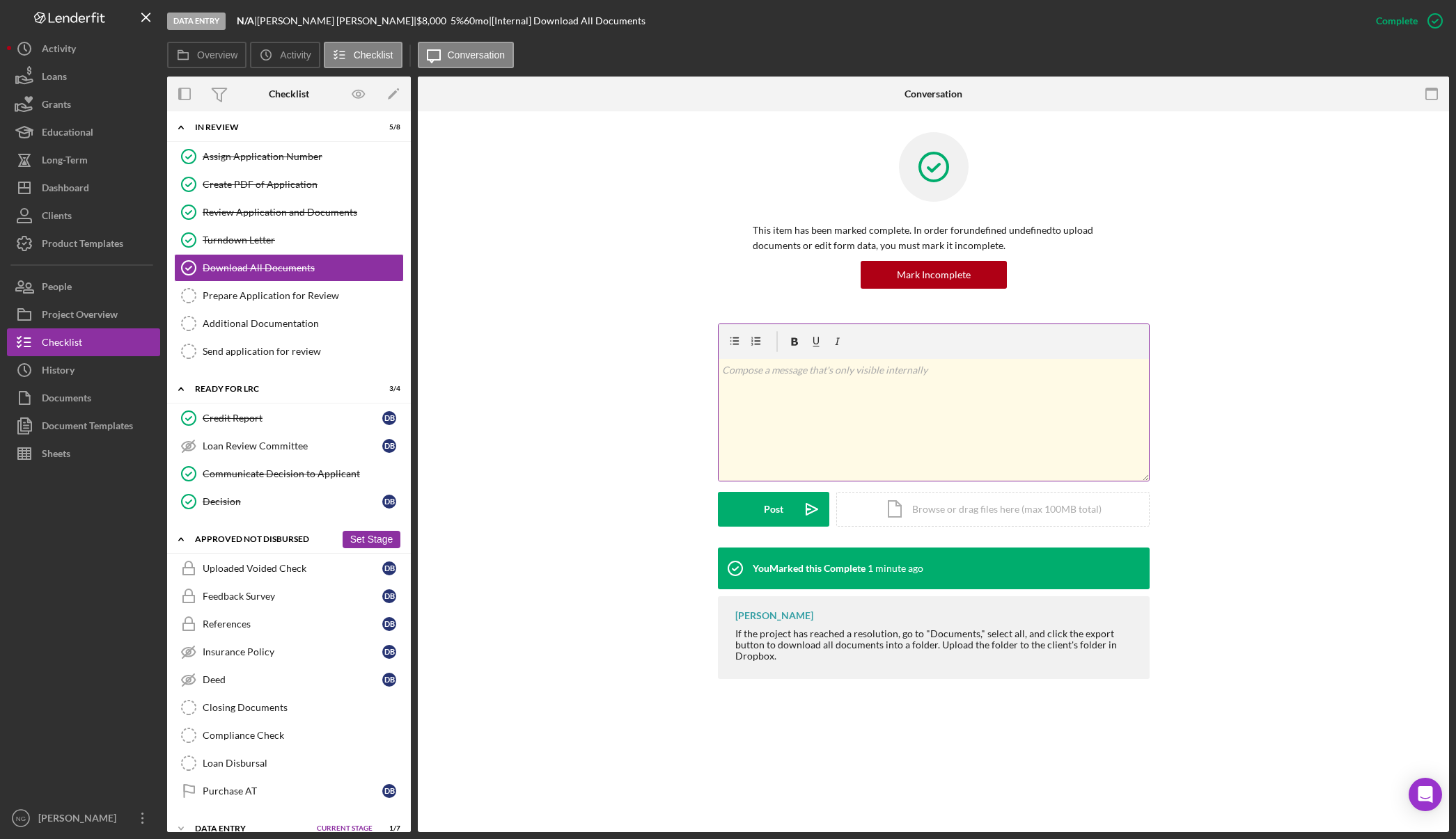
scroll to position [53, 0]
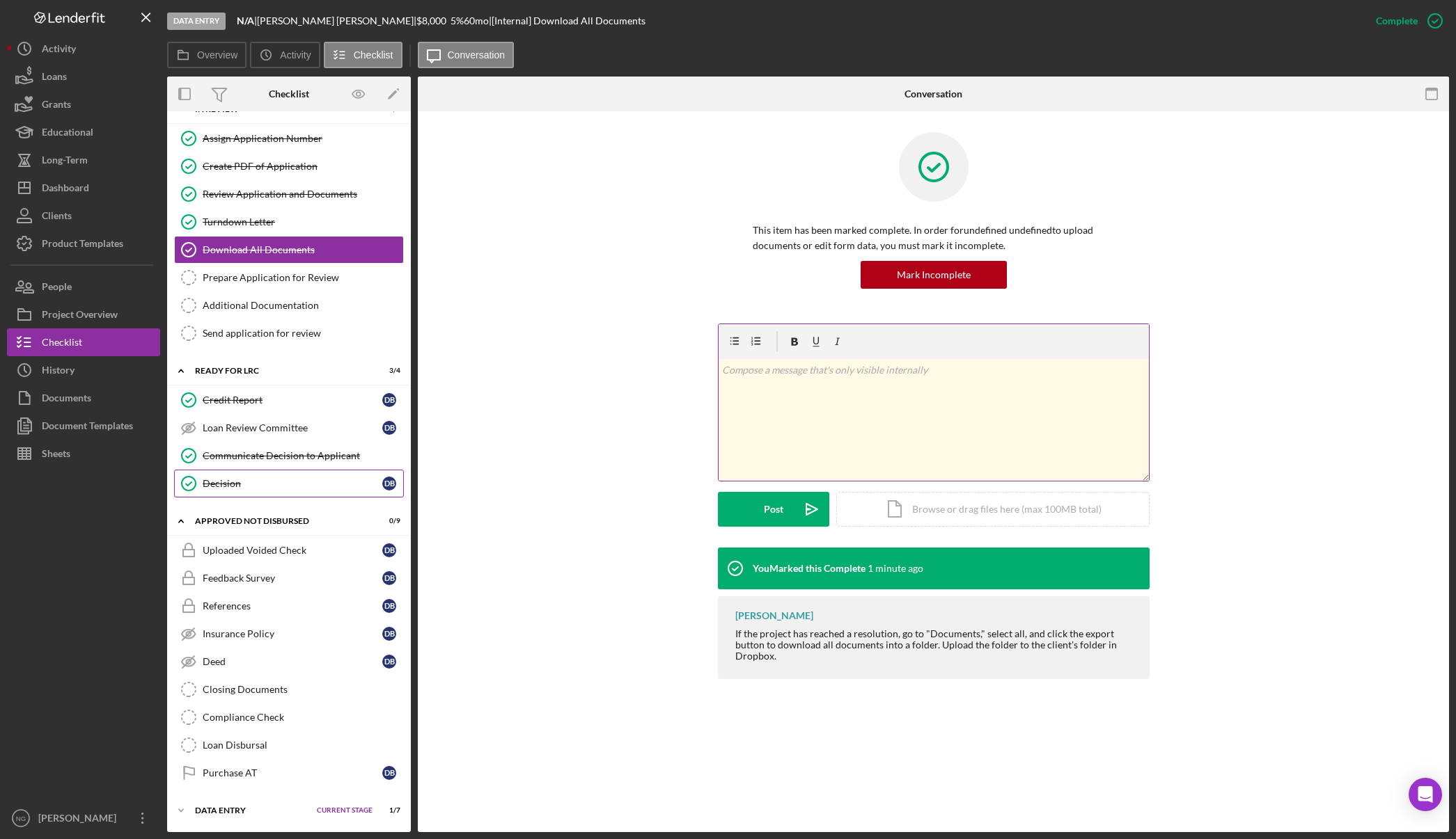
click at [261, 480] on div "Decision" at bounding box center [293, 483] width 180 height 11
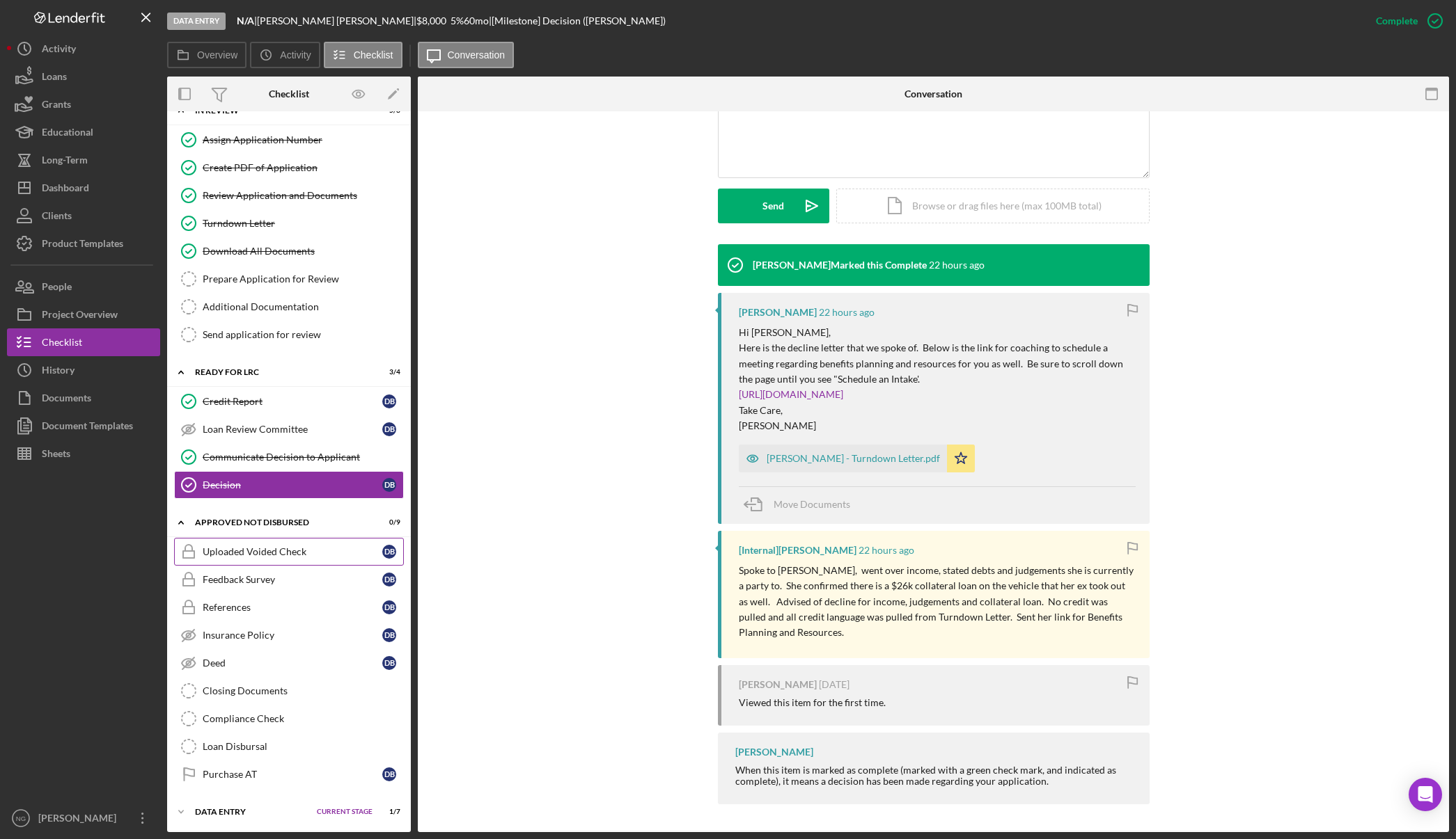
scroll to position [53, 0]
click at [541, 481] on div "Heather Zundel Marked this Complete 22 hours ago Heather Zundel 22 hours ago Hi…" at bounding box center [933, 528] width 989 height 567
click at [248, 809] on div "Data Entry" at bounding box center [252, 810] width 115 height 8
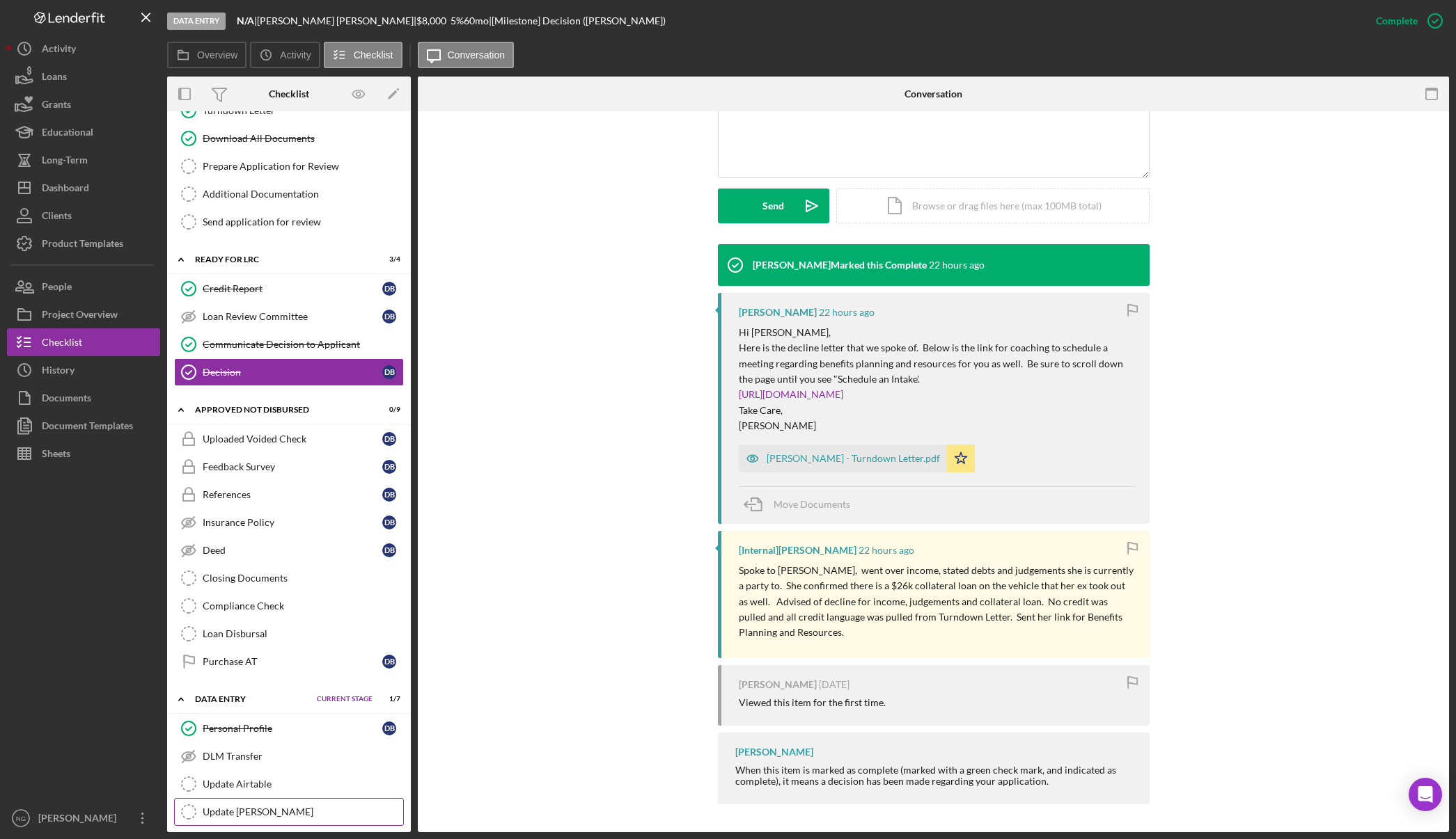
scroll to position [256, 0]
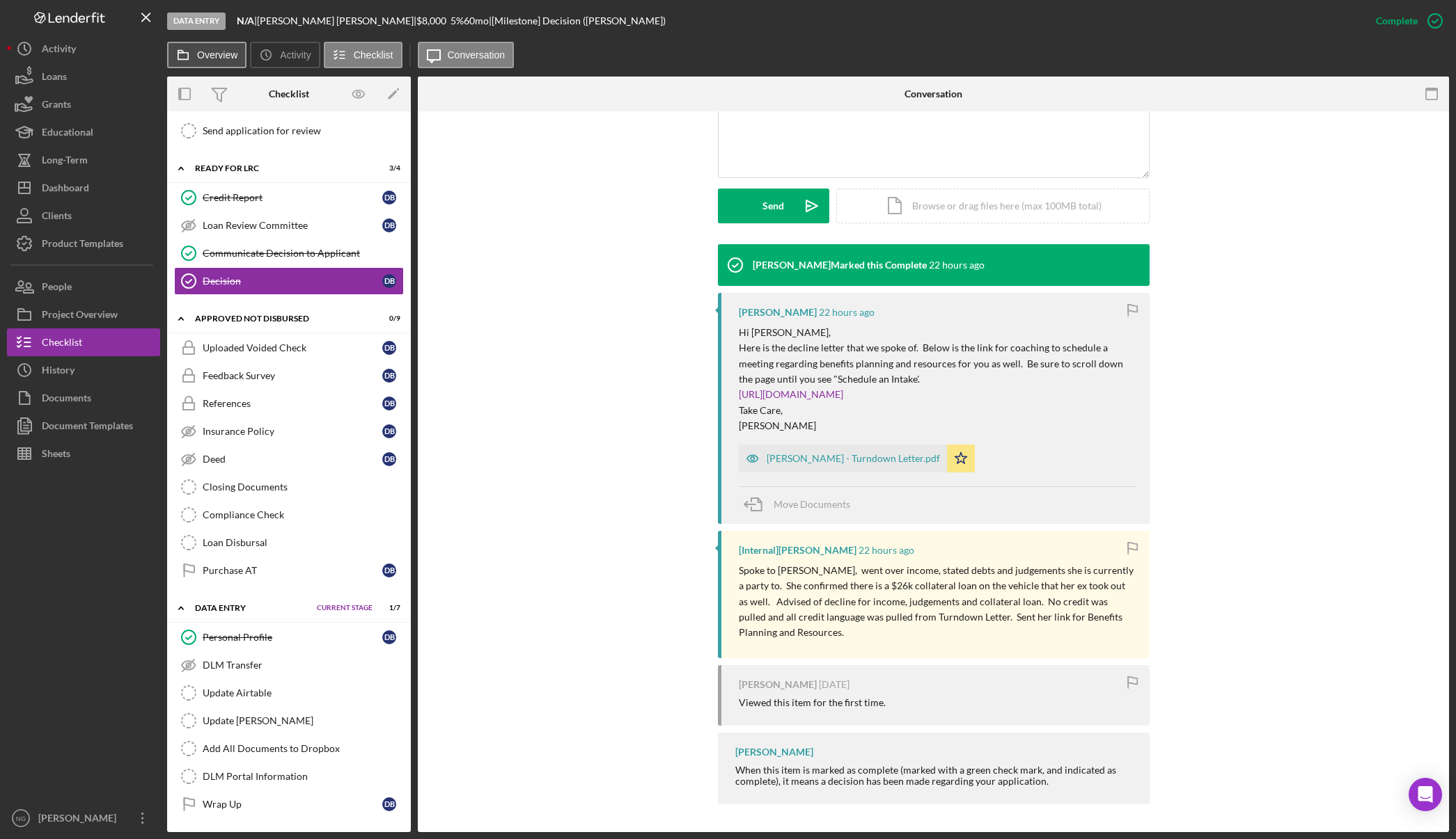
click at [232, 48] on button "Overview" at bounding box center [207, 55] width 79 height 27
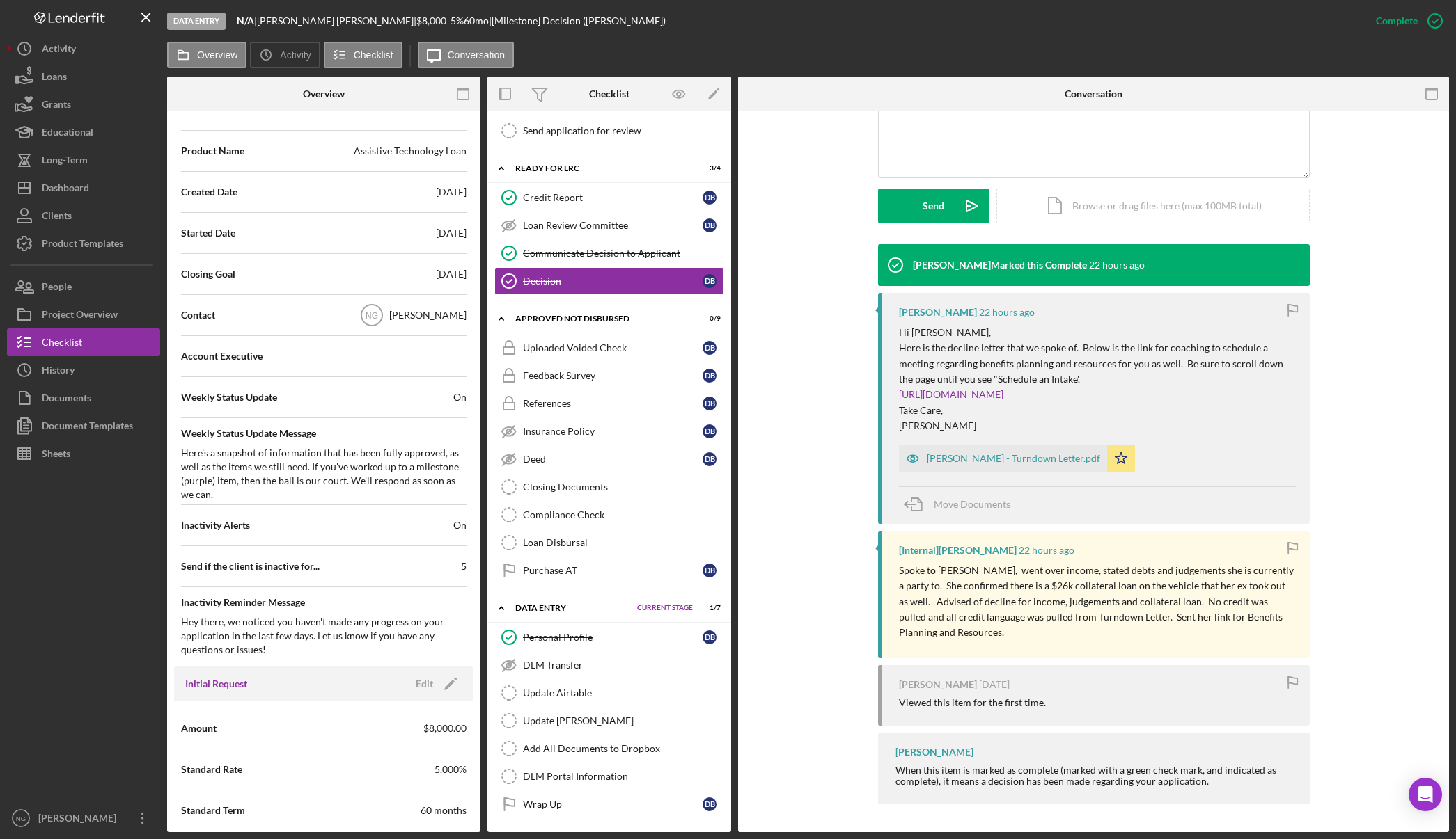
scroll to position [0, 0]
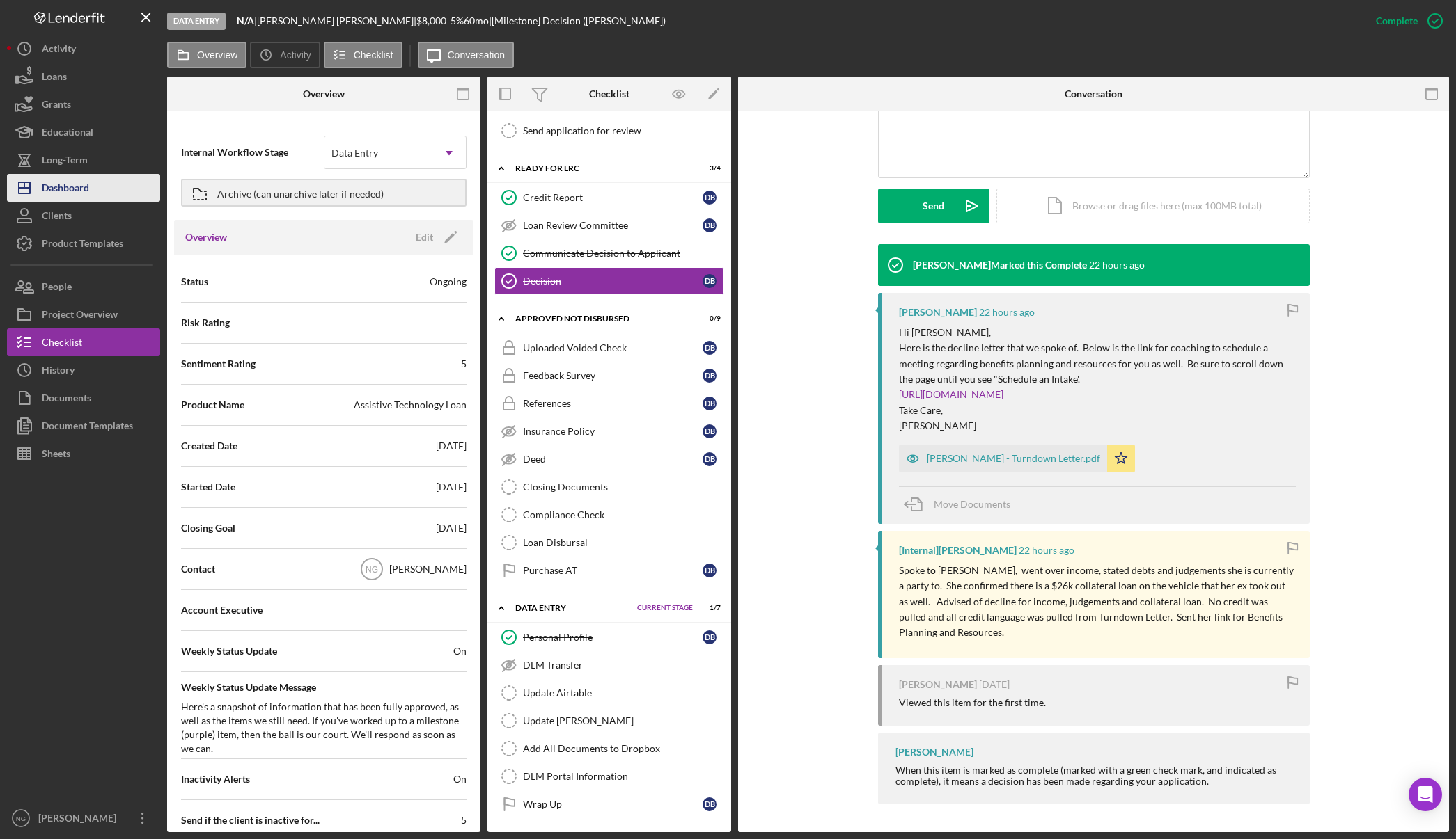
click at [102, 188] on button "Icon/Dashboard Dashboard" at bounding box center [83, 187] width 153 height 28
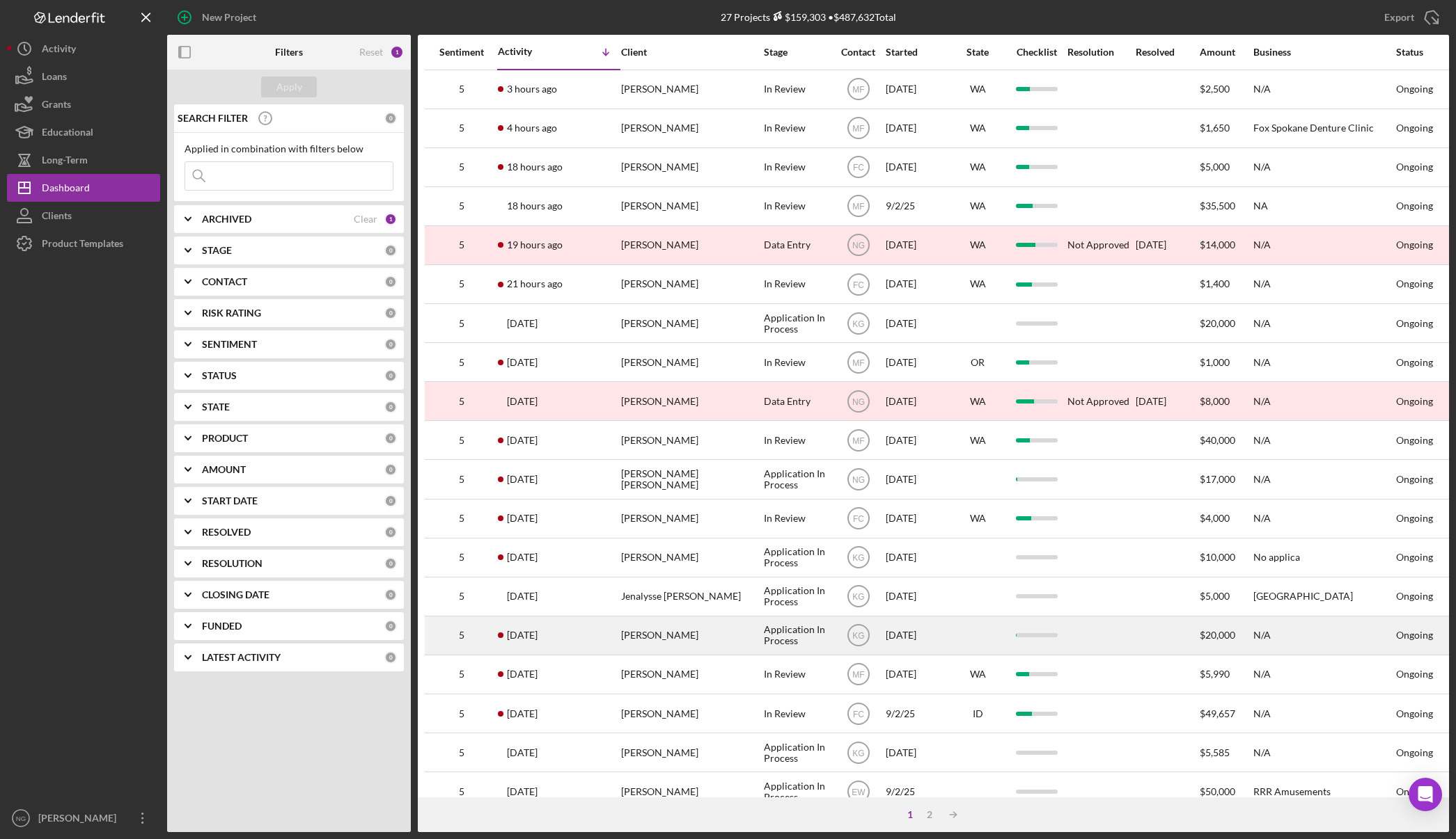
scroll to position [69, 0]
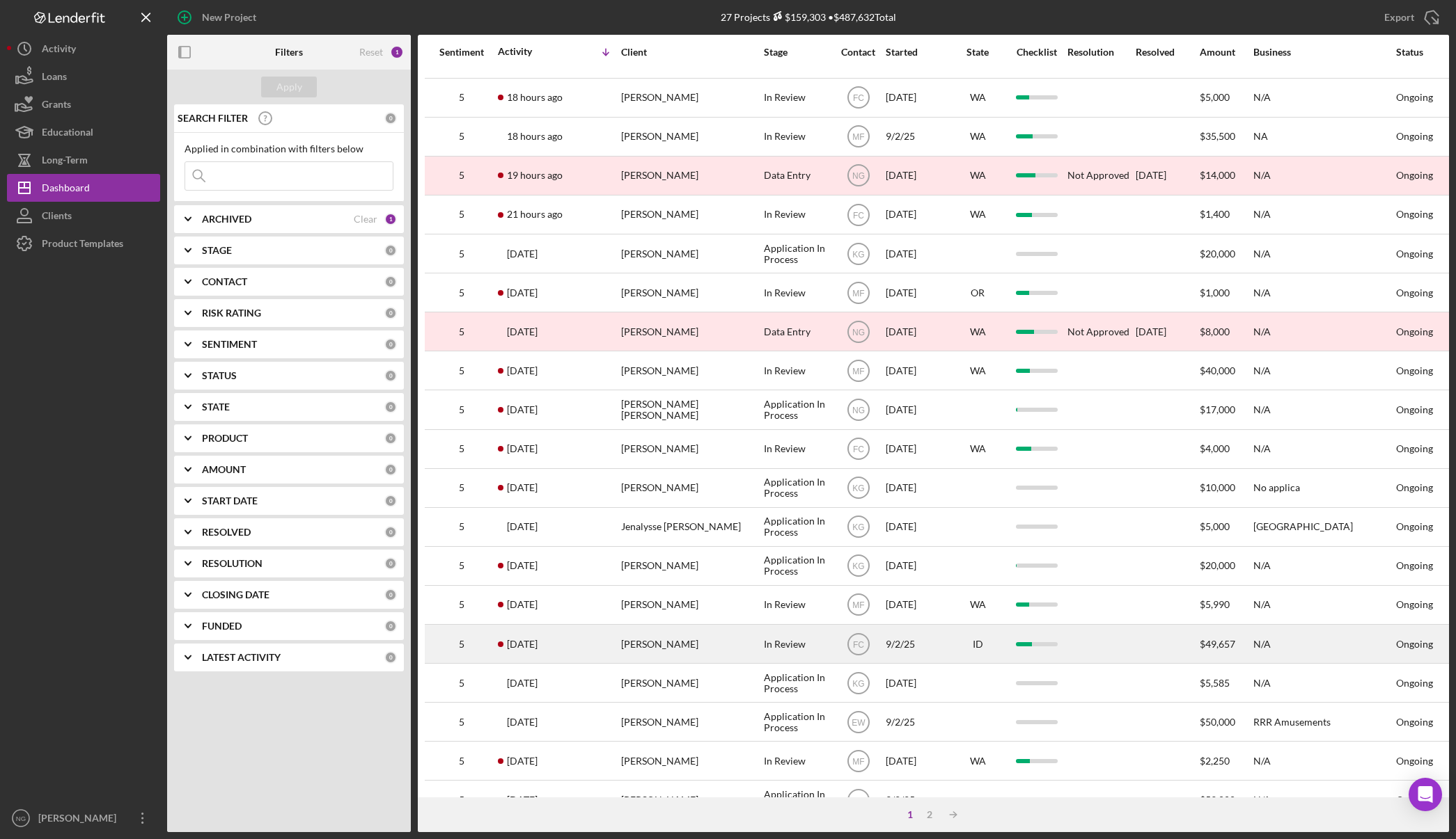
click at [670, 645] on div "[PERSON_NAME]" at bounding box center [691, 644] width 140 height 37
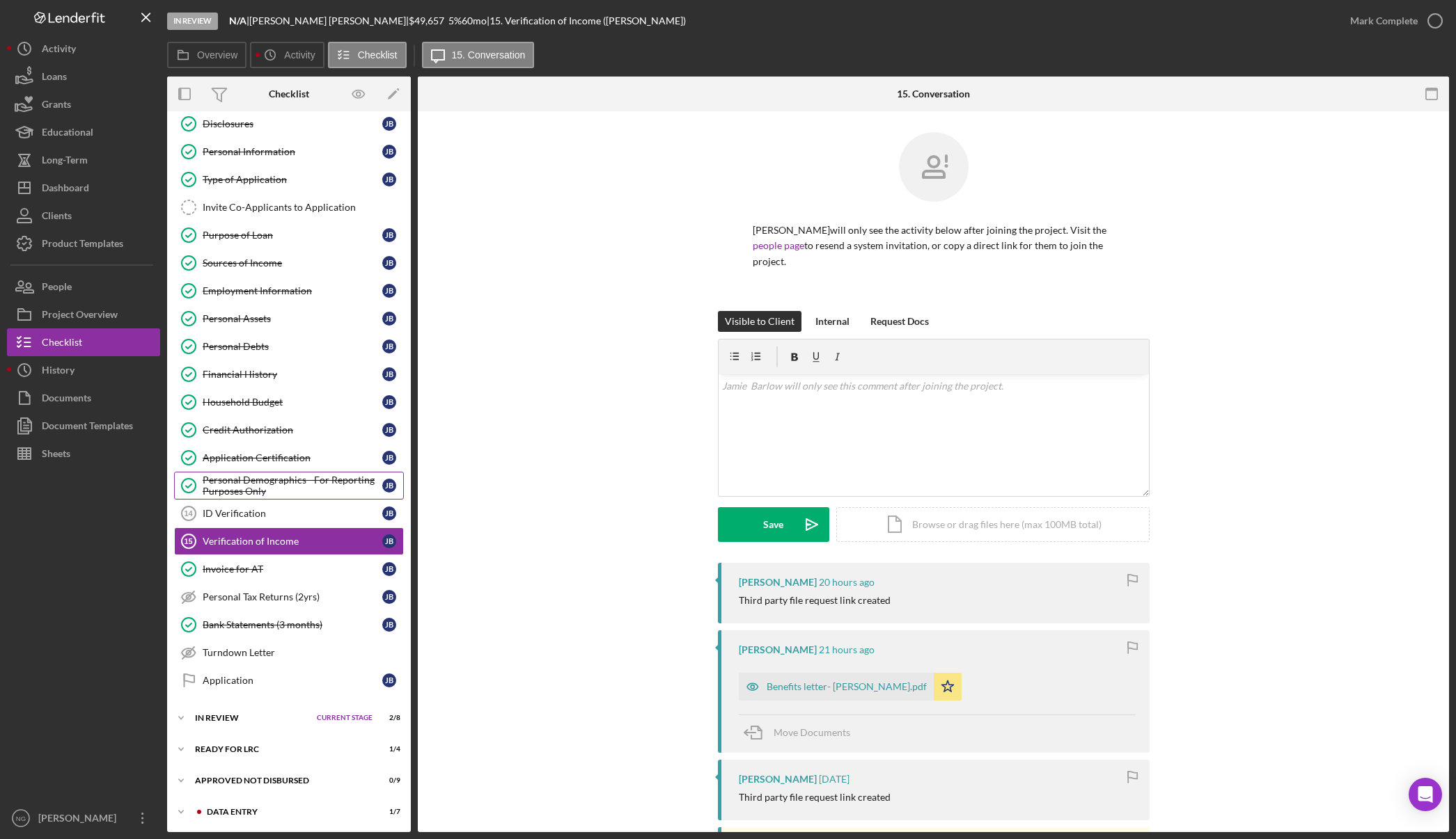
scroll to position [38, 0]
click at [228, 716] on div "In Review" at bounding box center [252, 716] width 115 height 8
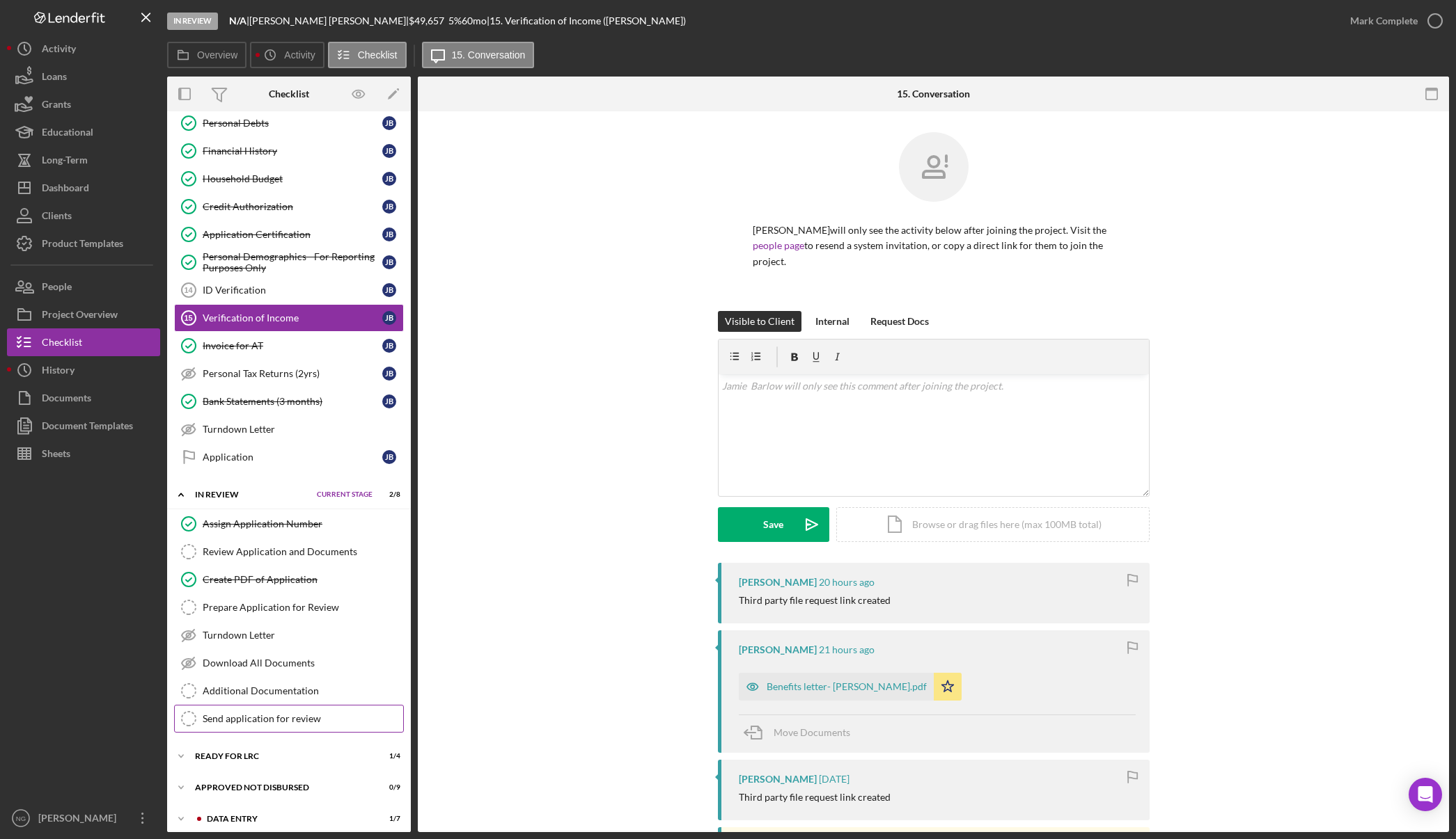
scroll to position [269, 0]
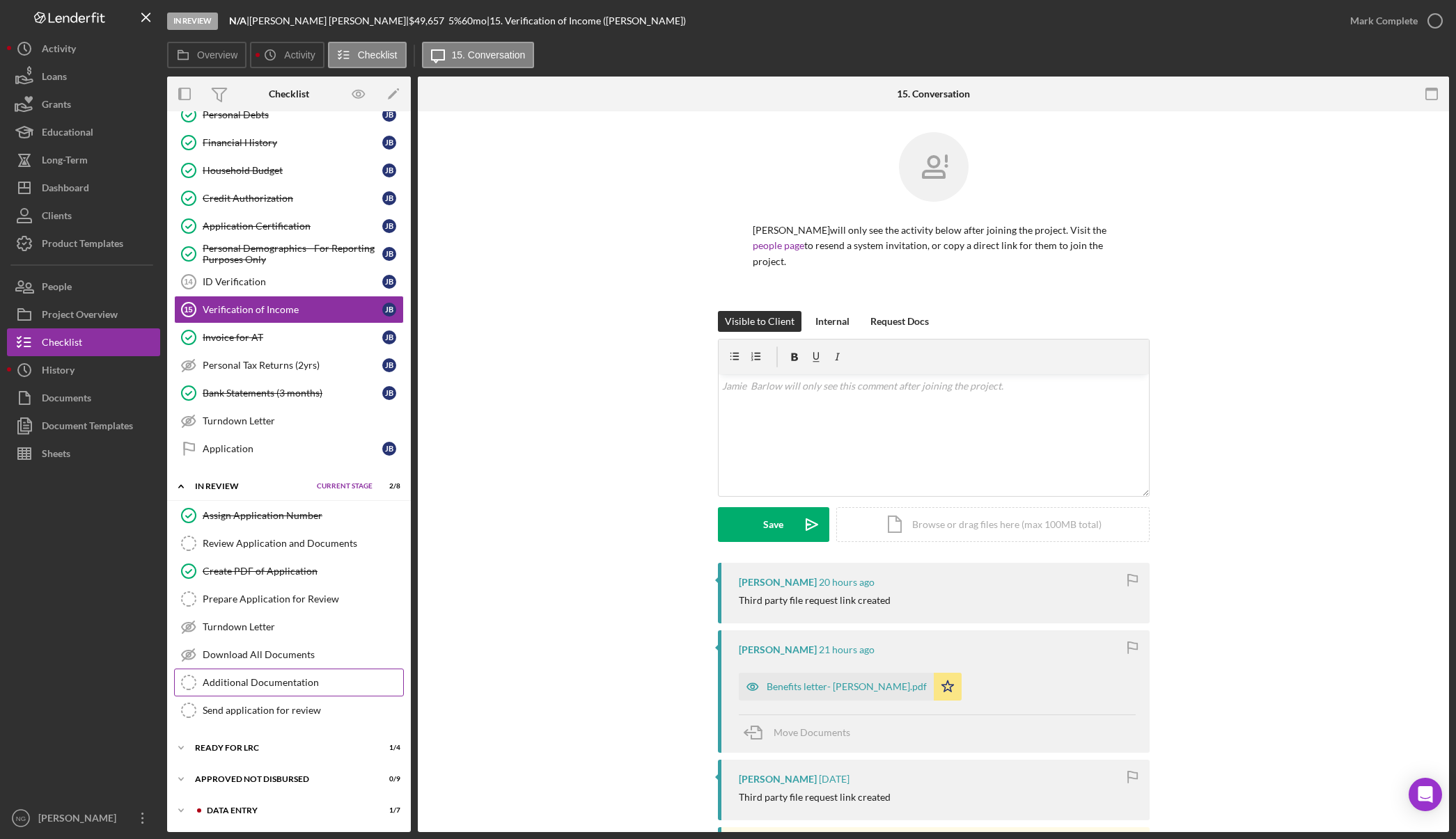
click at [272, 681] on div "Additional Documentation" at bounding box center [303, 683] width 200 height 11
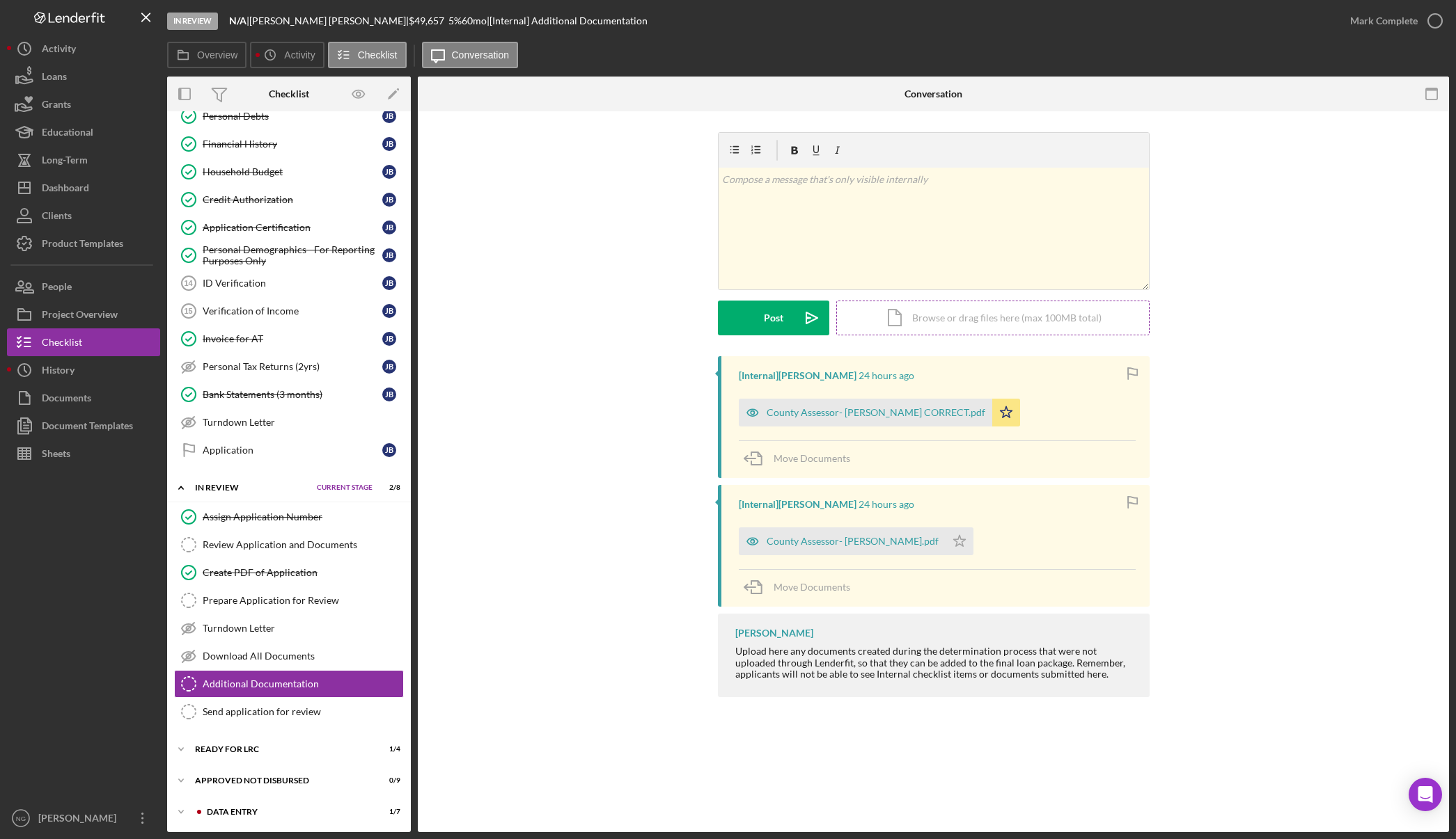
scroll to position [269, 0]
click at [69, 395] on div "Documents" at bounding box center [66, 399] width 50 height 31
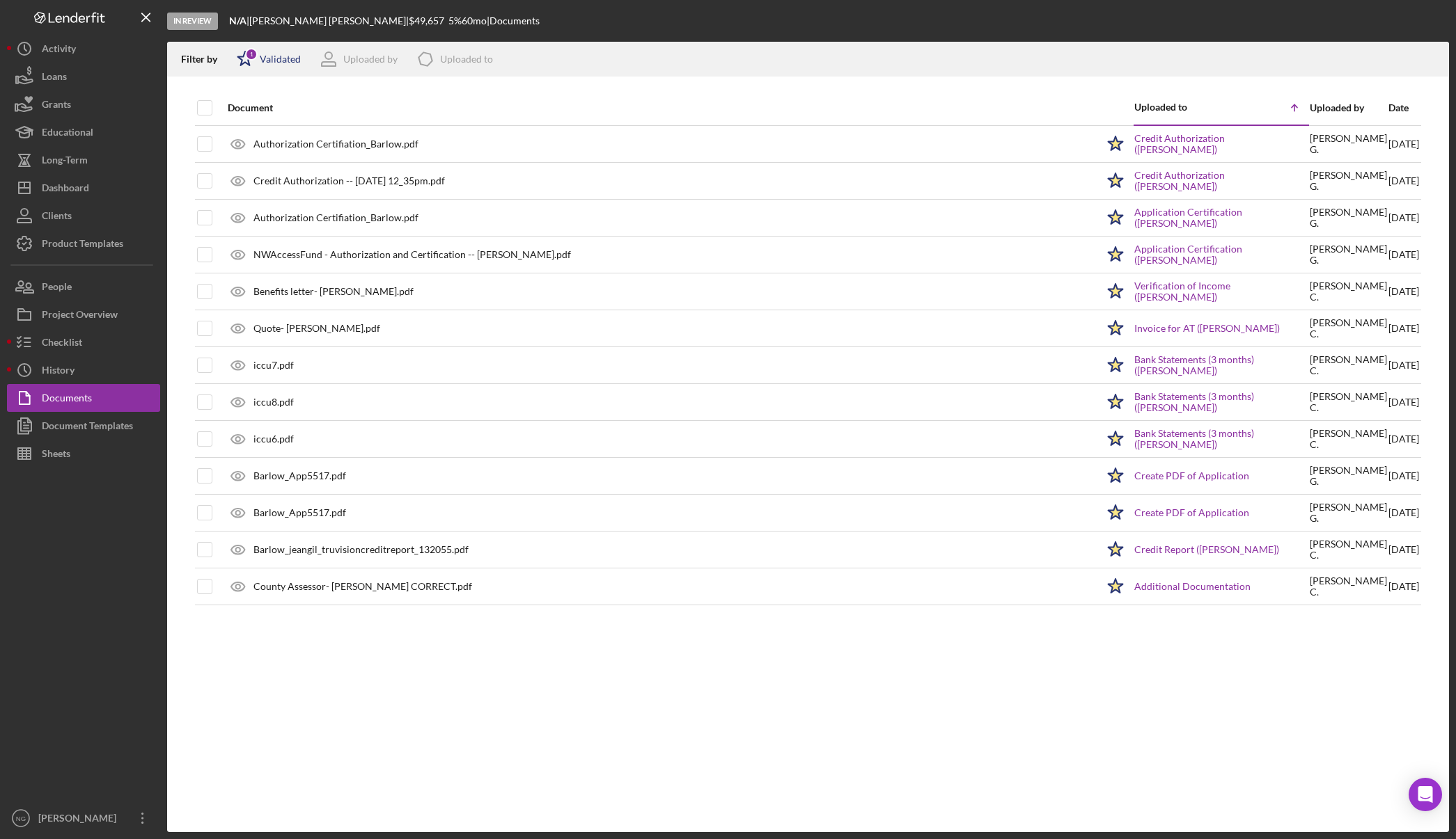
click at [276, 58] on div "Validated" at bounding box center [281, 59] width 41 height 11
click at [598, 59] on div "Filter by Icon/Star 1 Validated All None Validated Not validated Uploaded by Ic…" at bounding box center [807, 59] width 1281 height 35
click at [52, 344] on div "Checklist" at bounding box center [62, 344] width 40 height 31
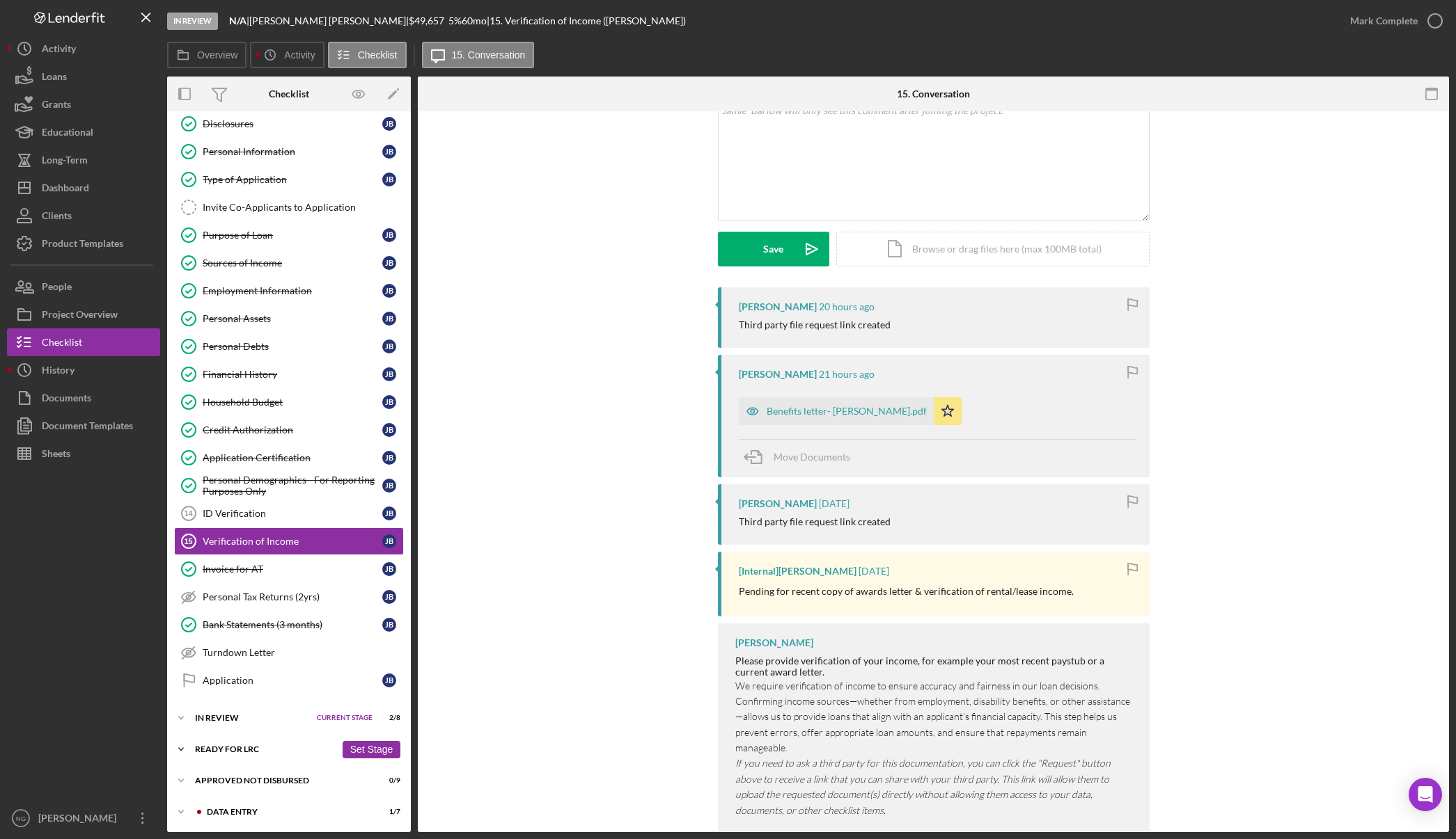
scroll to position [38, 0]
click at [229, 713] on div "In Review" at bounding box center [252, 716] width 115 height 8
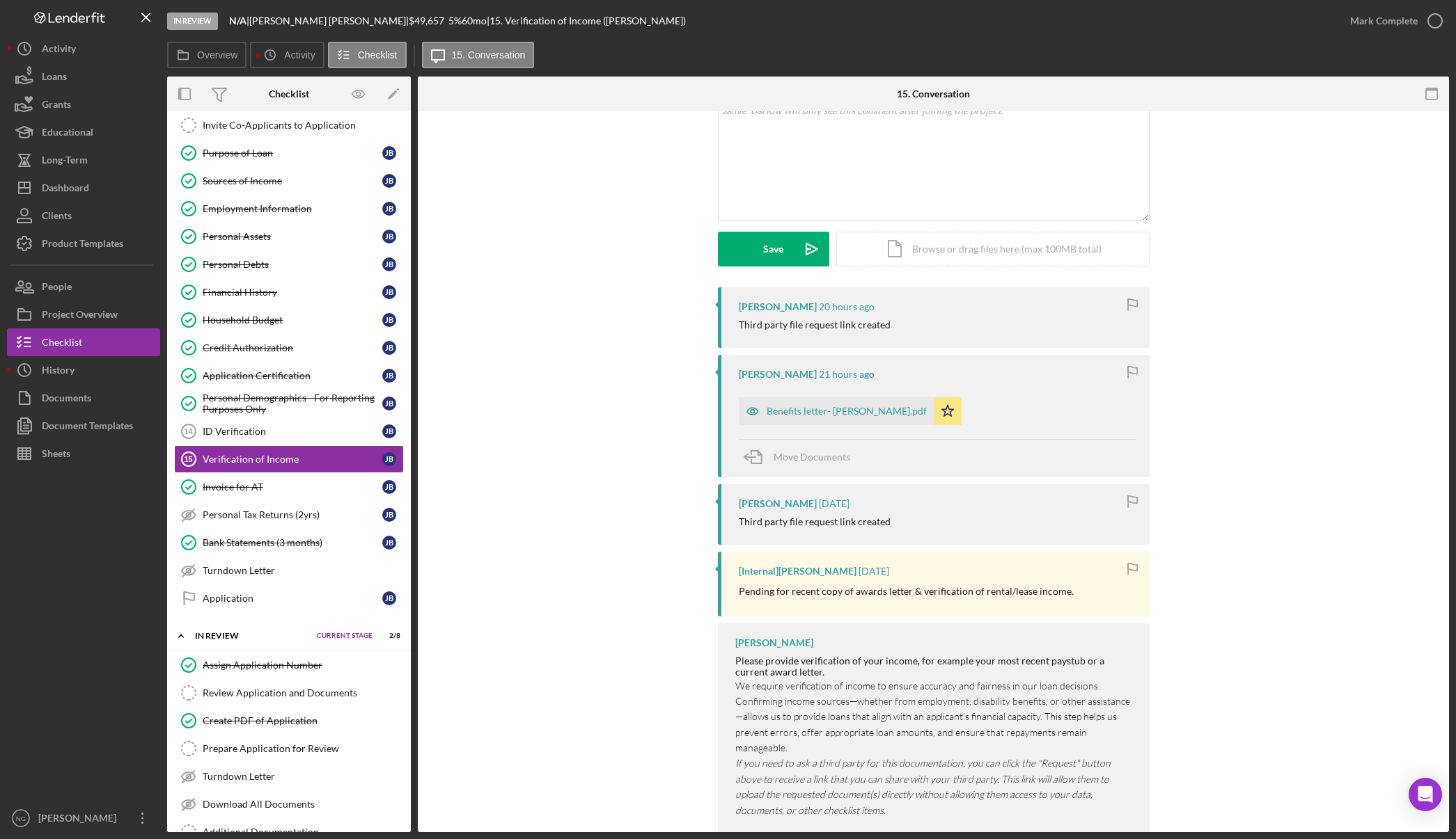
scroll to position [247, 0]
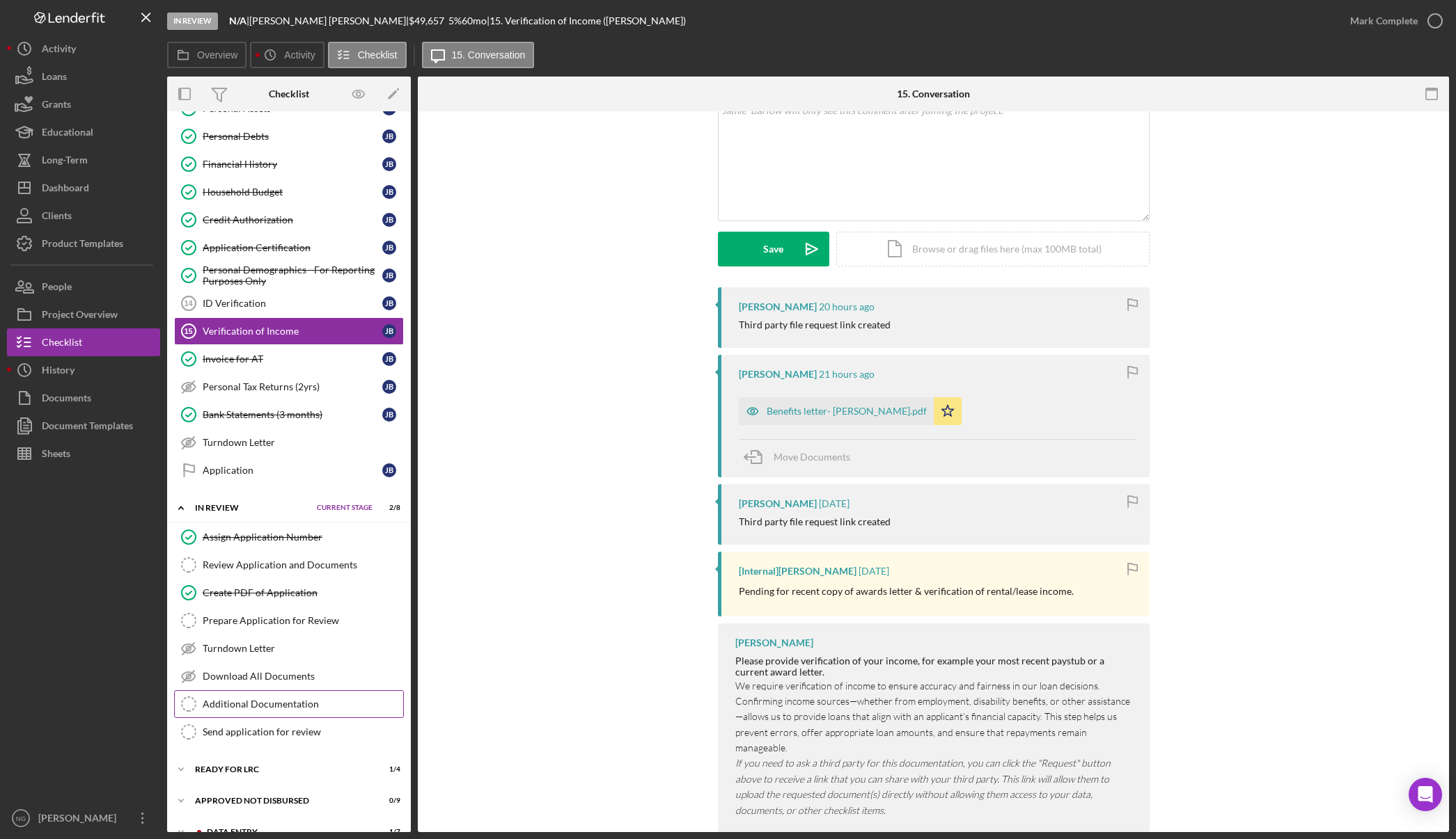
click at [298, 702] on div "Additional Documentation" at bounding box center [303, 704] width 200 height 11
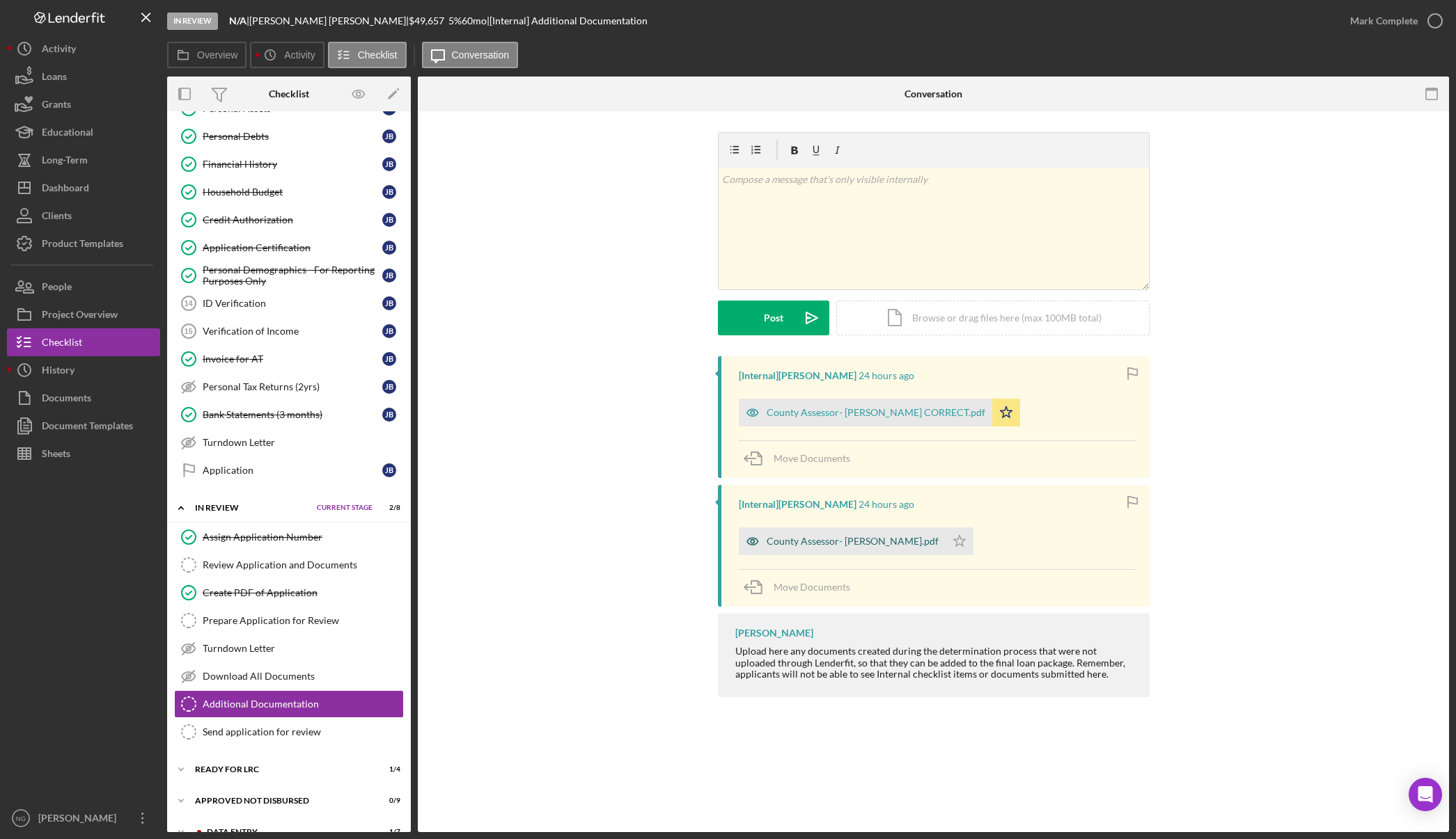
click at [862, 542] on div "County Assessor- Jamie Barlow.pdf" at bounding box center [853, 541] width 172 height 11
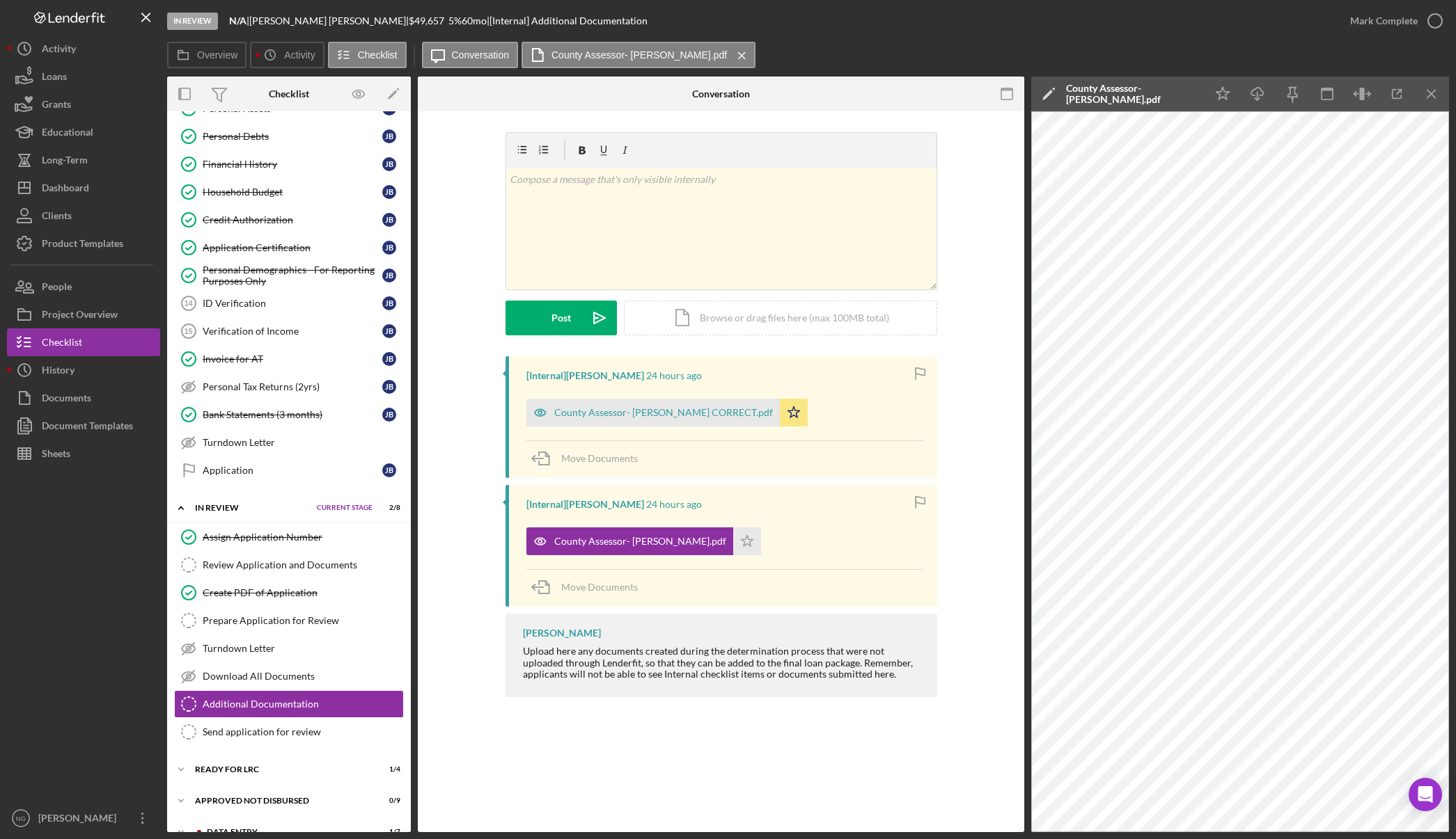
click at [1047, 92] on icon "Icon/Edit" at bounding box center [1049, 94] width 35 height 35
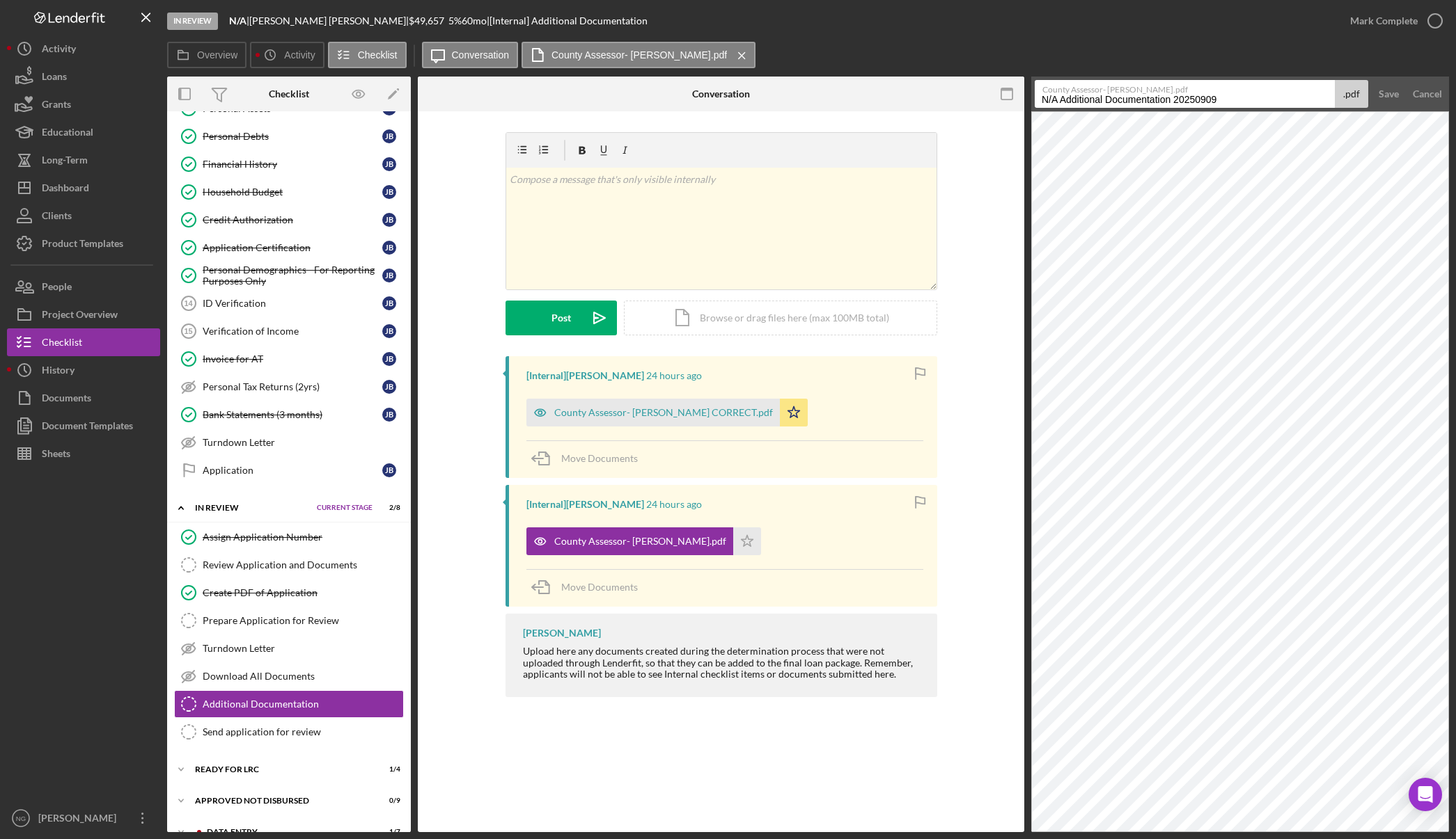
click at [1224, 98] on input "N/A Additional Documentation 20250909" at bounding box center [1185, 94] width 300 height 28
drag, startPoint x: 1230, startPoint y: 98, endPoint x: 1038, endPoint y: 96, distance: 192.0
click at [1038, 96] on input "N/A Additional Documentation 20250909" at bounding box center [1185, 94] width 300 height 28
click at [1371, 80] on button "Save" at bounding box center [1388, 94] width 34 height 28
type input "County a"
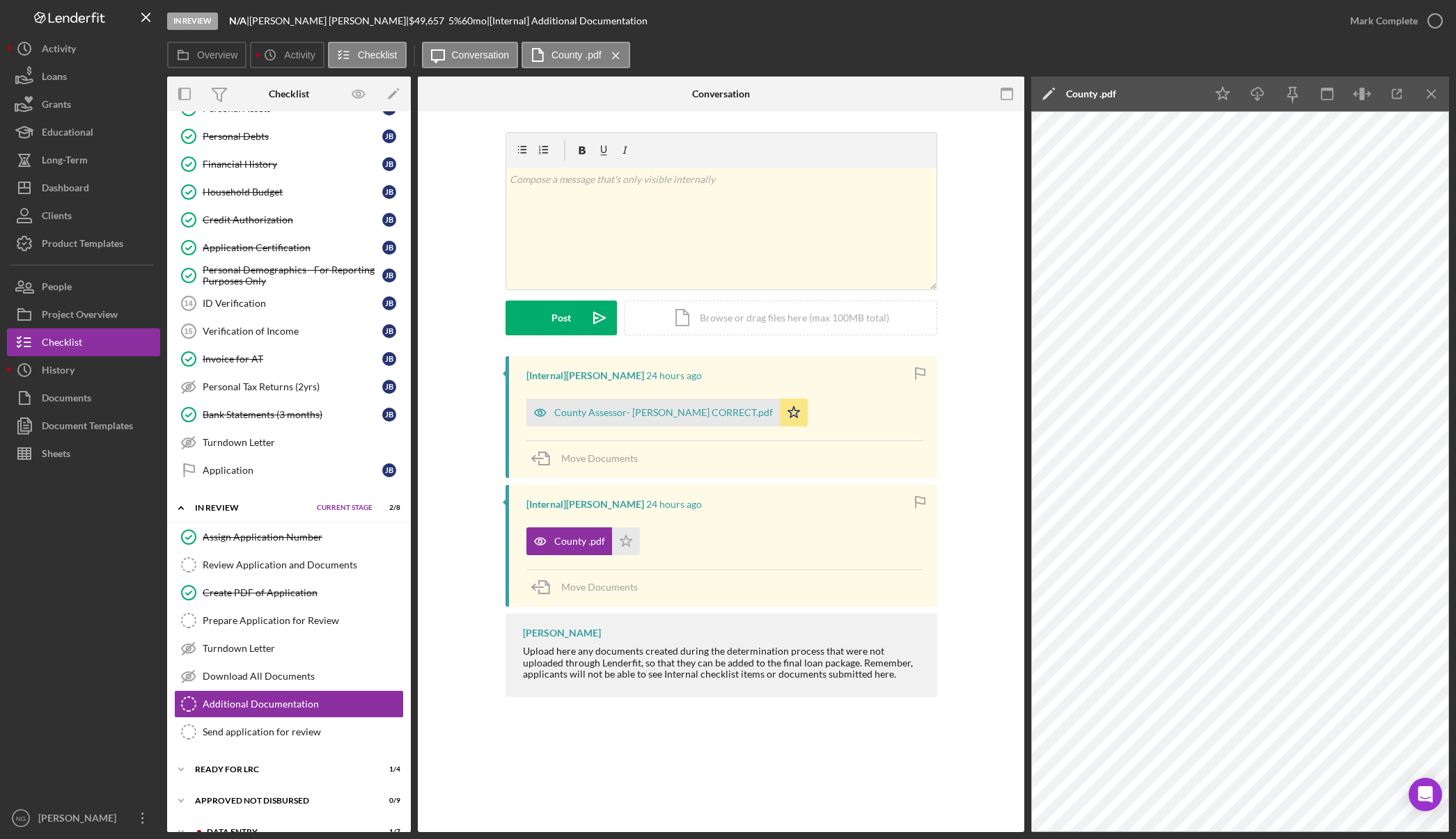
click at [1071, 92] on div "County .pdf" at bounding box center [1091, 94] width 50 height 11
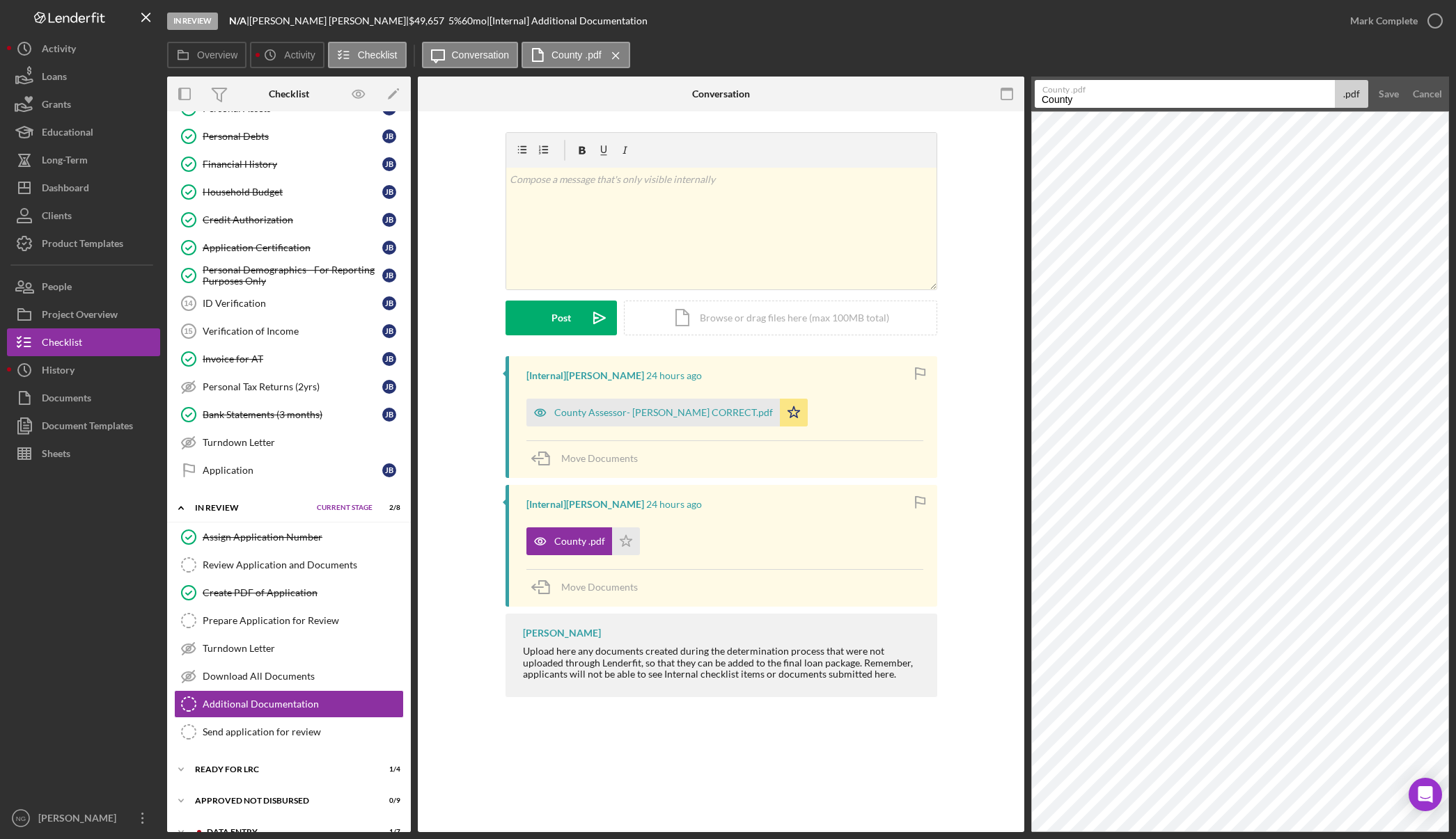
click at [1127, 100] on input "County" at bounding box center [1185, 94] width 300 height 28
type input "County Assessor INCORRECT"
click at [1385, 93] on div "Save" at bounding box center [1388, 94] width 20 height 28
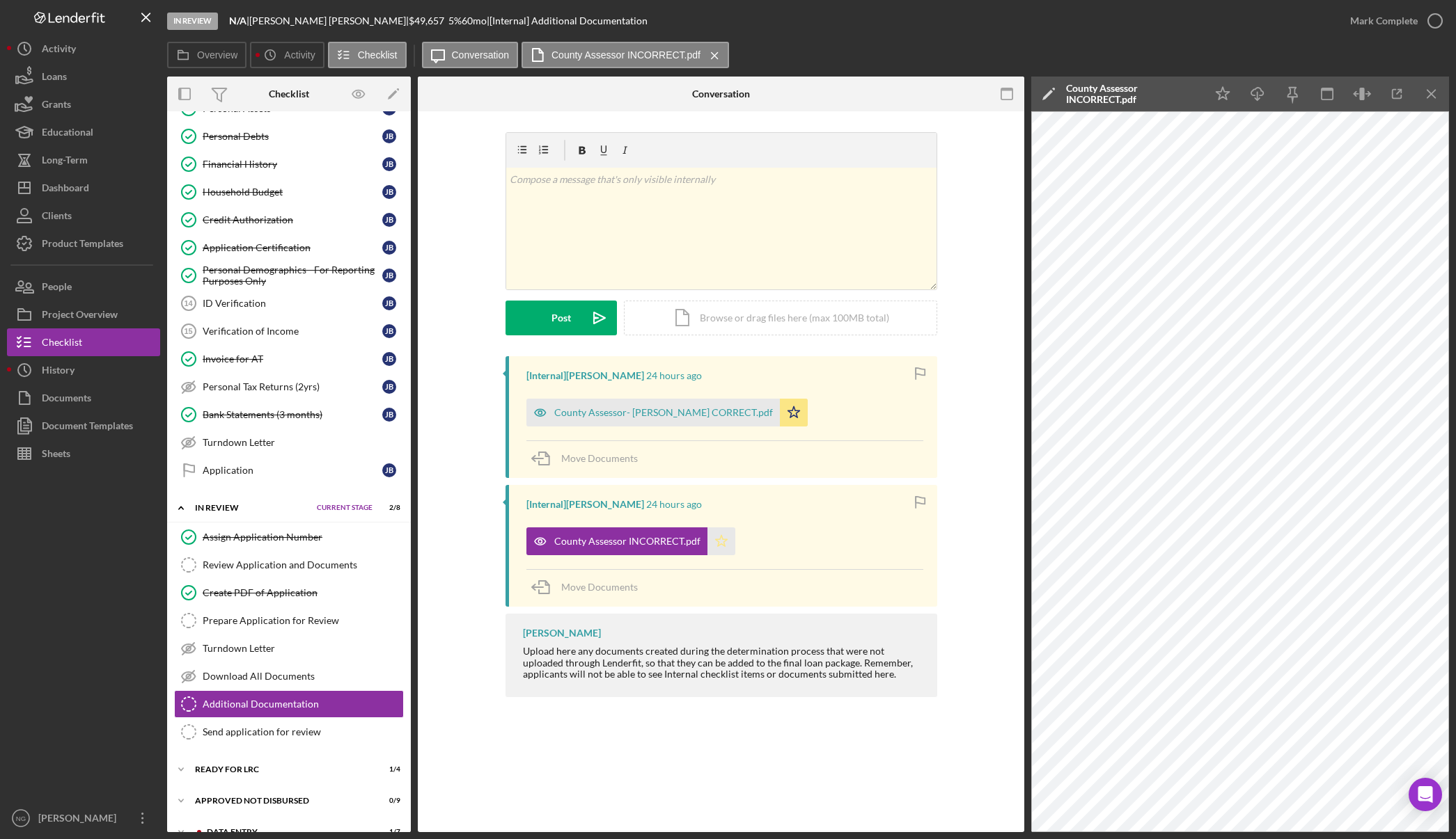
click at [720, 543] on icon "Icon/Star" at bounding box center [721, 541] width 28 height 28
click at [725, 542] on icon "Icon/Star" at bounding box center [721, 541] width 28 height 28
click at [91, 460] on button "Sheets" at bounding box center [83, 453] width 153 height 28
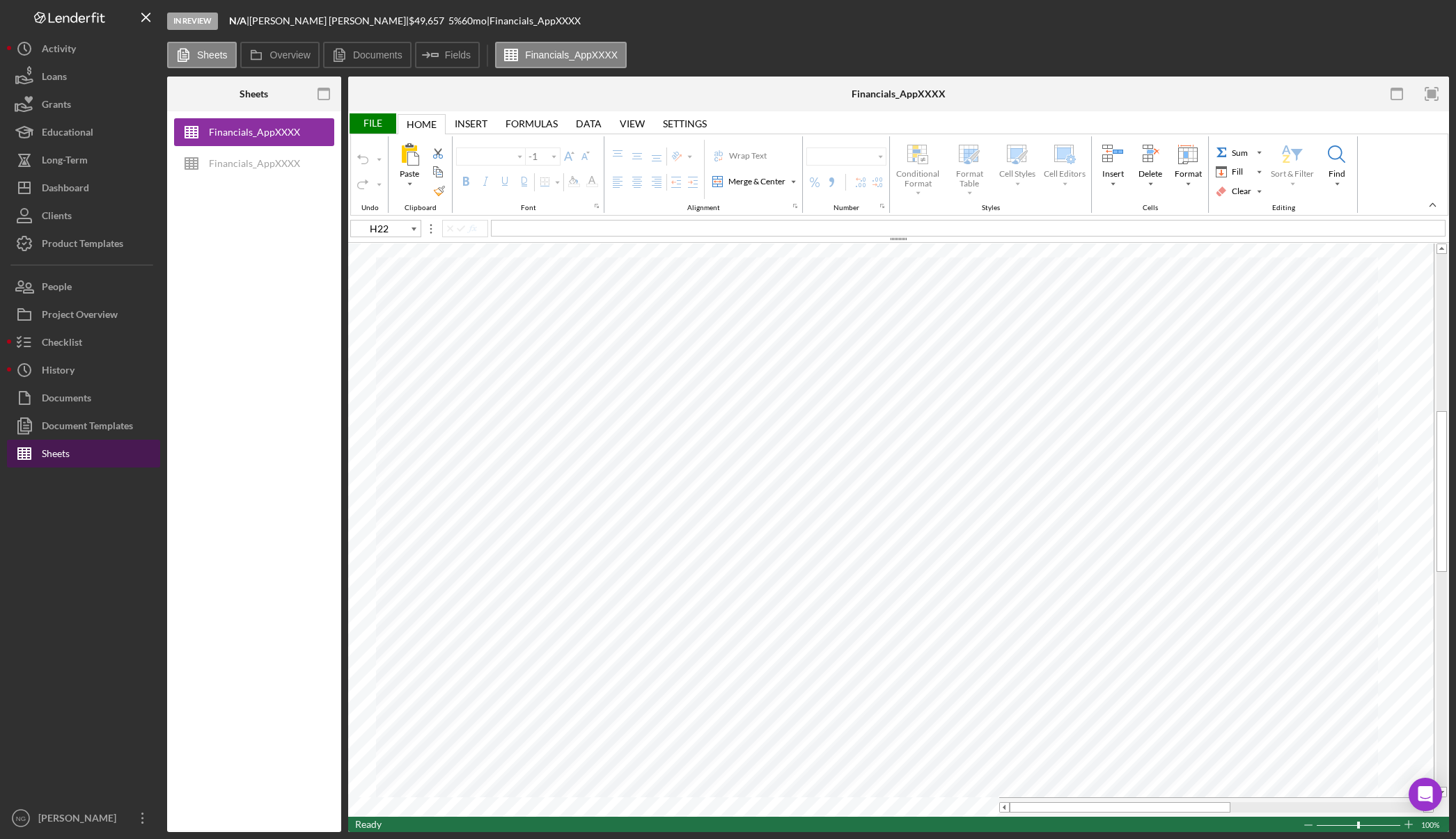
type input "Arial"
type input "10"
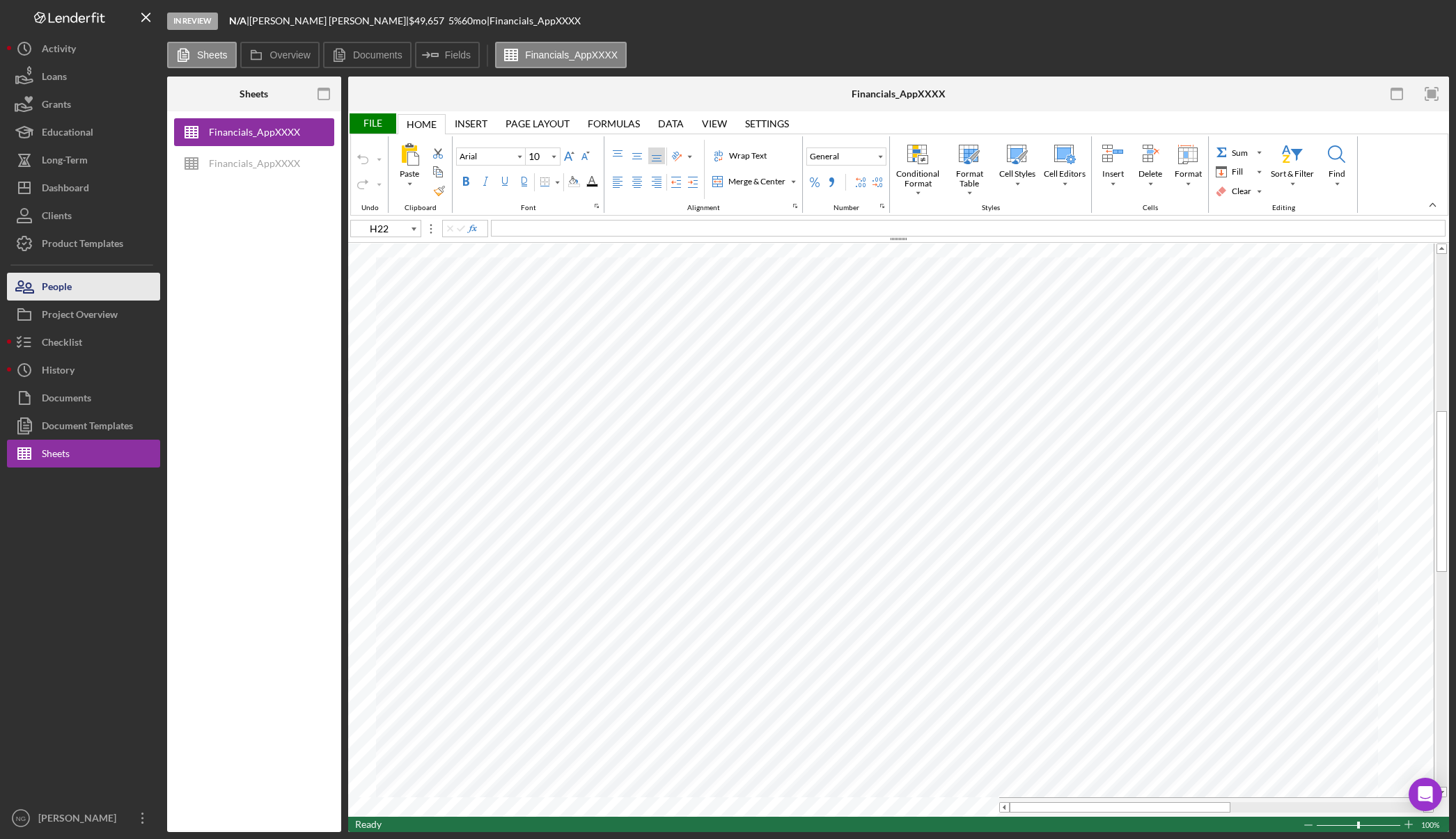
drag, startPoint x: 106, startPoint y: 293, endPoint x: 116, endPoint y: 295, distance: 10.2
click at [106, 293] on button "People" at bounding box center [83, 287] width 153 height 28
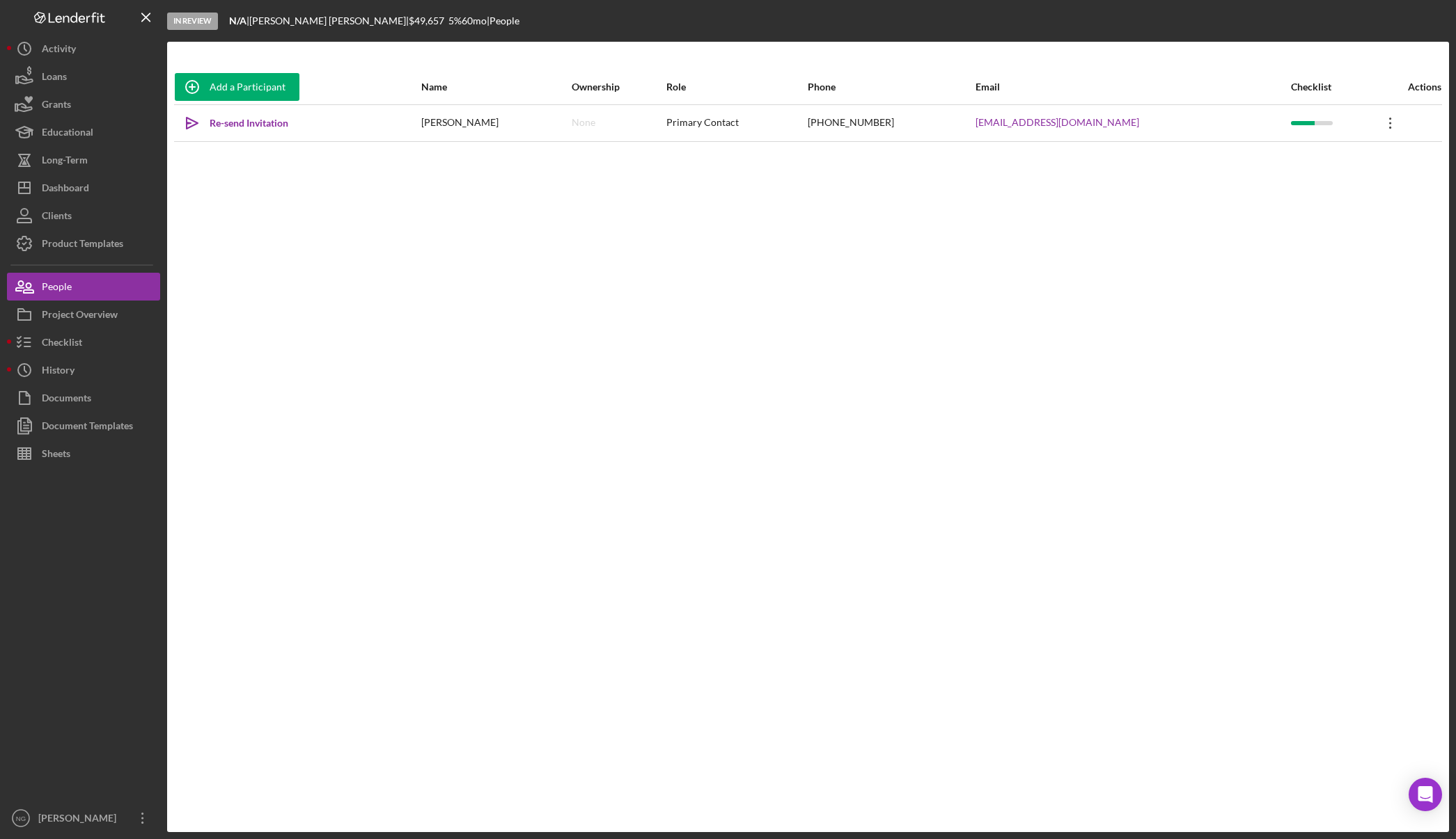
click at [1373, 121] on icon "Icon/Overflow" at bounding box center [1390, 123] width 35 height 35
click at [1333, 156] on div "Icon/Edit Edit" at bounding box center [1316, 159] width 153 height 28
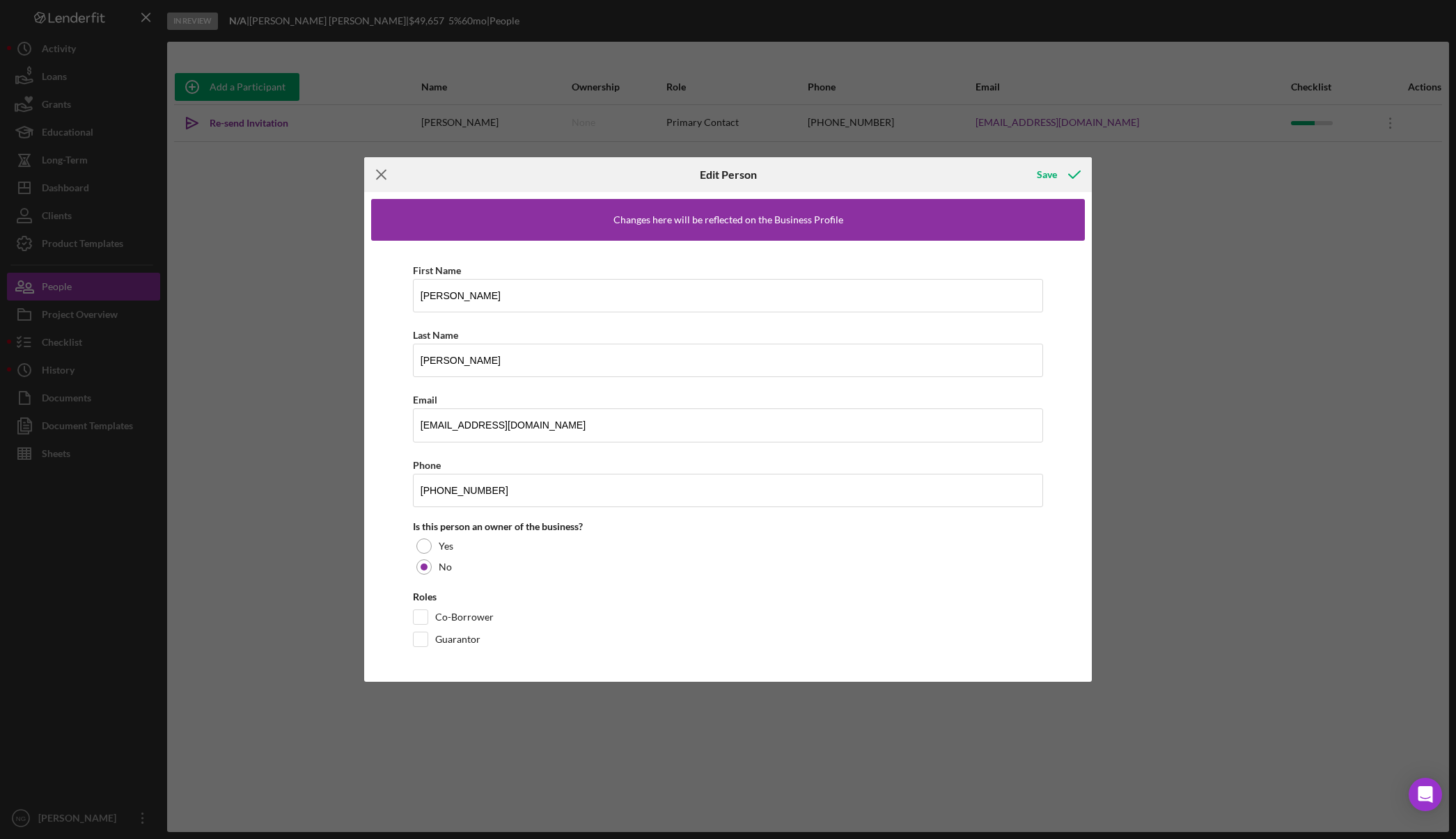
click at [387, 174] on icon "Icon/Menu Close" at bounding box center [382, 175] width 35 height 35
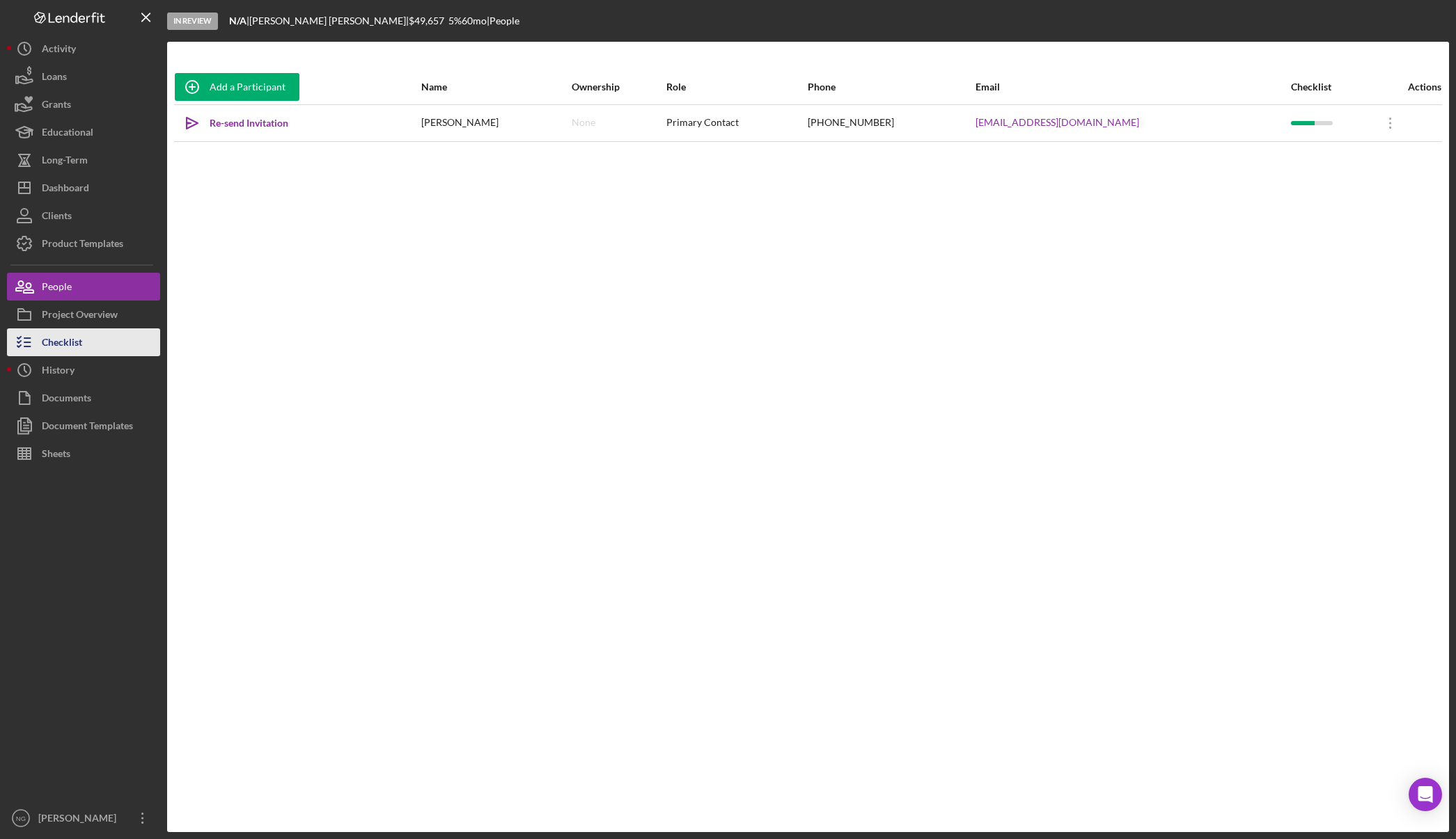
click at [64, 354] on div "Checklist" at bounding box center [62, 344] width 40 height 31
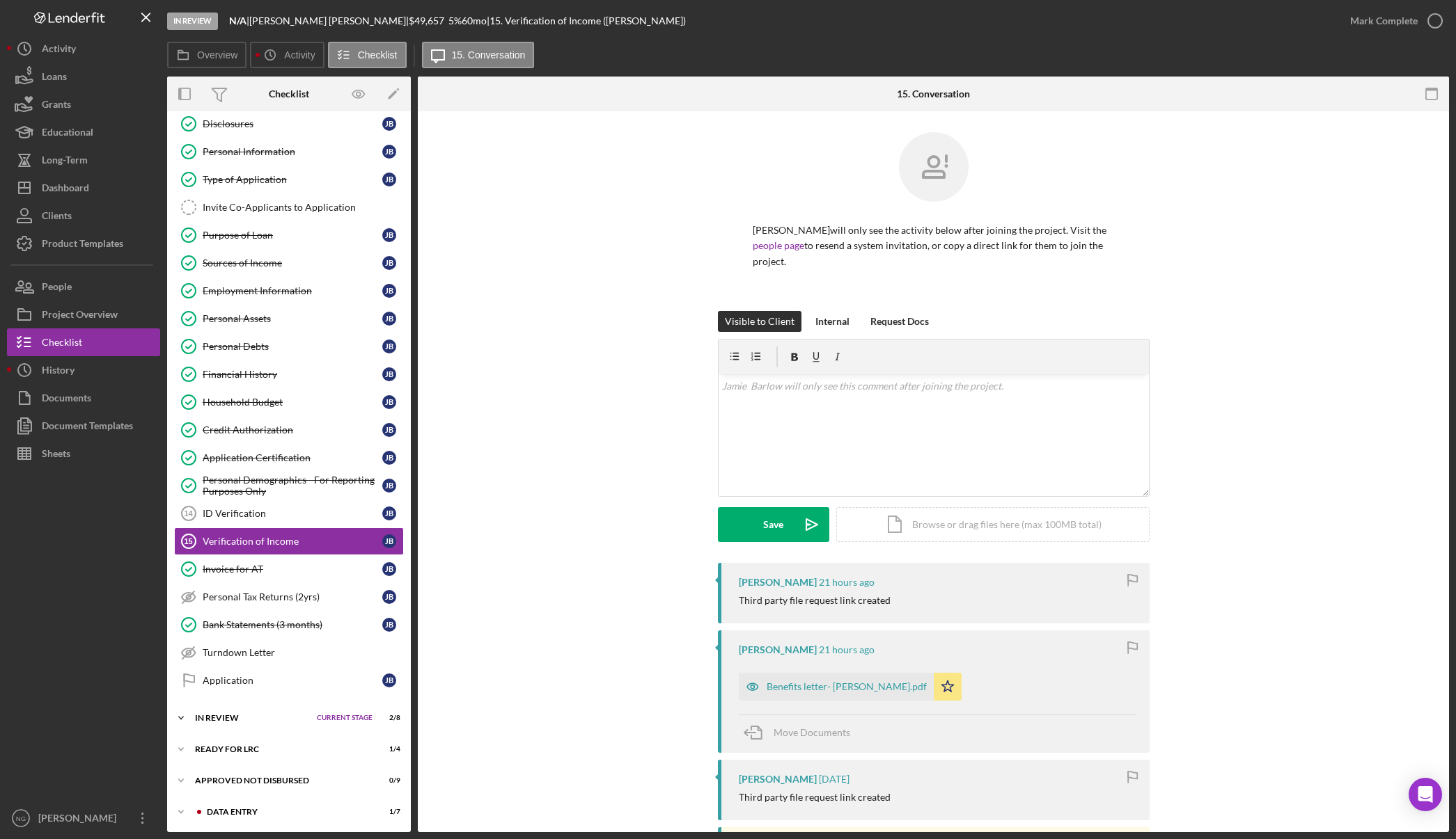
scroll to position [38, 0]
click at [229, 716] on div "In Review" at bounding box center [252, 716] width 115 height 8
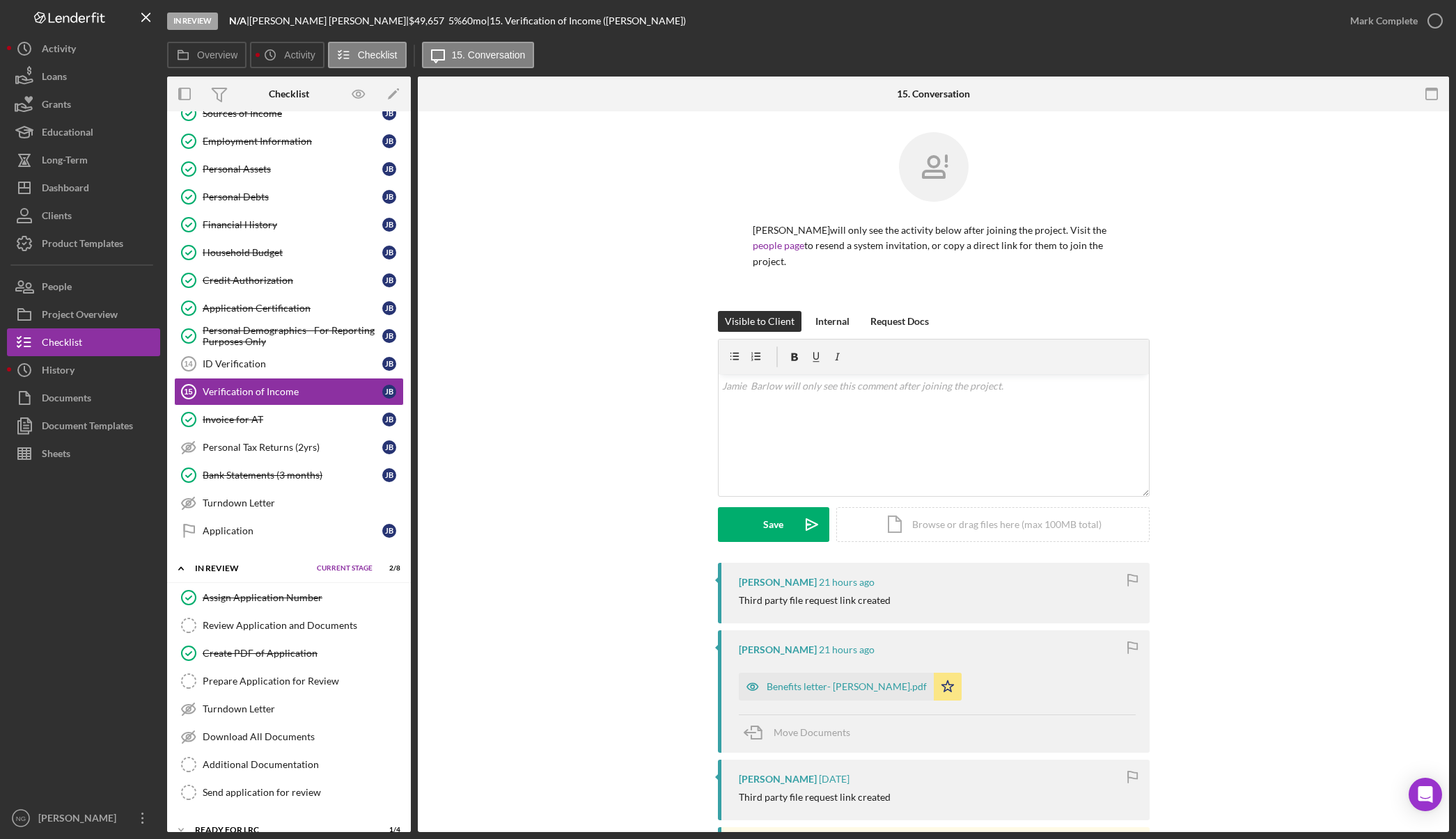
scroll to position [269, 0]
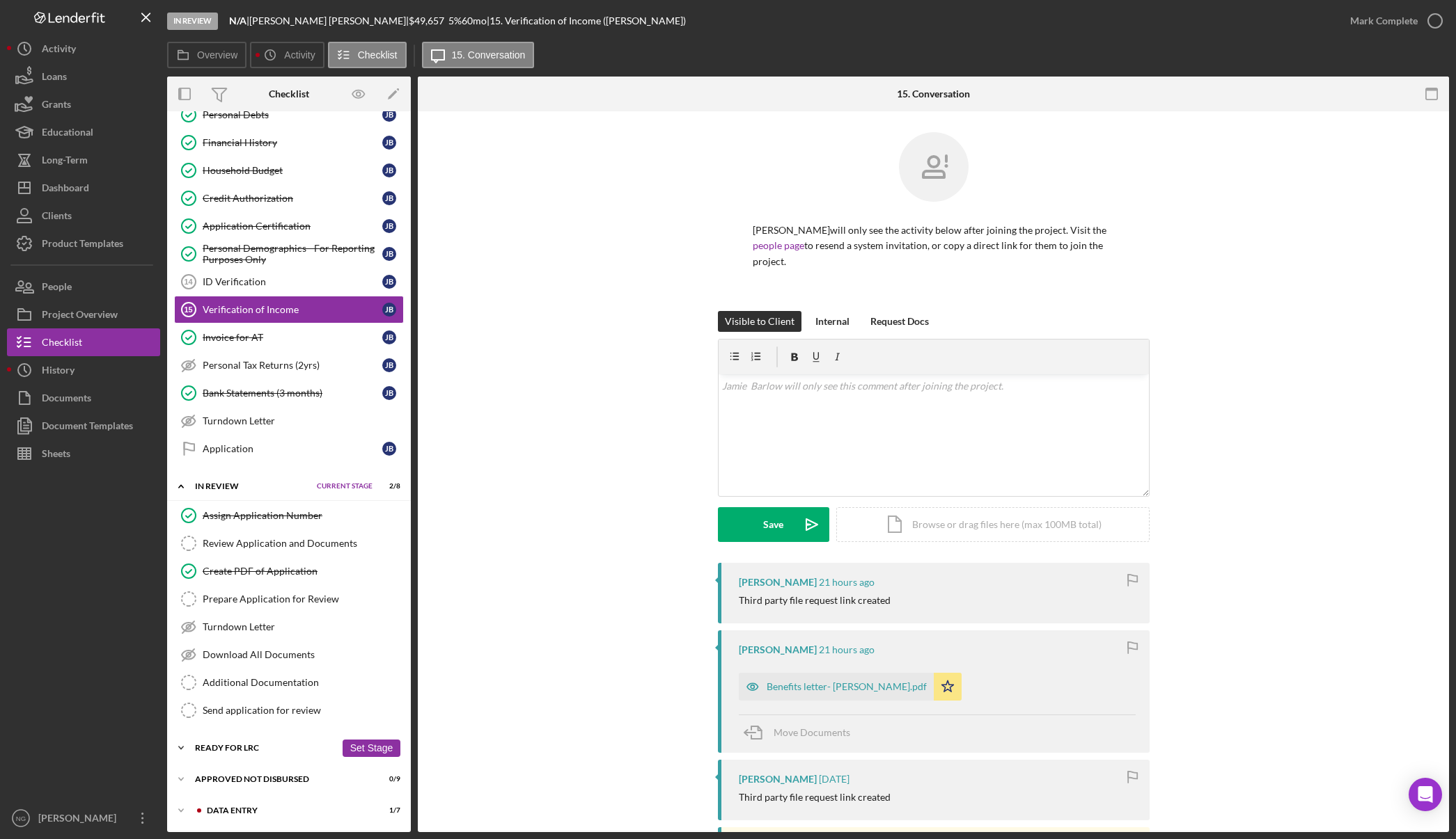
click at [245, 750] on div "Ready for LRC" at bounding box center [265, 748] width 140 height 8
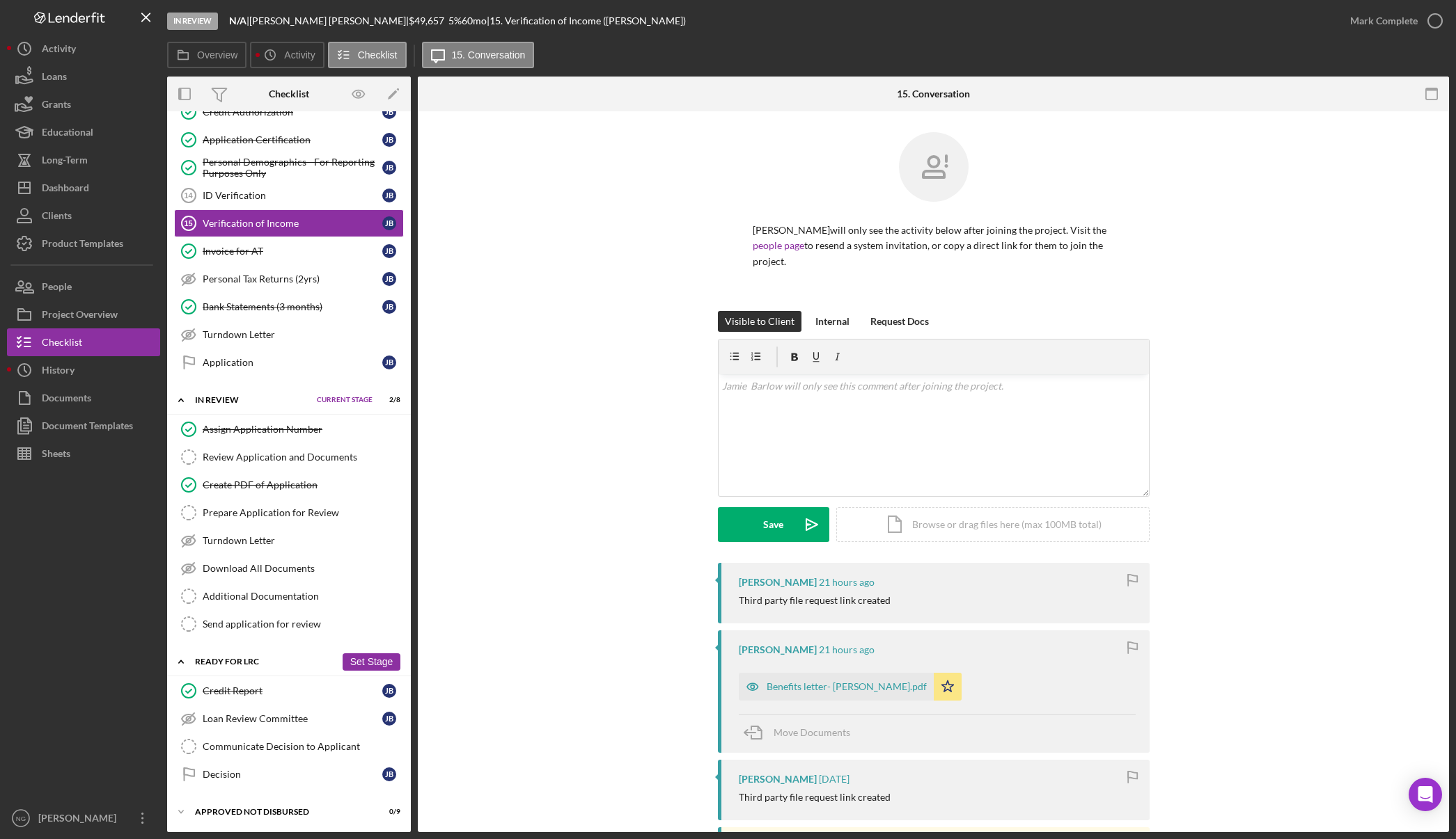
scroll to position [388, 0]
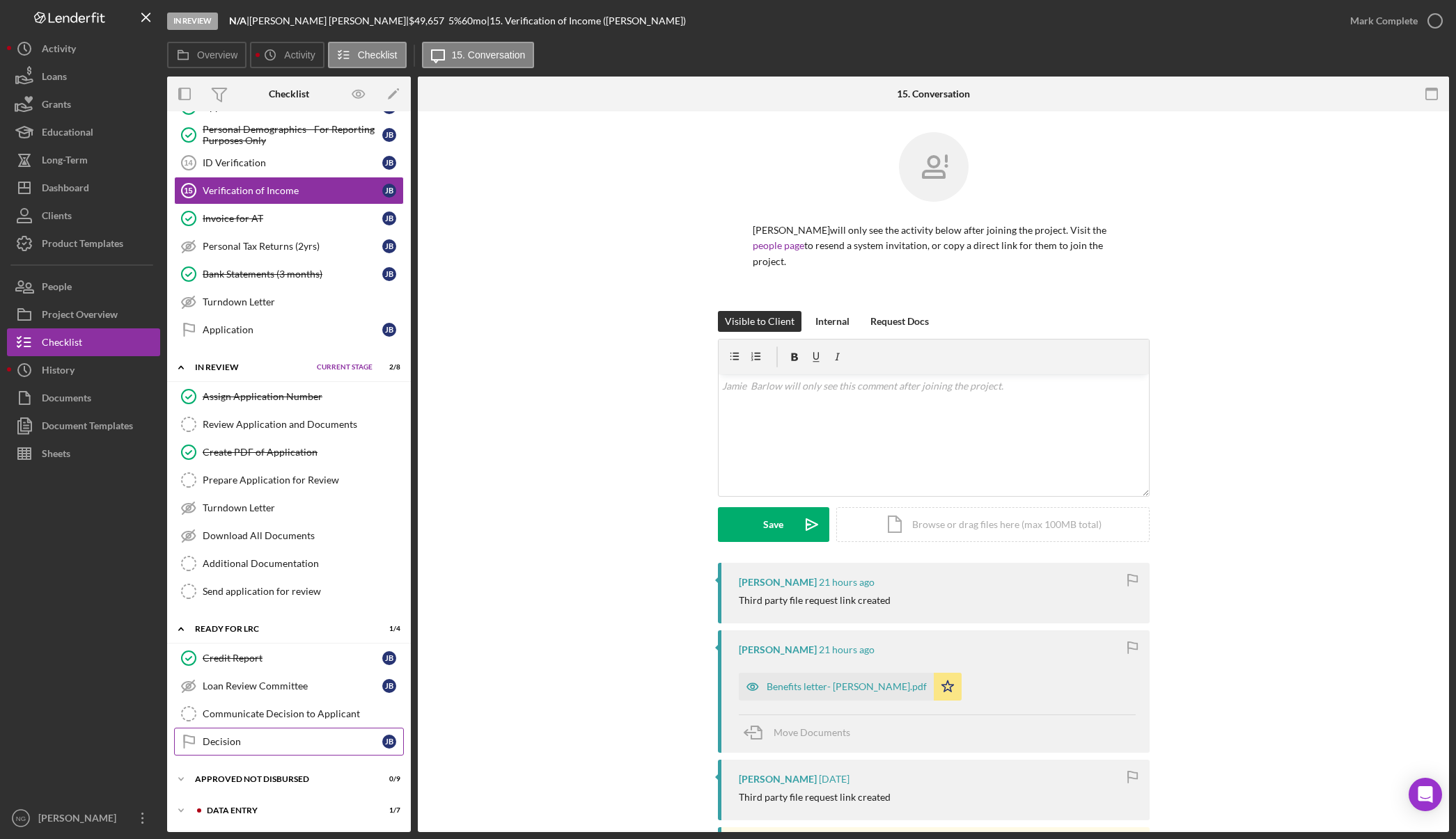
click at [243, 742] on div "Decision" at bounding box center [293, 741] width 180 height 11
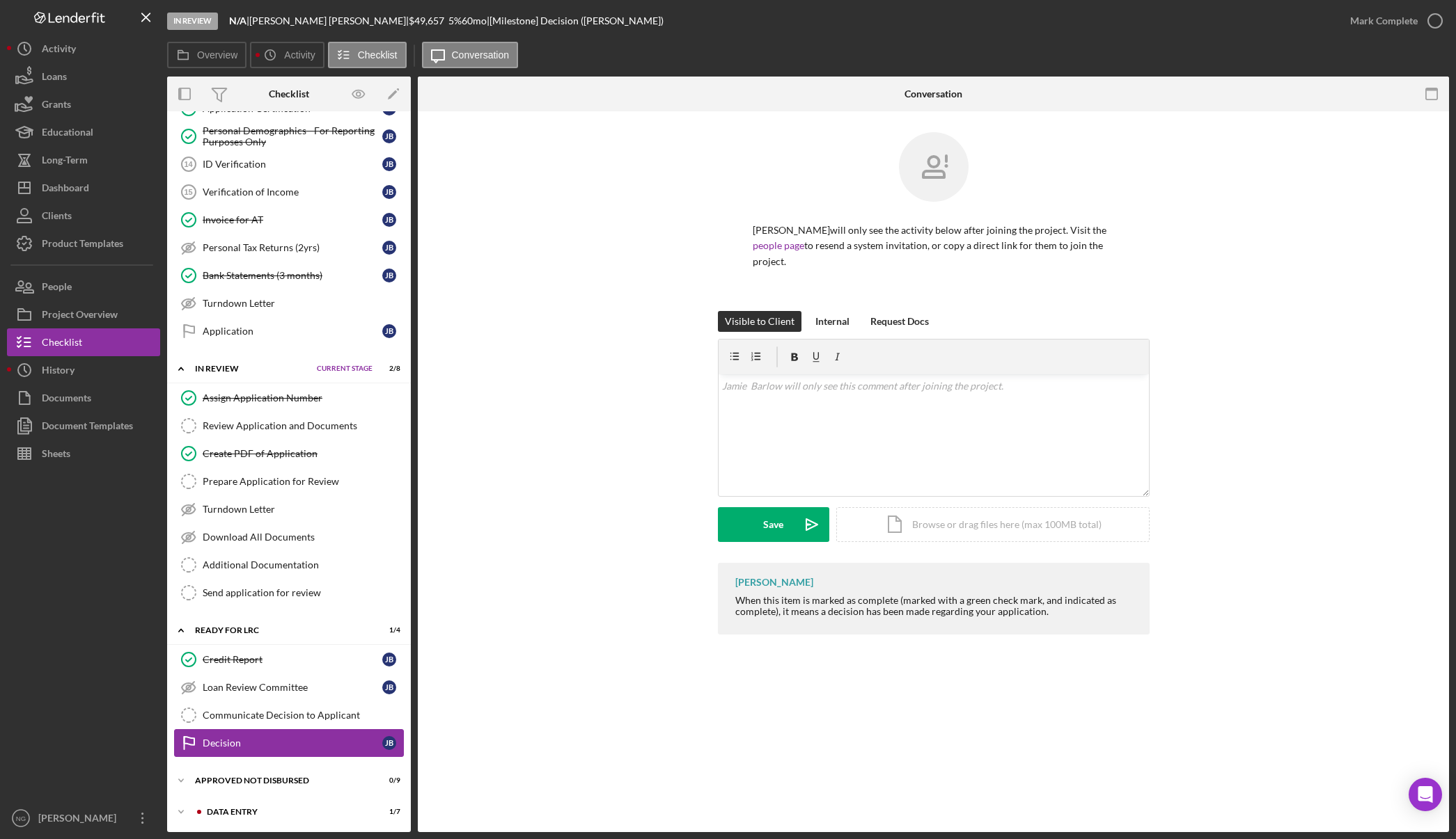
scroll to position [388, 0]
click at [79, 192] on div "Dashboard" at bounding box center [66, 189] width 47 height 31
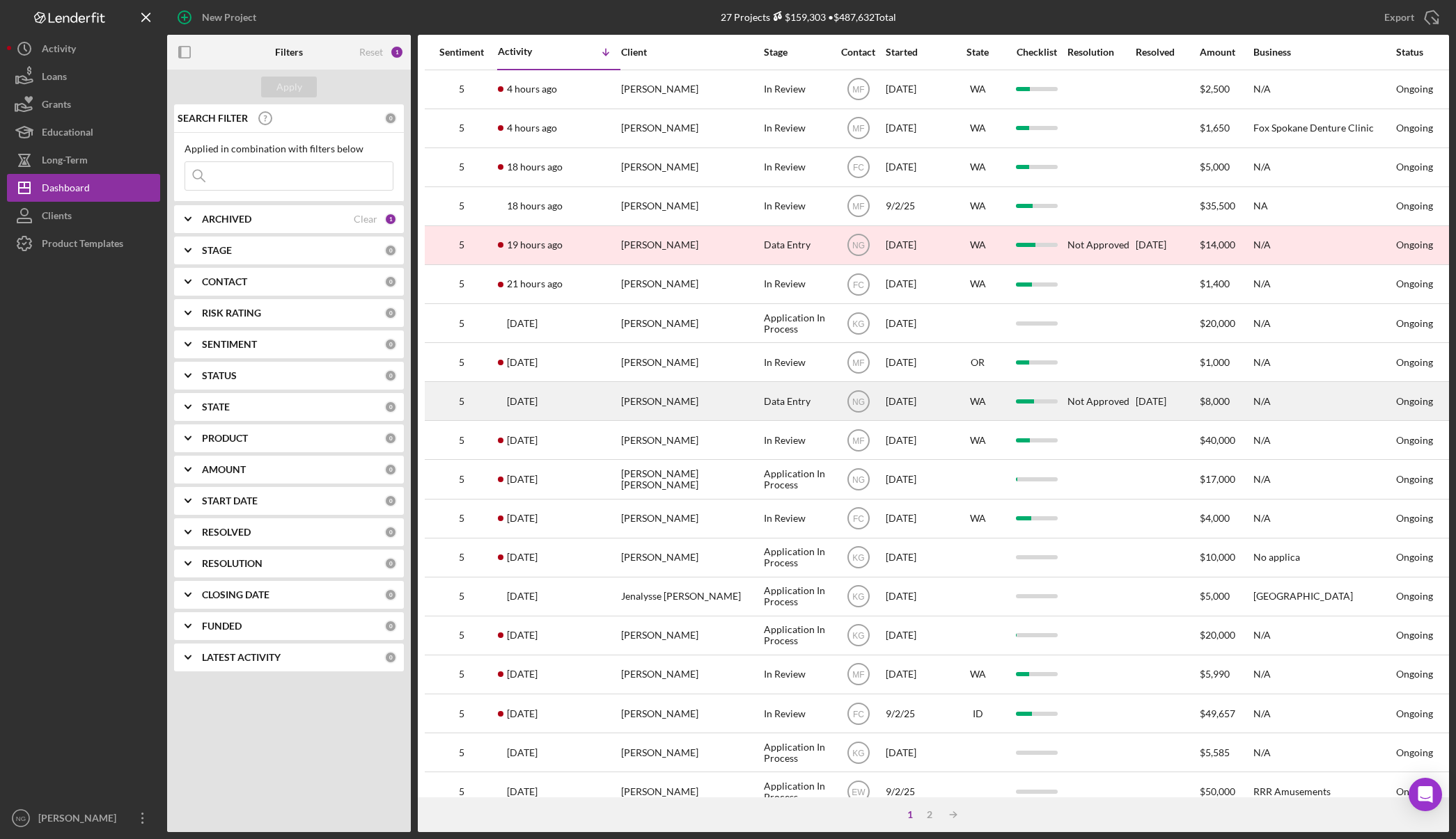
click at [688, 402] on div "[PERSON_NAME]" at bounding box center [691, 401] width 140 height 37
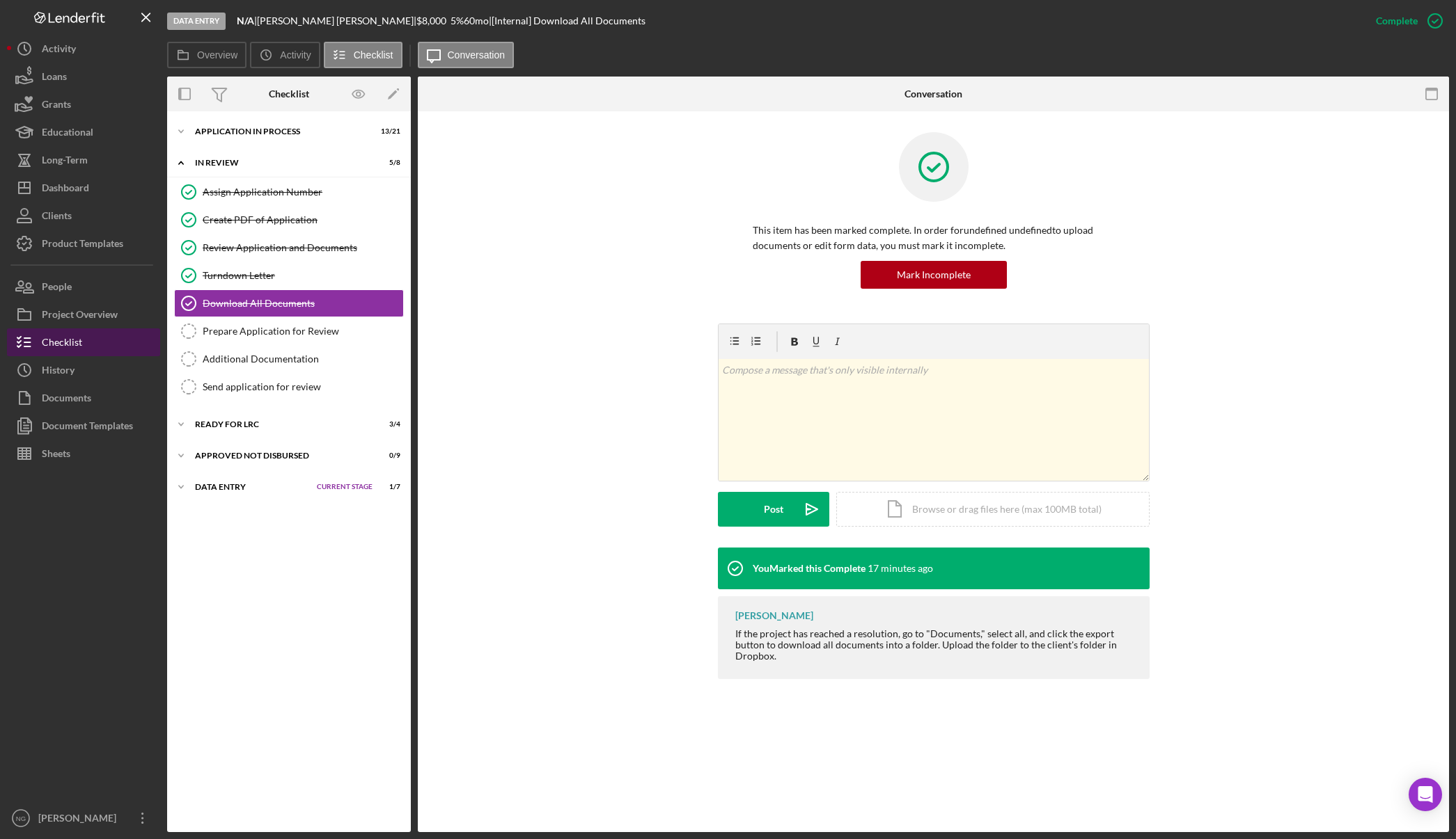
click at [91, 341] on button "Checklist" at bounding box center [83, 342] width 153 height 28
click at [236, 424] on div "Ready for LRC" at bounding box center [265, 424] width 140 height 8
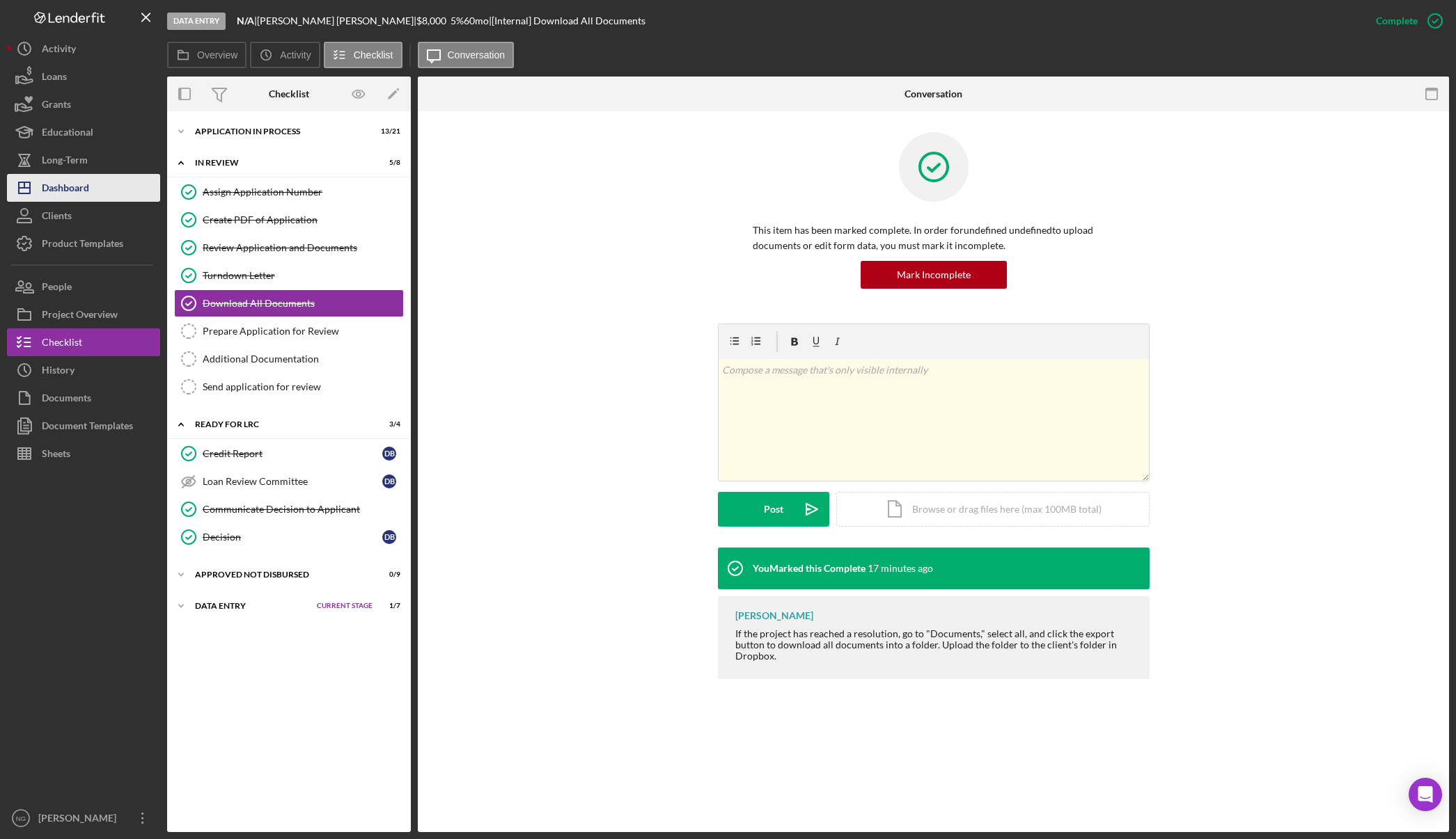
click at [63, 187] on div "Dashboard" at bounding box center [66, 189] width 47 height 31
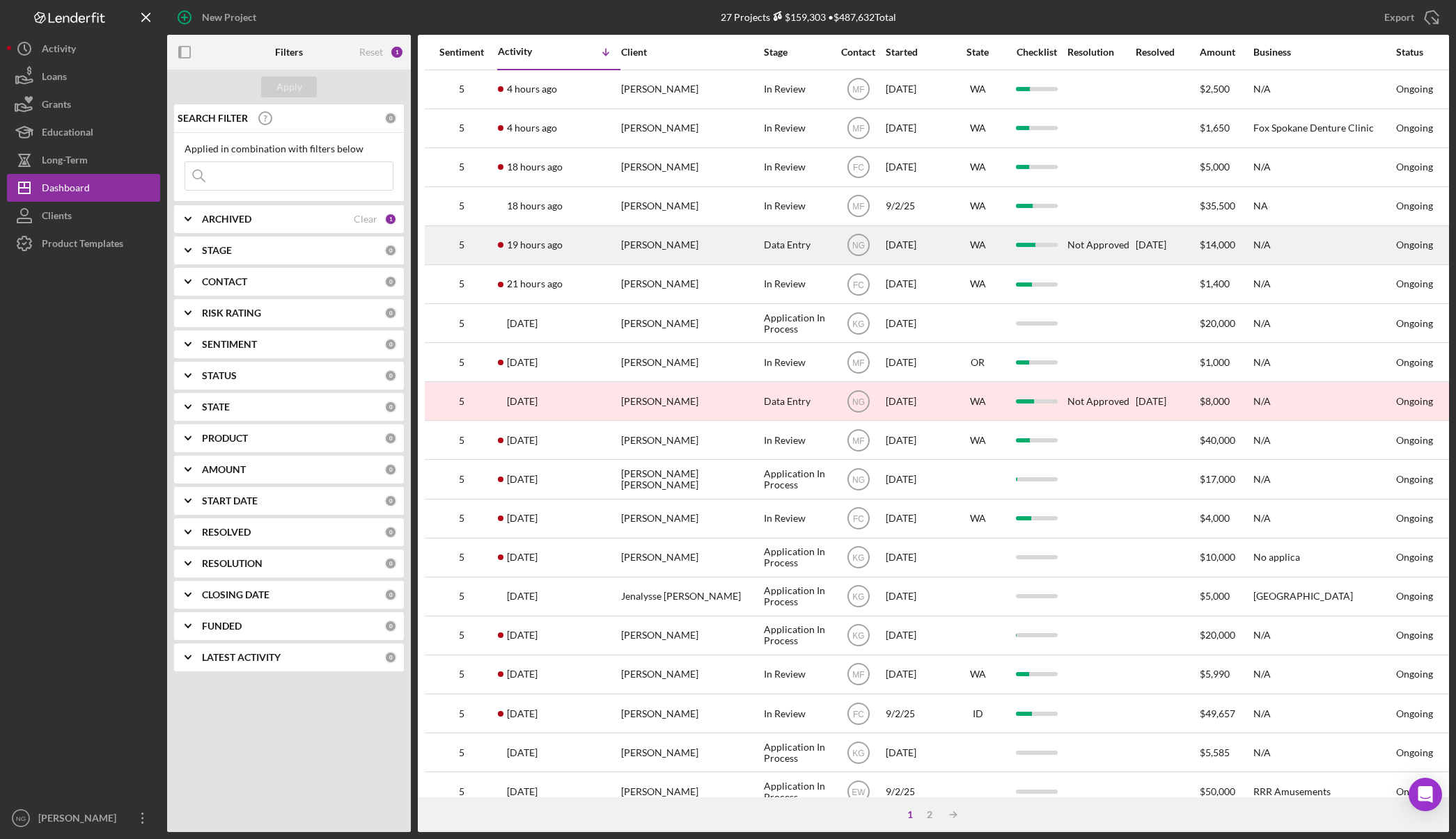
click at [542, 248] on time "19 hours ago" at bounding box center [534, 245] width 56 height 11
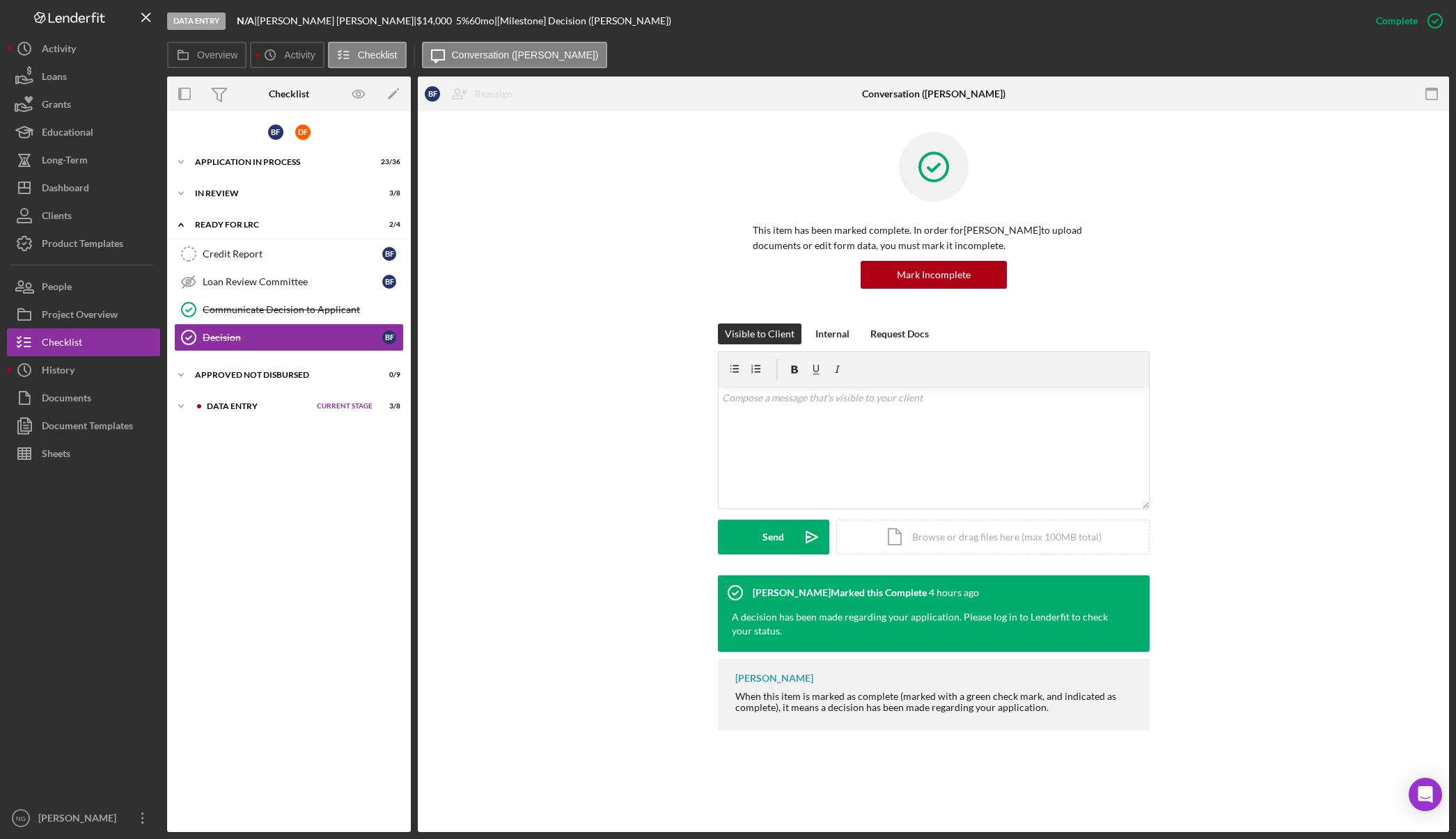
drag, startPoint x: 751, startPoint y: 231, endPoint x: 1011, endPoint y: 247, distance: 260.5
click at [1011, 247] on div "This item has been marked complete. In order for Betty Finkbonner to upload doc…" at bounding box center [934, 228] width 431 height 191
click at [1030, 252] on p "This item has been marked complete. In order for Betty Finkbonner to upload doc…" at bounding box center [933, 238] width 362 height 31
drag, startPoint x: 752, startPoint y: 235, endPoint x: 1021, endPoint y: 251, distance: 269.5
click at [1009, 251] on p "This item has been marked complete. In order for Betty Finkbonner to upload doc…" at bounding box center [933, 238] width 362 height 31
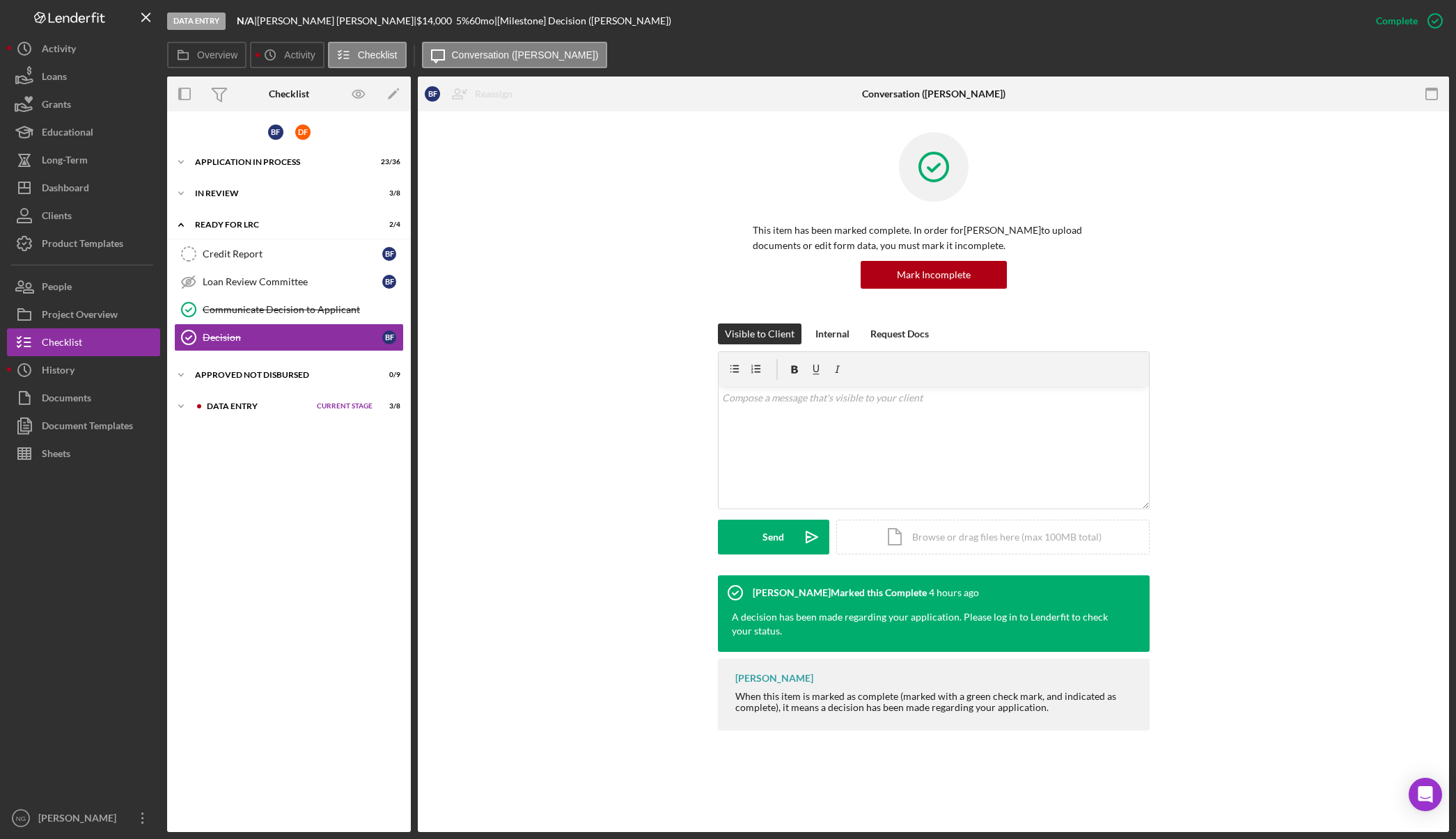
click at [1032, 250] on p "This item has been marked complete. In order for Betty Finkbonner to upload doc…" at bounding box center [933, 238] width 362 height 31
click at [252, 165] on div "Application In Process" at bounding box center [265, 162] width 140 height 8
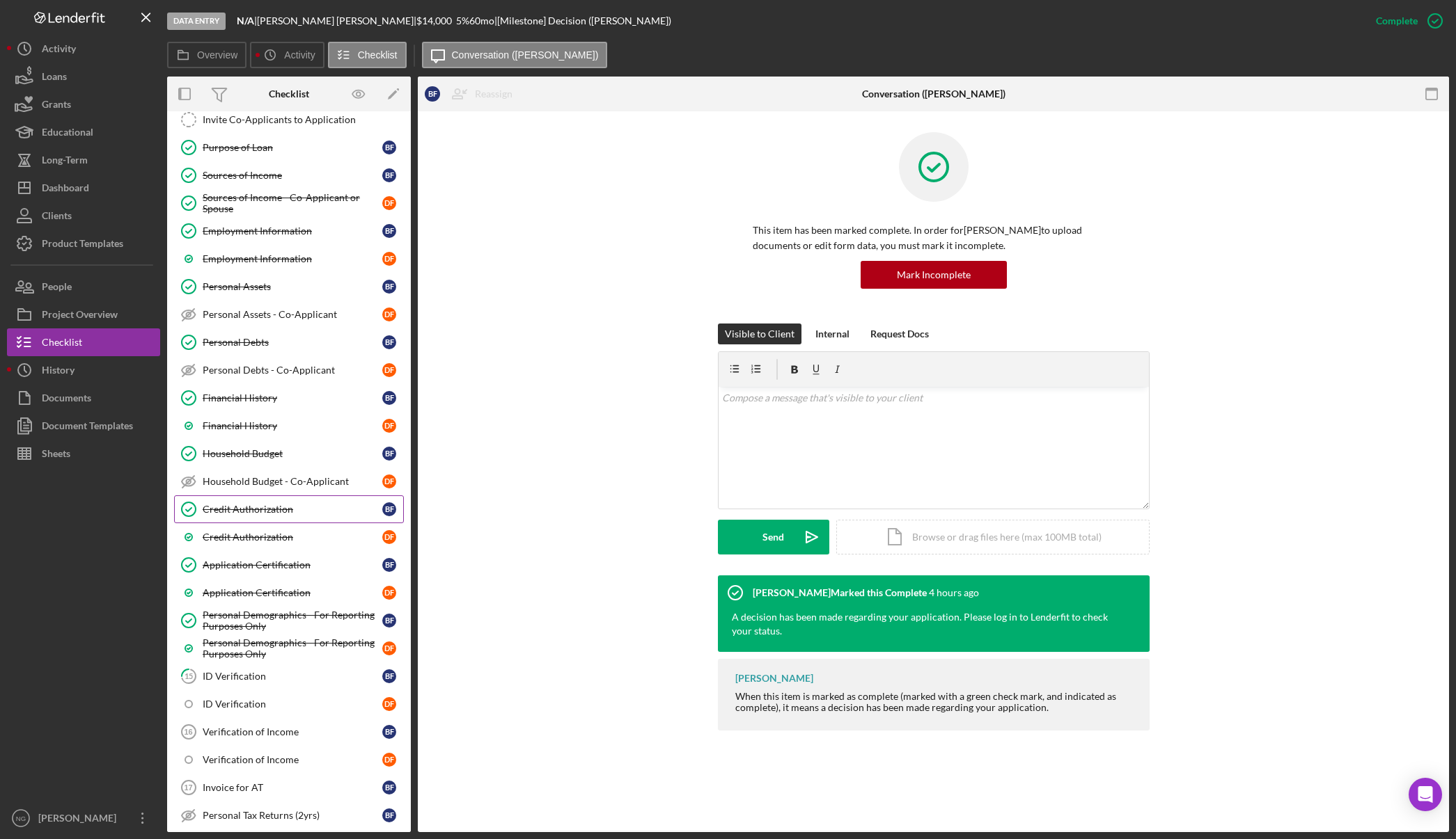
scroll to position [278, 0]
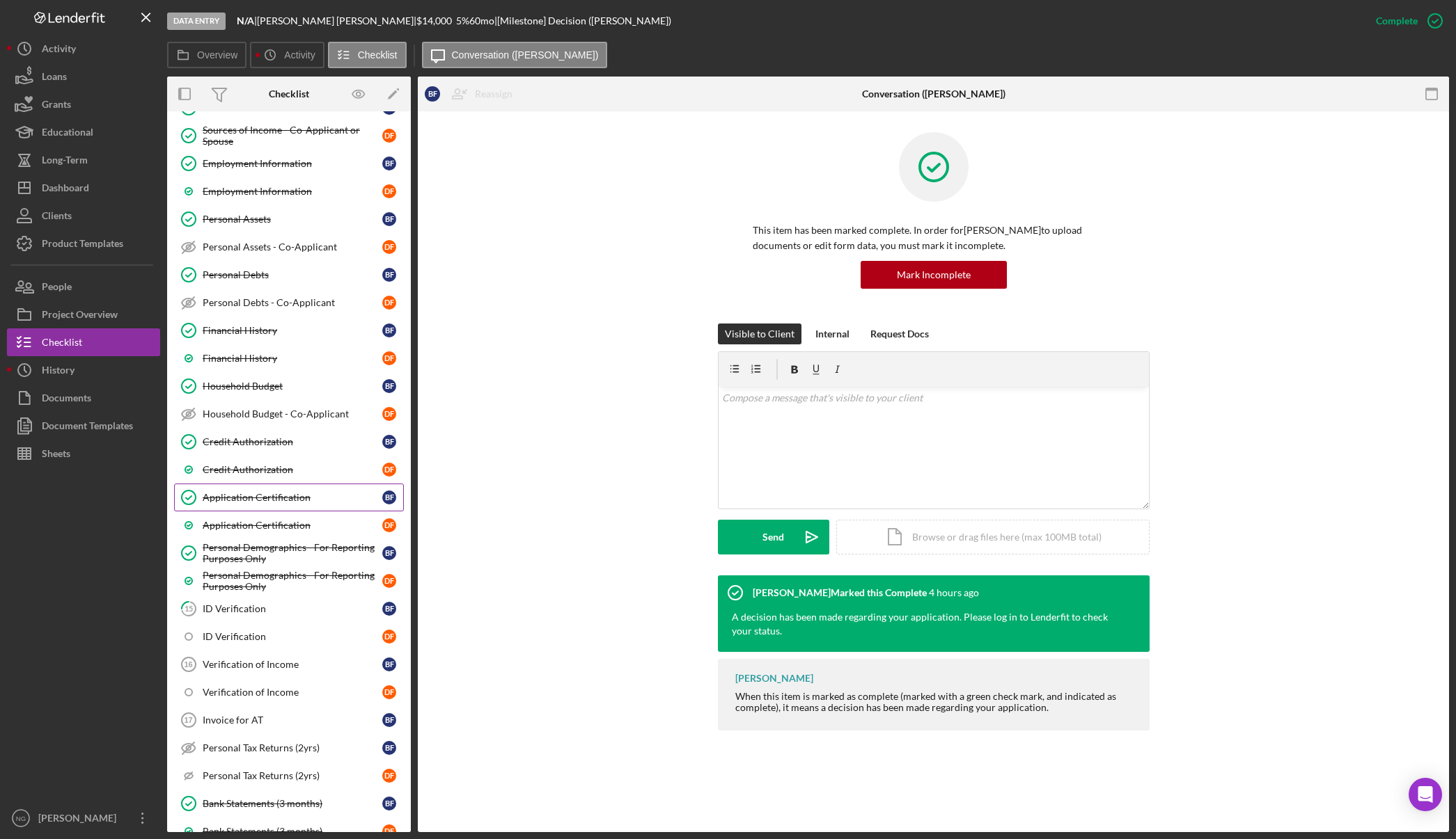
click at [285, 497] on div "Application Certification" at bounding box center [293, 498] width 180 height 11
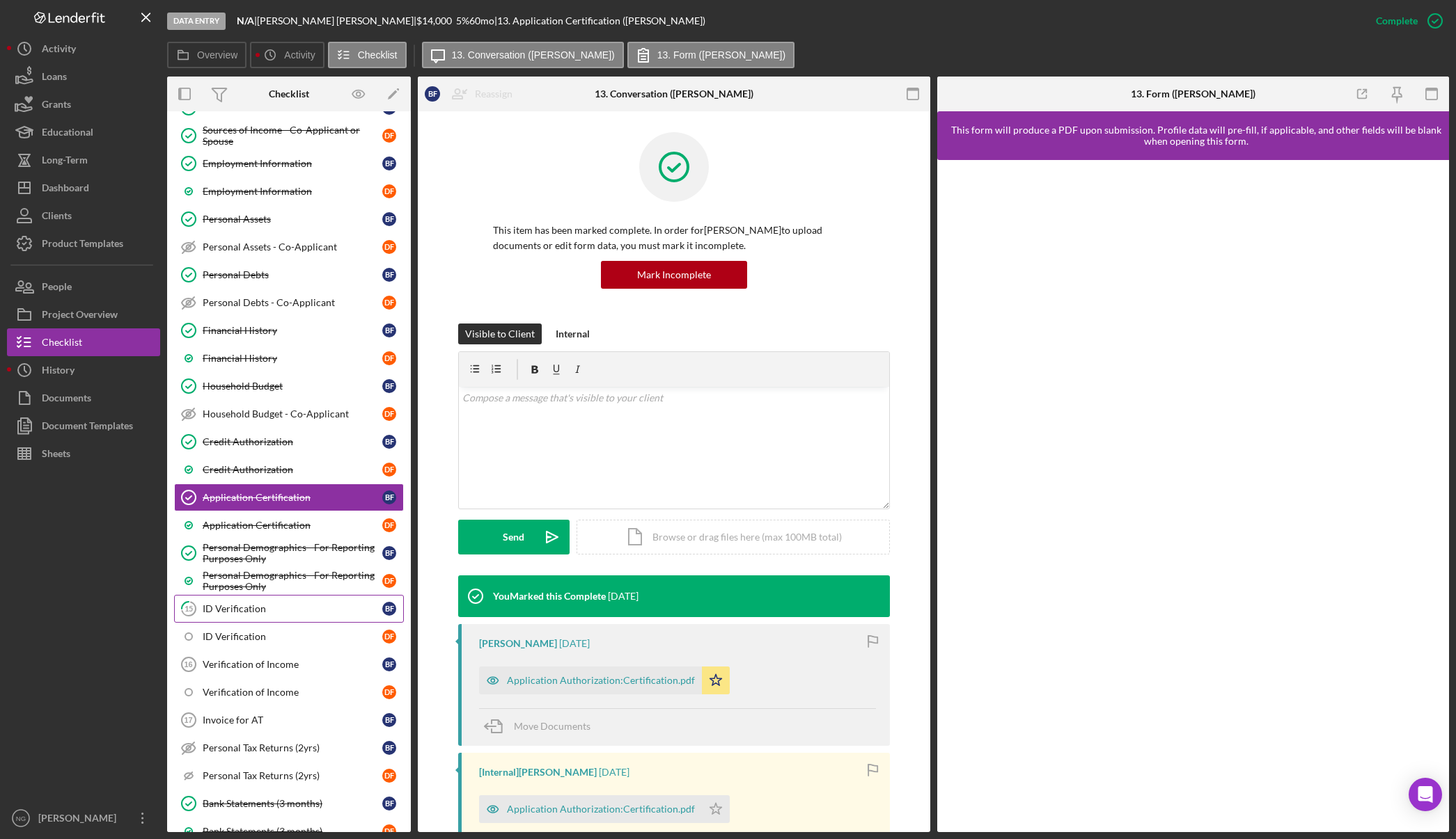
click at [283, 605] on div "ID Verification" at bounding box center [293, 609] width 180 height 11
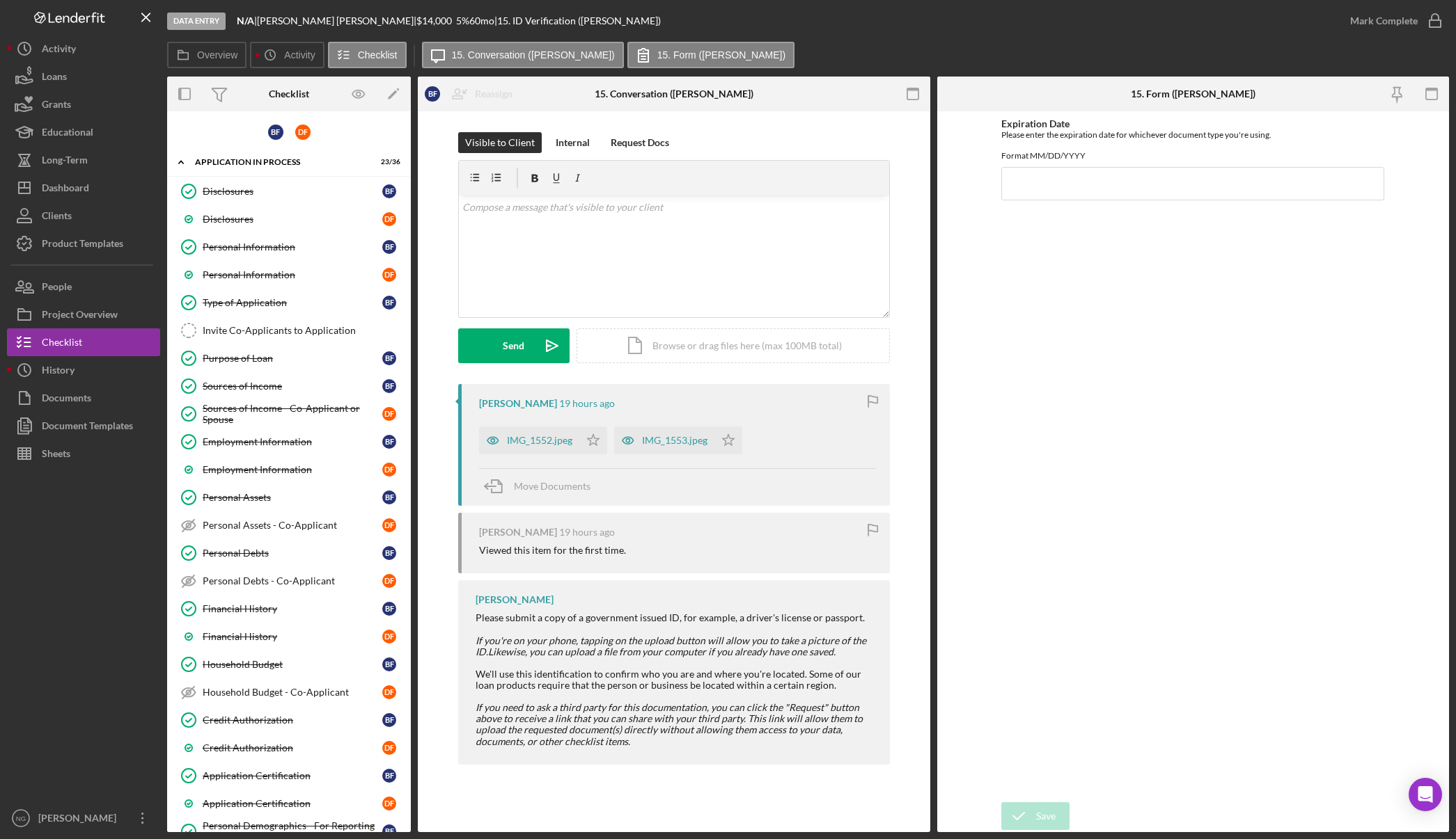
click at [107, 562] on div at bounding box center [83, 636] width 153 height 337
click at [226, 52] on label "Overview" at bounding box center [216, 55] width 40 height 11
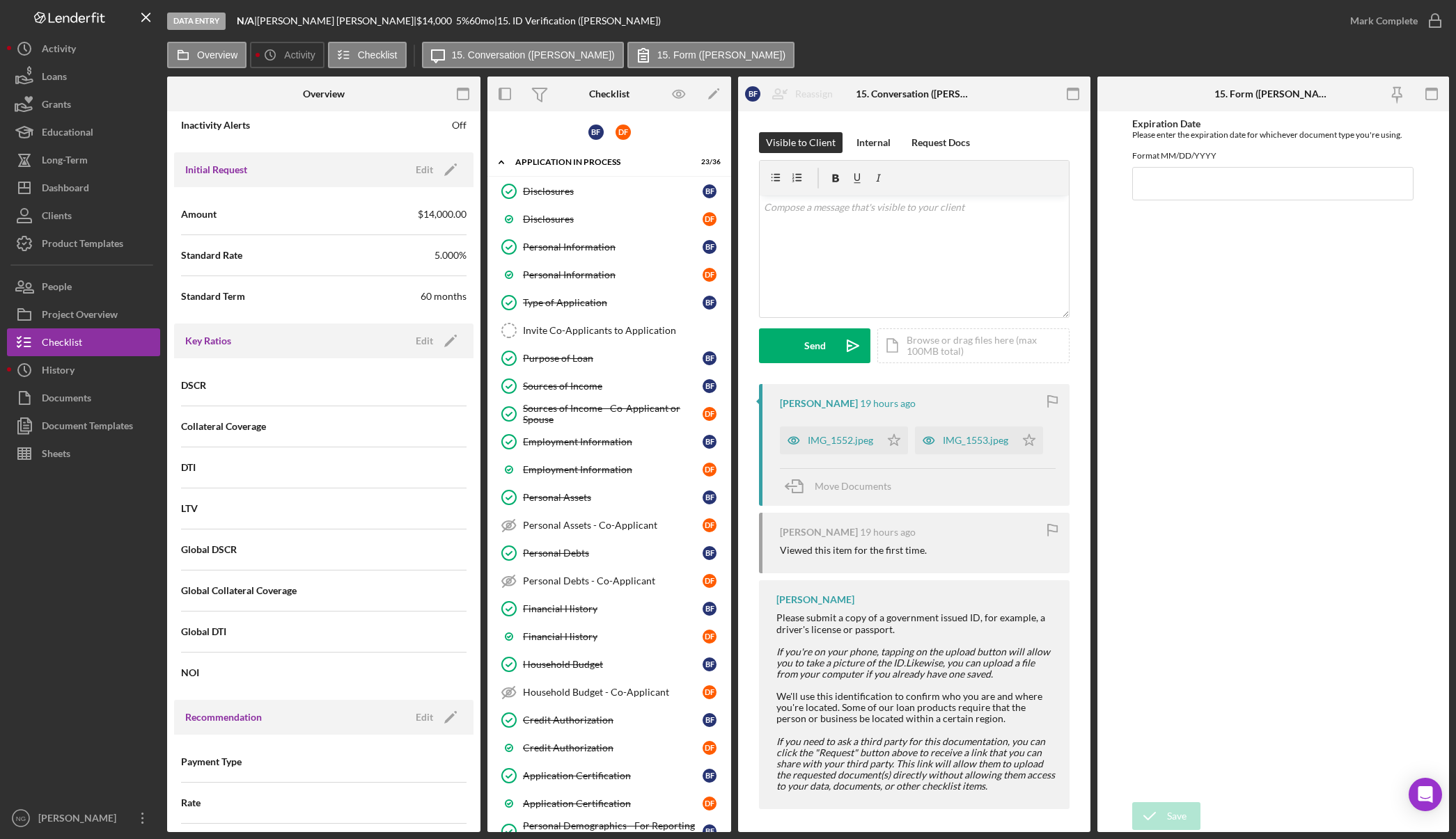
scroll to position [557, 0]
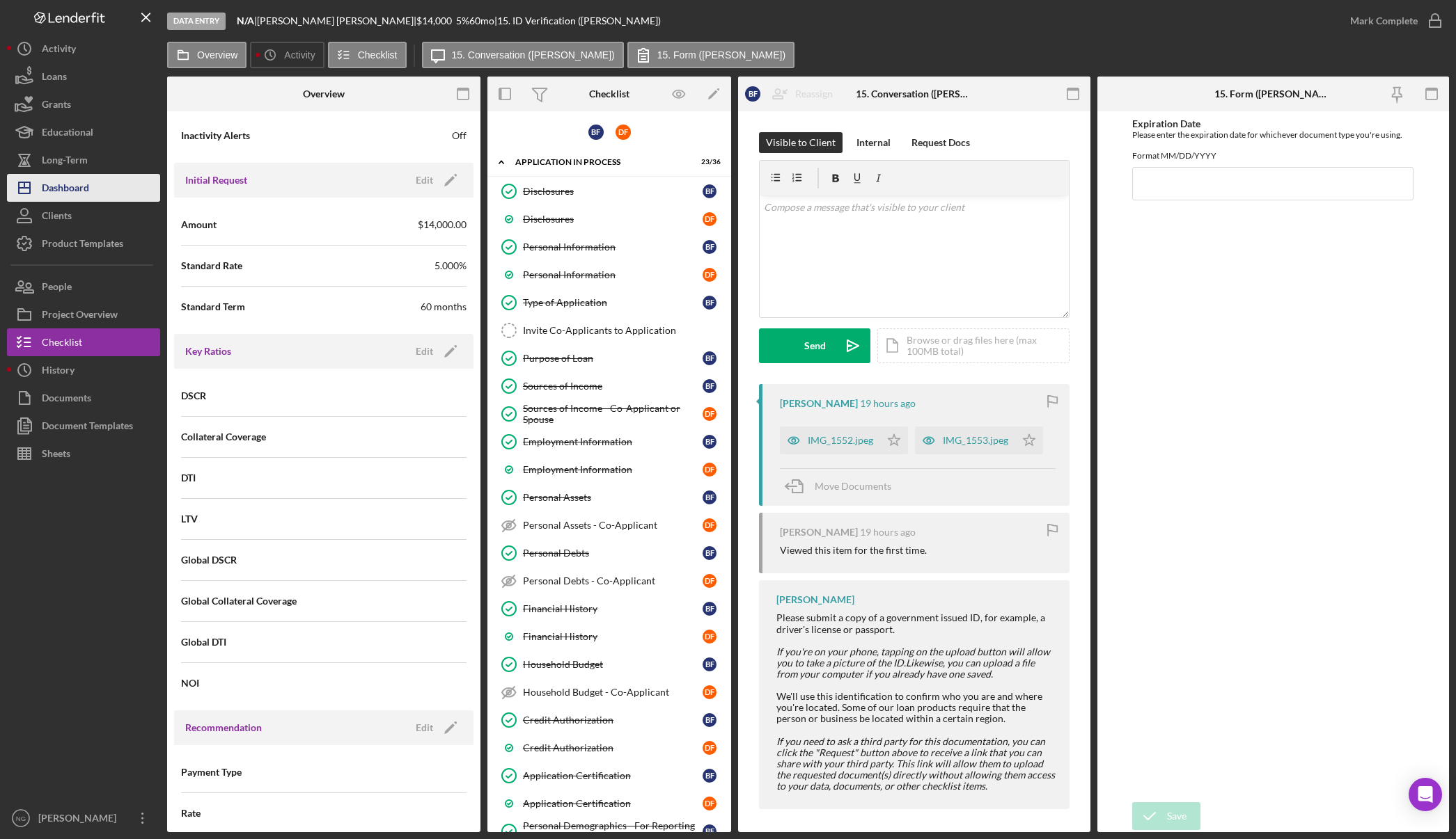
click at [73, 183] on div "Dashboard" at bounding box center [66, 189] width 47 height 31
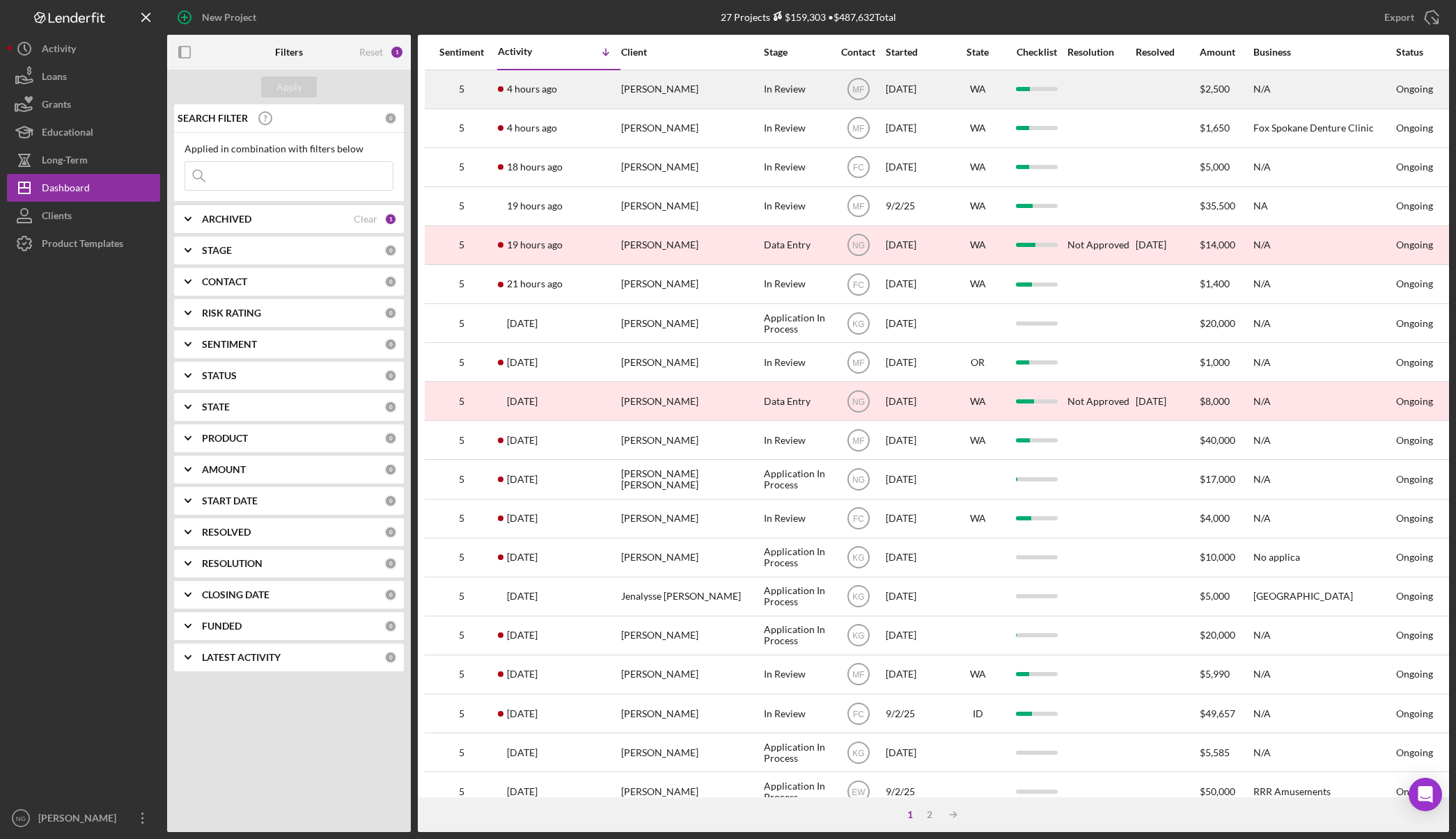
click at [556, 85] on time "4 hours ago" at bounding box center [532, 89] width 50 height 11
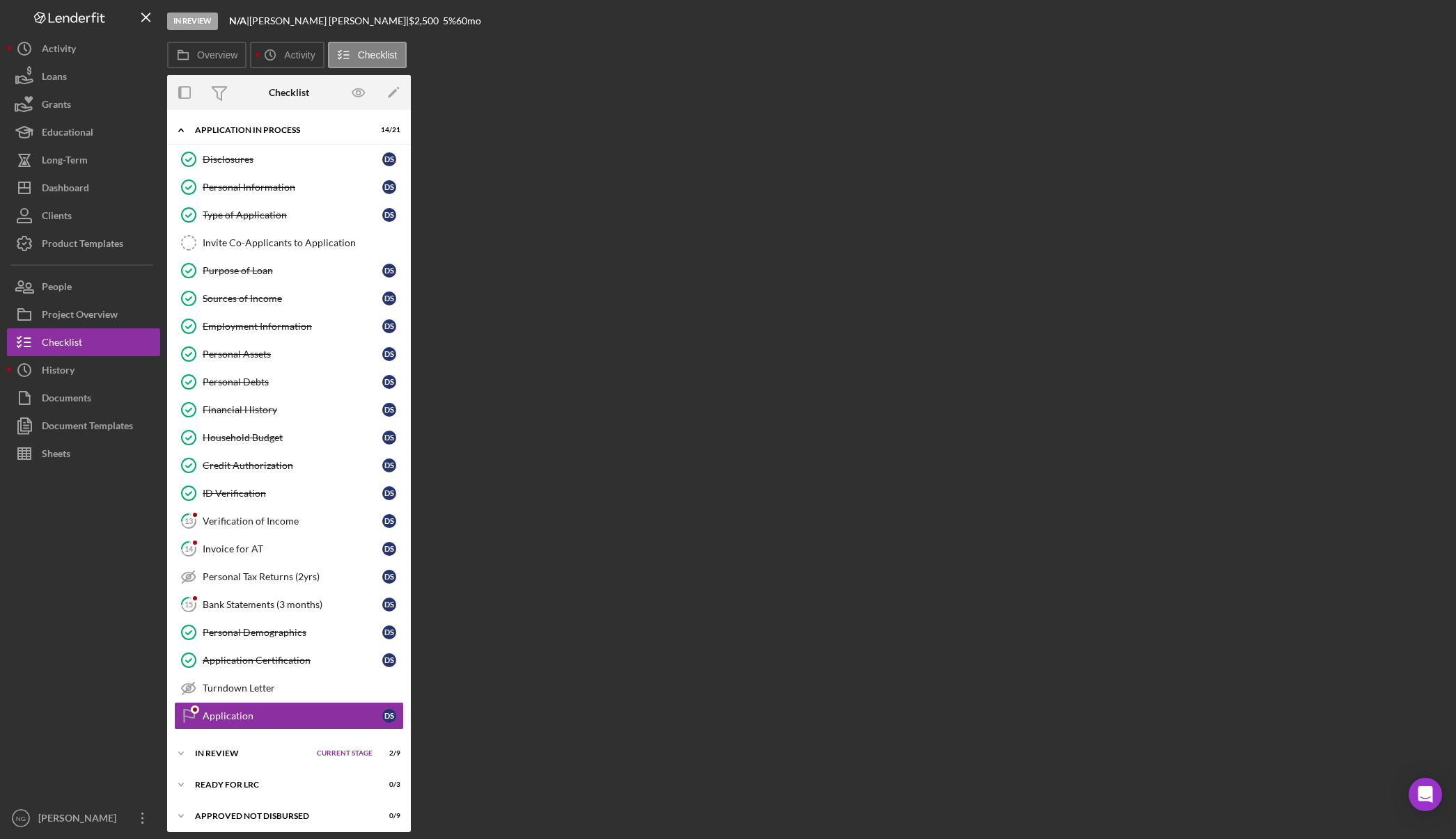
scroll to position [37, 0]
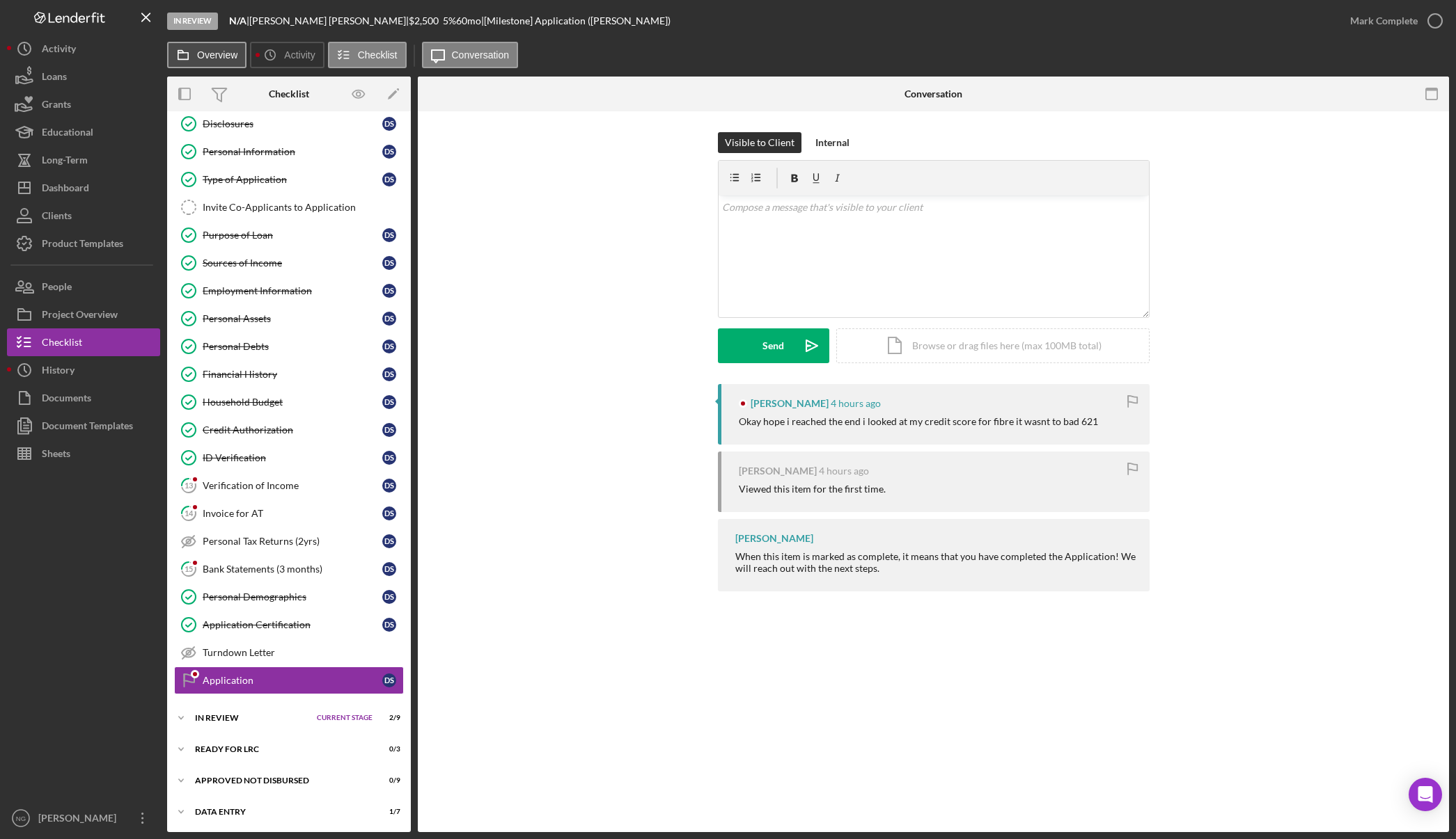
click at [231, 60] on label "Overview" at bounding box center [216, 55] width 40 height 11
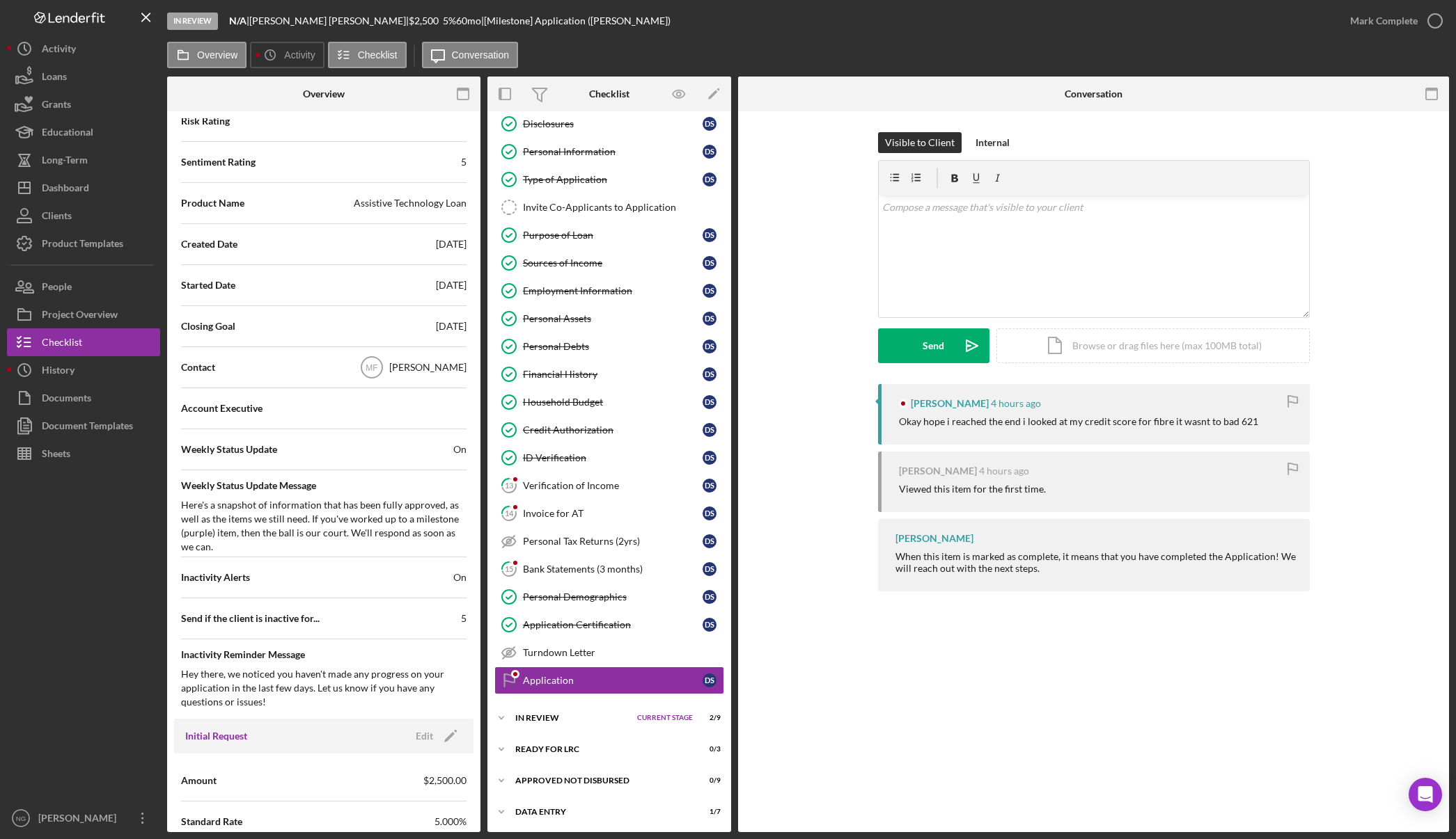
scroll to position [348, 0]
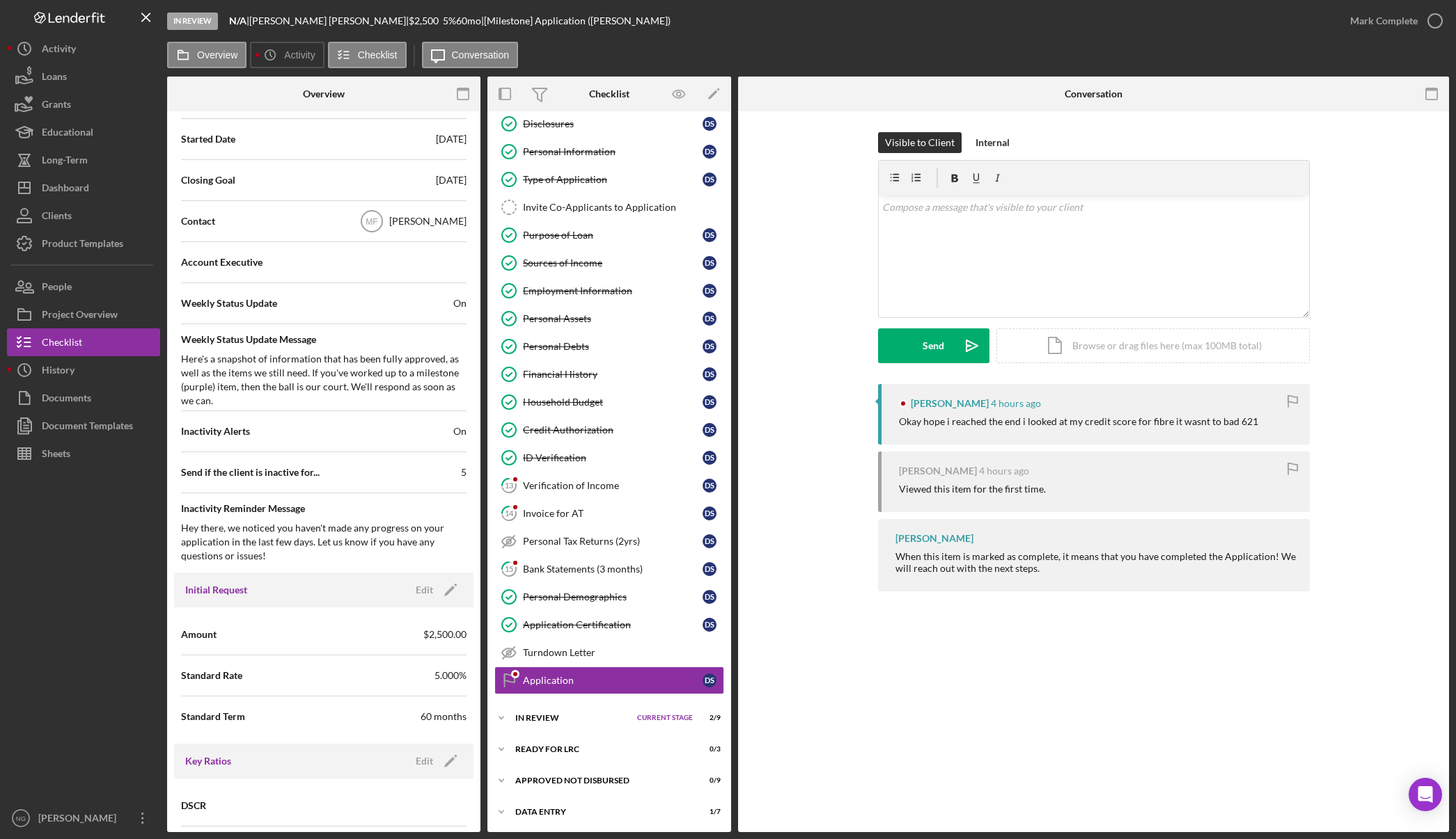
click at [167, 42] on button "Overview" at bounding box center [207, 55] width 79 height 27
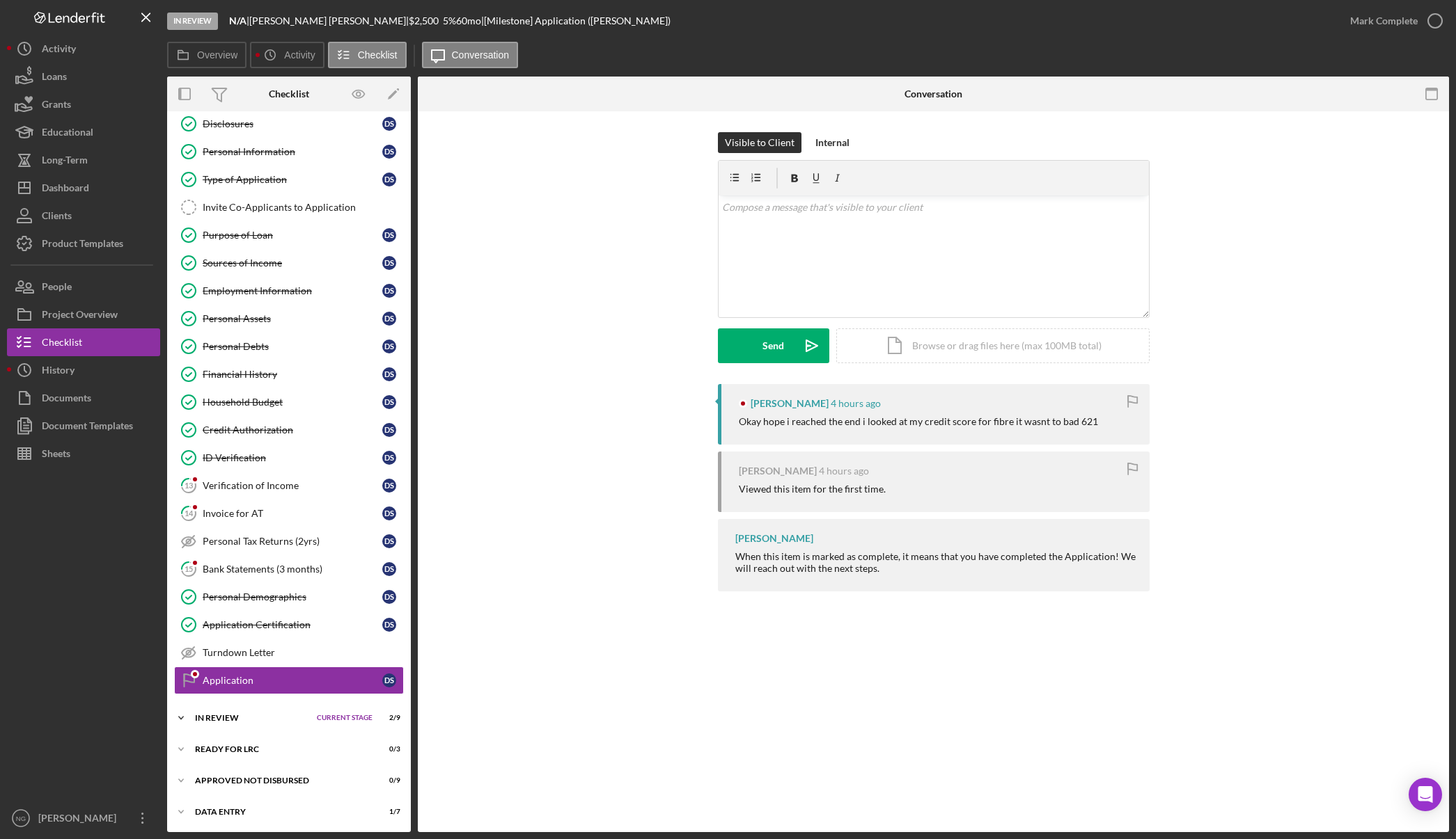
click at [239, 718] on div "In Review" at bounding box center [252, 718] width 115 height 8
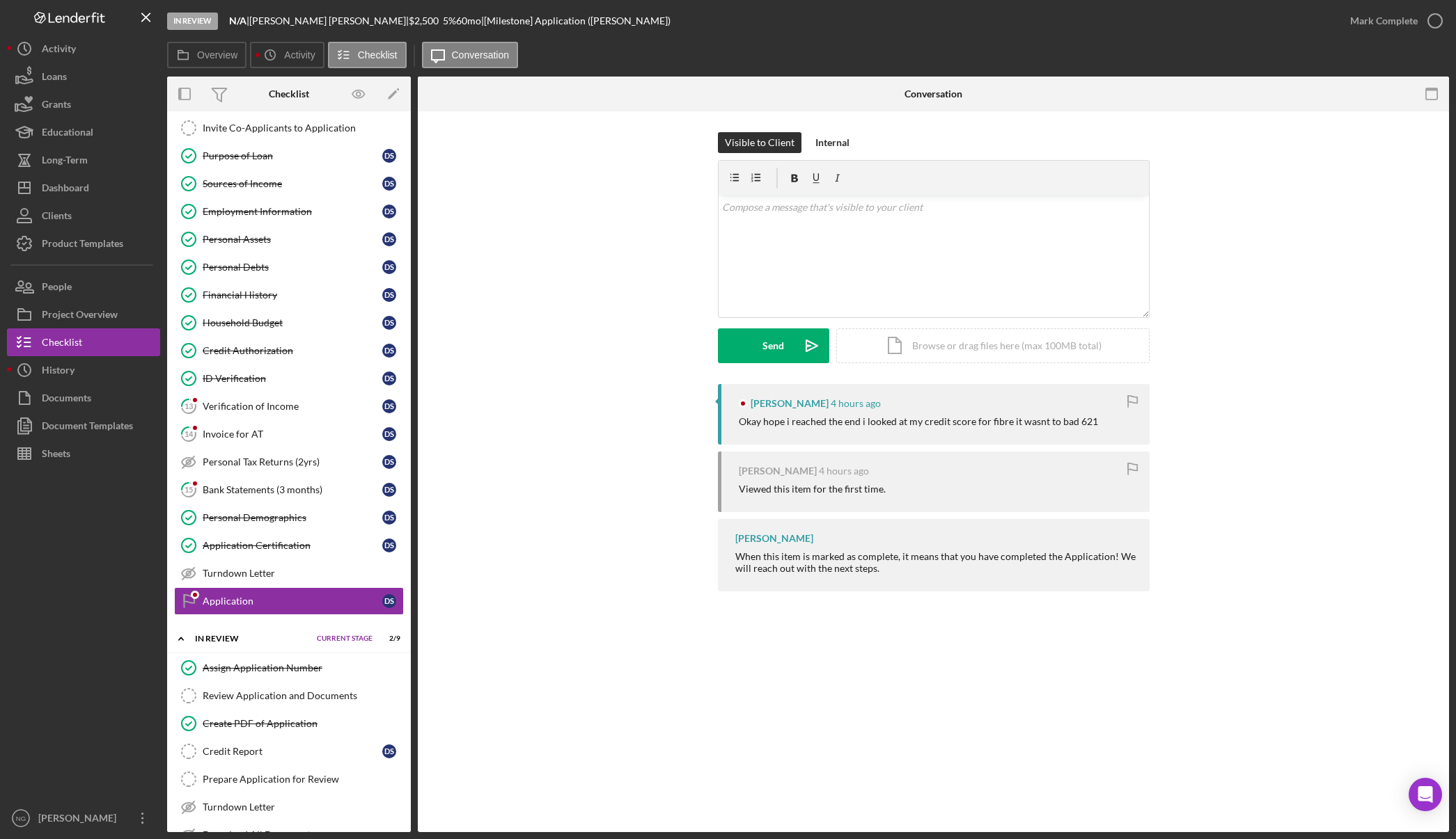
scroll to position [296, 0]
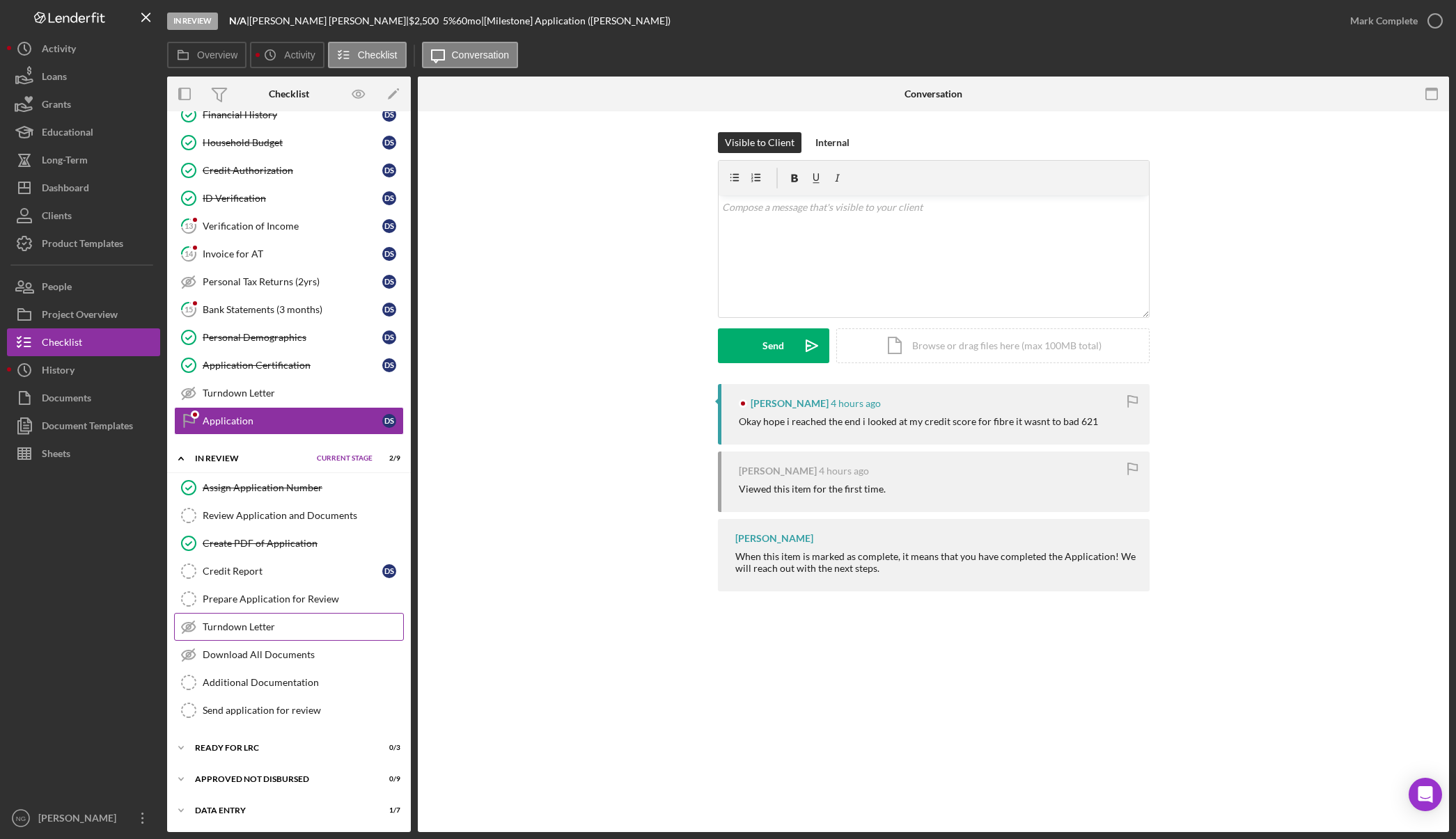
click at [278, 626] on div "Turndown Letter" at bounding box center [303, 627] width 200 height 11
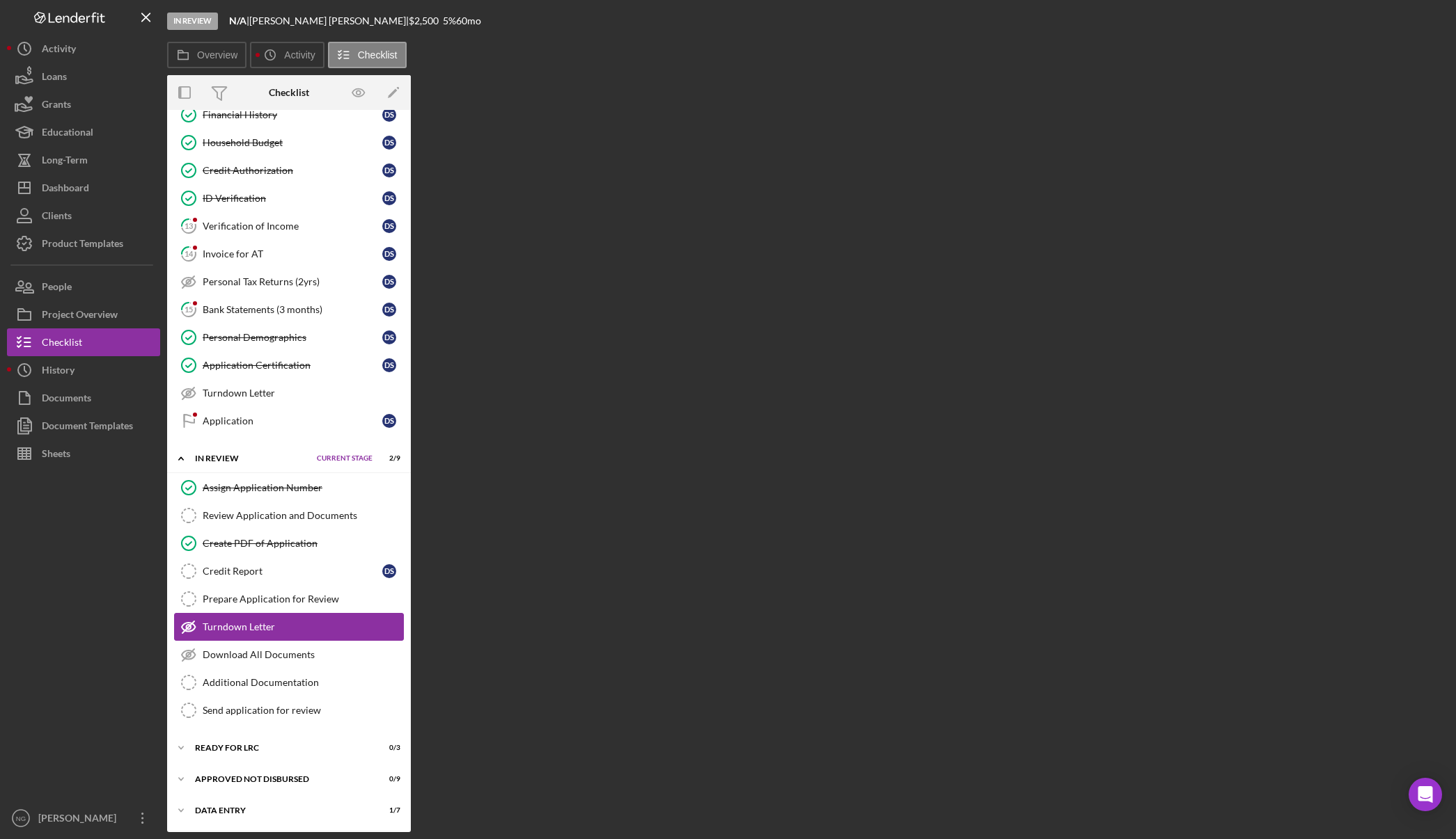
scroll to position [296, 0]
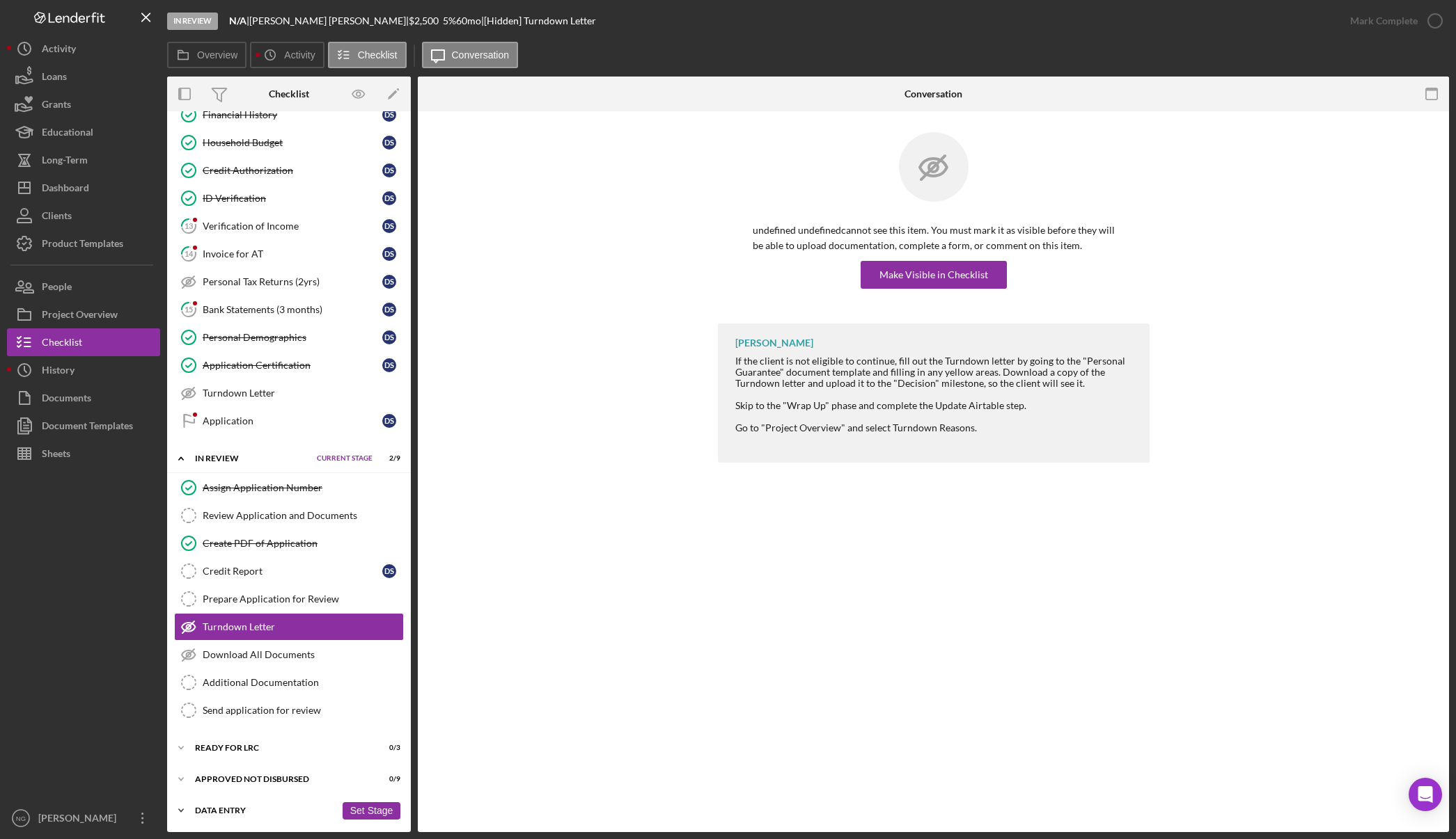
click at [245, 813] on div "Data Entry" at bounding box center [265, 810] width 140 height 8
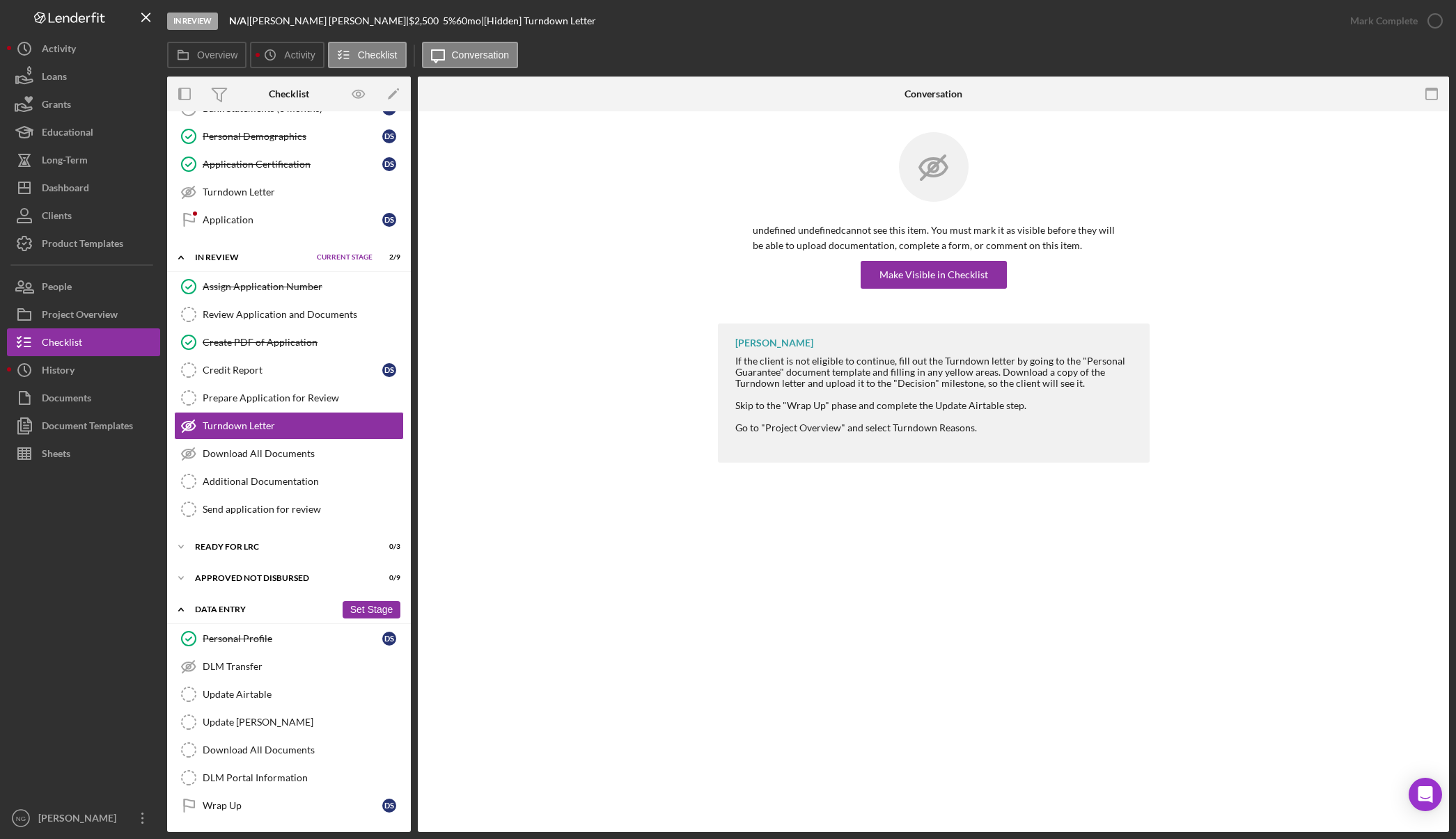
scroll to position [499, 0]
click at [306, 757] on link "Download All Documents Download All Documents" at bounding box center [288, 748] width 229 height 28
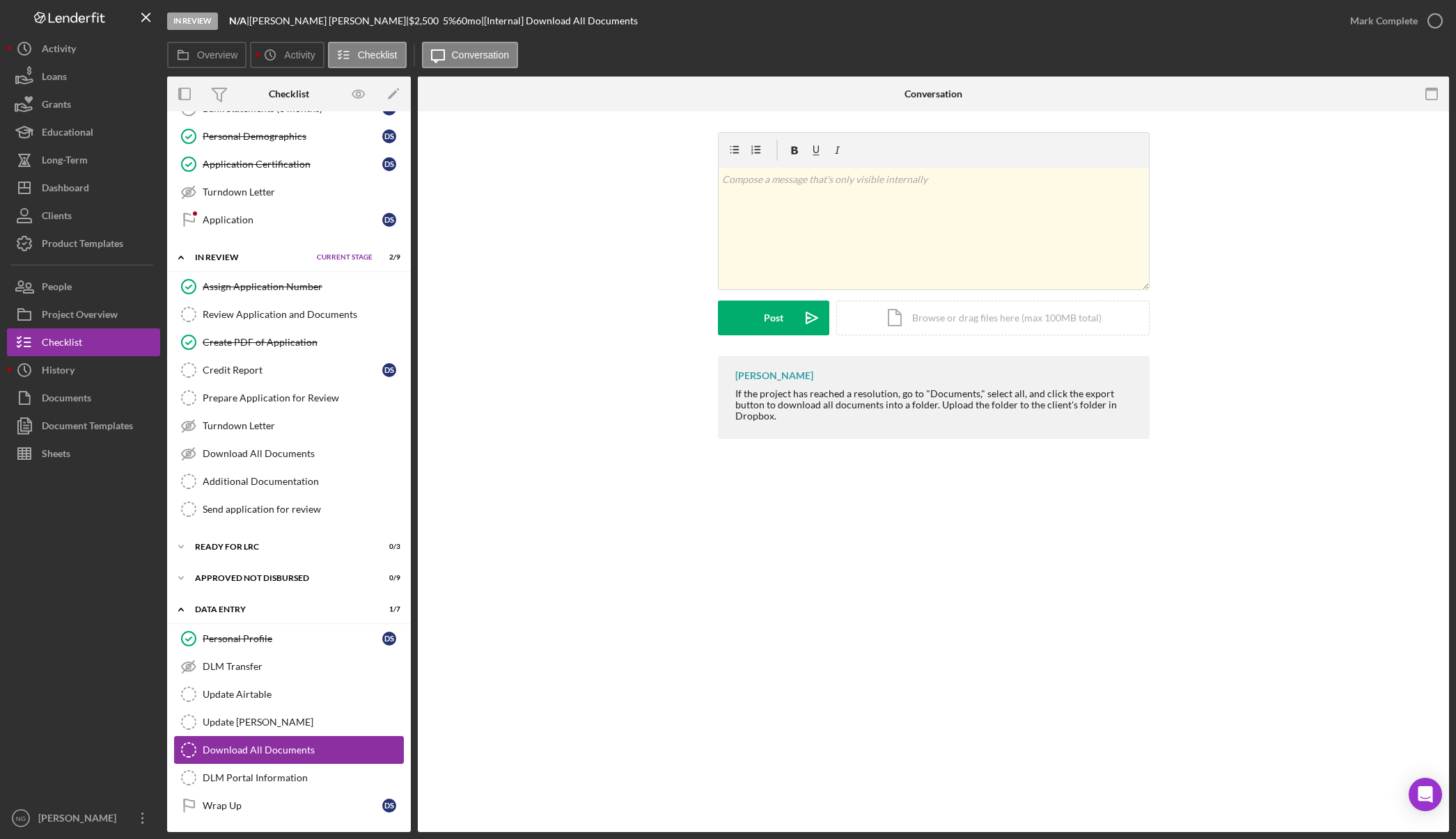
scroll to position [499, 0]
click at [284, 745] on div "Download All Documents" at bounding box center [303, 748] width 200 height 11
click at [251, 544] on div "Ready for LRC" at bounding box center [265, 546] width 140 height 8
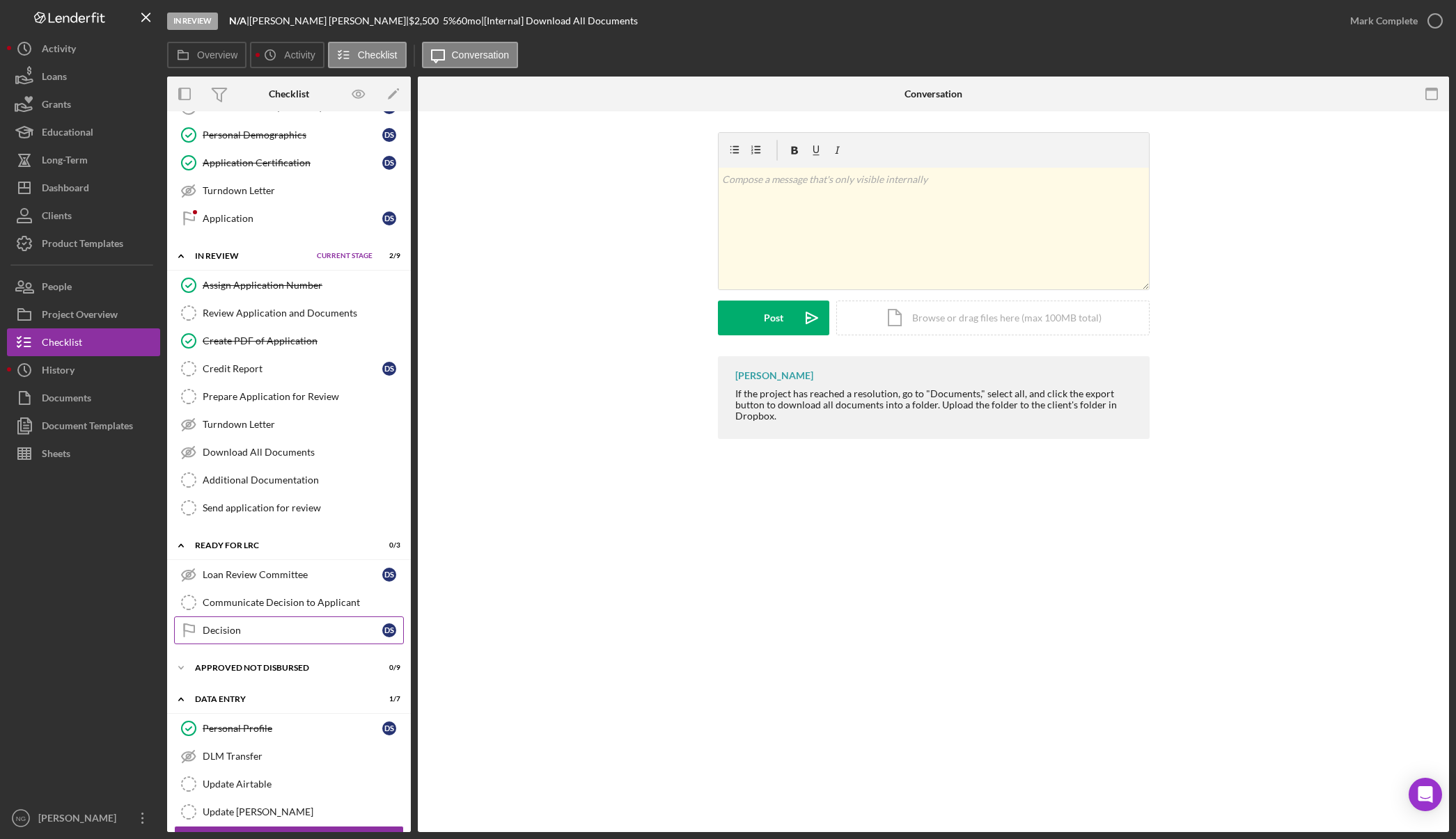
click at [234, 623] on link "Decision Decision D S" at bounding box center [288, 630] width 229 height 28
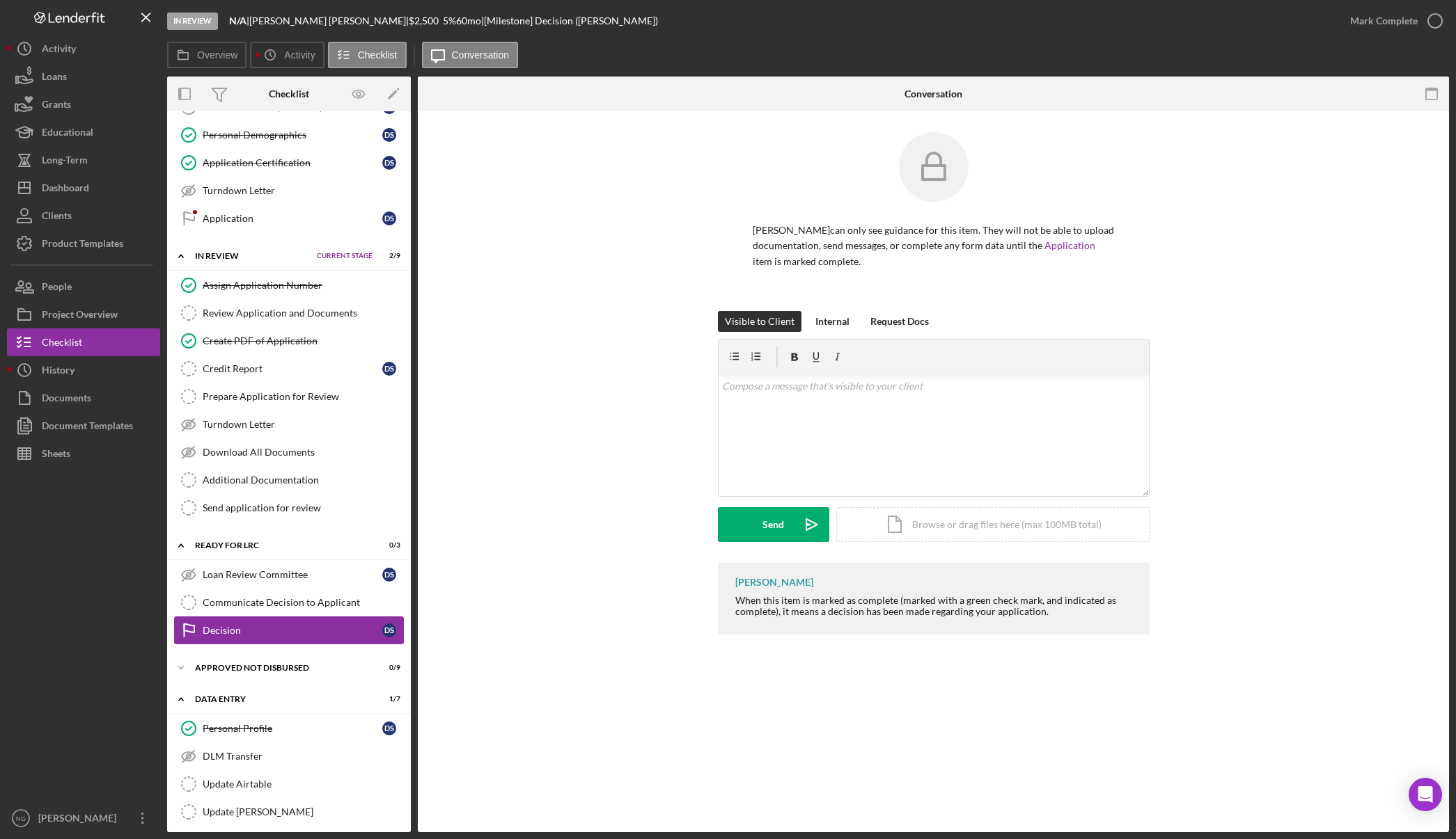
click at [320, 630] on div "Decision" at bounding box center [293, 630] width 180 height 11
click at [839, 328] on div "Internal" at bounding box center [832, 321] width 34 height 21
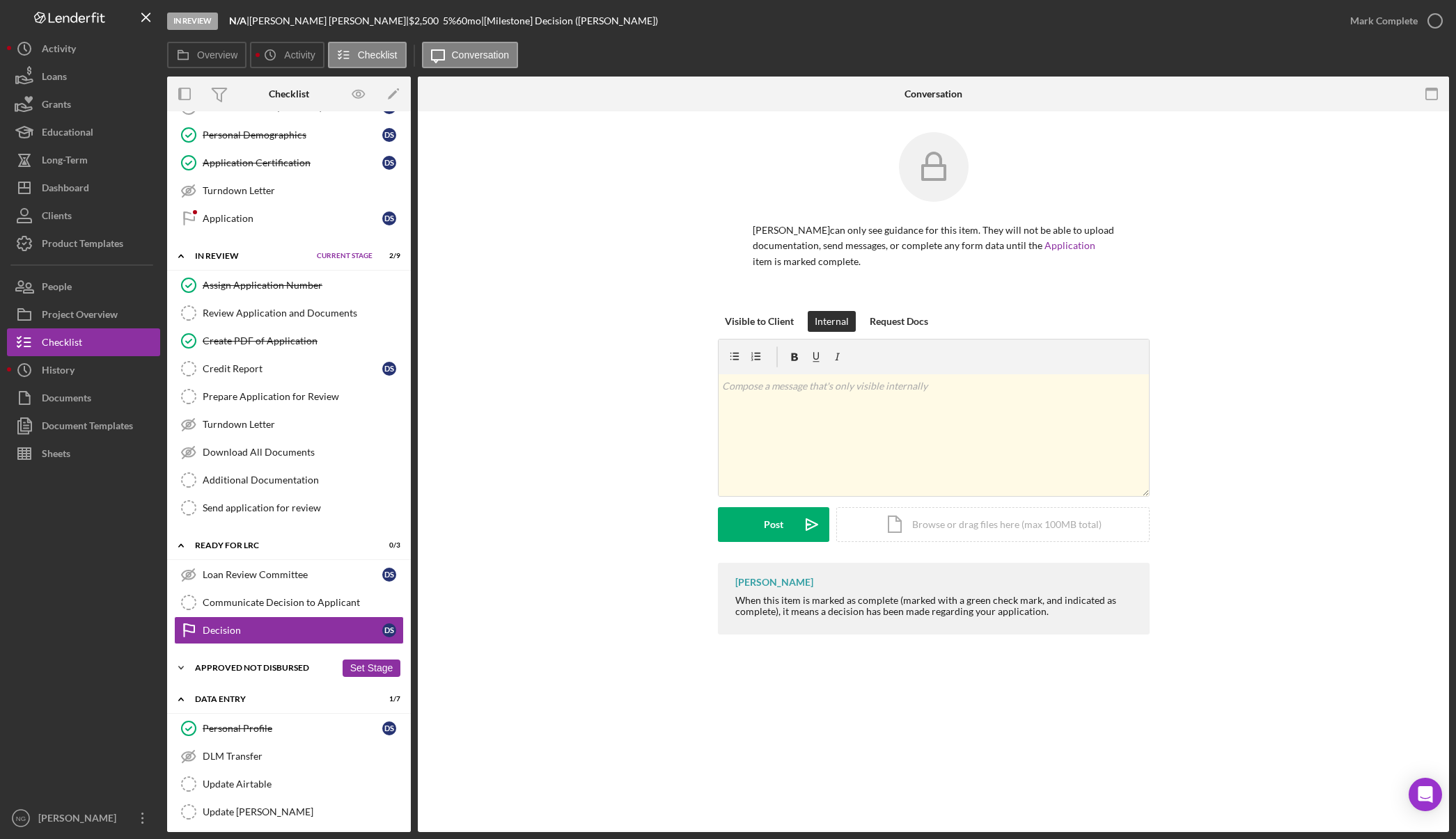
click at [260, 662] on div "Icon/Expander Approved Not Disbursed 0 / 9 Set Stage" at bounding box center [289, 668] width 244 height 28
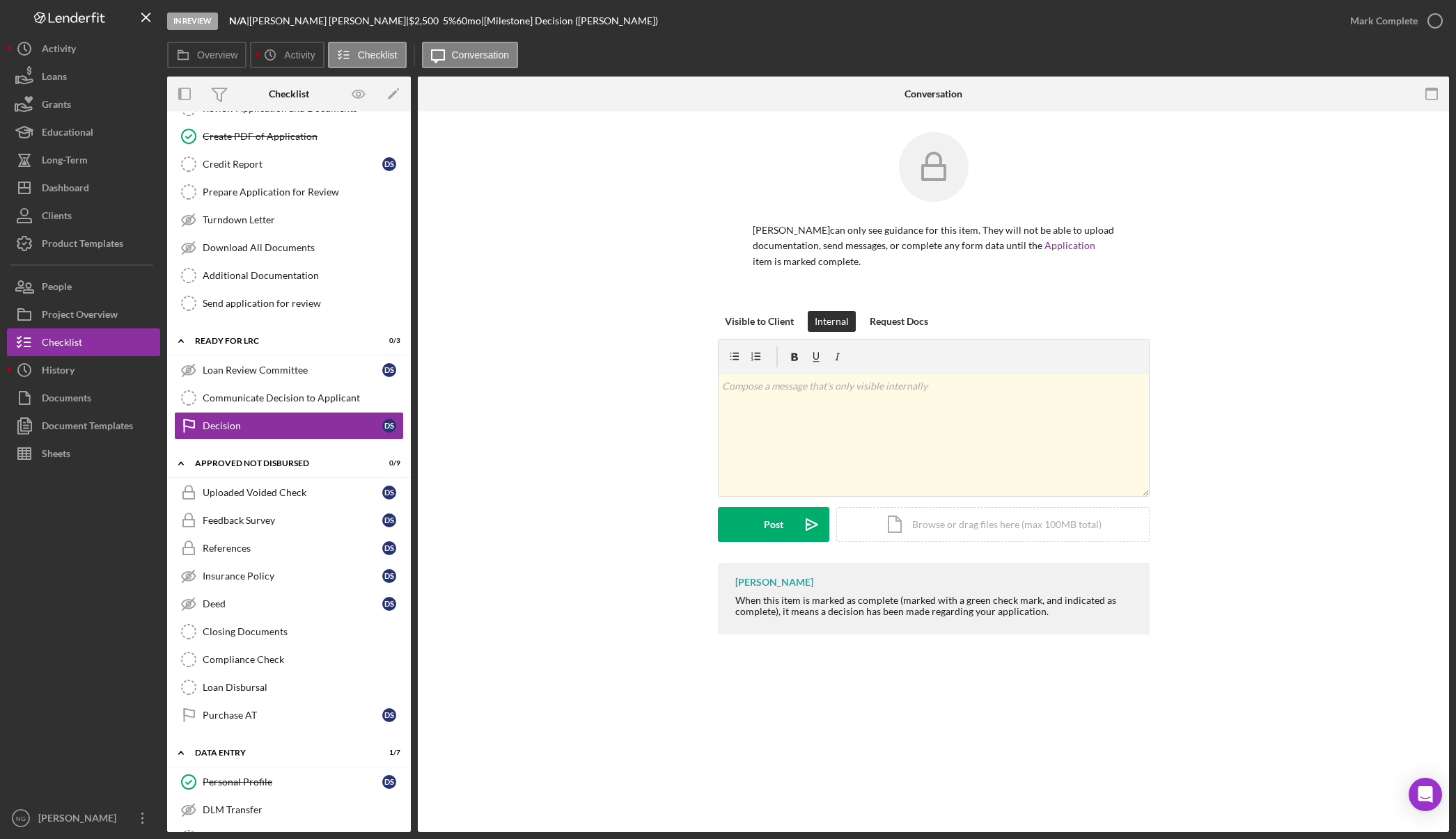
scroll to position [638, 0]
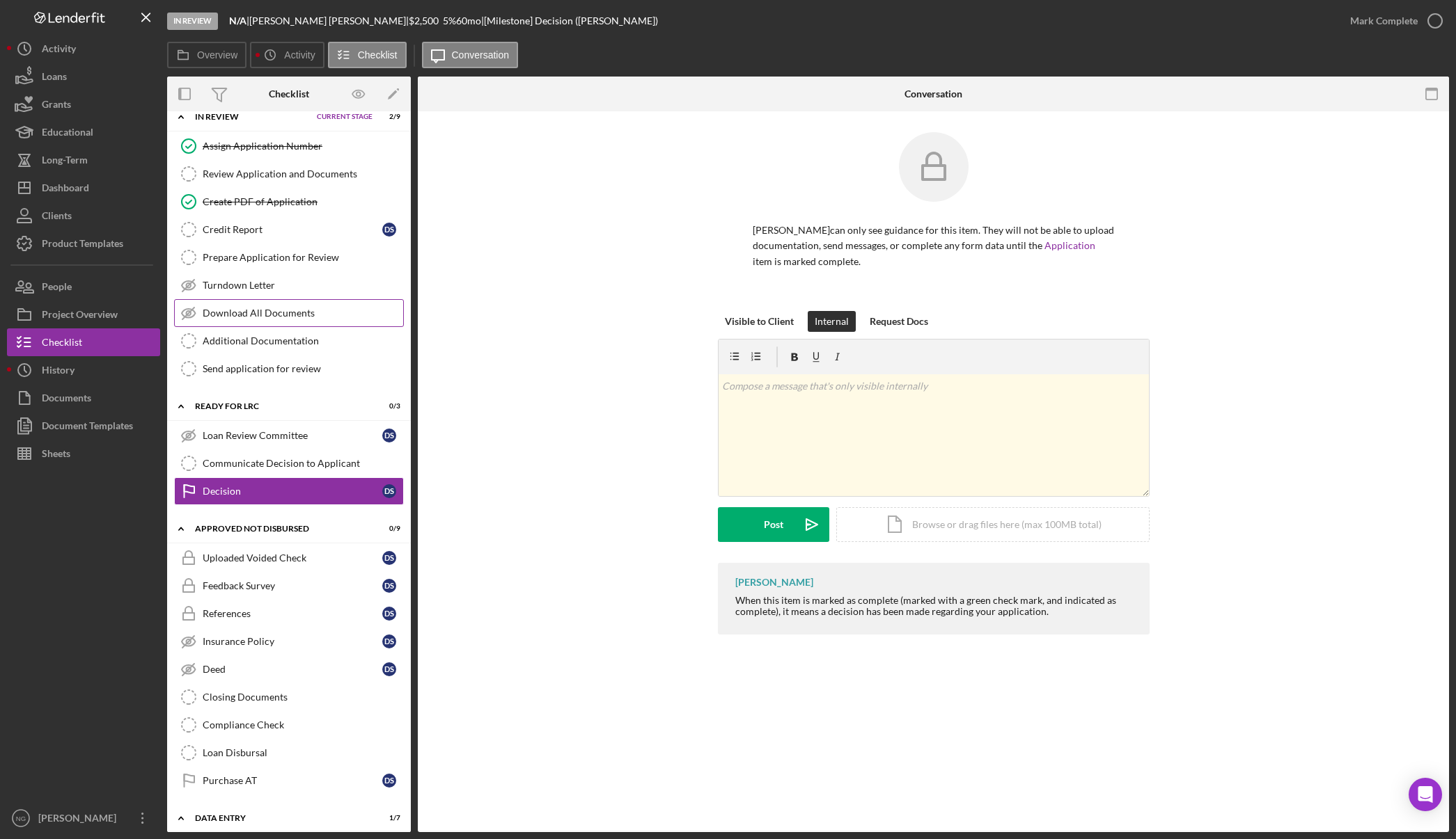
click at [240, 316] on div "Download All Documents" at bounding box center [303, 313] width 200 height 11
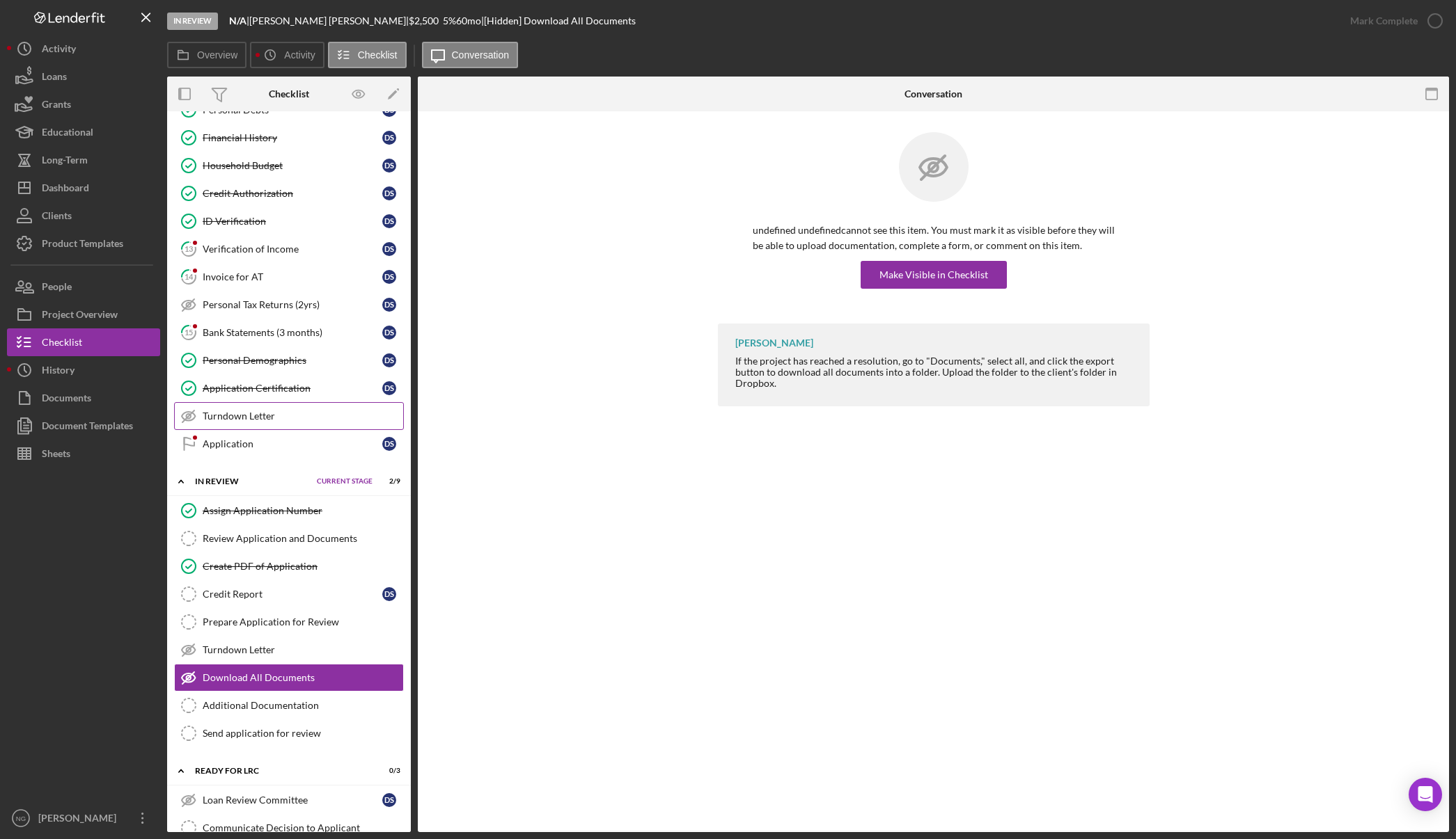
scroll to position [278, 0]
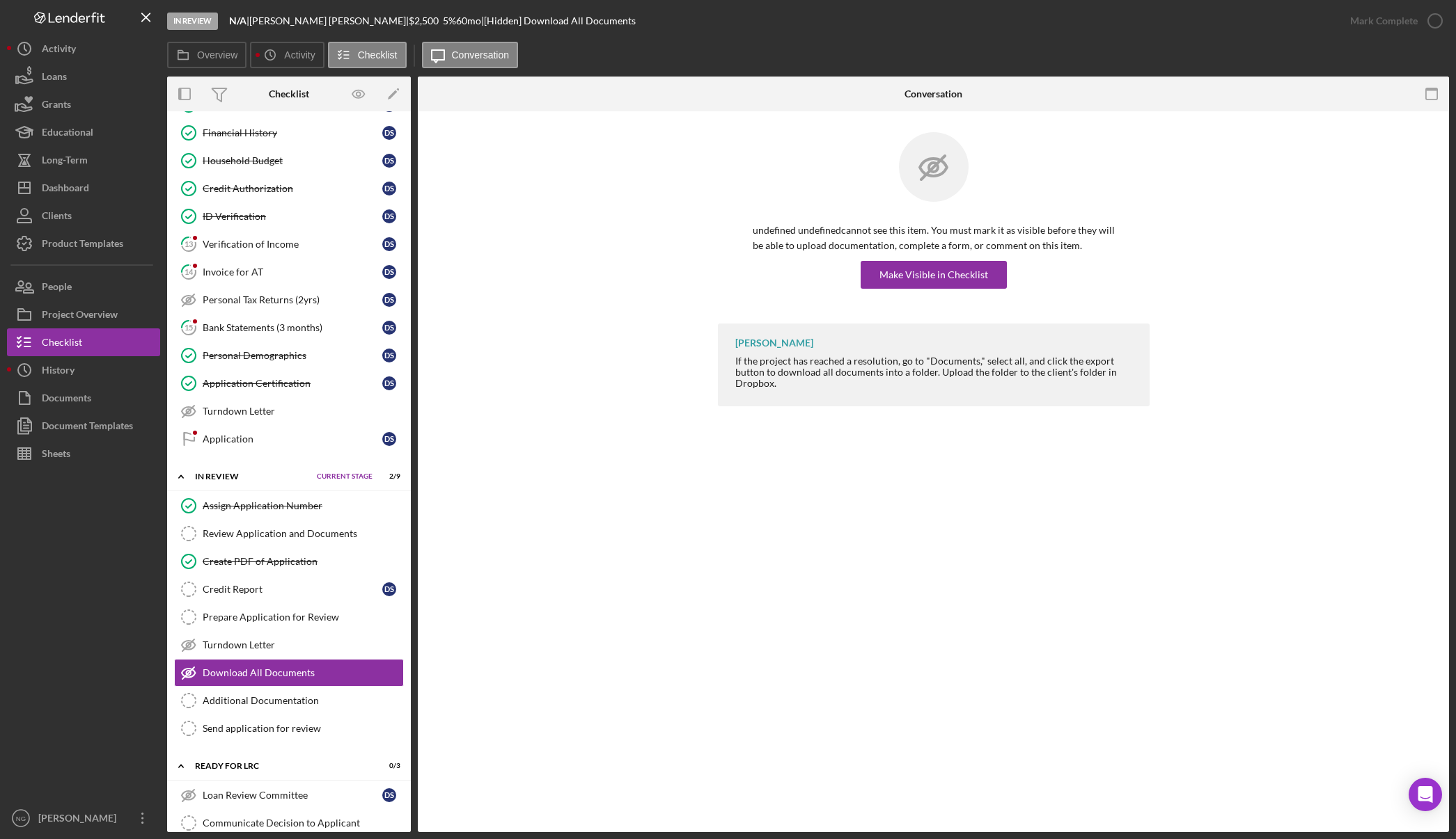
click at [361, 478] on span "Current Stage" at bounding box center [345, 476] width 56 height 8
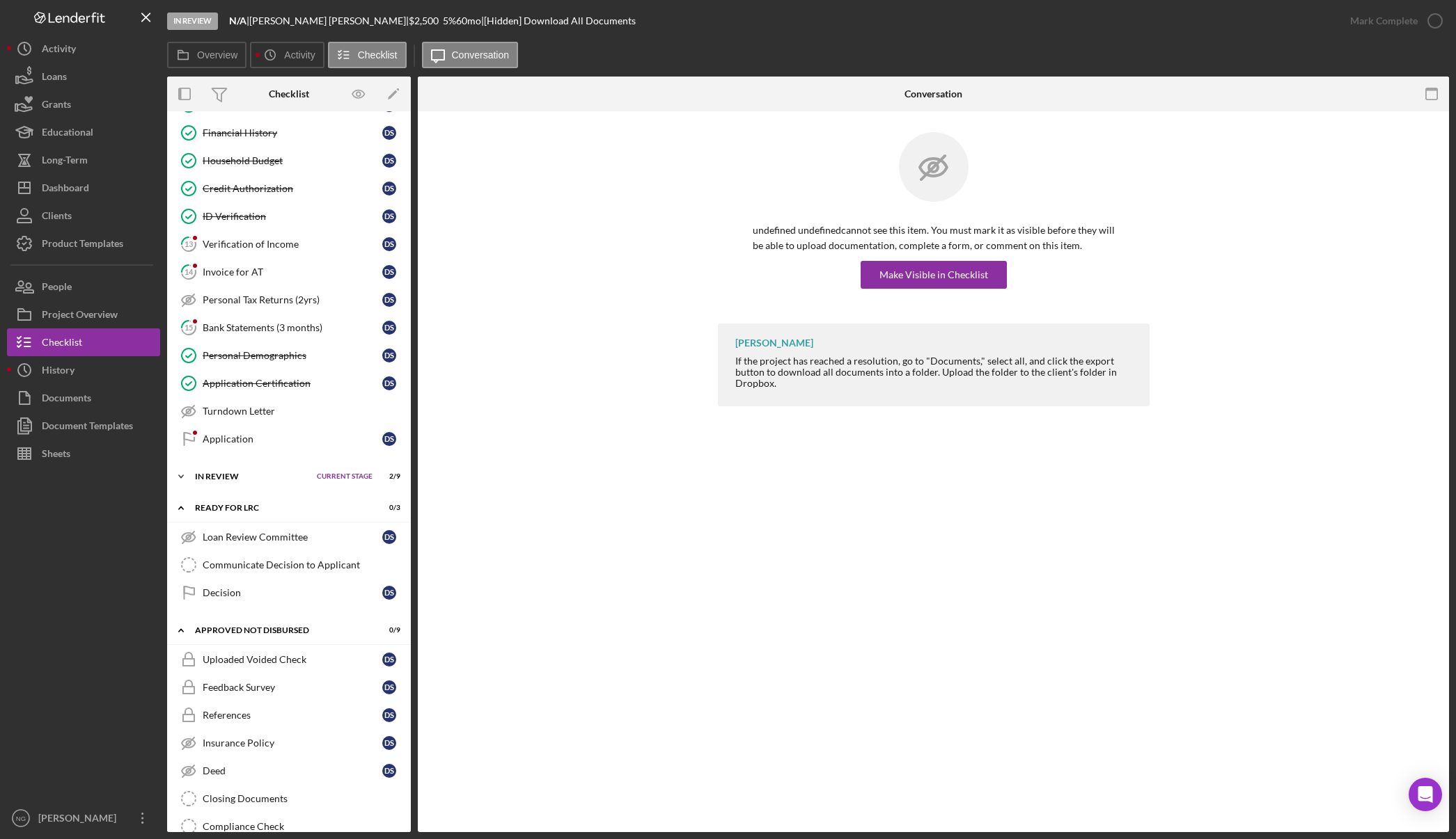
click at [361, 478] on span "Current Stage" at bounding box center [345, 476] width 56 height 8
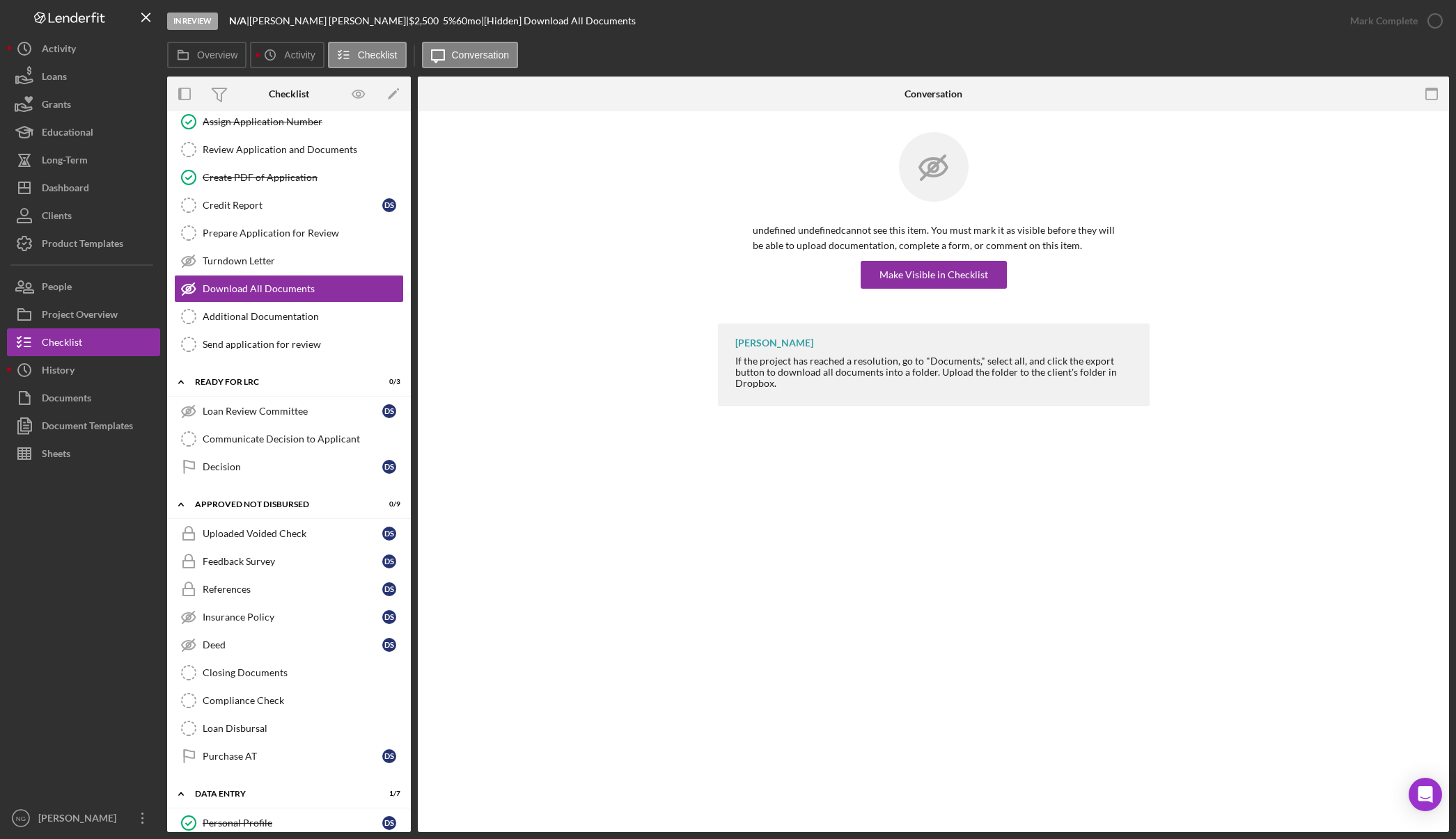
scroll to position [848, 0]
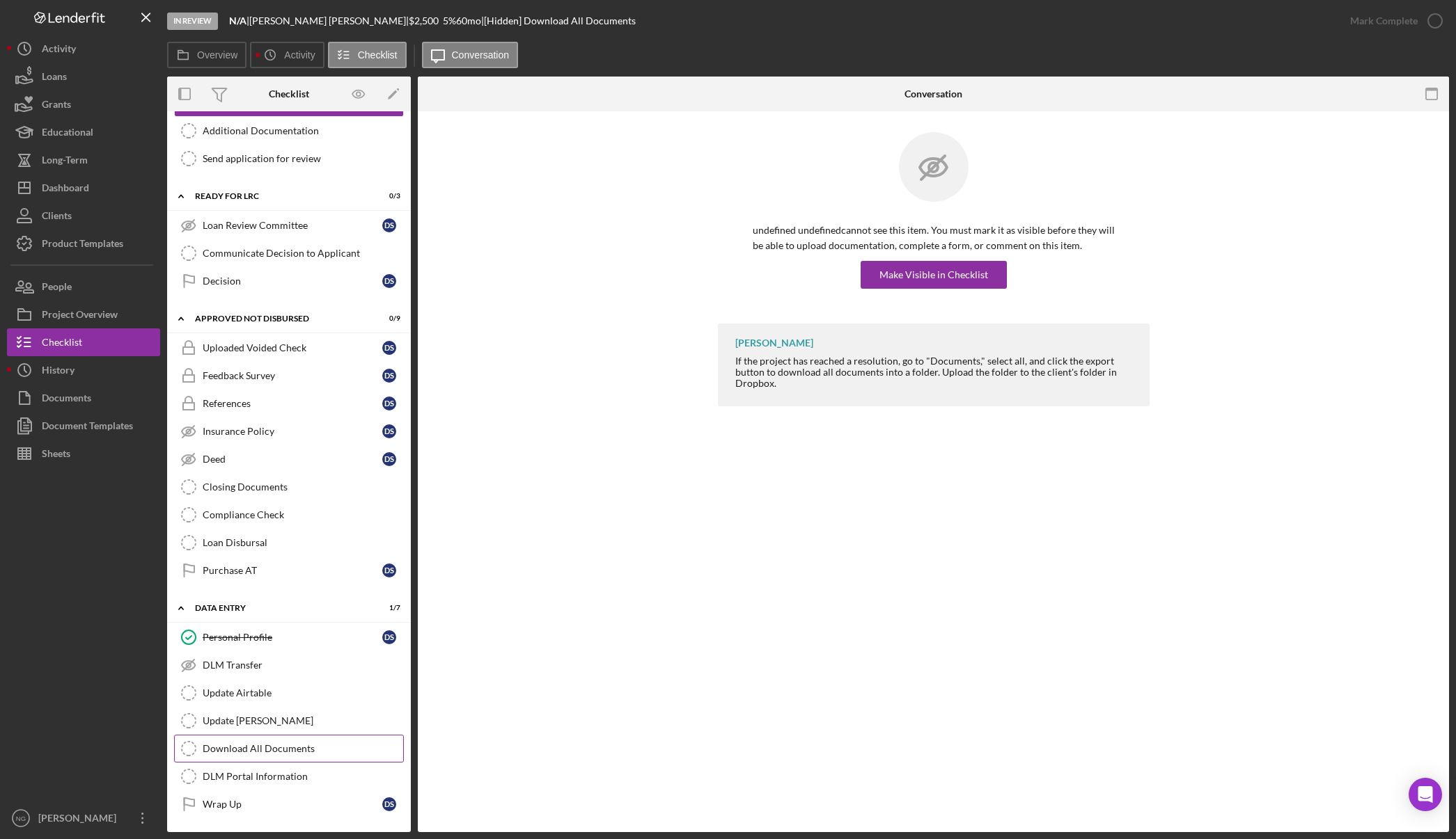
click at [286, 746] on div "Download All Documents" at bounding box center [303, 748] width 200 height 11
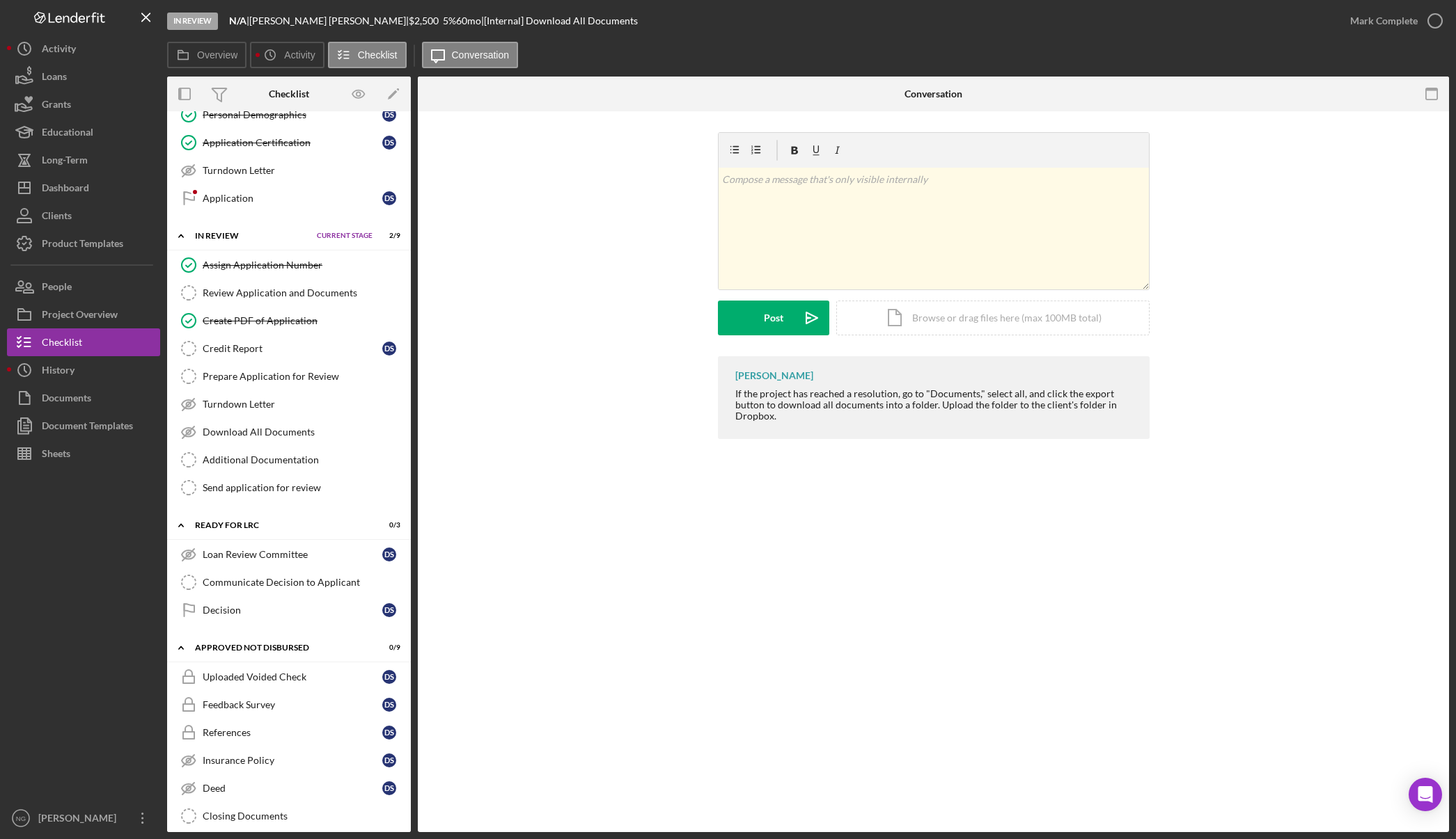
scroll to position [431, 0]
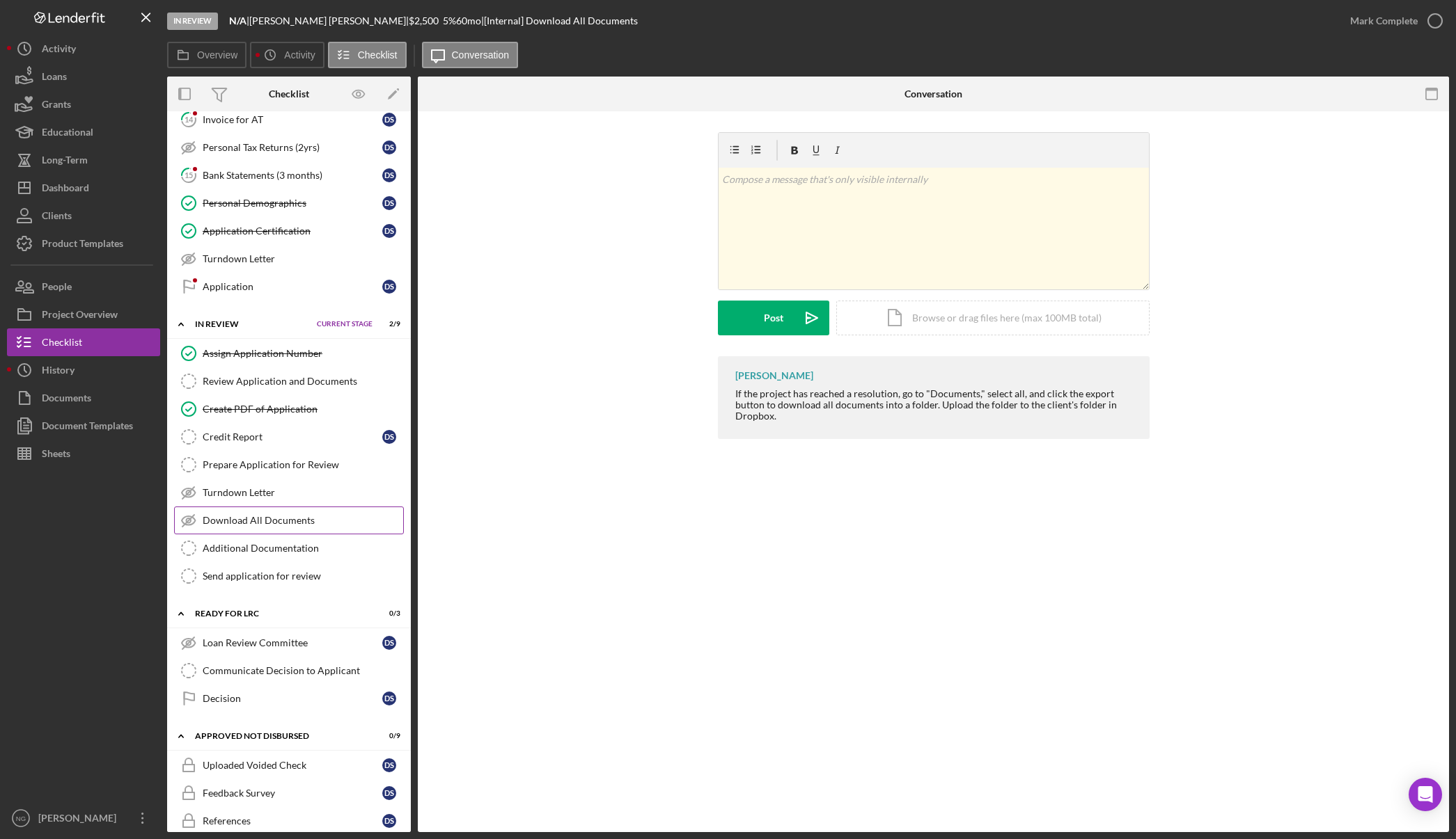
click at [265, 530] on link "Download All Documents Download All Documents" at bounding box center [288, 520] width 229 height 28
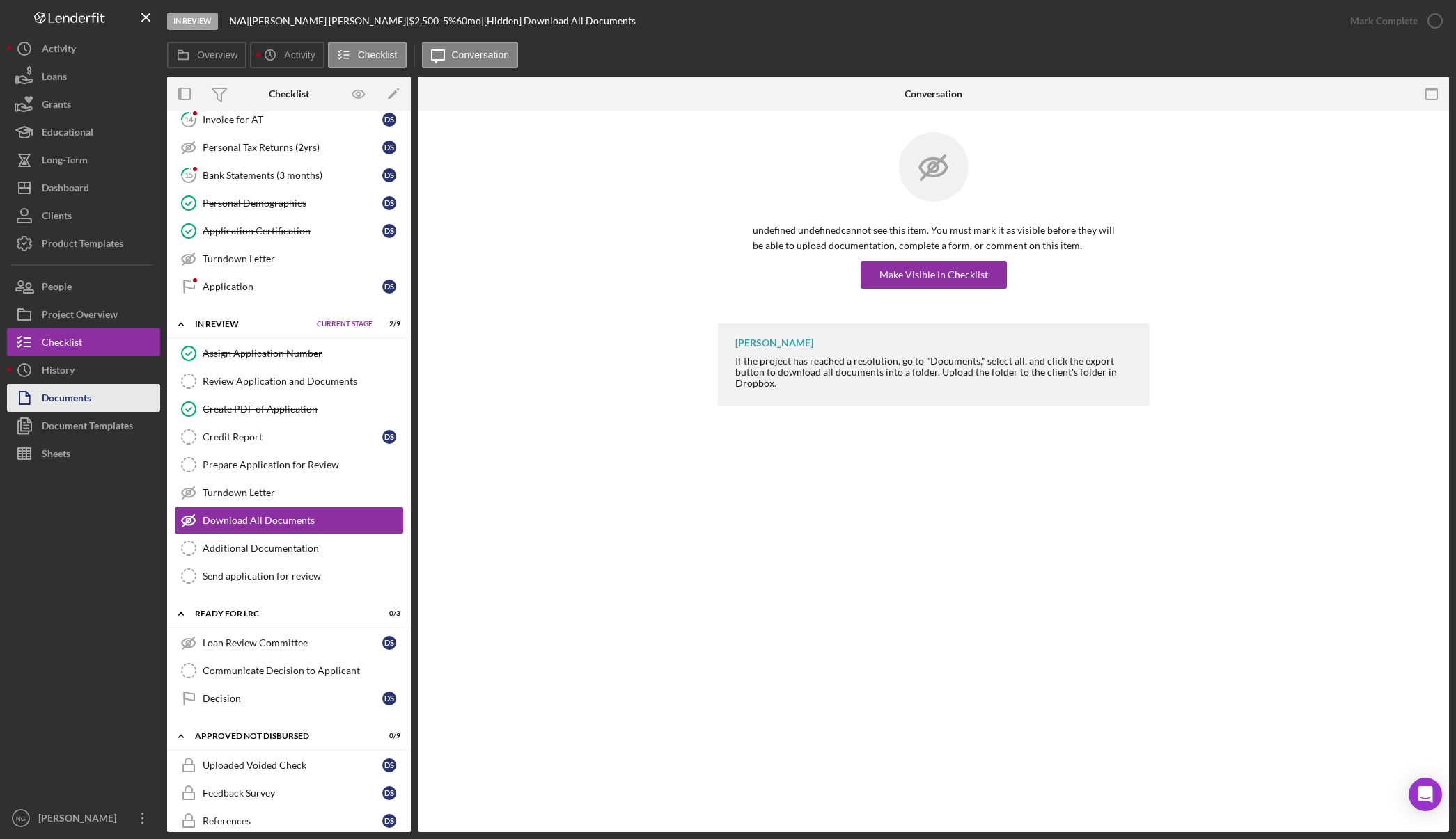
click at [85, 407] on div "Documents" at bounding box center [66, 399] width 50 height 31
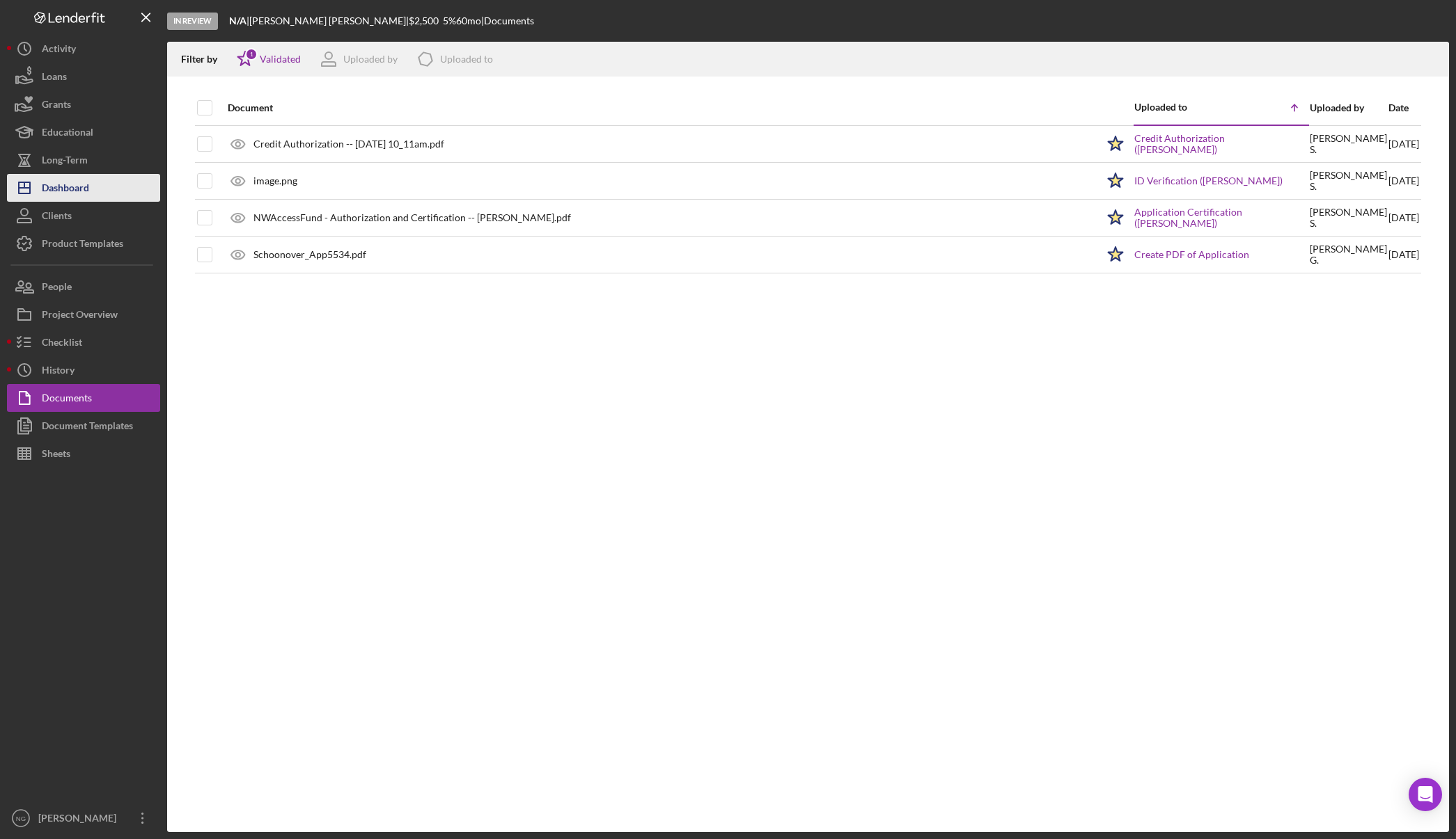
click at [99, 183] on button "Icon/Dashboard Dashboard" at bounding box center [83, 187] width 153 height 28
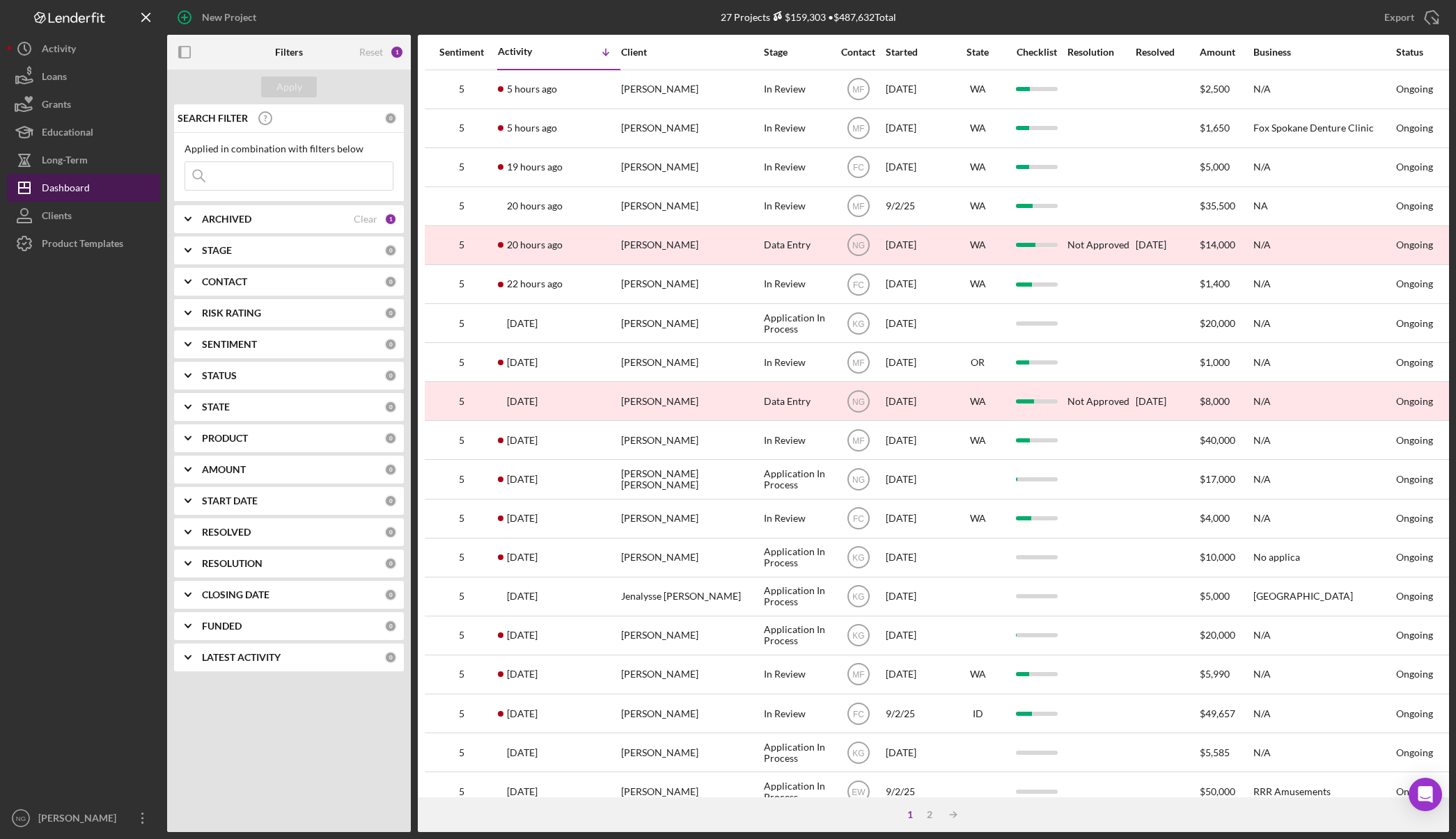
click at [72, 196] on div "Dashboard" at bounding box center [66, 189] width 48 height 31
click at [461, 46] on div "Sentiment" at bounding box center [461, 52] width 69 height 11
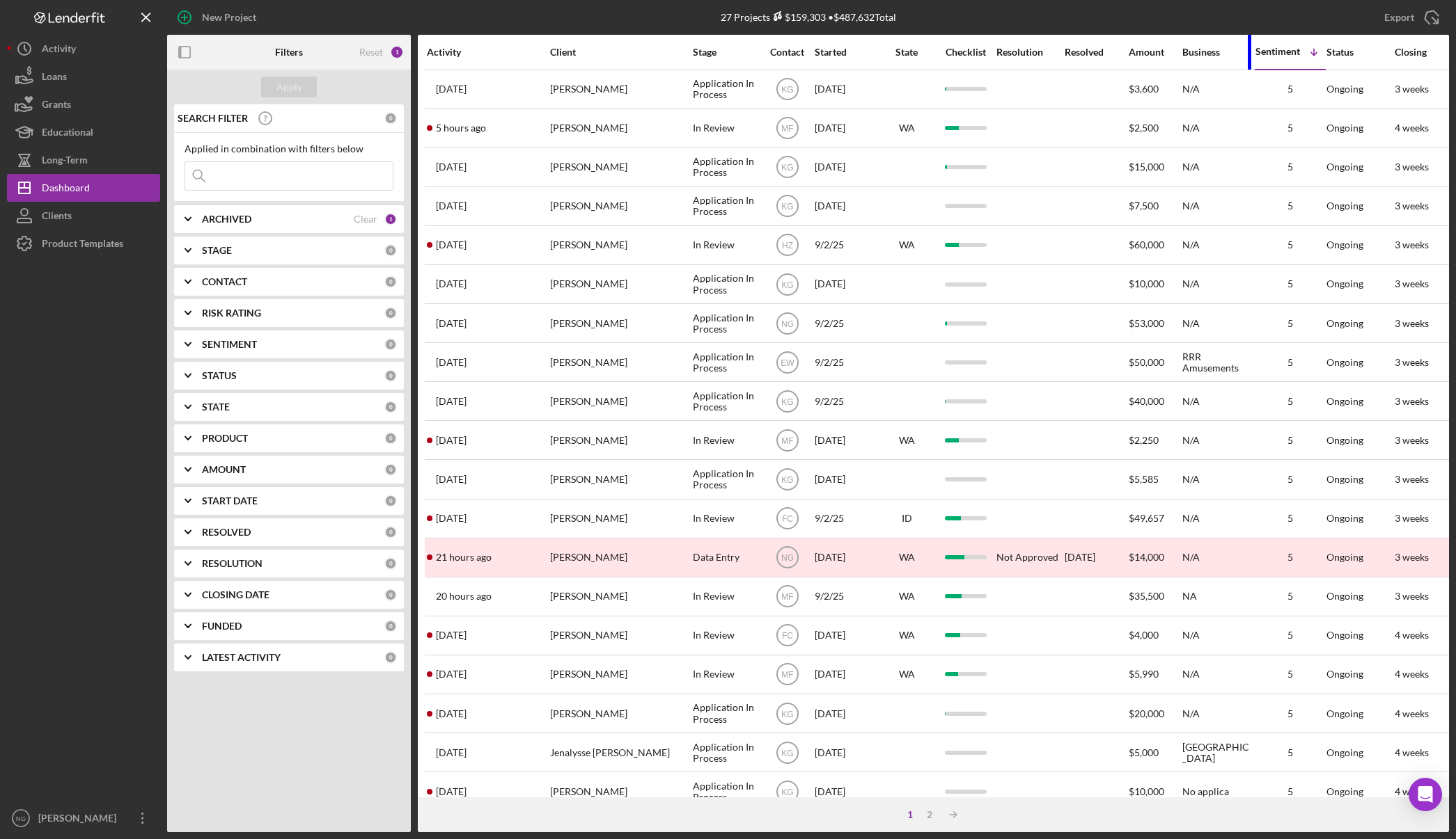
drag, startPoint x: 1318, startPoint y: 55, endPoint x: 1234, endPoint y: 62, distance: 84.3
click at [1234, 62] on div "Business" at bounding box center [1217, 53] width 69 height 34
click at [441, 47] on div "Activity" at bounding box center [488, 52] width 122 height 11
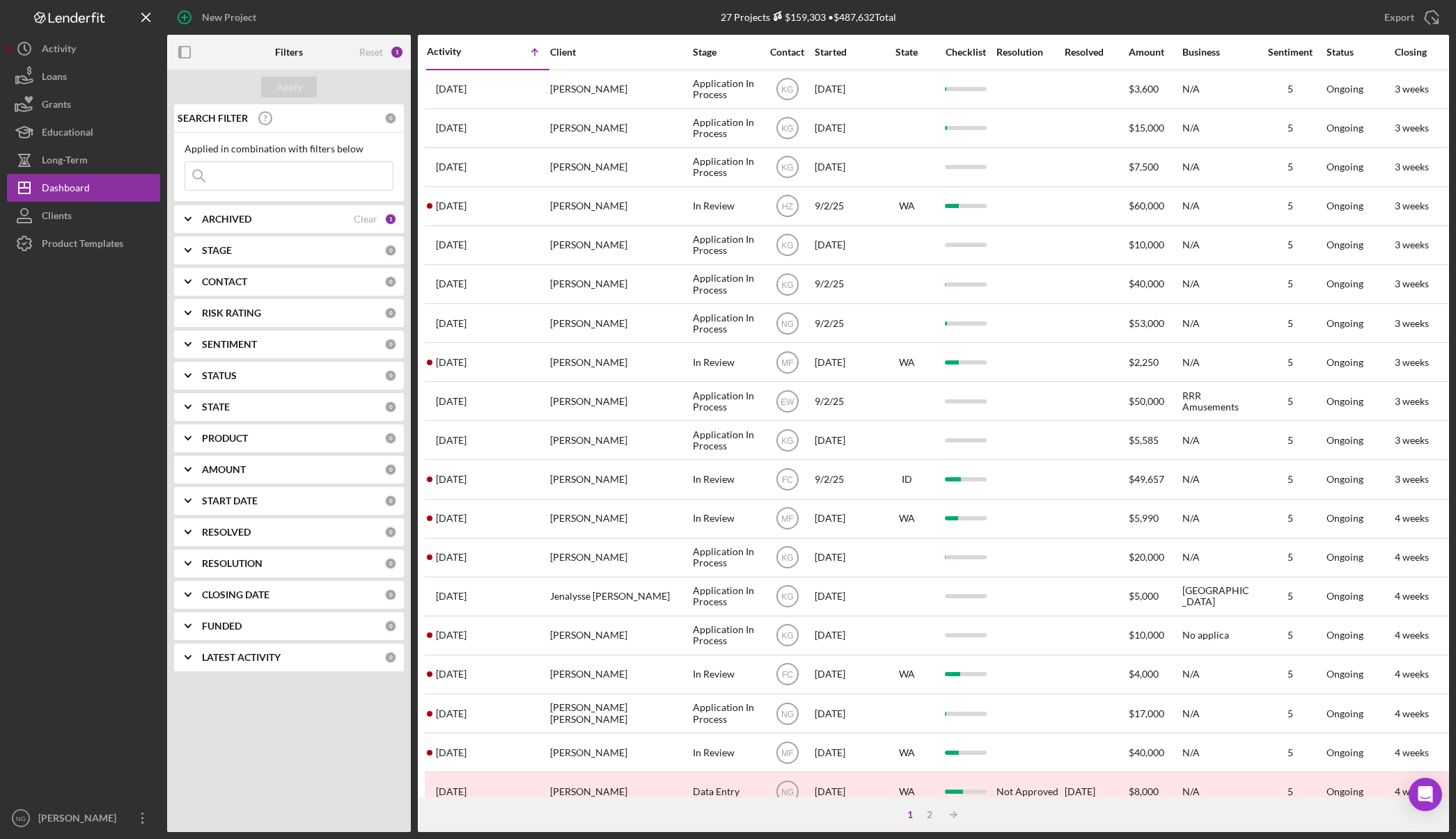
click at [442, 47] on div "Activity" at bounding box center [457, 51] width 61 height 11
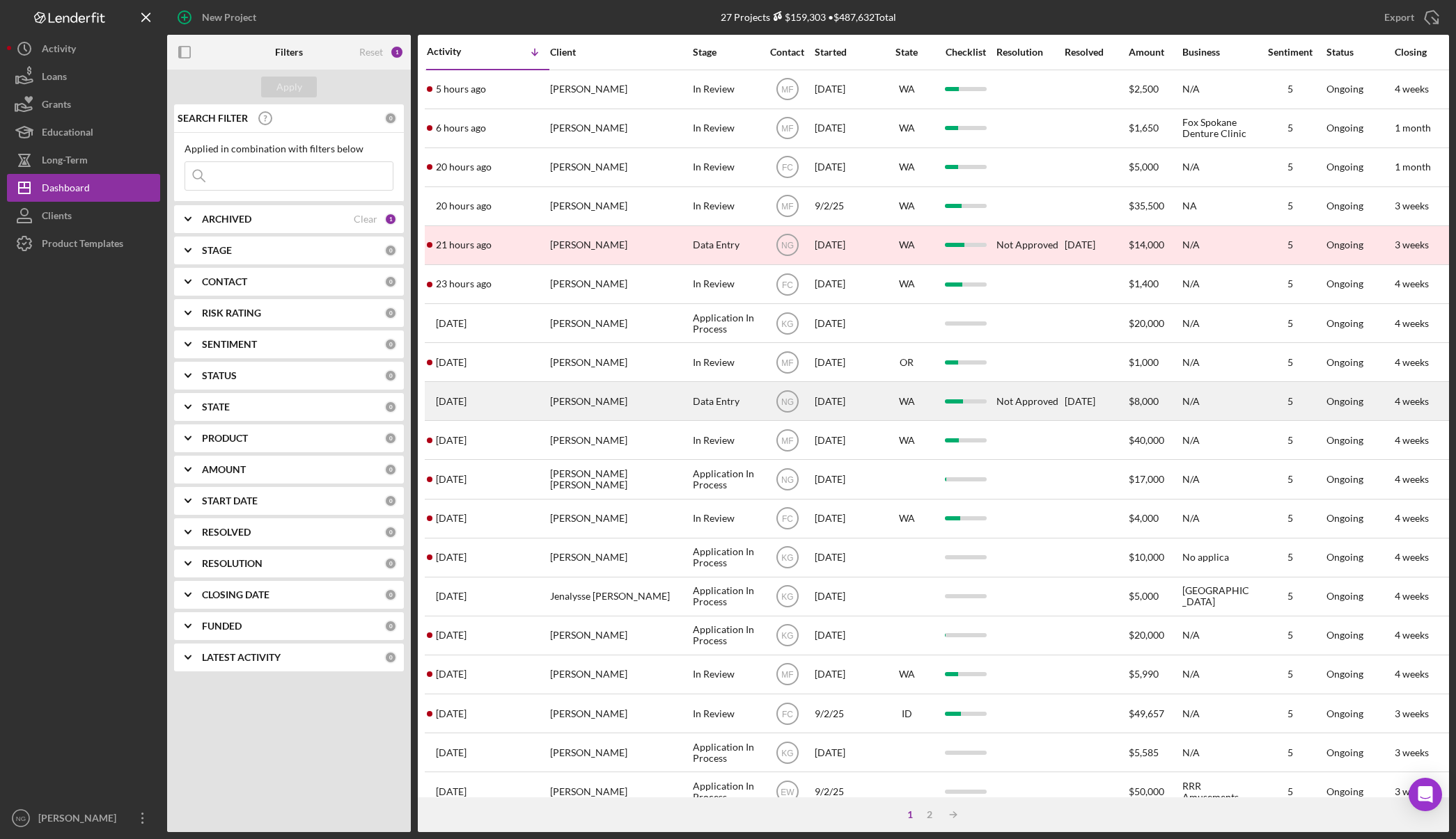
click at [678, 414] on div "[PERSON_NAME]" at bounding box center [619, 401] width 140 height 37
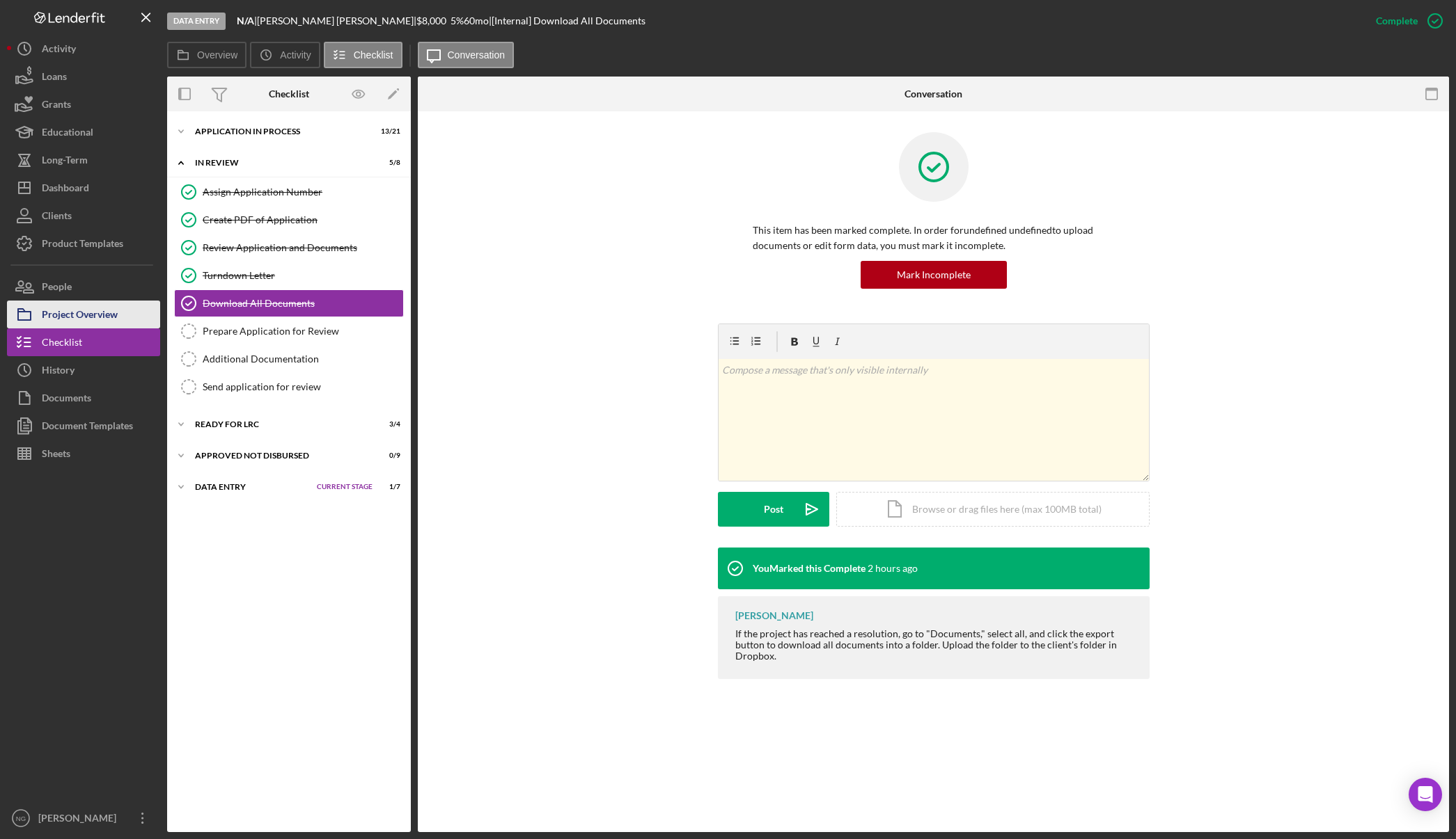
click at [94, 306] on div "Project Overview" at bounding box center [80, 316] width 76 height 31
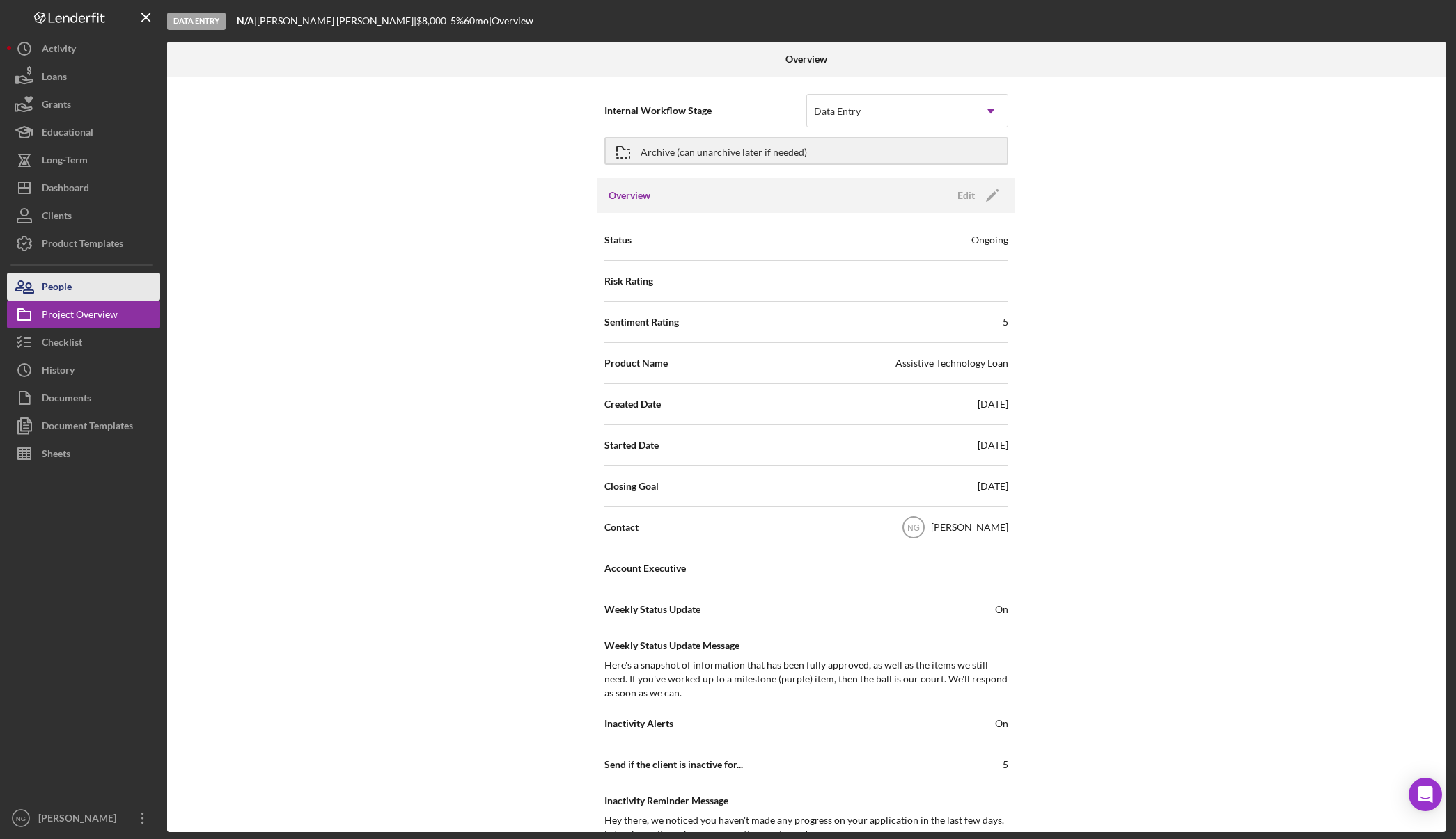
click at [104, 285] on button "People" at bounding box center [83, 287] width 153 height 28
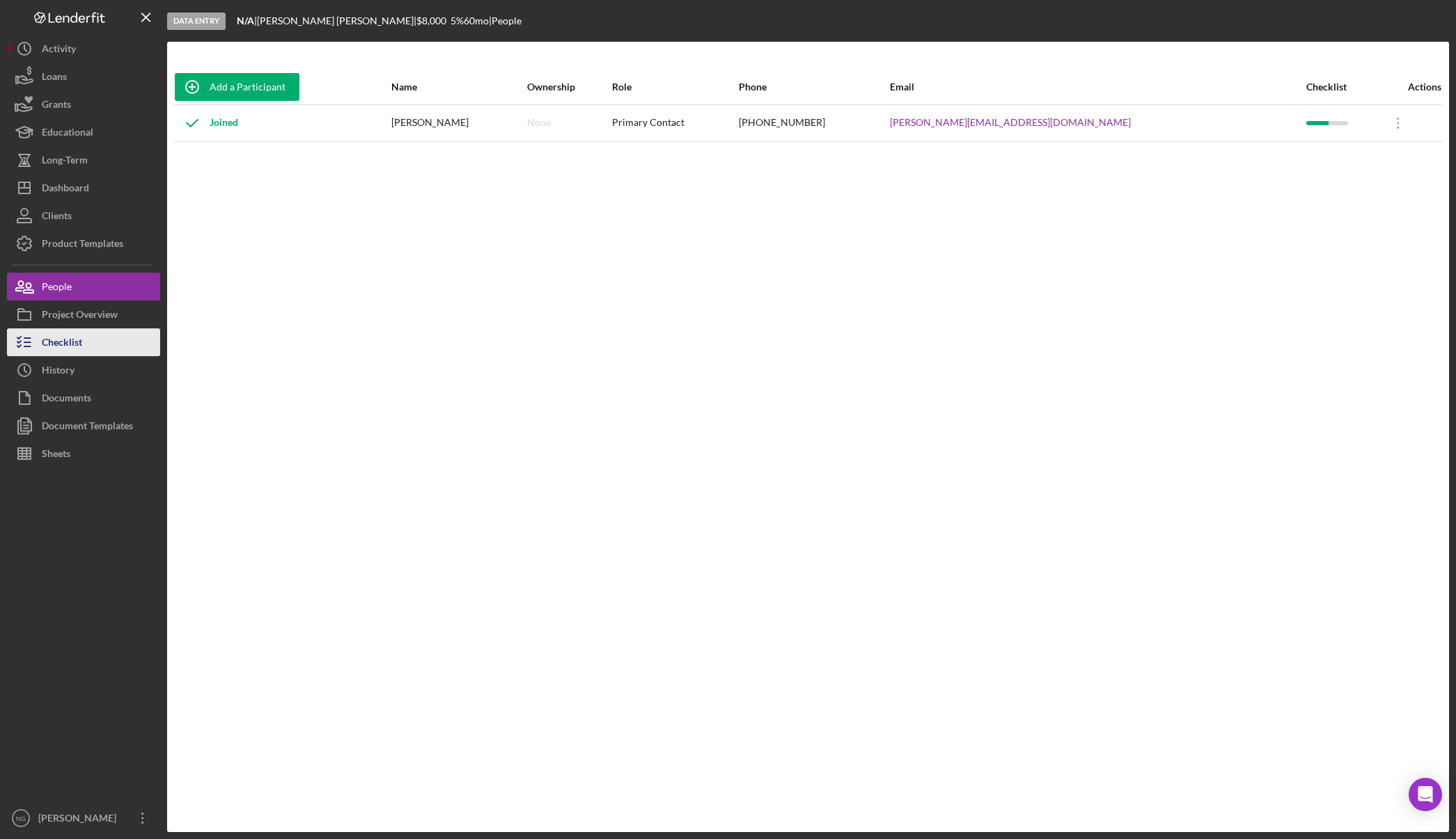
click at [101, 348] on button "Checklist" at bounding box center [83, 342] width 153 height 28
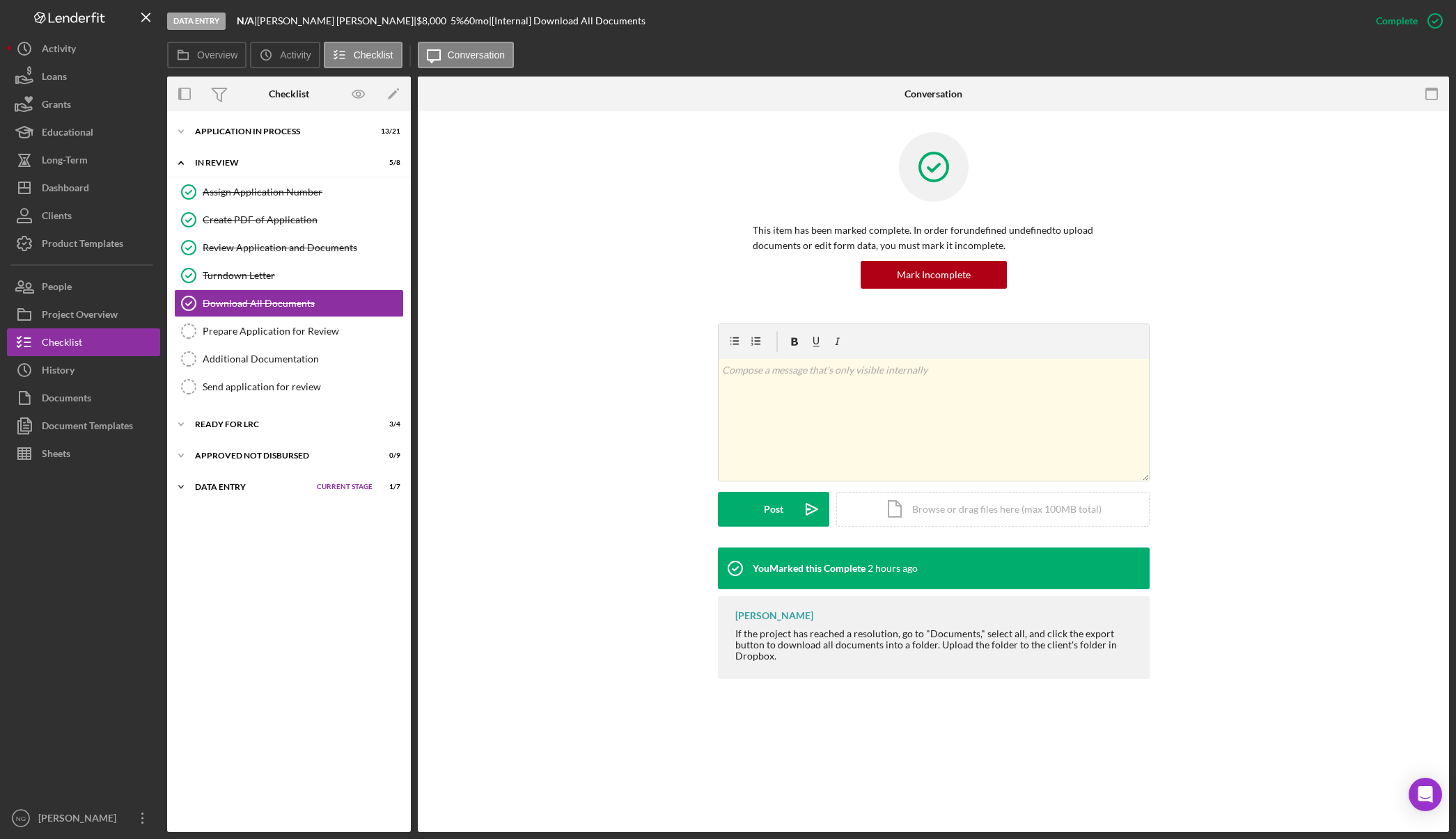
click at [246, 483] on div "Data Entry" at bounding box center [252, 487] width 115 height 8
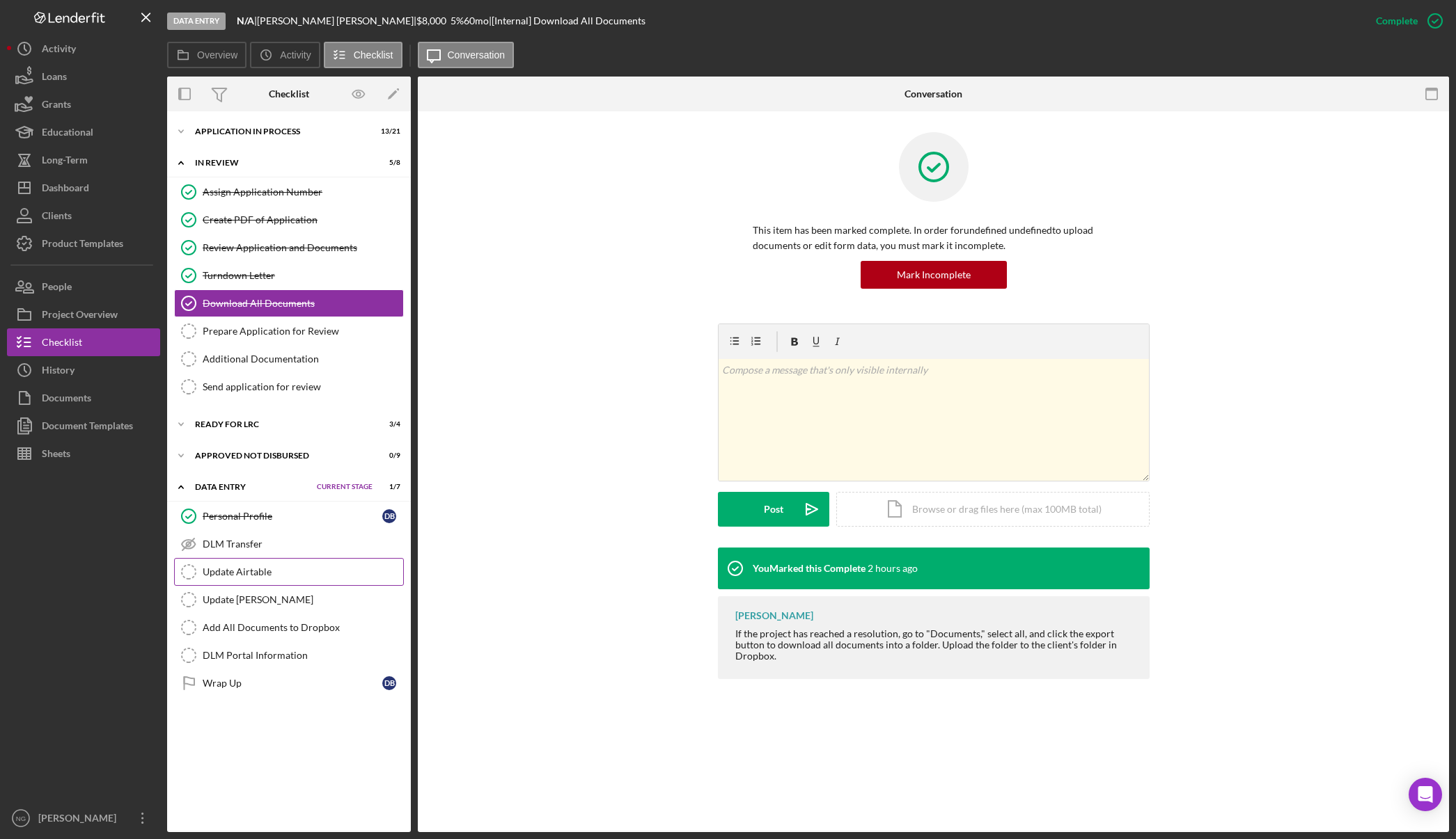
click at [240, 566] on div "Update Airtable" at bounding box center [303, 572] width 200 height 11
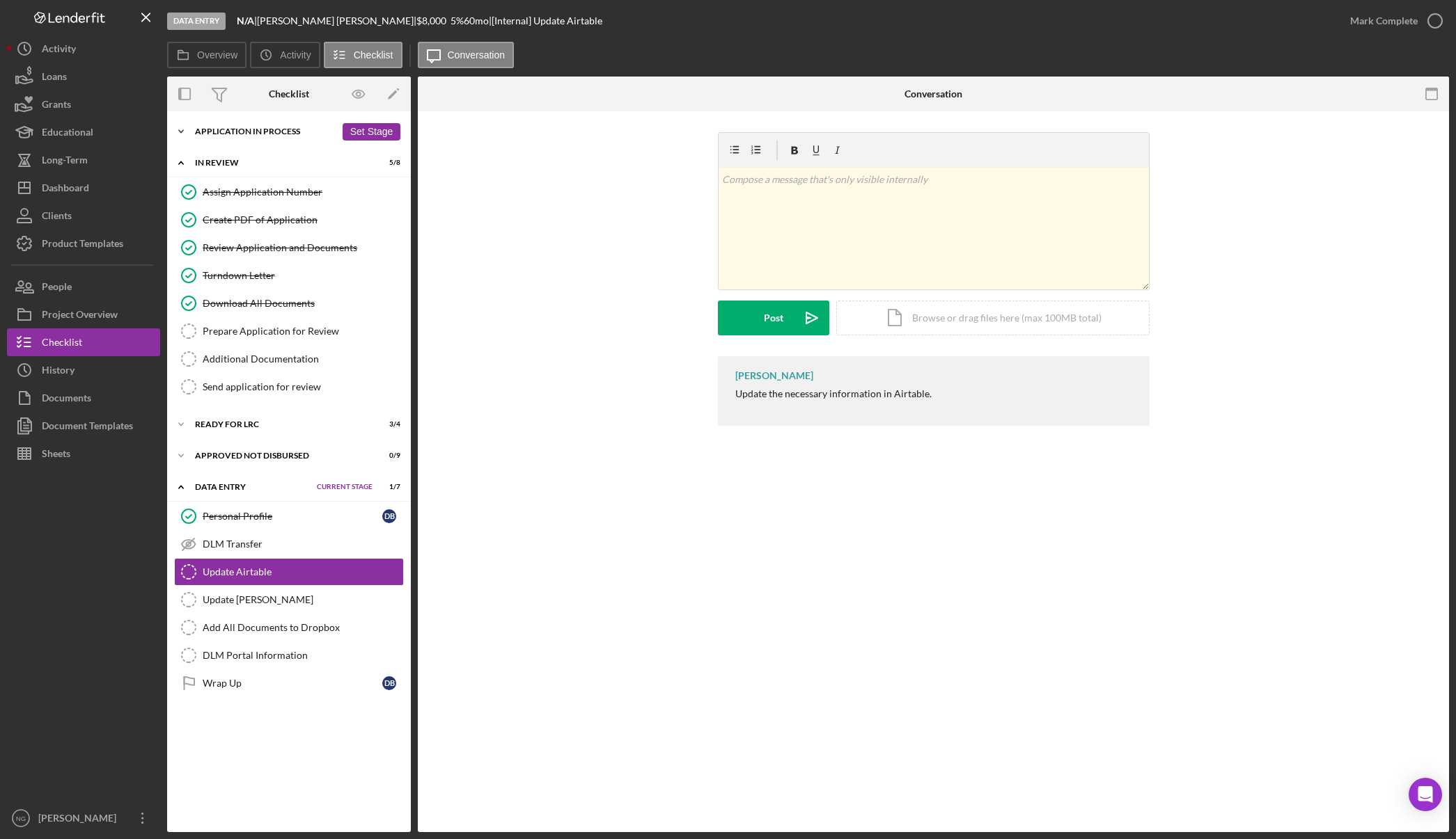
click at [314, 132] on div "Application In Process" at bounding box center [265, 131] width 140 height 8
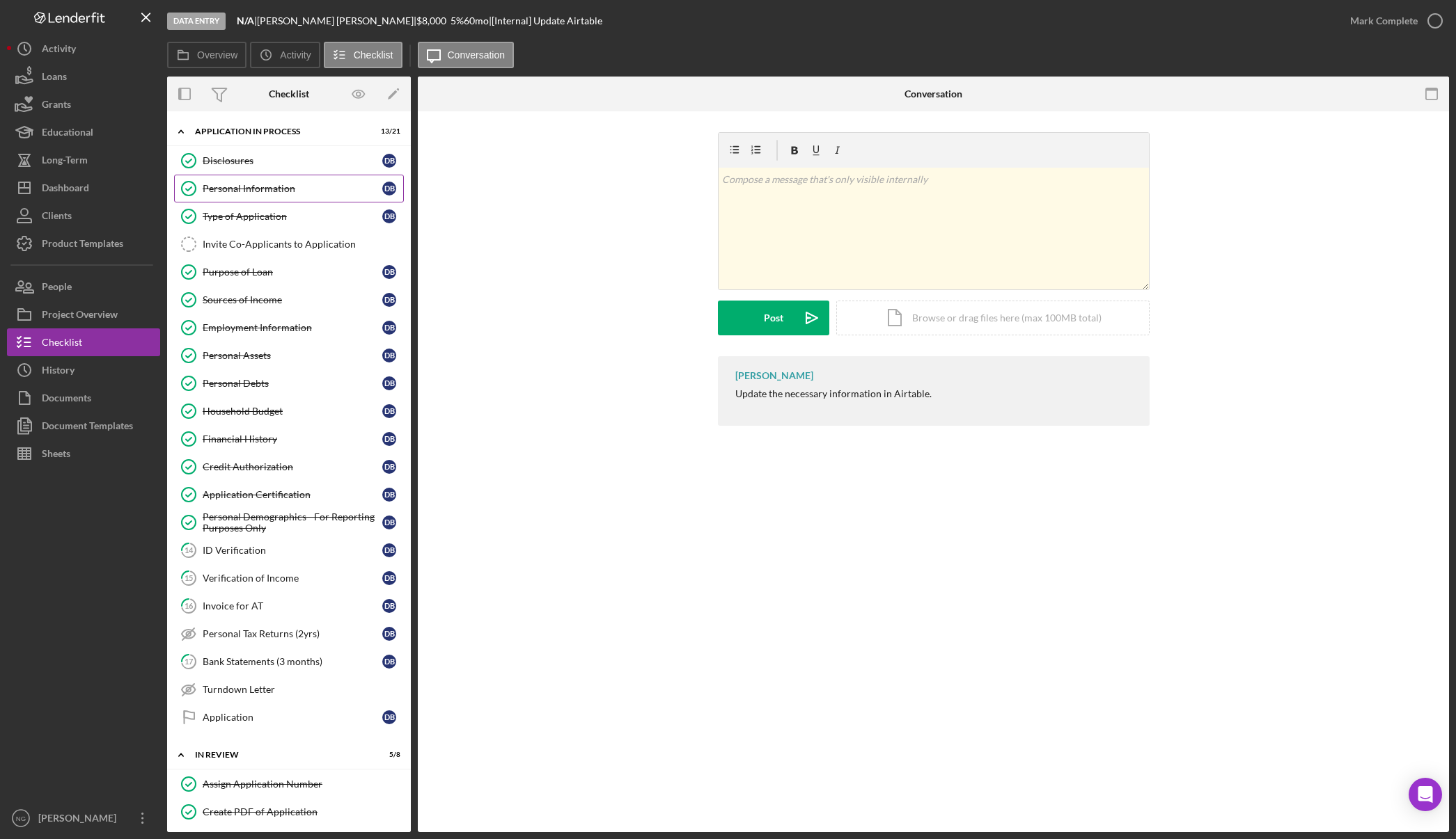
click at [317, 190] on div "Personal Information" at bounding box center [293, 188] width 180 height 11
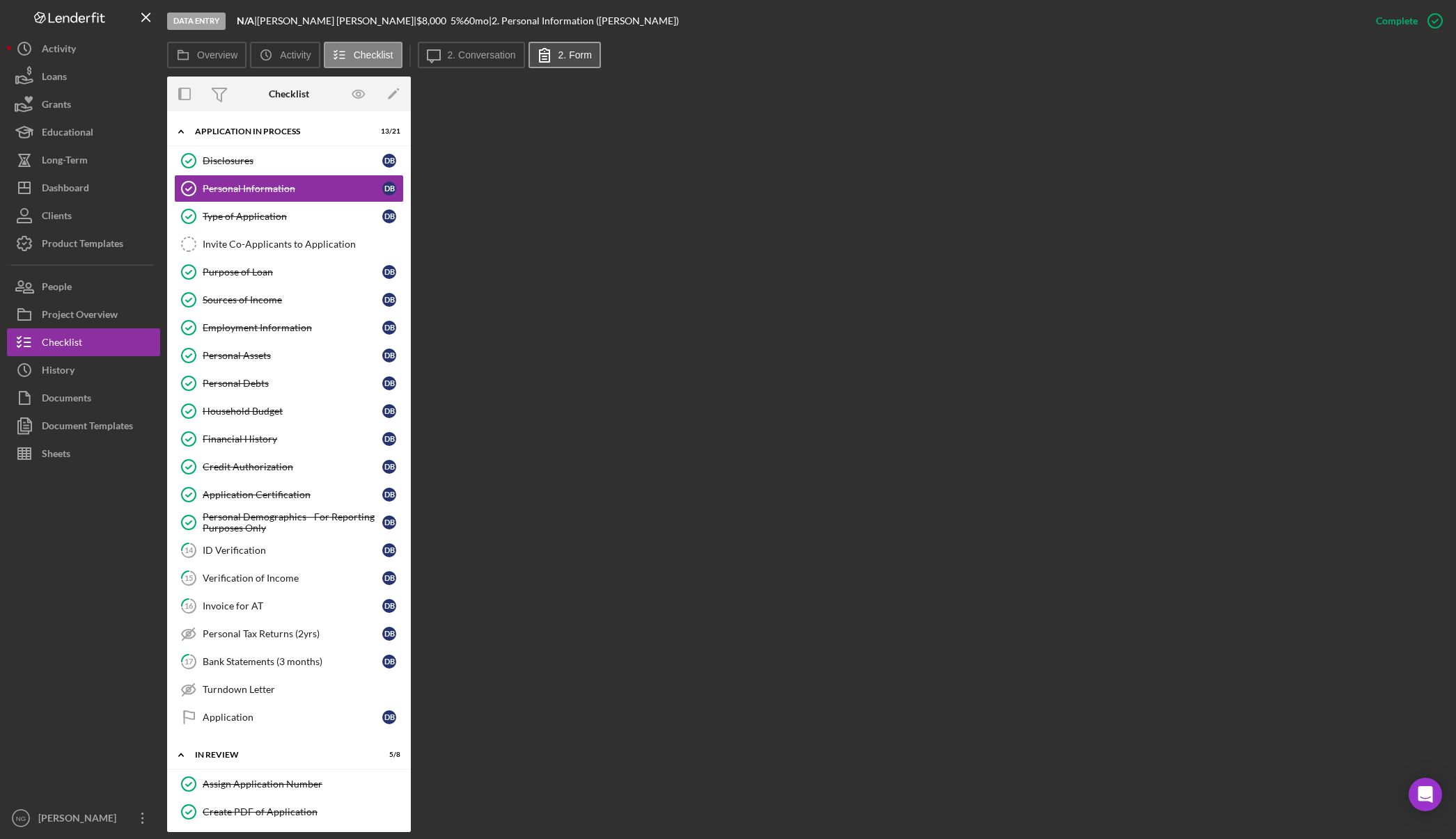
click at [582, 60] on label "2. Form" at bounding box center [575, 55] width 34 height 11
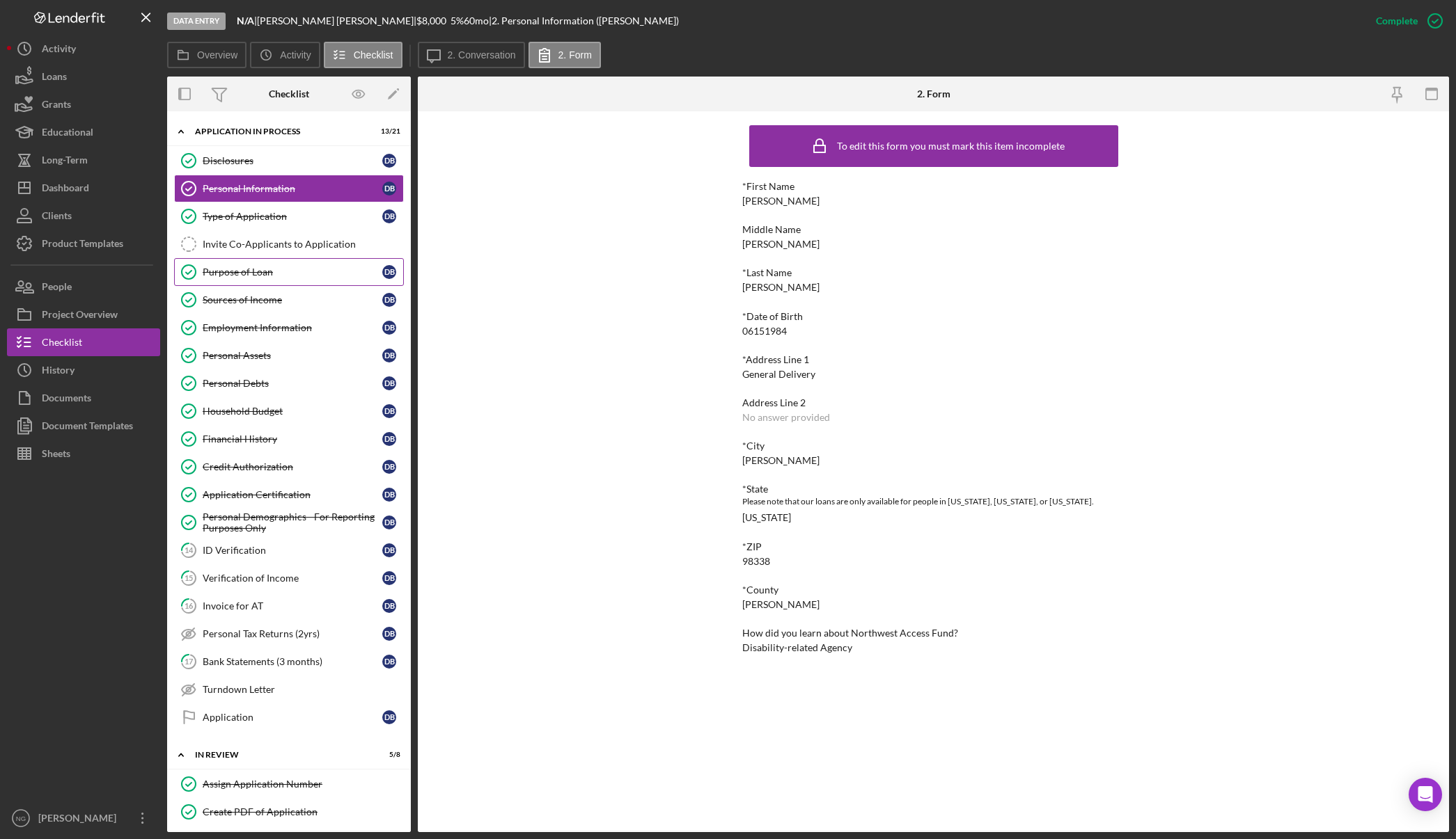
click at [306, 269] on div "Purpose of Loan" at bounding box center [293, 272] width 180 height 11
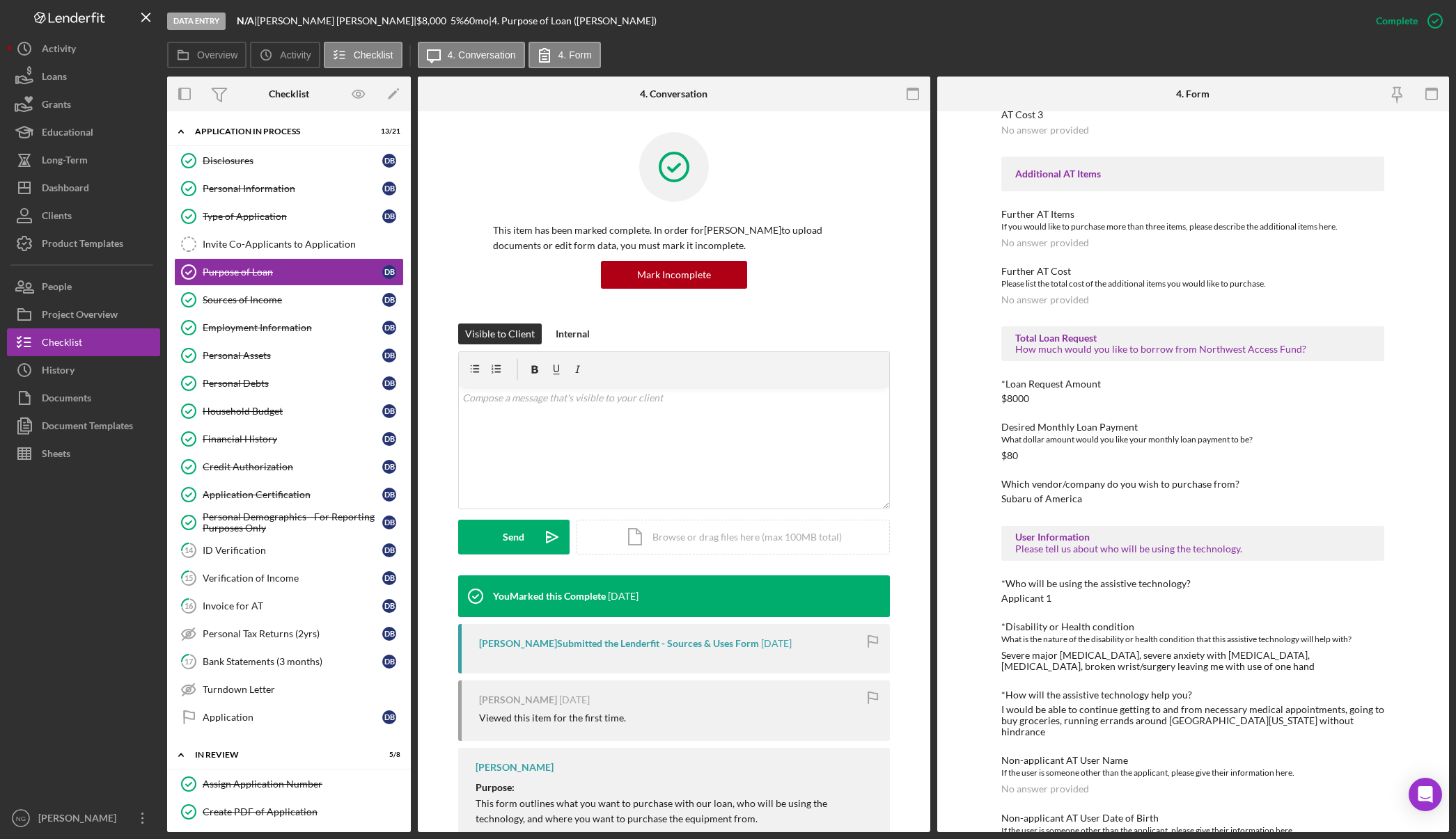
scroll to position [615, 0]
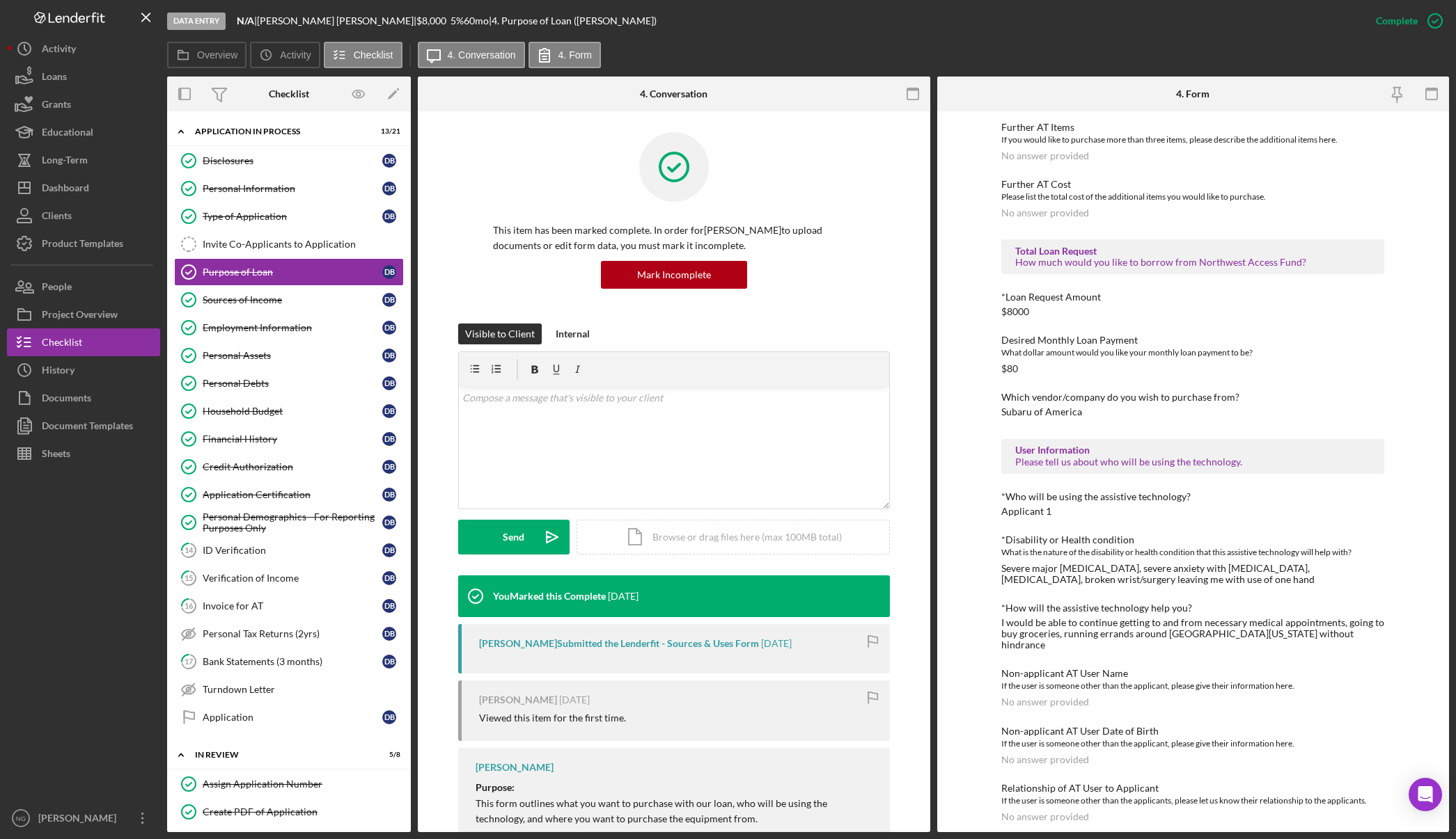
click at [1187, 577] on div "Severe major [MEDICAL_DATA], severe anxiety with [MEDICAL_DATA], [MEDICAL_DATA]…" at bounding box center [1192, 574] width 383 height 22
drag, startPoint x: 1196, startPoint y: 581, endPoint x: 1000, endPoint y: 572, distance: 196.2
click at [1001, 572] on div "Severe major [MEDICAL_DATA], severe anxiety with [MEDICAL_DATA], [MEDICAL_DATA]…" at bounding box center [1192, 574] width 383 height 22
copy div "Severe major [MEDICAL_DATA], severe anxiety with [MEDICAL_DATA], [MEDICAL_DATA]…"
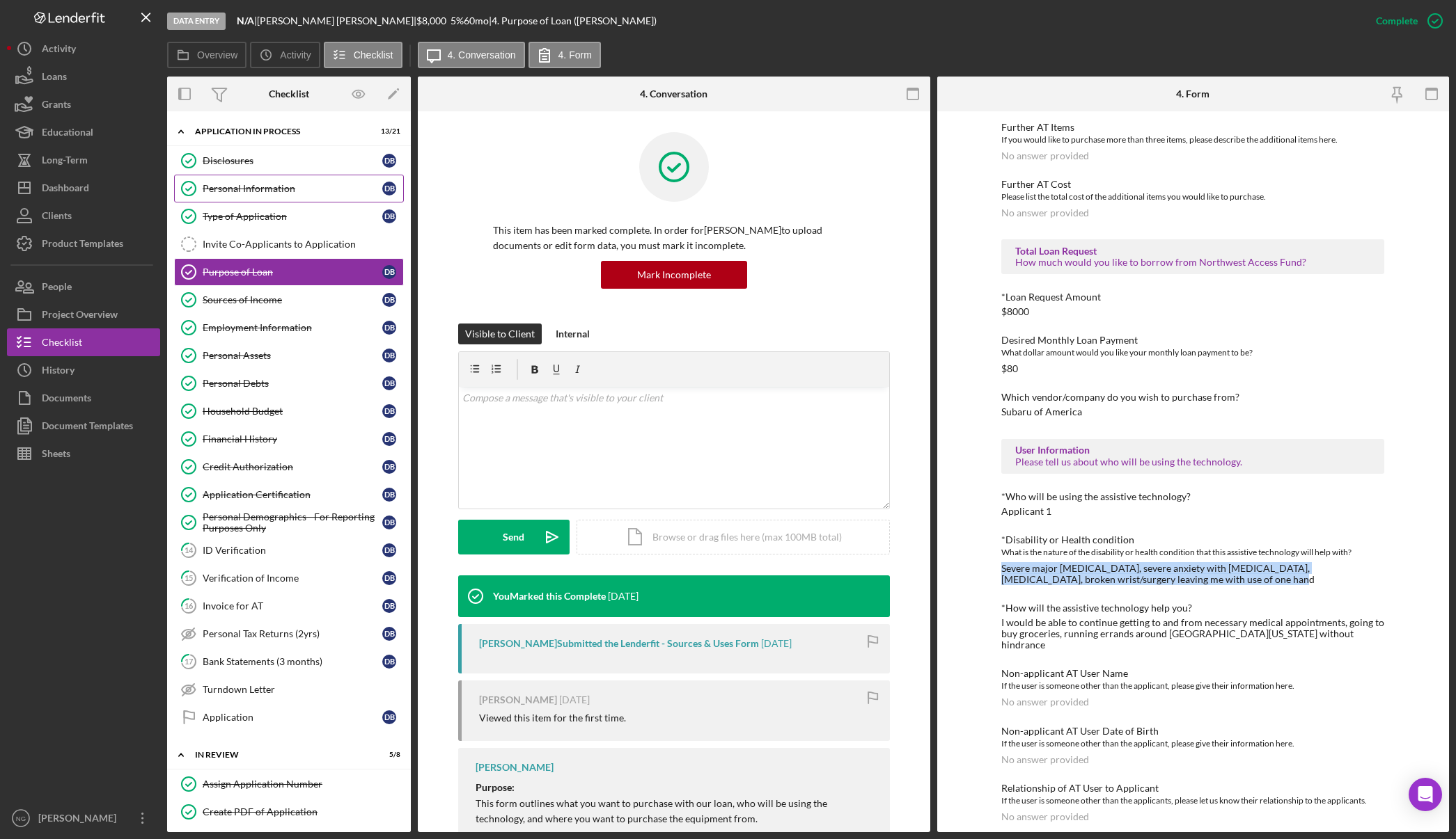
click at [332, 191] on div "Personal Information" at bounding box center [293, 188] width 180 height 11
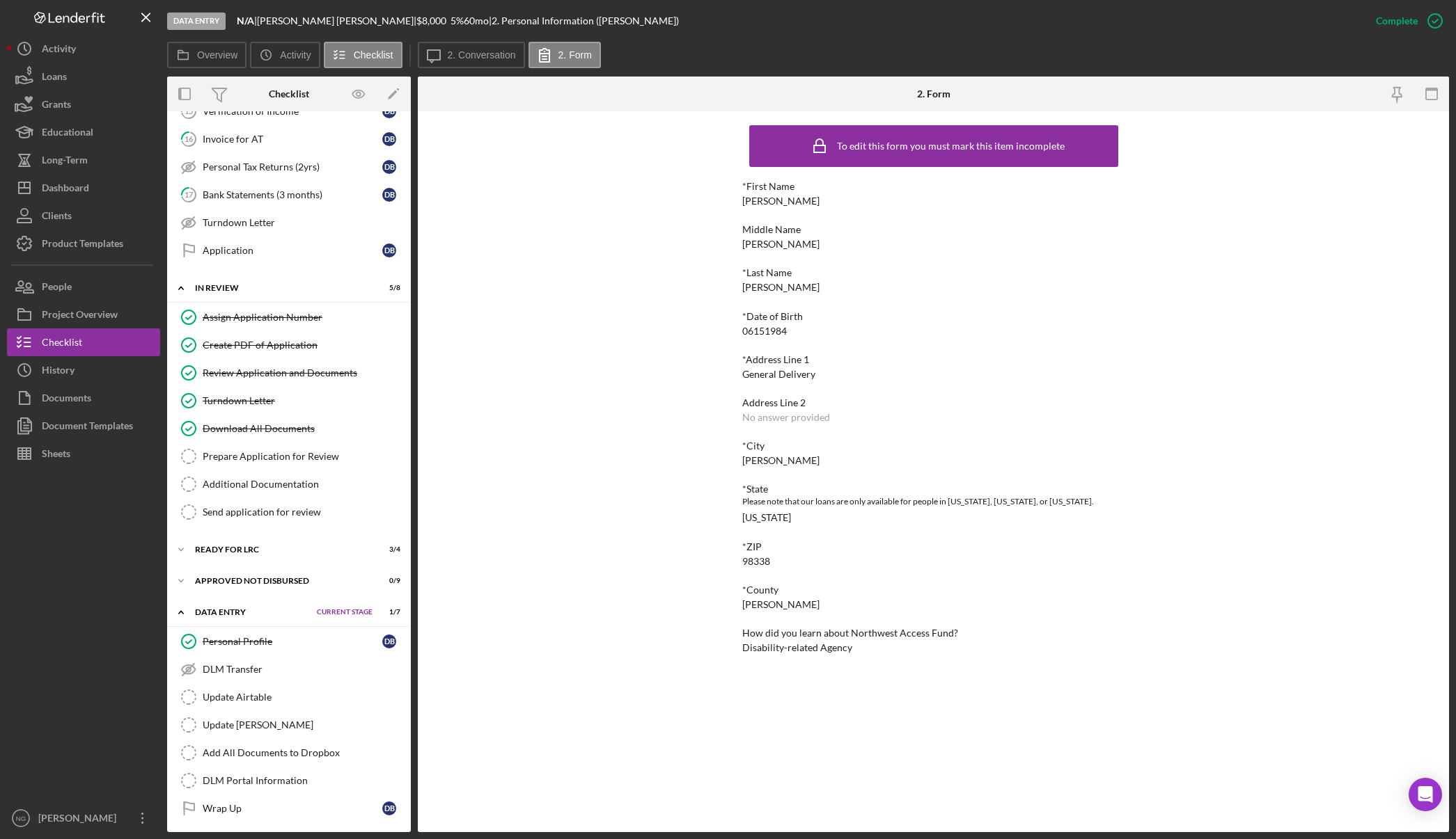
scroll to position [471, 0]
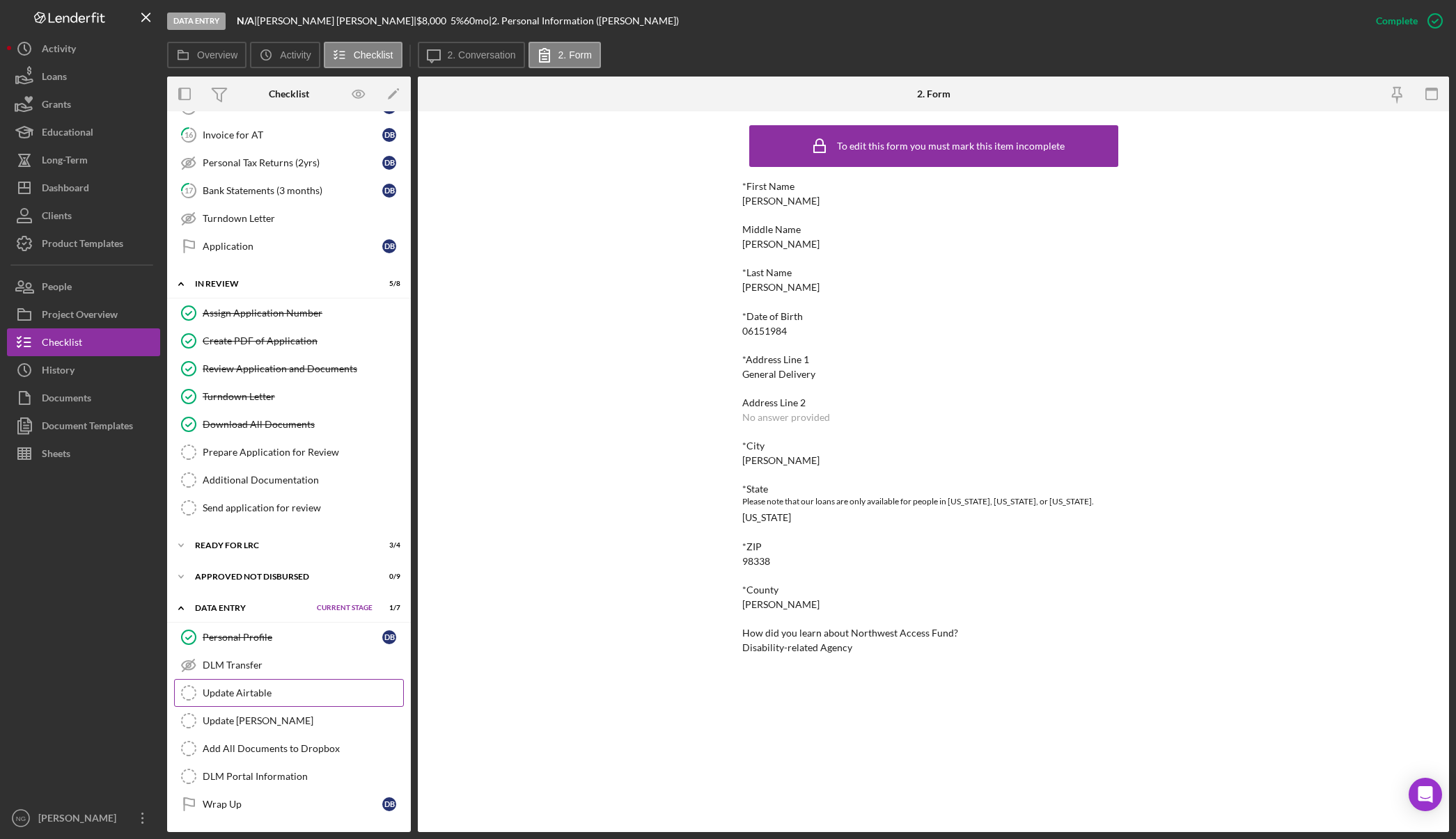
click at [260, 690] on div "Update Airtable" at bounding box center [303, 693] width 200 height 11
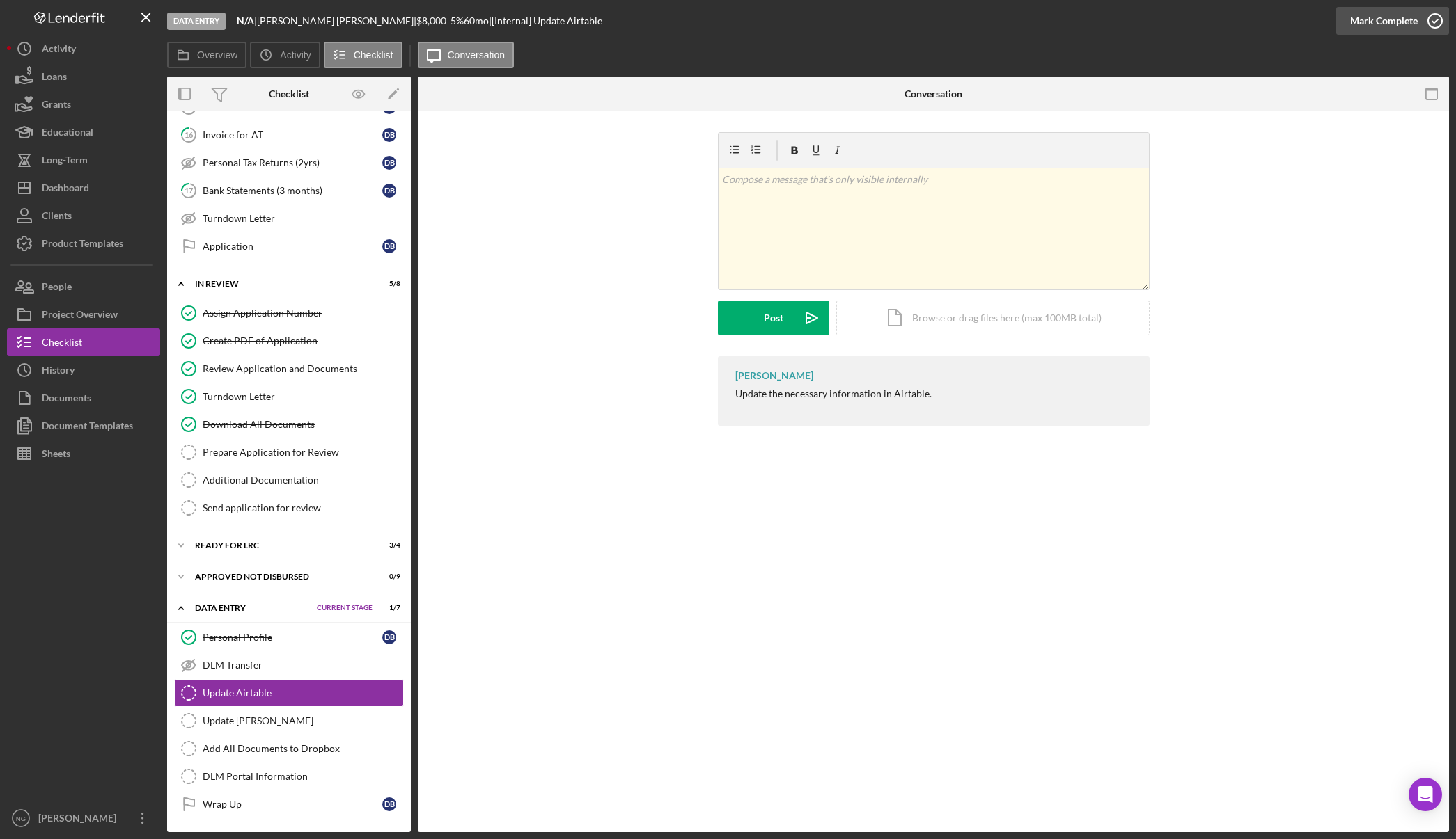
click at [1438, 22] on icon "button" at bounding box center [1435, 21] width 35 height 35
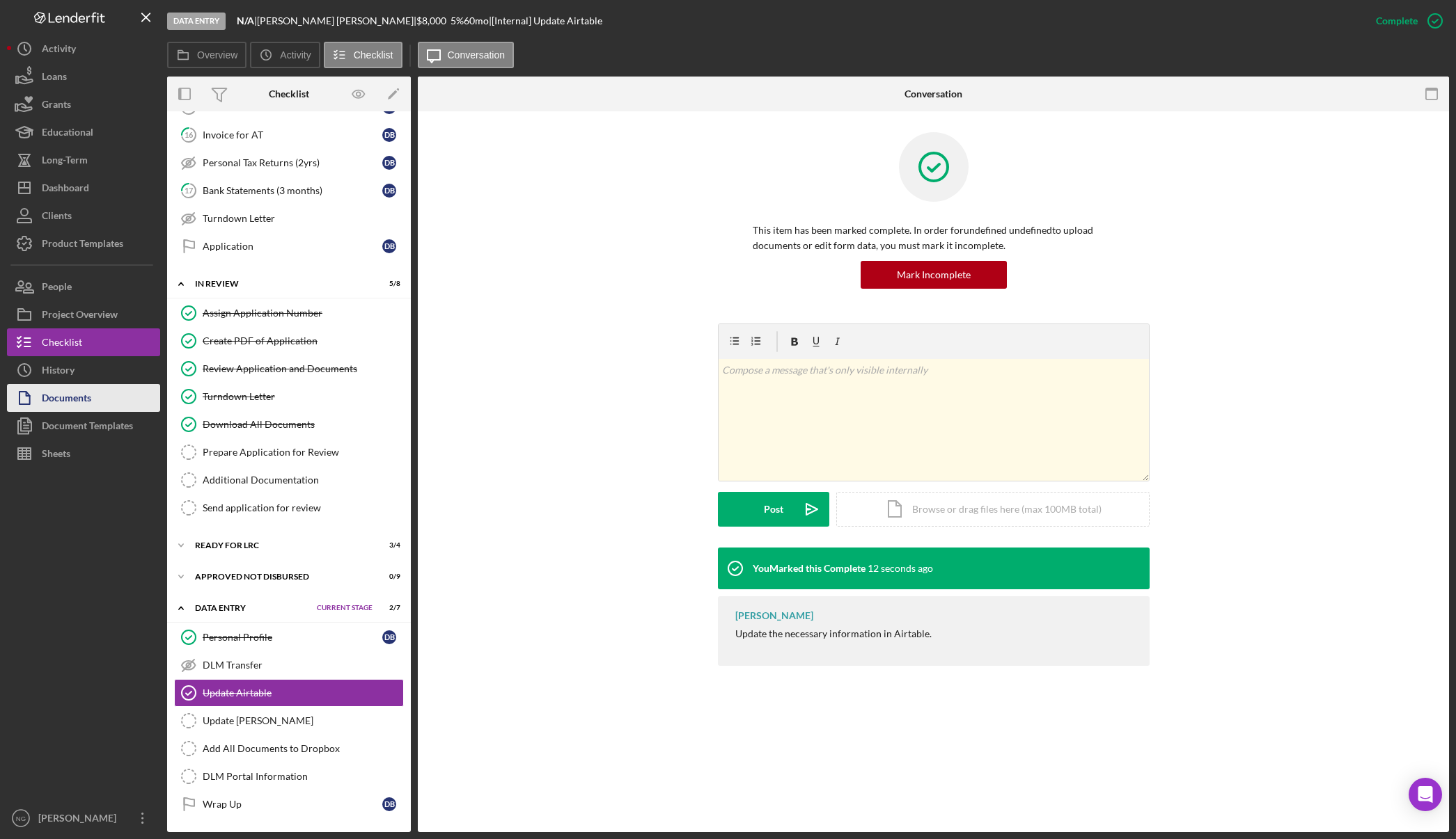
click at [77, 394] on div "Documents" at bounding box center [66, 399] width 50 height 31
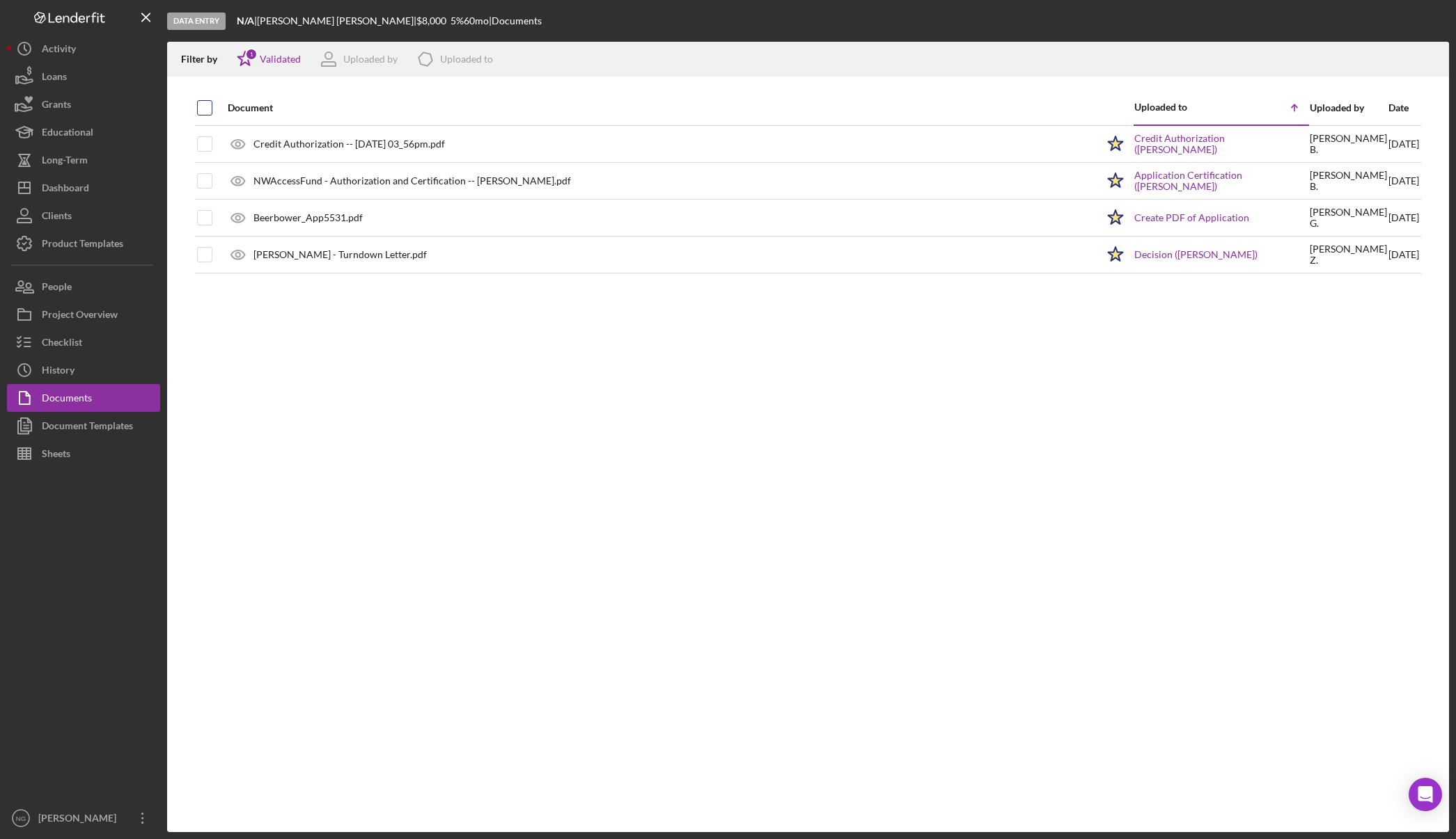
click at [205, 105] on input "checkbox" at bounding box center [204, 107] width 14 height 14
checkbox input "true"
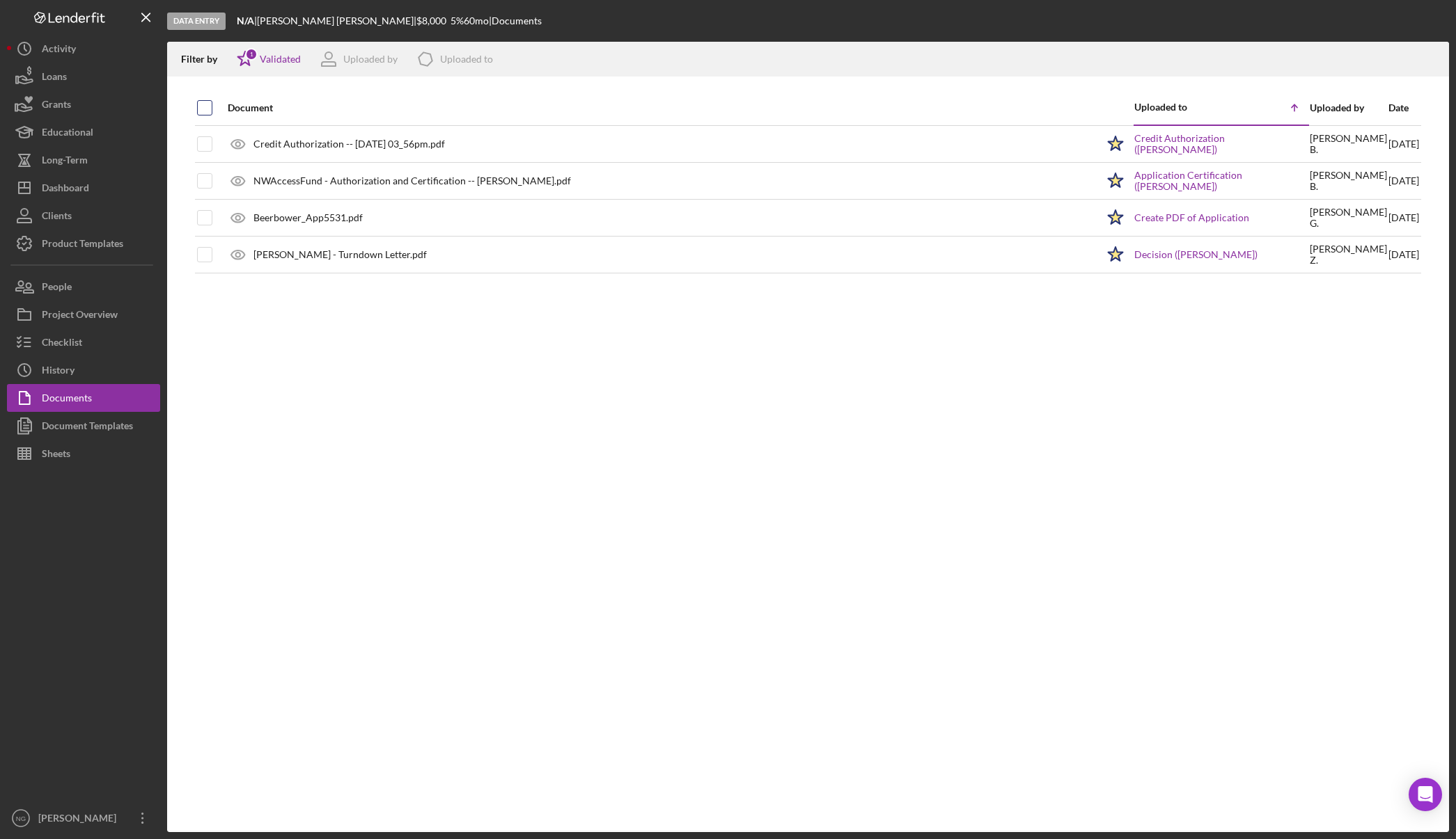
checkbox input "true"
click at [1428, 60] on icon "button" at bounding box center [1431, 56] width 12 height 8
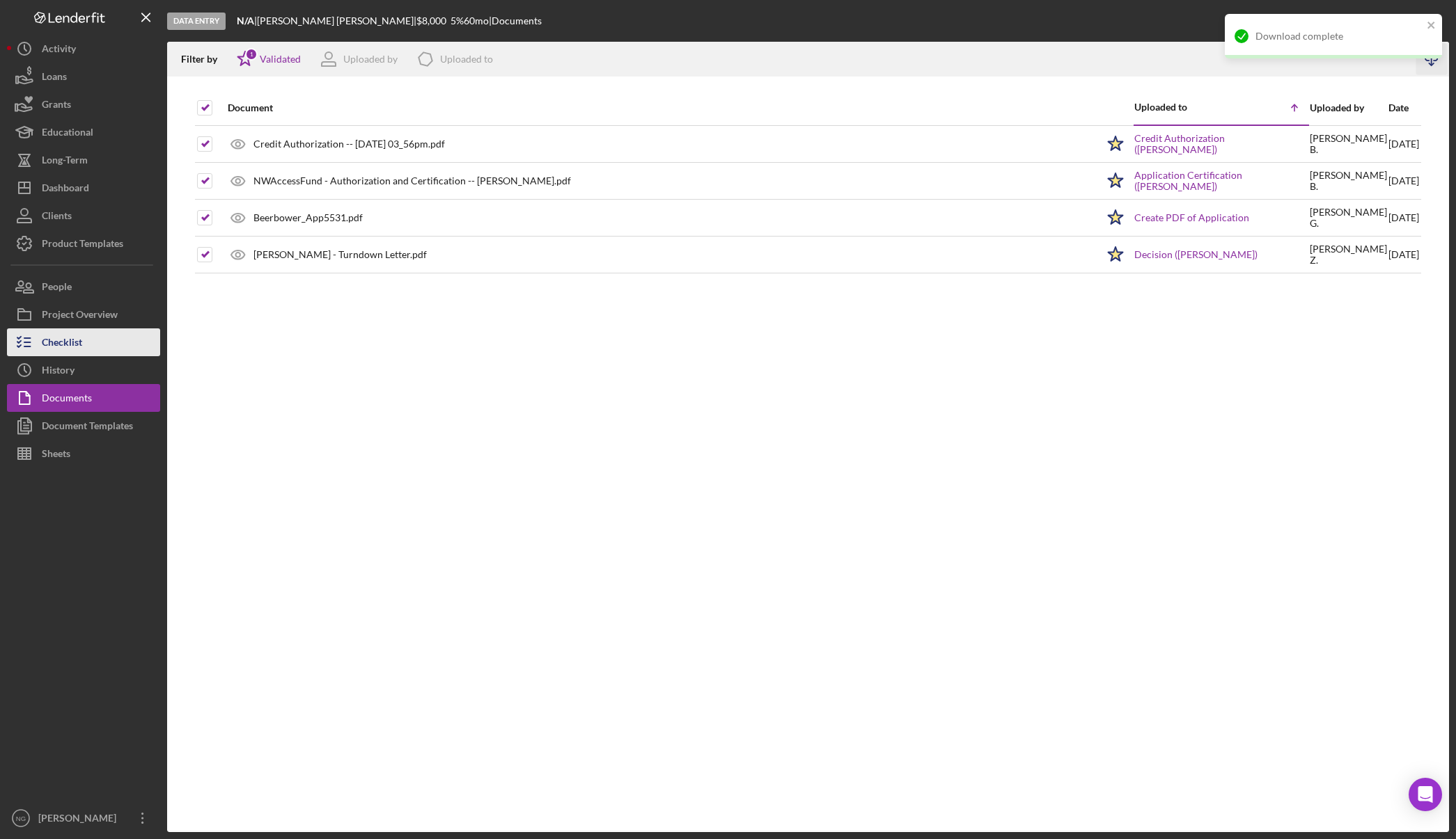
click at [55, 347] on div "Checklist" at bounding box center [62, 344] width 40 height 31
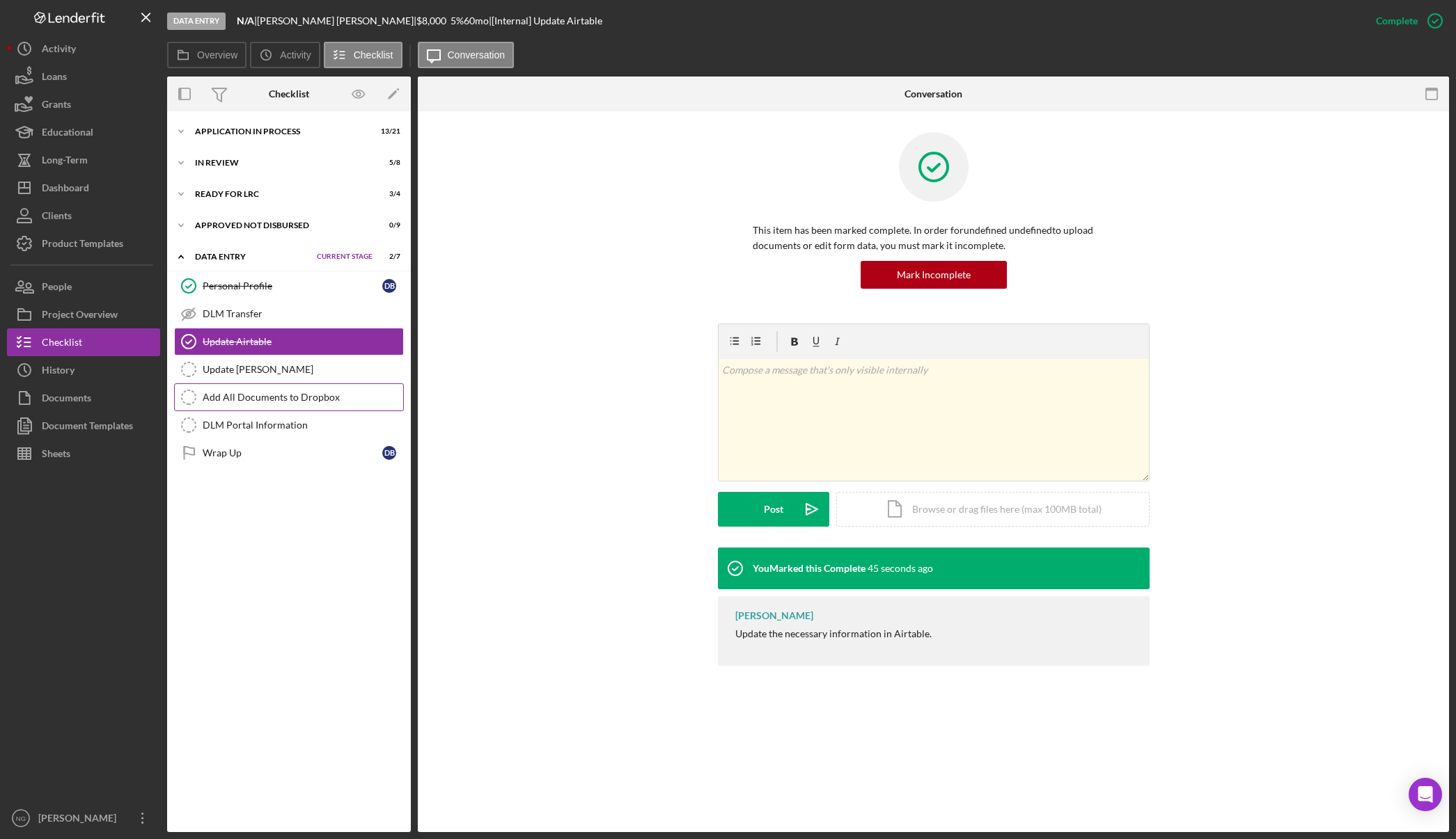
click at [233, 400] on div "Add All Documents to Dropbox" at bounding box center [303, 397] width 200 height 11
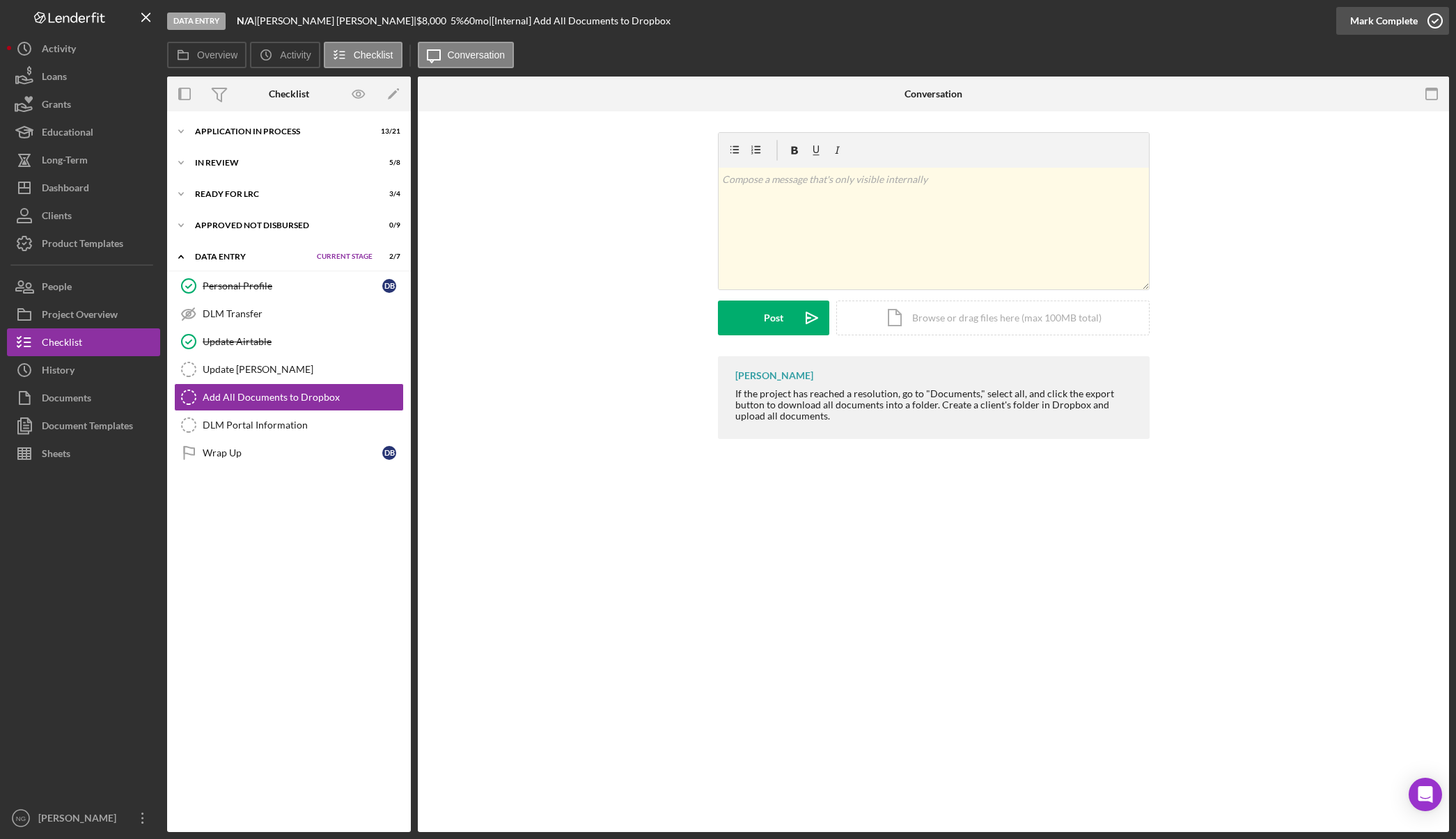
click at [1435, 25] on icon "button" at bounding box center [1435, 21] width 35 height 35
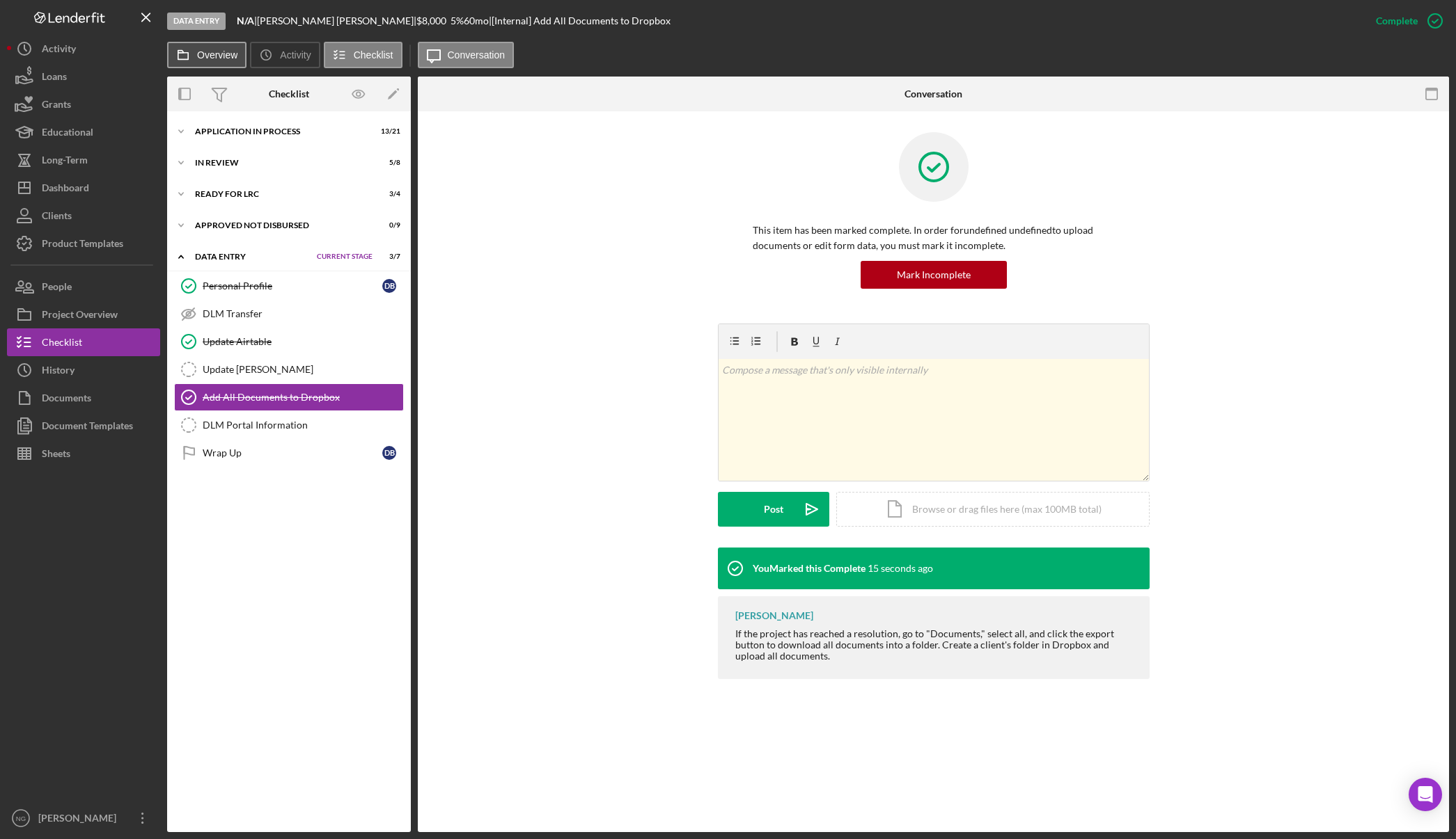
click at [213, 56] on label "Overview" at bounding box center [216, 55] width 40 height 11
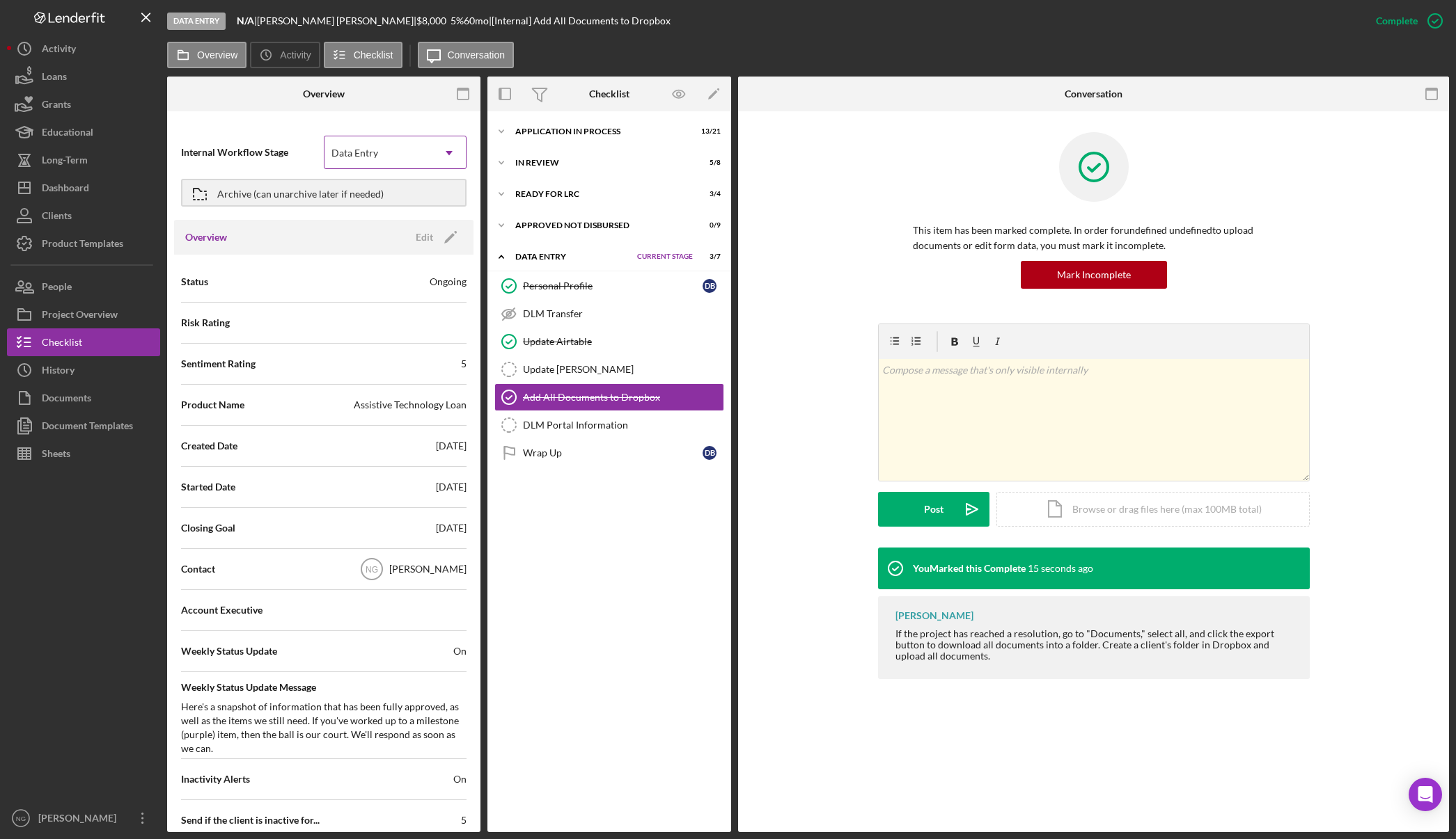
click at [393, 164] on div "Data Entry" at bounding box center [379, 153] width 108 height 32
click at [277, 193] on div "Archive (can unarchive later if needed)" at bounding box center [300, 193] width 166 height 25
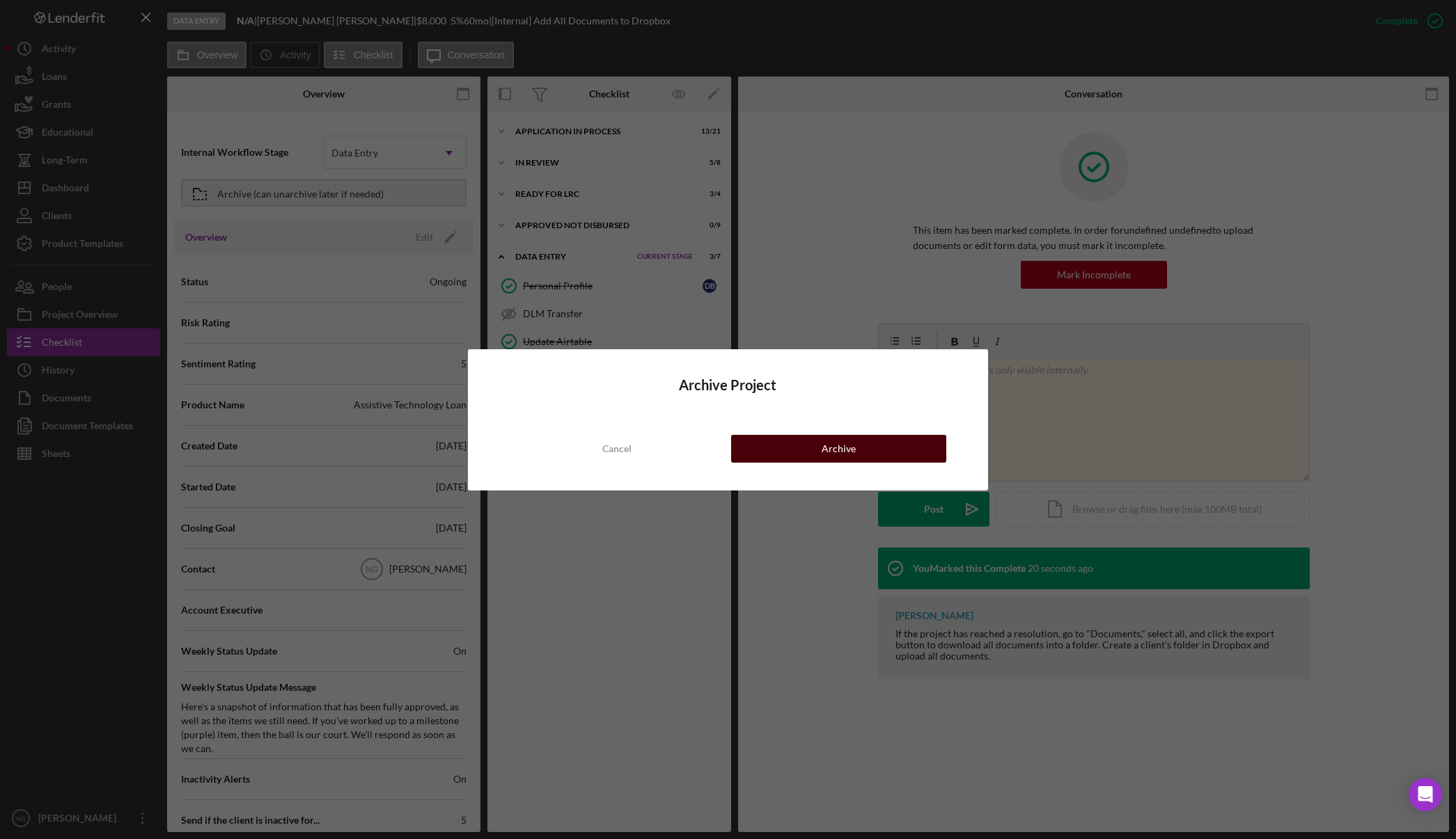
click at [829, 443] on div "Archive" at bounding box center [839, 449] width 34 height 28
